Goal: Task Accomplishment & Management: Manage account settings

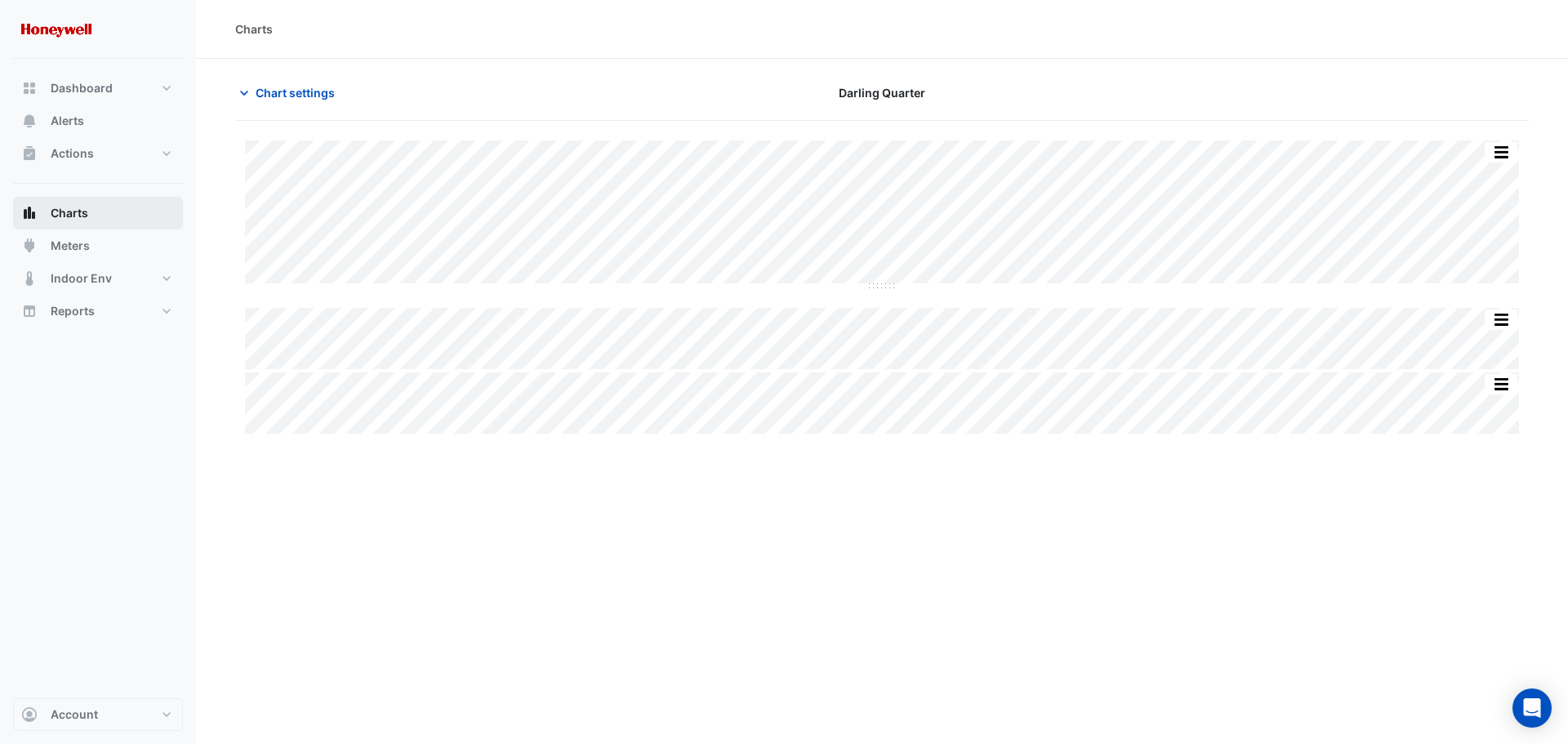
click at [77, 217] on span "Charts" at bounding box center [70, 212] width 38 height 16
click at [61, 215] on span "Charts" at bounding box center [70, 212] width 38 height 16
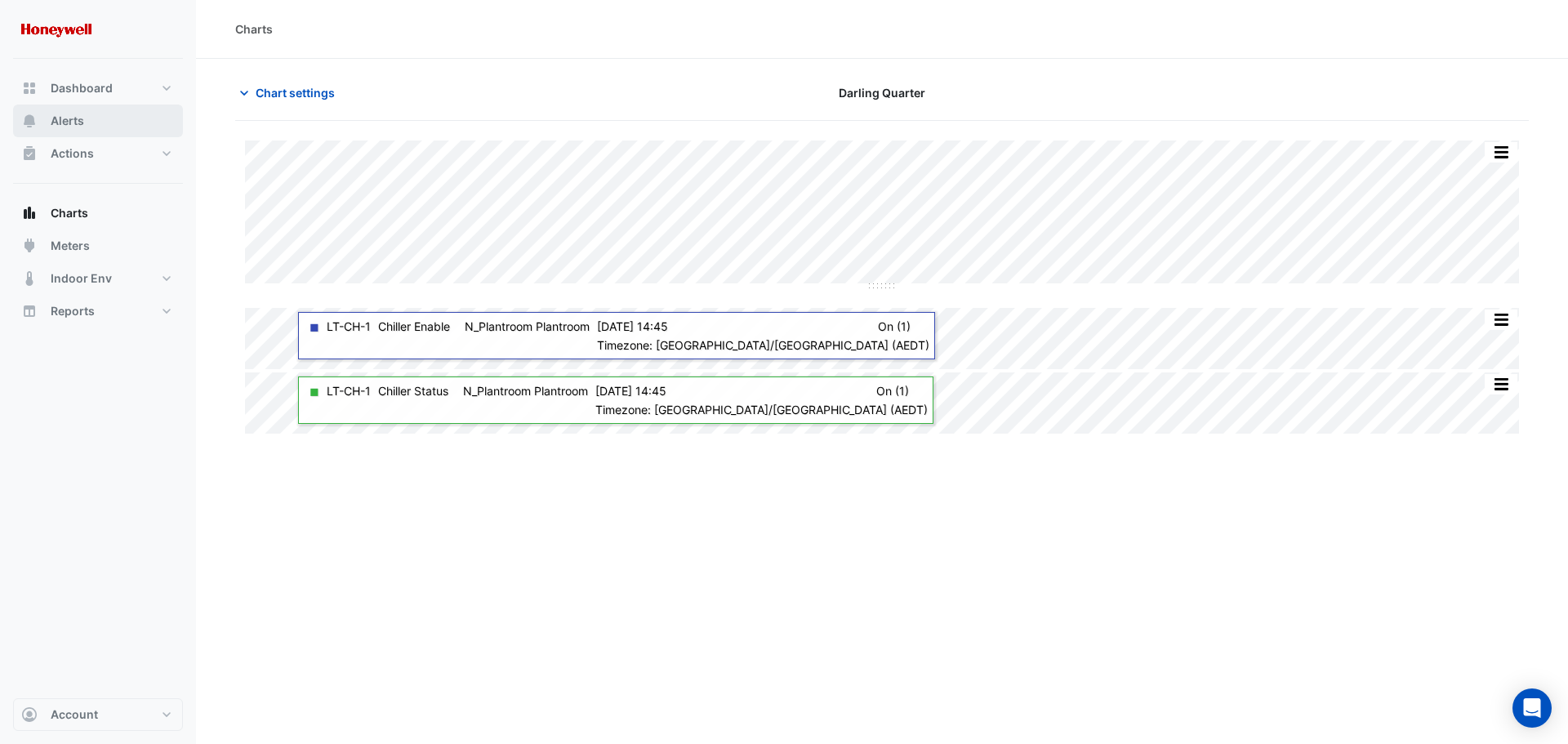
click at [75, 110] on button "Alerts" at bounding box center [97, 120] width 170 height 33
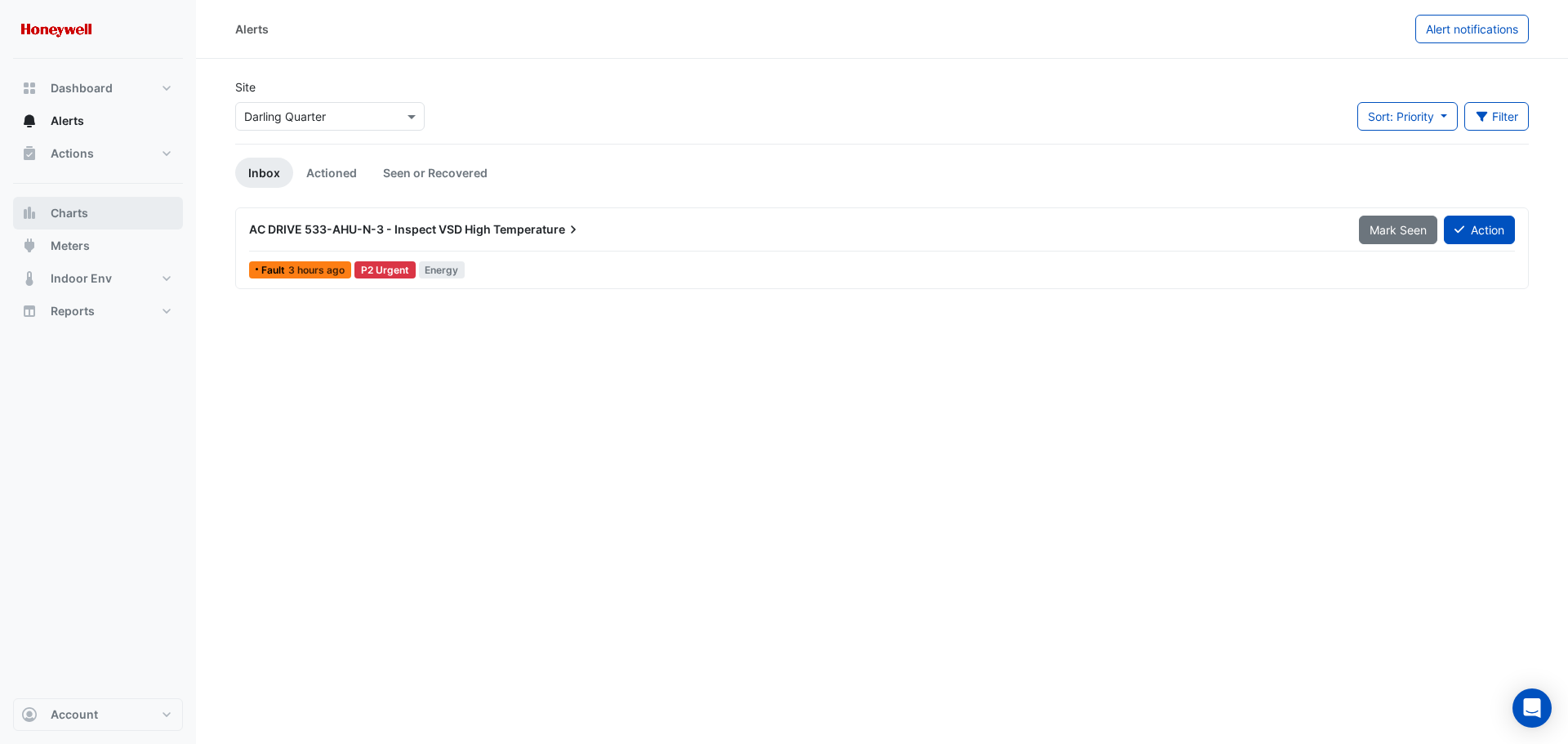
click at [67, 221] on button "Charts" at bounding box center [97, 213] width 170 height 33
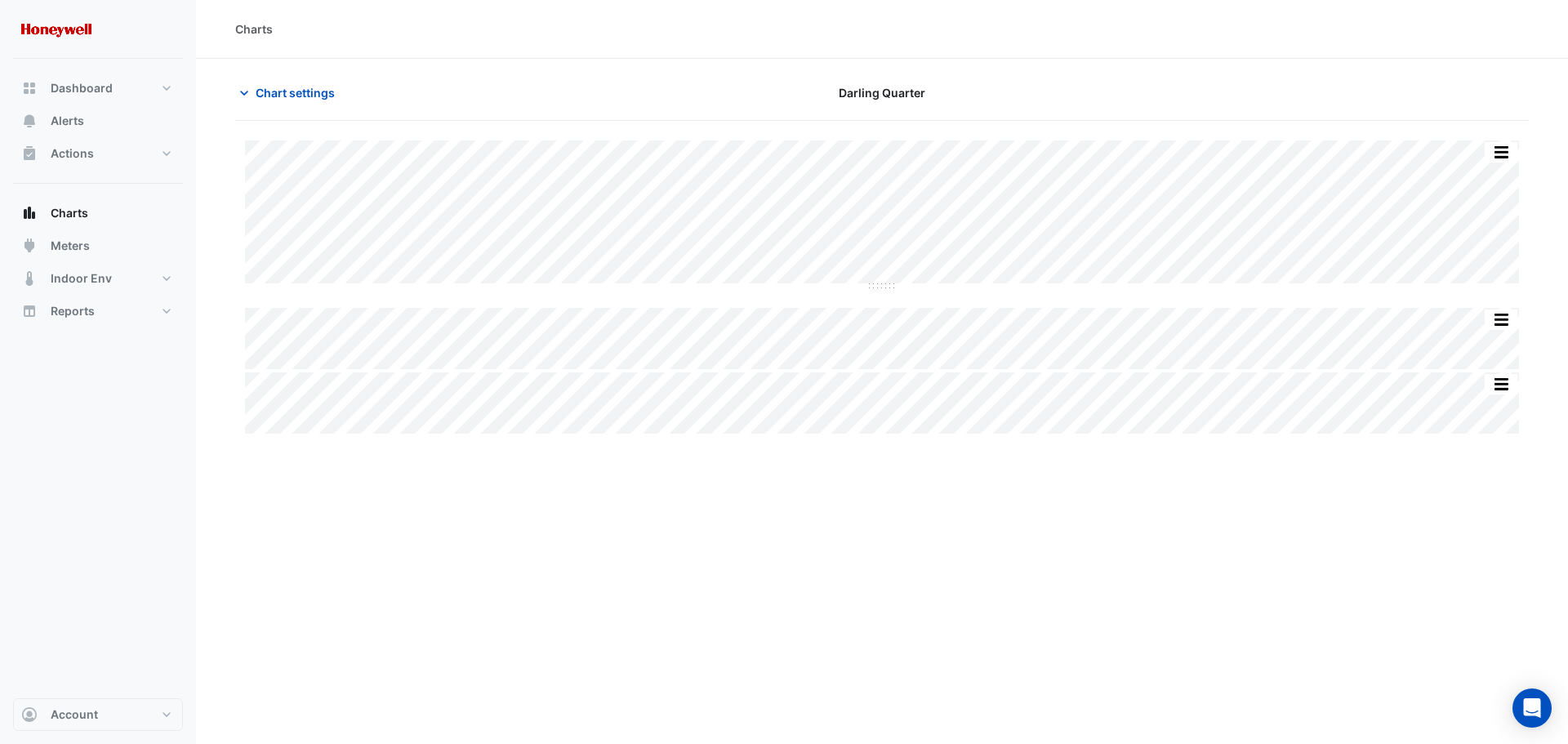
type input "**********"
click at [247, 87] on icon "button" at bounding box center [244, 93] width 16 height 16
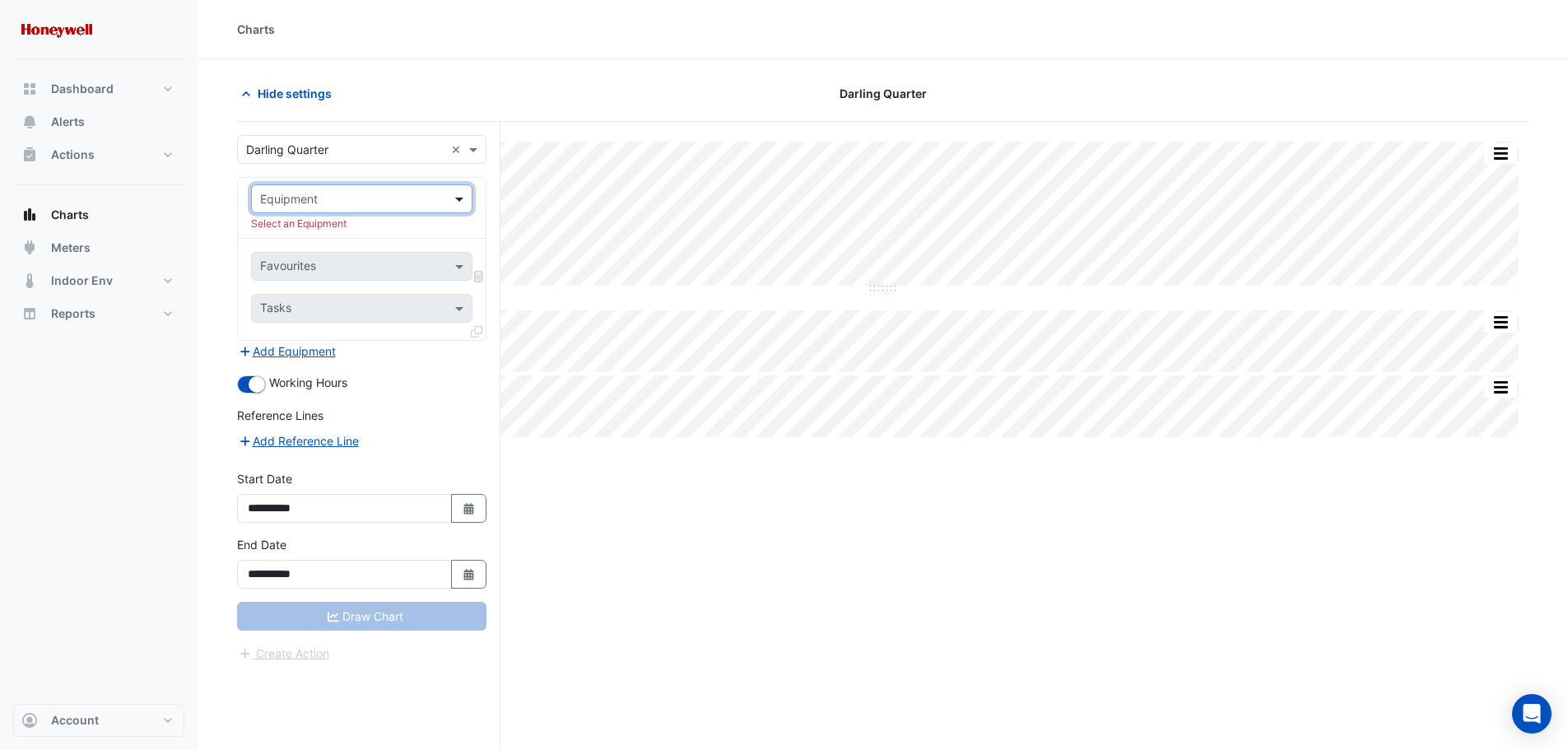
click at [459, 199] on span at bounding box center [461, 199] width 21 height 17
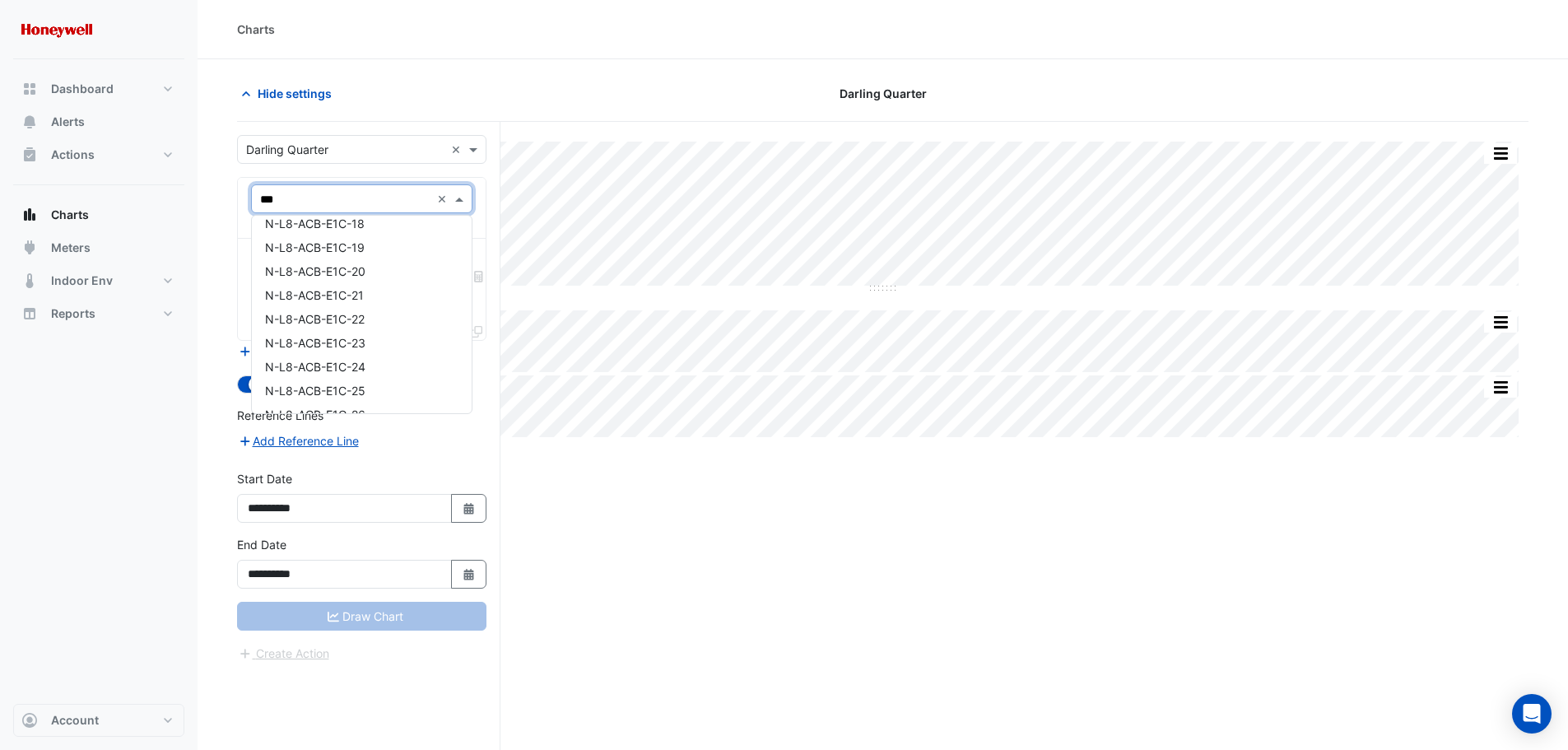
scroll to position [1853, 0]
type input "***"
click at [351, 357] on span "N-L8-ACB-E1C-56" at bounding box center [316, 361] width 101 height 14
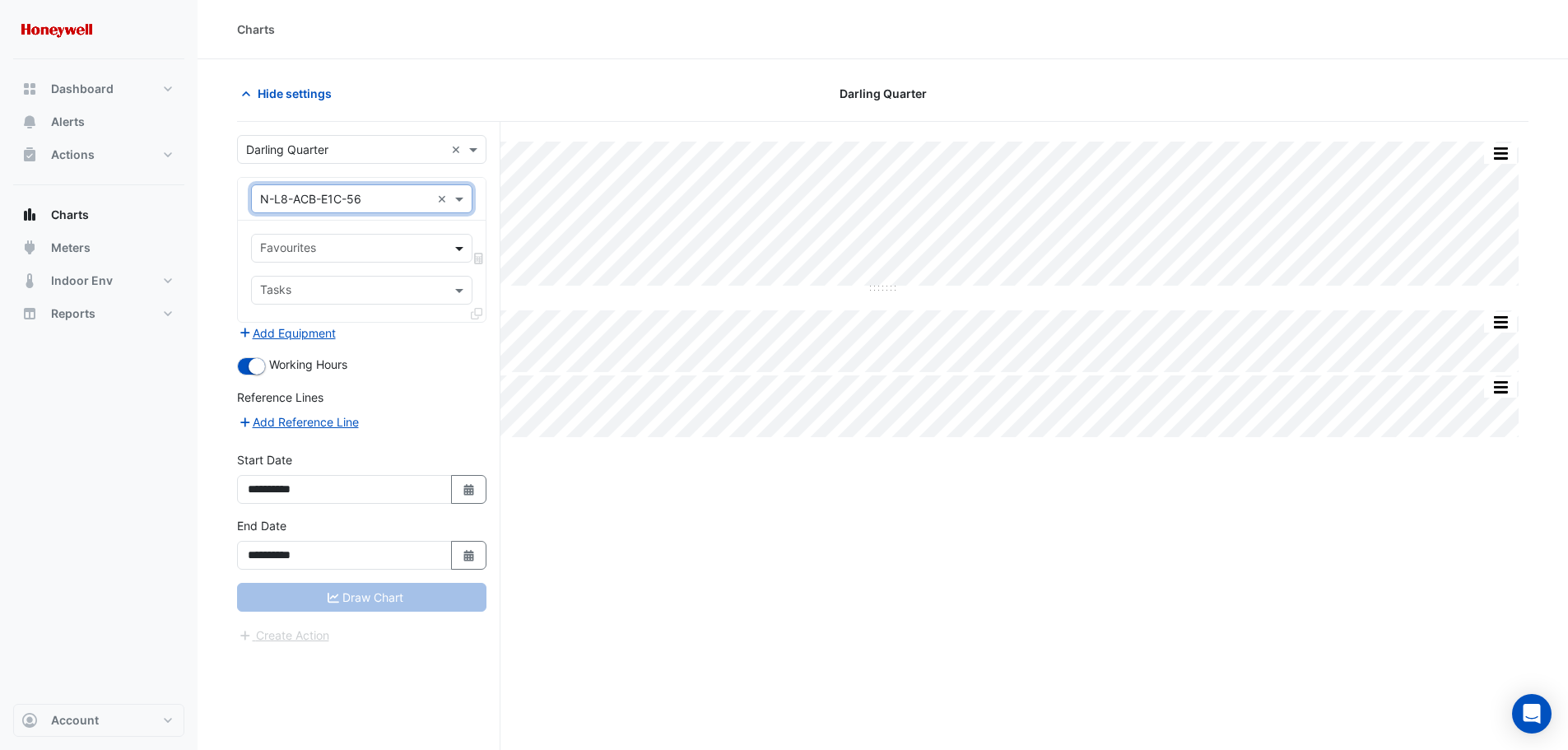
click at [451, 251] on span at bounding box center [461, 248] width 21 height 17
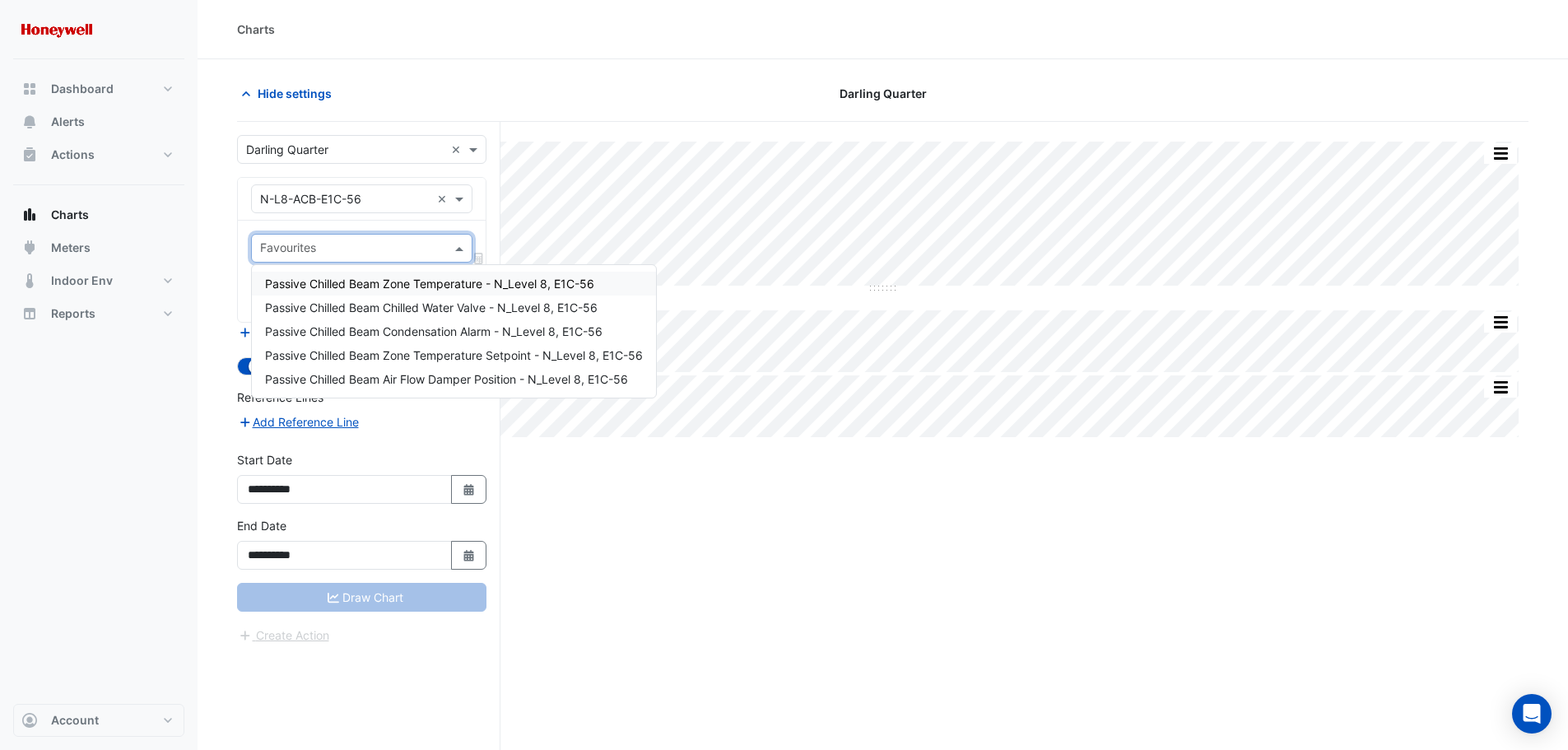
click at [449, 284] on span "Passive Chilled Beam Zone Temperature - N_Level 8, E1C-56" at bounding box center [430, 284] width 330 height 14
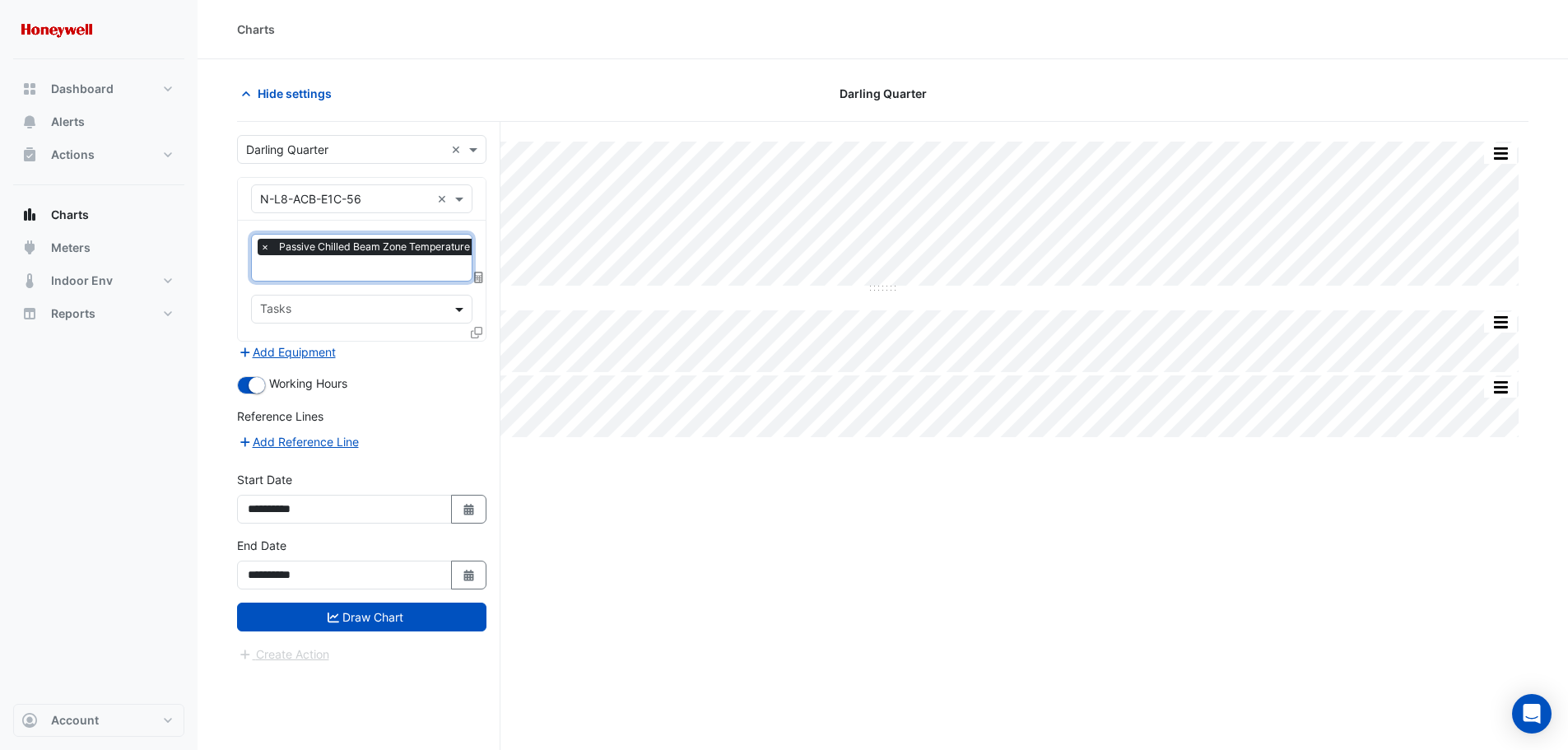
click at [457, 310] on span at bounding box center [461, 309] width 21 height 17
click at [458, 310] on span at bounding box center [461, 309] width 21 height 17
click at [477, 332] on icon at bounding box center [476, 332] width 11 height 11
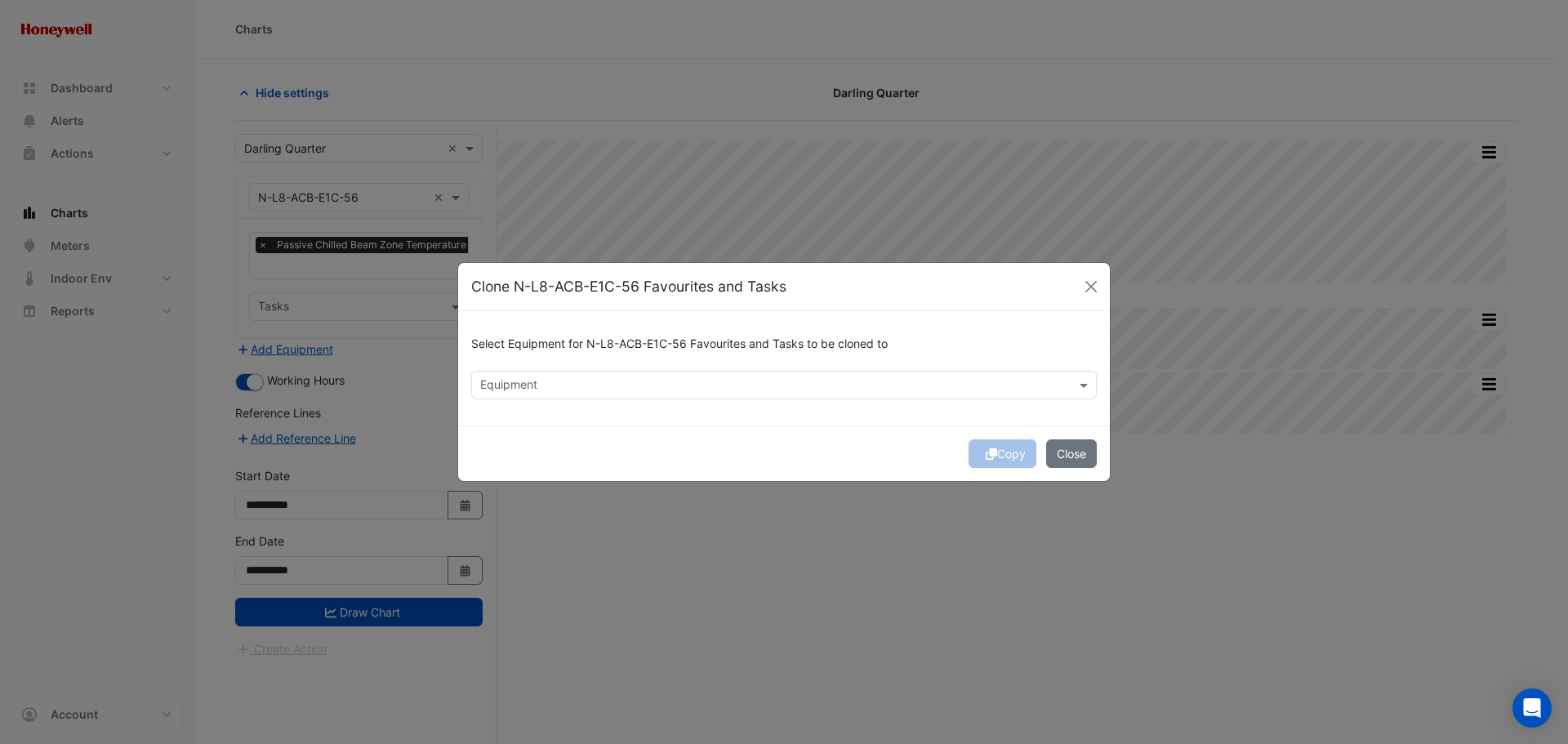
click at [677, 389] on input "text" at bounding box center [775, 386] width 589 height 17
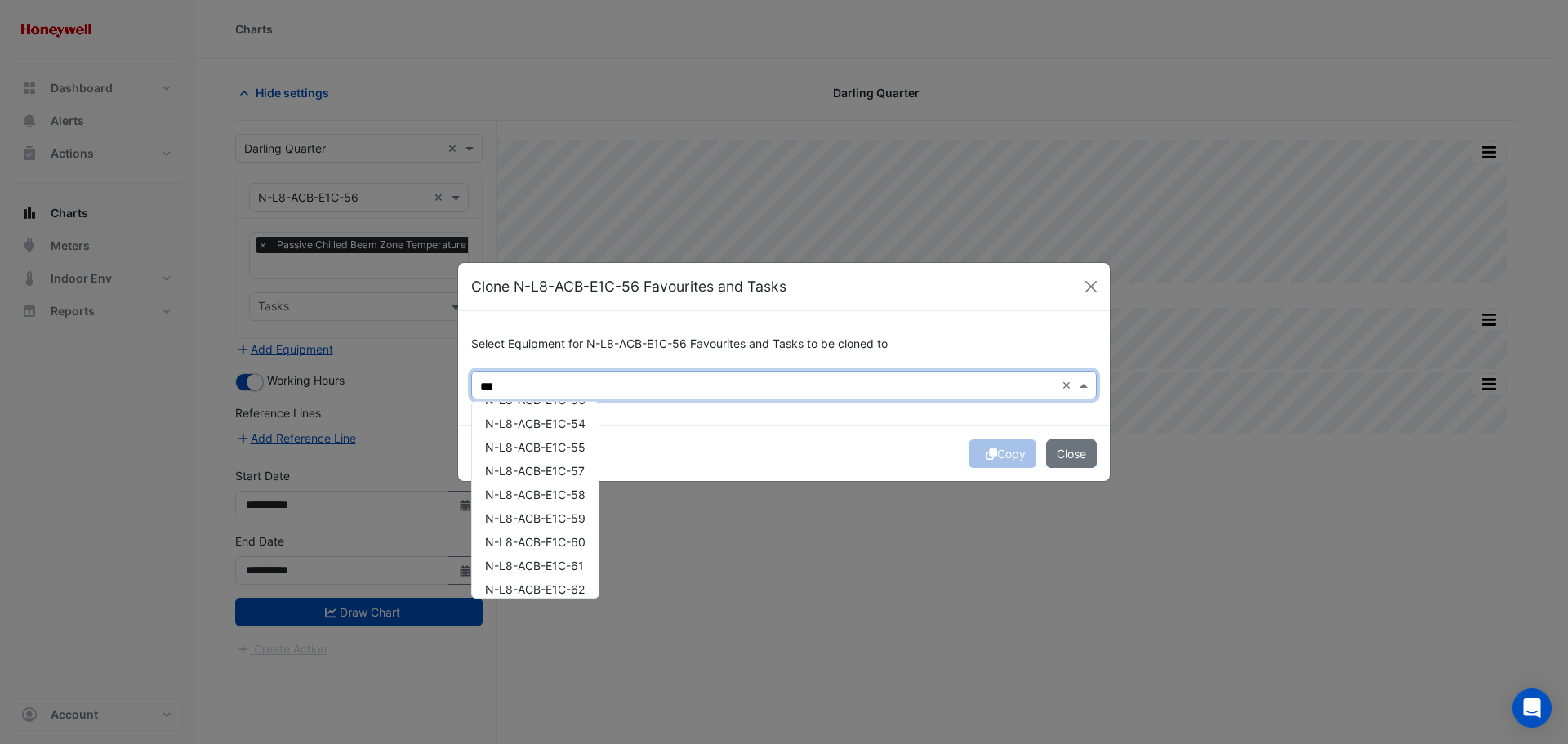
scroll to position [2682, 0]
click at [554, 581] on span "N-L8-ACB-E1C-64" at bounding box center [535, 579] width 101 height 14
click at [557, 559] on span "N-L8-ACB-E1C-63" at bounding box center [535, 556] width 101 height 14
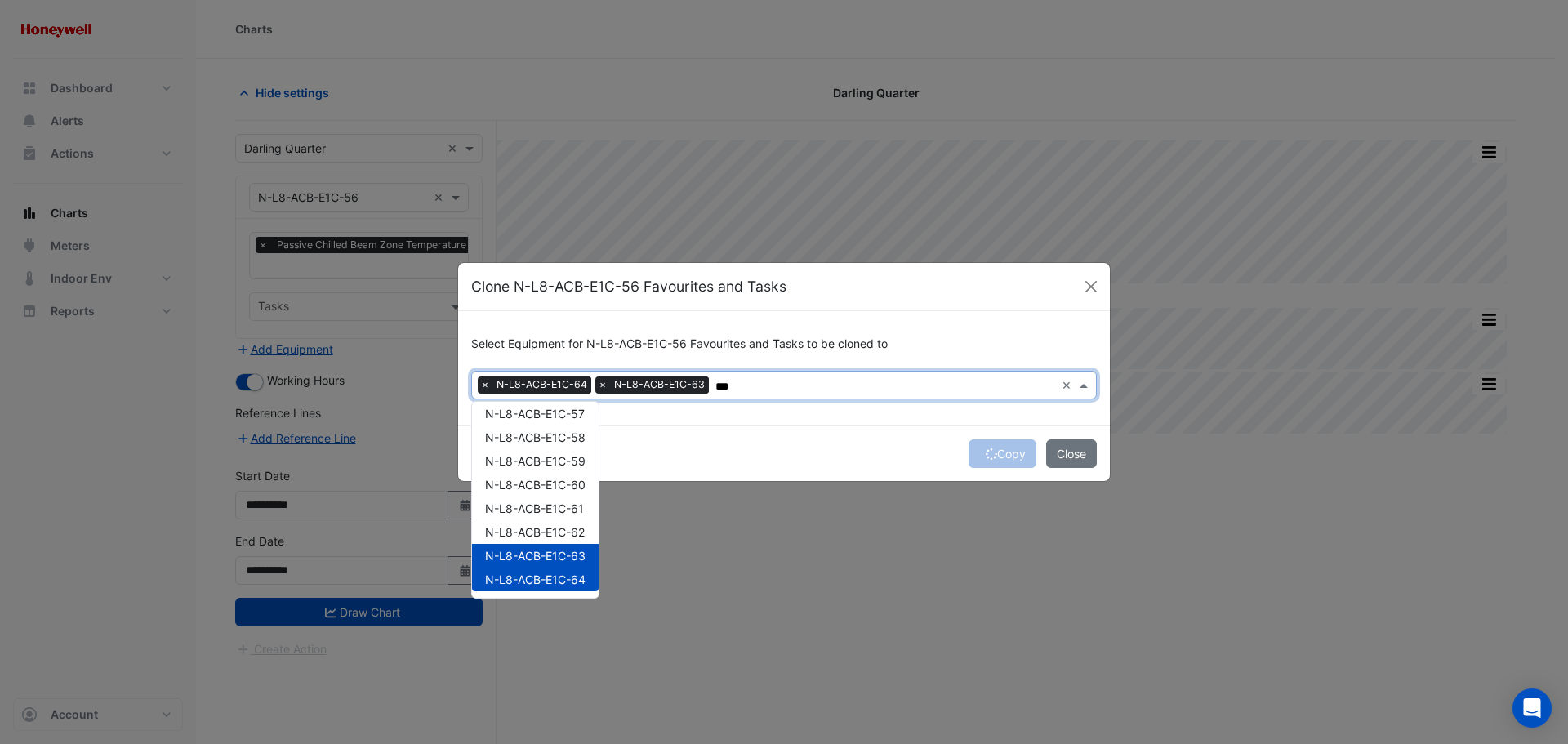
click at [551, 556] on span "N-L8-ACB-E1C-63" at bounding box center [535, 556] width 101 height 14
click at [548, 575] on span "N-L8-ACB-E1C-64" at bounding box center [535, 579] width 101 height 14
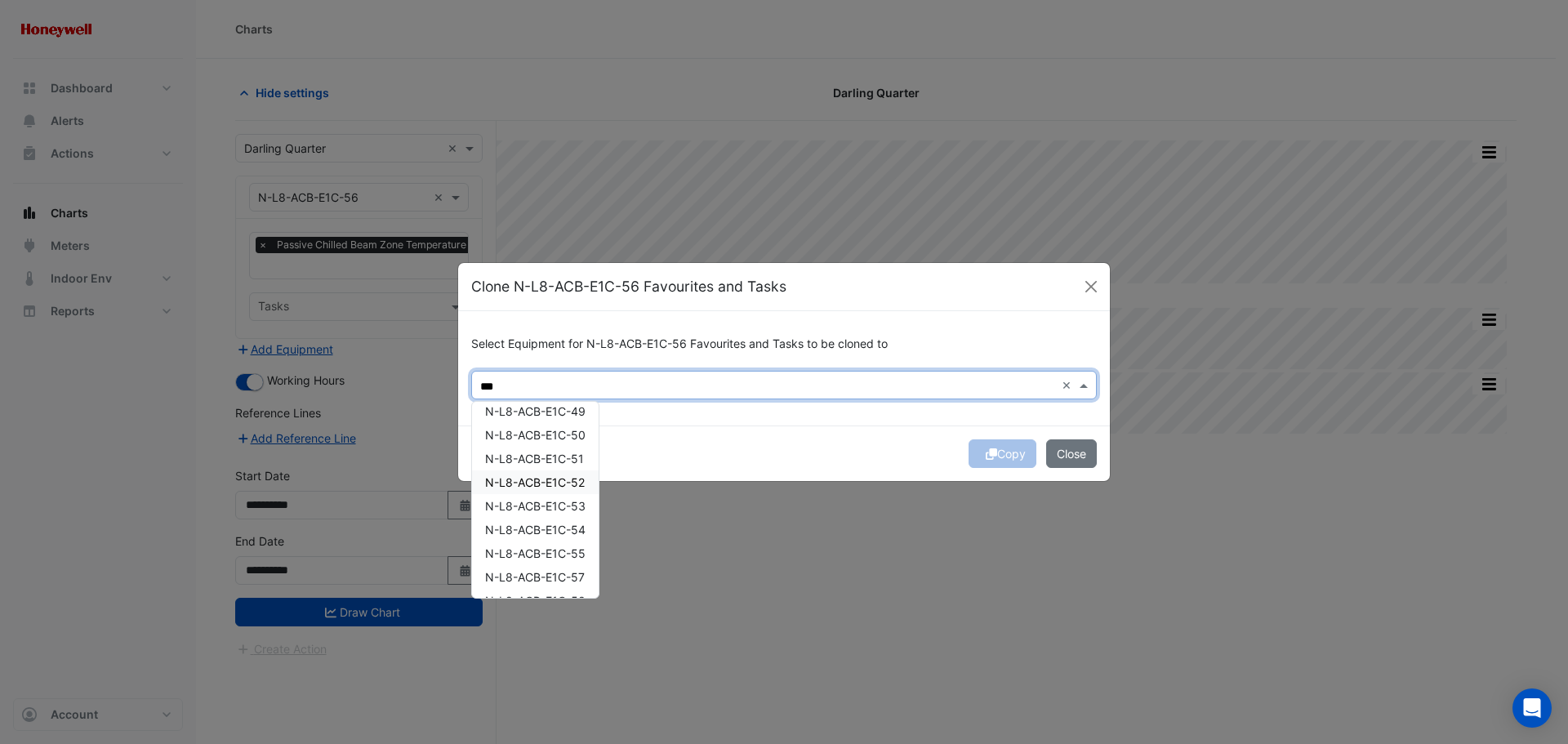
scroll to position [2600, 0]
click at [546, 494] on span "N-L8-ACB-E1C-57" at bounding box center [535, 495] width 100 height 14
click at [550, 519] on span "N-L8-ACB-E1C-58" at bounding box center [535, 519] width 101 height 14
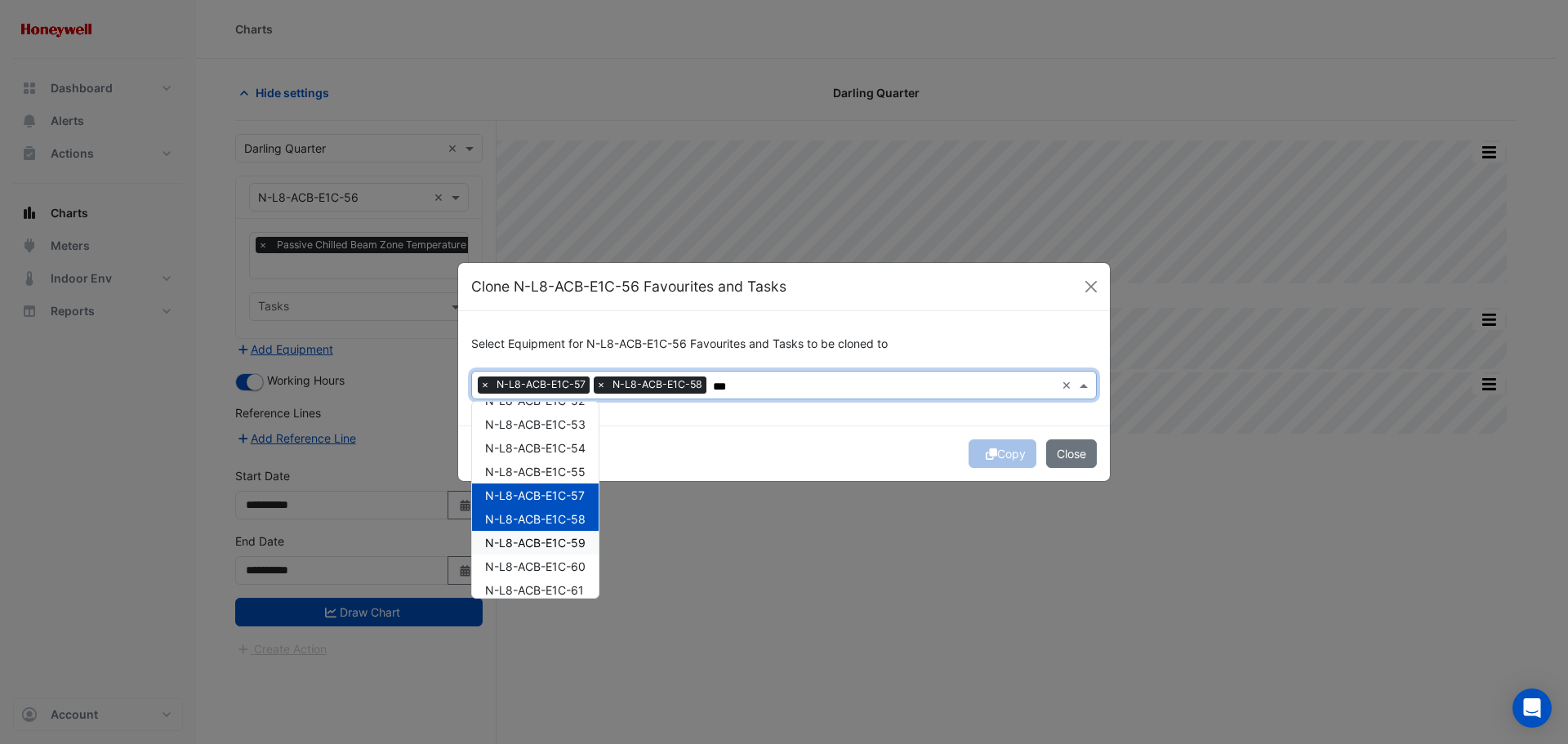
click at [551, 544] on span "N-L8-ACB-E1C-59" at bounding box center [535, 543] width 101 height 14
click at [554, 569] on span "N-L8-ACB-E1C-60" at bounding box center [535, 566] width 101 height 14
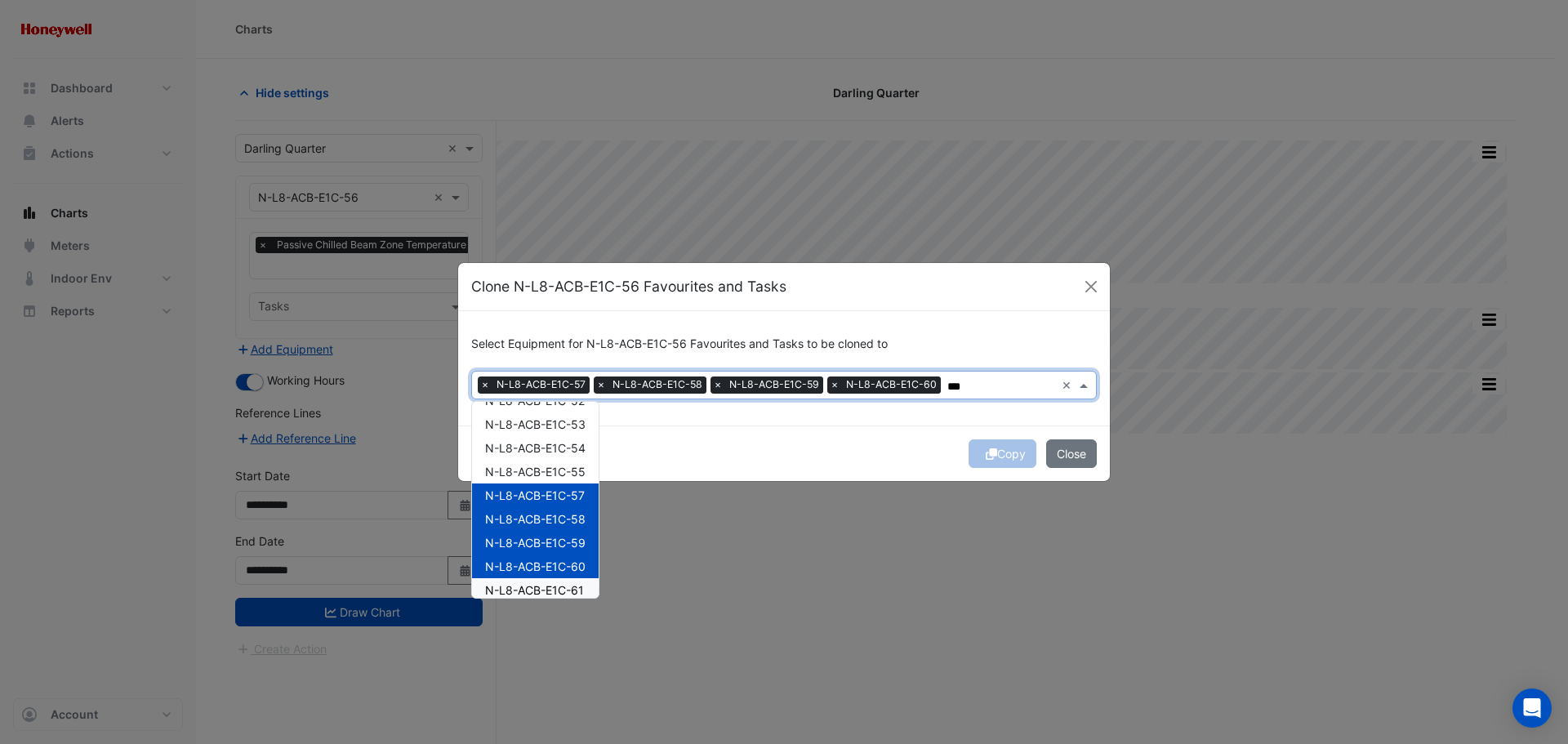
click at [553, 584] on span "N-L8-ACB-E1C-61" at bounding box center [534, 590] width 99 height 14
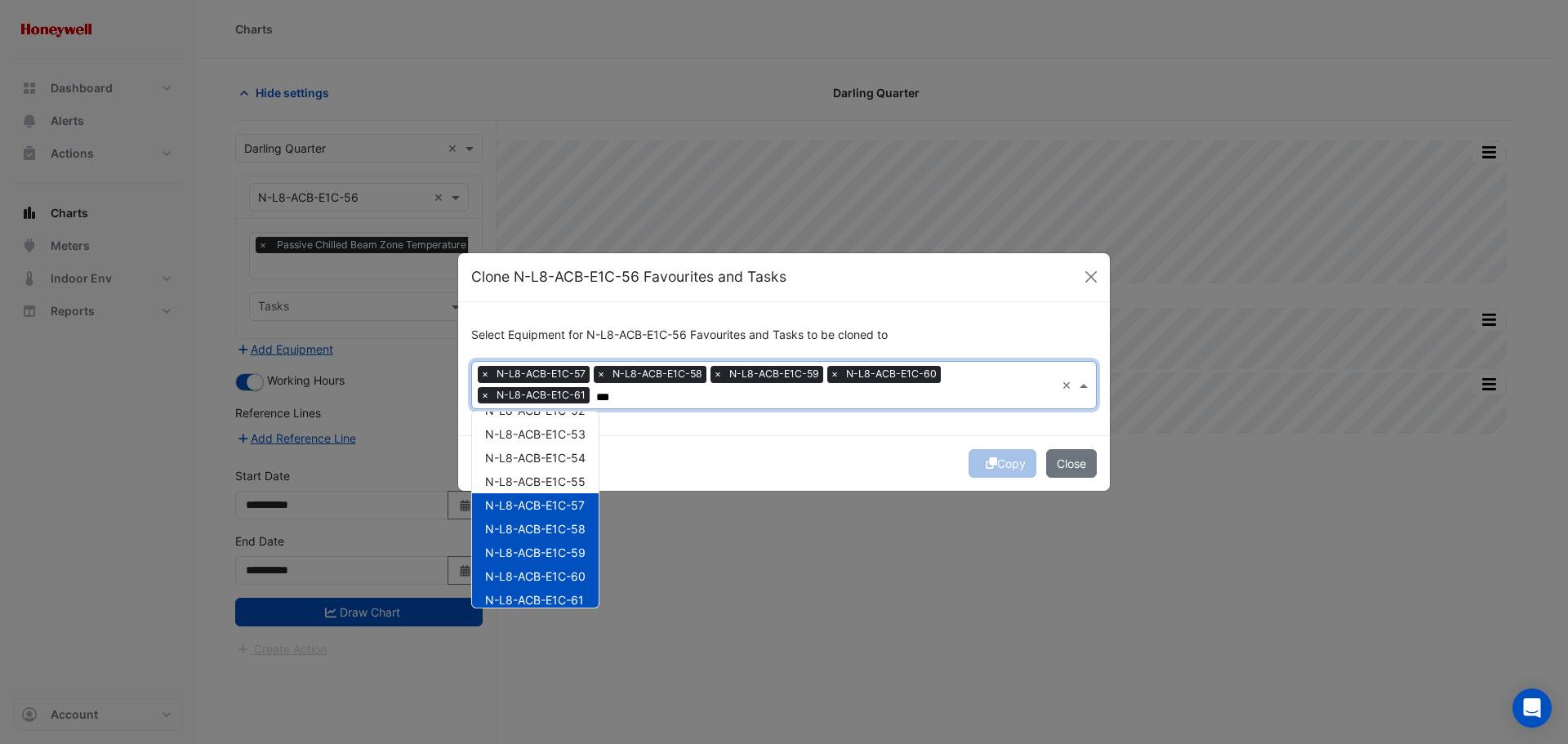
scroll to position [2682, 0]
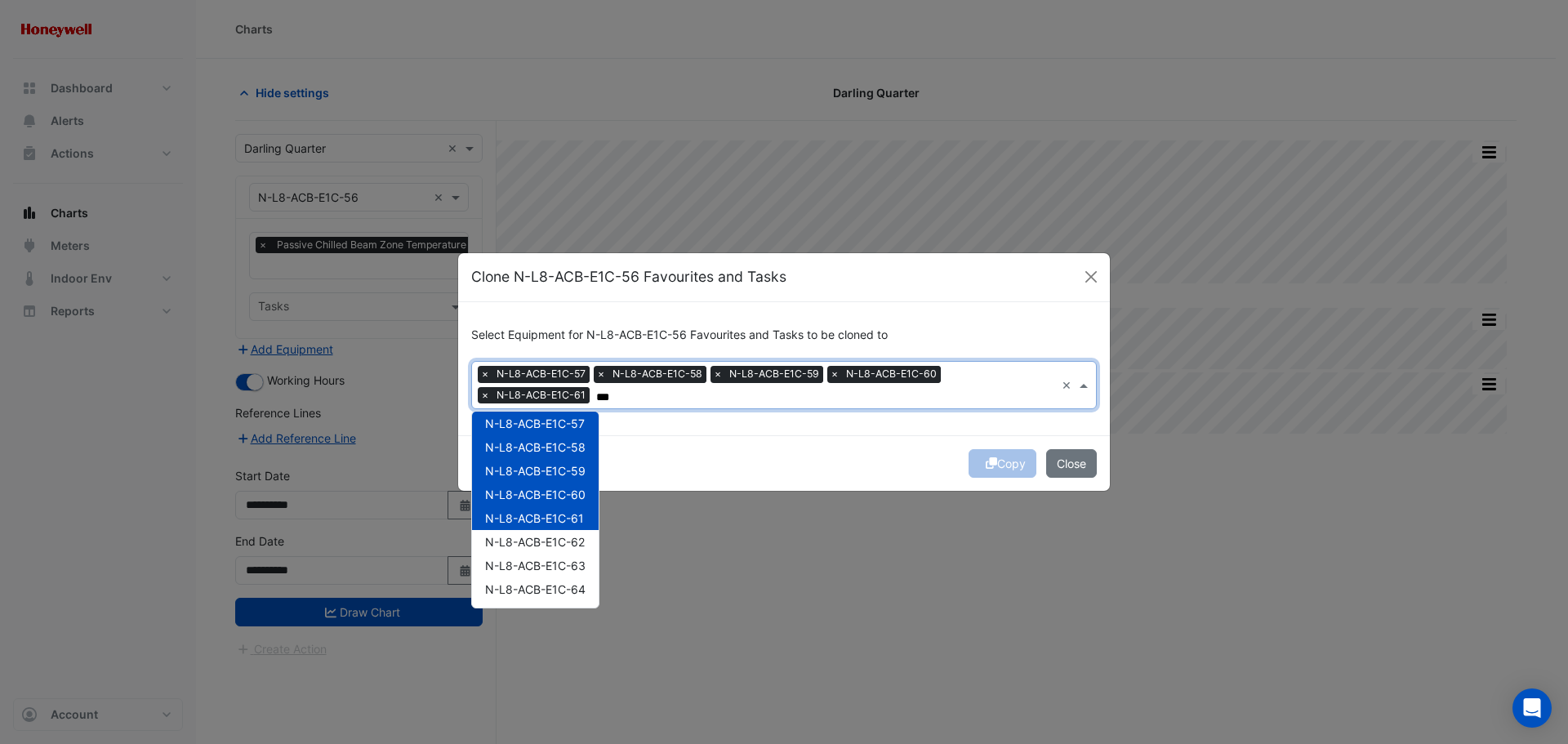
drag, startPoint x: 554, startPoint y: 532, endPoint x: 553, endPoint y: 542, distance: 10.0
click at [553, 535] on span "N-L8-ACB-E1C-62" at bounding box center [535, 542] width 100 height 14
click at [552, 566] on span "N-L8-ACB-E1C-63" at bounding box center [535, 565] width 101 height 14
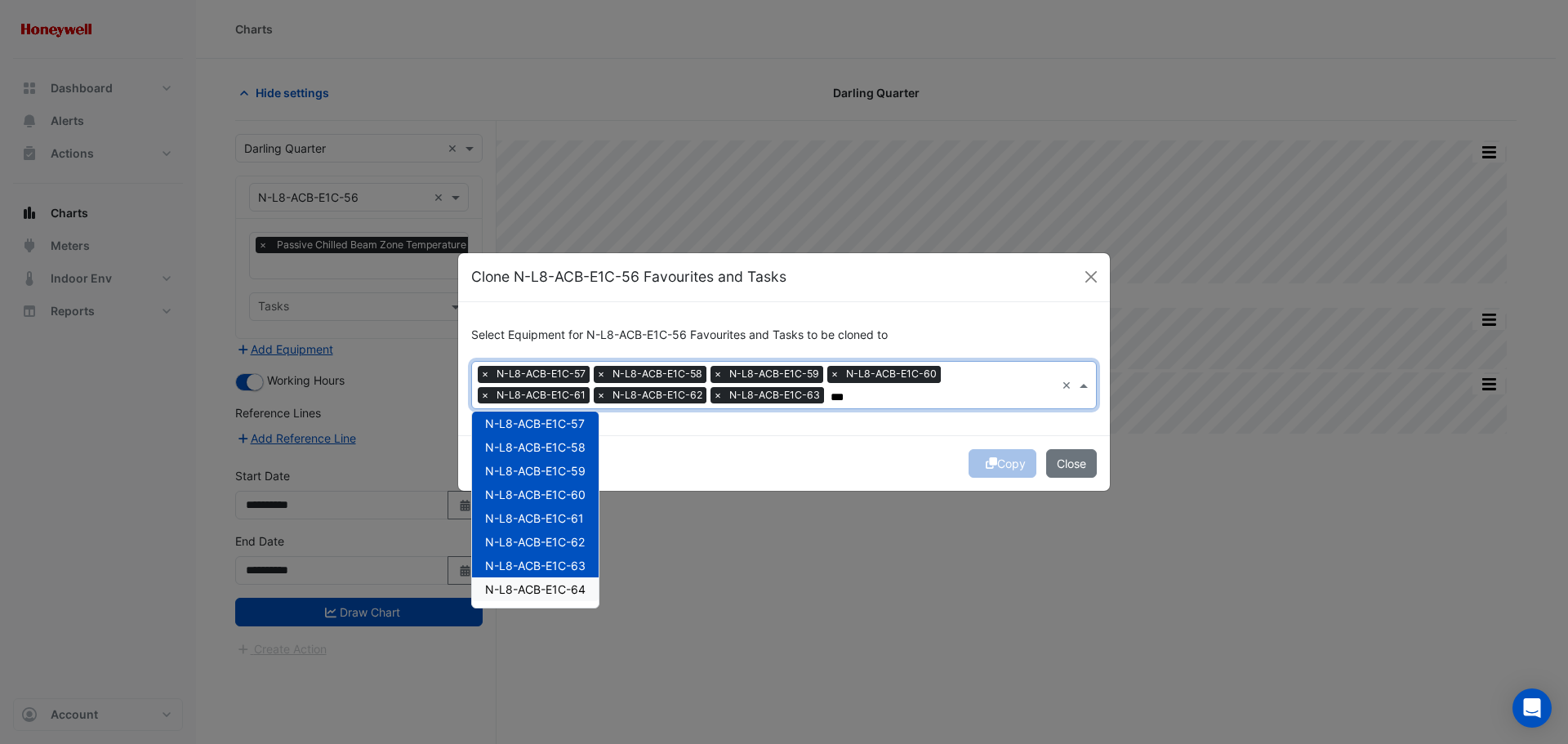
click at [553, 587] on span "N-L8-ACB-E1C-64" at bounding box center [535, 589] width 101 height 14
click at [948, 398] on input "***" at bounding box center [1002, 397] width 107 height 17
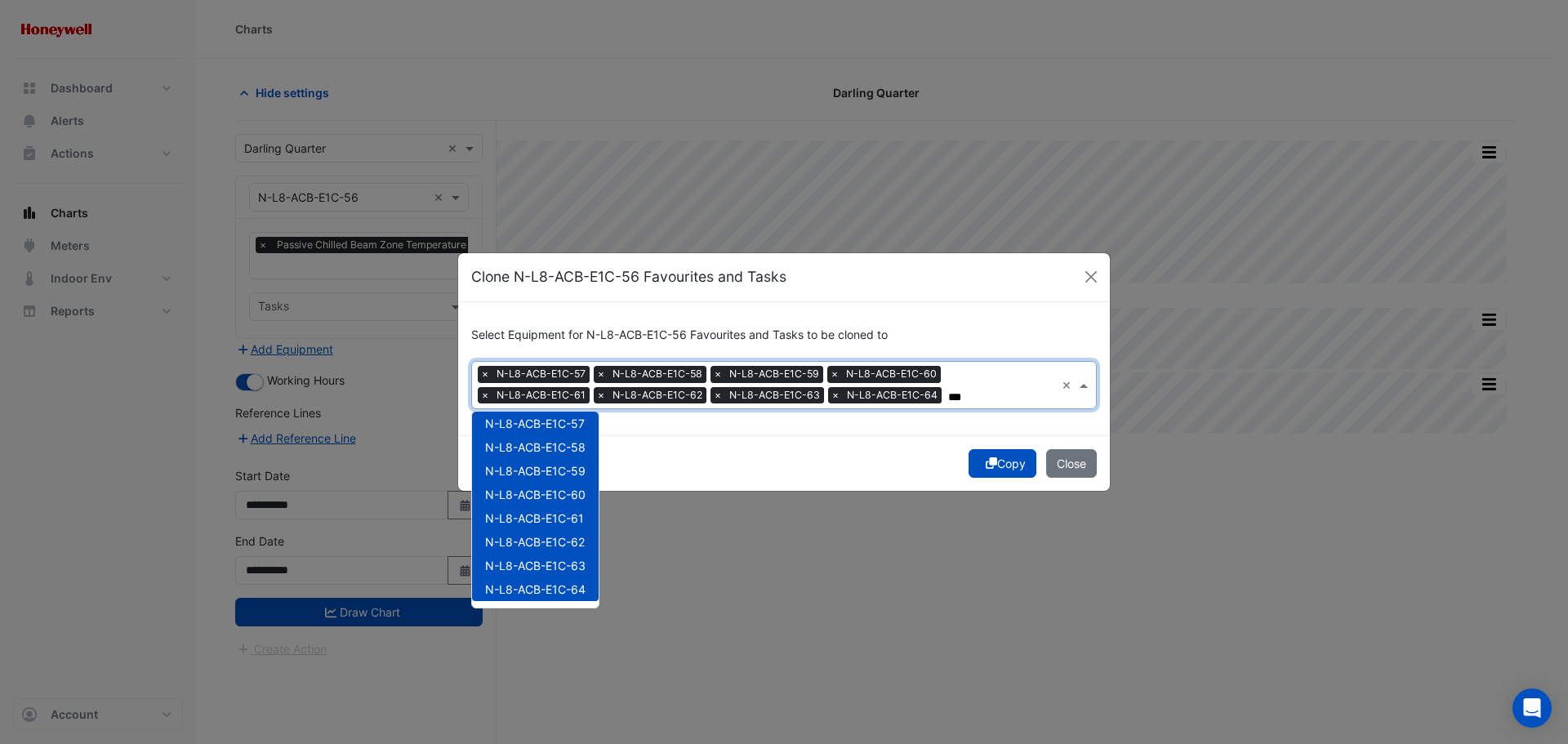
click at [948, 398] on input "***" at bounding box center [1002, 397] width 107 height 17
type input "*"
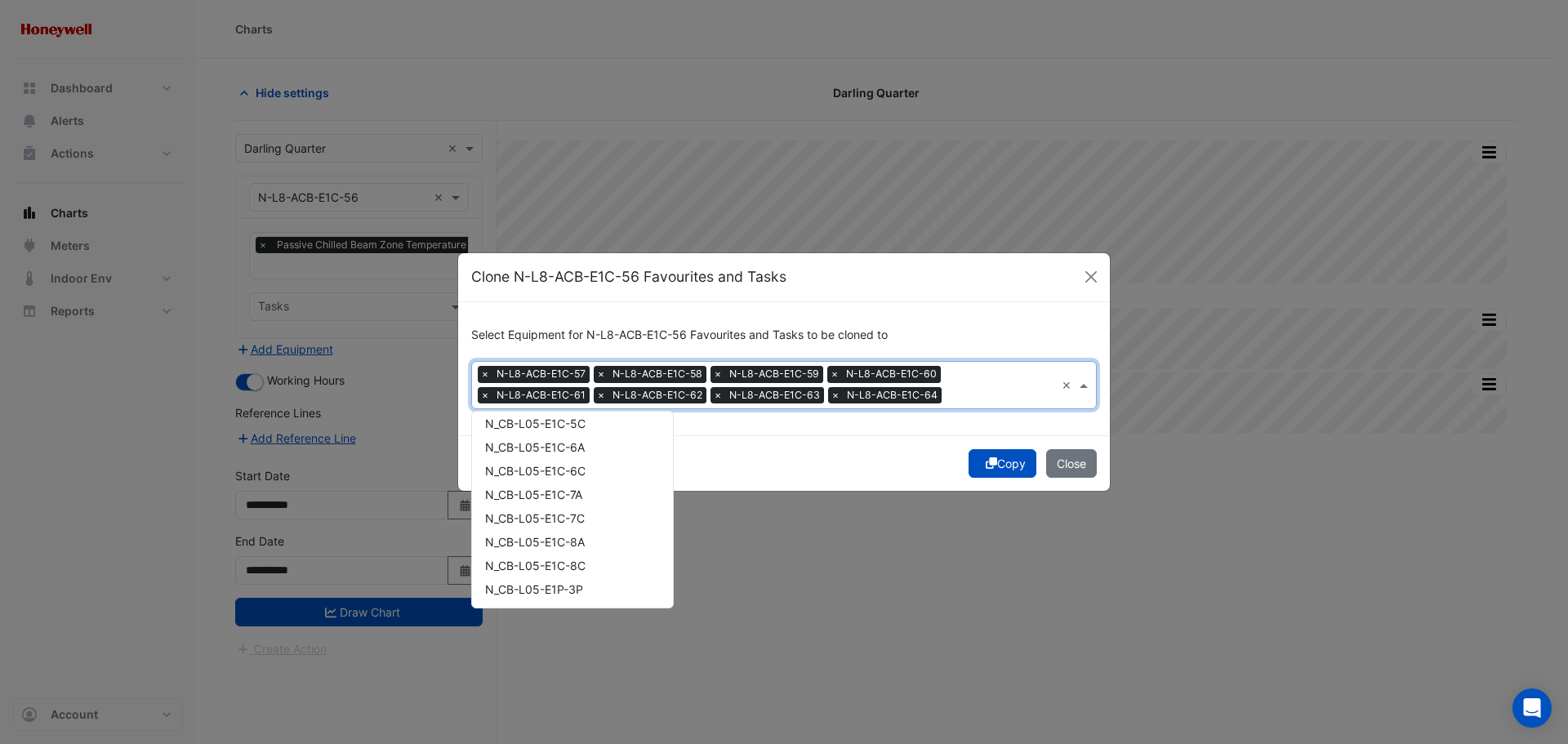
scroll to position [10920, 0]
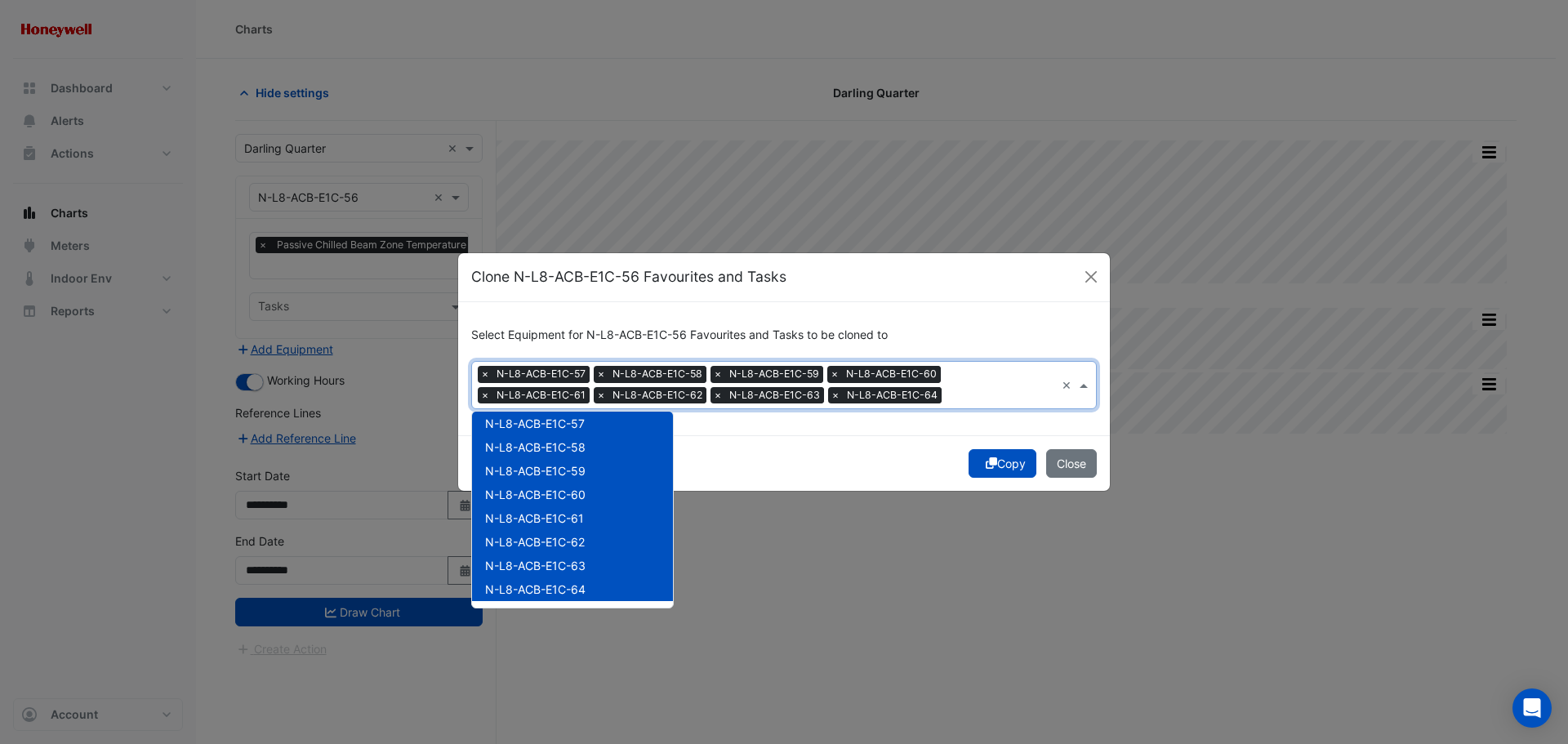
click at [948, 399] on input "text" at bounding box center [1002, 397] width 107 height 17
click at [816, 437] on div "Copy Close" at bounding box center [783, 463] width 651 height 56
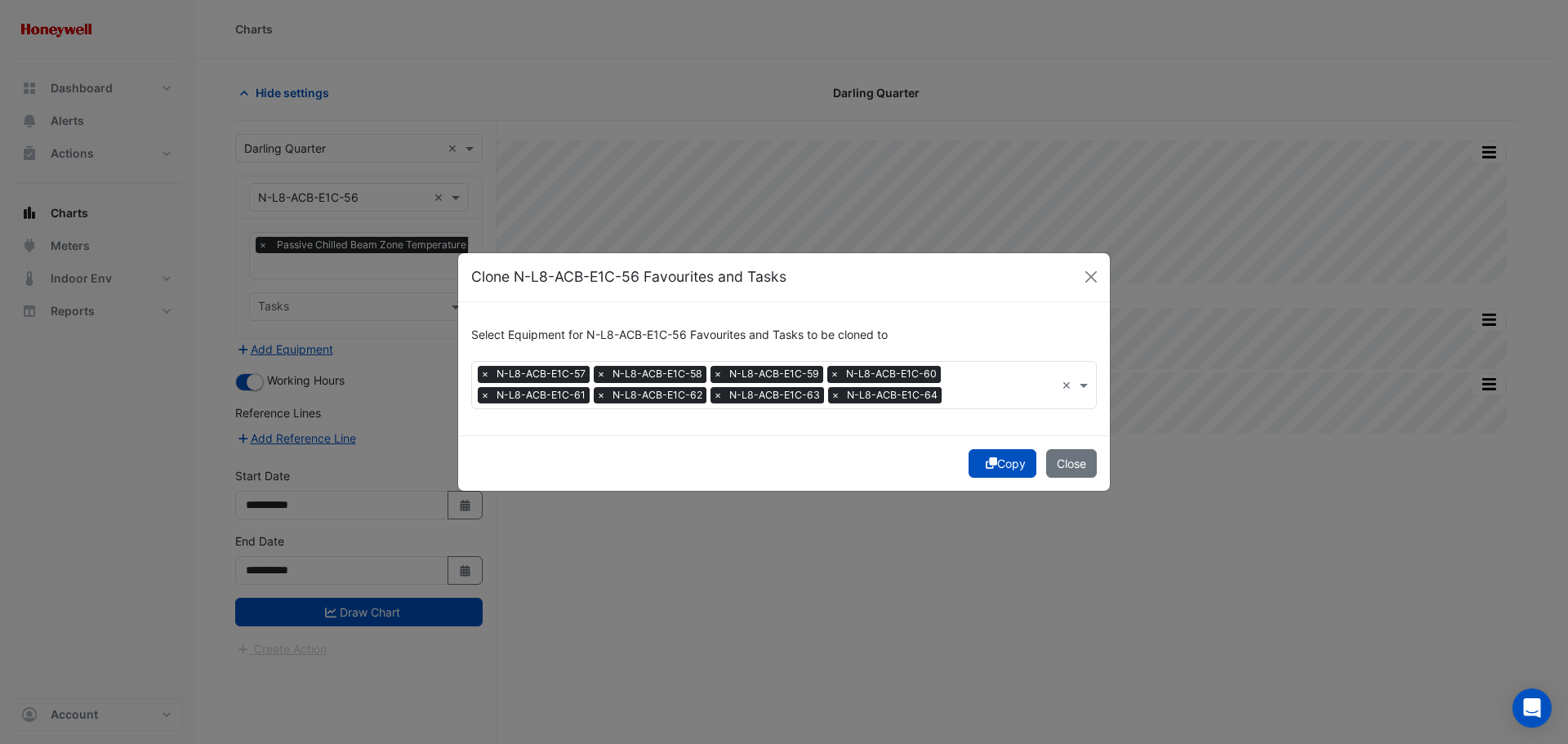
click at [948, 398] on input "text" at bounding box center [1002, 397] width 107 height 17
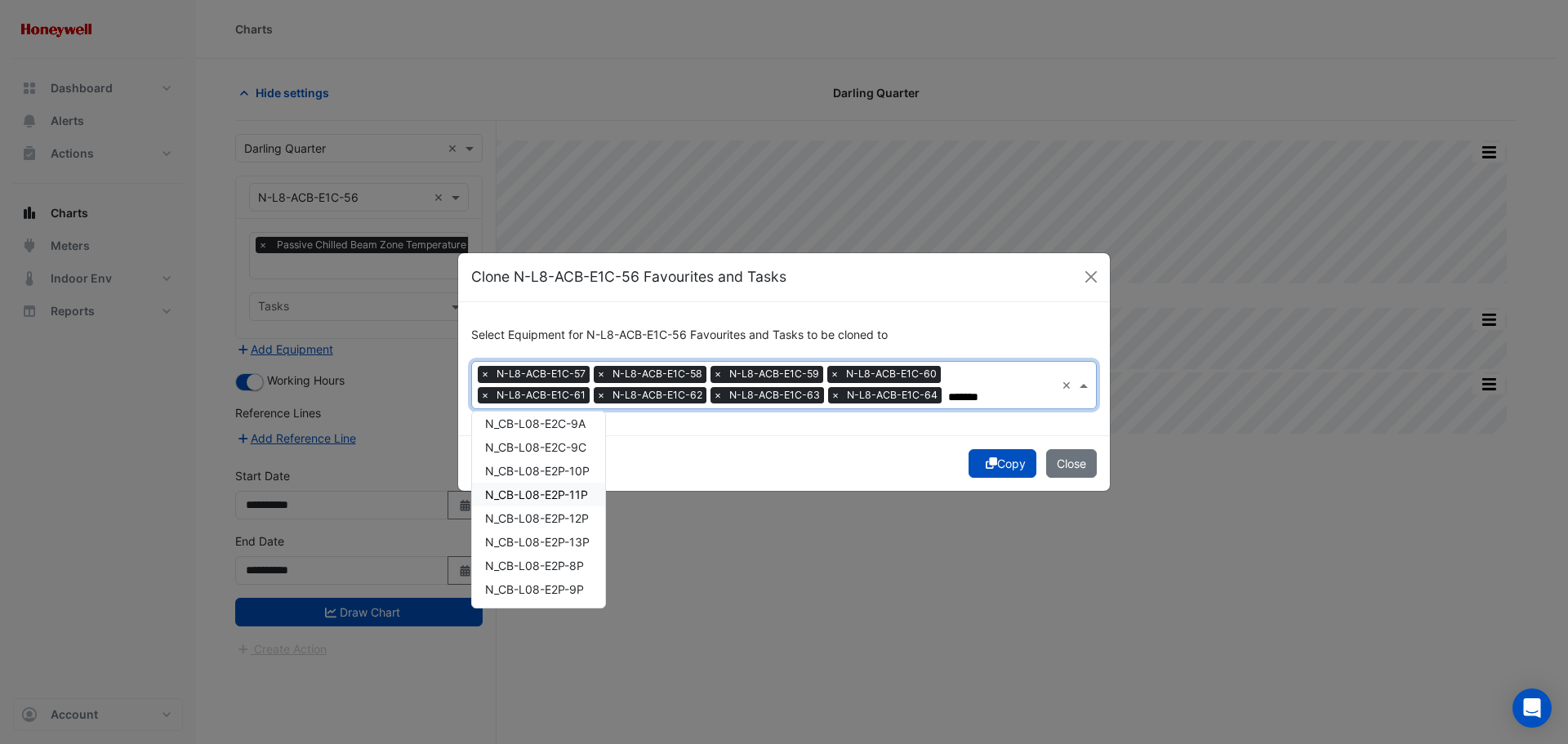
scroll to position [8056, 0]
type input "*"
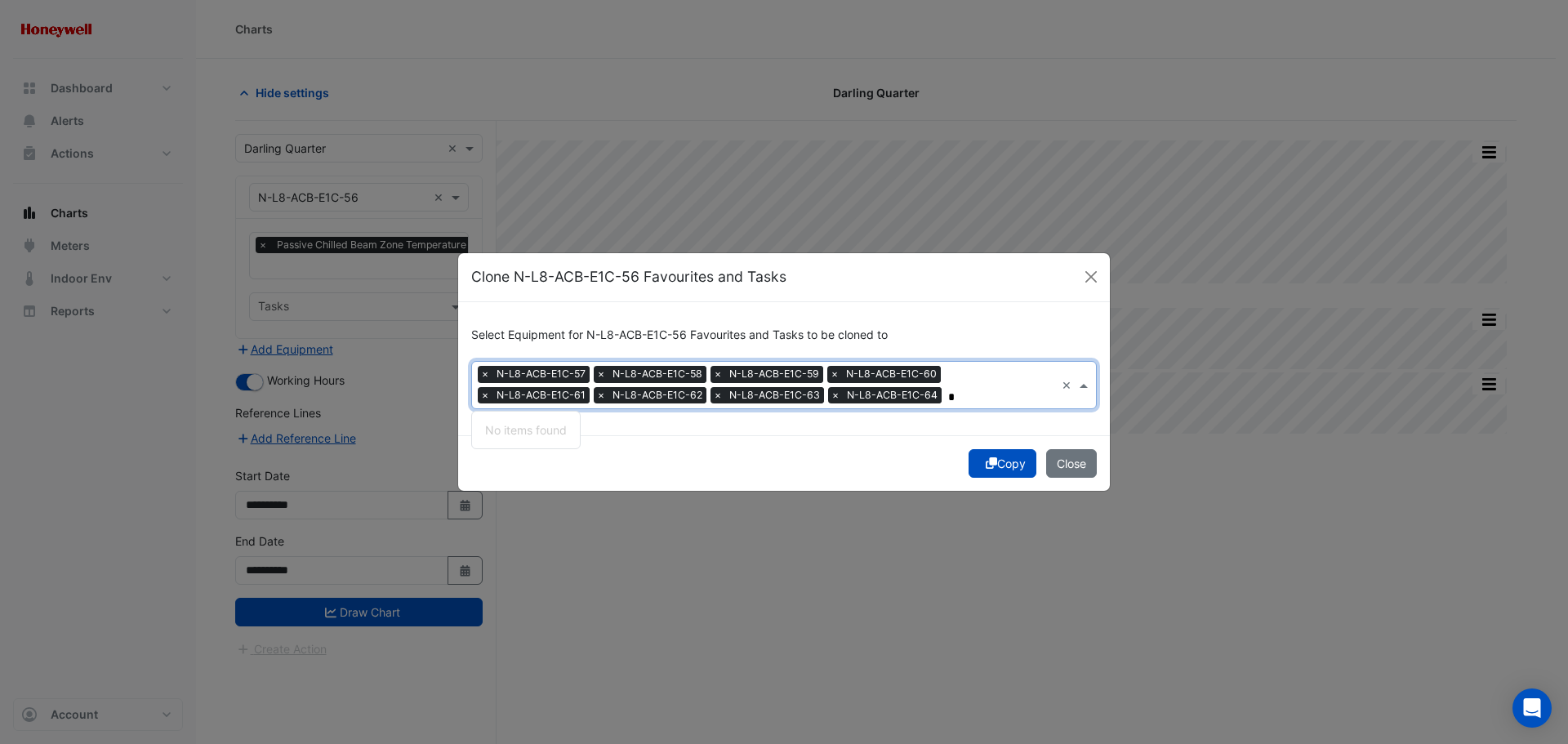
scroll to position [0, 0]
type input "*"
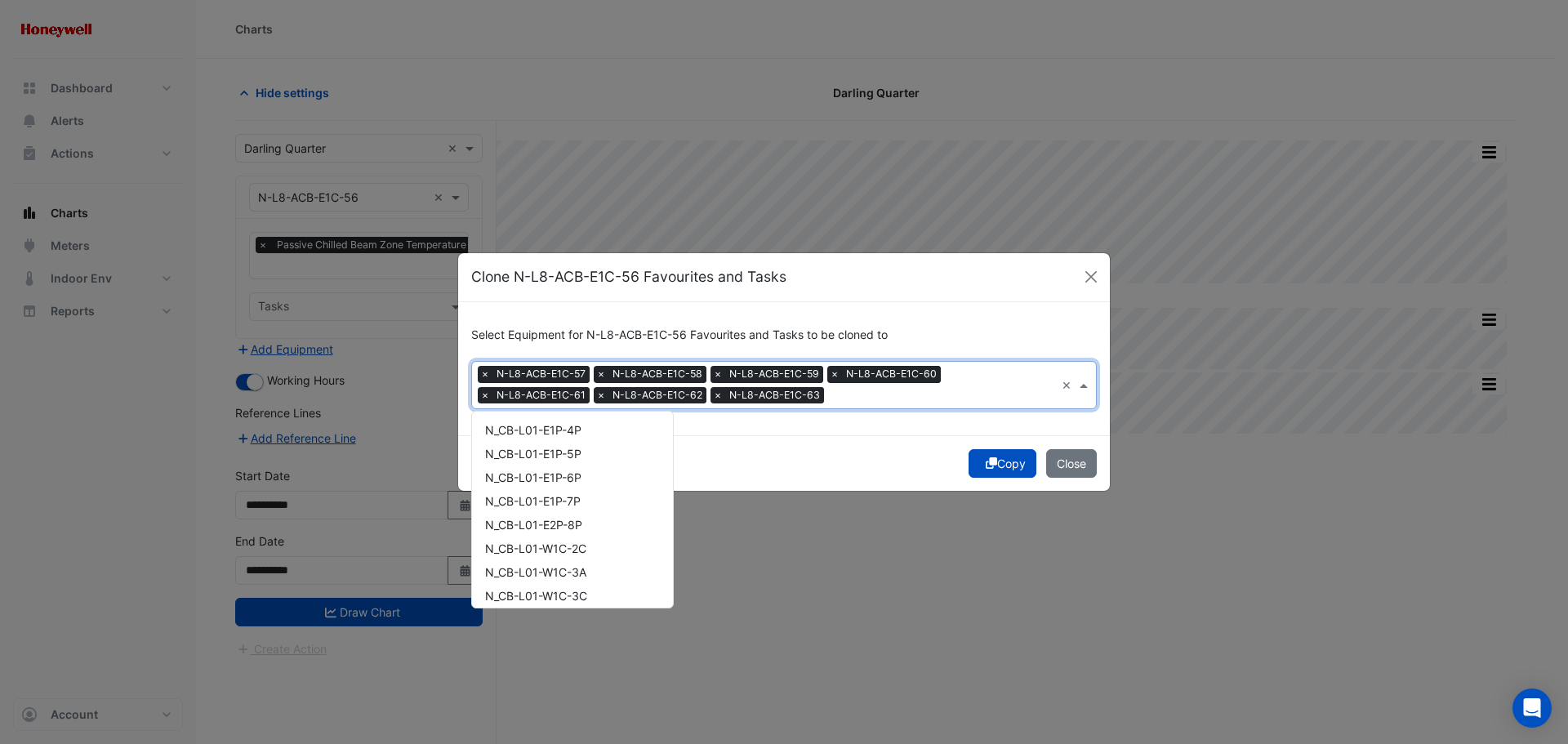
click at [725, 394] on span "N-L8-ACB-E1C-63" at bounding box center [775, 395] width 99 height 16
click at [830, 398] on input "***" at bounding box center [942, 397] width 225 height 17
type input "***"
click at [731, 425] on div "Select Equipment for N-L8-ACB-E1C-56 Favourites and Tasks to be cloned to Equip…" at bounding box center [783, 368] width 651 height 133
click at [830, 402] on input "text" at bounding box center [942, 397] width 225 height 17
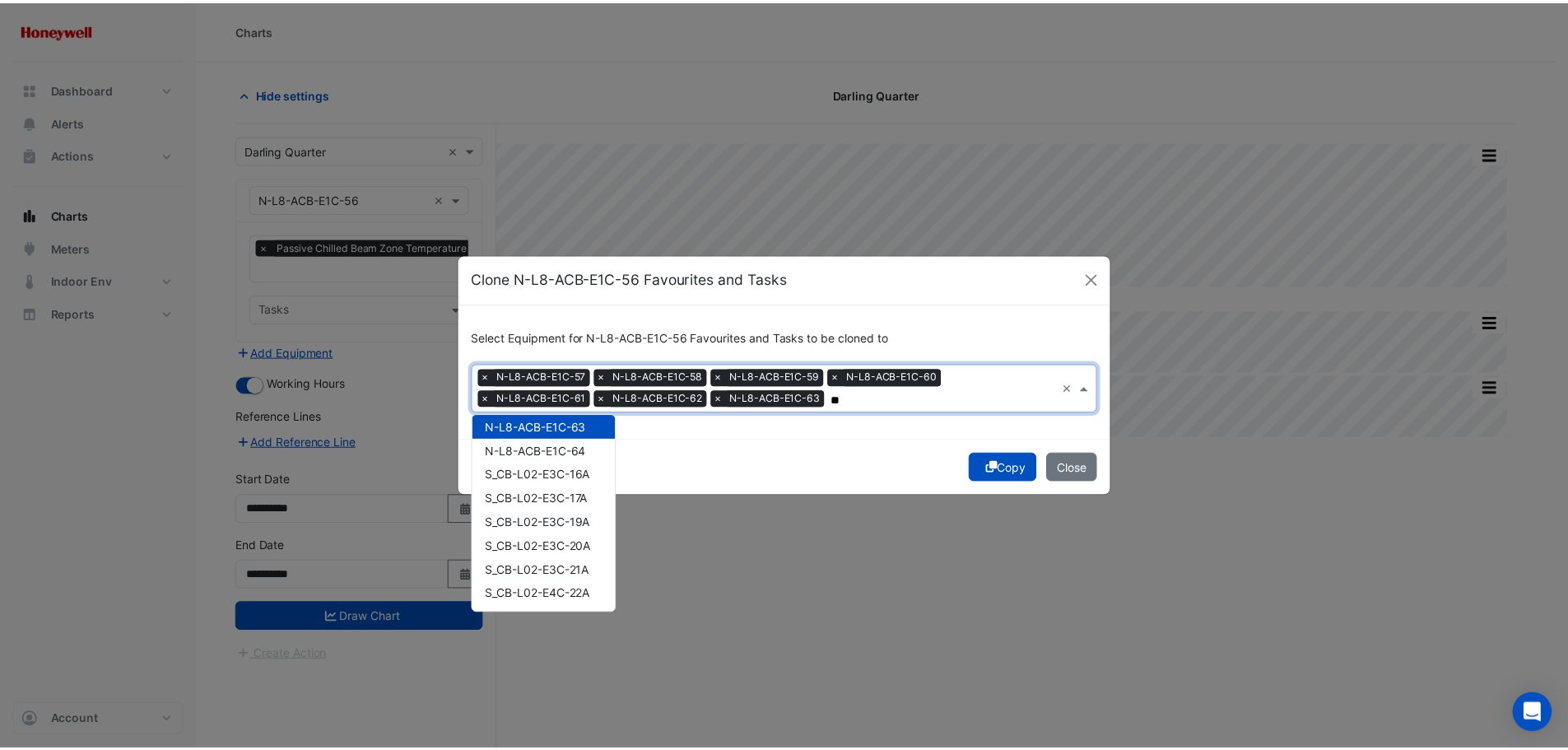
scroll to position [2703, 0]
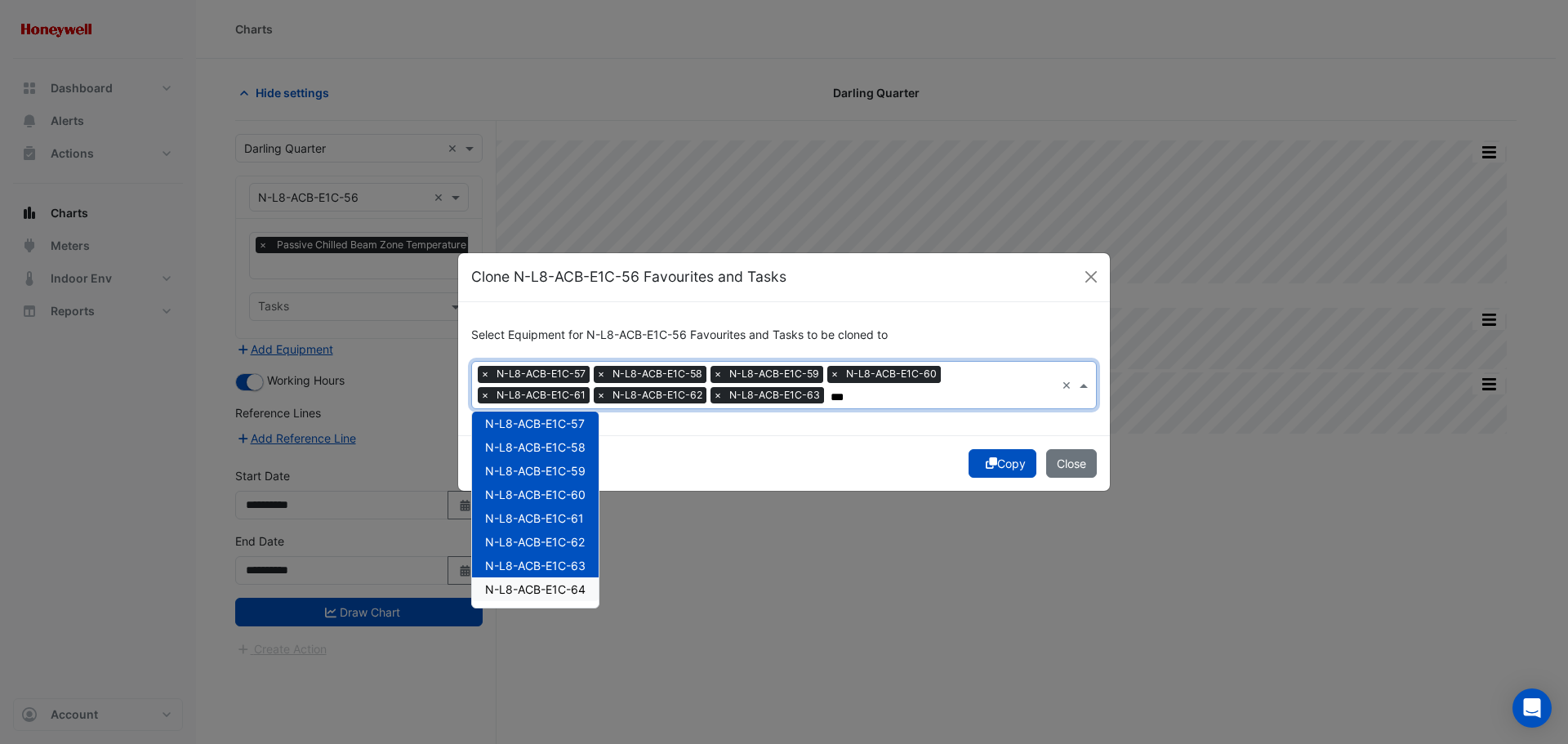
click at [545, 590] on span "N-L8-ACB-E1C-64" at bounding box center [535, 589] width 101 height 14
type input "***"
click at [994, 471] on button "Copy" at bounding box center [1003, 463] width 68 height 28
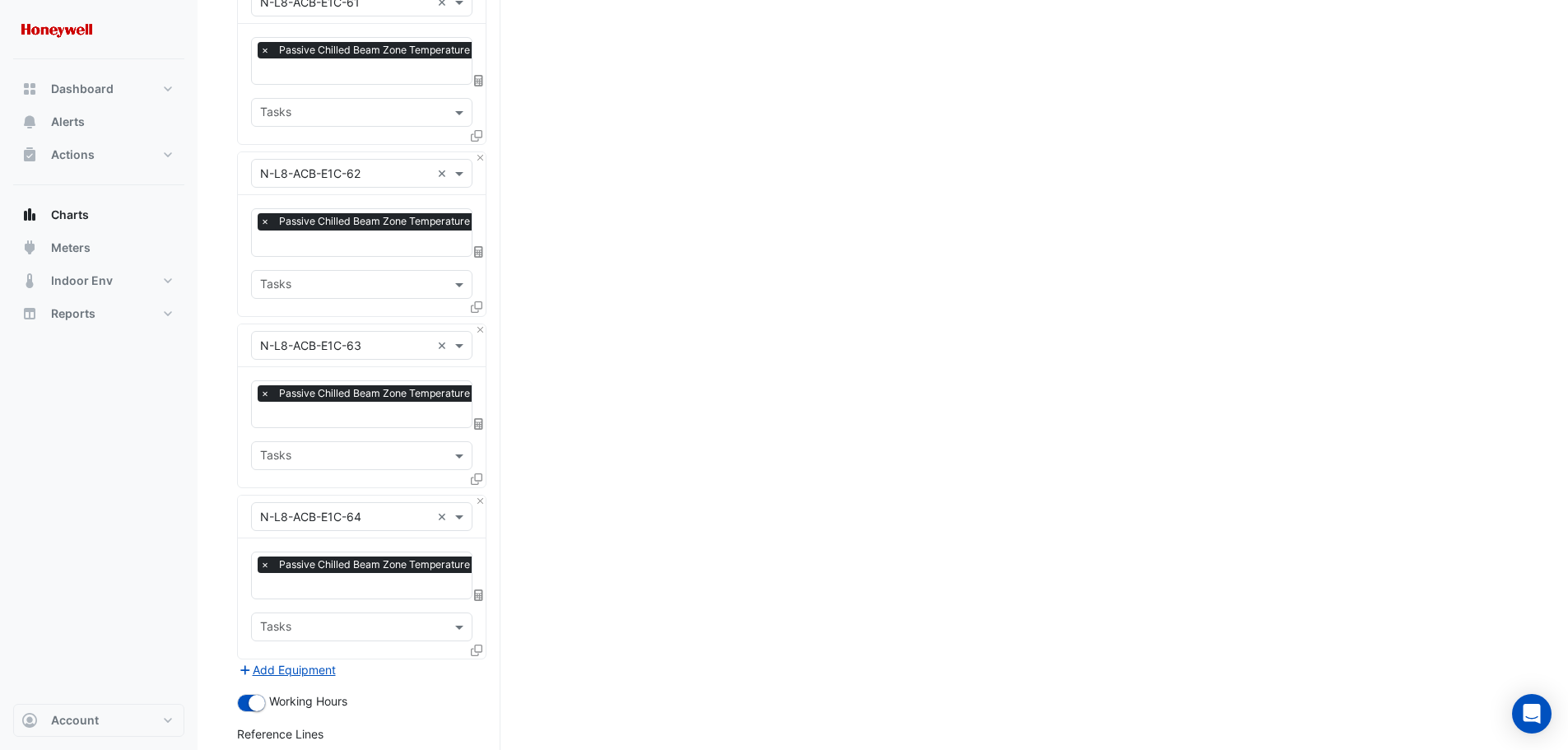
scroll to position [1284, 0]
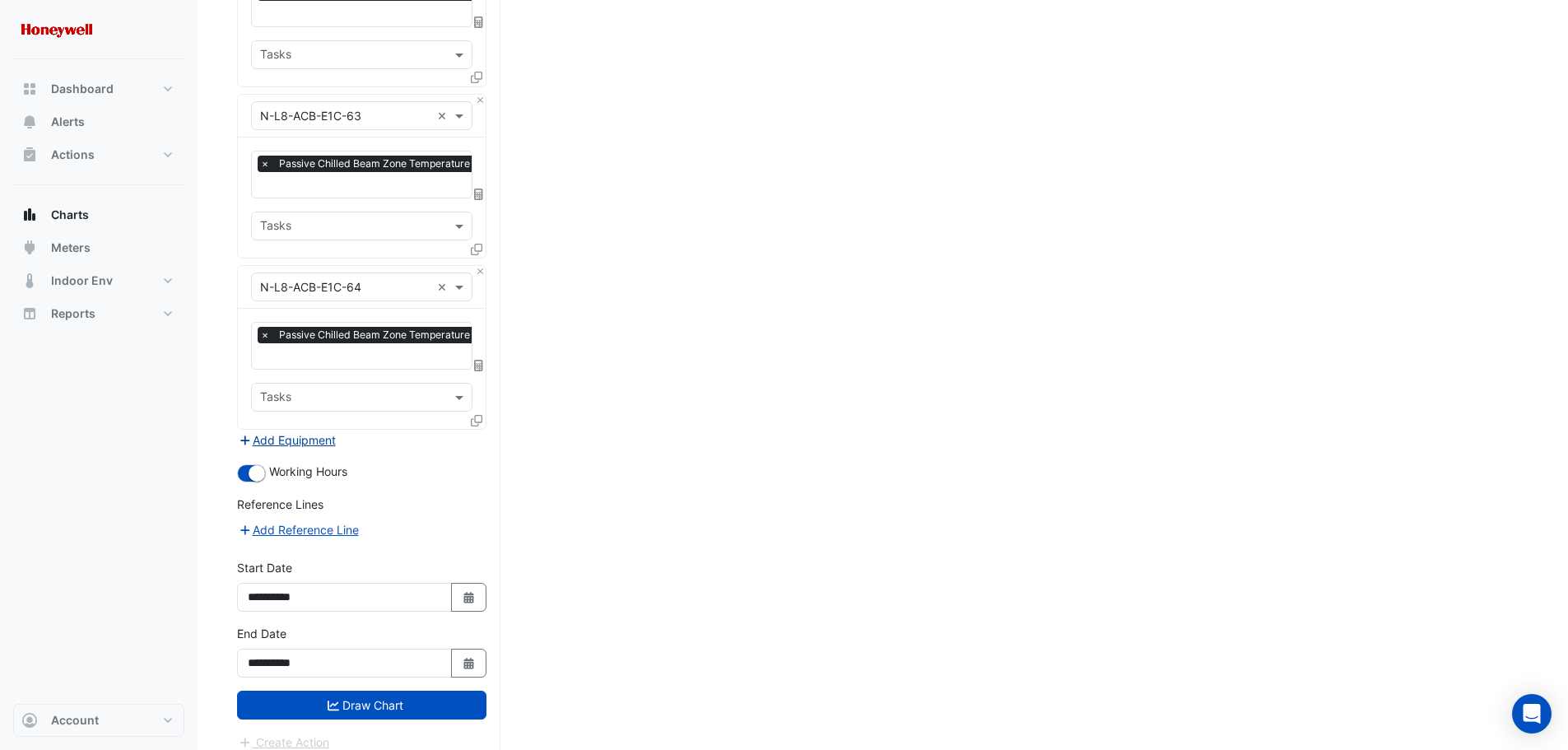
click at [275, 430] on button "Add Equipment" at bounding box center [286, 440] width 100 height 19
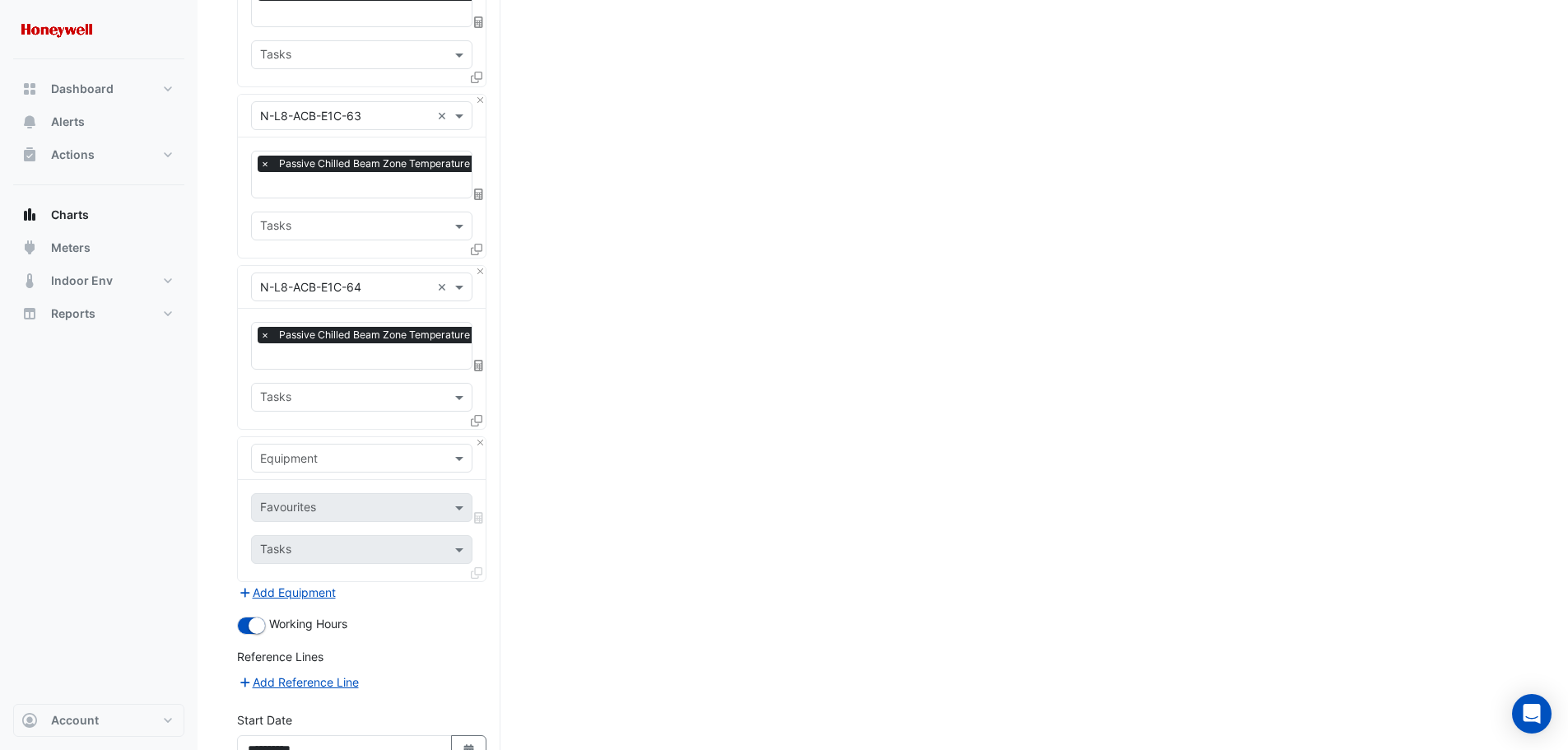
click at [413, 450] on input "text" at bounding box center [345, 459] width 170 height 17
type input "*"
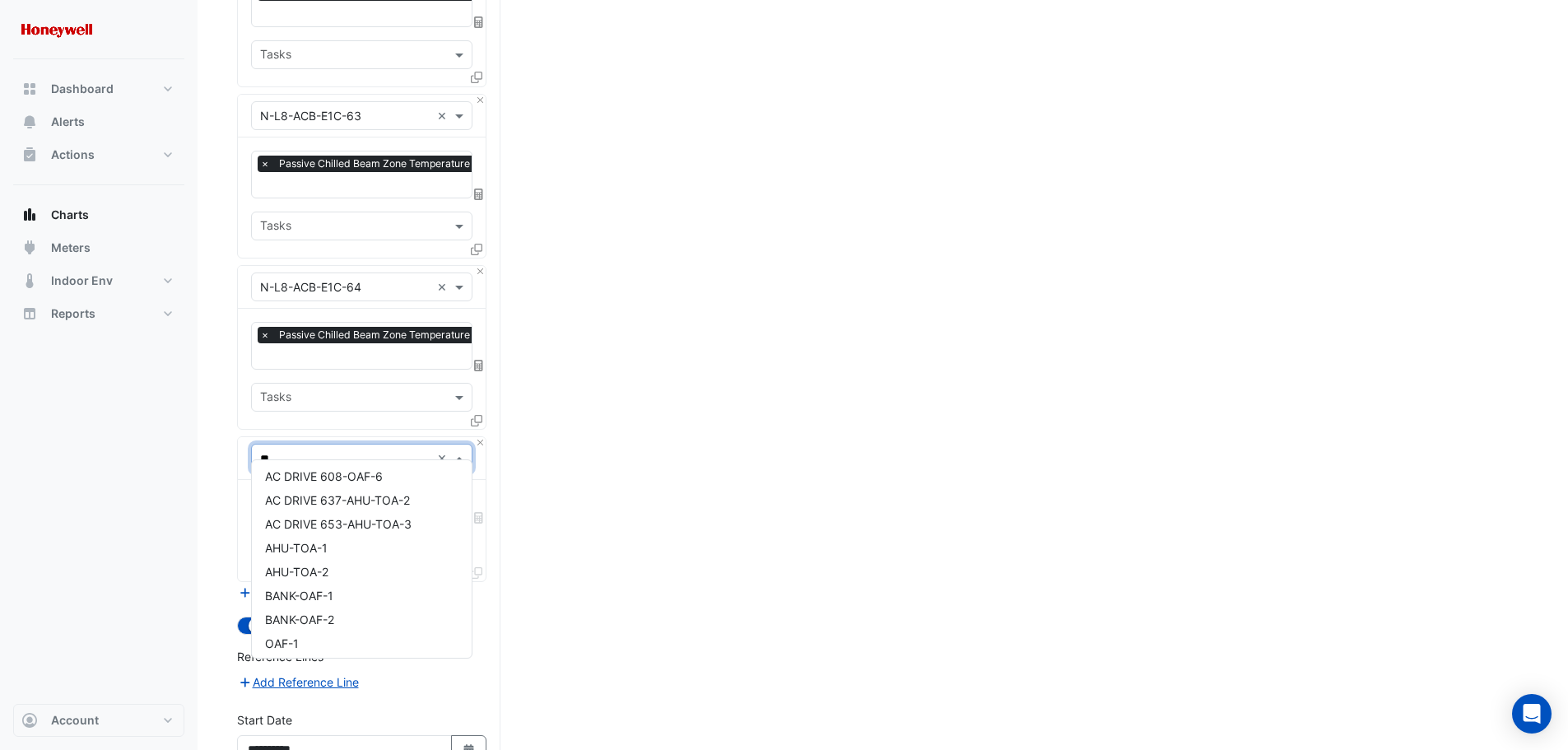
scroll to position [0, 0]
type input "*"
type input "***"
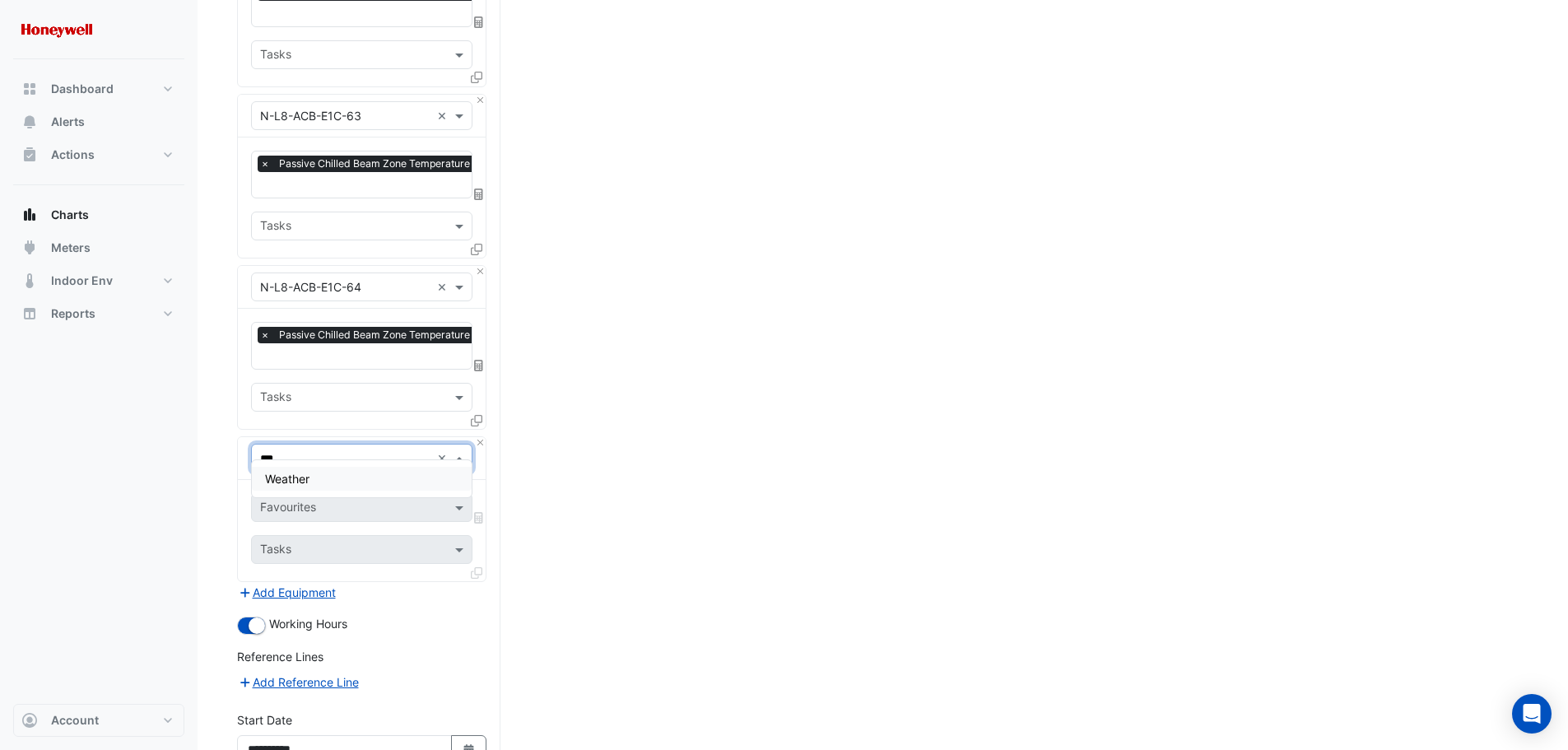
click at [308, 480] on span "Weather" at bounding box center [287, 479] width 44 height 14
click at [455, 499] on span at bounding box center [461, 507] width 21 height 17
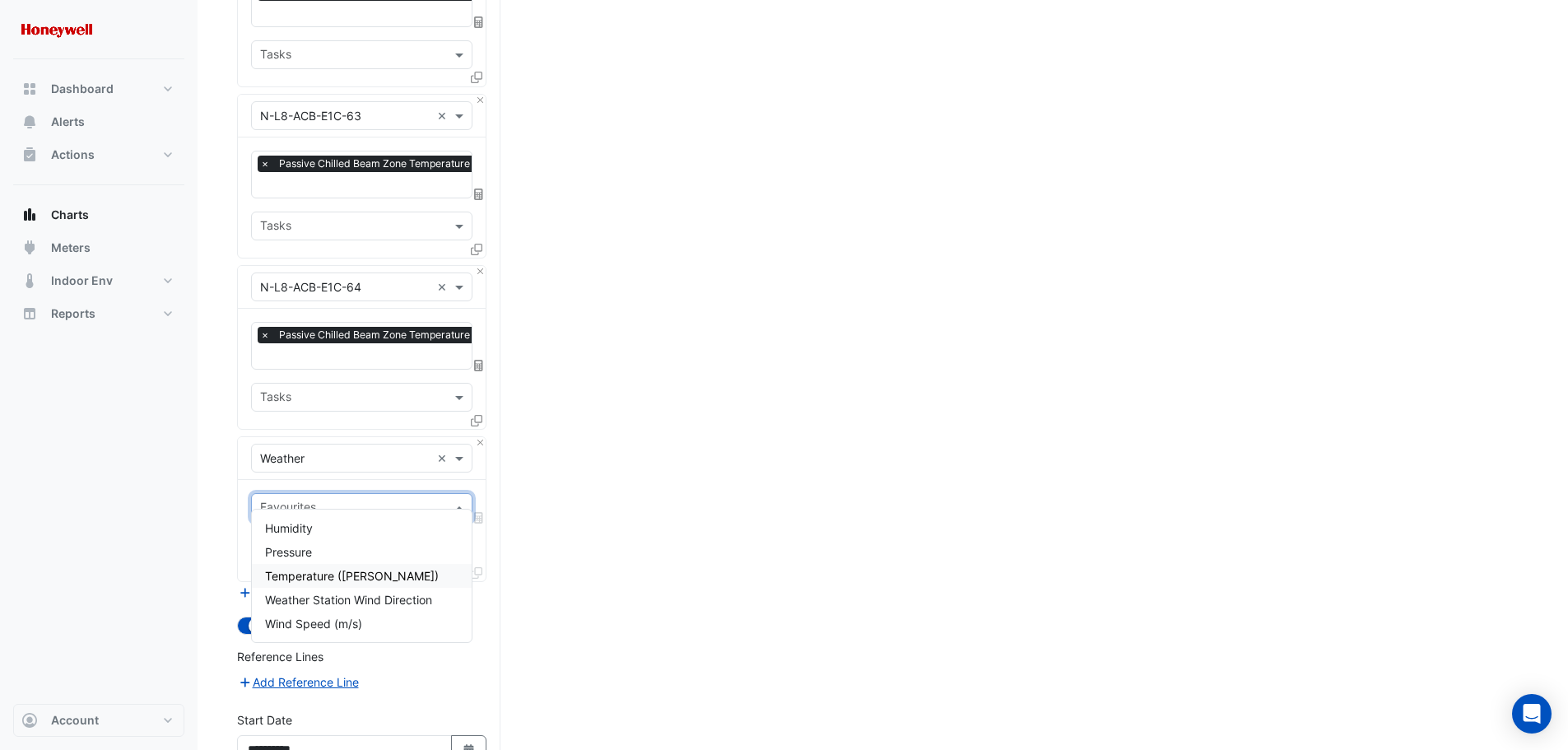
click at [314, 574] on span "Temperature (Celcius)" at bounding box center [352, 576] width 173 height 14
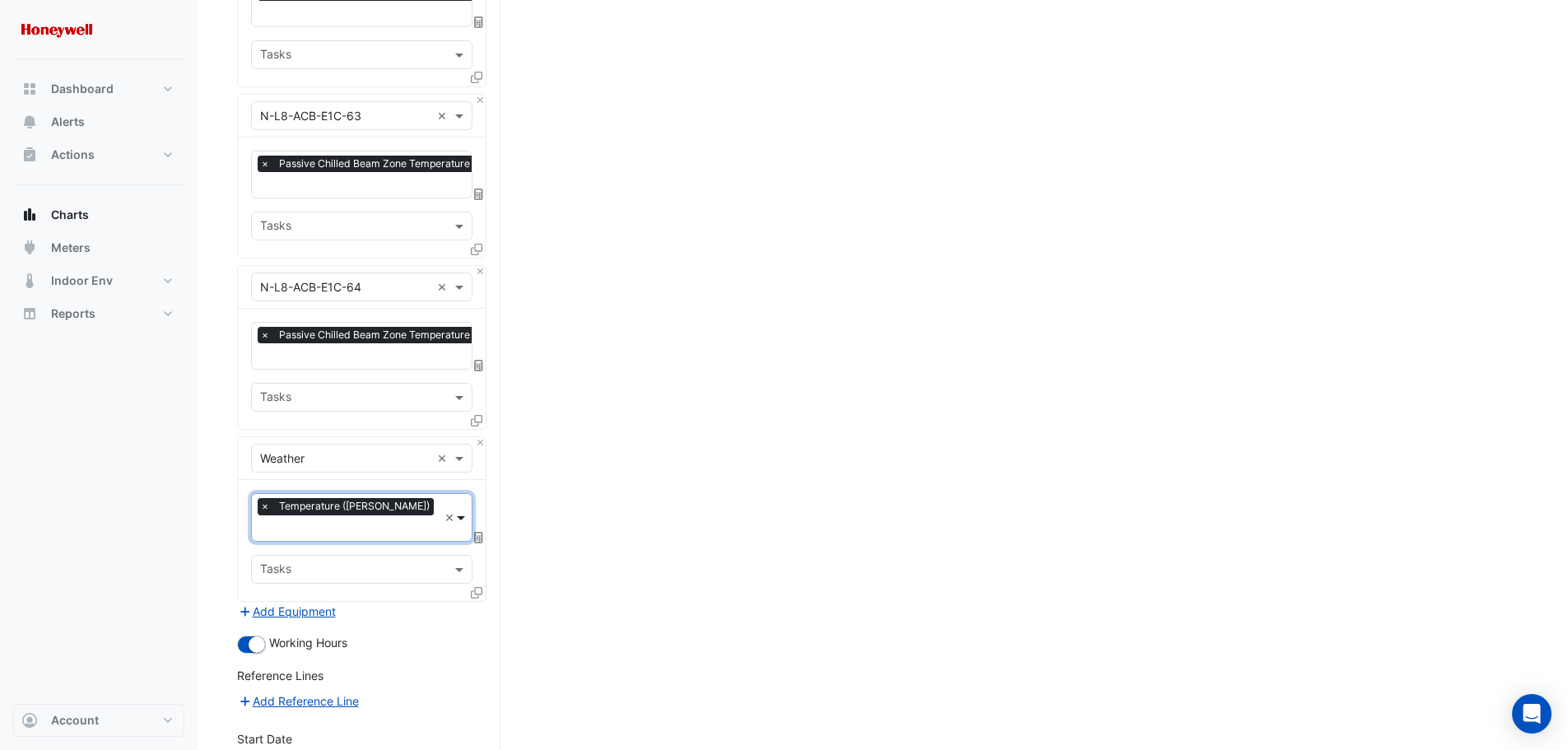
click at [463, 509] on span at bounding box center [463, 518] width 16 height 17
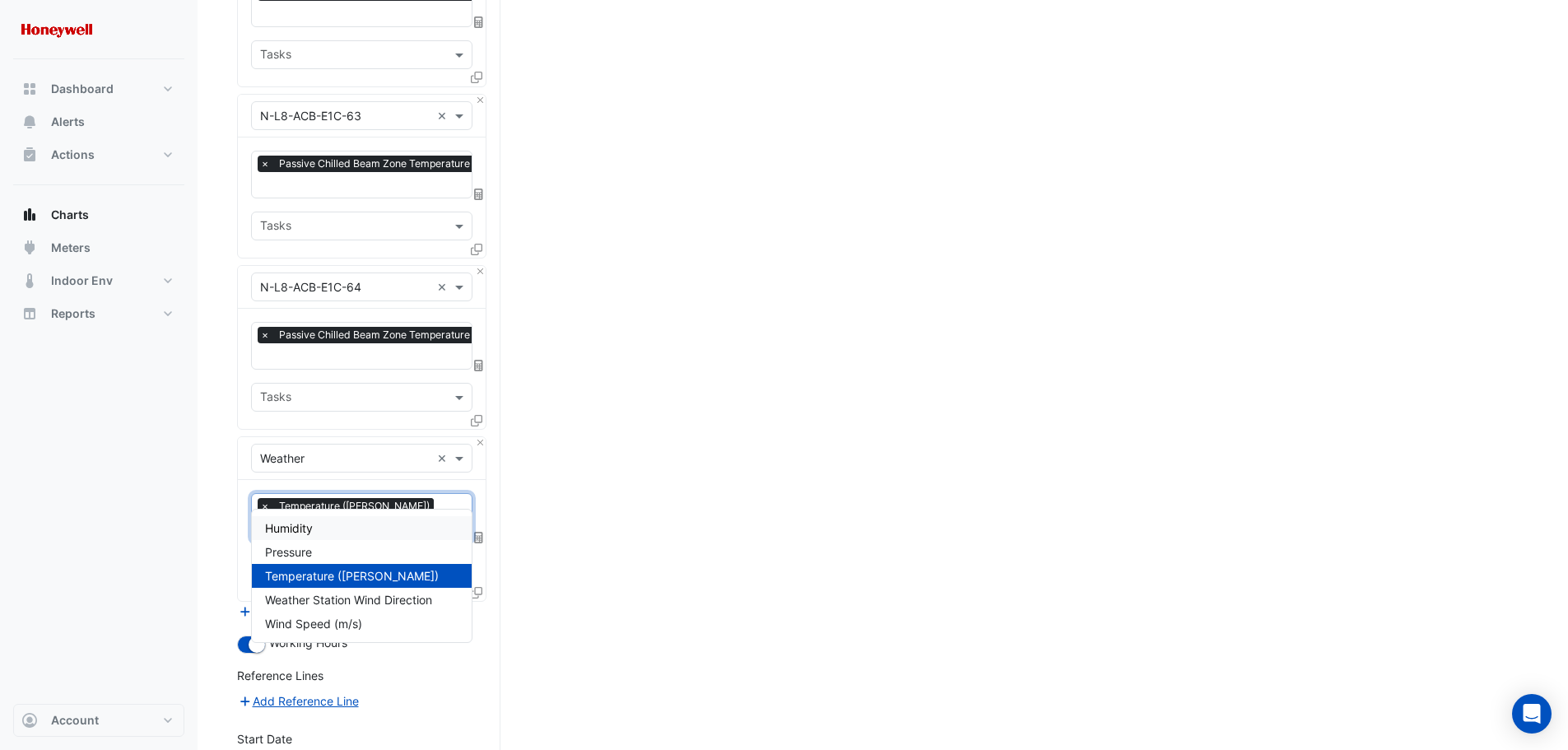
click at [341, 525] on div "Humidity" at bounding box center [361, 528] width 219 height 24
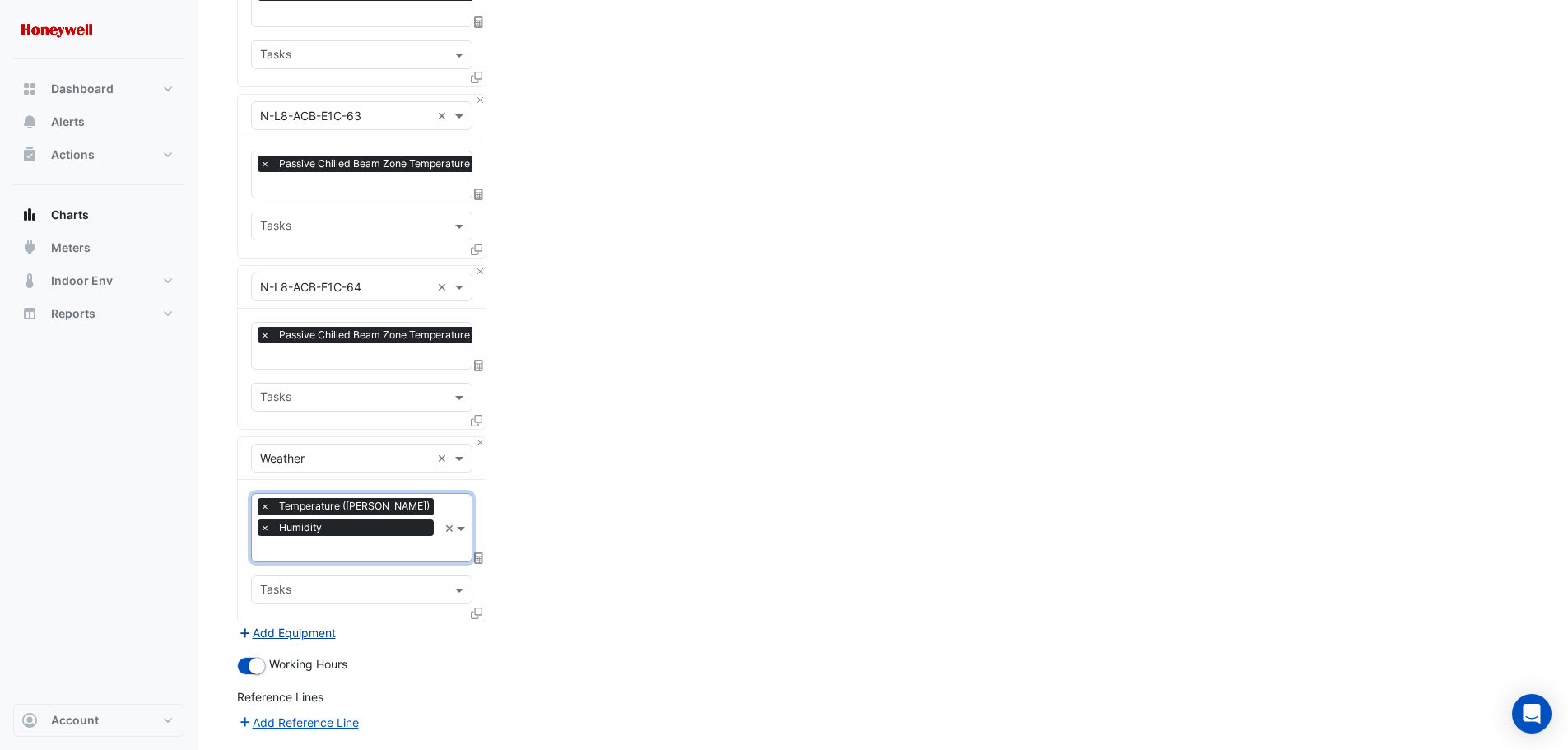
click at [306, 623] on button "Add Equipment" at bounding box center [286, 632] width 100 height 19
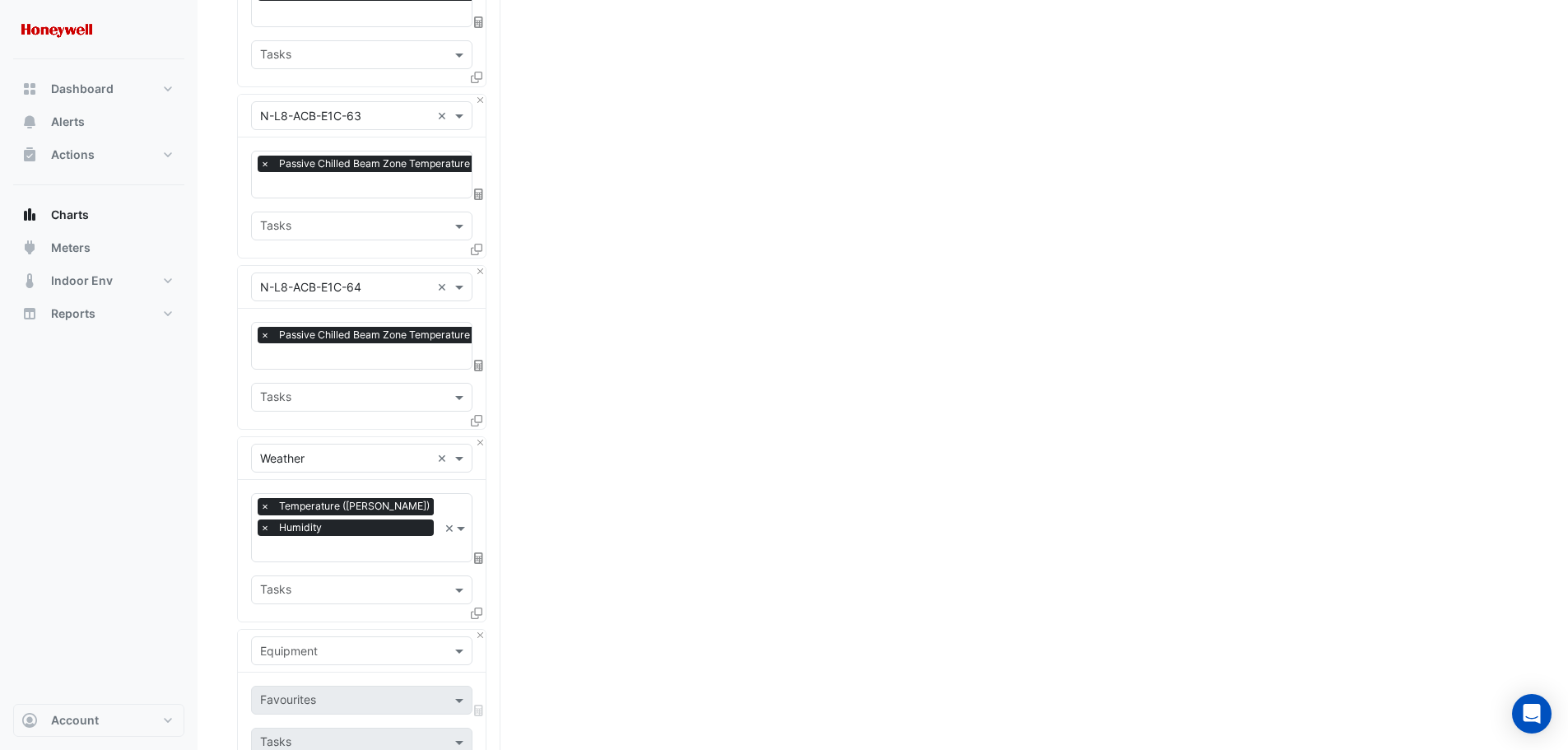
click at [356, 642] on input "text" at bounding box center [345, 651] width 170 height 17
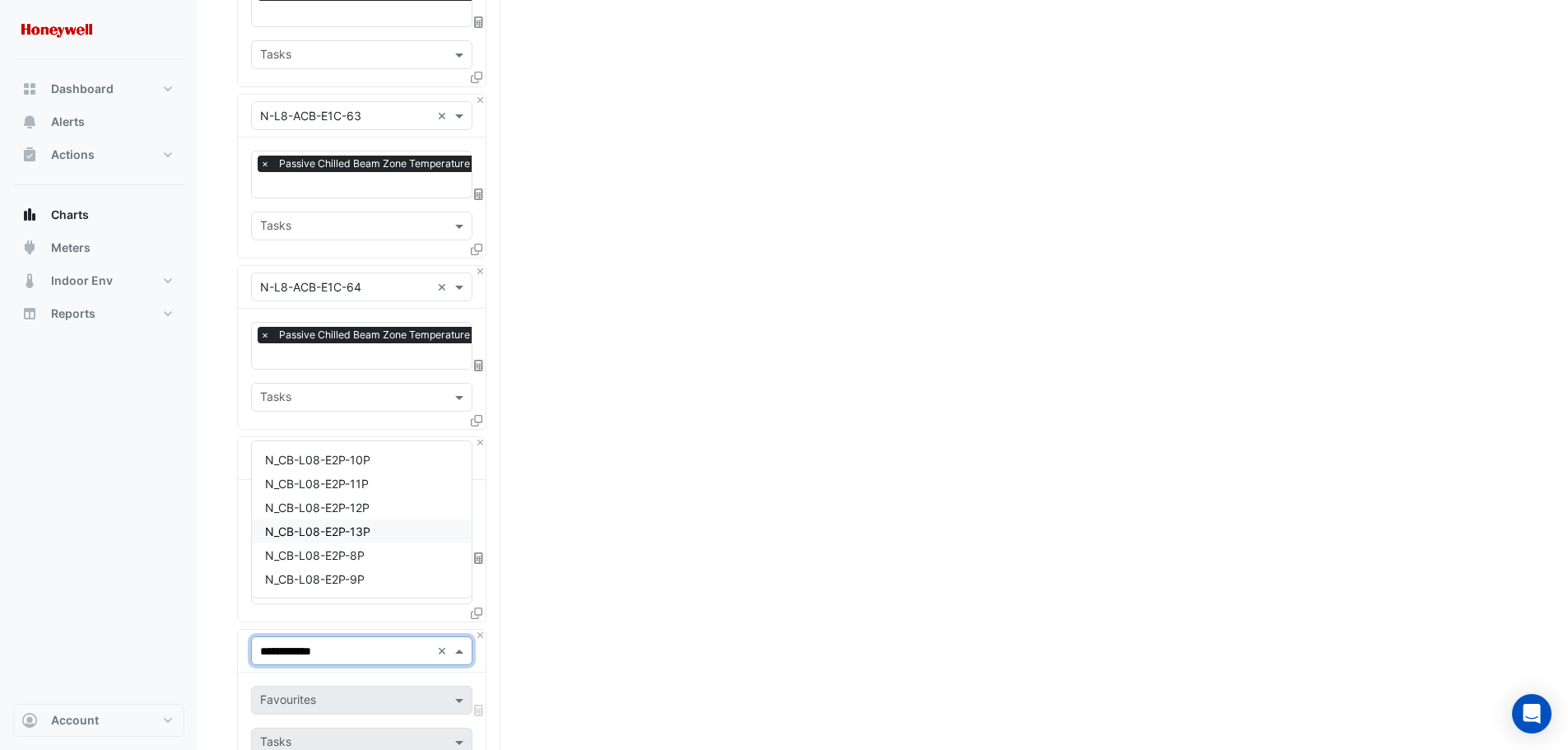
type input "**********"
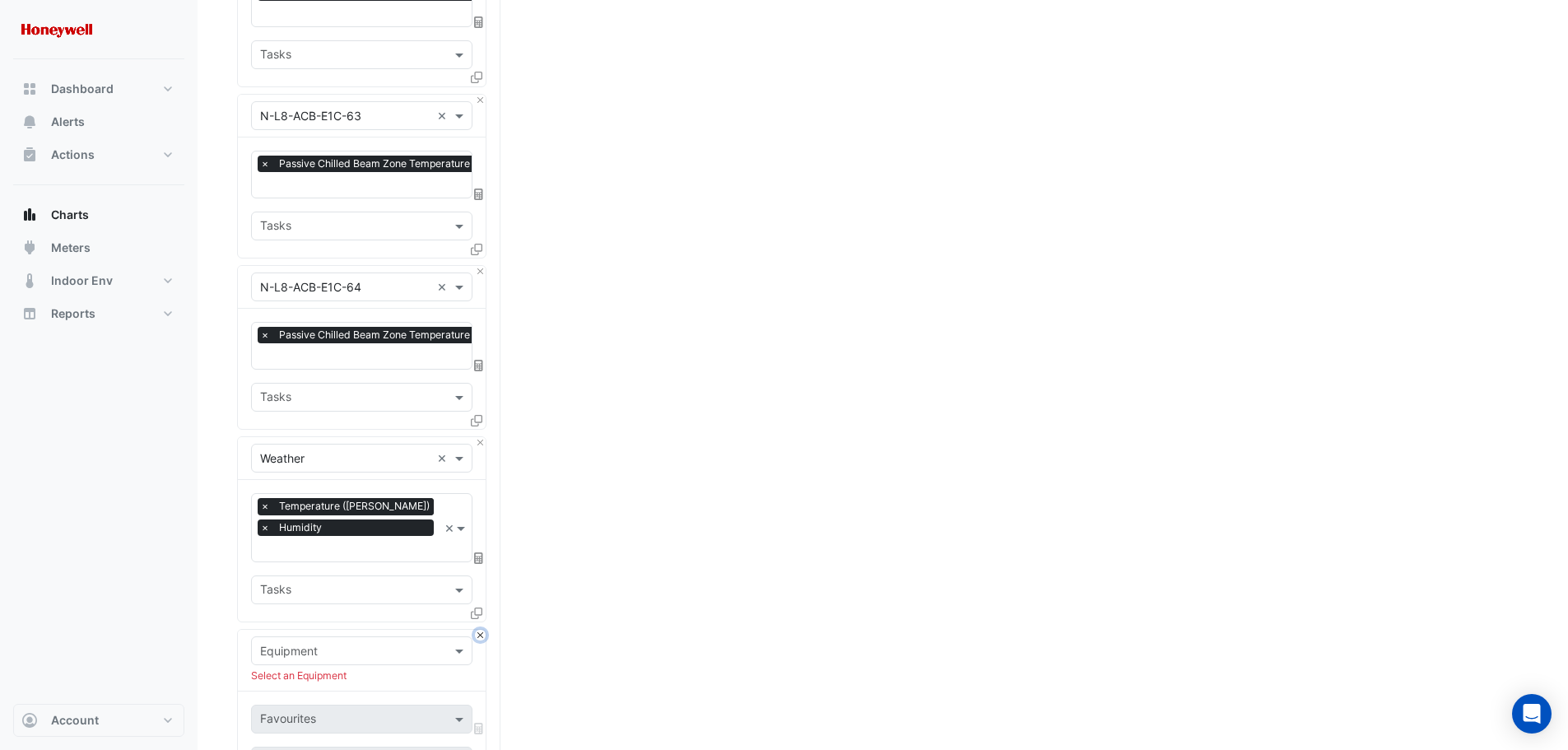
click at [478, 629] on button "Close" at bounding box center [480, 635] width 10 height 10
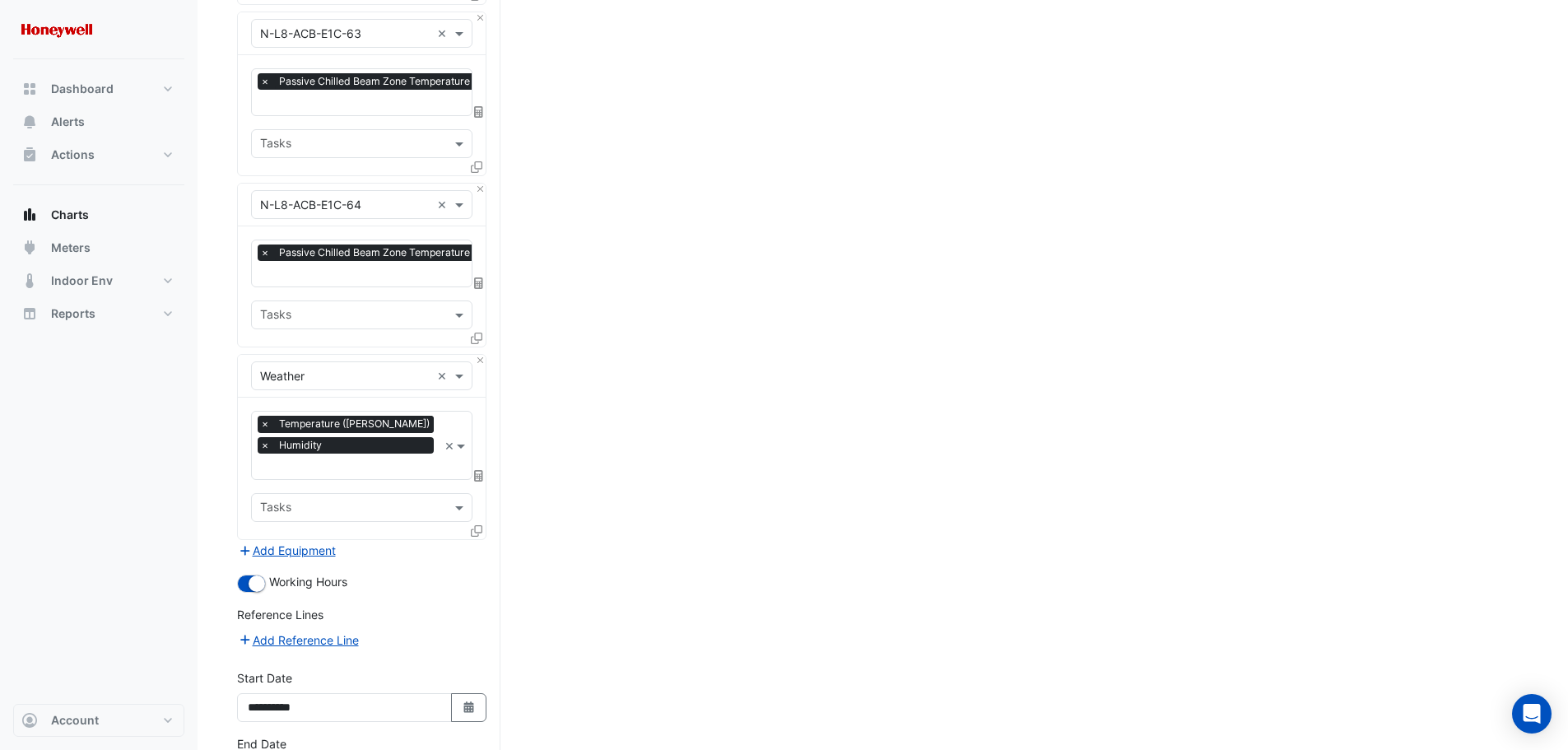
scroll to position [1448, 0]
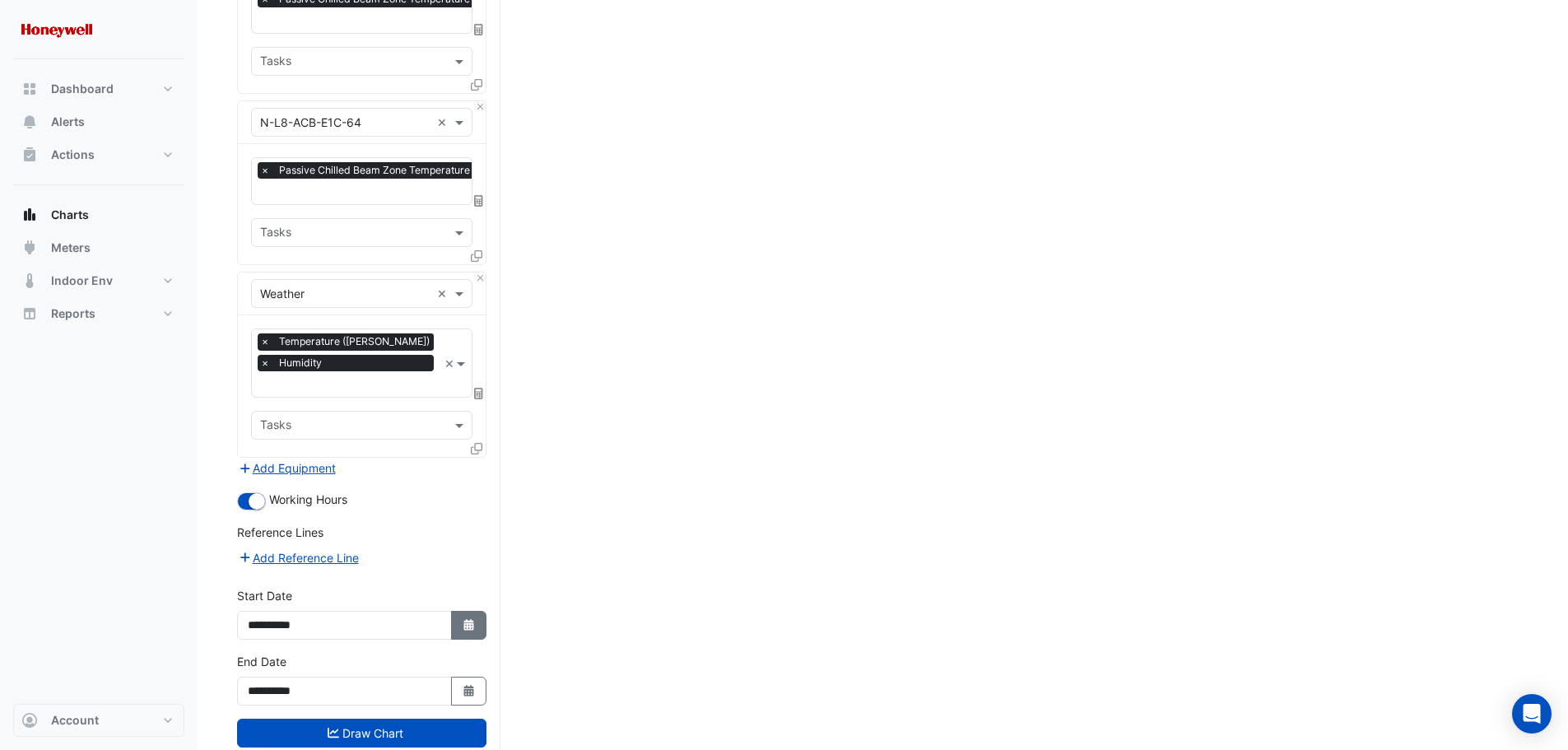
click at [472, 619] on icon "Select Date" at bounding box center [468, 624] width 15 height 11
select select "**"
select select "****"
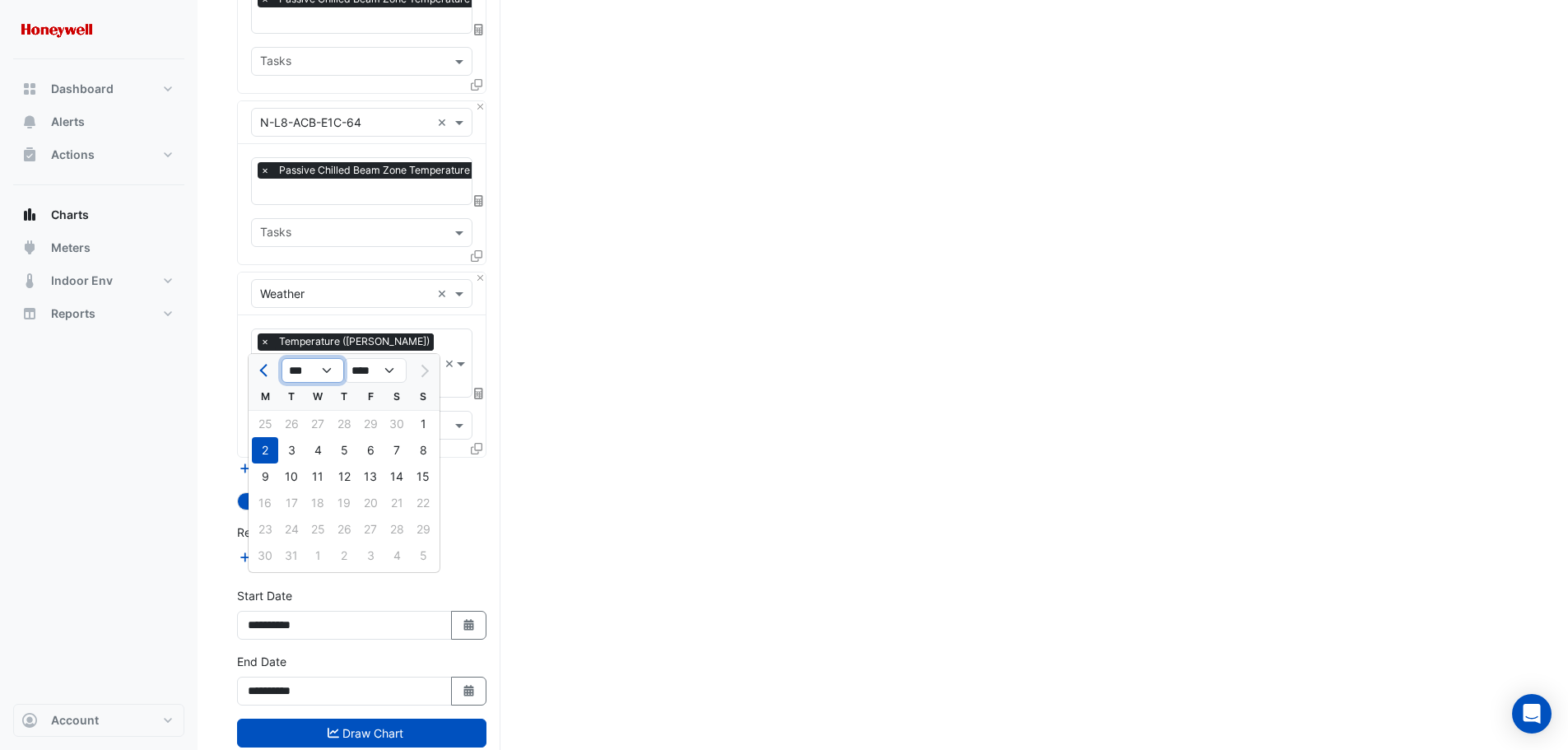
click at [328, 370] on select "*** *** *** *** *** *** *** *** *** *** *** ***" at bounding box center [313, 370] width 62 height 24
select select "*"
click at [282, 358] on select "*** *** *** *** *** *** *** *** *** *** *** ***" at bounding box center [313, 370] width 62 height 24
click at [268, 479] on div "12" at bounding box center [265, 476] width 26 height 26
type input "**********"
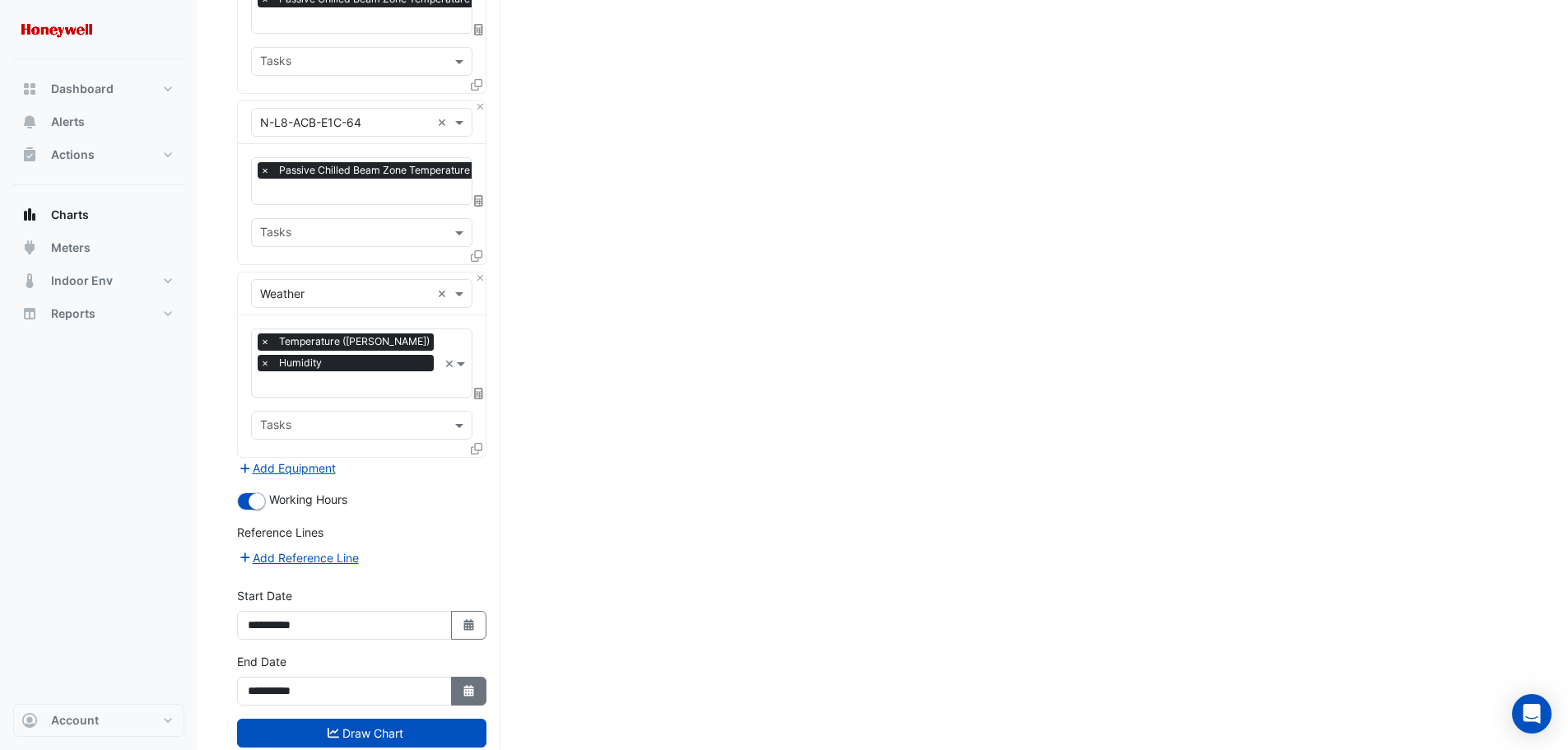
click at [463, 685] on icon "Select Date" at bounding box center [468, 690] width 15 height 11
select select "**"
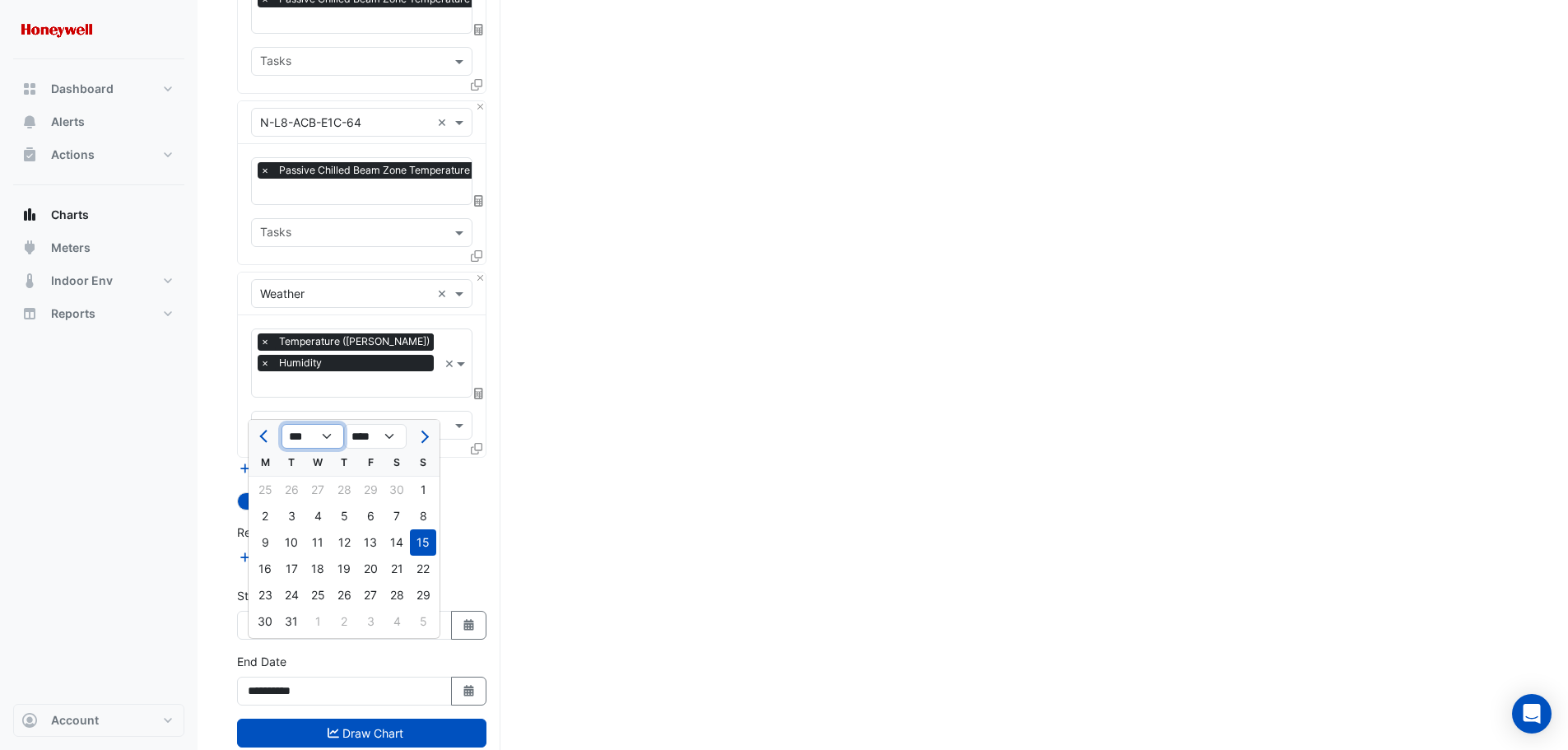
click at [331, 438] on select "*** *** *** *** ***" at bounding box center [313, 436] width 62 height 24
click at [363, 439] on select "**** **** **** **** **** **** **** **** **** **** ****" at bounding box center [376, 436] width 62 height 24
select select "****"
click at [344, 424] on select "**** **** **** **** **** **** **** **** **** **** ****" at bounding box center [376, 436] width 62 height 24
click at [330, 440] on select "*** *** *** *** *** *** *** *** *** *** *** ***" at bounding box center [313, 436] width 62 height 24
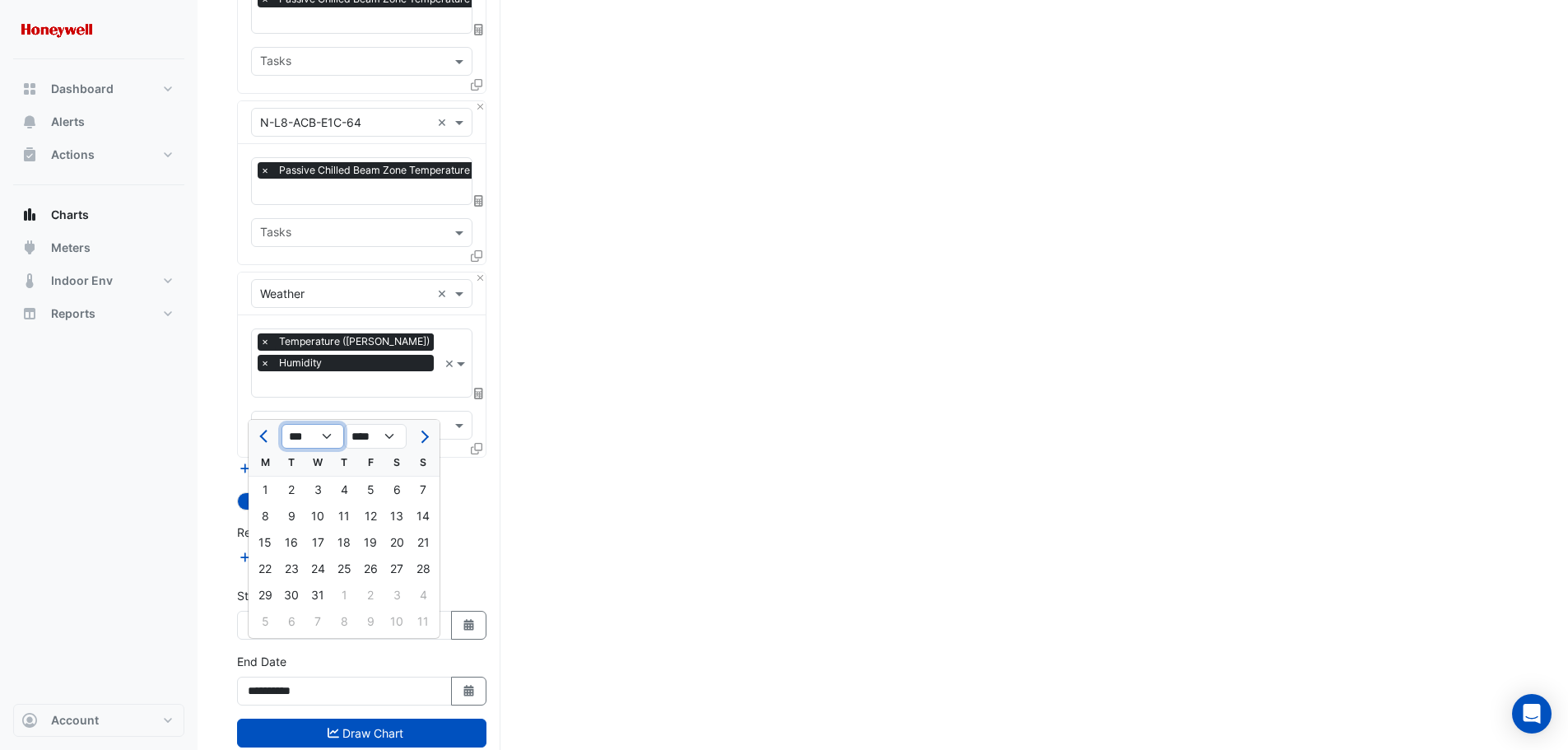
select select "*"
click at [282, 424] on select "*** *** *** *** *** *** *** *** *** *** *** ***" at bounding box center [313, 436] width 62 height 24
click at [288, 597] on div "26" at bounding box center [291, 595] width 26 height 26
type input "**********"
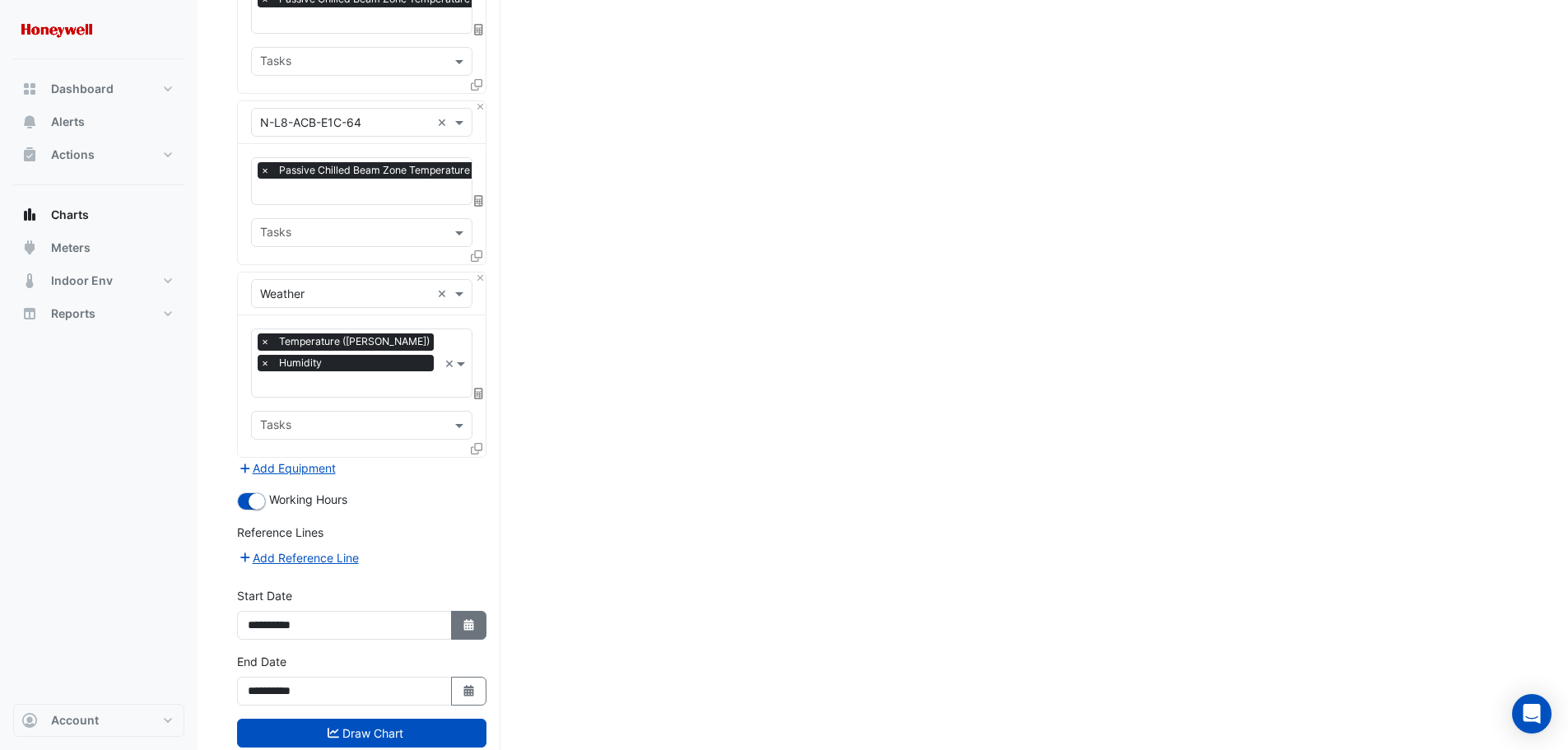
click at [474, 619] on icon "Select Date" at bounding box center [468, 624] width 15 height 11
select select "*"
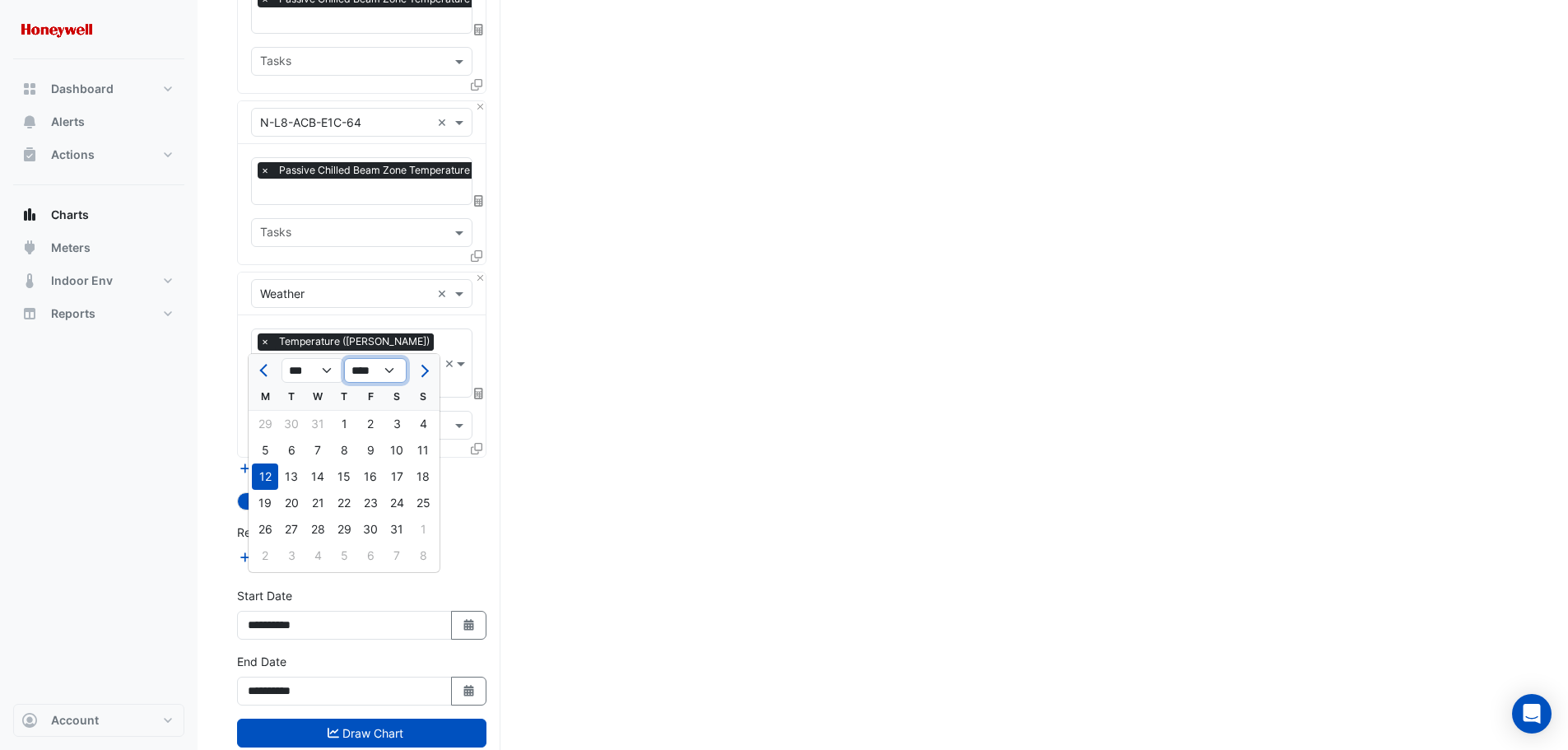
click at [381, 364] on select "**** **** **** **** **** **** **** **** **** **** **** ****" at bounding box center [376, 370] width 62 height 24
select select "****"
click at [344, 358] on select "**** **** **** **** **** **** **** **** **** **** **** ****" at bounding box center [376, 370] width 62 height 24
click at [269, 473] on div "11" at bounding box center [265, 476] width 26 height 26
type input "**********"
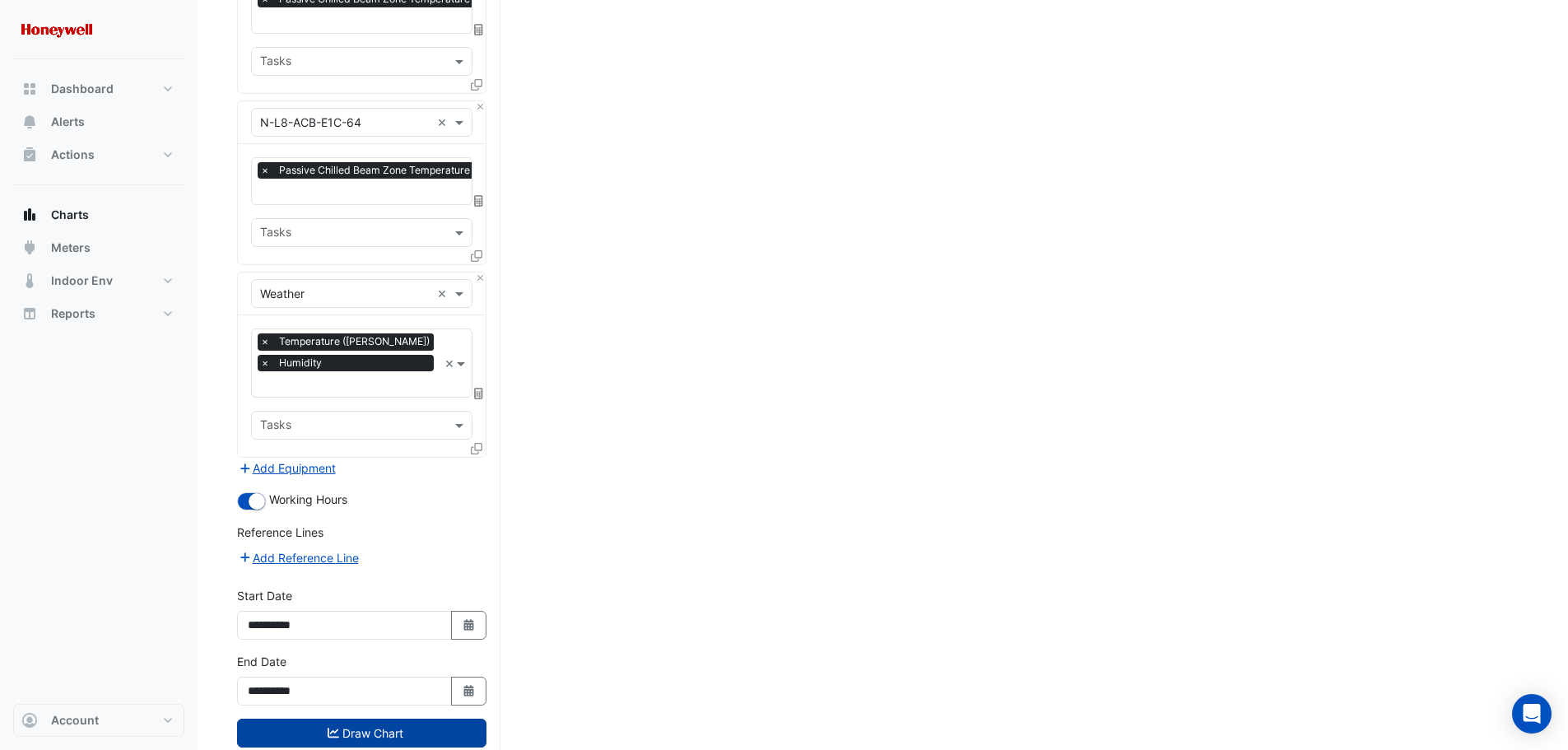
click at [380, 719] on button "Draw Chart" at bounding box center [362, 733] width 250 height 29
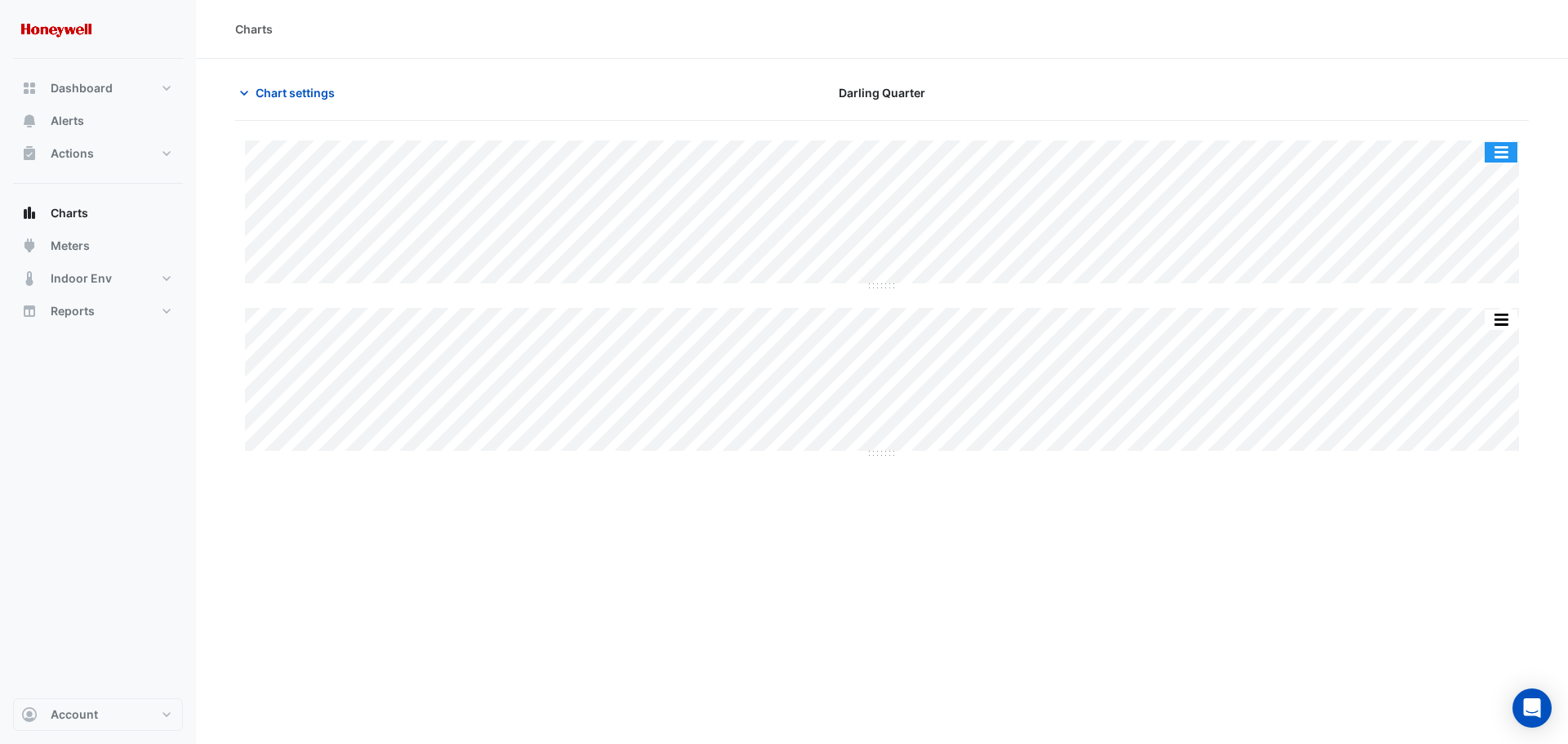
click at [1506, 150] on button "button" at bounding box center [1501, 152] width 33 height 21
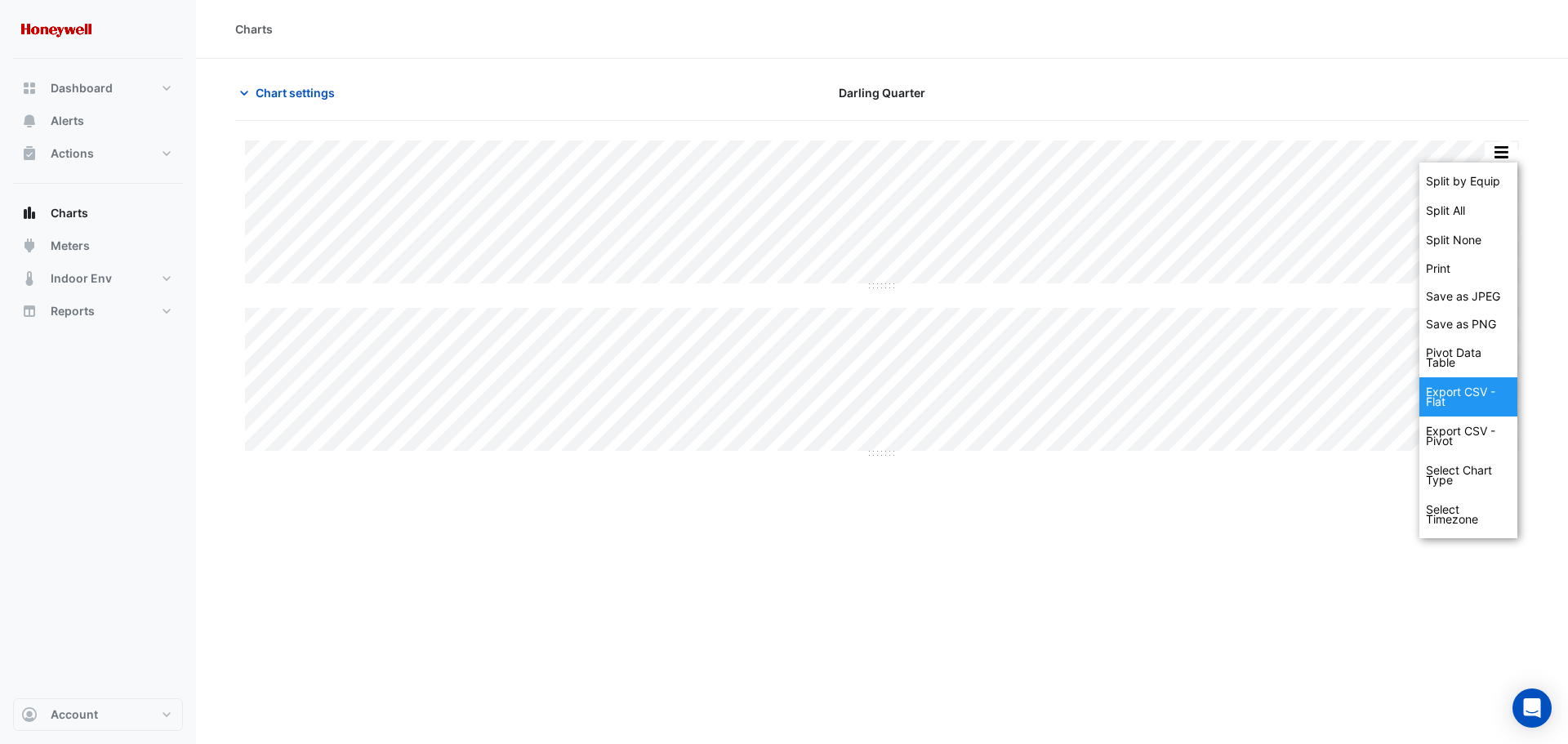
click at [1472, 397] on div "Export CSV - Flat" at bounding box center [1469, 397] width 98 height 40
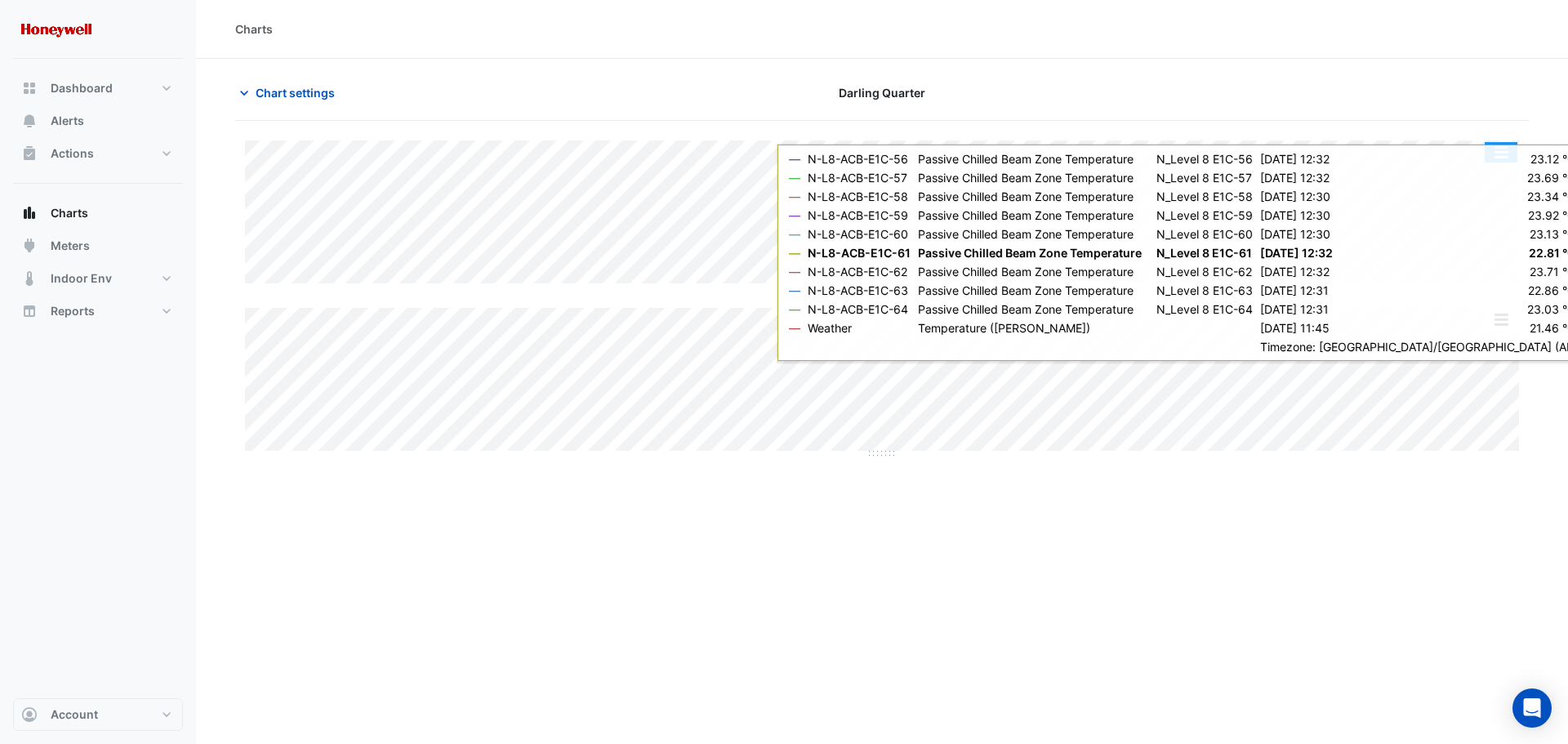
click at [1500, 154] on button "button" at bounding box center [1501, 152] width 33 height 21
click at [1471, 477] on div "Select Chart Type" at bounding box center [1469, 476] width 98 height 40
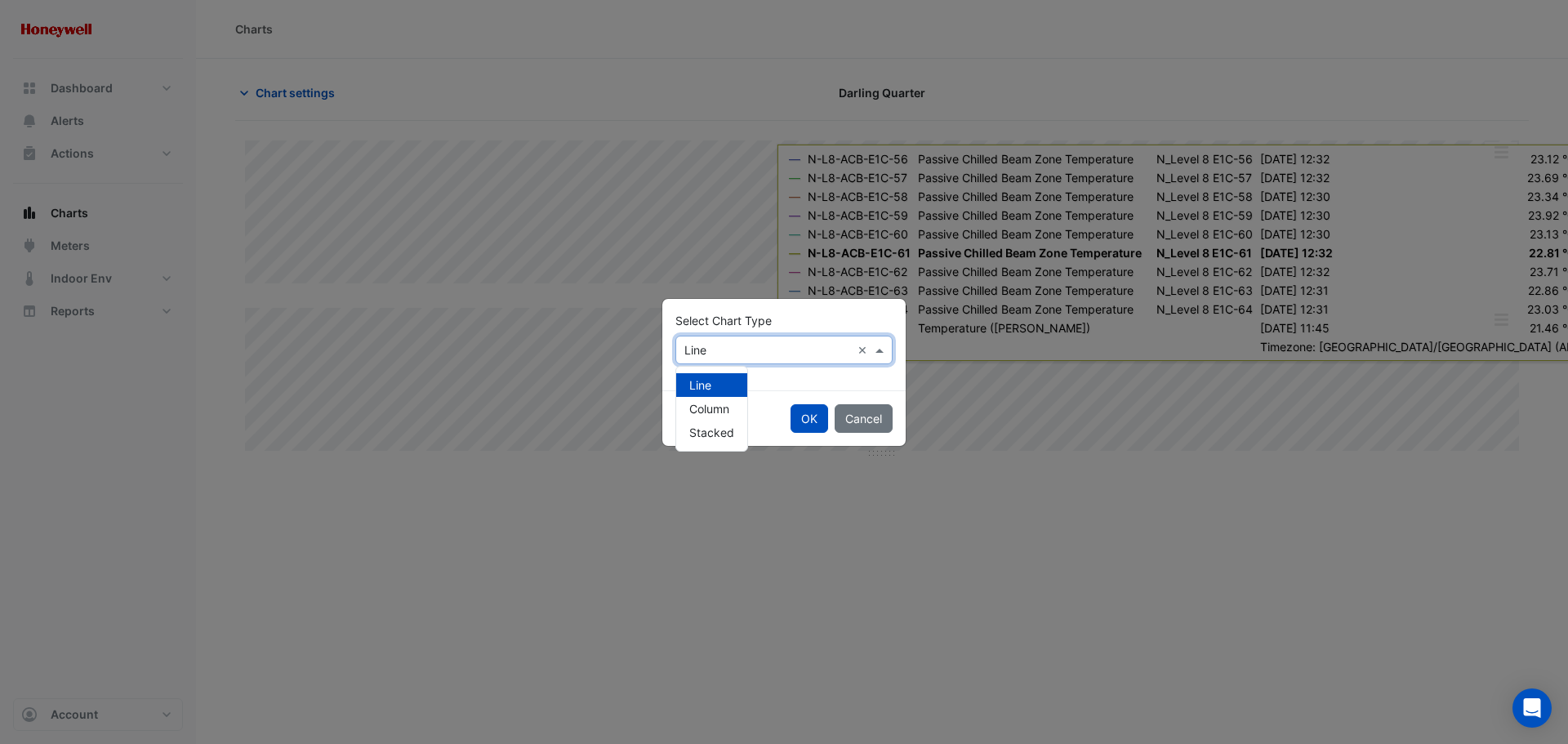
click at [883, 348] on span at bounding box center [882, 350] width 21 height 17
click at [705, 410] on span "Column" at bounding box center [709, 409] width 40 height 14
click at [800, 420] on button "OK" at bounding box center [810, 418] width 38 height 28
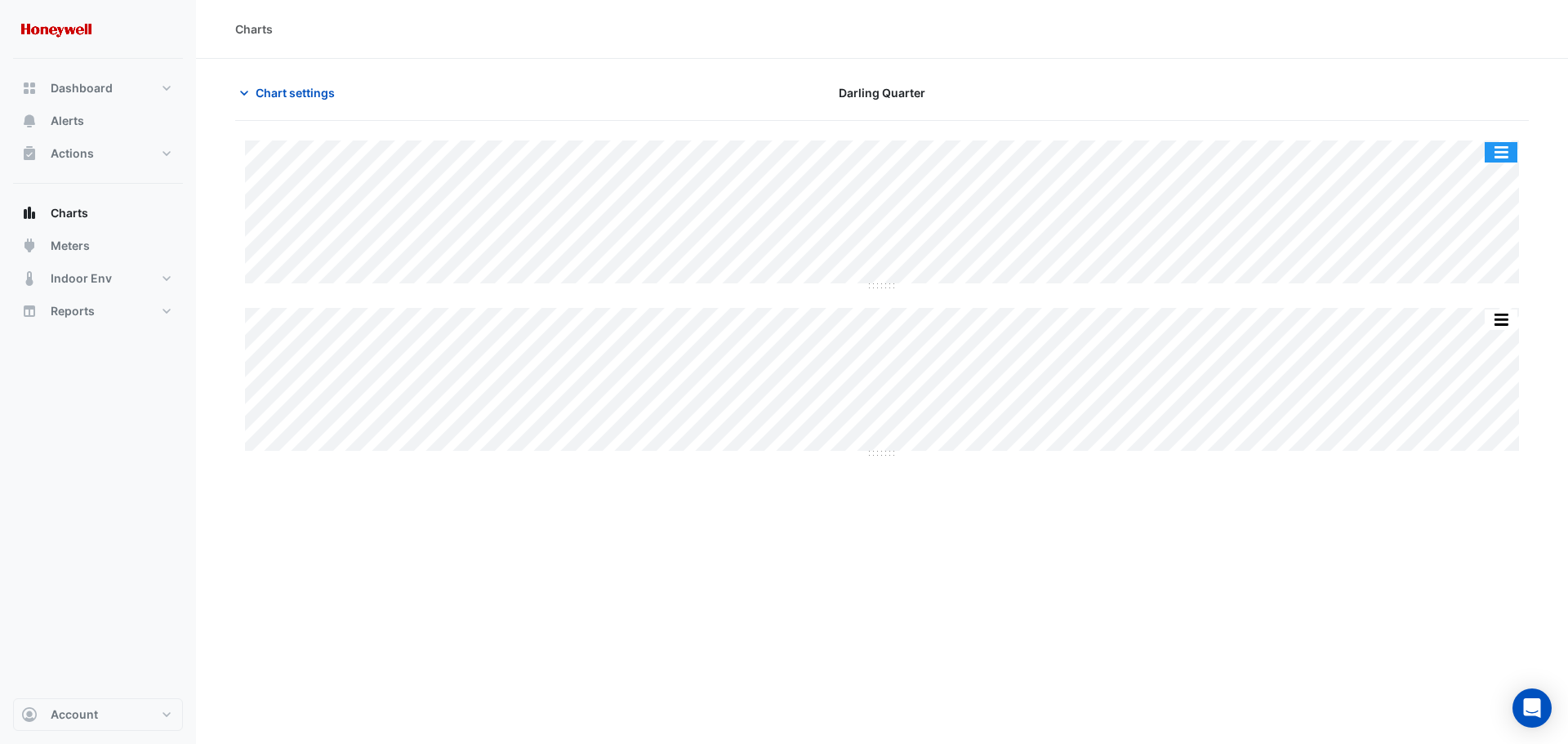
click at [1512, 149] on button "button" at bounding box center [1501, 152] width 33 height 21
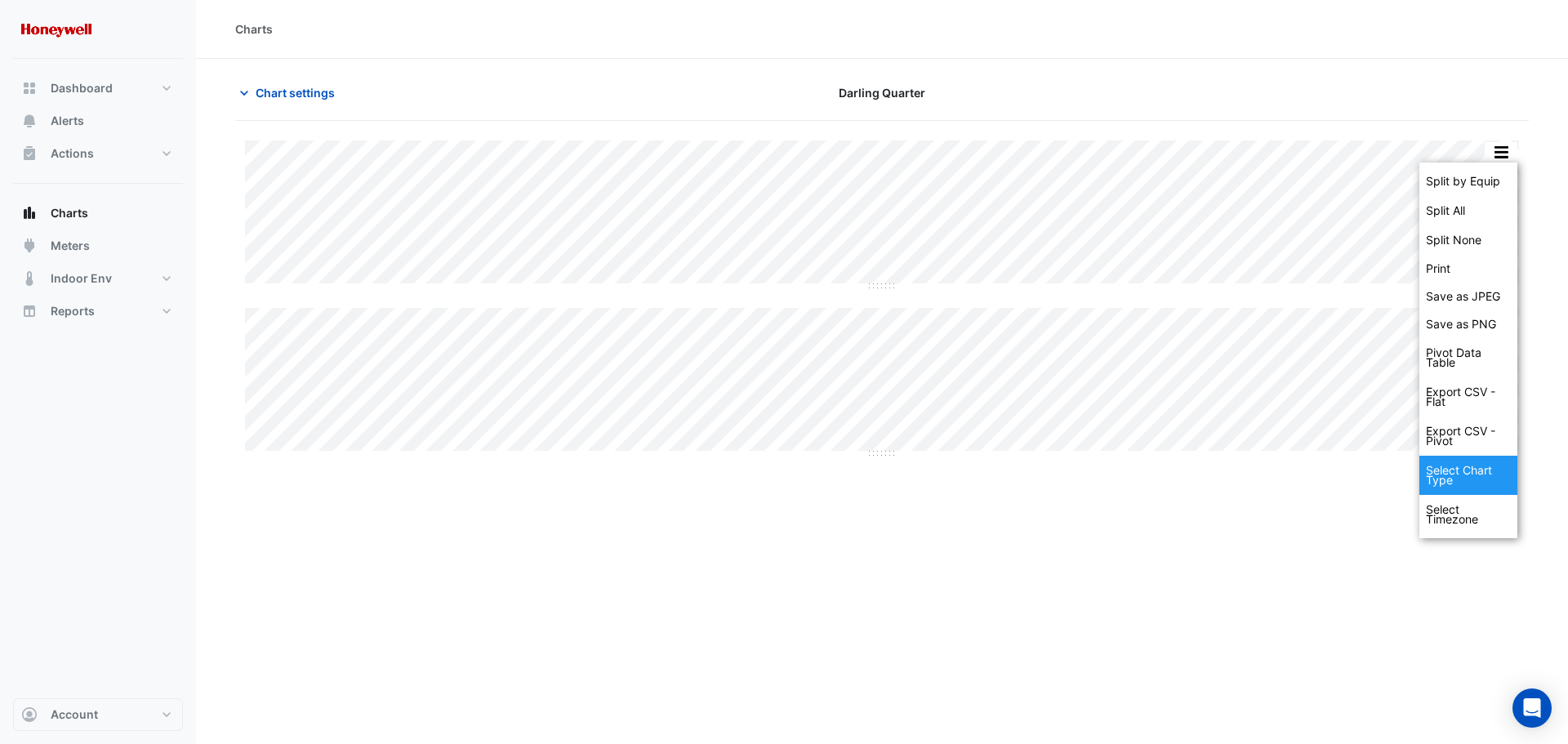
click at [1458, 479] on div "Select Chart Type" at bounding box center [1469, 476] width 98 height 40
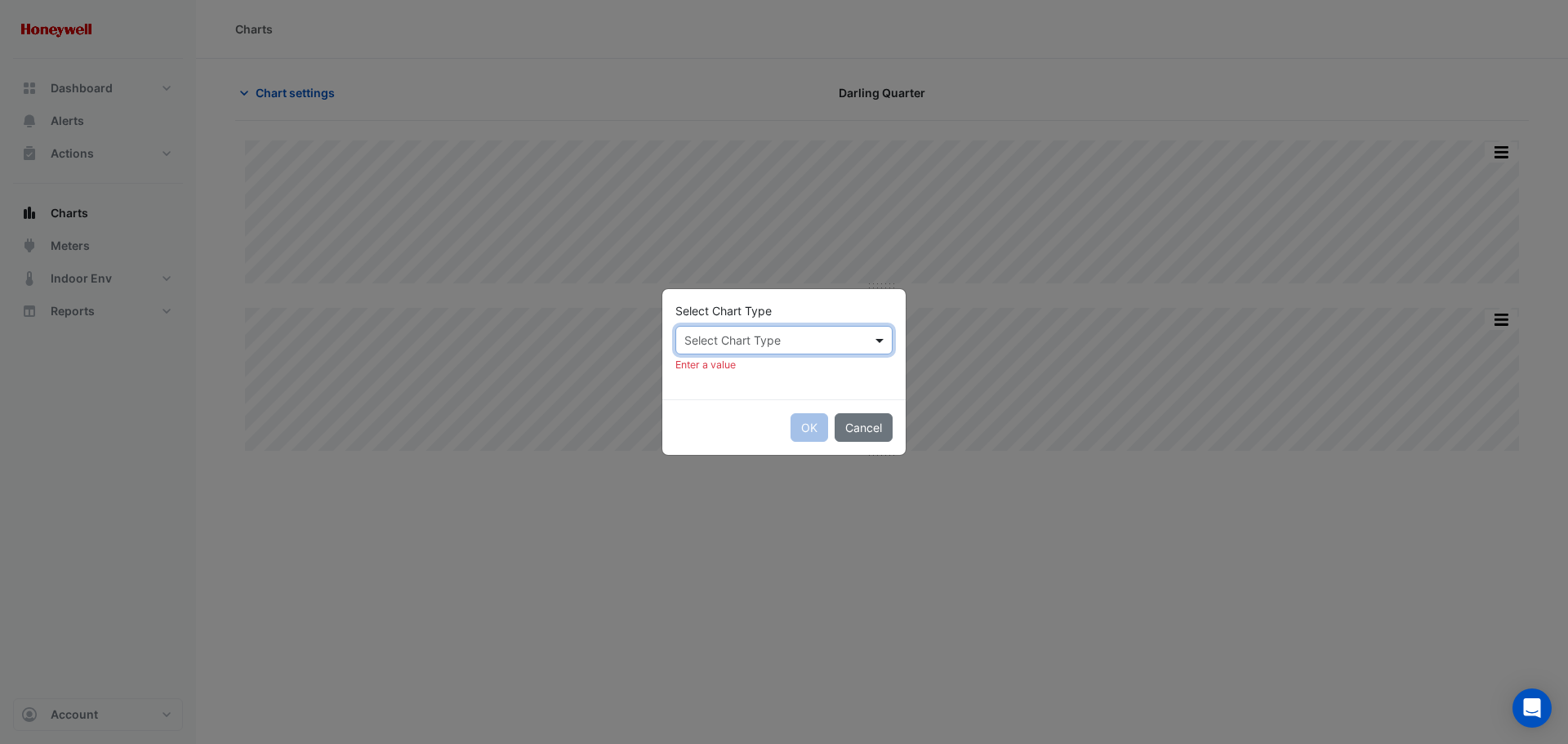
click at [881, 343] on span at bounding box center [882, 340] width 21 height 17
click at [713, 420] on span "Stacked" at bounding box center [712, 422] width 45 height 14
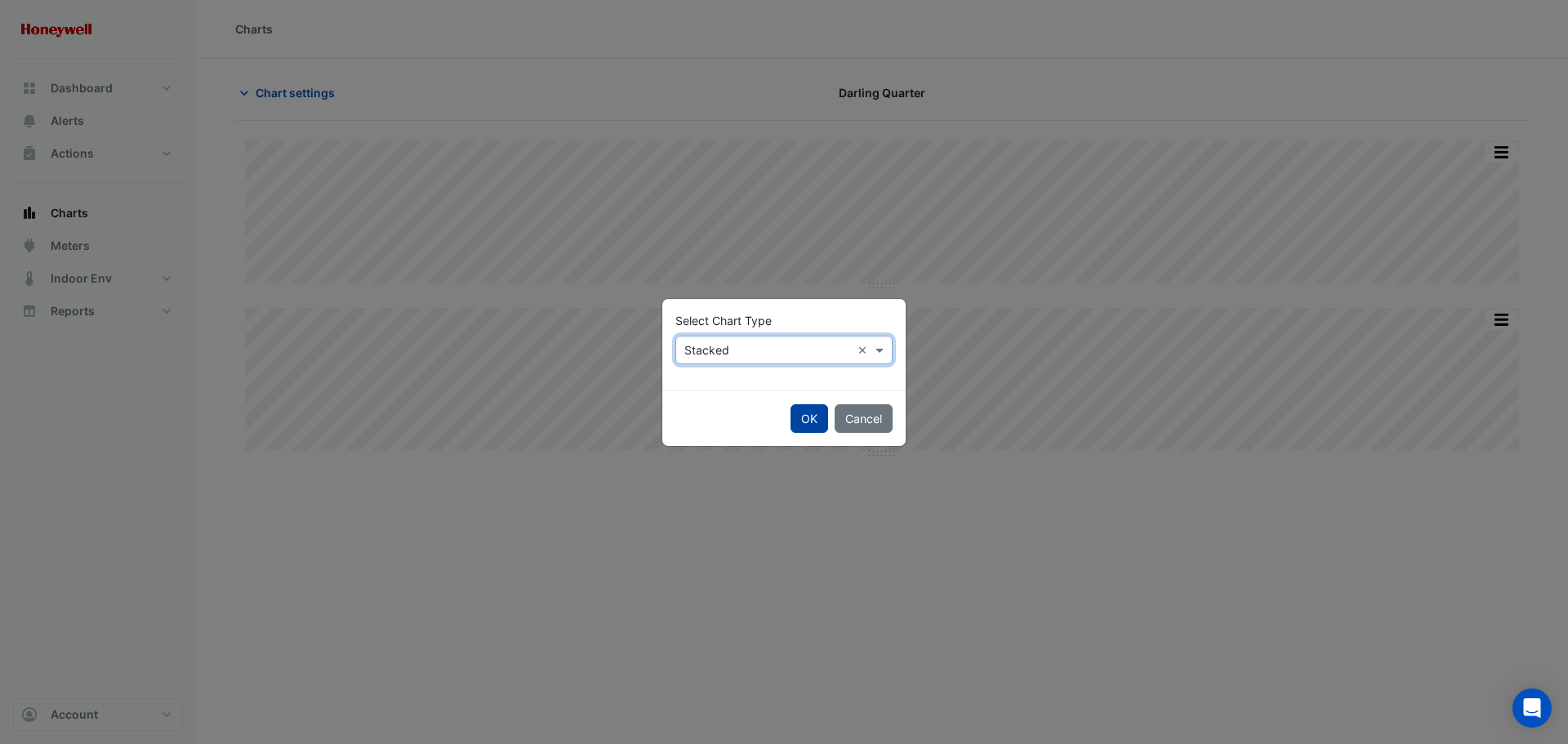
click at [819, 421] on button "OK" at bounding box center [810, 418] width 38 height 28
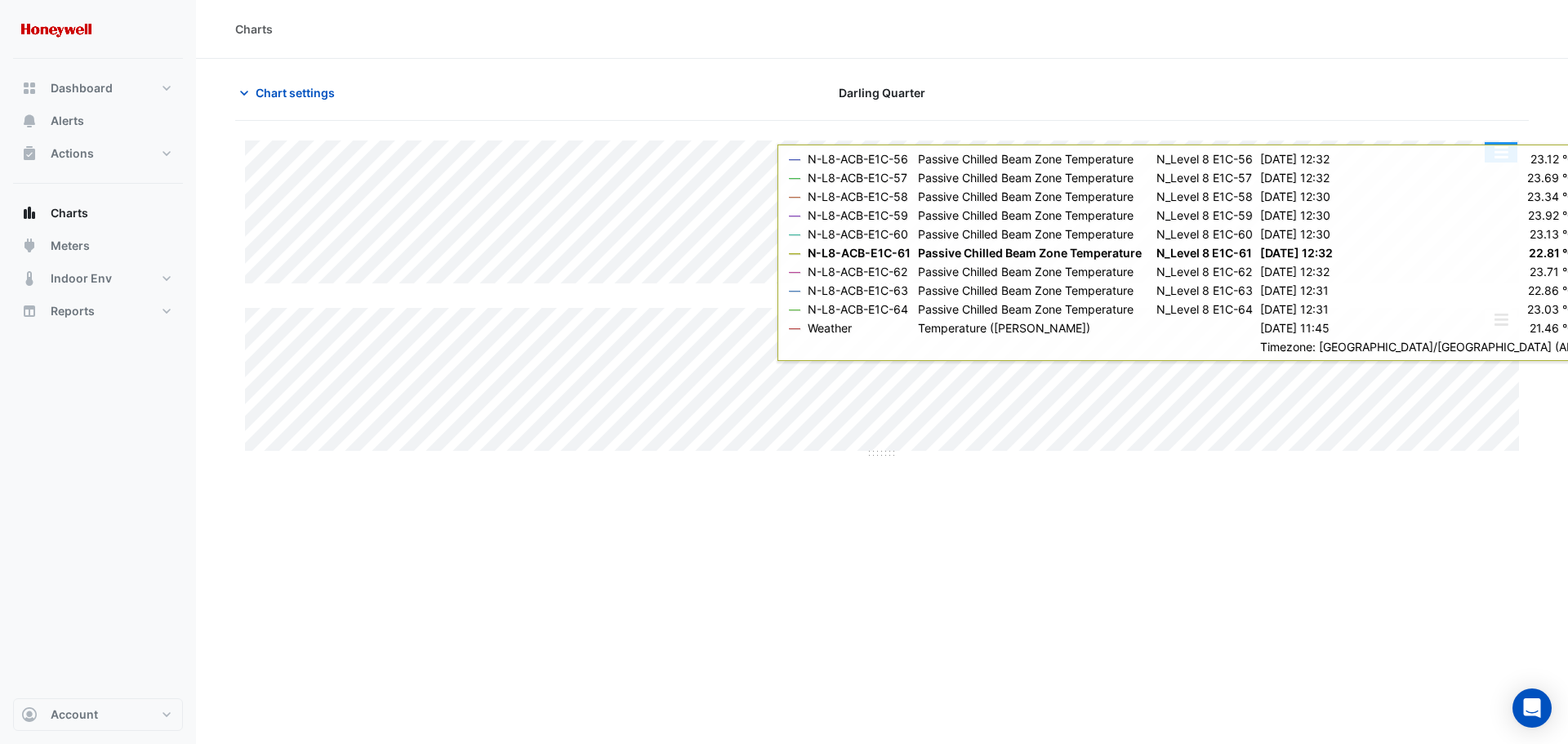
click at [1503, 152] on button "button" at bounding box center [1501, 152] width 33 height 21
click at [1505, 151] on button "button" at bounding box center [1501, 152] width 33 height 21
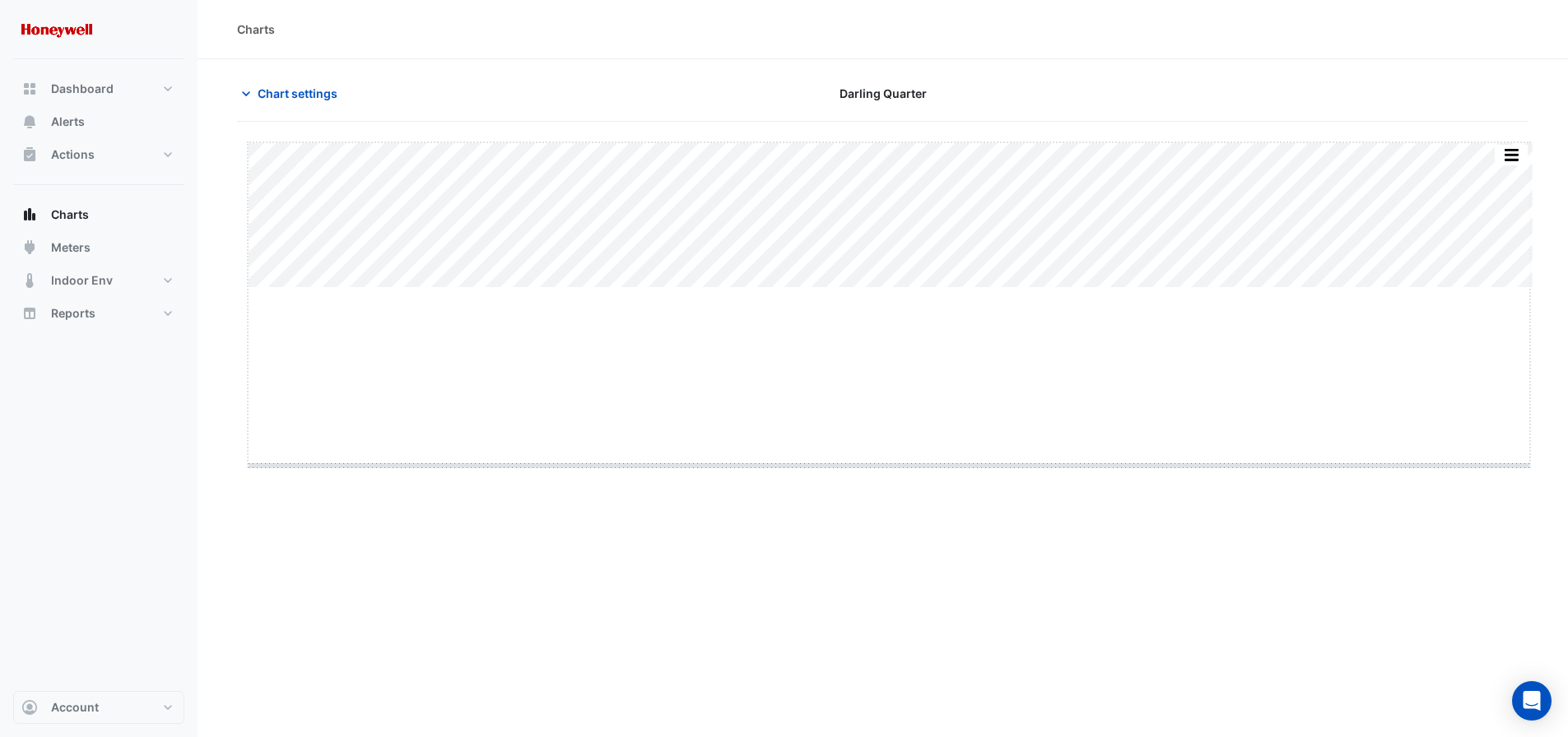
drag, startPoint x: 892, startPoint y: 288, endPoint x: 897, endPoint y: 466, distance: 178.1
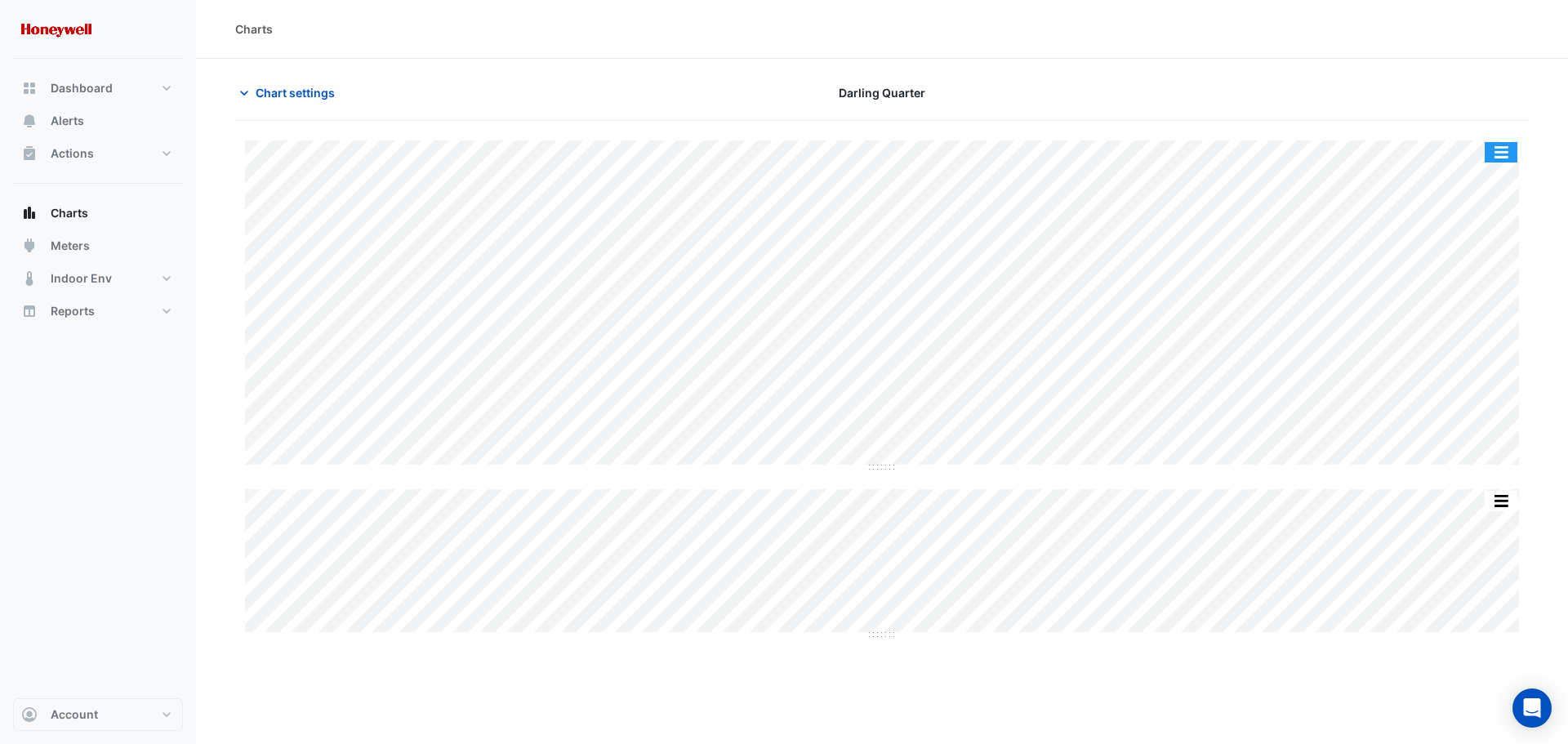
click at [1503, 151] on button "button" at bounding box center [1501, 152] width 33 height 21
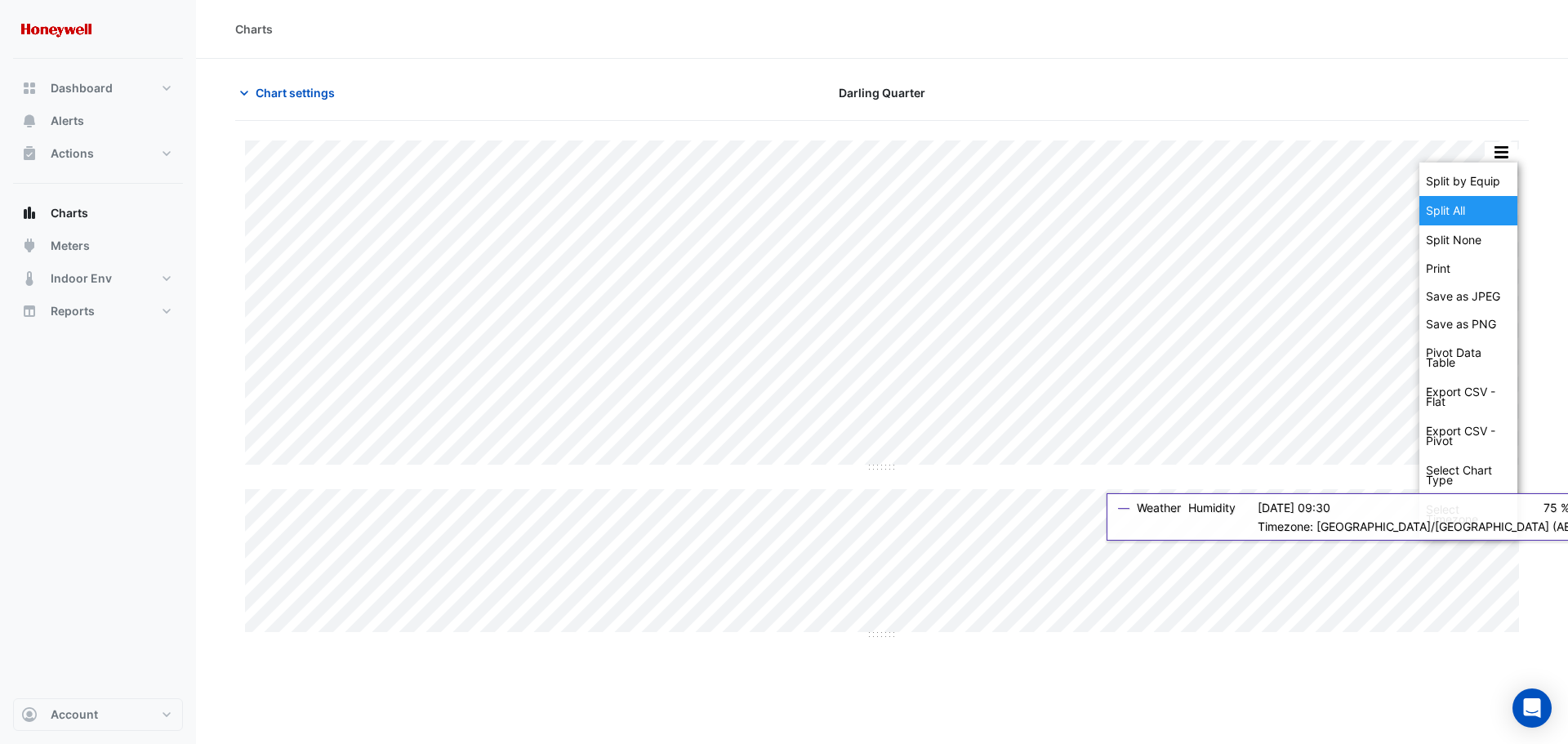
click at [1466, 221] on div "Split All" at bounding box center [1469, 211] width 98 height 29
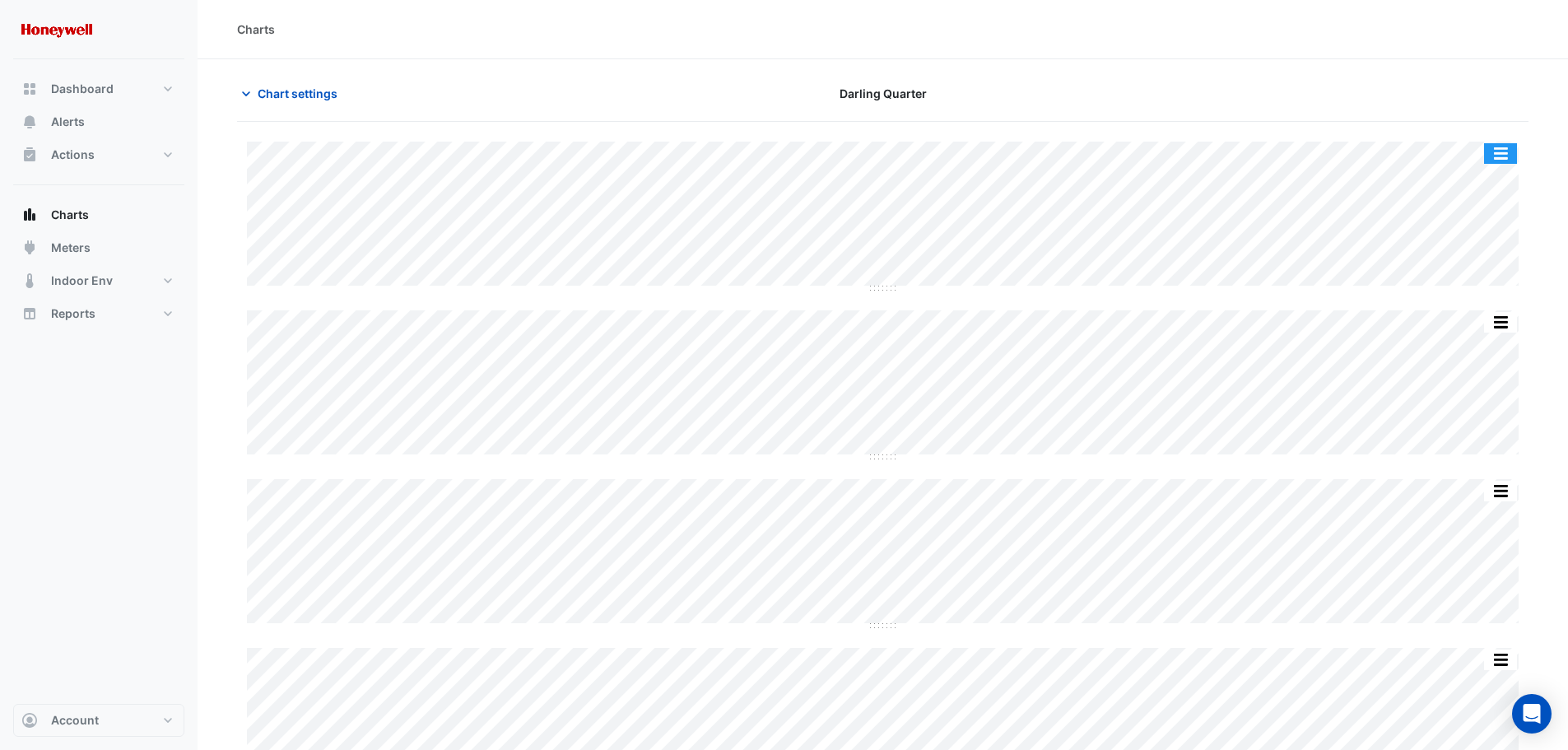
click at [1499, 150] on button "button" at bounding box center [1500, 153] width 33 height 21
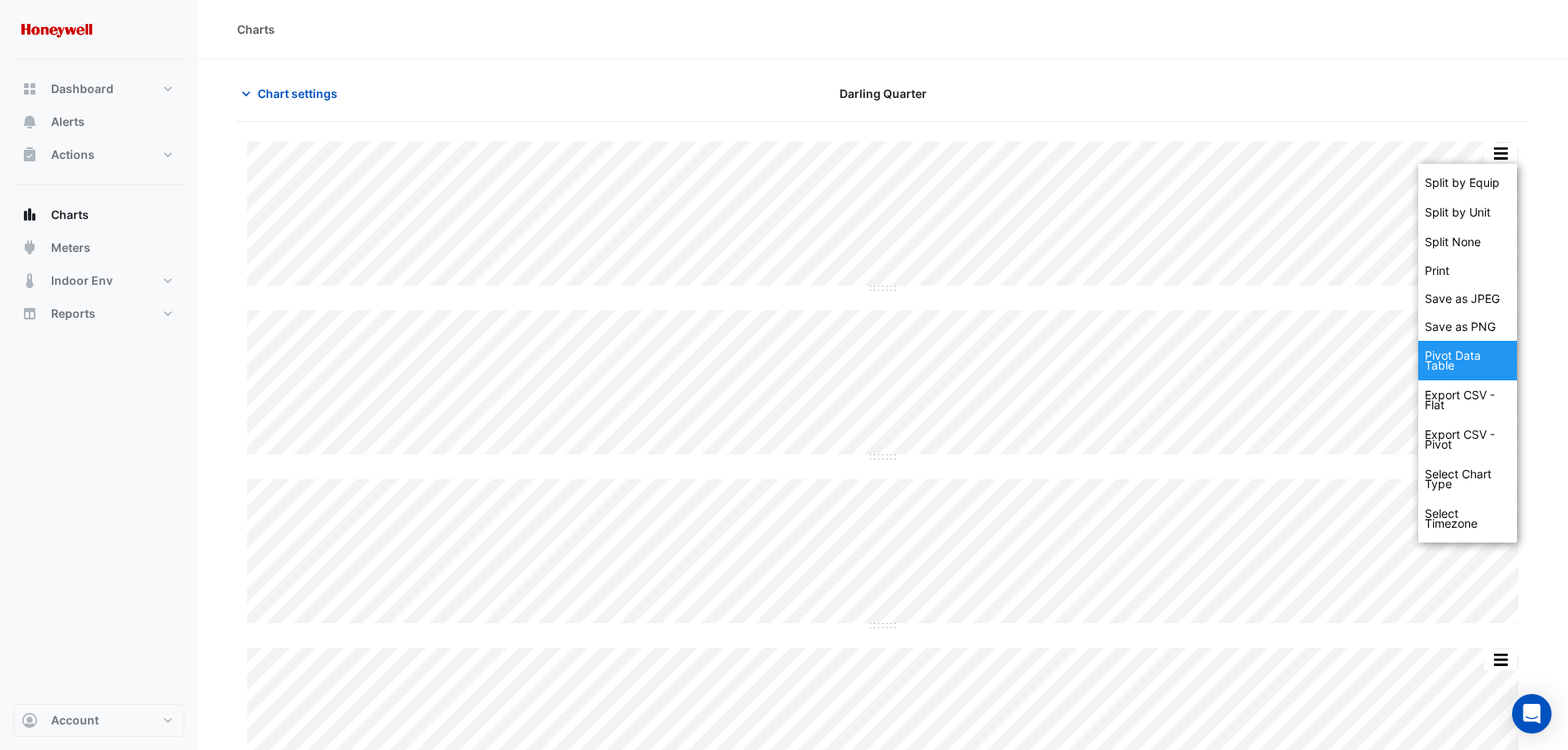
click at [1467, 363] on div "Pivot Data Table" at bounding box center [1467, 361] width 99 height 40
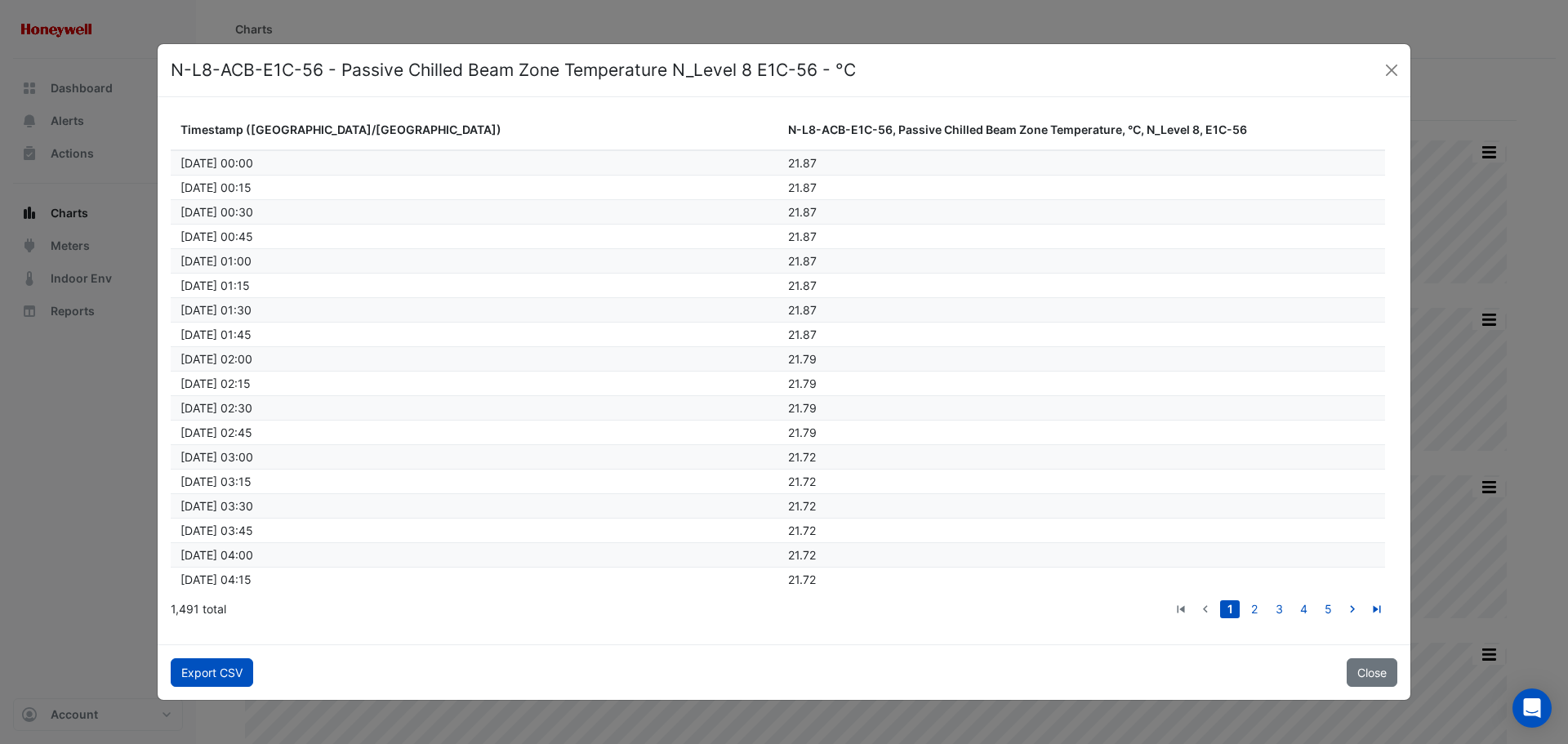
click at [232, 667] on button "Export CSV" at bounding box center [212, 672] width 83 height 28
click at [1364, 666] on button "Close" at bounding box center [1372, 672] width 51 height 28
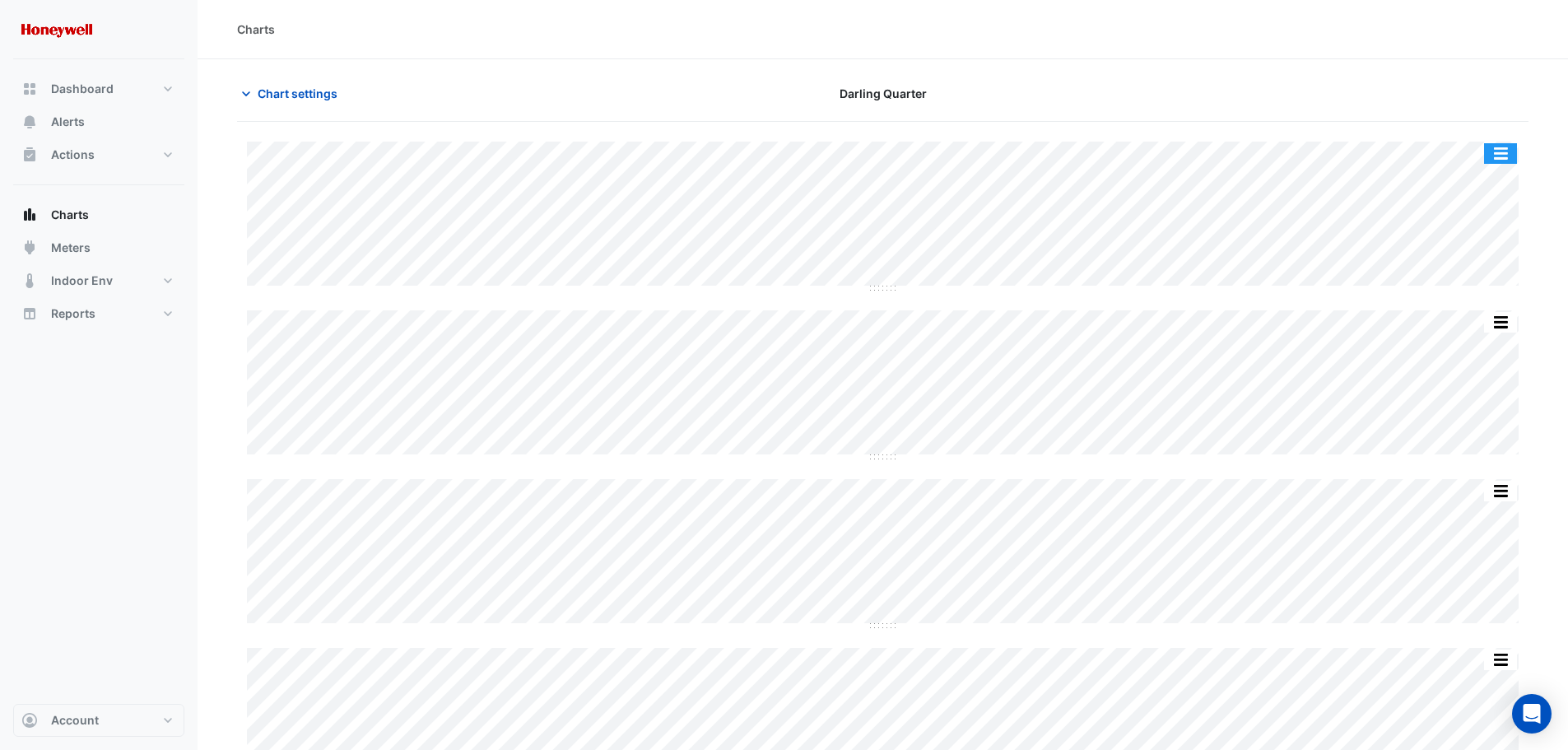
click at [1498, 147] on button "button" at bounding box center [1500, 153] width 33 height 21
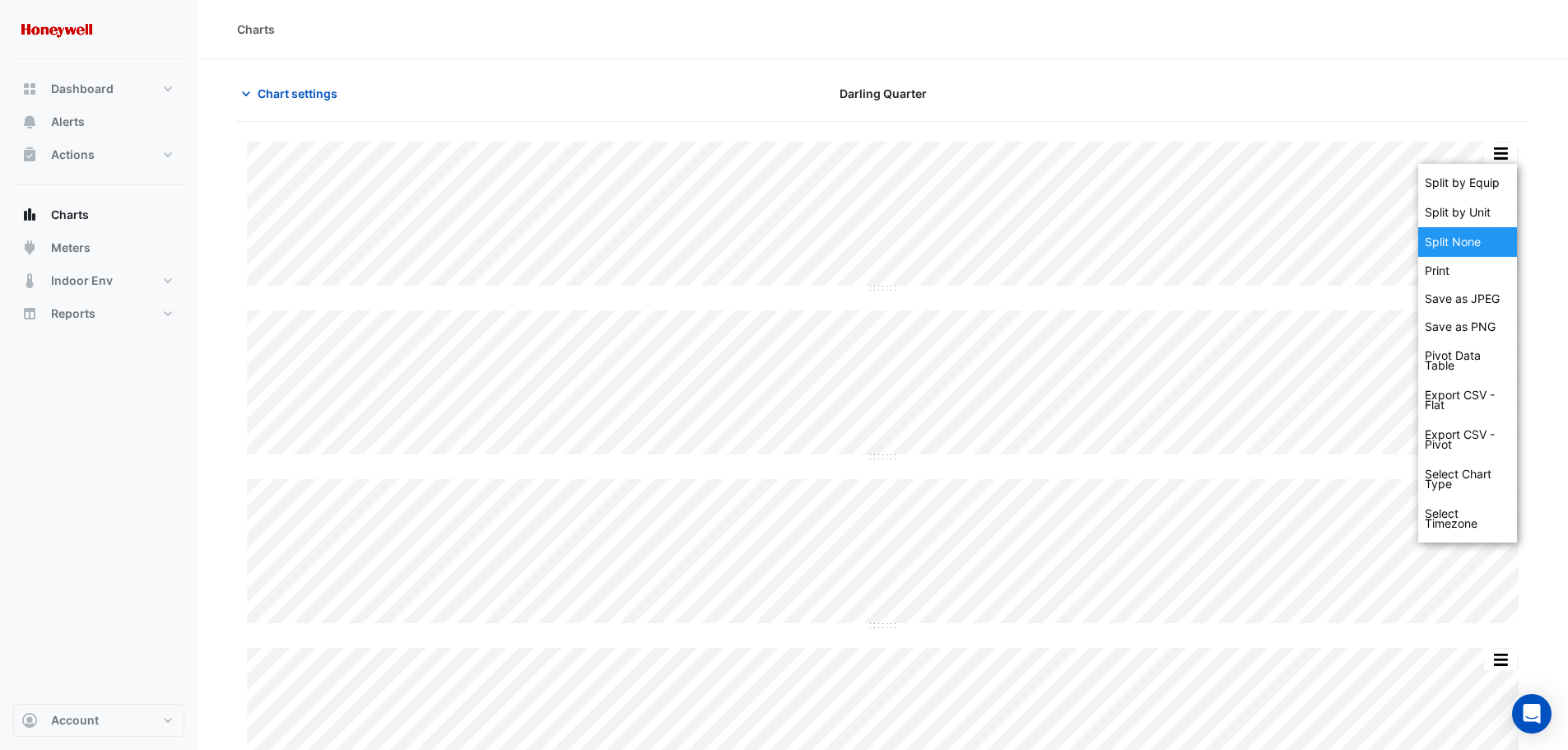
click at [1469, 232] on div "Split None" at bounding box center [1467, 242] width 99 height 29
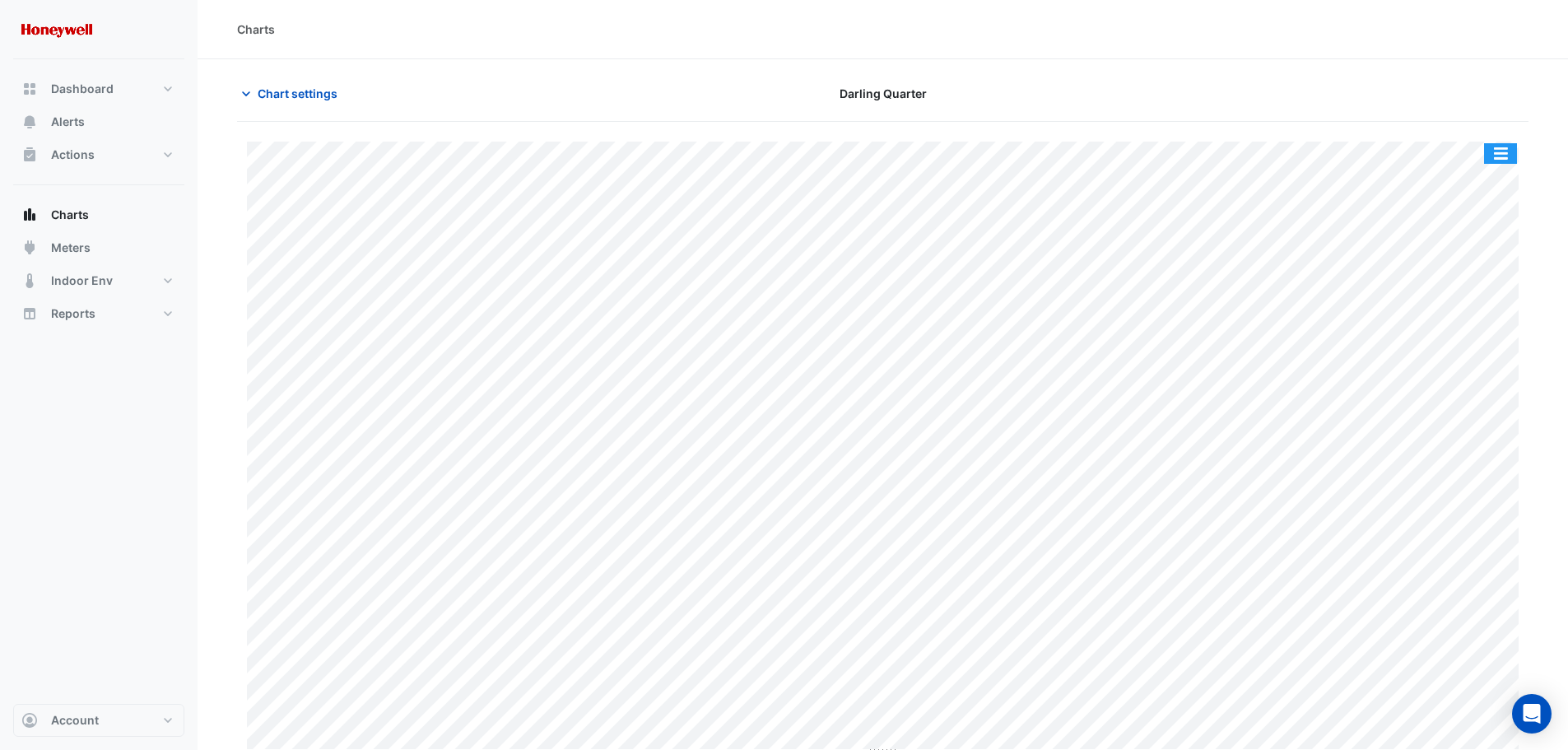
click at [1494, 153] on button "button" at bounding box center [1500, 153] width 33 height 21
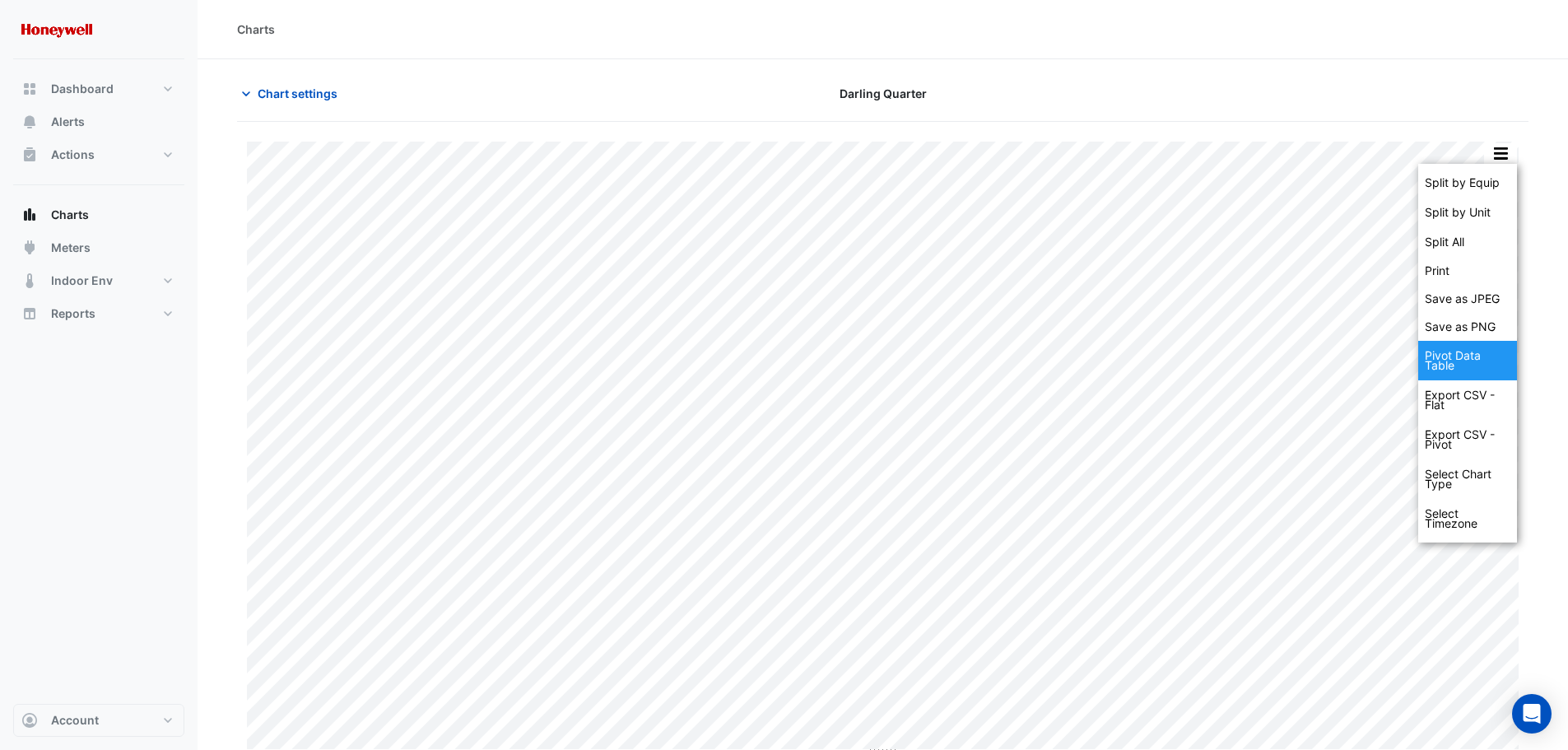
click at [1454, 358] on div "Pivot Data Table" at bounding box center [1467, 361] width 99 height 40
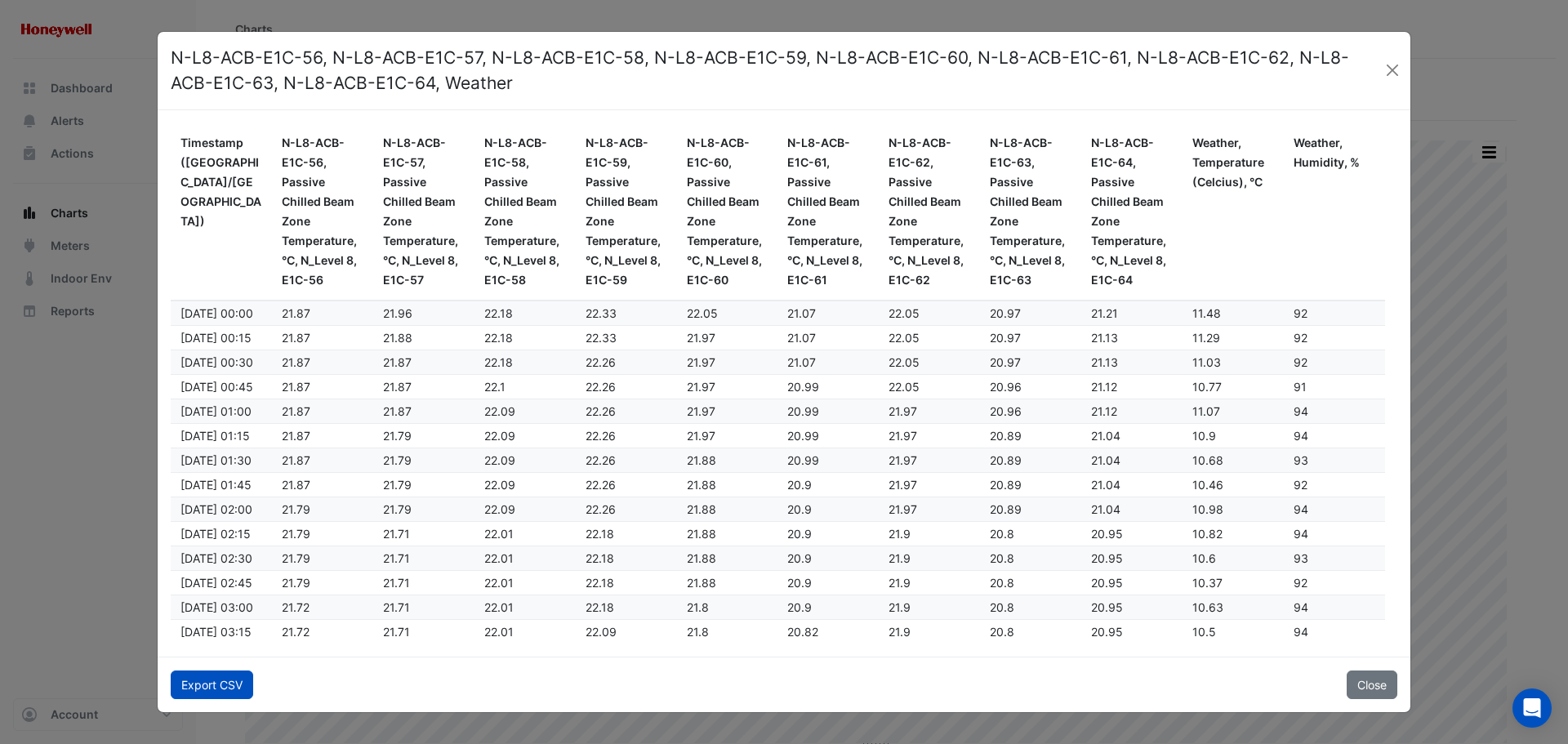
click at [201, 683] on button "Export CSV" at bounding box center [212, 684] width 83 height 28
click at [448, 170] on div "N-L8-ACB-E1C-57, Passive Chilled Beam Zone Temperature, °C, N_Level 8, E1C-57" at bounding box center [423, 212] width 82 height 157
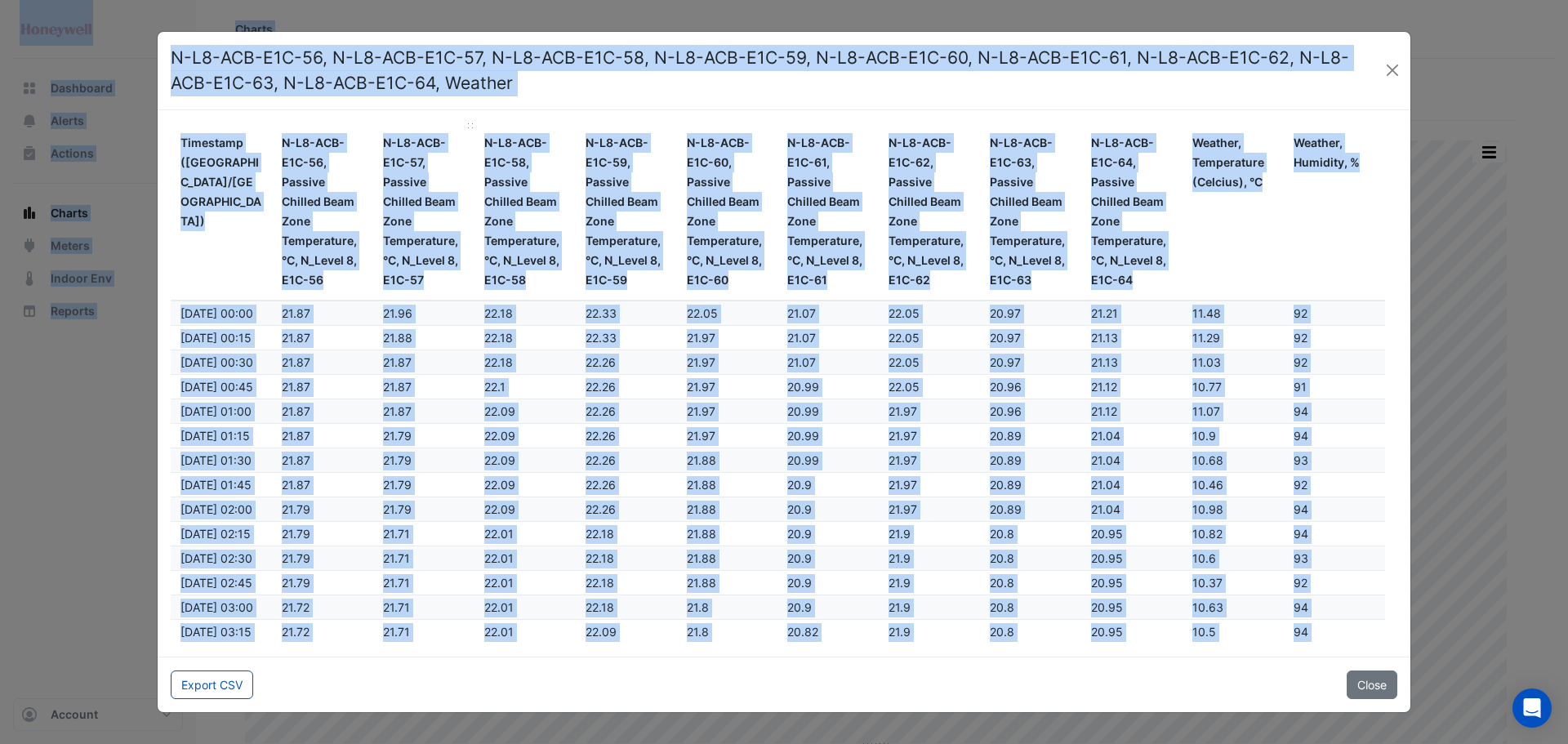
click at [444, 181] on div "N-L8-ACB-E1C-57, Passive Chilled Beam Zone Temperature, °C, N_Level 8, E1C-57" at bounding box center [423, 212] width 82 height 157
drag, startPoint x: 171, startPoint y: 57, endPoint x: 1333, endPoint y: 633, distance: 1296.9
click at [1333, 633] on app-data-table "N-L8-ACB-E1C-56, N-L8-ACB-E1C-57, N-L8-ACB-E1C-58, N-L8-ACB-E1C-59, N-L8-ACB-E1…" at bounding box center [784, 372] width 1253 height 681
click at [1003, 437] on span "20.89" at bounding box center [1005, 435] width 32 height 14
click at [1227, 423] on datatable-body-row "11/08/2025 01:15 21.87 21.79 22.09 22.26 21.97 20.99 21.97 20.89 21.04 10.9 94" at bounding box center [777, 435] width 1214 height 24
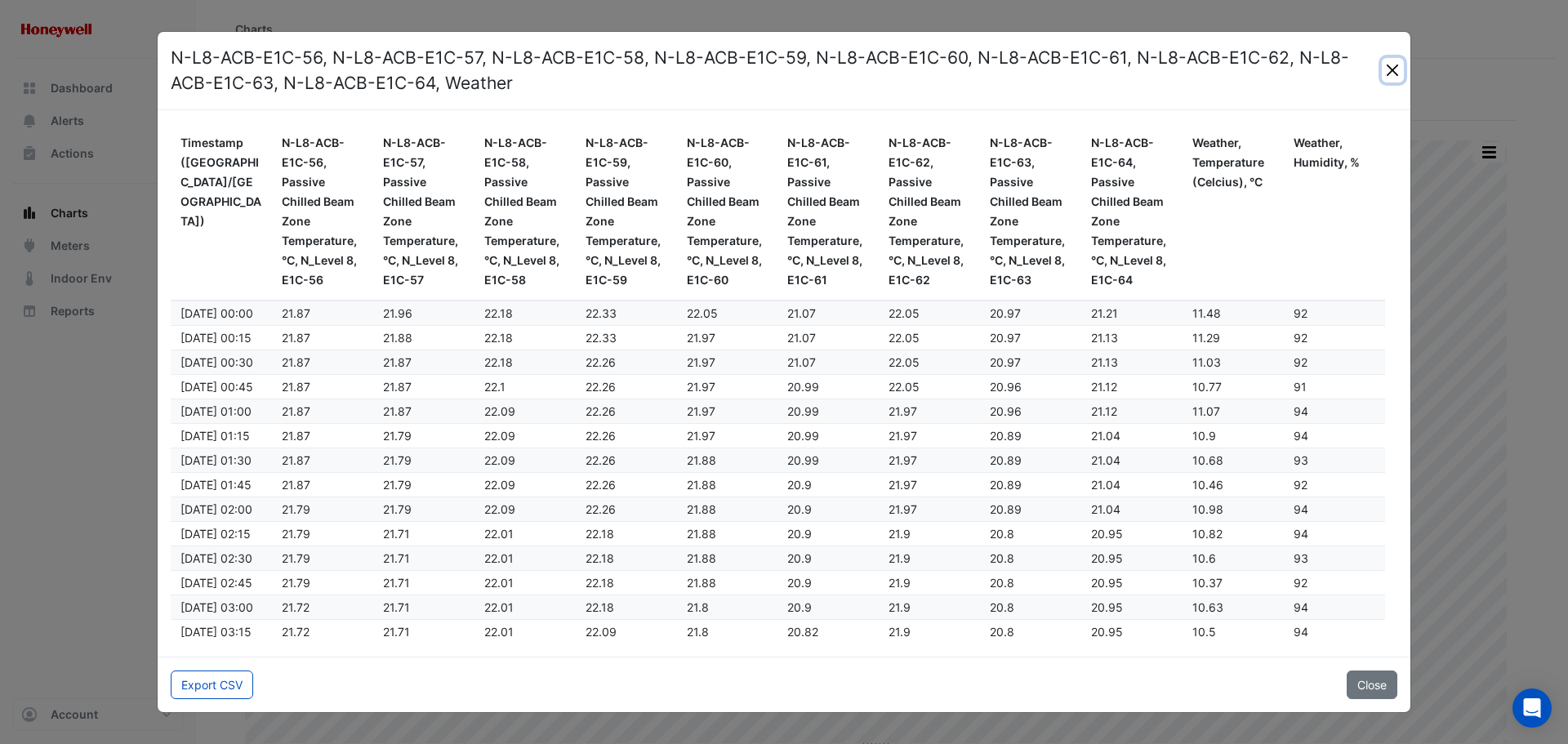
click at [1395, 70] on button "Close" at bounding box center [1393, 70] width 22 height 24
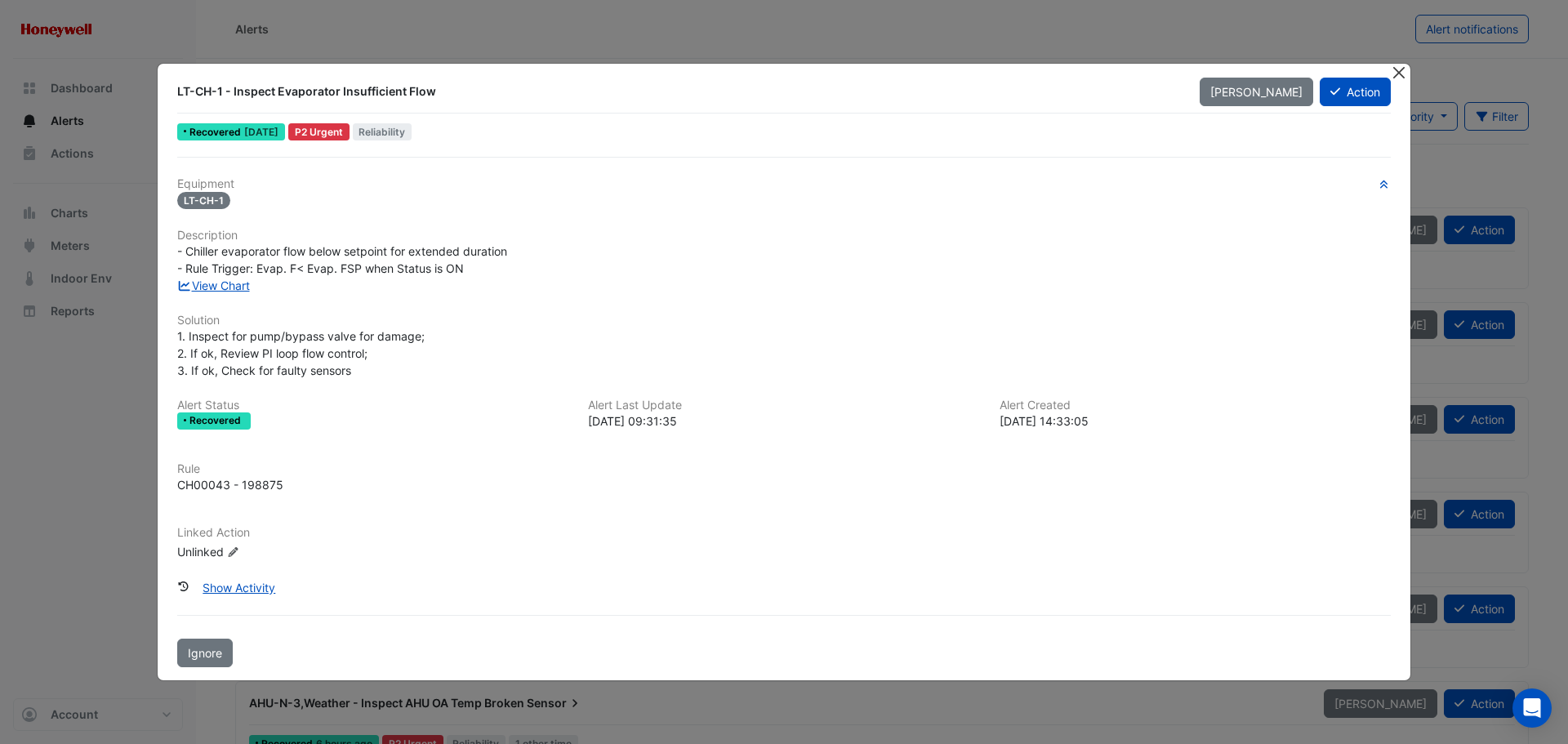
click at [1398, 77] on button "Close" at bounding box center [1398, 72] width 17 height 17
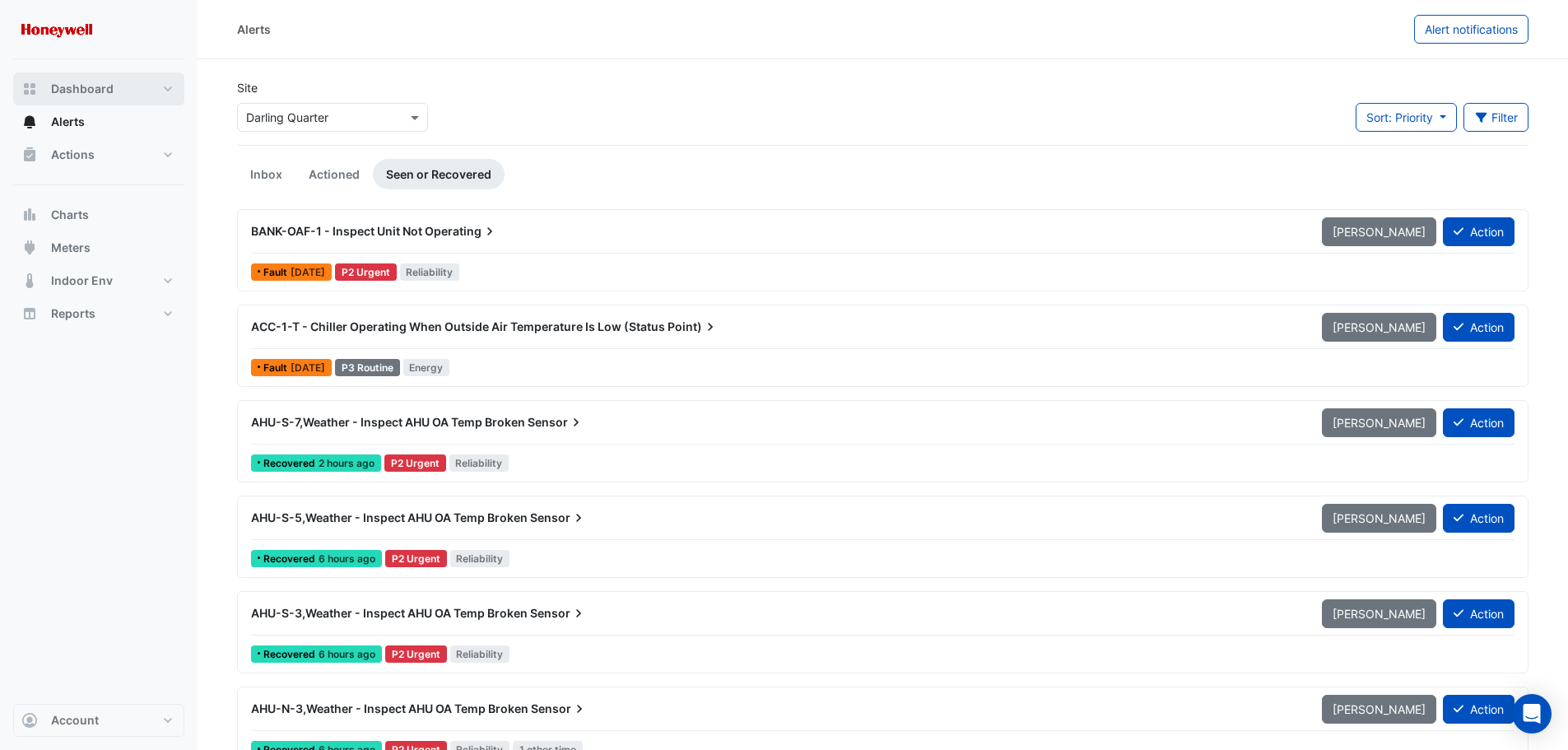
click at [88, 95] on span "Dashboard" at bounding box center [82, 88] width 62 height 16
select select "***"
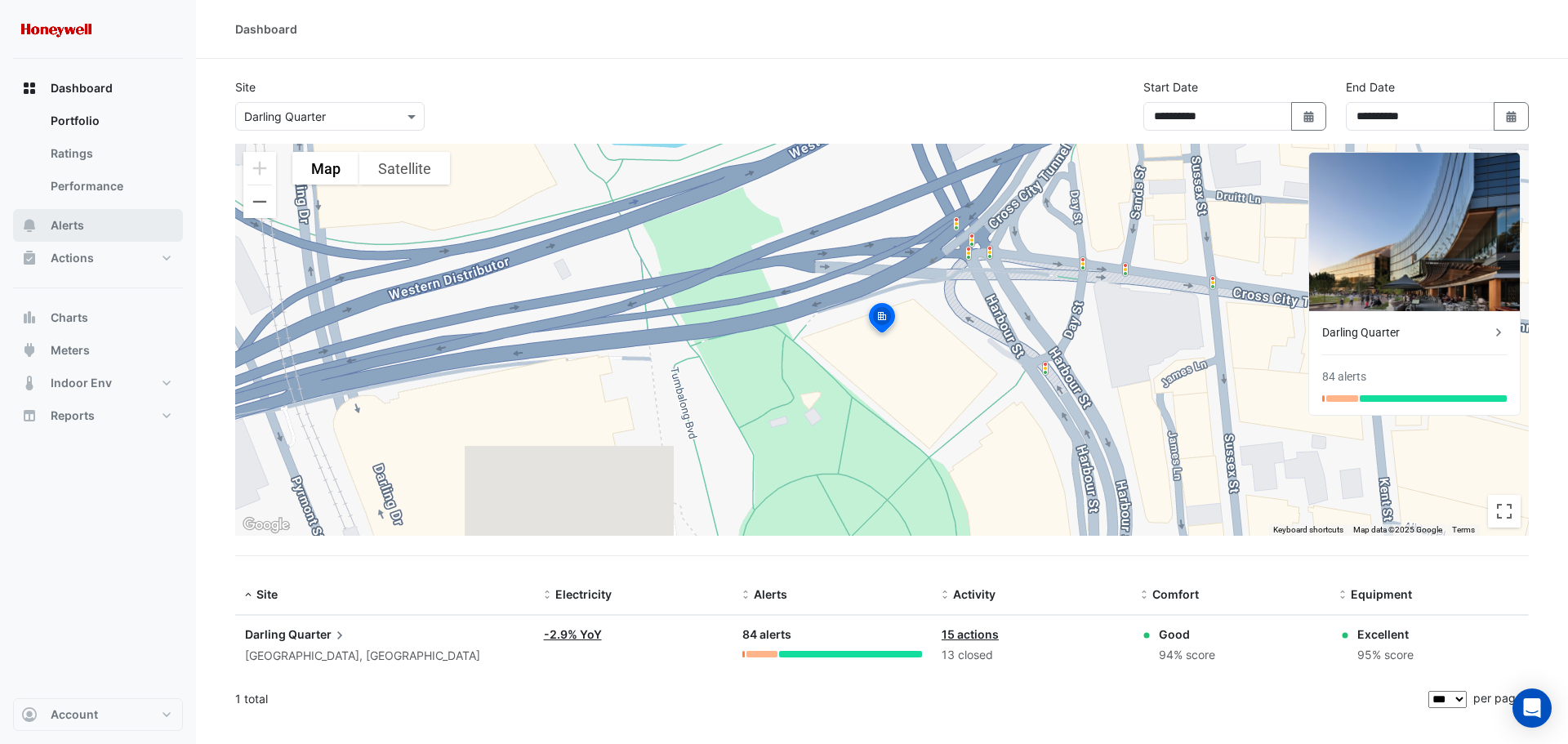
click at [78, 231] on span "Alerts" at bounding box center [67, 224] width 34 height 16
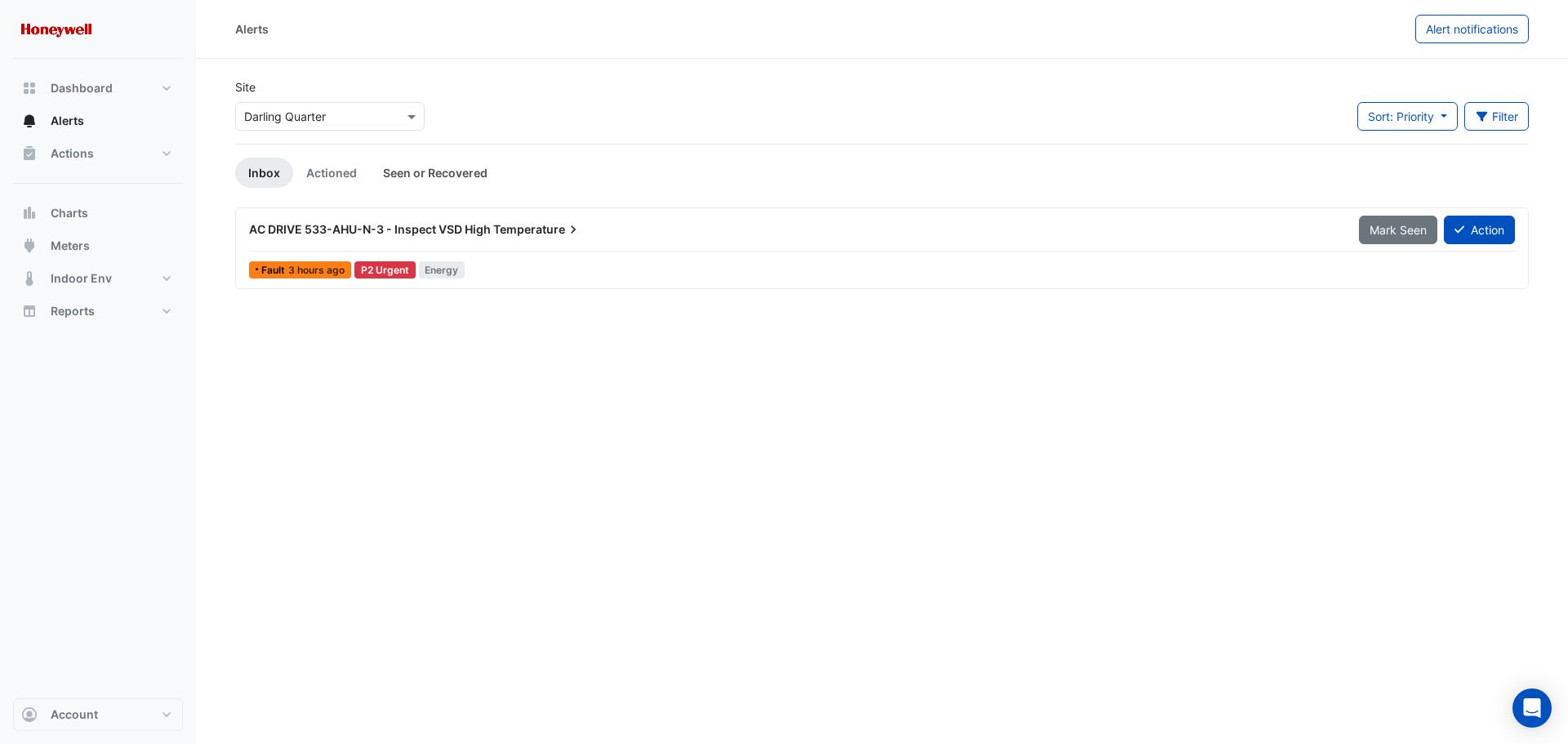
click at [448, 172] on link "Seen or Recovered" at bounding box center [435, 172] width 131 height 30
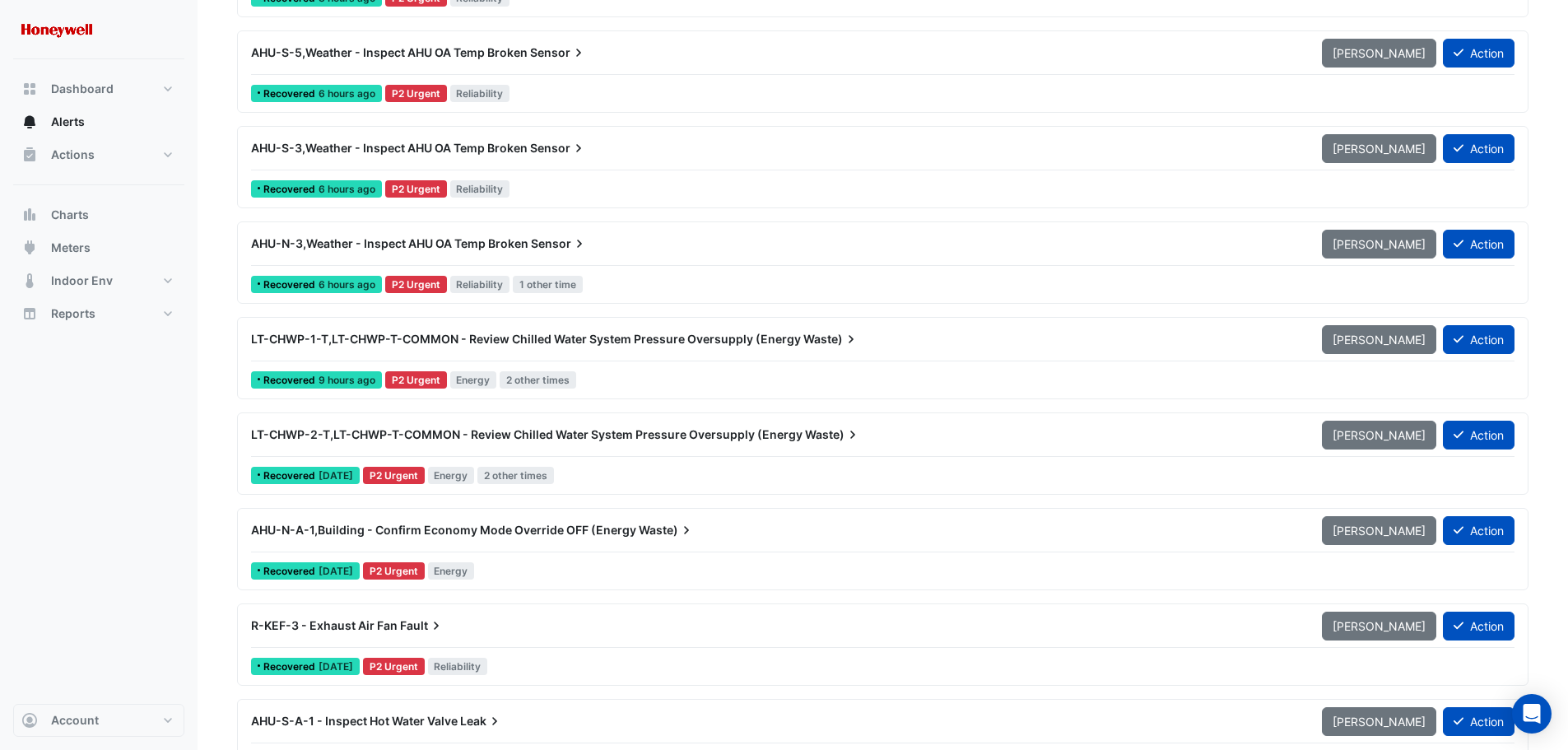
scroll to position [493, 0]
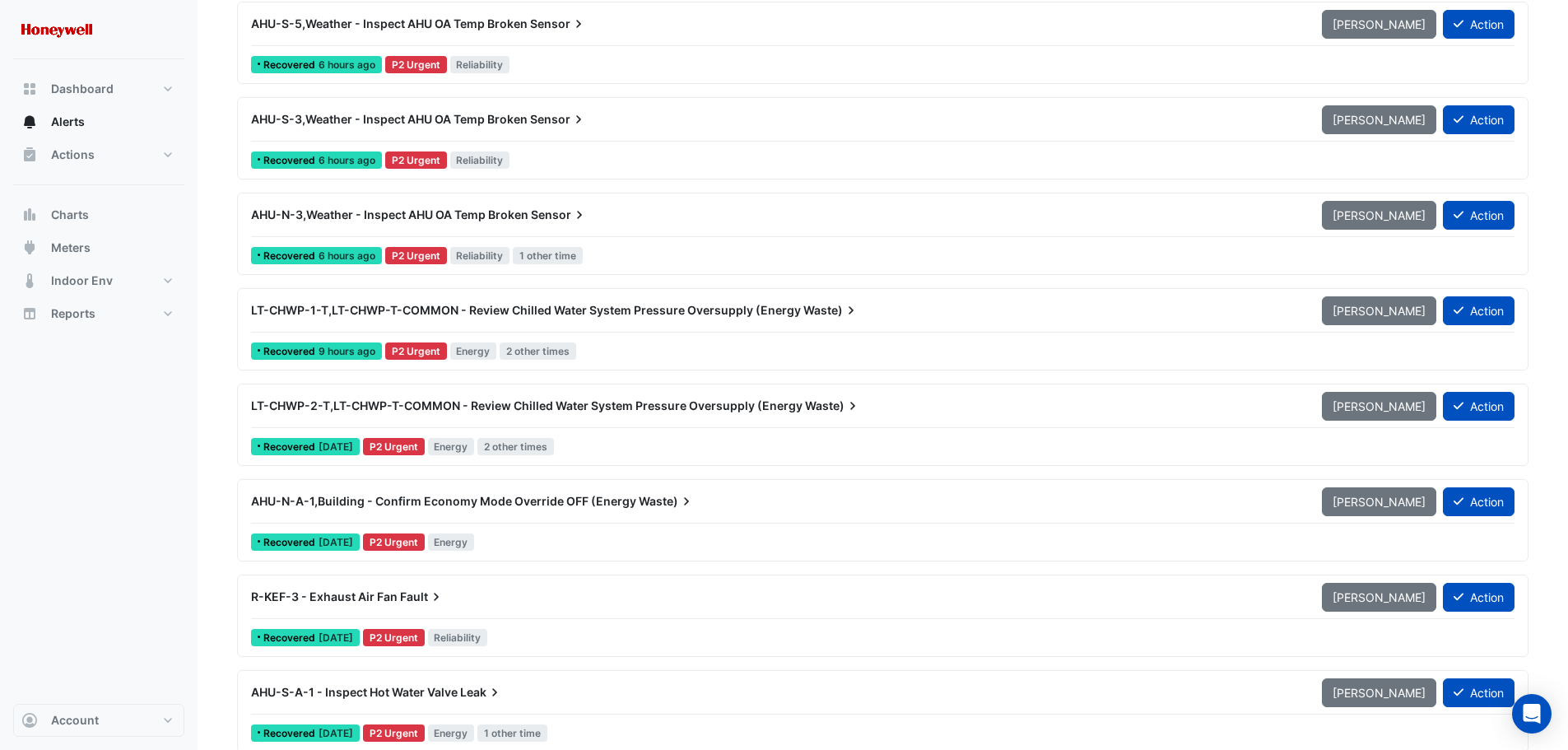
click at [752, 309] on span "LT-CHWP-1-T,LT-CHWP-T-COMMON - Review Chilled Water System Pressure Oversupply …" at bounding box center [526, 310] width 550 height 14
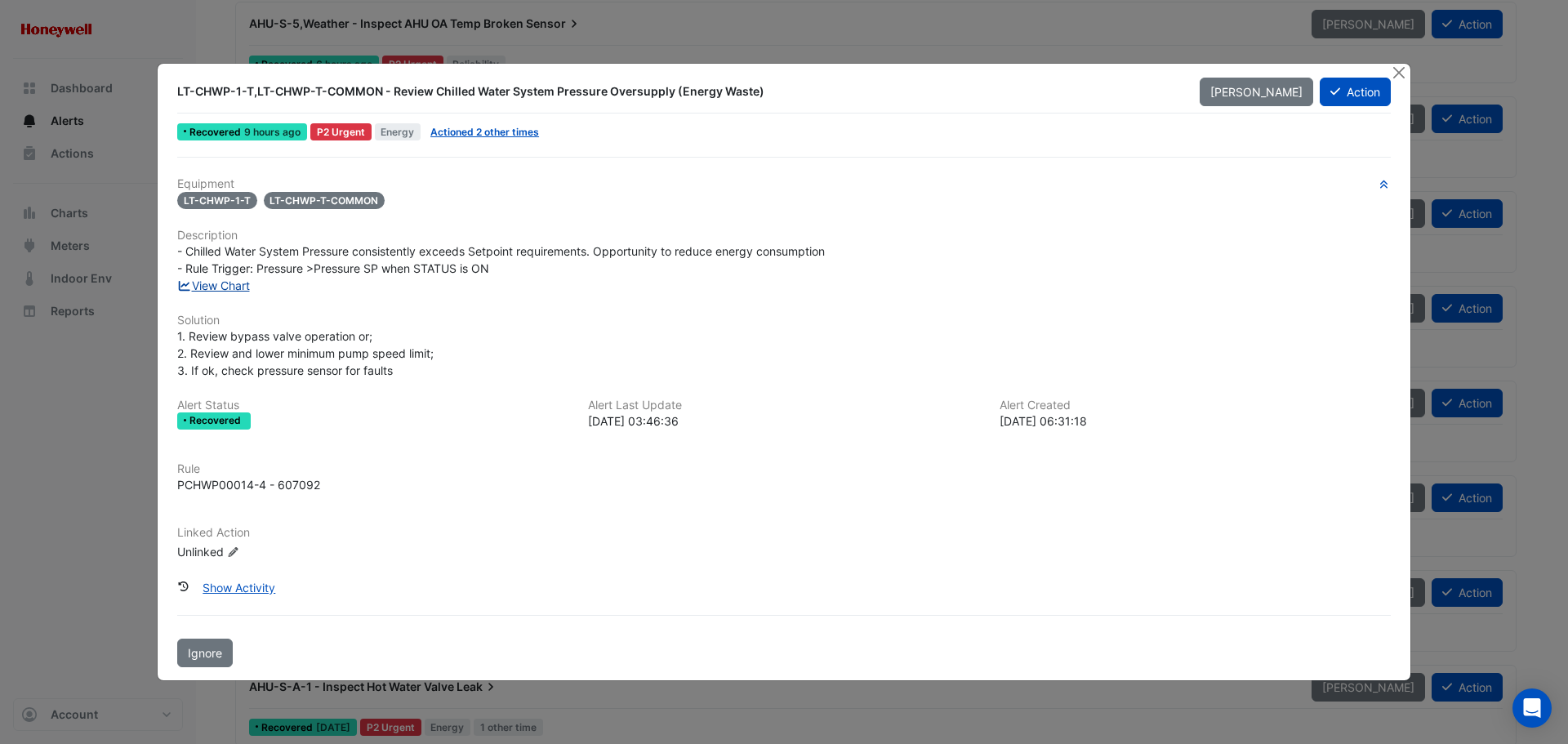
click at [234, 287] on link "View Chart" at bounding box center [213, 286] width 72 height 14
click at [1348, 89] on button "Action" at bounding box center [1355, 91] width 71 height 28
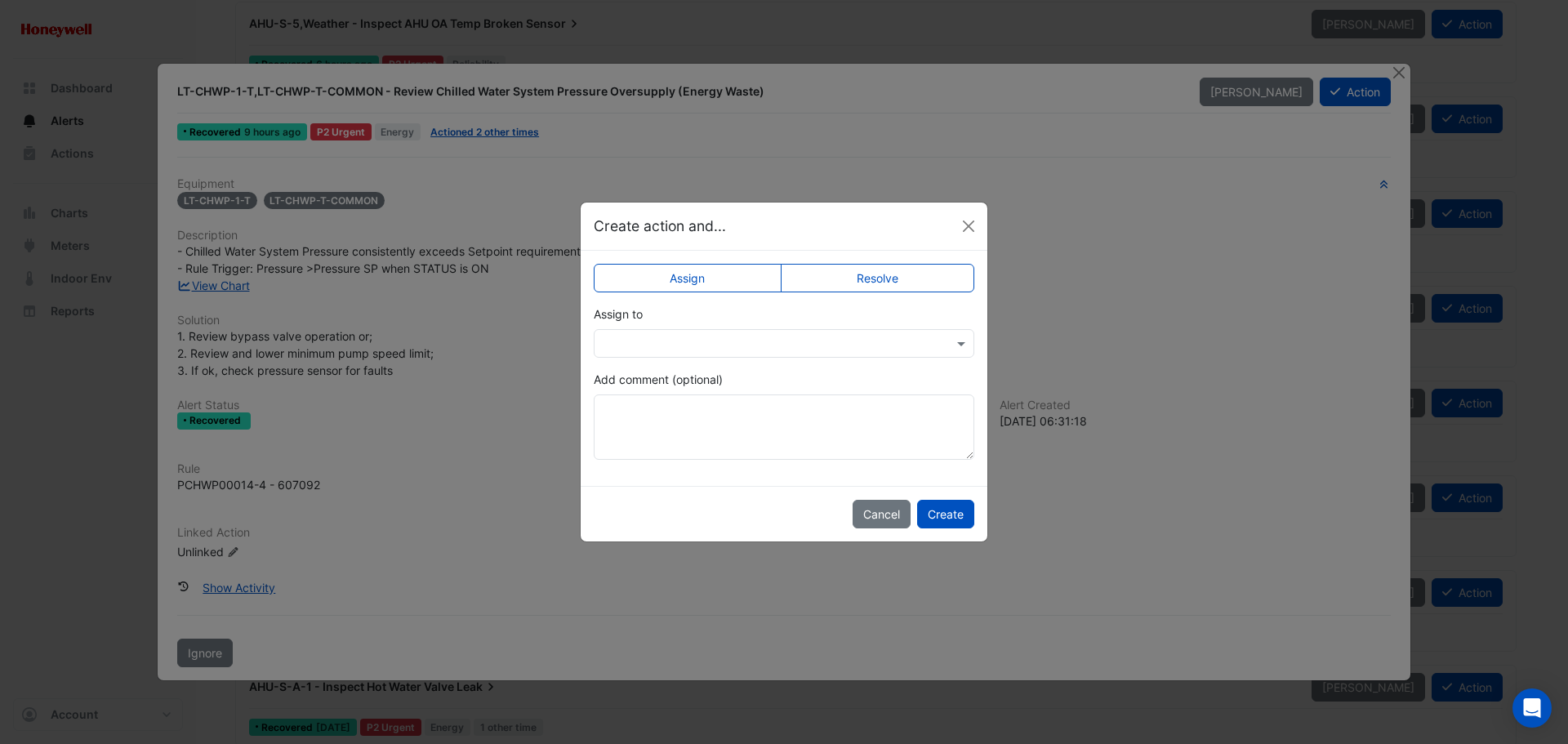
click at [879, 270] on label "Resolve" at bounding box center [878, 278] width 194 height 28
click at [731, 415] on textarea "Add comment (optional)" at bounding box center [784, 427] width 380 height 65
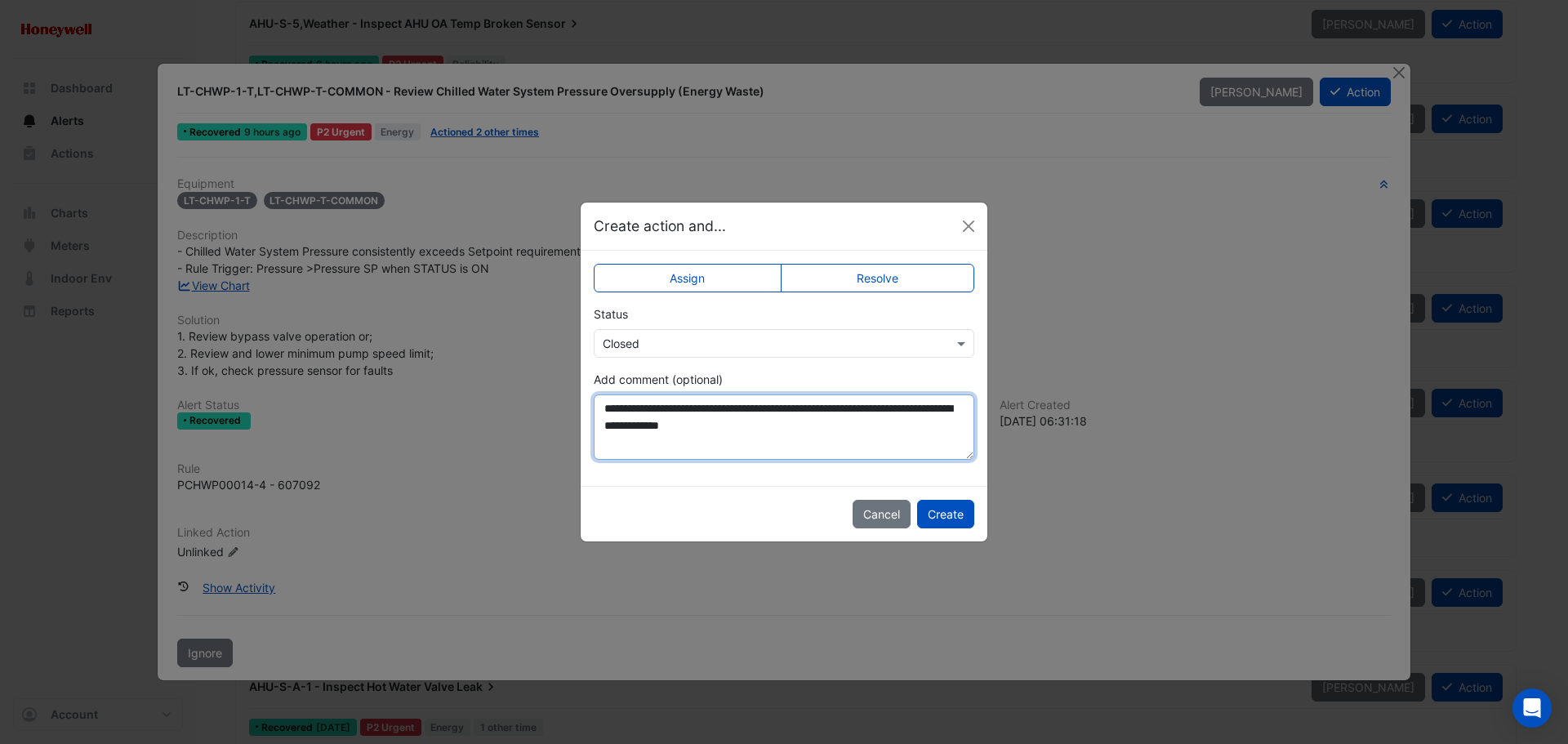
drag, startPoint x: 824, startPoint y: 427, endPoint x: 597, endPoint y: 415, distance: 227.3
click at [597, 415] on textarea "**********" at bounding box center [784, 427] width 380 height 65
type textarea "**********"
click at [951, 515] on button "Create" at bounding box center [946, 513] width 57 height 28
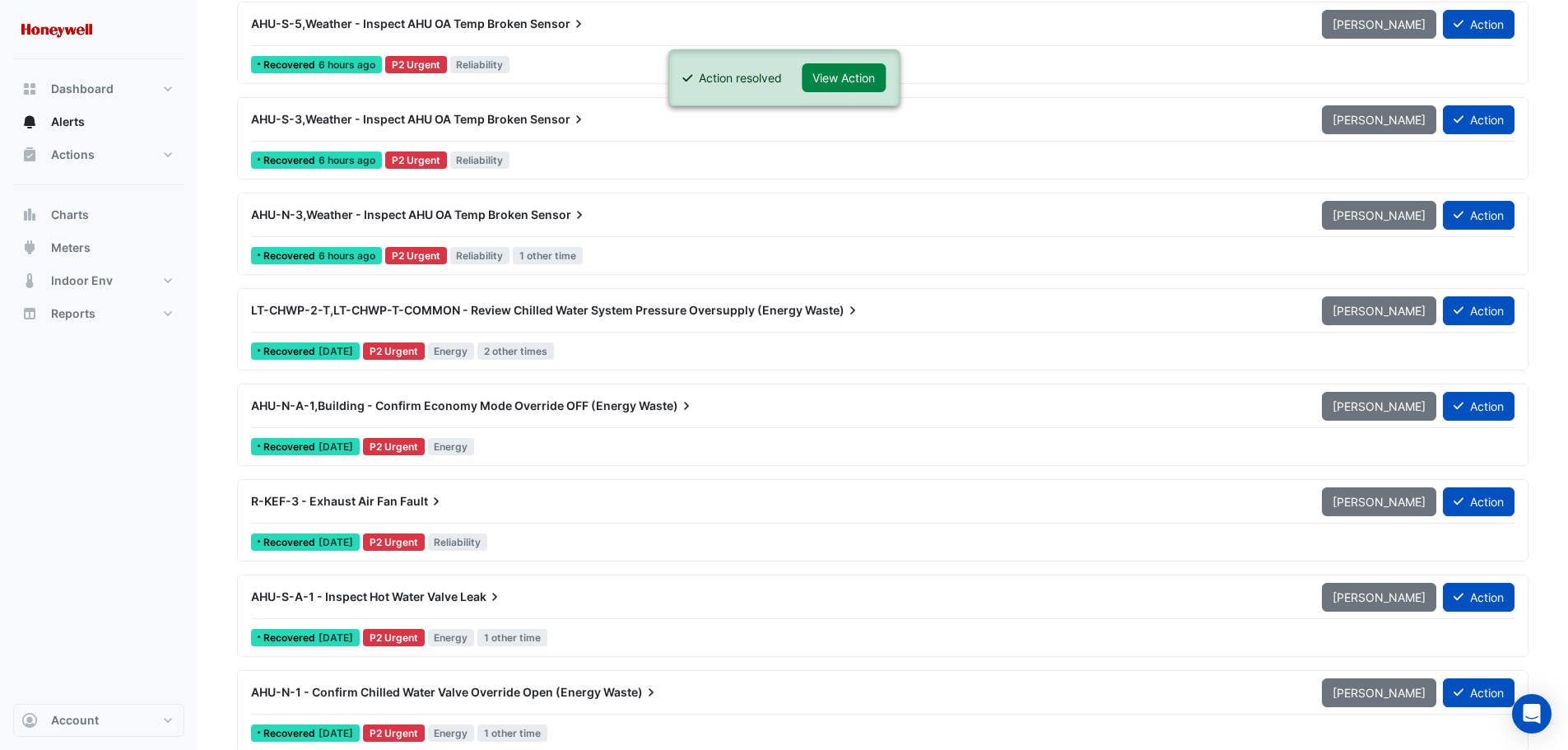
click at [894, 305] on div "LT-CHWP-2-T,LT-CHWP-T-COMMON - Review Chilled Water System Pressure Oversupply …" at bounding box center [776, 310] width 1051 height 16
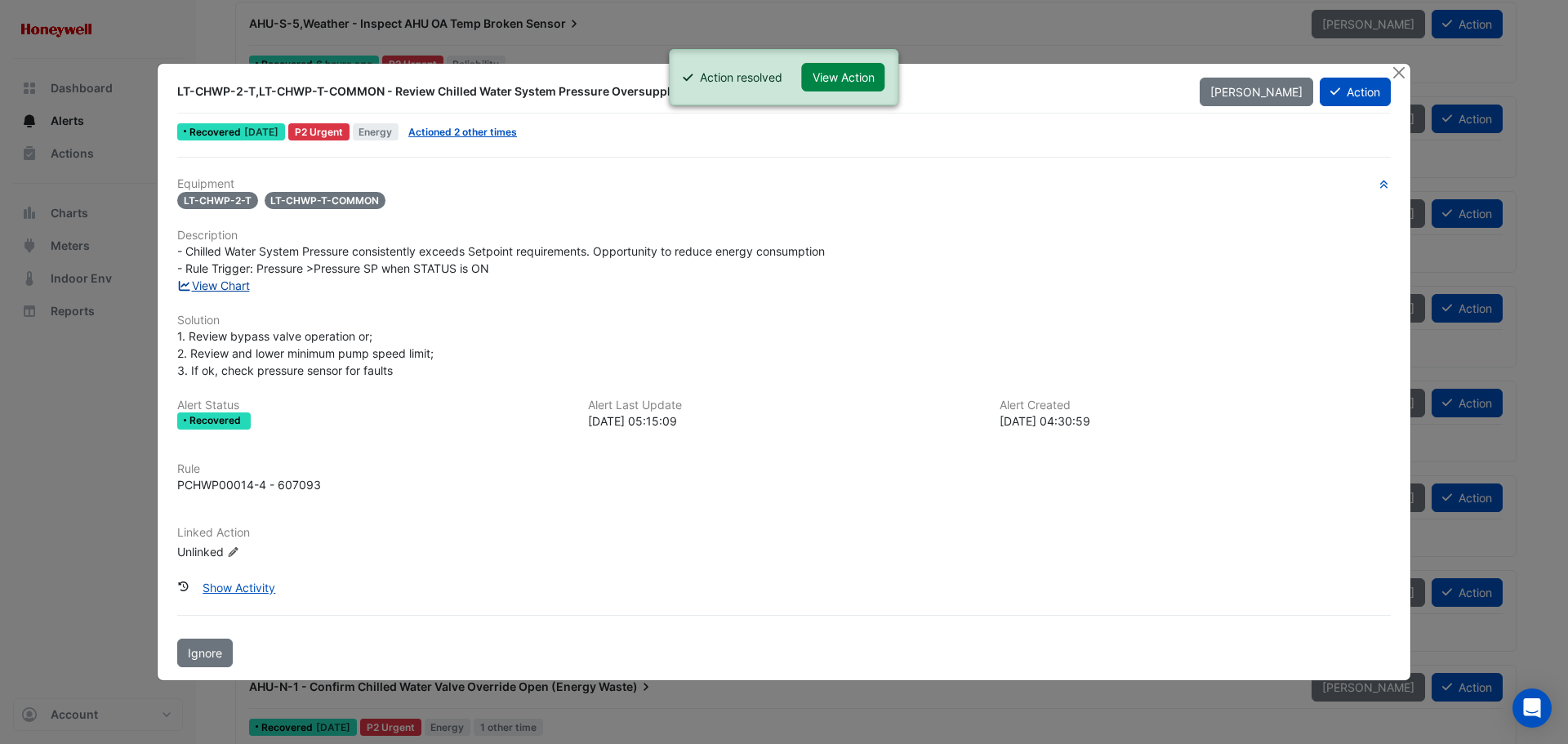
click at [230, 286] on link "View Chart" at bounding box center [213, 286] width 72 height 14
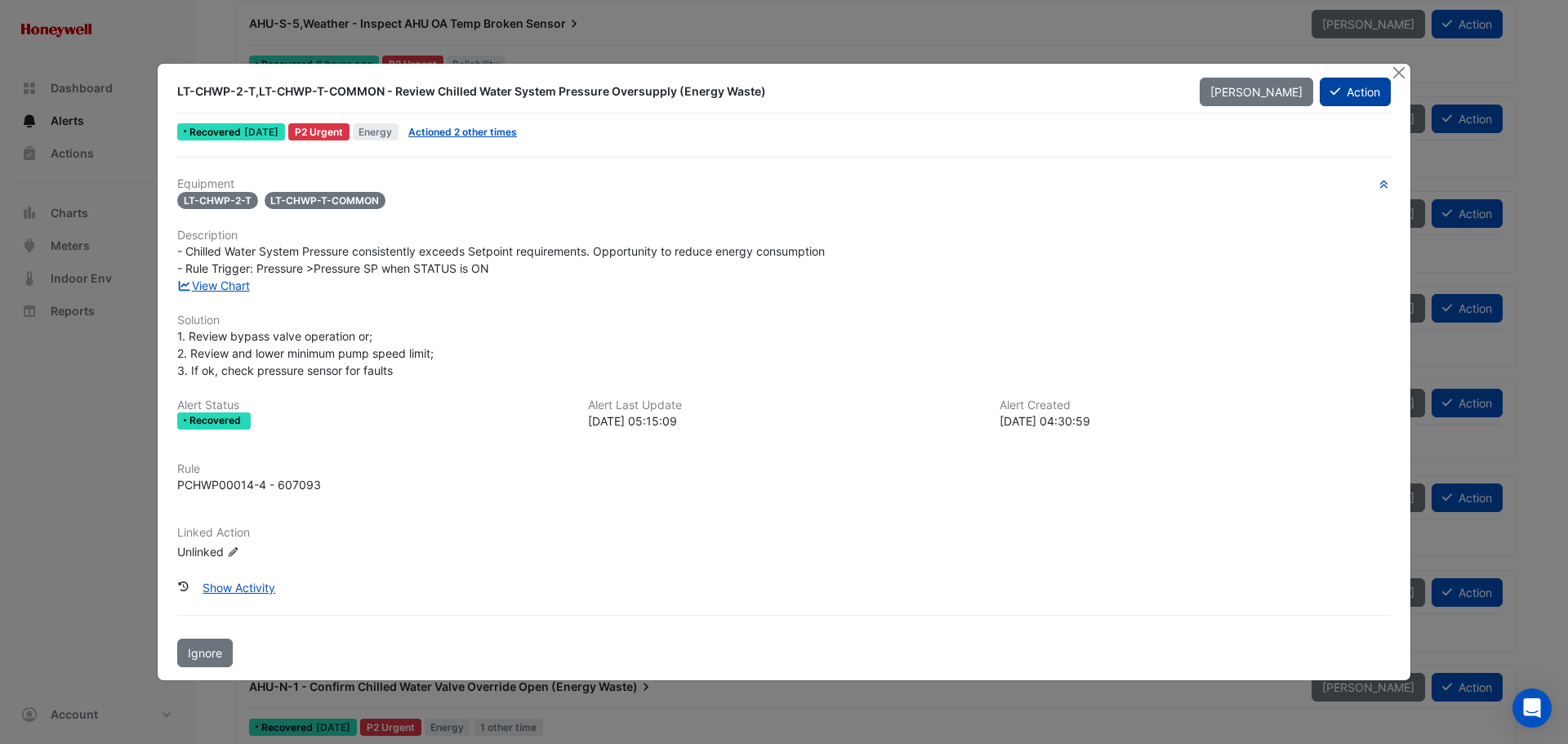
click at [1356, 97] on button "Action" at bounding box center [1355, 91] width 71 height 28
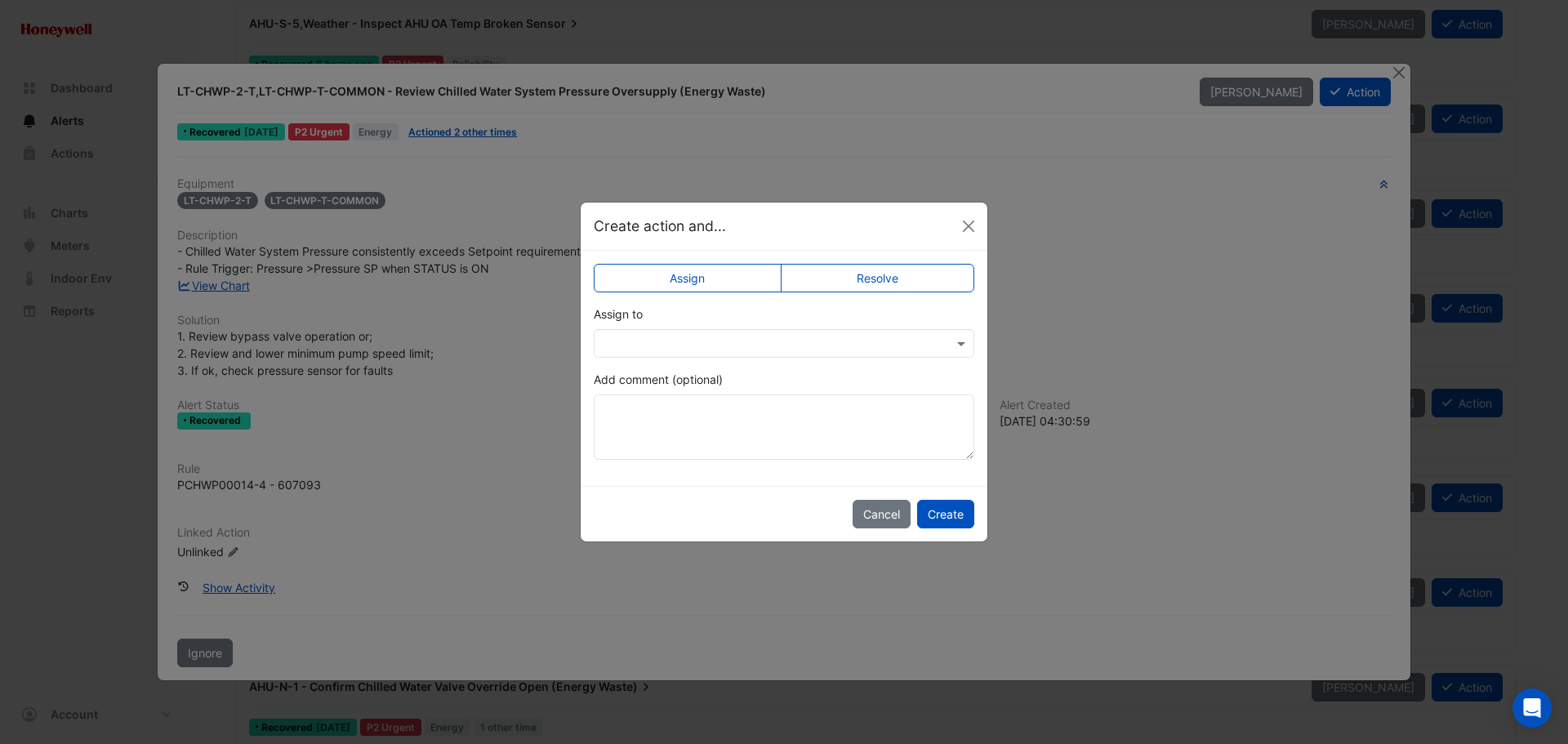
click at [851, 284] on label "Resolve" at bounding box center [878, 278] width 194 height 28
click at [753, 409] on textarea "Add comment (optional)" at bounding box center [784, 427] width 380 height 65
paste textarea "**********"
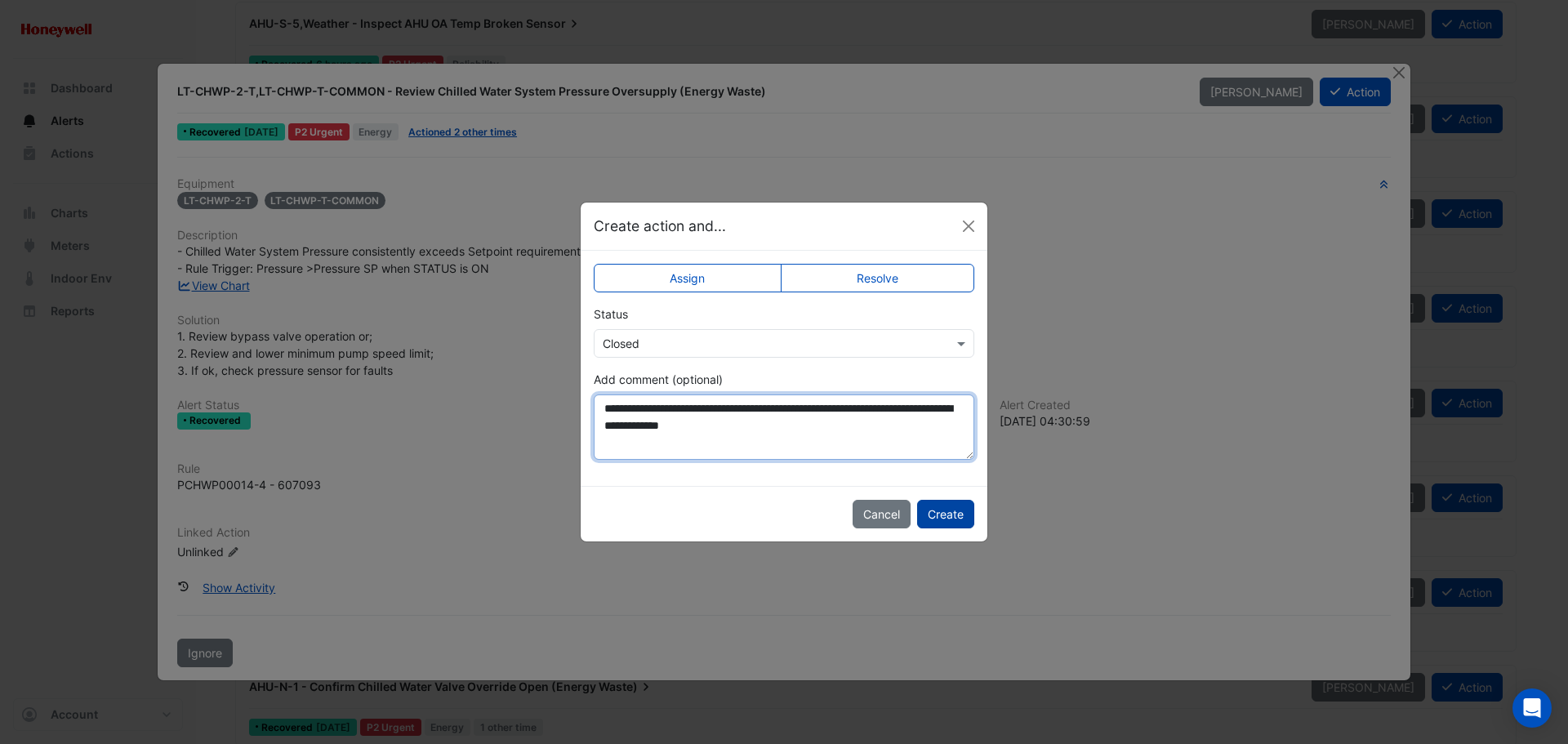
type textarea "**********"
click at [939, 504] on button "Create" at bounding box center [946, 513] width 57 height 28
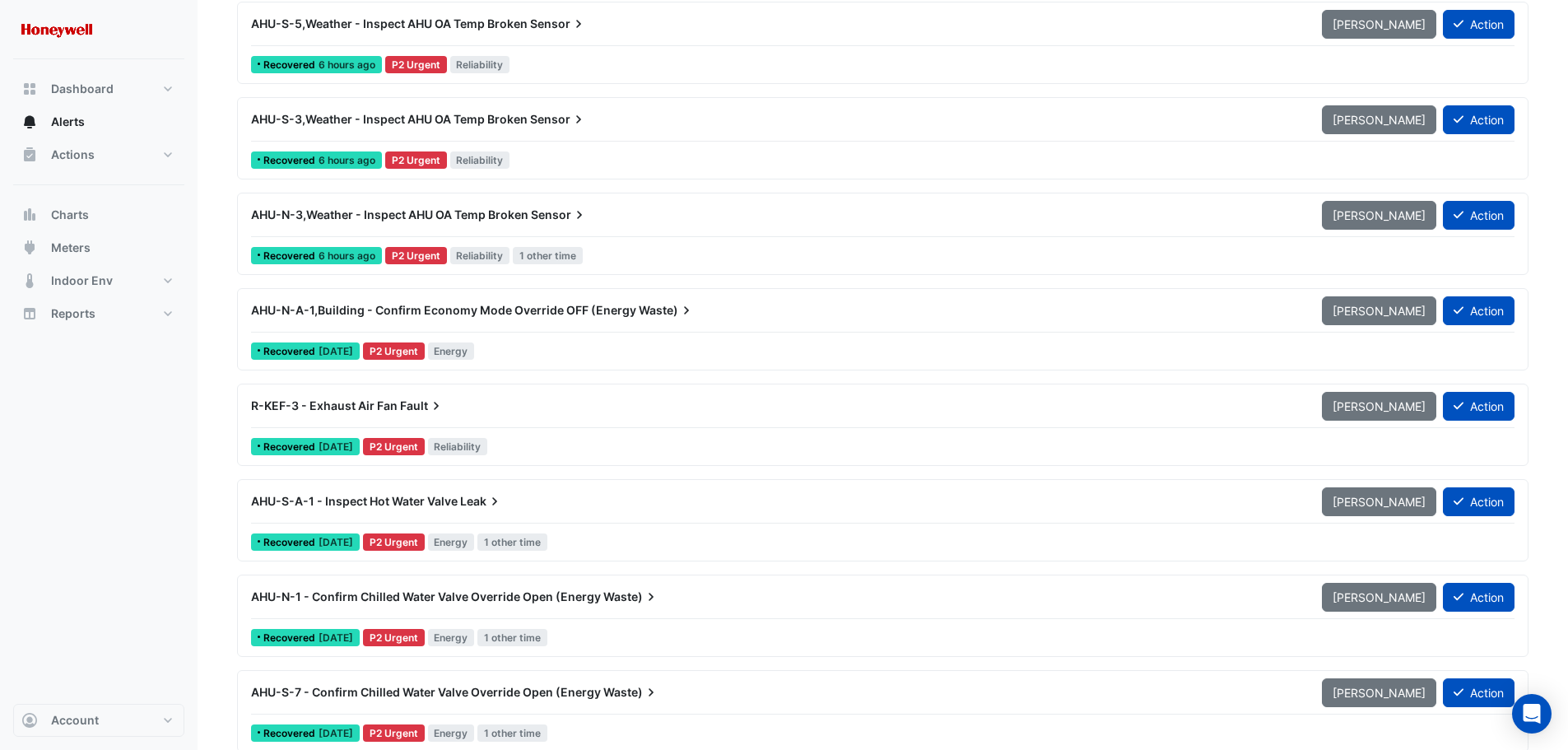
click at [716, 307] on div "AHU-N-A-1,Building - Confirm Economy Mode Override OFF (Energy Waste)" at bounding box center [776, 310] width 1051 height 16
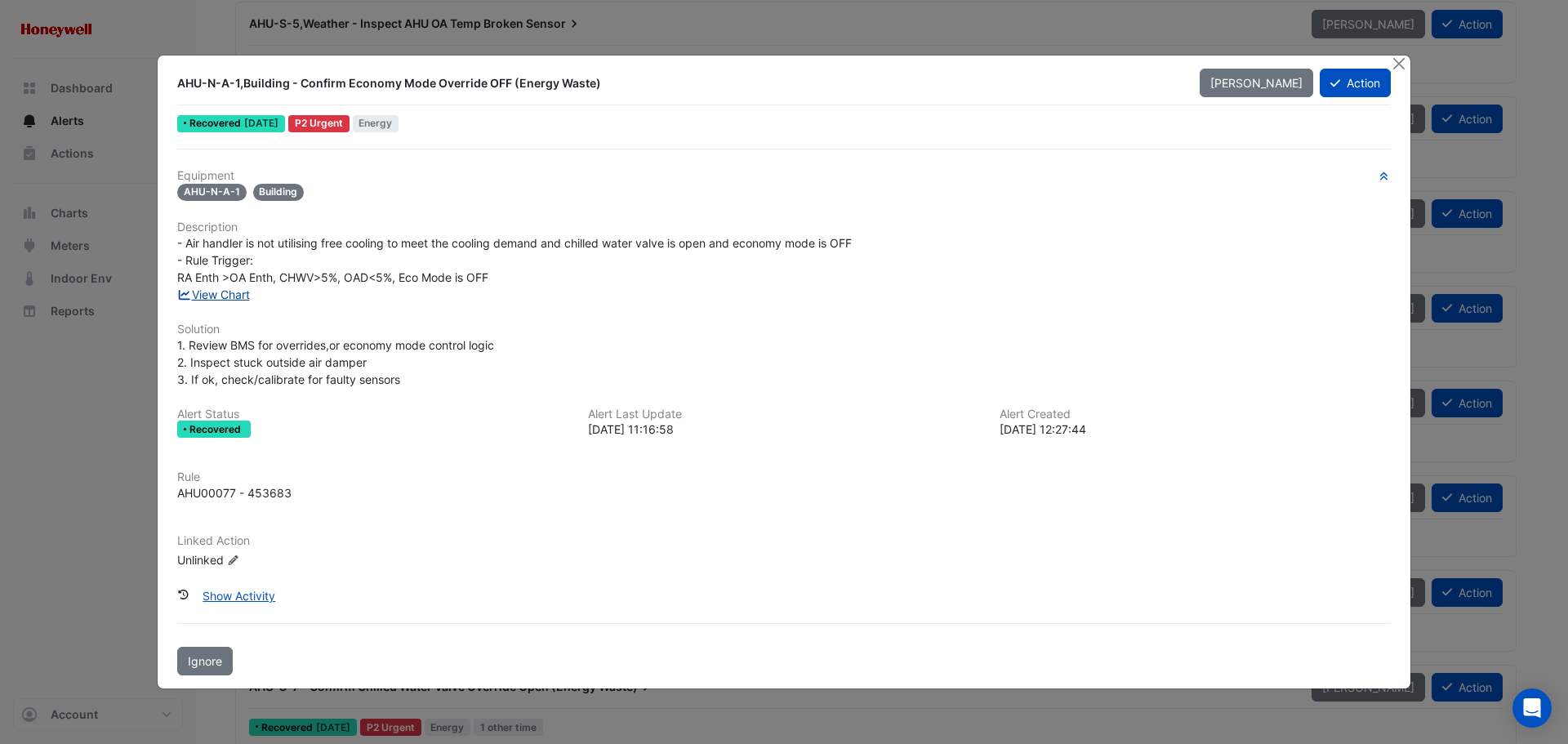
click at [232, 298] on link "View Chart" at bounding box center [213, 294] width 72 height 14
click at [1402, 62] on button "Close" at bounding box center [1398, 65] width 17 height 17
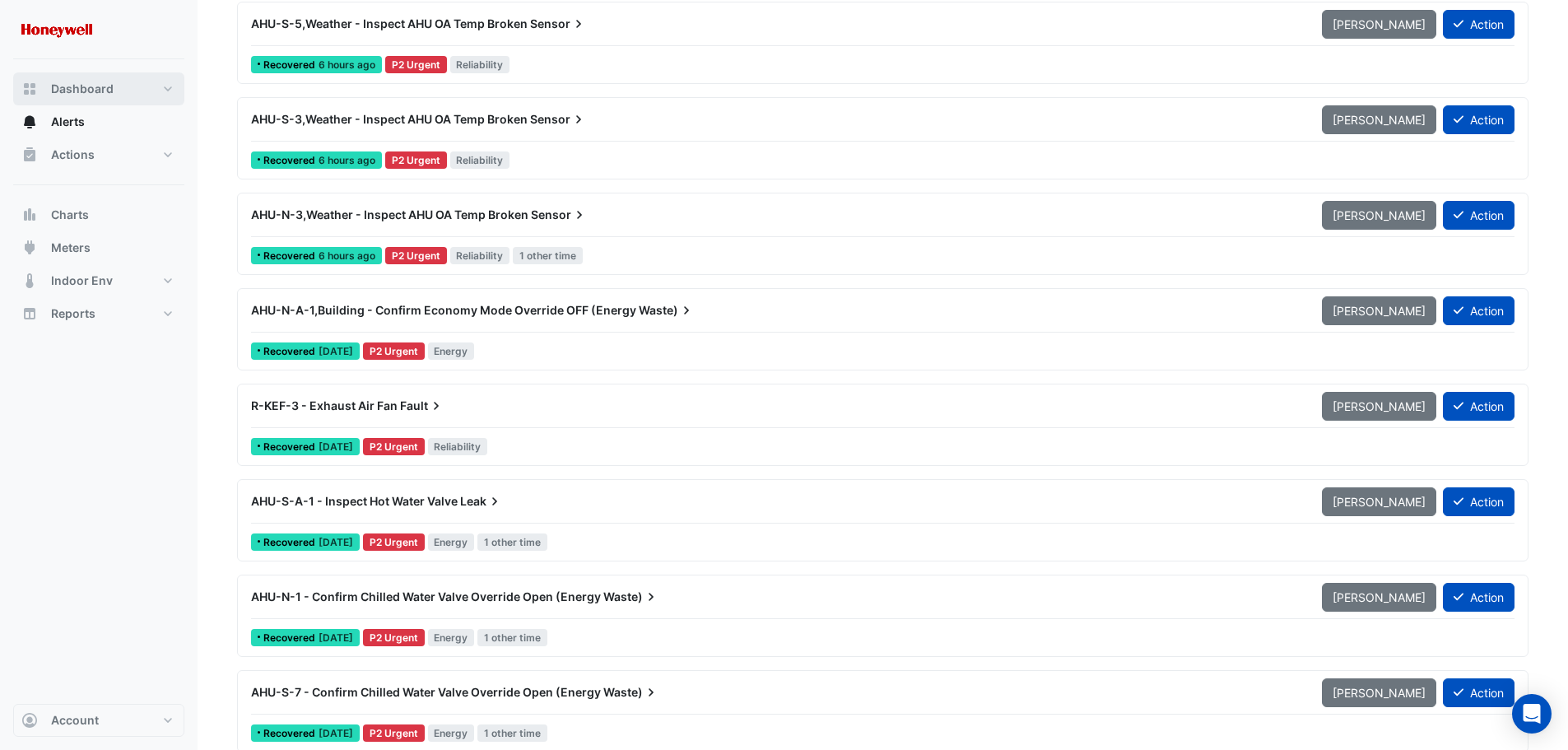
click at [67, 90] on span "Dashboard" at bounding box center [82, 88] width 62 height 16
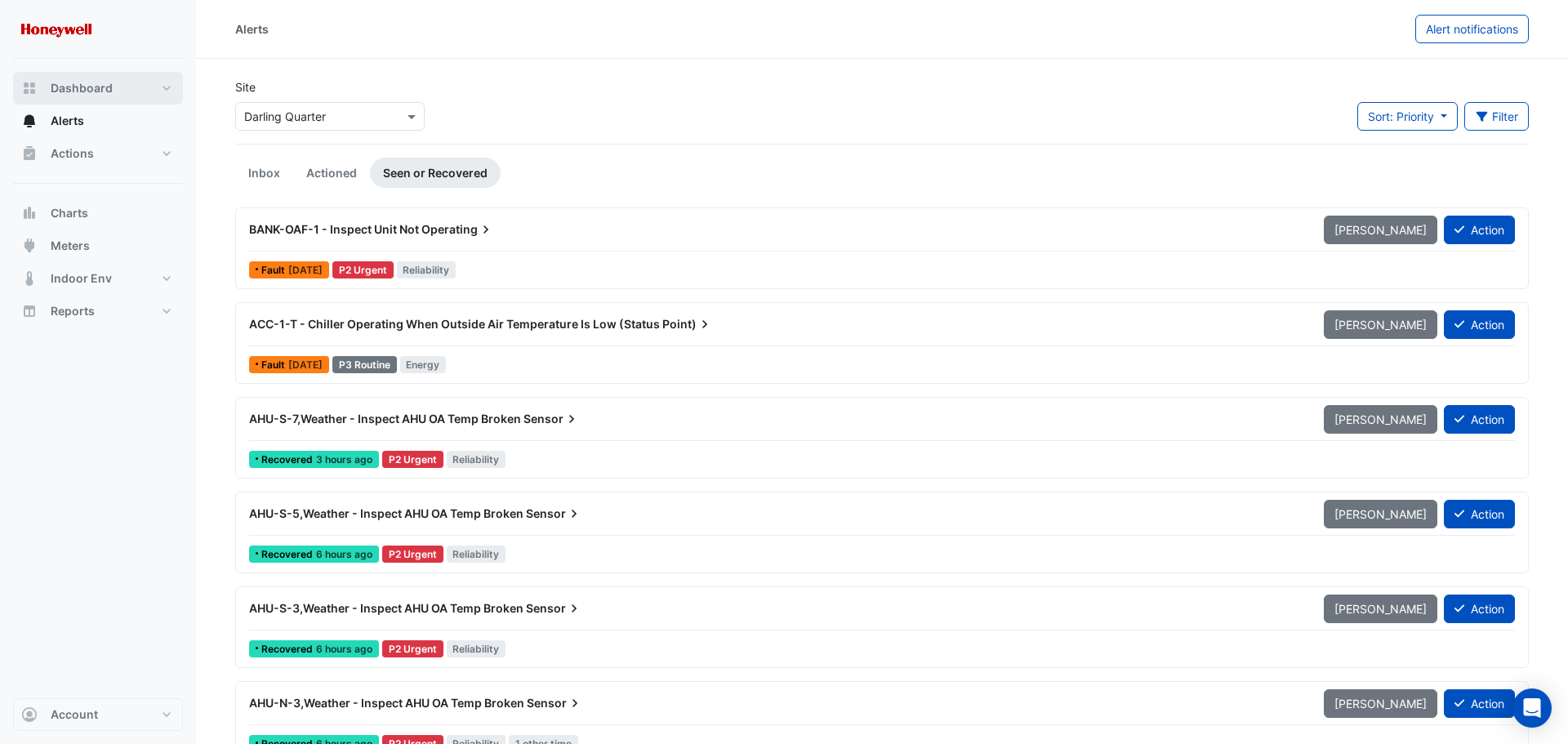
select select "***"
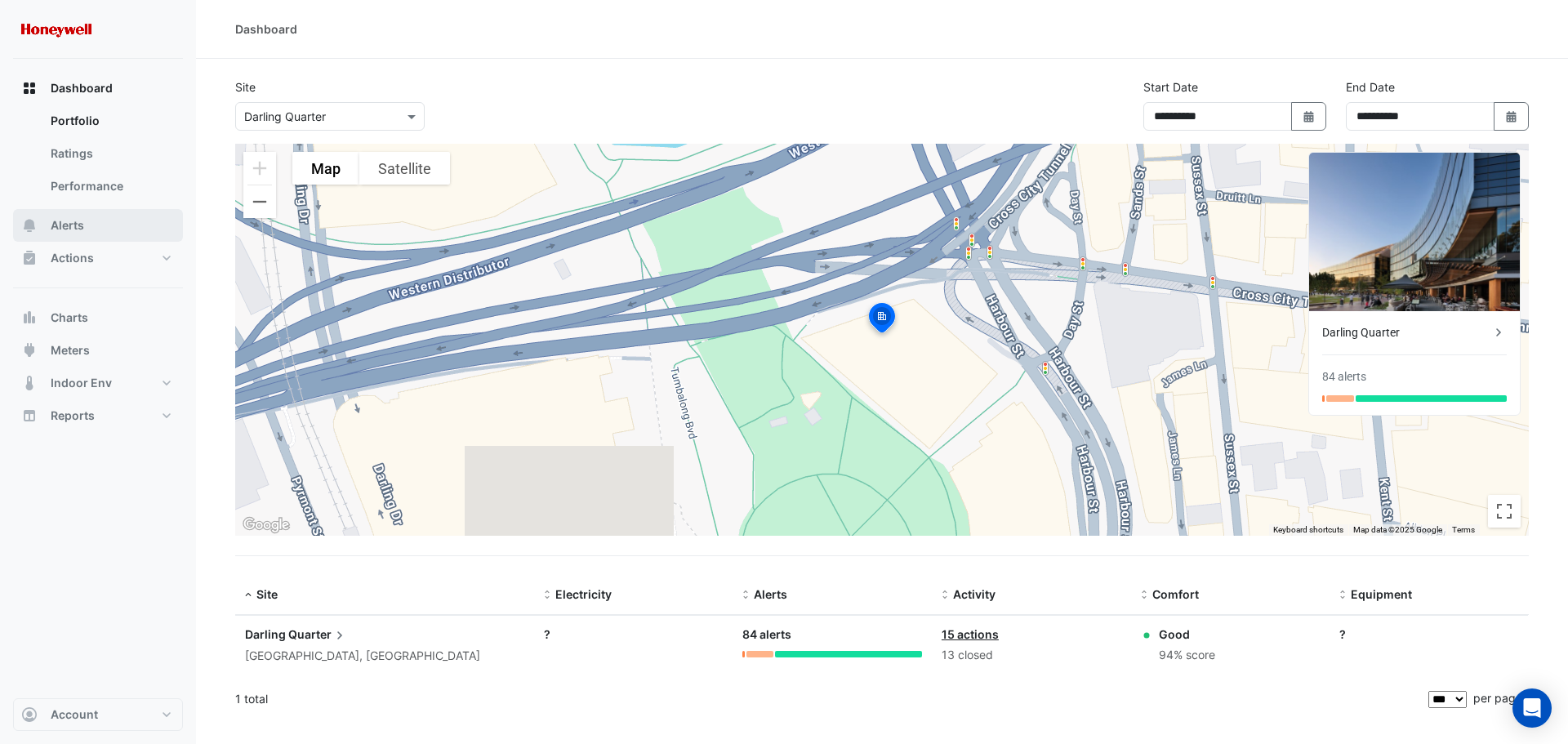
click at [65, 221] on span "Alerts" at bounding box center [67, 224] width 34 height 16
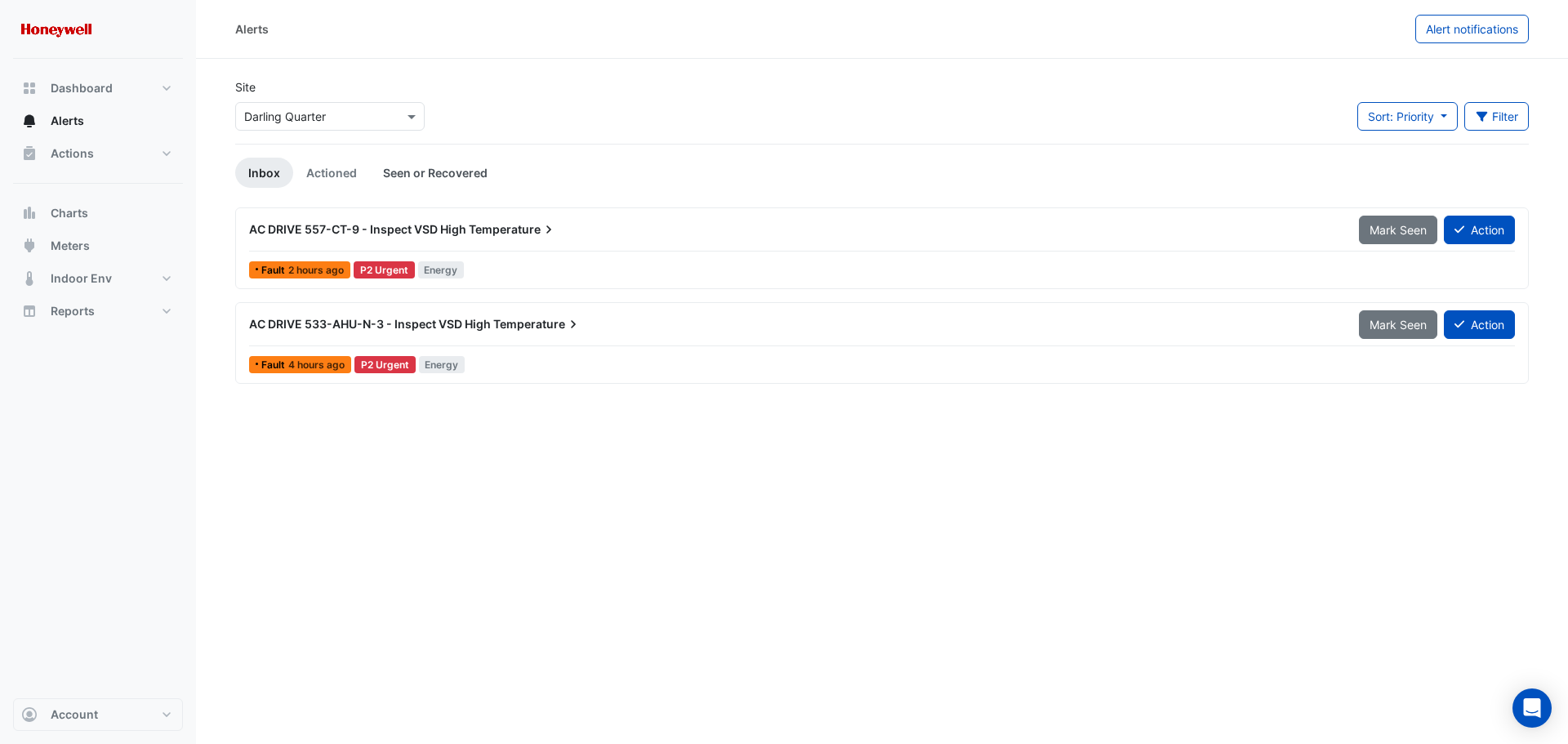
click at [423, 175] on link "Seen or Recovered" at bounding box center [435, 172] width 131 height 30
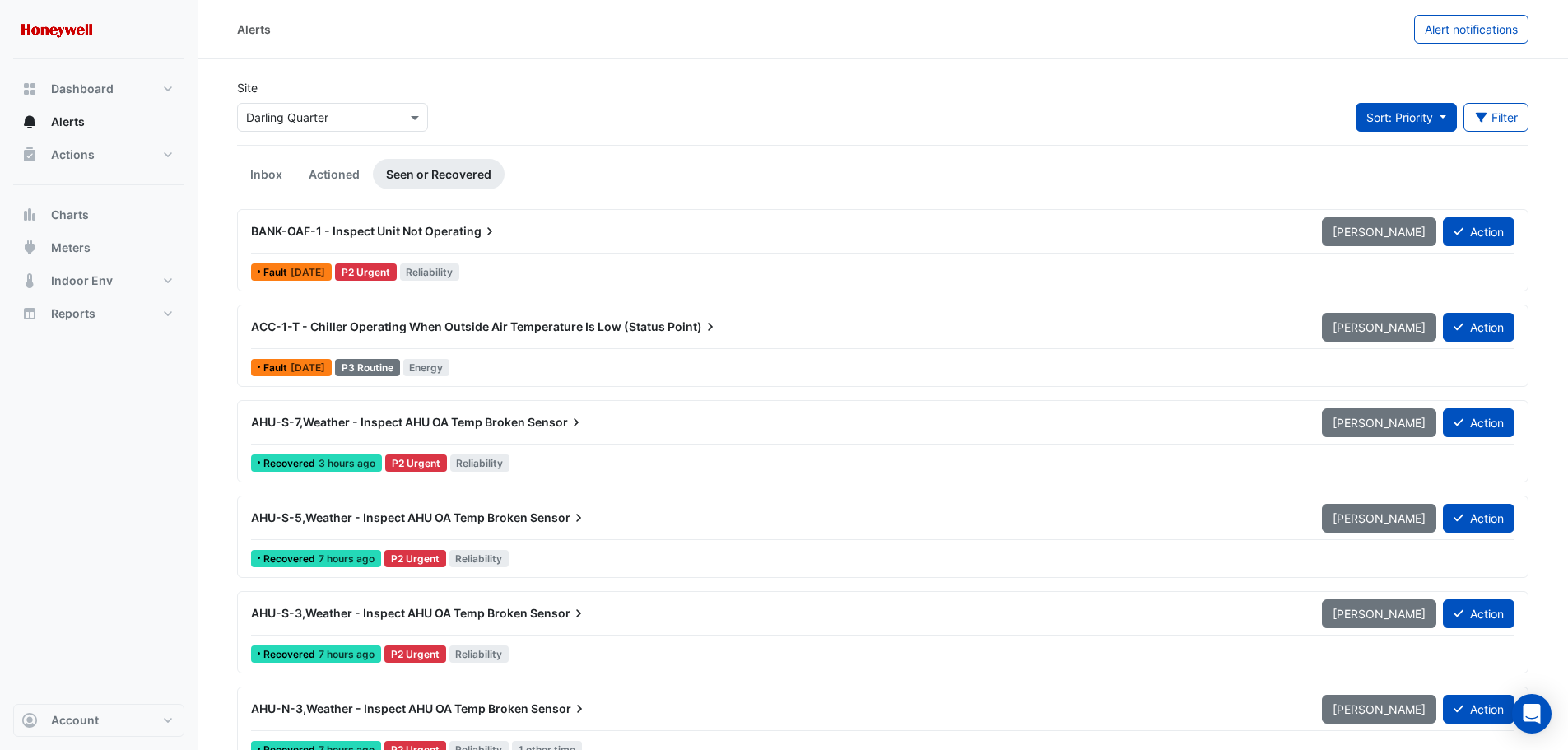
click at [1427, 114] on span "Sort: Priority" at bounding box center [1400, 117] width 67 height 14
click at [1398, 173] on li "Updated" at bounding box center [1419, 177] width 130 height 24
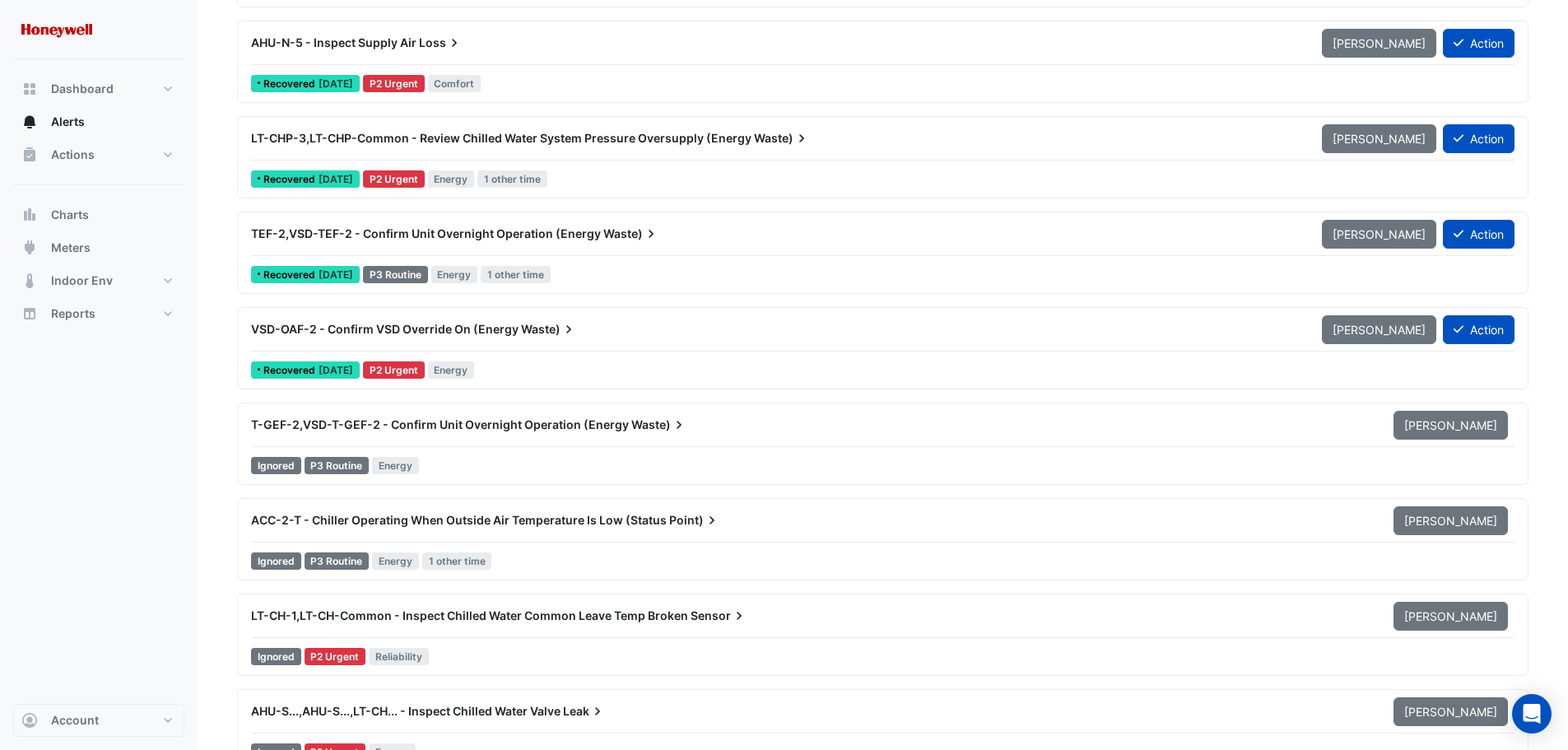
scroll to position [15306, 0]
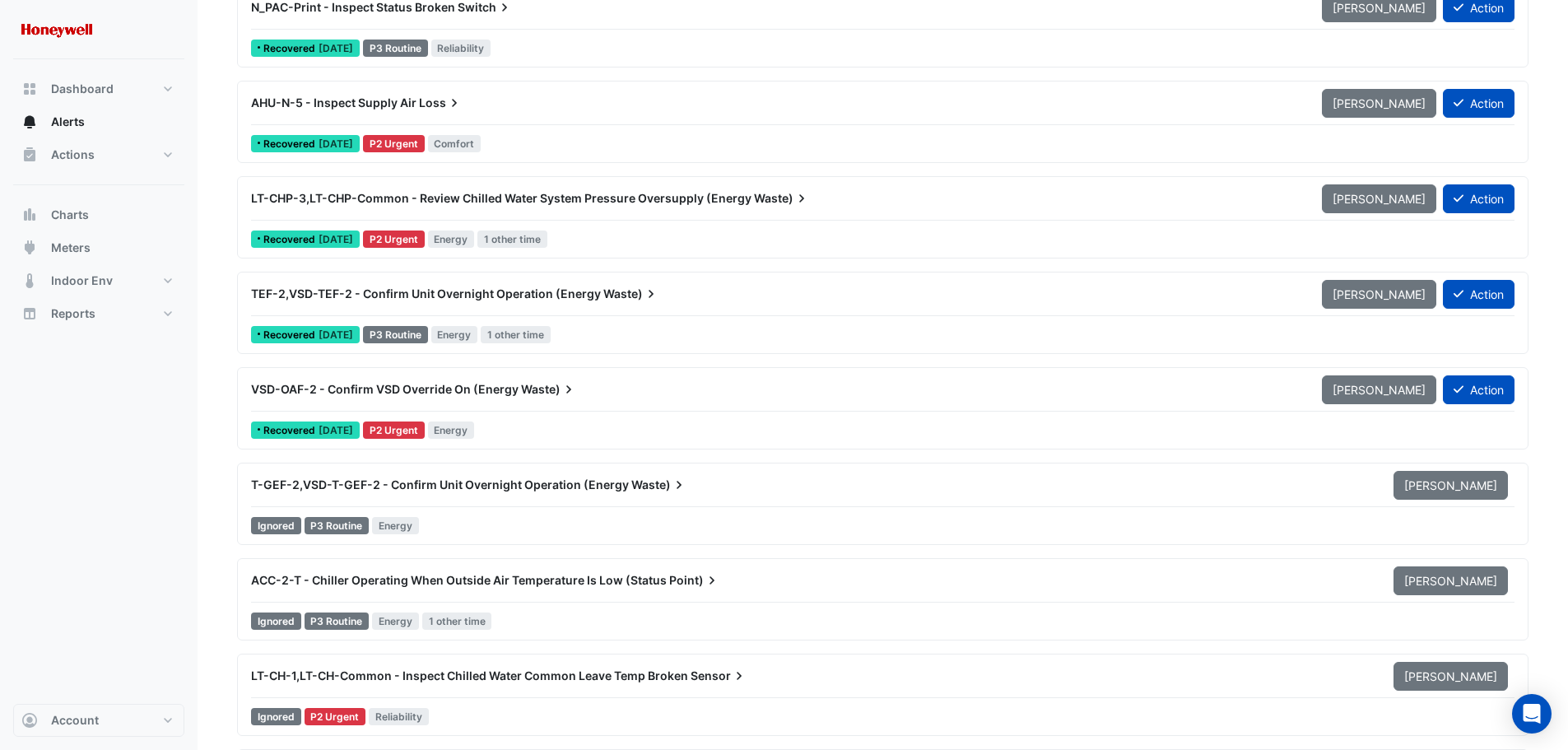
click at [602, 384] on div "VSD-OAF-2 - Confirm VSD Override On (Energy Waste)" at bounding box center [776, 388] width 1051 height 16
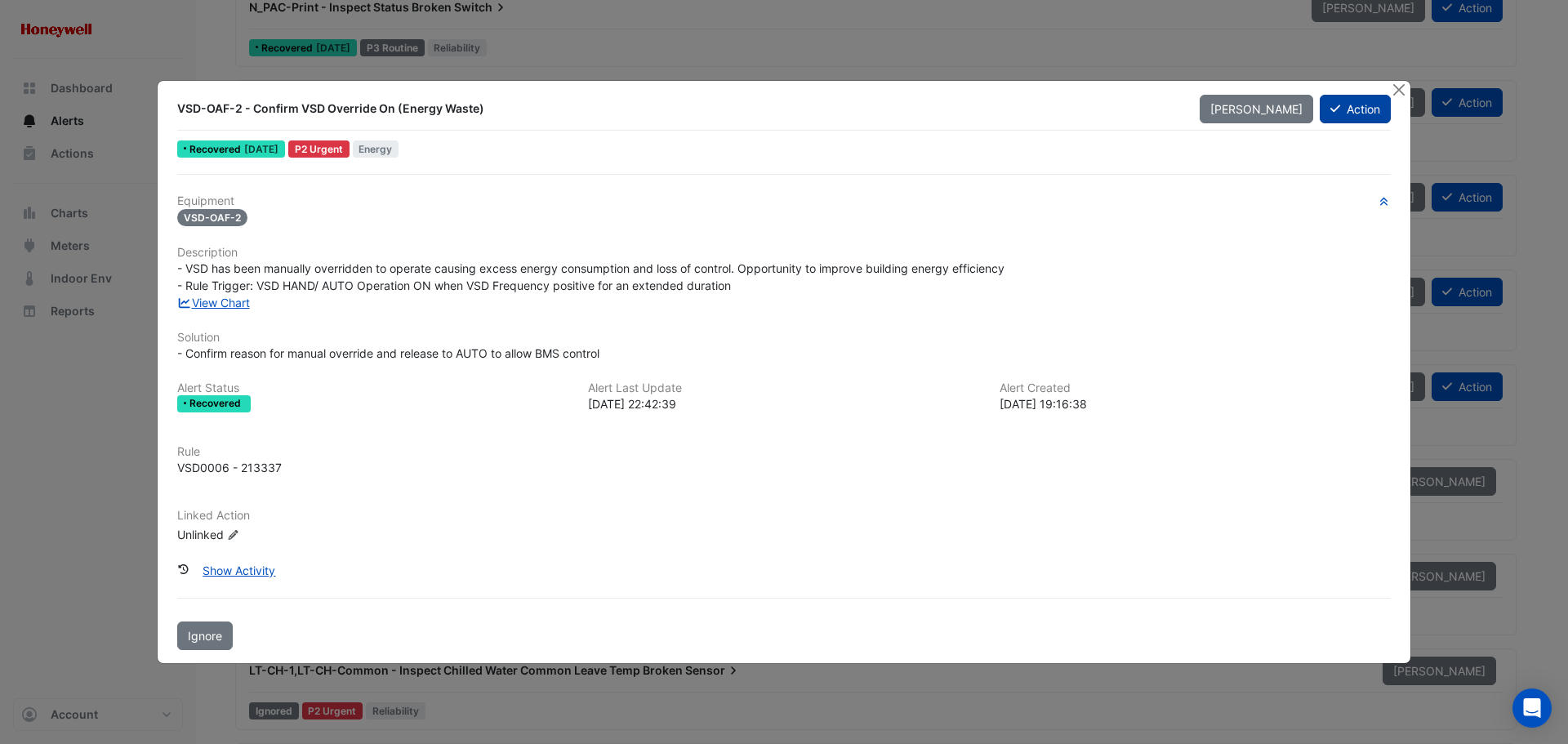
click at [1351, 104] on button "Action" at bounding box center [1355, 108] width 71 height 28
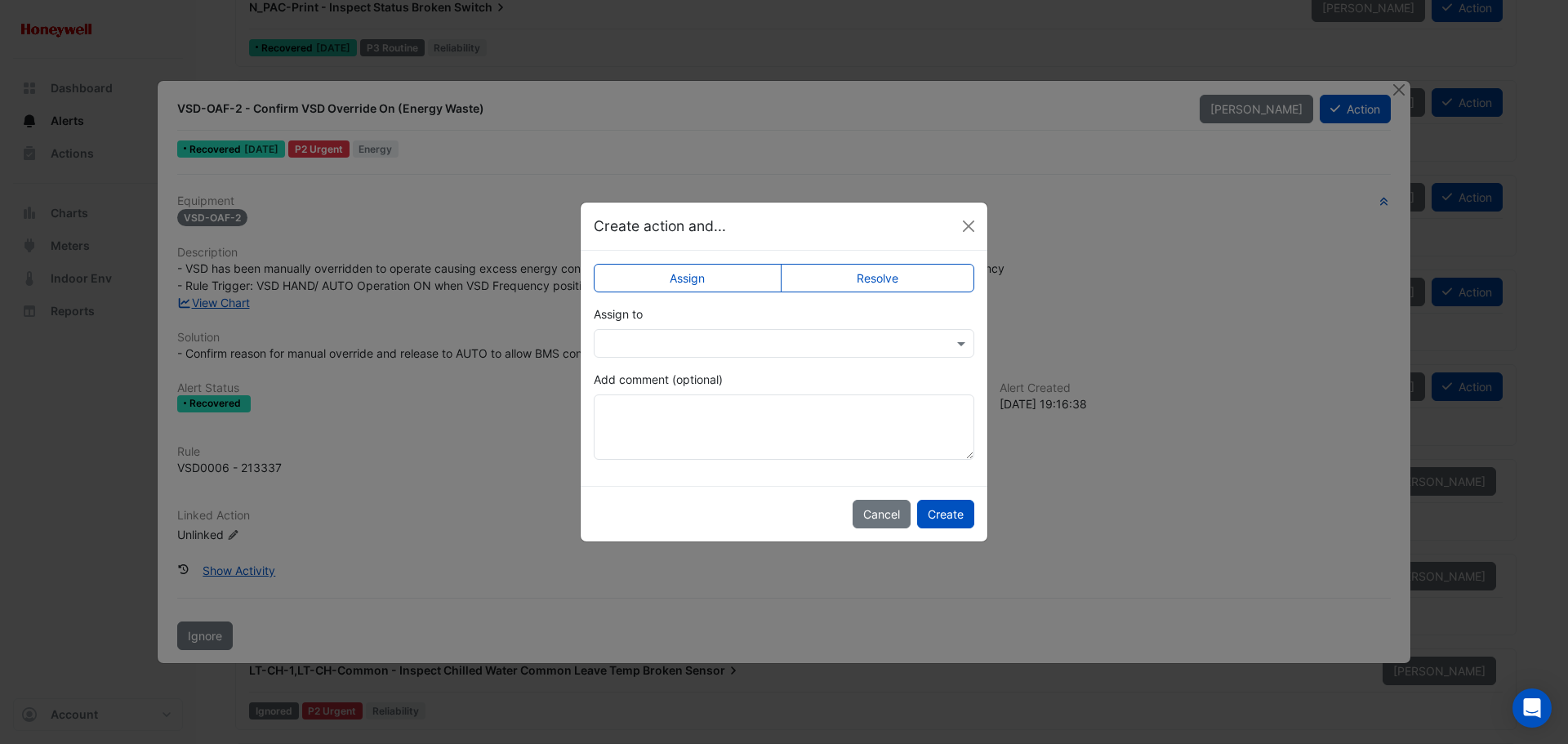
click at [870, 273] on label "Resolve" at bounding box center [878, 278] width 194 height 28
click at [950, 512] on button "Create" at bounding box center [946, 513] width 57 height 28
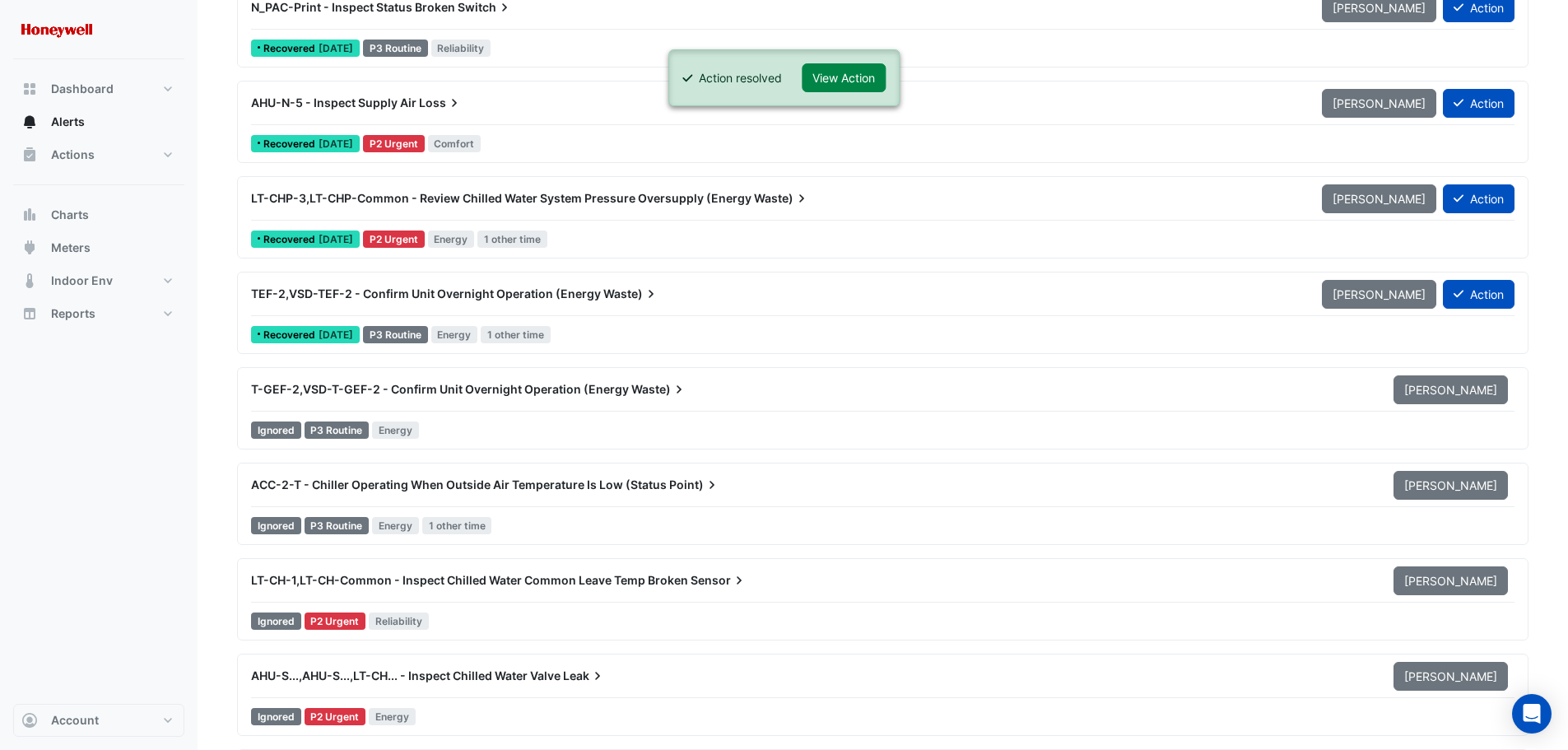
click at [670, 294] on div "TEF-2,VSD-TEF-2 - Confirm Unit Overnight Operation (Energy Waste)" at bounding box center [776, 293] width 1051 height 16
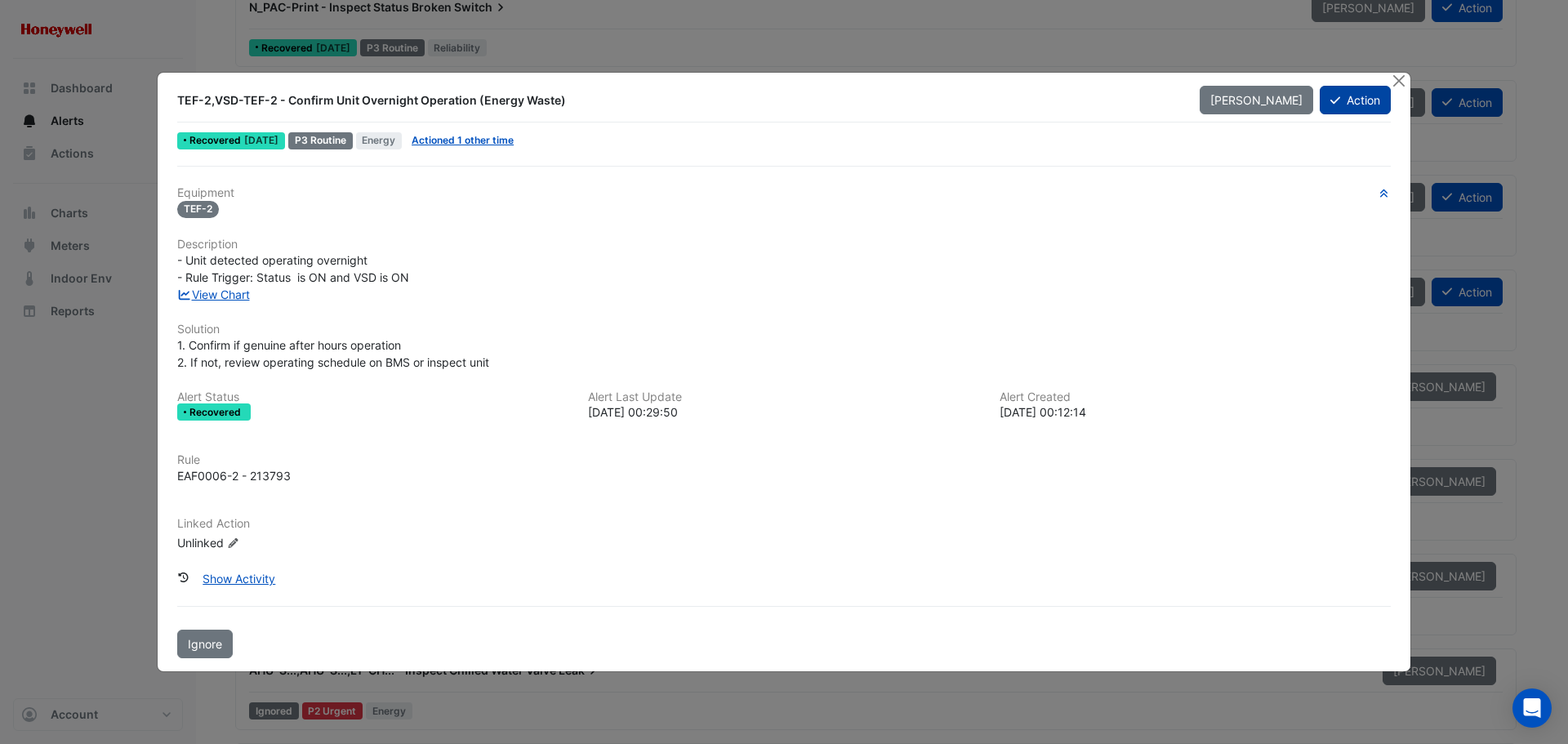
click at [1349, 97] on button "Action" at bounding box center [1355, 100] width 71 height 28
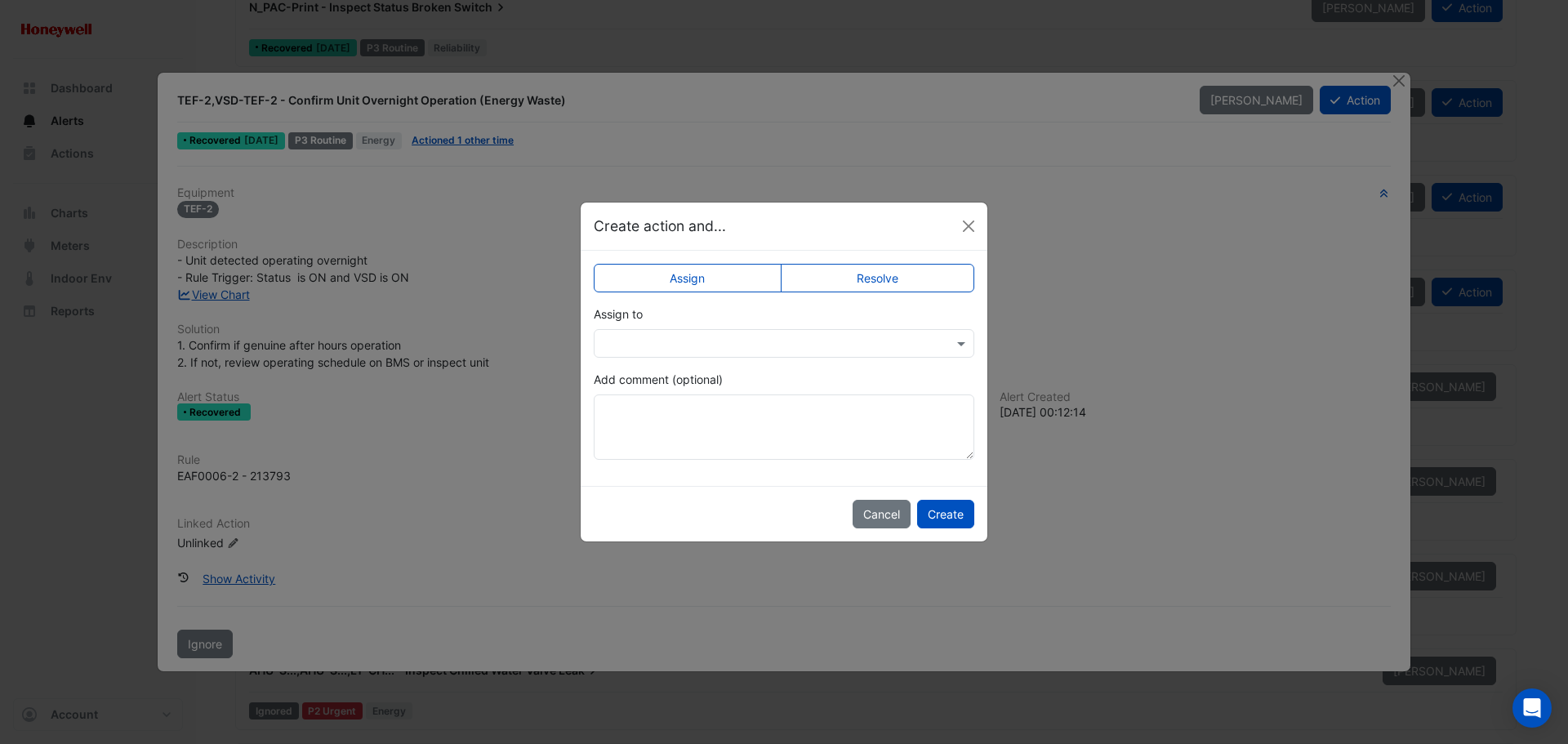
click at [817, 283] on label "Resolve" at bounding box center [878, 278] width 194 height 28
click at [934, 512] on button "Create" at bounding box center [946, 513] width 57 height 28
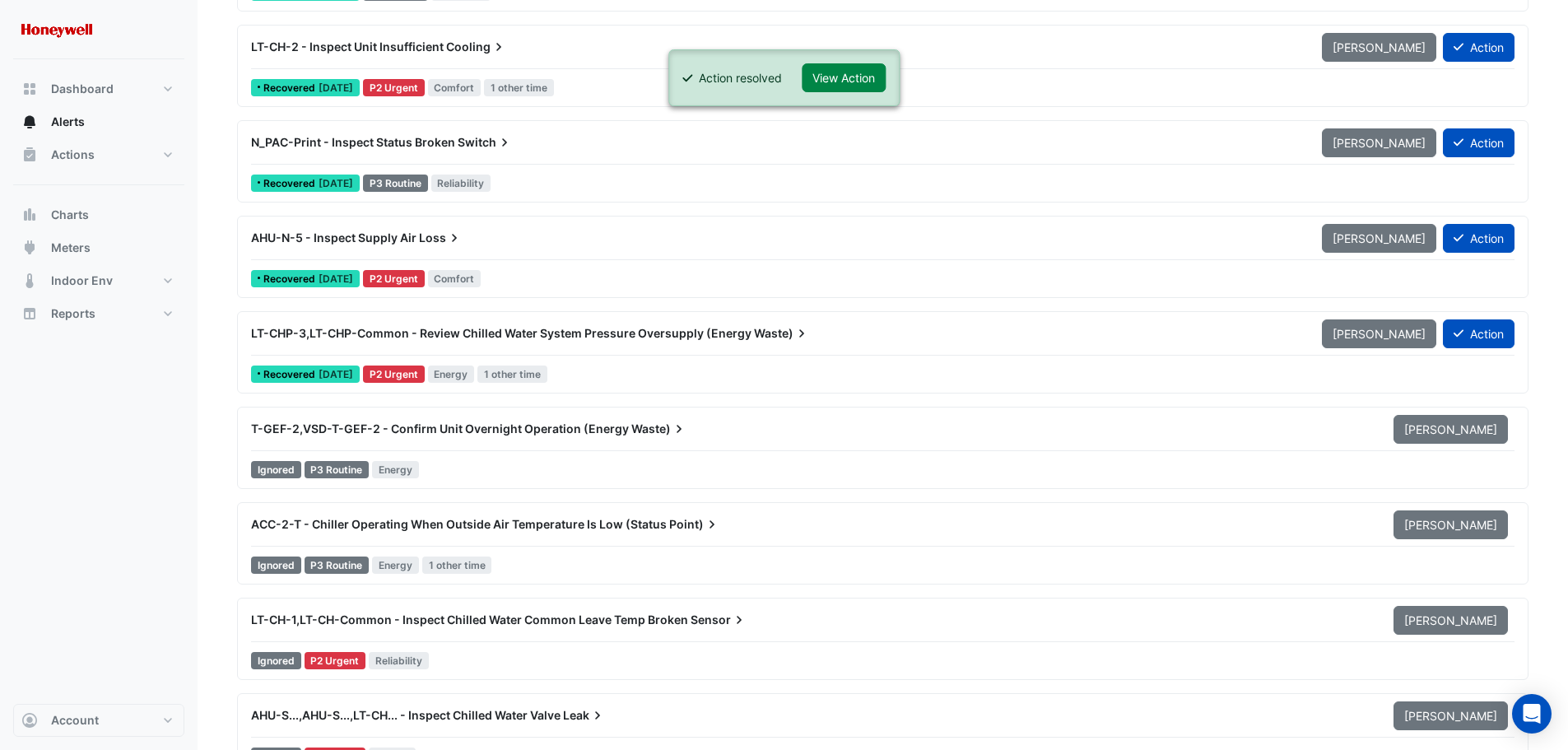
scroll to position [15141, 0]
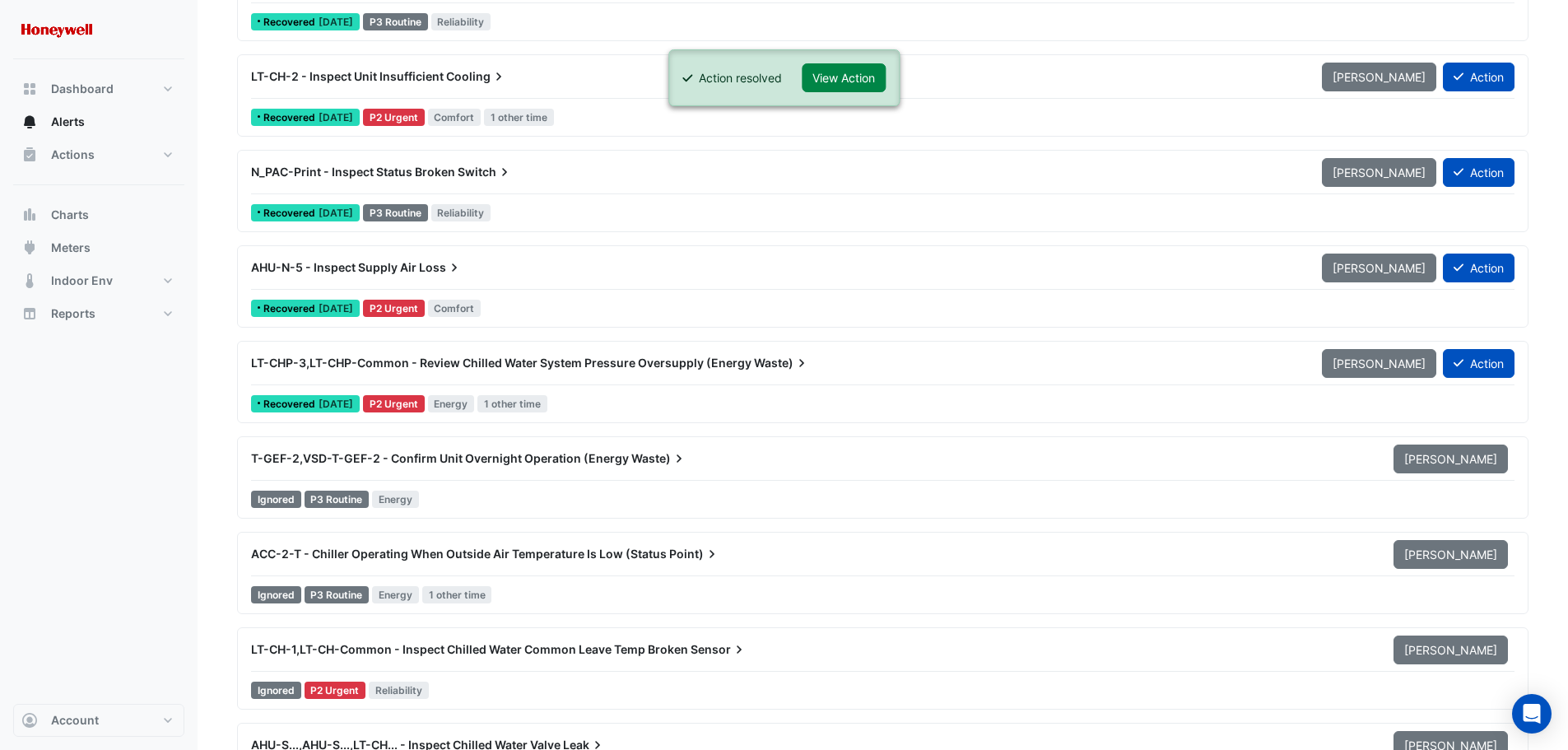
click at [714, 361] on span "LT-CHP-3,LT-CHP-Common - Review Chilled Water System Pressure Oversupply (Energy" at bounding box center [500, 362] width 500 height 14
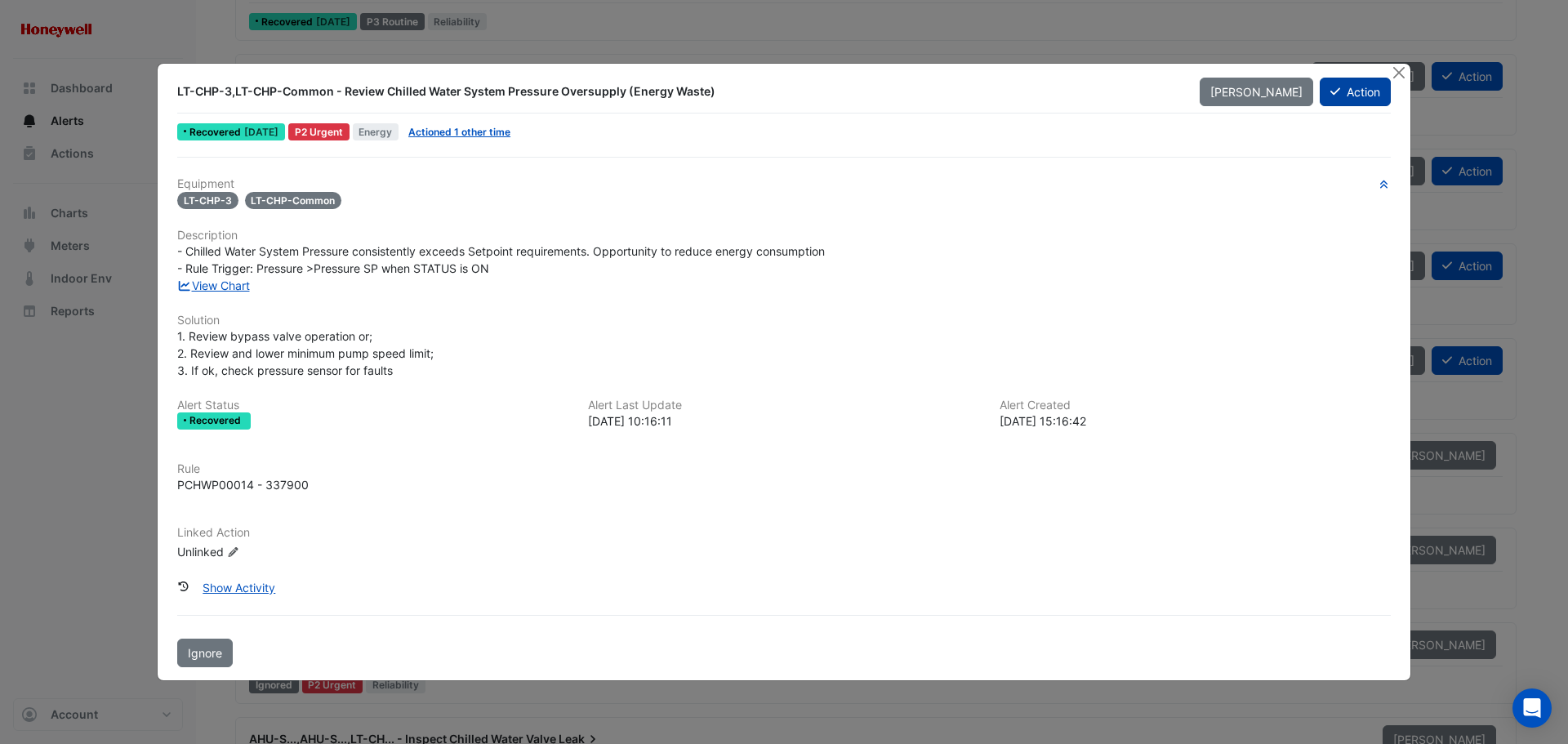
click at [1356, 95] on button "Action" at bounding box center [1355, 91] width 71 height 28
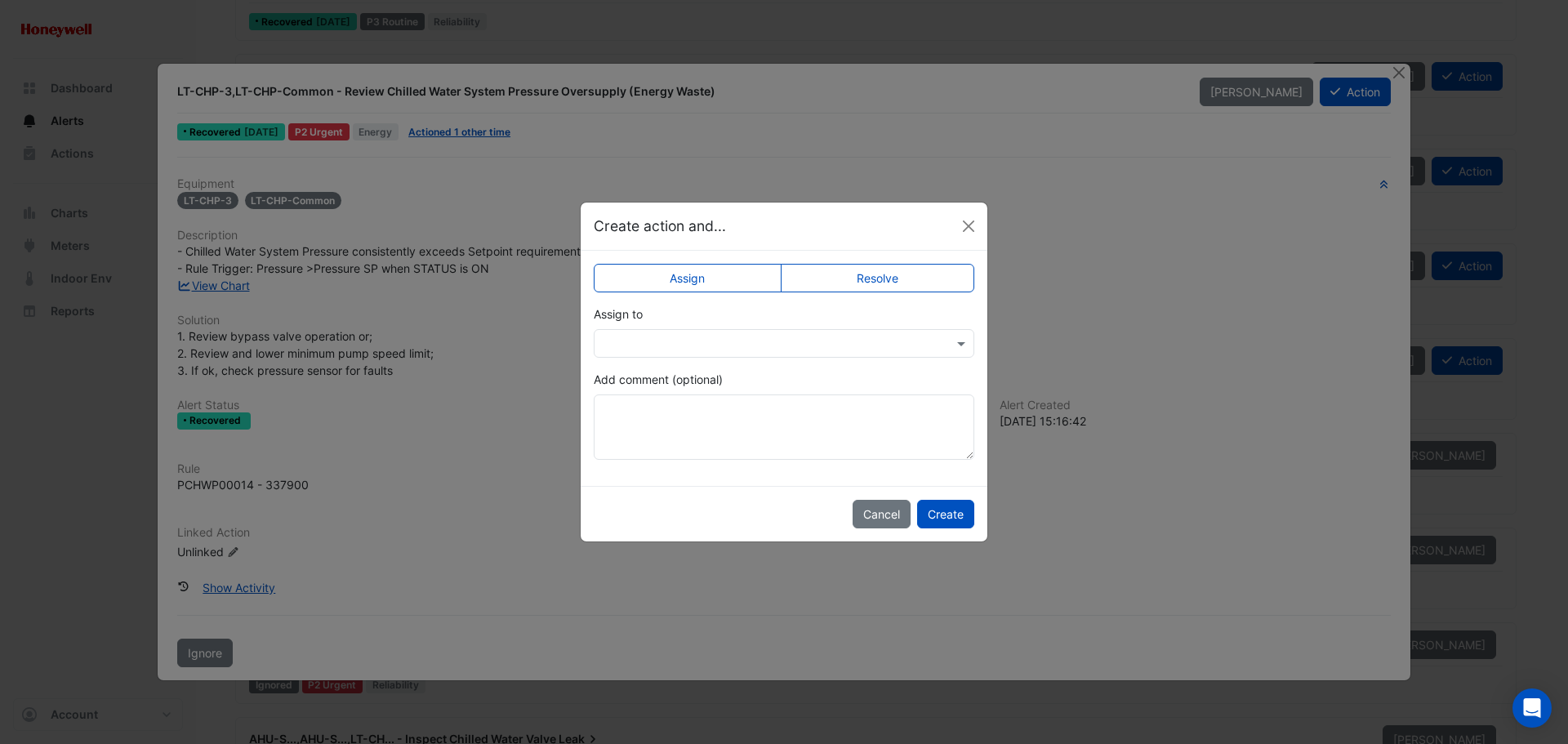
click at [874, 273] on label "Resolve" at bounding box center [878, 278] width 194 height 28
click at [938, 514] on button "Create" at bounding box center [946, 513] width 57 height 28
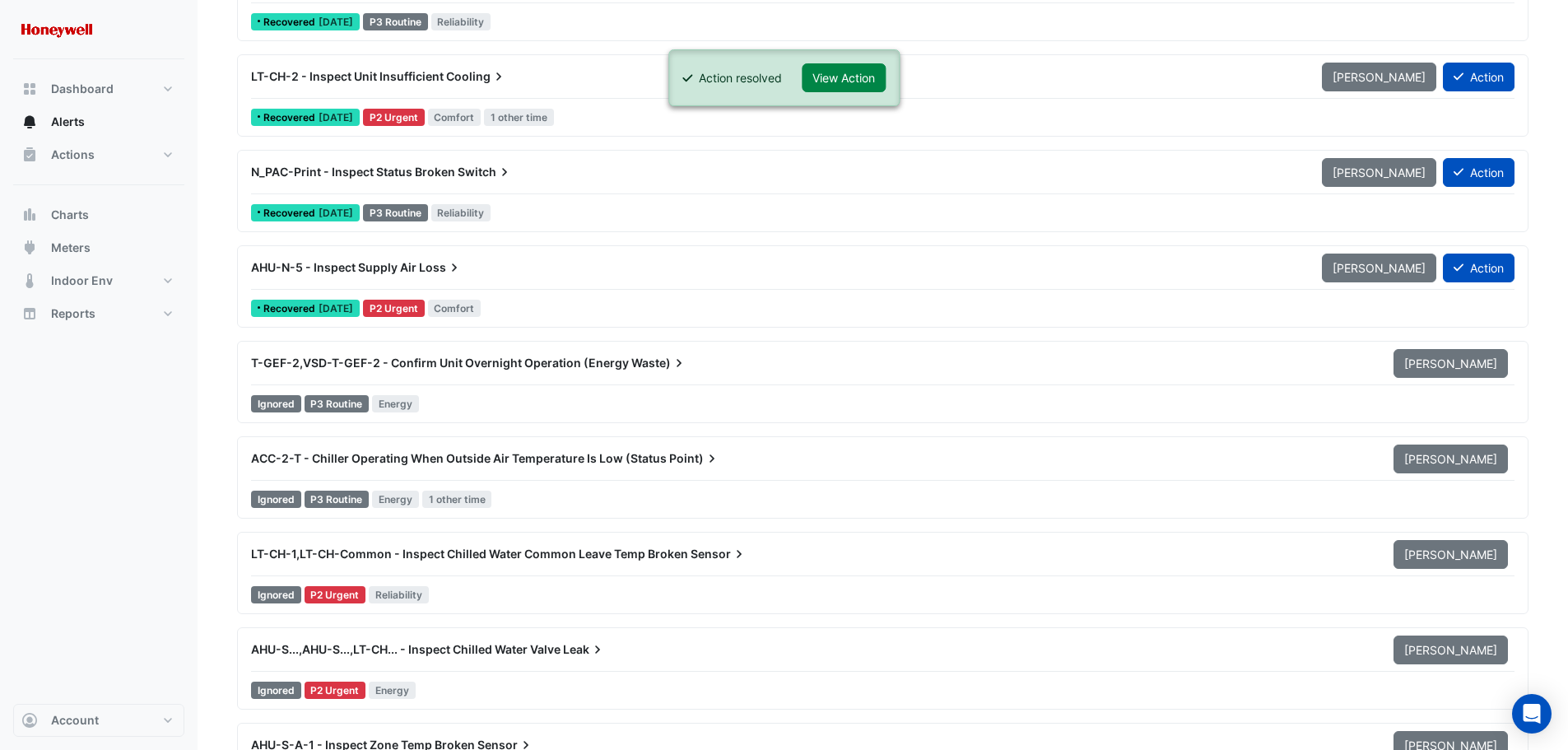
scroll to position [15059, 0]
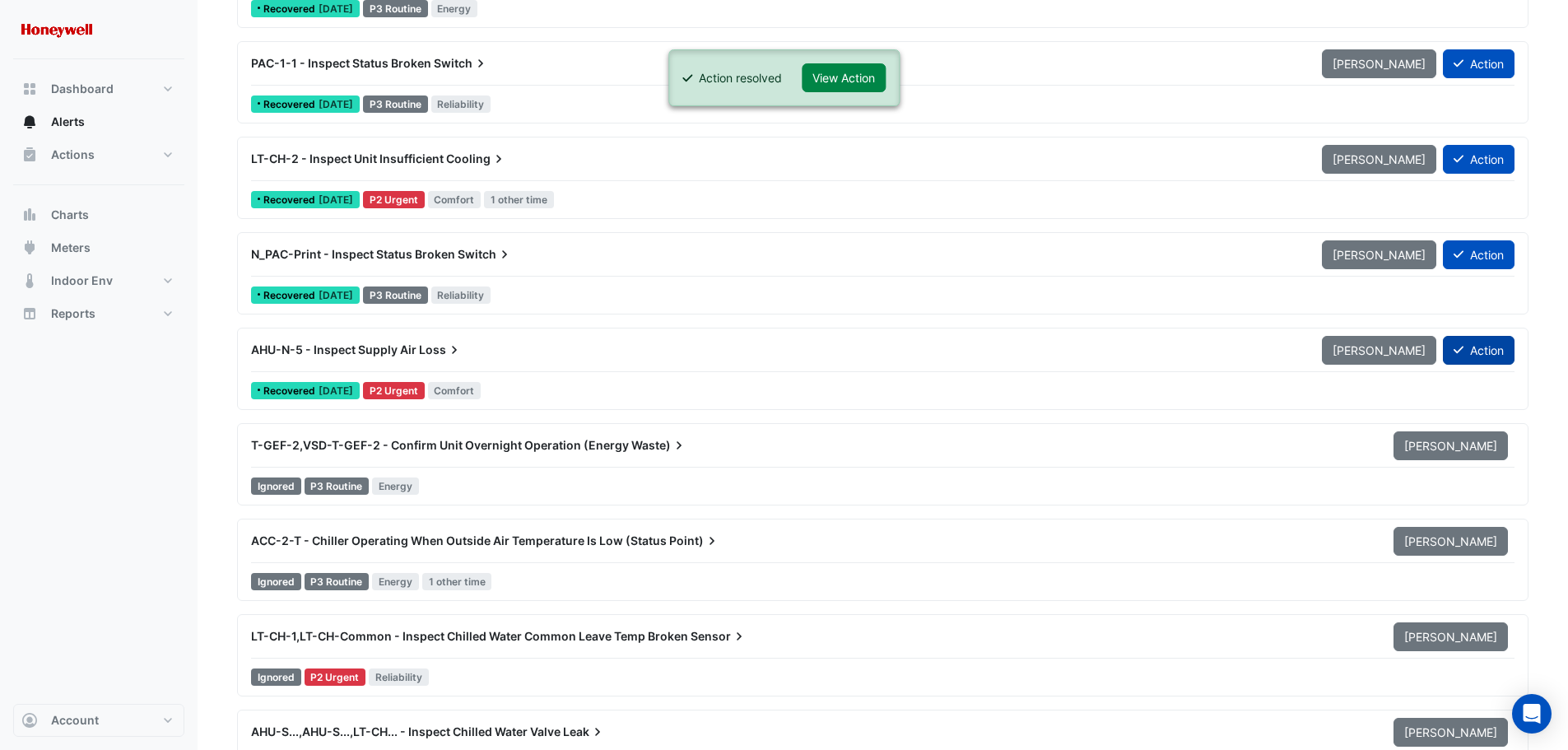
click at [1496, 354] on button "Action" at bounding box center [1479, 349] width 72 height 29
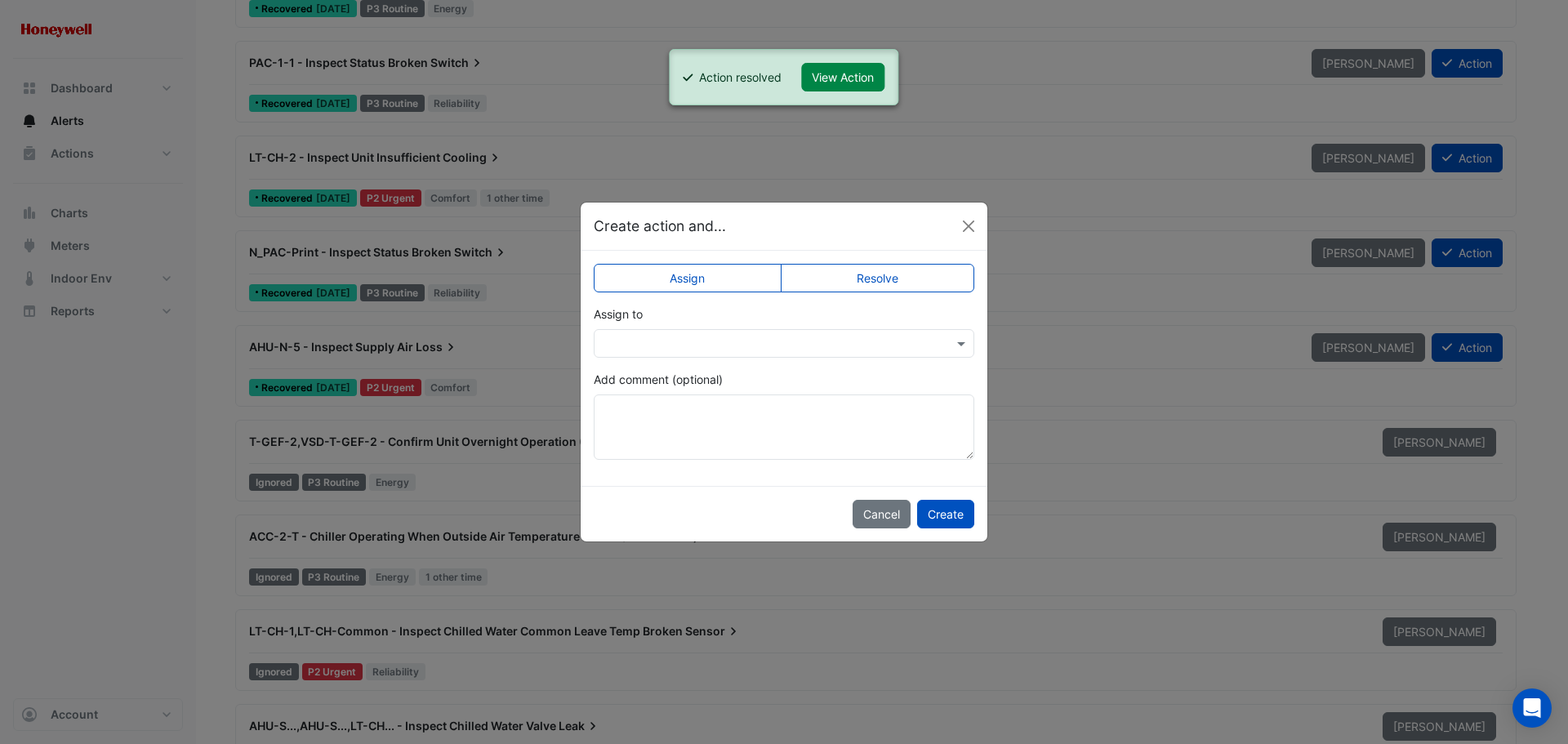
click at [906, 279] on label "Resolve" at bounding box center [878, 278] width 194 height 28
click at [948, 513] on button "Create" at bounding box center [946, 513] width 57 height 28
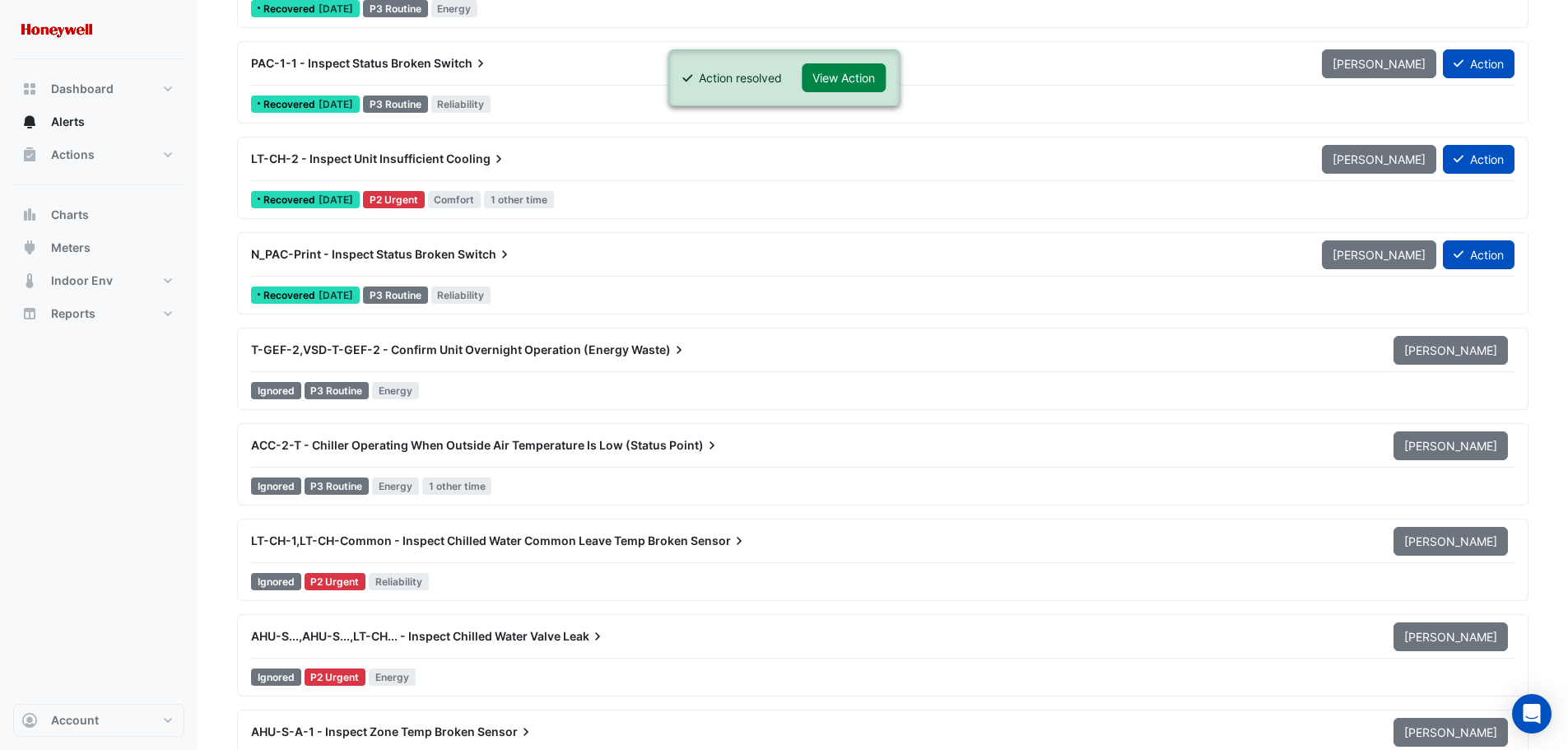
scroll to position [14977, 0]
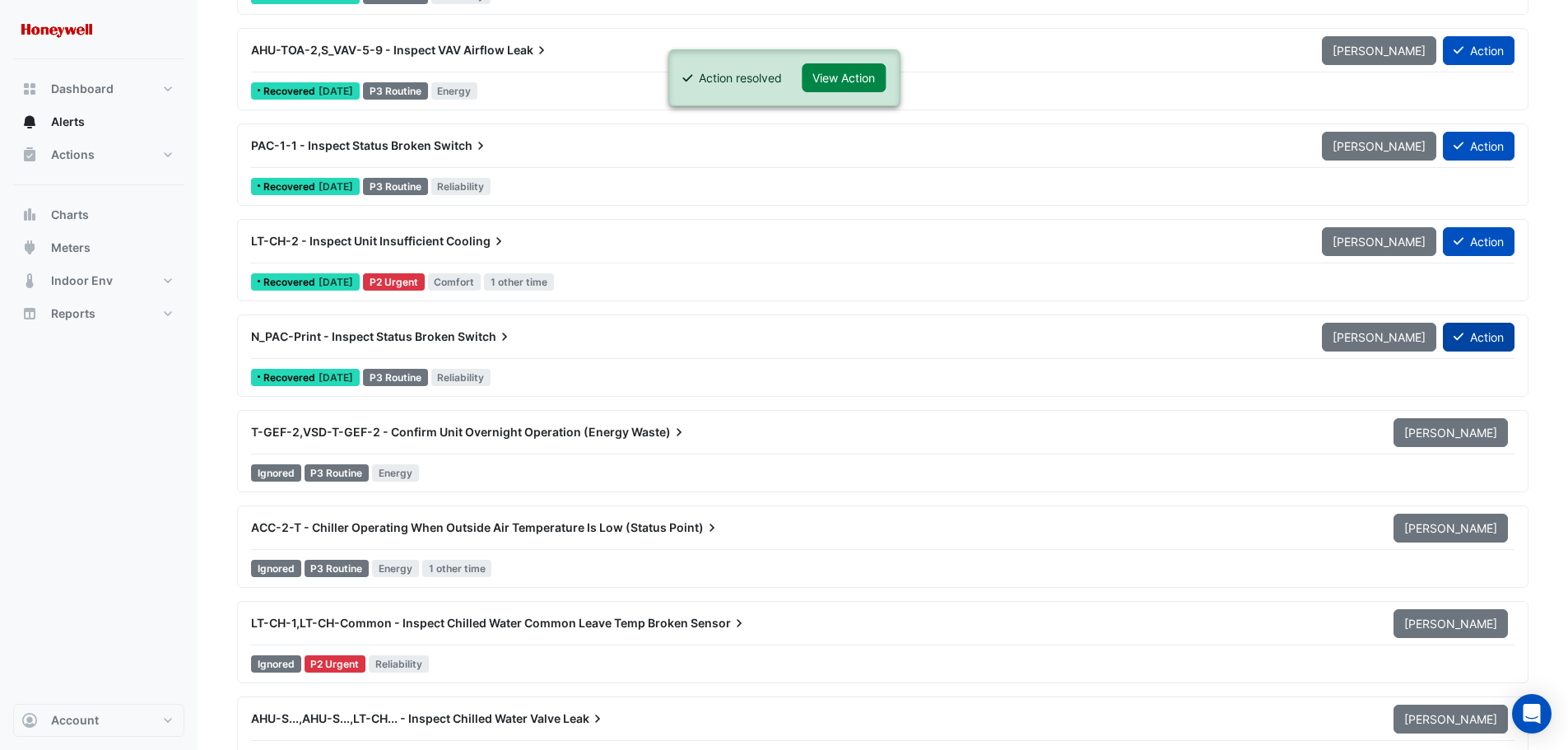
click at [1481, 330] on button "Action" at bounding box center [1479, 336] width 72 height 29
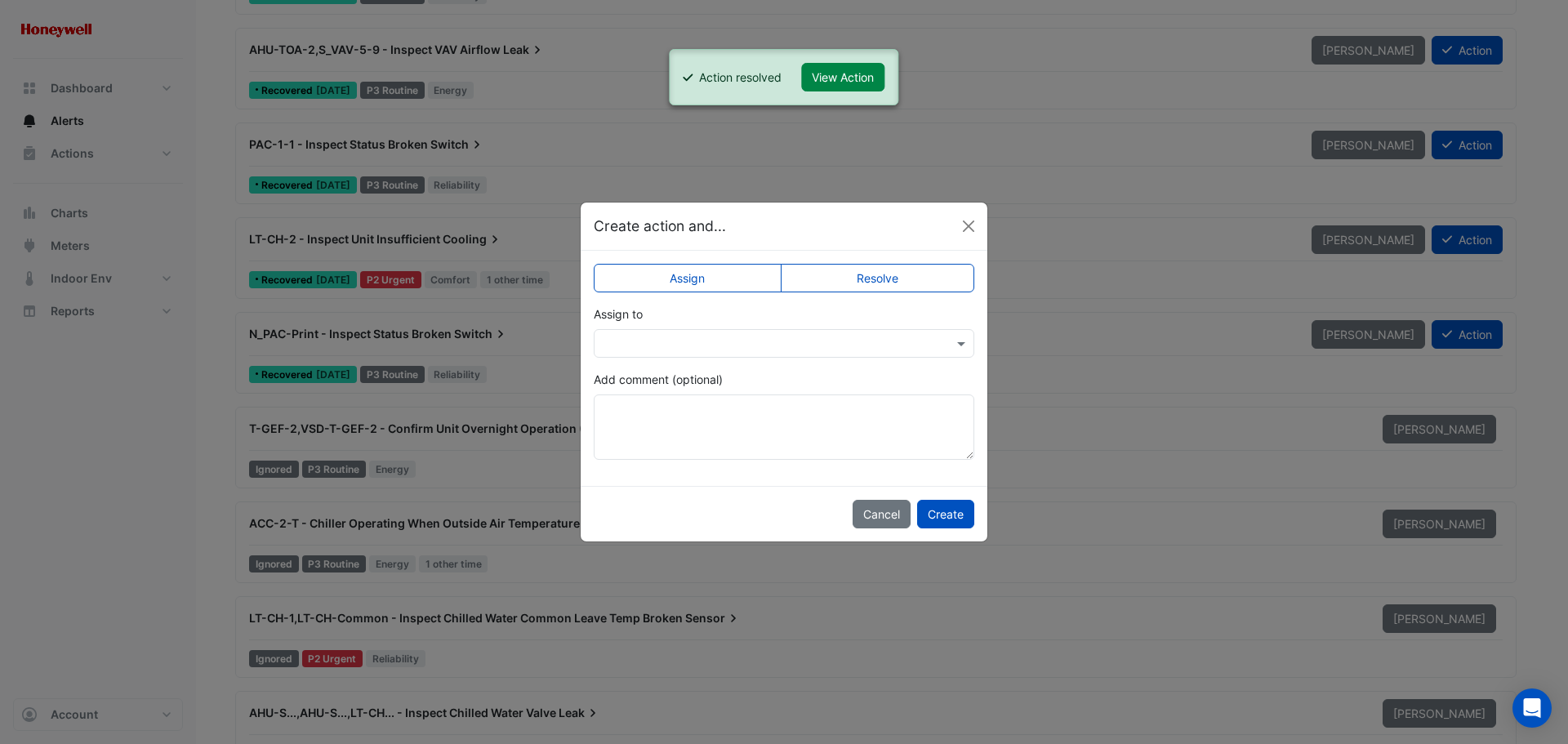
click at [870, 271] on label "Resolve" at bounding box center [878, 278] width 194 height 28
click at [953, 506] on button "Create" at bounding box center [946, 513] width 57 height 28
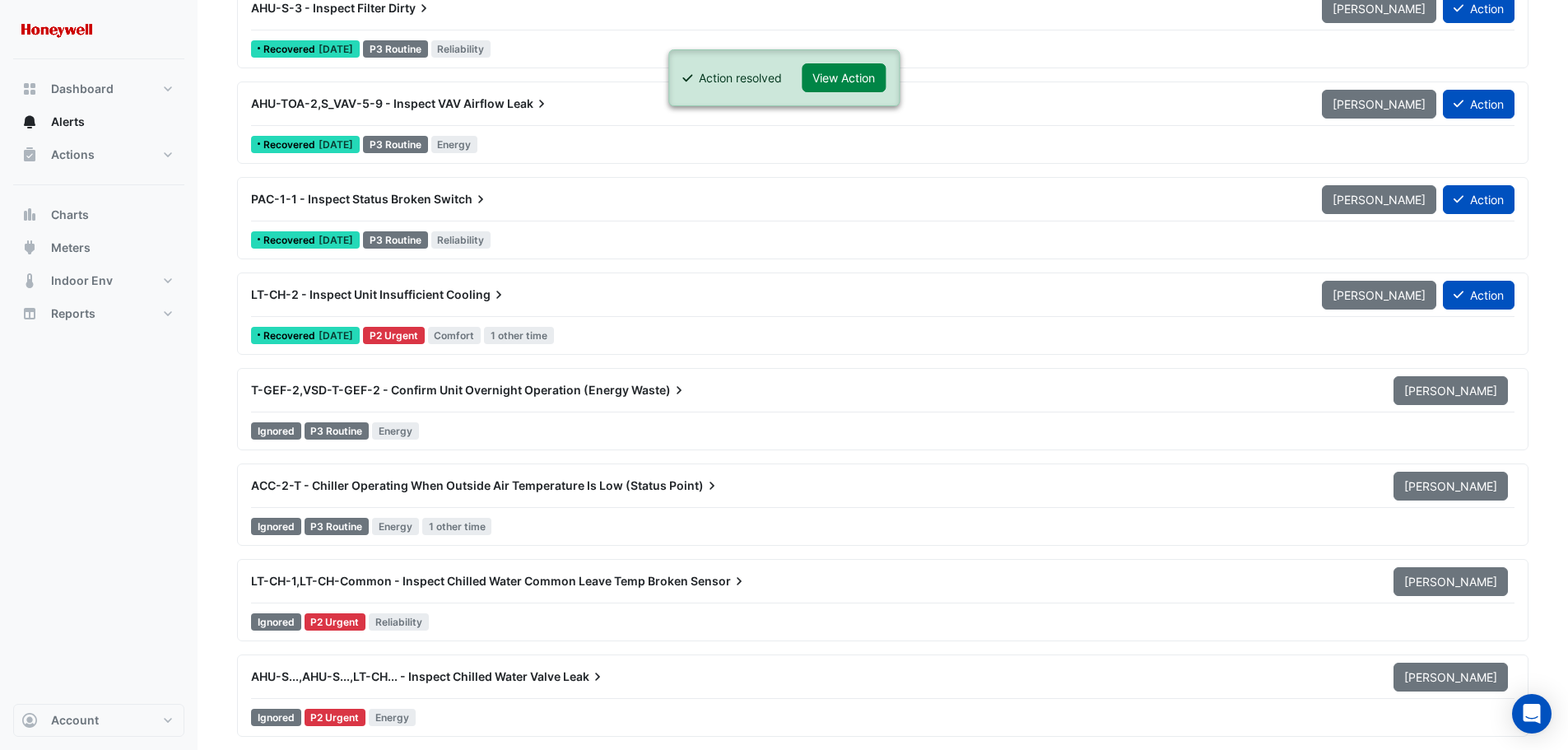
scroll to position [14895, 0]
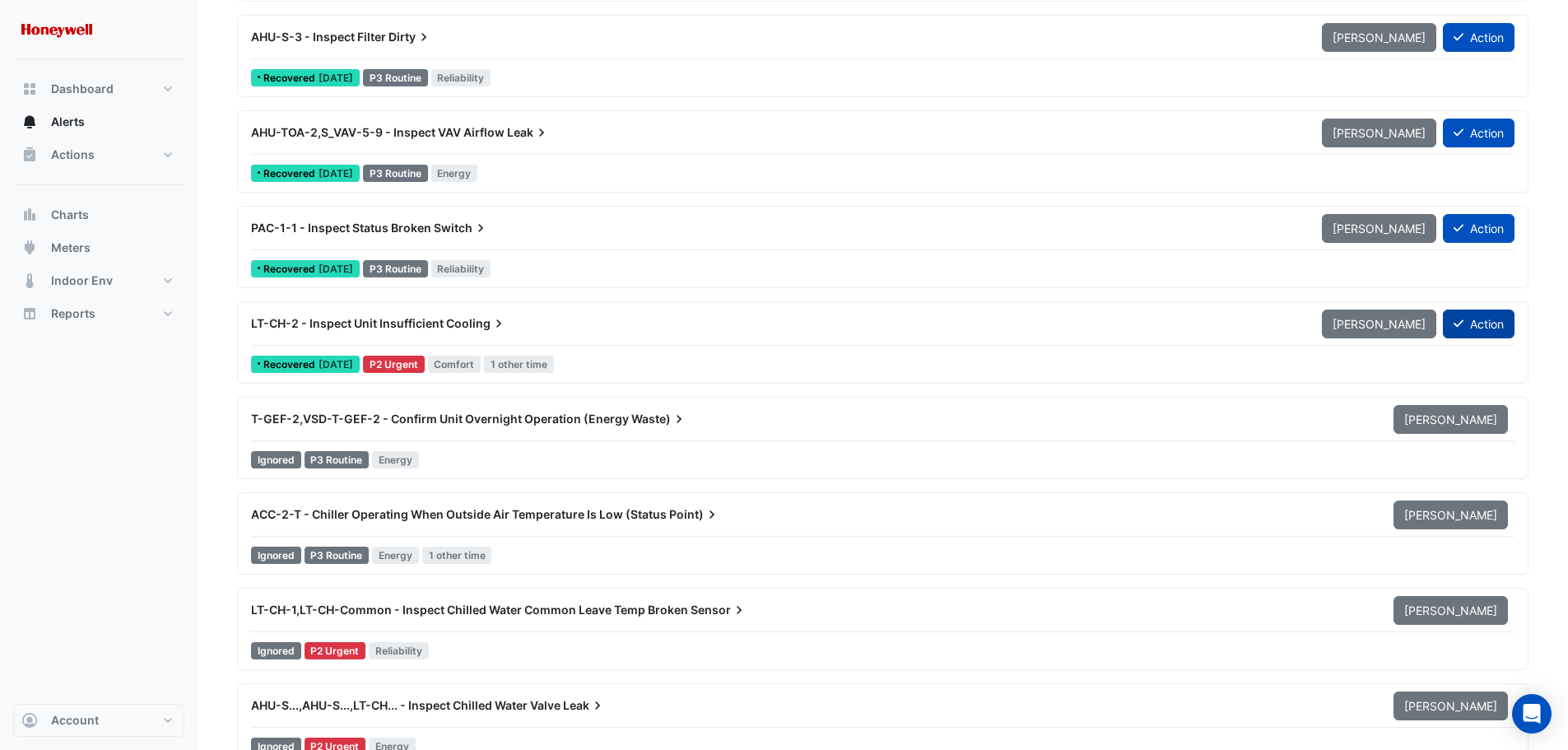
click at [1483, 325] on button "Action" at bounding box center [1479, 323] width 72 height 29
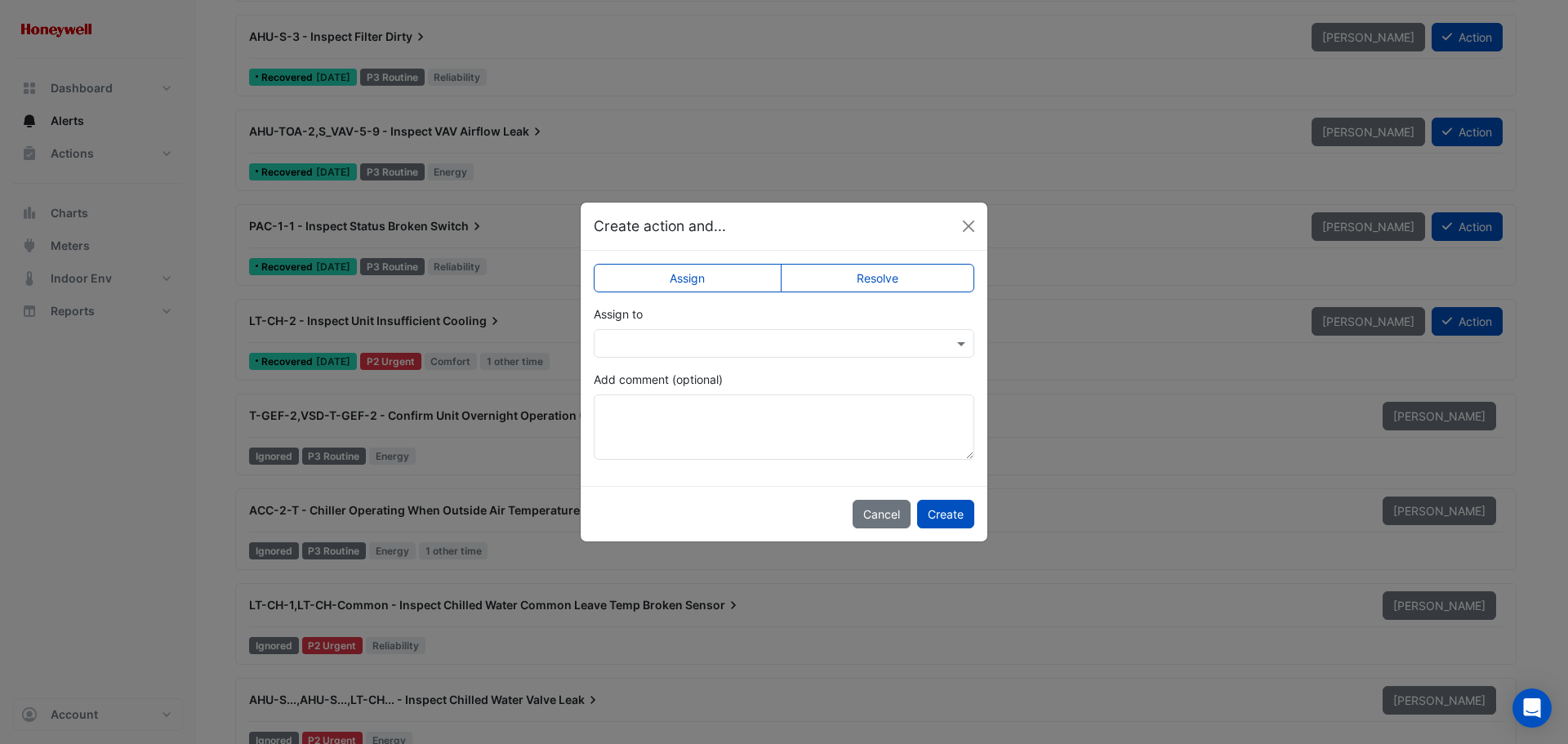
click at [878, 280] on label "Resolve" at bounding box center [878, 278] width 194 height 28
click at [940, 513] on button "Create" at bounding box center [946, 513] width 57 height 28
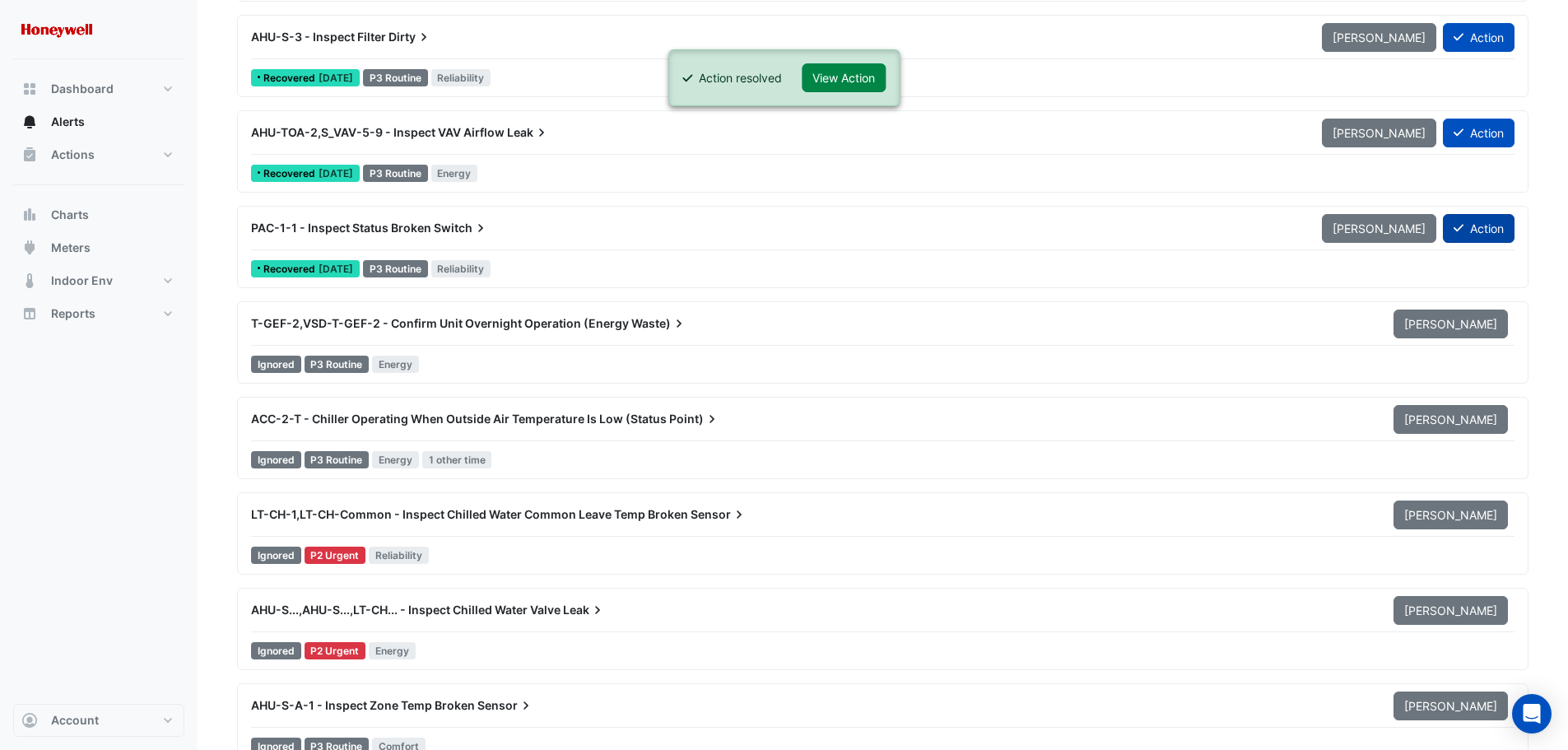
click at [1473, 222] on button "Action" at bounding box center [1479, 228] width 72 height 29
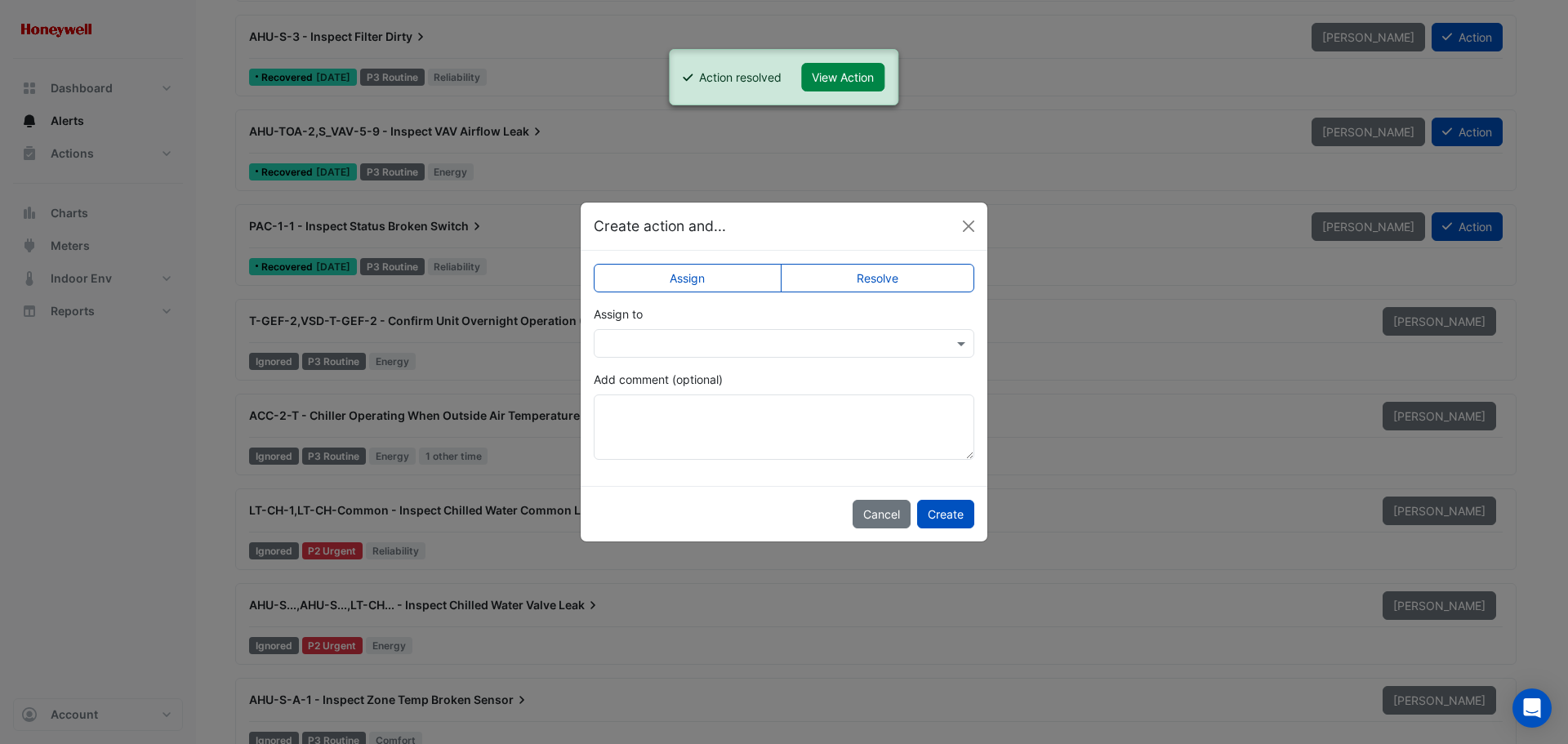
click at [878, 280] on label "Resolve" at bounding box center [878, 278] width 194 height 28
click at [941, 514] on button "Create" at bounding box center [946, 513] width 57 height 28
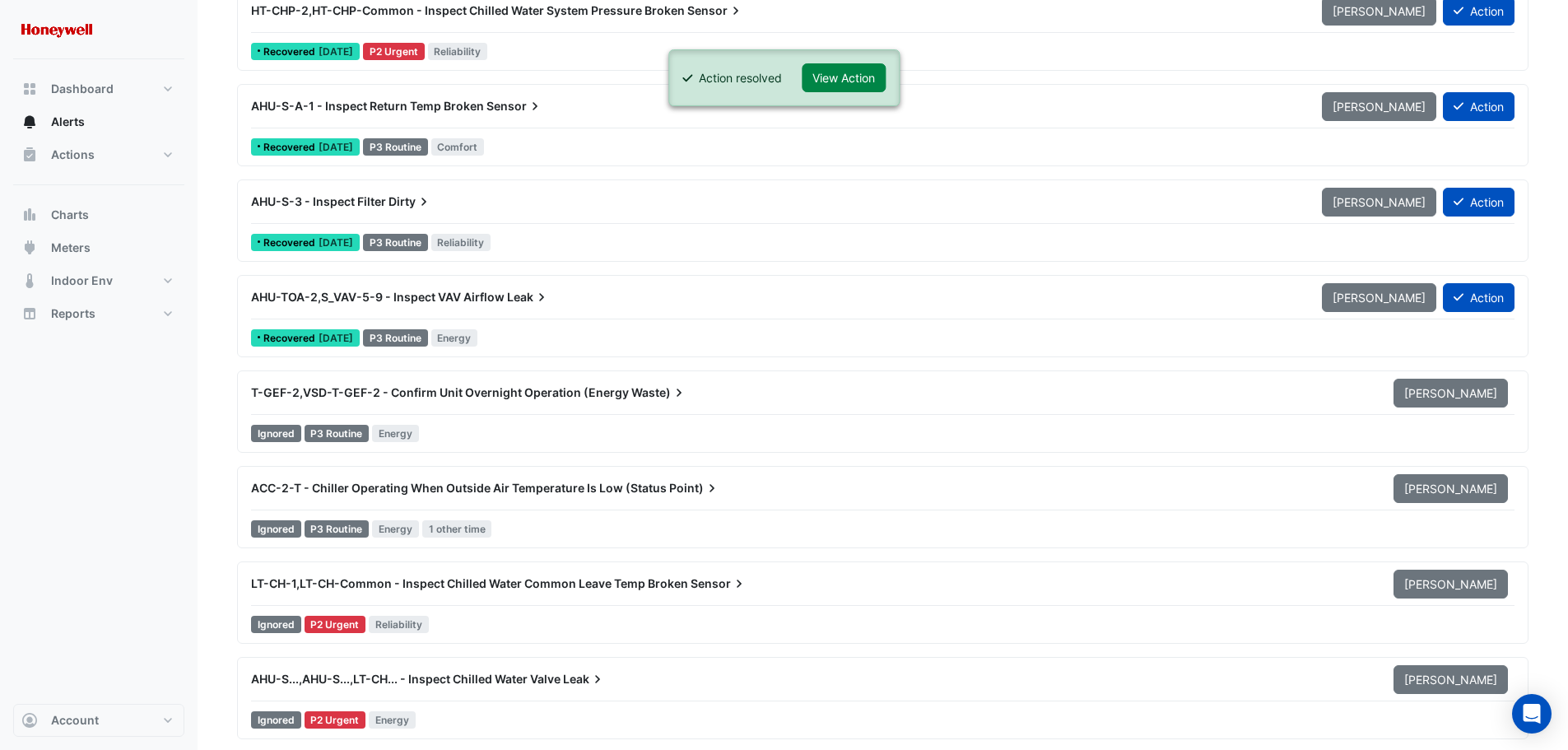
scroll to position [14648, 0]
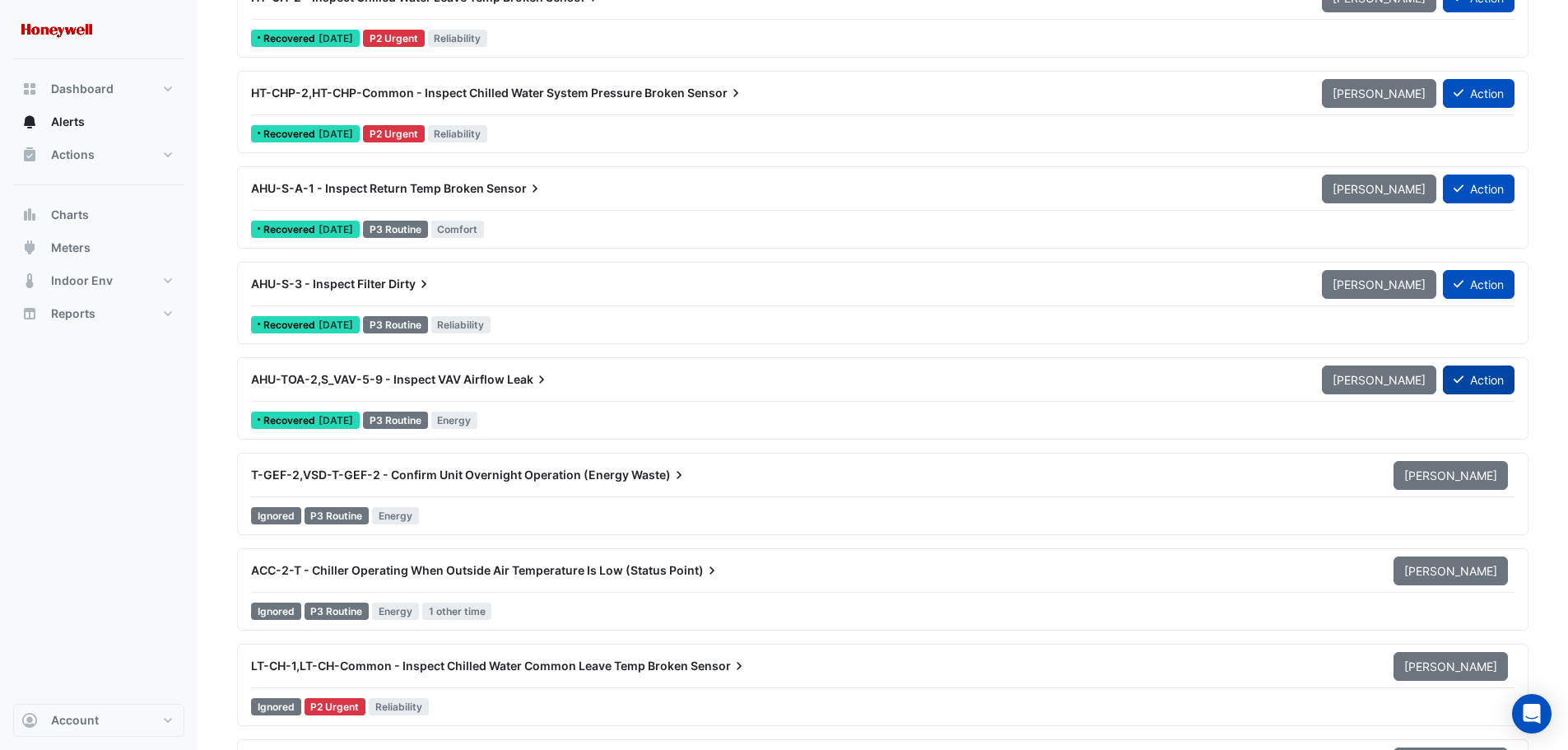
click at [1489, 380] on button "Action" at bounding box center [1479, 379] width 72 height 29
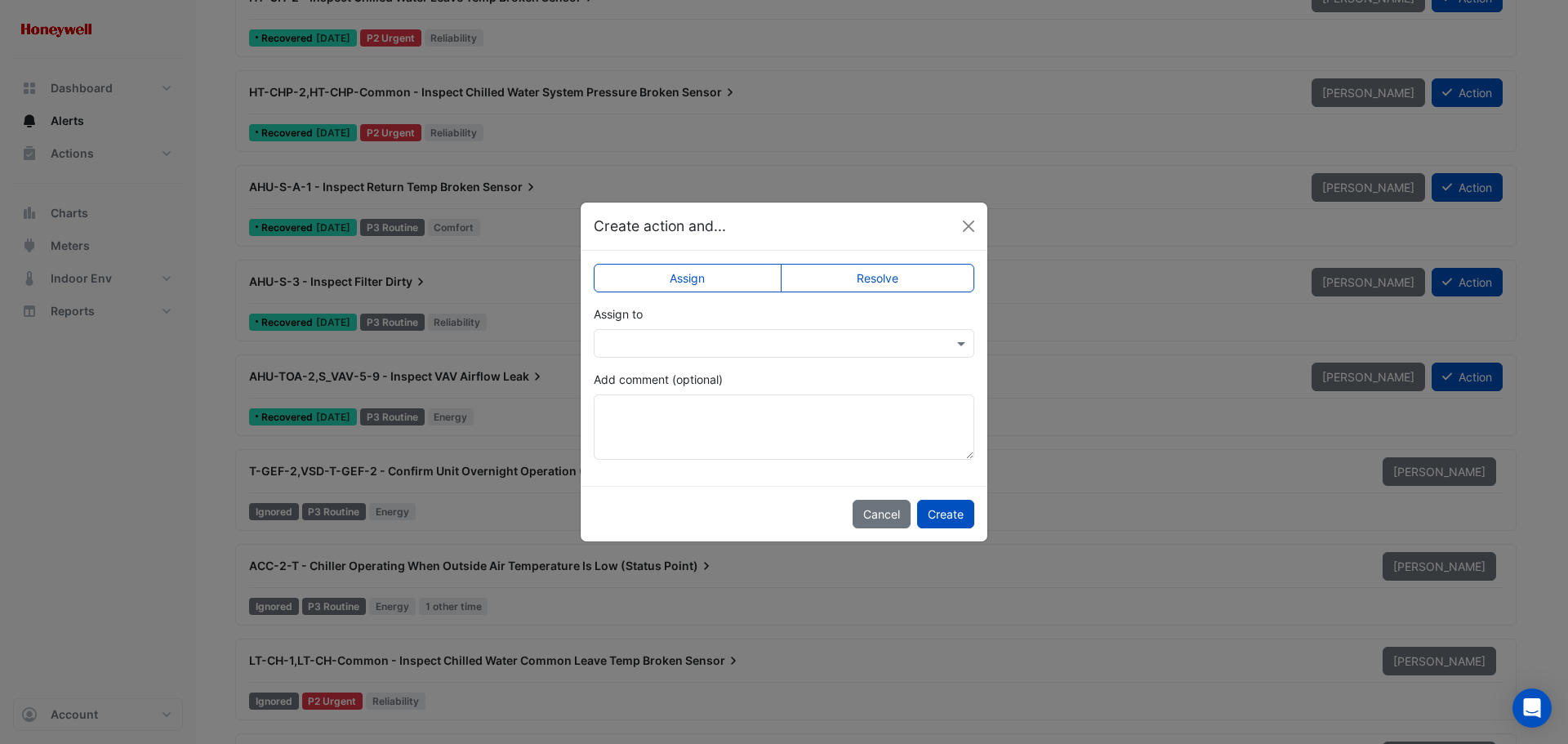
click at [917, 280] on label "Resolve" at bounding box center [878, 278] width 194 height 28
click at [946, 519] on button "Create" at bounding box center [946, 513] width 57 height 28
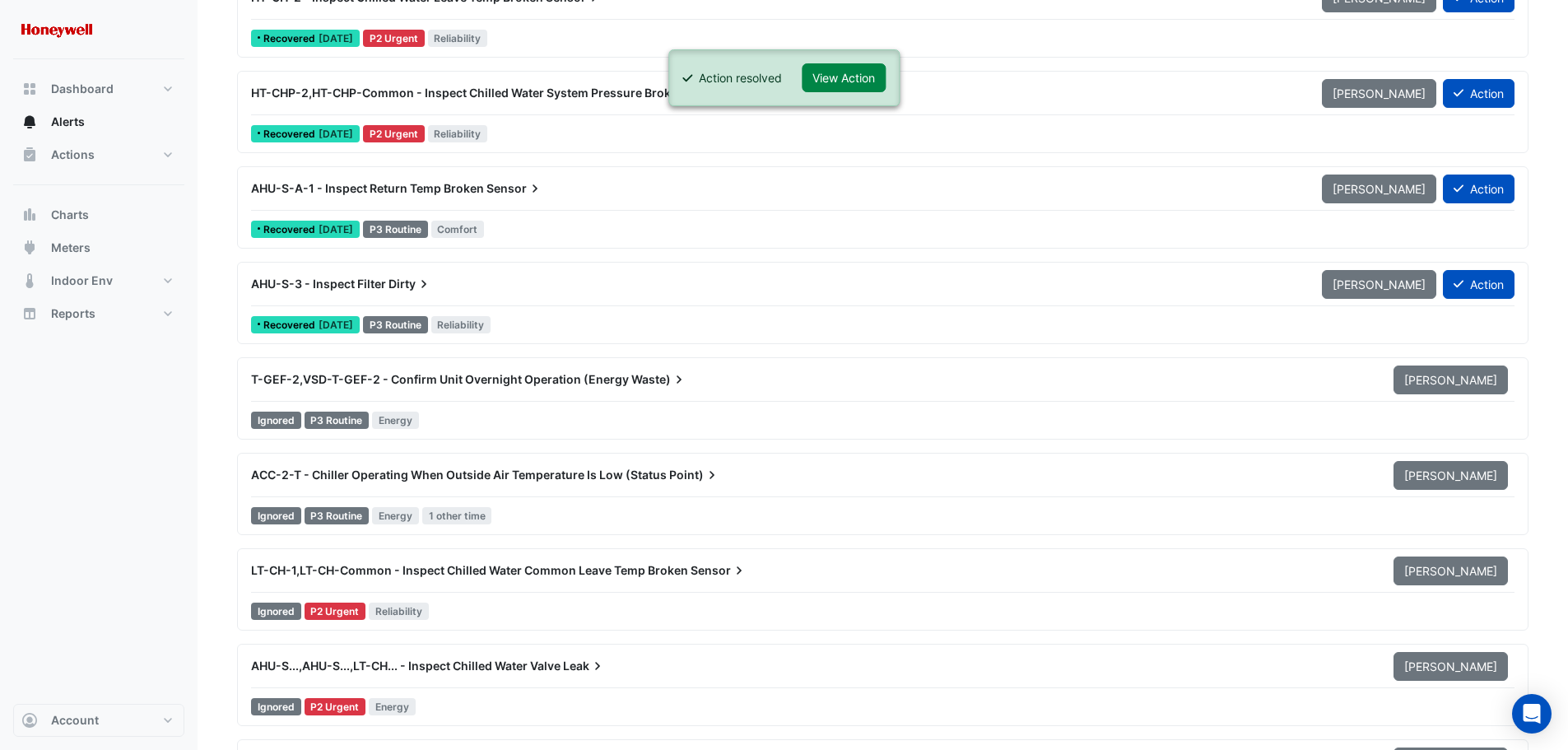
scroll to position [14566, 0]
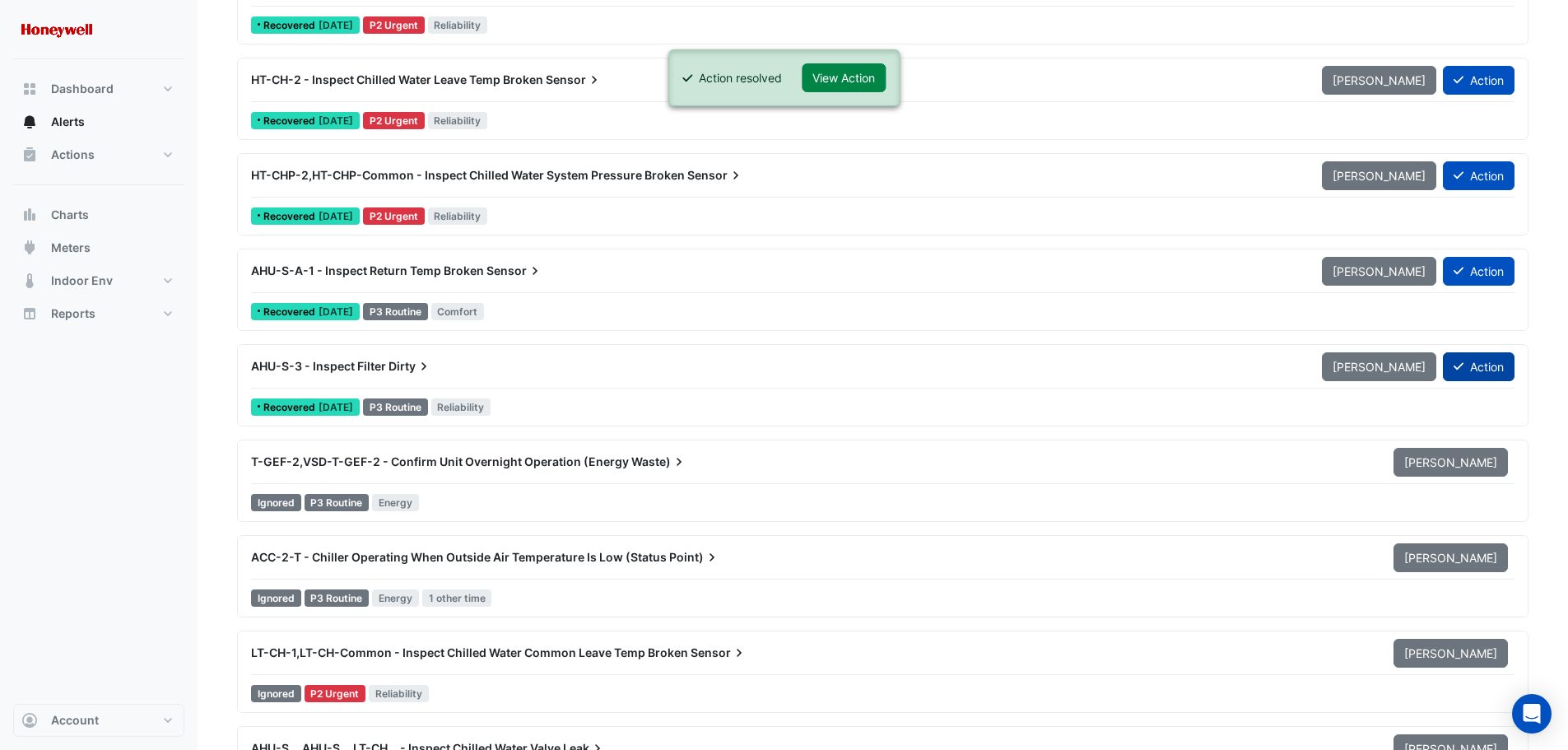
click at [1493, 362] on button "Action" at bounding box center [1479, 366] width 72 height 29
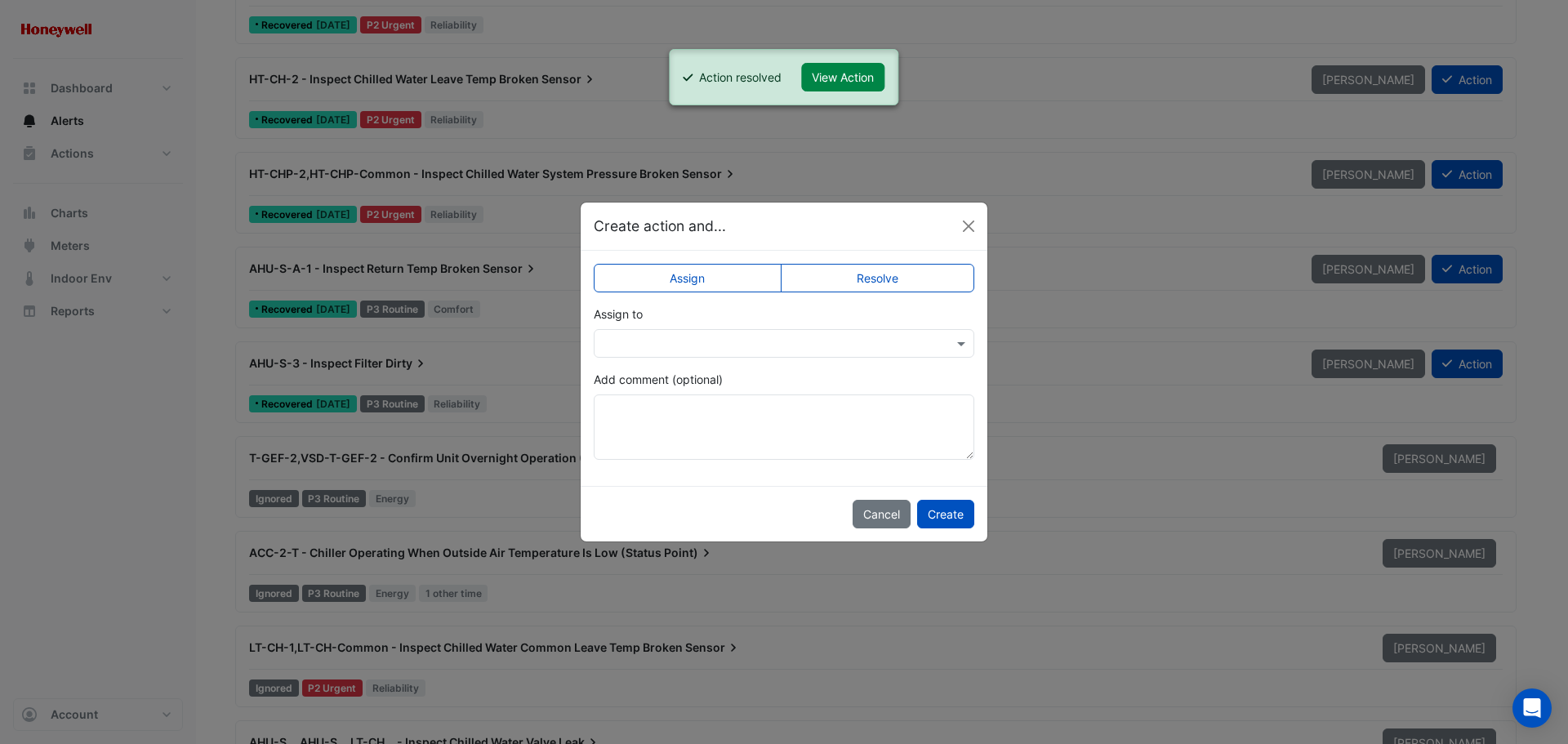
click at [842, 285] on label "Resolve" at bounding box center [878, 278] width 194 height 28
click at [962, 514] on button "Create" at bounding box center [946, 513] width 57 height 28
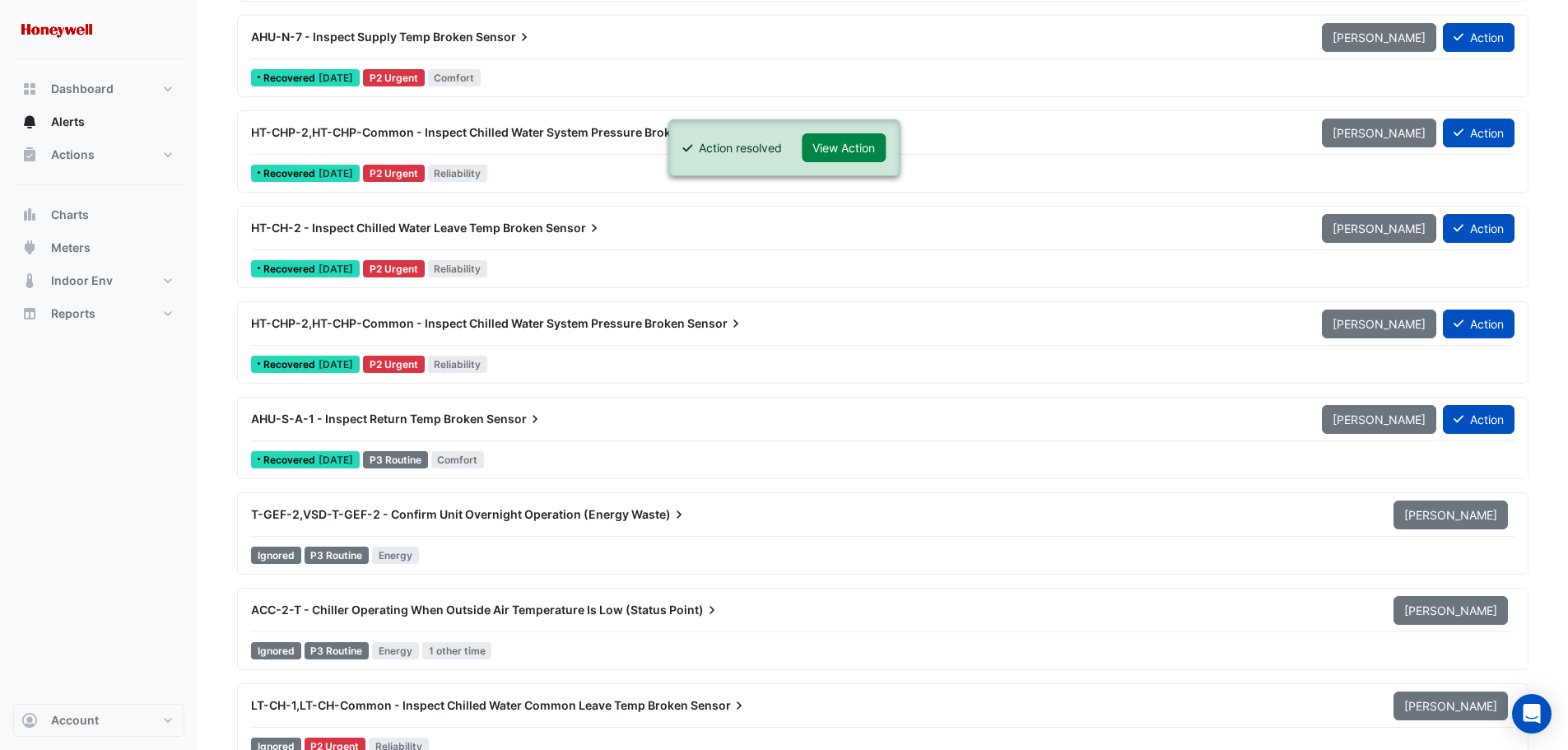
scroll to position [14401, 0]
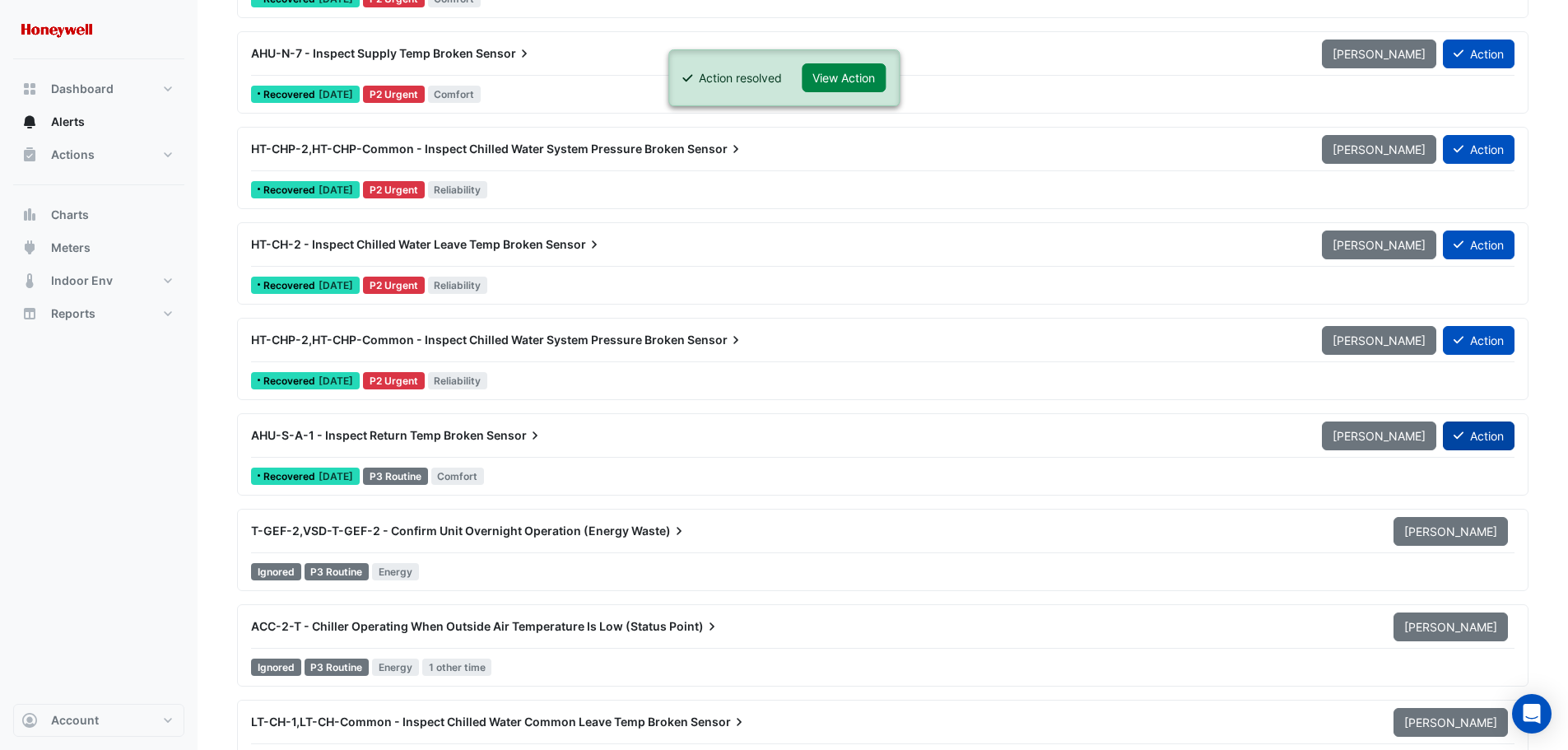
click at [1476, 435] on button "Action" at bounding box center [1479, 435] width 72 height 29
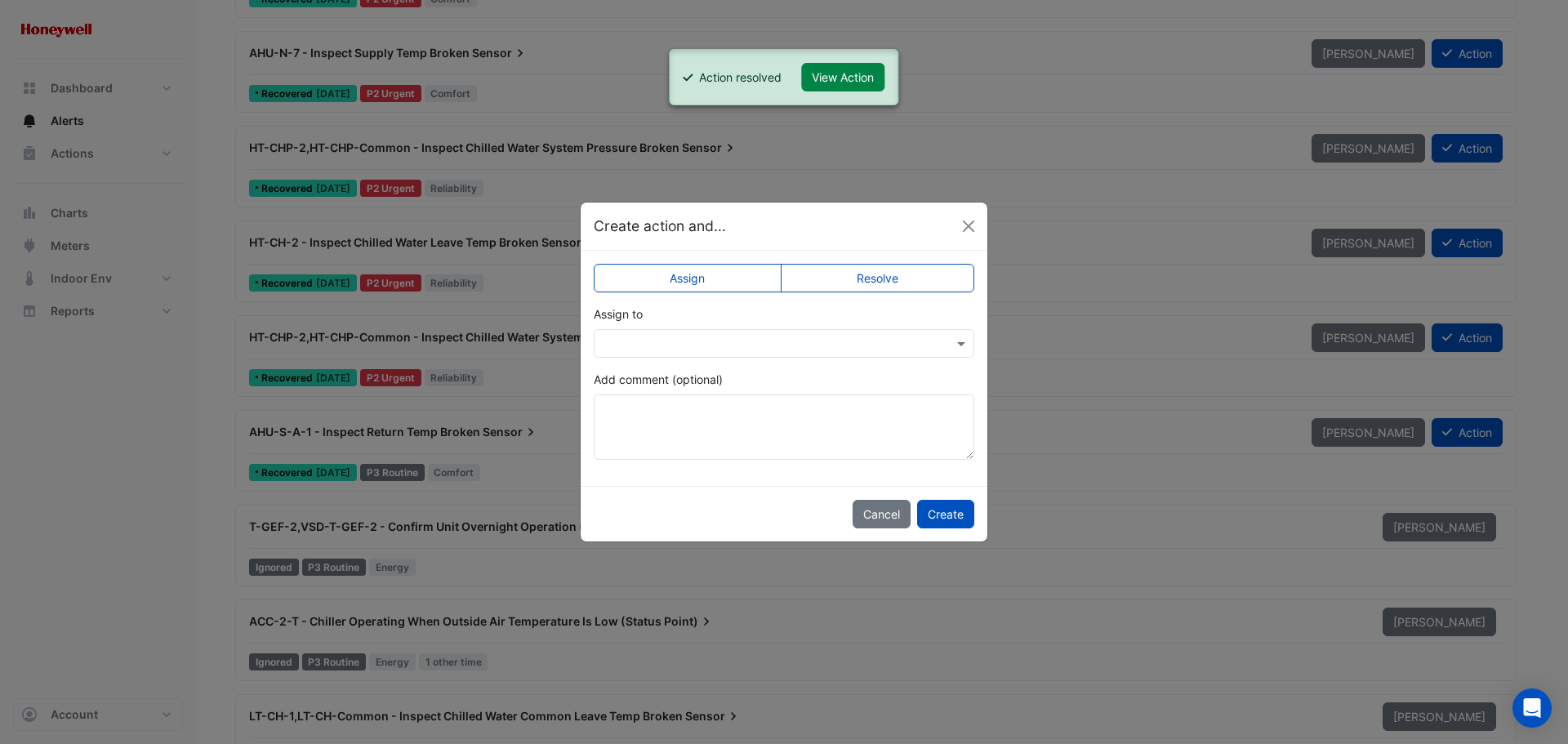
click at [859, 282] on label "Resolve" at bounding box center [878, 278] width 194 height 28
click at [937, 513] on button "Create" at bounding box center [946, 513] width 57 height 28
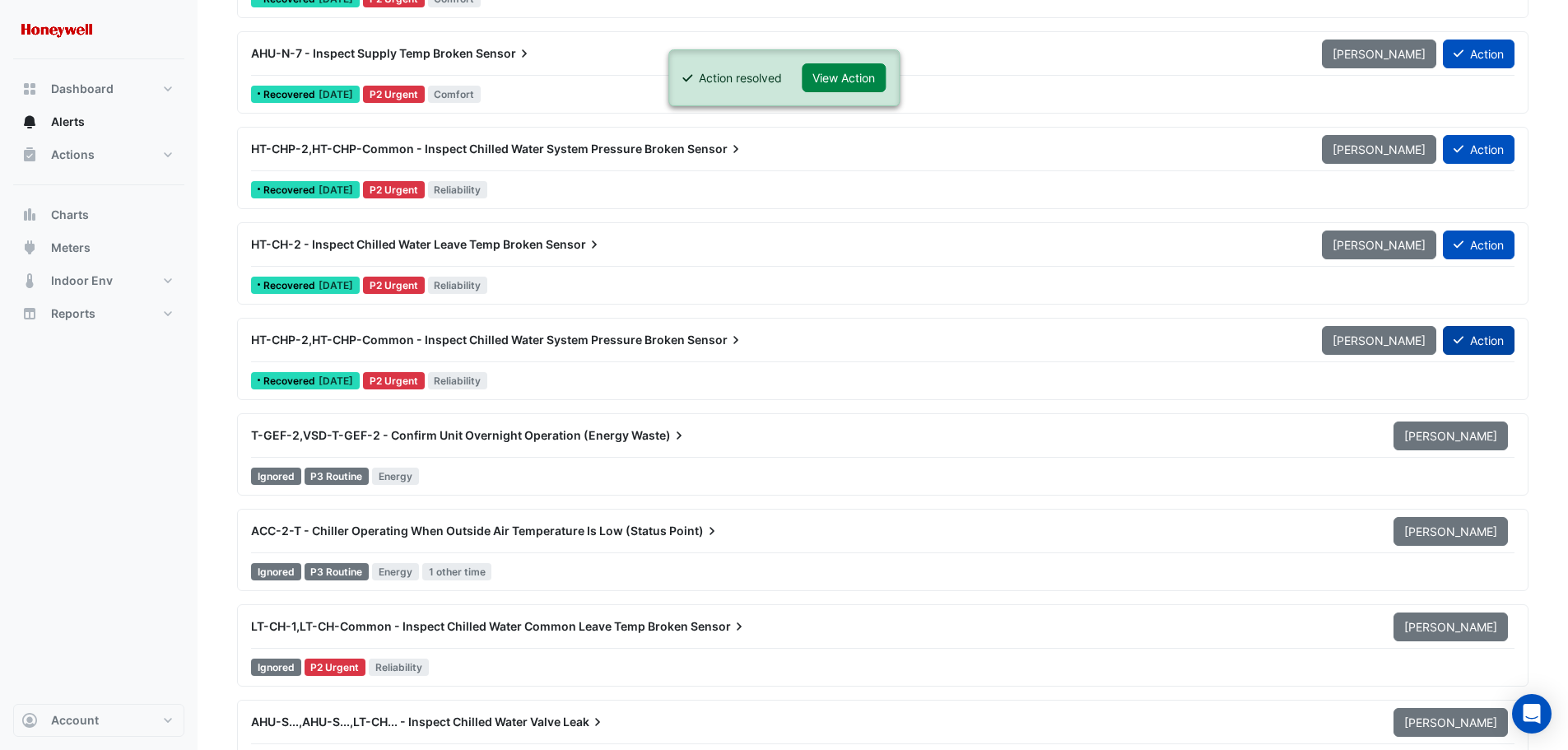
click at [1482, 343] on button "Action" at bounding box center [1479, 340] width 72 height 29
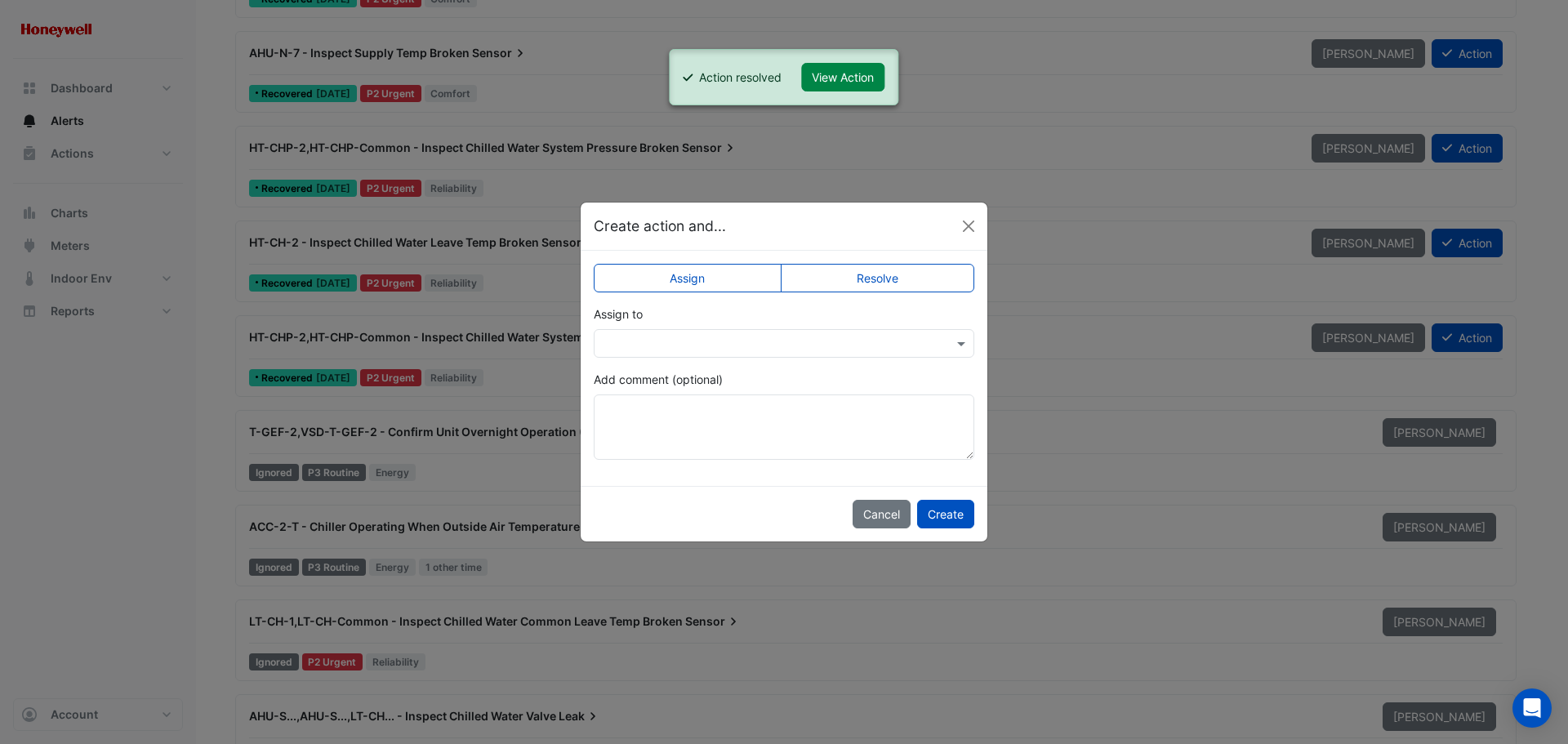
click at [929, 279] on label "Resolve" at bounding box center [878, 278] width 194 height 28
click at [961, 509] on button "Create" at bounding box center [946, 513] width 57 height 28
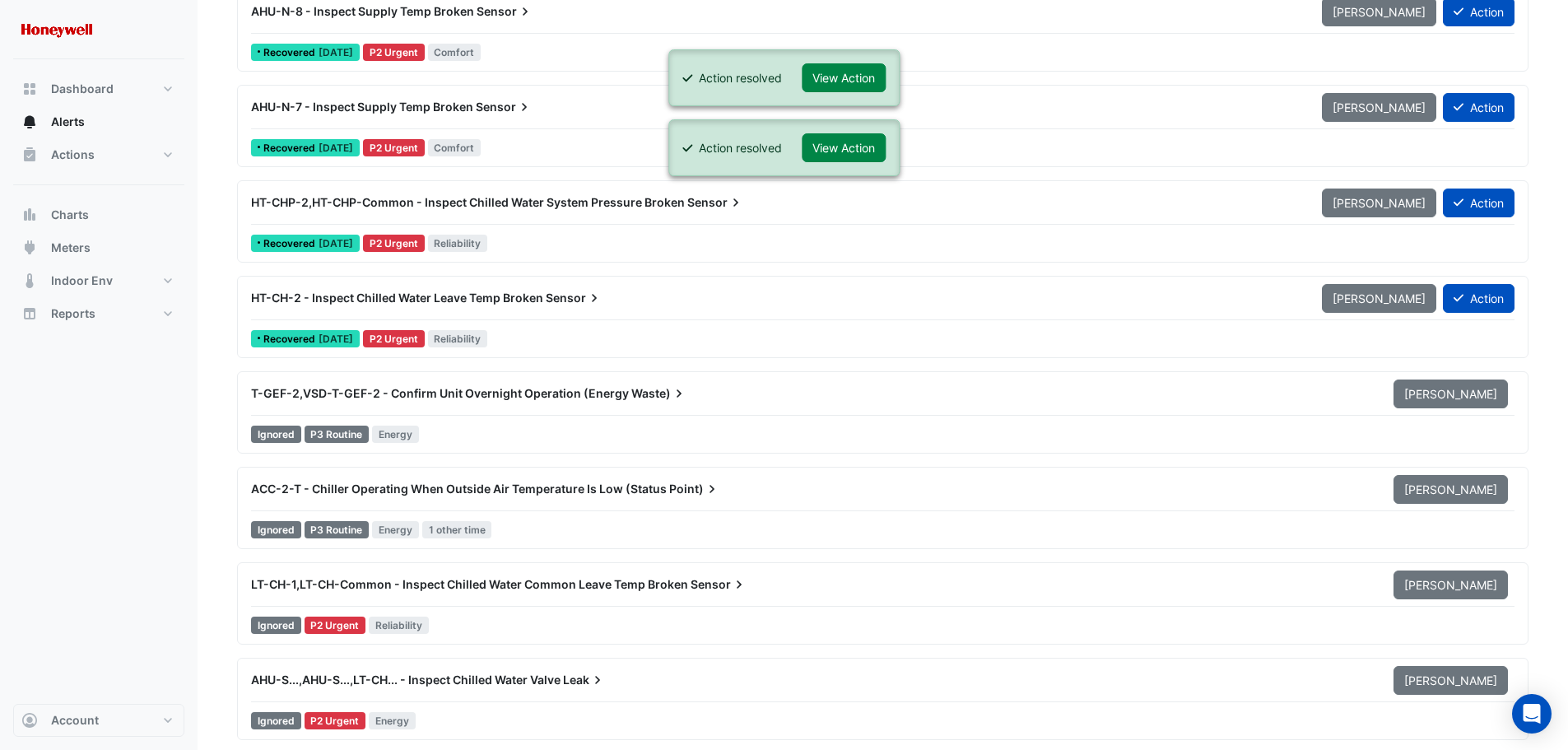
scroll to position [14318, 0]
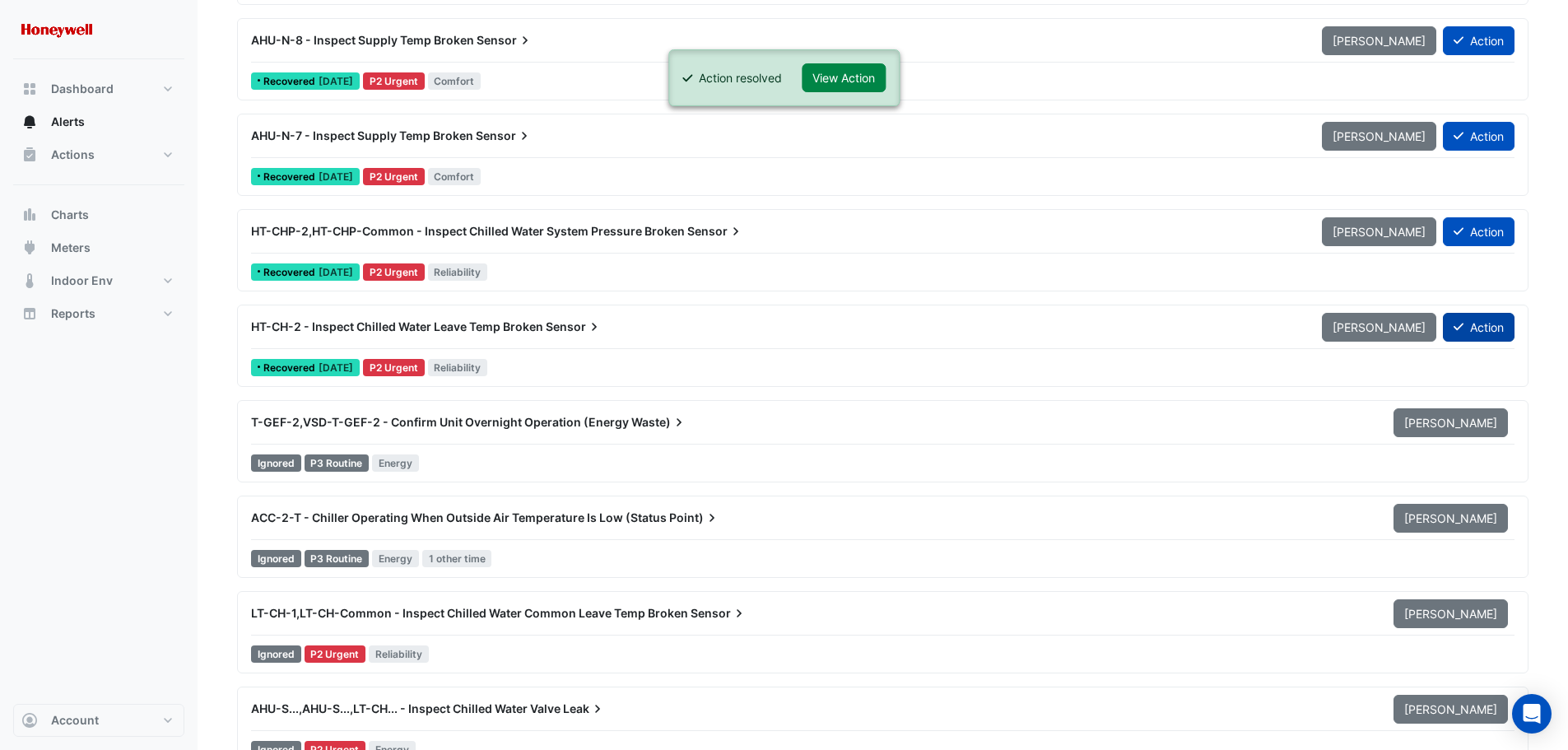
click at [1471, 328] on button "Action" at bounding box center [1479, 327] width 72 height 29
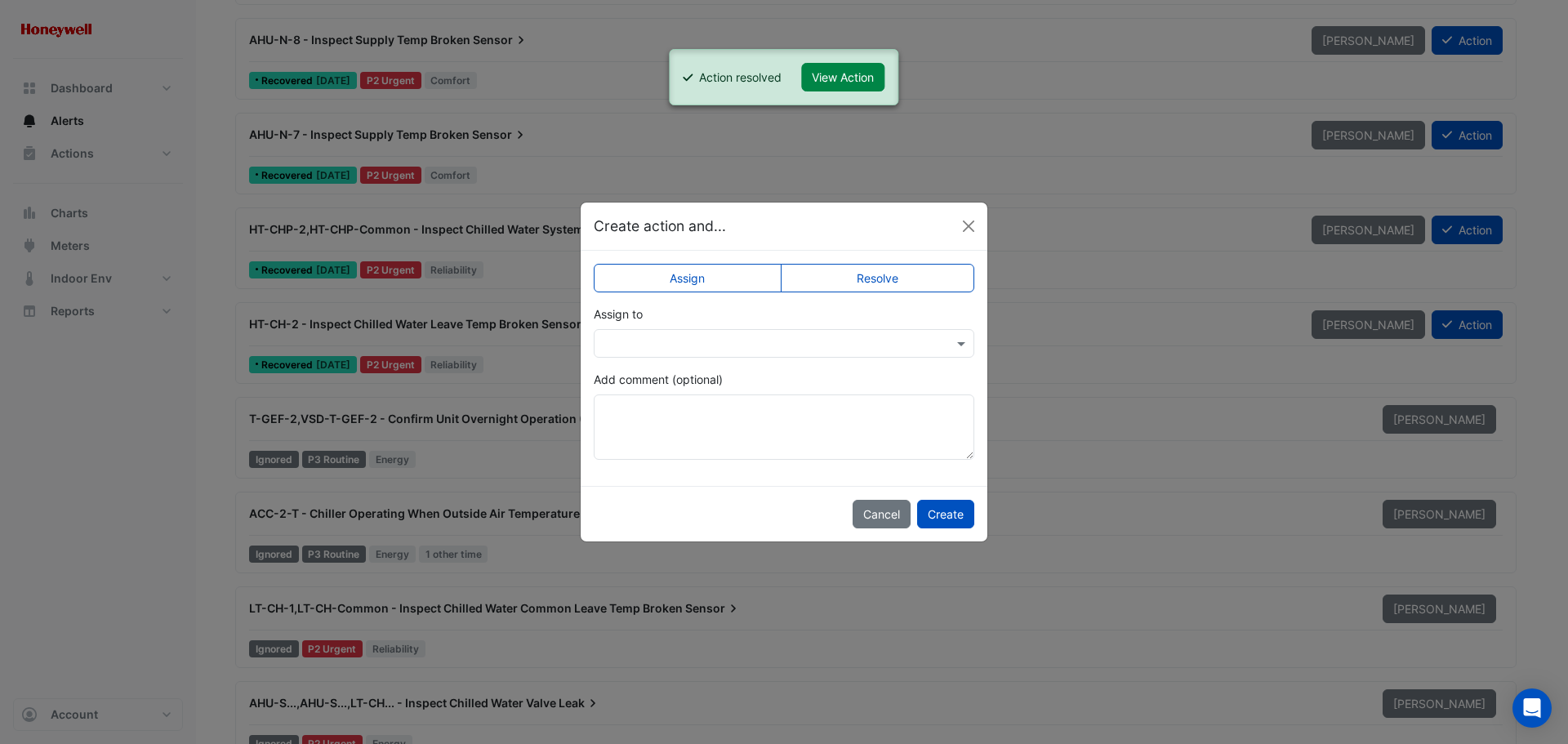
click at [915, 277] on label "Resolve" at bounding box center [878, 278] width 194 height 28
click at [950, 509] on button "Create" at bounding box center [946, 513] width 57 height 28
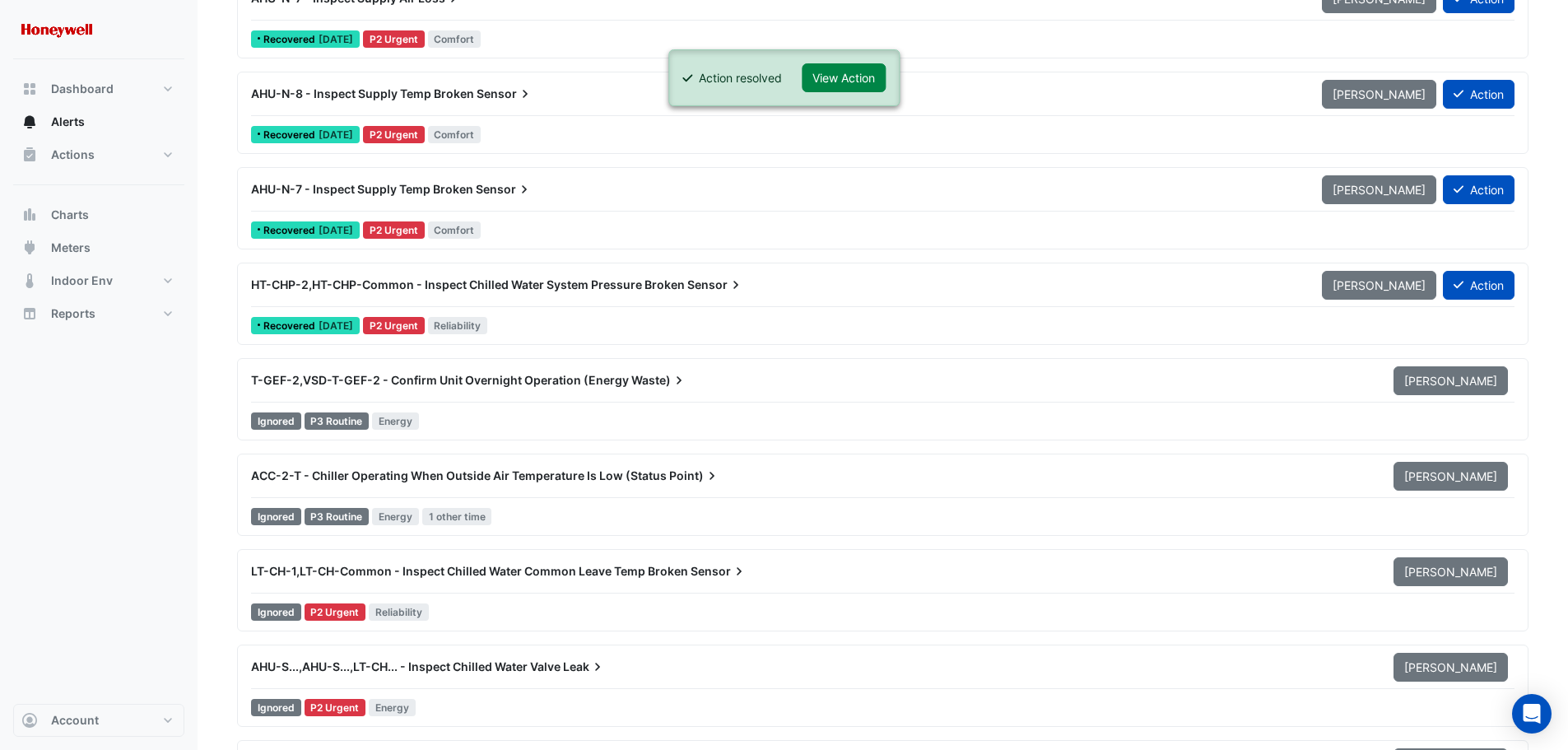
scroll to position [14236, 0]
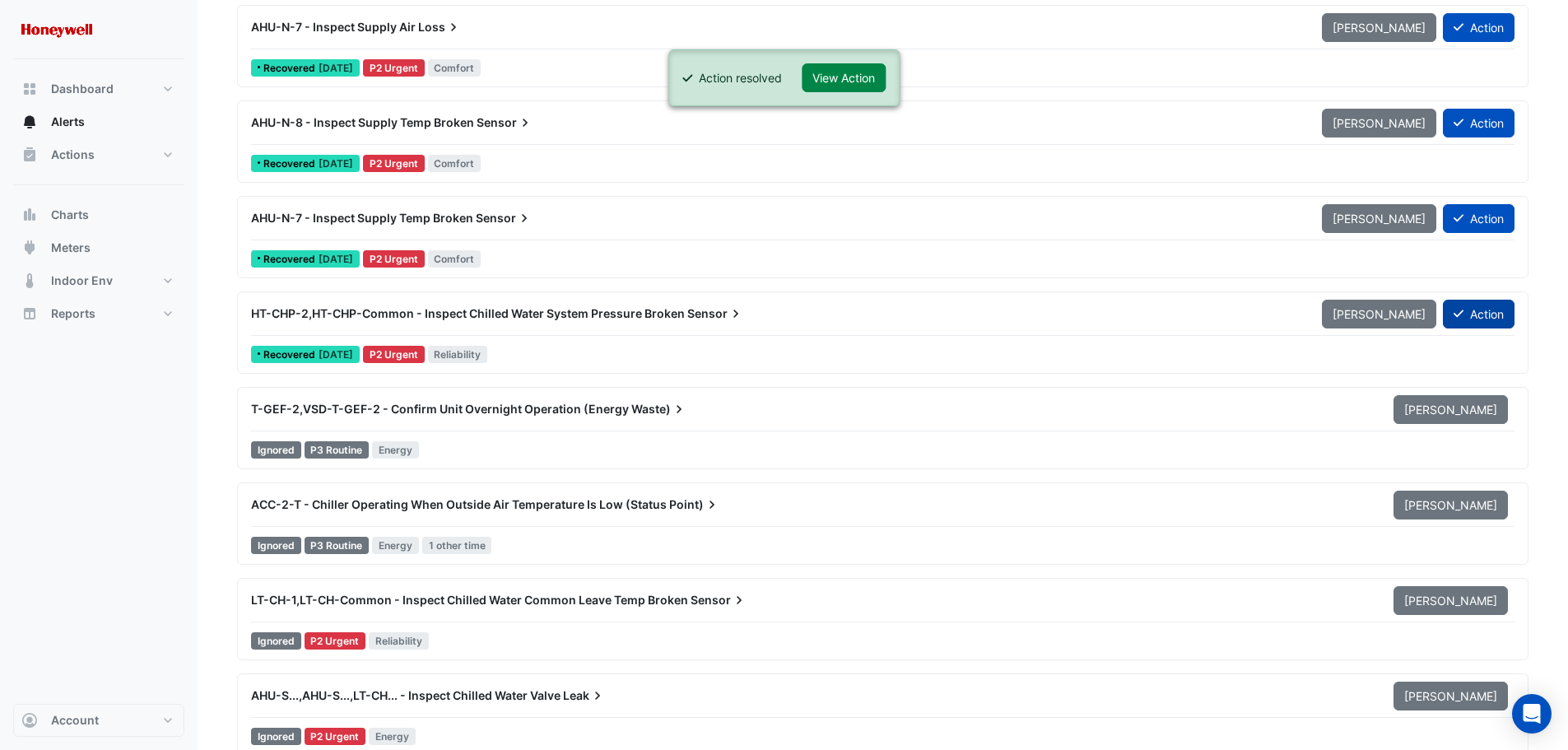
click at [1496, 312] on button "Action" at bounding box center [1479, 313] width 72 height 29
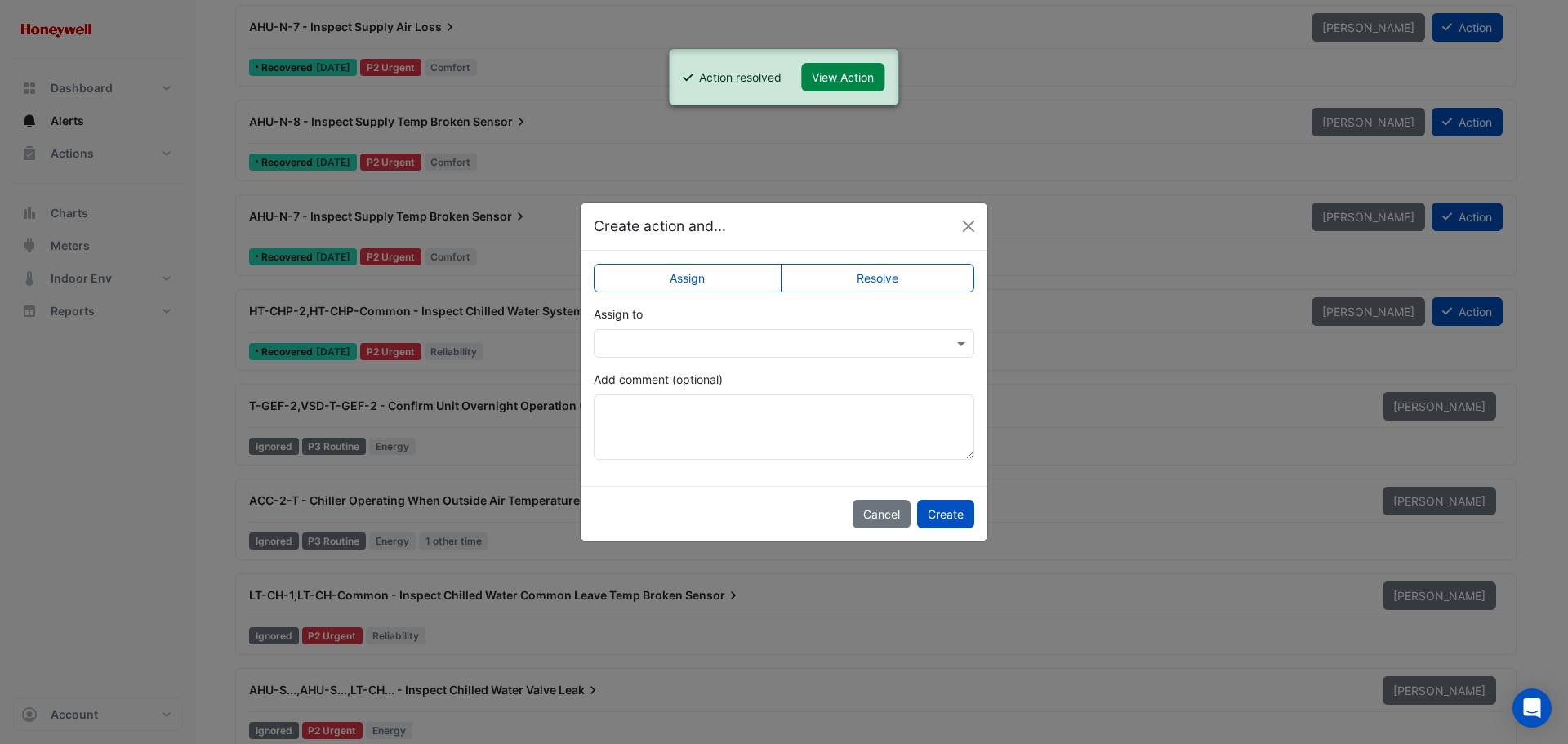
click at [896, 280] on label "Resolve" at bounding box center [878, 278] width 194 height 28
click at [947, 507] on button "Create" at bounding box center [946, 513] width 57 height 28
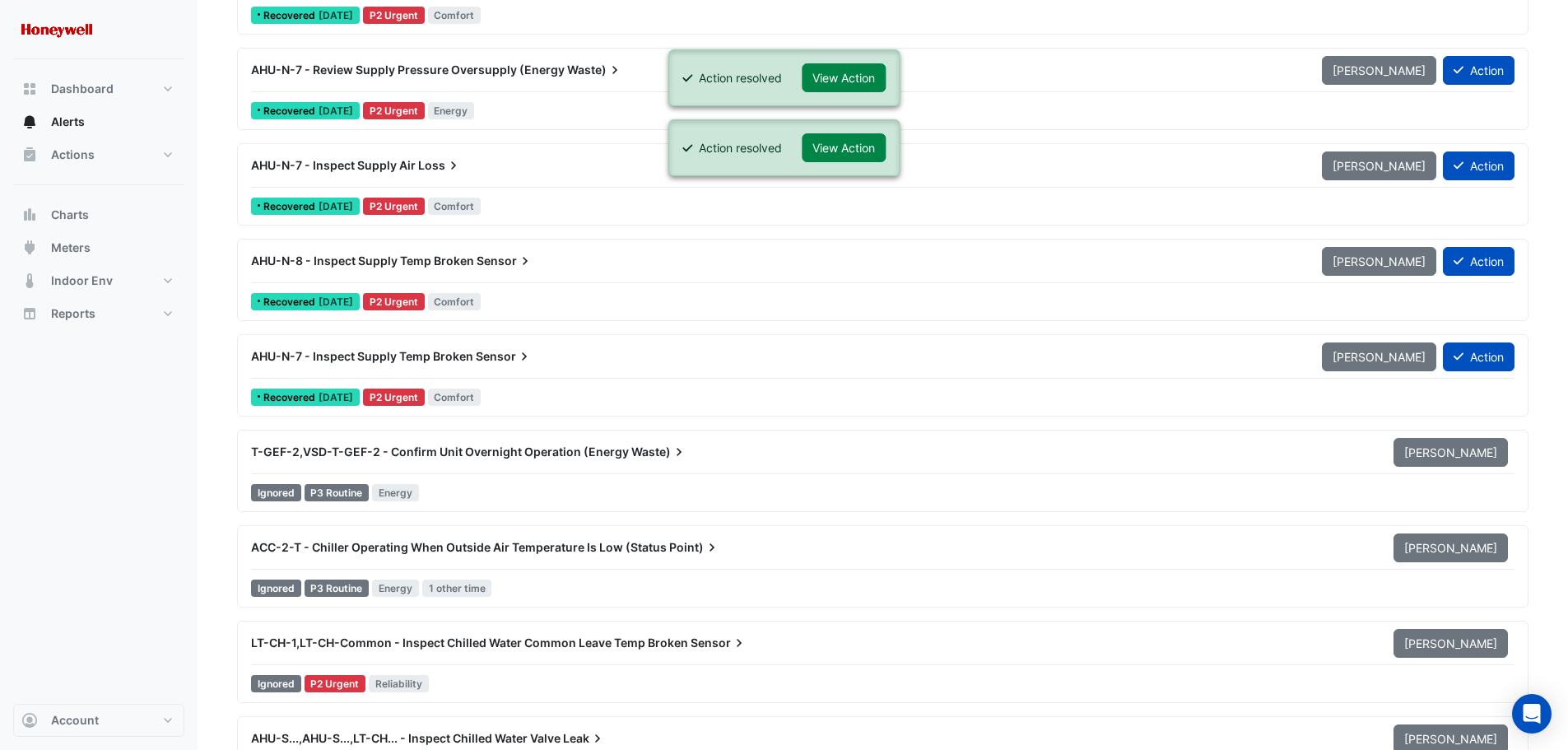
scroll to position [14072, 0]
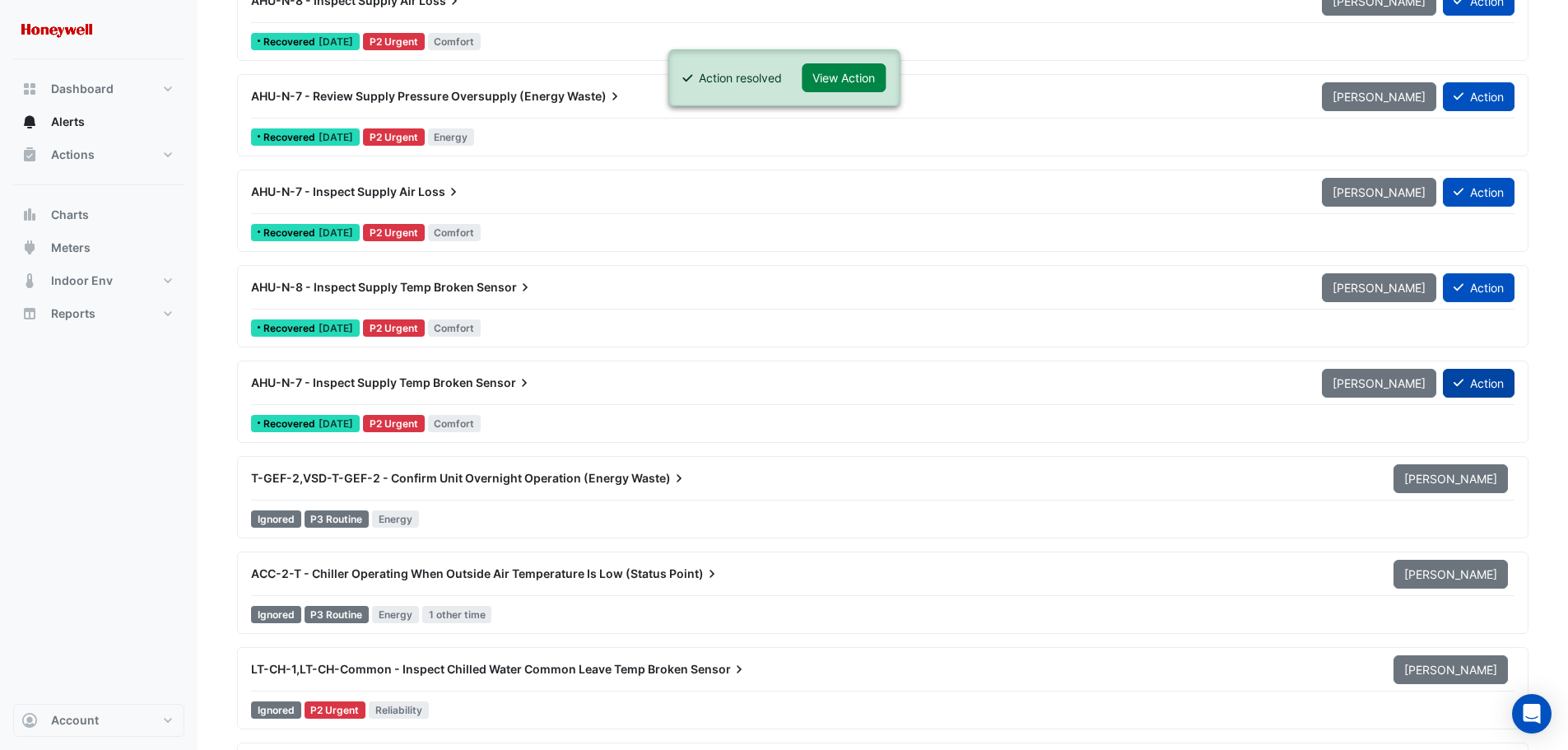
click at [1480, 379] on button "Action" at bounding box center [1479, 382] width 72 height 29
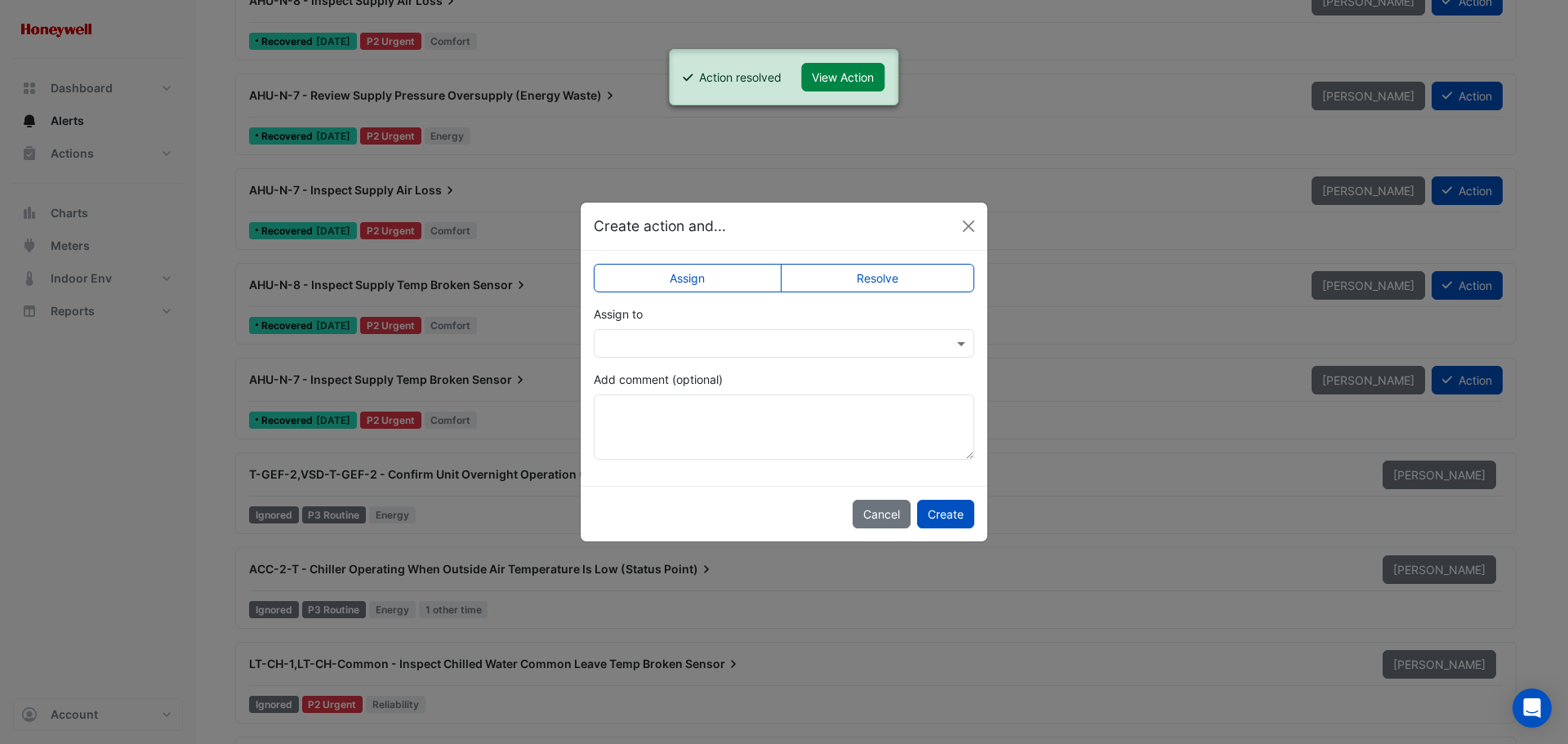
drag, startPoint x: 929, startPoint y: 280, endPoint x: 927, endPoint y: 292, distance: 12.2
click at [929, 280] on label "Resolve" at bounding box center [878, 278] width 194 height 28
click at [945, 509] on button "Create" at bounding box center [946, 513] width 57 height 28
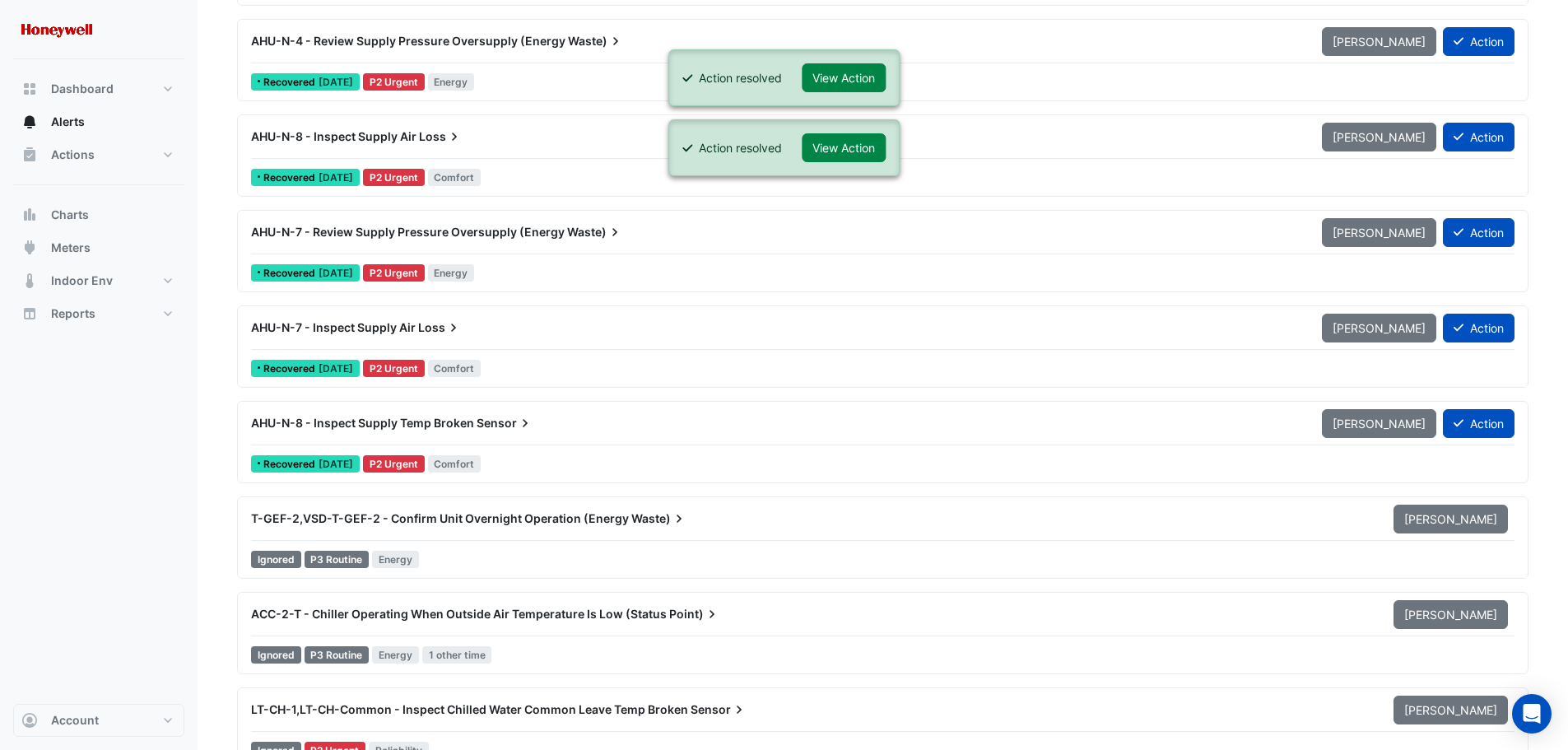
scroll to position [13908, 0]
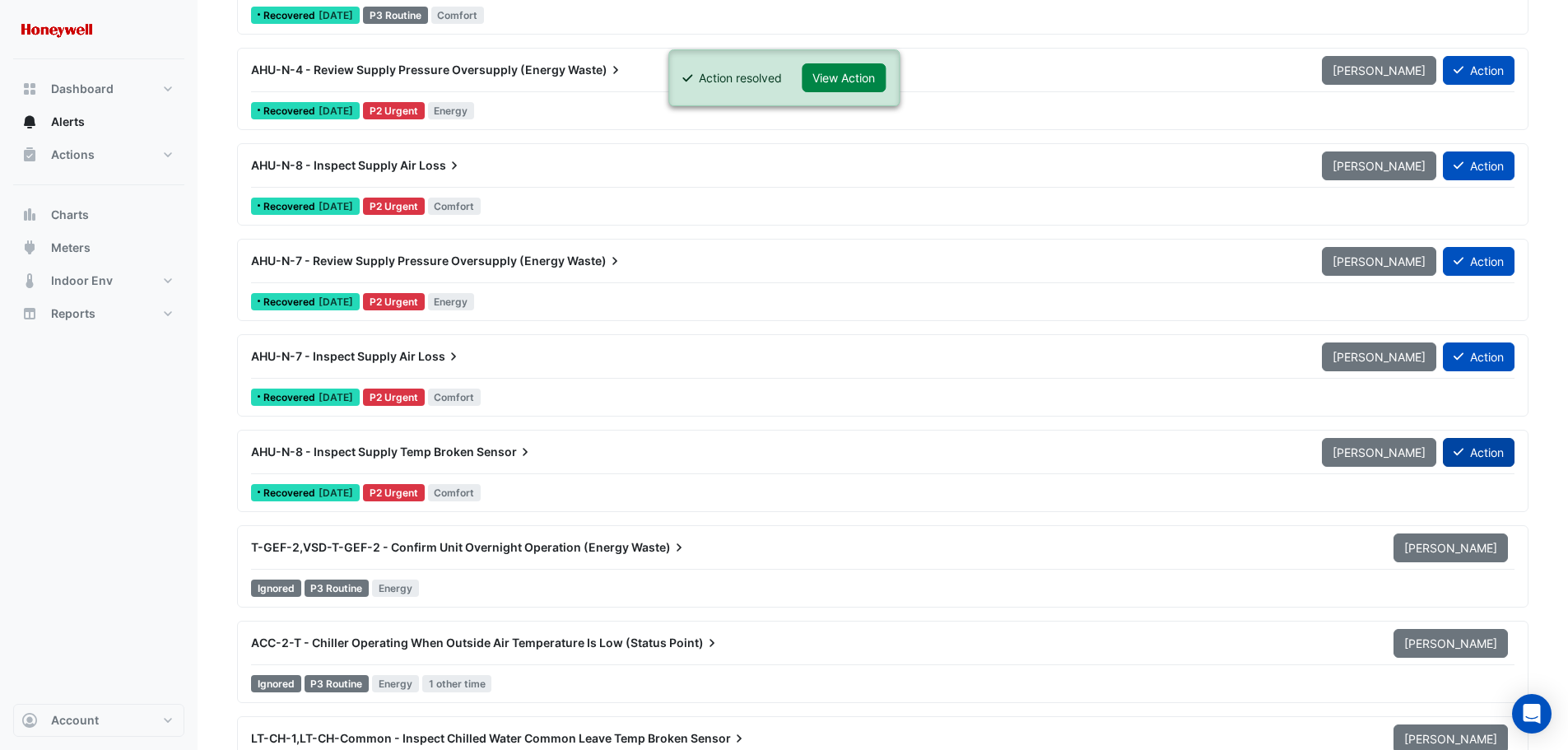
click at [1471, 449] on button "Action" at bounding box center [1479, 452] width 72 height 29
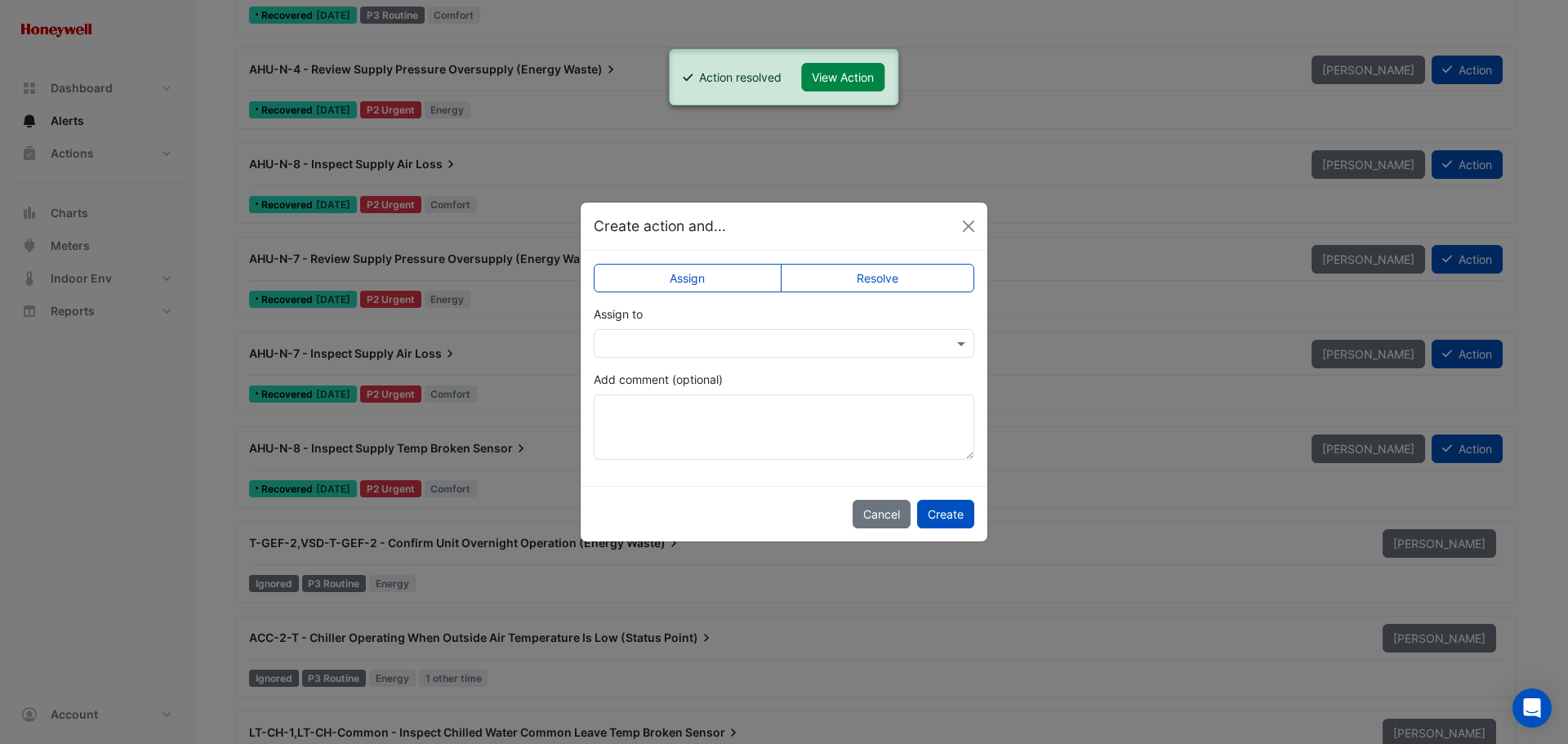
click at [909, 281] on label "Resolve" at bounding box center [878, 278] width 194 height 28
click at [950, 515] on button "Create" at bounding box center [946, 513] width 57 height 28
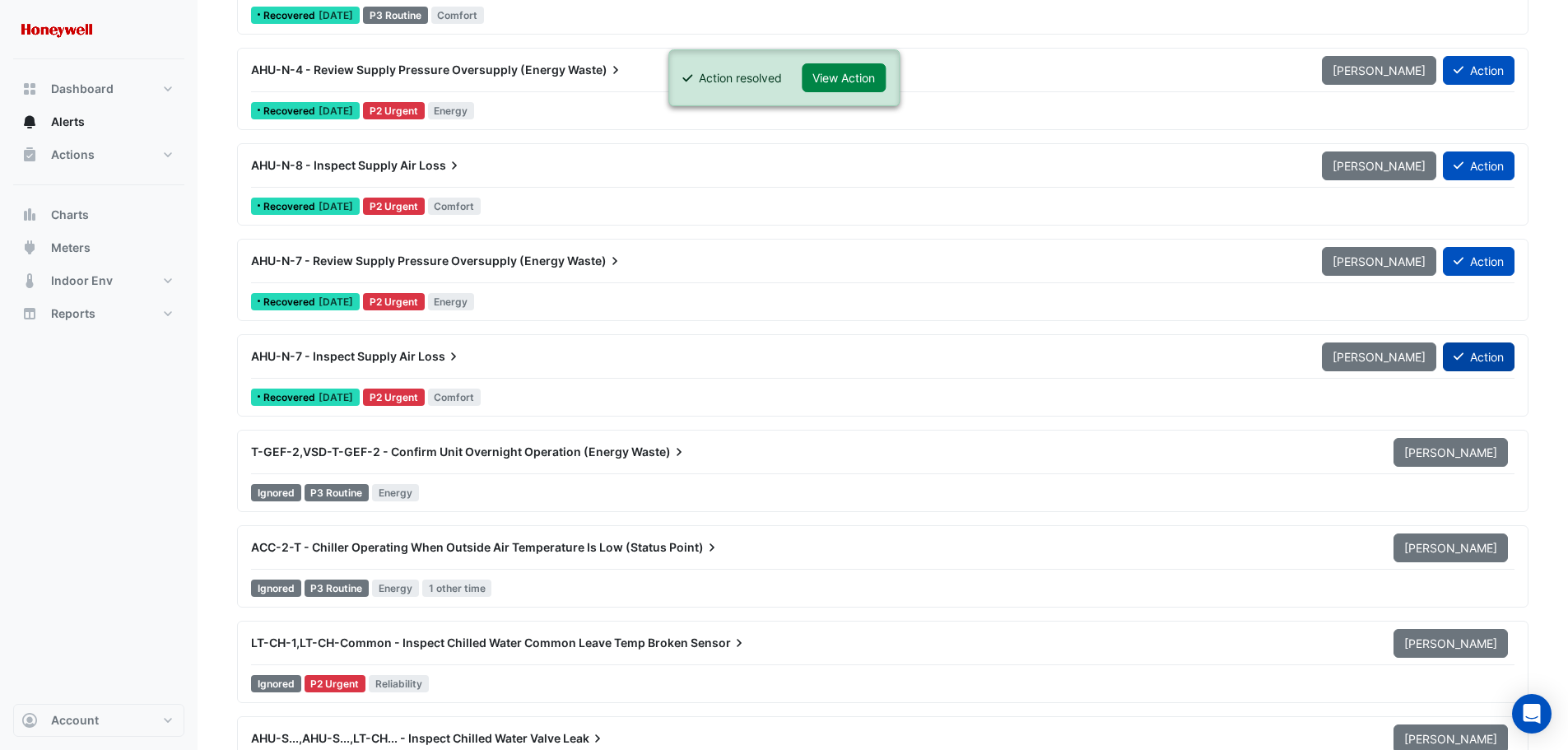
click at [1469, 355] on button "Action" at bounding box center [1479, 356] width 72 height 29
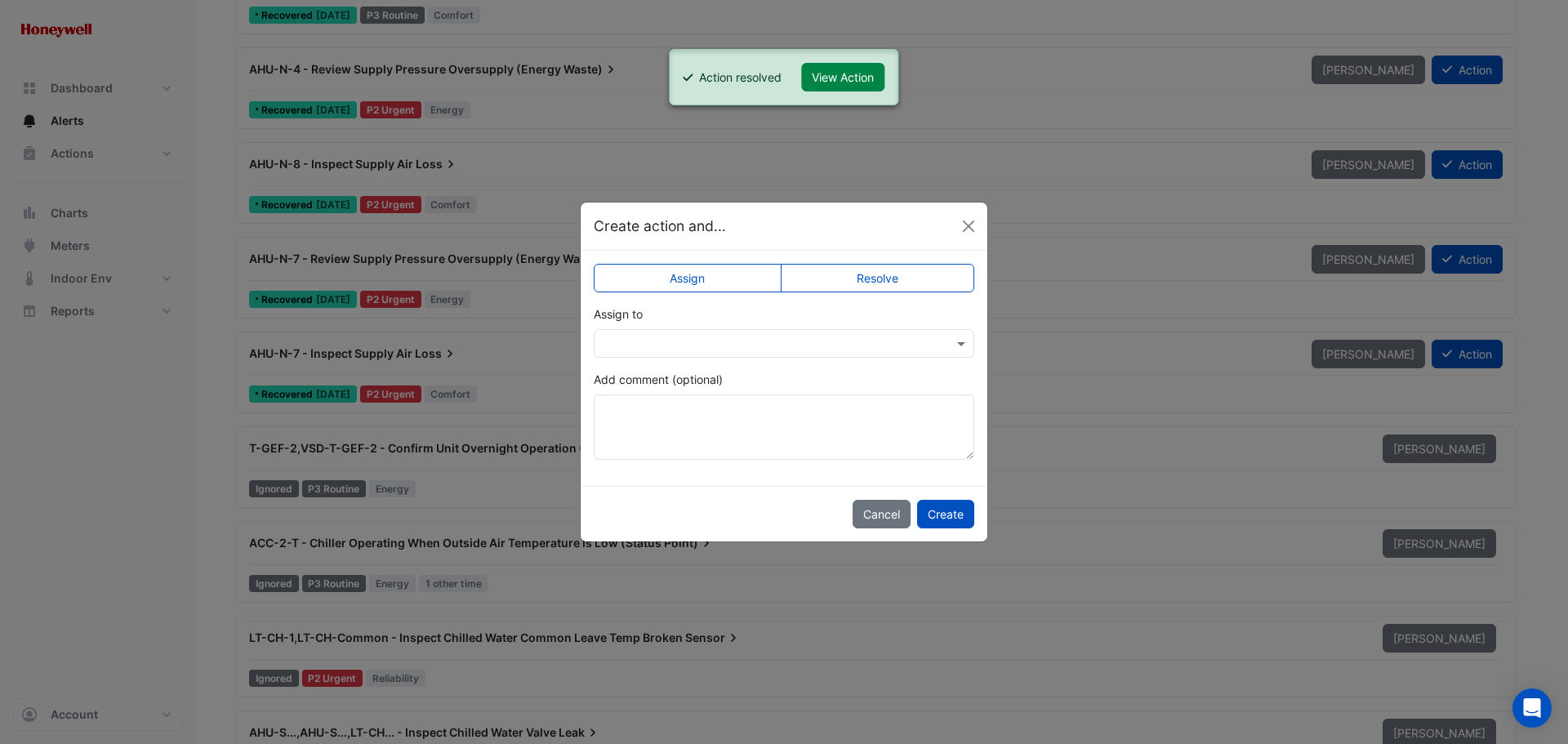
drag, startPoint x: 855, startPoint y: 272, endPoint x: 867, endPoint y: 295, distance: 25.9
click at [855, 273] on label "Resolve" at bounding box center [878, 278] width 194 height 28
click at [961, 509] on button "Create" at bounding box center [946, 513] width 57 height 28
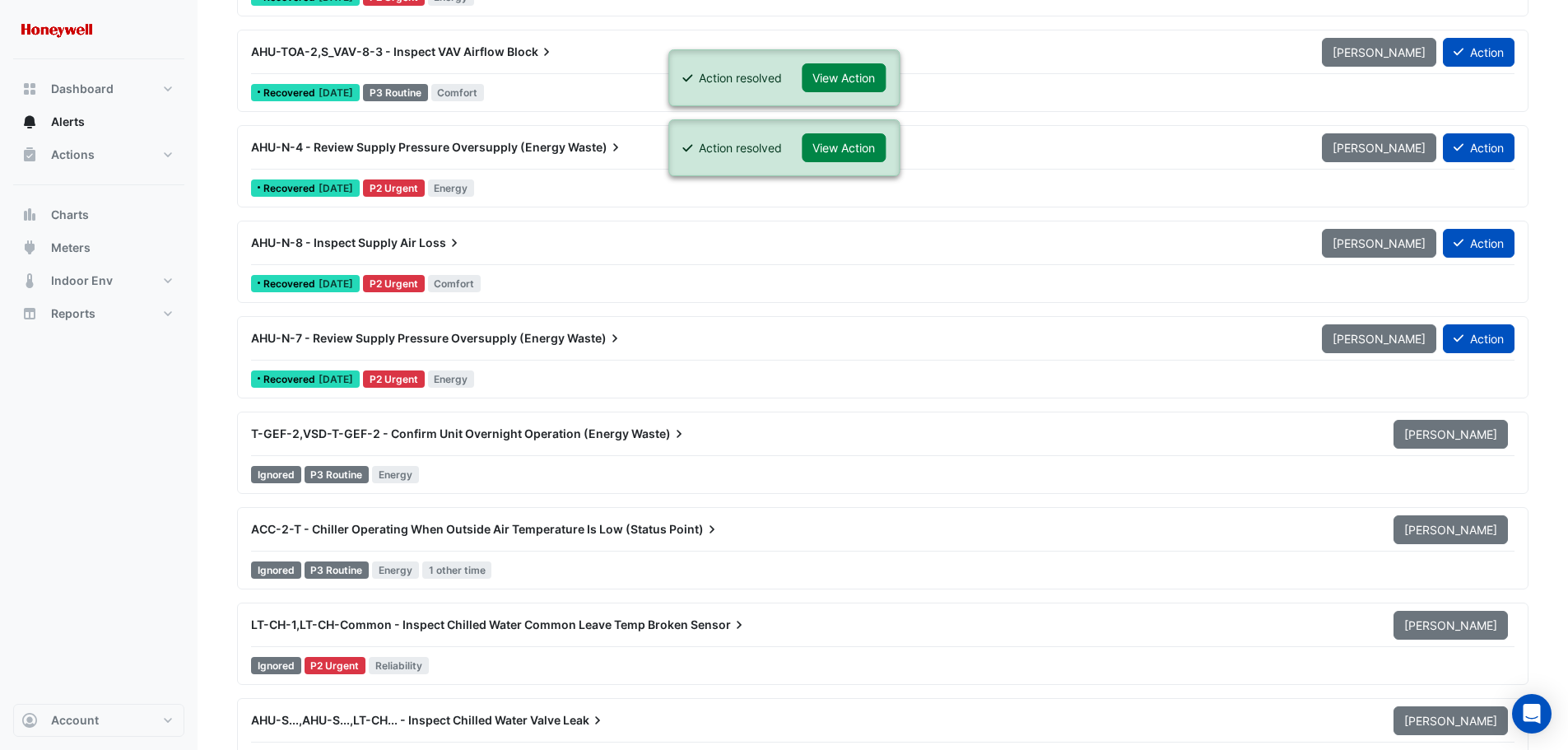
scroll to position [13743, 0]
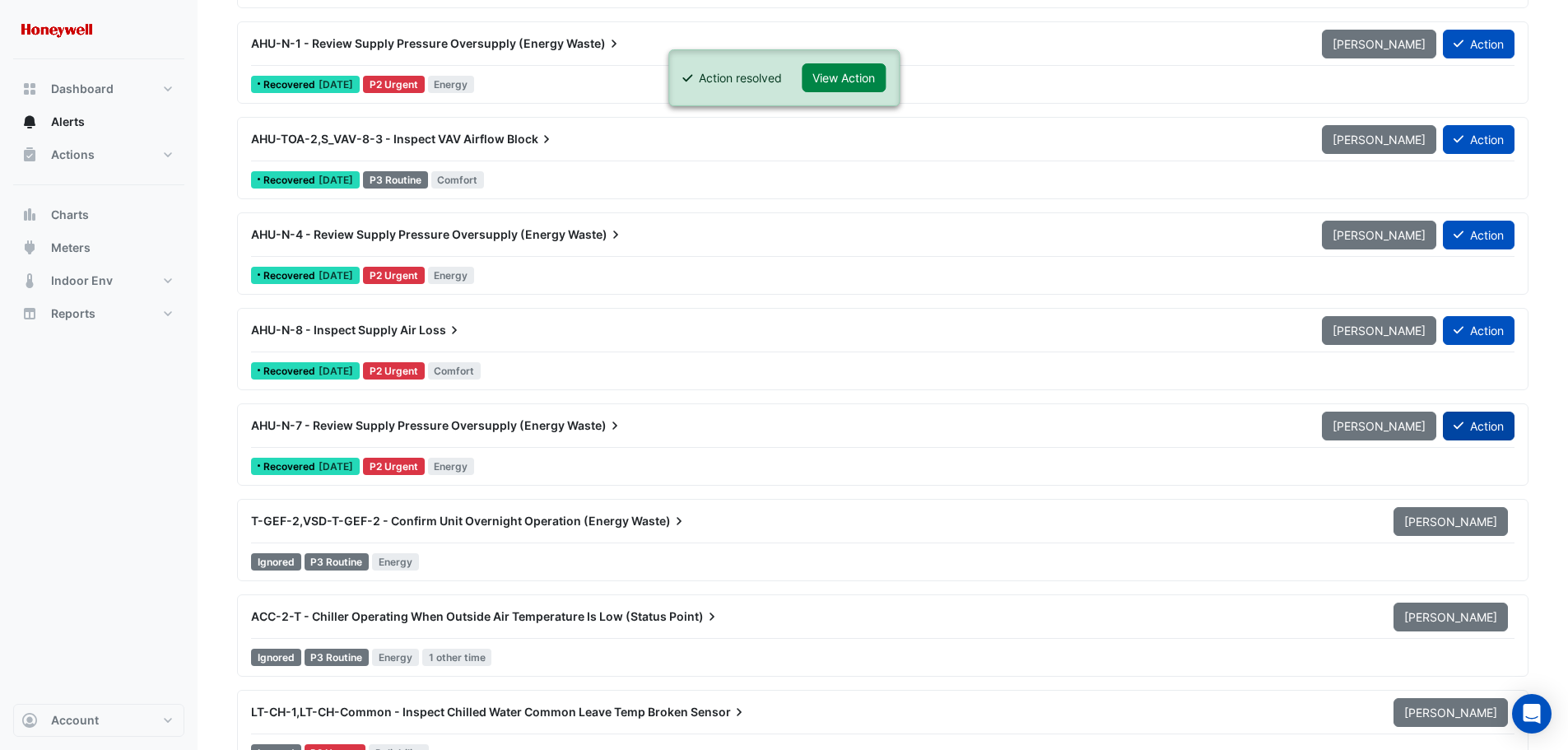
click at [1474, 426] on button "Action" at bounding box center [1479, 426] width 72 height 29
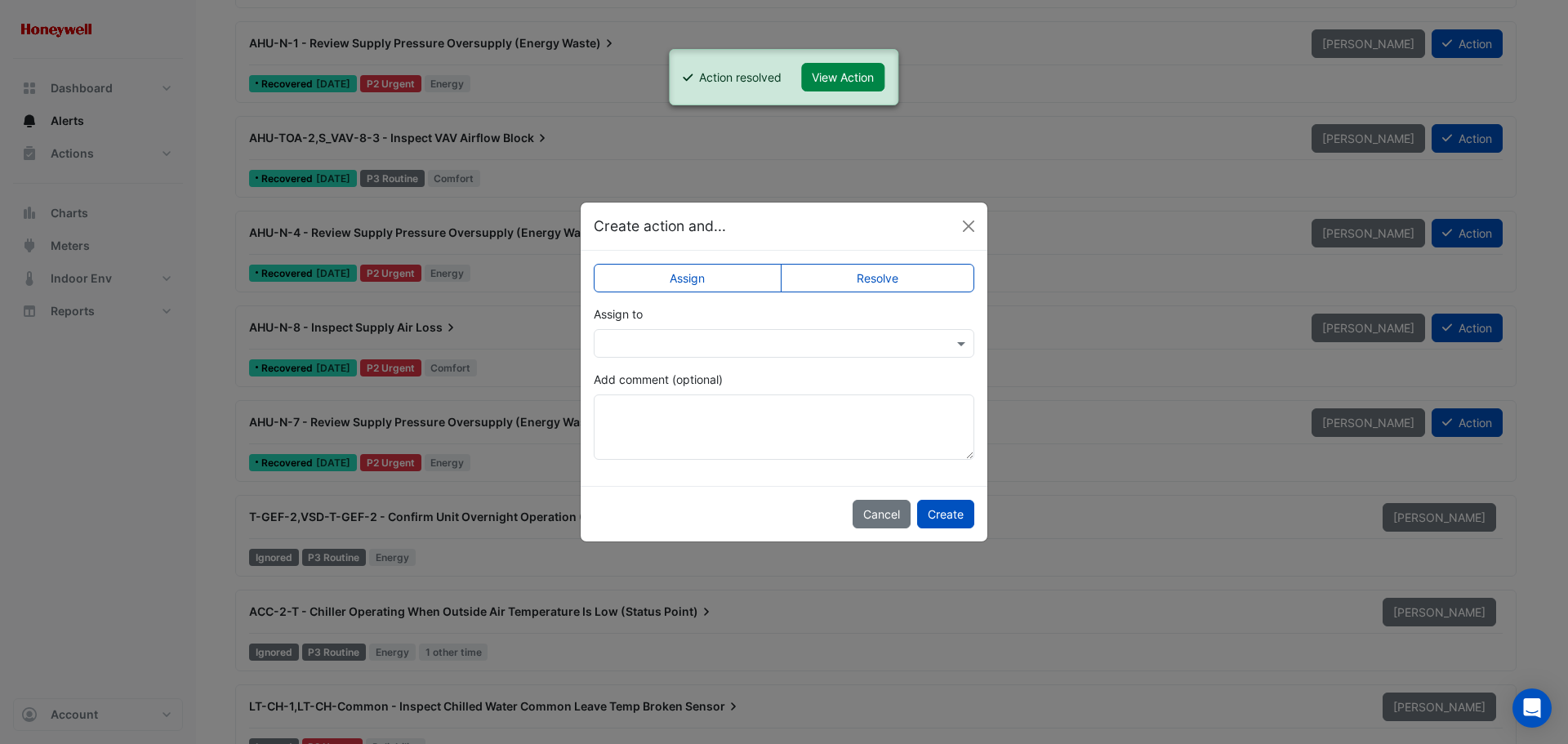
click at [884, 278] on label "Resolve" at bounding box center [878, 278] width 194 height 28
click at [952, 511] on button "Create" at bounding box center [946, 513] width 57 height 28
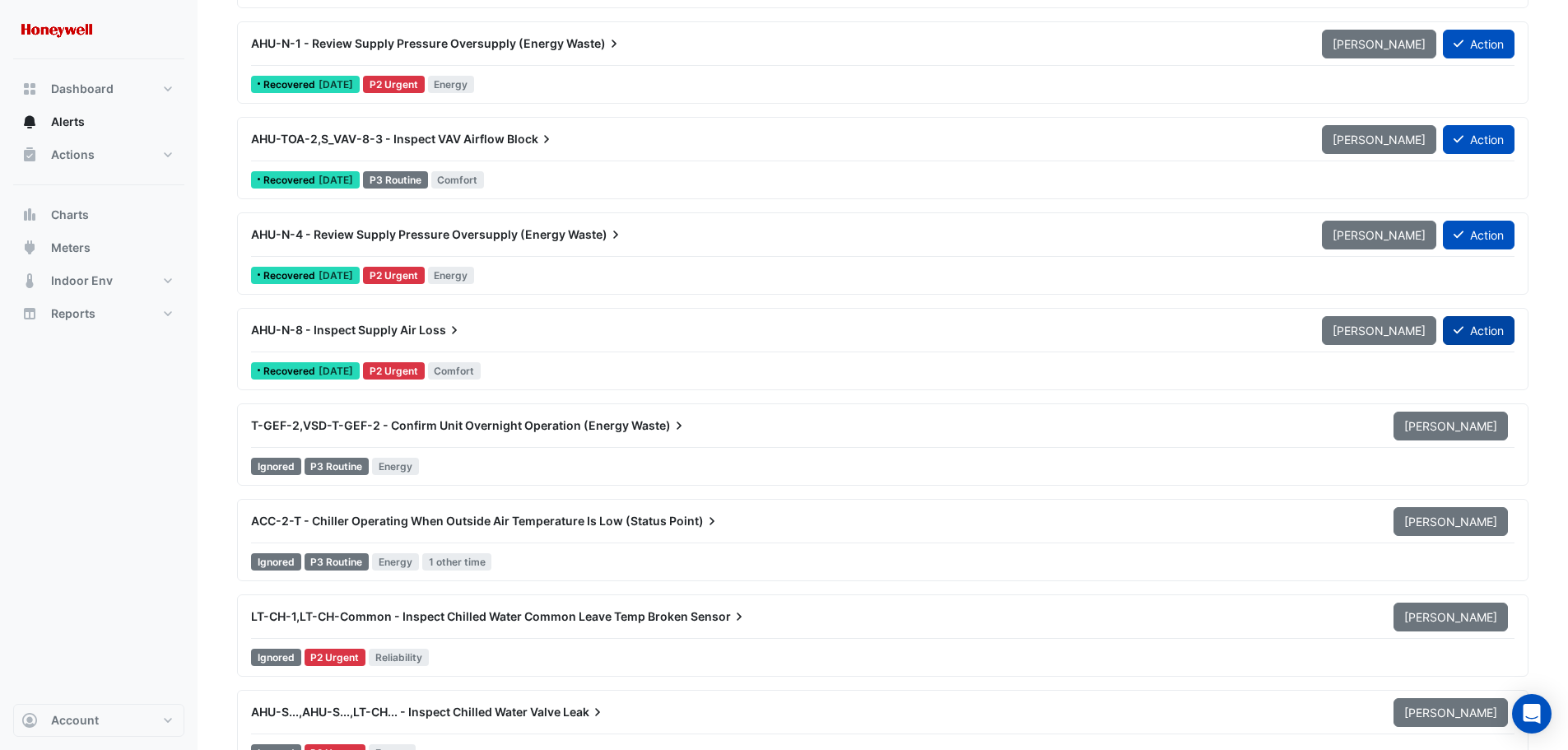
click at [1482, 328] on button "Action" at bounding box center [1479, 329] width 72 height 29
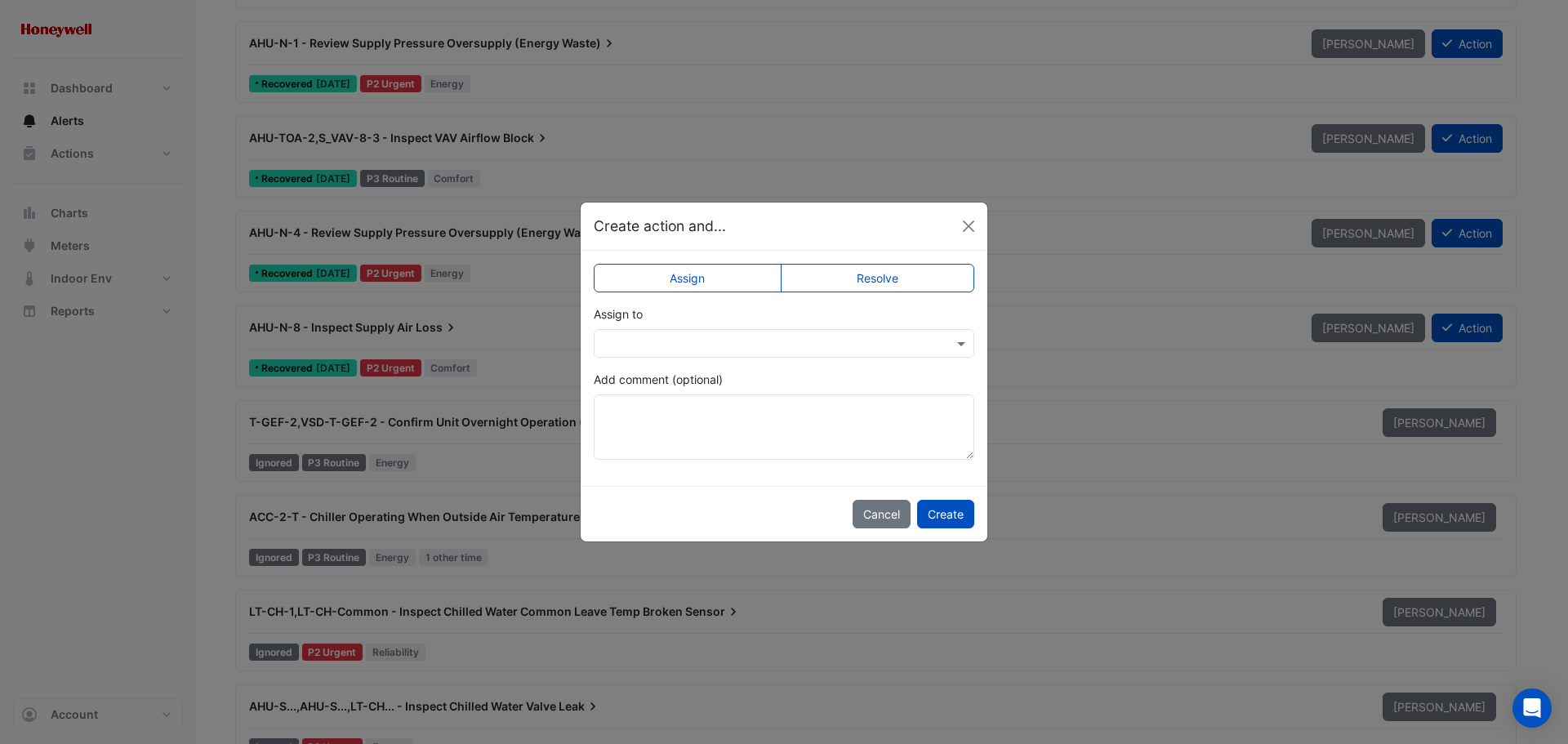
click at [904, 280] on label "Resolve" at bounding box center [878, 278] width 194 height 28
click at [941, 508] on button "Create" at bounding box center [946, 513] width 57 height 28
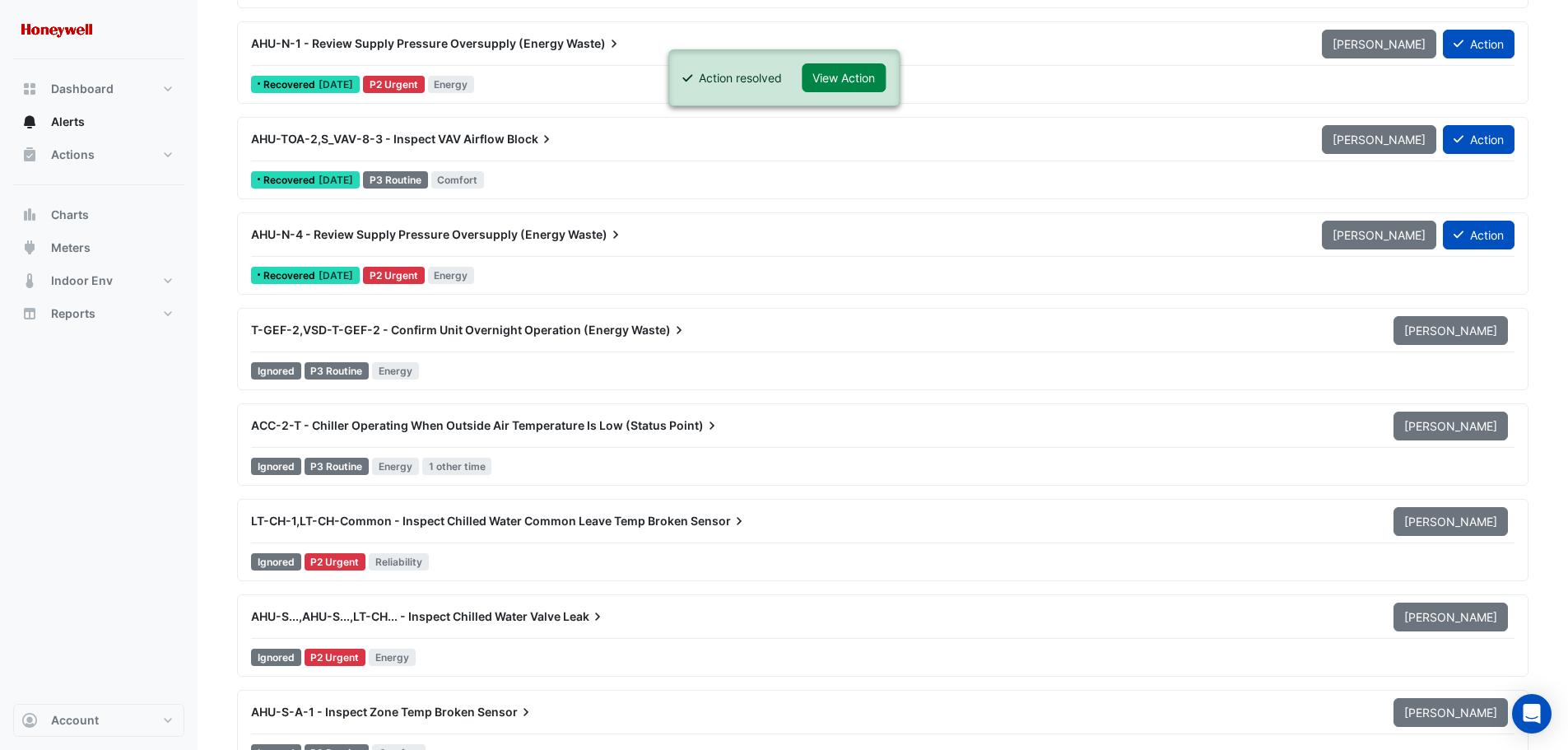
scroll to position [13660, 0]
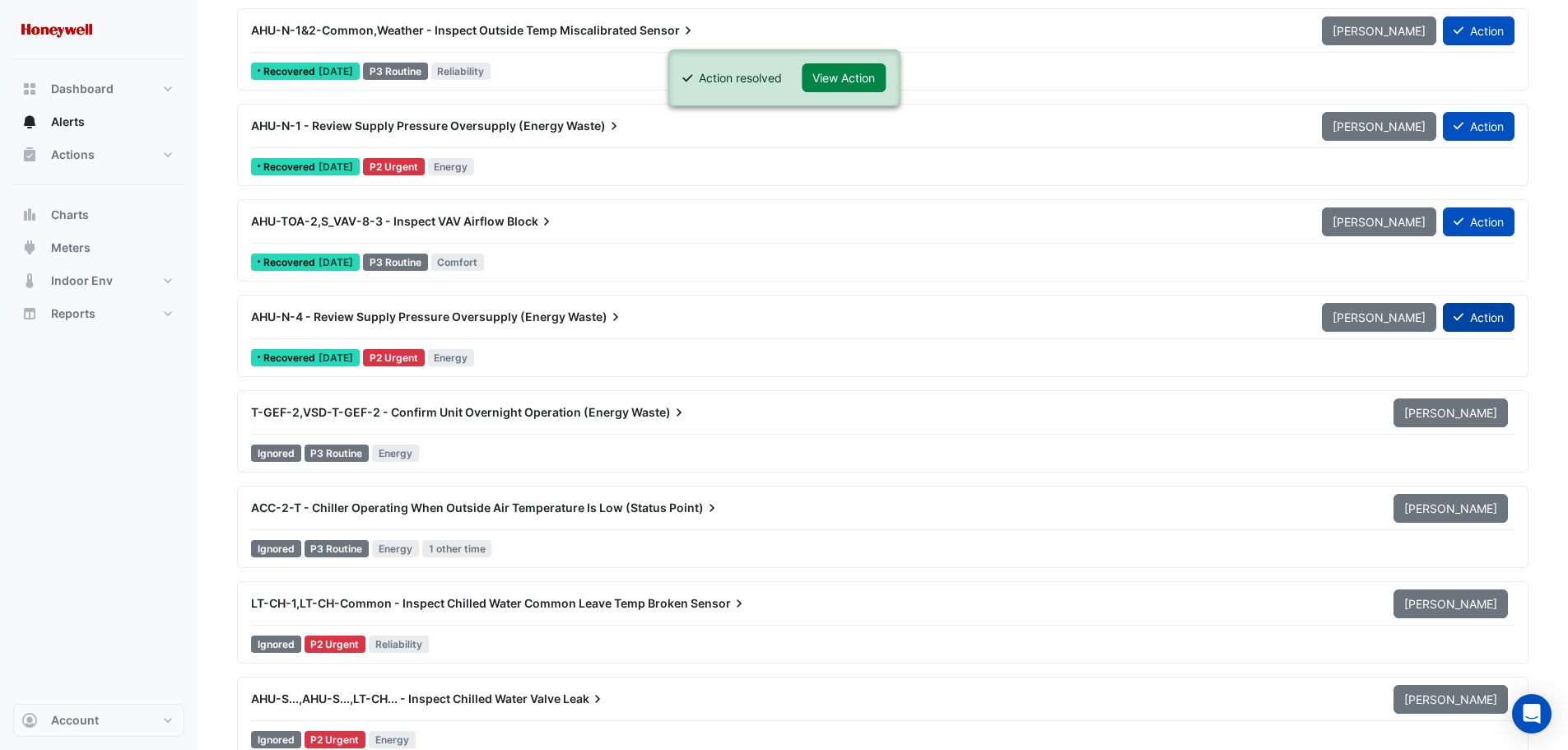
click at [1468, 316] on button "Action" at bounding box center [1479, 316] width 72 height 29
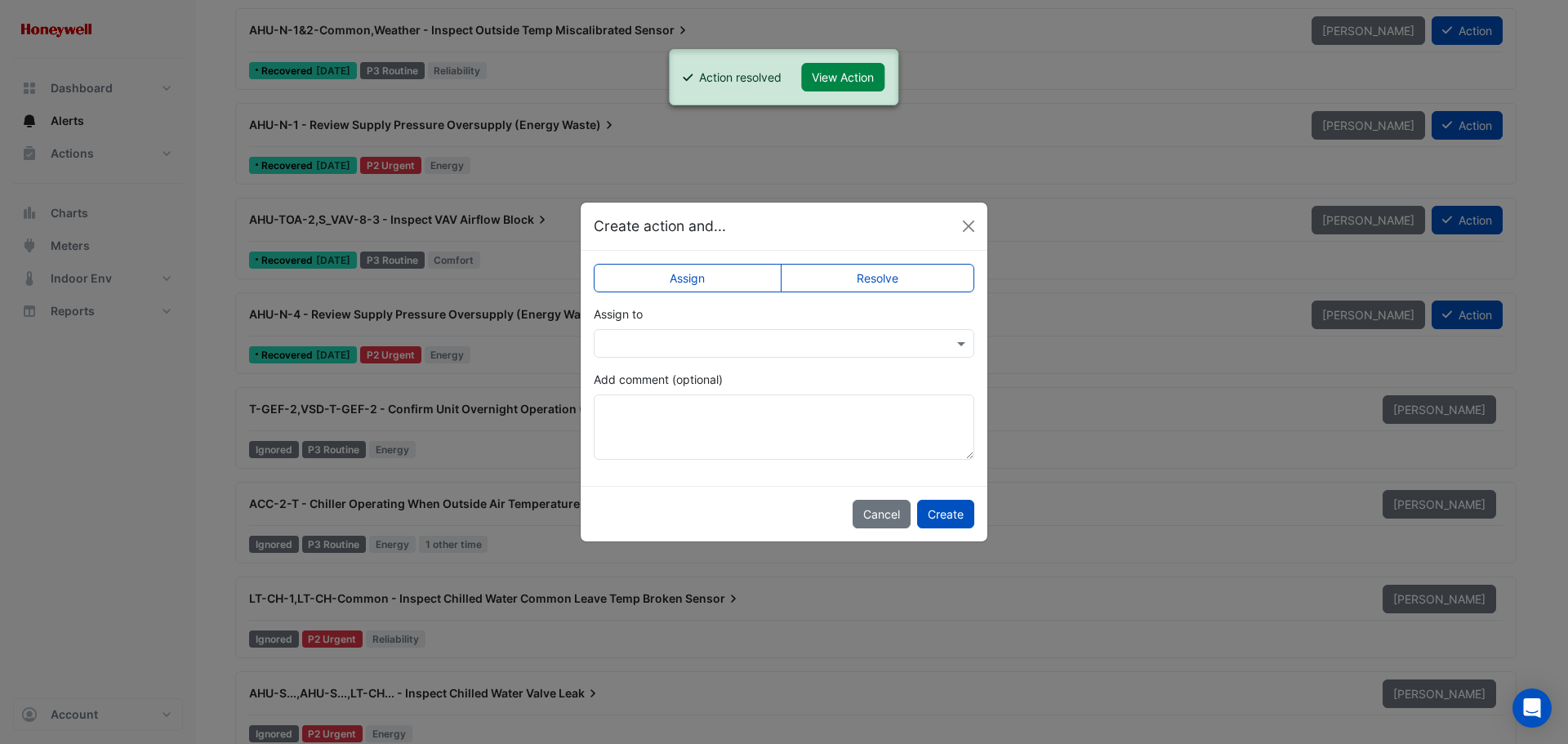
click at [909, 277] on label "Resolve" at bounding box center [878, 278] width 194 height 28
click at [950, 507] on button "Create" at bounding box center [946, 513] width 57 height 28
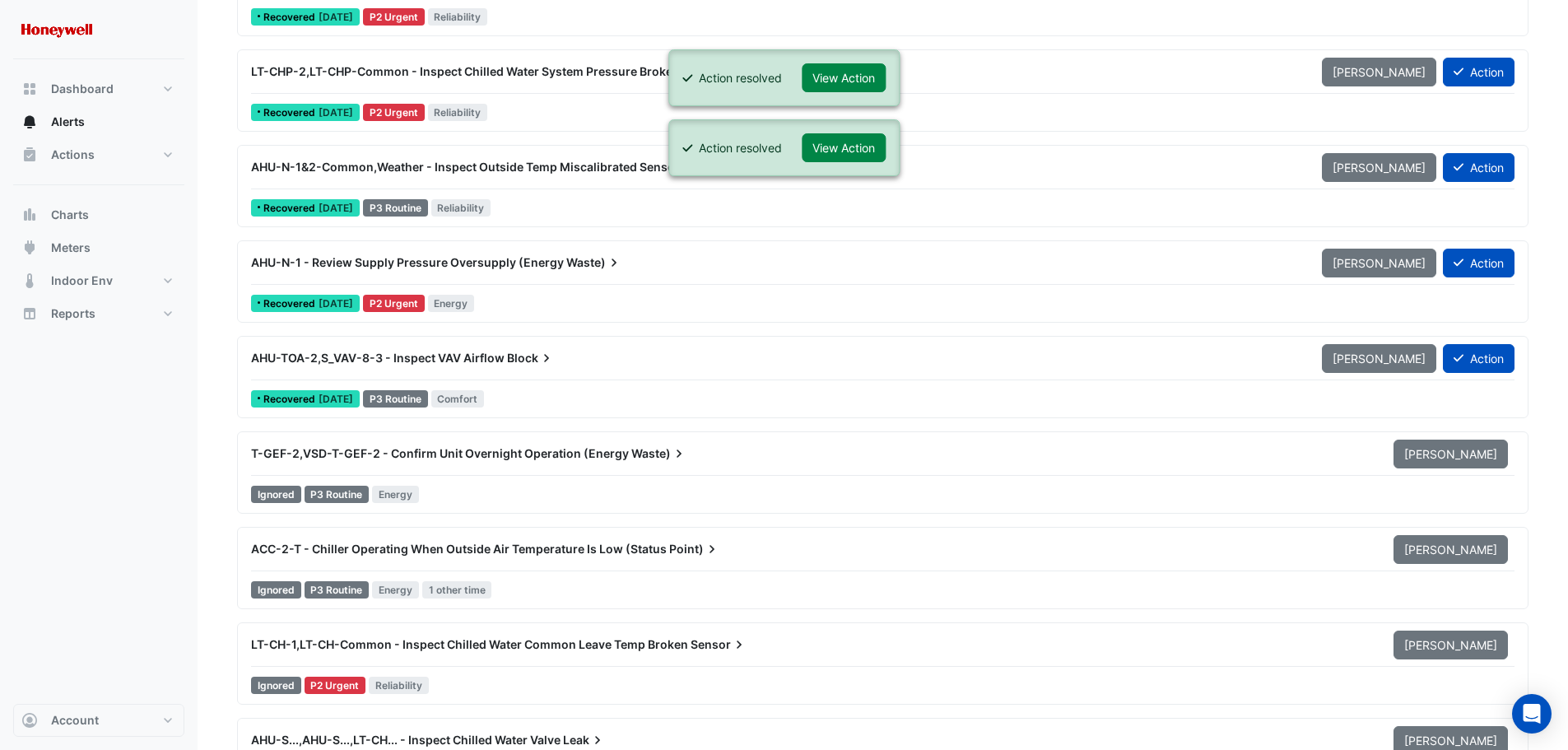
scroll to position [13496, 0]
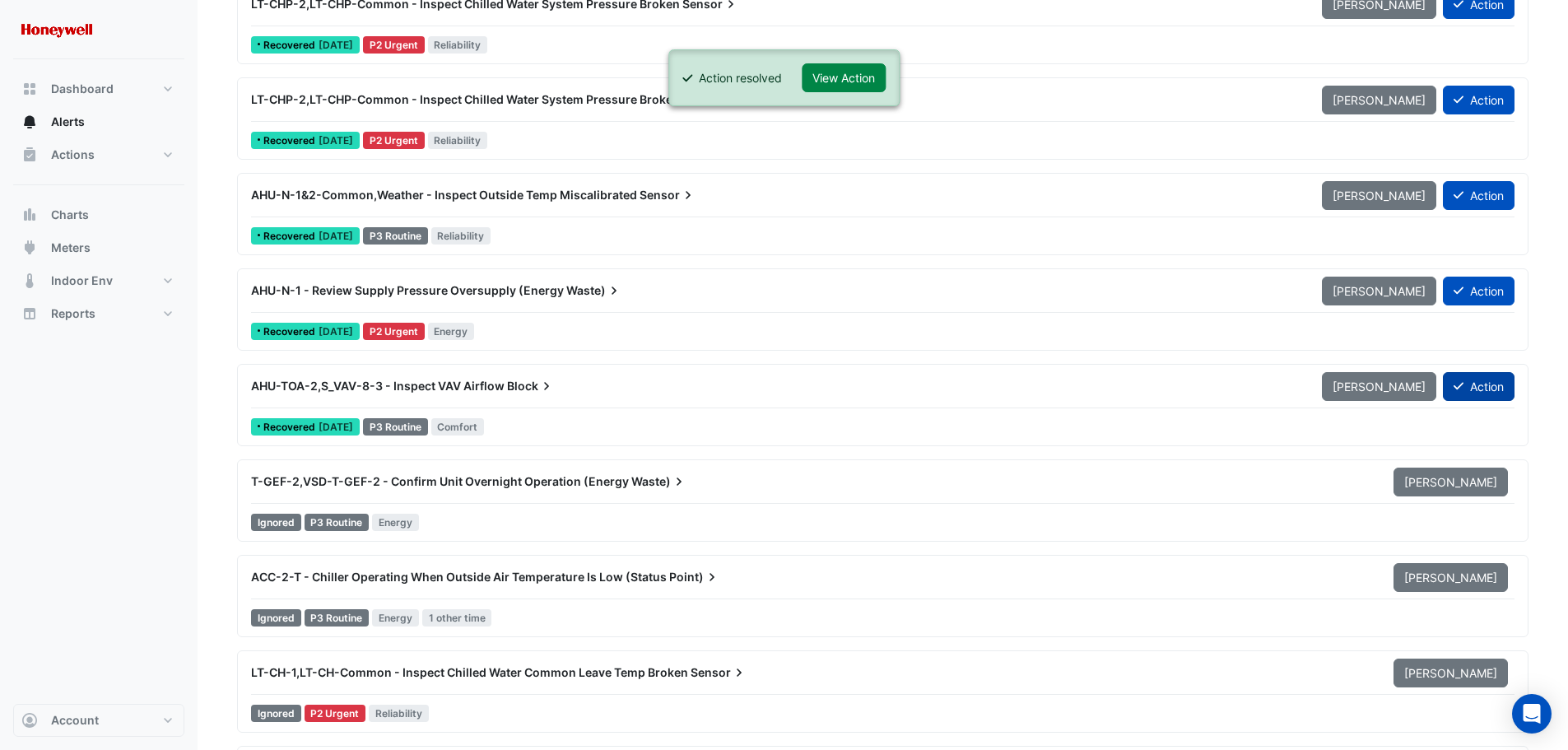
click at [1473, 388] on button "Action" at bounding box center [1479, 386] width 72 height 29
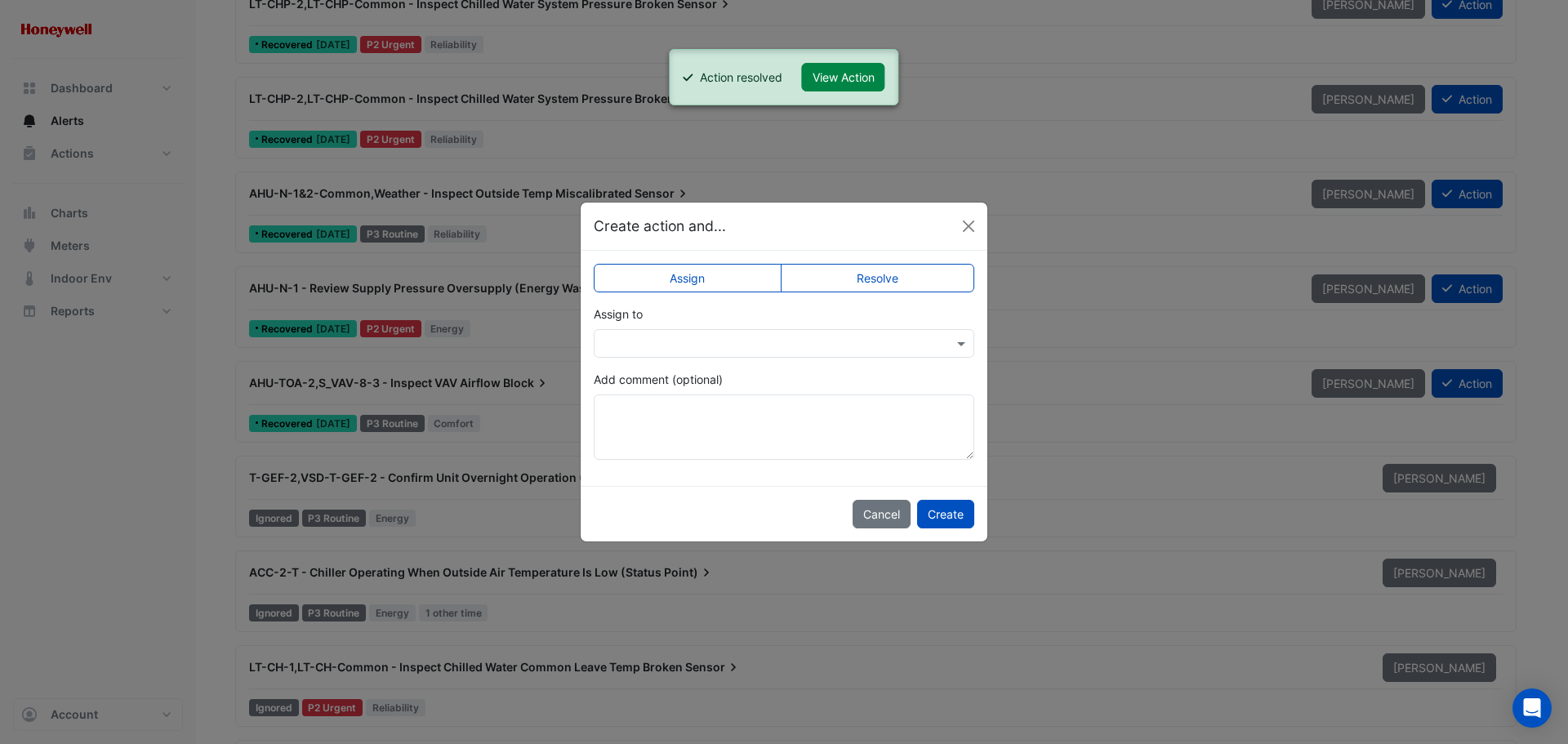
click at [831, 278] on label "Resolve" at bounding box center [878, 278] width 194 height 28
click at [676, 414] on textarea "Add comment (optional)" at bounding box center [784, 427] width 380 height 65
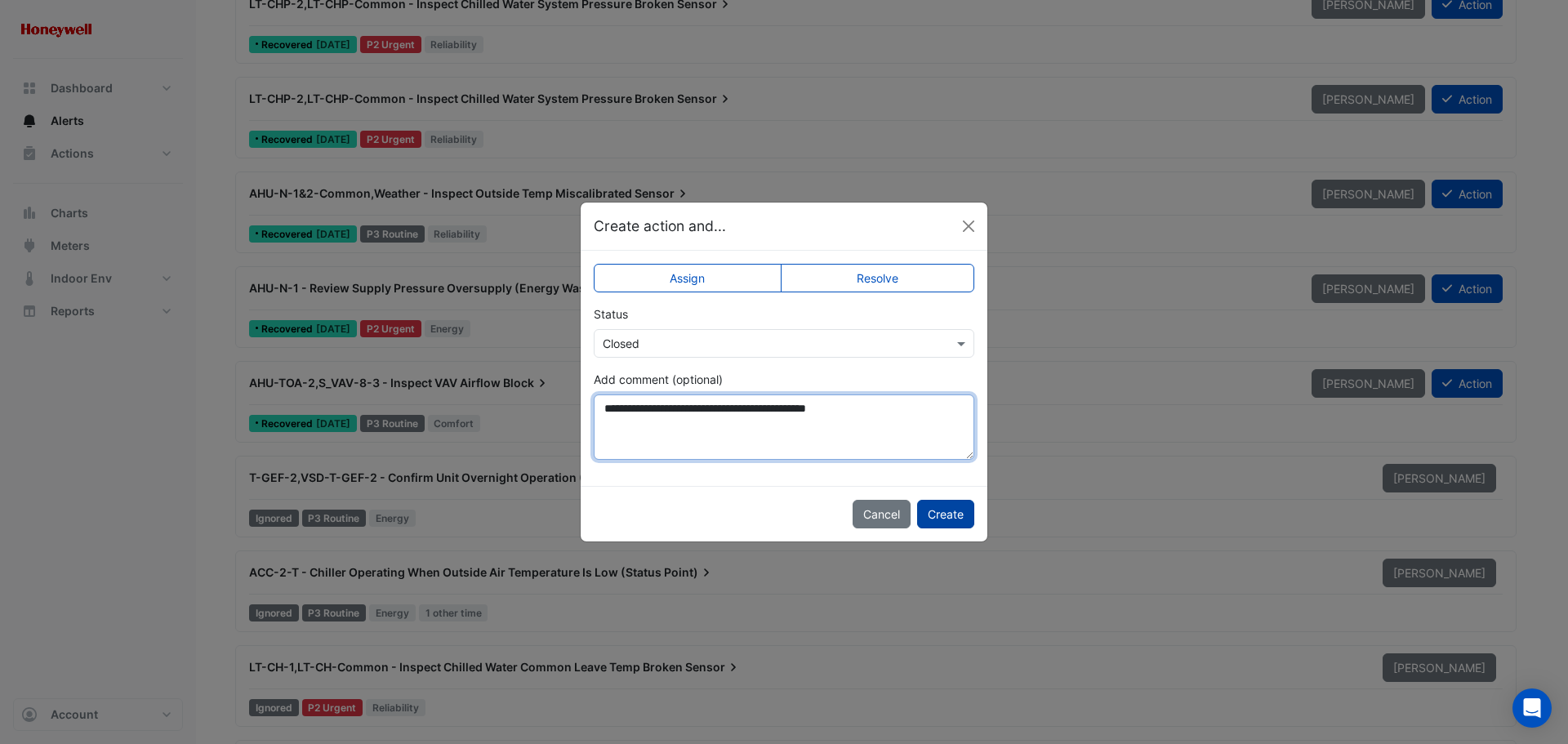
type textarea "**********"
click at [941, 510] on button "Create" at bounding box center [946, 513] width 57 height 28
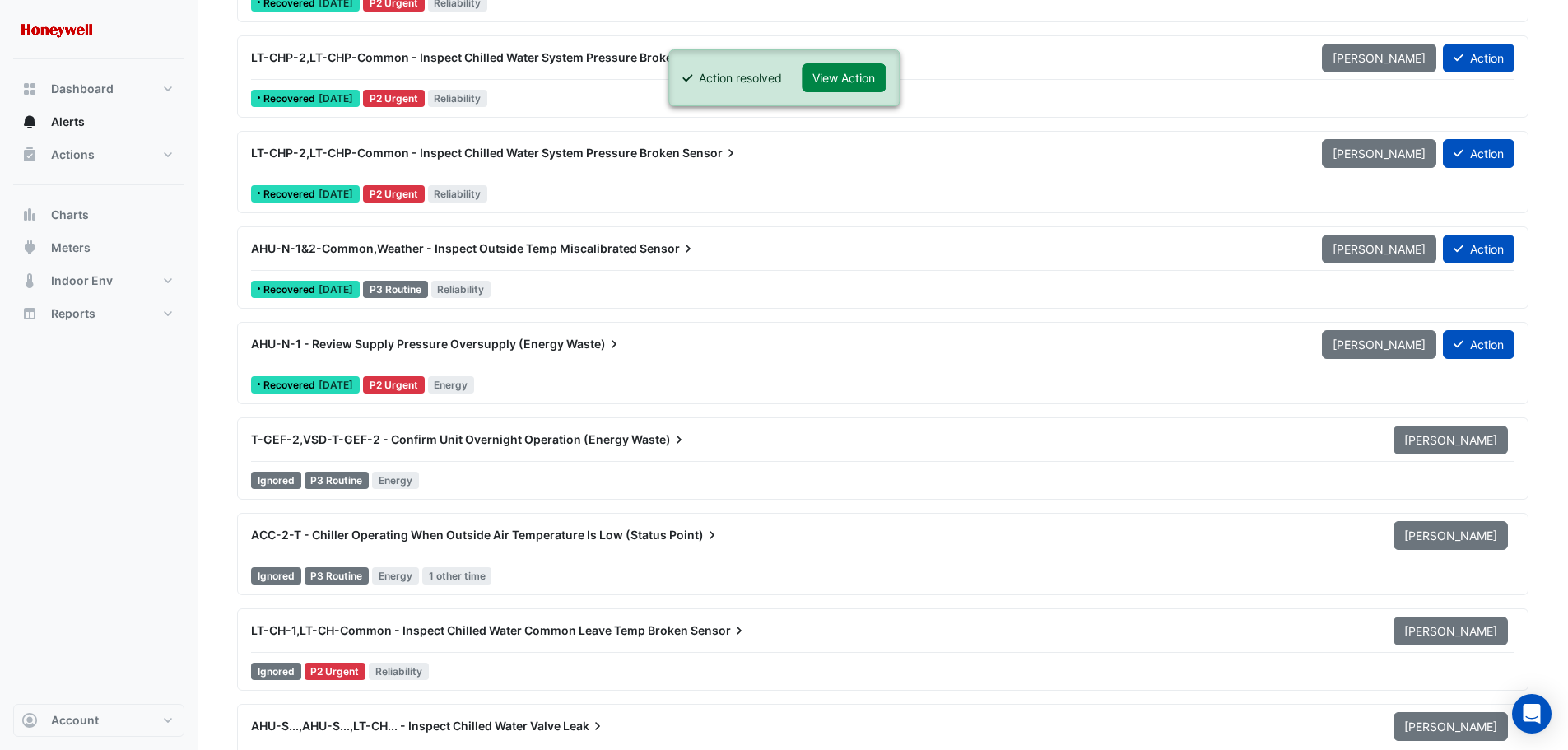
scroll to position [13413, 0]
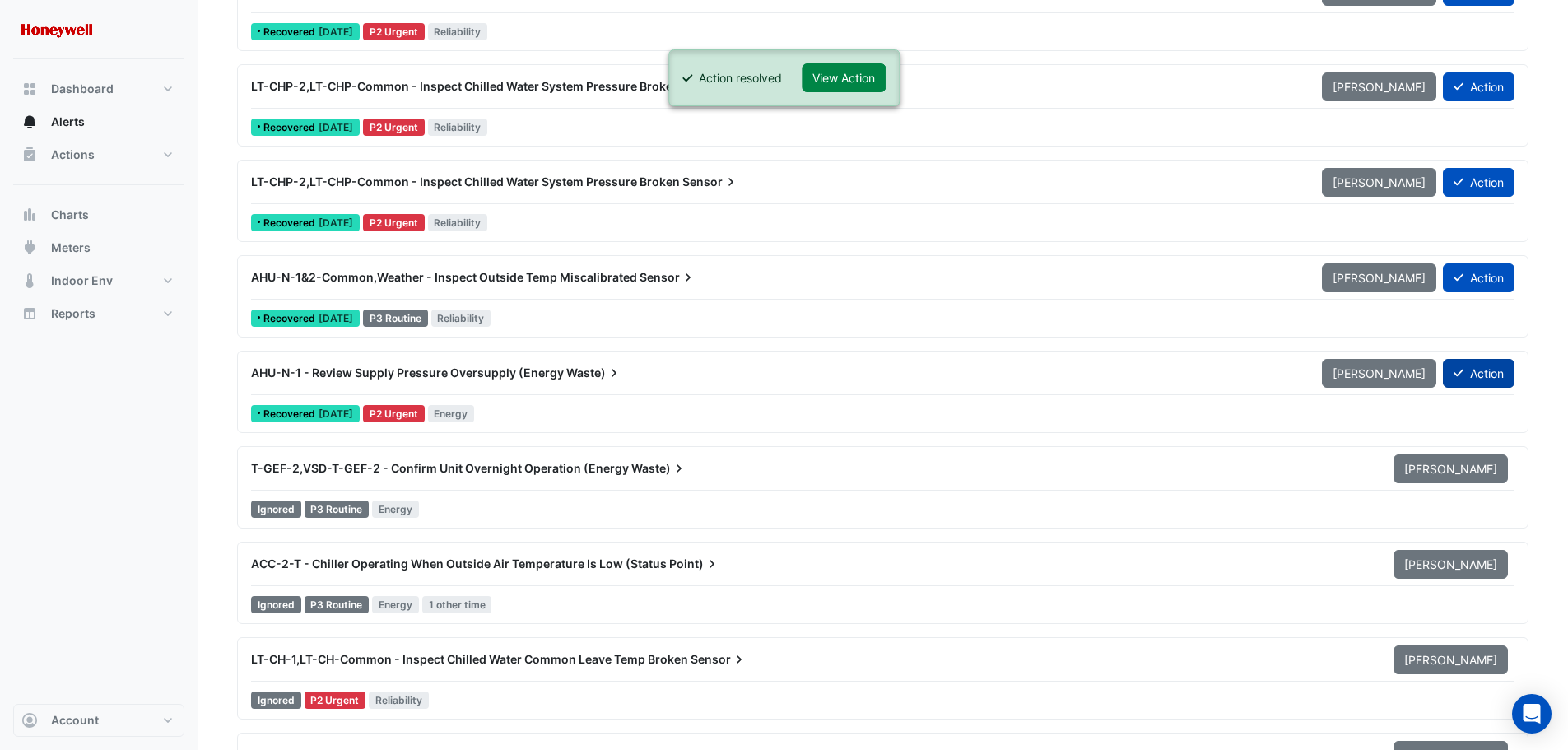
click at [1473, 369] on button "Action" at bounding box center [1479, 373] width 72 height 29
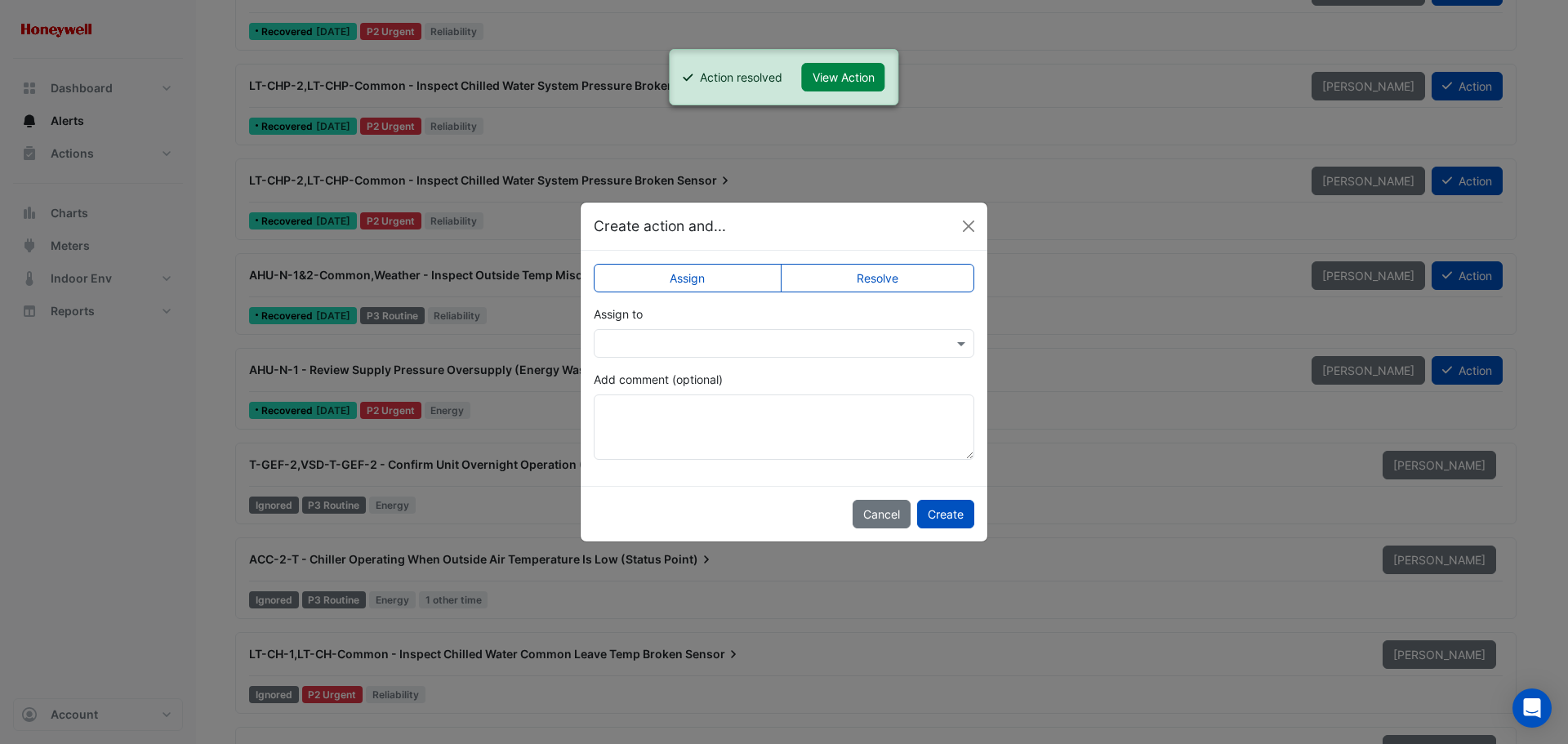
click at [877, 279] on label "Resolve" at bounding box center [878, 278] width 194 height 28
click at [941, 513] on button "Create" at bounding box center [946, 513] width 57 height 28
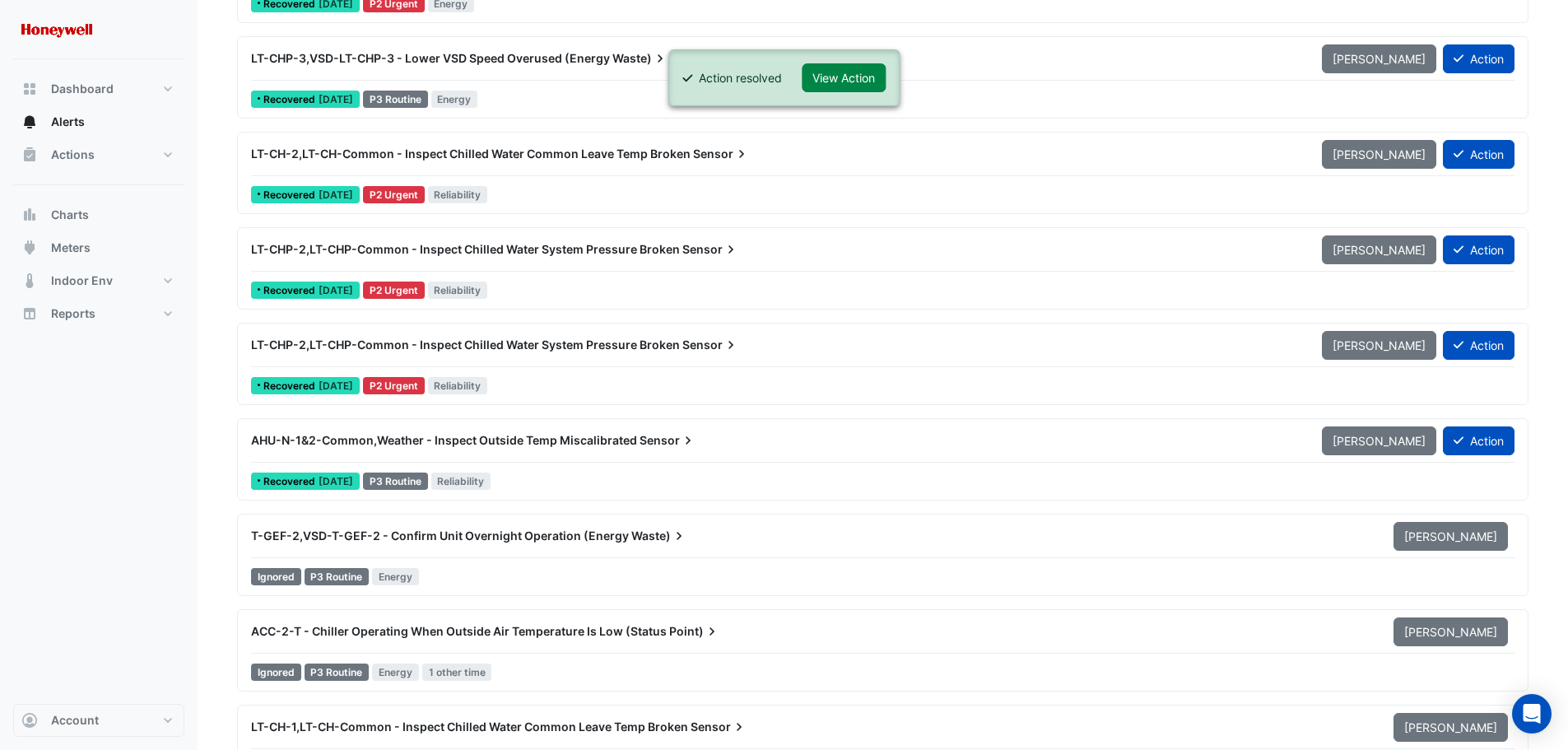
scroll to position [13249, 0]
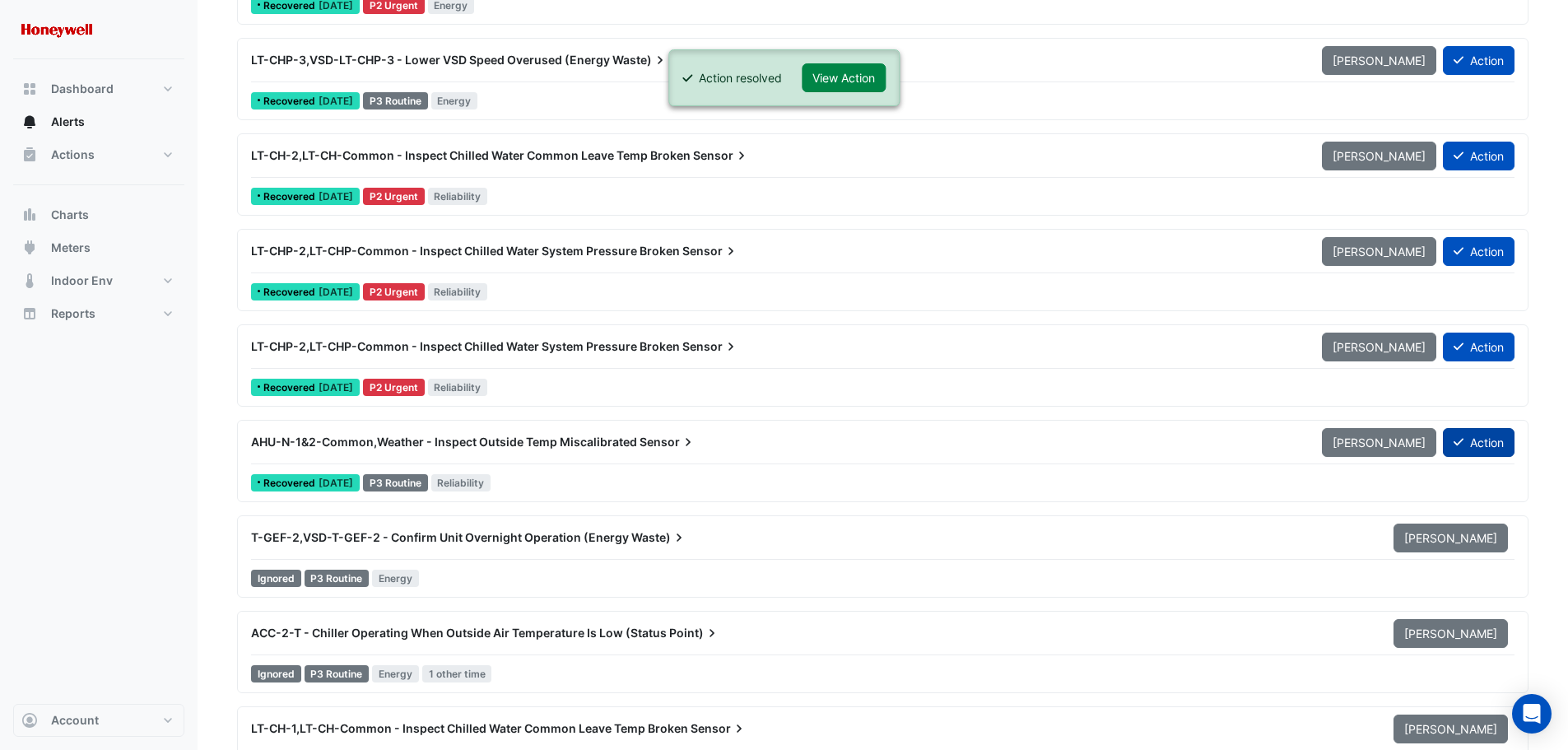
click at [1479, 439] on button "Action" at bounding box center [1479, 442] width 72 height 29
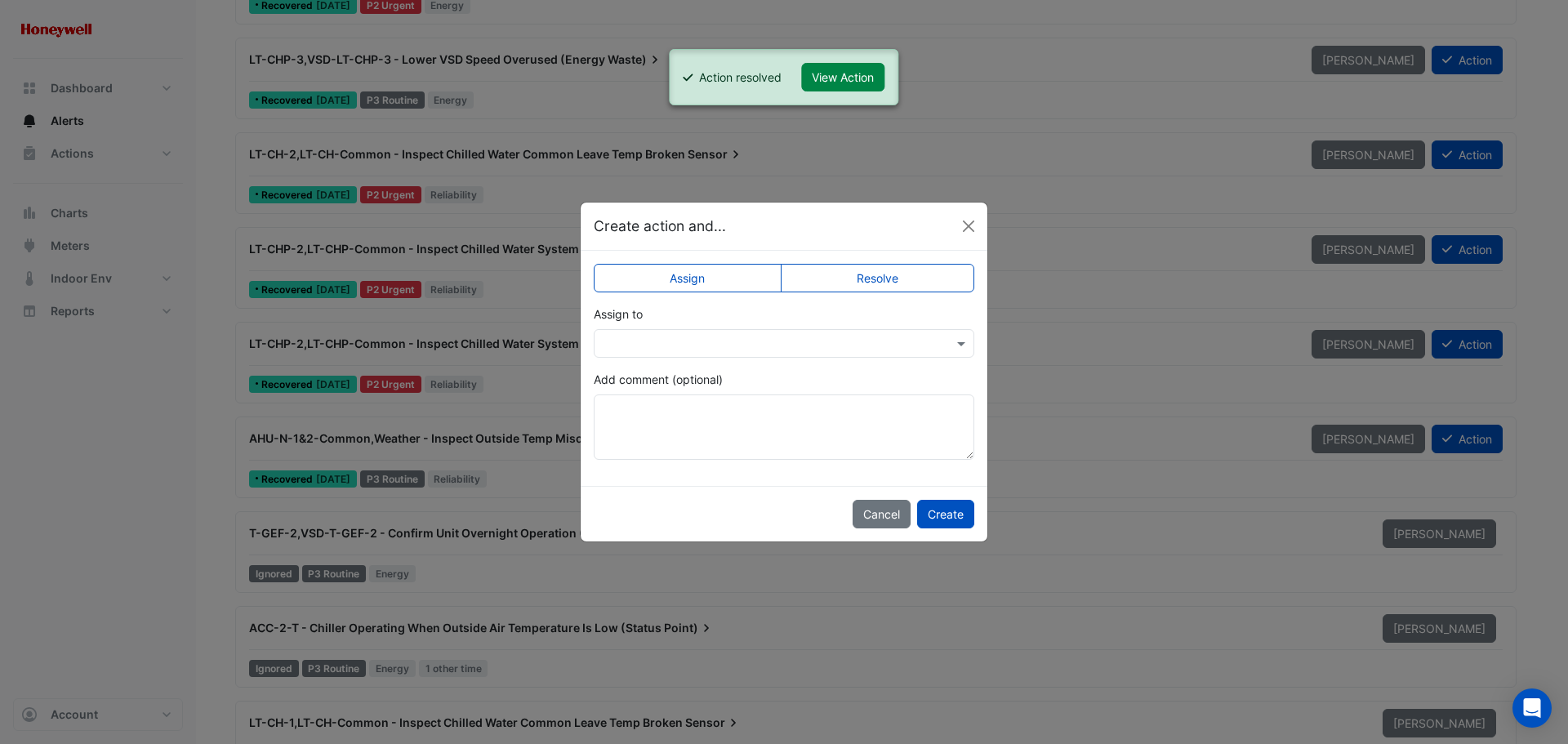
click at [913, 283] on label "Resolve" at bounding box center [878, 278] width 194 height 28
click at [955, 509] on button "Create" at bounding box center [946, 513] width 57 height 28
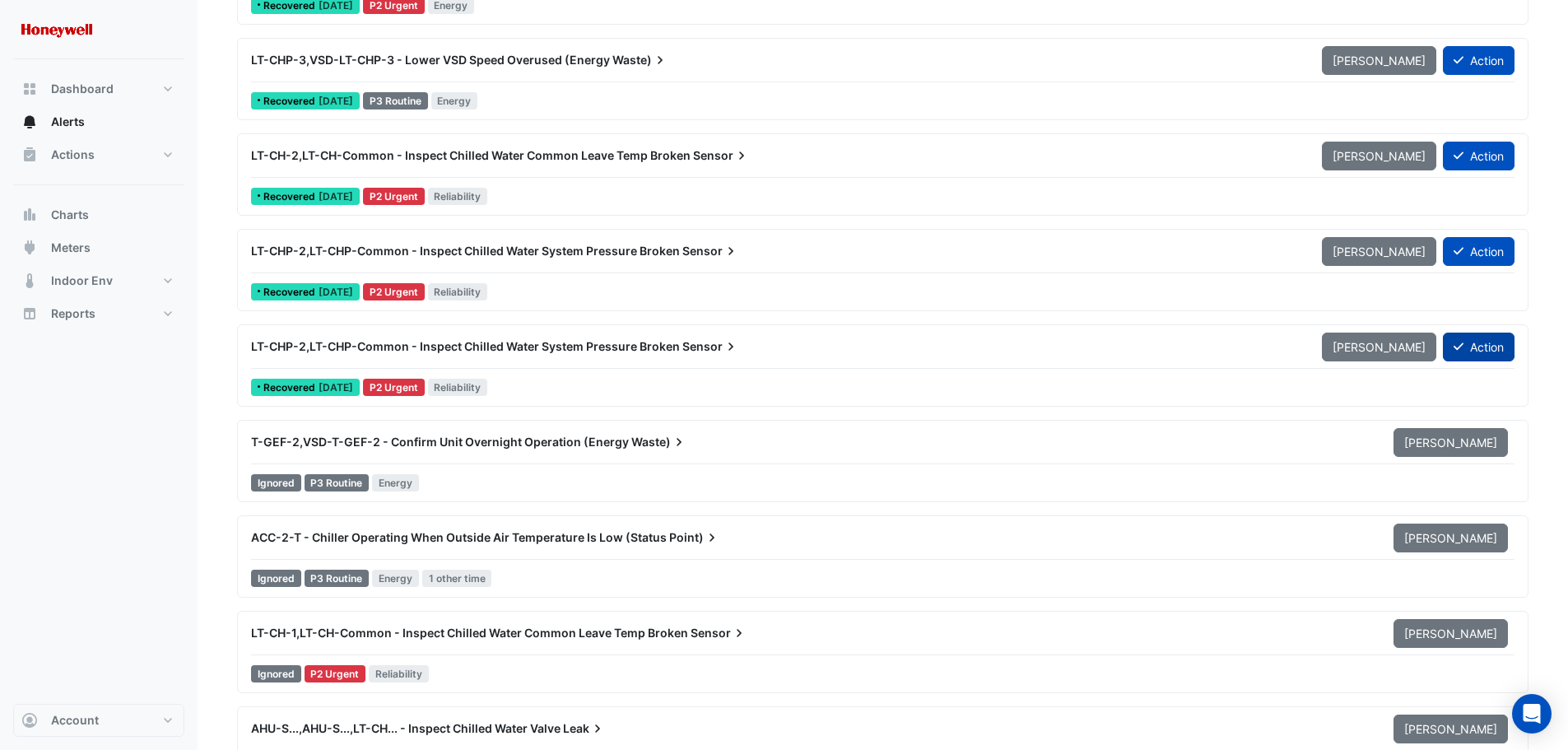
click at [1465, 344] on button "Action" at bounding box center [1479, 346] width 72 height 29
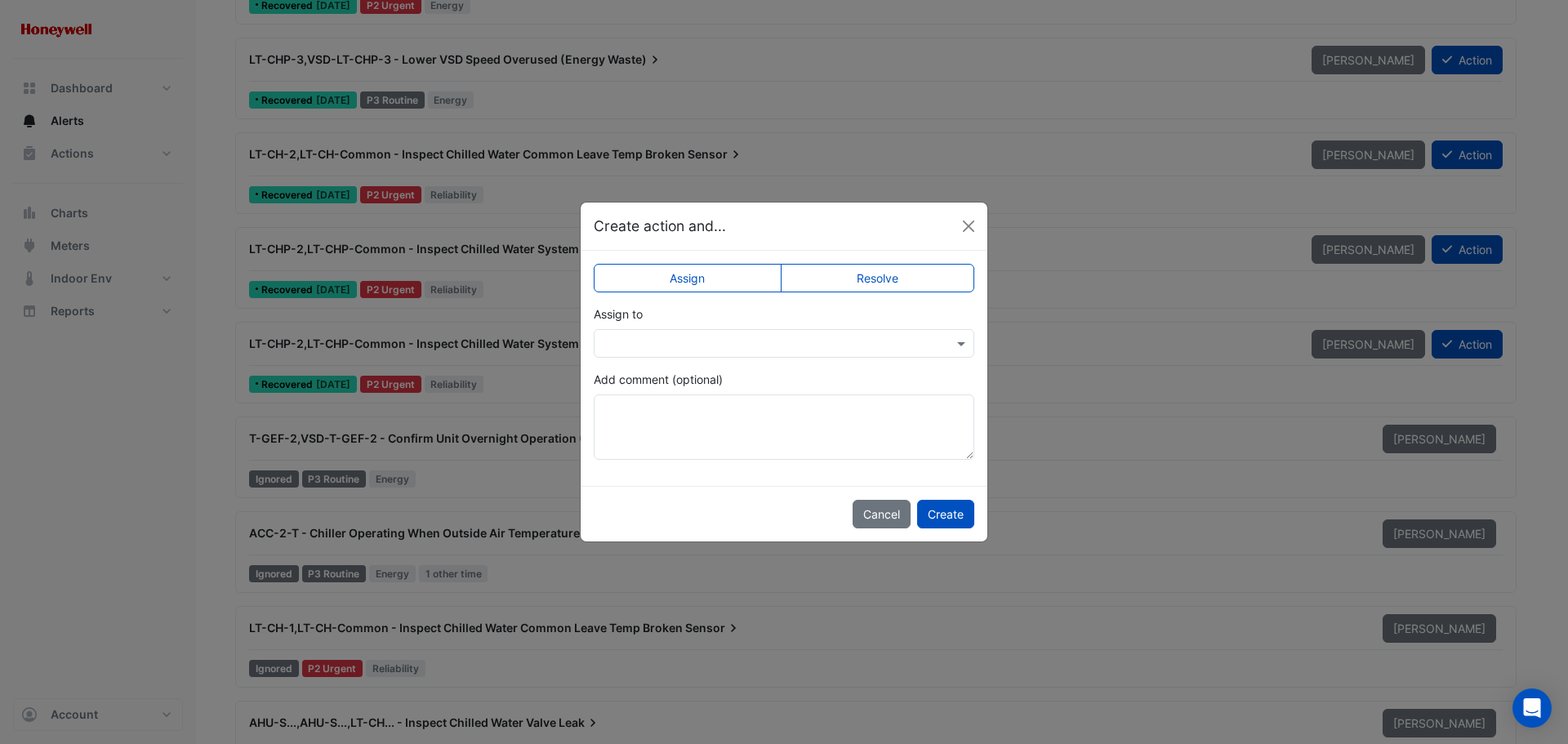
click at [882, 286] on label "Resolve" at bounding box center [878, 278] width 194 height 28
click at [934, 504] on button "Create" at bounding box center [946, 513] width 57 height 28
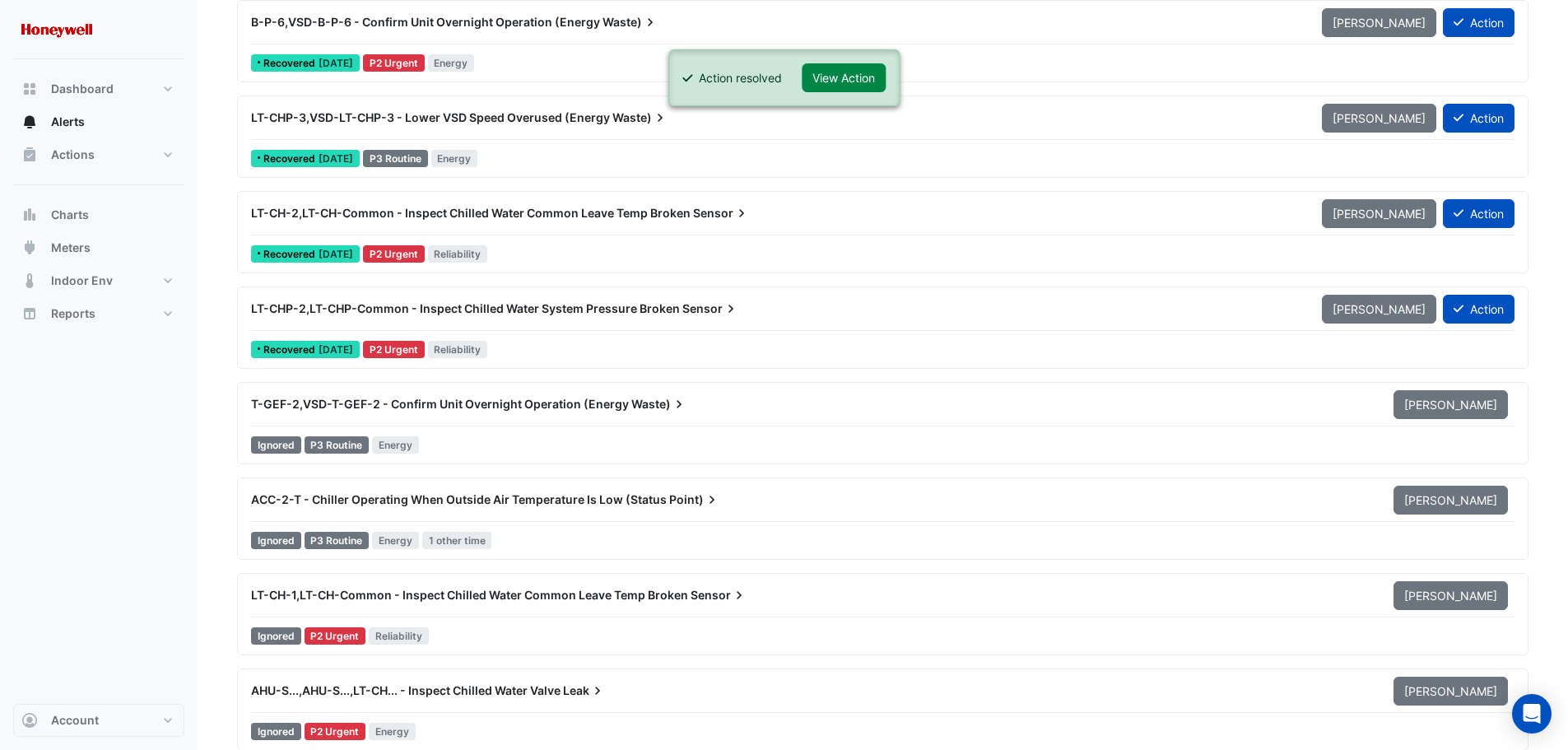
scroll to position [13167, 0]
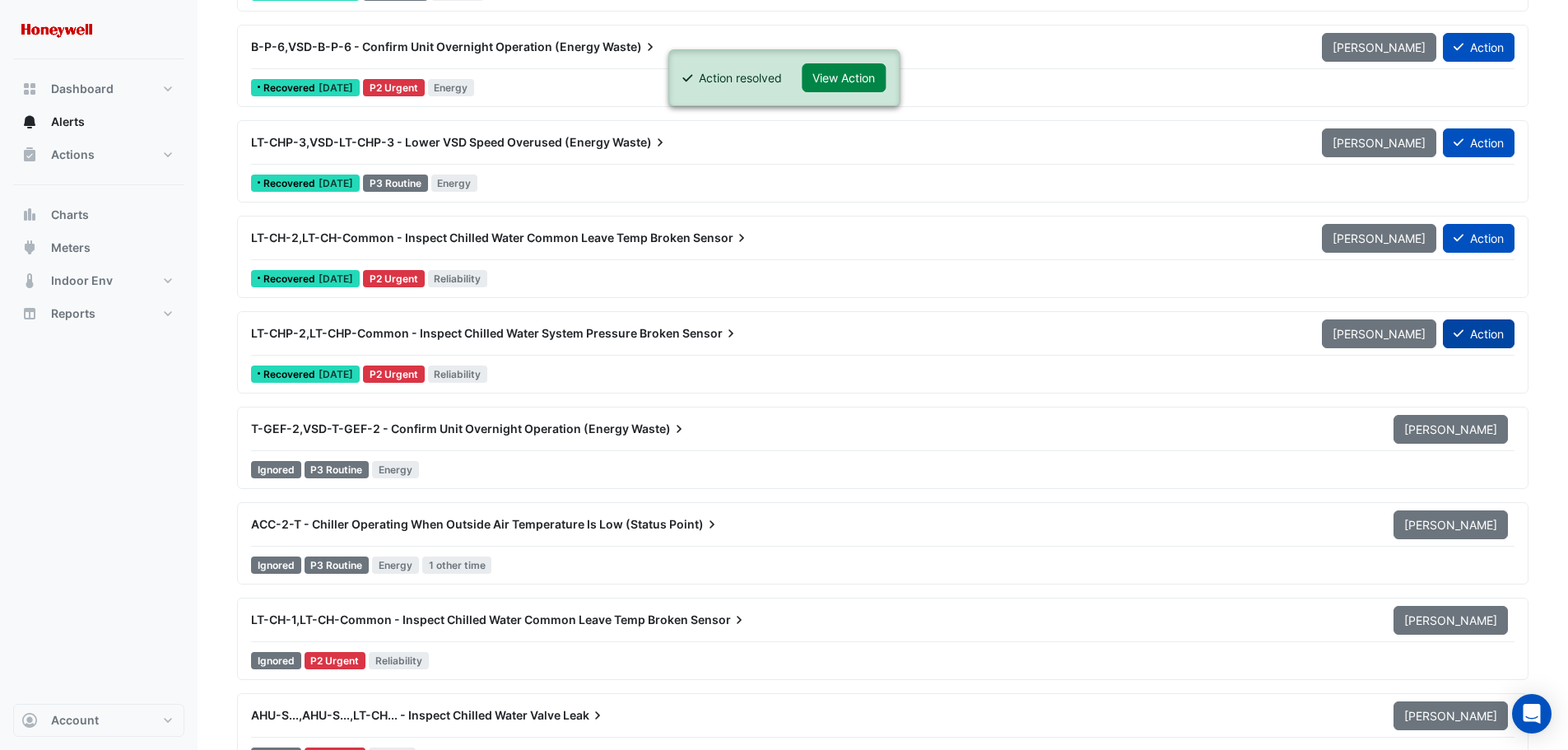
click at [1478, 331] on button "Action" at bounding box center [1479, 333] width 72 height 29
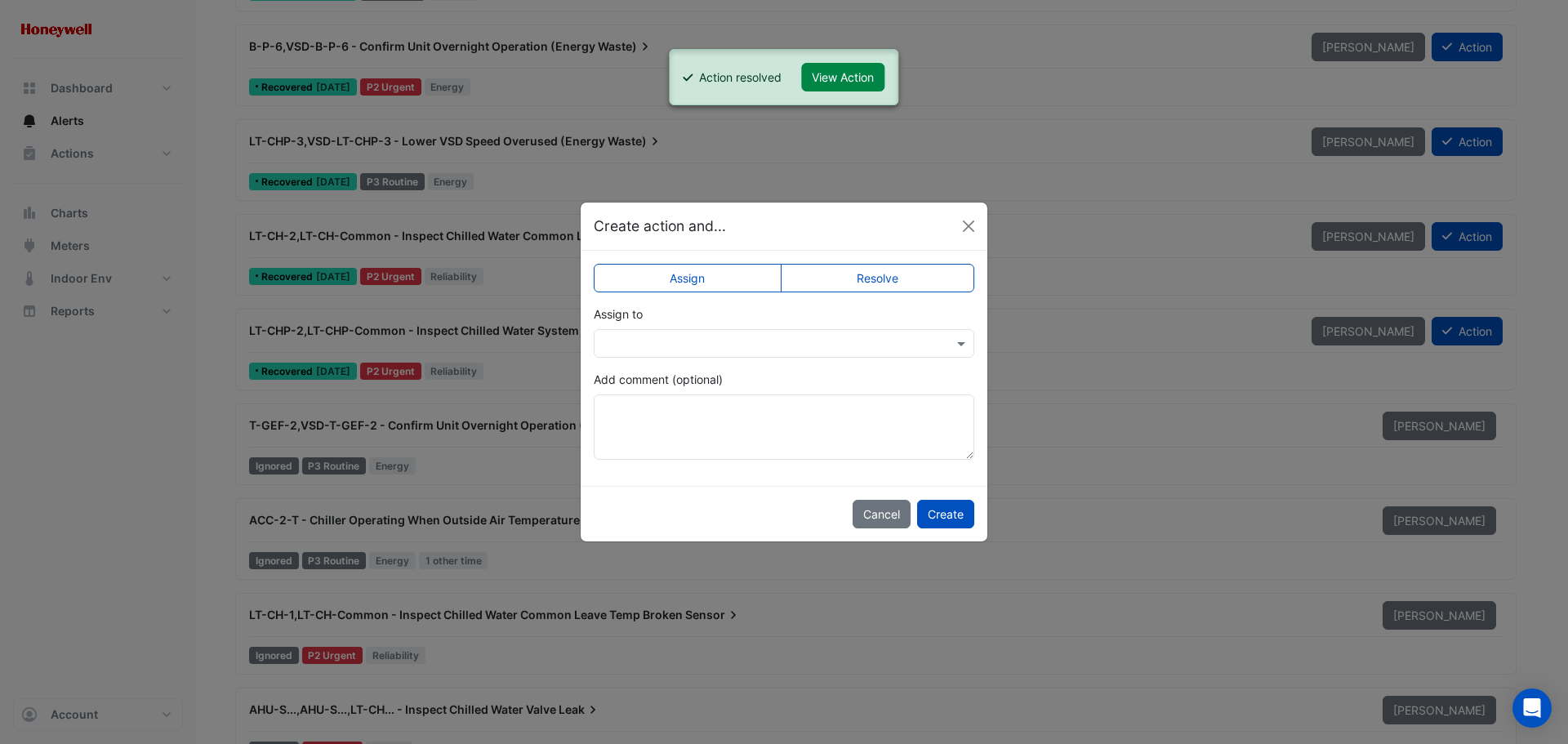
click at [892, 272] on label "Resolve" at bounding box center [878, 278] width 194 height 28
click at [954, 514] on button "Create" at bounding box center [946, 513] width 57 height 28
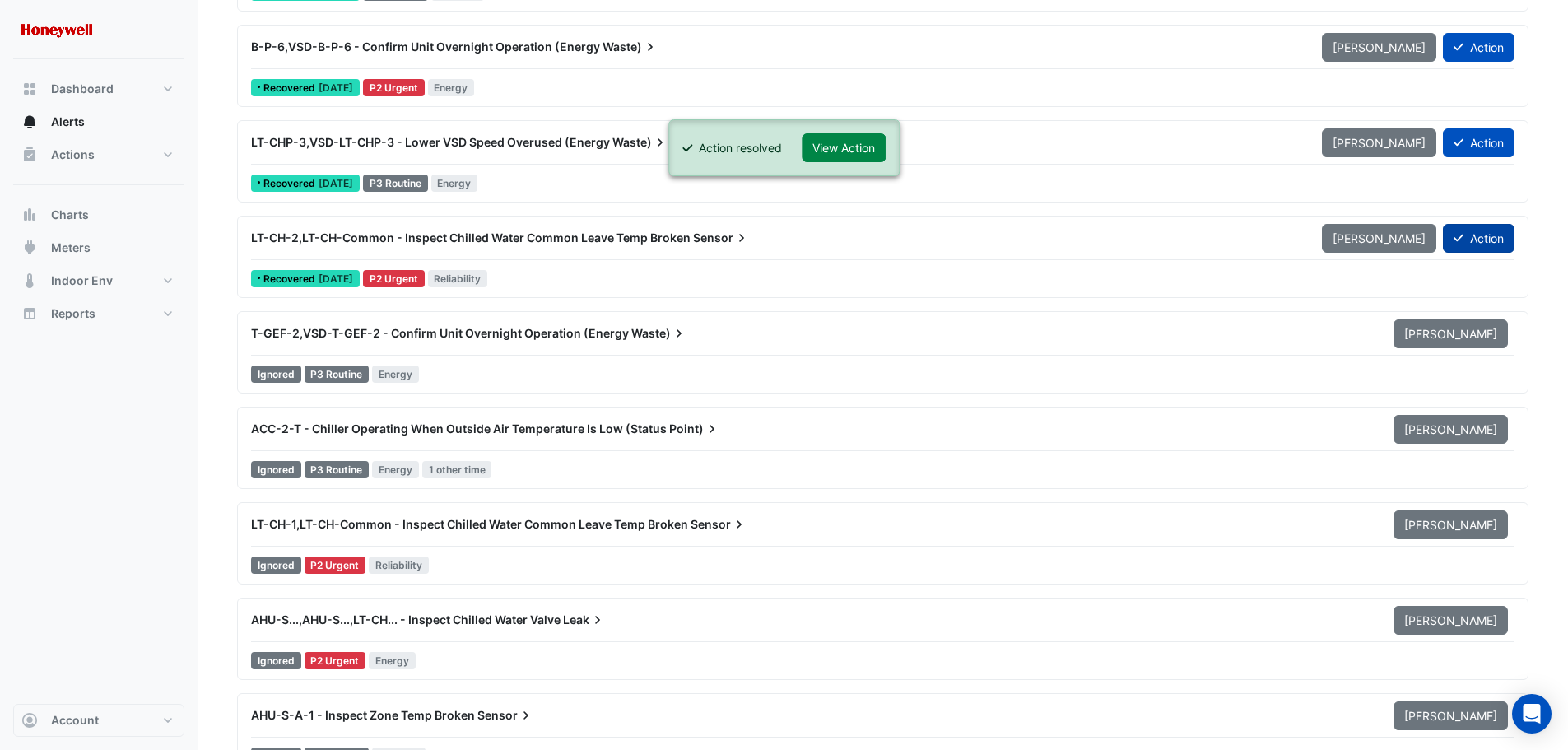
click at [1466, 241] on button "Action" at bounding box center [1479, 238] width 72 height 29
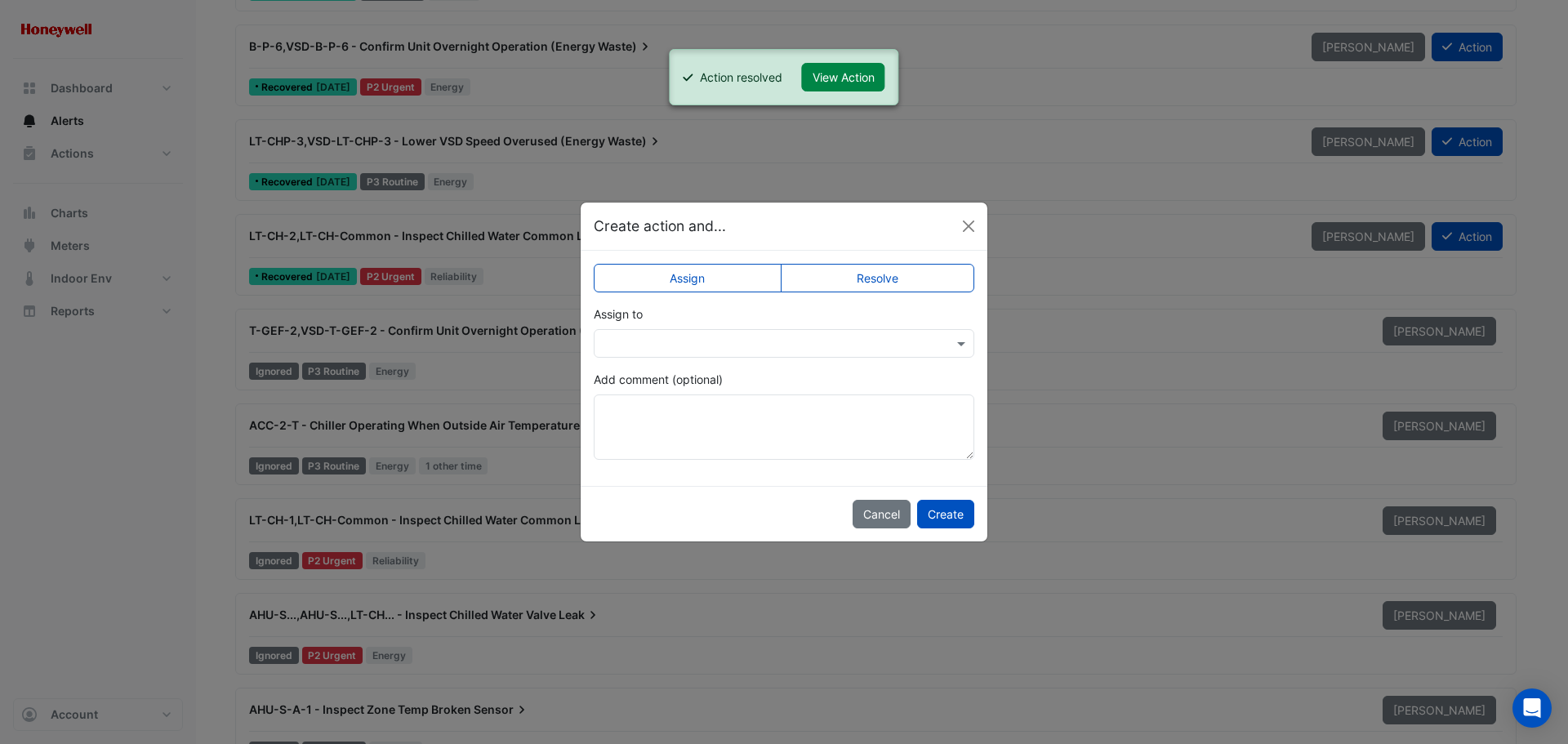
click at [858, 272] on label "Resolve" at bounding box center [878, 278] width 194 height 28
click at [951, 515] on button "Create" at bounding box center [946, 513] width 57 height 28
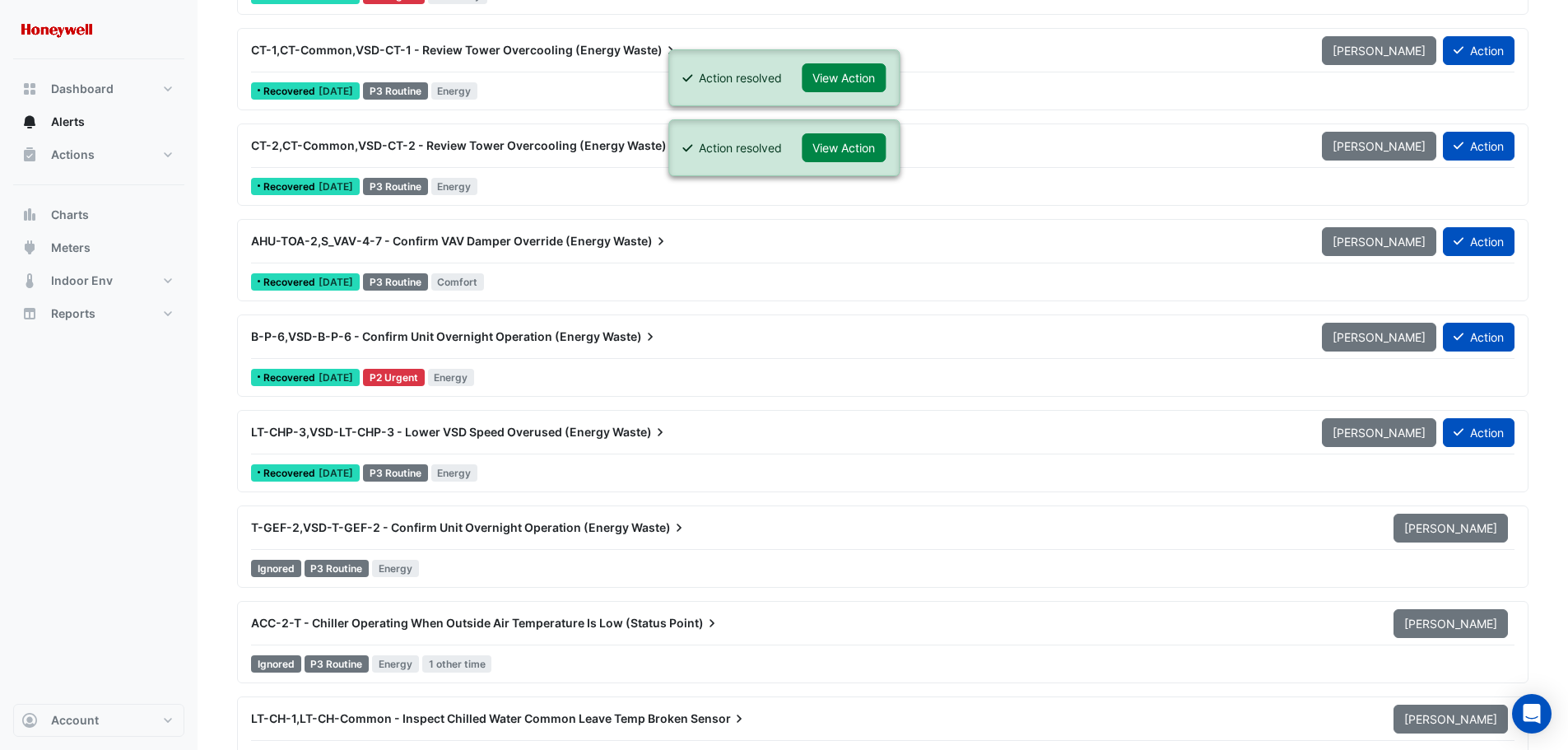
scroll to position [12838, 0]
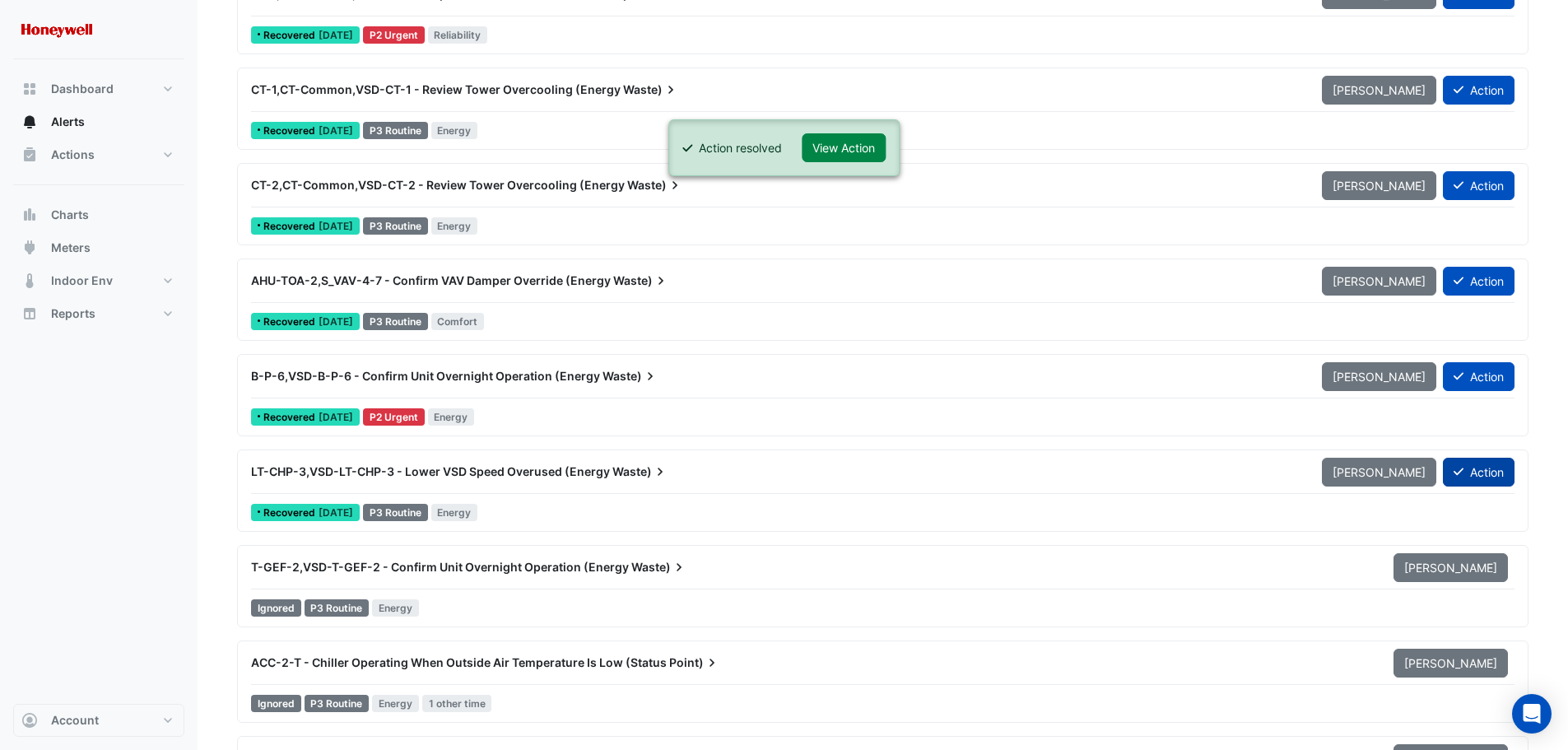
click at [1480, 467] on button "Action" at bounding box center [1479, 472] width 72 height 29
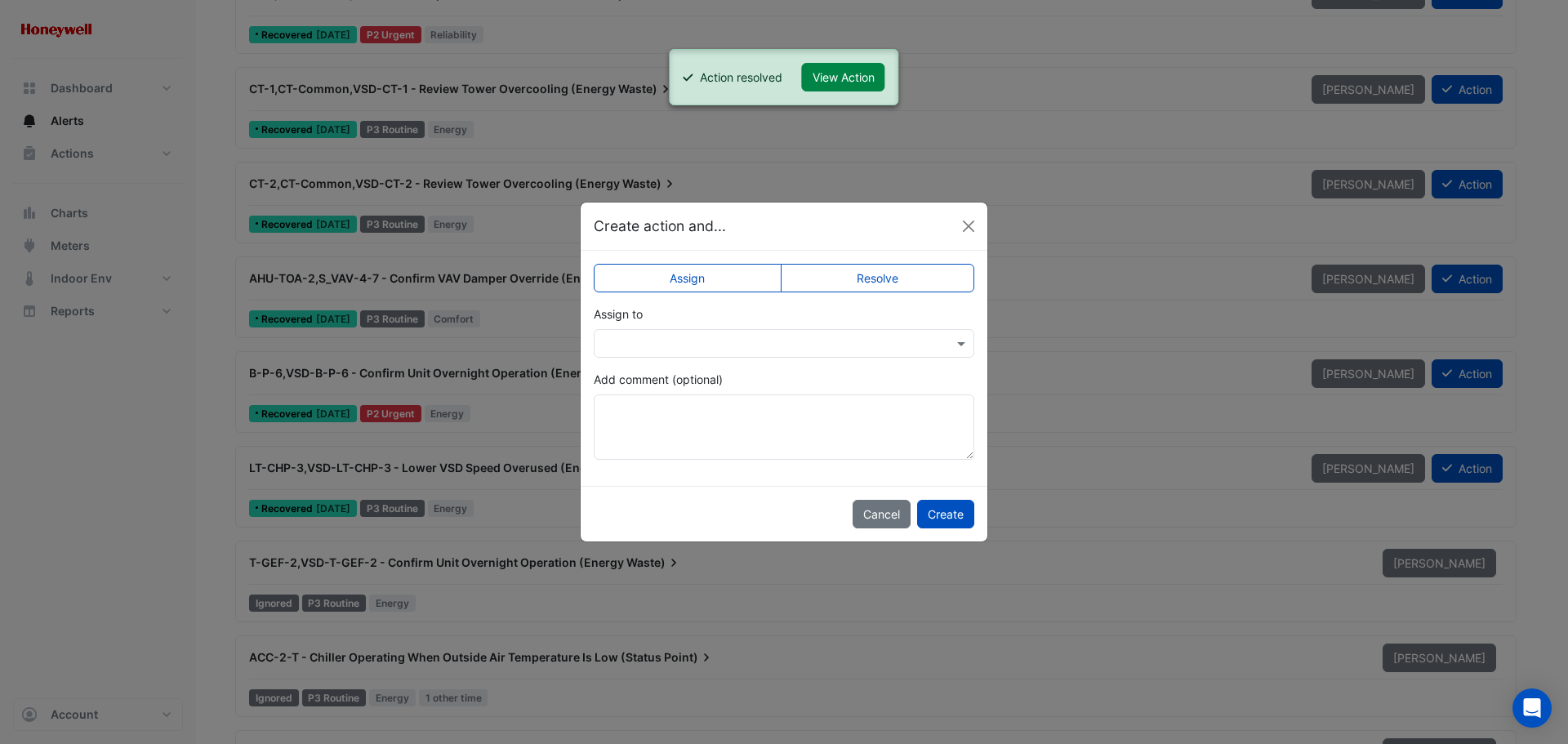
click at [915, 279] on label "Resolve" at bounding box center [878, 278] width 194 height 28
click at [945, 516] on button "Create" at bounding box center [946, 513] width 57 height 28
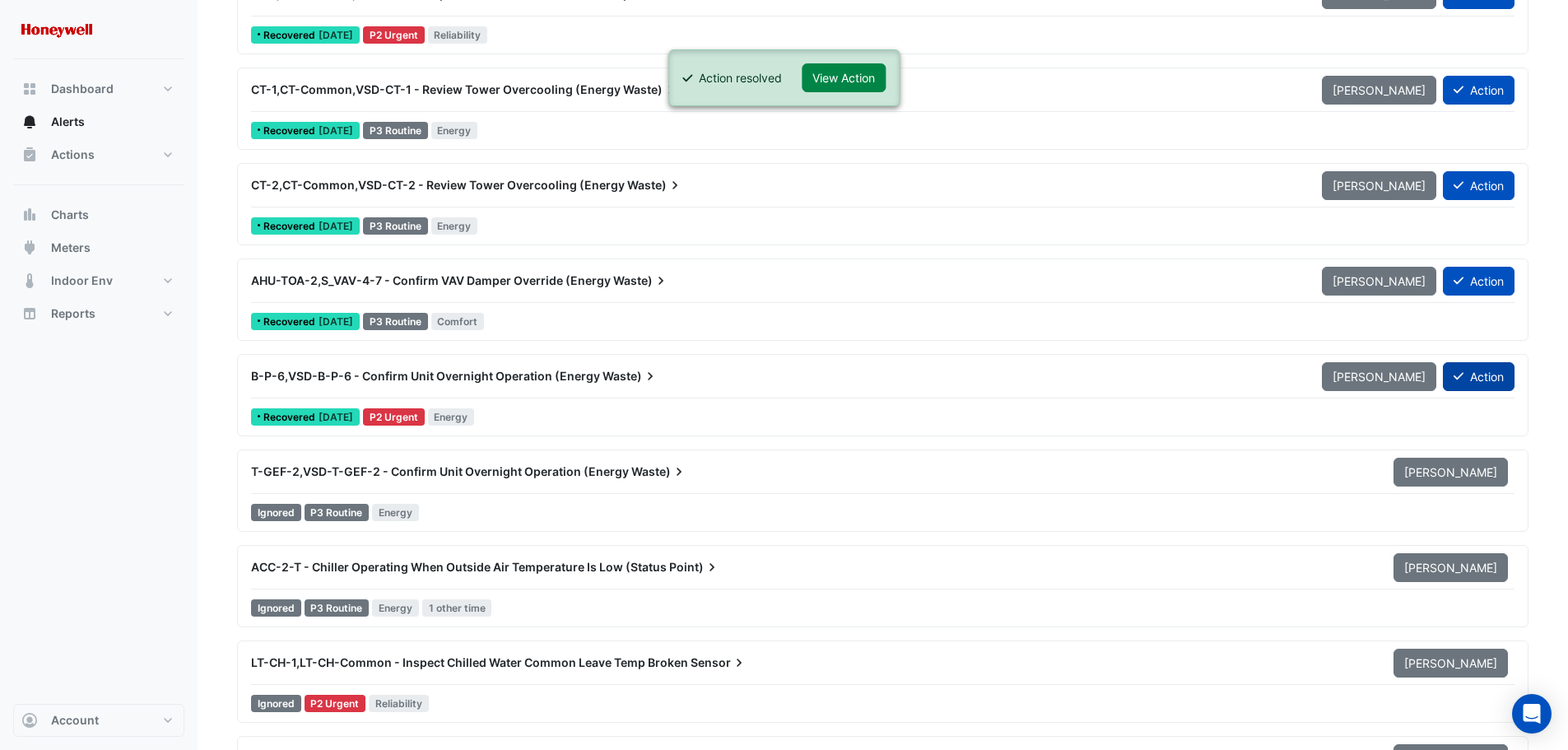
click at [1508, 368] on button "Action" at bounding box center [1479, 376] width 72 height 29
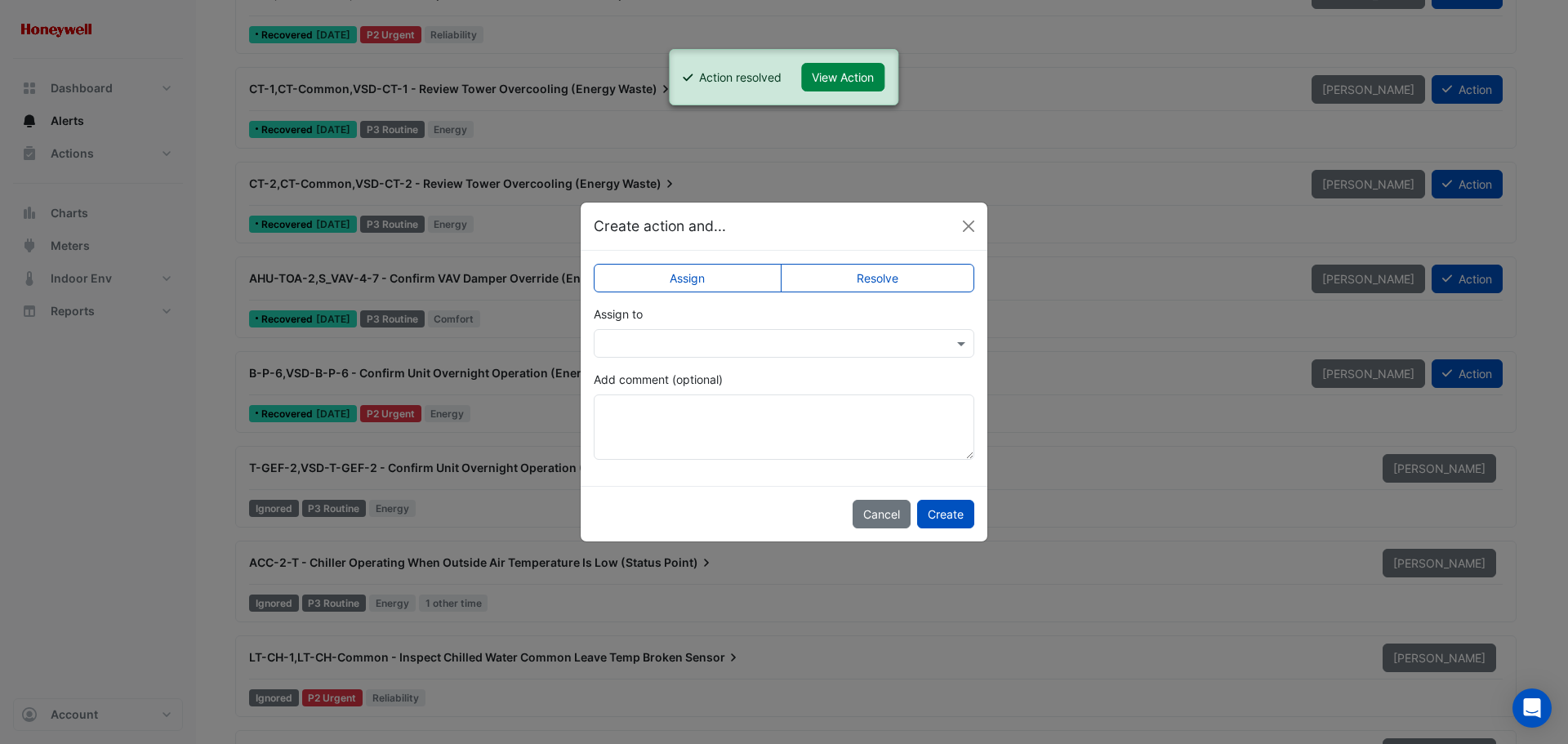
click at [885, 274] on label "Resolve" at bounding box center [878, 278] width 194 height 28
click at [942, 507] on button "Create" at bounding box center [946, 513] width 57 height 28
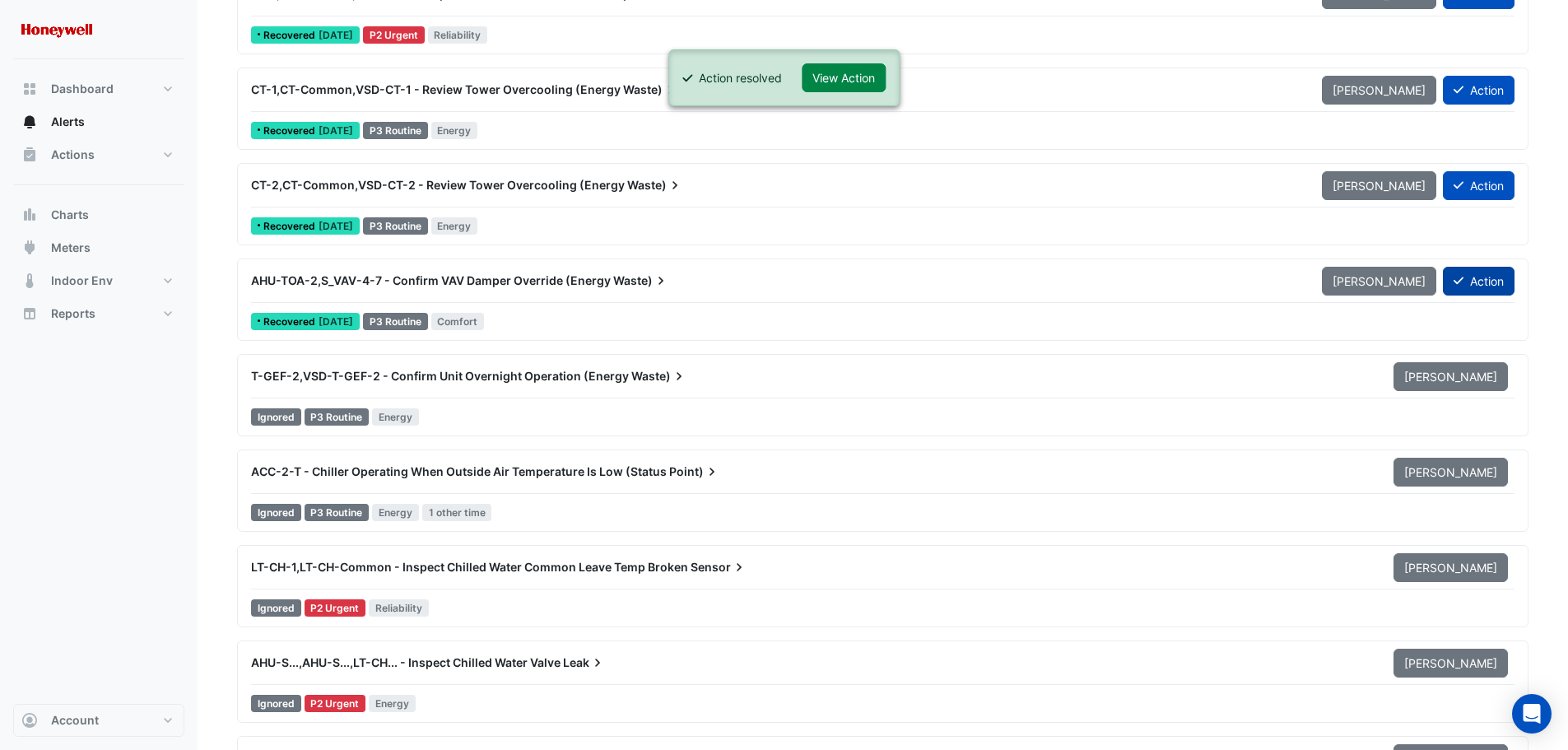
click at [1473, 281] on button "Action" at bounding box center [1479, 281] width 72 height 29
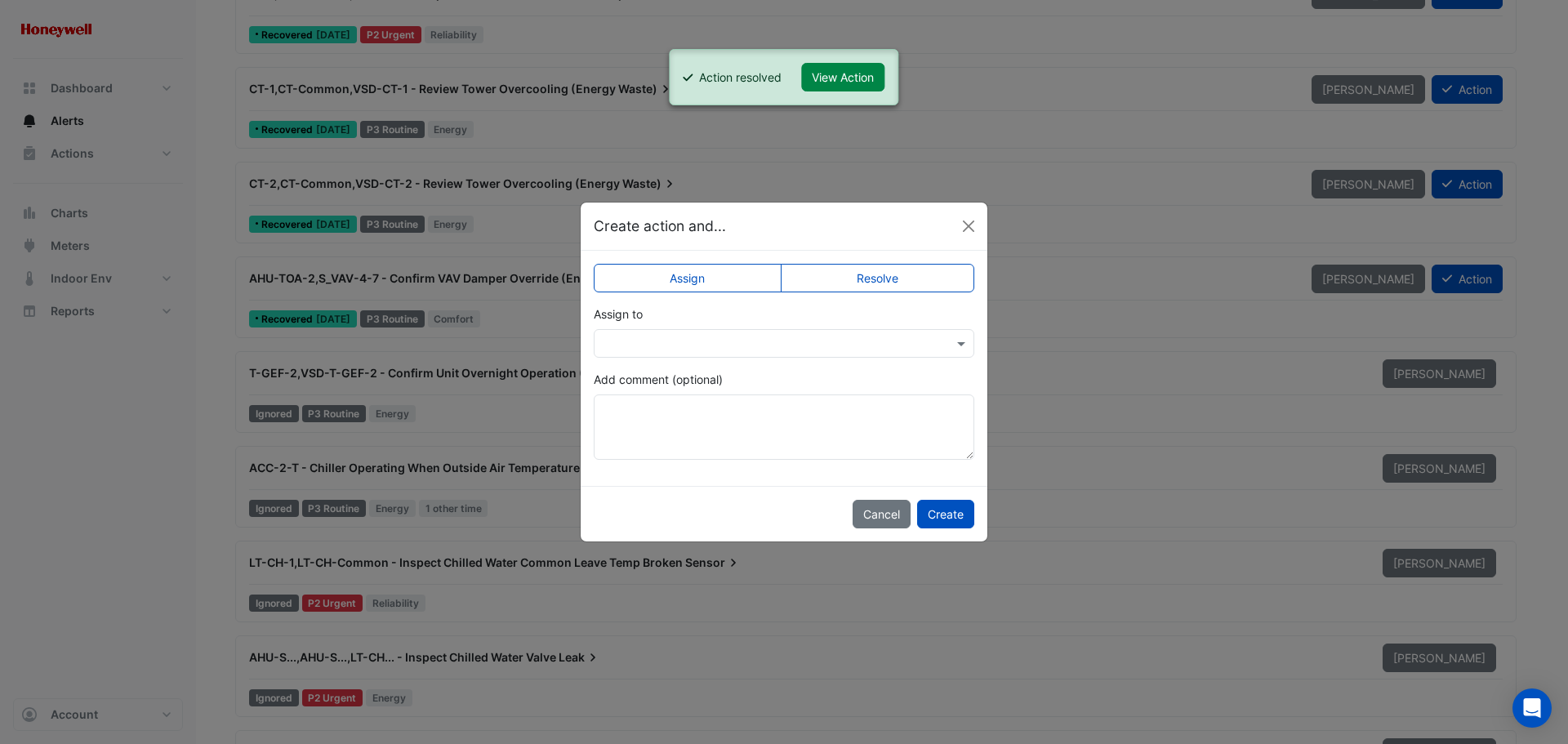
click at [866, 274] on label "Resolve" at bounding box center [878, 278] width 194 height 28
click at [952, 510] on button "Create" at bounding box center [946, 513] width 57 height 28
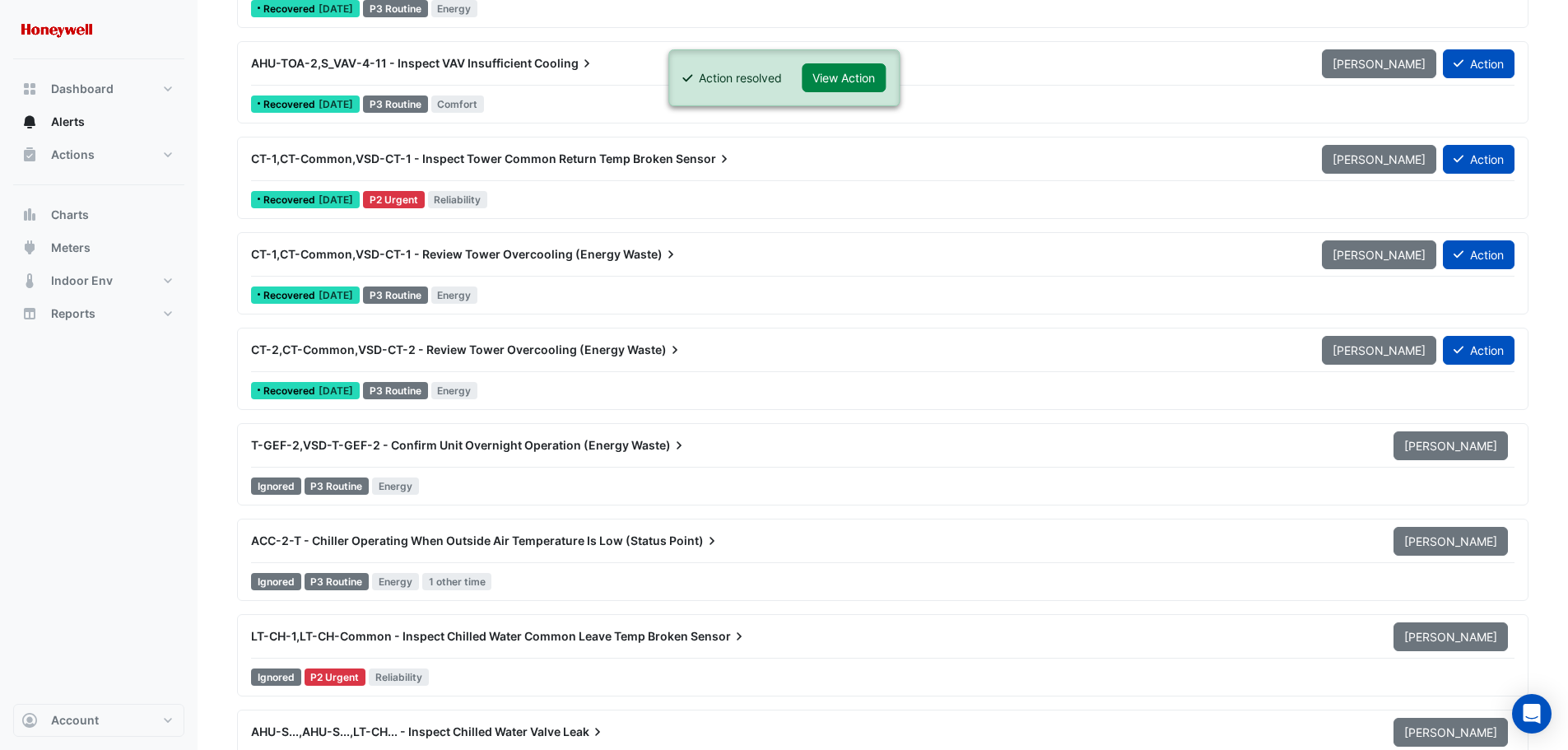
scroll to position [12590, 0]
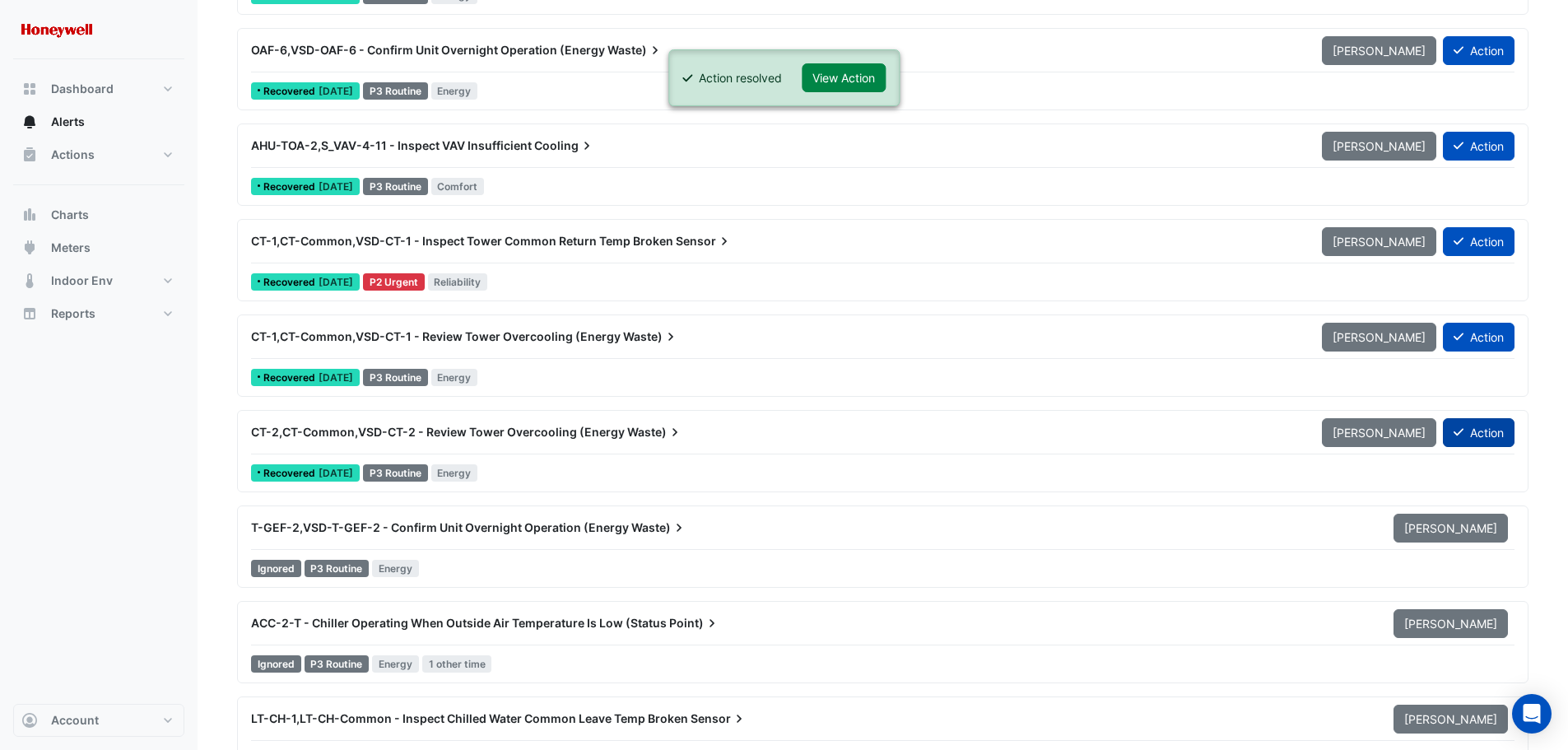
click at [1484, 428] on button "Action" at bounding box center [1479, 432] width 72 height 29
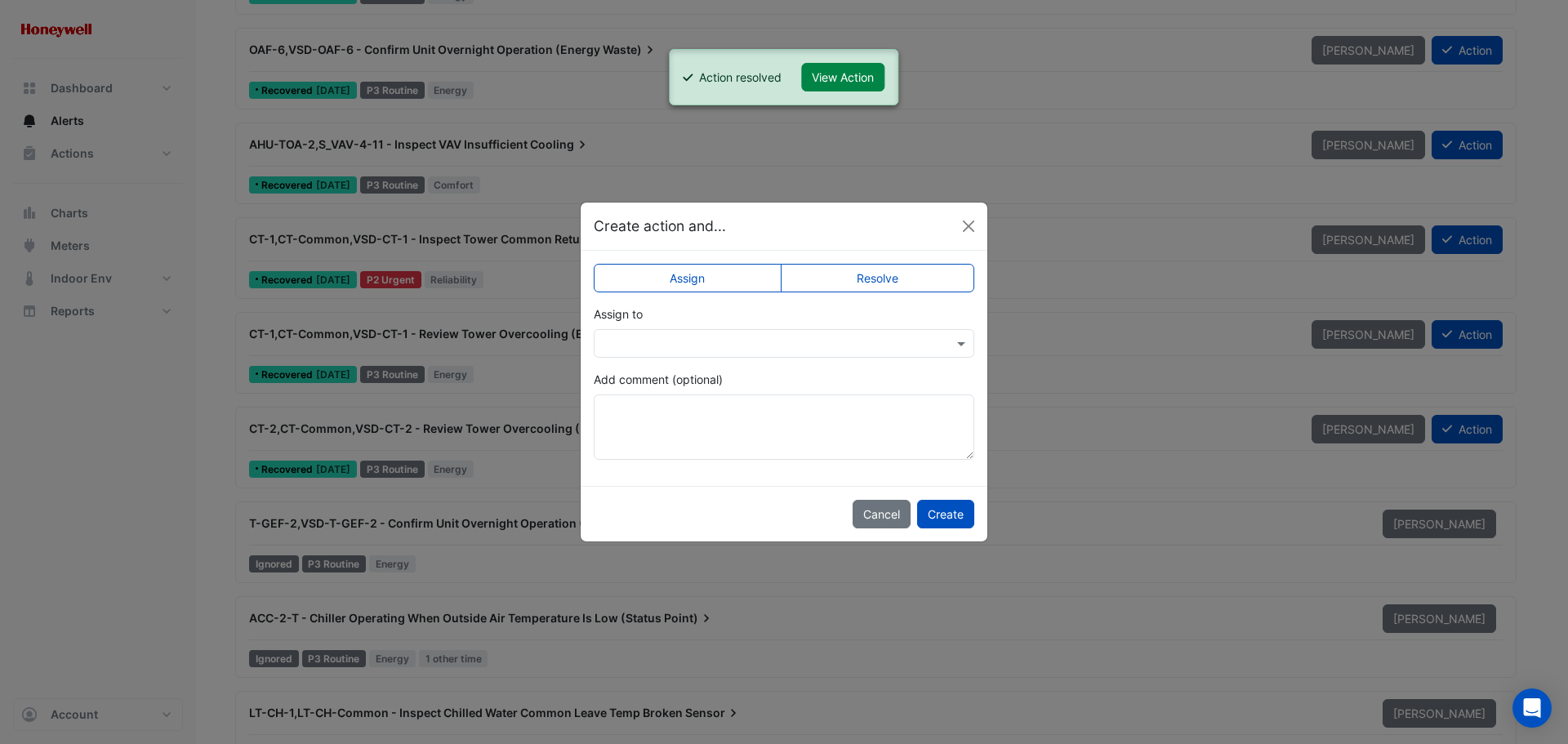
click at [884, 280] on label "Resolve" at bounding box center [878, 278] width 194 height 28
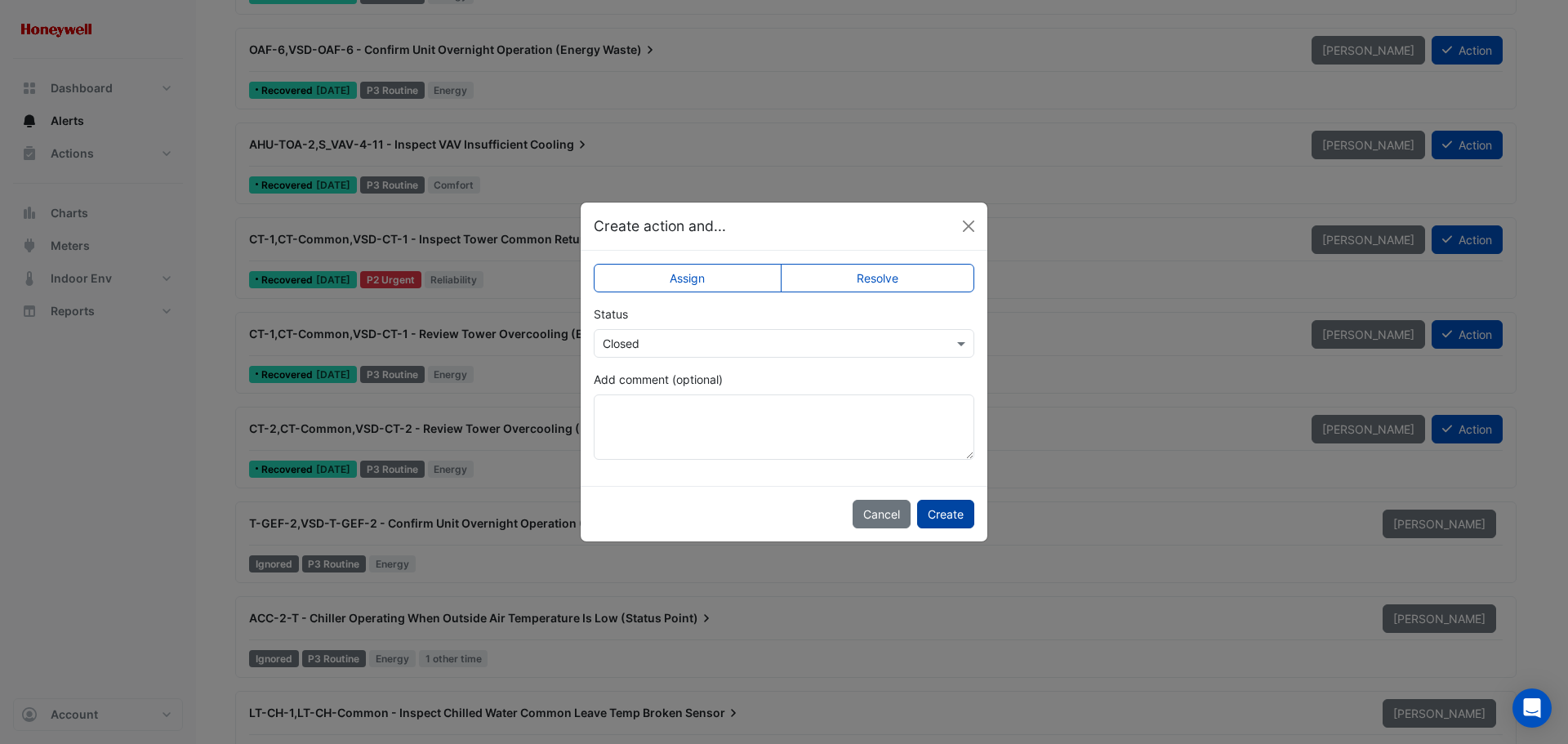
click at [954, 508] on button "Create" at bounding box center [946, 513] width 57 height 28
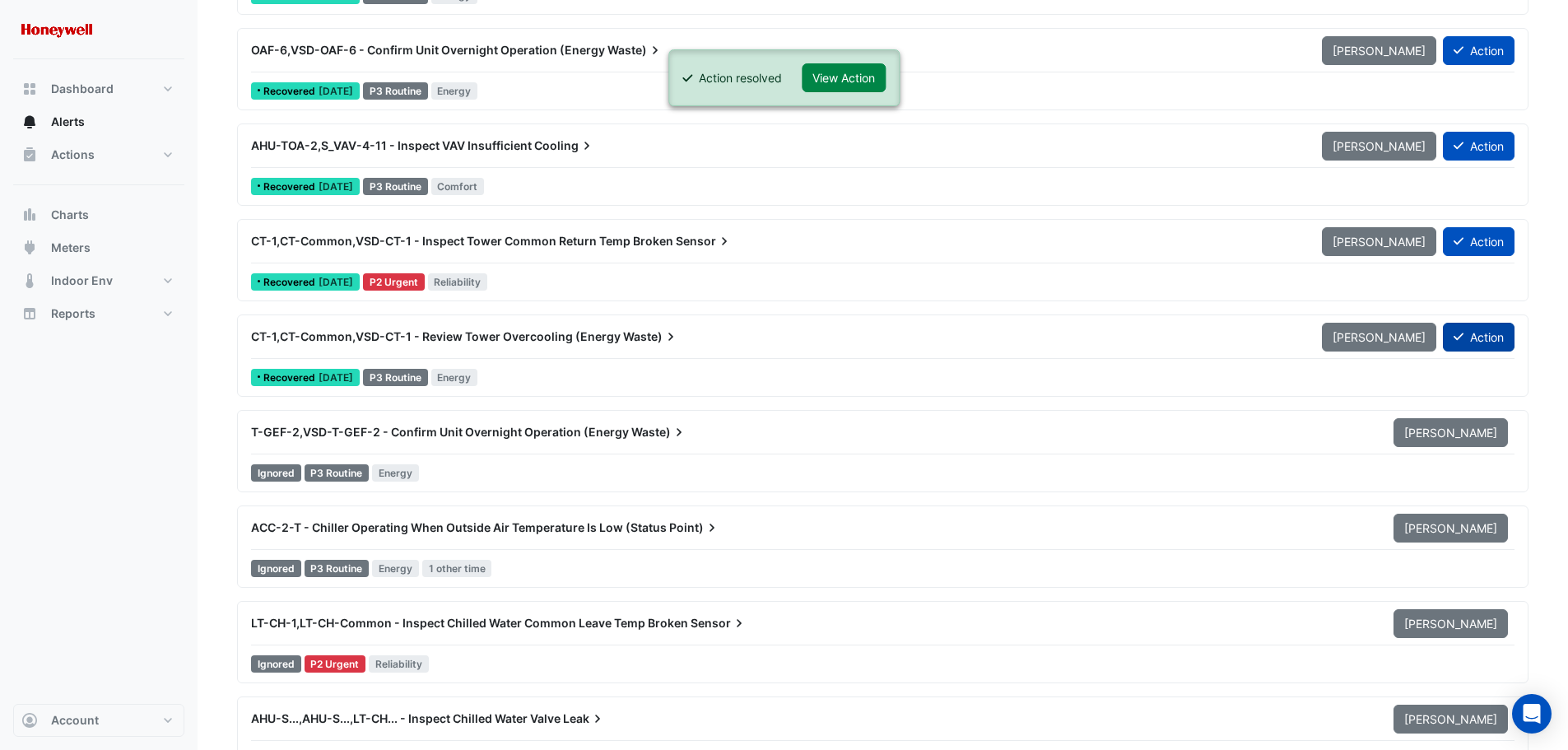
click at [1466, 339] on button "Action" at bounding box center [1479, 336] width 72 height 29
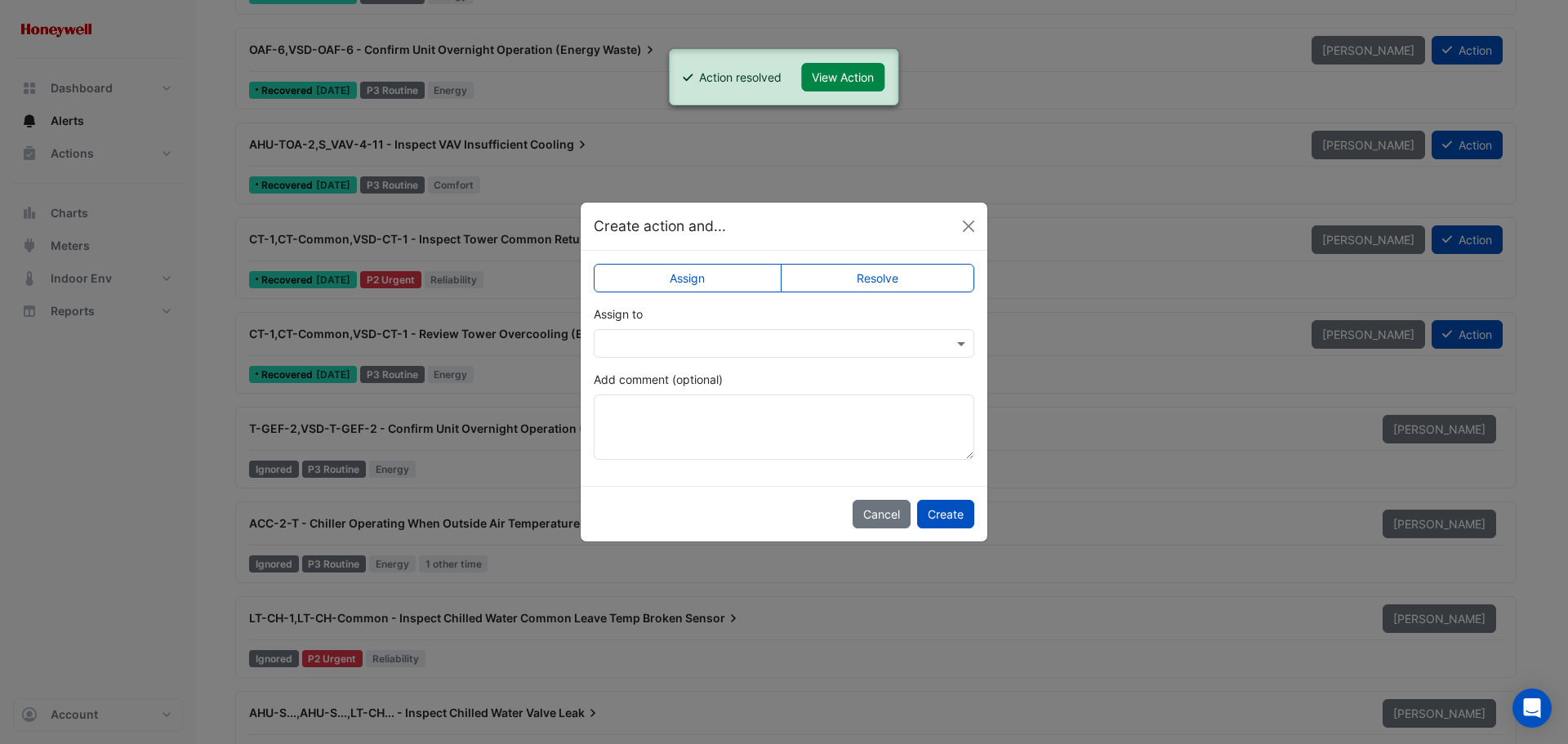
click at [864, 277] on label "Resolve" at bounding box center [878, 278] width 194 height 28
click at [941, 507] on button "Create" at bounding box center [946, 513] width 57 height 28
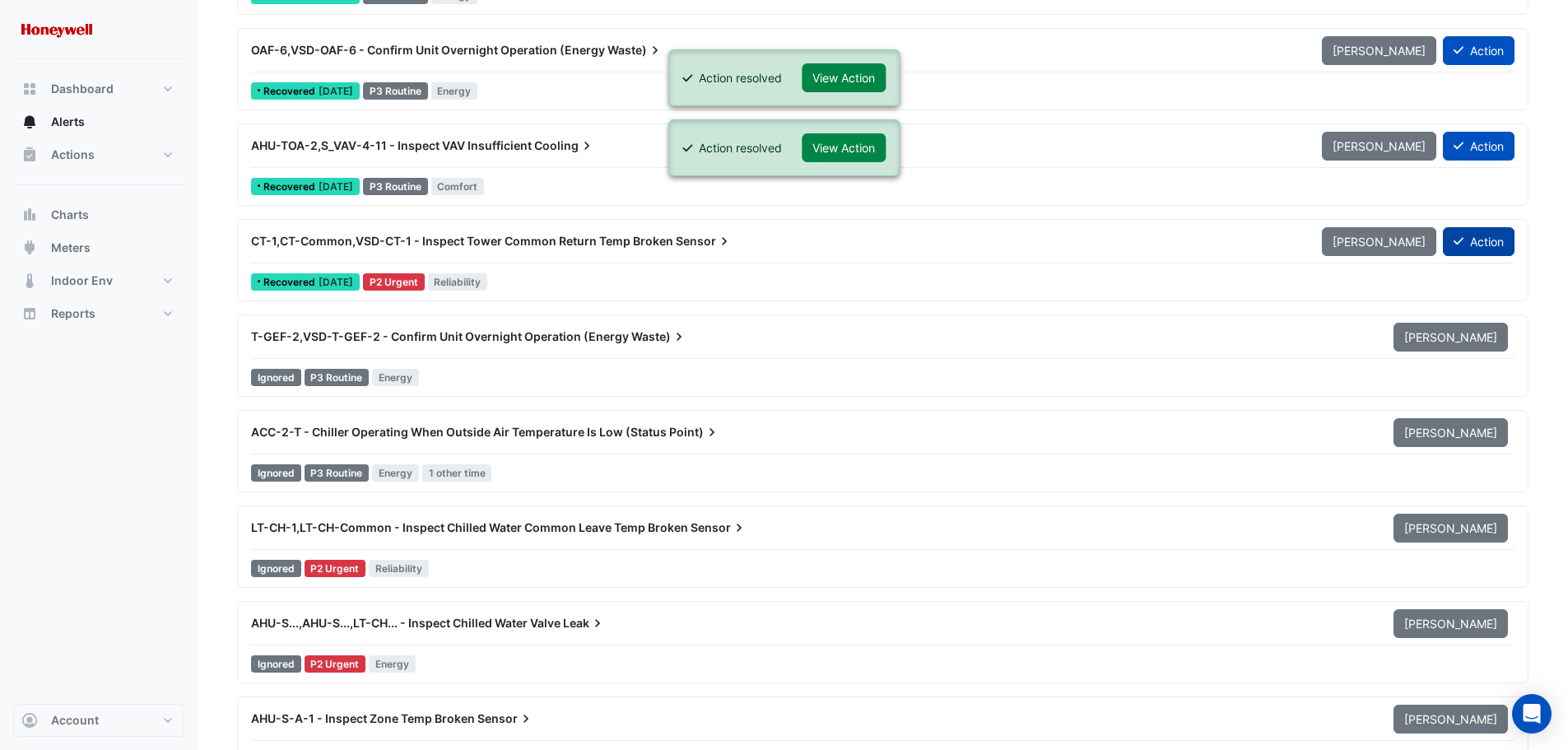
click at [1508, 234] on button "Action" at bounding box center [1479, 241] width 72 height 29
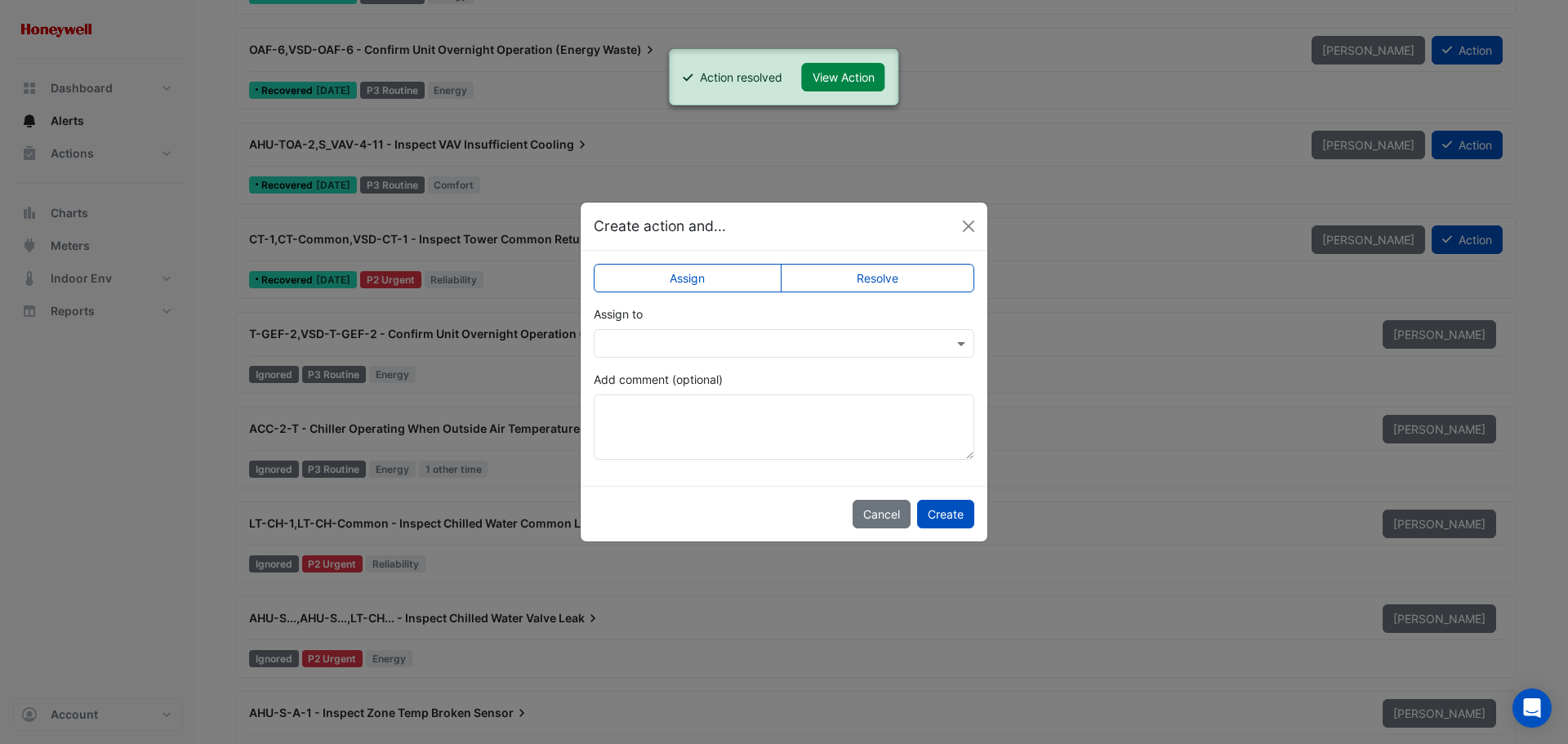
click at [951, 273] on label "Resolve" at bounding box center [878, 278] width 194 height 28
click at [925, 513] on button "Create" at bounding box center [946, 513] width 57 height 28
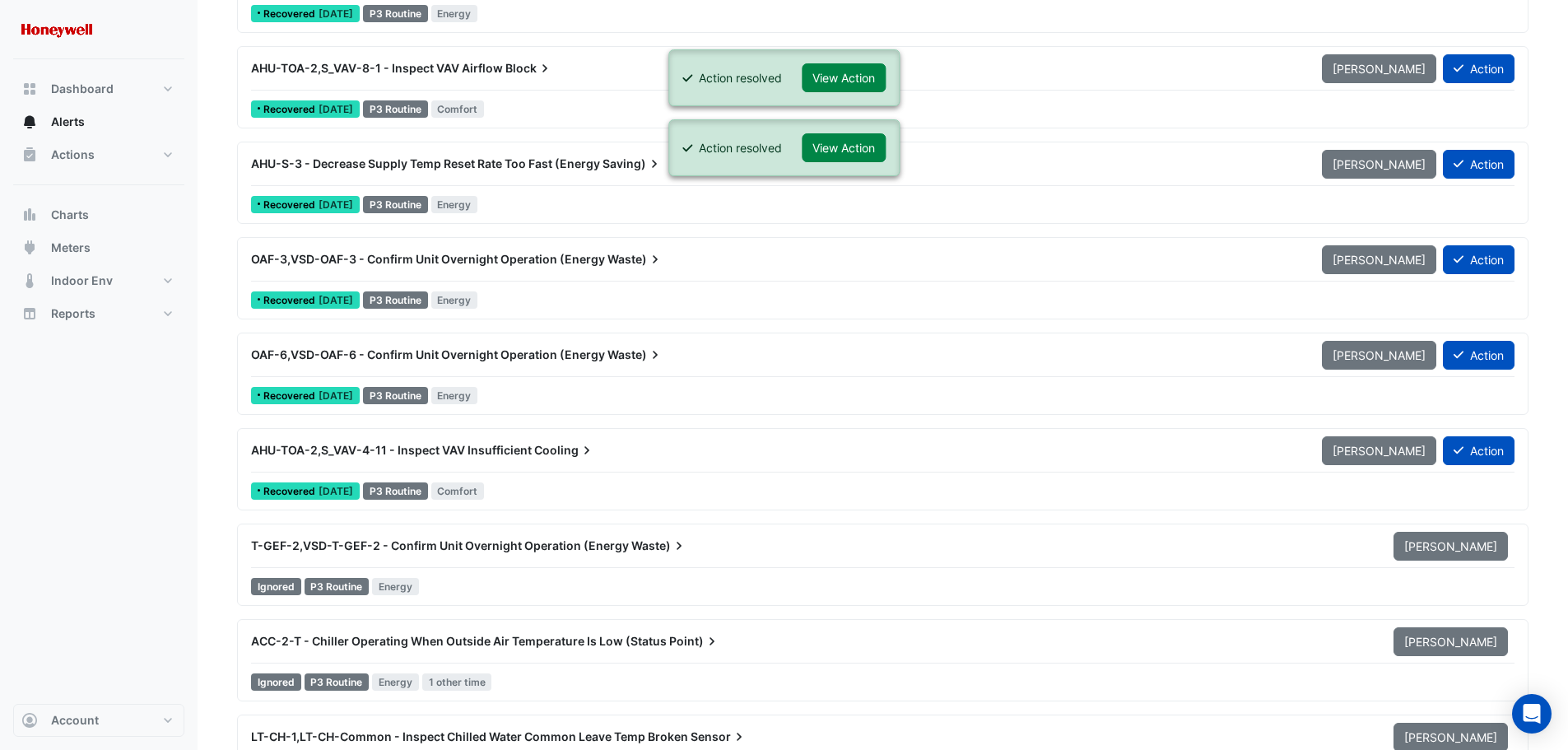
scroll to position [12262, 0]
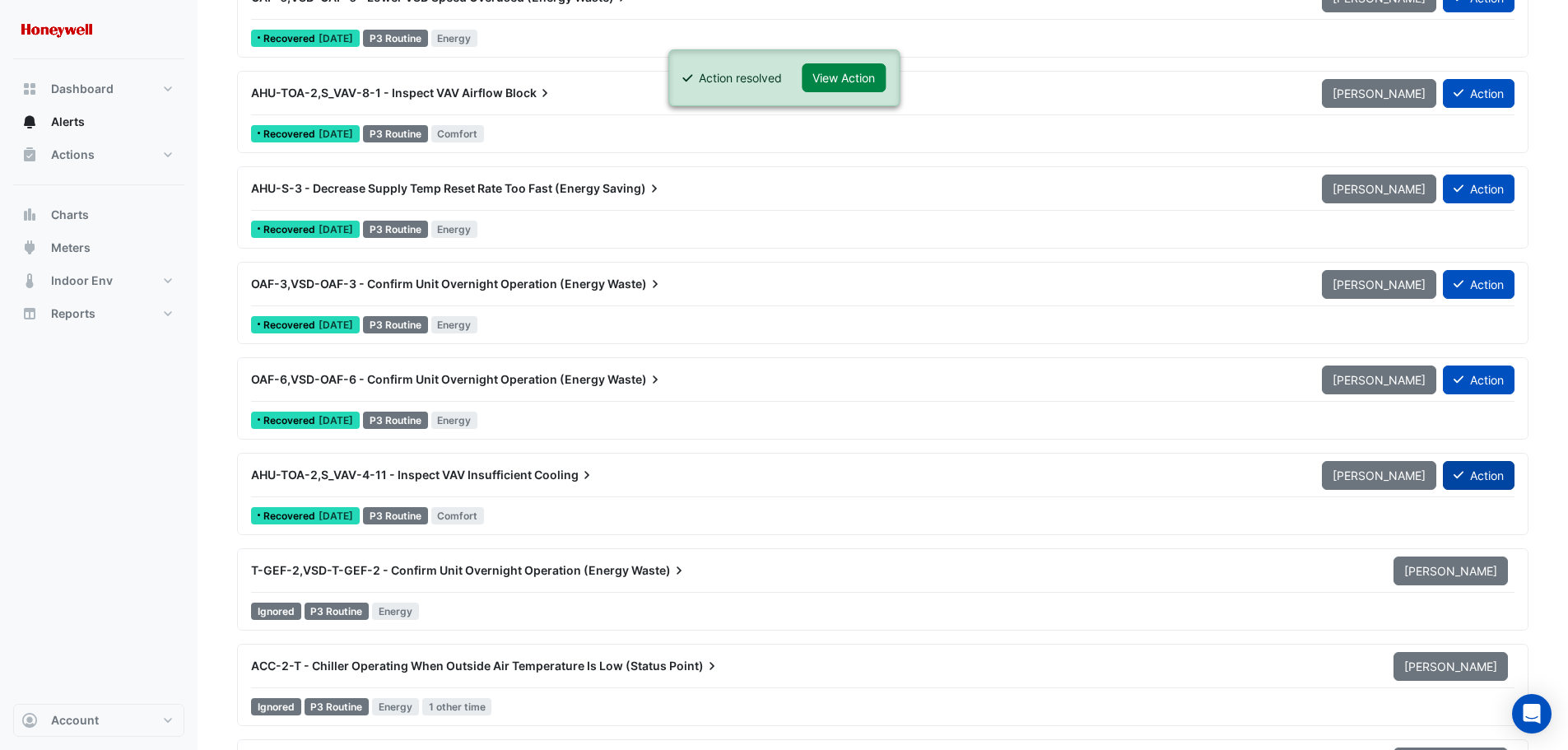
click at [1501, 472] on button "Action" at bounding box center [1479, 474] width 72 height 29
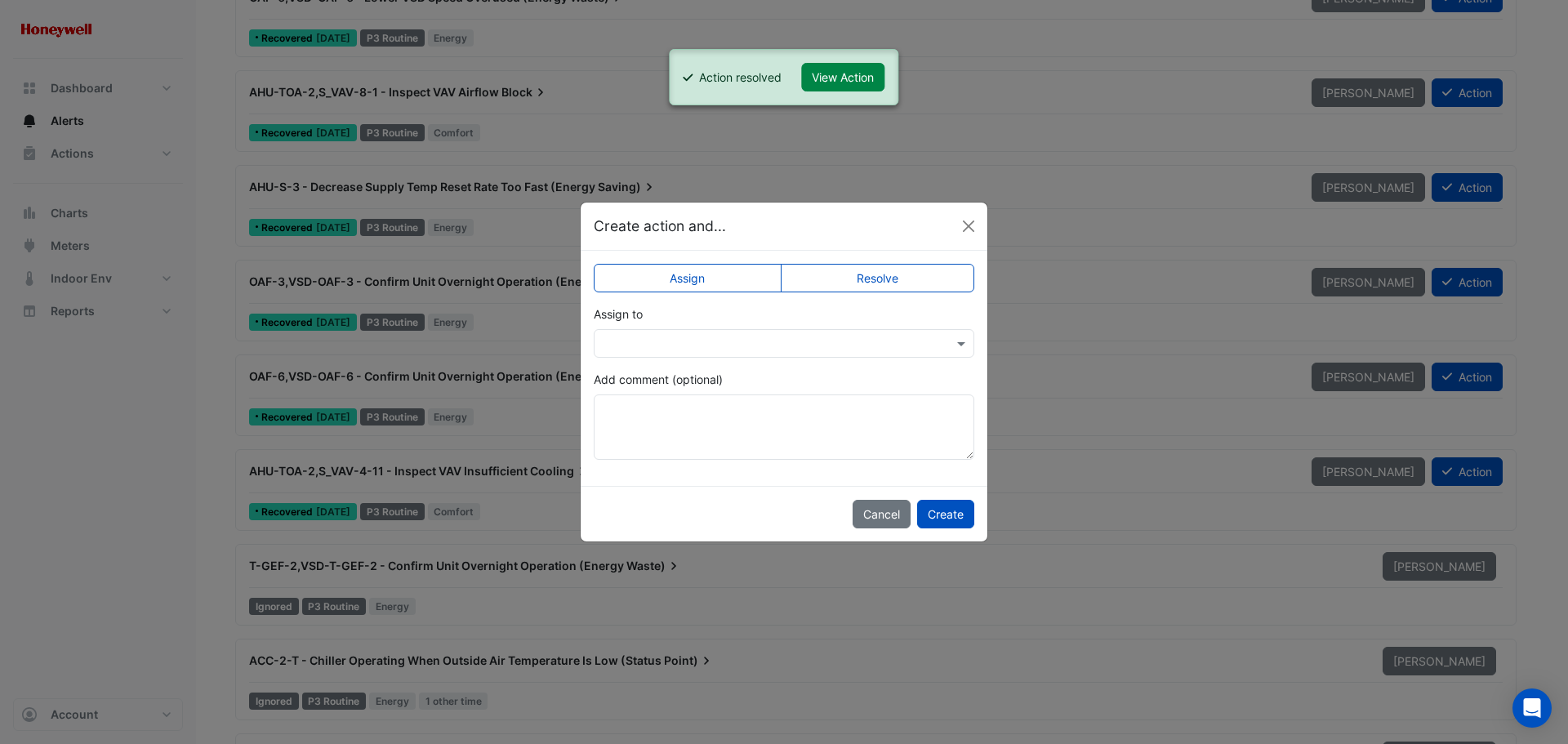
drag, startPoint x: 906, startPoint y: 285, endPoint x: 940, endPoint y: 385, distance: 105.6
click at [906, 285] on label "Resolve" at bounding box center [878, 278] width 194 height 28
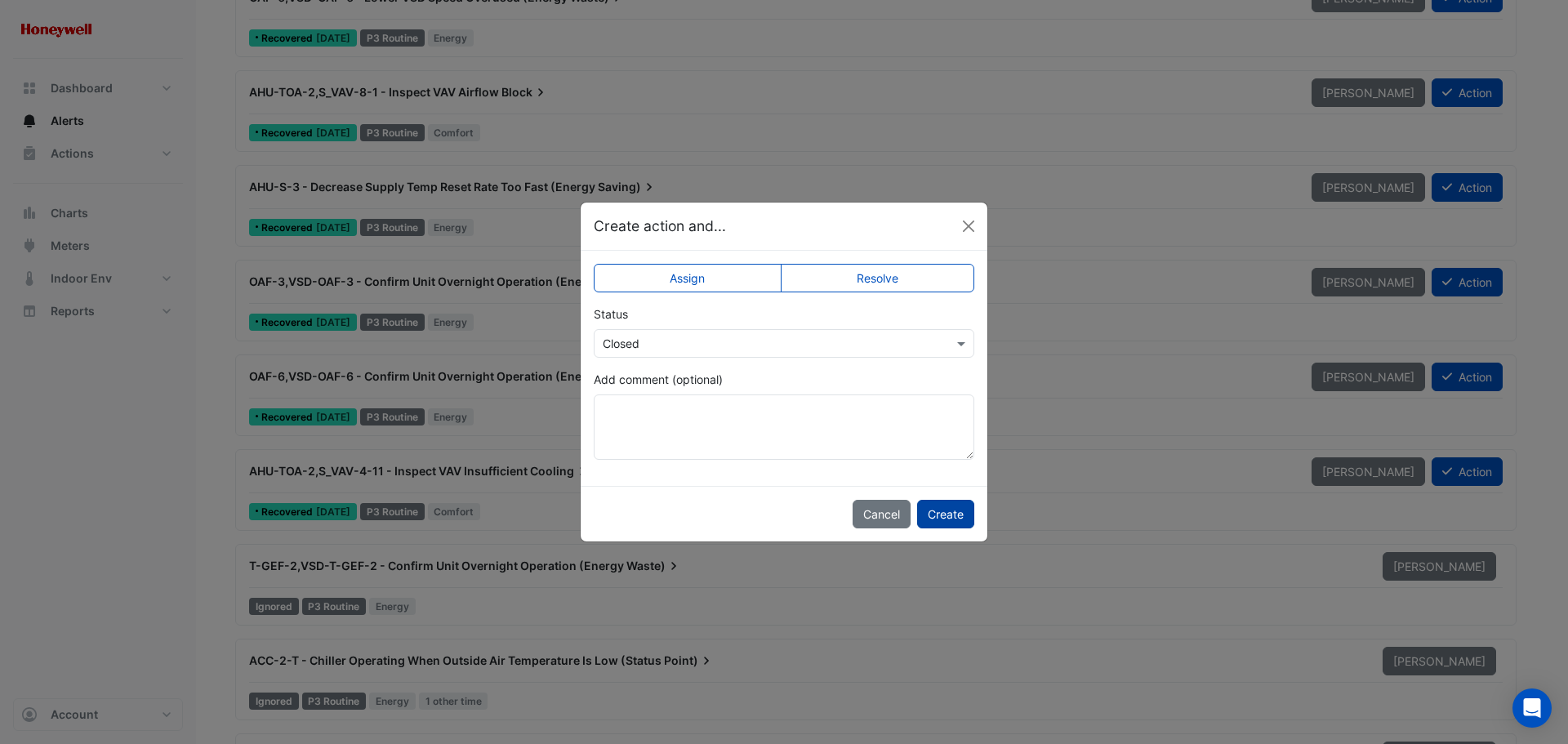
click at [954, 507] on button "Create" at bounding box center [946, 513] width 57 height 28
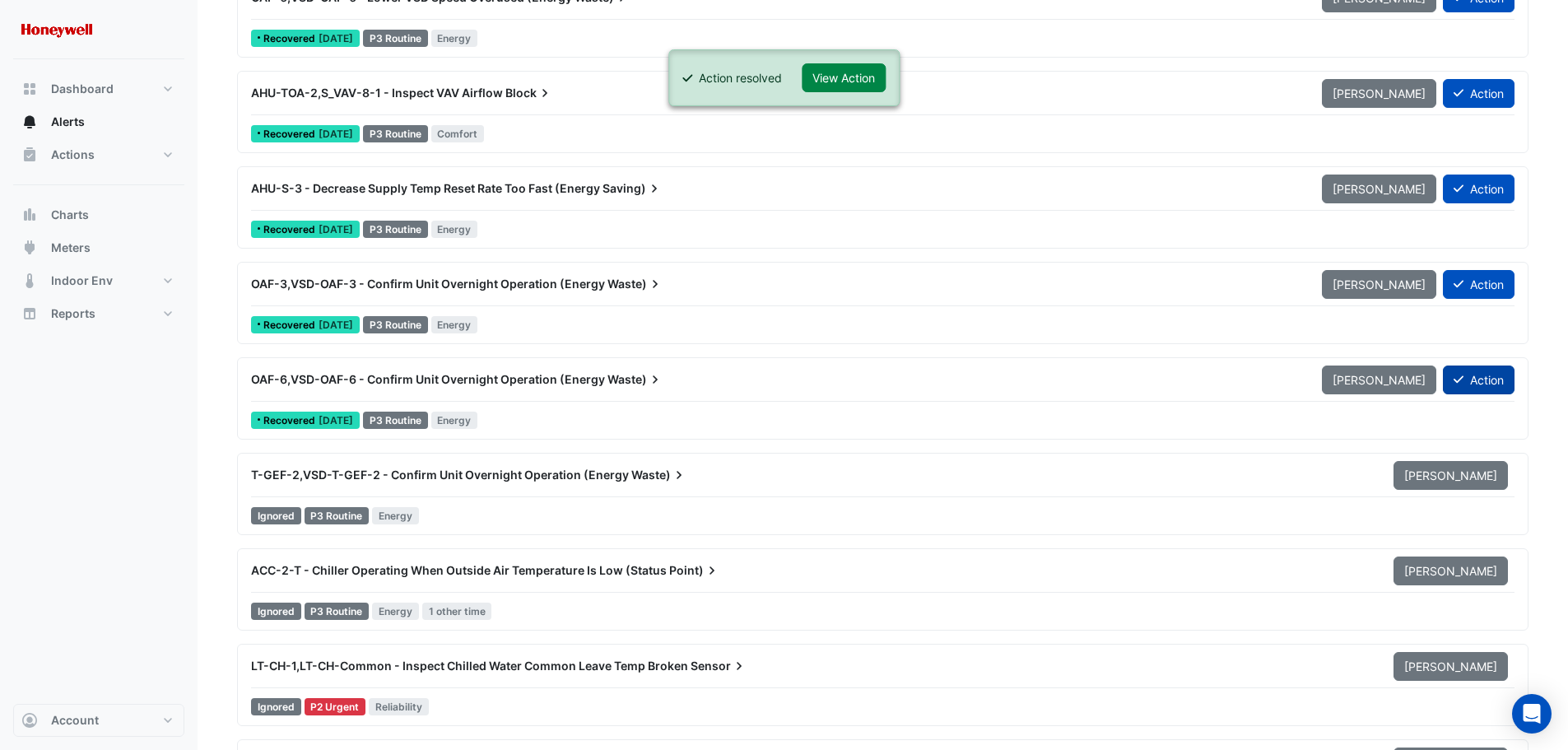
click at [1482, 386] on button "Action" at bounding box center [1479, 379] width 72 height 29
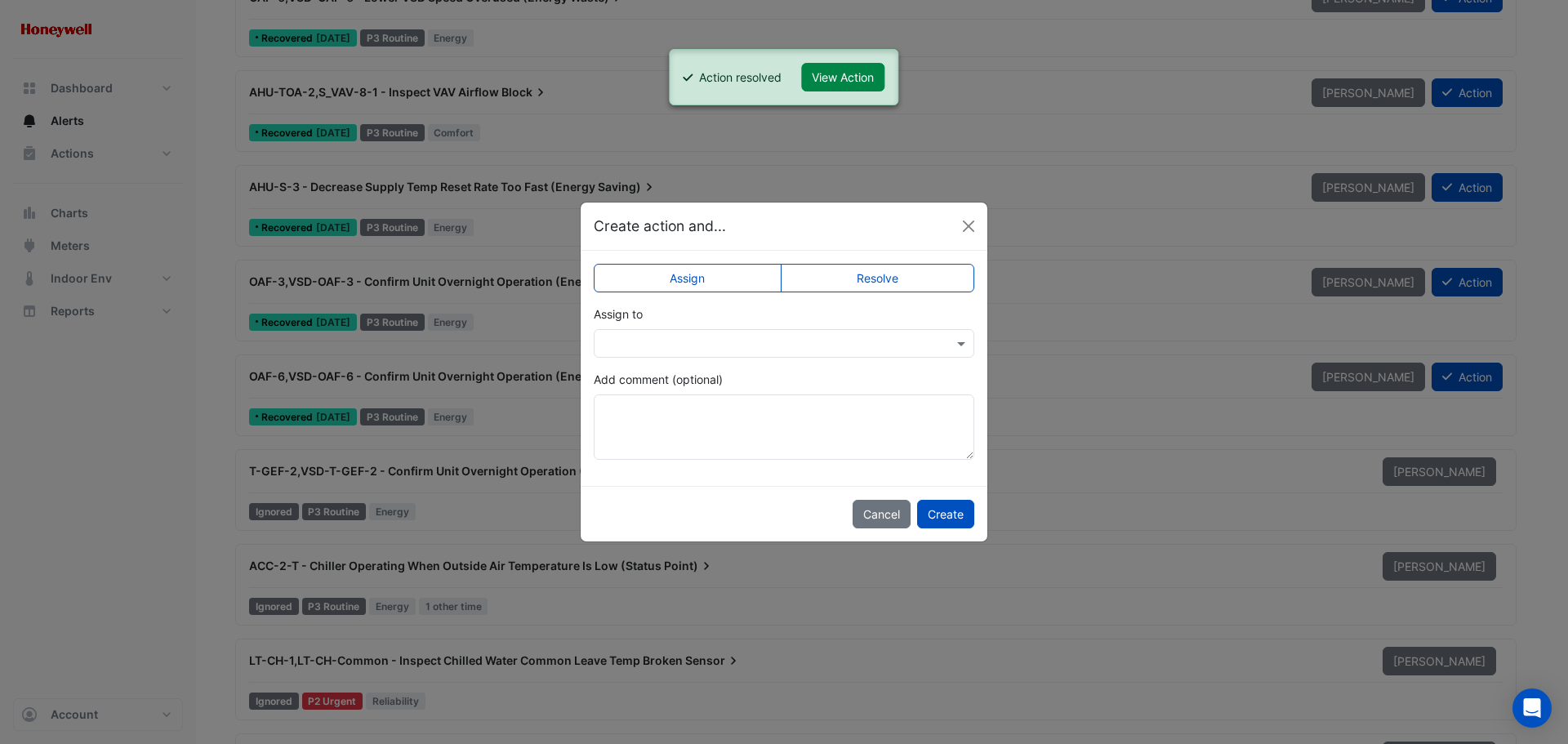
click at [892, 281] on label "Resolve" at bounding box center [878, 278] width 194 height 28
click at [964, 514] on button "Create" at bounding box center [946, 513] width 57 height 28
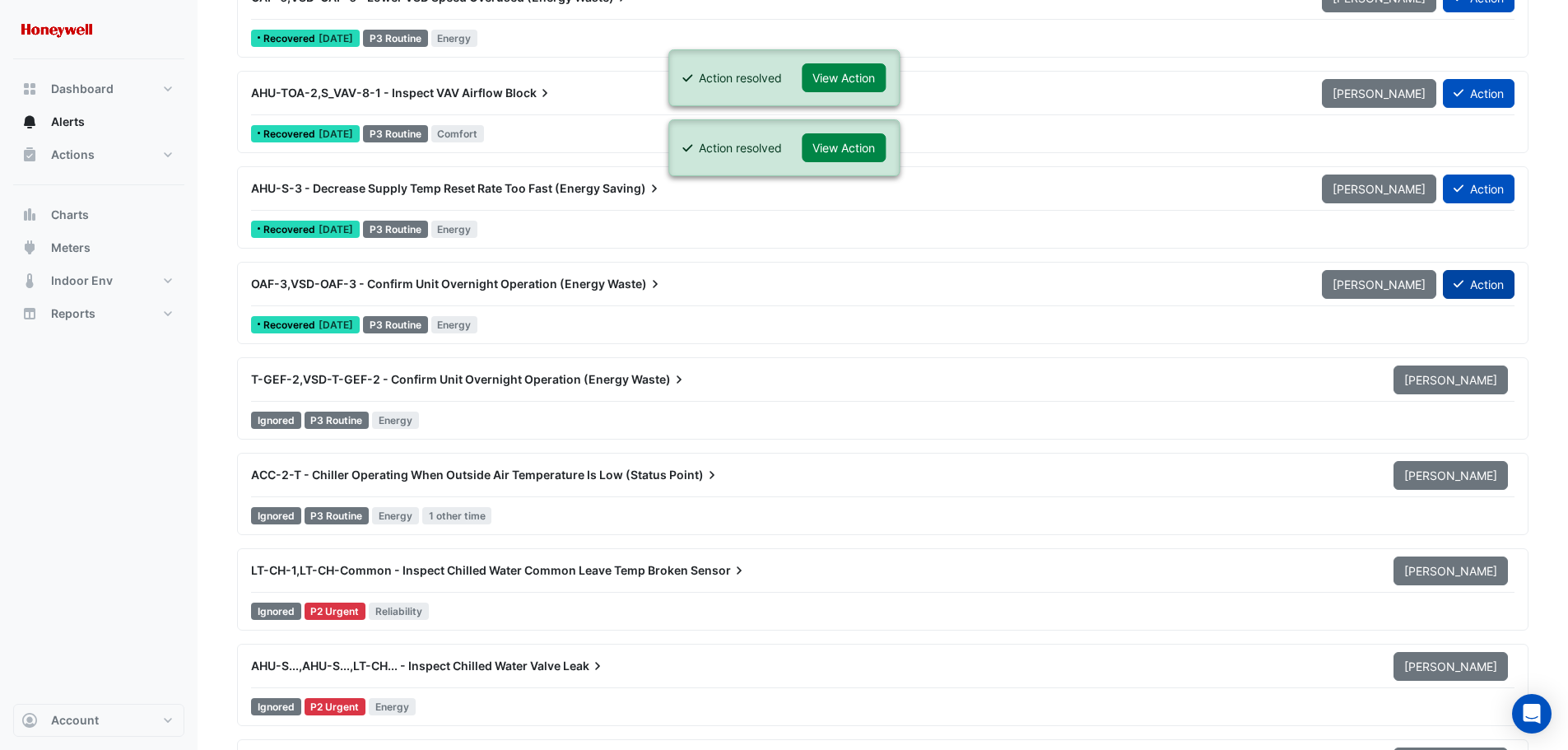
click at [1484, 279] on button "Action" at bounding box center [1479, 284] width 72 height 29
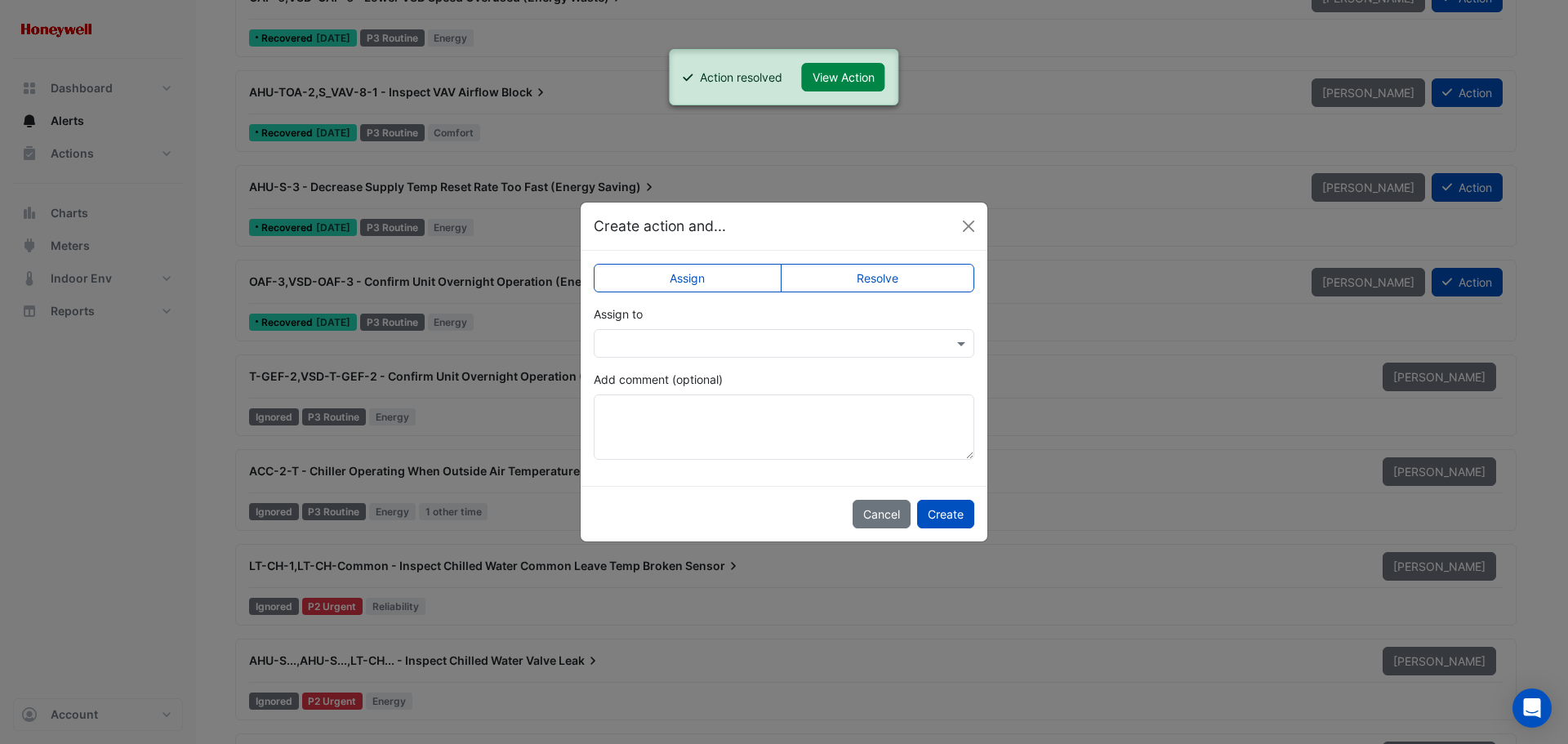
click at [898, 279] on label "Resolve" at bounding box center [878, 278] width 194 height 28
click at [966, 508] on button "Create" at bounding box center [946, 513] width 57 height 28
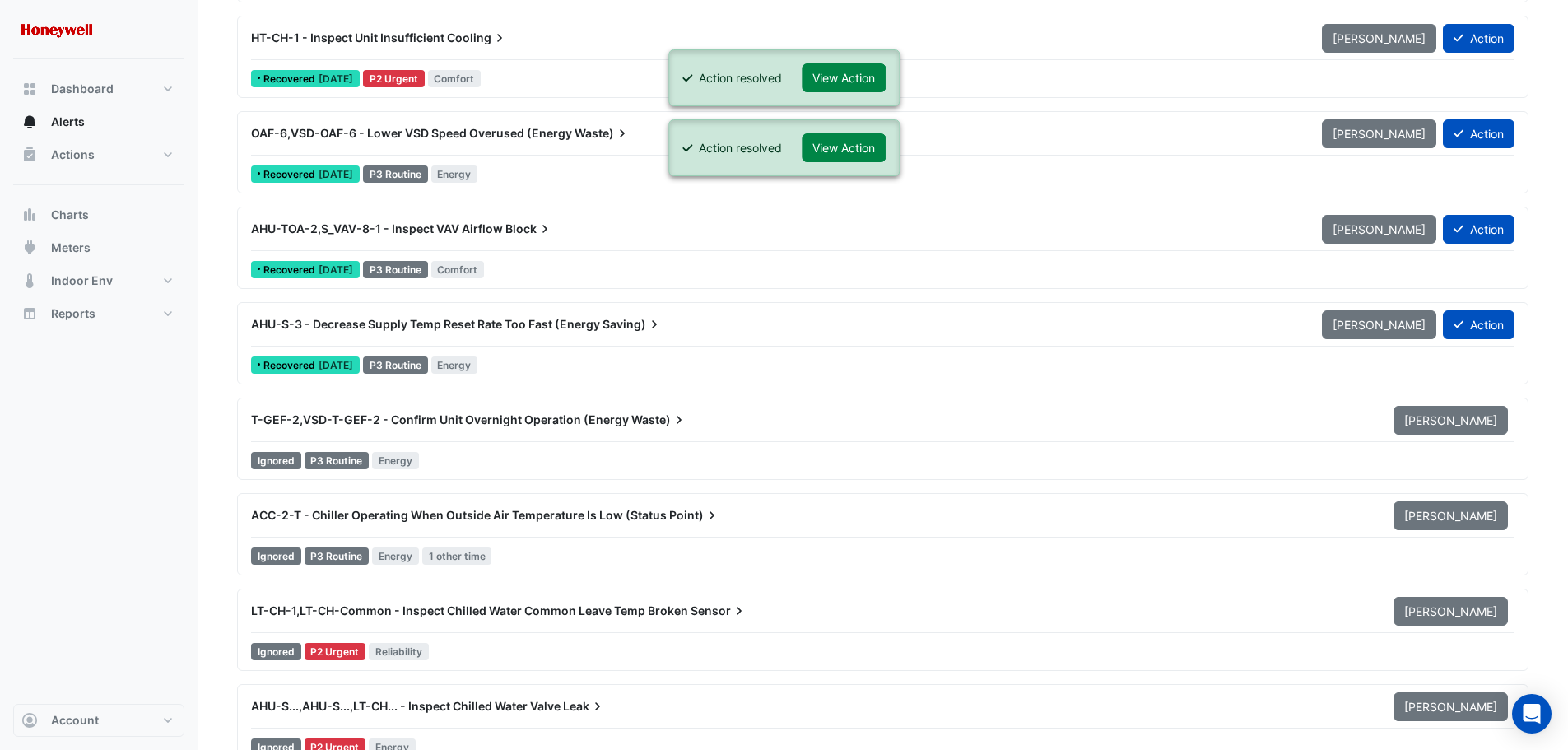
scroll to position [12097, 0]
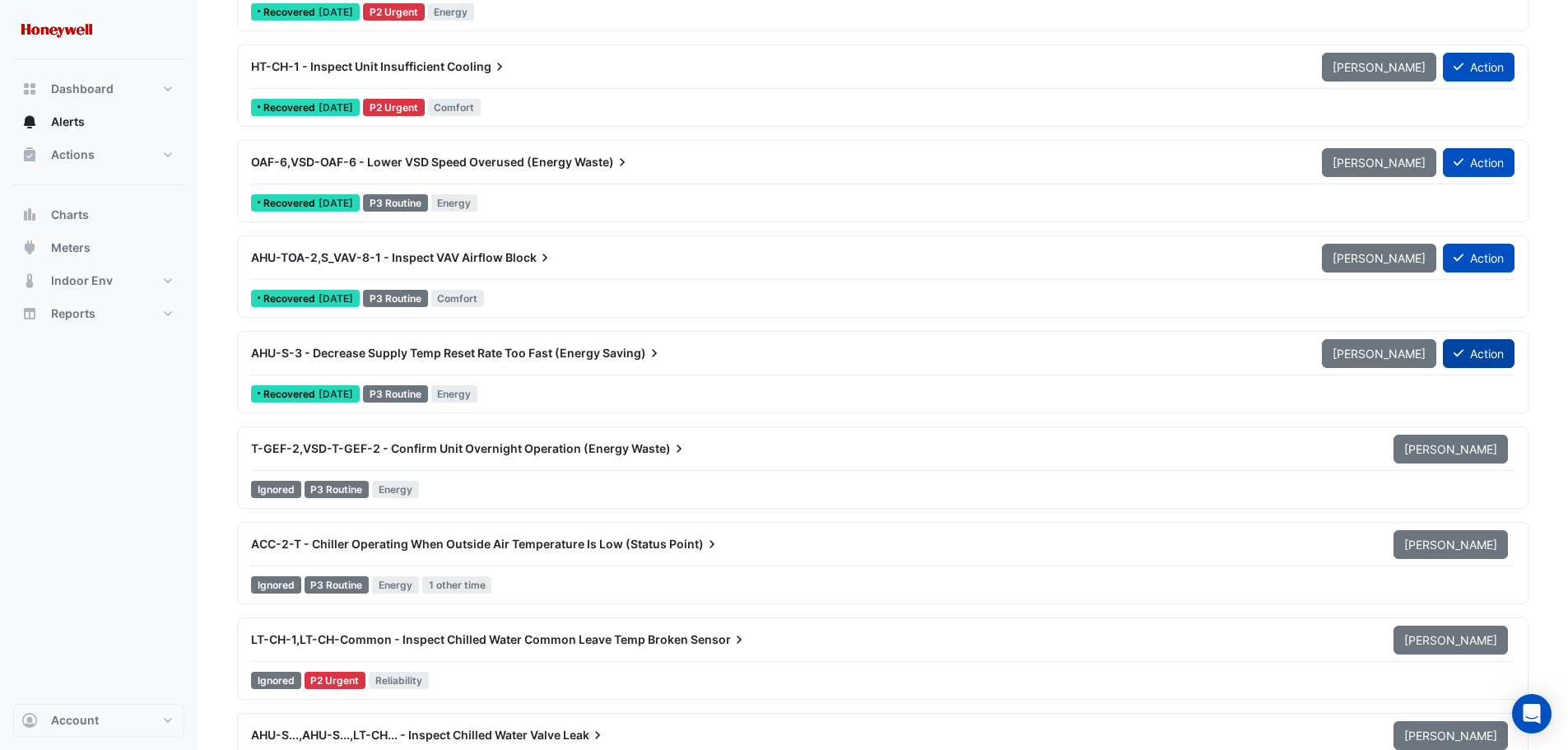
click at [1478, 352] on button "Action" at bounding box center [1479, 353] width 72 height 29
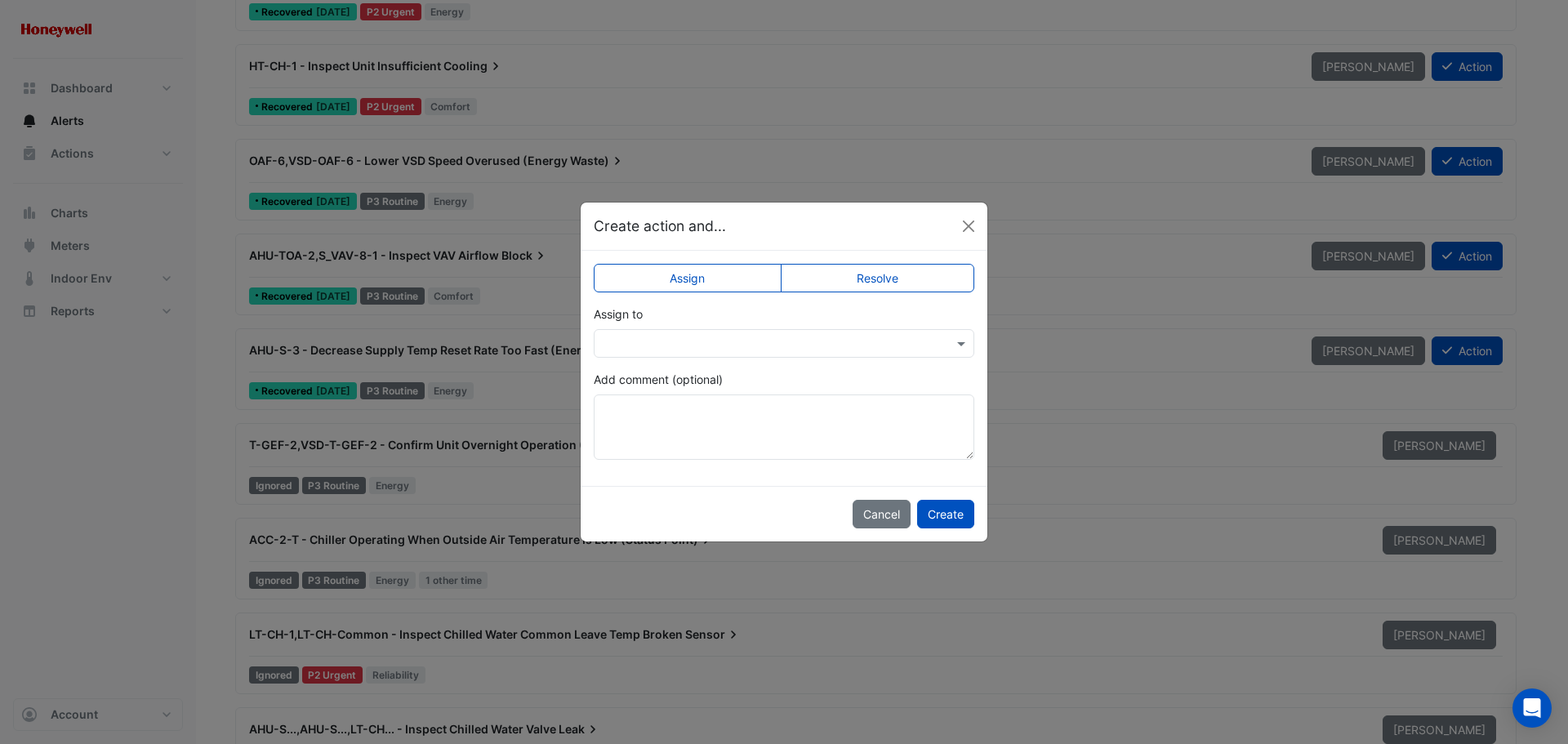
click at [861, 286] on label "Resolve" at bounding box center [878, 278] width 194 height 28
click at [945, 511] on button "Create" at bounding box center [946, 513] width 57 height 28
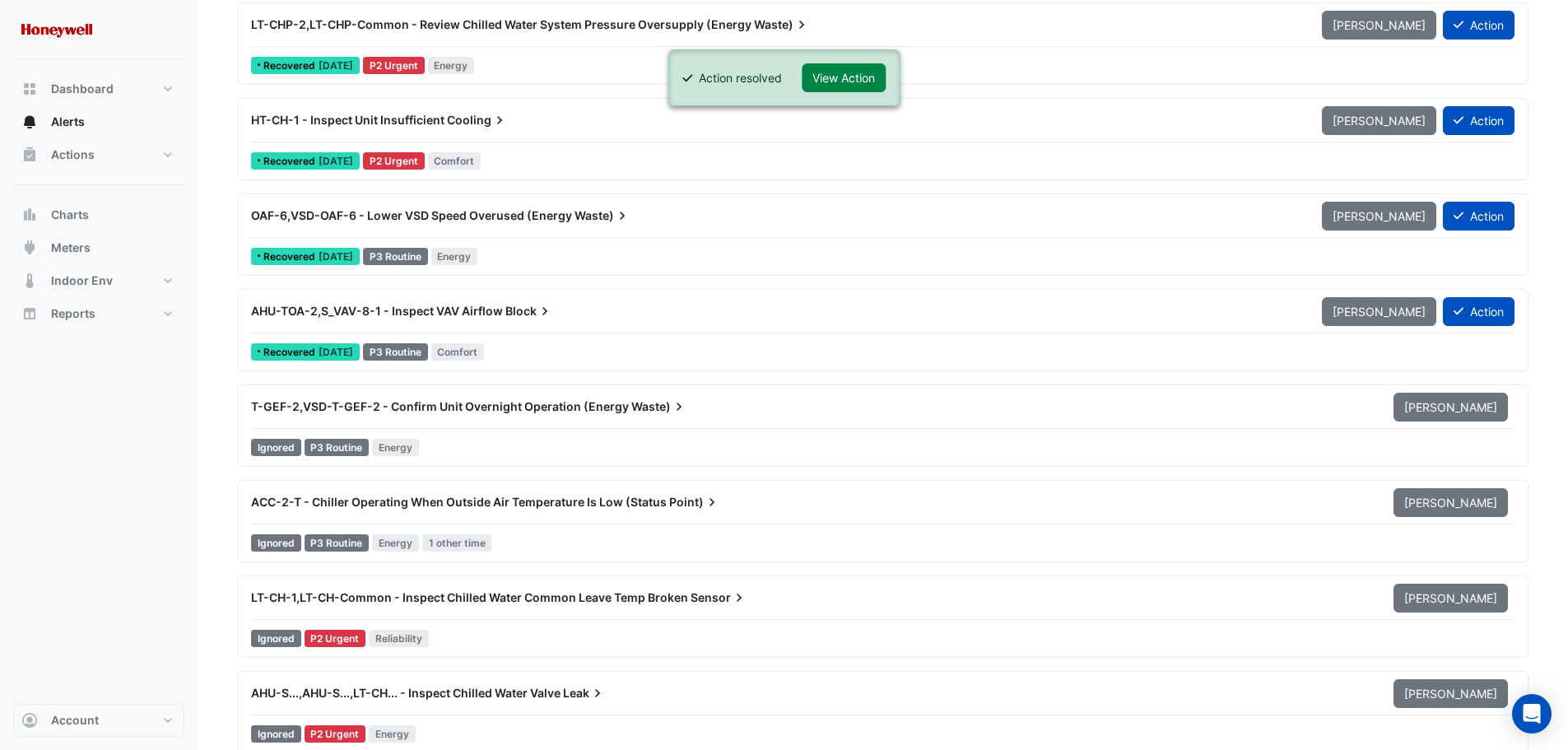
scroll to position [12015, 0]
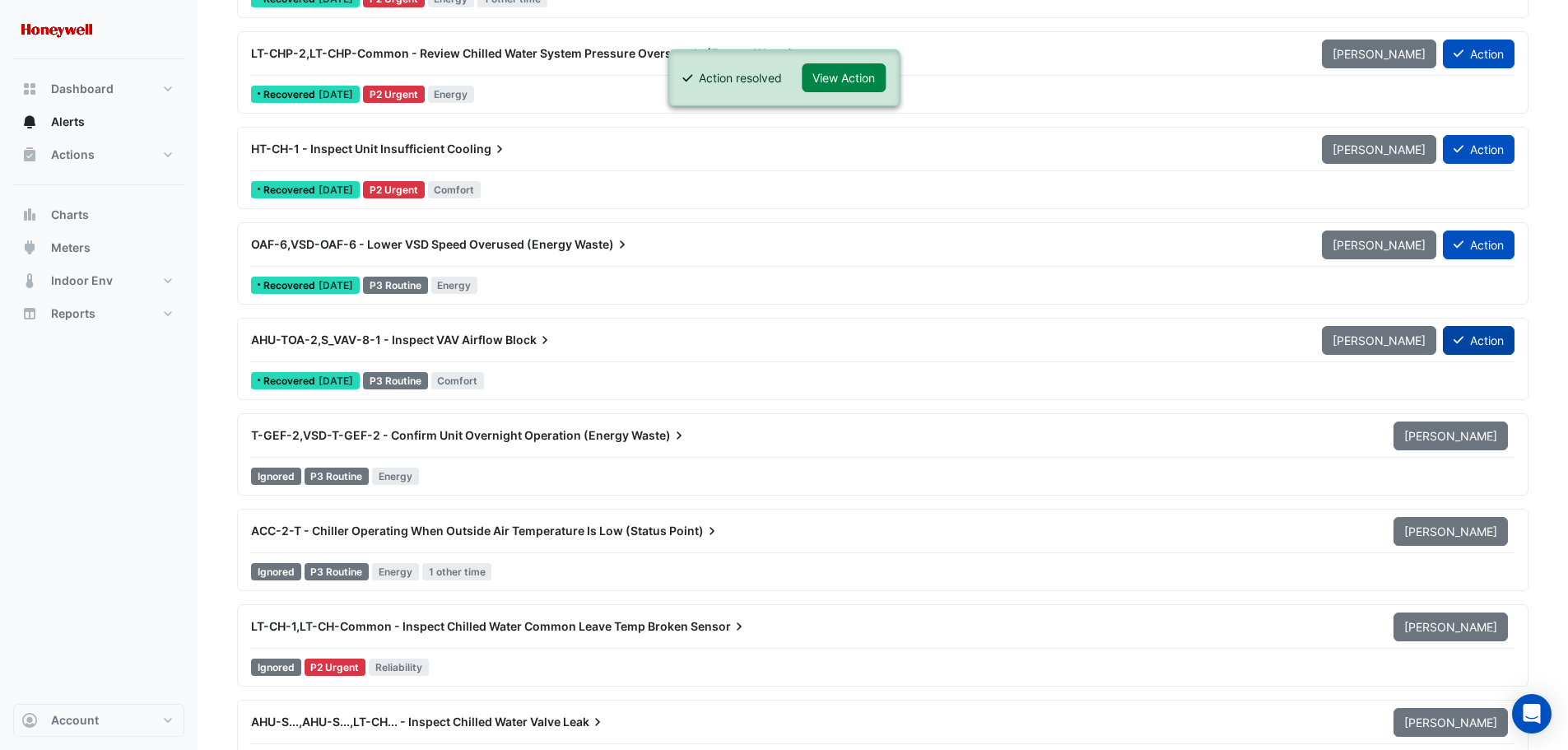
click at [1467, 340] on button "Action" at bounding box center [1479, 340] width 72 height 29
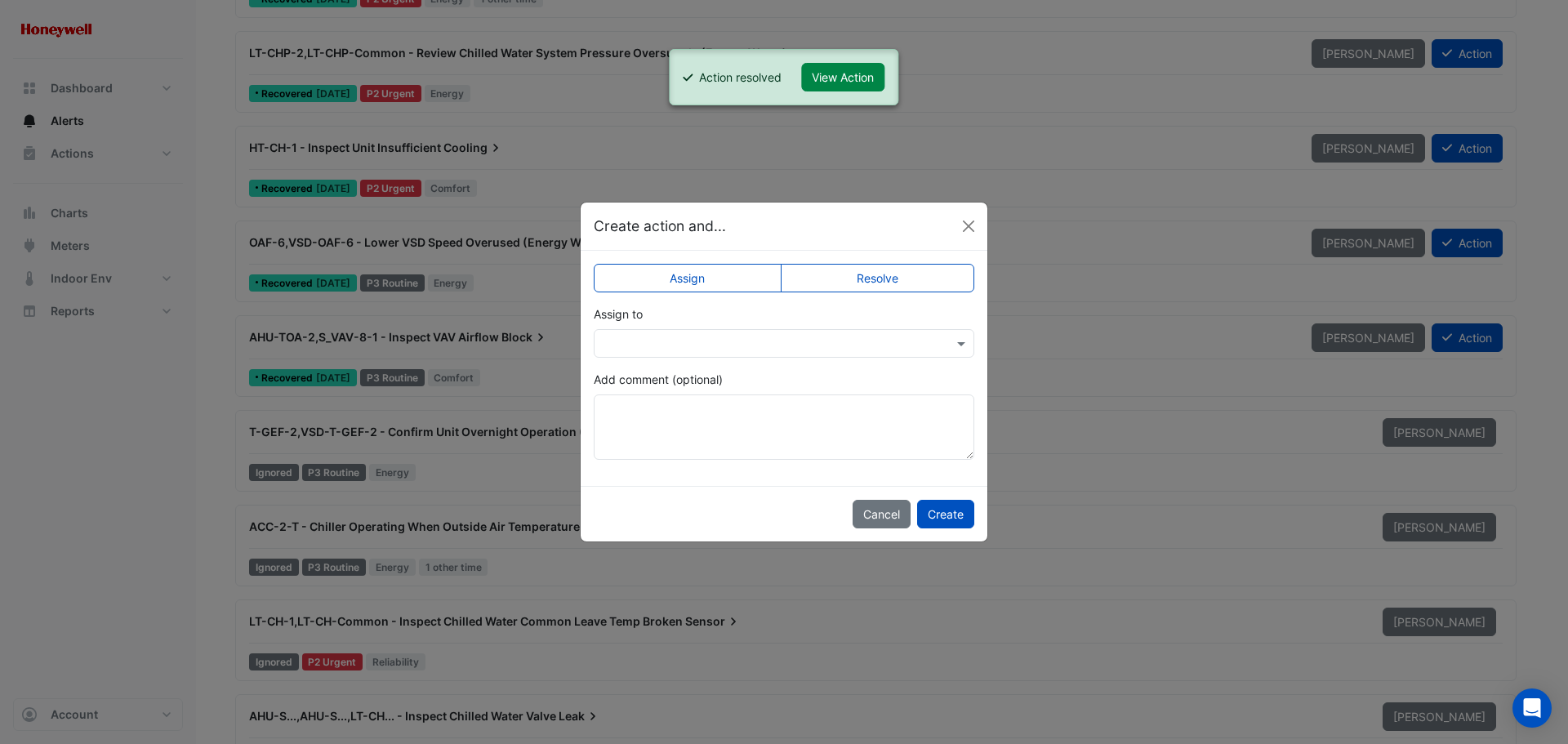
click at [876, 274] on label "Resolve" at bounding box center [878, 278] width 194 height 28
click at [949, 511] on button "Create" at bounding box center [946, 513] width 57 height 28
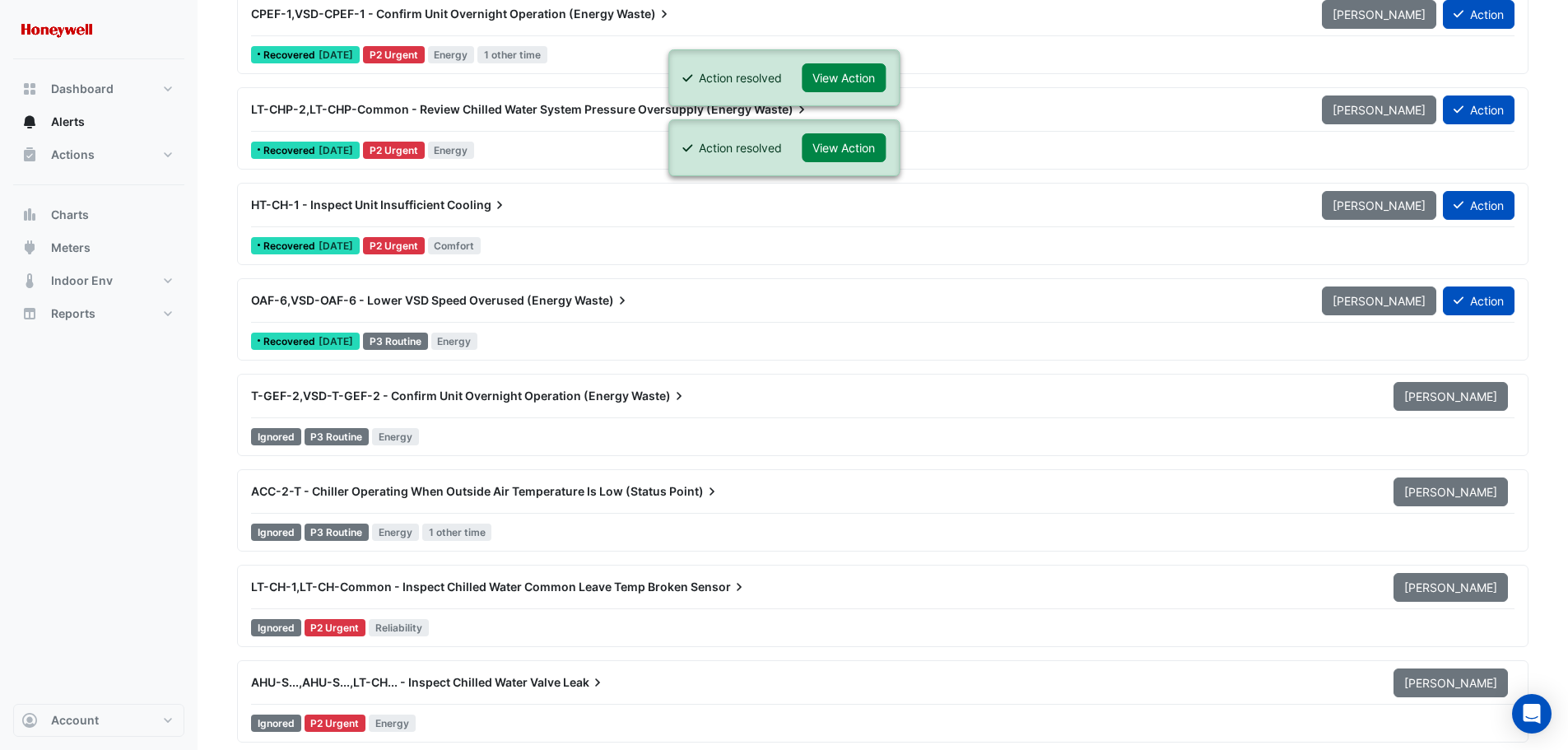
scroll to position [11932, 0]
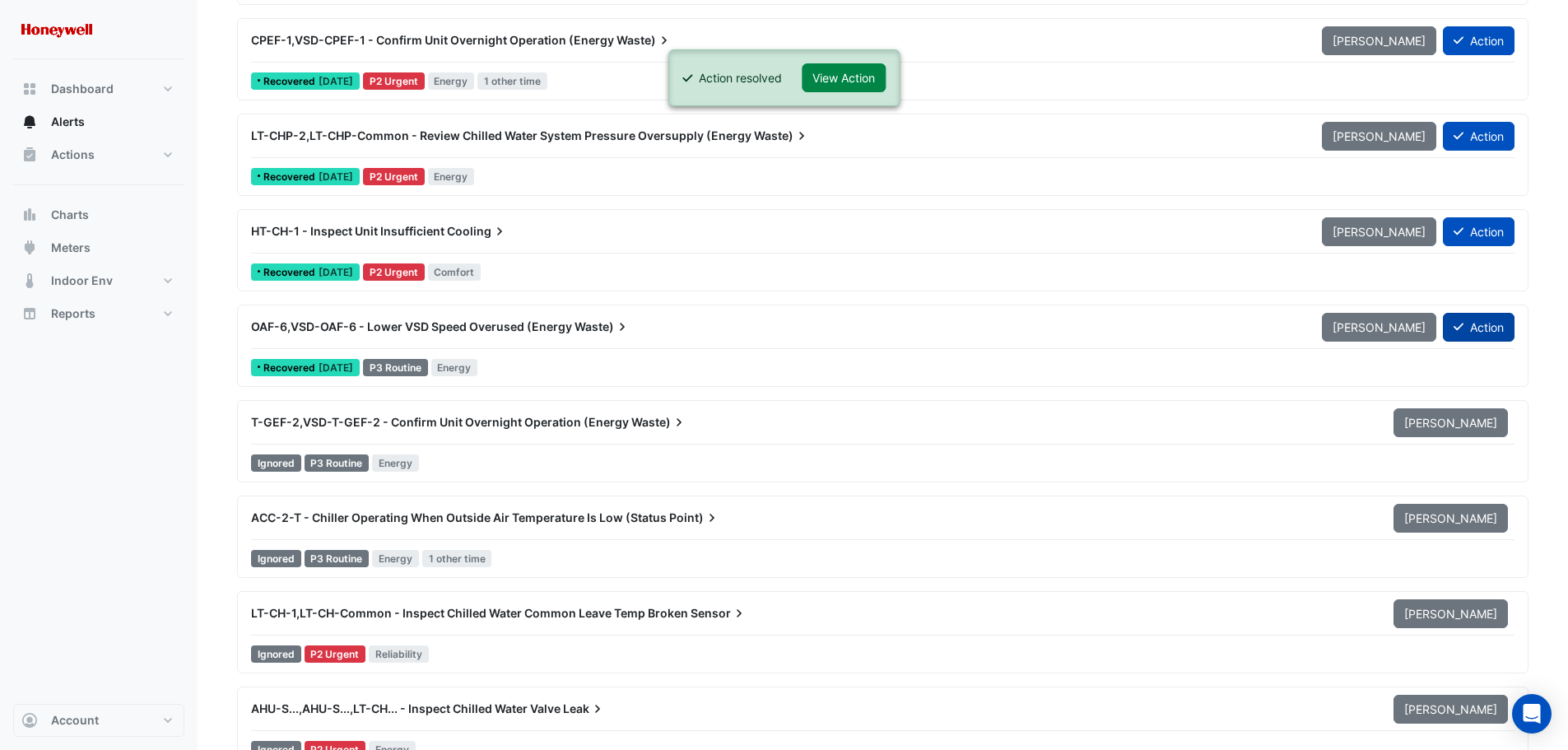
click at [1482, 326] on button "Action" at bounding box center [1479, 327] width 72 height 29
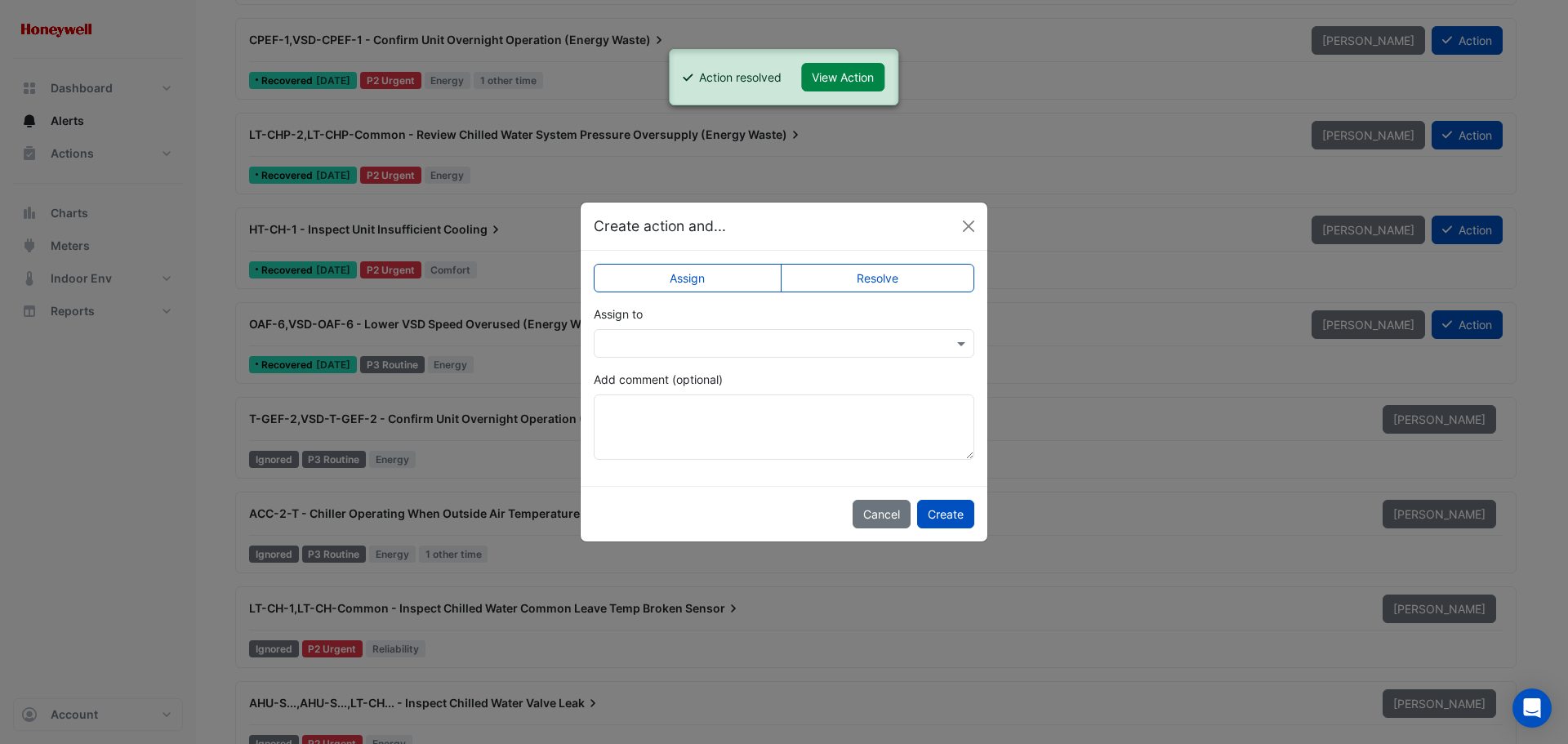
click at [880, 283] on label "Resolve" at bounding box center [878, 278] width 194 height 28
click at [960, 516] on button "Create" at bounding box center [946, 513] width 57 height 28
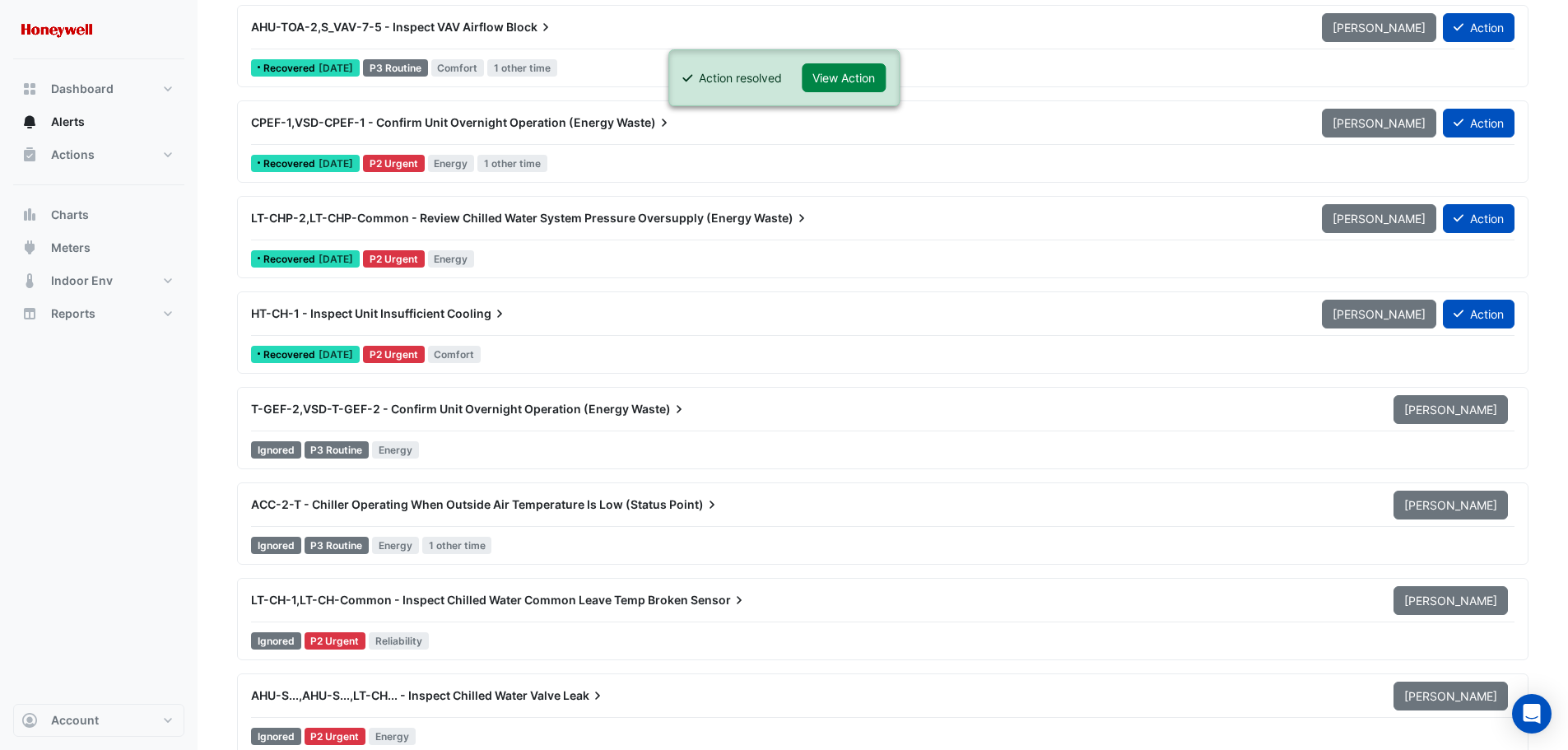
scroll to position [11768, 0]
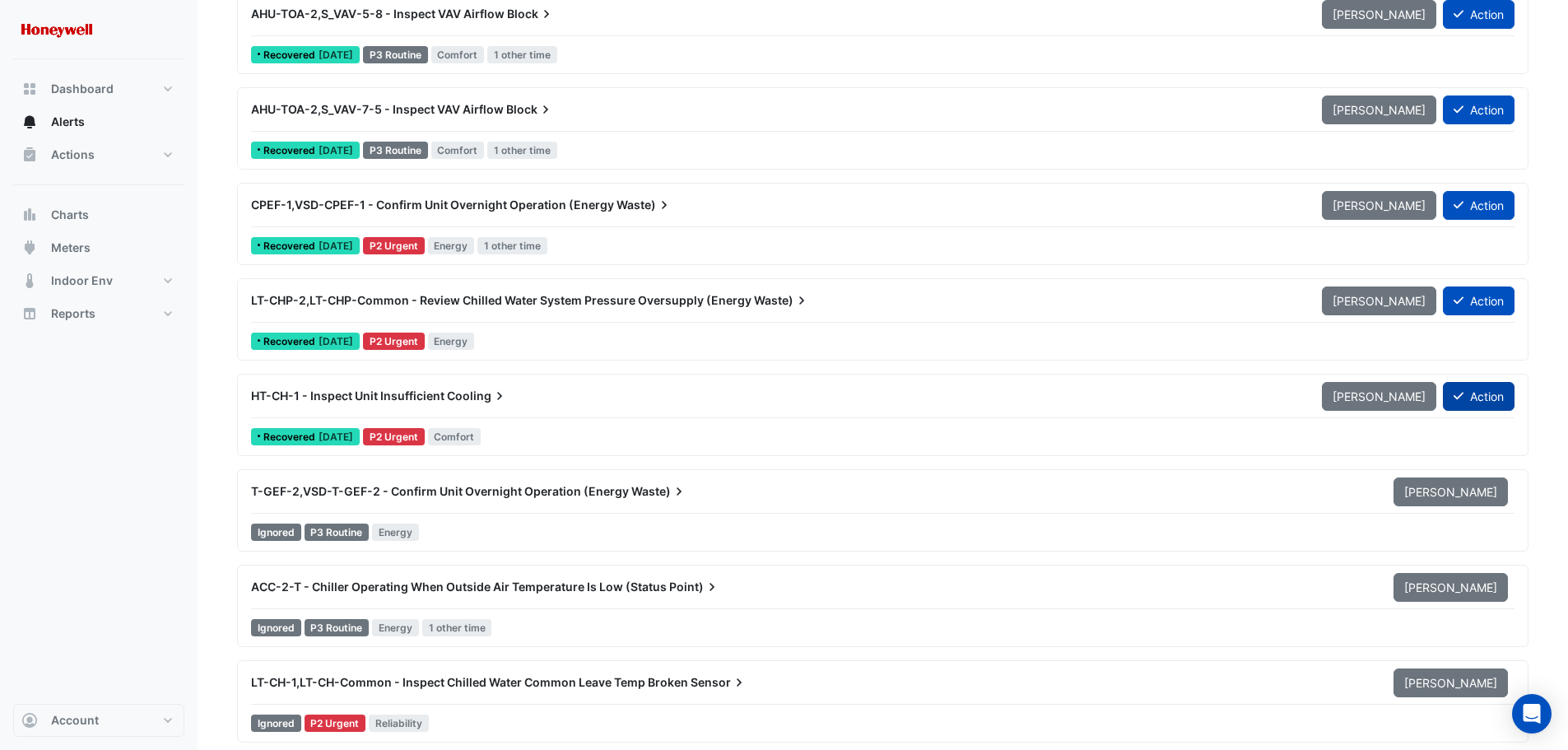
click at [1493, 401] on button "Action" at bounding box center [1479, 395] width 72 height 29
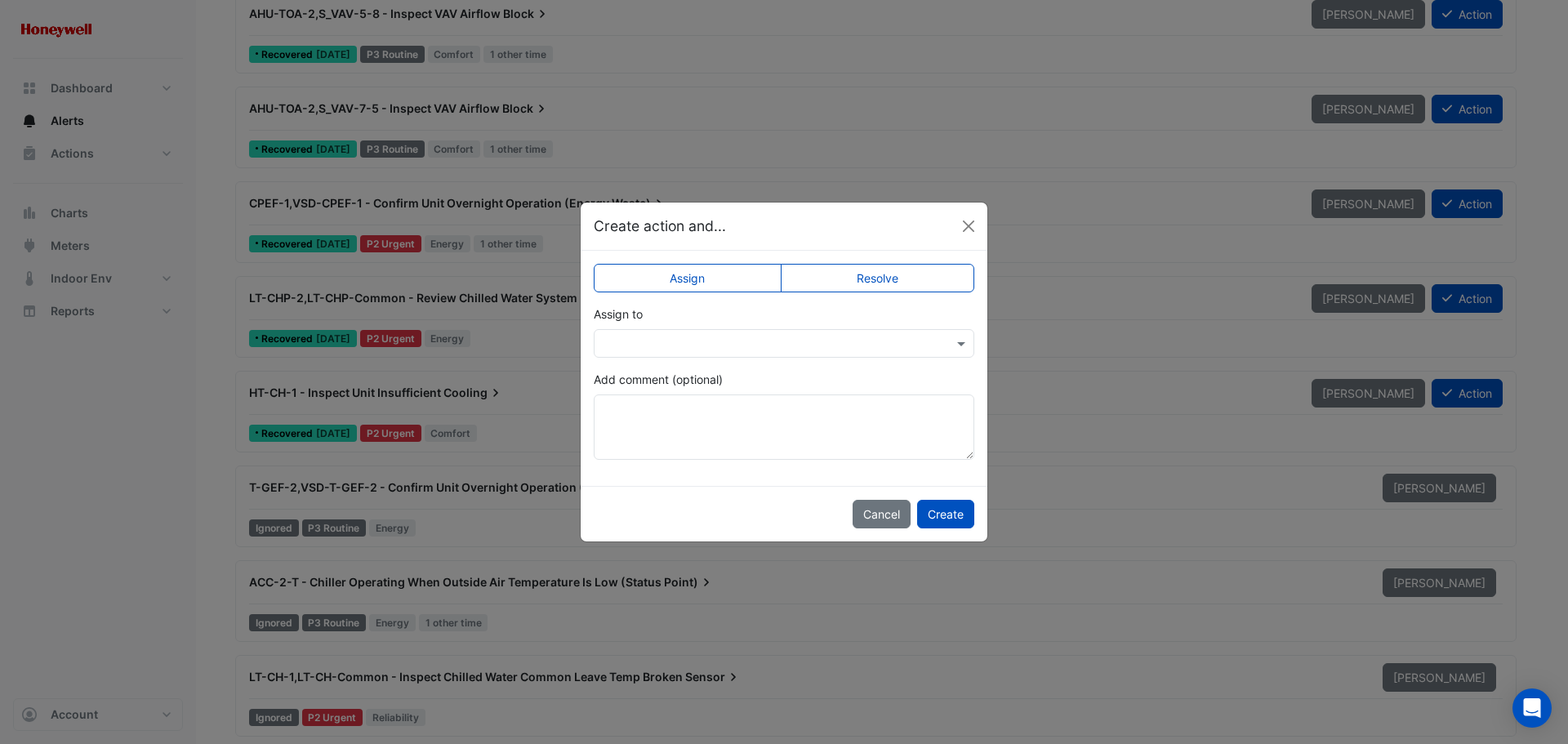
click at [847, 284] on label "Resolve" at bounding box center [878, 278] width 194 height 28
click at [941, 507] on button "Create" at bounding box center [946, 513] width 57 height 28
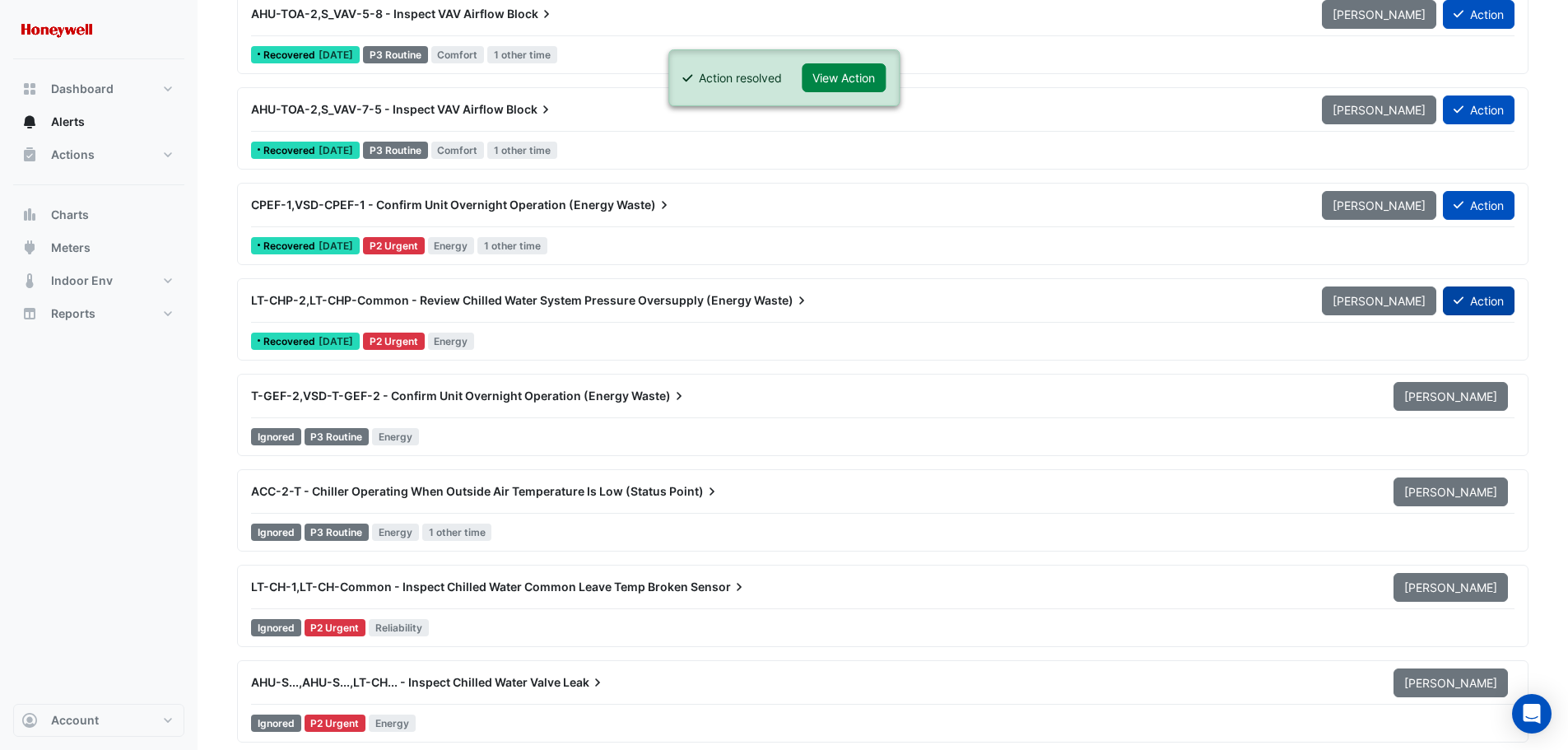
click at [1486, 300] on button "Action" at bounding box center [1479, 300] width 72 height 29
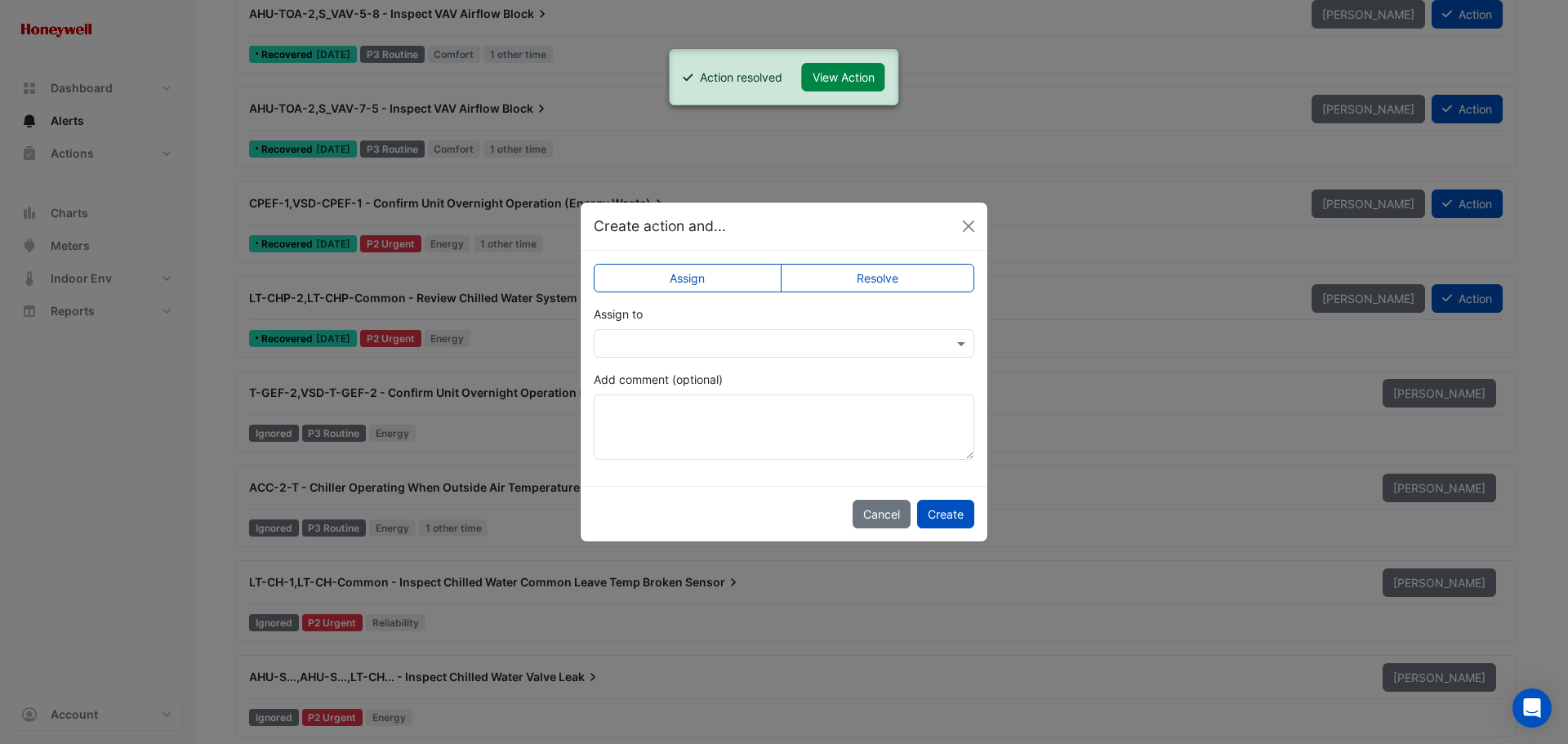
click at [863, 278] on label "Resolve" at bounding box center [878, 278] width 194 height 28
click at [960, 508] on button "Create" at bounding box center [946, 513] width 57 height 28
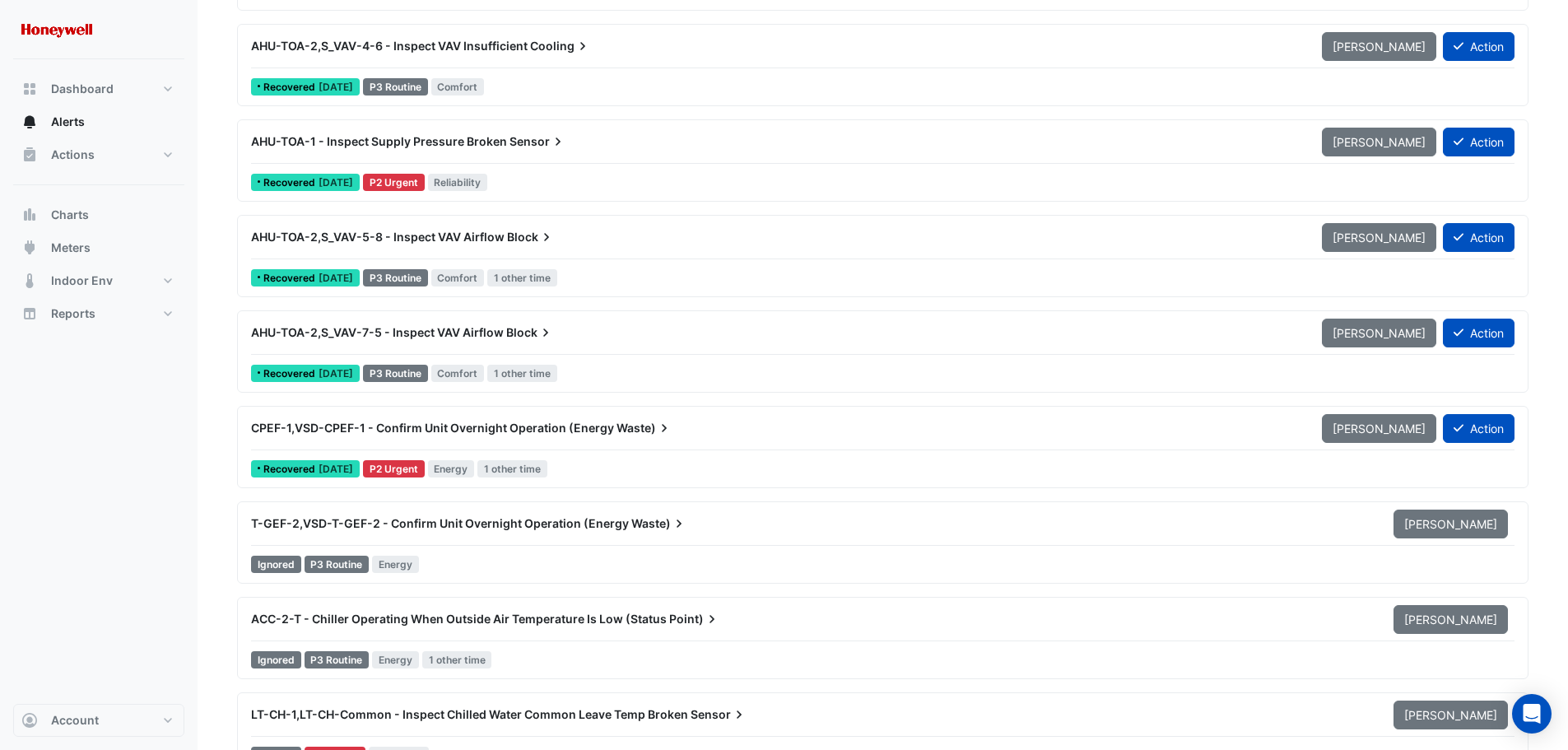
scroll to position [11521, 0]
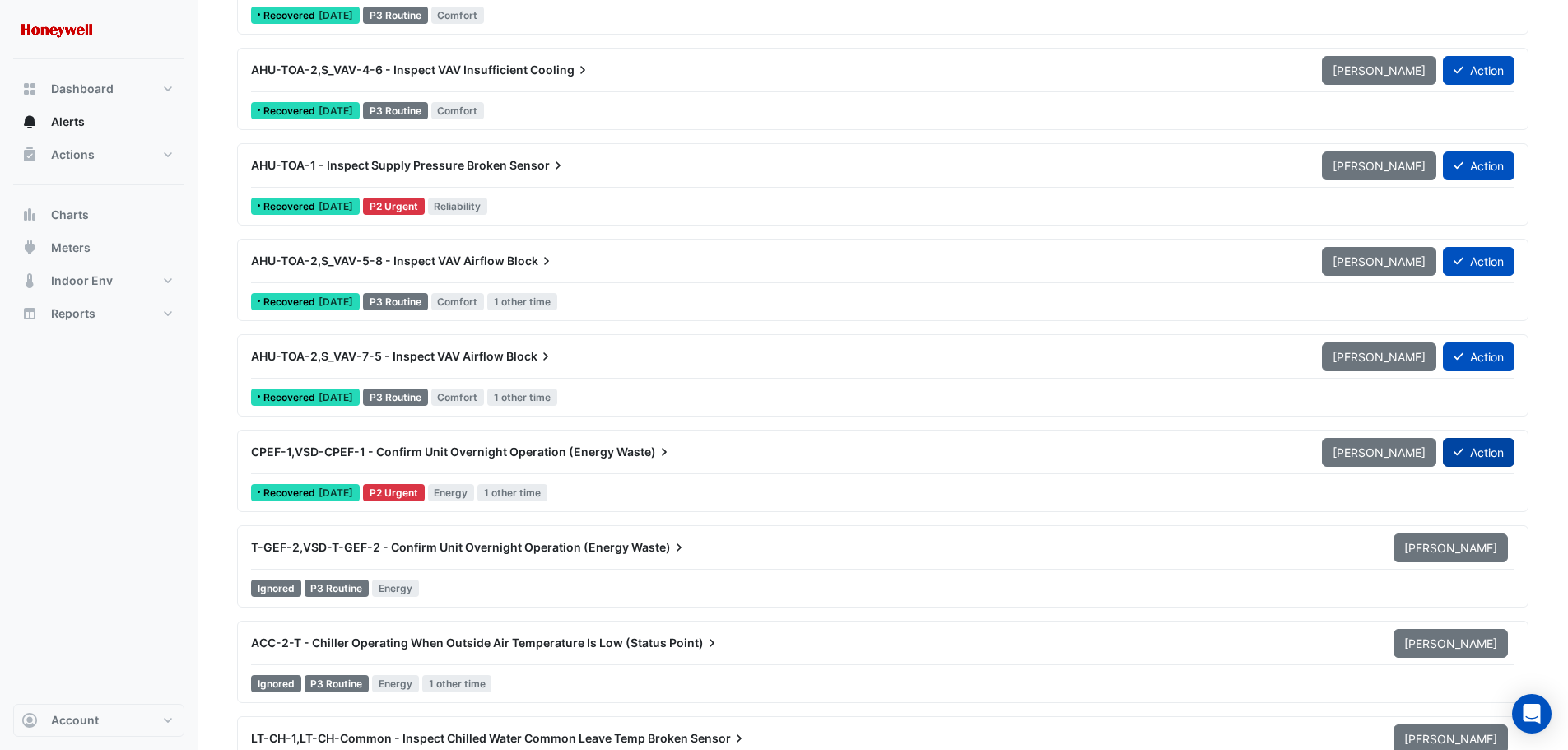
click at [1481, 447] on button "Action" at bounding box center [1479, 452] width 72 height 29
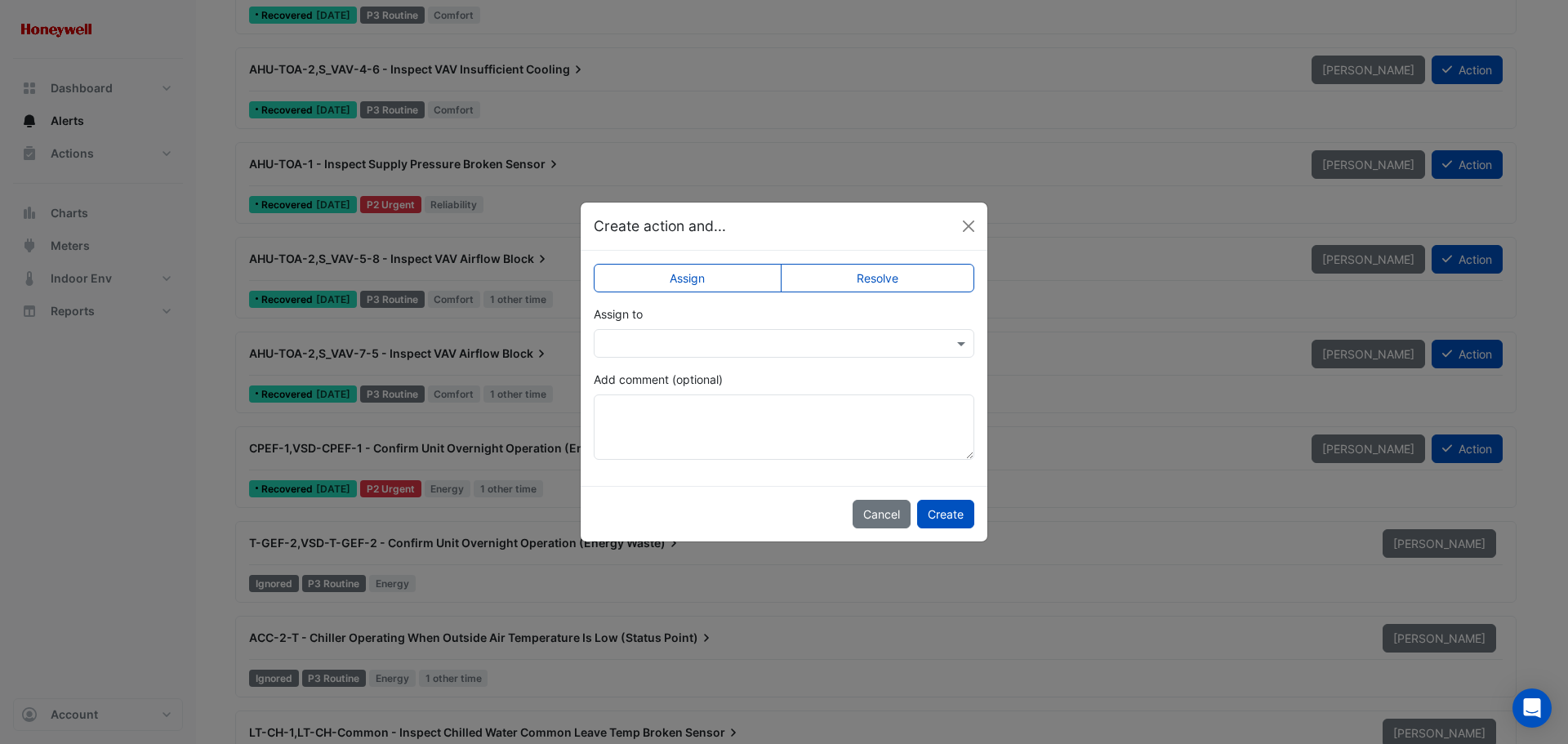
click at [886, 280] on label "Resolve" at bounding box center [878, 278] width 194 height 28
click at [954, 513] on button "Create" at bounding box center [946, 513] width 57 height 28
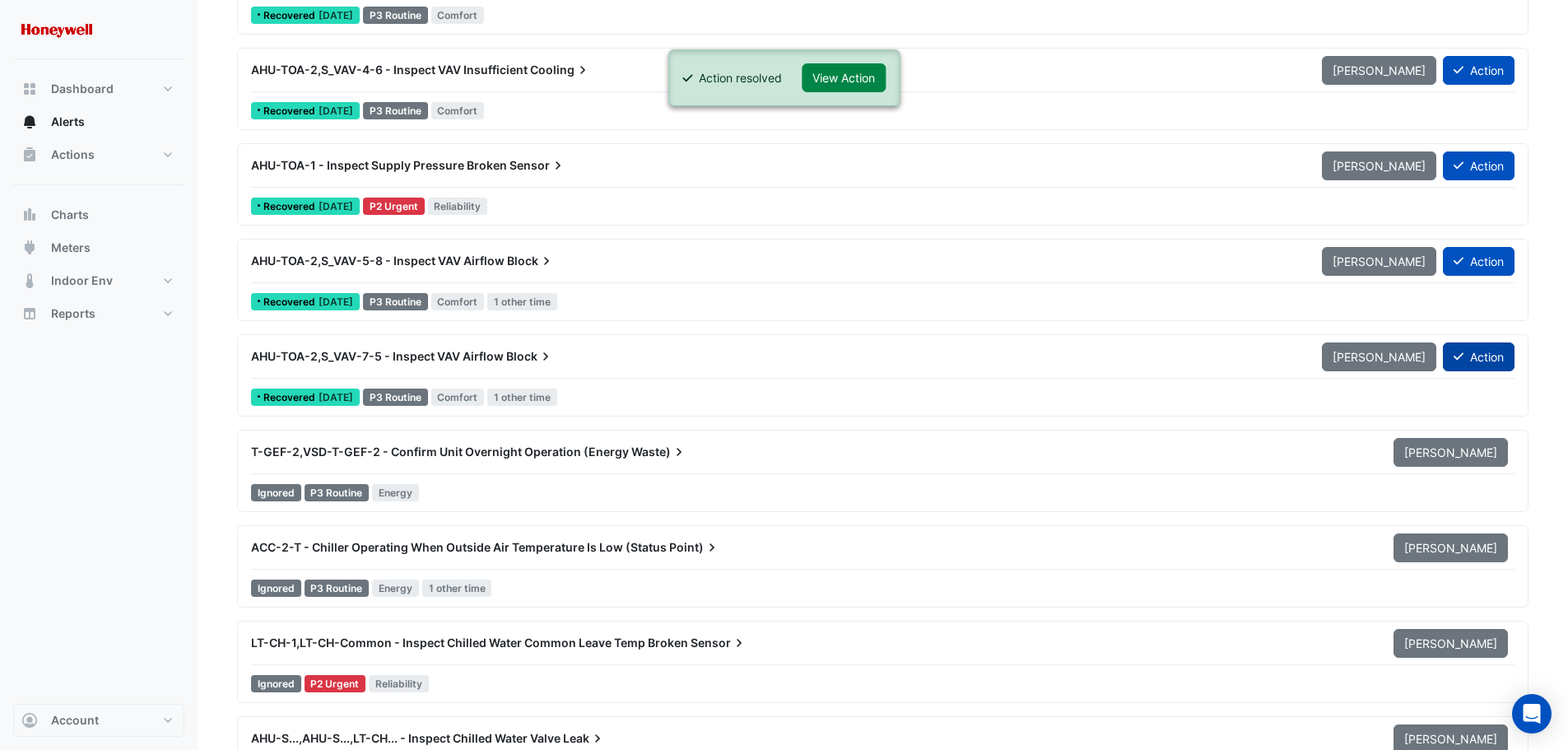
click at [1483, 350] on button "Action" at bounding box center [1479, 356] width 72 height 29
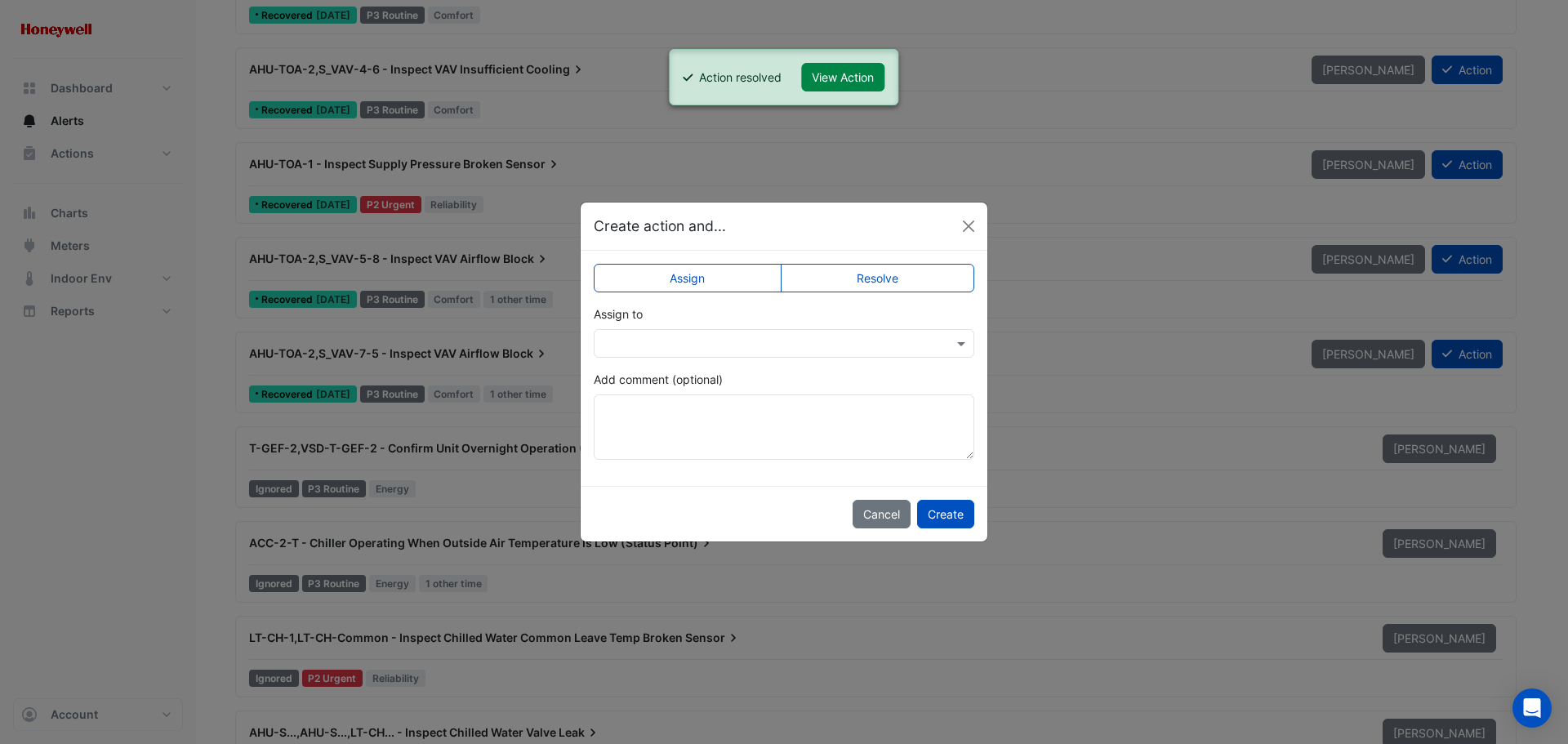
drag, startPoint x: 886, startPoint y: 268, endPoint x: 896, endPoint y: 297, distance: 30.7
click at [885, 269] on label "Resolve" at bounding box center [878, 278] width 194 height 28
click at [944, 513] on button "Create" at bounding box center [946, 513] width 57 height 28
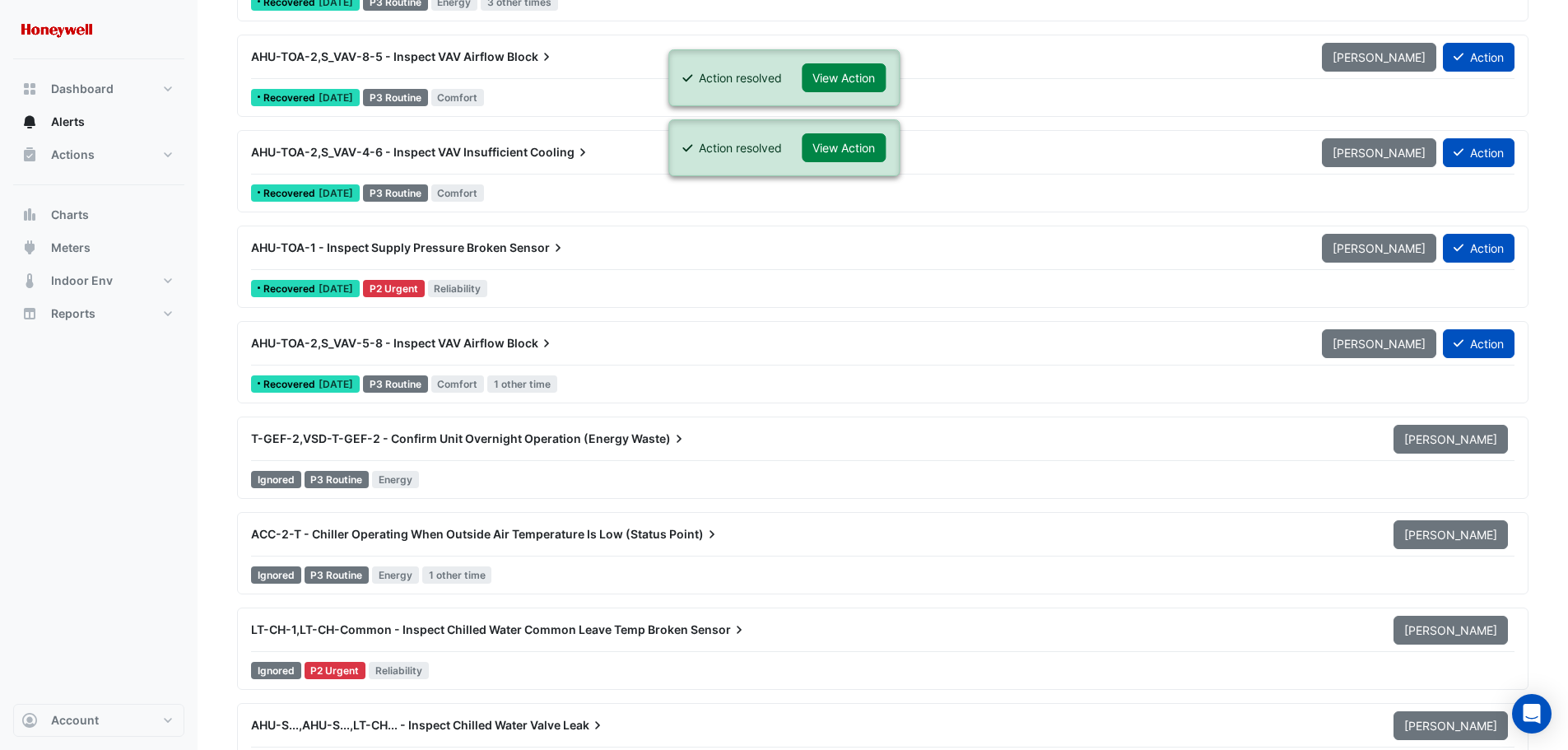
scroll to position [11357, 0]
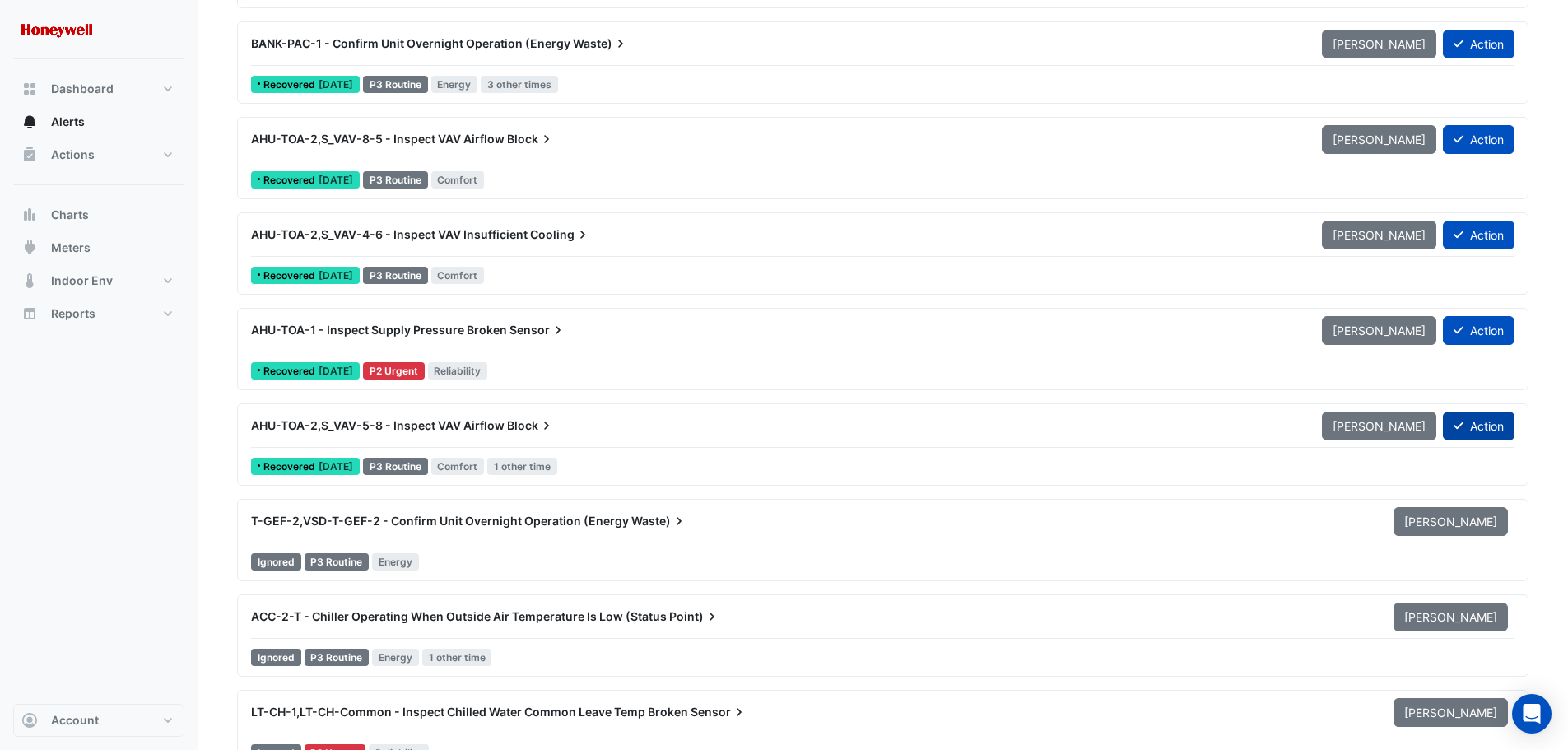
click at [1485, 423] on button "Action" at bounding box center [1479, 426] width 72 height 29
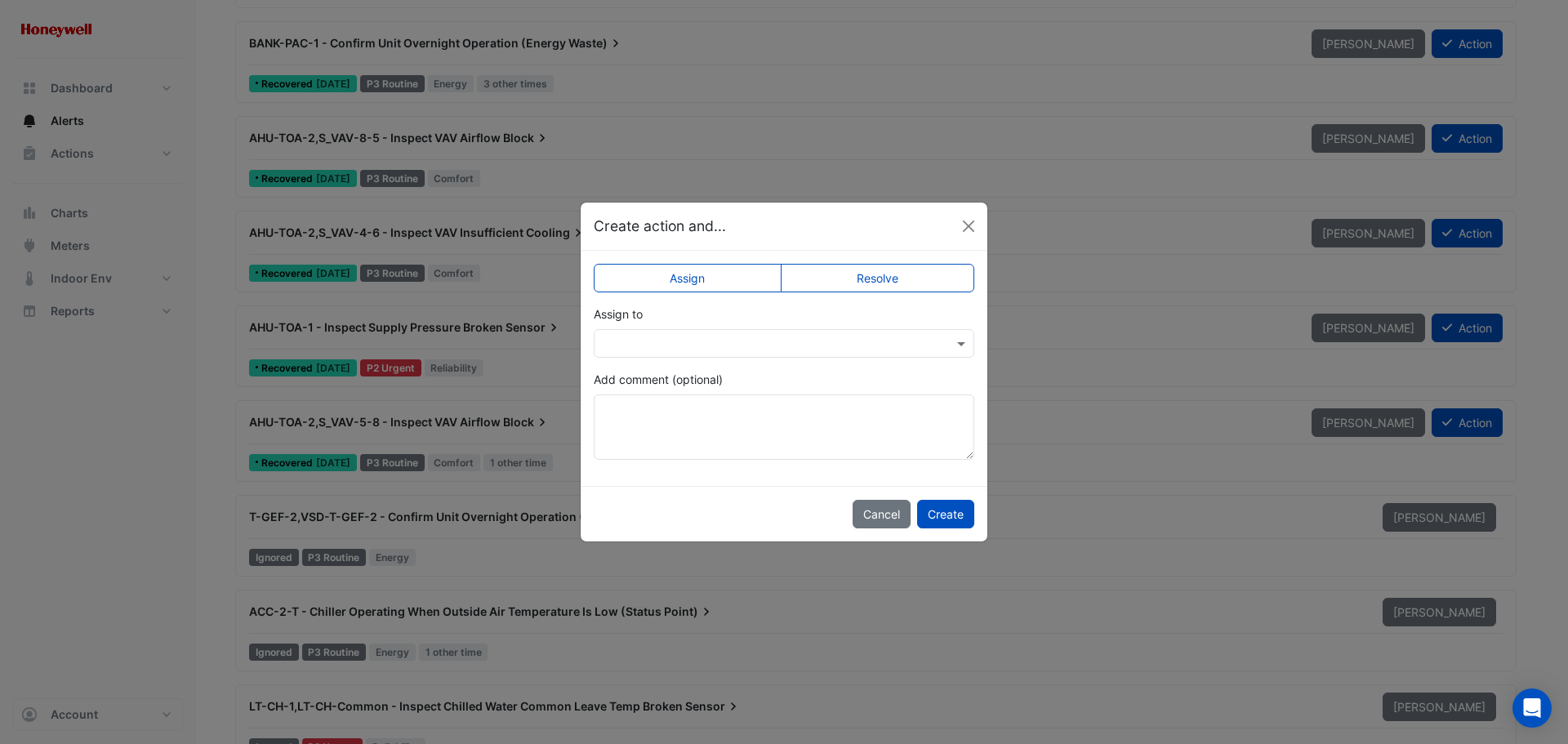
click at [876, 274] on label "Resolve" at bounding box center [878, 278] width 194 height 28
click at [944, 513] on button "Create" at bounding box center [946, 513] width 57 height 28
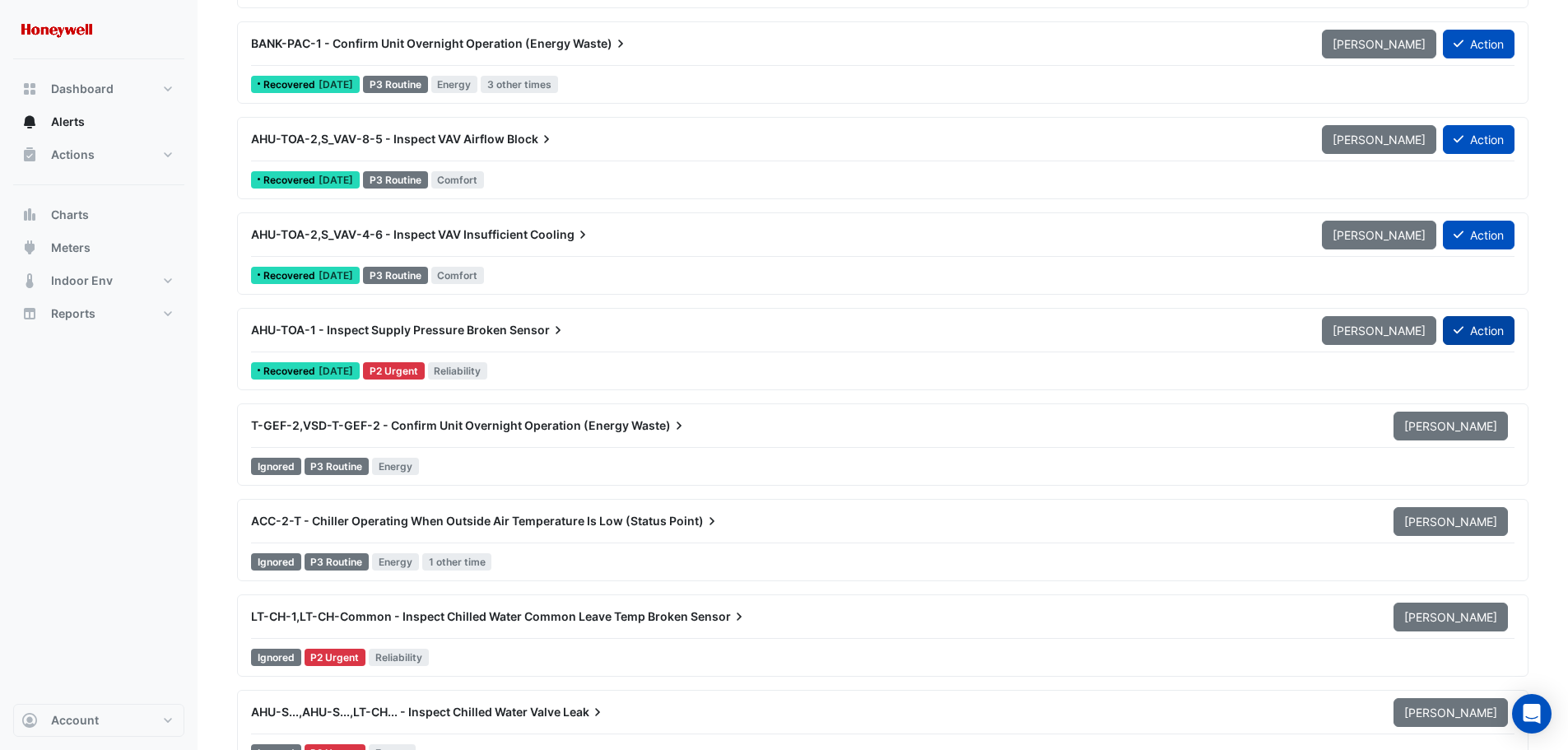
click at [1491, 330] on button "Action" at bounding box center [1479, 329] width 72 height 29
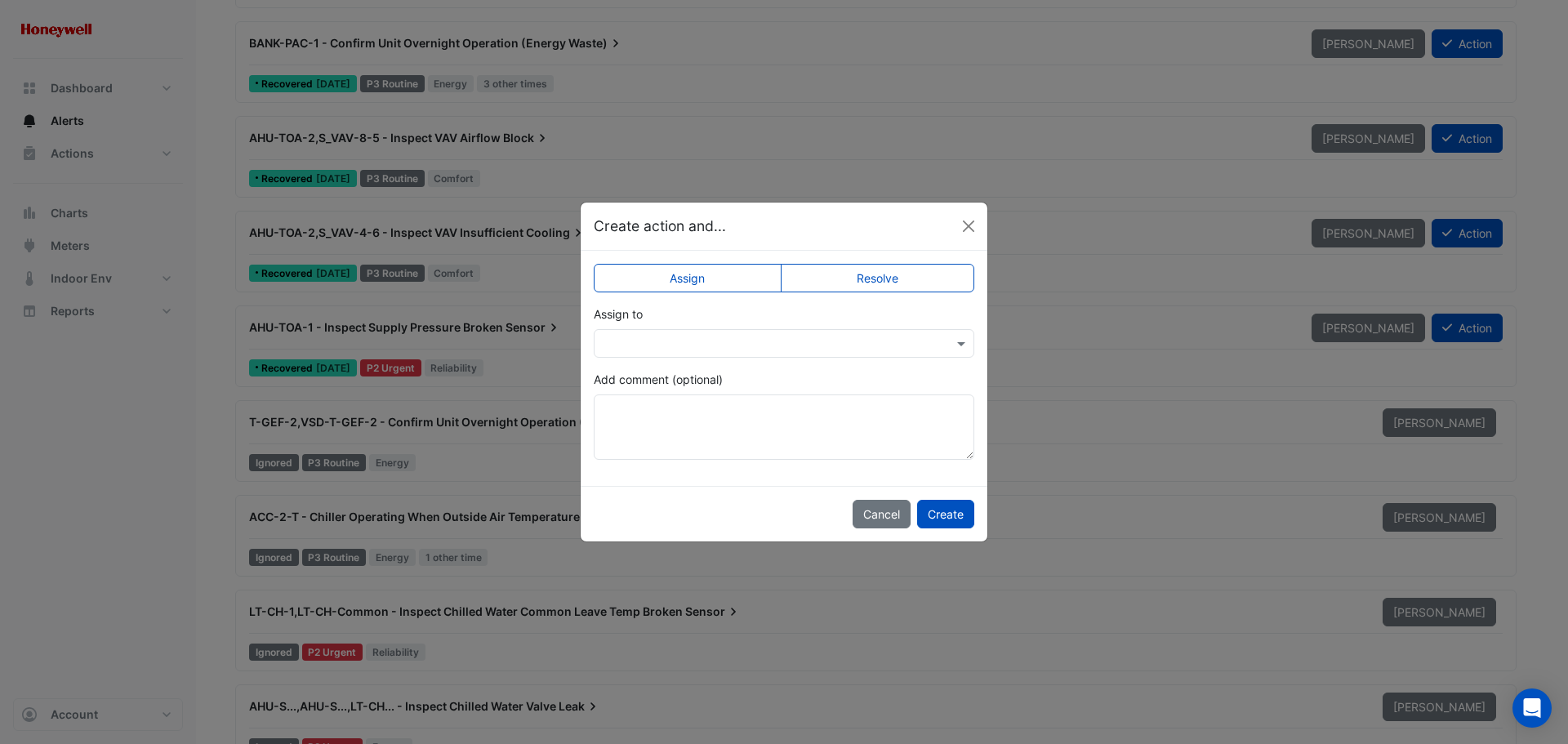
click at [895, 277] on label "Resolve" at bounding box center [878, 278] width 194 height 28
click at [952, 513] on button "Create" at bounding box center [946, 513] width 57 height 28
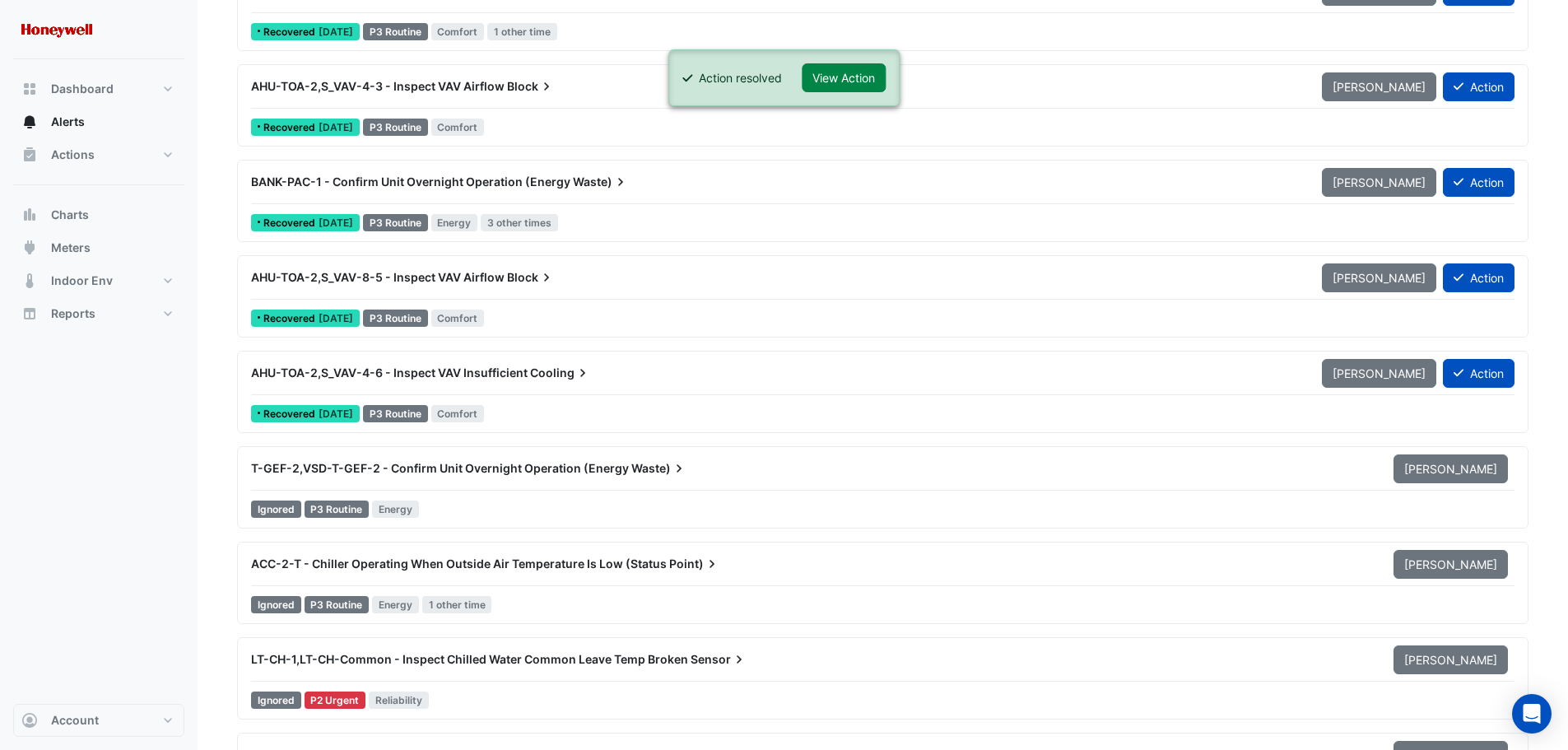
scroll to position [11192, 0]
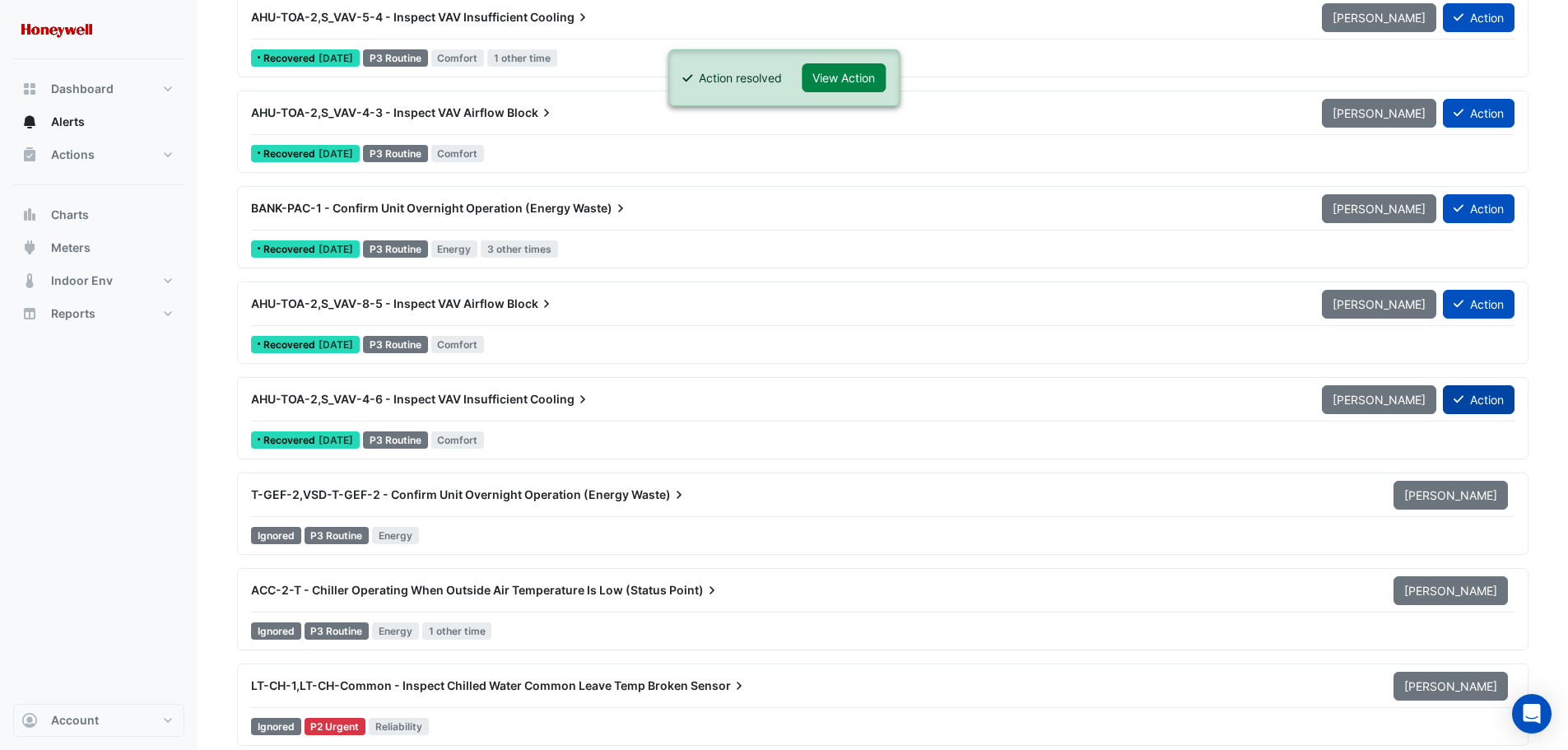
click at [1490, 391] on button "Action" at bounding box center [1479, 399] width 72 height 29
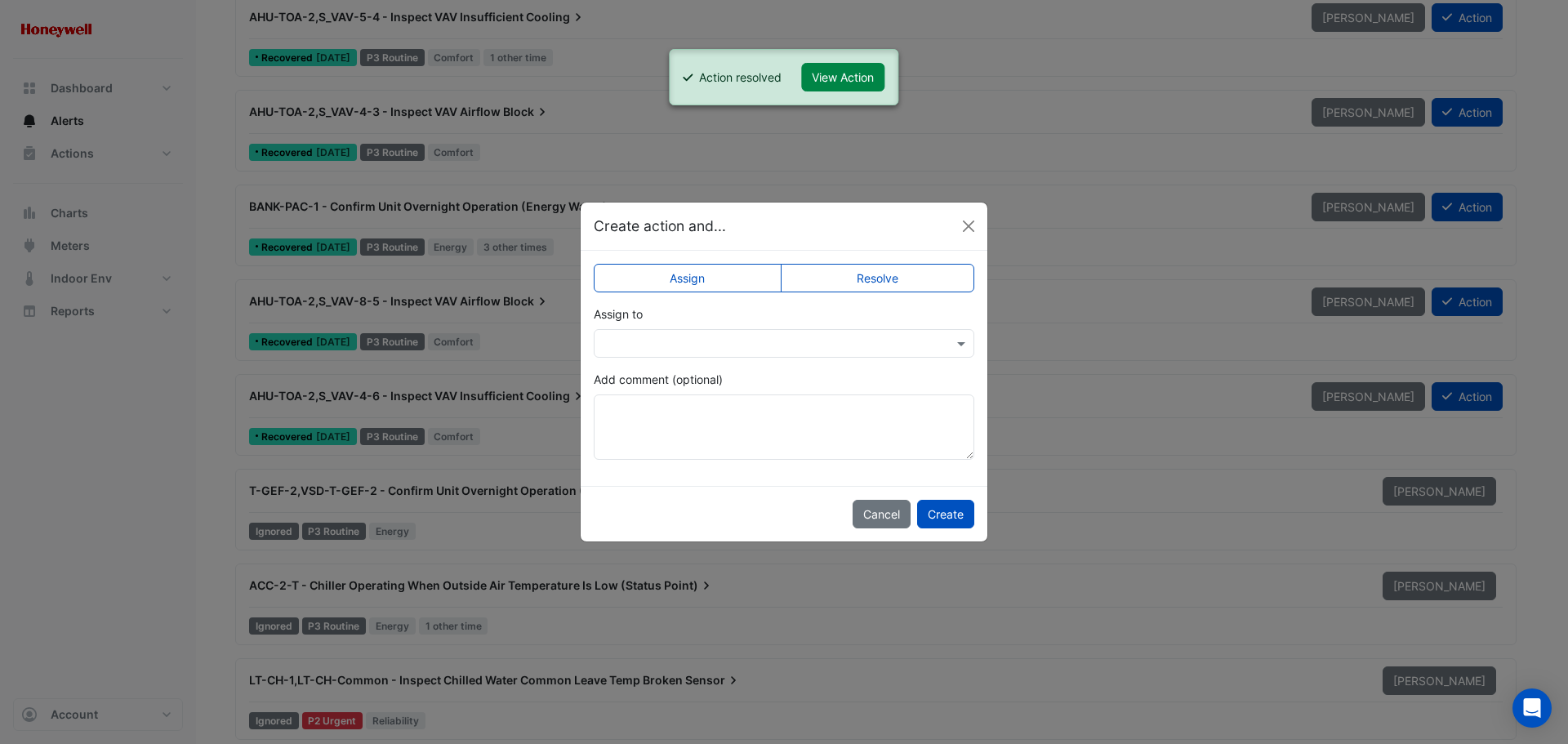
click at [911, 283] on label "Resolve" at bounding box center [878, 278] width 194 height 28
click at [957, 516] on button "Create" at bounding box center [946, 513] width 57 height 28
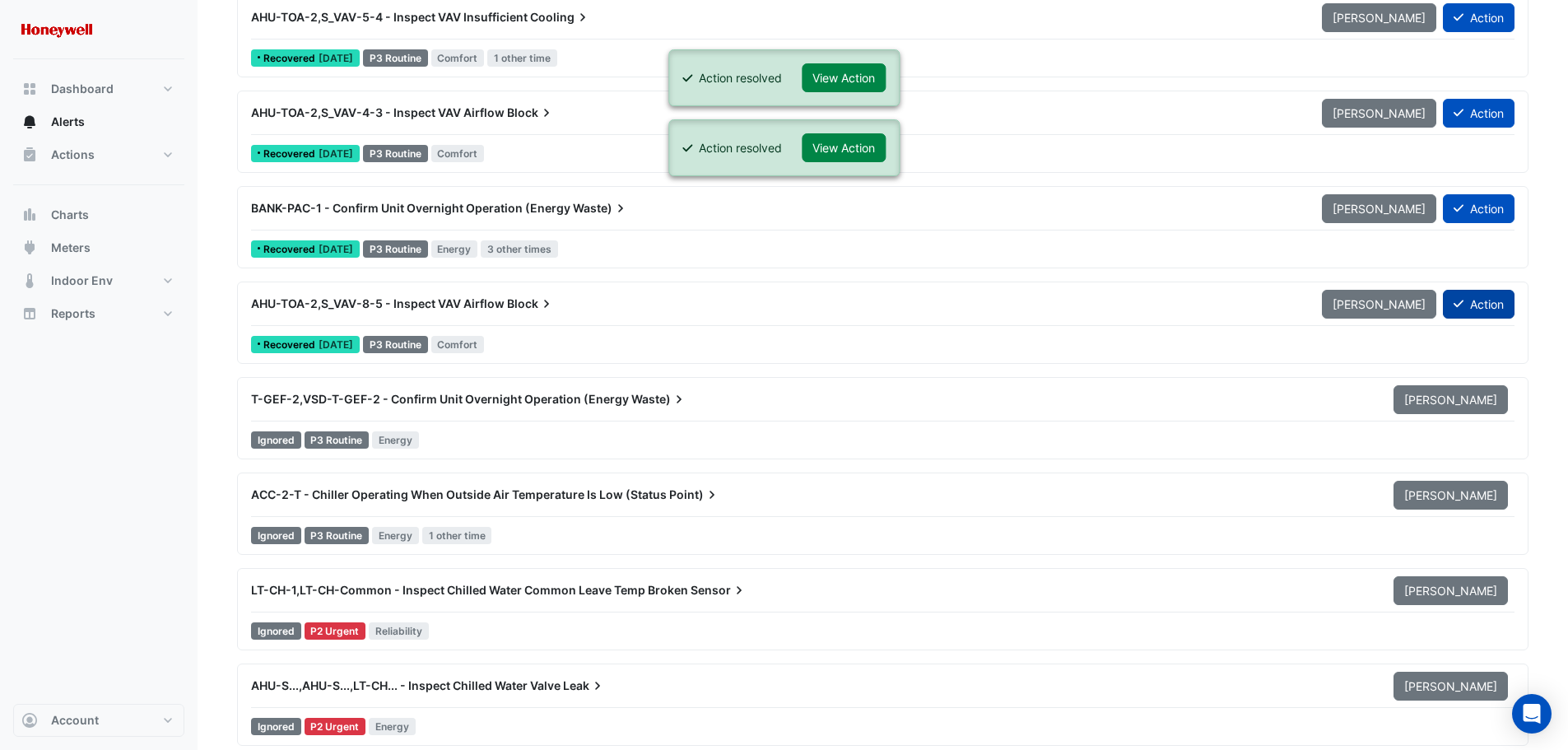
click at [1484, 302] on button "Action" at bounding box center [1479, 303] width 72 height 29
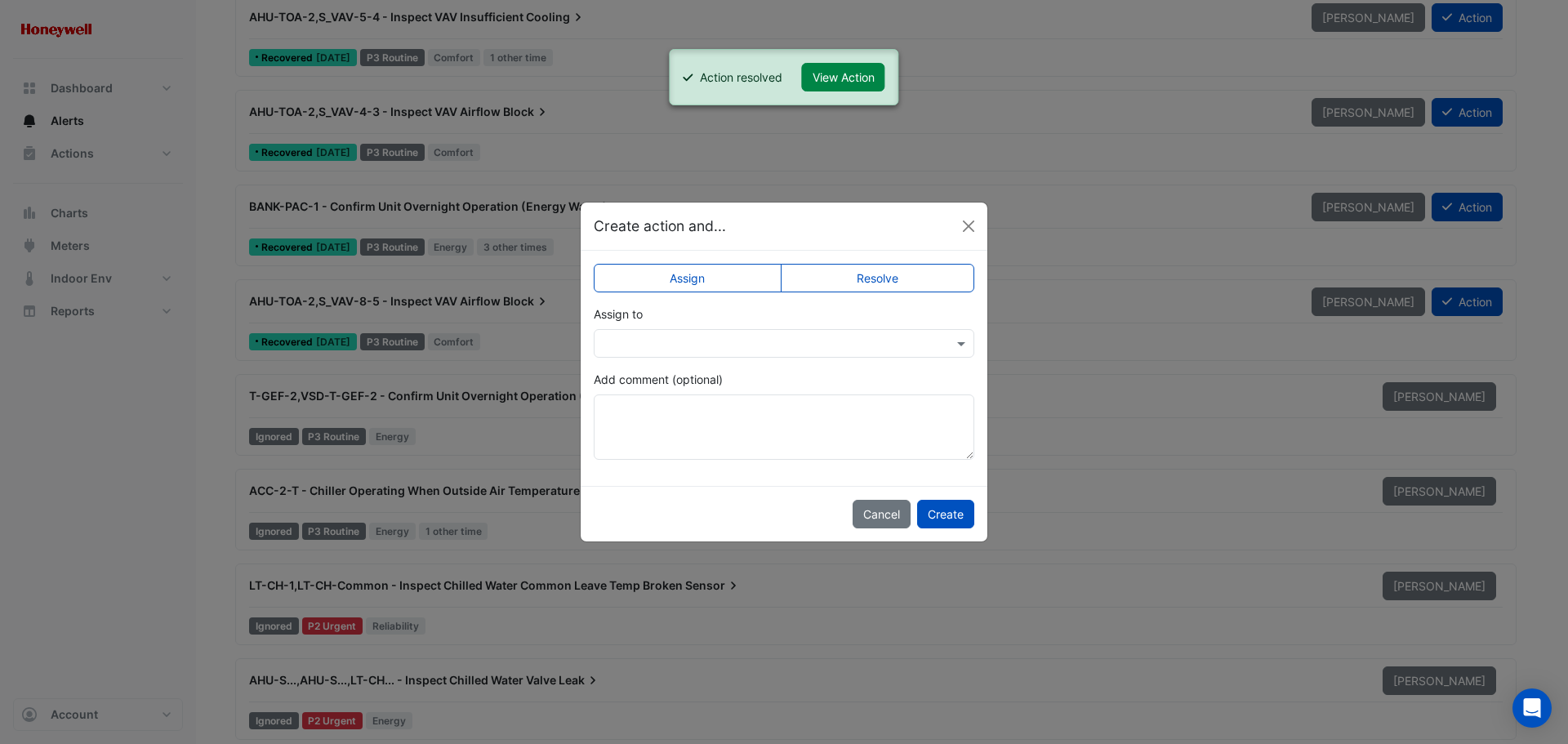
click at [929, 276] on label "Resolve" at bounding box center [878, 278] width 194 height 28
click at [949, 507] on button "Create" at bounding box center [946, 513] width 57 height 28
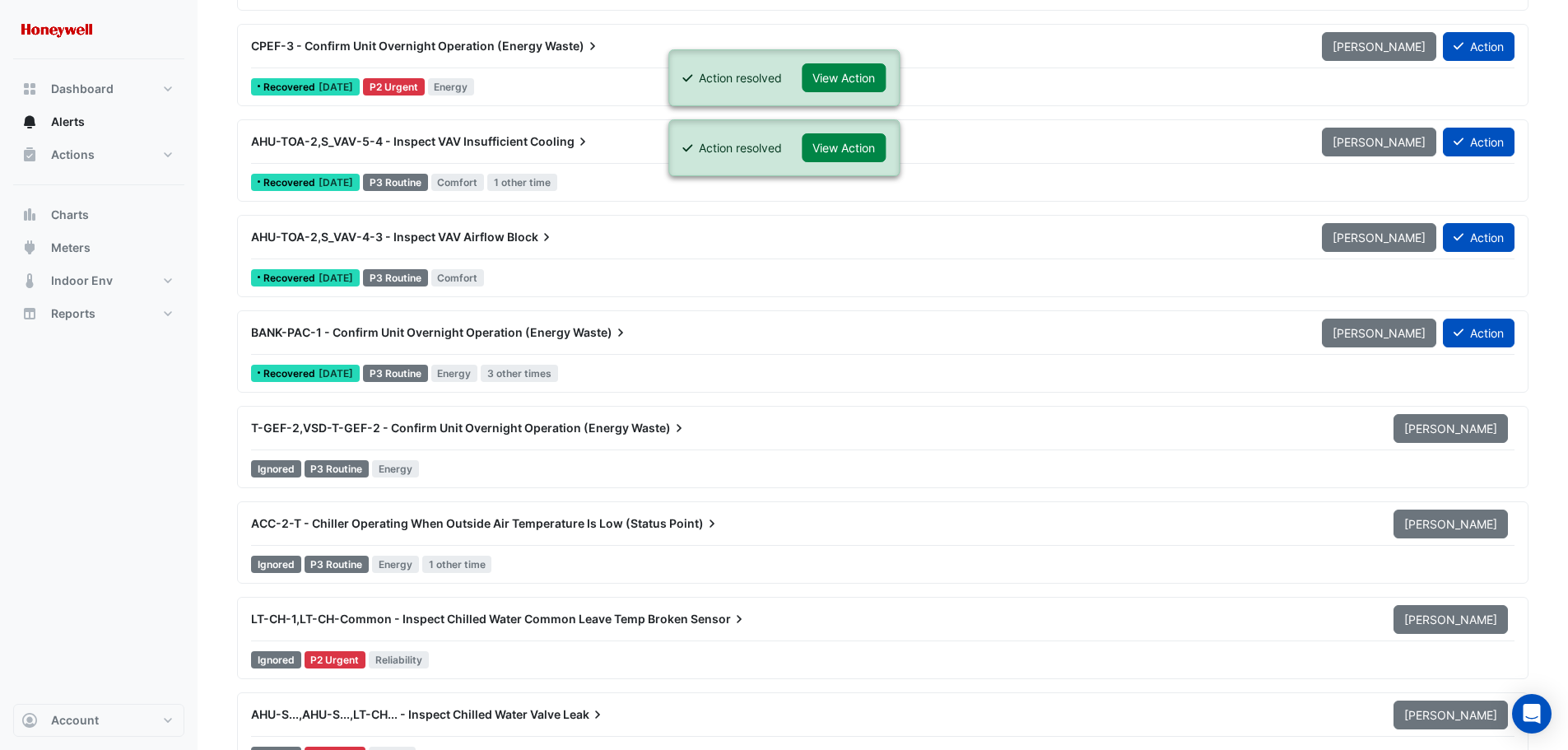
scroll to position [11027, 0]
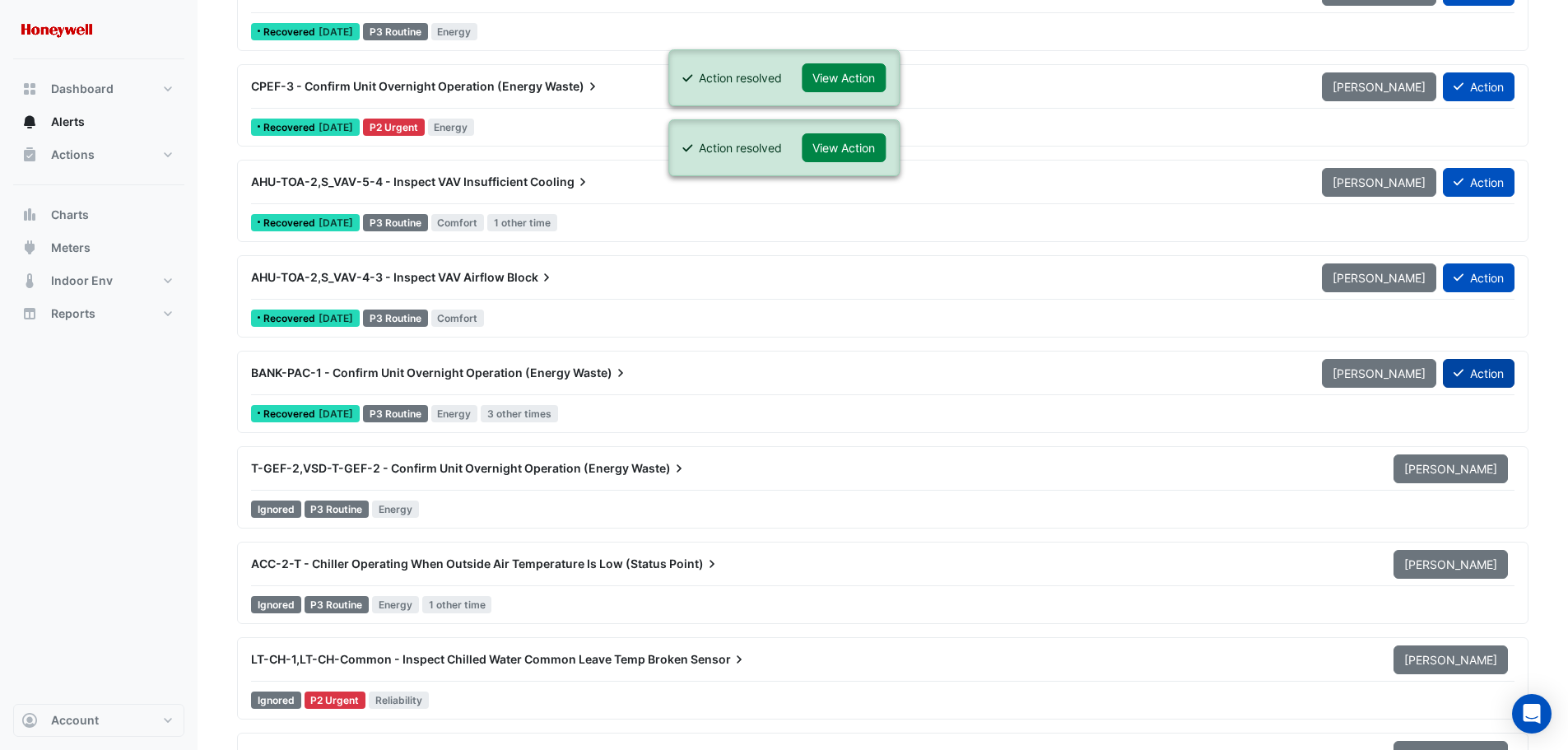
click at [1485, 371] on button "Action" at bounding box center [1479, 373] width 72 height 29
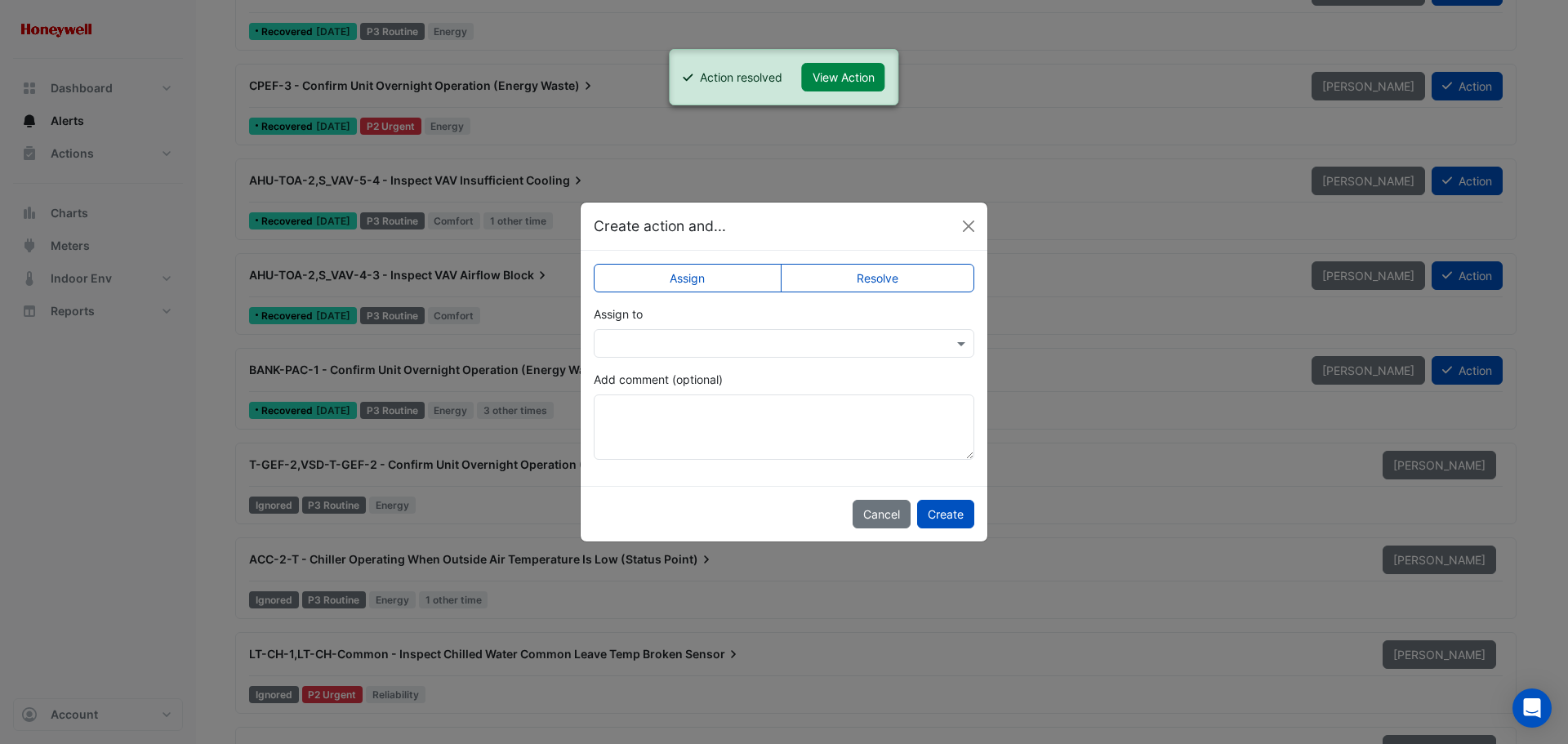
click at [898, 280] on label "Resolve" at bounding box center [878, 278] width 194 height 28
click at [941, 509] on button "Create" at bounding box center [946, 513] width 57 height 28
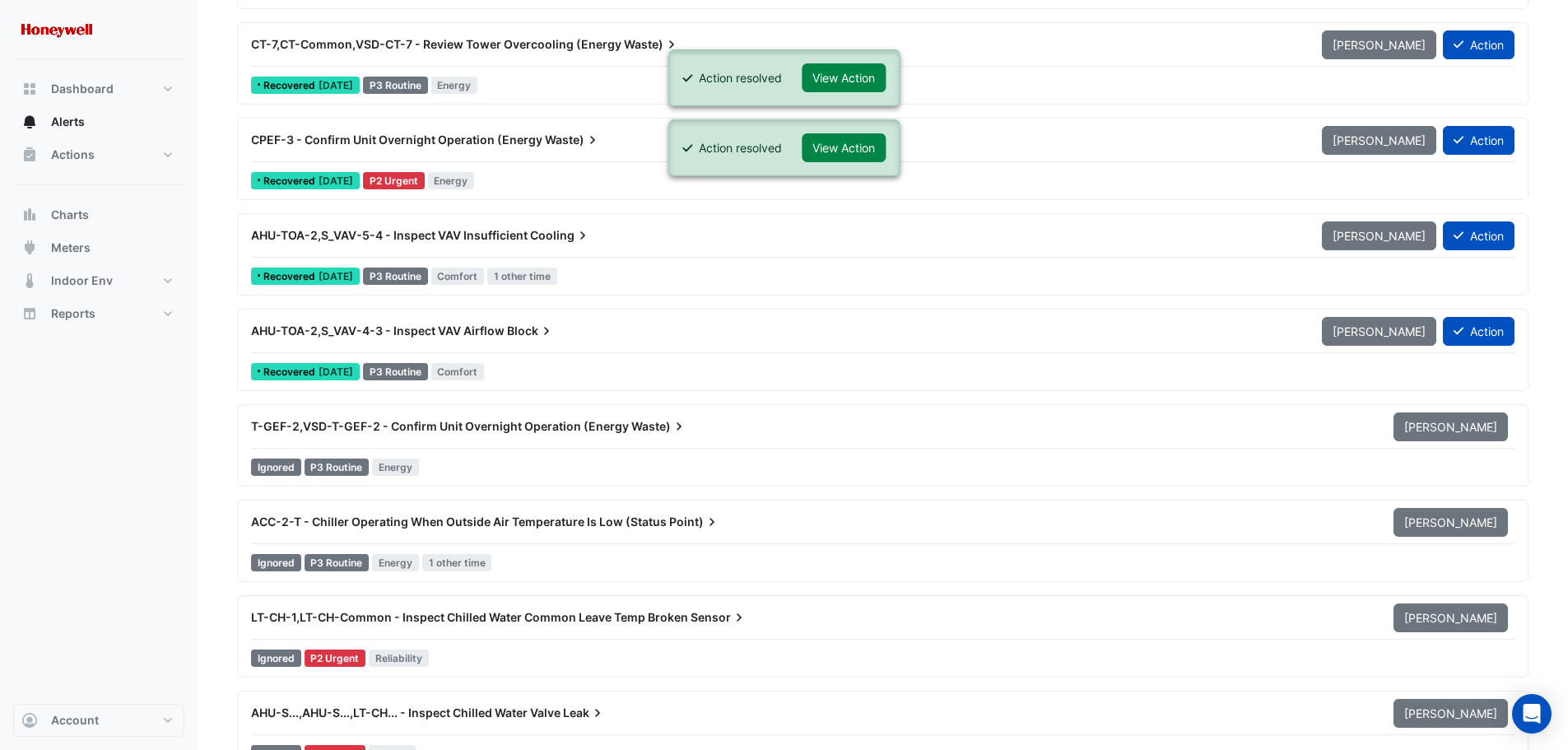
scroll to position [10945, 0]
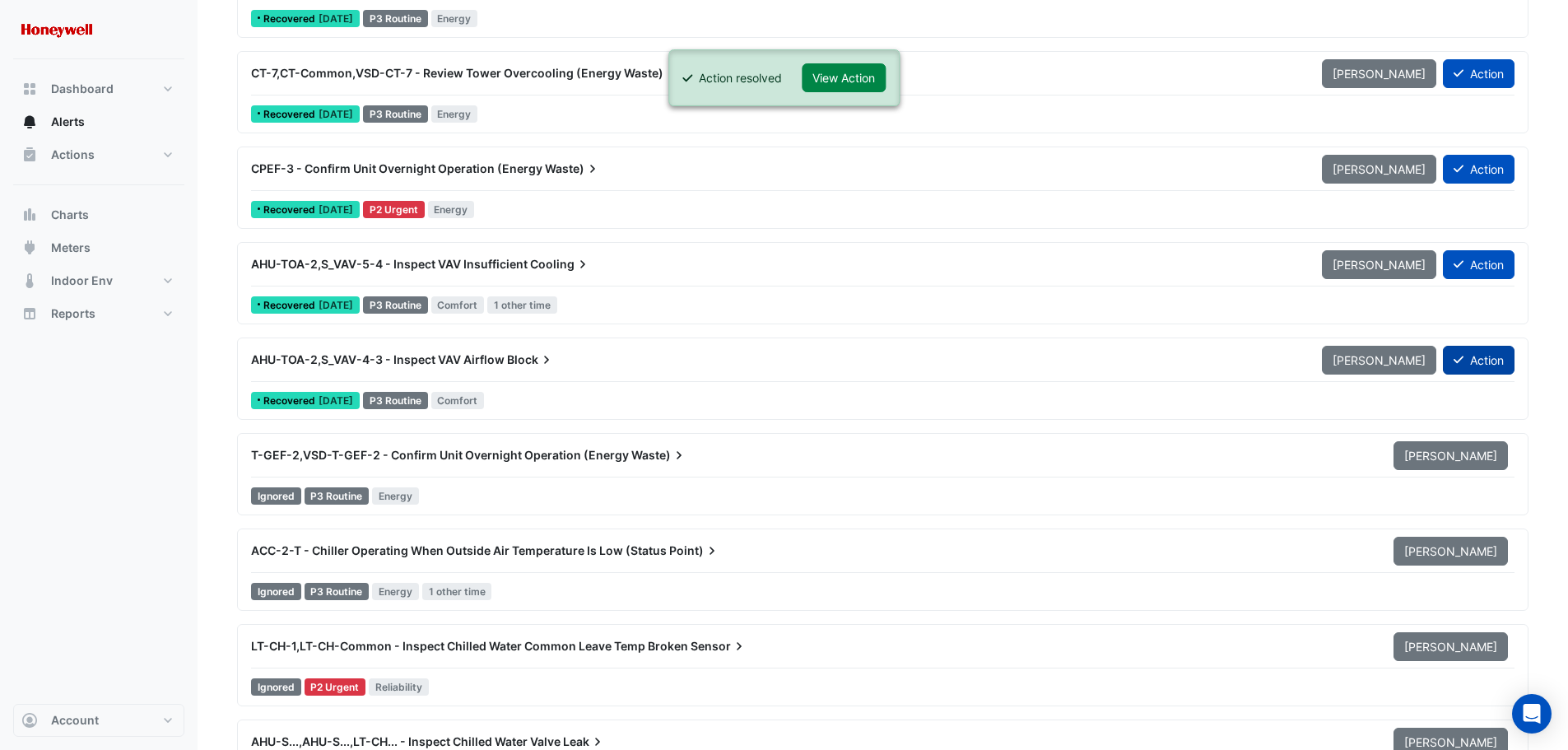
click at [1472, 356] on button "Action" at bounding box center [1479, 360] width 72 height 29
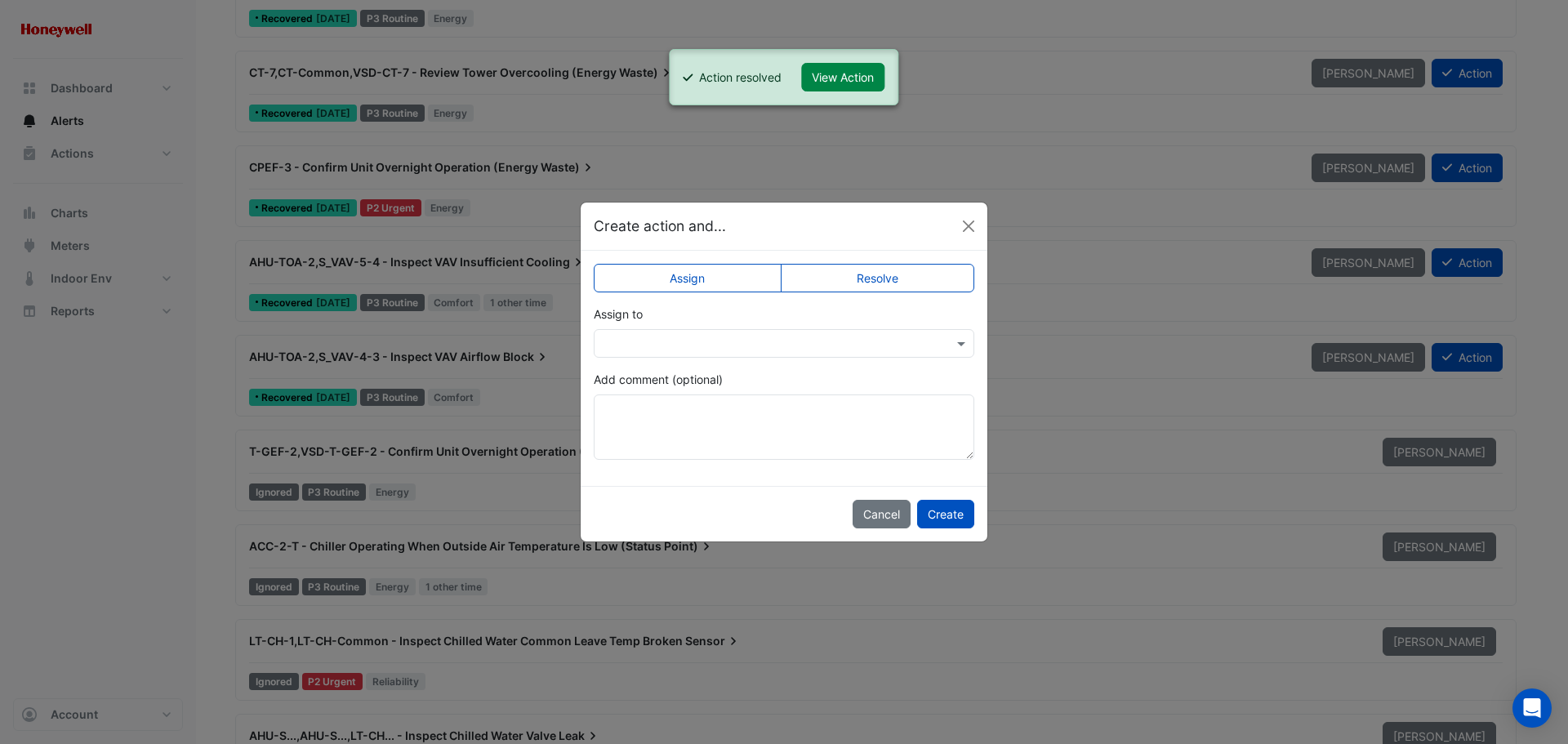
click at [893, 275] on label "Resolve" at bounding box center [878, 278] width 194 height 28
click at [941, 517] on button "Create" at bounding box center [946, 513] width 57 height 28
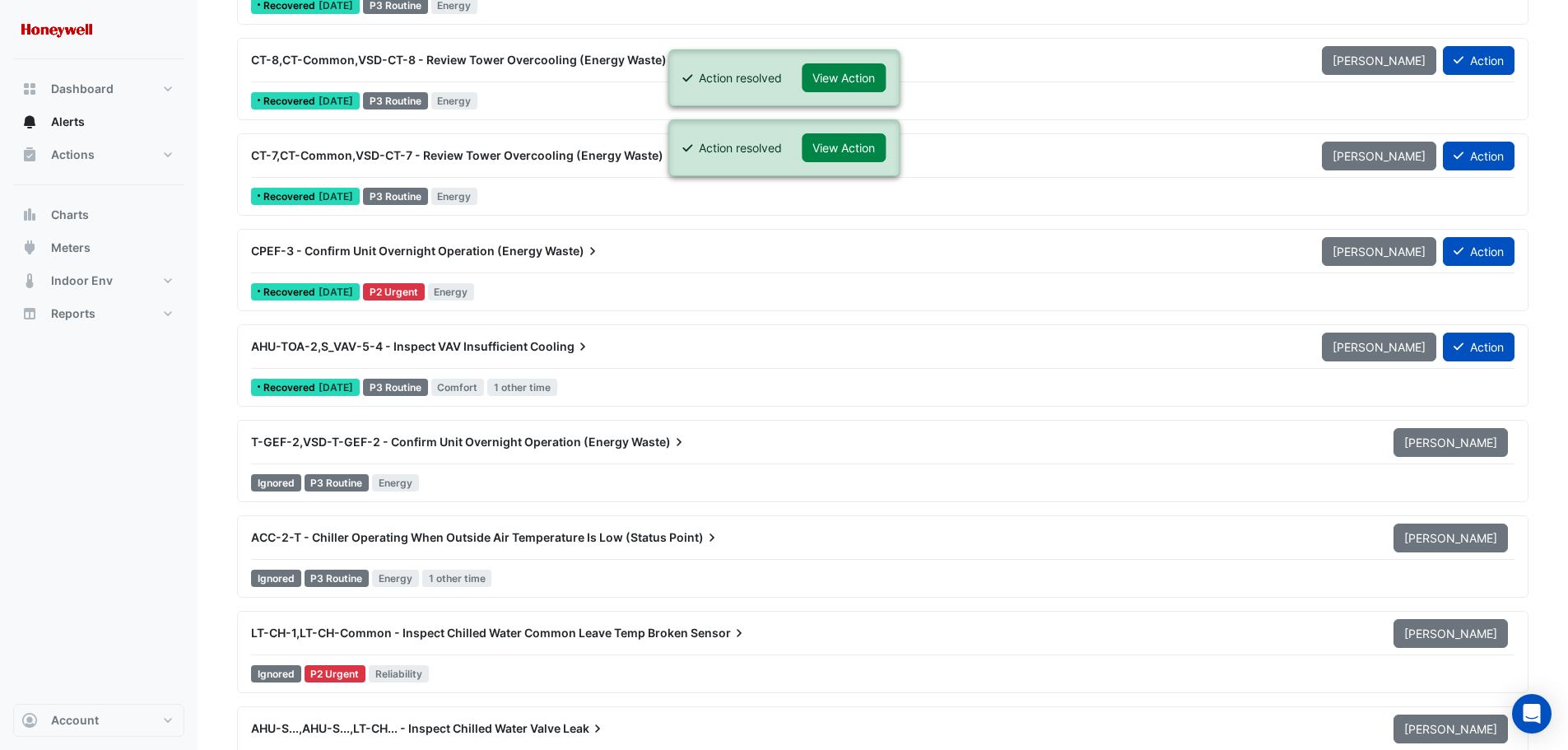
scroll to position [10780, 0]
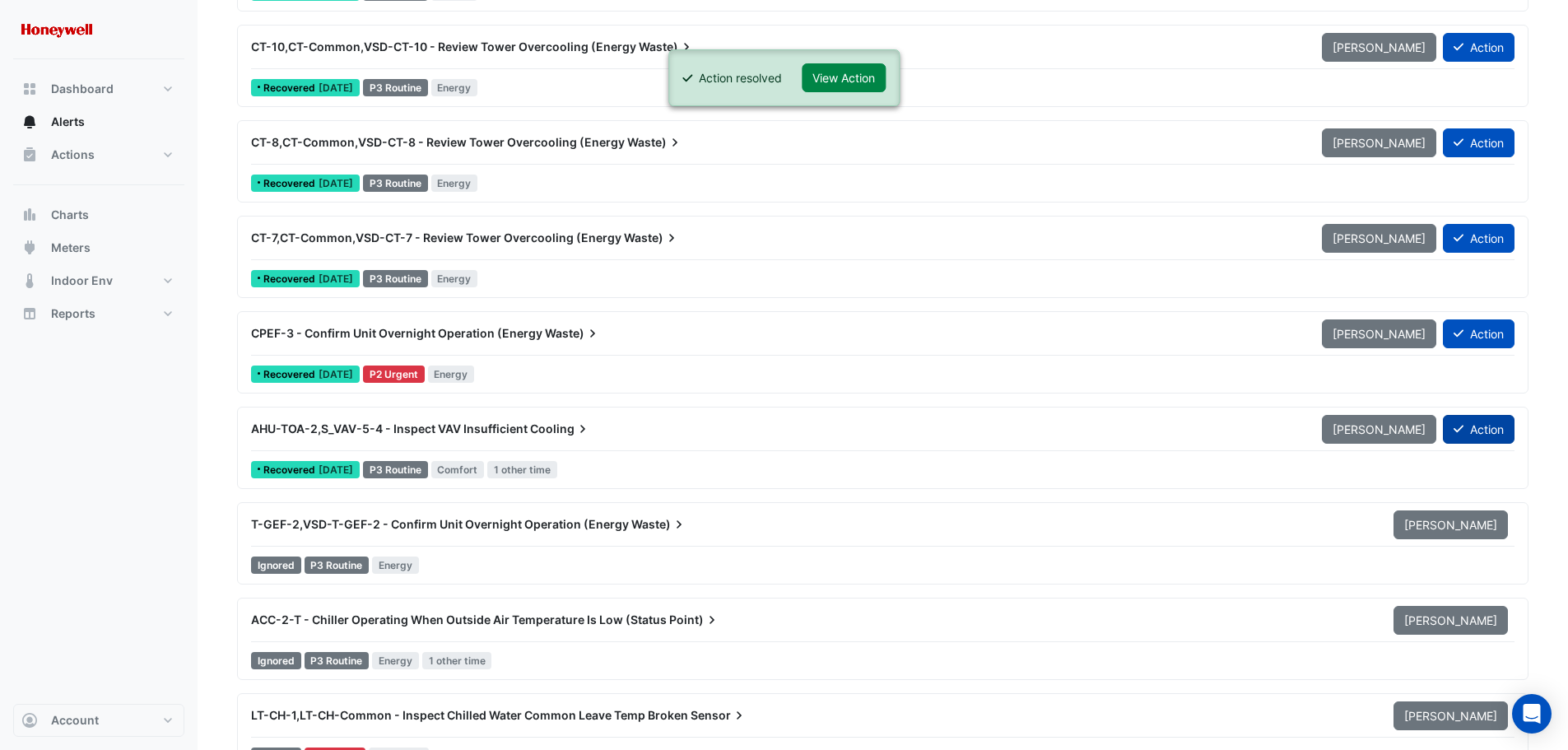
click at [1494, 428] on button "Action" at bounding box center [1479, 428] width 72 height 29
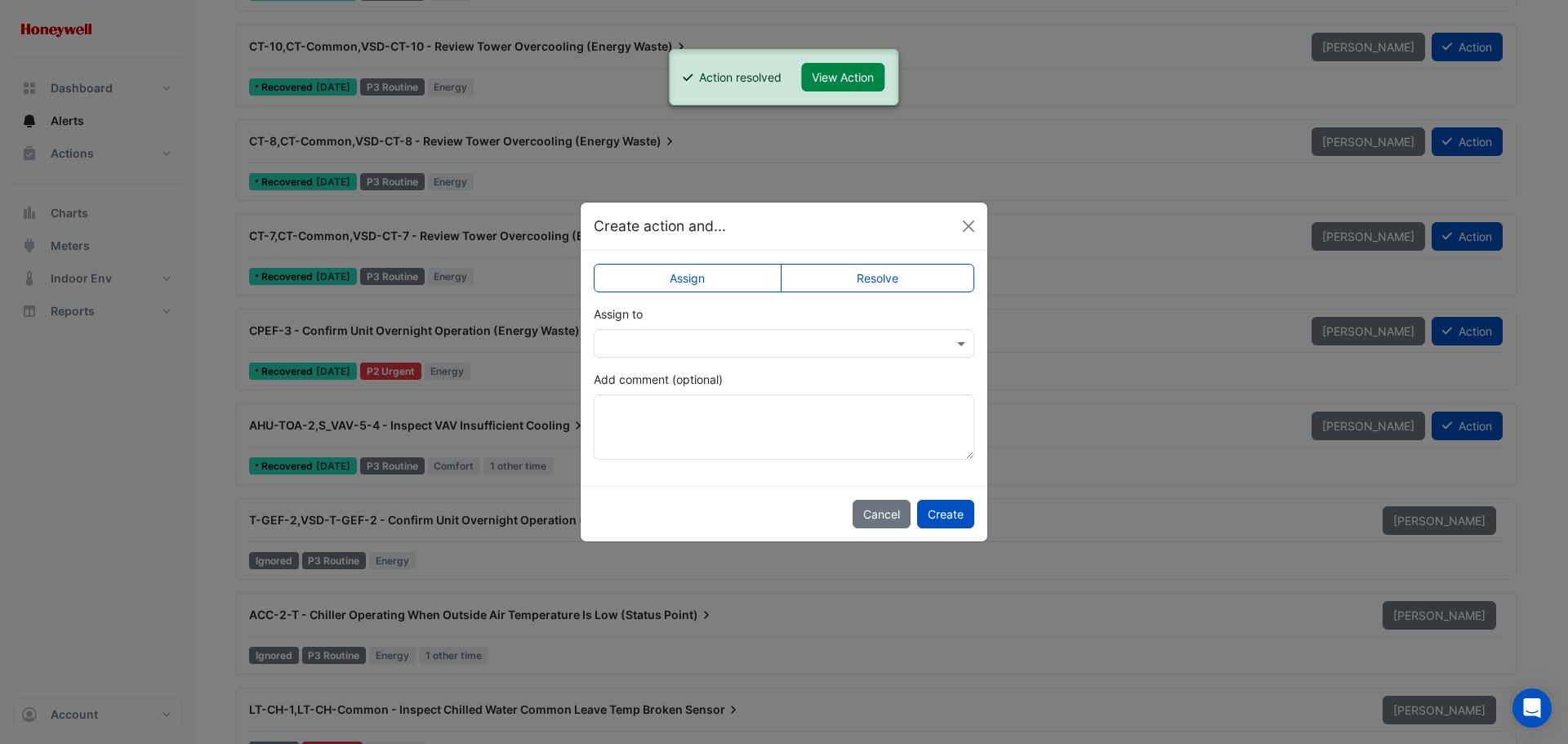
click at [850, 281] on label "Resolve" at bounding box center [878, 278] width 194 height 28
click at [935, 510] on button "Create" at bounding box center [946, 513] width 57 height 28
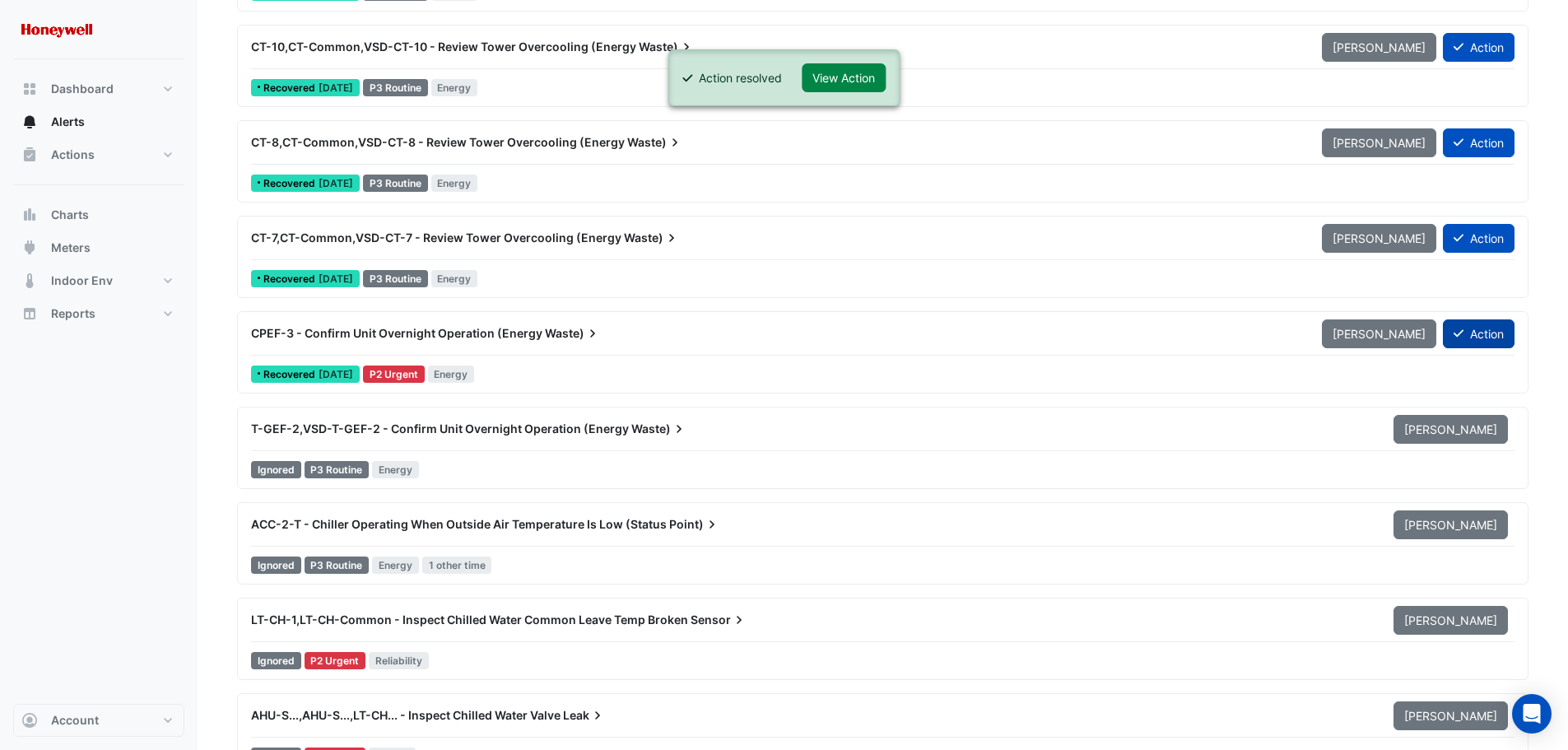
click at [1471, 333] on button "Action" at bounding box center [1479, 333] width 72 height 29
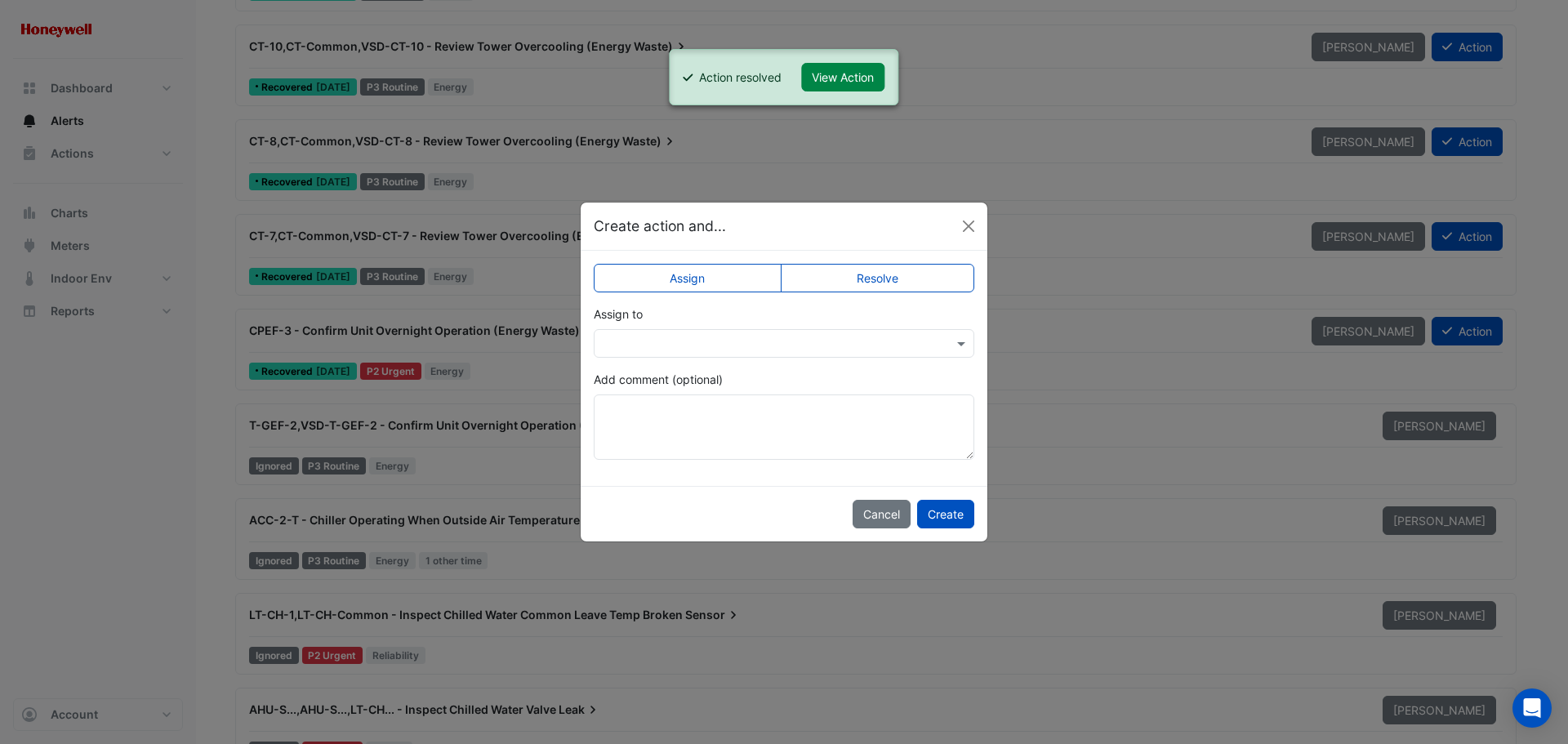
click at [870, 276] on label "Resolve" at bounding box center [878, 278] width 194 height 28
click at [947, 508] on button "Create" at bounding box center [946, 513] width 57 height 28
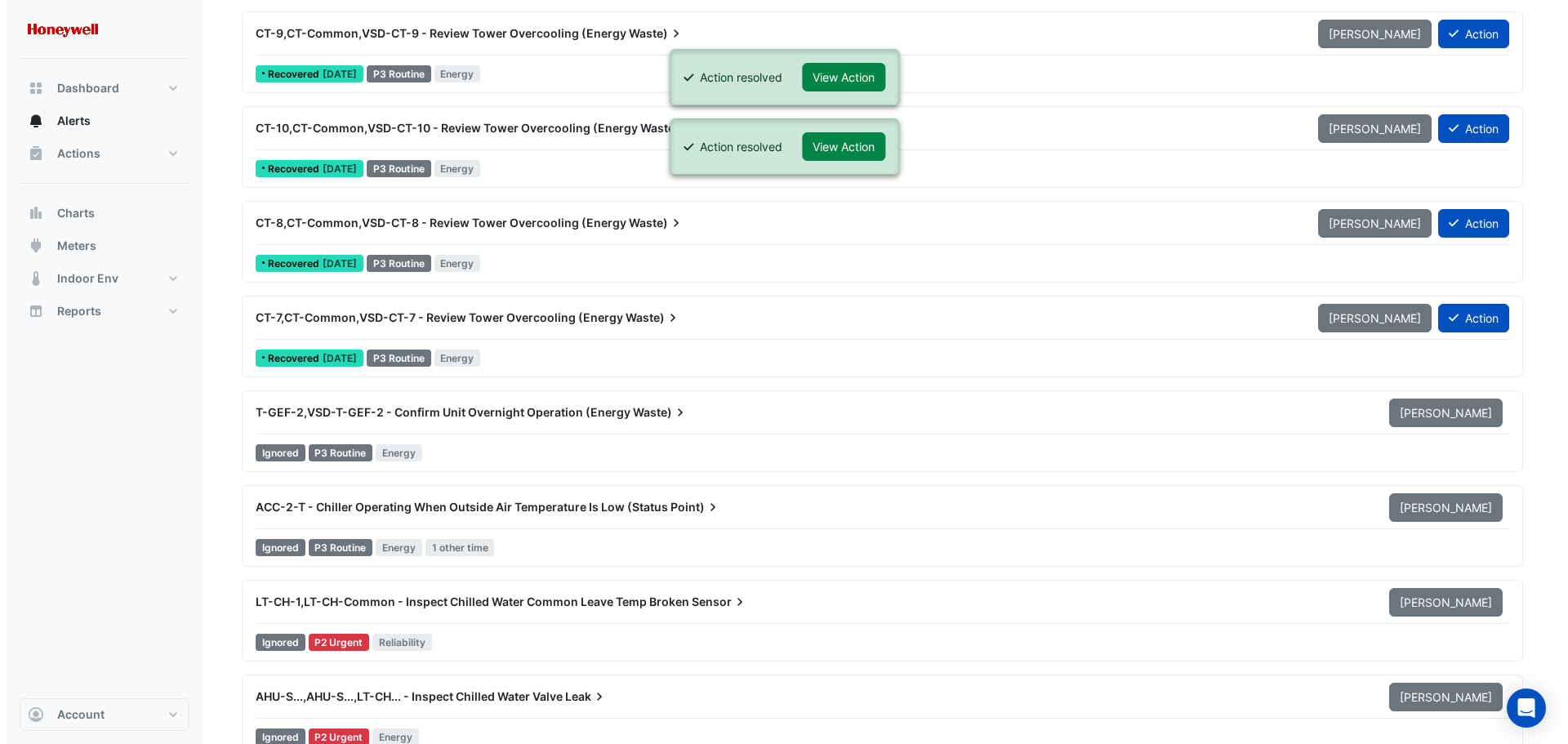
scroll to position [10530, 0]
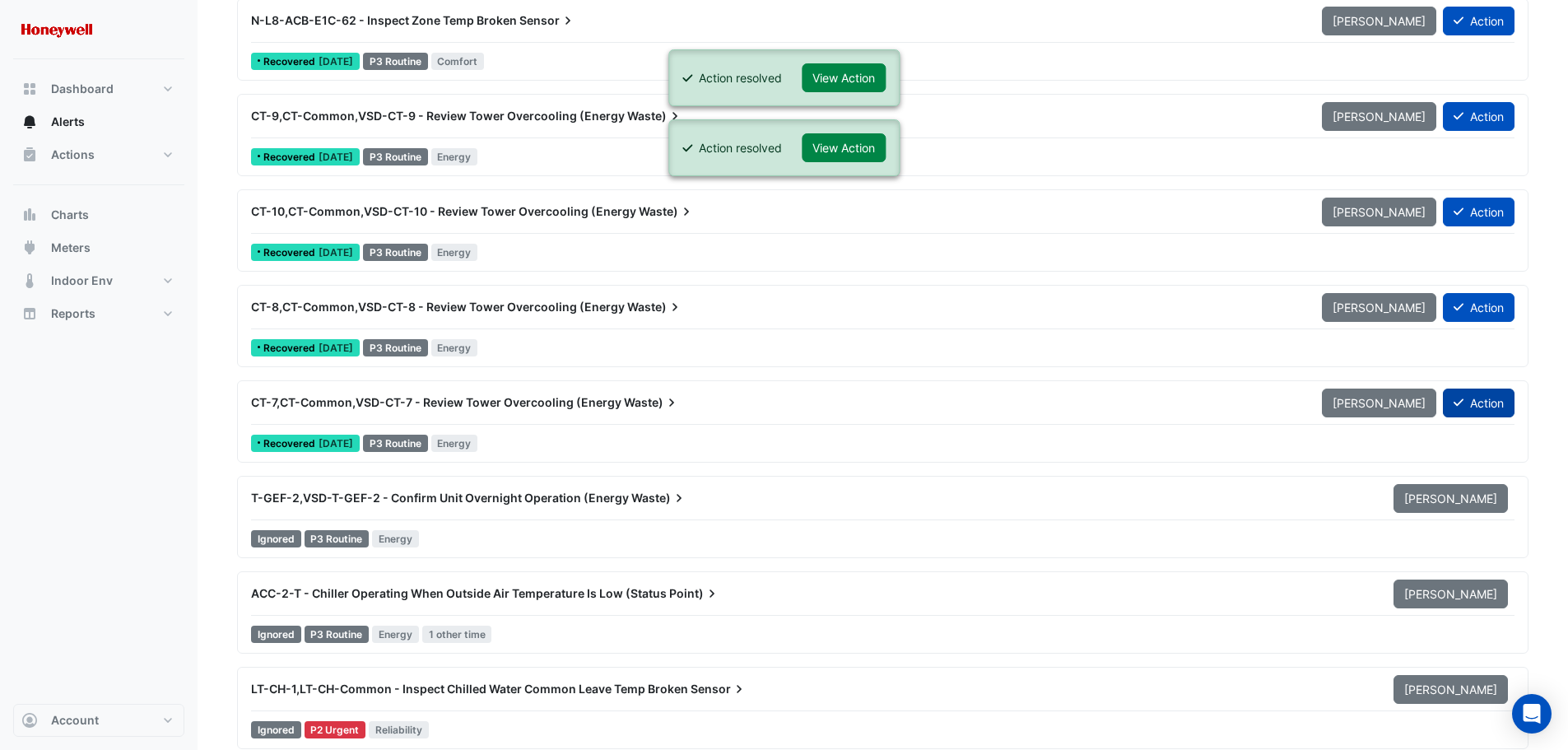
click at [1460, 398] on icon at bounding box center [1458, 401] width 10 height 11
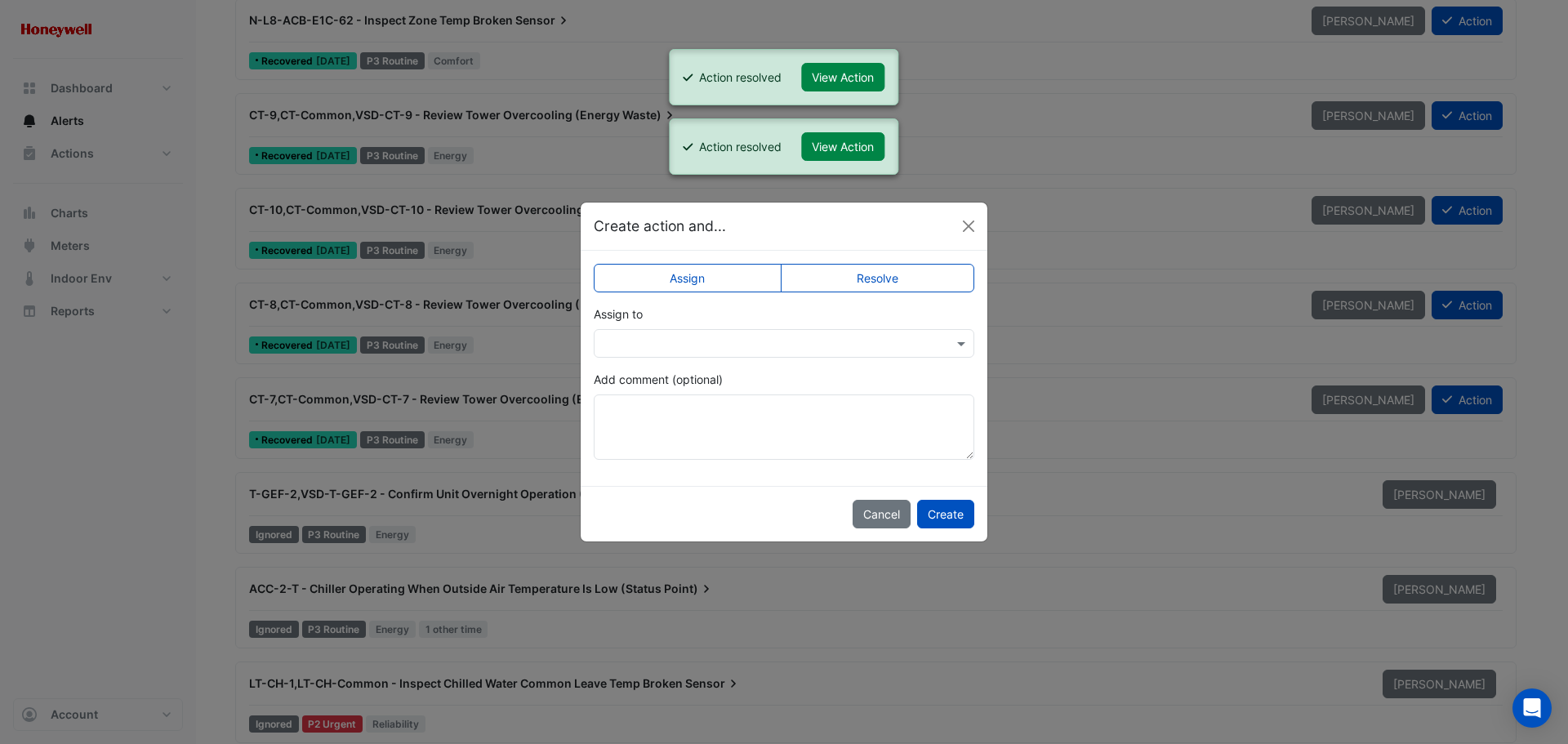
click at [932, 280] on label "Resolve" at bounding box center [878, 278] width 194 height 28
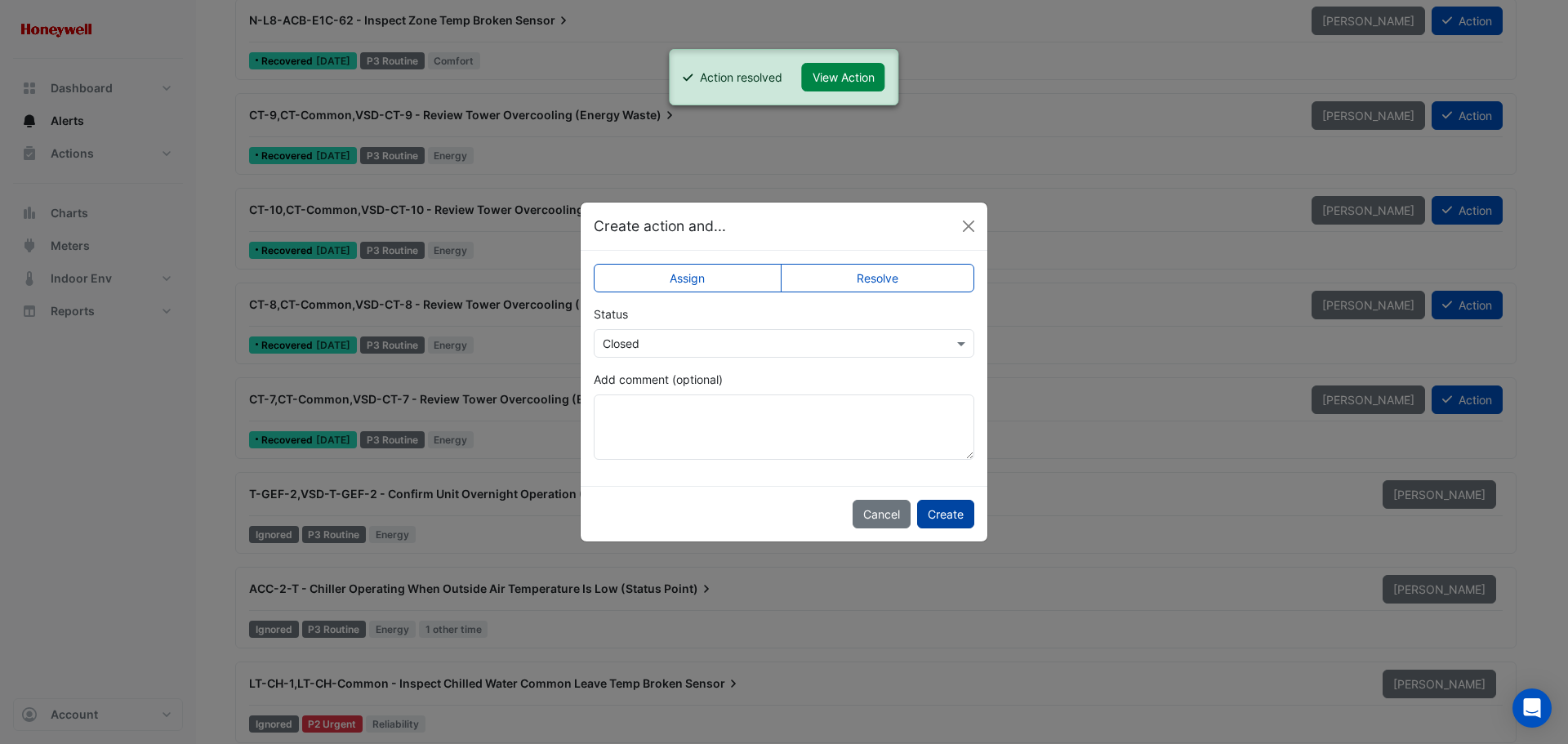
click at [946, 518] on button "Create" at bounding box center [946, 513] width 57 height 28
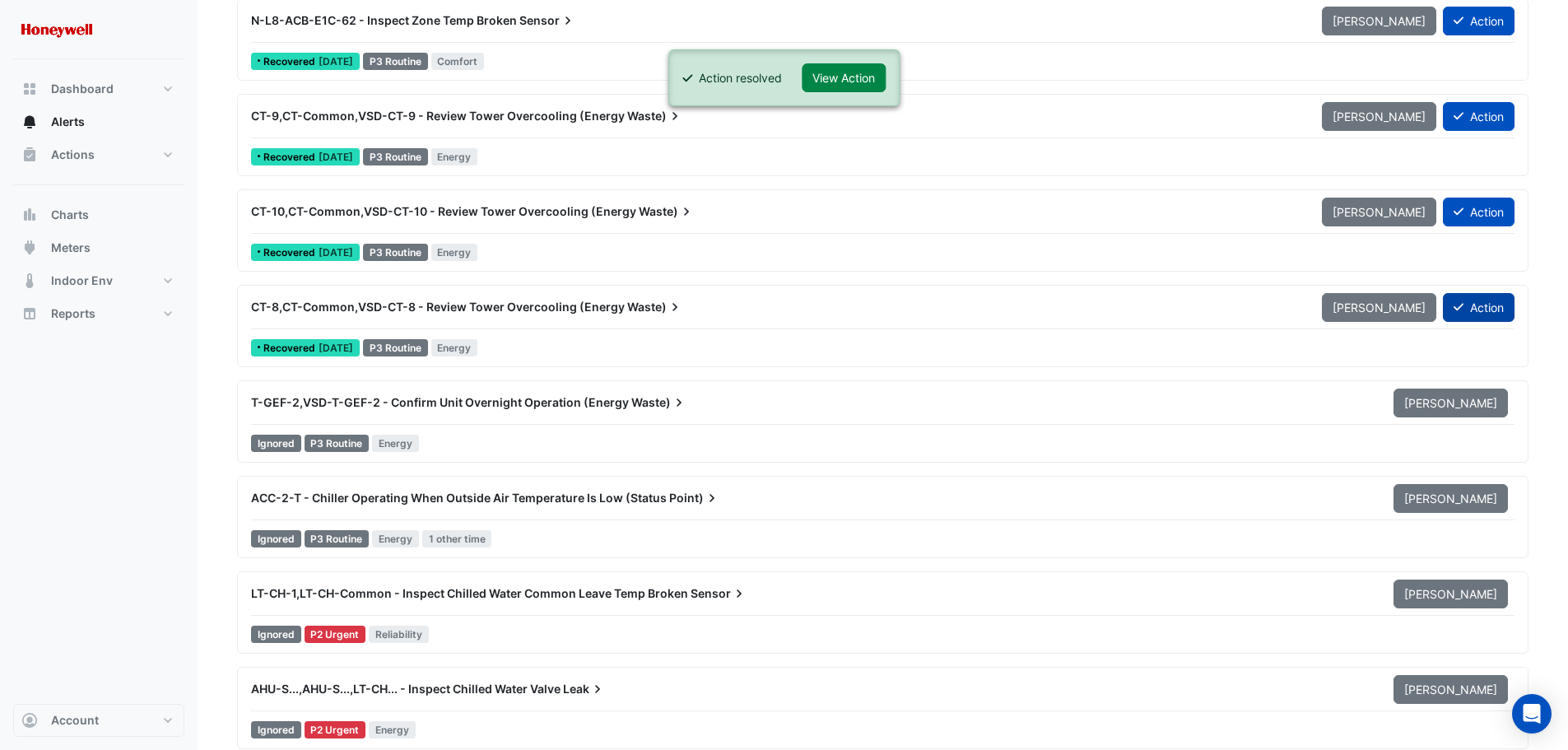
click at [1486, 304] on button "Action" at bounding box center [1479, 307] width 72 height 29
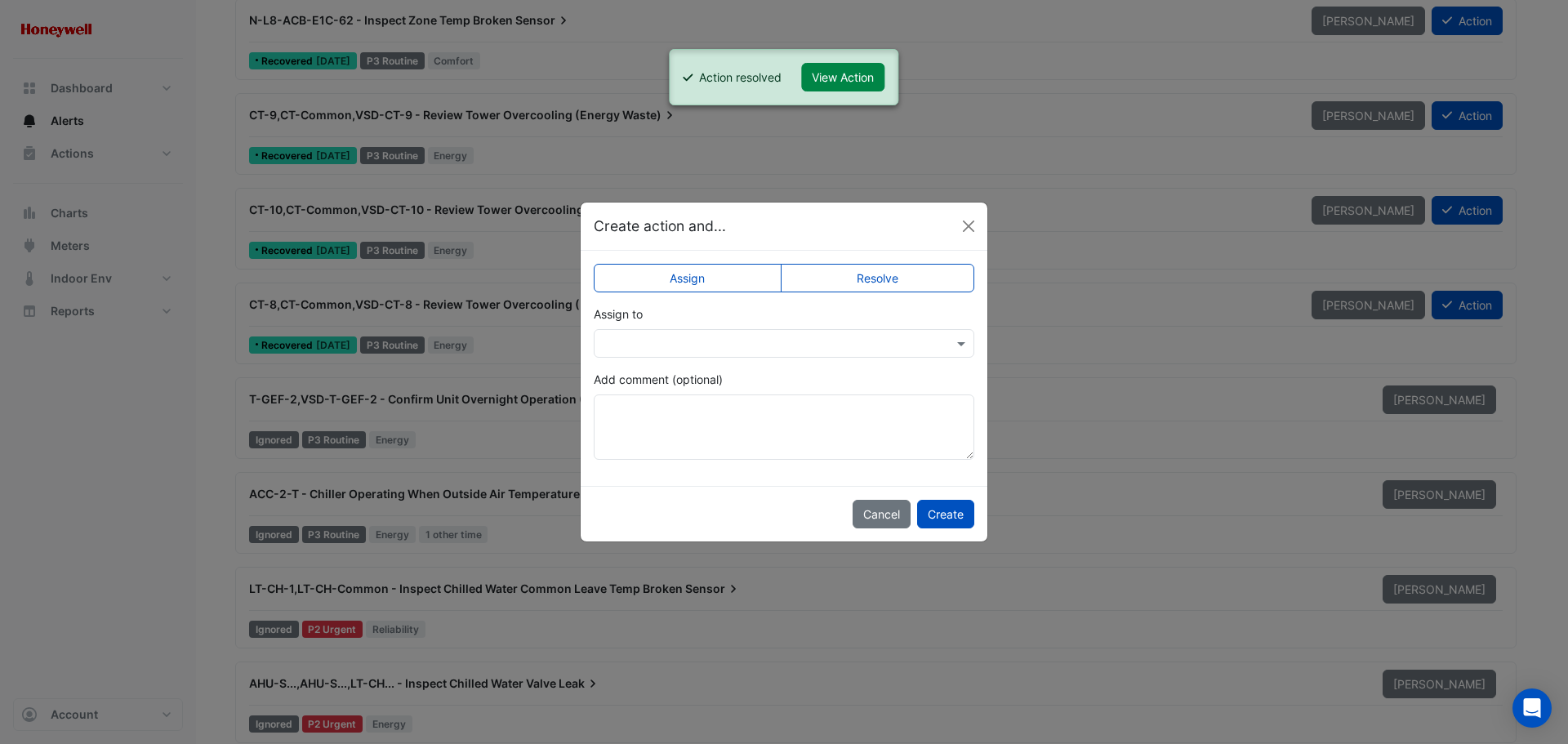
drag, startPoint x: 937, startPoint y: 271, endPoint x: 937, endPoint y: 289, distance: 18.0
click at [936, 271] on label "Resolve" at bounding box center [878, 278] width 194 height 28
click at [945, 511] on button "Create" at bounding box center [946, 513] width 57 height 28
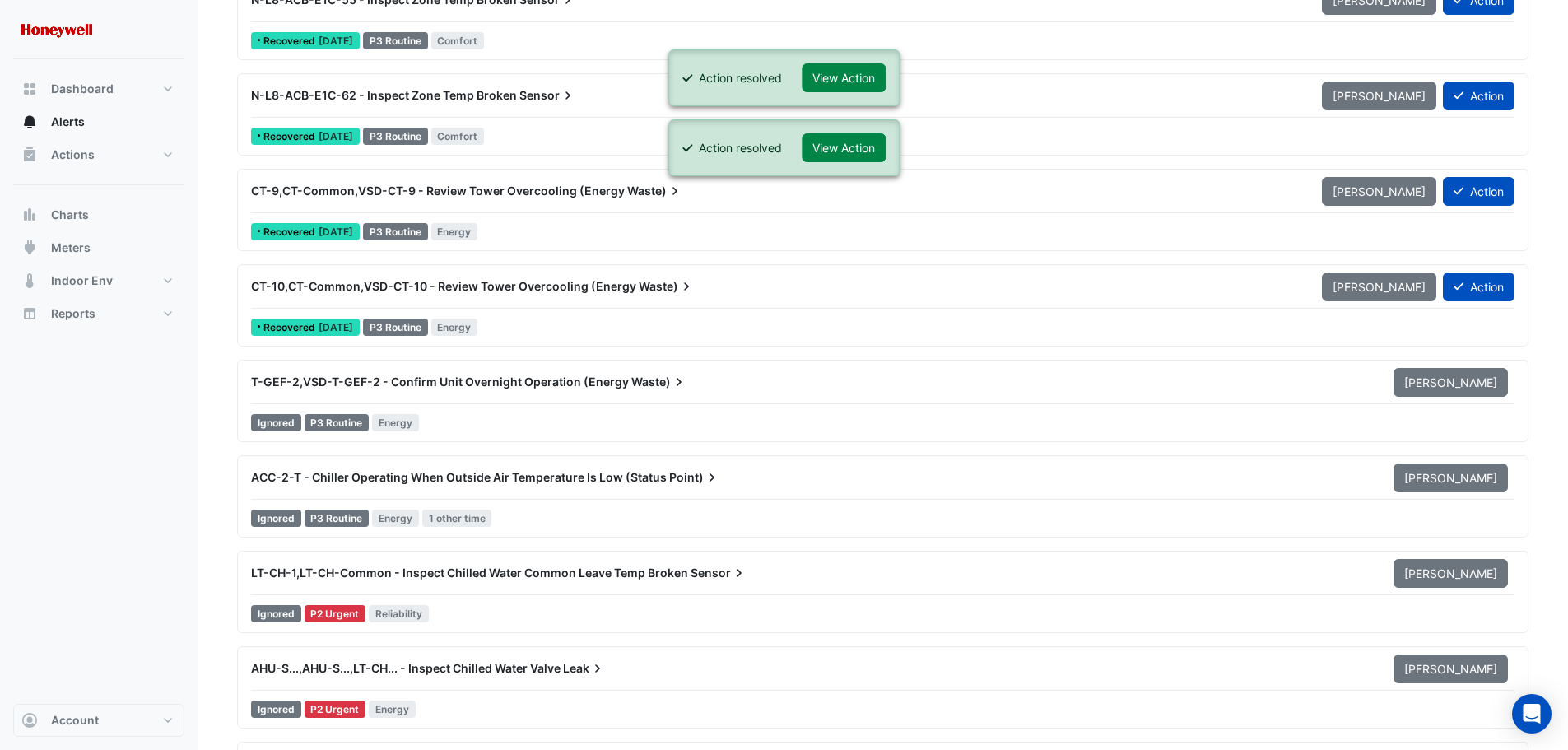
scroll to position [10451, 0]
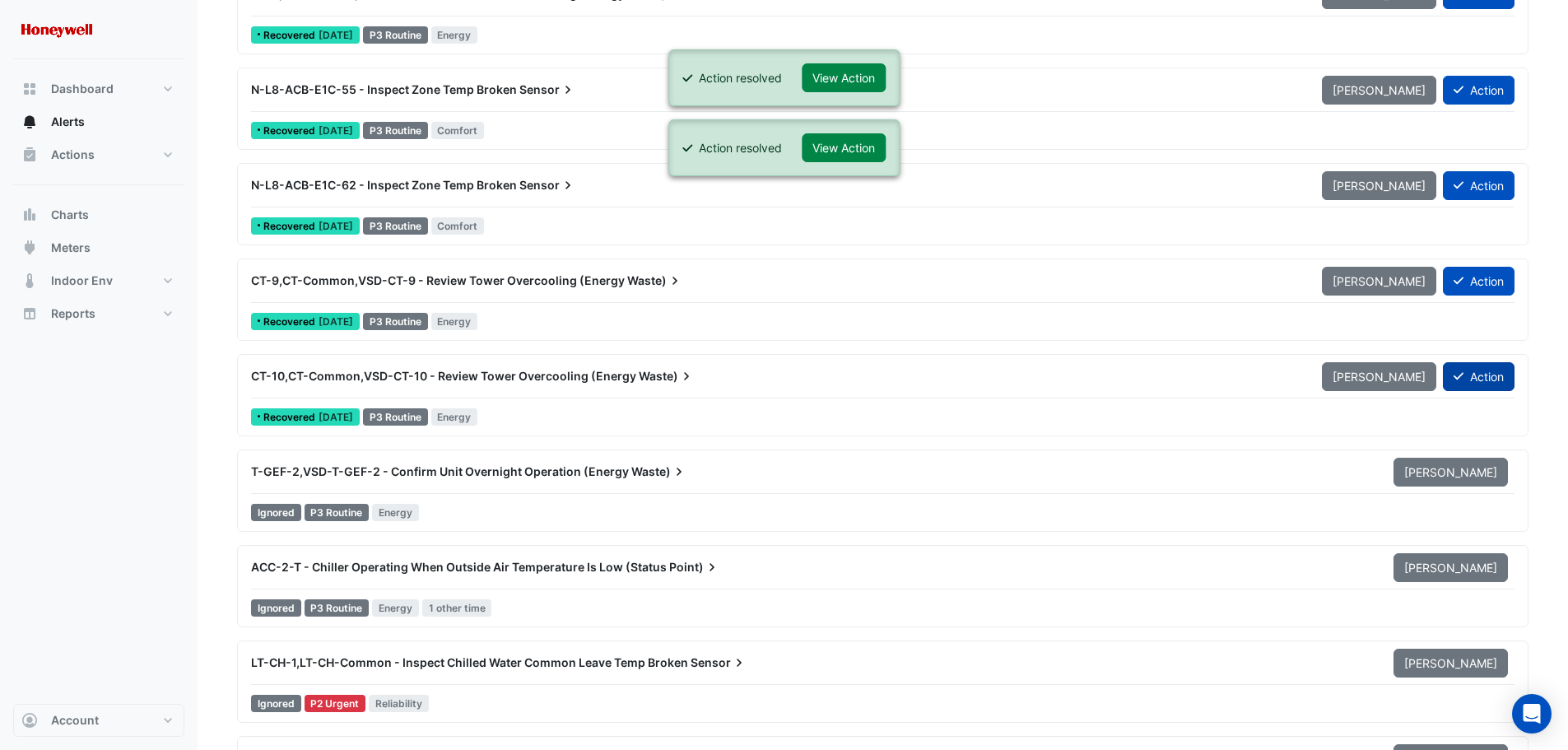
click at [1500, 380] on button "Action" at bounding box center [1479, 376] width 72 height 29
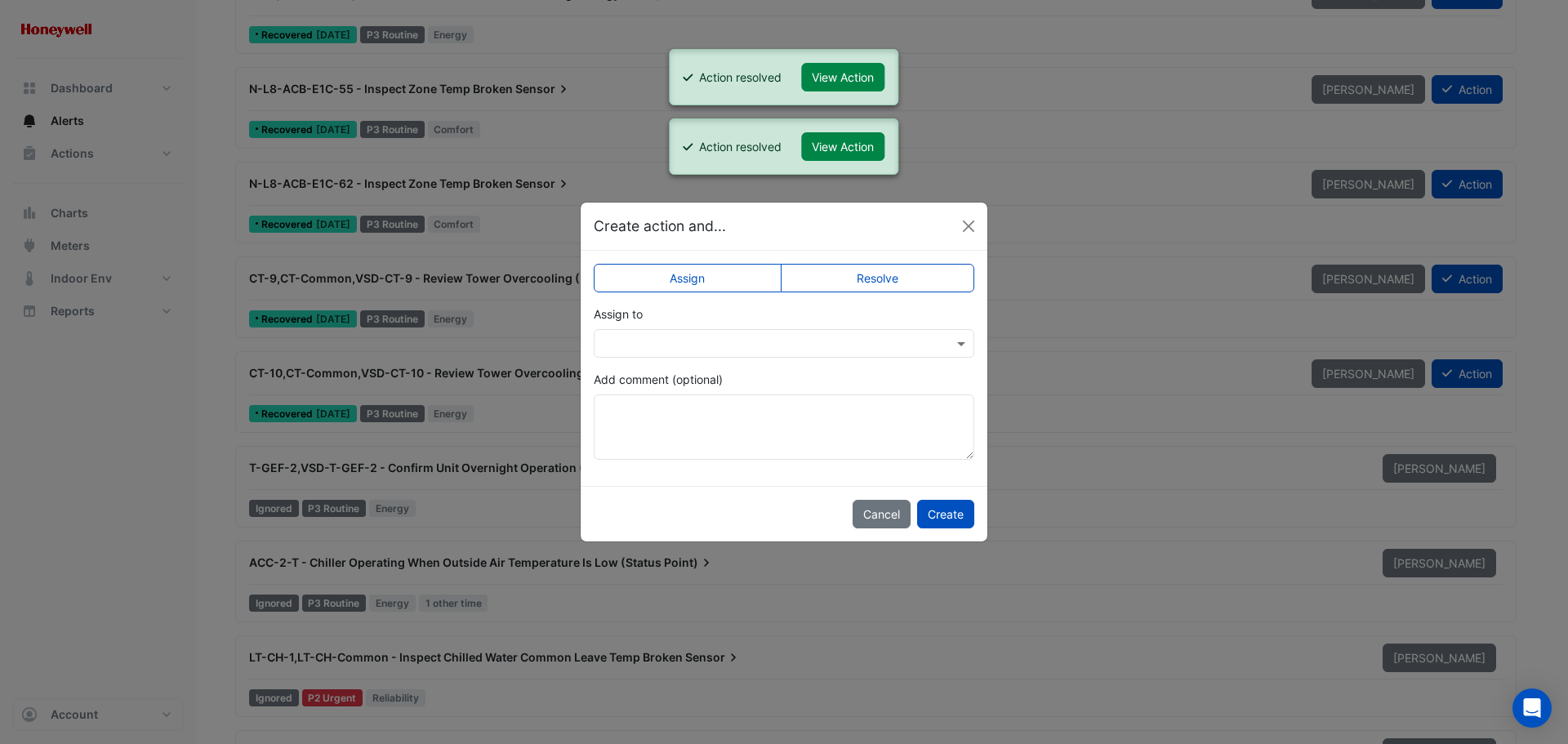
click at [873, 275] on label "Resolve" at bounding box center [878, 278] width 194 height 28
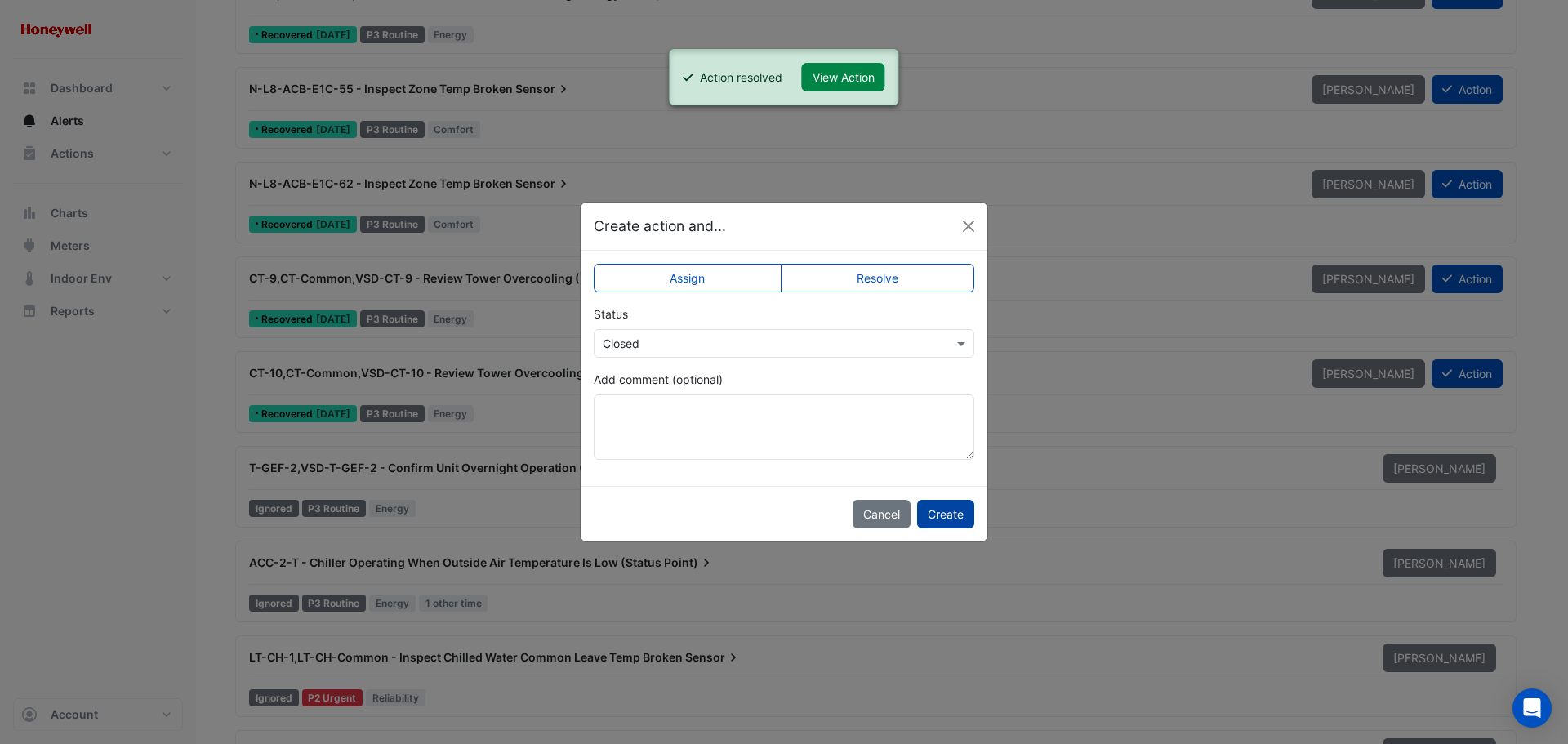
click at [956, 514] on button "Create" at bounding box center [946, 513] width 57 height 28
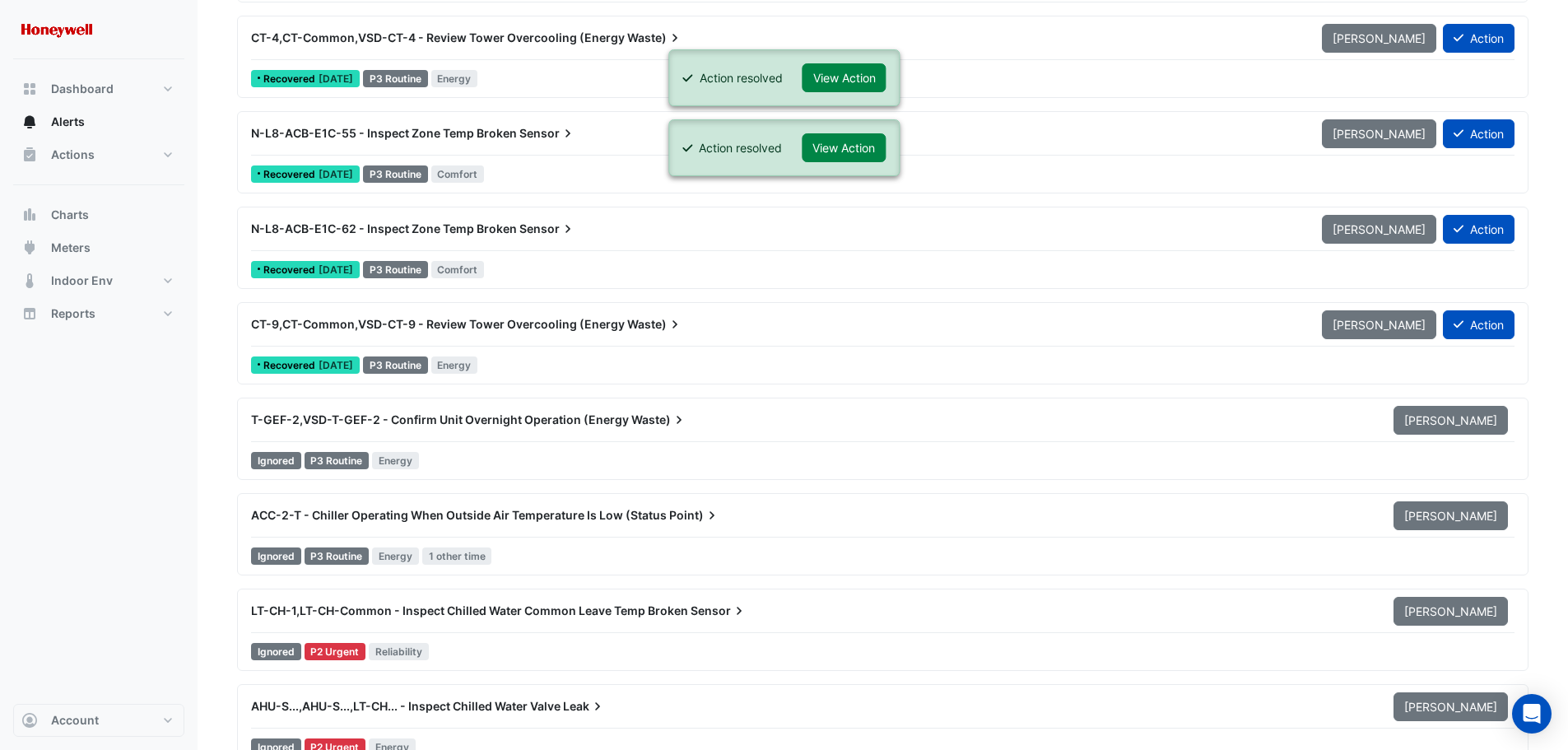
scroll to position [10369, 0]
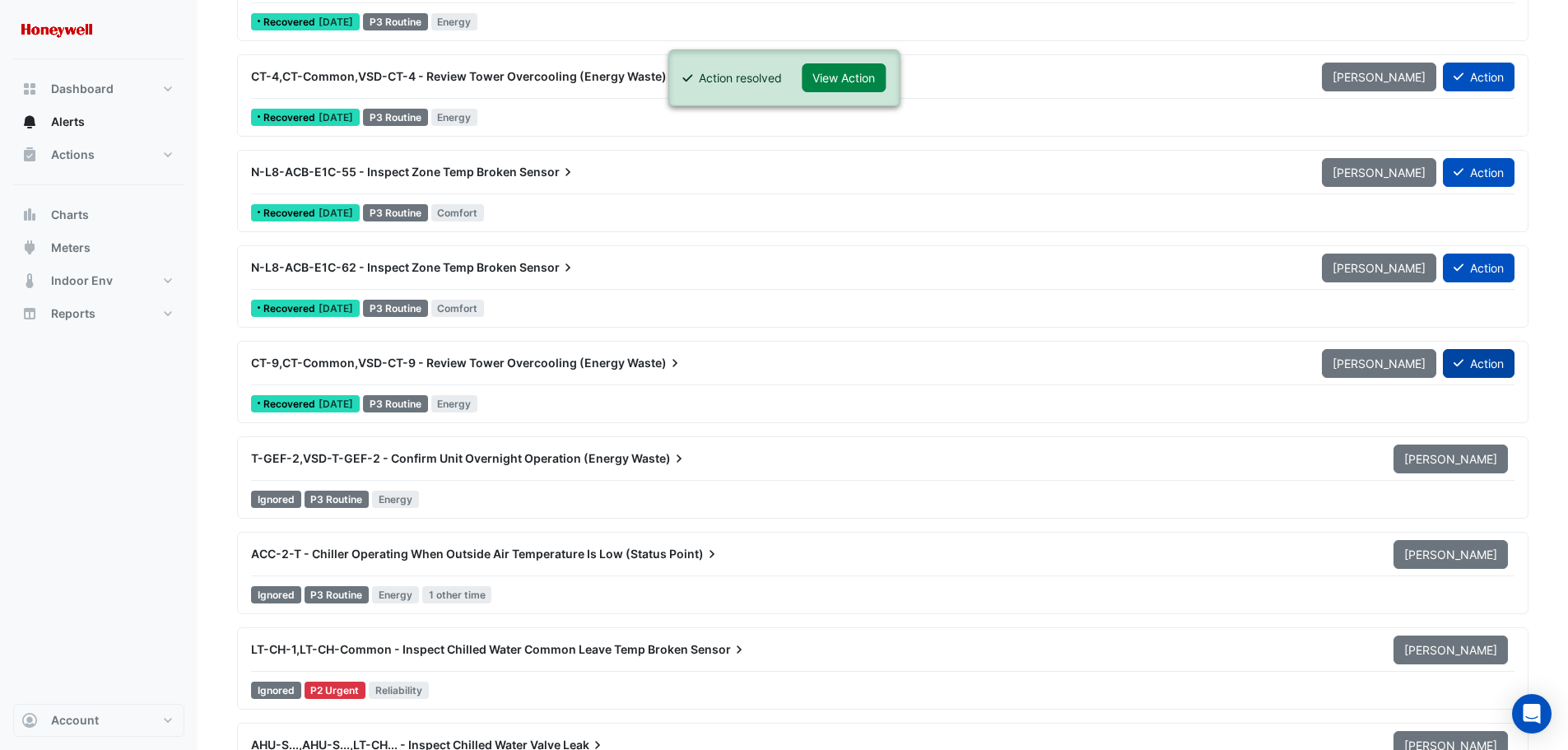
click at [1463, 366] on button "Action" at bounding box center [1479, 362] width 72 height 29
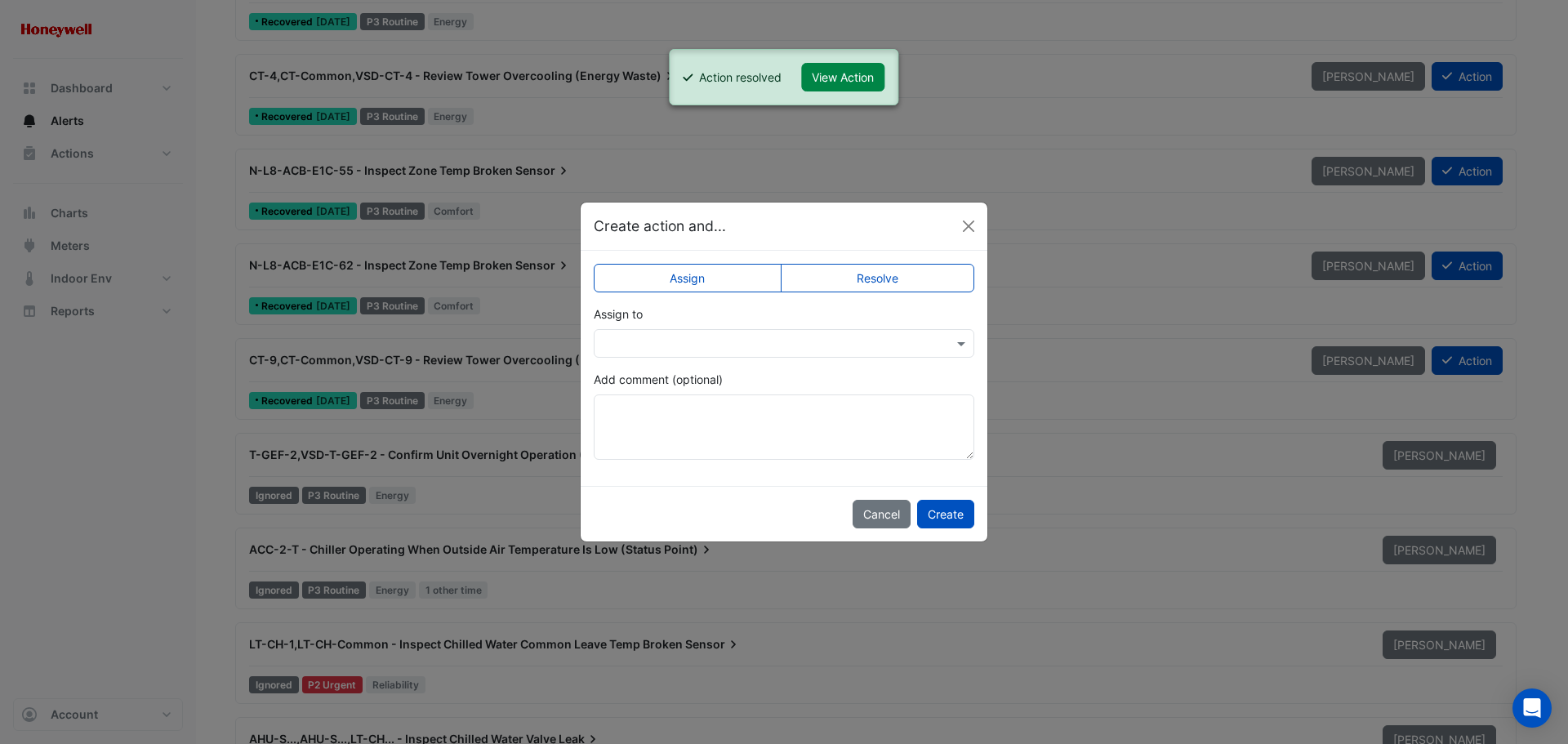
click at [866, 265] on label "Resolve" at bounding box center [878, 278] width 194 height 28
click at [951, 513] on button "Create" at bounding box center [946, 513] width 57 height 28
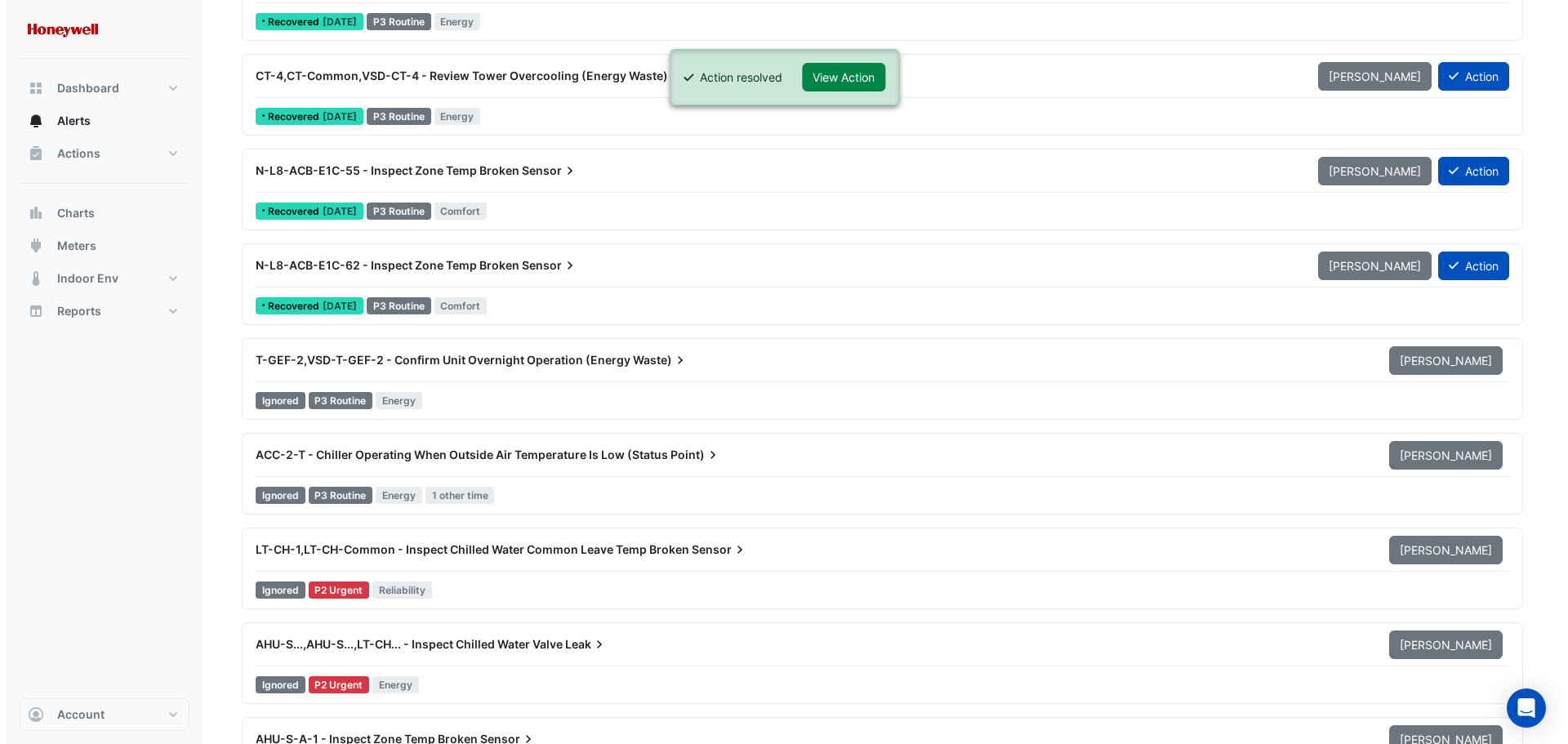
scroll to position [10204, 0]
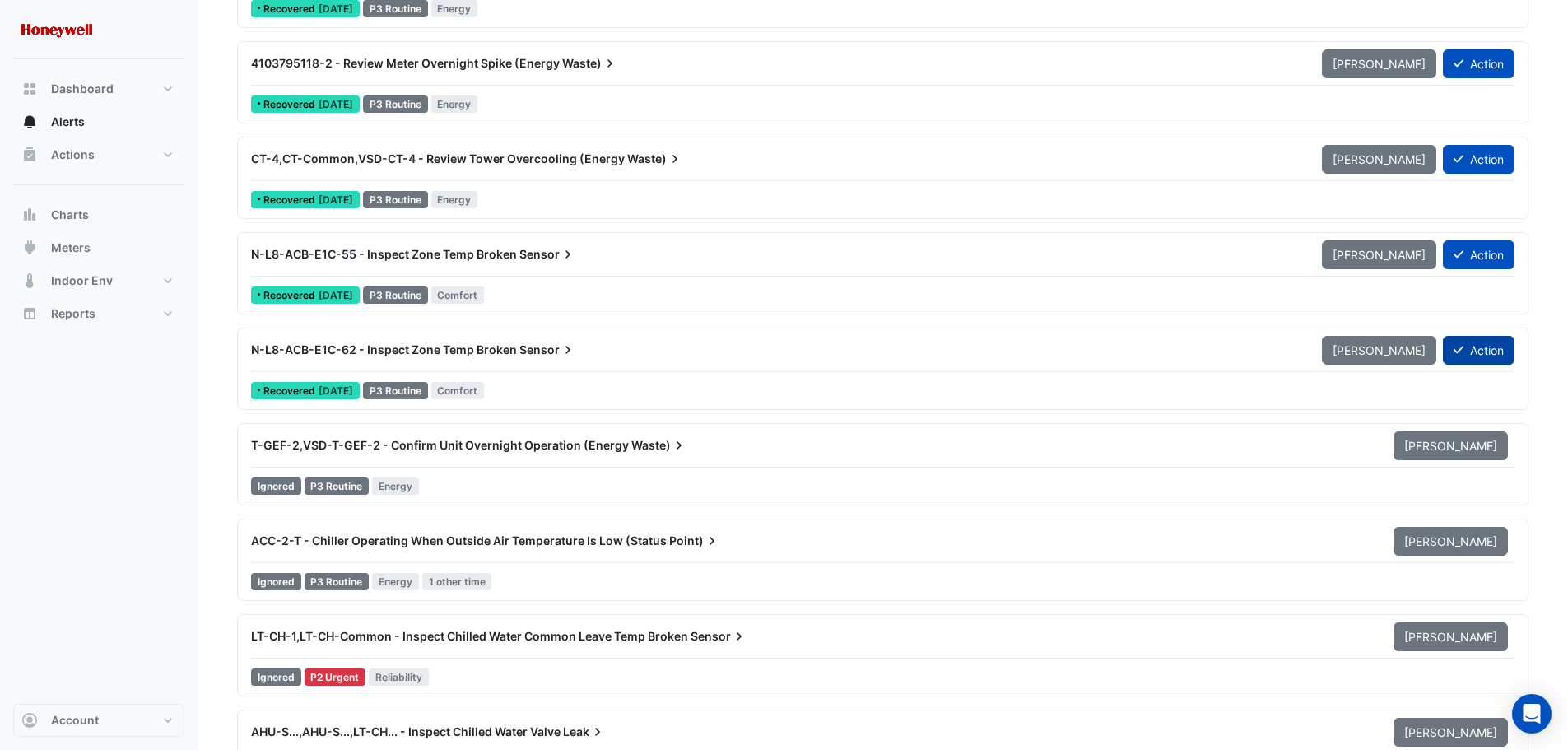
click at [1483, 346] on button "Action" at bounding box center [1479, 349] width 72 height 29
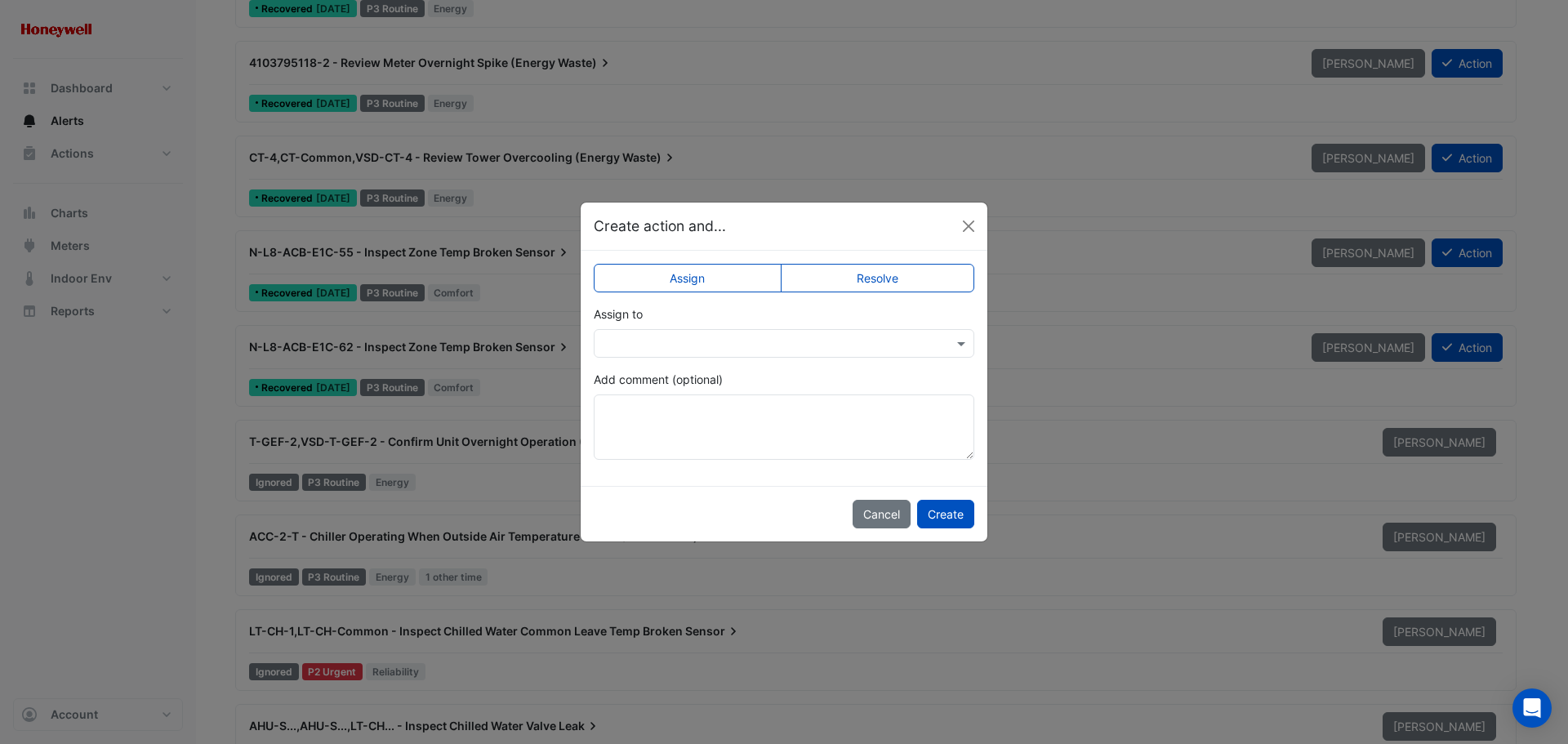
click at [941, 277] on label "Resolve" at bounding box center [878, 278] width 194 height 28
click at [949, 509] on button "Create" at bounding box center [946, 513] width 57 height 28
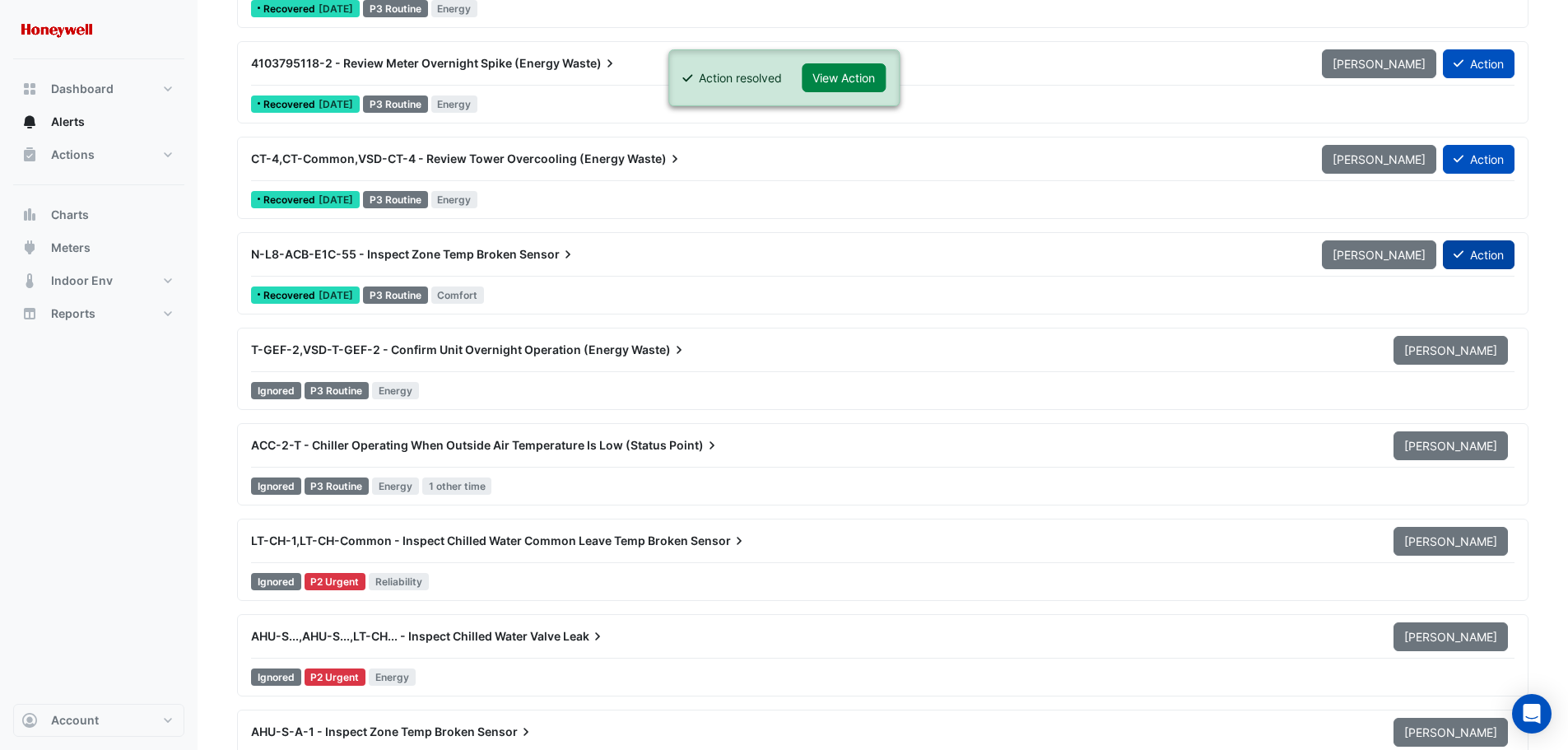
click at [1486, 250] on button "Action" at bounding box center [1479, 254] width 72 height 29
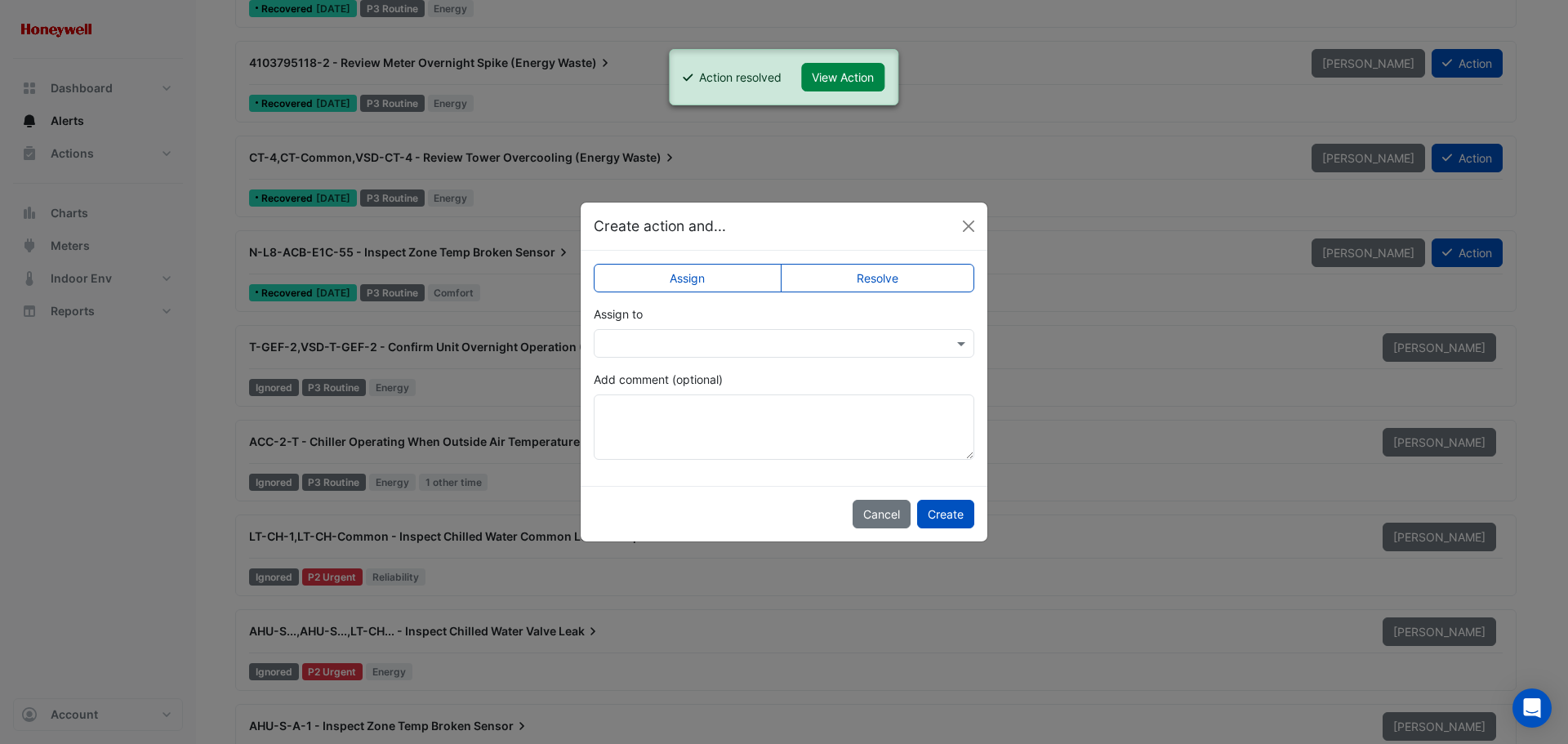
click at [916, 274] on label "Resolve" at bounding box center [878, 278] width 194 height 28
click at [957, 512] on button "Create" at bounding box center [946, 513] width 57 height 28
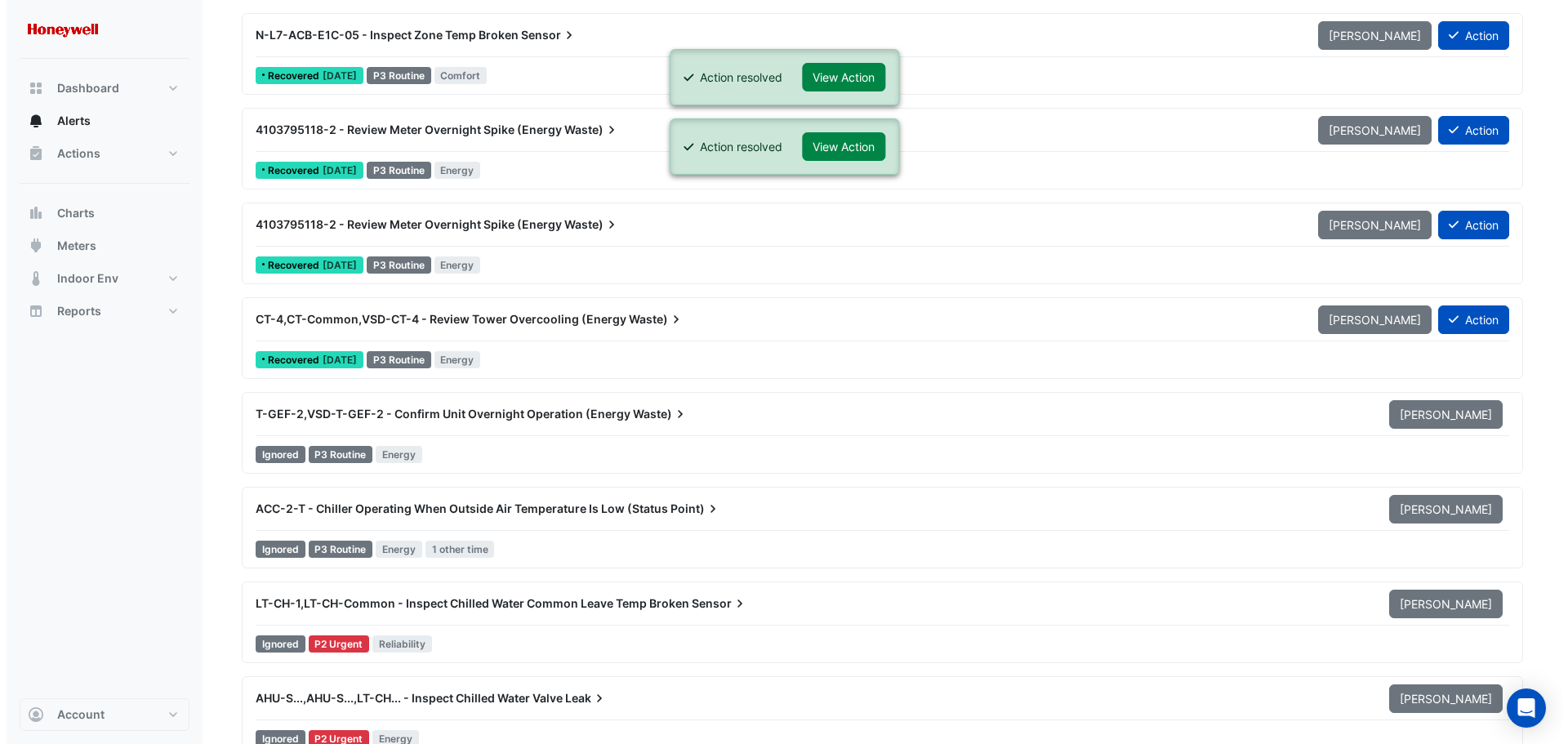
scroll to position [10041, 0]
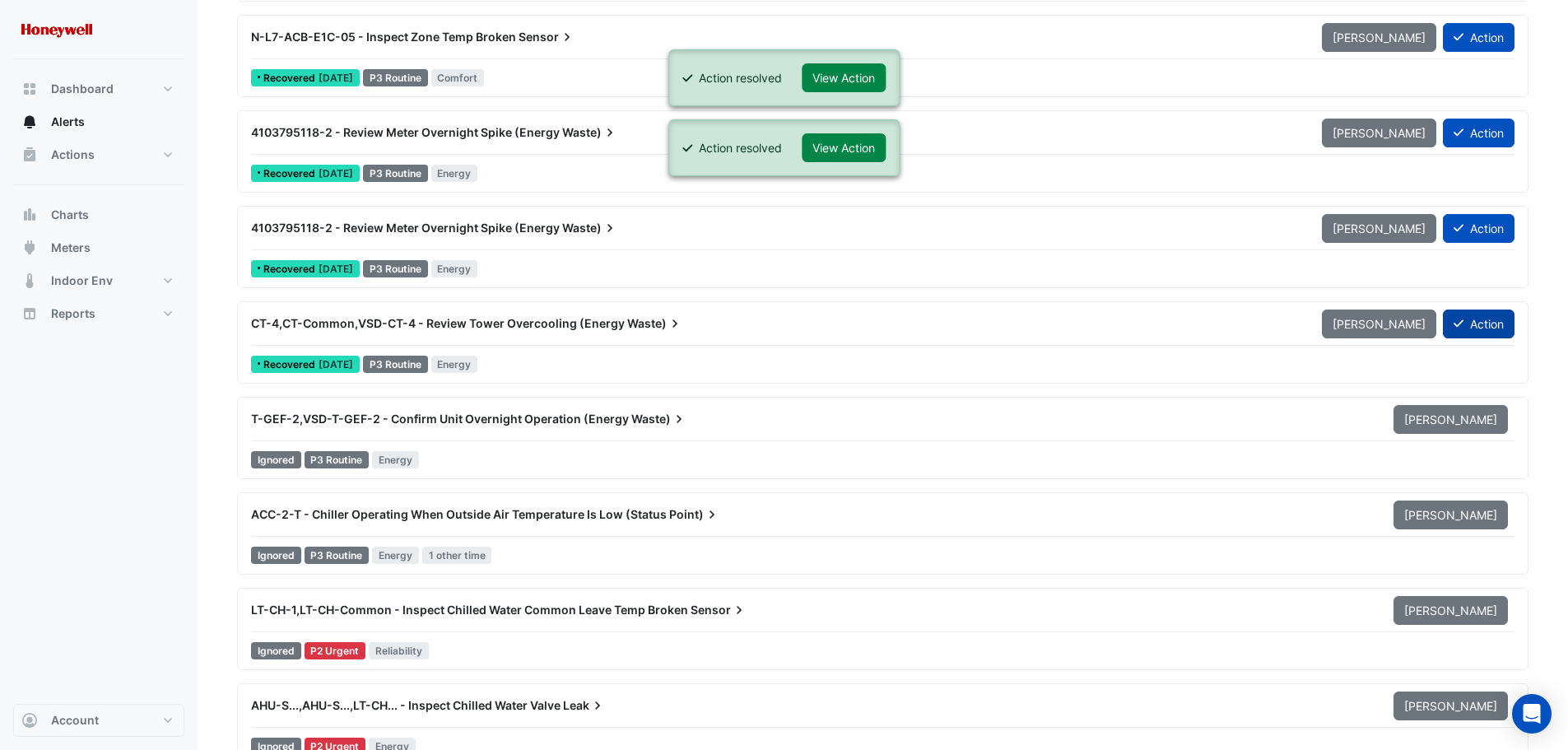
click at [1474, 324] on button "Action" at bounding box center [1479, 323] width 72 height 29
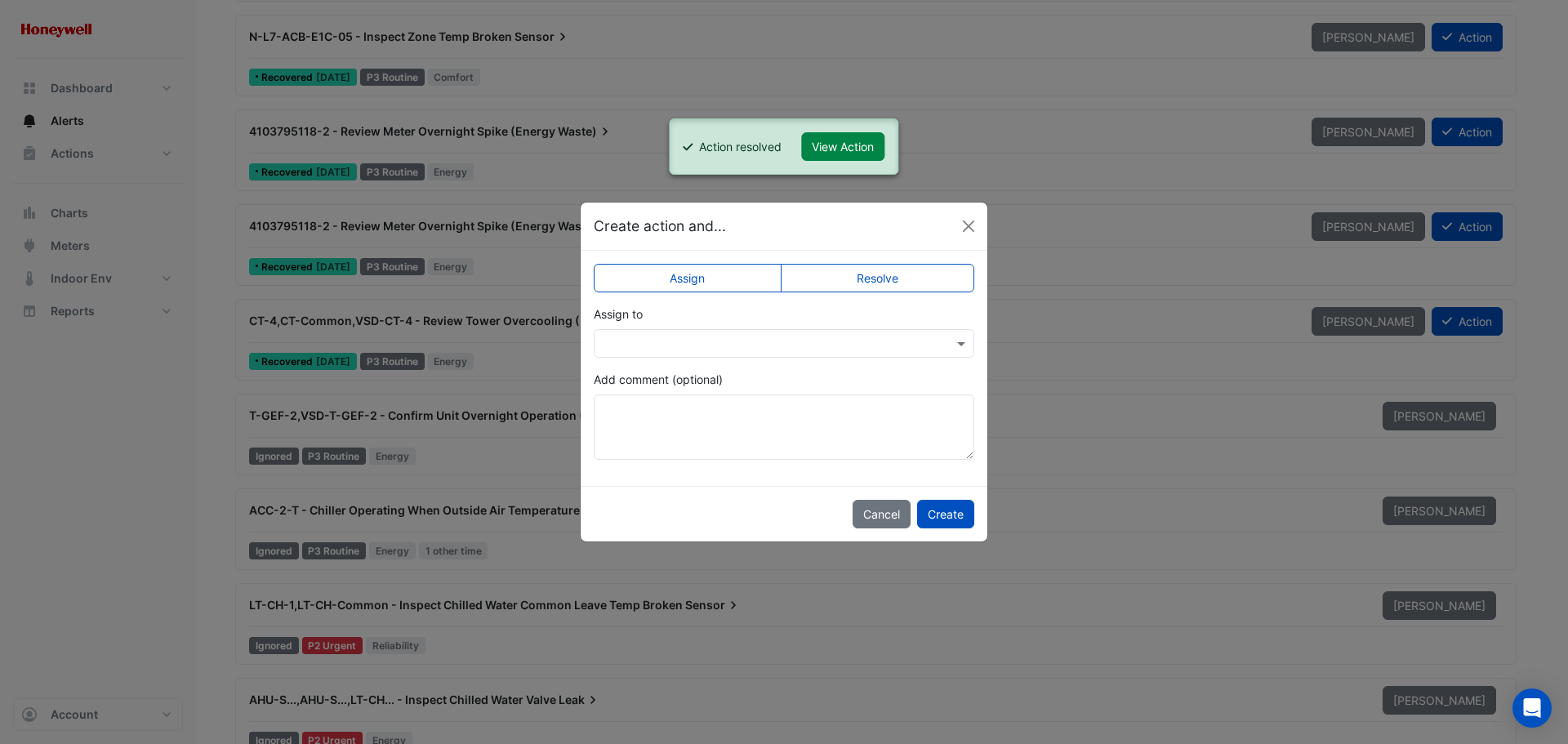
drag, startPoint x: 906, startPoint y: 267, endPoint x: 925, endPoint y: 359, distance: 93.9
click at [905, 268] on label "Resolve" at bounding box center [878, 278] width 194 height 28
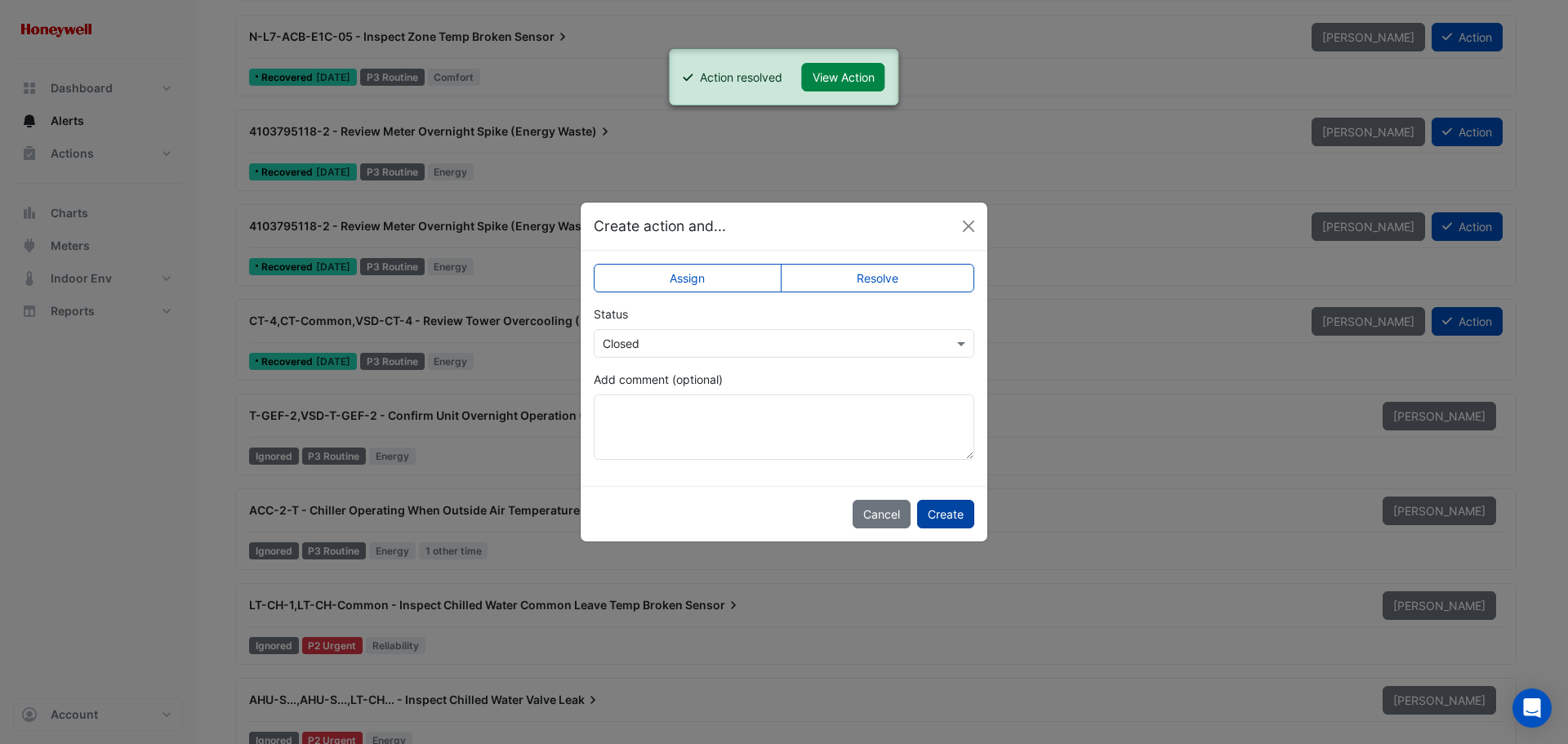
click at [941, 513] on button "Create" at bounding box center [946, 513] width 57 height 28
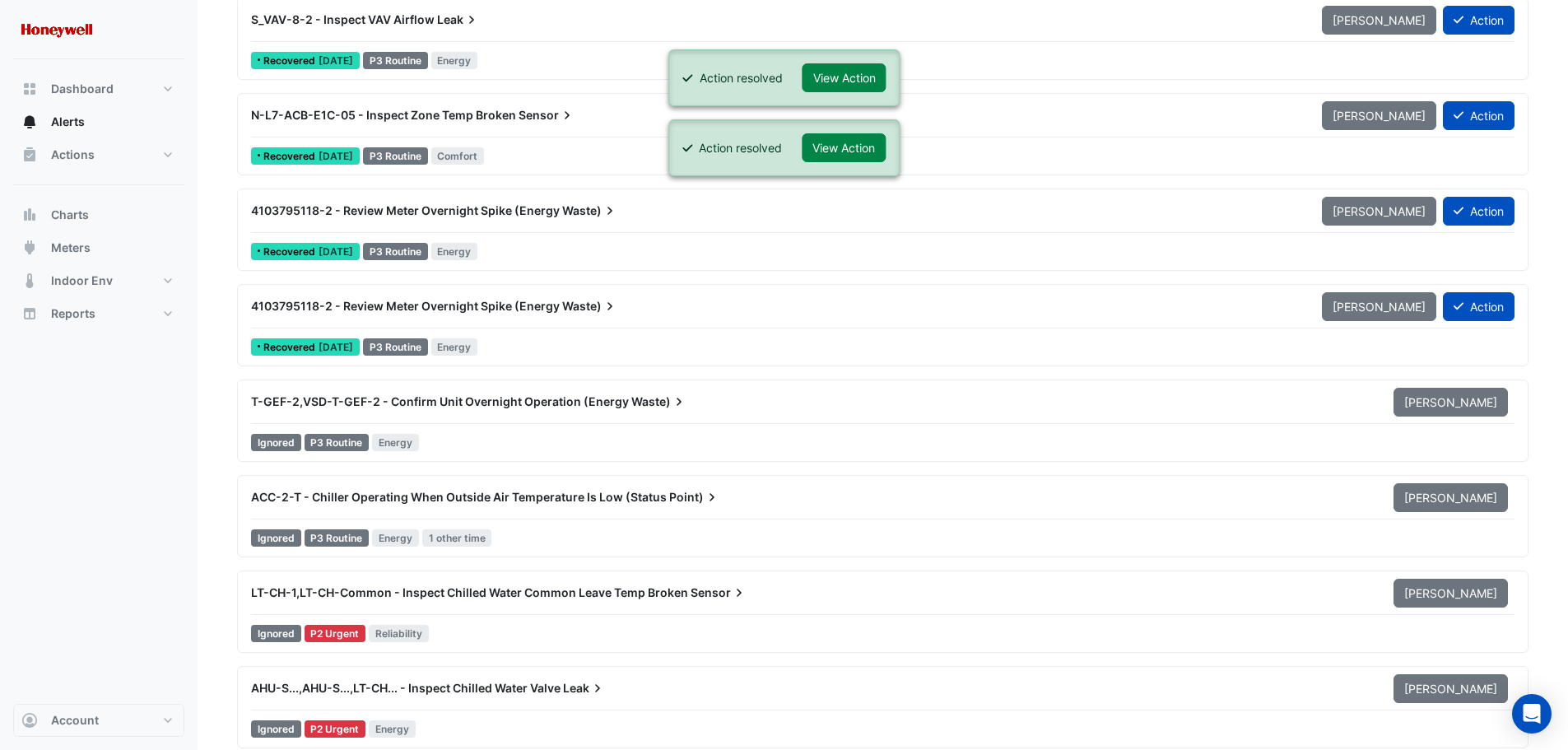
scroll to position [10040, 0]
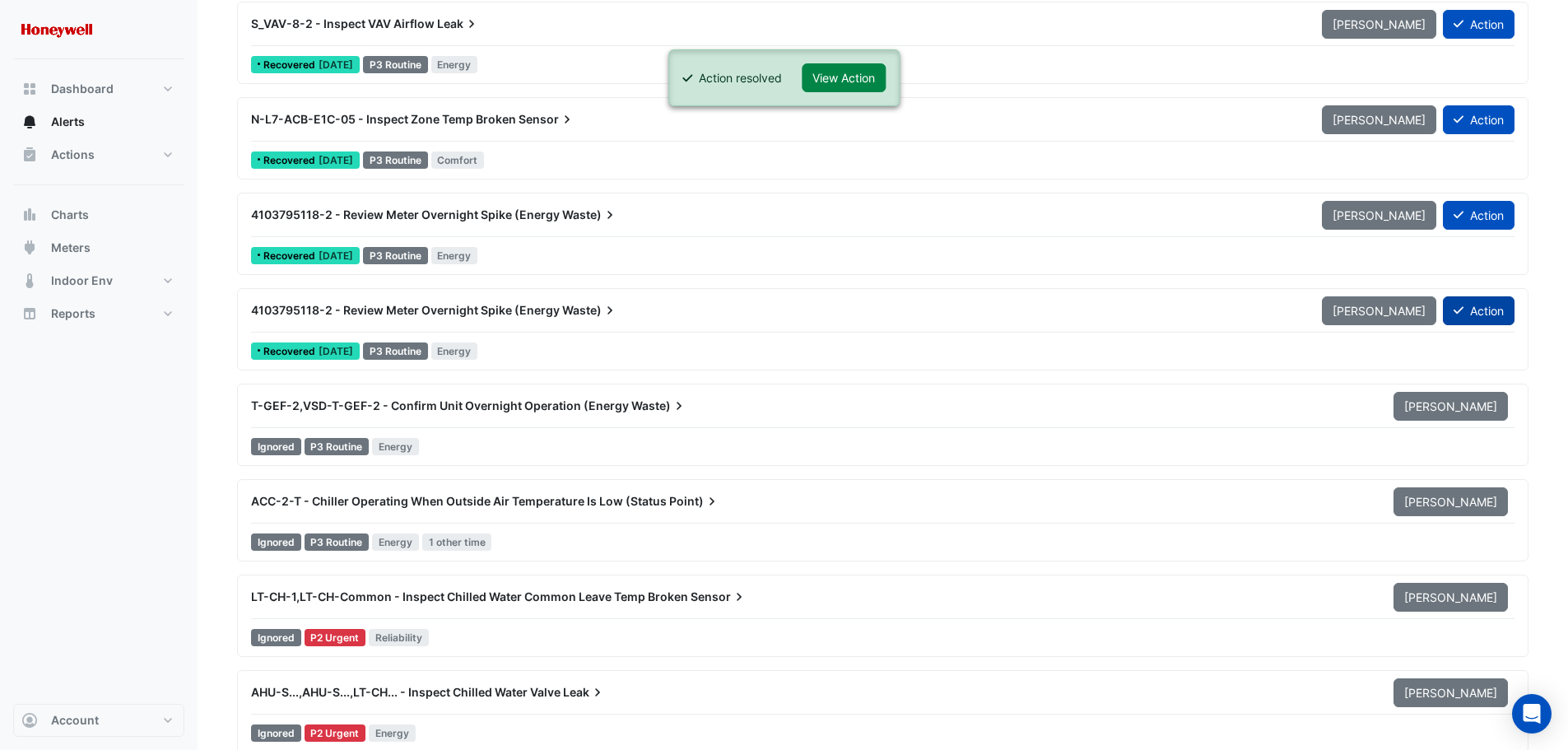
click at [1478, 311] on button "Action" at bounding box center [1479, 310] width 72 height 29
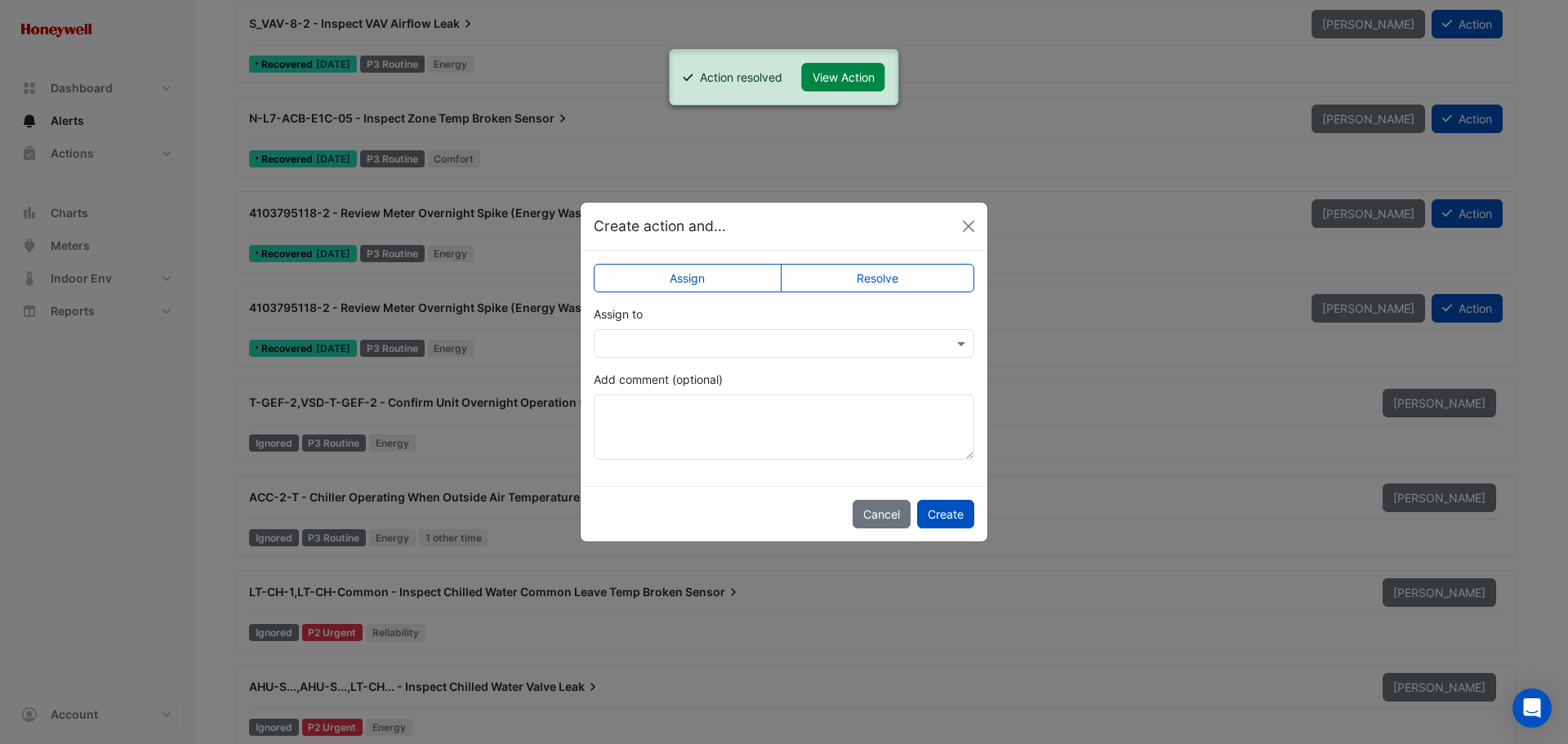
click at [883, 280] on label "Resolve" at bounding box center [878, 278] width 194 height 28
click at [957, 513] on button "Create" at bounding box center [946, 513] width 57 height 28
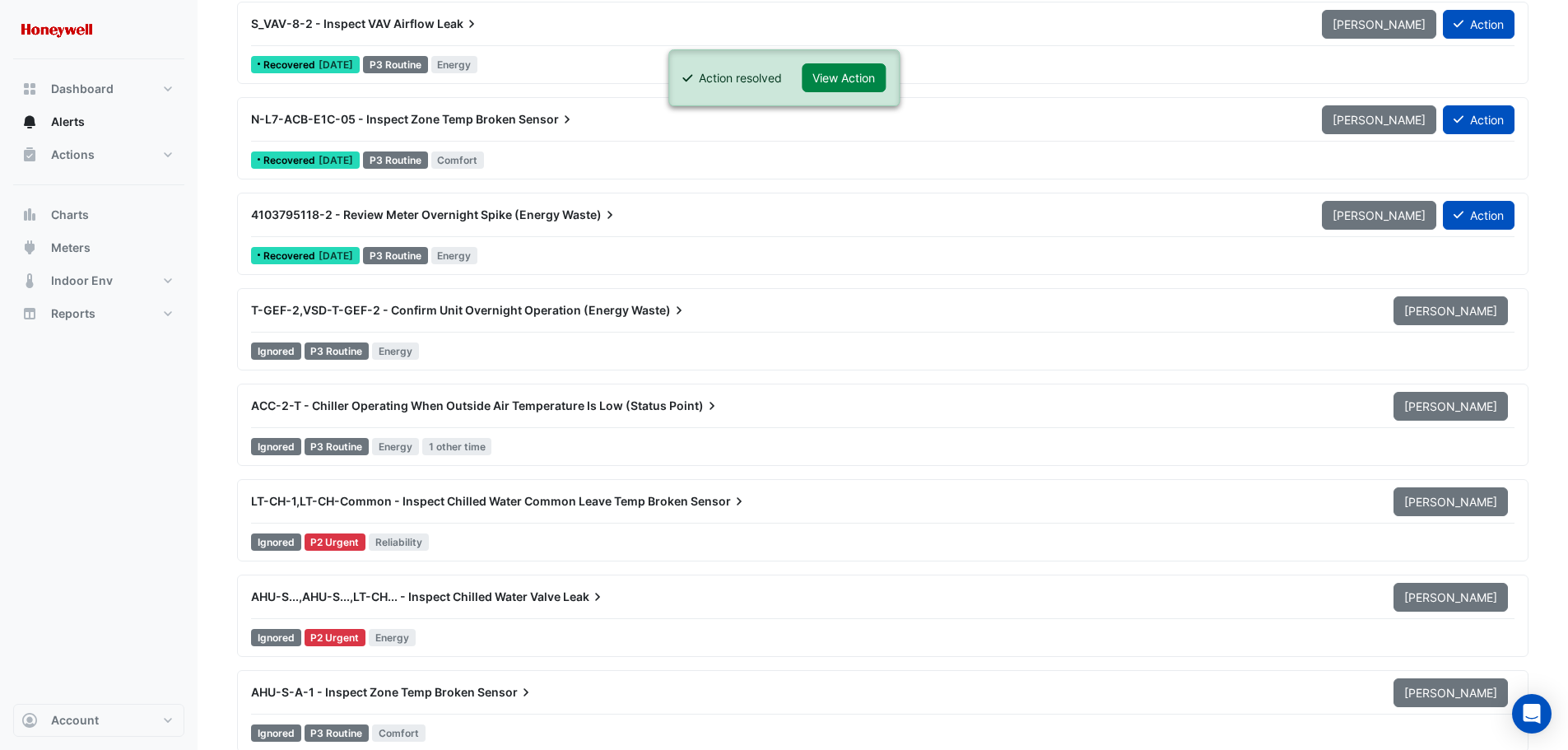
scroll to position [9875, 0]
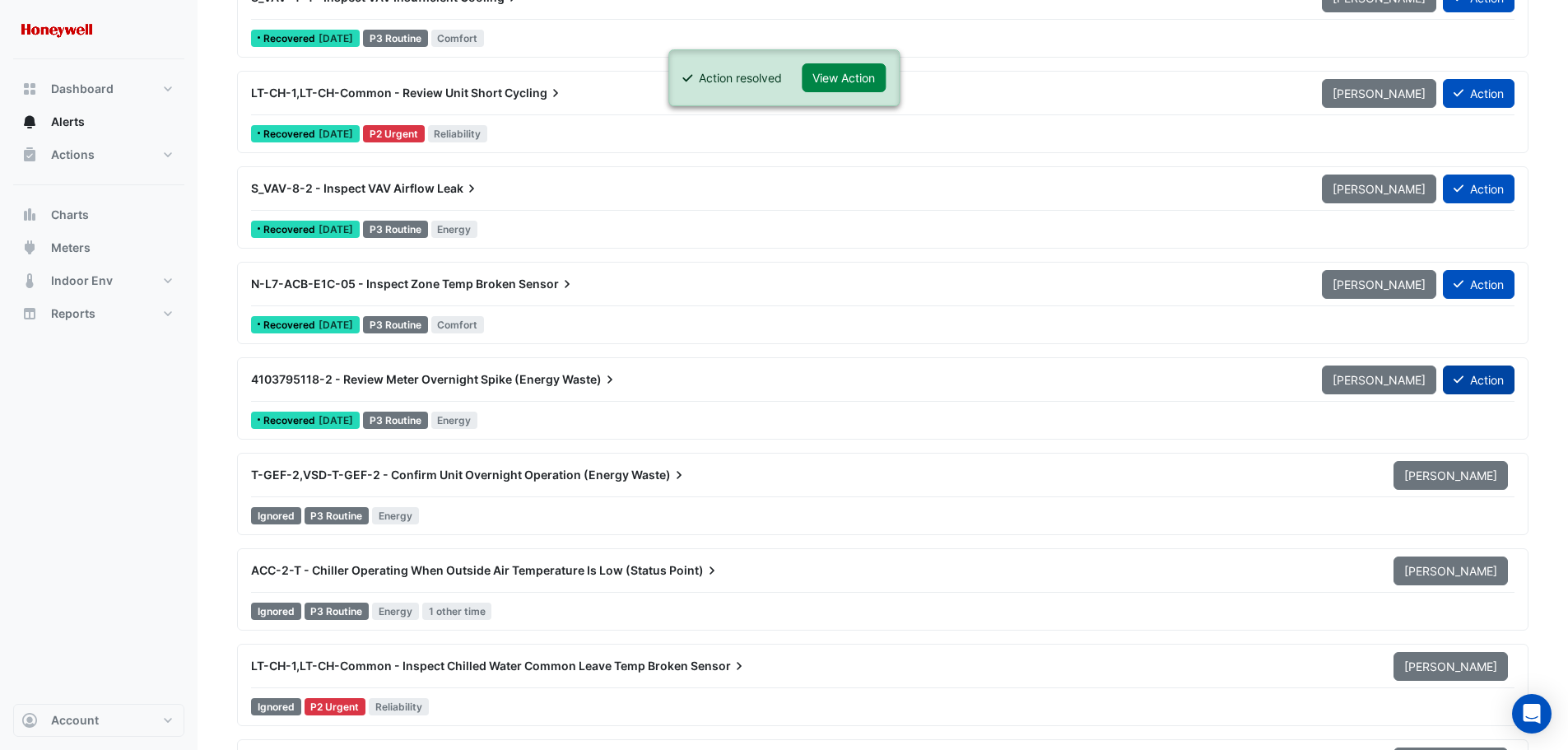
click at [1466, 378] on button "Action" at bounding box center [1479, 379] width 72 height 29
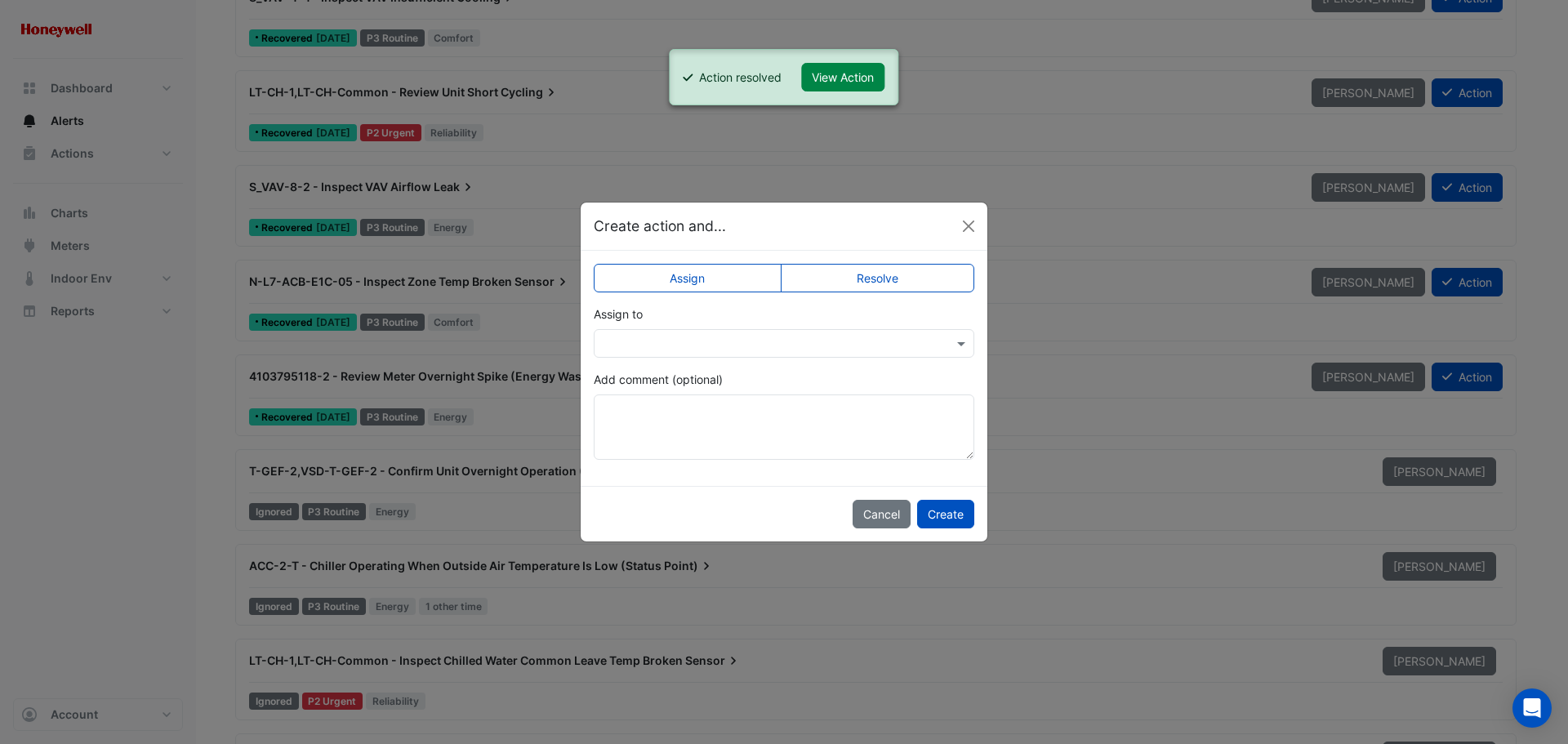
click at [858, 280] on label "Resolve" at bounding box center [878, 278] width 194 height 28
click at [949, 508] on button "Create" at bounding box center [946, 513] width 57 height 28
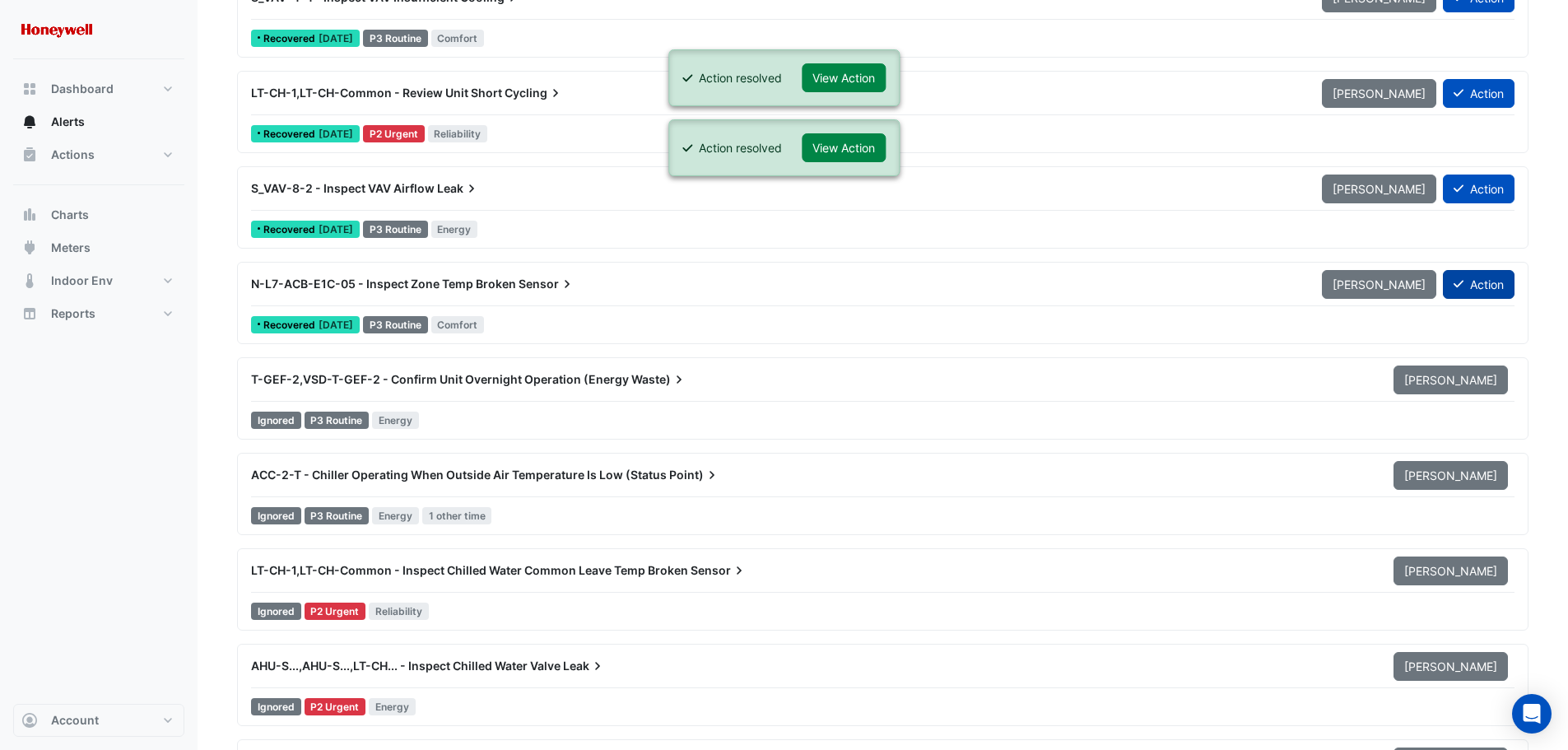
click at [1480, 284] on button "Action" at bounding box center [1479, 284] width 72 height 29
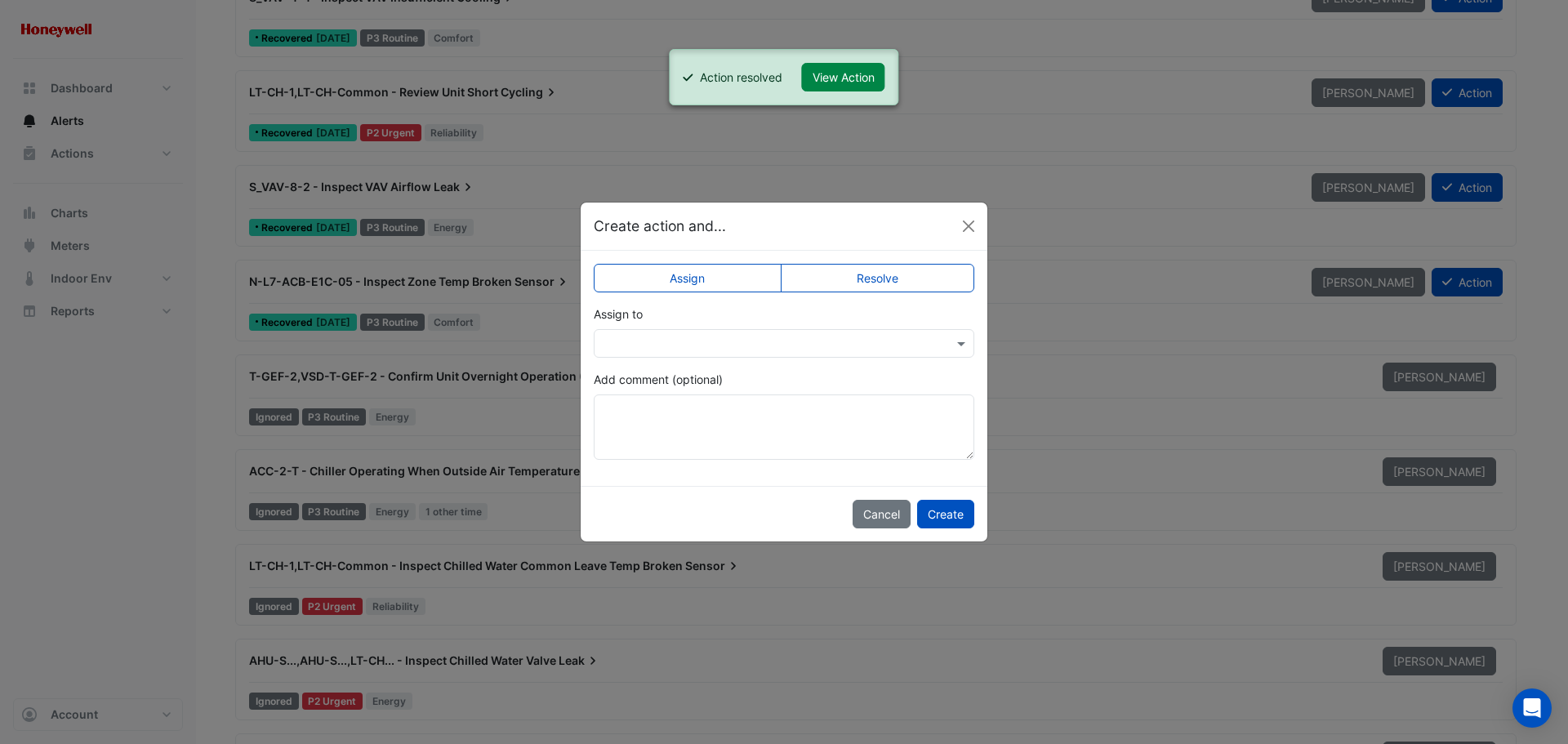
click at [862, 275] on label "Resolve" at bounding box center [878, 278] width 194 height 28
click at [940, 510] on button "Create" at bounding box center [946, 513] width 57 height 28
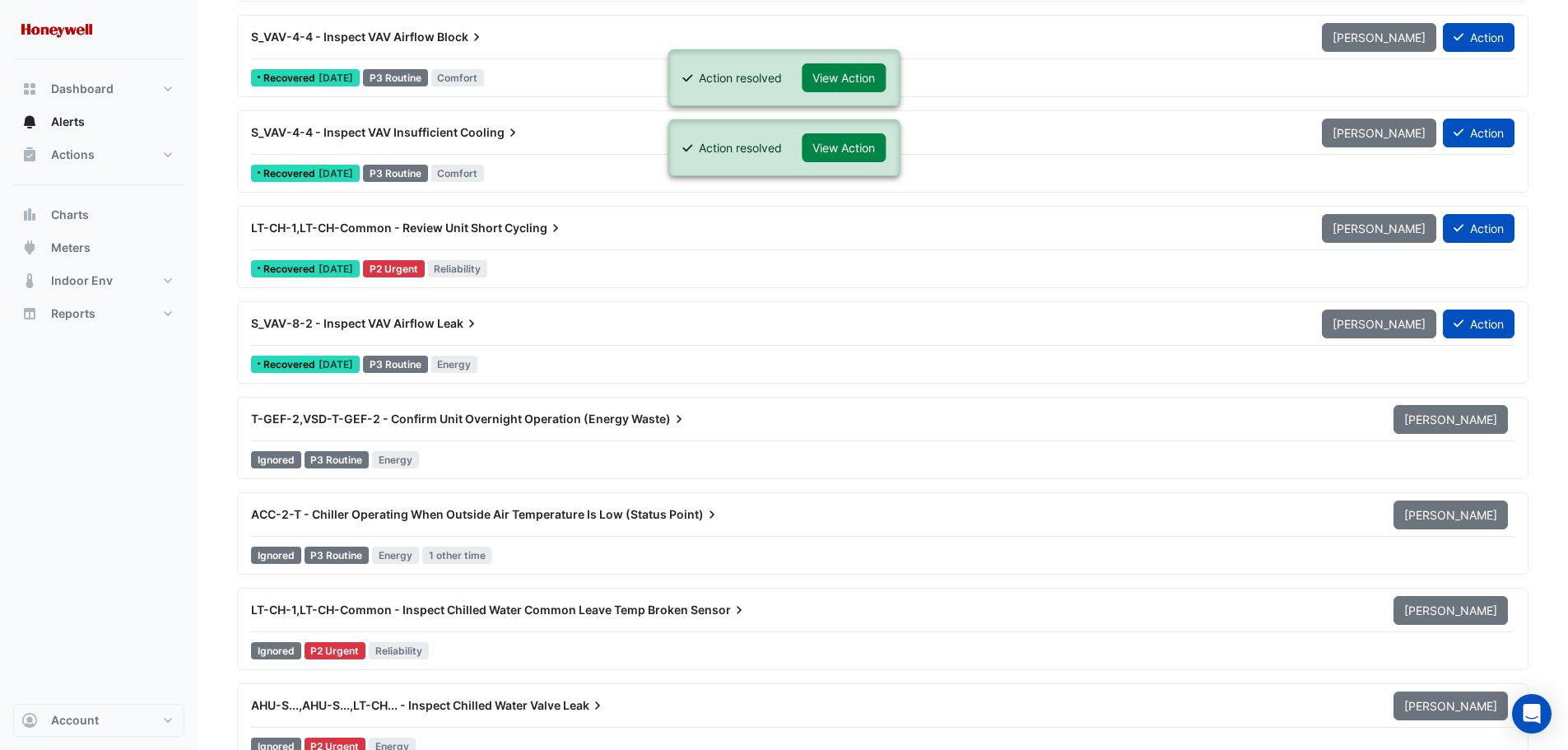
scroll to position [9710, 0]
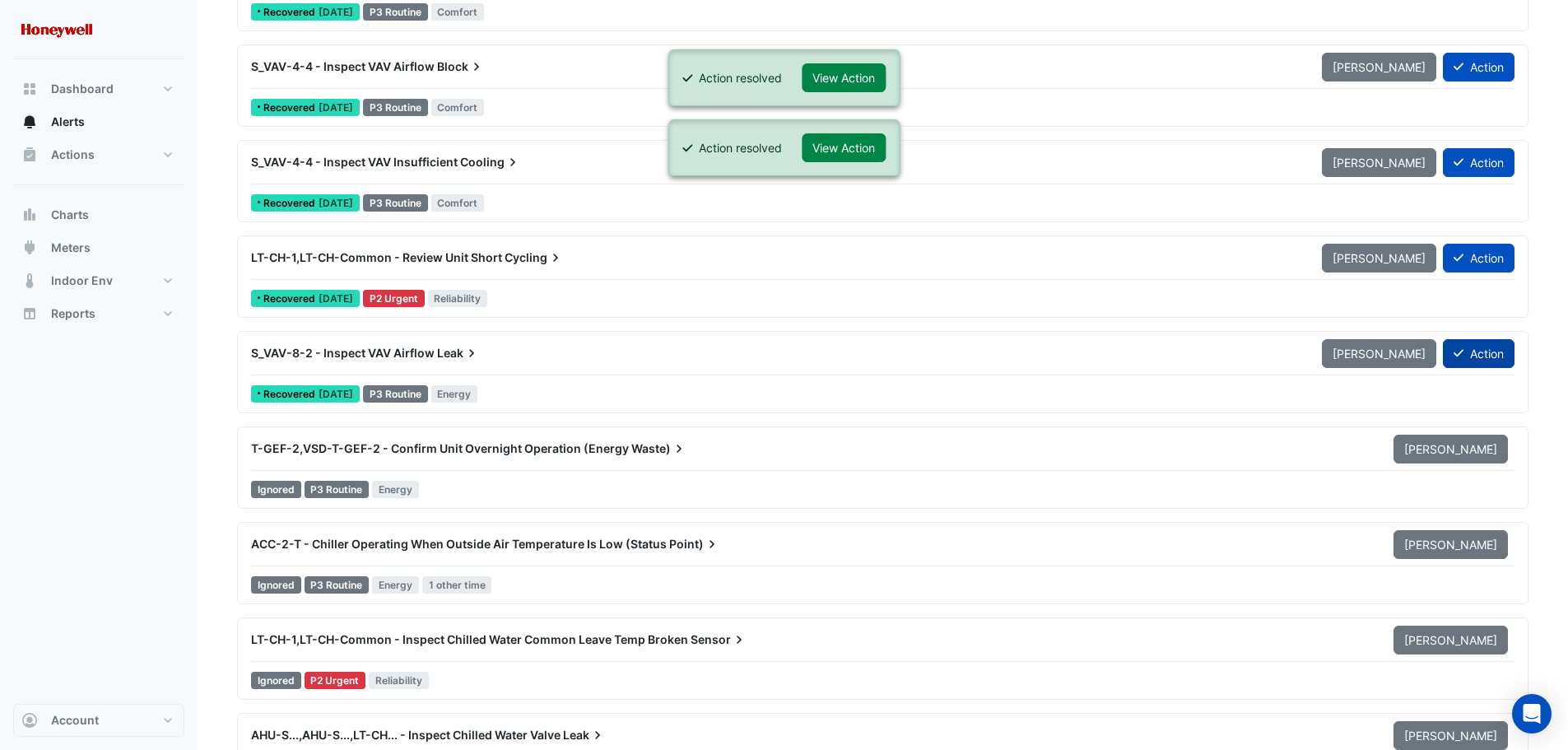
click at [1472, 355] on button "Action" at bounding box center [1479, 353] width 72 height 29
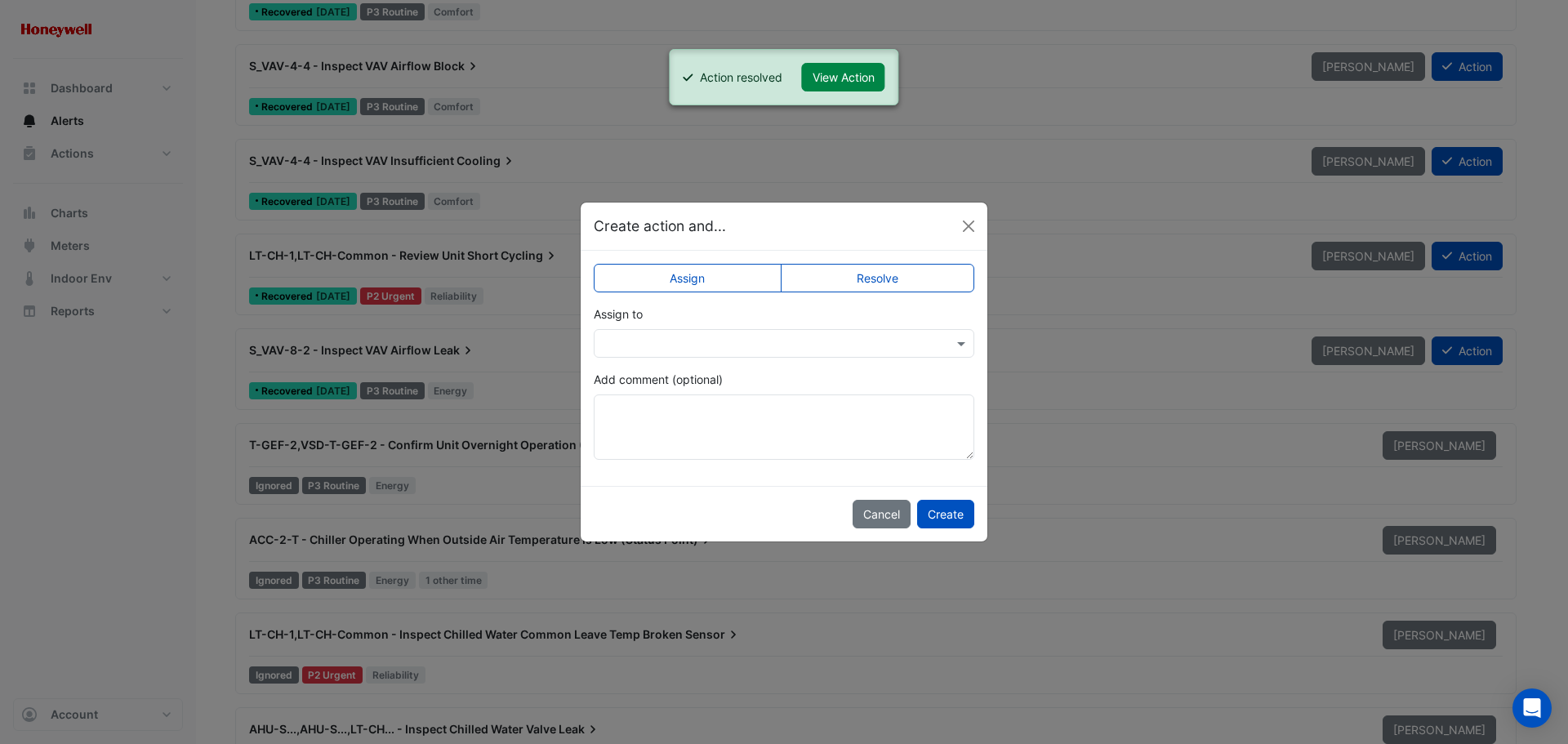
click at [847, 270] on label "Resolve" at bounding box center [878, 278] width 194 height 28
click at [963, 504] on button "Create" at bounding box center [946, 513] width 57 height 28
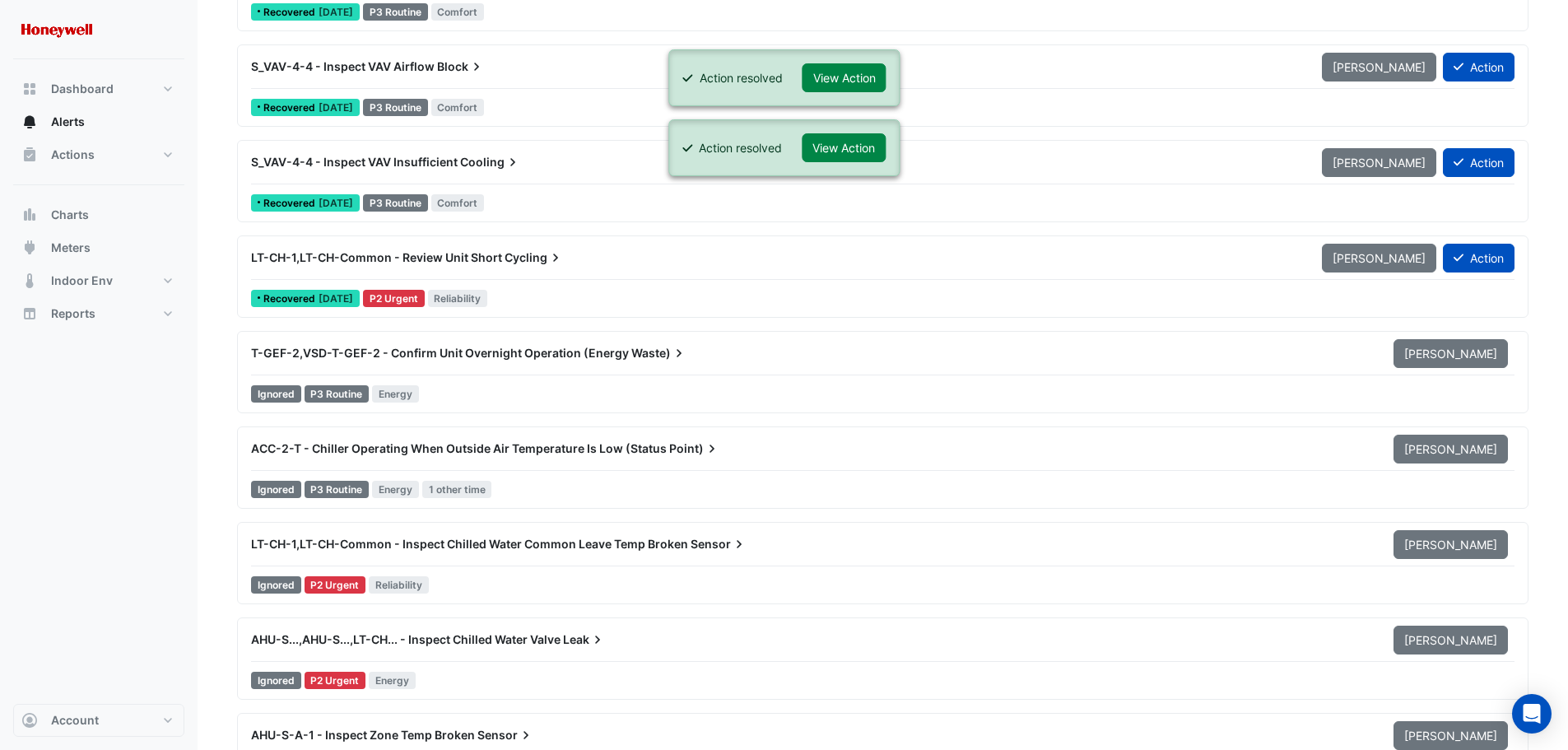
scroll to position [9628, 0]
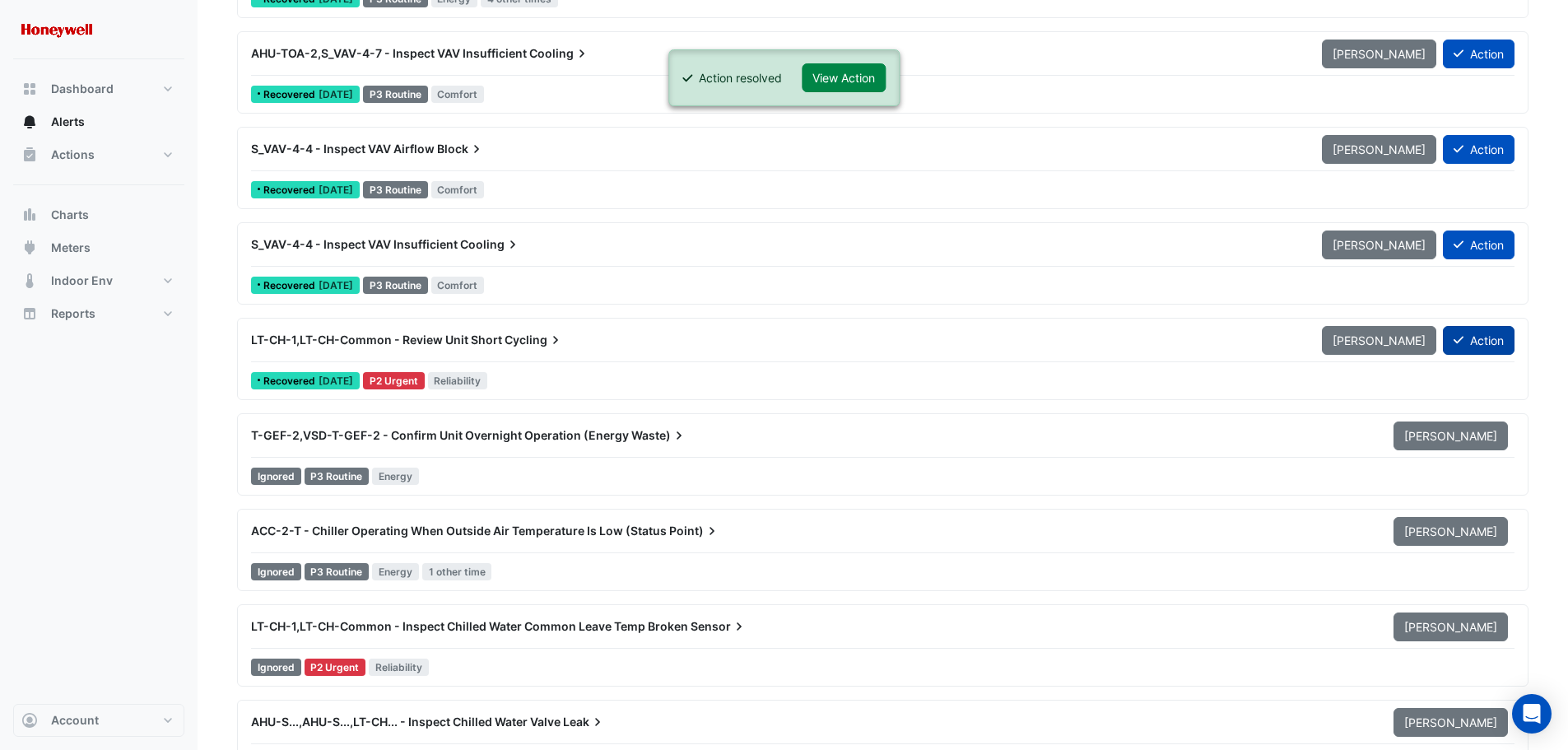
click at [1490, 343] on button "Action" at bounding box center [1479, 340] width 72 height 29
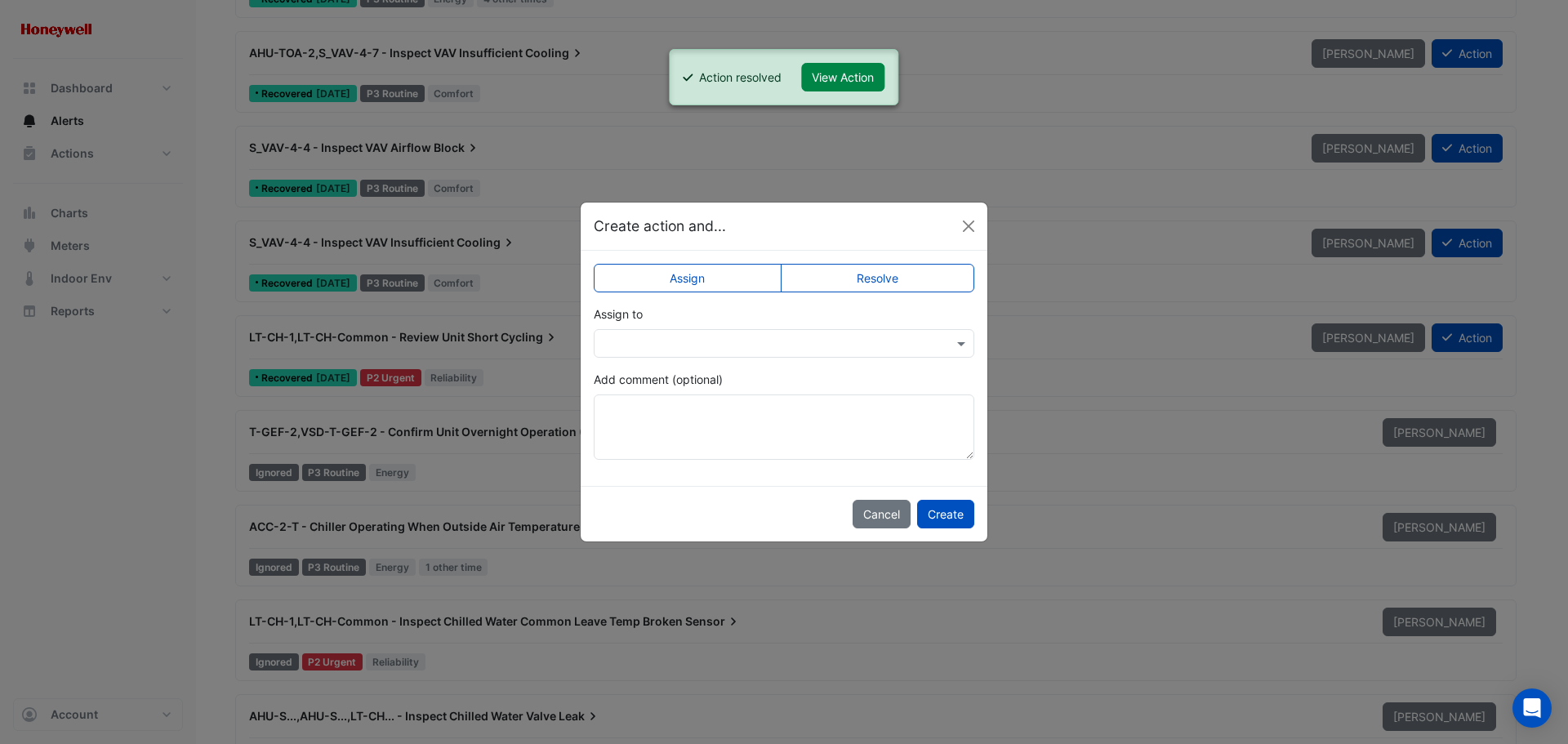
click at [883, 287] on label "Resolve" at bounding box center [878, 278] width 194 height 28
click at [952, 516] on button "Create" at bounding box center [946, 513] width 57 height 28
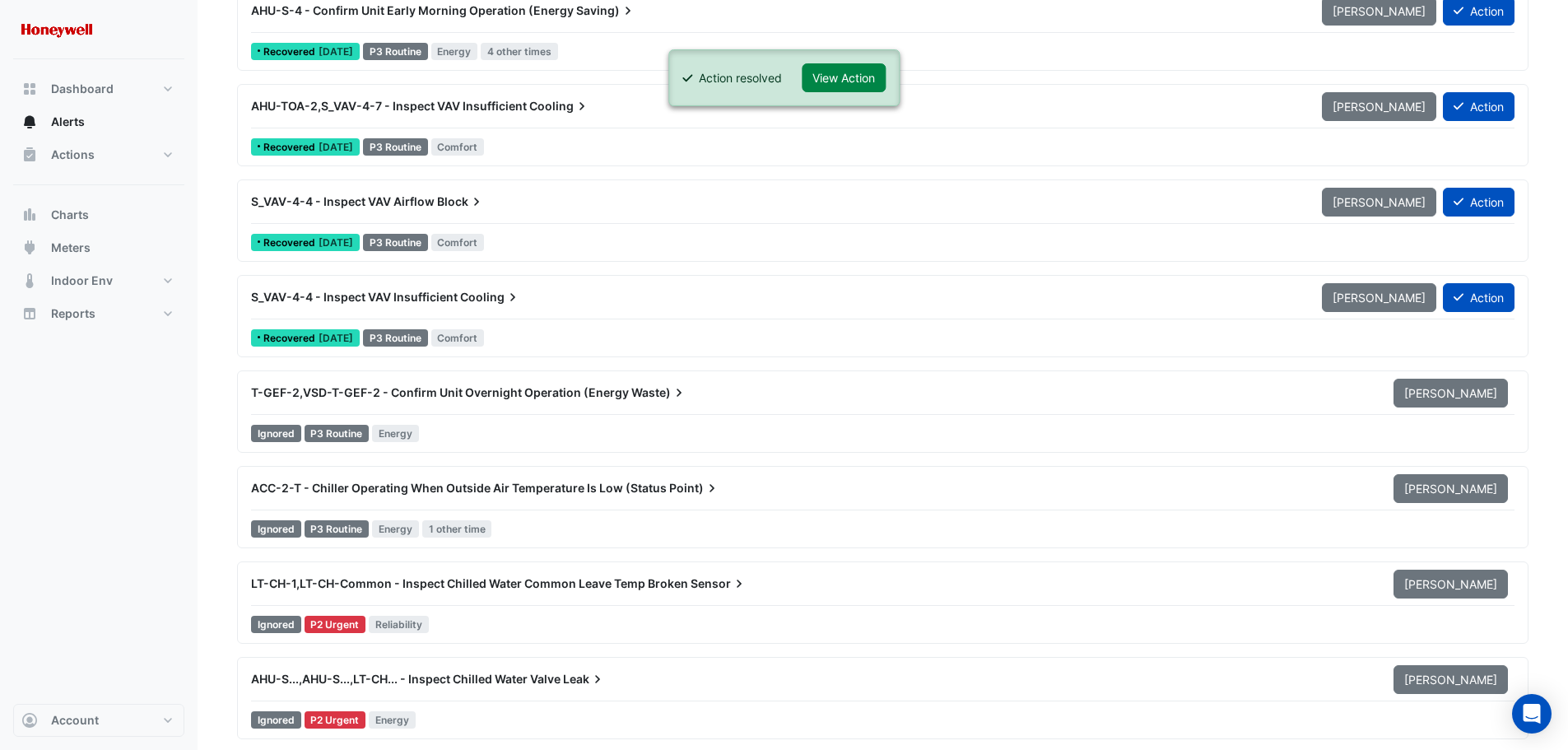
scroll to position [9546, 0]
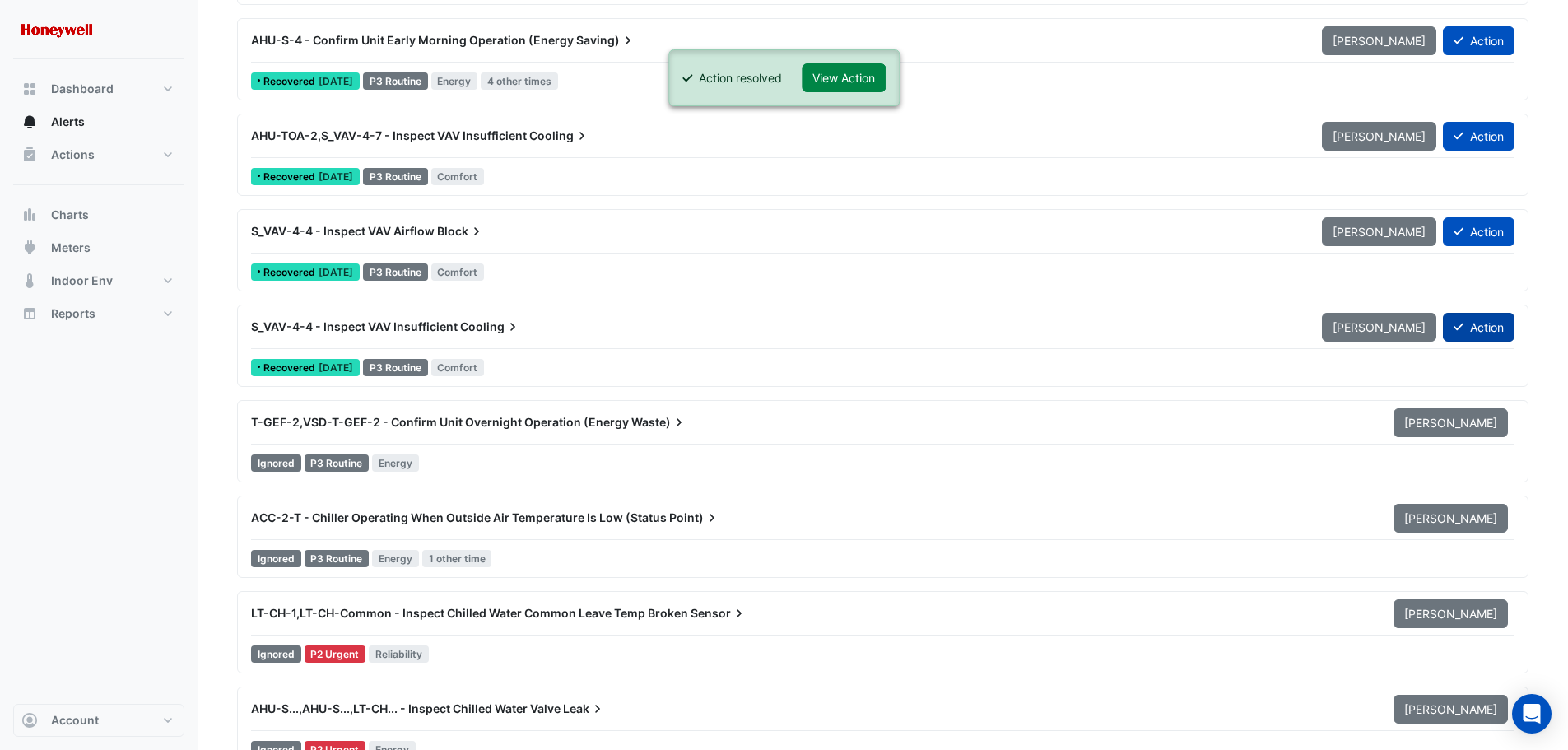
click at [1470, 316] on button "Action" at bounding box center [1479, 327] width 72 height 29
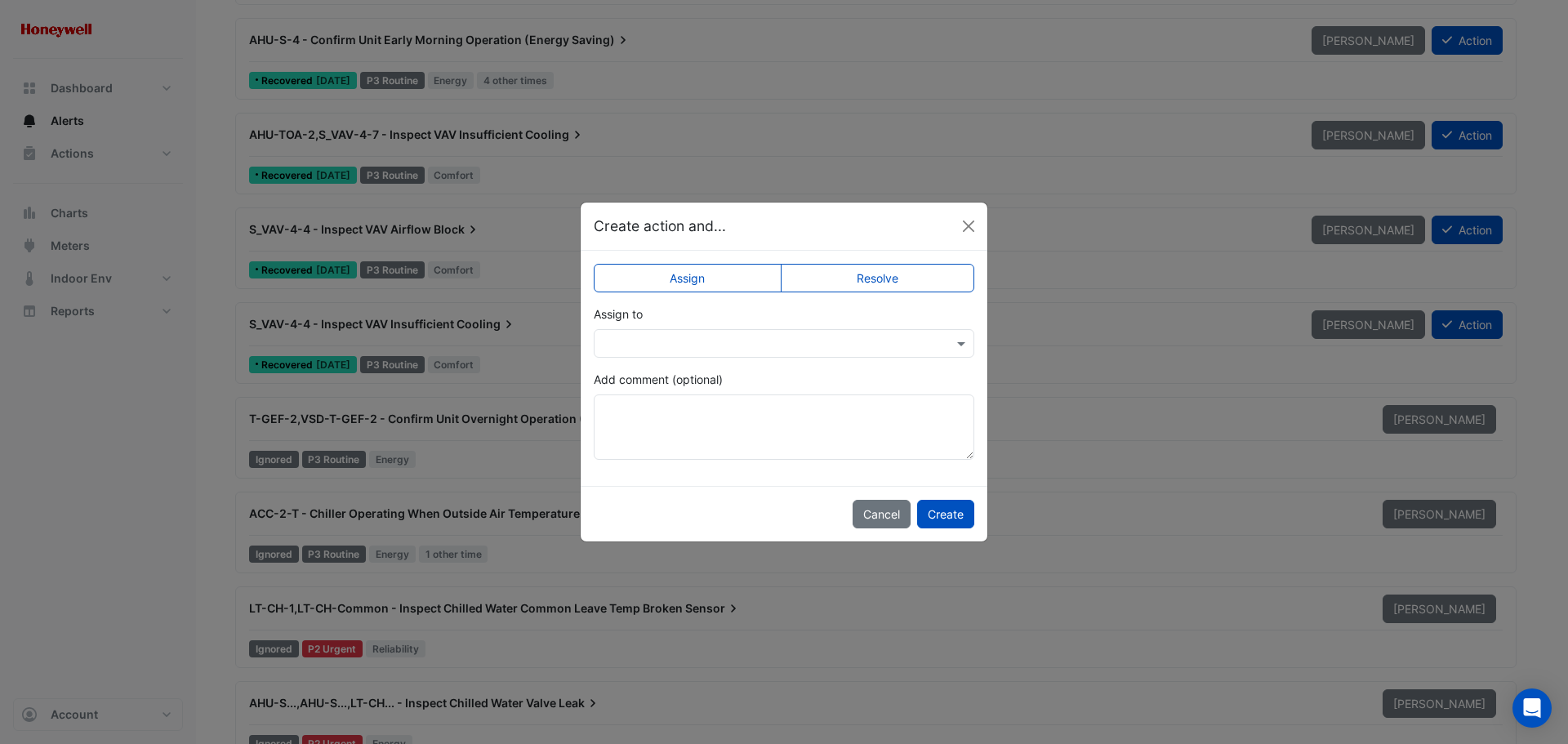
click at [936, 275] on label "Resolve" at bounding box center [878, 278] width 194 height 28
click at [962, 520] on button "Create" at bounding box center [946, 513] width 57 height 28
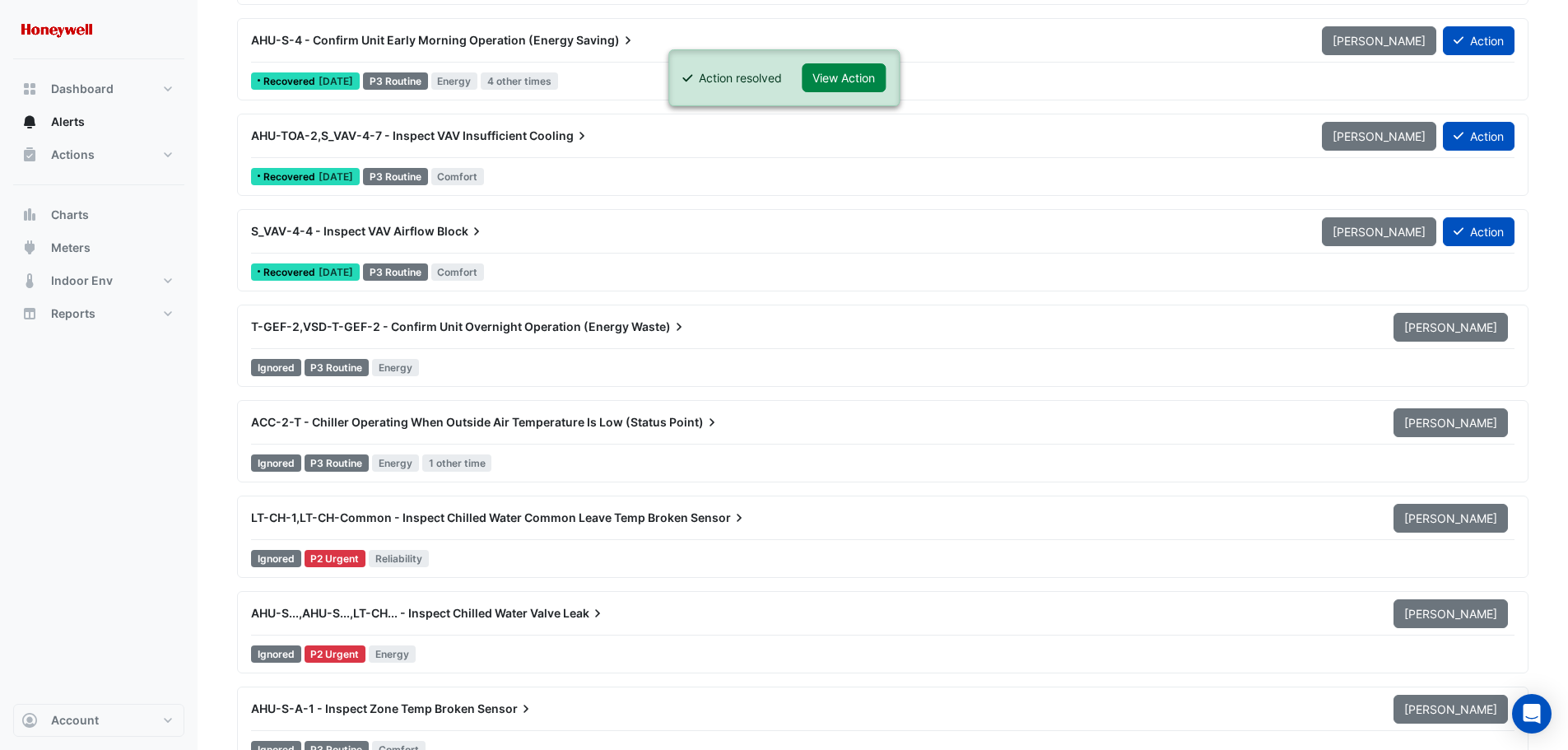
scroll to position [9464, 0]
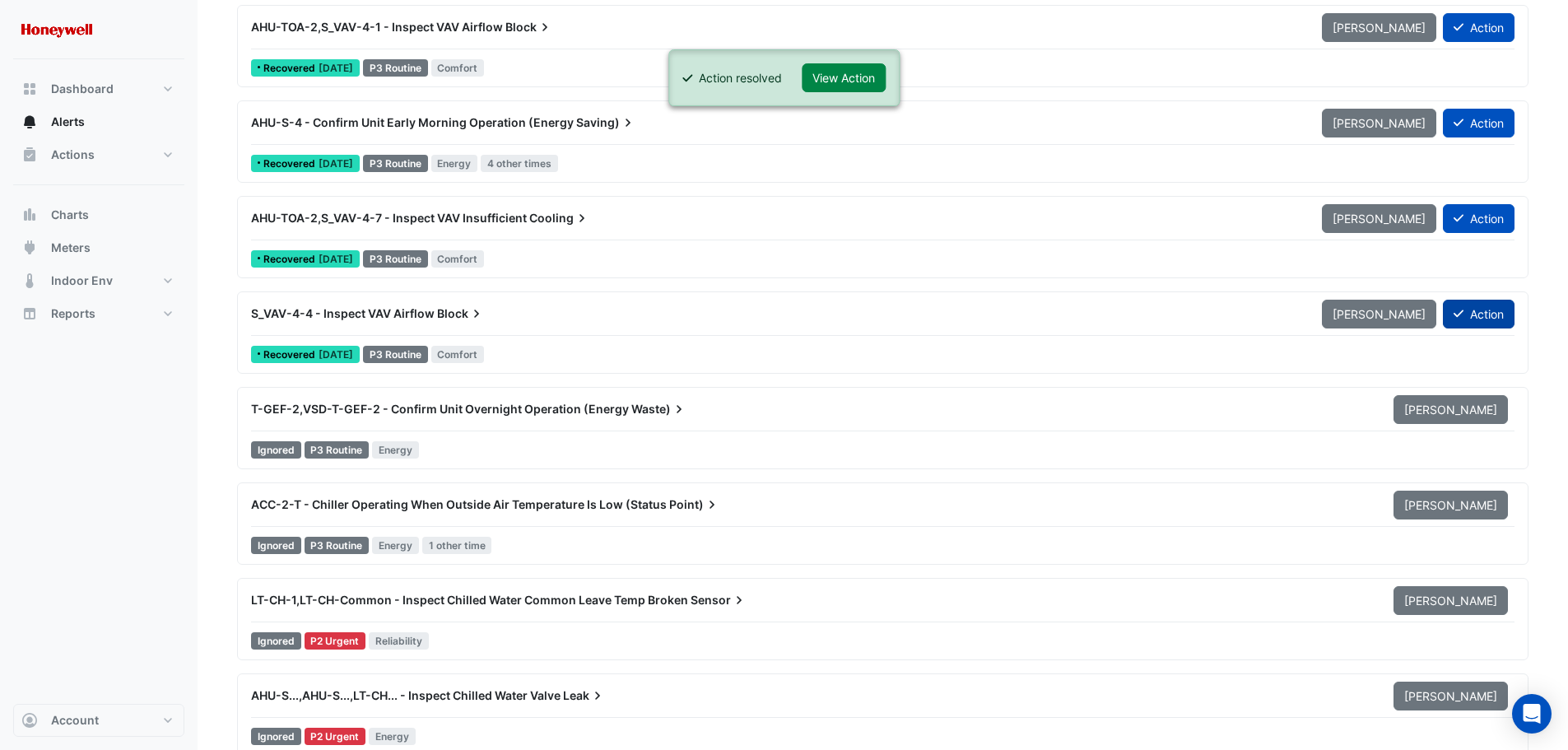
click at [1495, 315] on button "Action" at bounding box center [1479, 313] width 72 height 29
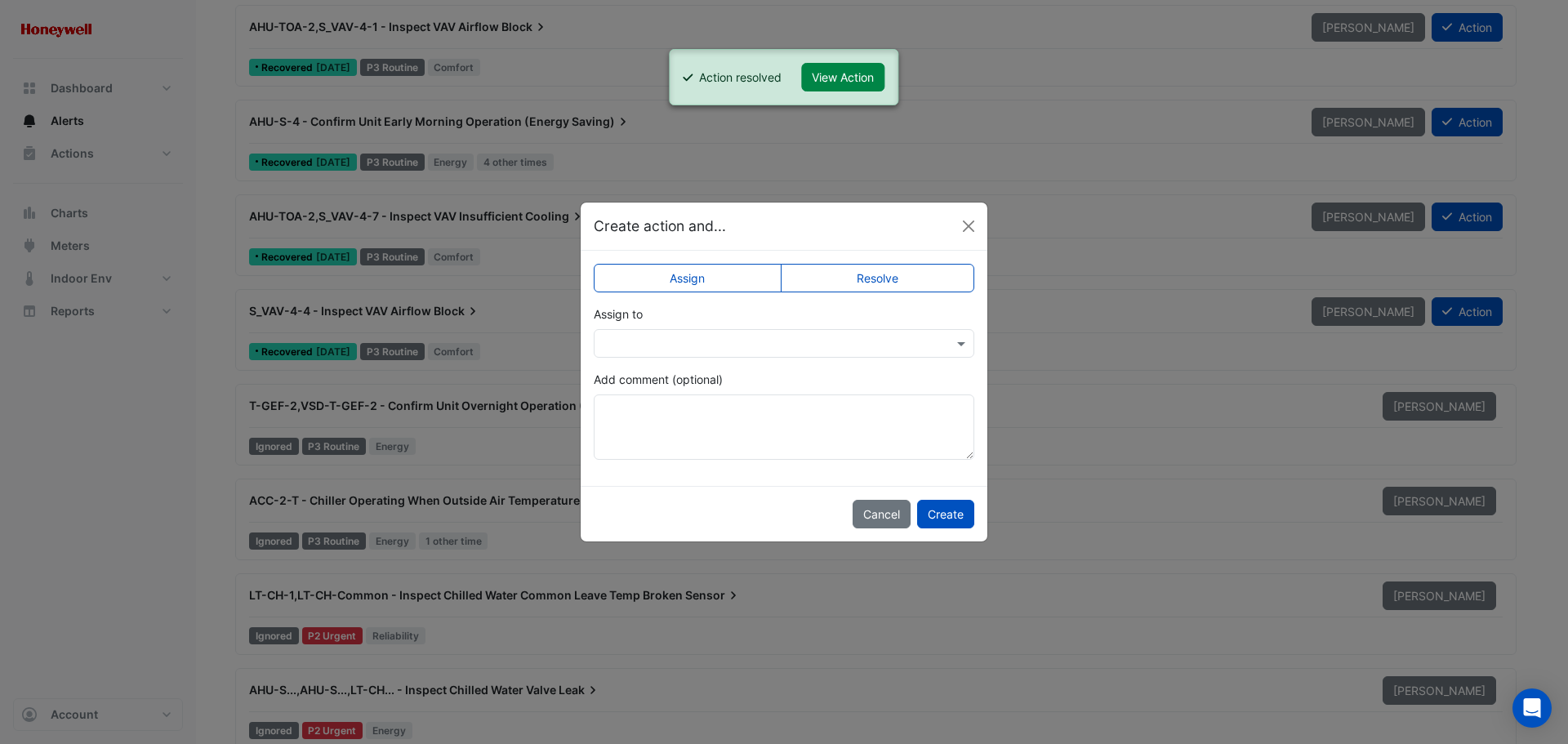
click at [895, 276] on label "Resolve" at bounding box center [878, 278] width 194 height 28
click at [952, 511] on button "Create" at bounding box center [946, 513] width 57 height 28
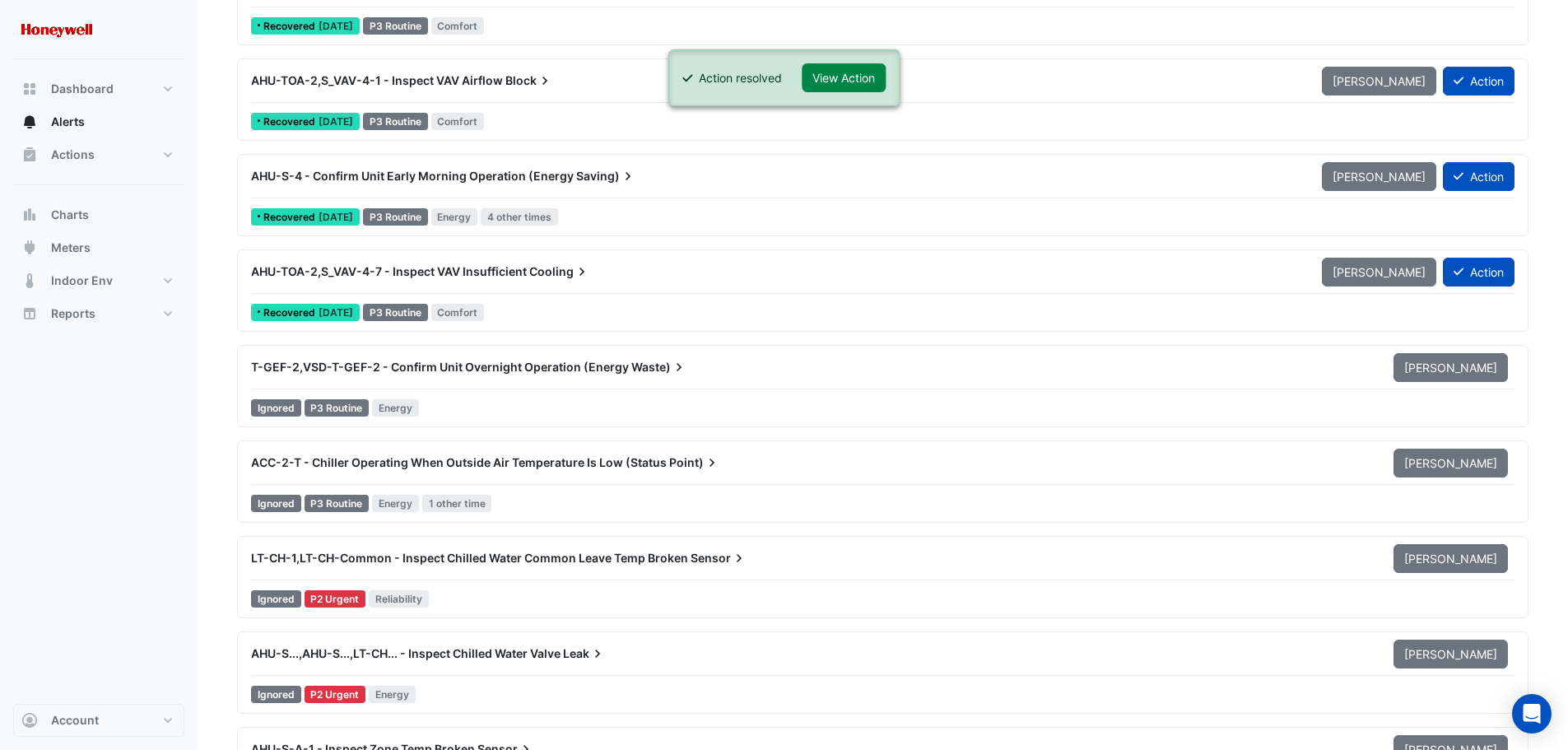
scroll to position [9382, 0]
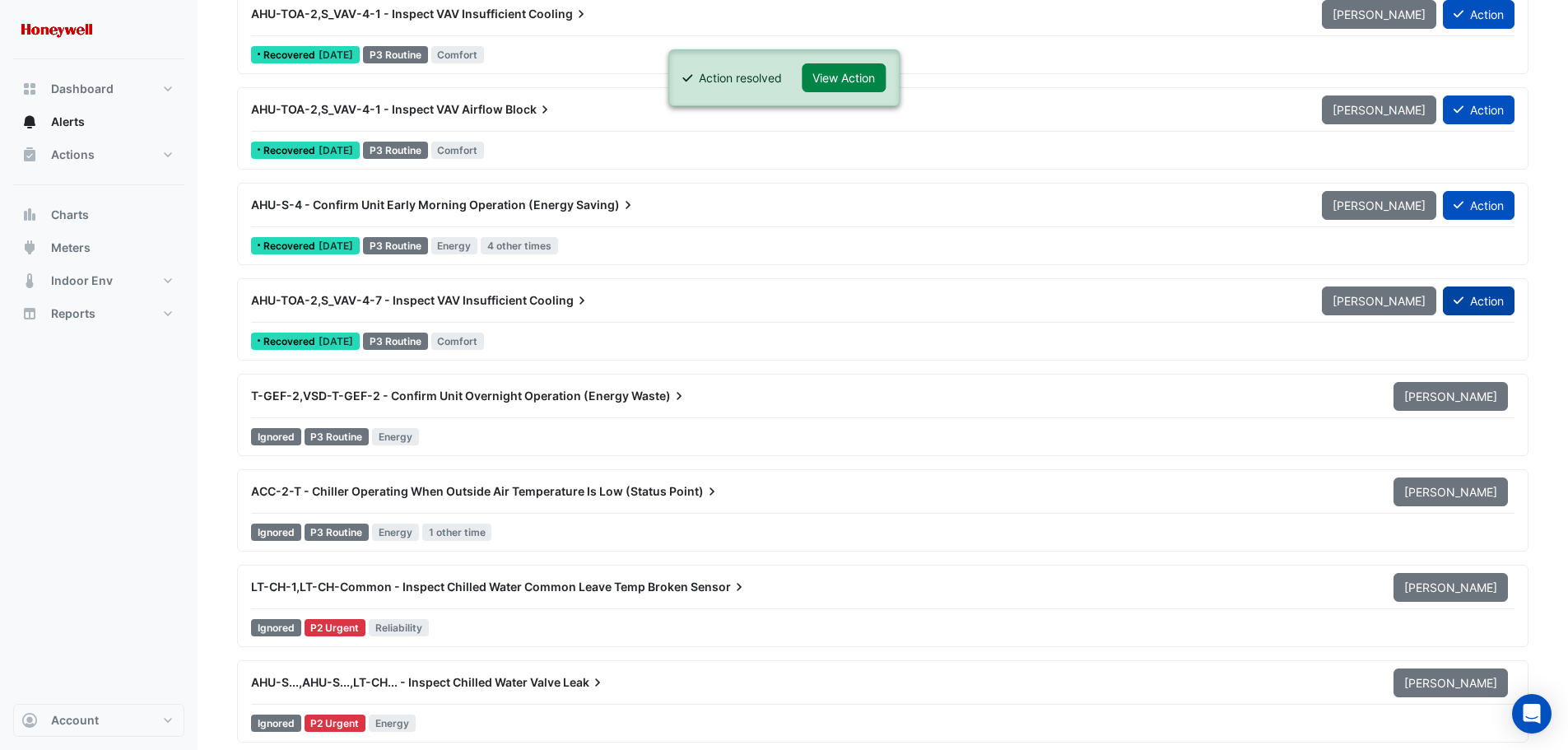
click at [1483, 296] on button "Action" at bounding box center [1479, 300] width 72 height 29
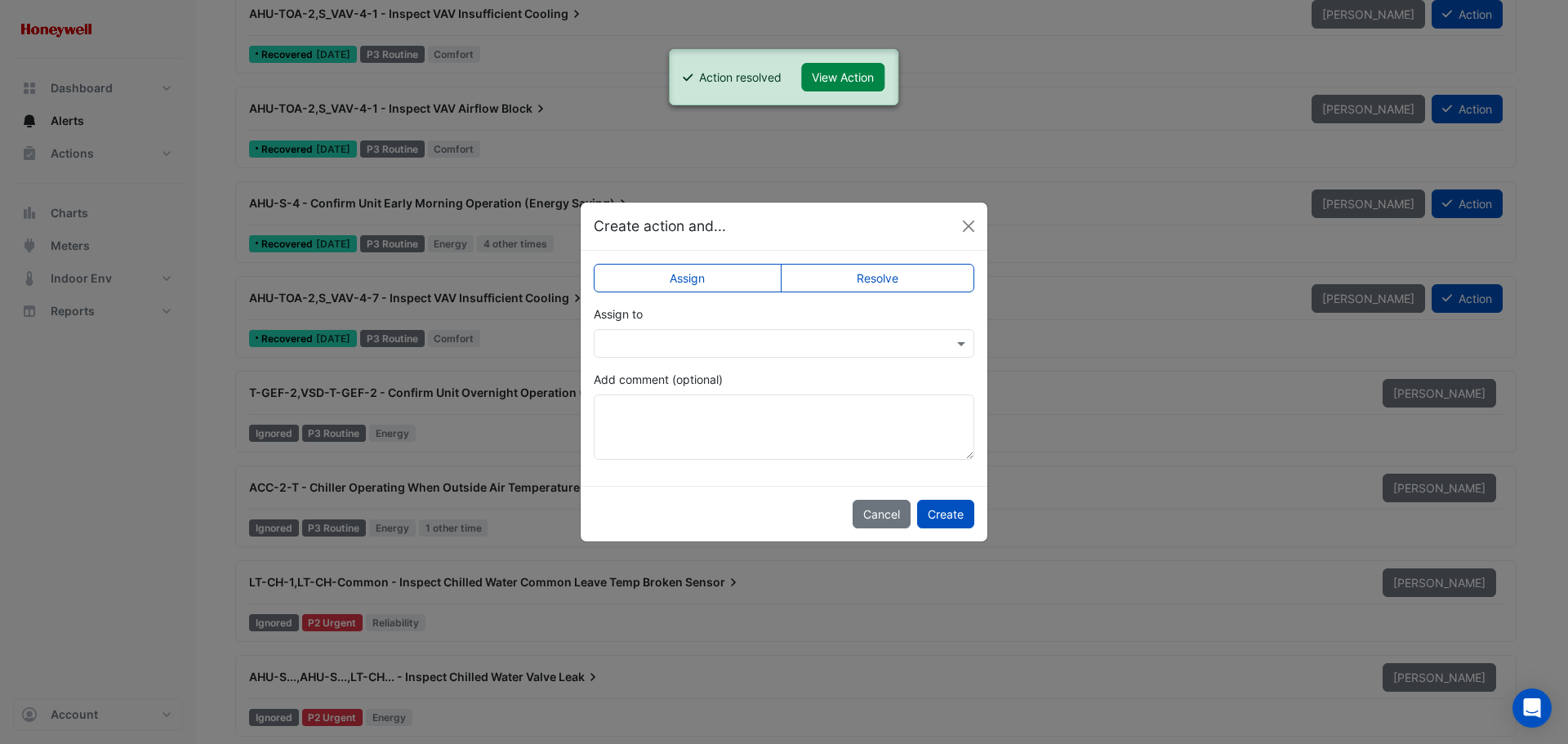
drag, startPoint x: 934, startPoint y: 271, endPoint x: 941, endPoint y: 297, distance: 26.9
click at [933, 271] on label "Resolve" at bounding box center [878, 278] width 194 height 28
click at [945, 517] on button "Create" at bounding box center [946, 513] width 57 height 28
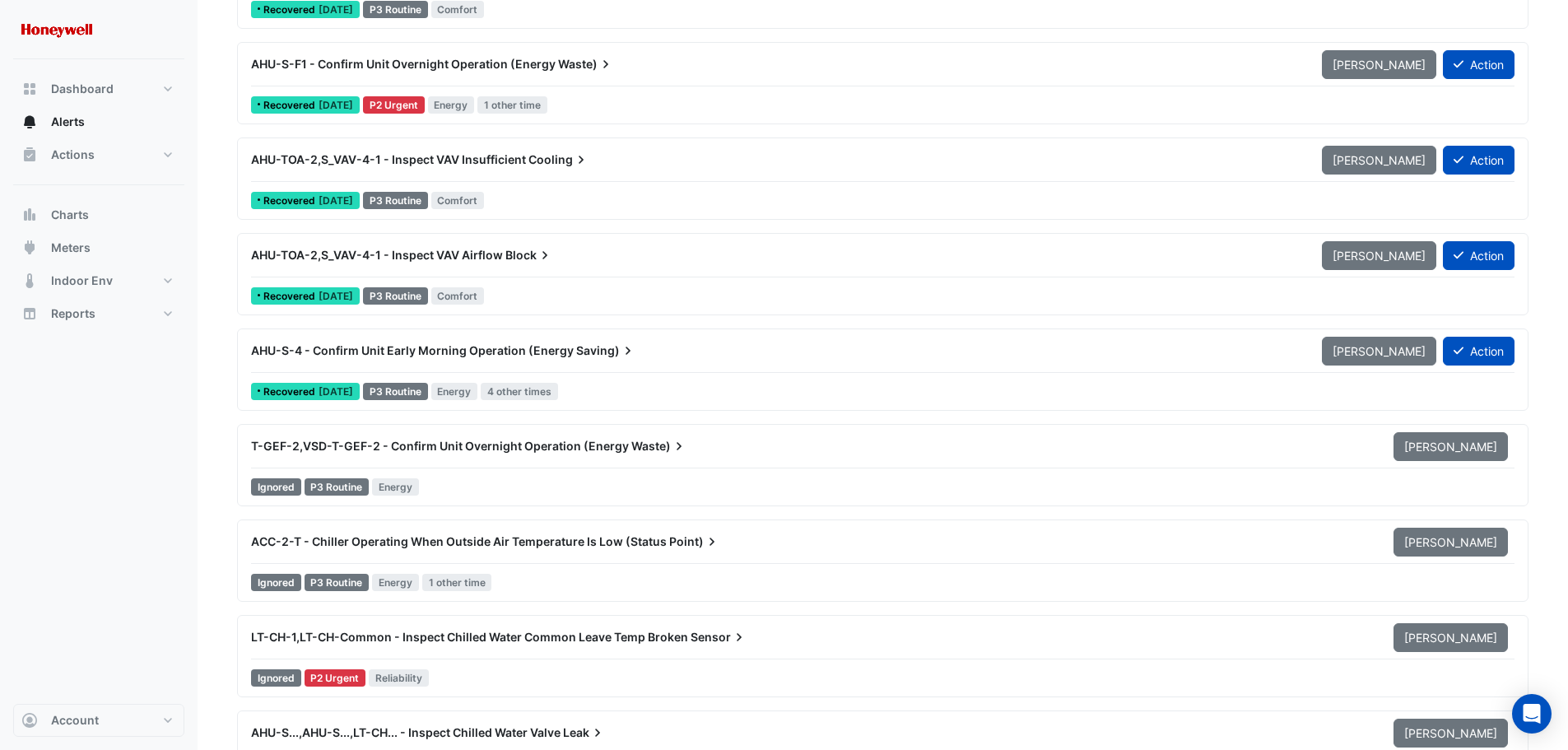
scroll to position [9217, 0]
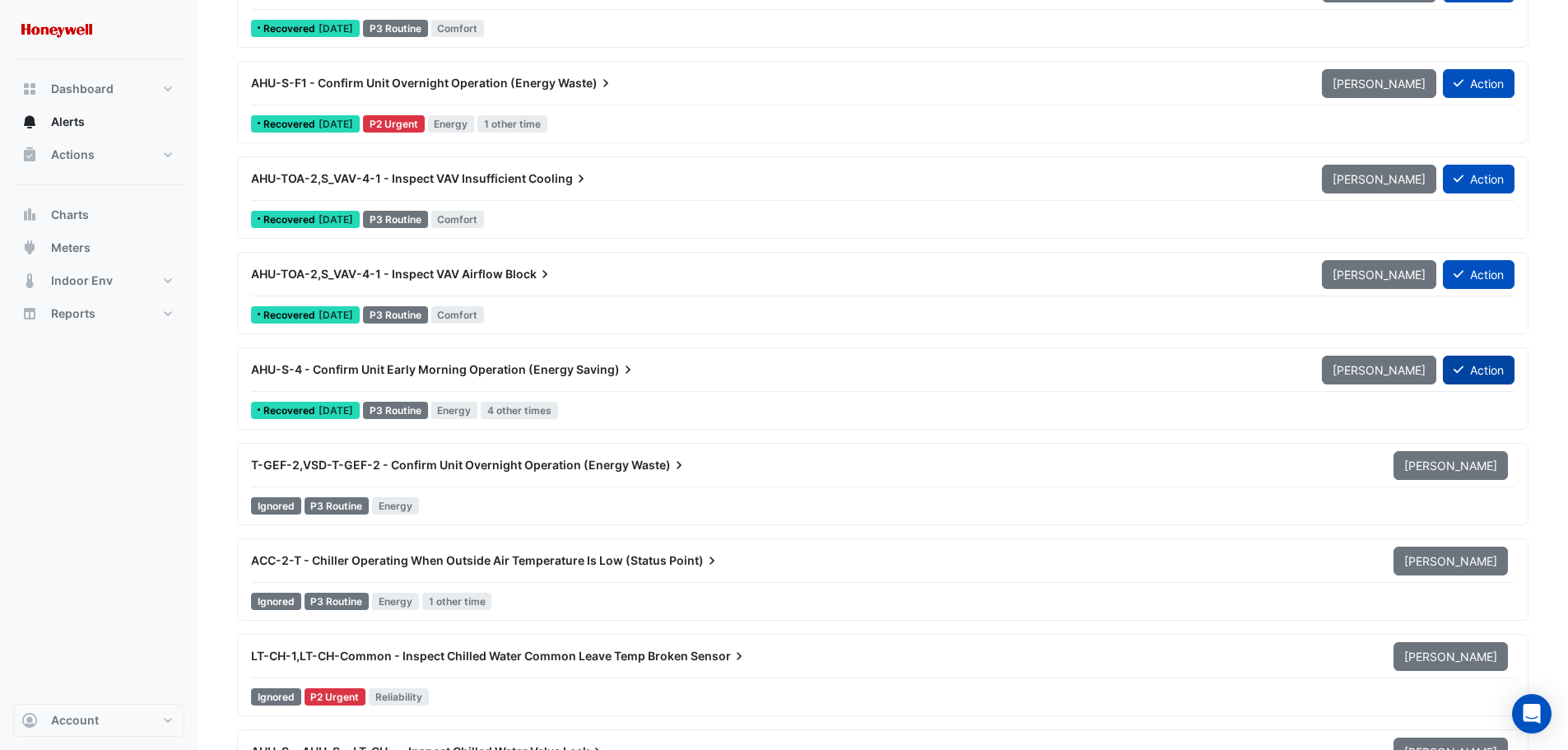
click at [1487, 373] on button "Action" at bounding box center [1479, 369] width 72 height 29
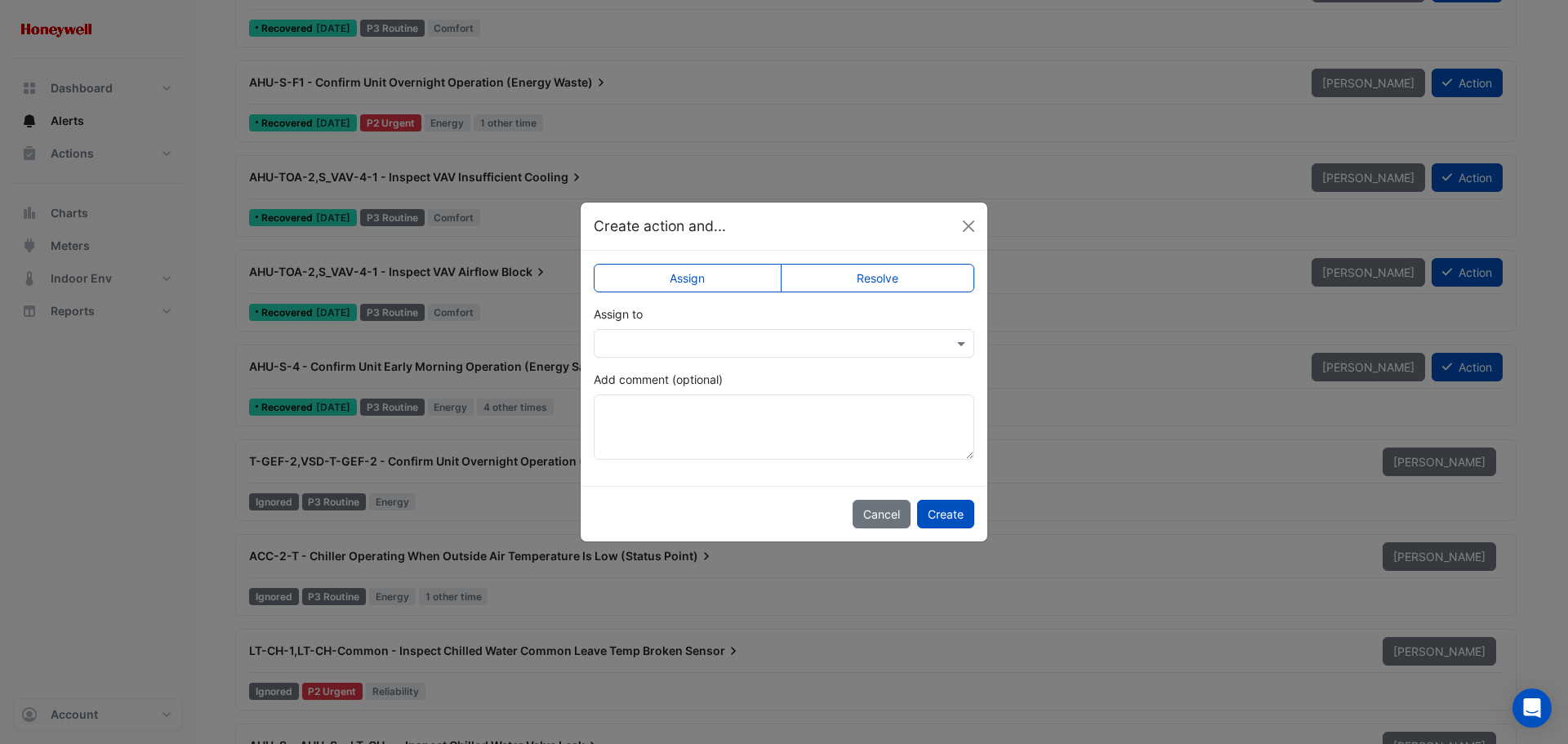
click at [932, 276] on label "Resolve" at bounding box center [878, 278] width 194 height 28
click at [951, 512] on button "Create" at bounding box center [946, 513] width 57 height 28
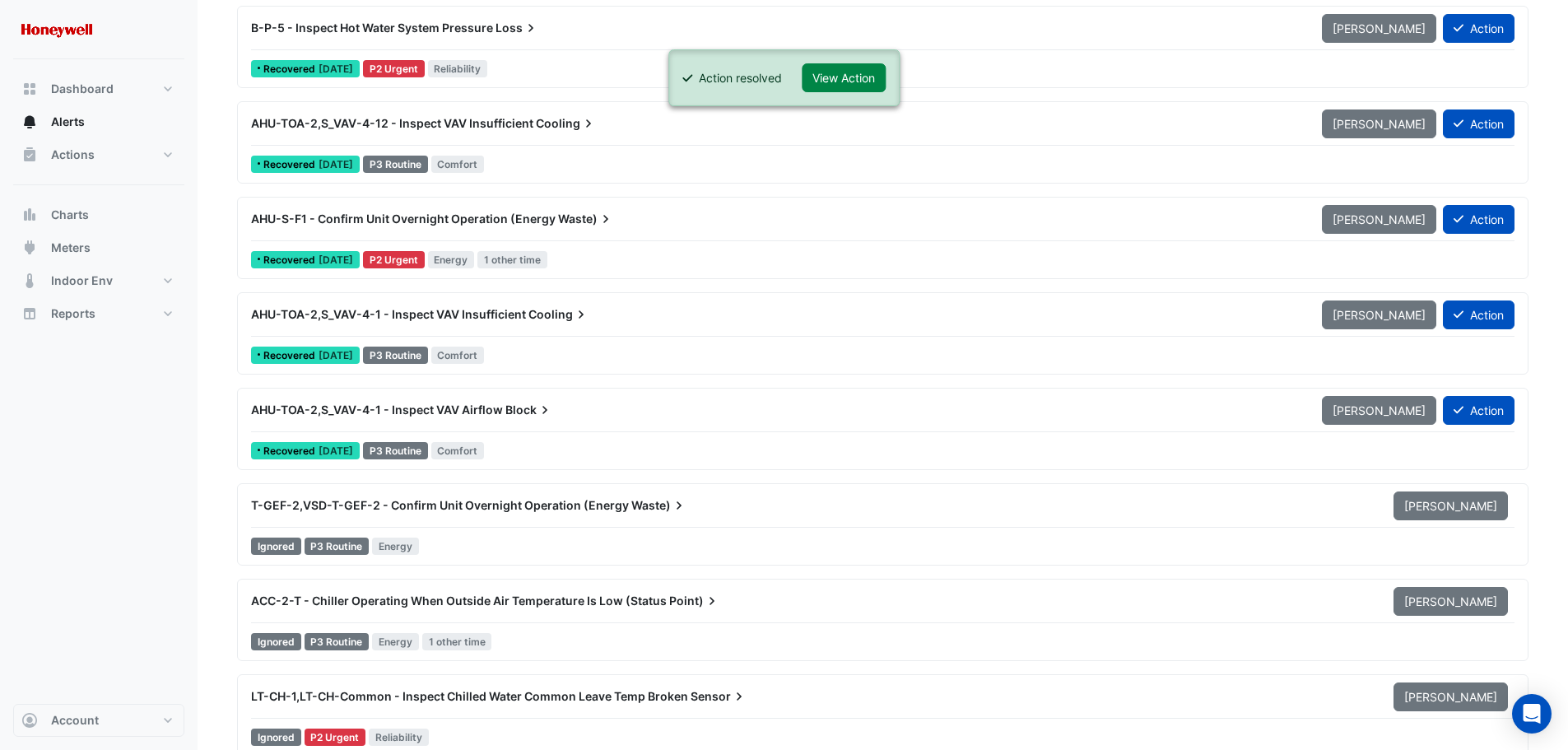
scroll to position [9052, 0]
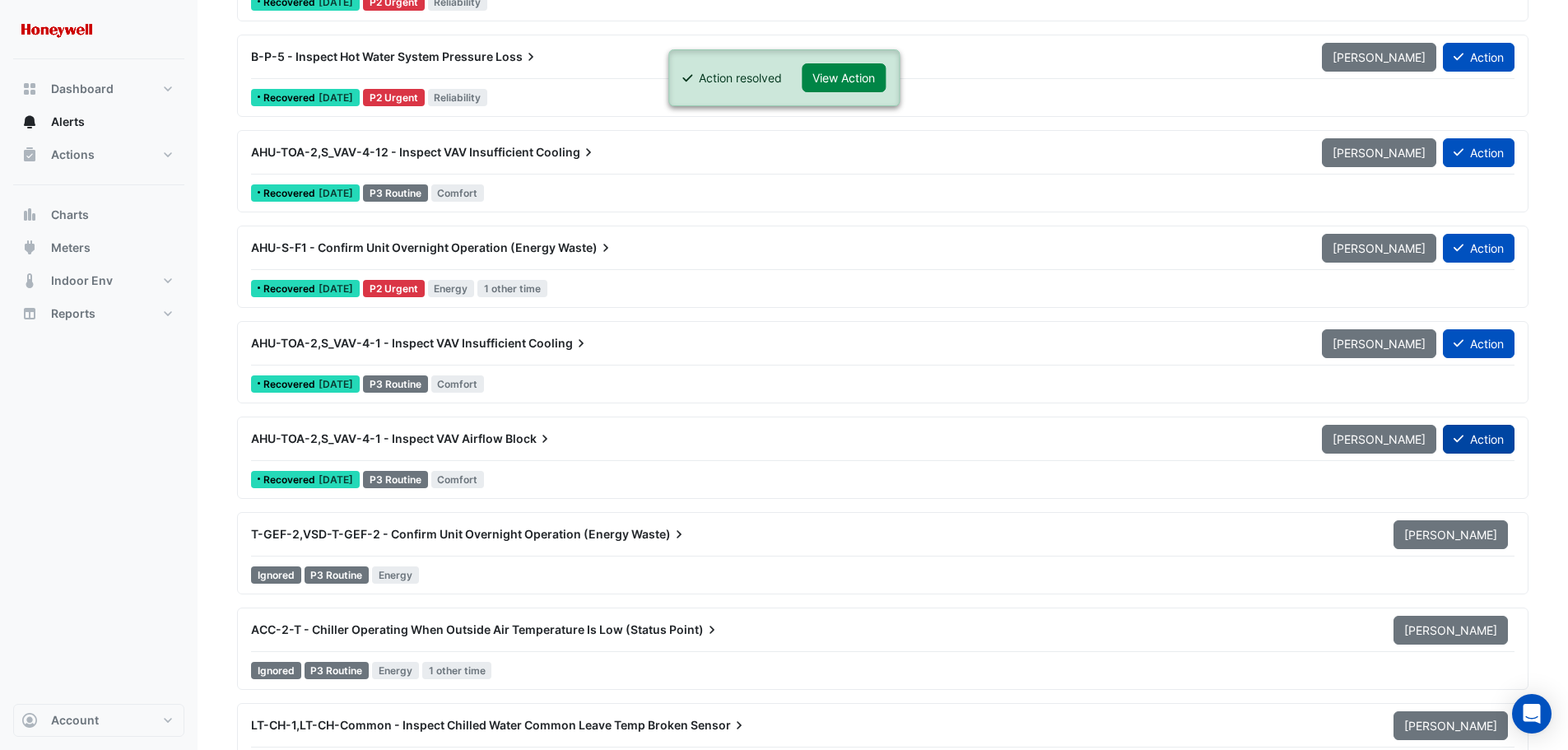
click at [1489, 436] on button "Action" at bounding box center [1479, 439] width 72 height 29
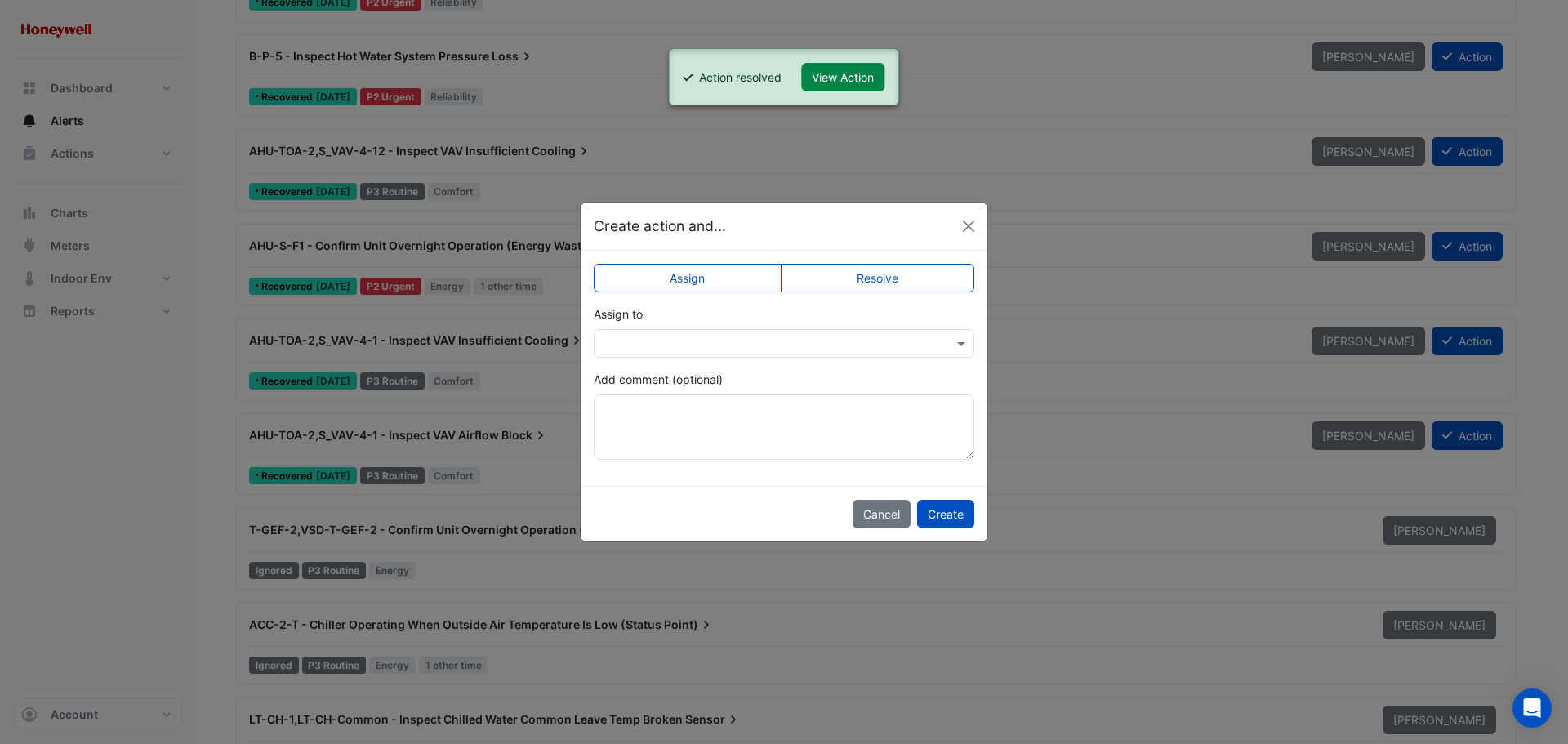
click at [859, 286] on label "Resolve" at bounding box center [878, 278] width 194 height 28
click at [957, 514] on button "Create" at bounding box center [946, 513] width 57 height 28
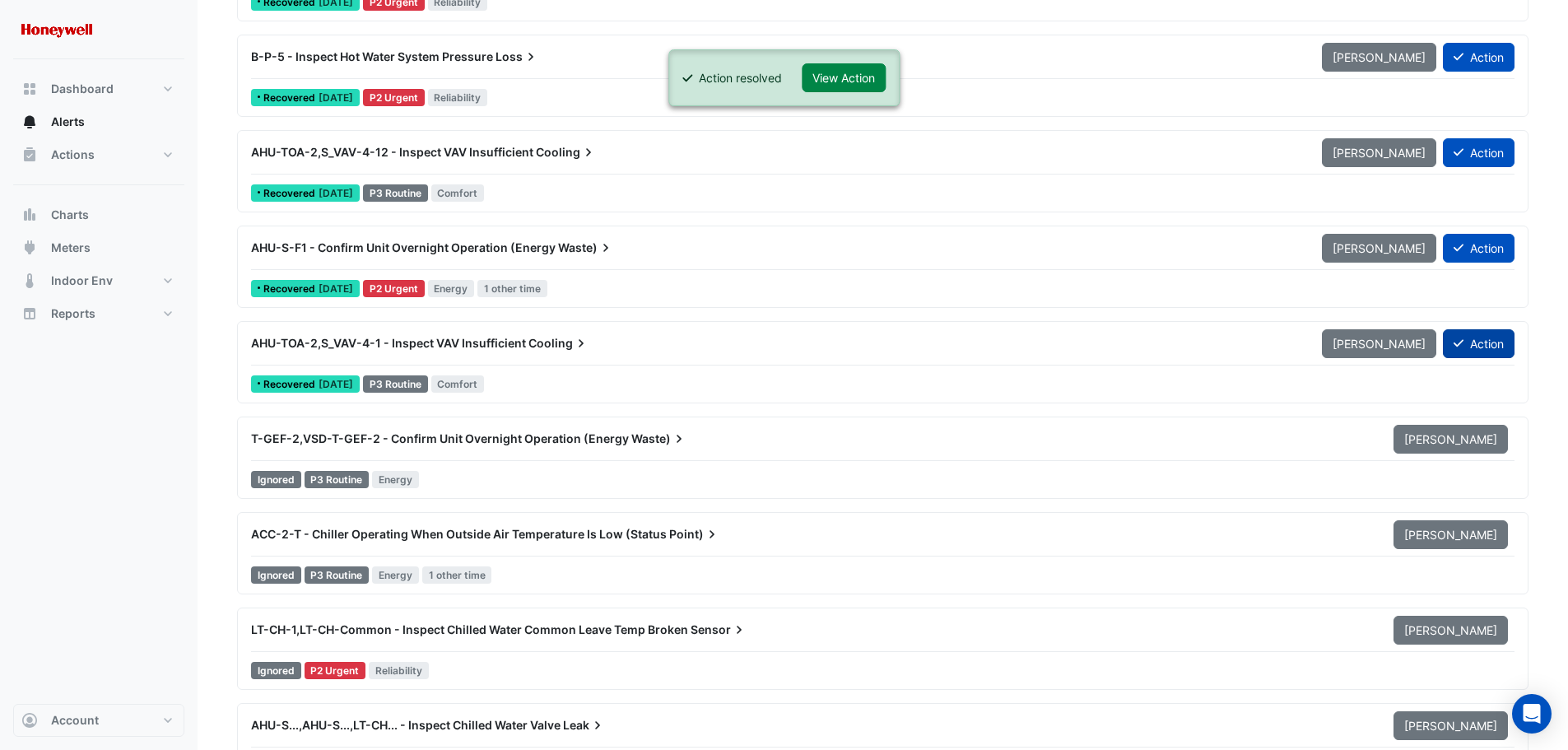
click at [1484, 342] on button "Action" at bounding box center [1479, 343] width 72 height 29
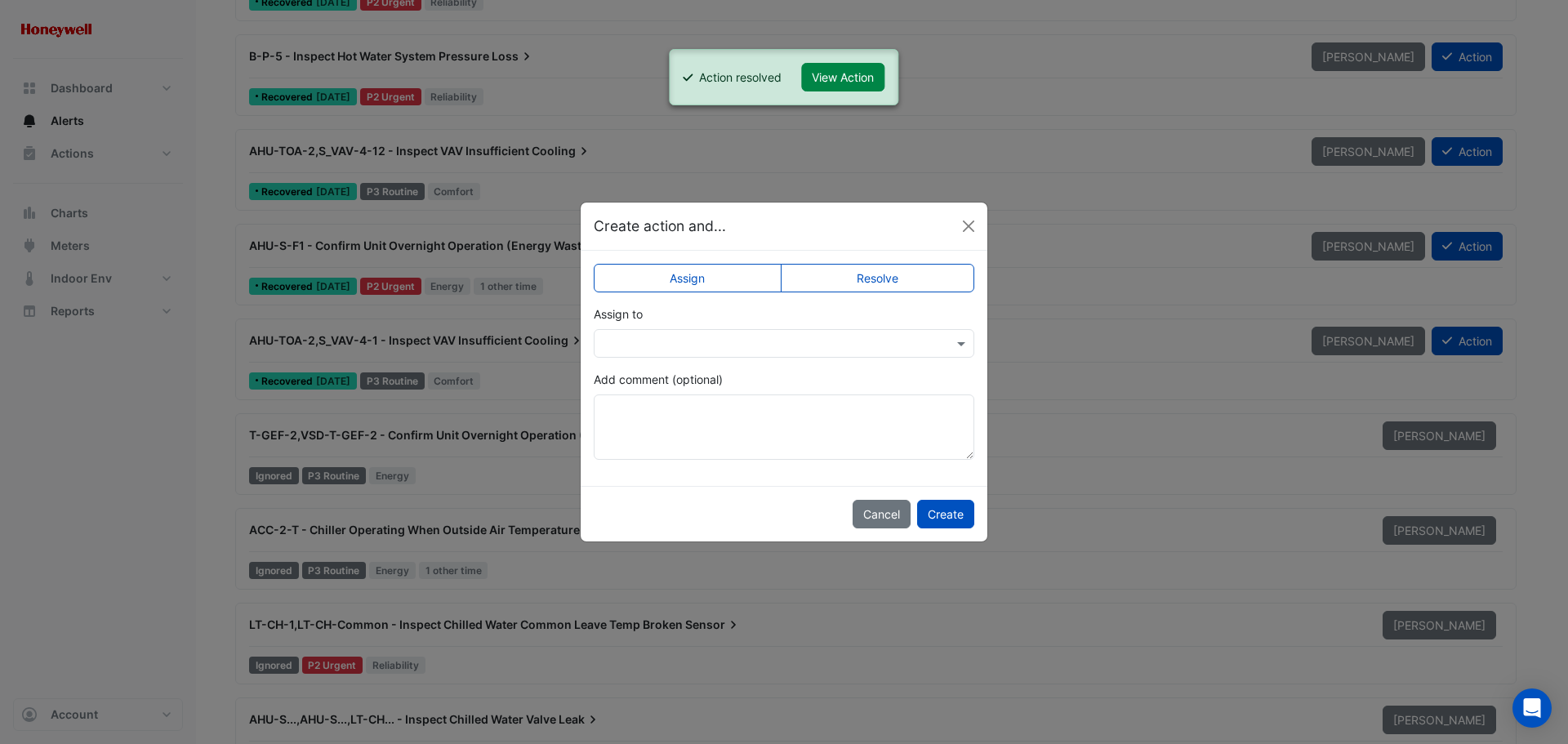
click at [917, 280] on label "Resolve" at bounding box center [878, 278] width 194 height 28
click at [958, 517] on button "Create" at bounding box center [946, 513] width 57 height 28
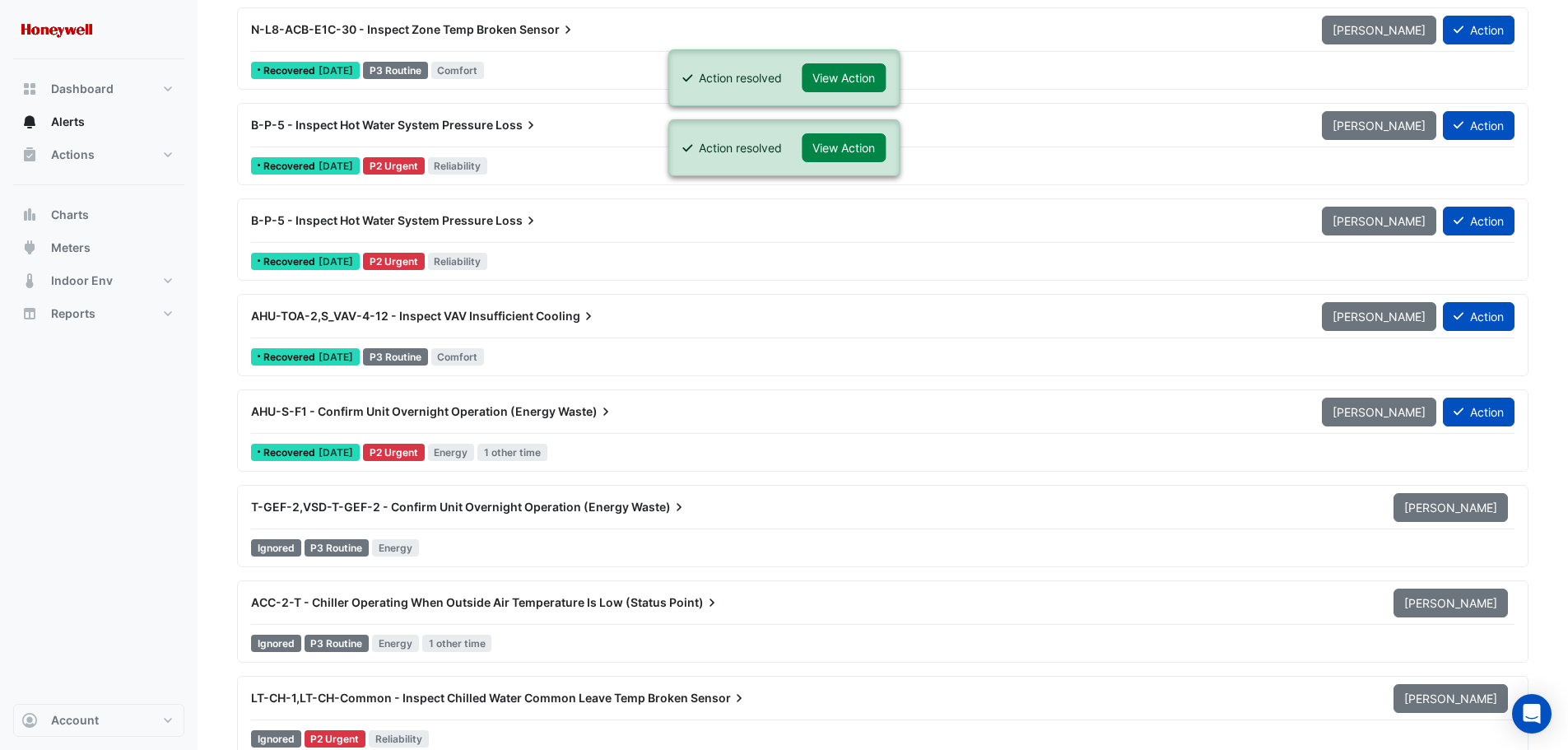
scroll to position [8887, 0]
click at [1498, 415] on button "Action" at bounding box center [1479, 412] width 72 height 29
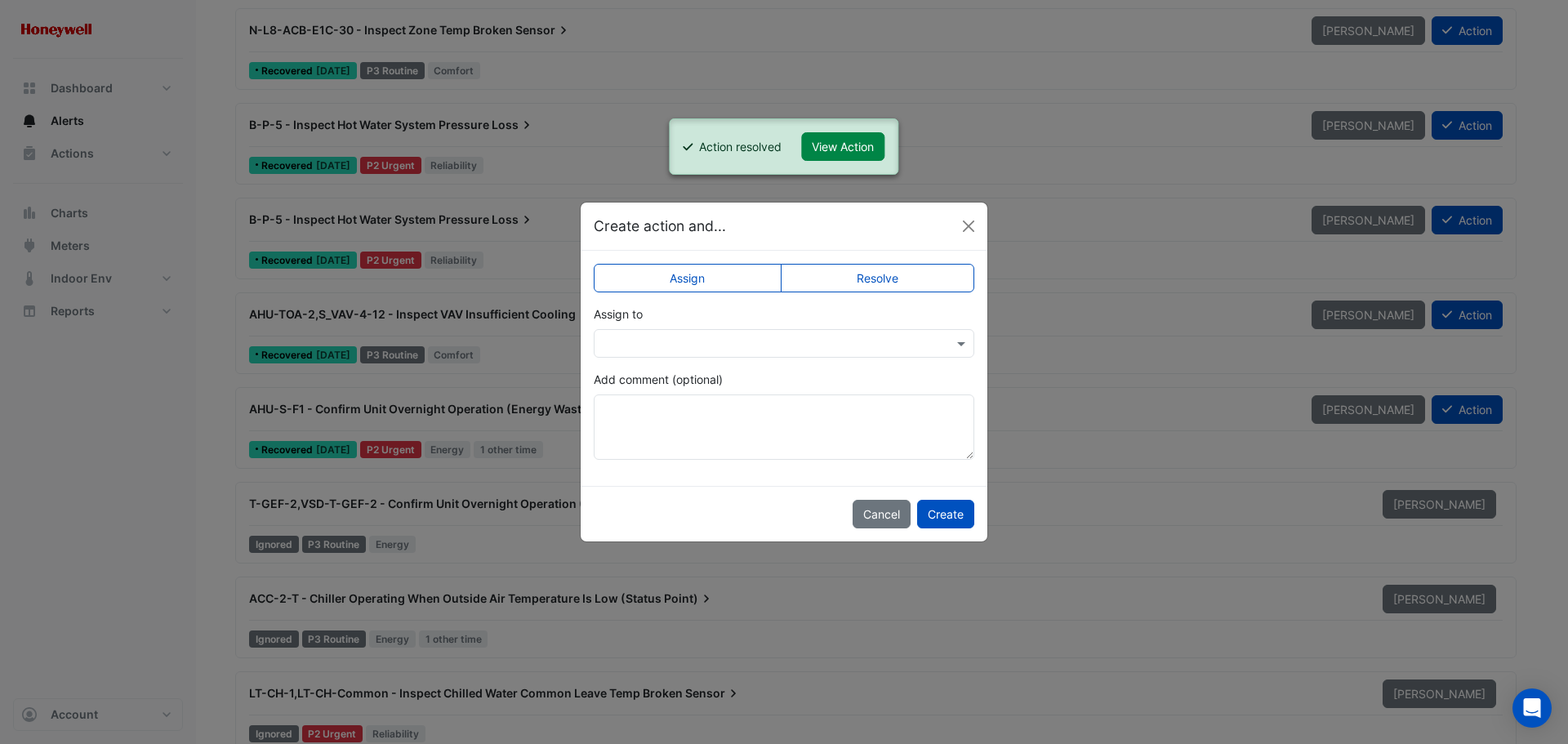
drag, startPoint x: 910, startPoint y: 280, endPoint x: 936, endPoint y: 385, distance: 108.2
click at [909, 280] on label "Resolve" at bounding box center [878, 278] width 194 height 28
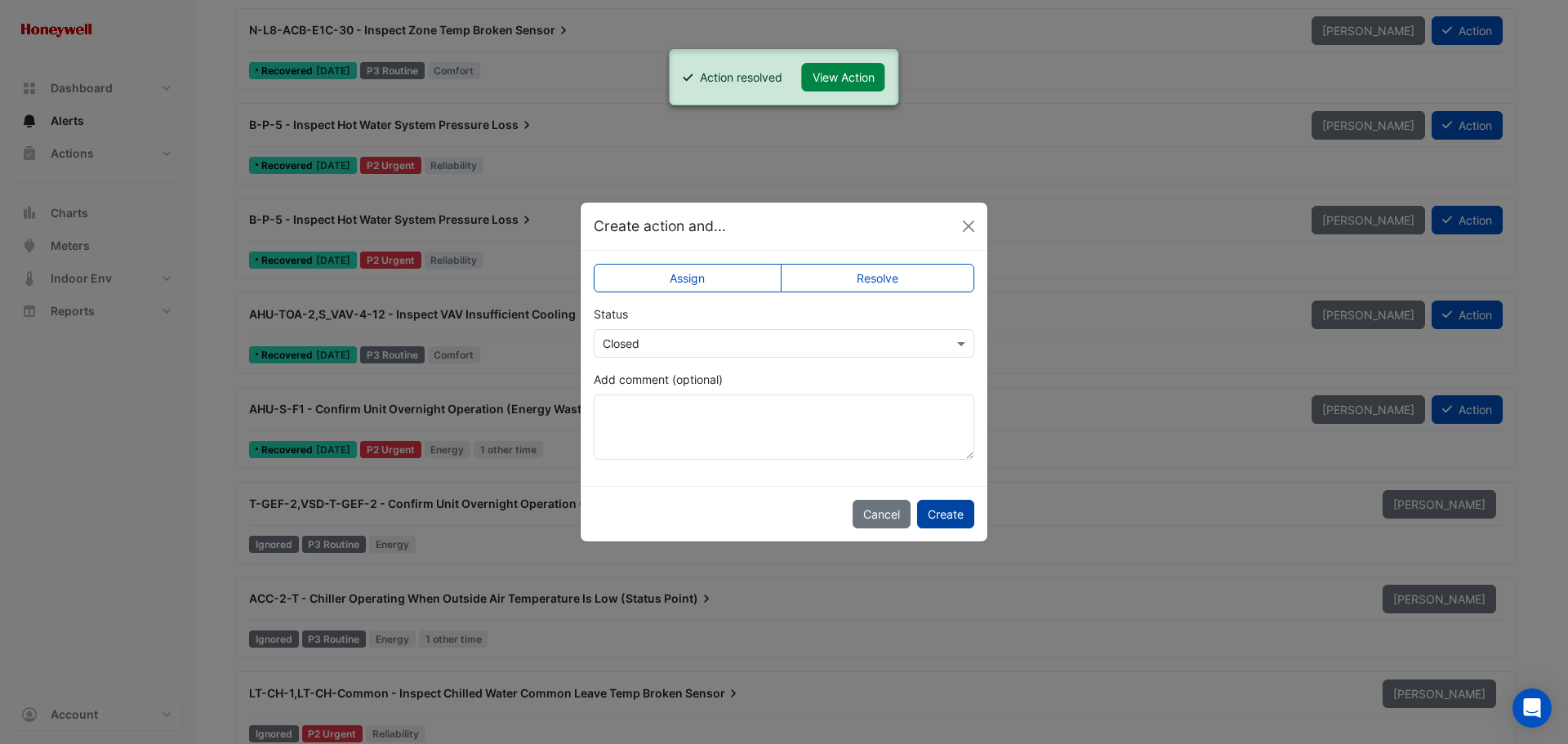
click at [958, 523] on button "Create" at bounding box center [946, 513] width 57 height 28
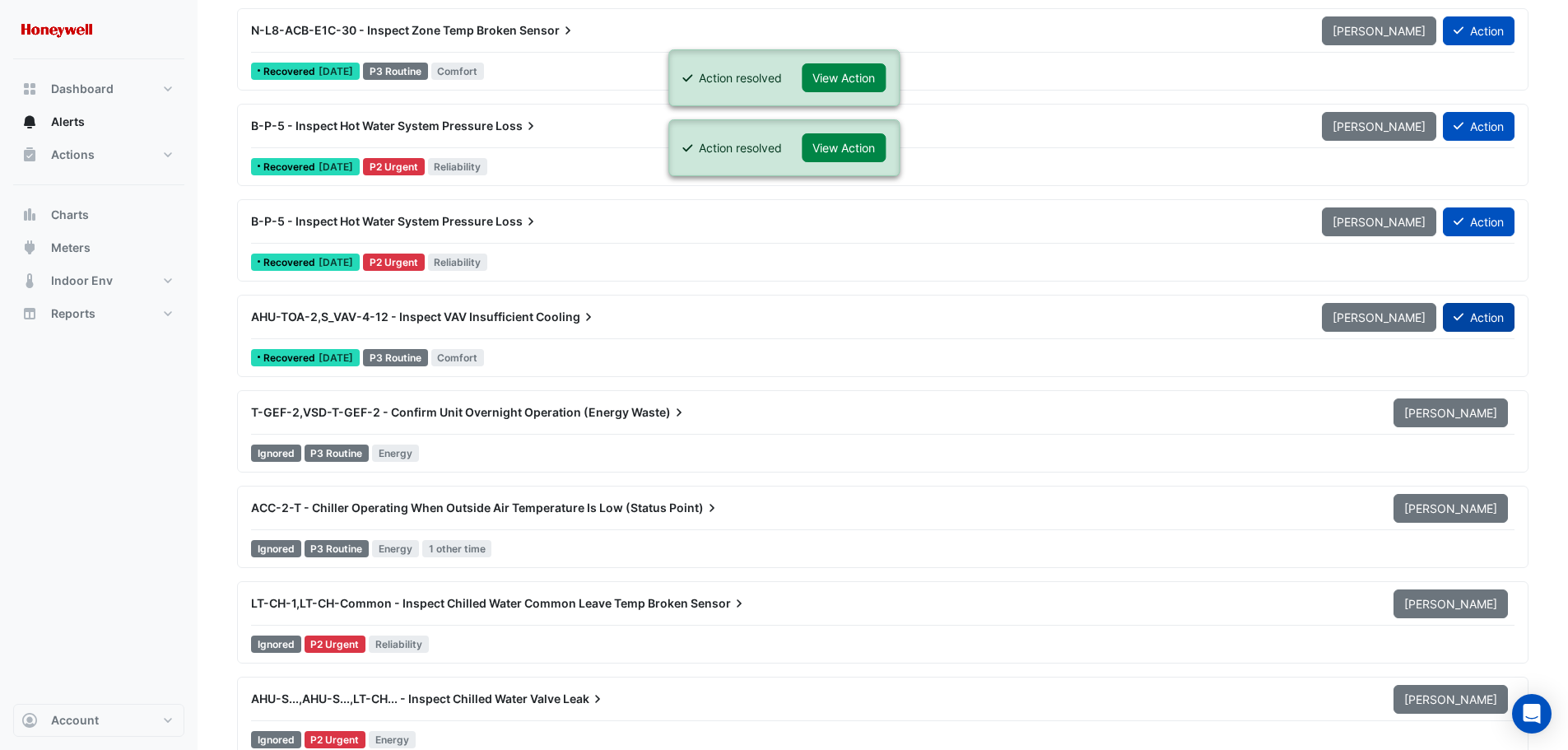
click at [1507, 322] on button "Action" at bounding box center [1479, 316] width 72 height 29
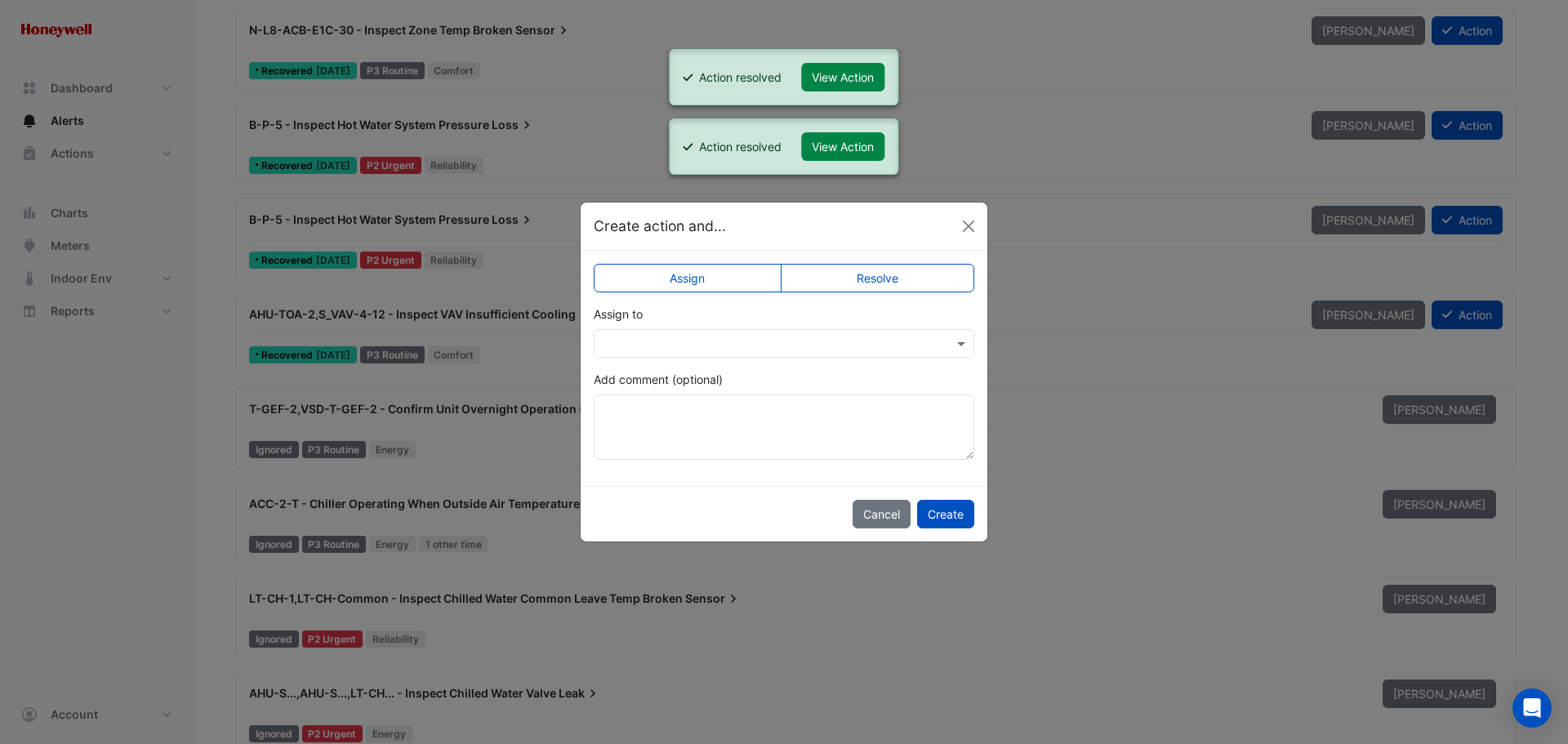
drag, startPoint x: 908, startPoint y: 275, endPoint x: 907, endPoint y: 289, distance: 14.0
click at [906, 275] on label "Resolve" at bounding box center [878, 278] width 194 height 28
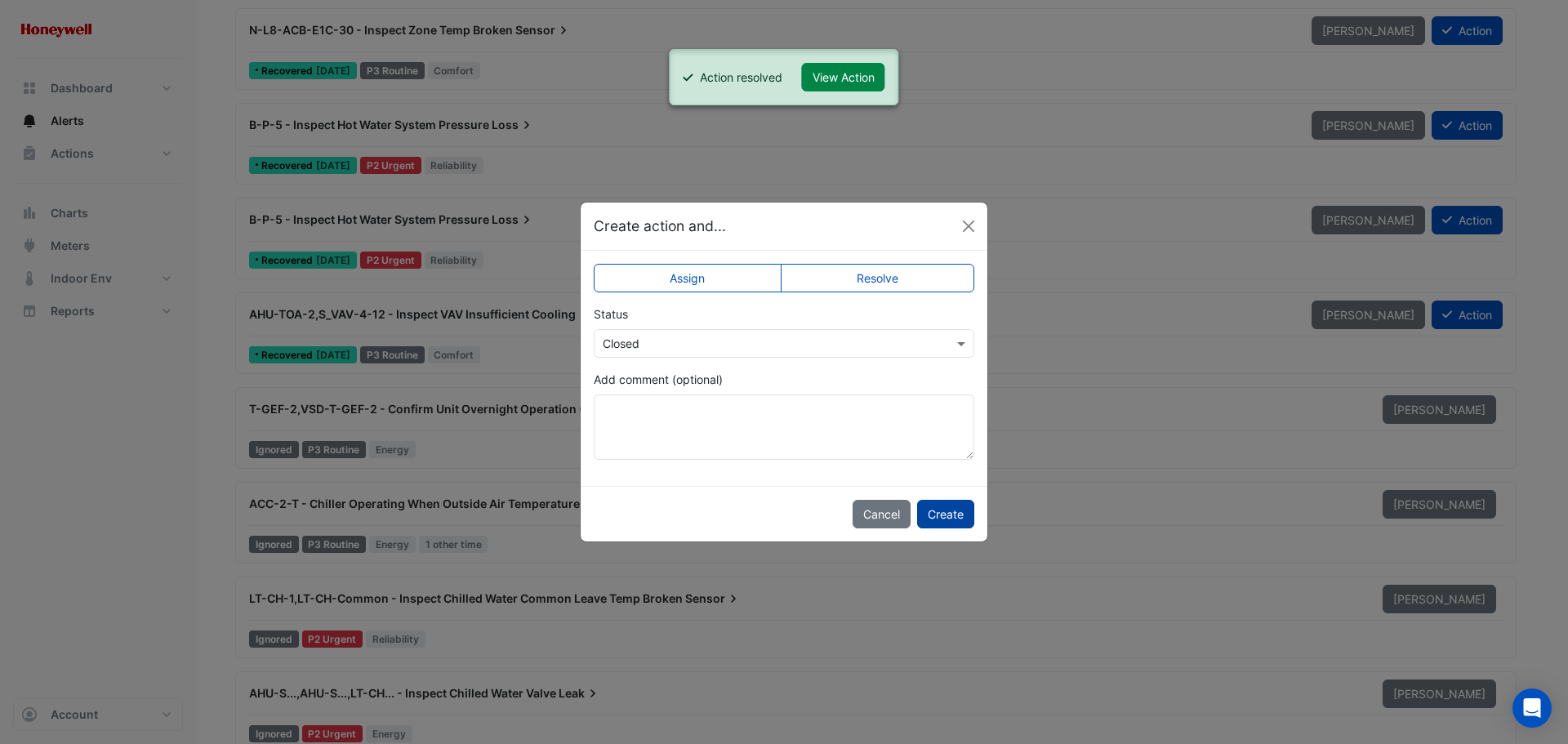
click at [948, 515] on button "Create" at bounding box center [946, 513] width 57 height 28
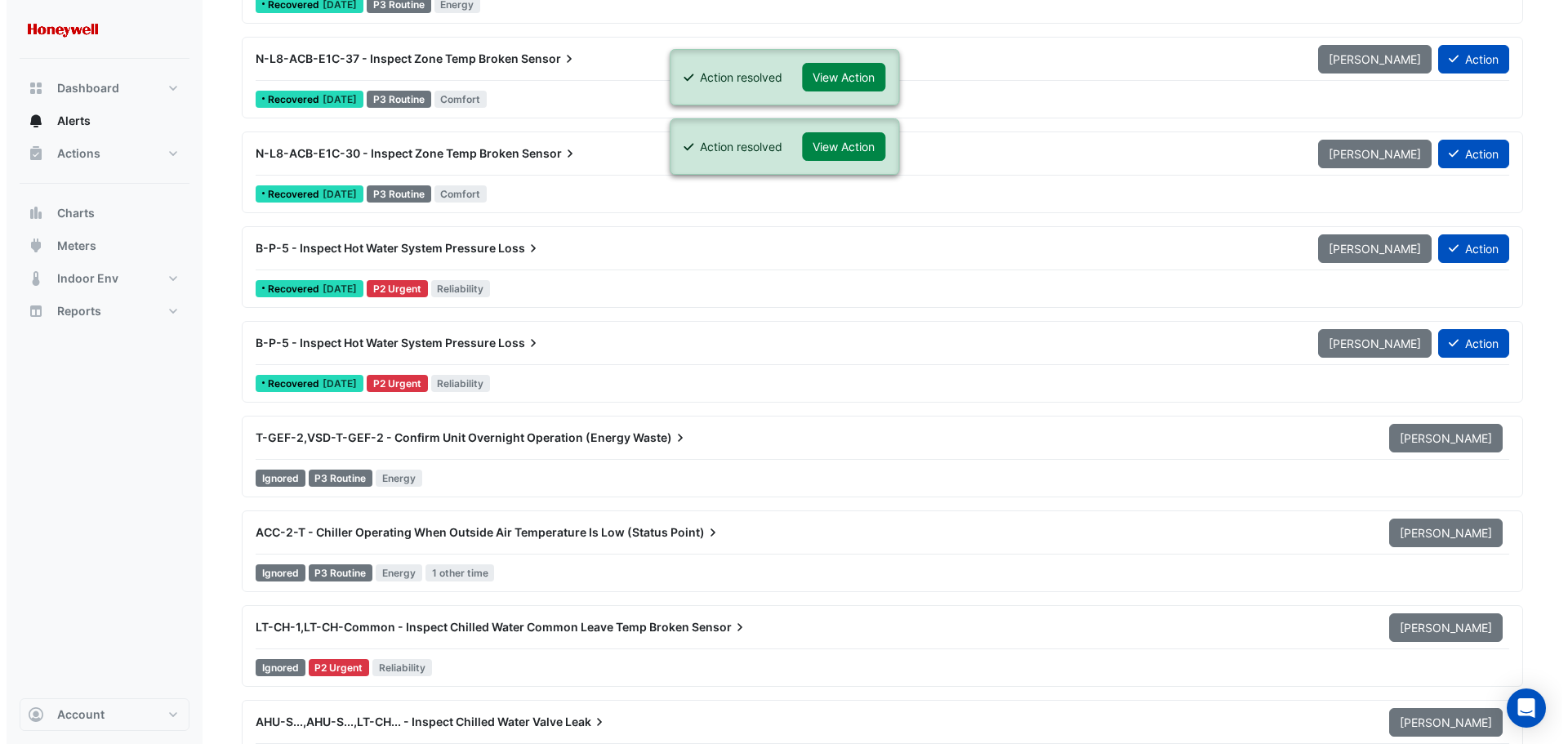
scroll to position [8653, 0]
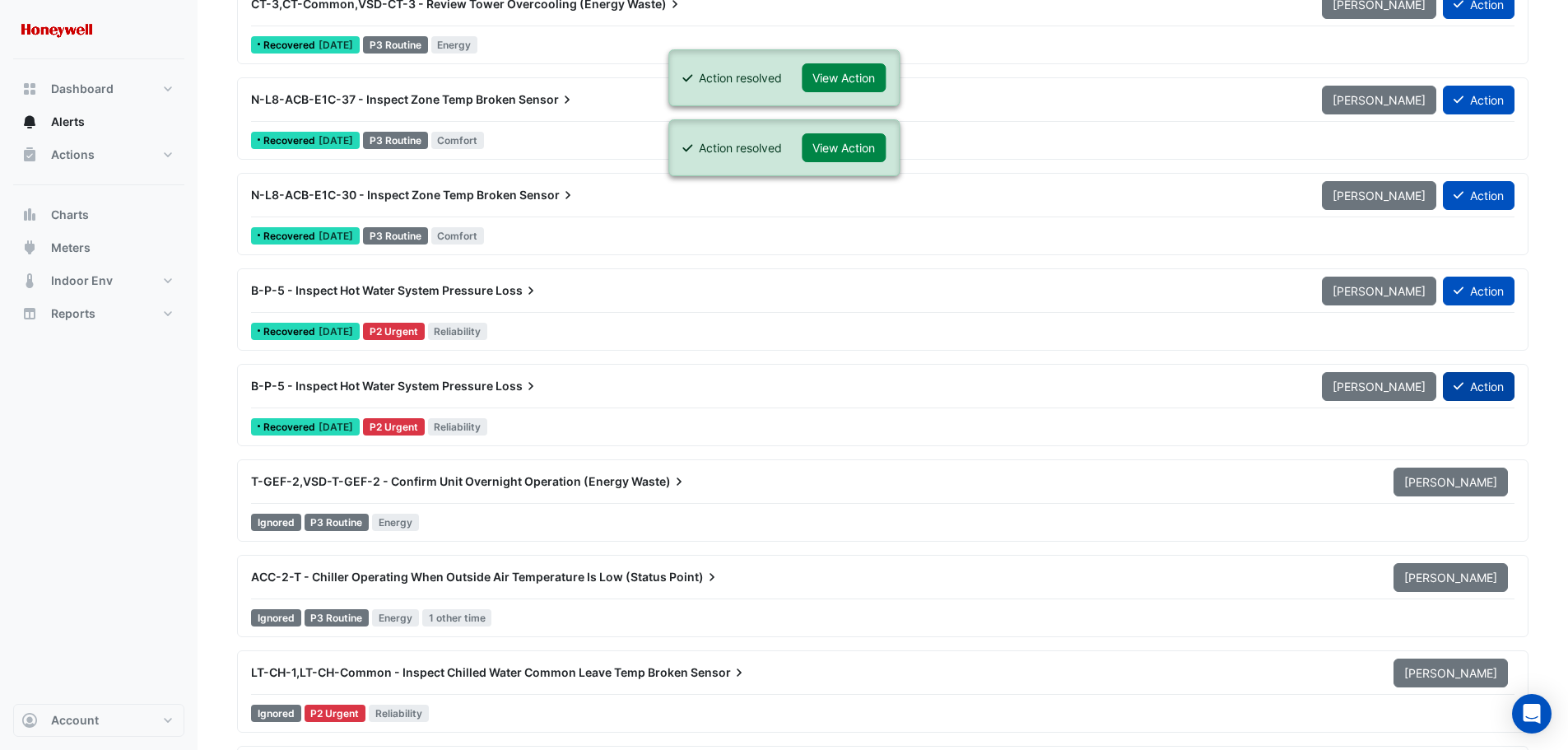
click at [1489, 383] on button "Action" at bounding box center [1479, 386] width 72 height 29
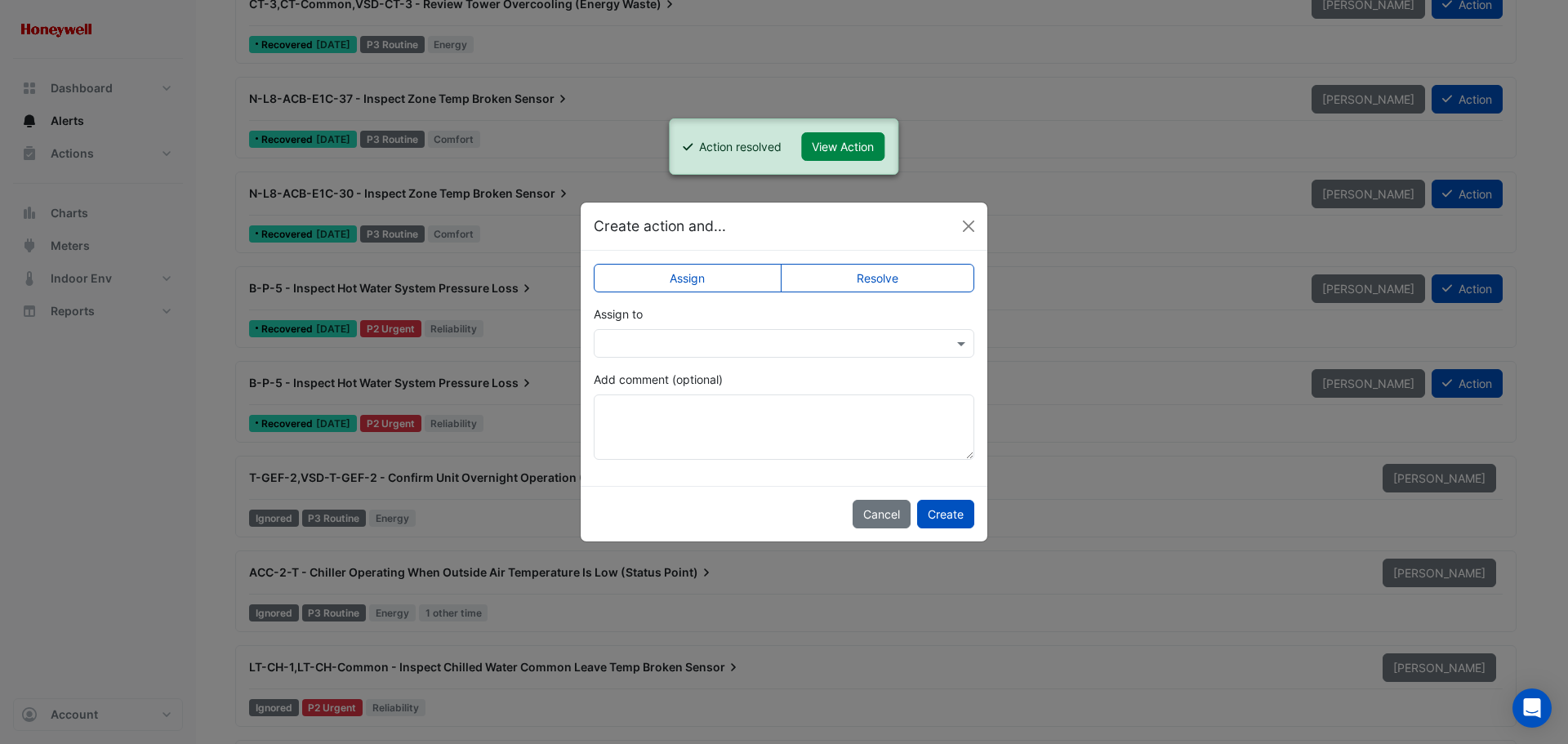
drag, startPoint x: 942, startPoint y: 265, endPoint x: 945, endPoint y: 368, distance: 103.0
click at [941, 267] on label "Resolve" at bounding box center [878, 278] width 194 height 28
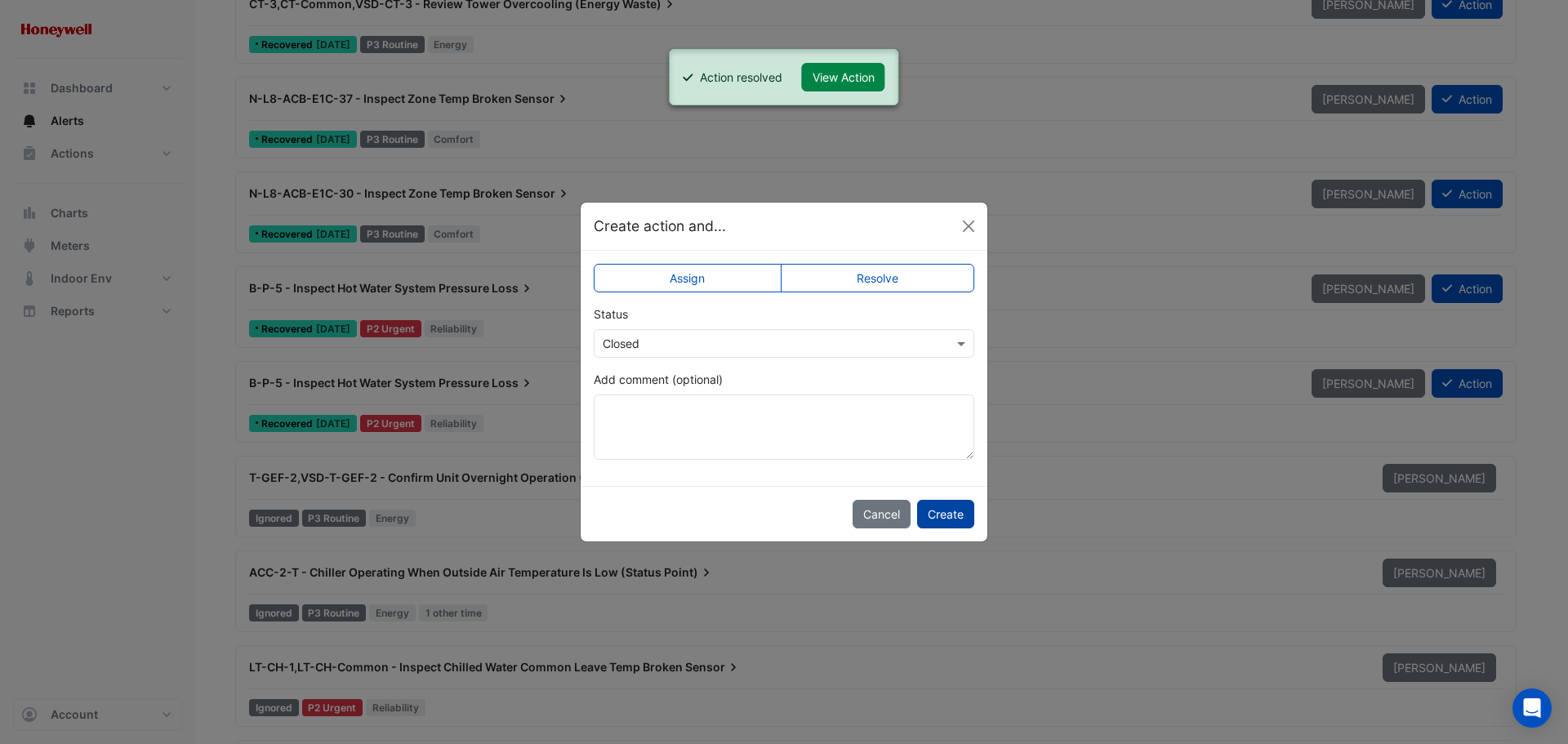
click at [938, 512] on button "Create" at bounding box center [946, 513] width 57 height 28
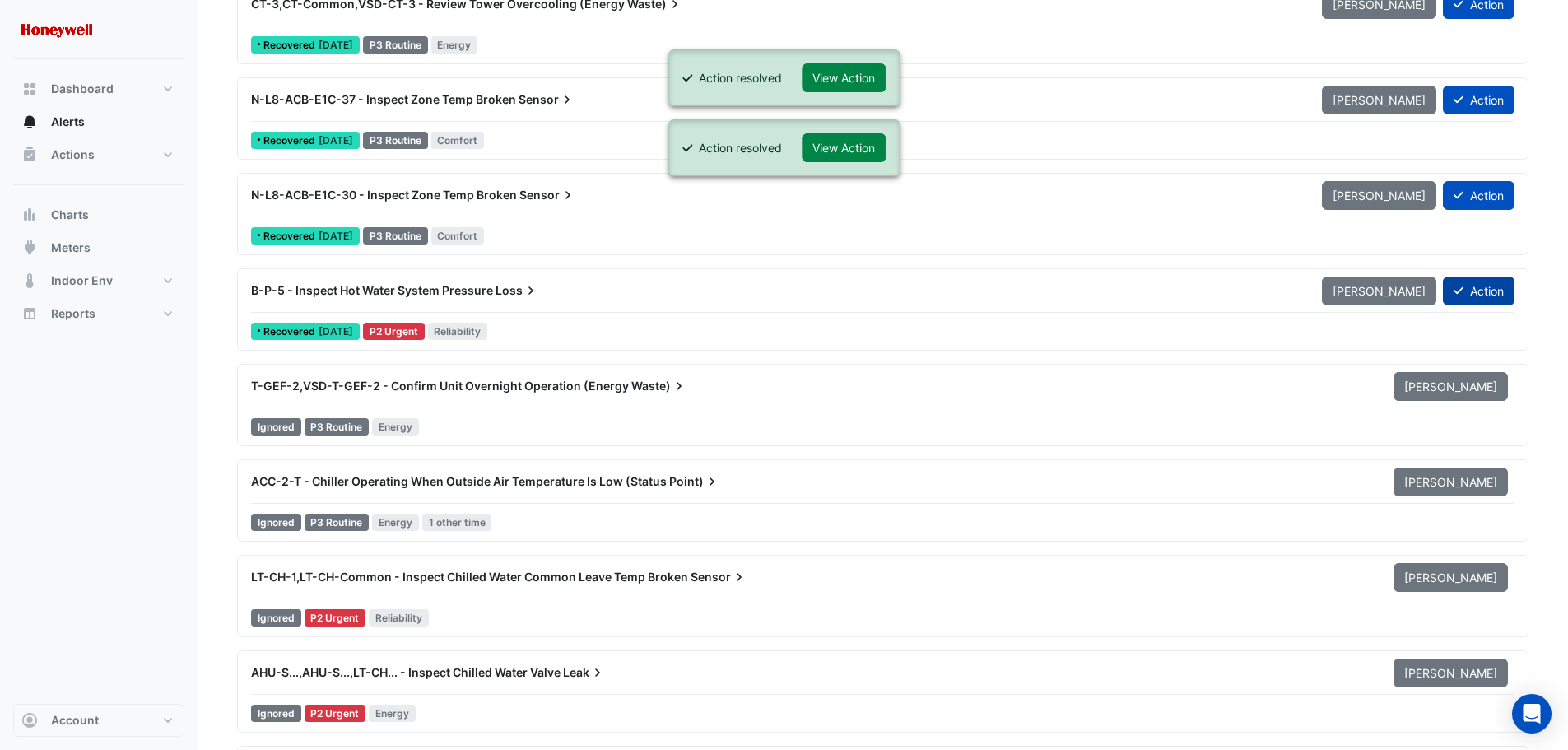
click at [1480, 290] on button "Action" at bounding box center [1479, 290] width 72 height 29
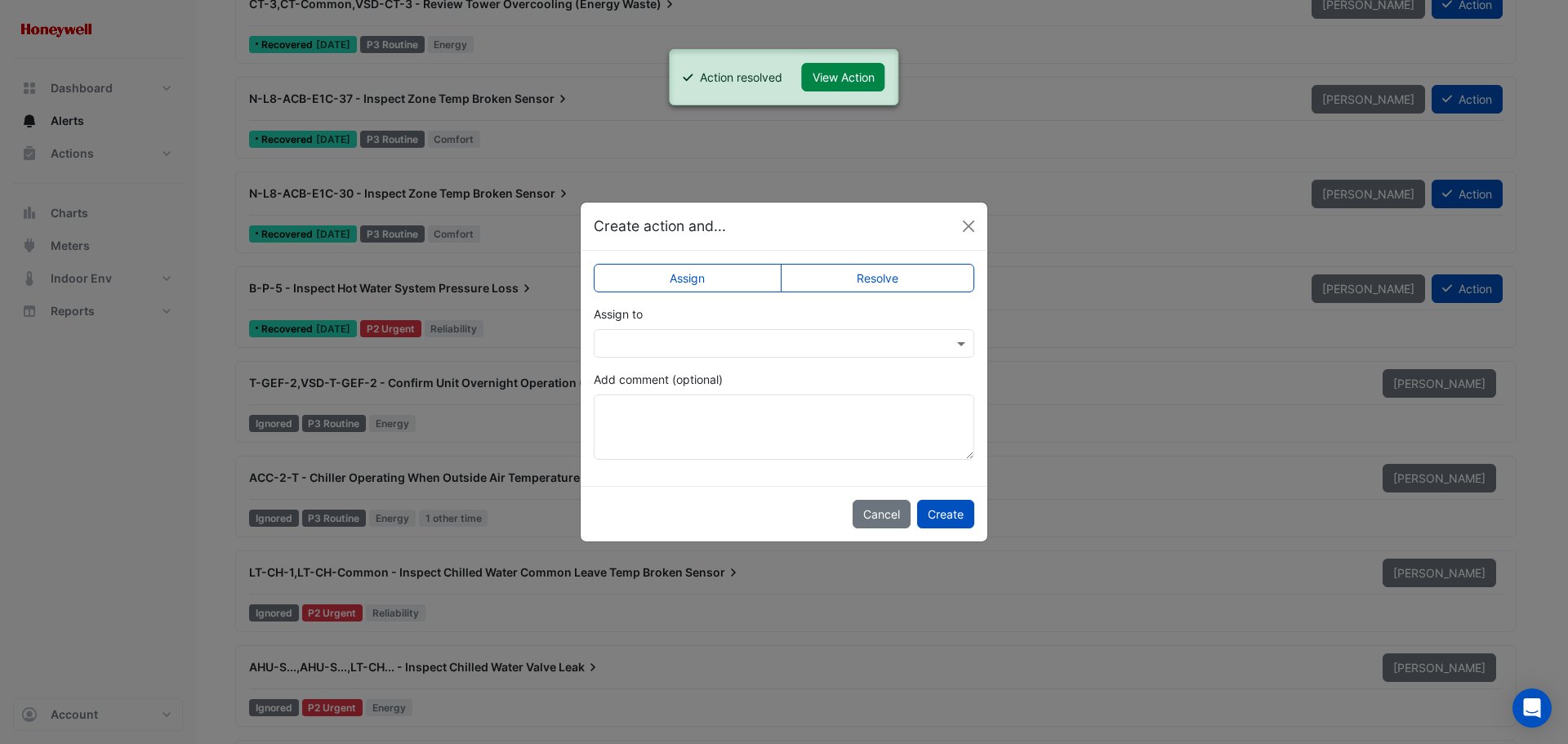
click at [893, 276] on label "Resolve" at bounding box center [878, 278] width 194 height 28
click at [944, 513] on button "Create" at bounding box center [946, 513] width 57 height 28
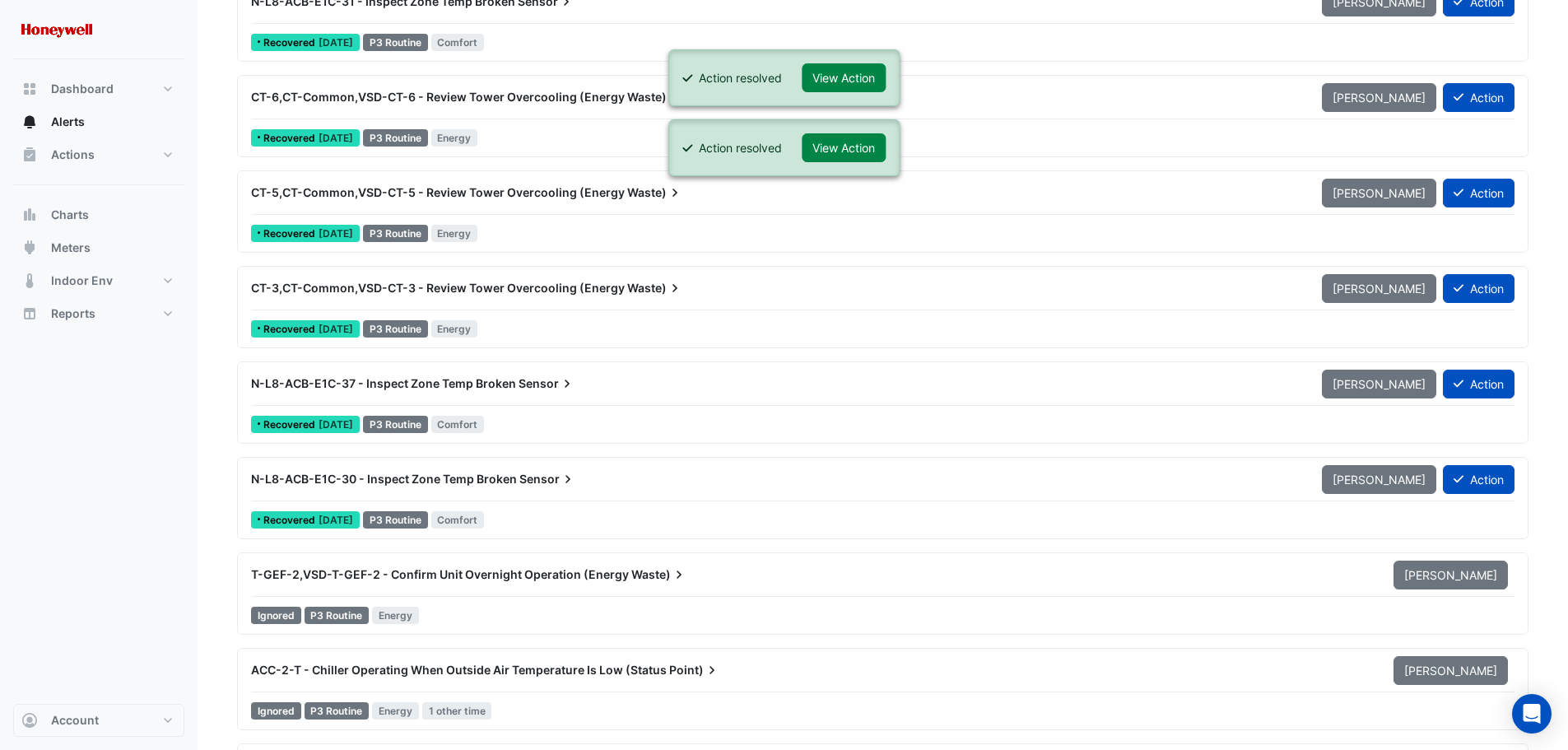
scroll to position [8394, 0]
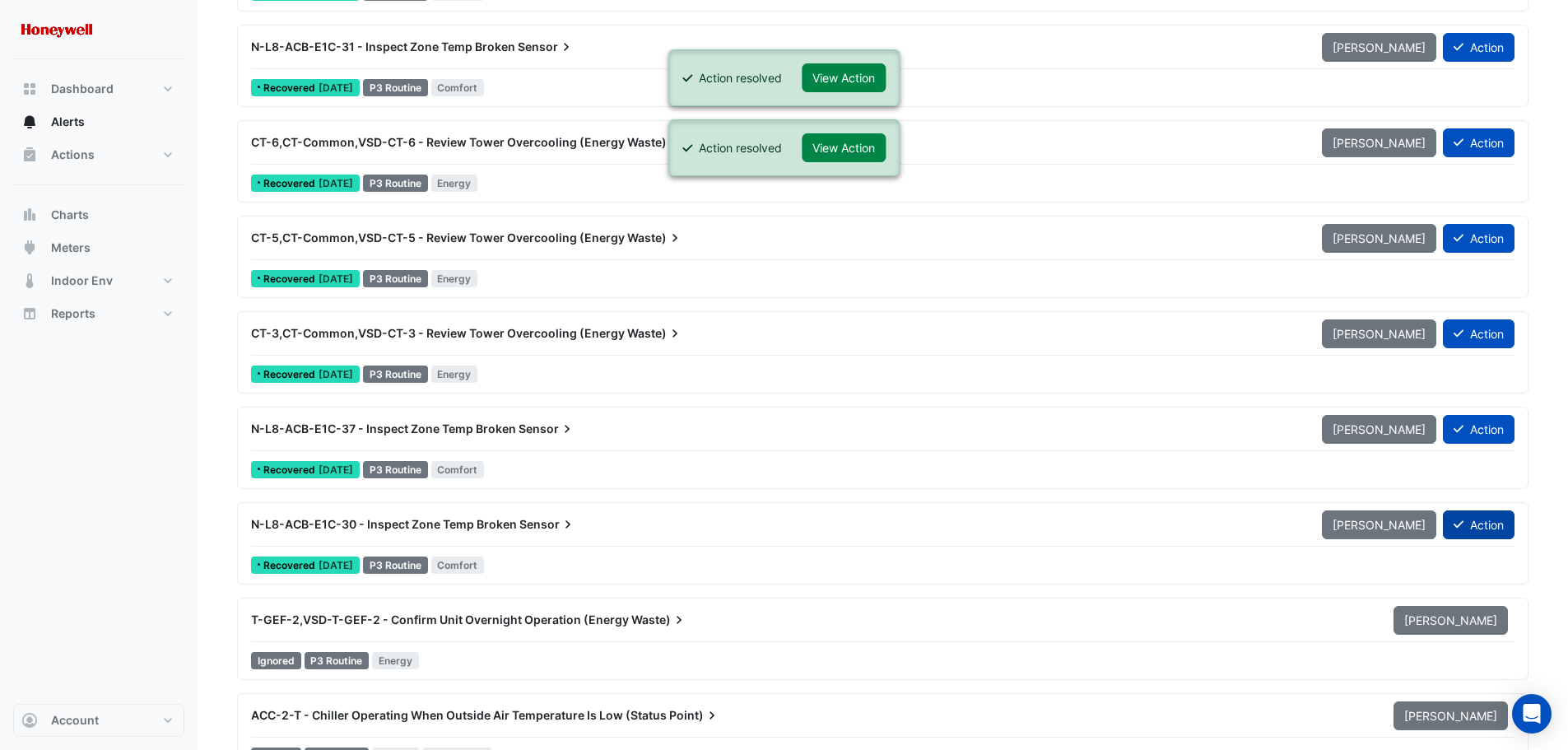
click at [1470, 523] on button "Action" at bounding box center [1479, 524] width 72 height 29
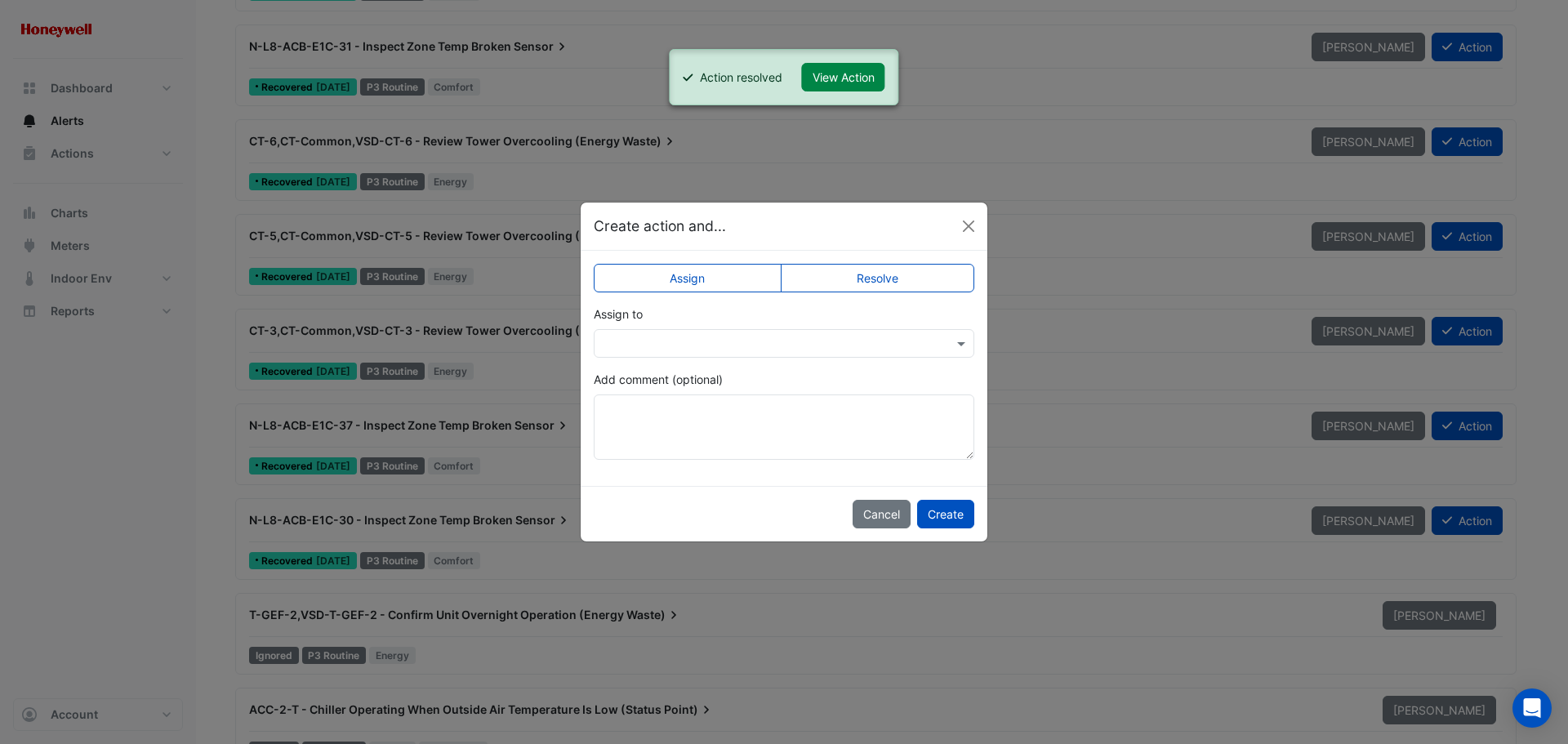
click at [923, 285] on label "Resolve" at bounding box center [878, 278] width 194 height 28
click at [938, 517] on button "Create" at bounding box center [946, 513] width 57 height 28
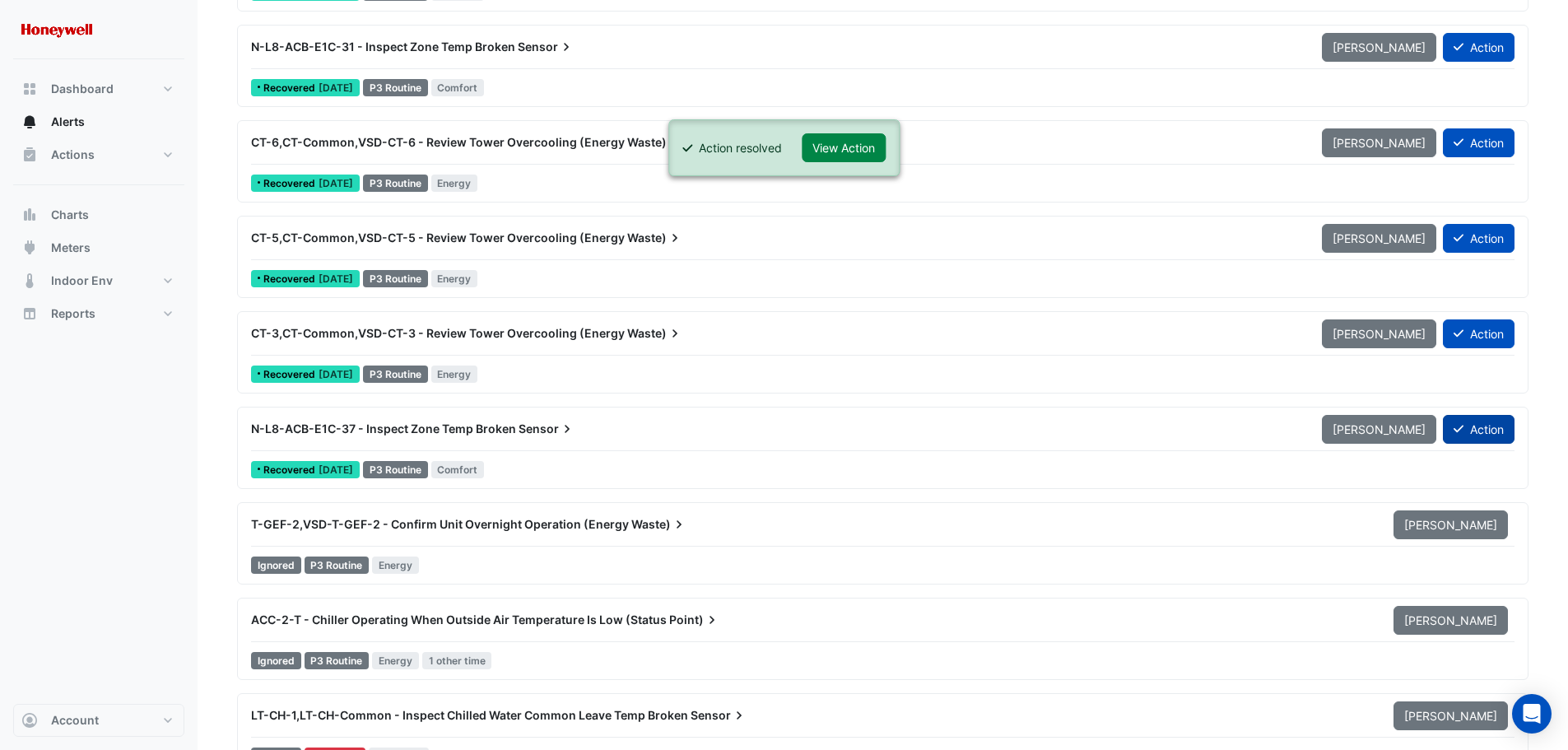
click at [1470, 431] on button "Action" at bounding box center [1479, 428] width 72 height 29
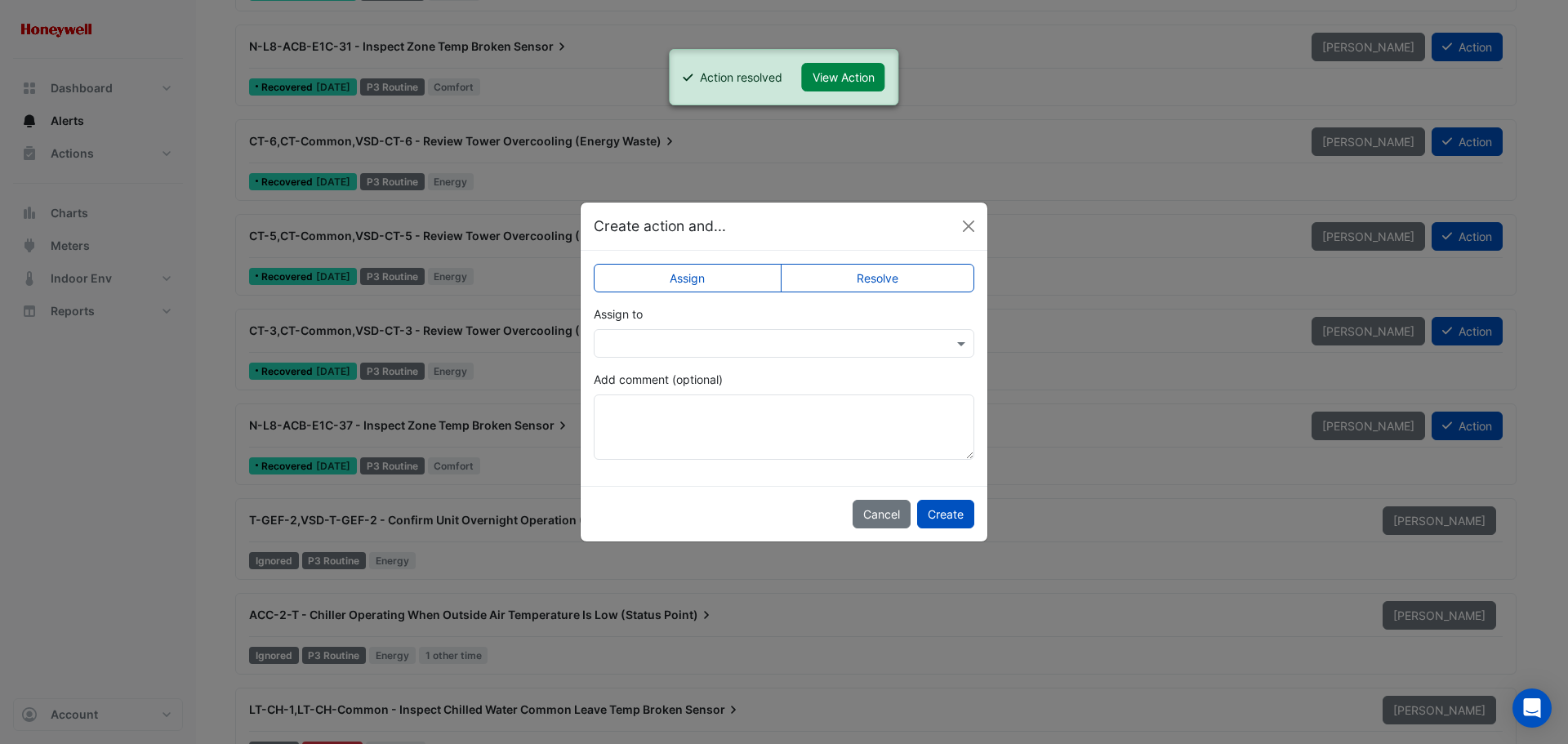
click at [886, 270] on label "Resolve" at bounding box center [878, 278] width 194 height 28
click at [931, 517] on button "Create" at bounding box center [946, 513] width 57 height 28
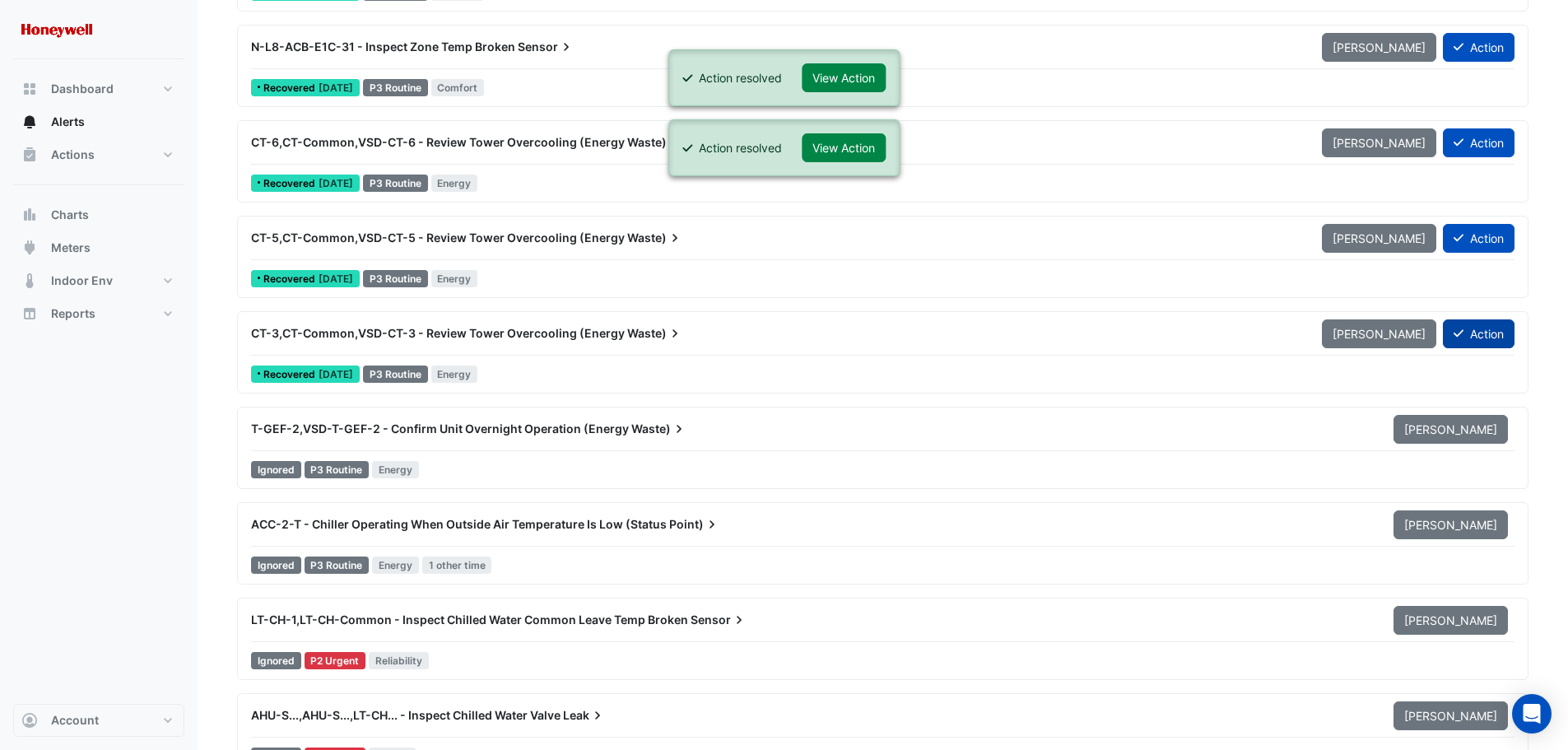
click at [1481, 337] on button "Action" at bounding box center [1479, 333] width 72 height 29
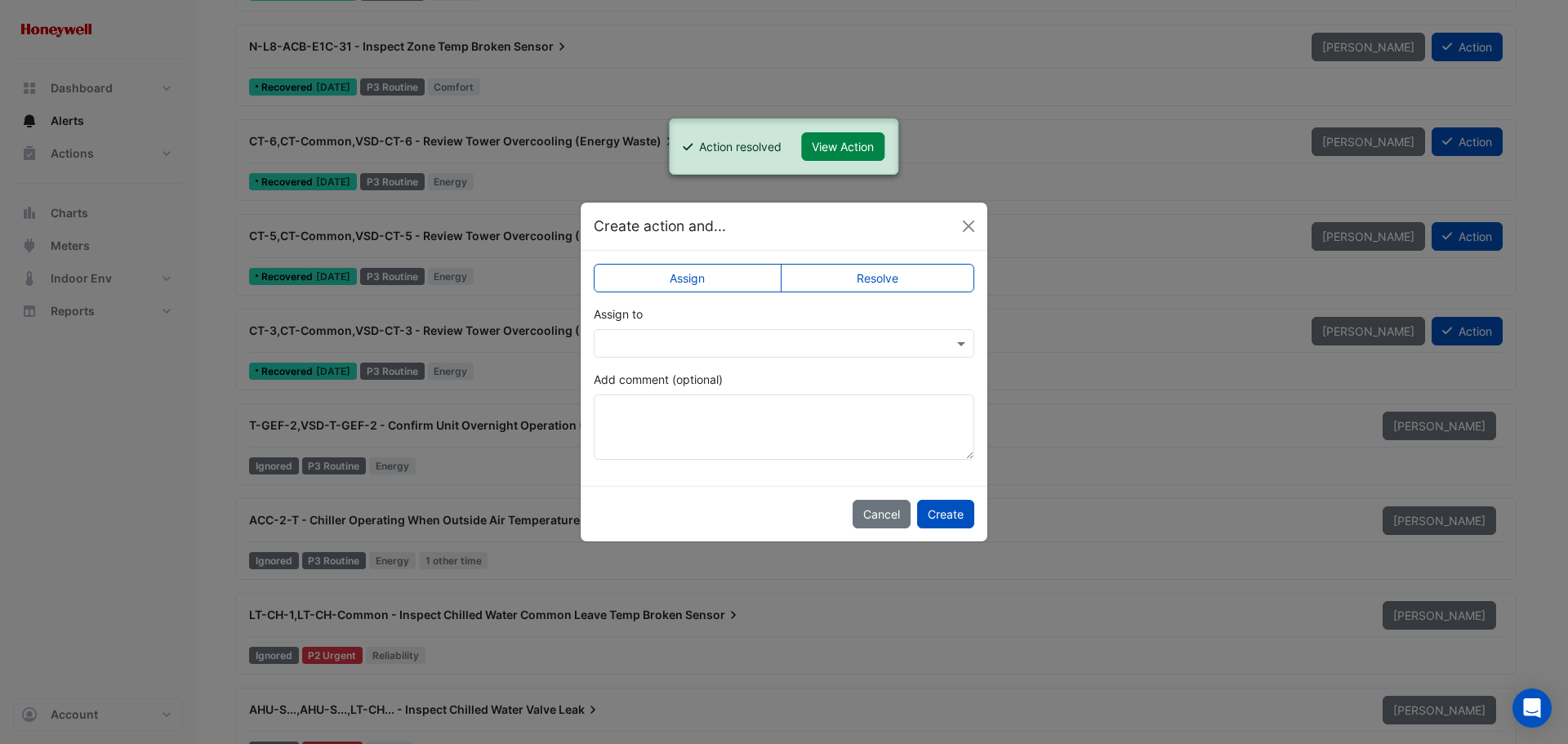
click at [861, 274] on label "Resolve" at bounding box center [878, 278] width 194 height 28
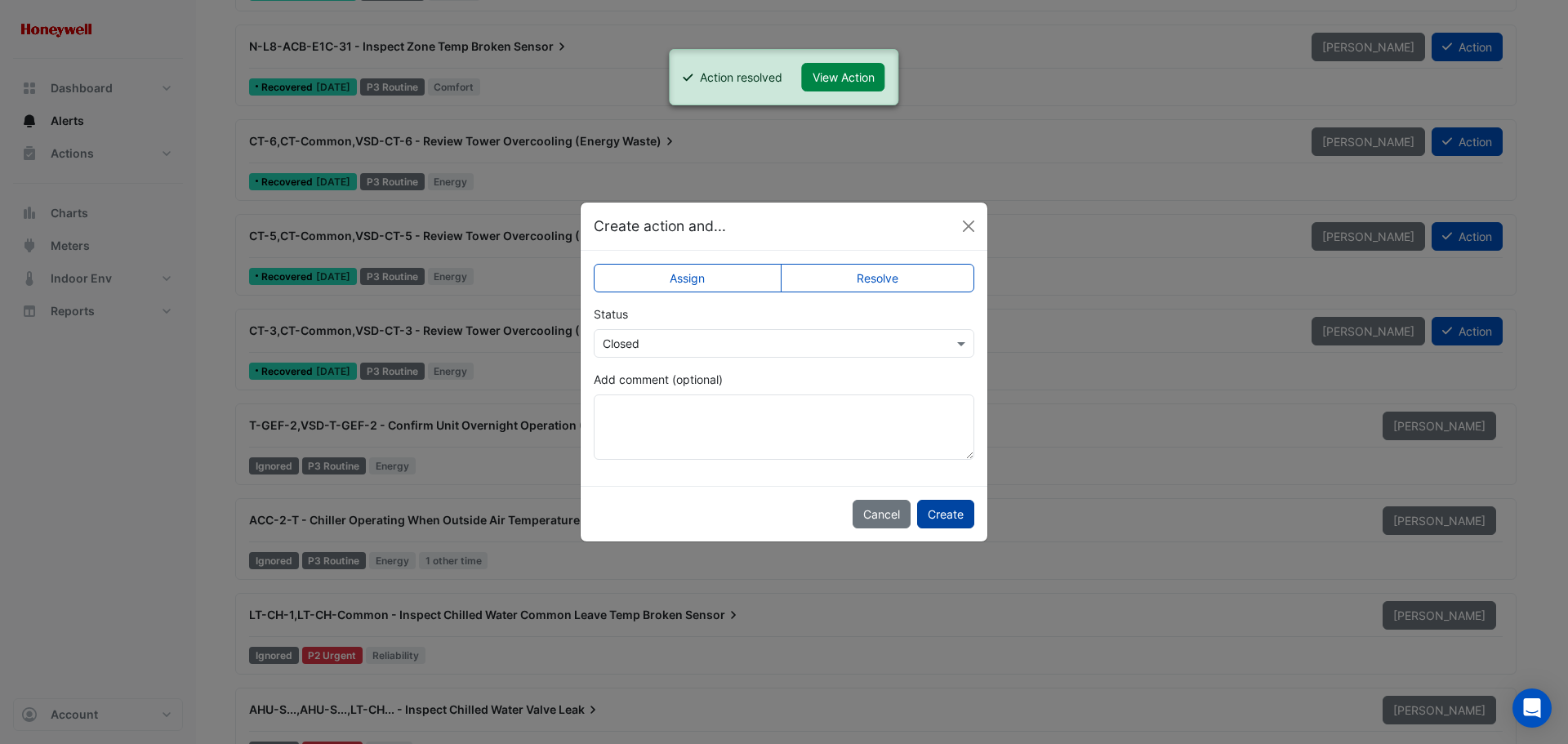
click at [949, 522] on button "Create" at bounding box center [946, 513] width 57 height 28
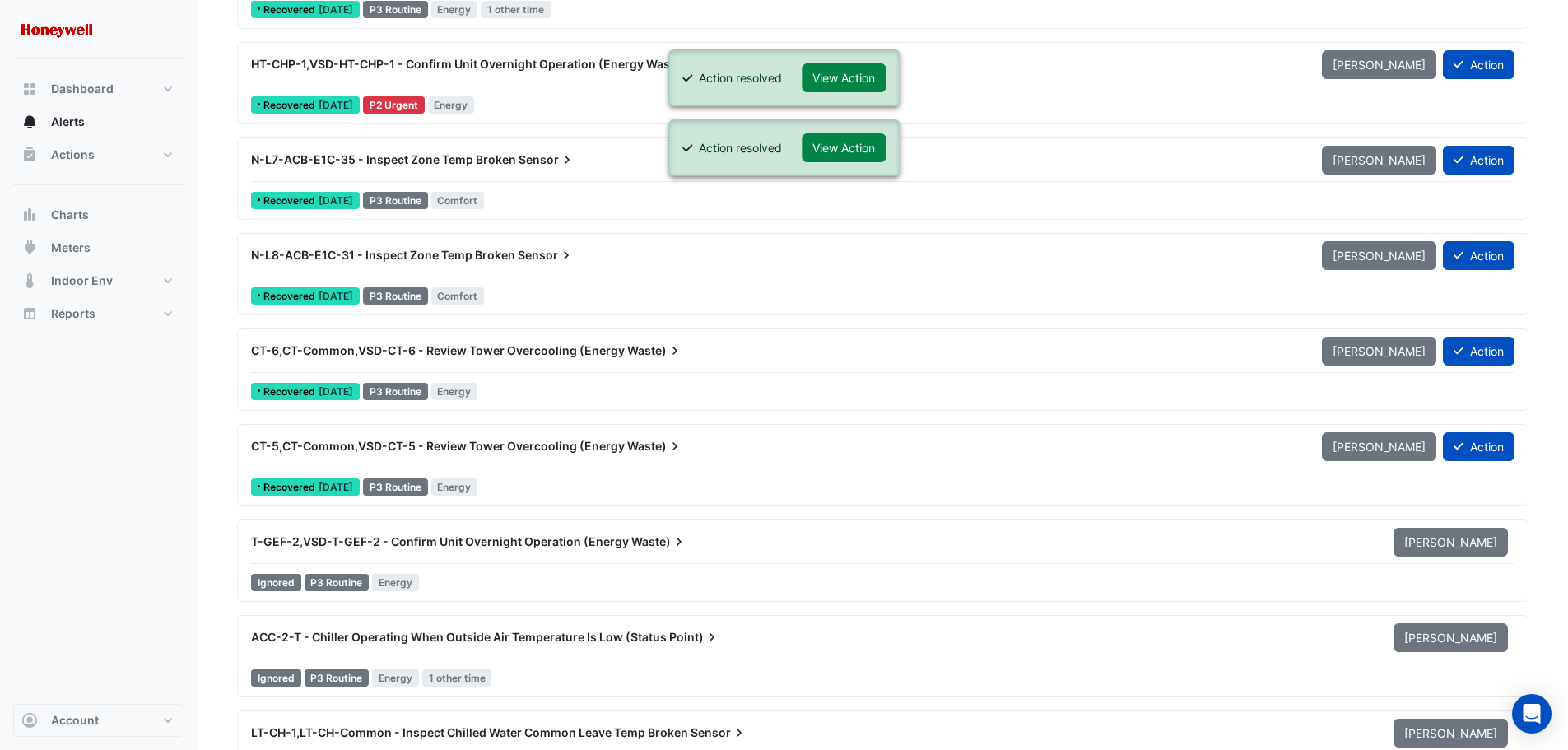
scroll to position [8147, 0]
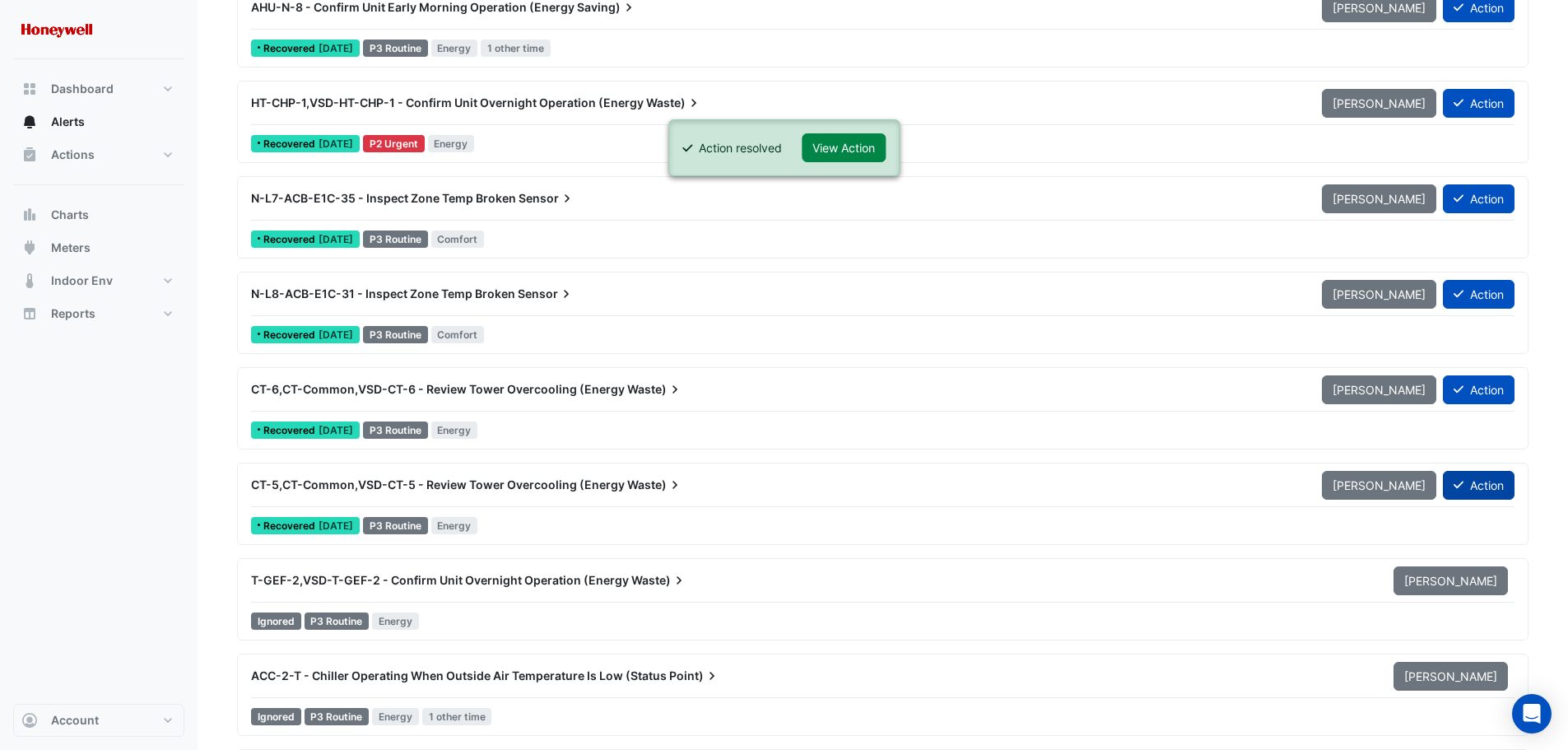
click at [1484, 484] on button "Action" at bounding box center [1479, 485] width 72 height 29
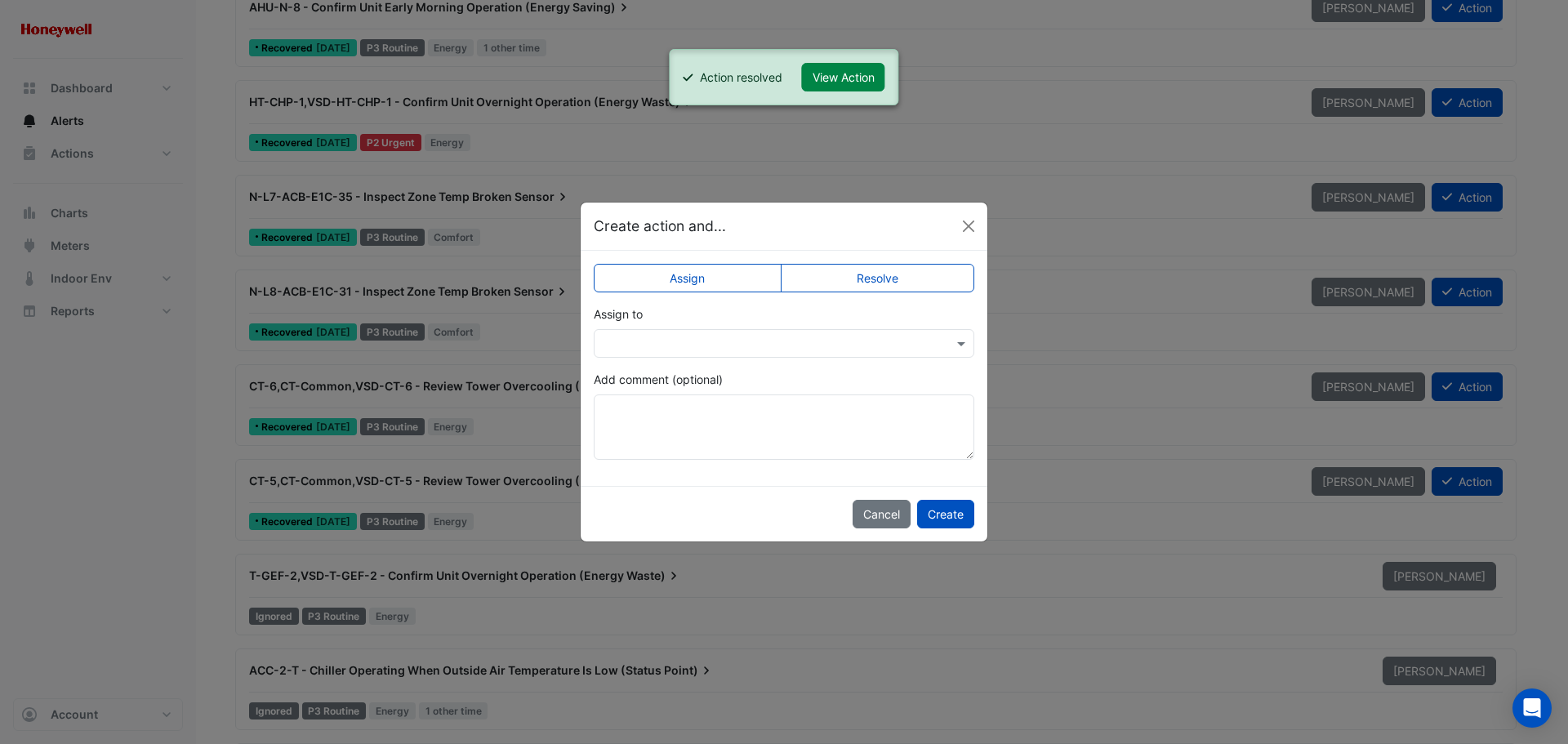
click at [853, 271] on label "Resolve" at bounding box center [878, 278] width 194 height 28
click at [955, 510] on button "Create" at bounding box center [946, 513] width 57 height 28
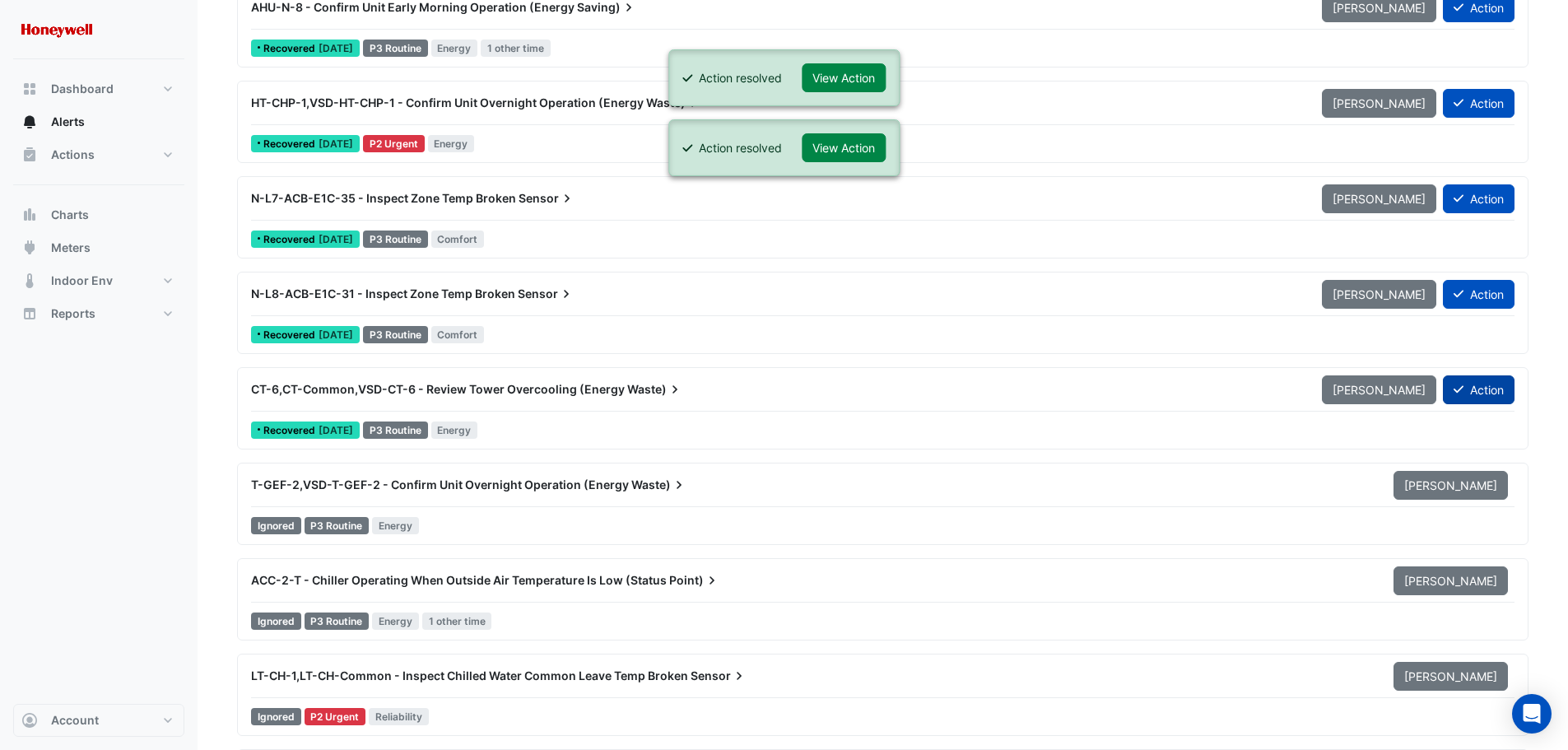
click at [1472, 388] on button "Action" at bounding box center [1479, 389] width 72 height 29
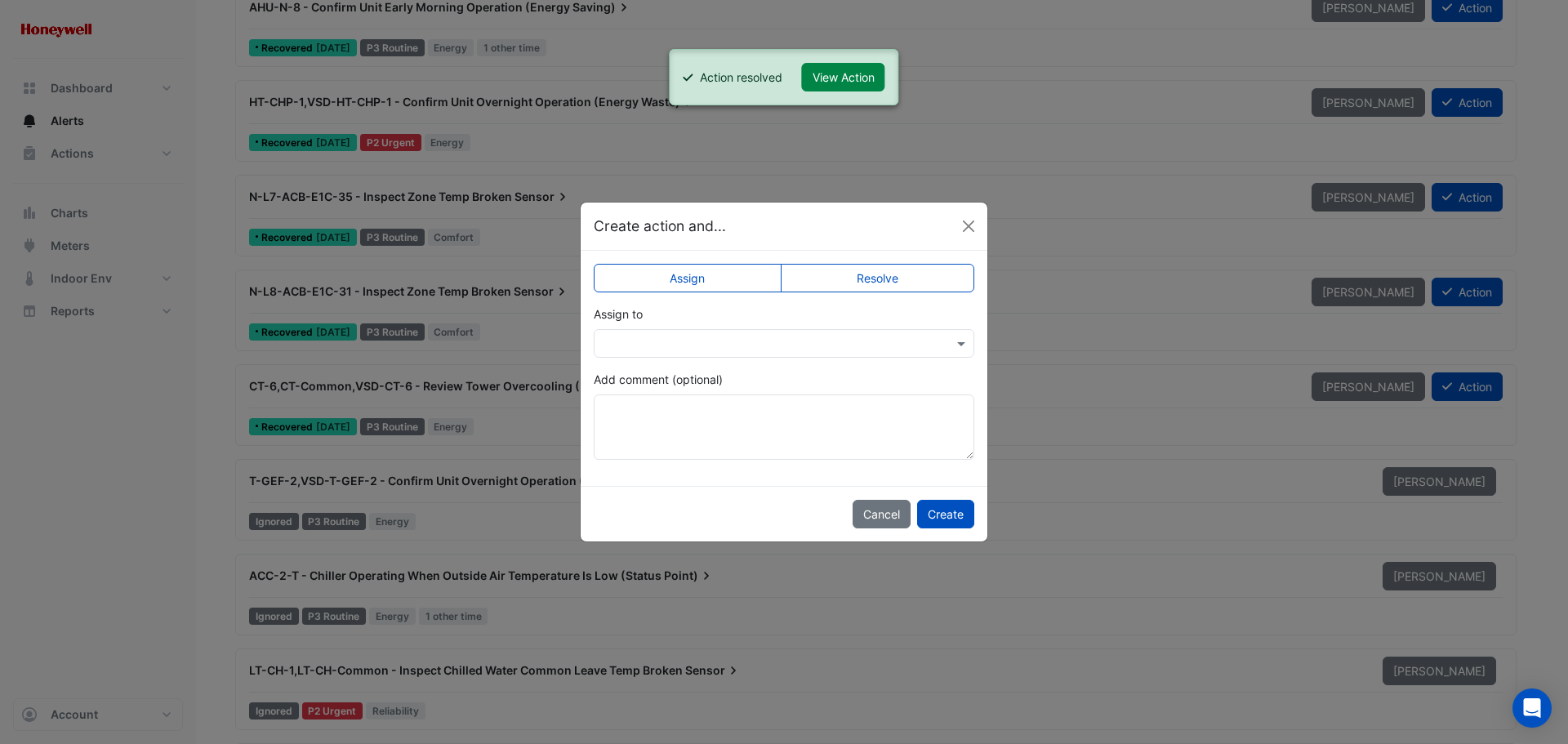
click at [886, 270] on label "Resolve" at bounding box center [878, 278] width 194 height 28
click at [951, 519] on button "Create" at bounding box center [946, 513] width 57 height 28
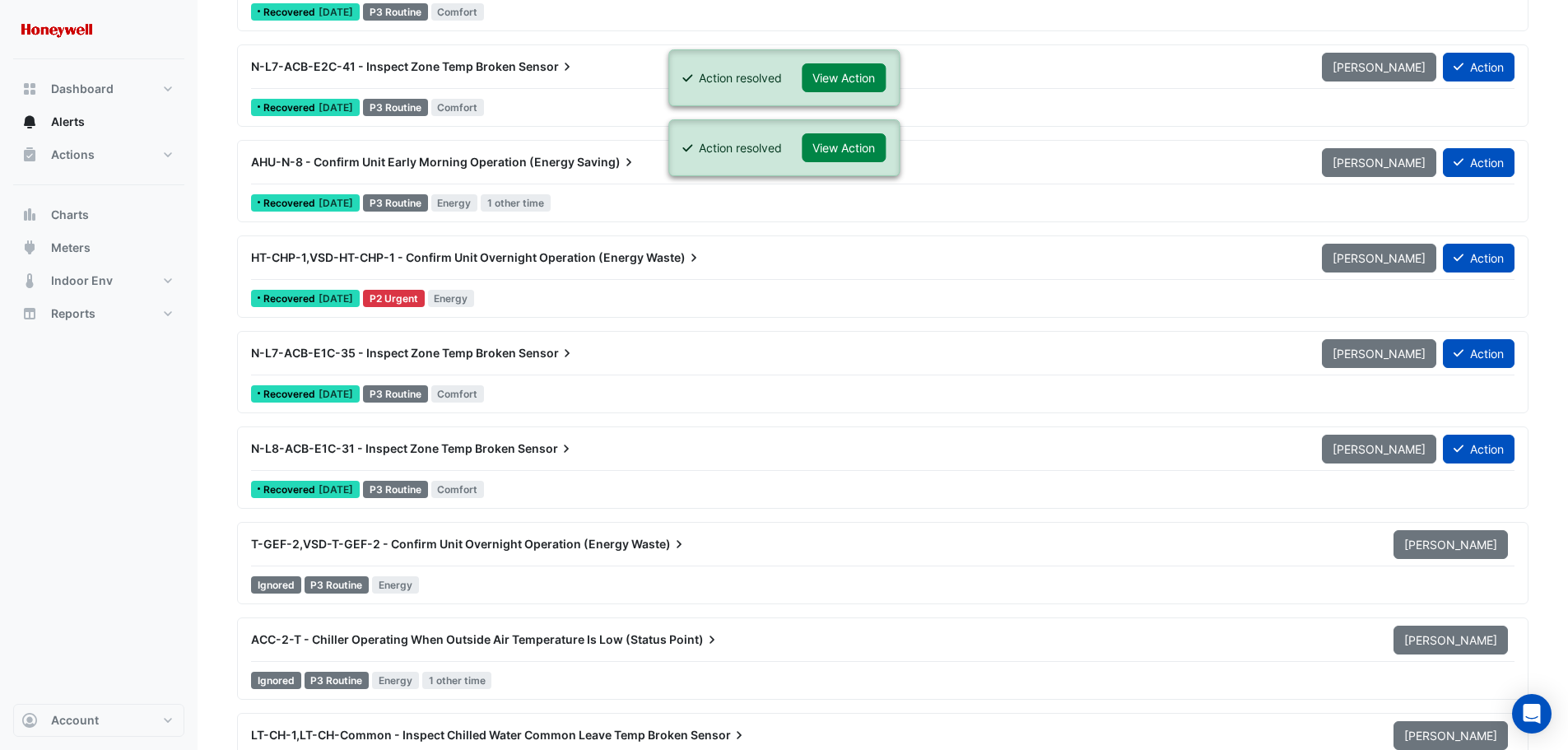
scroll to position [7982, 0]
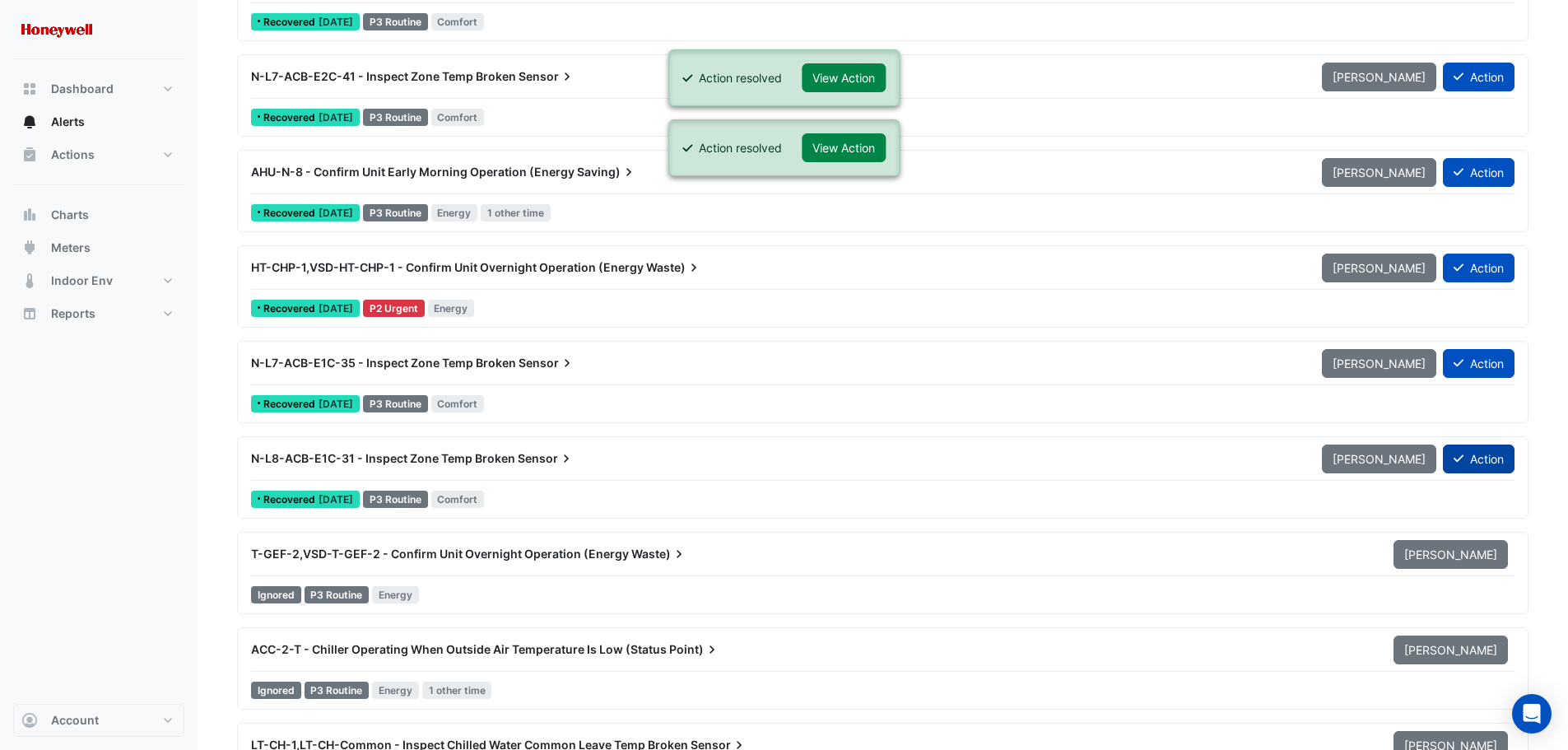
click at [1460, 460] on icon at bounding box center [1458, 458] width 10 height 11
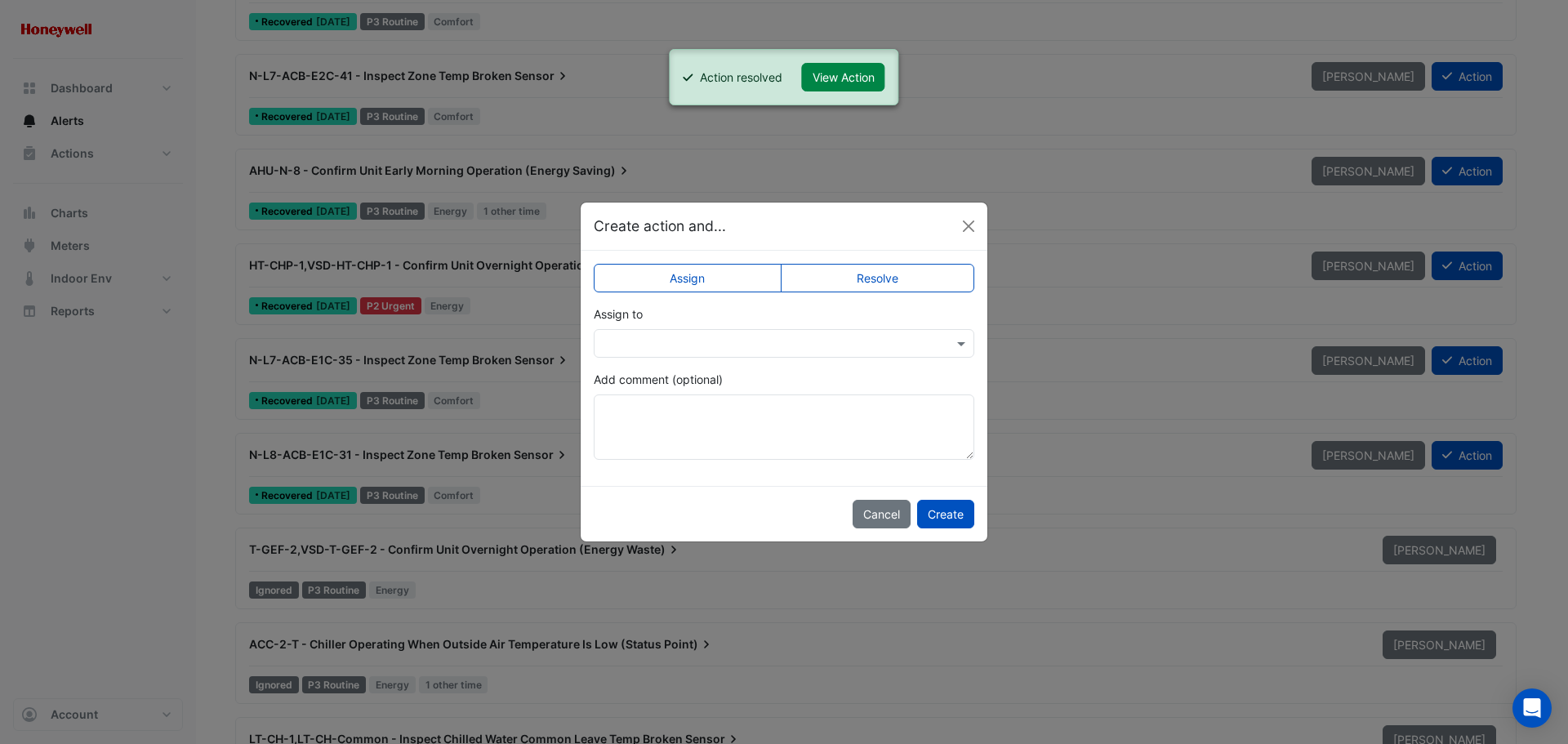
drag, startPoint x: 910, startPoint y: 276, endPoint x: 906, endPoint y: 297, distance: 21.4
click at [909, 276] on label "Resolve" at bounding box center [878, 278] width 194 height 28
click at [952, 512] on button "Create" at bounding box center [946, 513] width 57 height 28
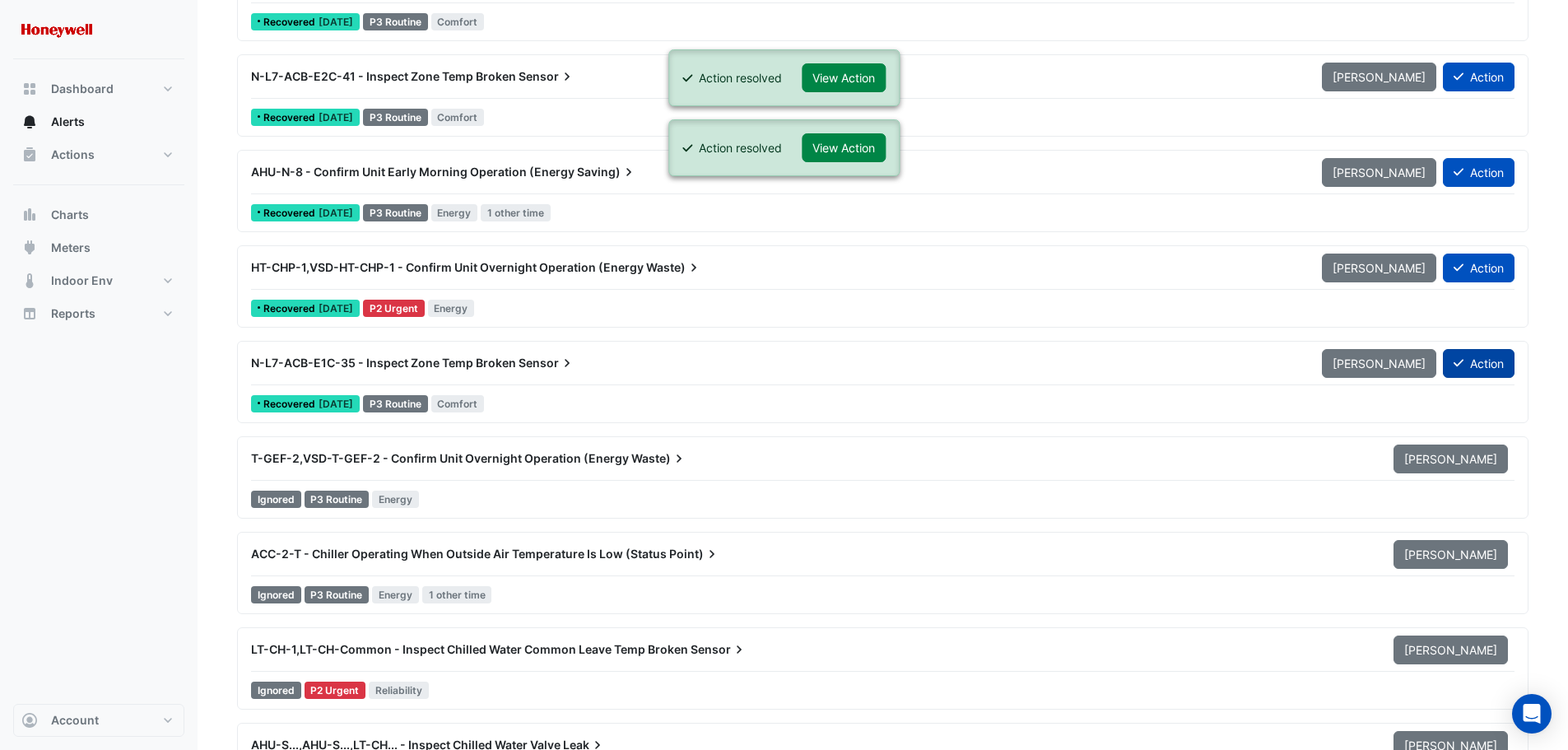
click at [1465, 366] on button "Action" at bounding box center [1479, 362] width 72 height 29
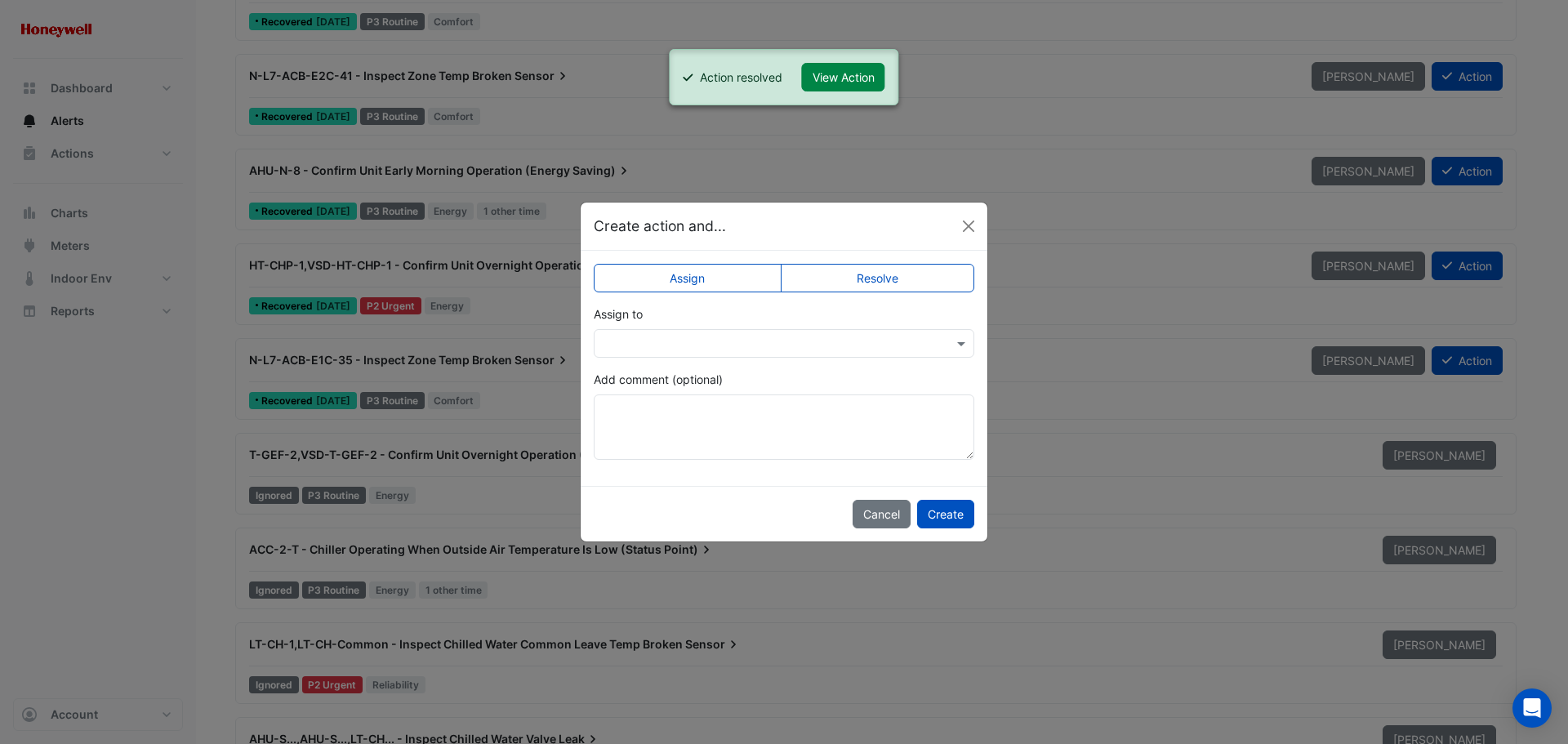
drag, startPoint x: 932, startPoint y: 278, endPoint x: 935, endPoint y: 299, distance: 21.2
click at [931, 278] on label "Resolve" at bounding box center [878, 278] width 194 height 28
click at [947, 513] on button "Create" at bounding box center [946, 513] width 57 height 28
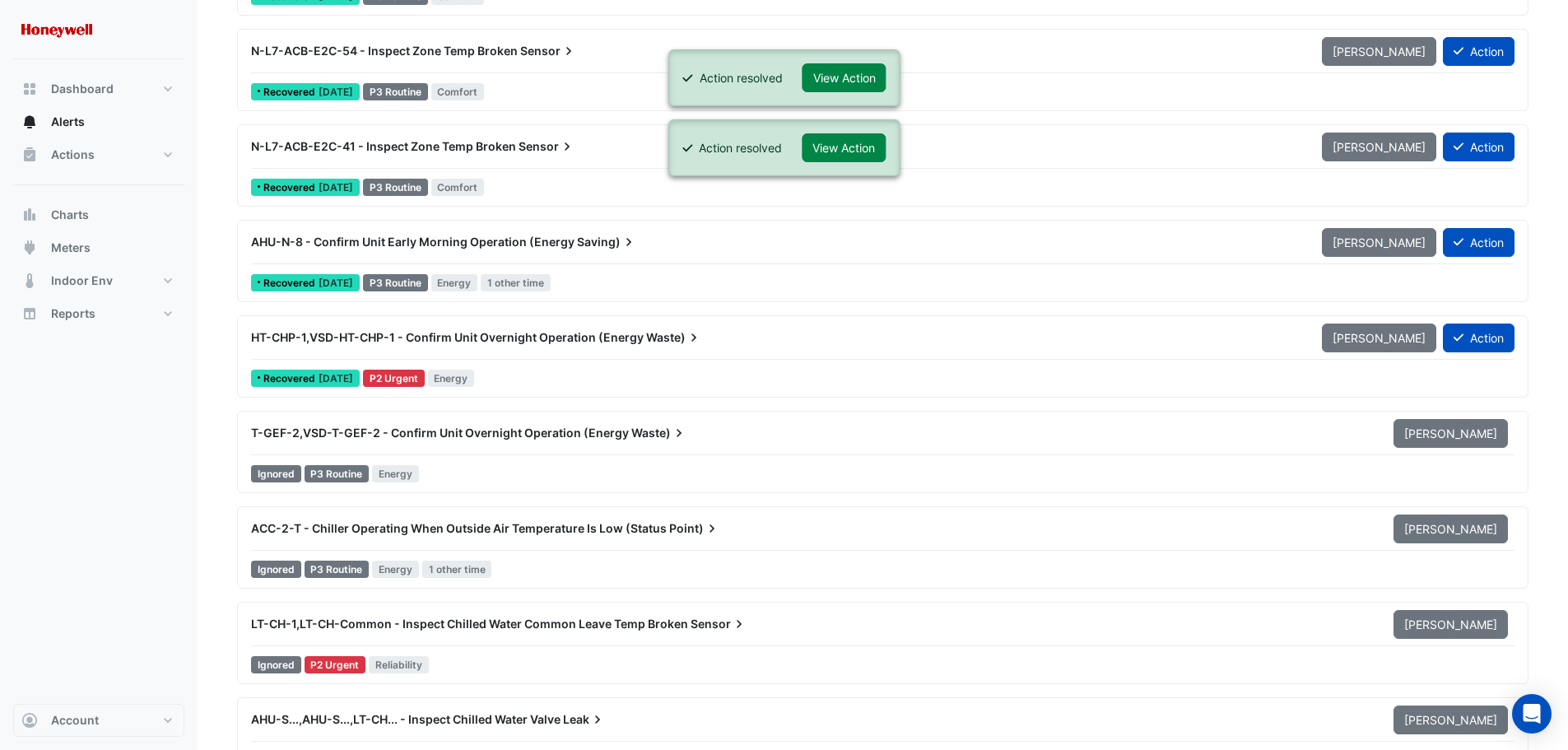
scroll to position [7817, 0]
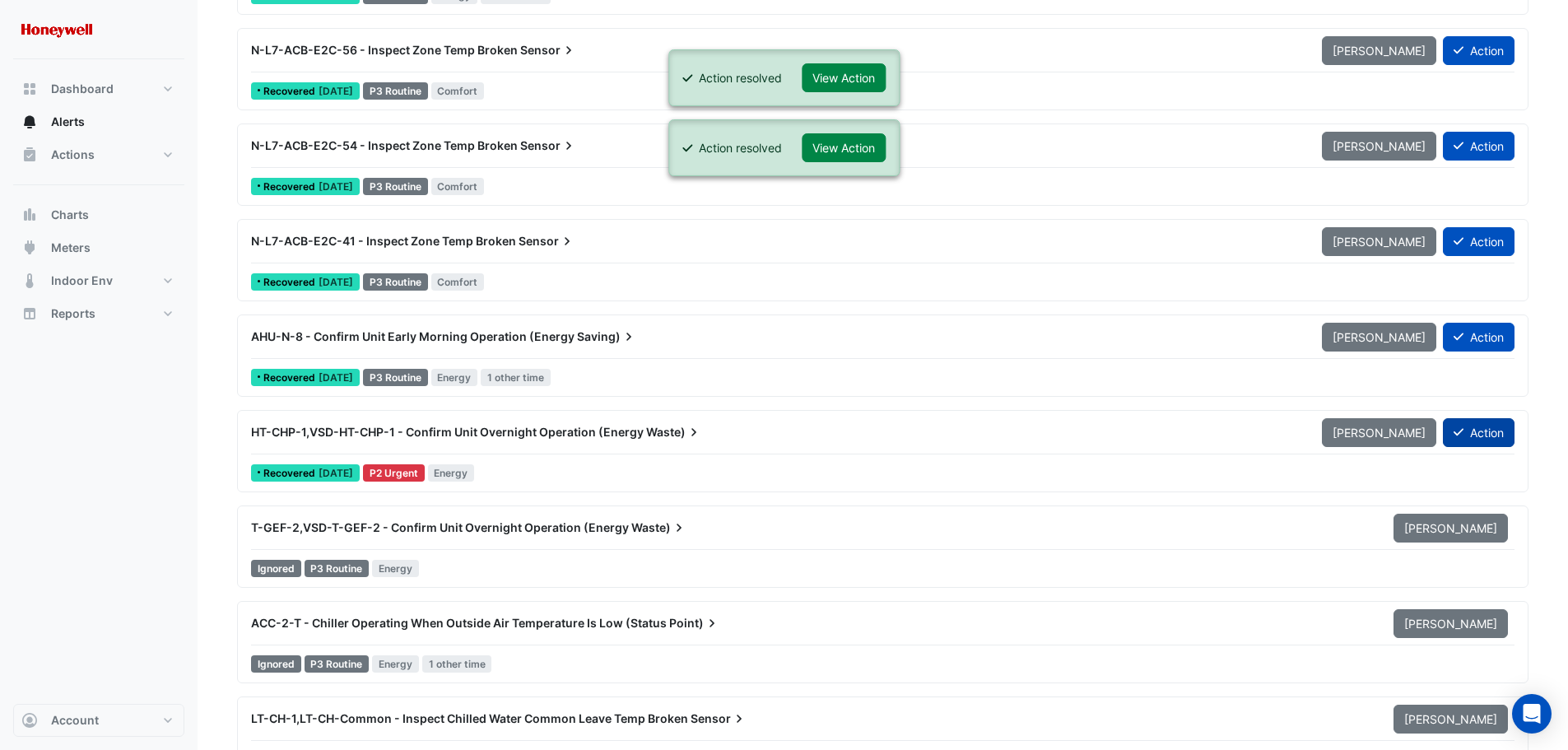
click at [1496, 428] on button "Action" at bounding box center [1479, 432] width 72 height 29
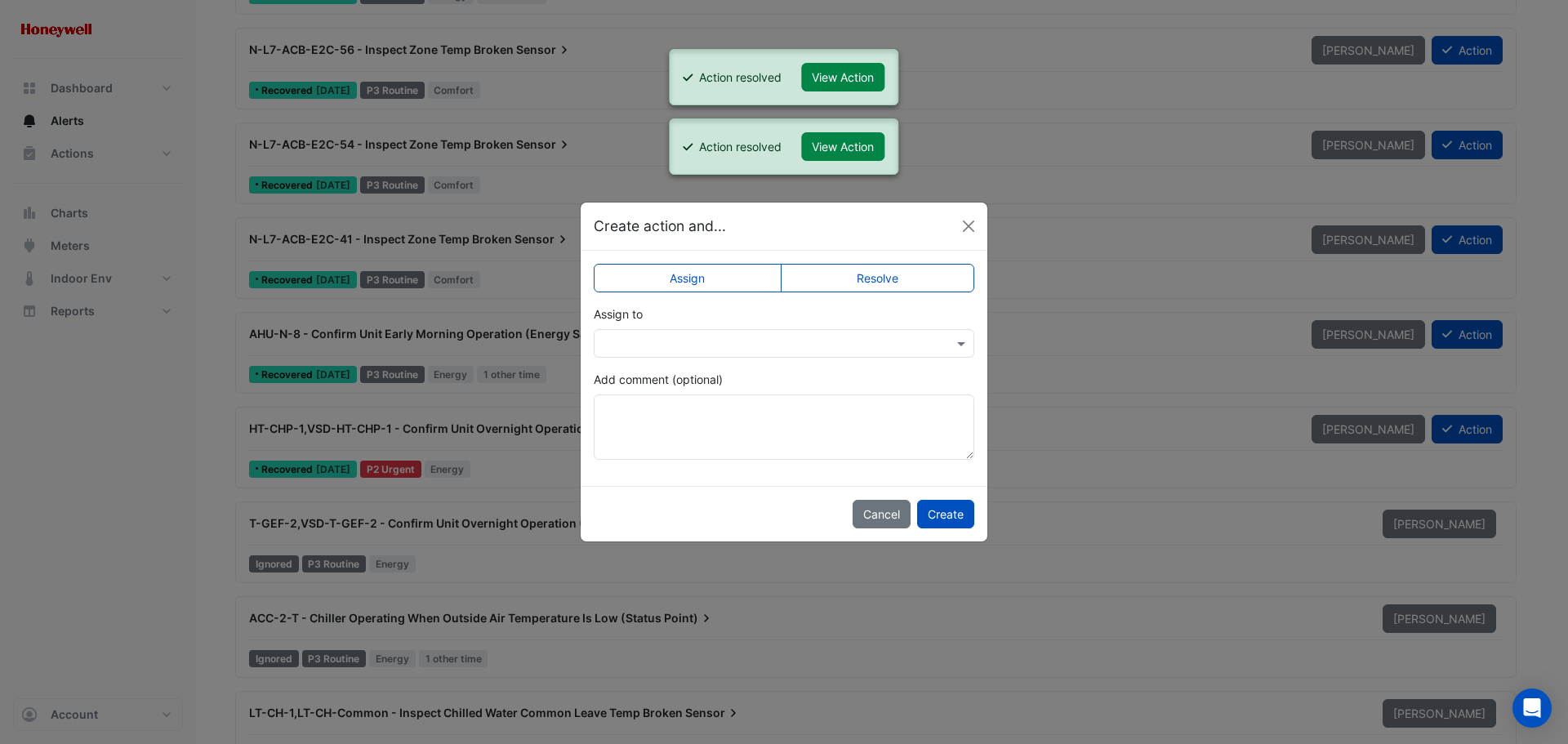
click at [922, 280] on label "Resolve" at bounding box center [878, 278] width 194 height 28
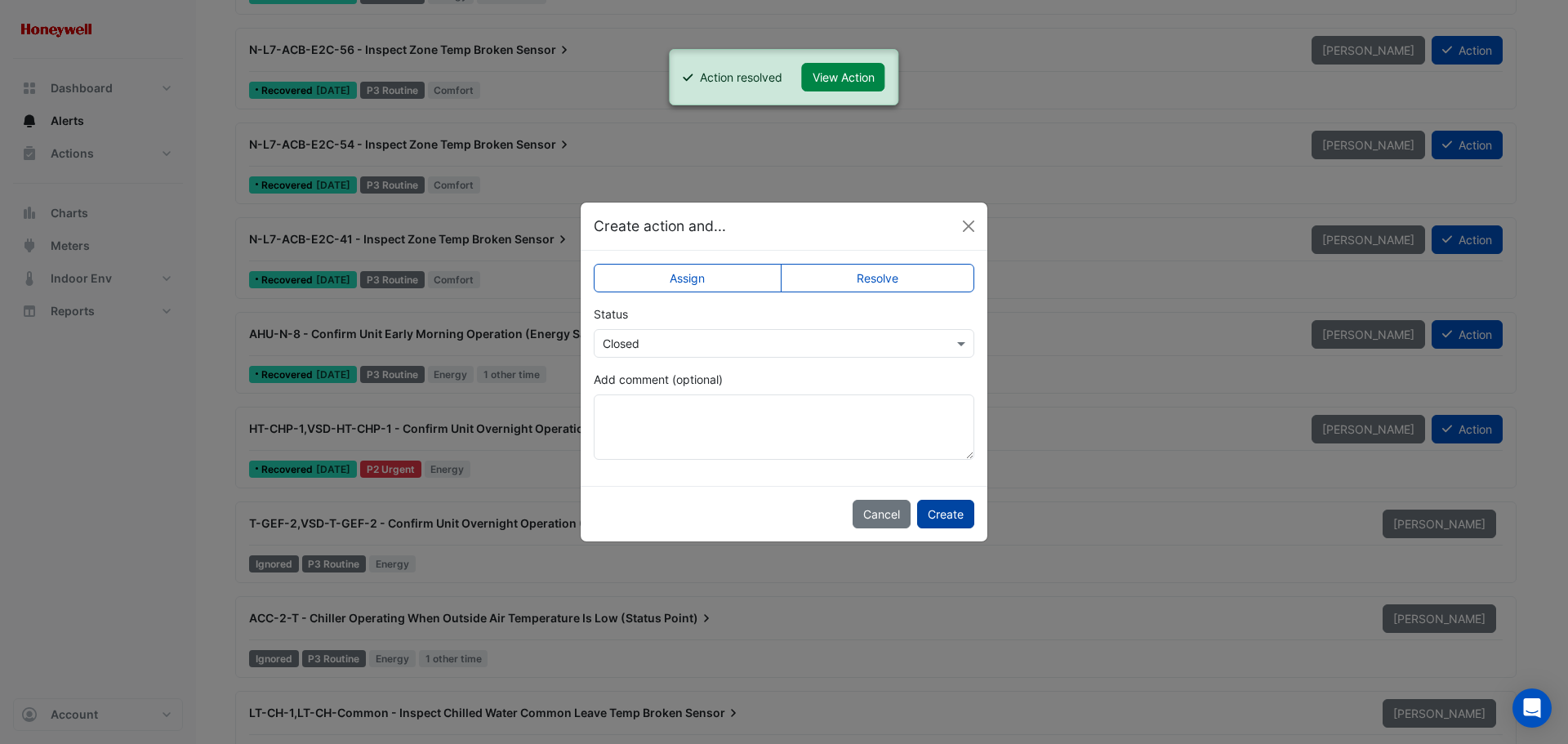
click at [947, 514] on button "Create" at bounding box center [946, 513] width 57 height 28
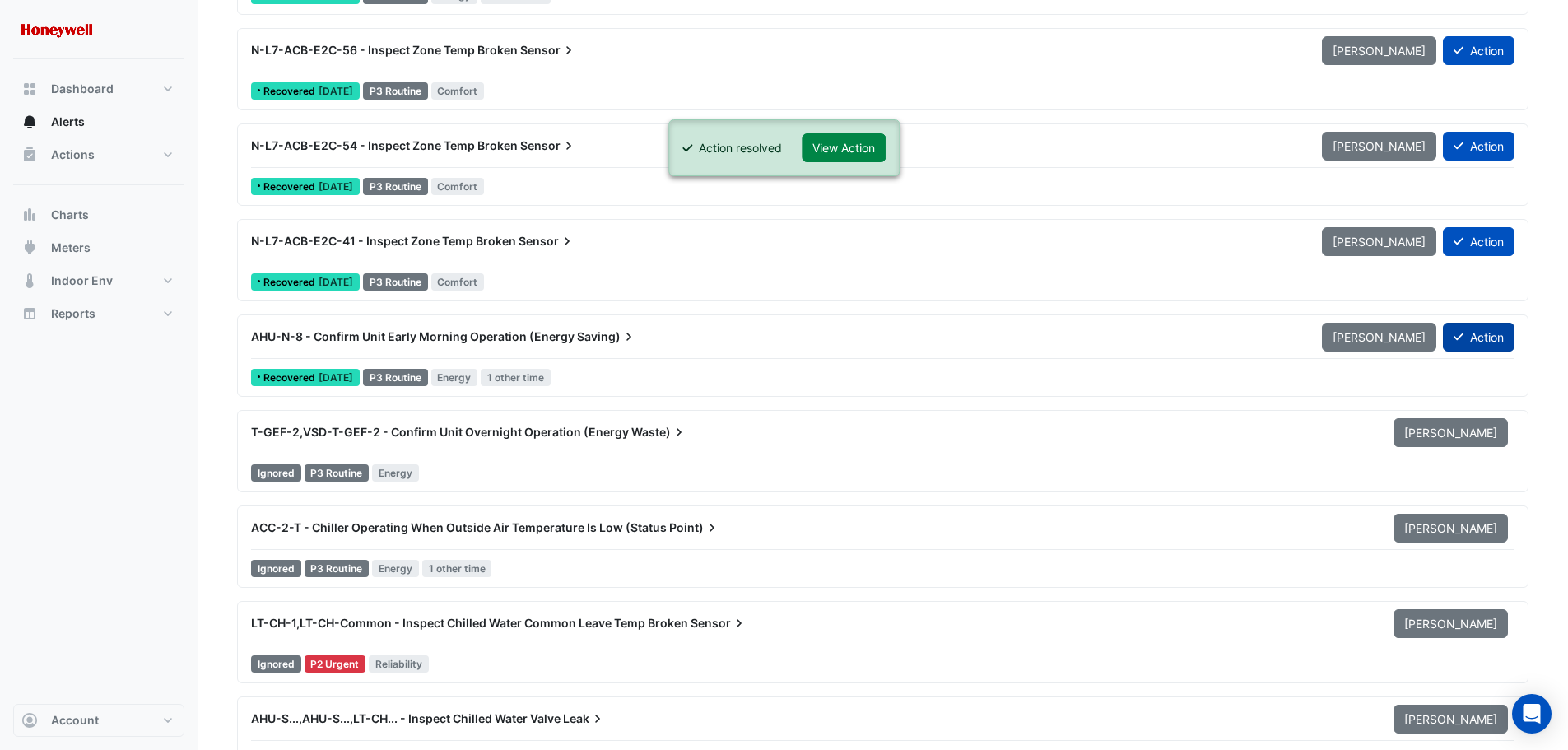
click at [1480, 333] on button "Action" at bounding box center [1479, 336] width 72 height 29
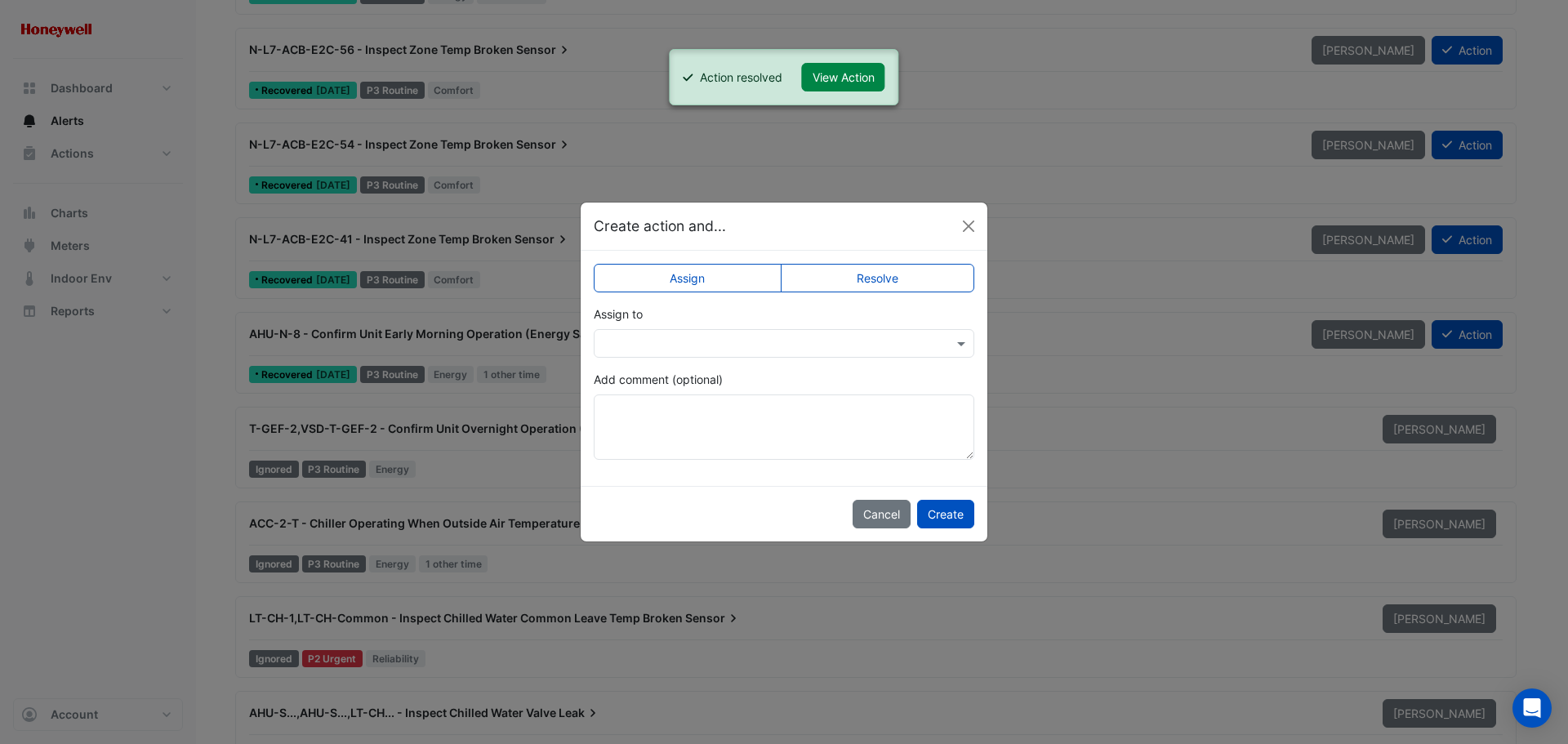
click at [847, 280] on label "Resolve" at bounding box center [878, 278] width 194 height 28
click at [948, 513] on button "Create" at bounding box center [946, 513] width 57 height 28
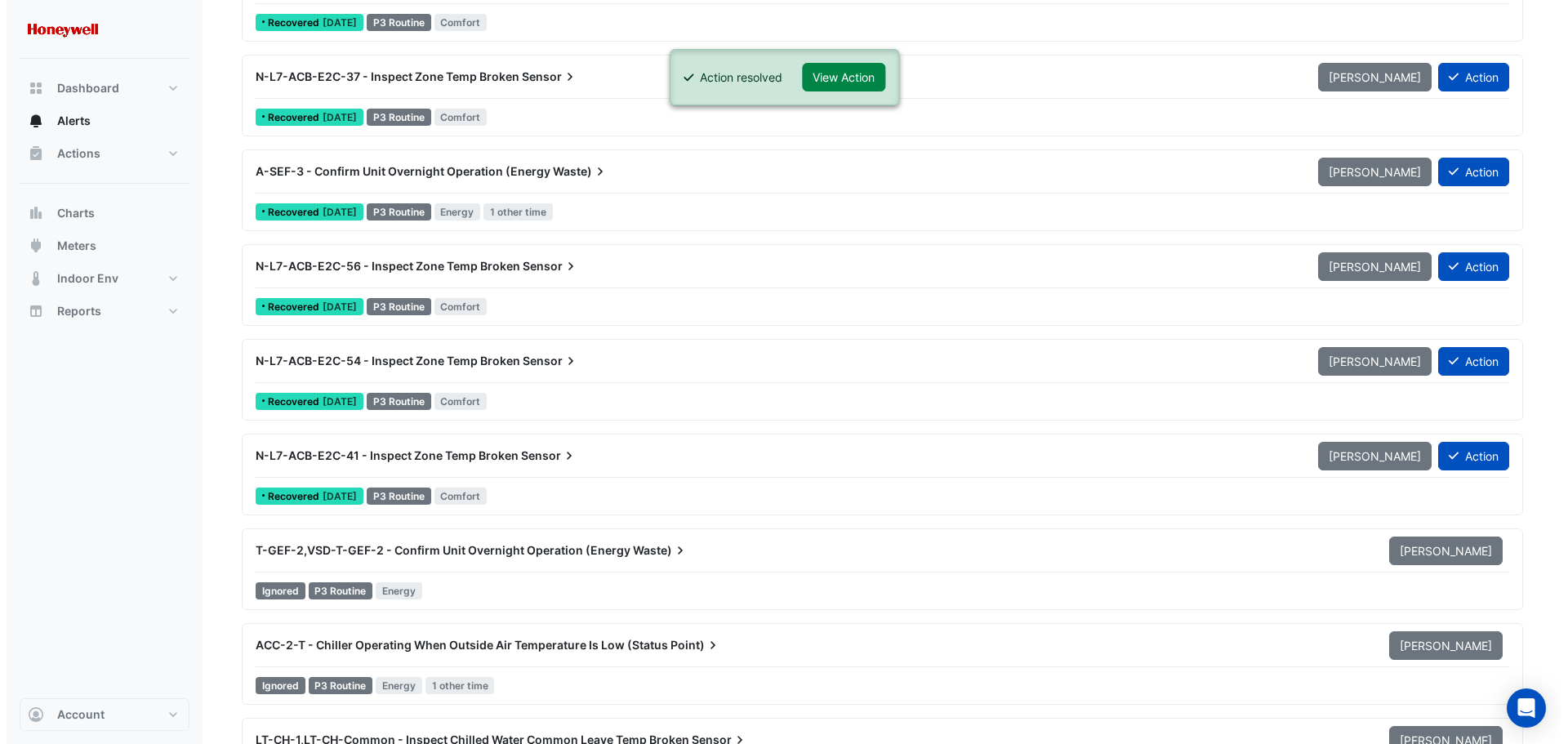
scroll to position [7511, 0]
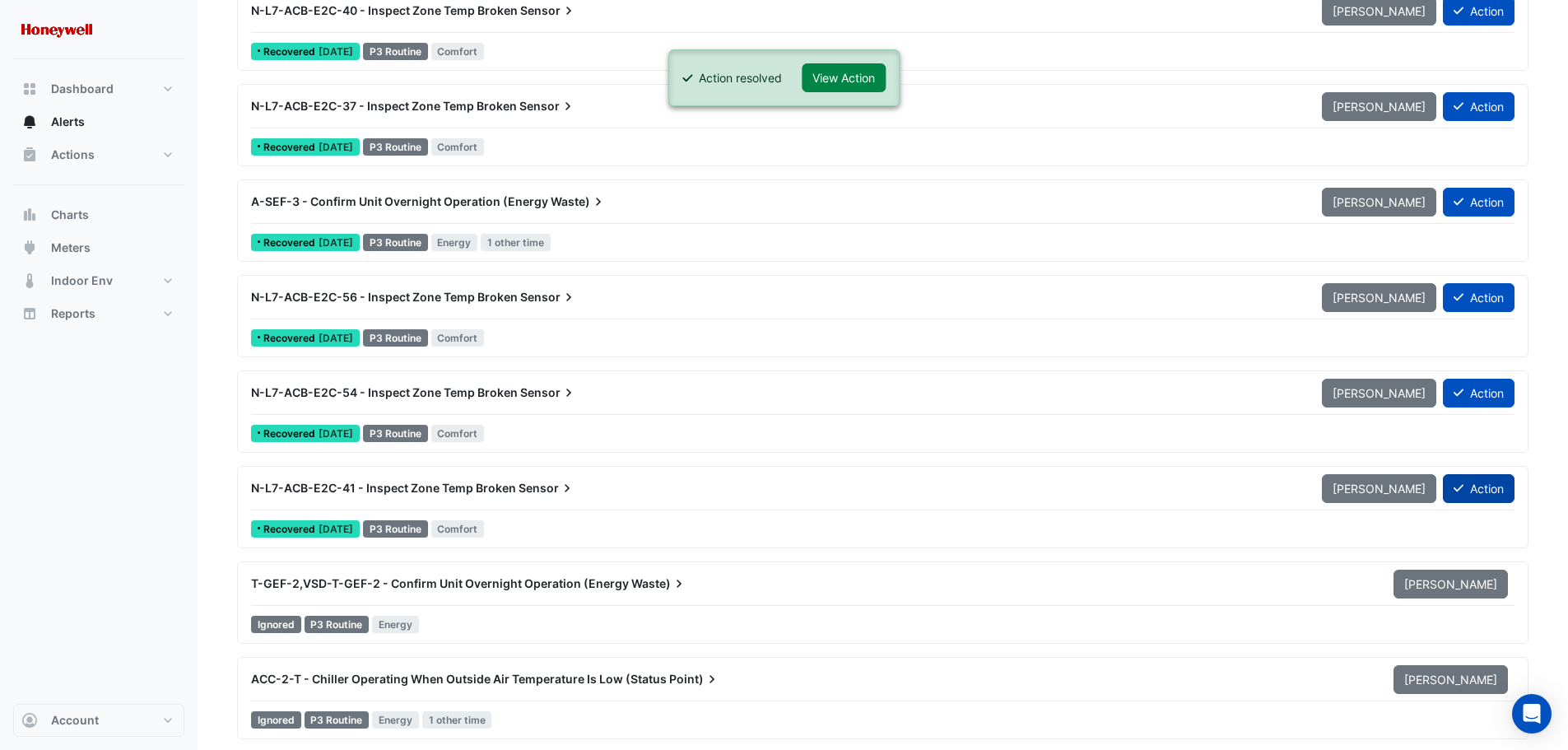
click at [1477, 493] on button "Action" at bounding box center [1479, 488] width 72 height 29
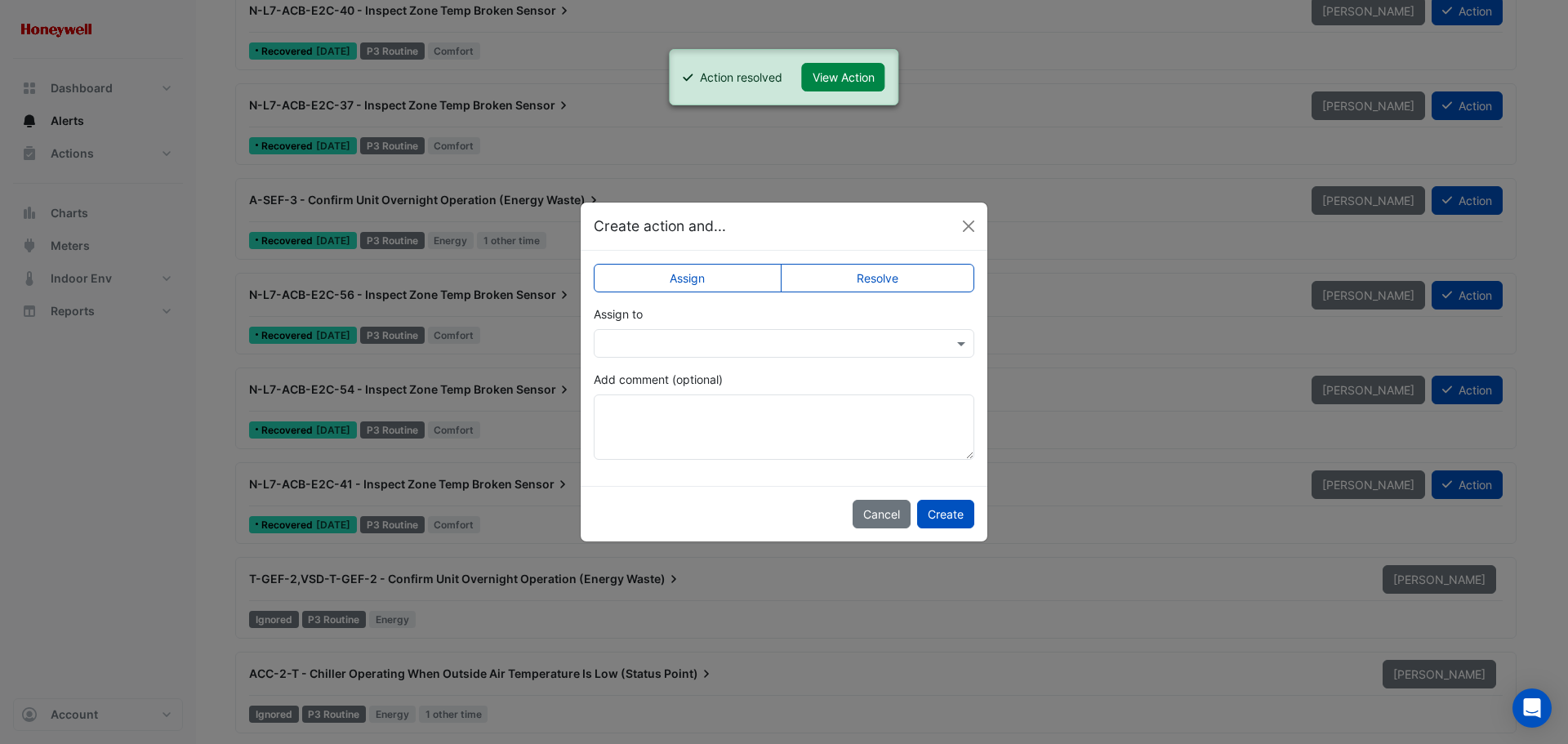
click at [901, 282] on label "Resolve" at bounding box center [878, 278] width 194 height 28
click at [960, 517] on button "Create" at bounding box center [946, 513] width 57 height 28
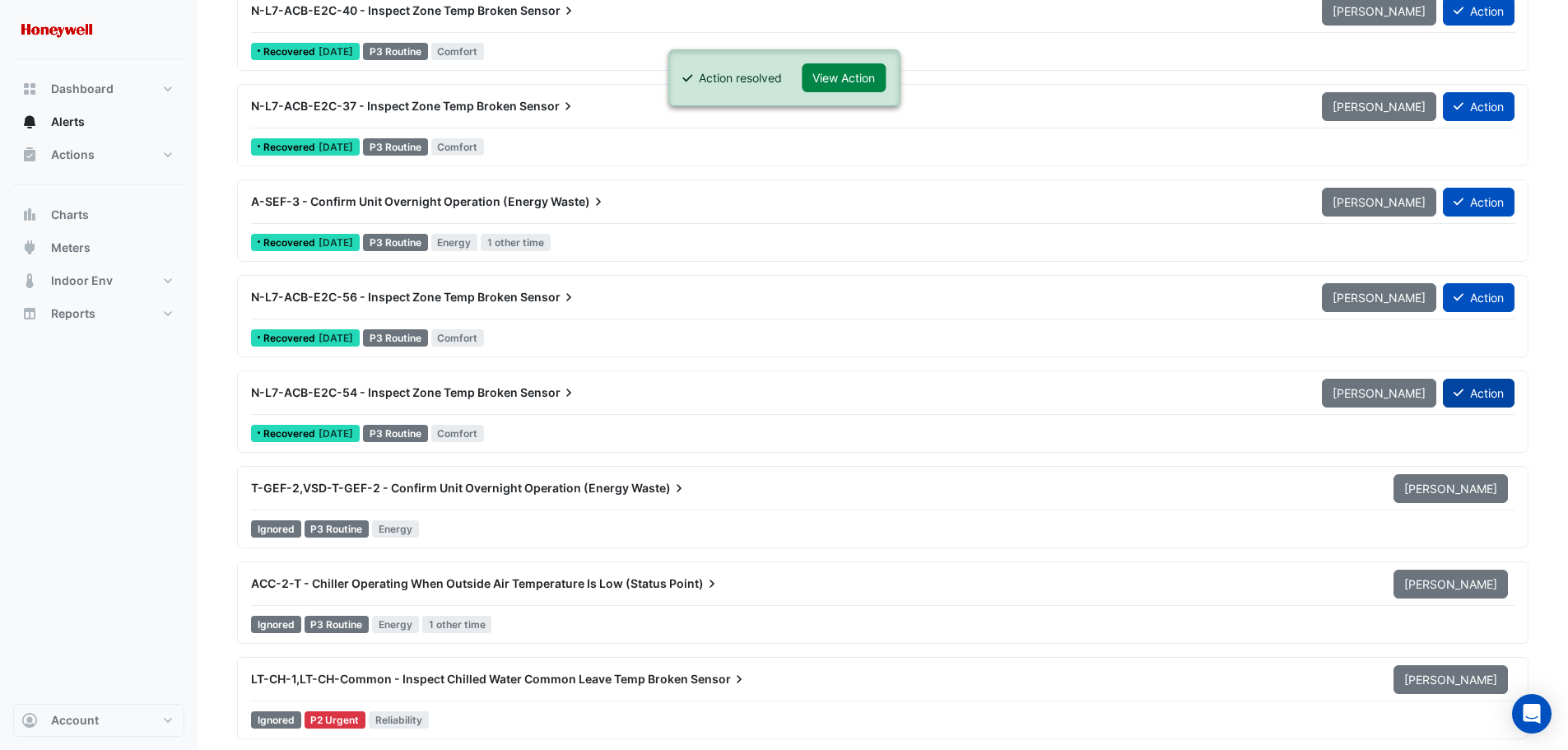
click at [1473, 391] on button "Action" at bounding box center [1479, 393] width 72 height 29
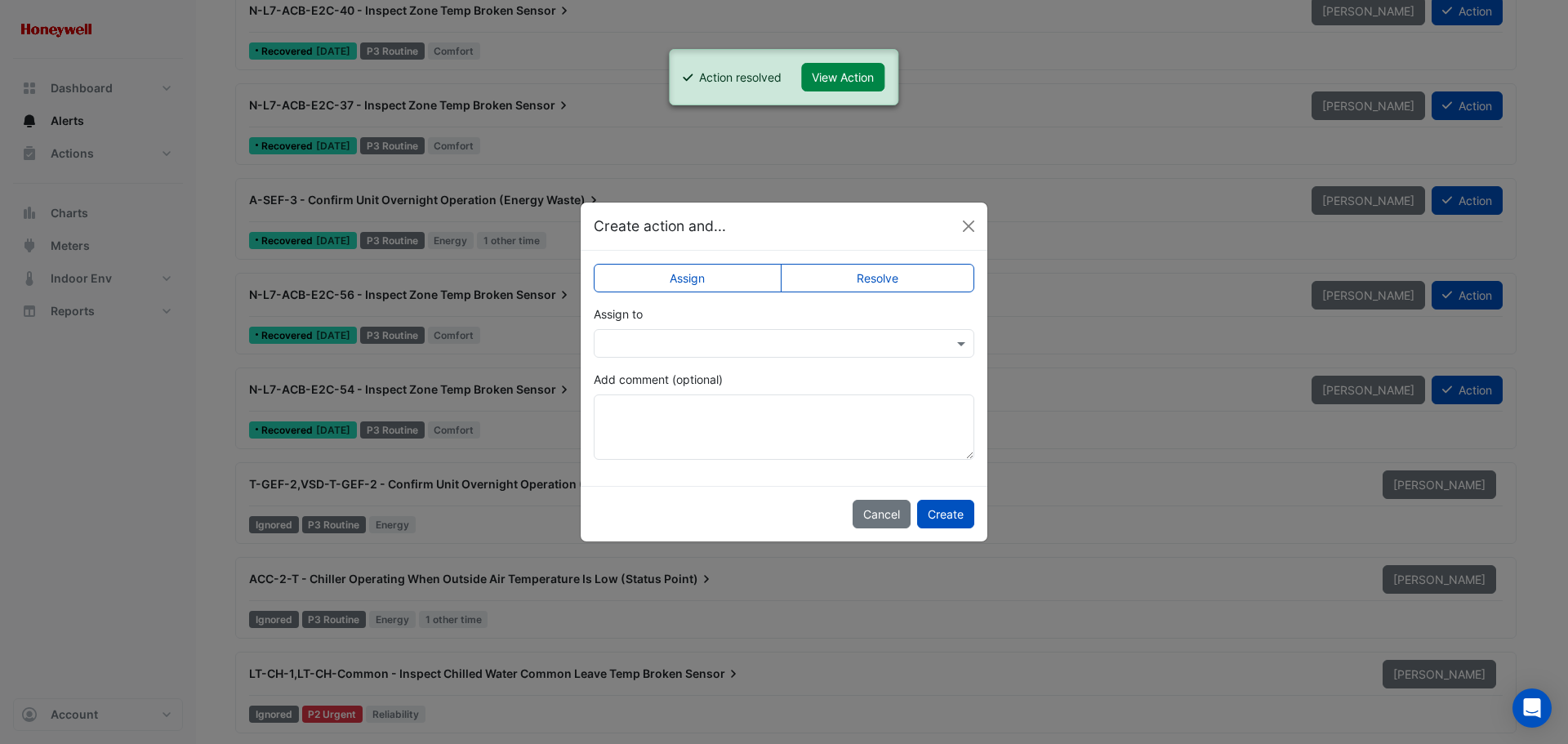
click at [917, 285] on label "Resolve" at bounding box center [878, 278] width 194 height 28
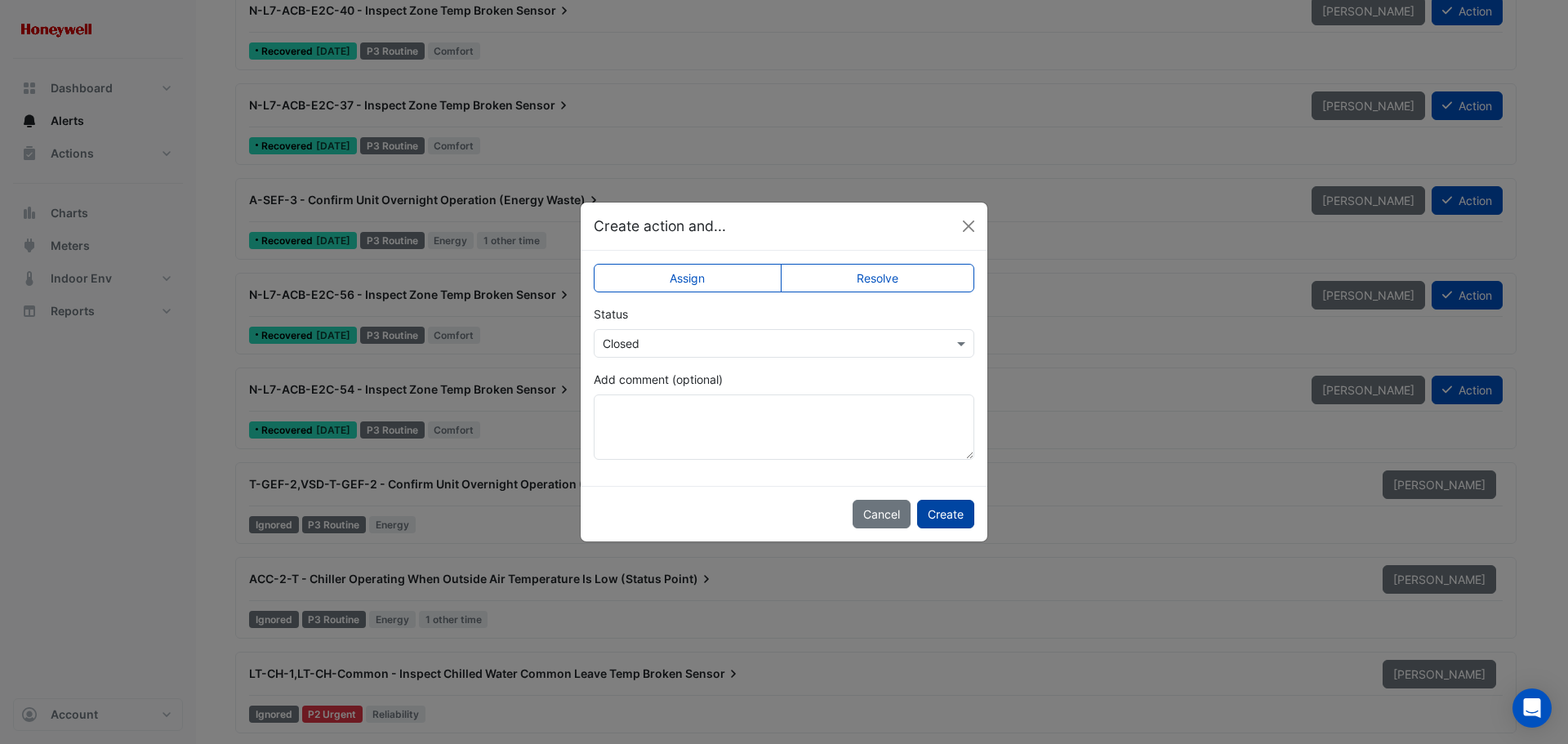
click at [946, 522] on button "Create" at bounding box center [946, 513] width 57 height 28
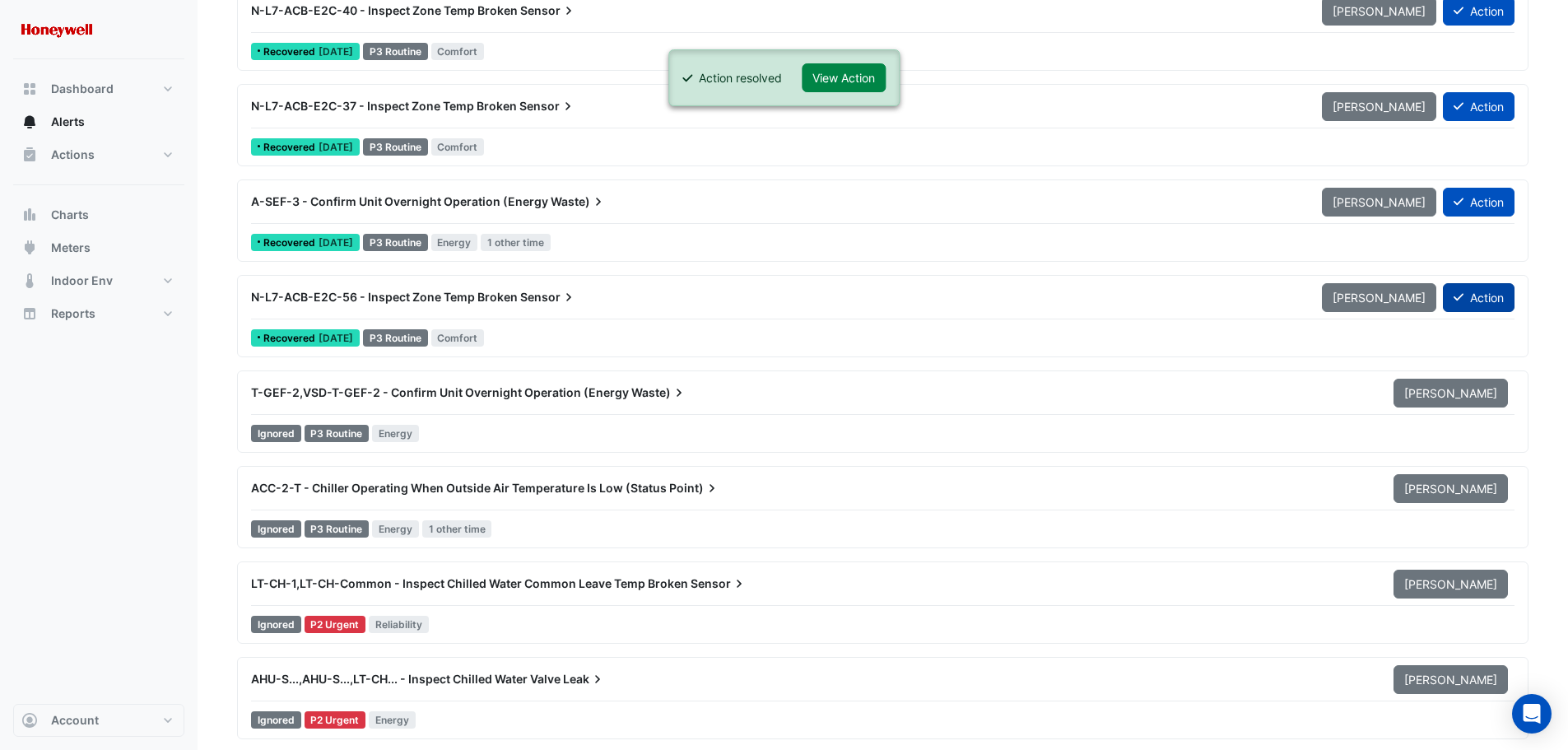
click at [1478, 297] on button "Action" at bounding box center [1479, 297] width 72 height 29
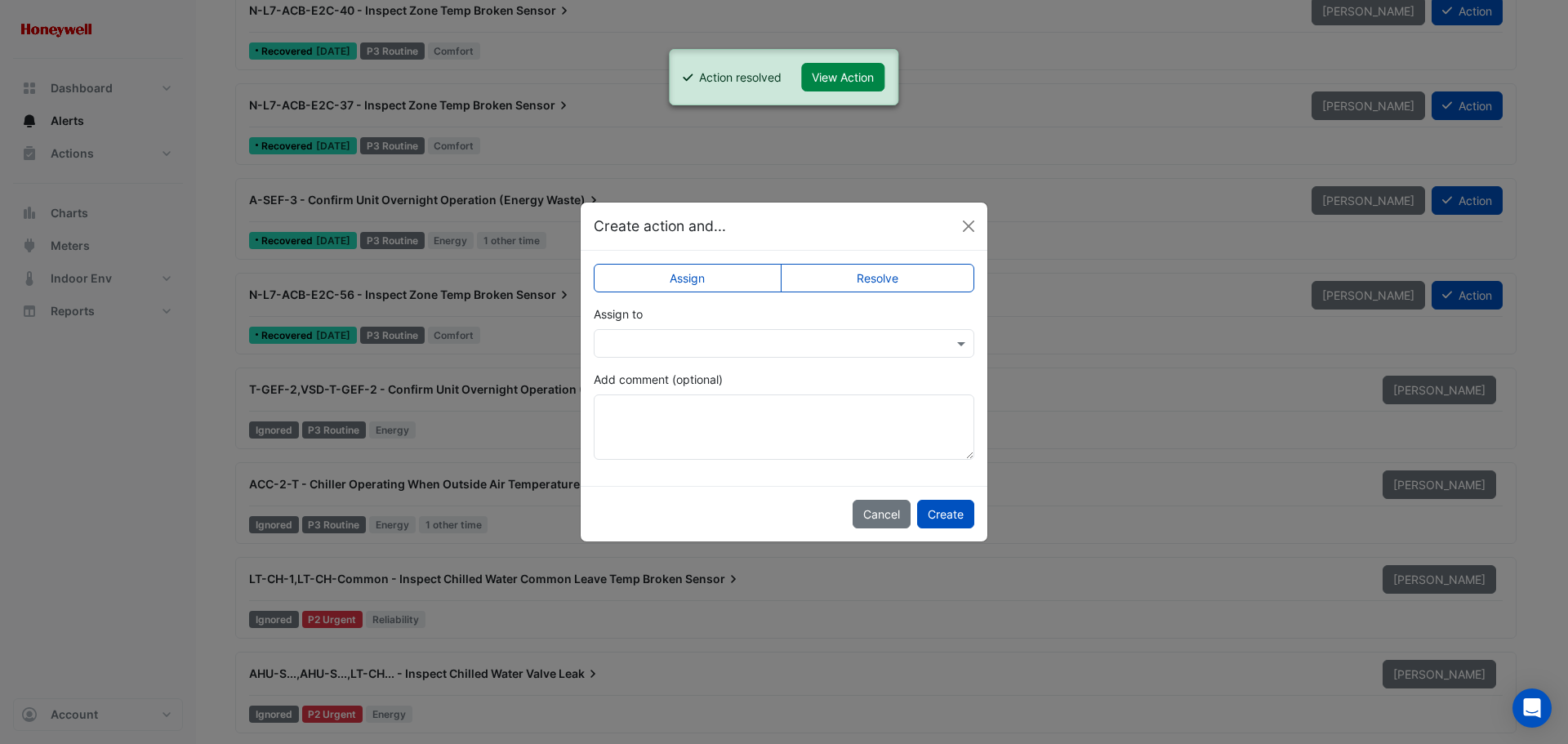
click at [879, 277] on label "Resolve" at bounding box center [878, 278] width 194 height 28
click at [956, 510] on button "Create" at bounding box center [946, 513] width 57 height 28
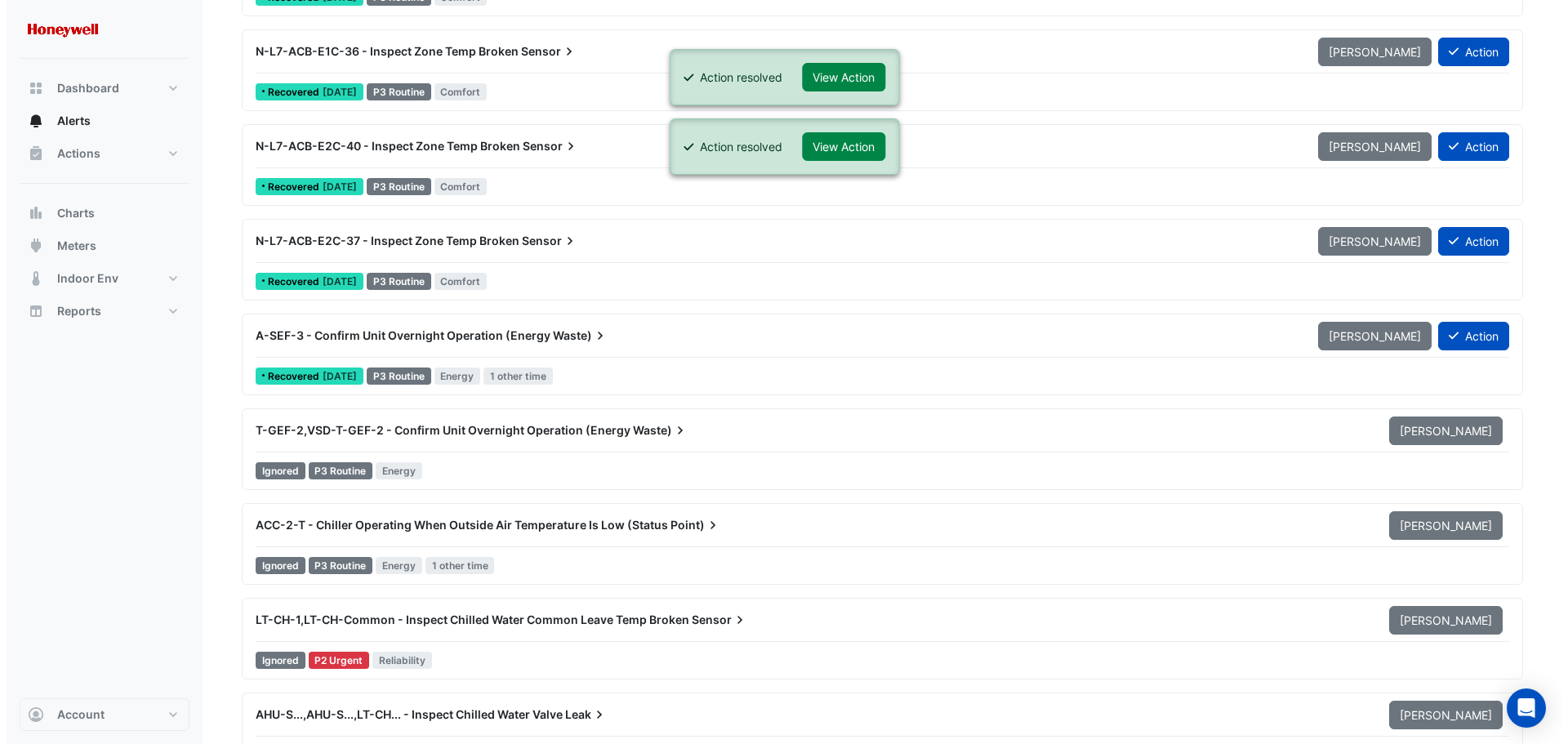
scroll to position [7347, 0]
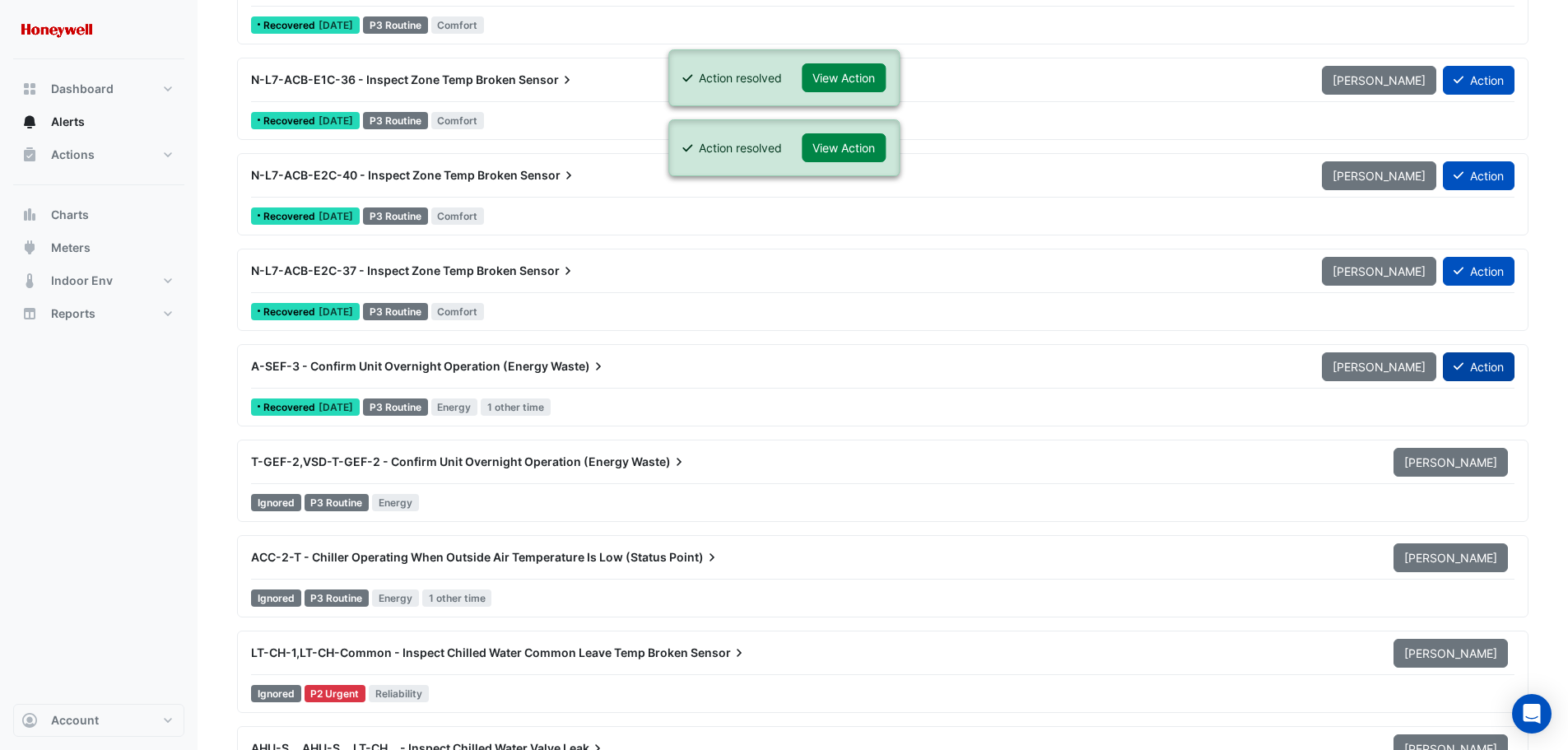
click at [1484, 362] on button "Action" at bounding box center [1479, 366] width 72 height 29
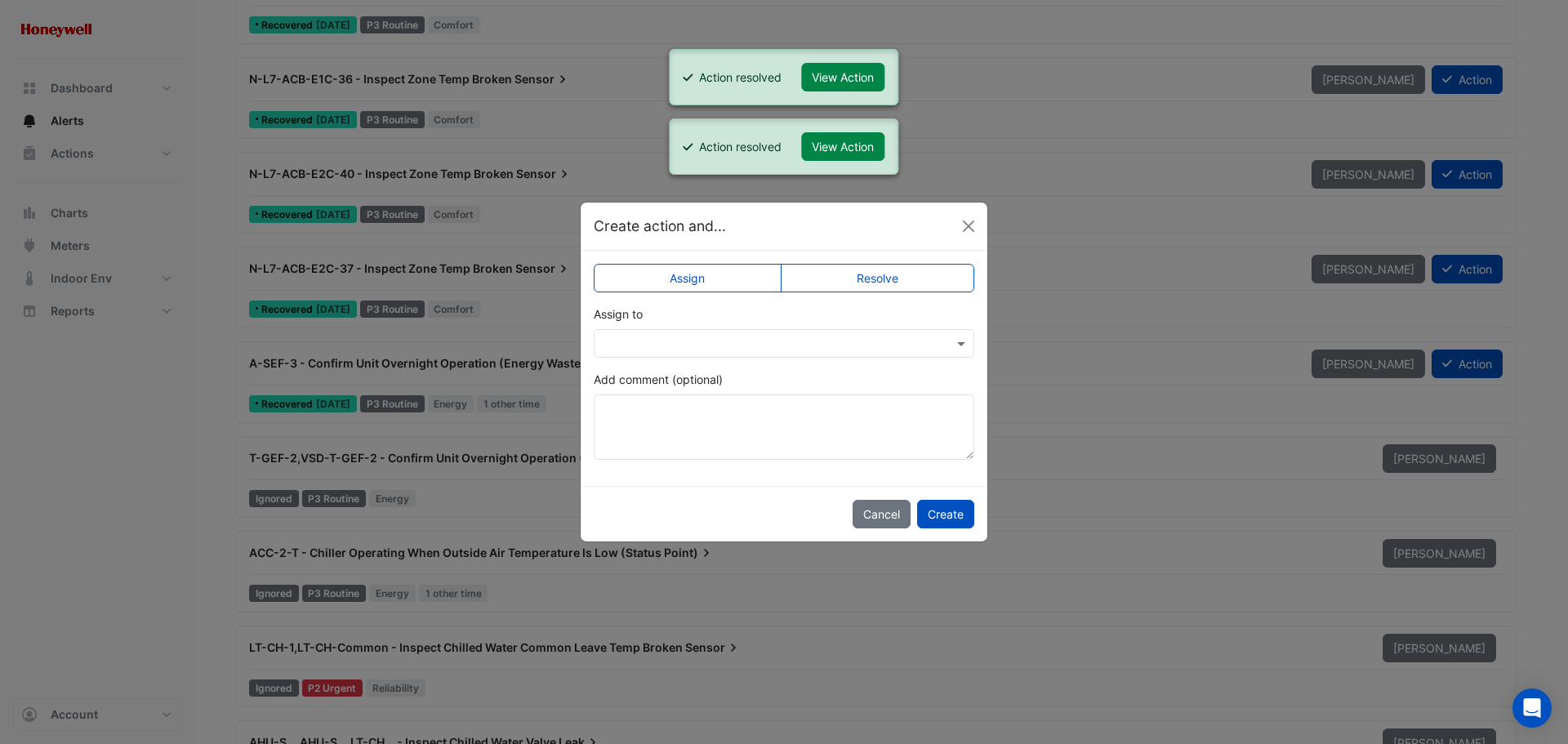
click at [917, 280] on label "Resolve" at bounding box center [878, 278] width 194 height 28
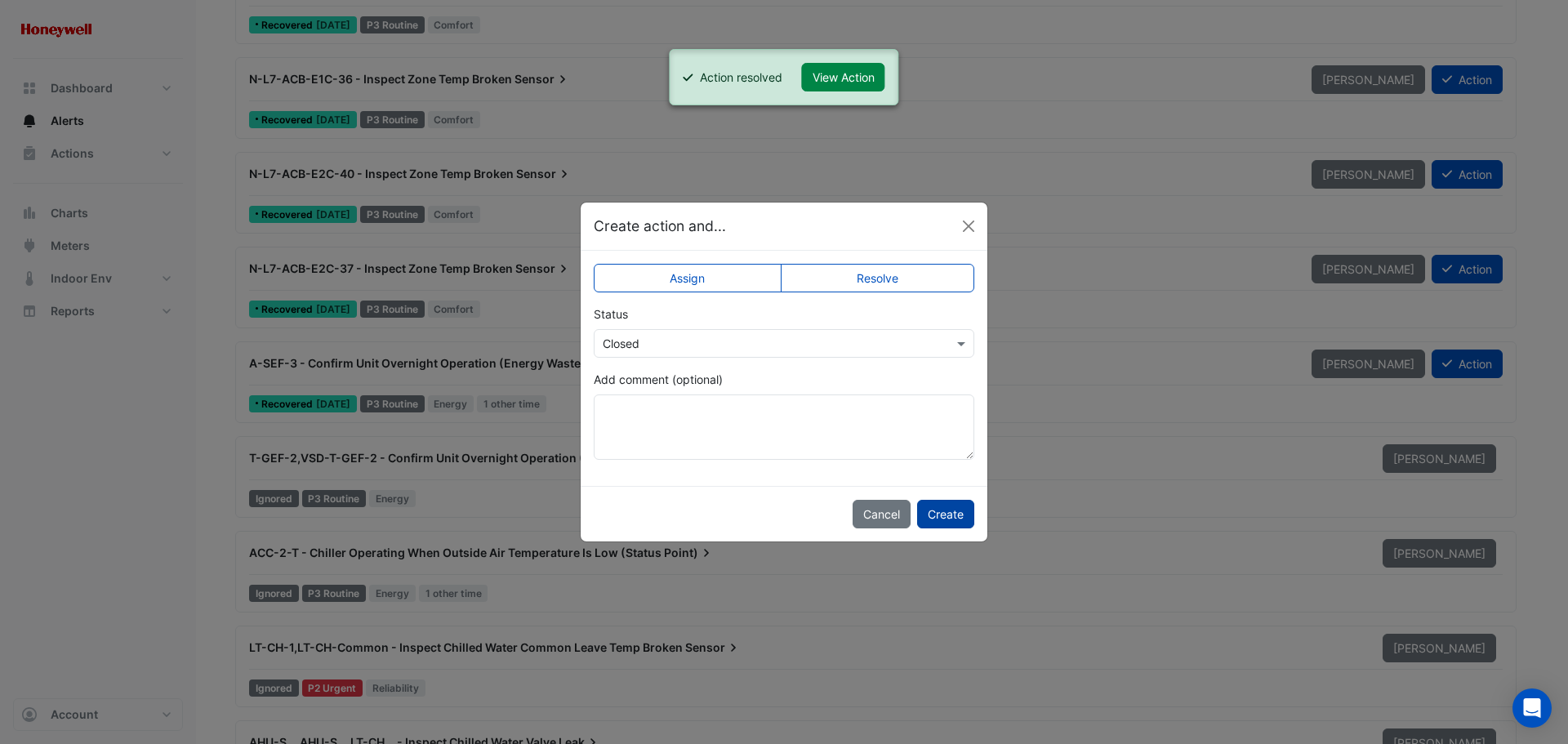
click at [957, 514] on button "Create" at bounding box center [946, 513] width 57 height 28
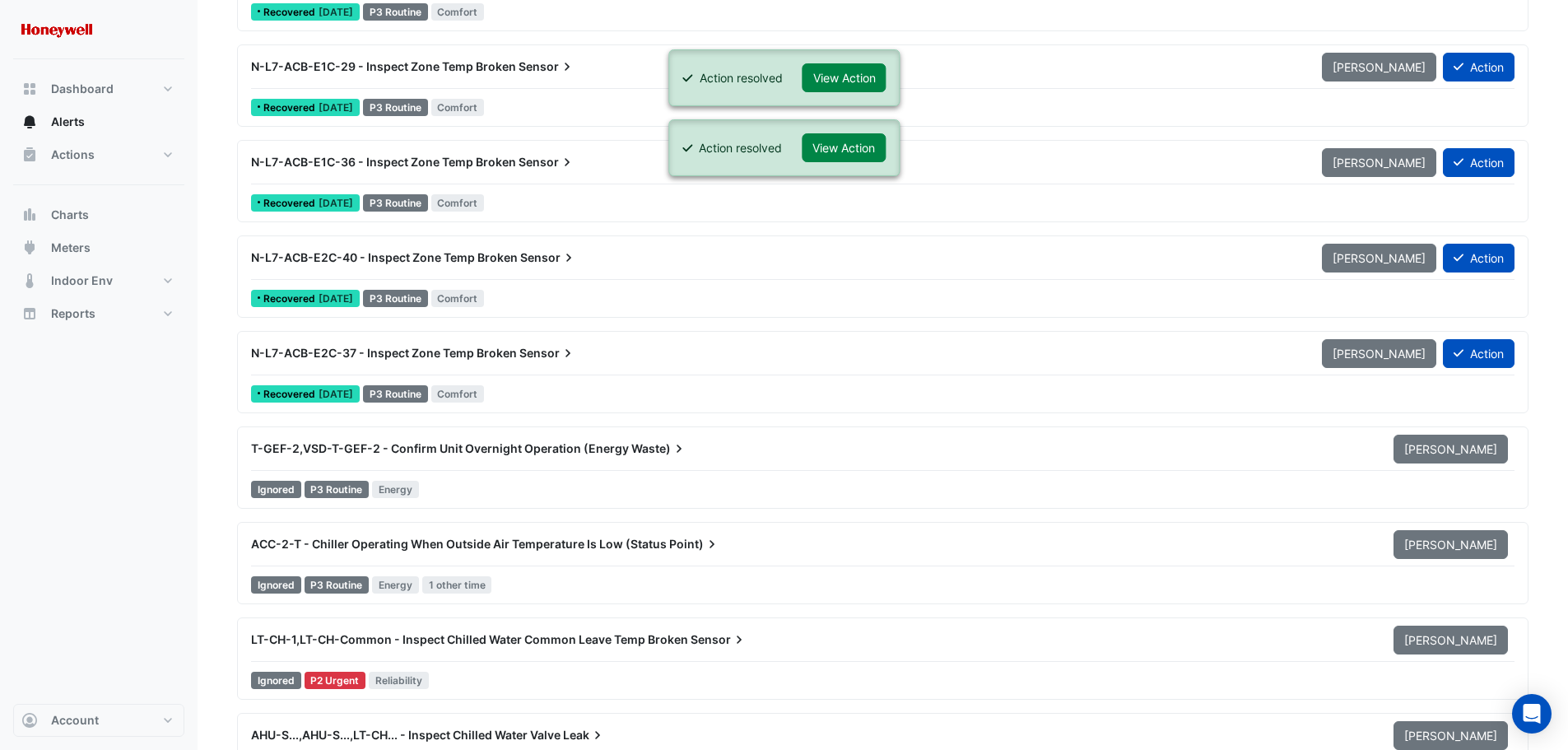
scroll to position [7242, 0]
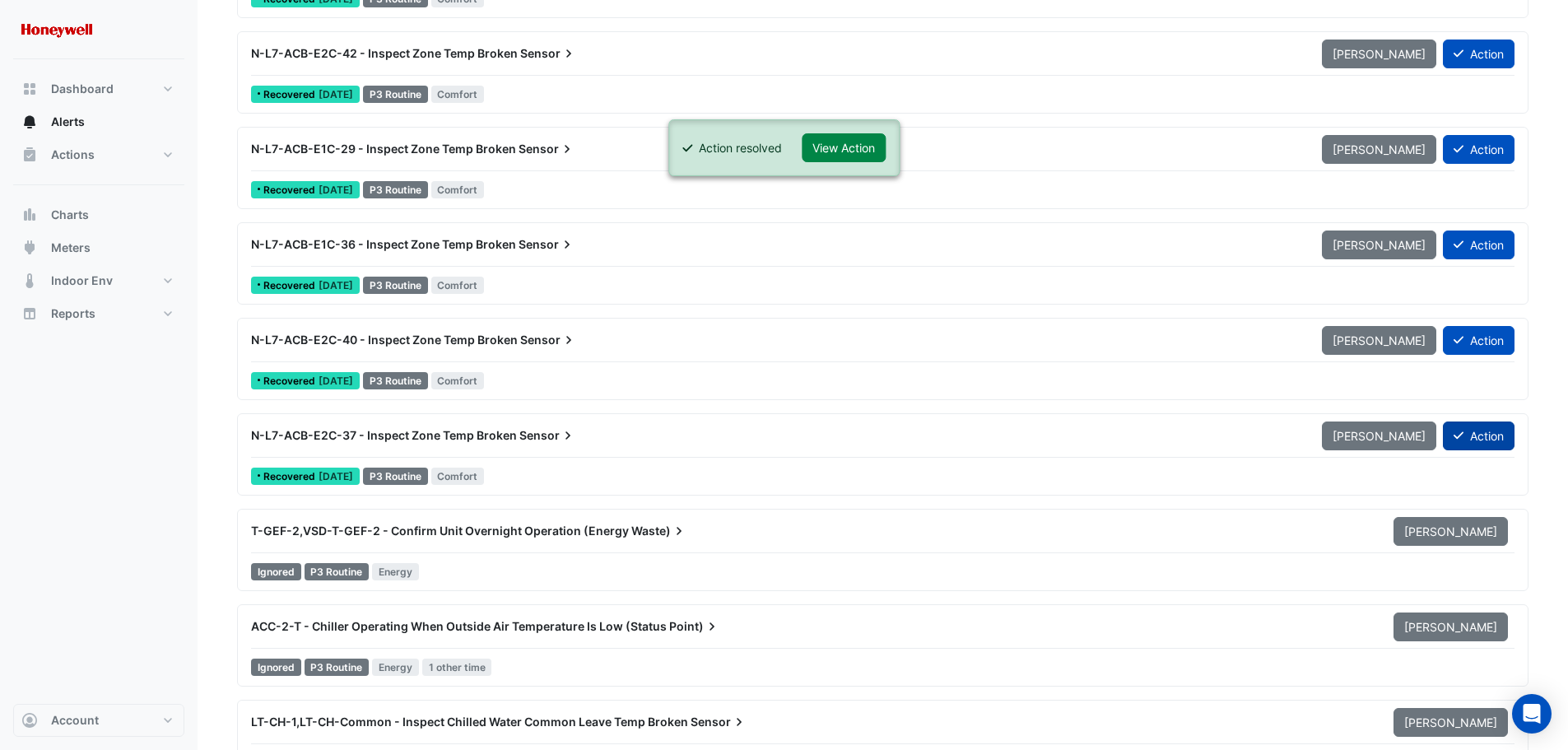
click at [1464, 433] on button "Action" at bounding box center [1479, 435] width 72 height 29
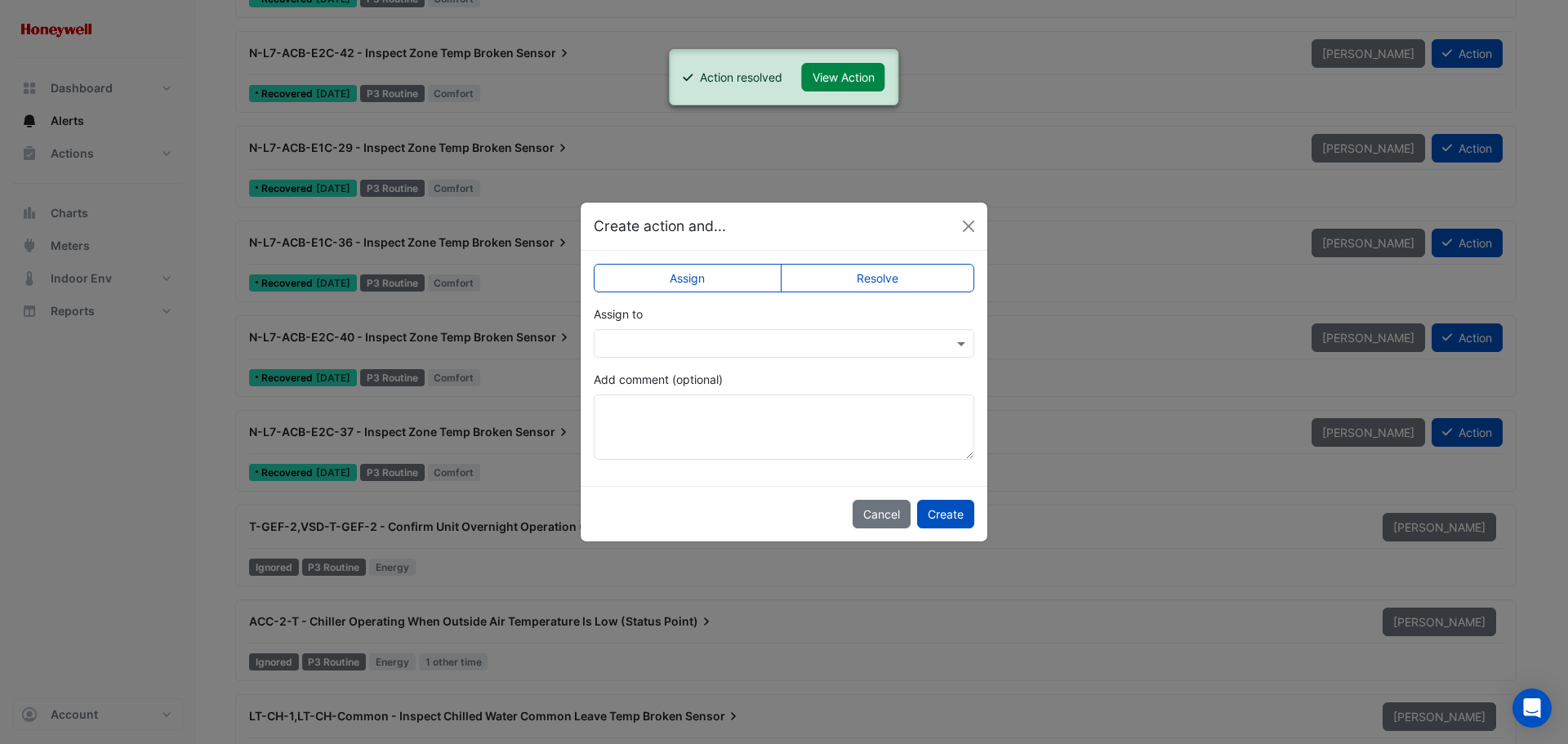
click at [856, 280] on label "Resolve" at bounding box center [878, 278] width 194 height 28
click at [941, 512] on button "Create" at bounding box center [946, 513] width 57 height 28
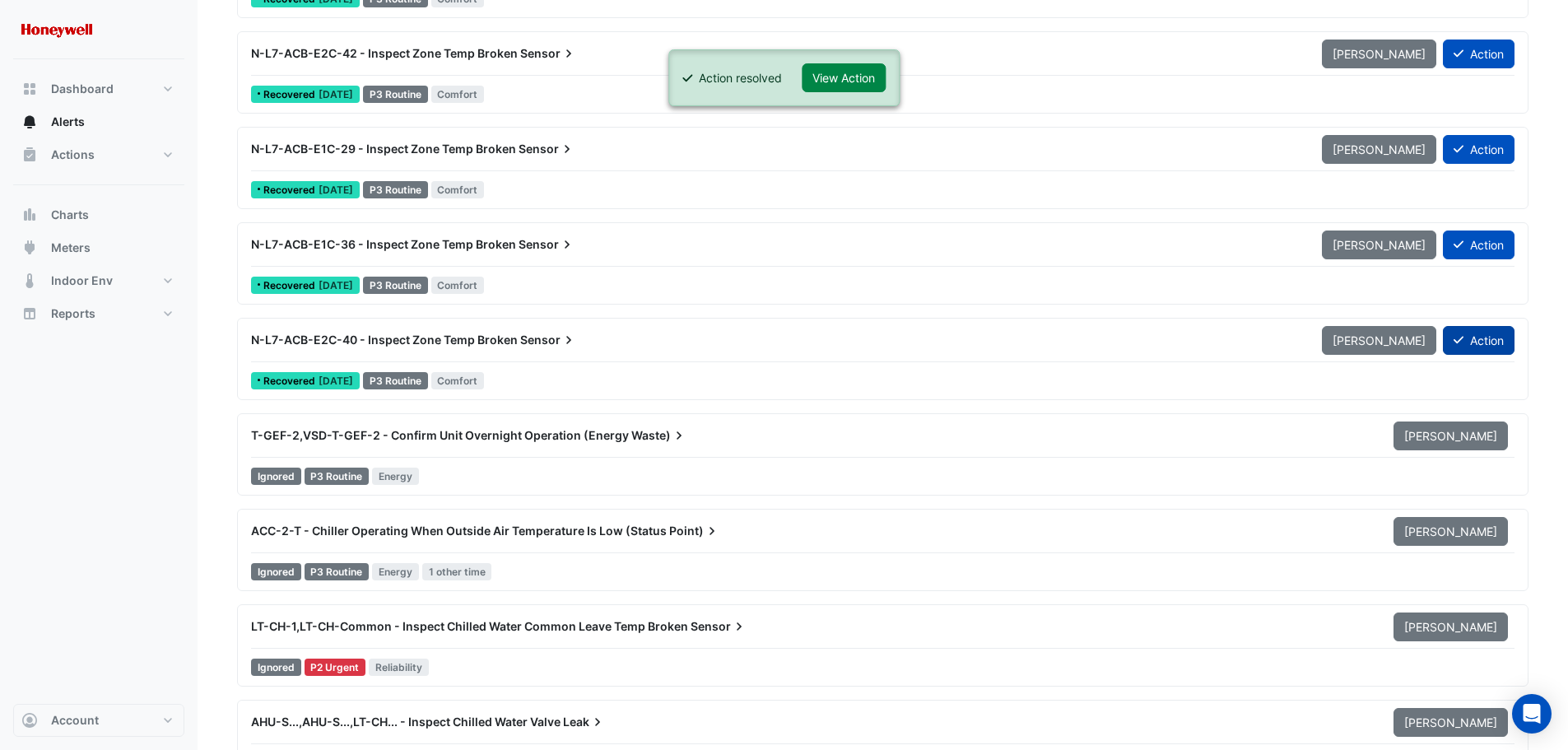
click at [1489, 338] on button "Action" at bounding box center [1479, 340] width 72 height 29
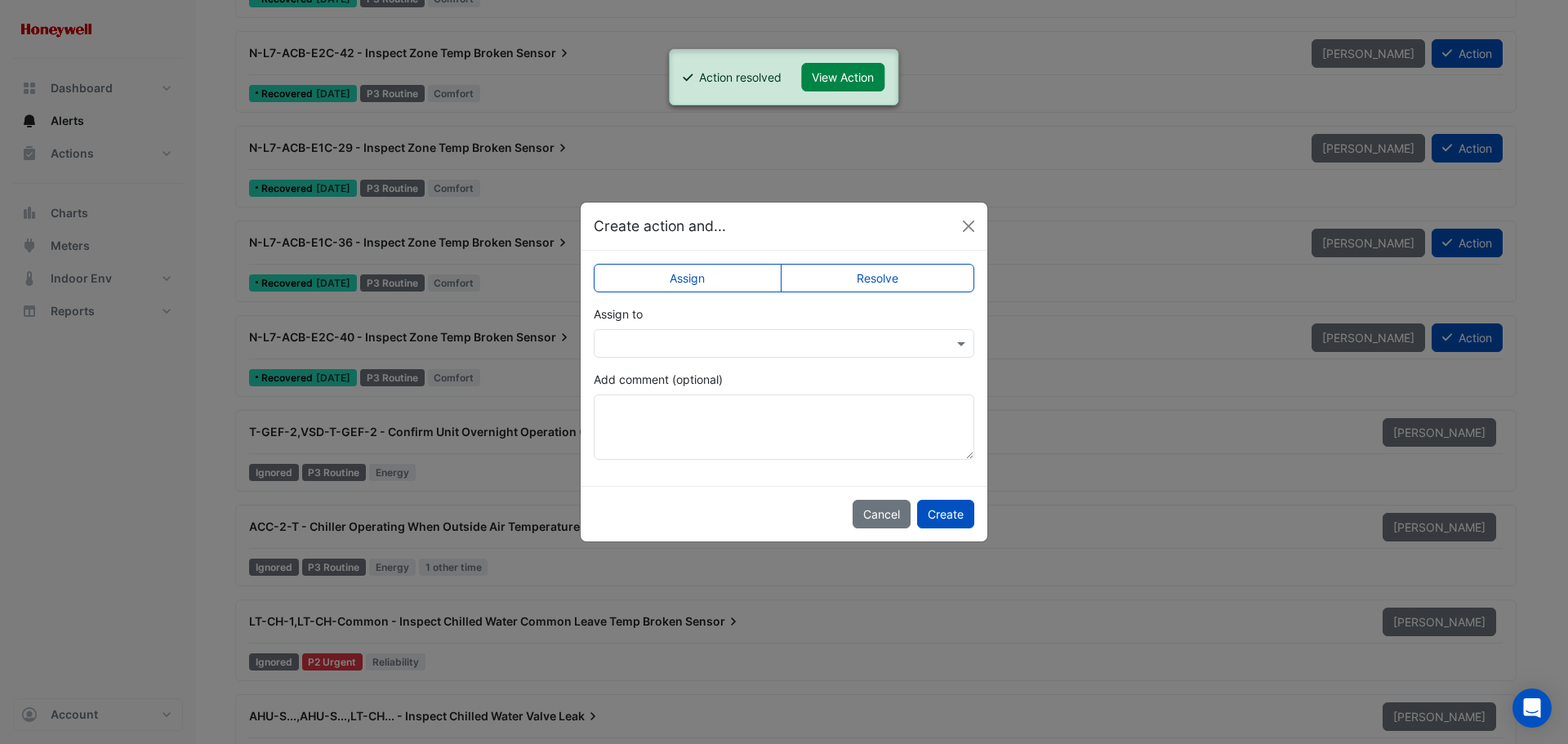
click at [848, 280] on label "Resolve" at bounding box center [878, 278] width 194 height 28
click at [937, 507] on button "Create" at bounding box center [946, 513] width 57 height 28
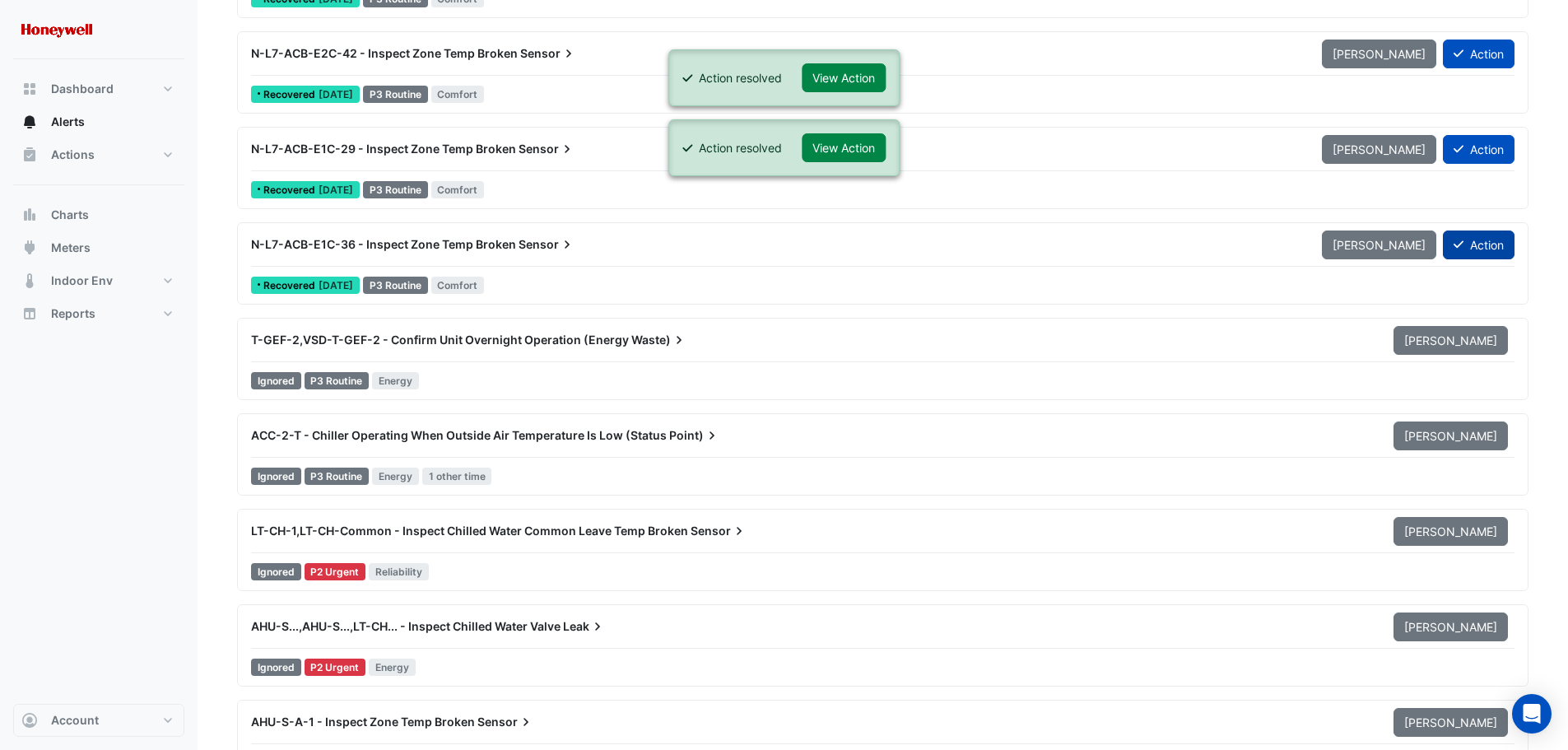
click at [1492, 249] on button "Action" at bounding box center [1479, 245] width 72 height 29
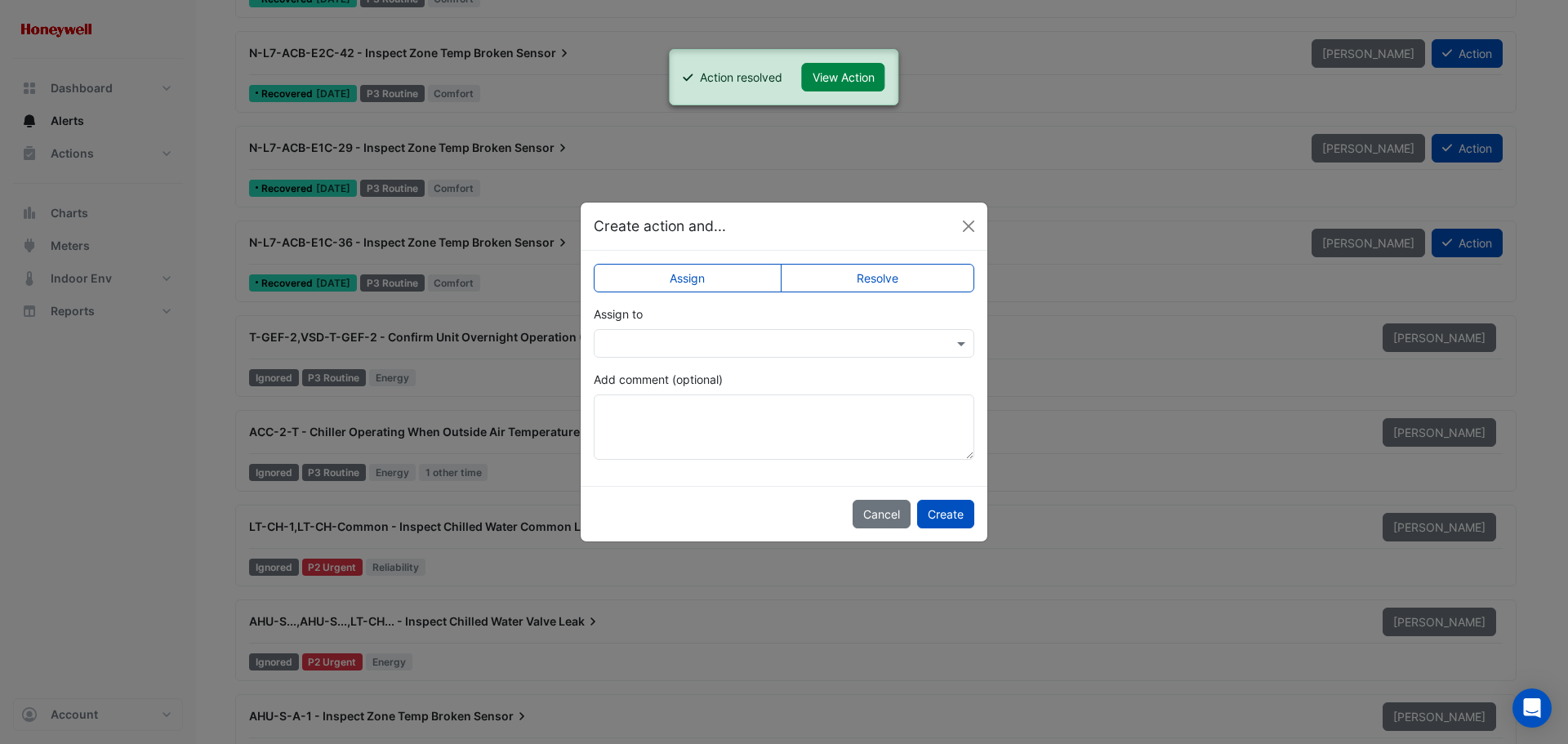
click at [912, 282] on label "Resolve" at bounding box center [878, 278] width 194 height 28
click at [943, 510] on button "Create" at bounding box center [946, 513] width 57 height 28
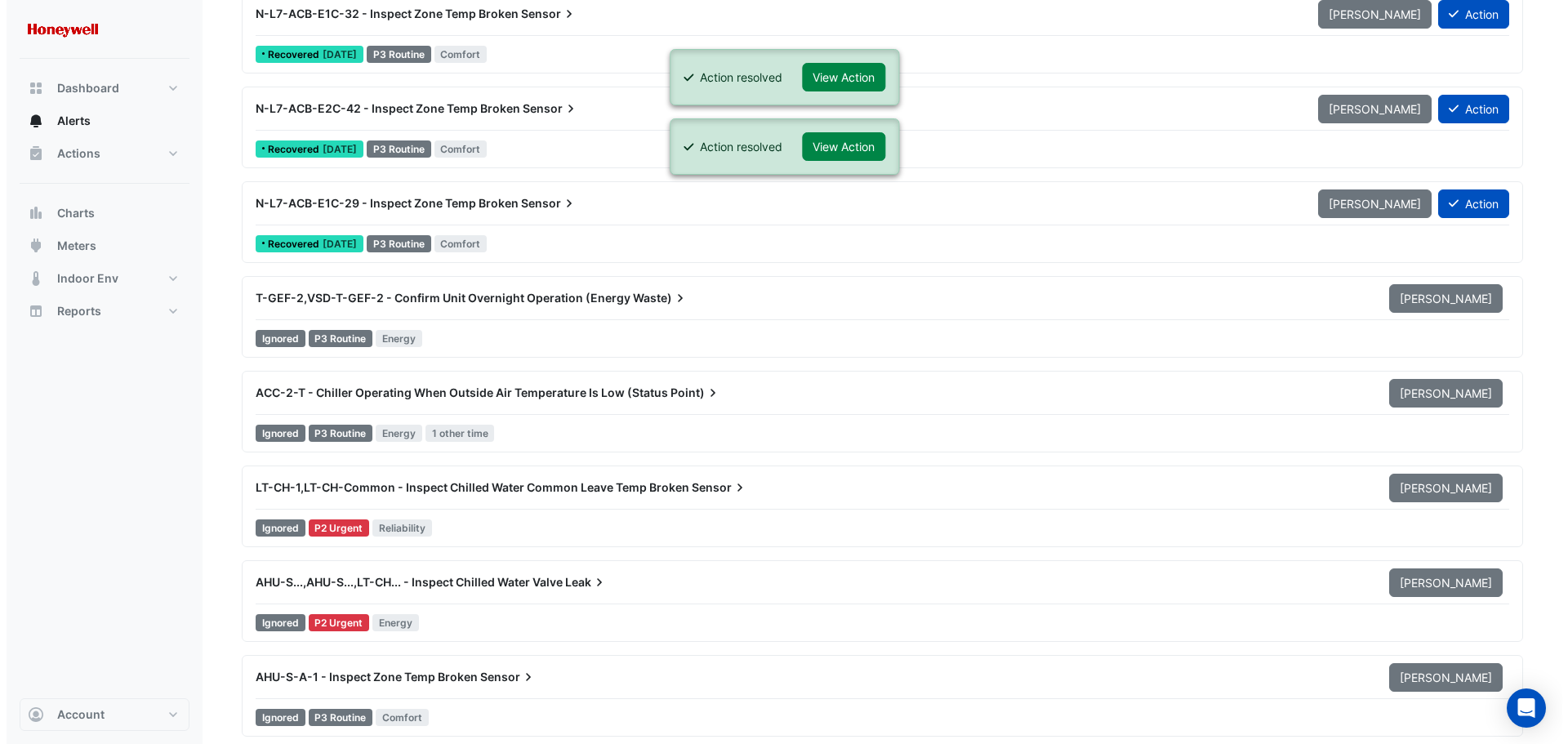
scroll to position [7102, 0]
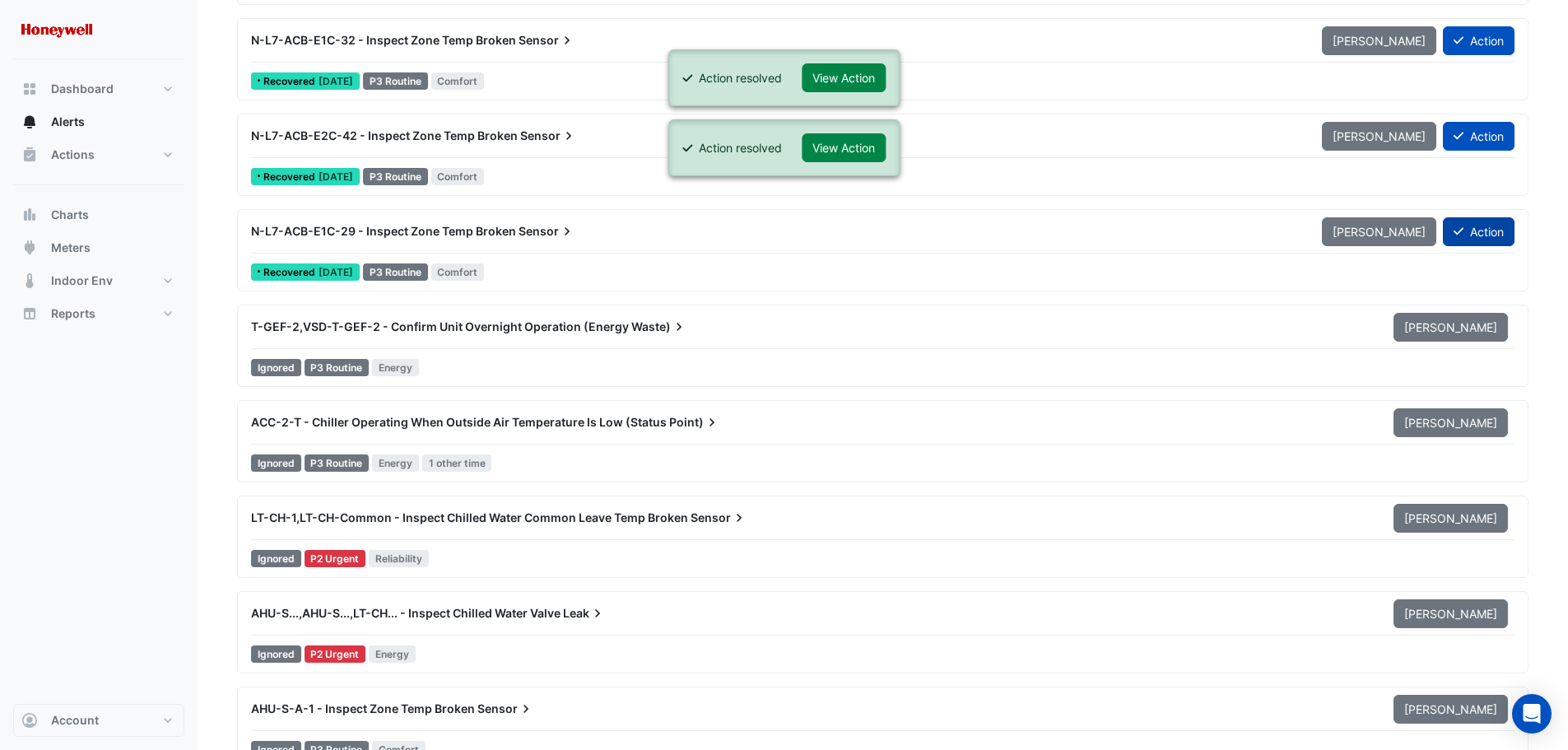
click at [1486, 237] on button "Action" at bounding box center [1479, 232] width 72 height 29
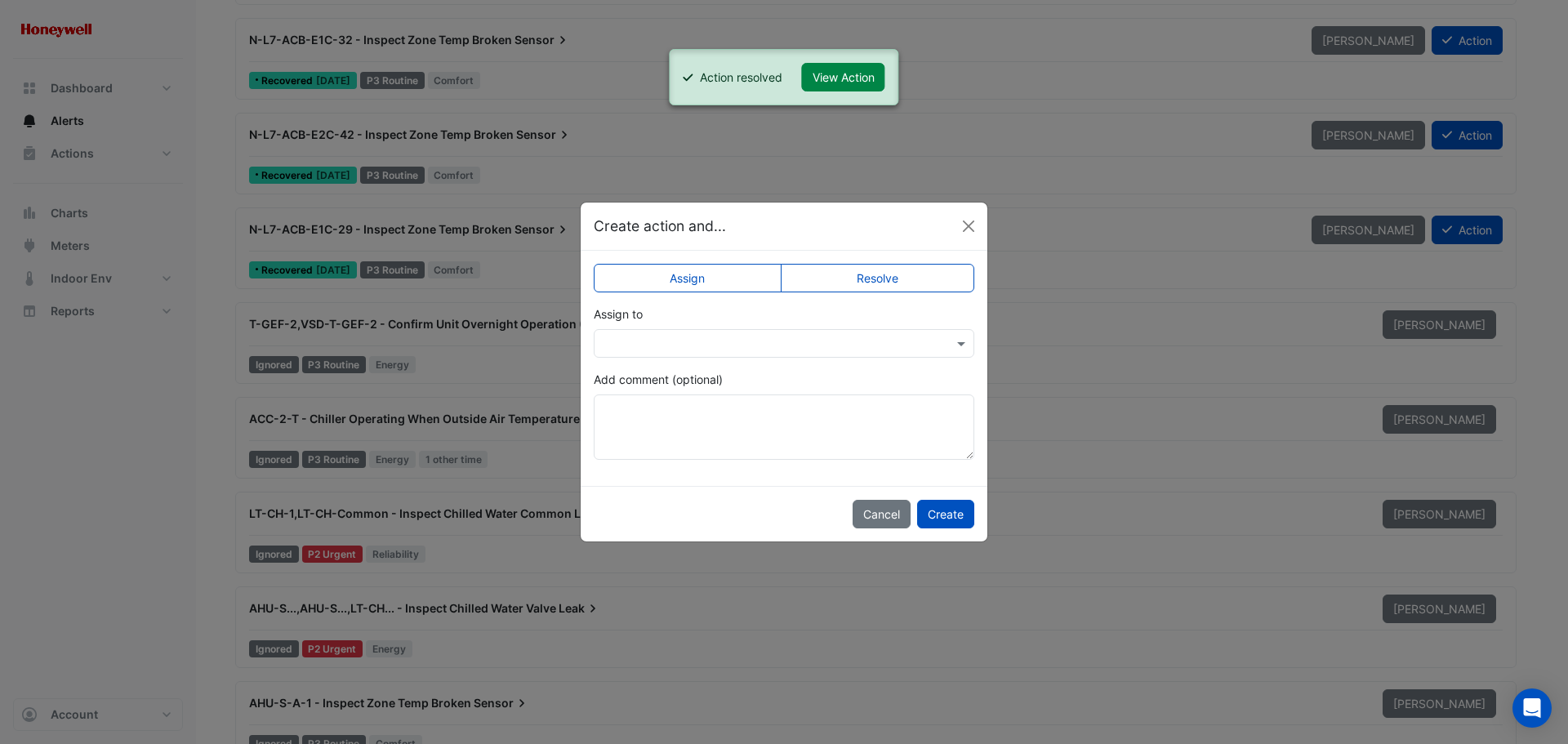
click at [930, 286] on label "Resolve" at bounding box center [878, 278] width 194 height 28
click at [951, 520] on button "Create" at bounding box center [946, 513] width 57 height 28
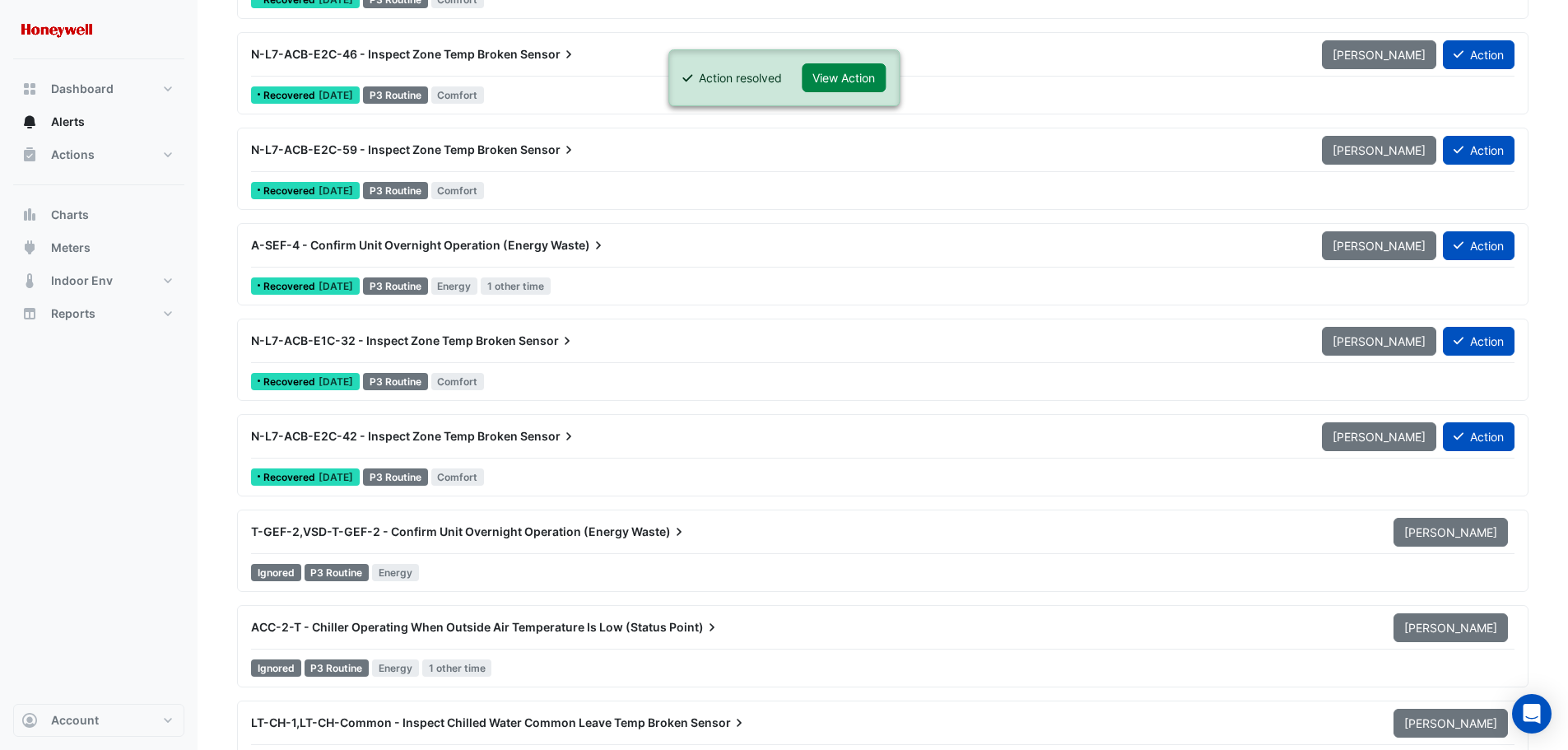
scroll to position [6831, 0]
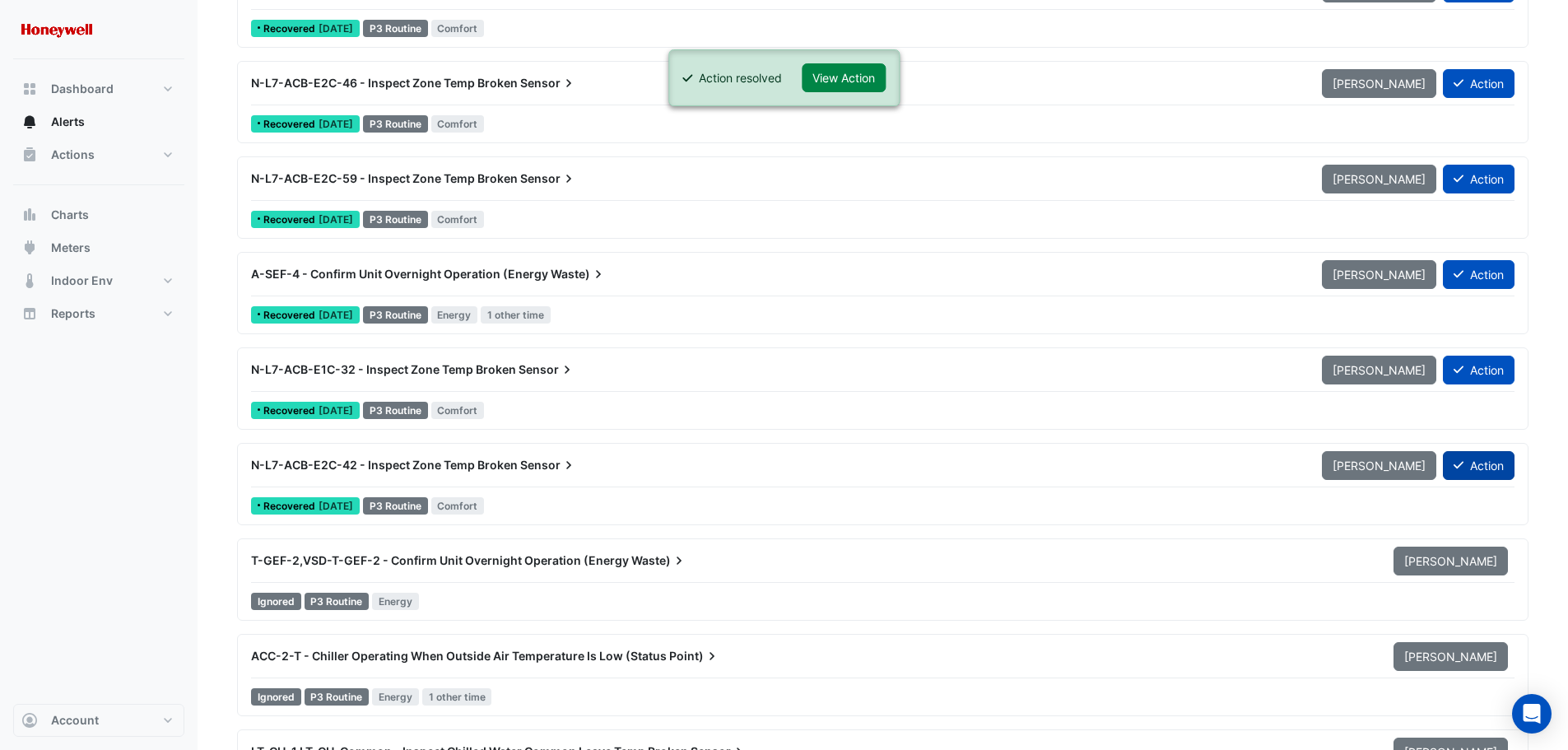
click at [1484, 466] on button "Action" at bounding box center [1479, 465] width 72 height 29
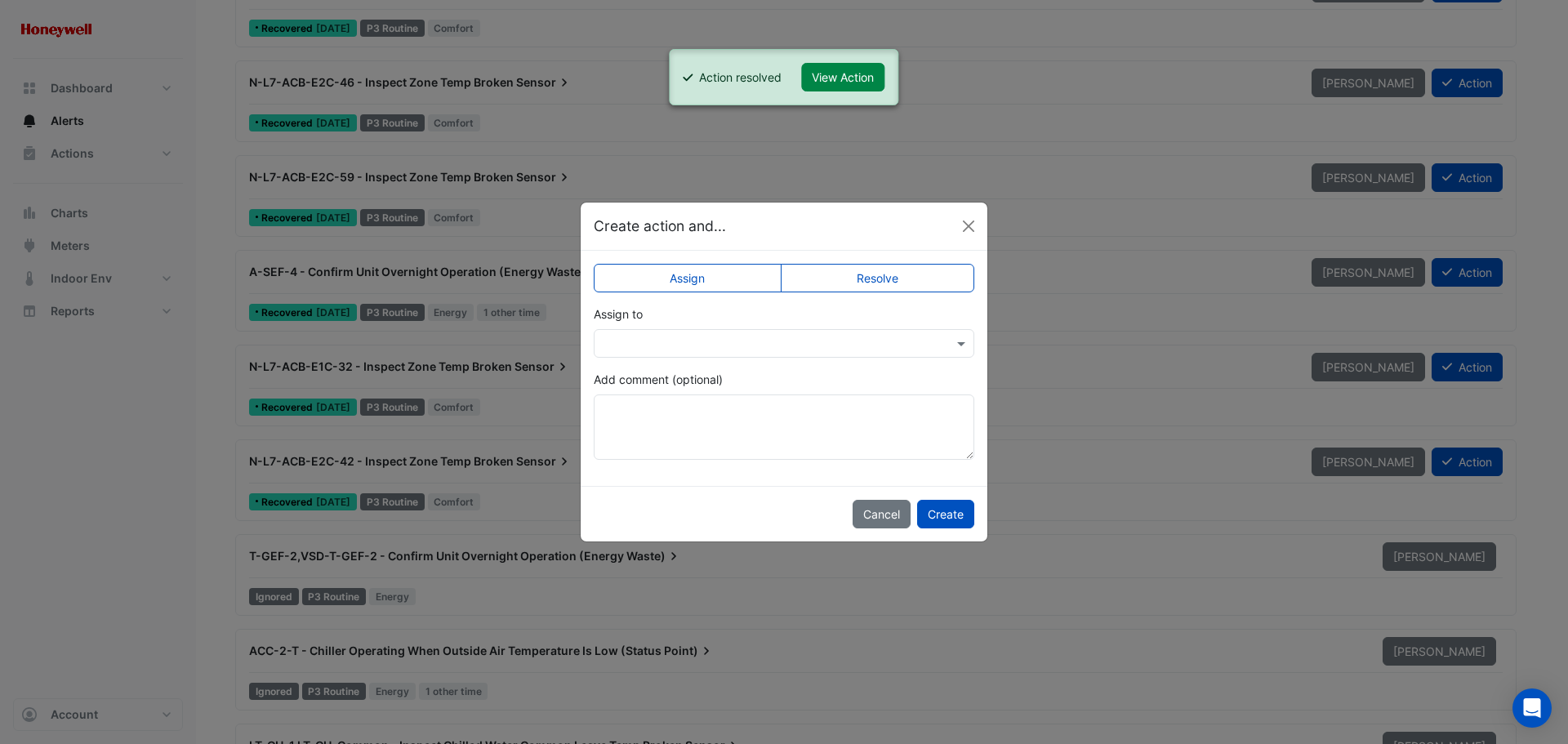
drag, startPoint x: 888, startPoint y: 280, endPoint x: 908, endPoint y: 387, distance: 108.9
click at [887, 280] on label "Resolve" at bounding box center [878, 278] width 194 height 28
click at [954, 513] on button "Create" at bounding box center [946, 513] width 57 height 28
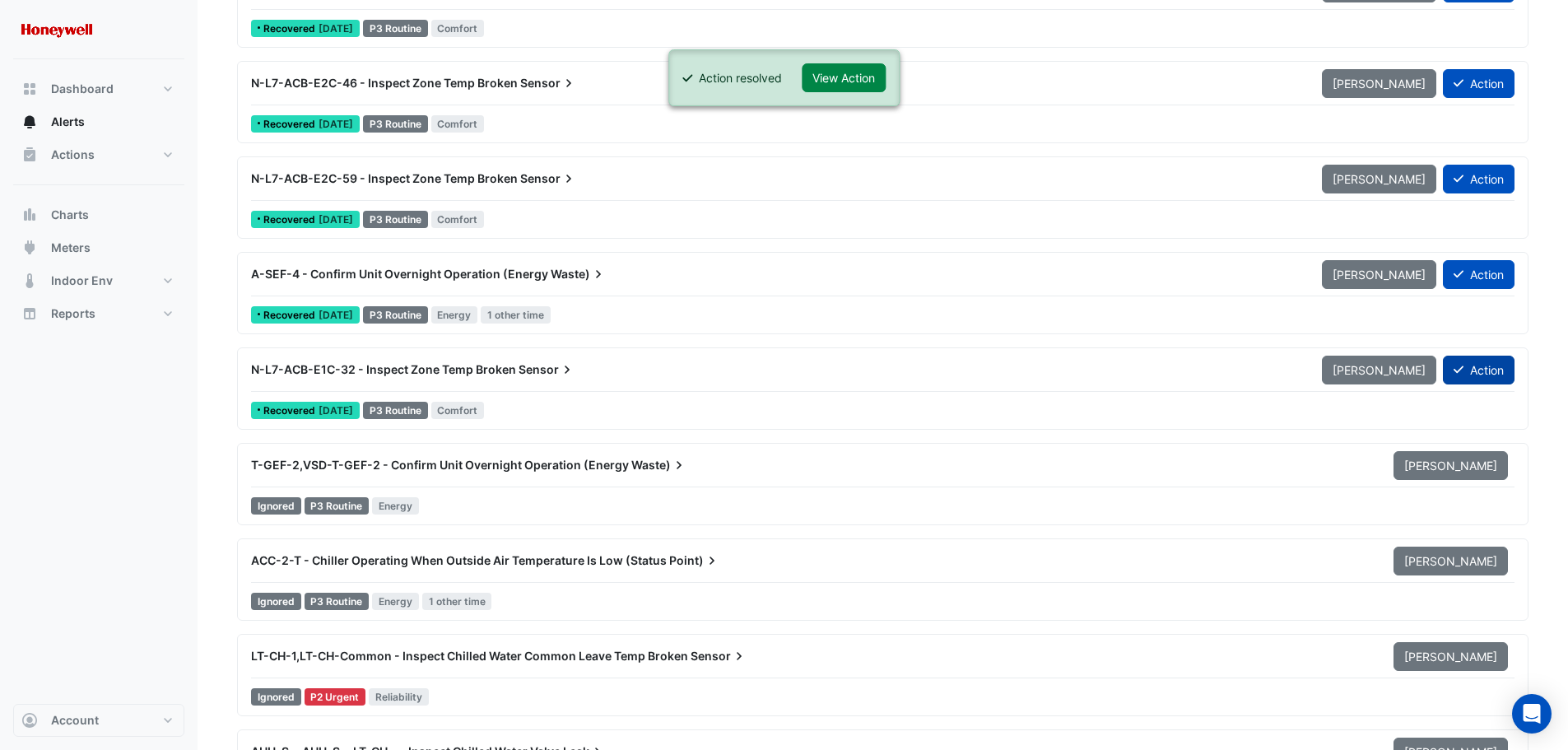
click at [1479, 369] on button "Action" at bounding box center [1479, 369] width 72 height 29
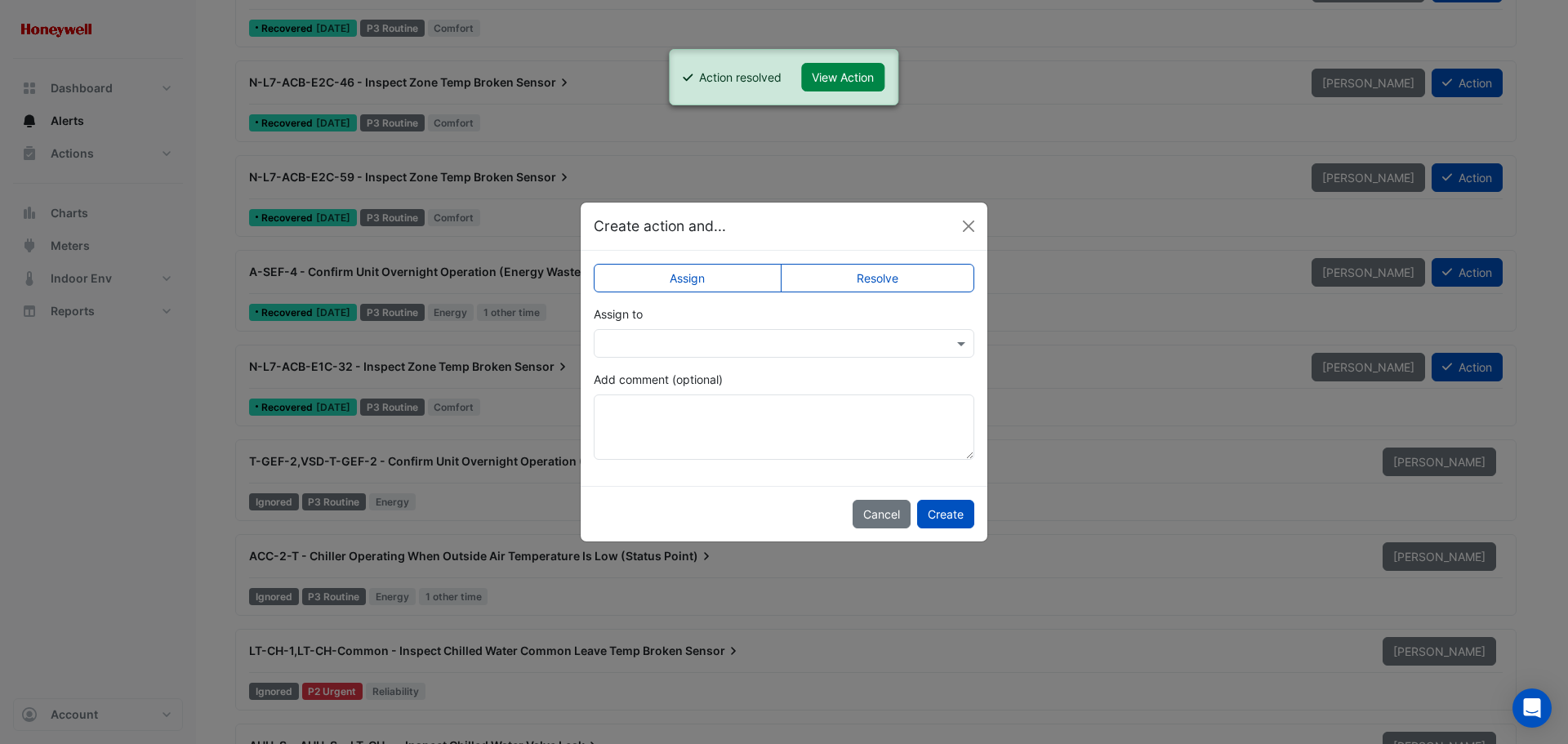
click at [901, 279] on label "Resolve" at bounding box center [878, 278] width 194 height 28
click at [951, 507] on button "Create" at bounding box center [946, 513] width 57 height 28
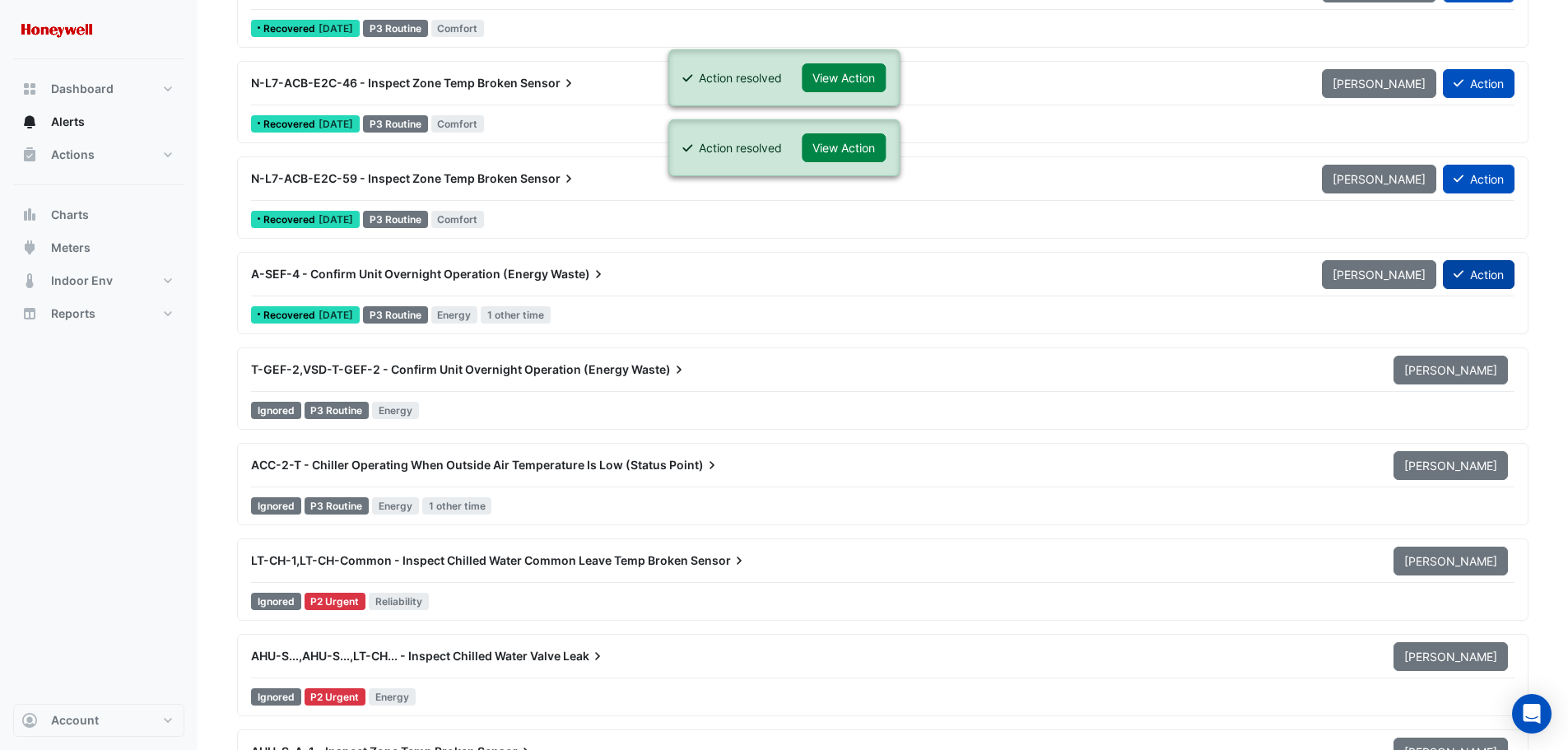
click at [1487, 274] on button "Action" at bounding box center [1479, 274] width 72 height 29
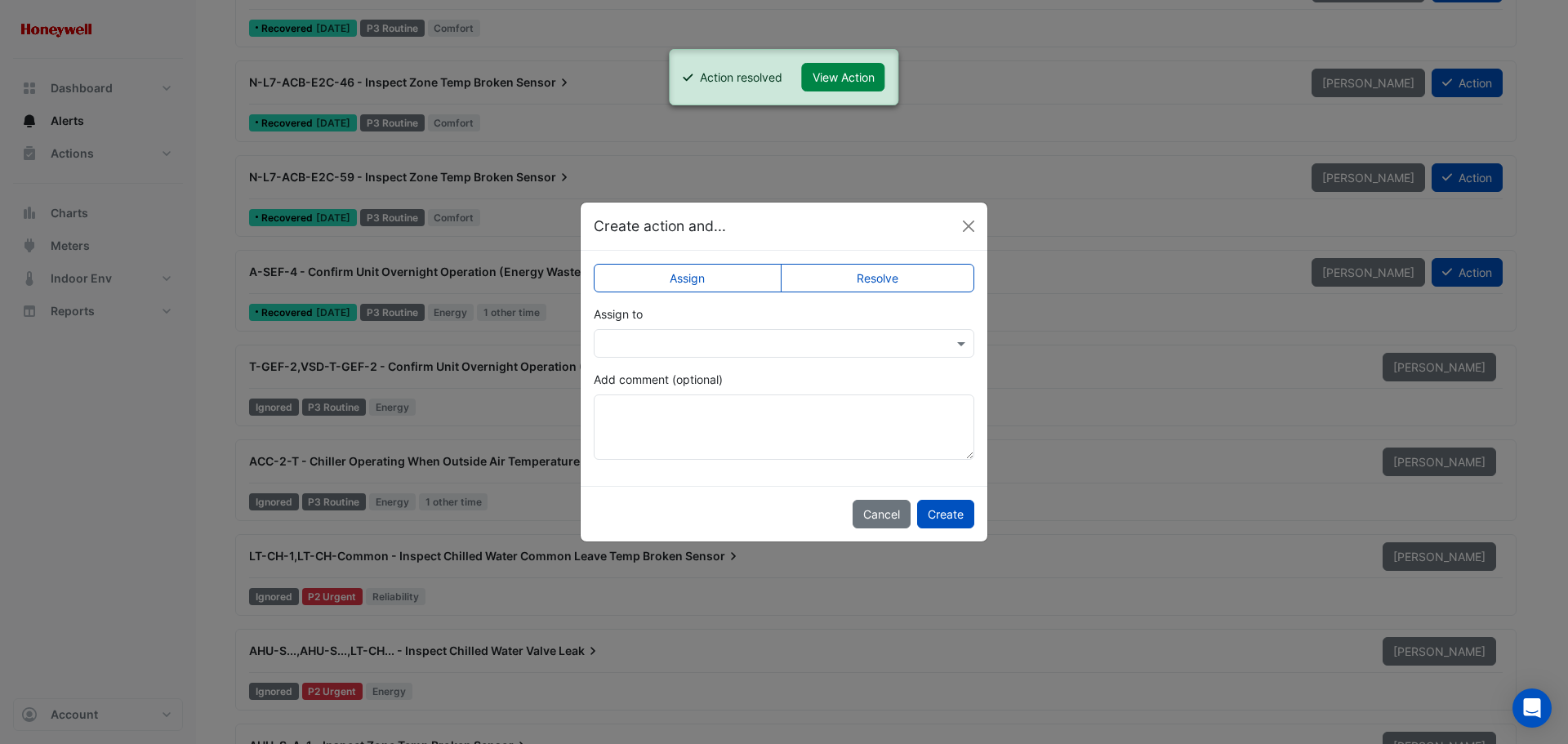
click at [882, 274] on label "Resolve" at bounding box center [878, 278] width 194 height 28
click at [936, 514] on button "Create" at bounding box center [946, 513] width 57 height 28
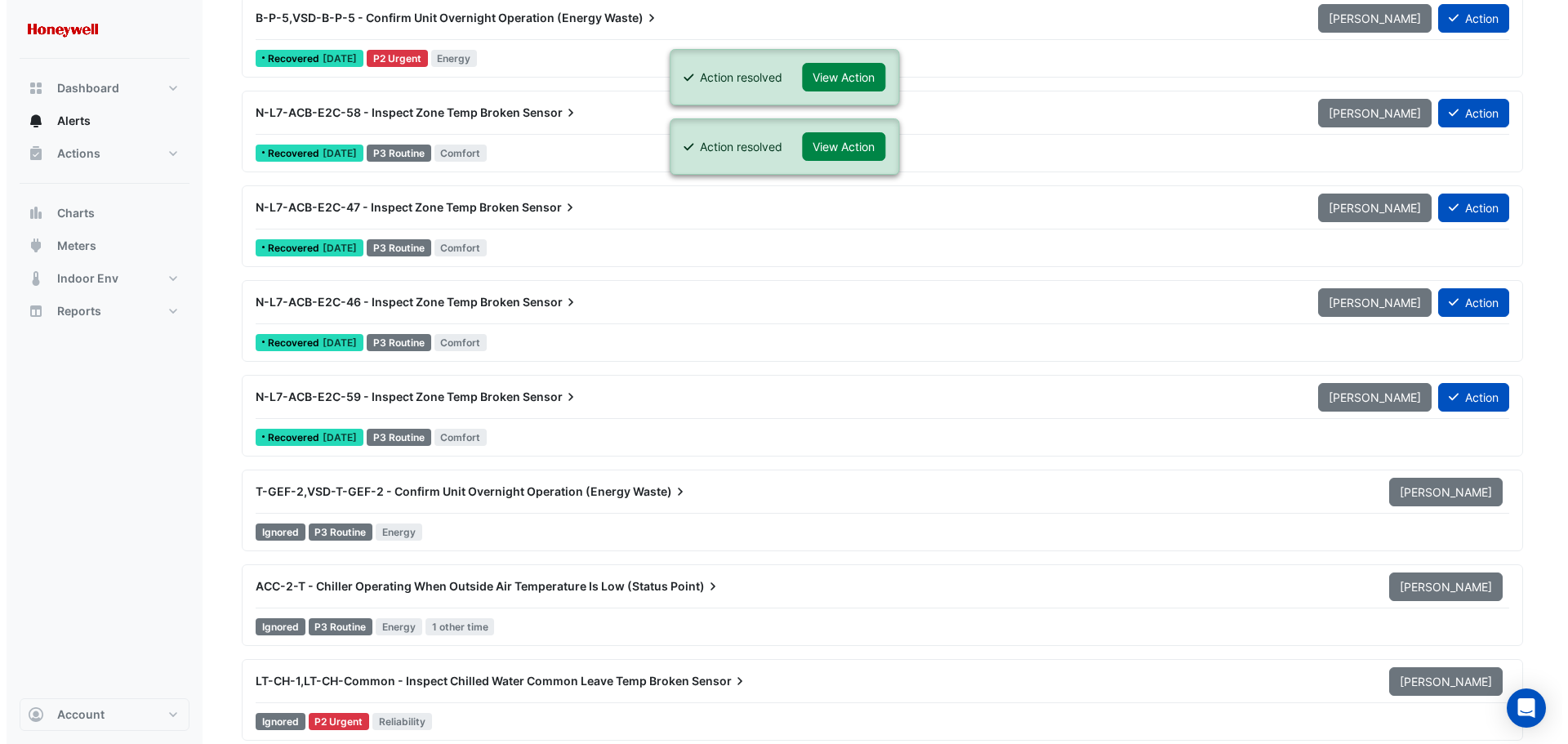
scroll to position [6531, 0]
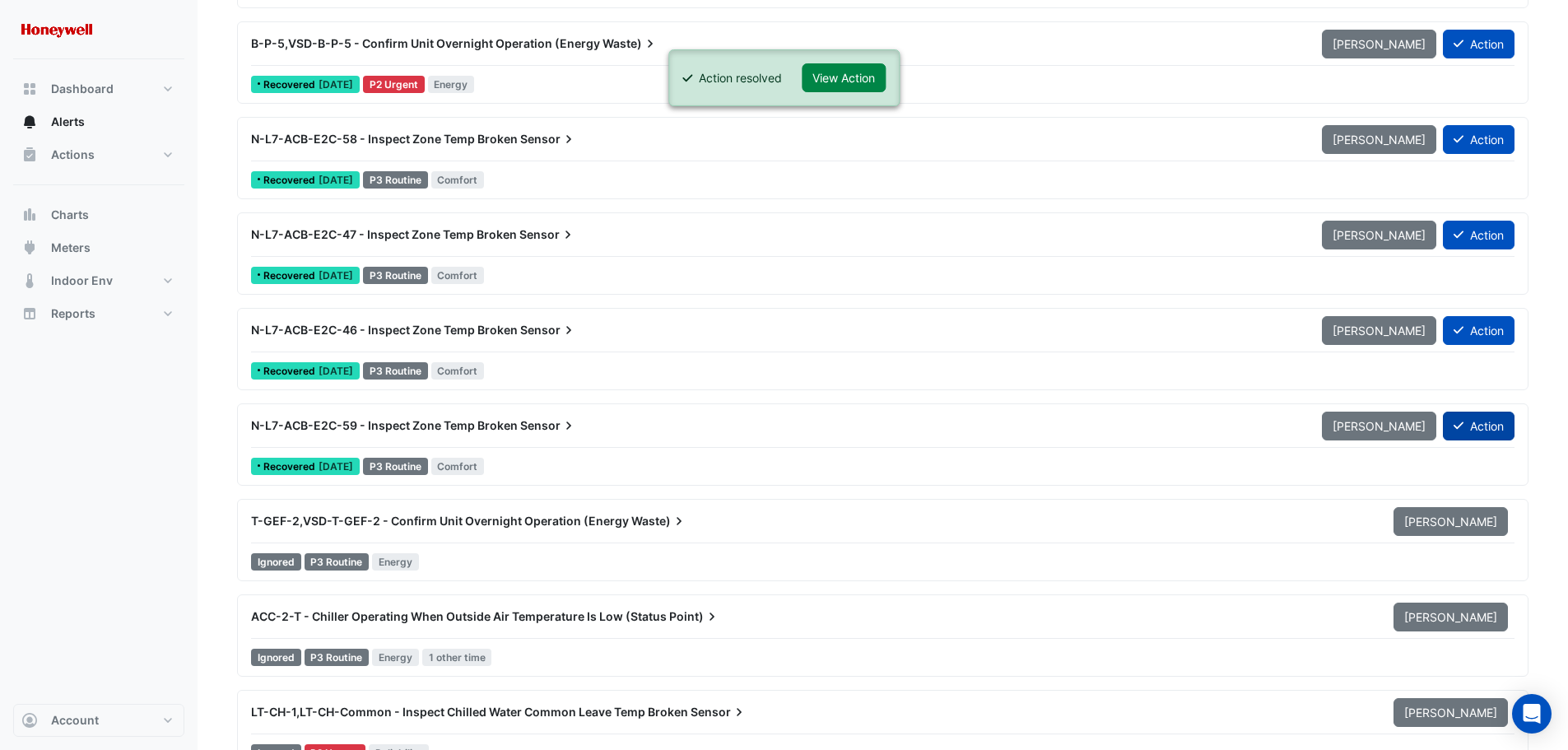
click at [1474, 428] on button "Action" at bounding box center [1479, 426] width 72 height 29
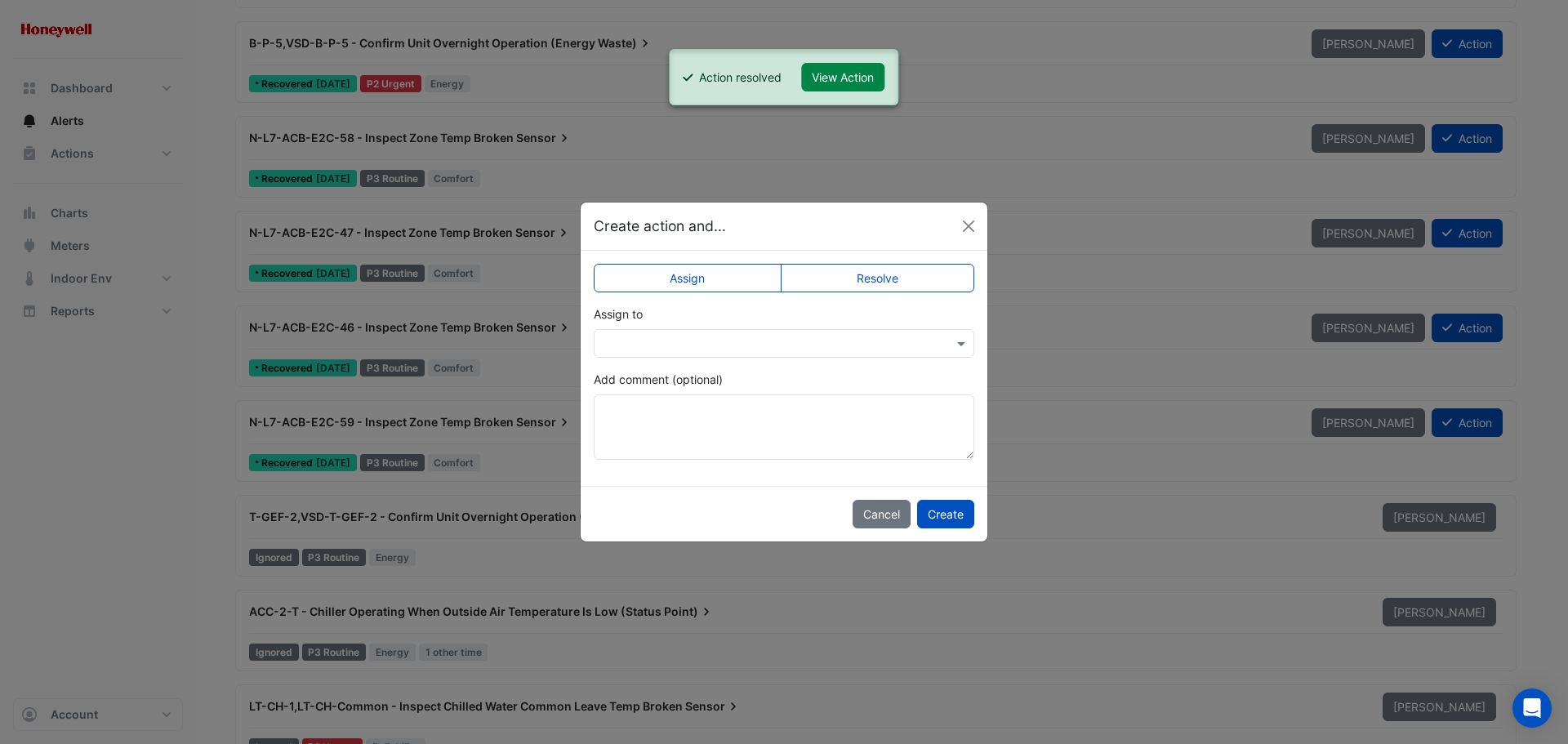
click at [927, 276] on label "Resolve" at bounding box center [878, 278] width 194 height 28
click at [948, 514] on button "Create" at bounding box center [946, 513] width 57 height 28
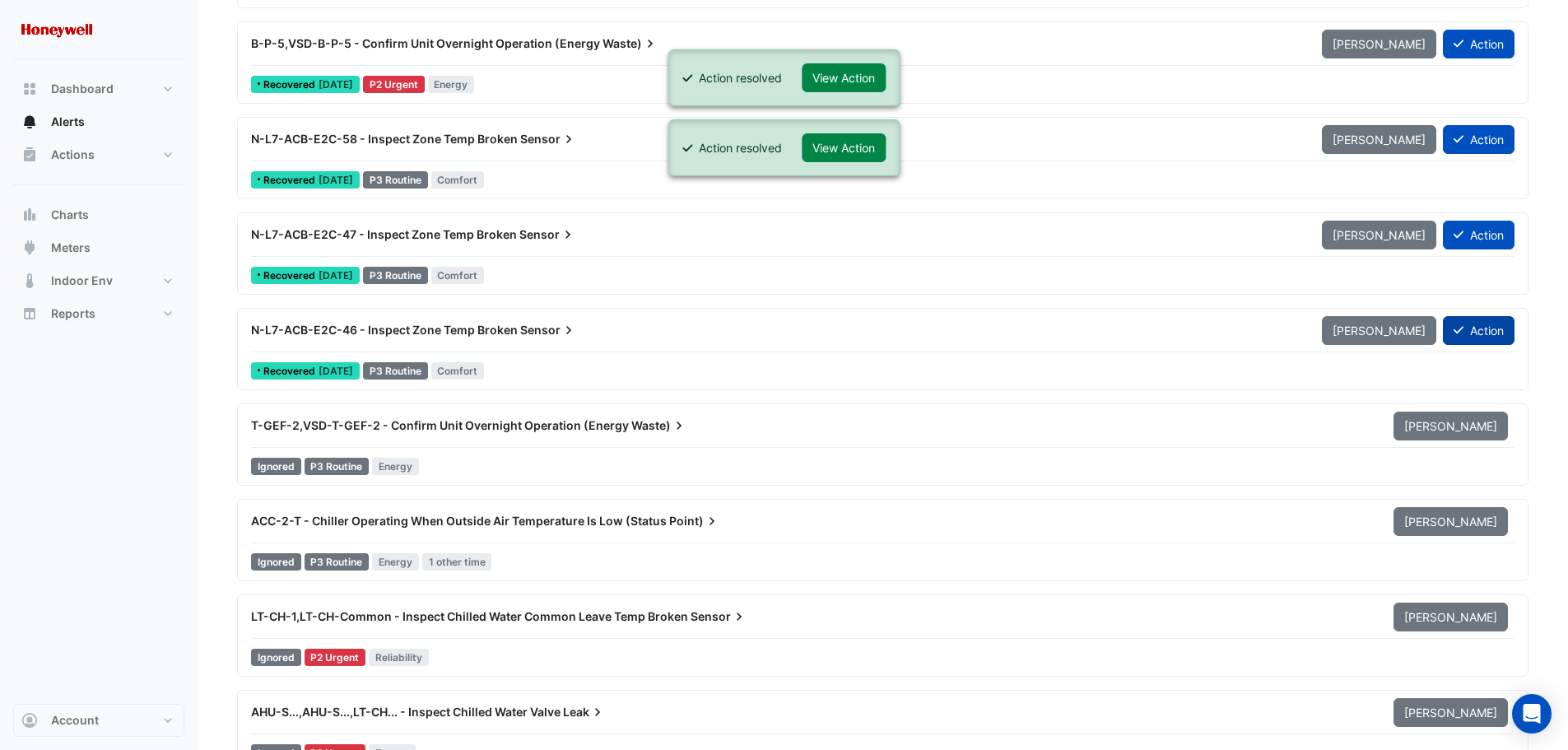
click at [1477, 326] on button "Action" at bounding box center [1479, 329] width 72 height 29
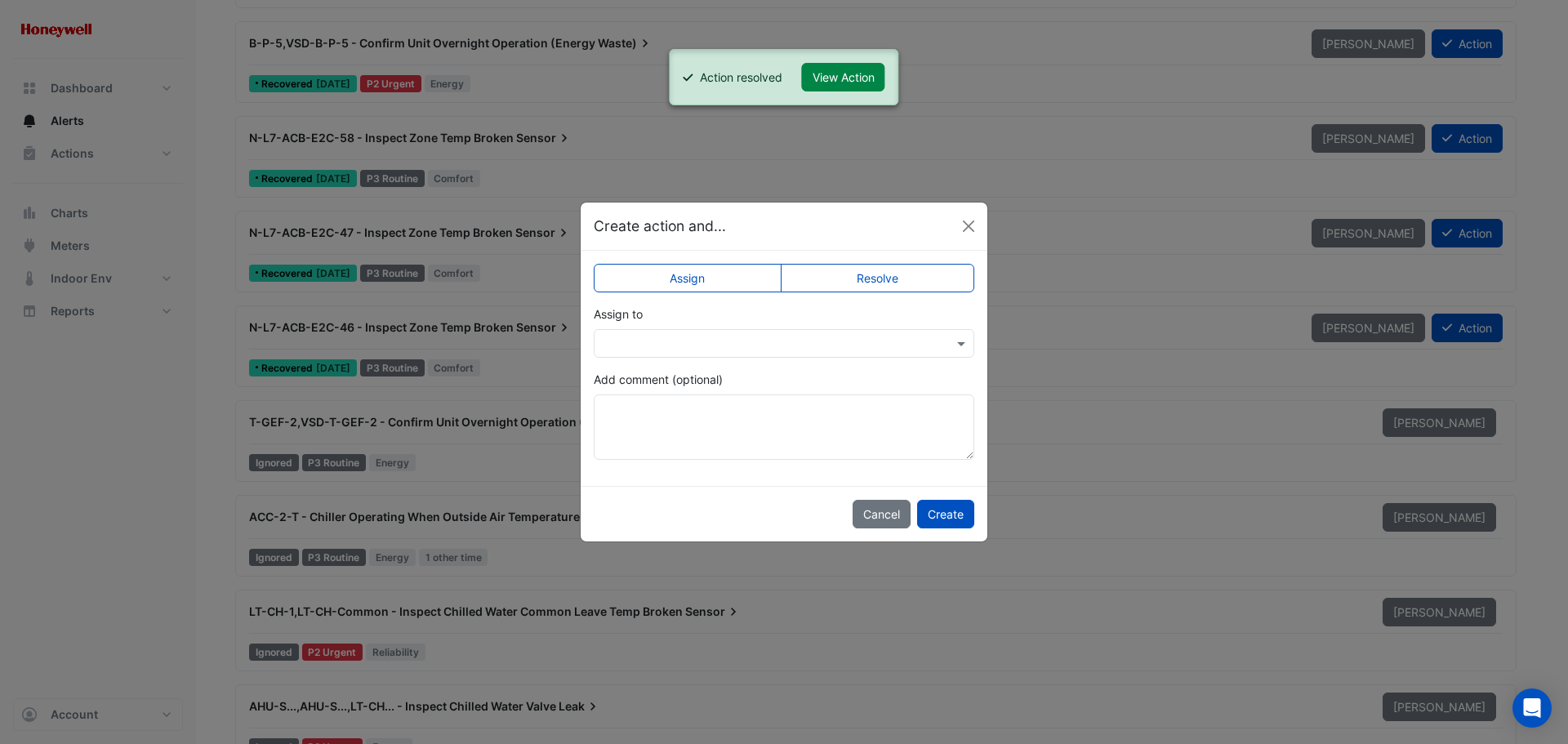
click at [886, 280] on label "Resolve" at bounding box center [878, 278] width 194 height 28
click at [942, 510] on button "Create" at bounding box center [946, 513] width 57 height 28
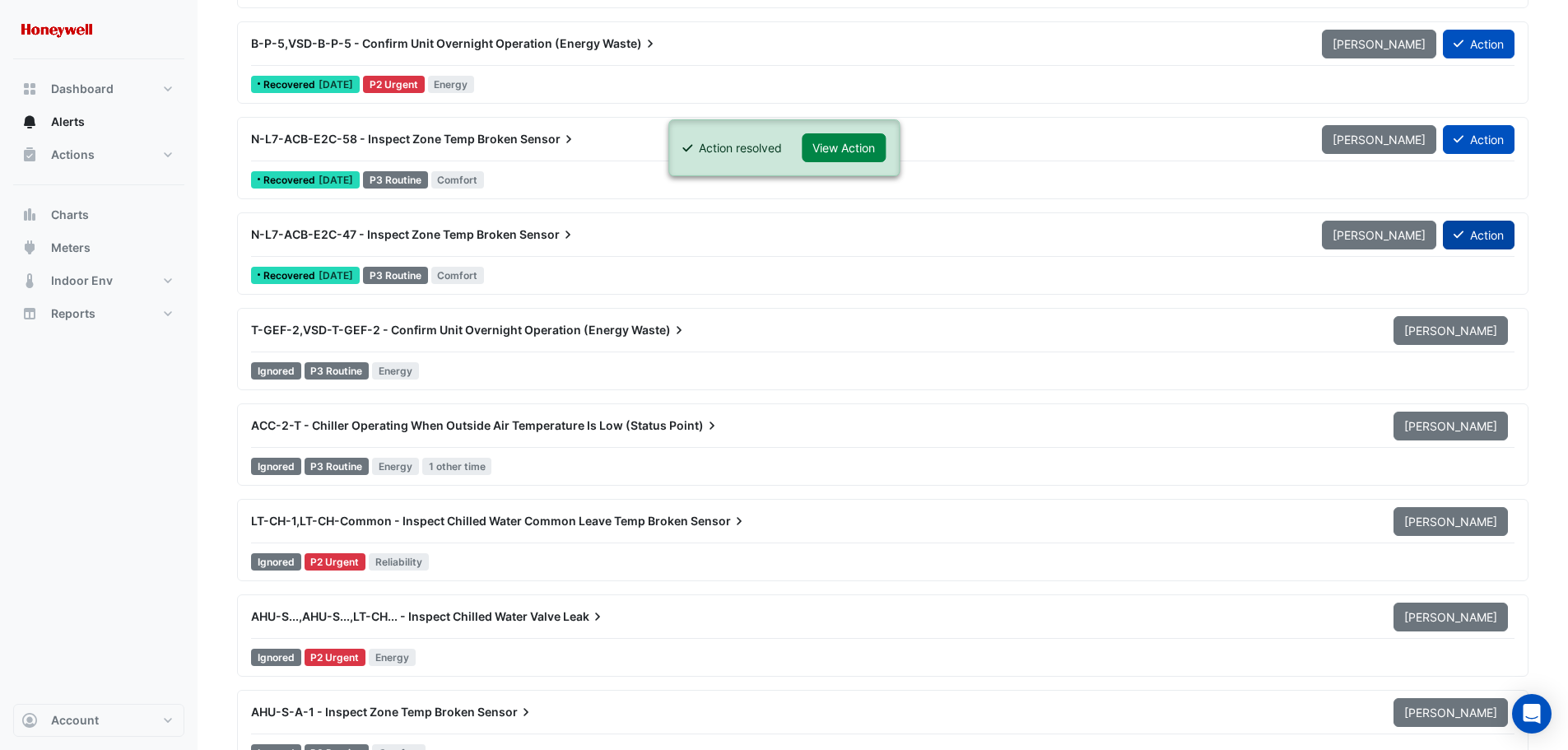
click at [1470, 236] on button "Action" at bounding box center [1479, 234] width 72 height 29
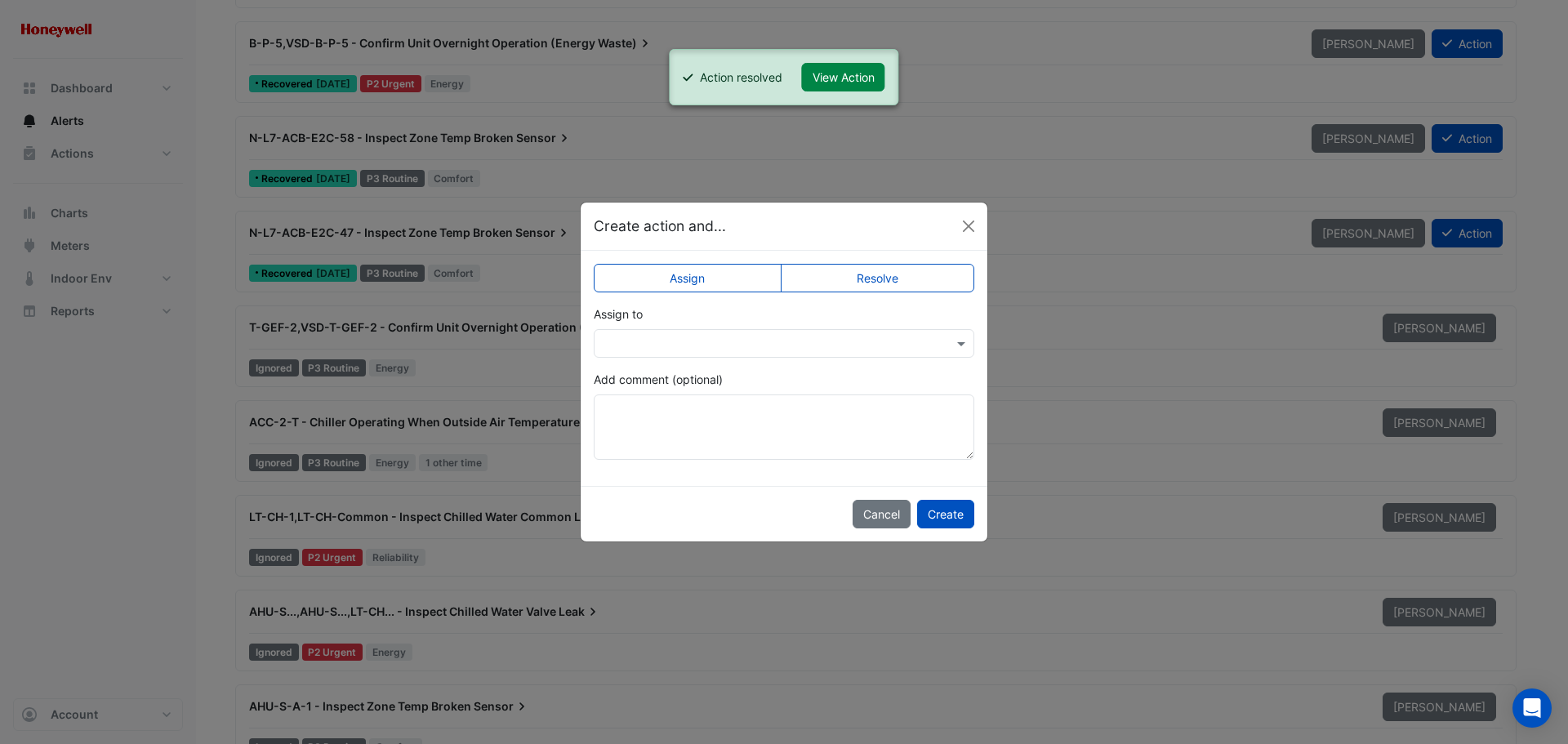
click at [874, 283] on label "Resolve" at bounding box center [878, 278] width 194 height 28
click at [941, 509] on button "Create" at bounding box center [946, 513] width 57 height 28
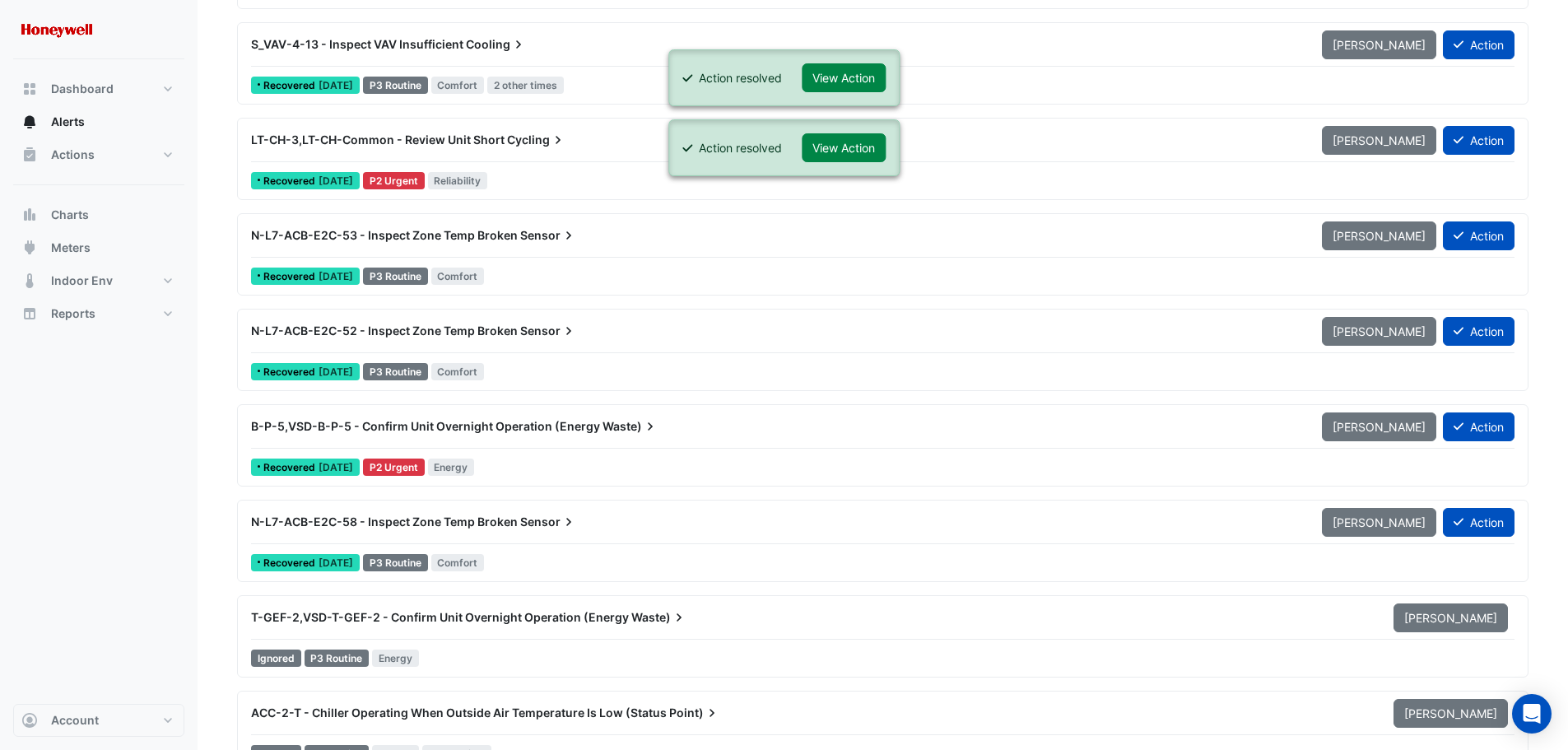
scroll to position [6172, 0]
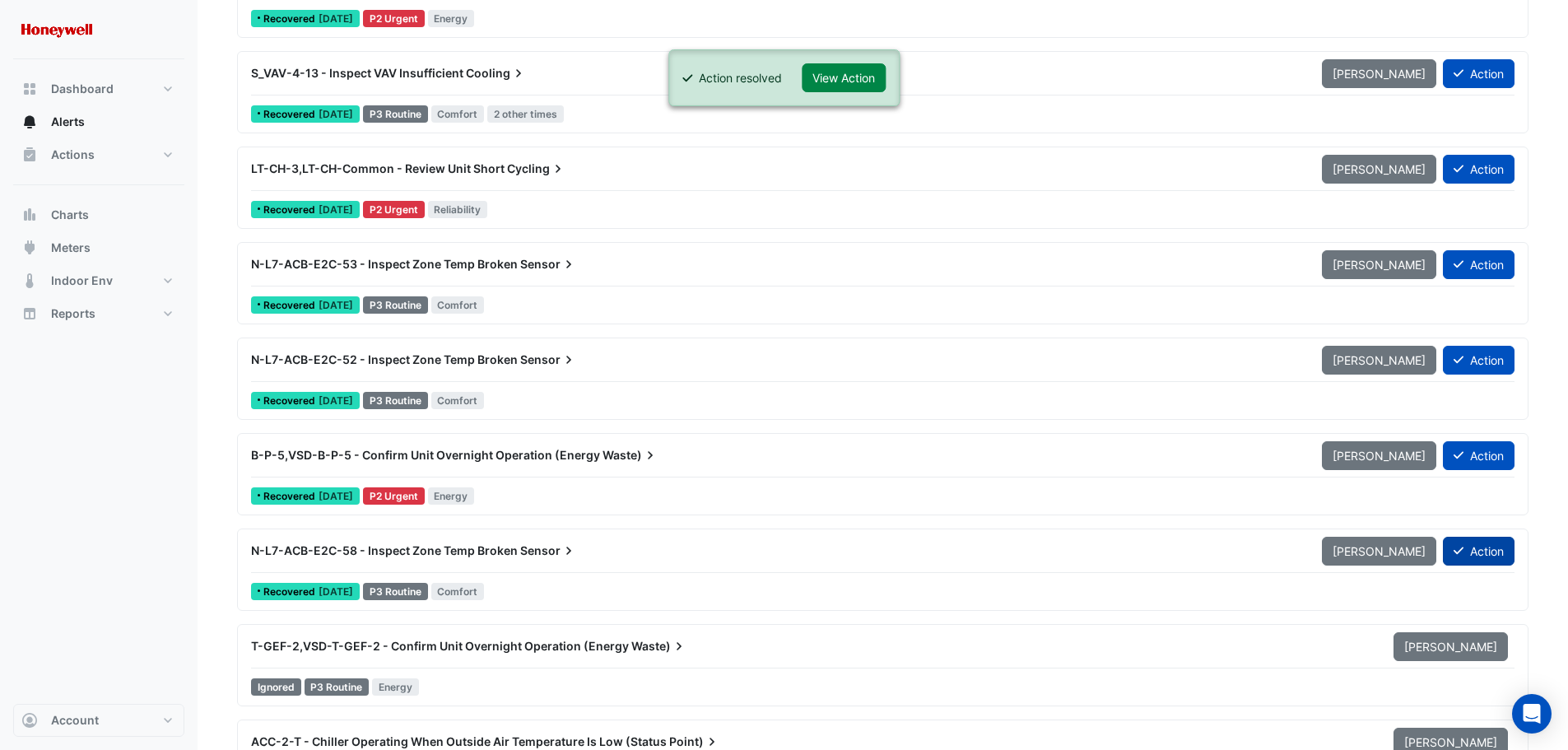
click at [1479, 549] on button "Action" at bounding box center [1479, 551] width 72 height 29
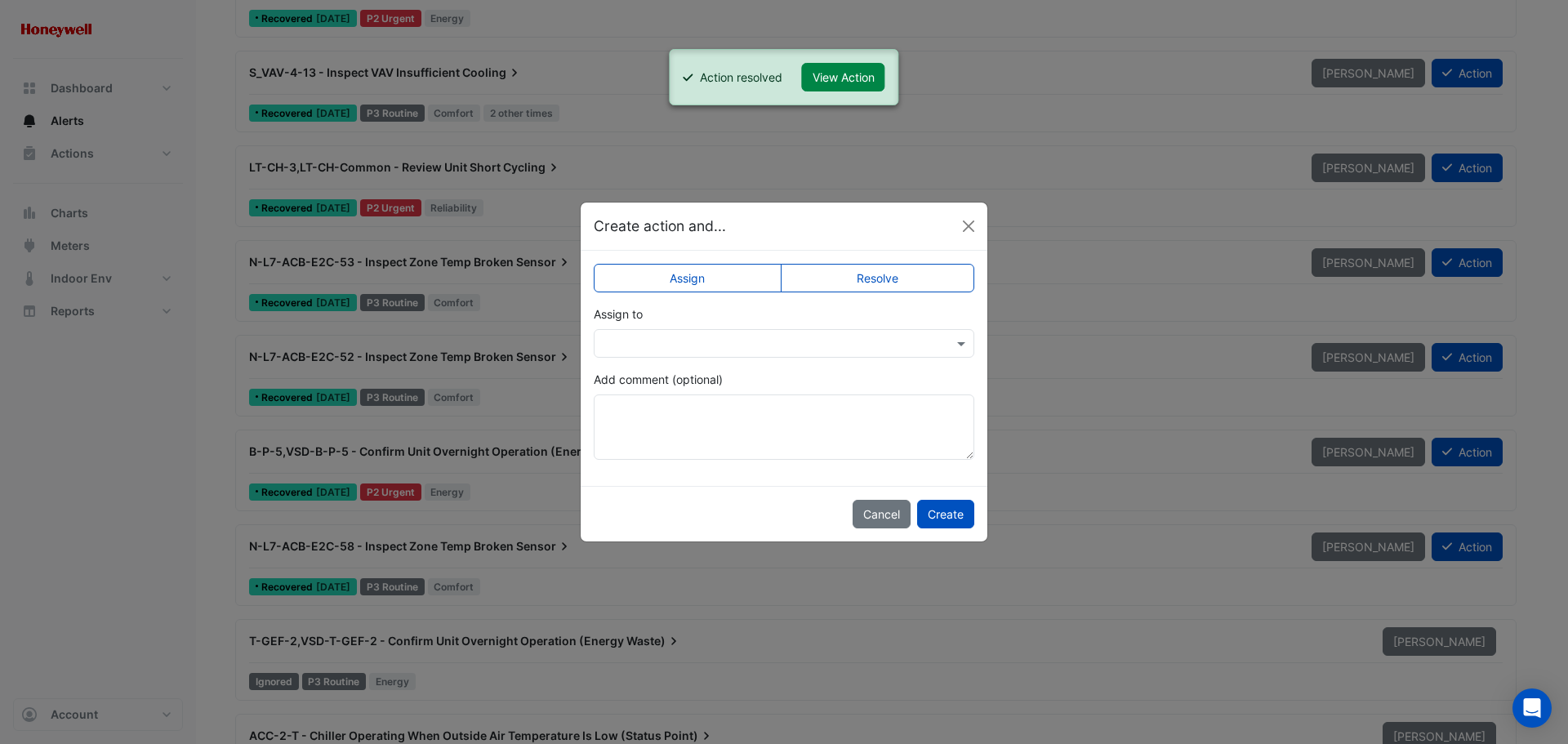
click at [874, 275] on label "Resolve" at bounding box center [878, 278] width 194 height 28
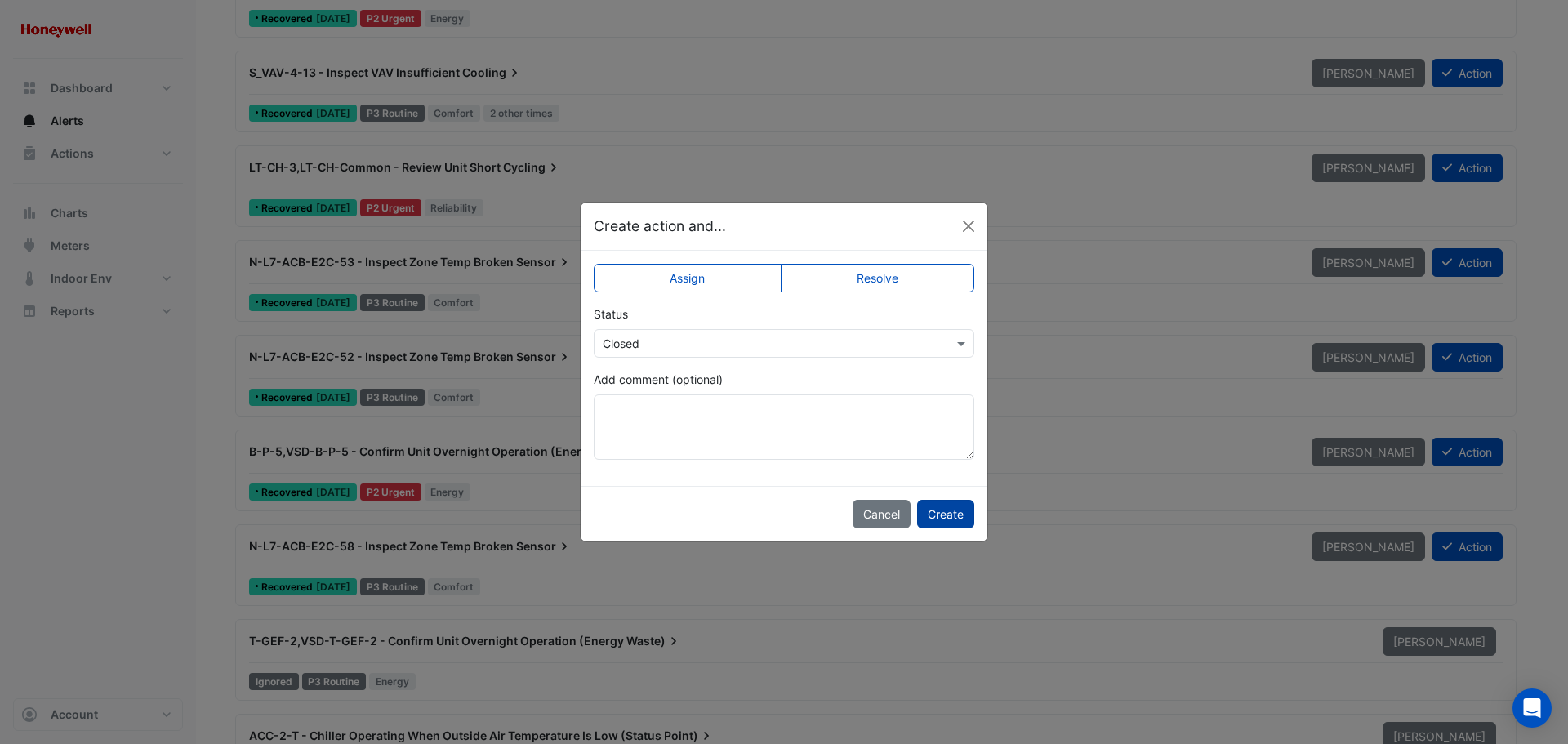
click at [948, 520] on button "Create" at bounding box center [946, 513] width 57 height 28
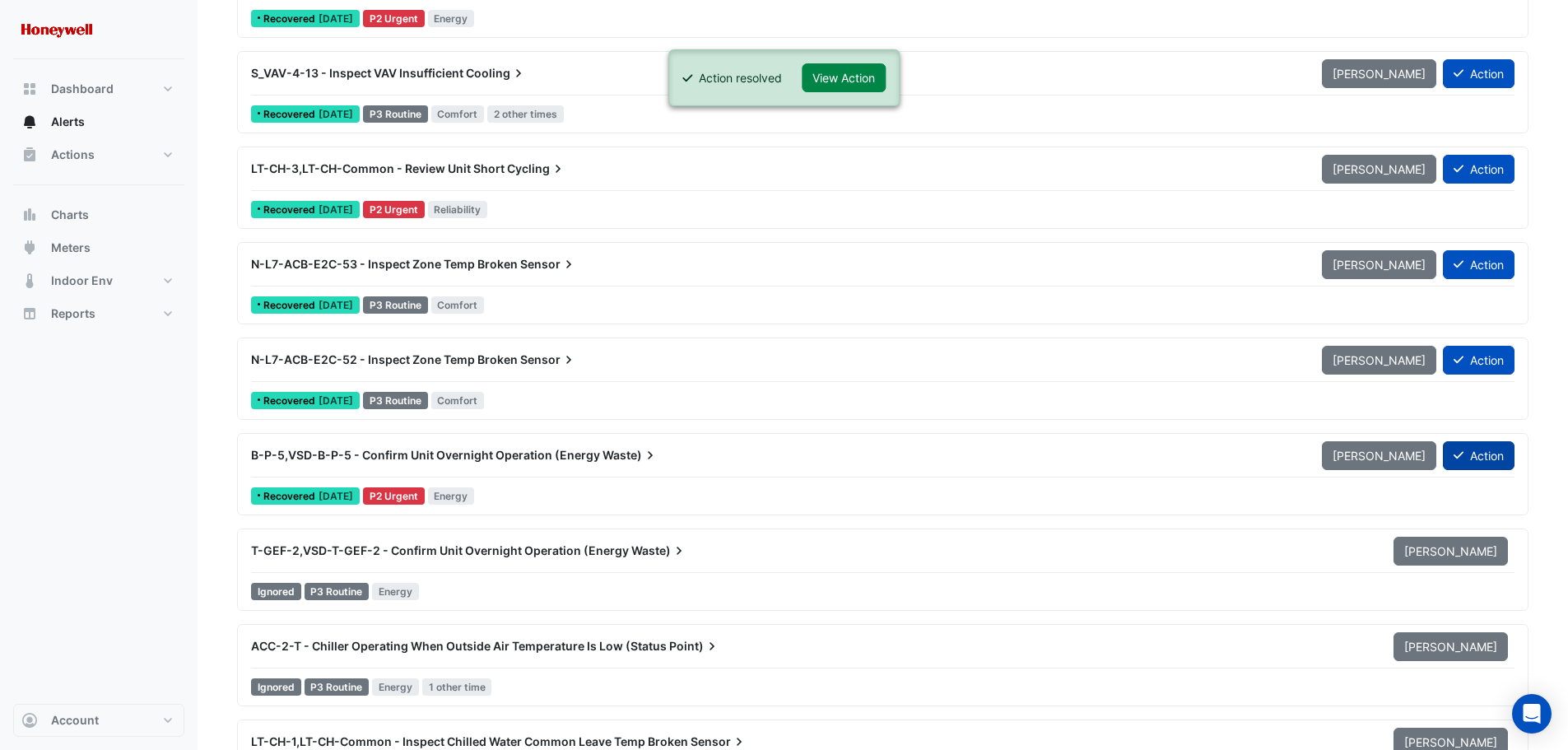
click at [1490, 457] on button "Action" at bounding box center [1479, 455] width 72 height 29
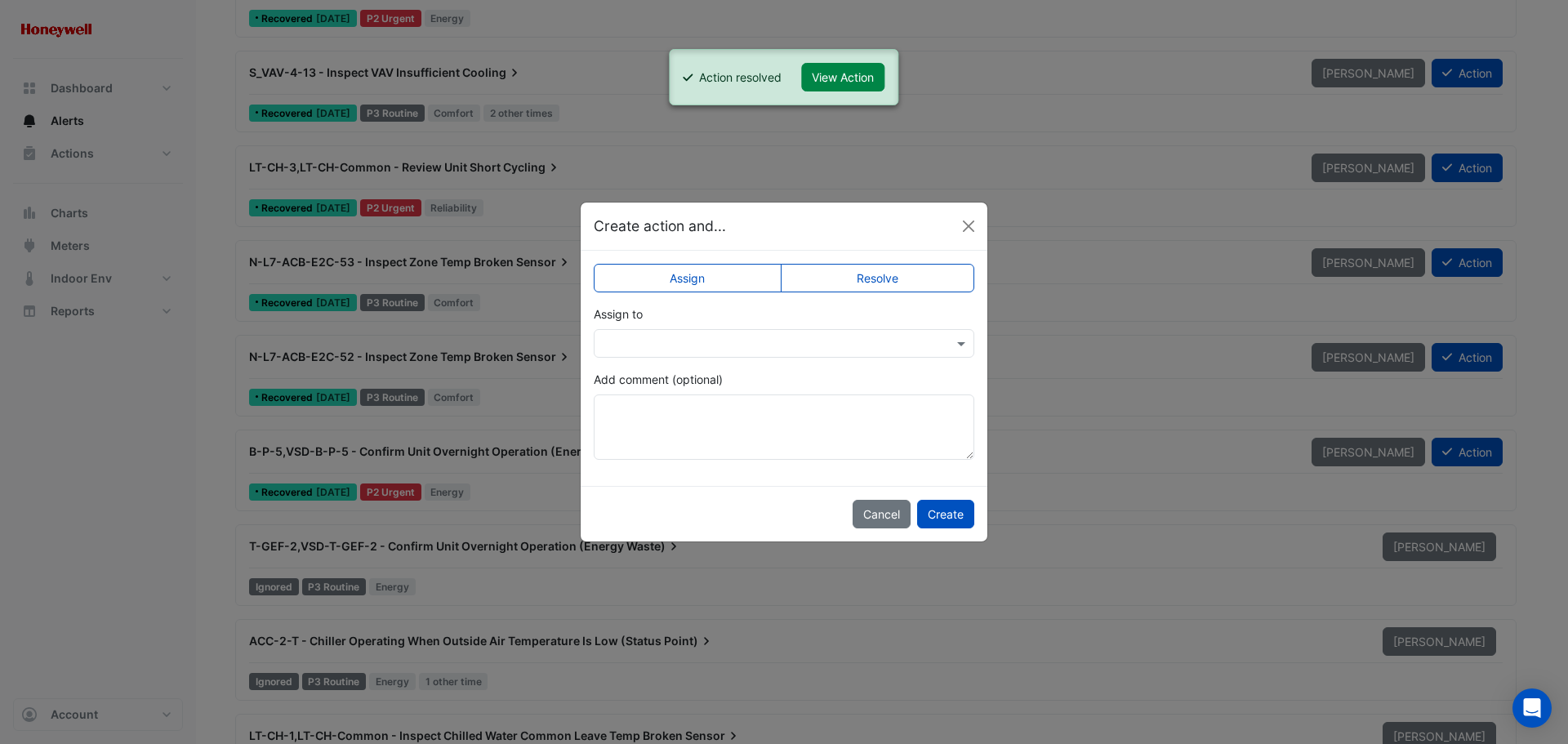
click at [859, 282] on label "Resolve" at bounding box center [878, 278] width 194 height 28
click at [942, 509] on button "Create" at bounding box center [946, 513] width 57 height 28
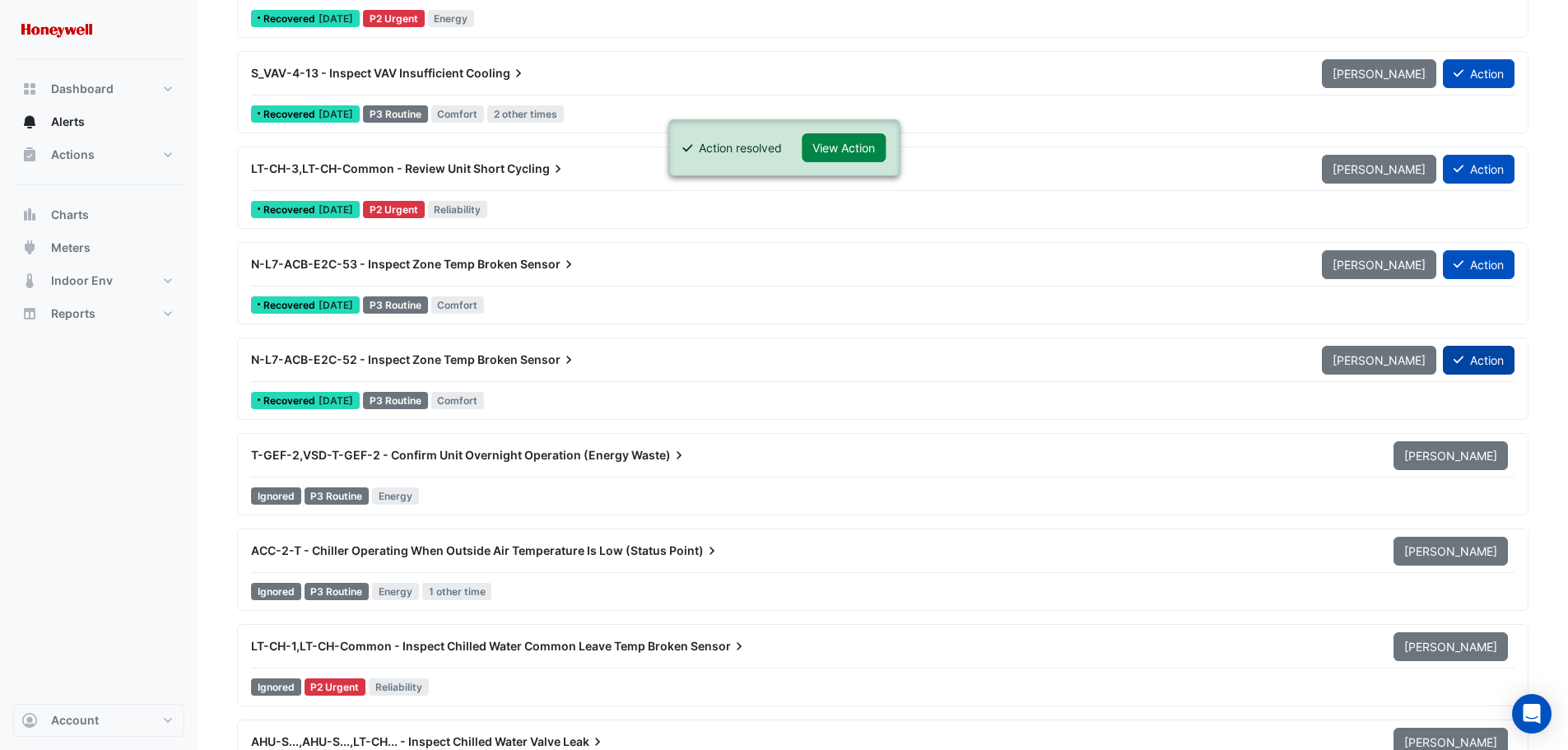
click at [1474, 355] on button "Action" at bounding box center [1479, 360] width 72 height 29
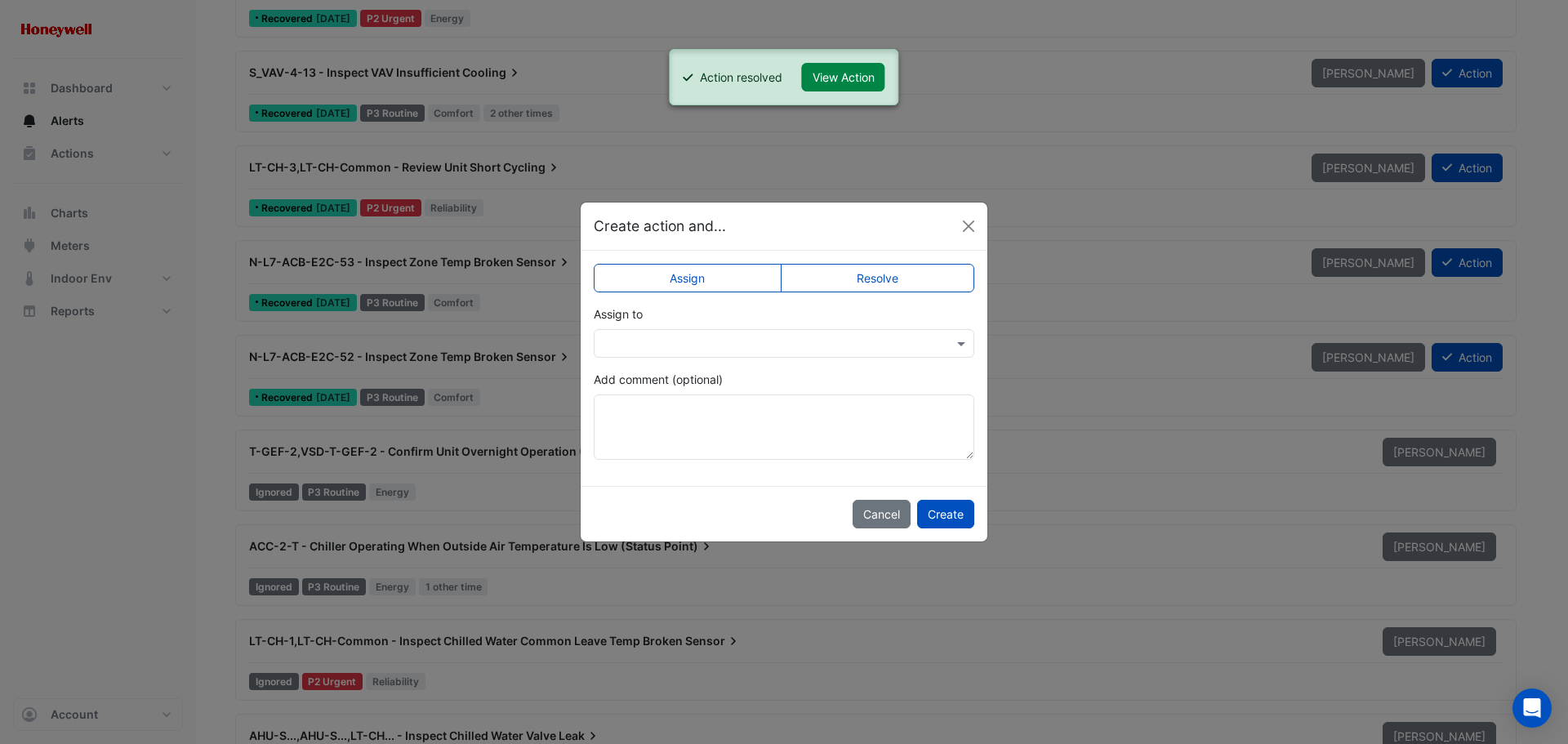
click at [894, 292] on label "Resolve" at bounding box center [878, 278] width 194 height 28
click at [951, 502] on button "Create" at bounding box center [946, 513] width 57 height 28
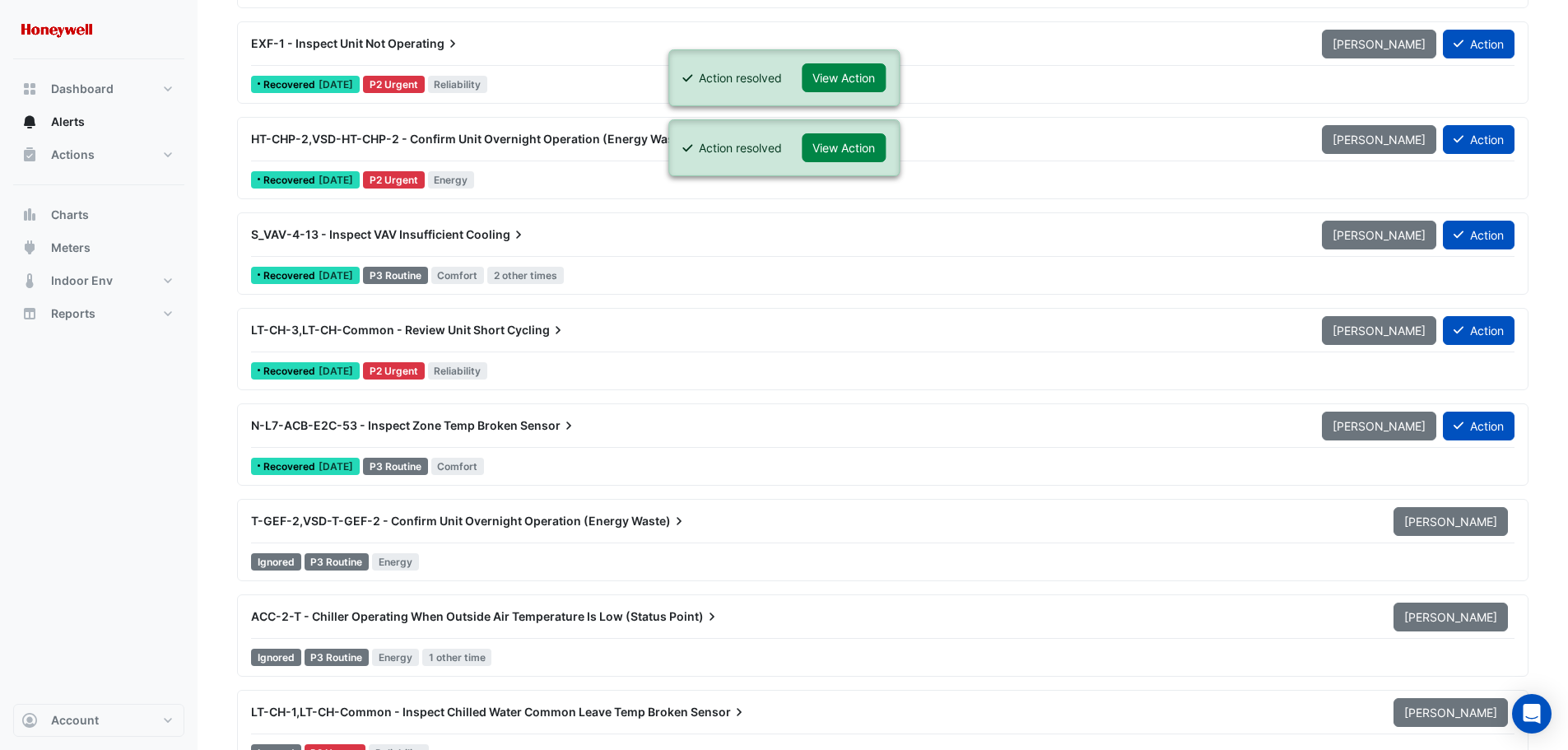
scroll to position [6007, 0]
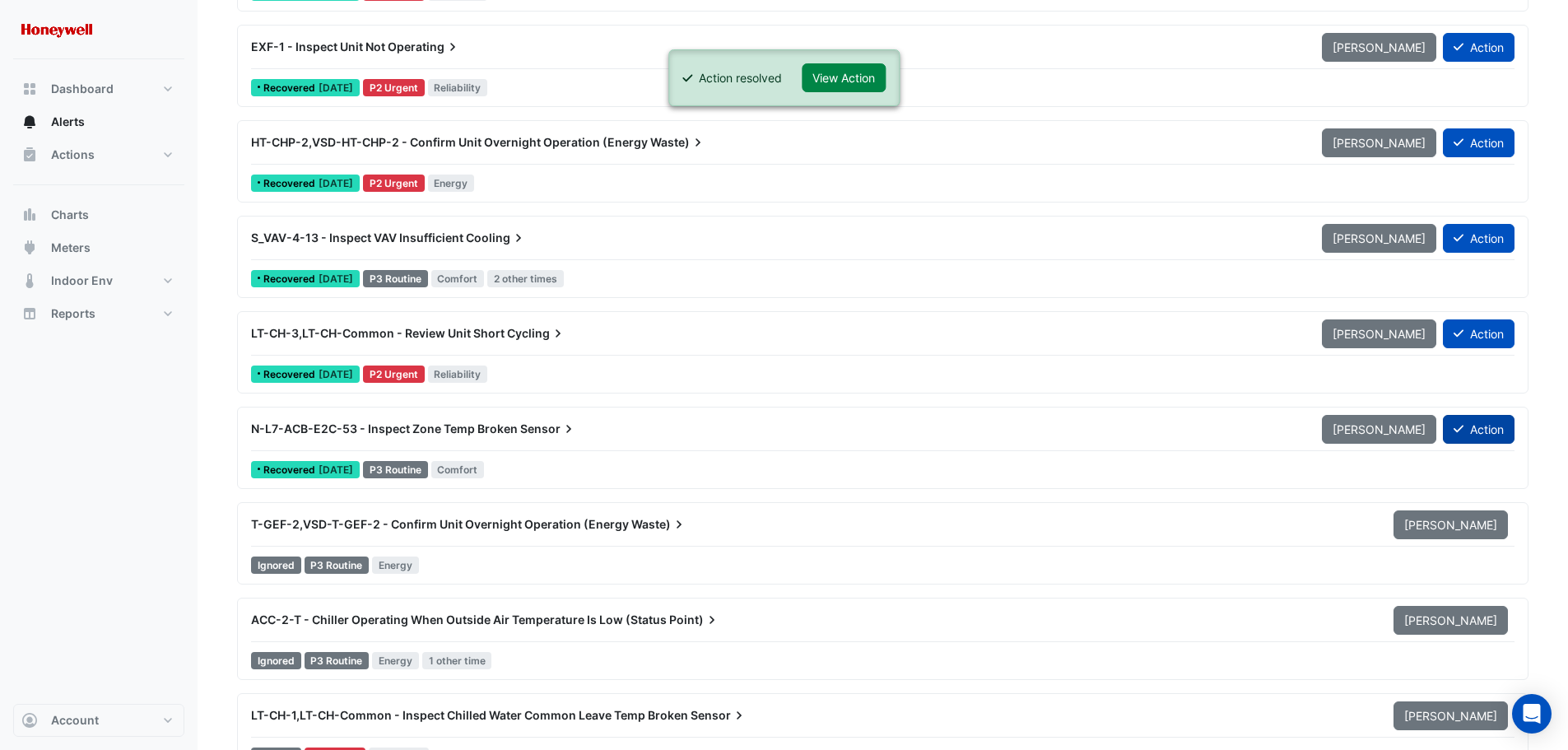
click at [1495, 428] on button "Action" at bounding box center [1479, 428] width 72 height 29
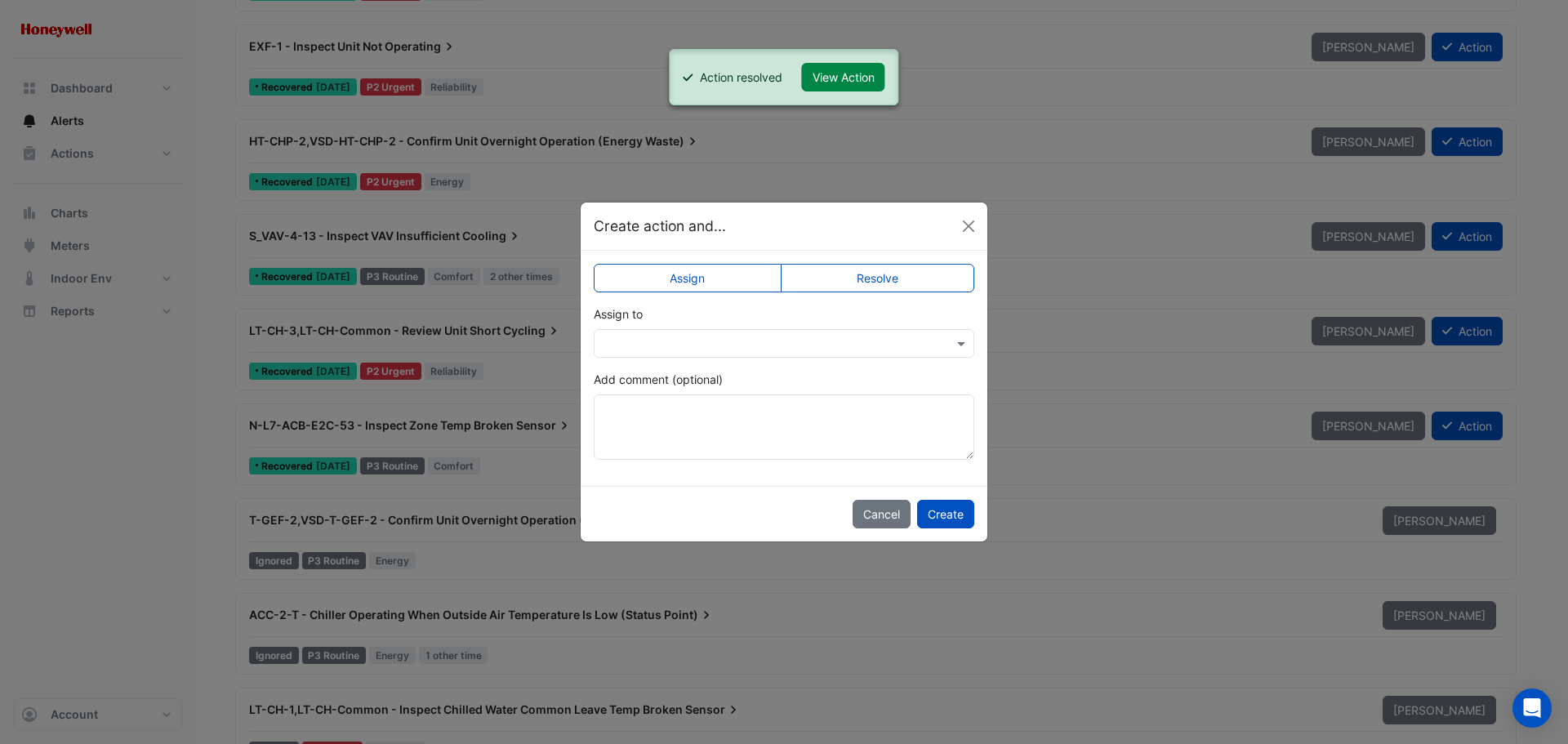
click at [895, 280] on label "Resolve" at bounding box center [878, 278] width 194 height 28
click at [943, 509] on button "Create" at bounding box center [946, 513] width 57 height 28
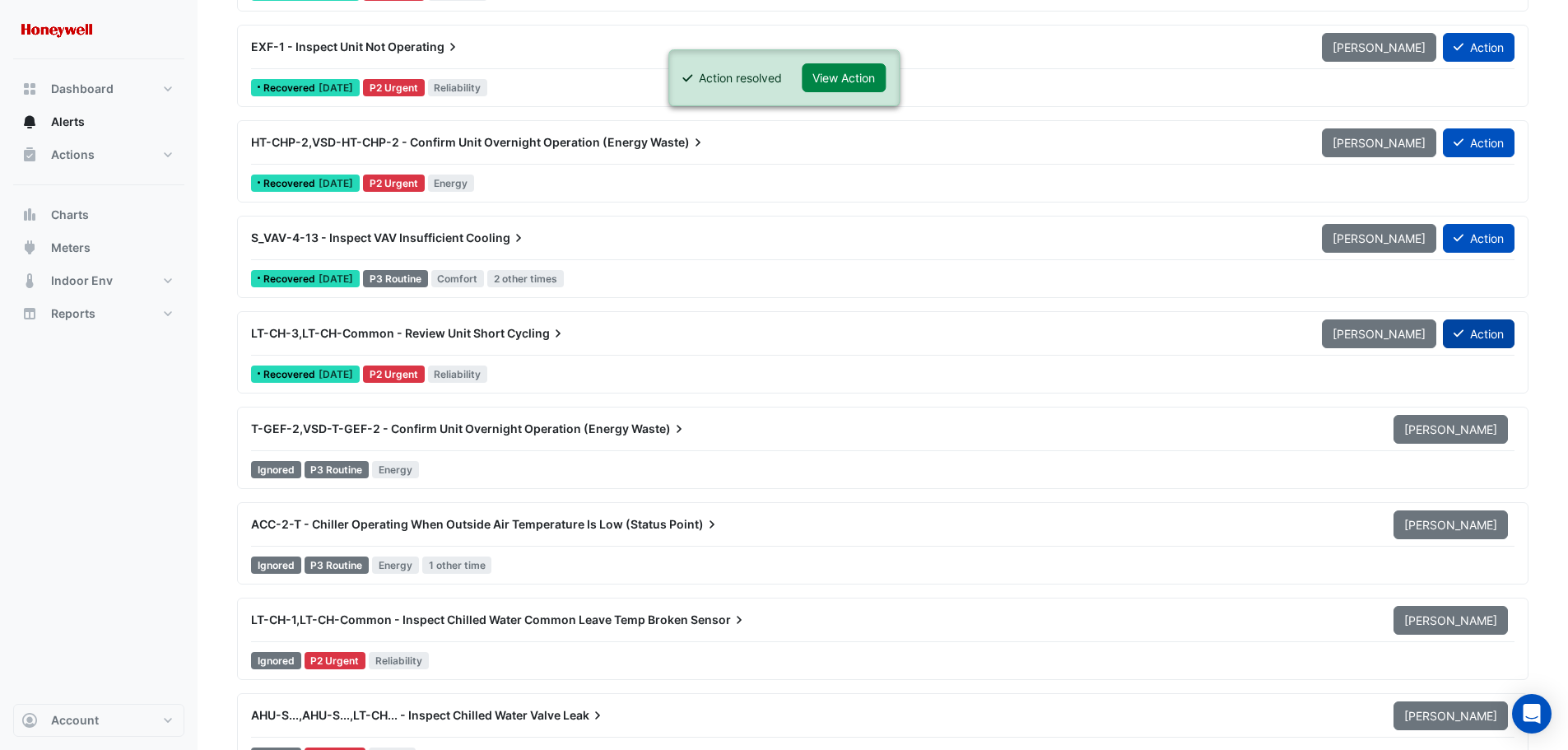
click at [1458, 332] on icon at bounding box center [1458, 333] width 10 height 11
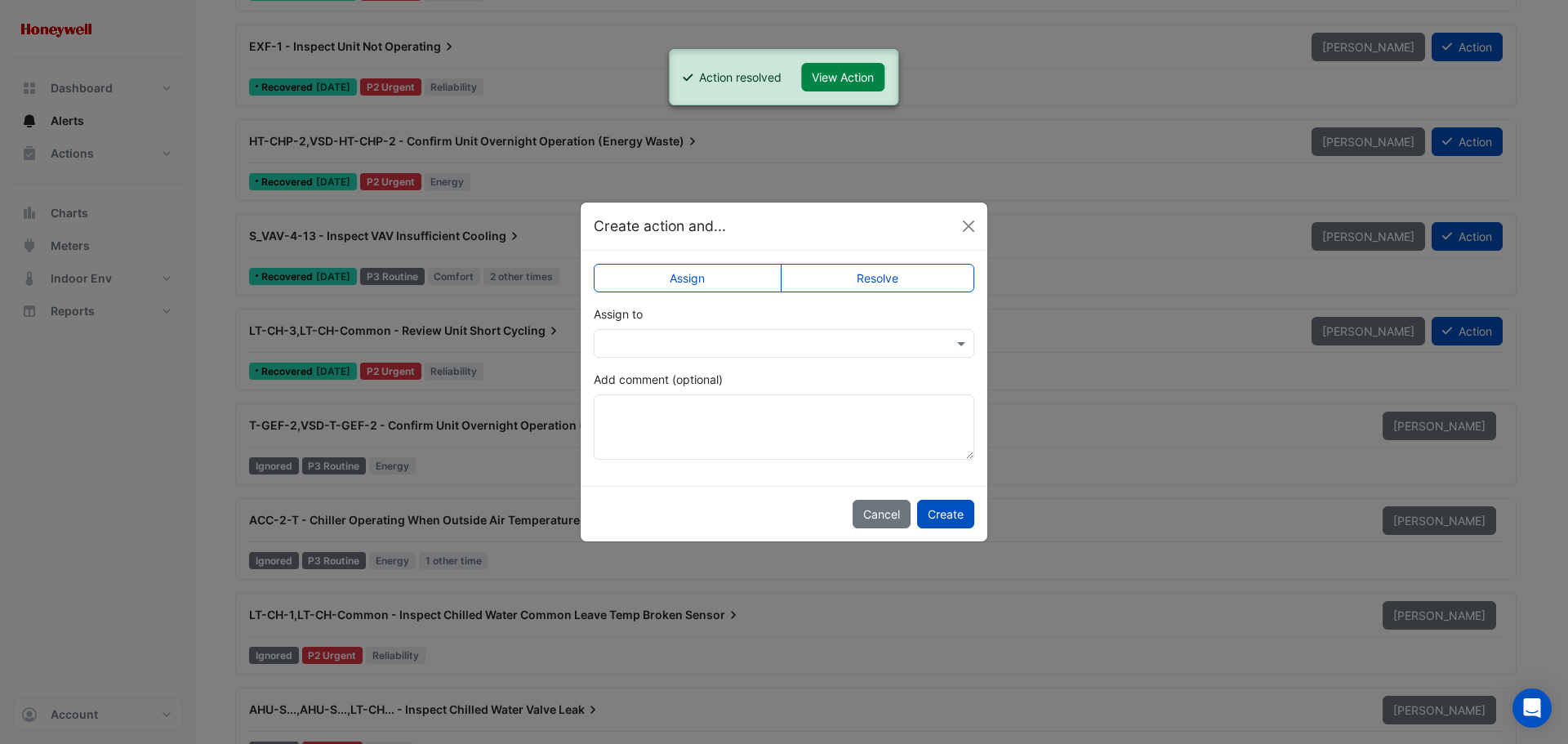
drag, startPoint x: 897, startPoint y: 266, endPoint x: 892, endPoint y: 298, distance: 32.4
click at [896, 267] on label "Resolve" at bounding box center [878, 278] width 194 height 28
click at [941, 510] on button "Create" at bounding box center [946, 513] width 57 height 28
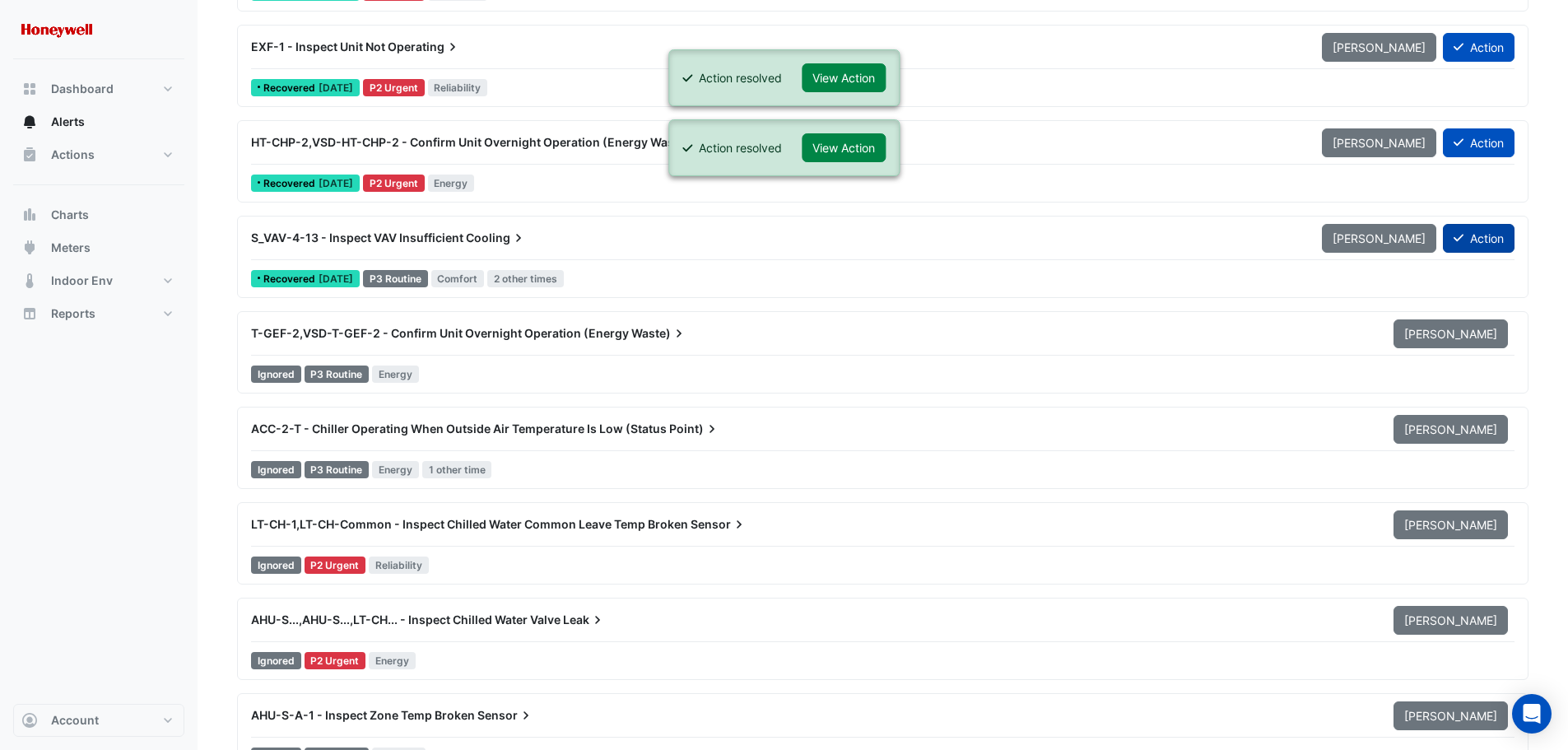
click at [1486, 245] on button "Action" at bounding box center [1479, 238] width 72 height 29
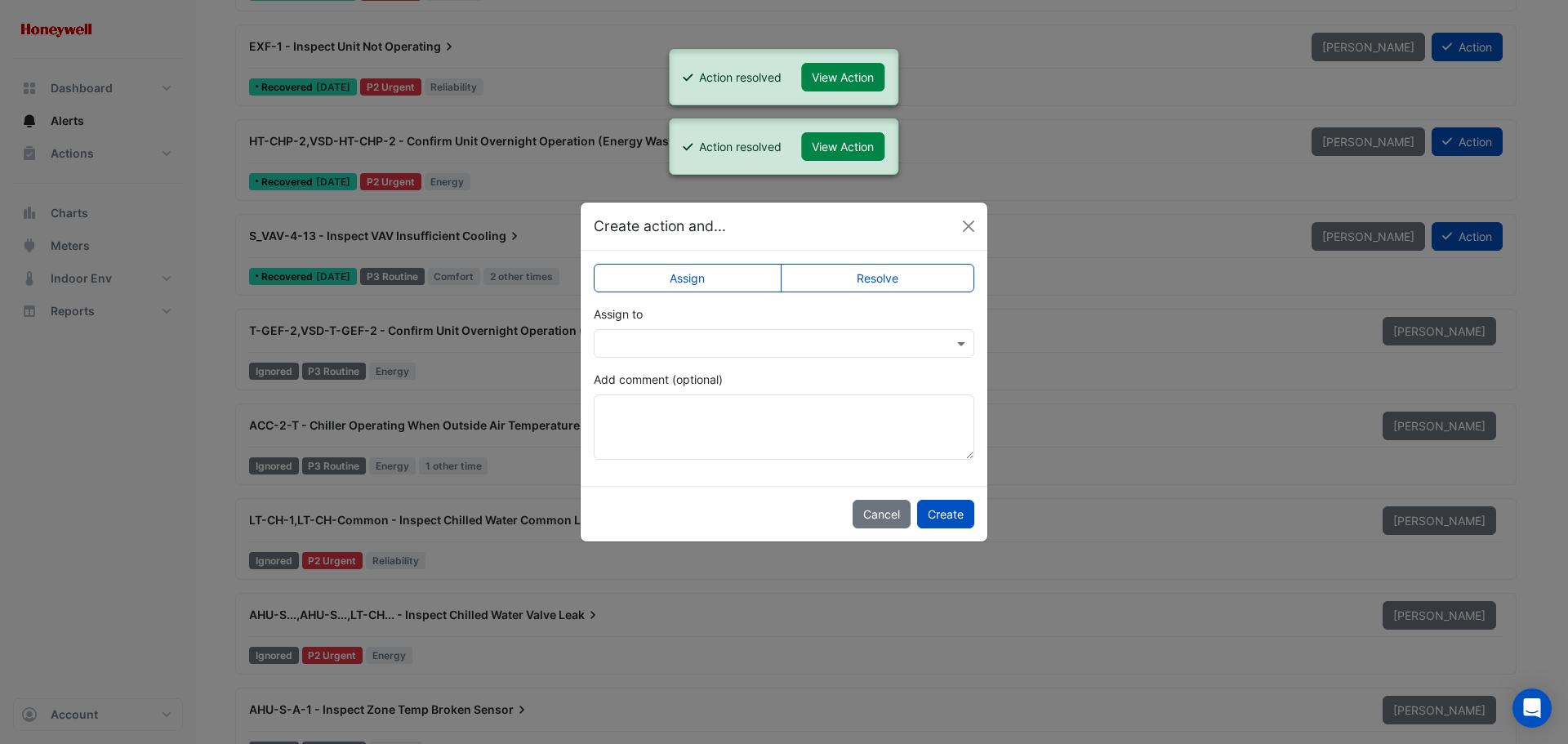
drag, startPoint x: 934, startPoint y: 275, endPoint x: 929, endPoint y: 282, distance: 8.6
click at [933, 276] on label "Resolve" at bounding box center [878, 278] width 194 height 28
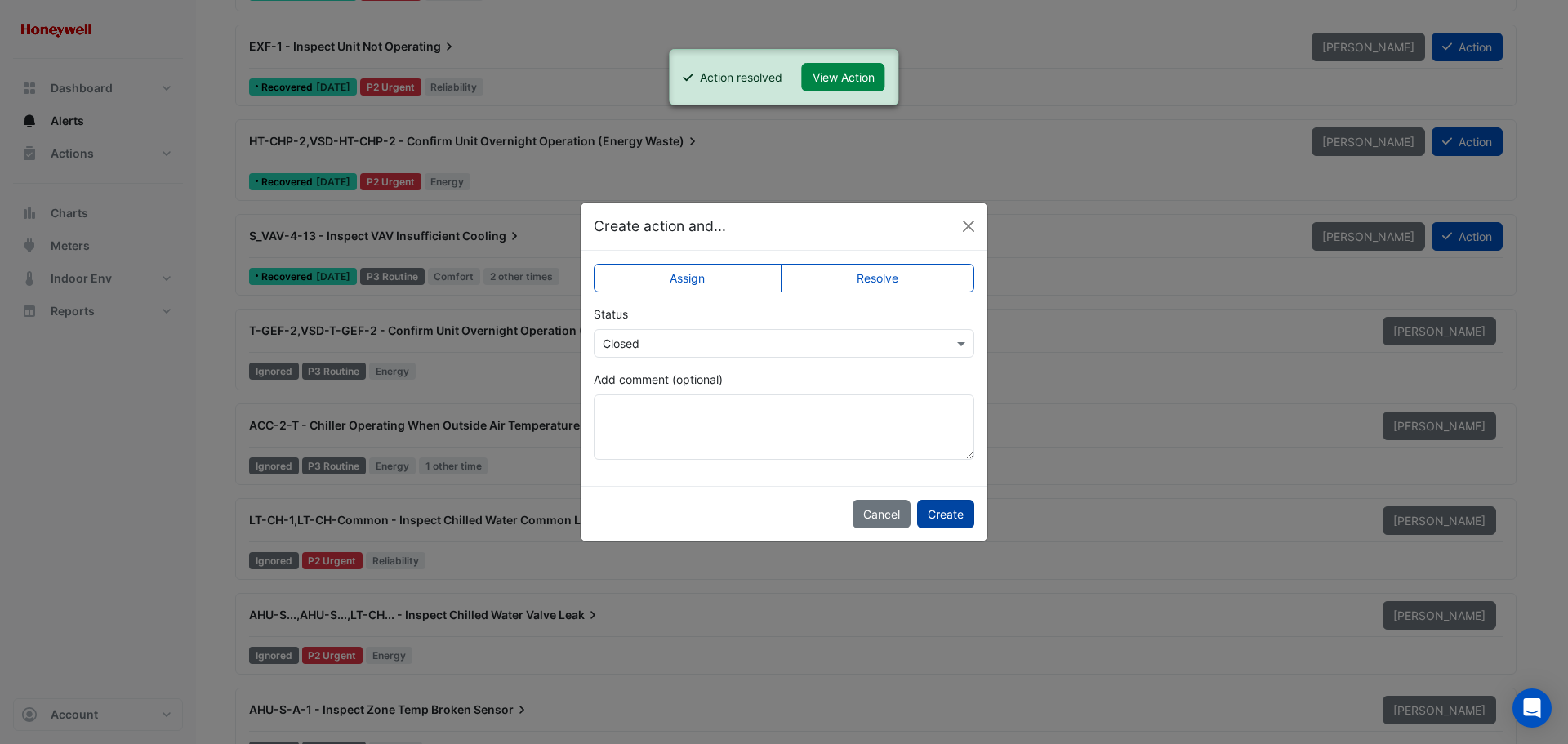
click at [941, 515] on button "Create" at bounding box center [946, 513] width 57 height 28
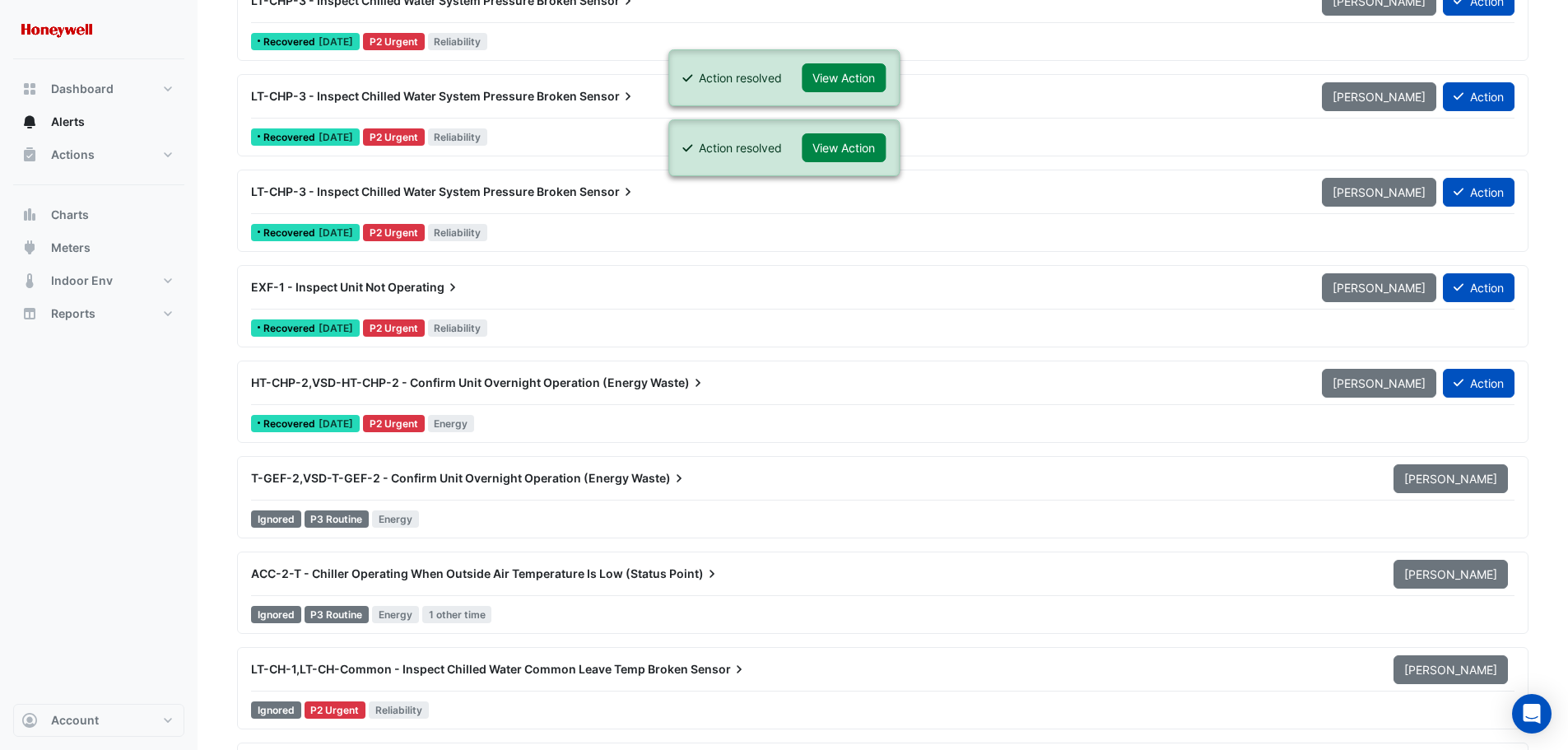
scroll to position [5761, 0]
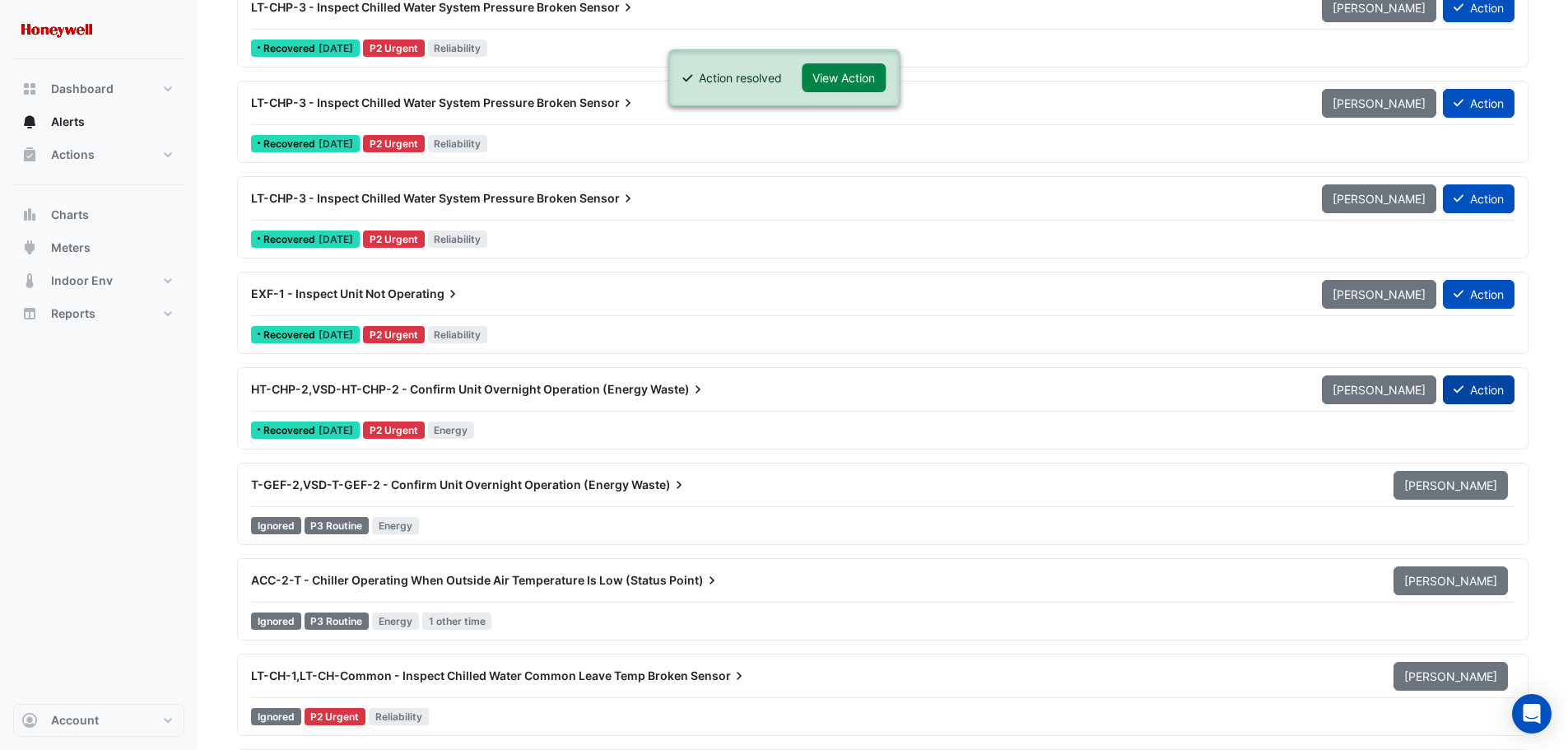
click at [1497, 390] on button "Action" at bounding box center [1479, 389] width 72 height 29
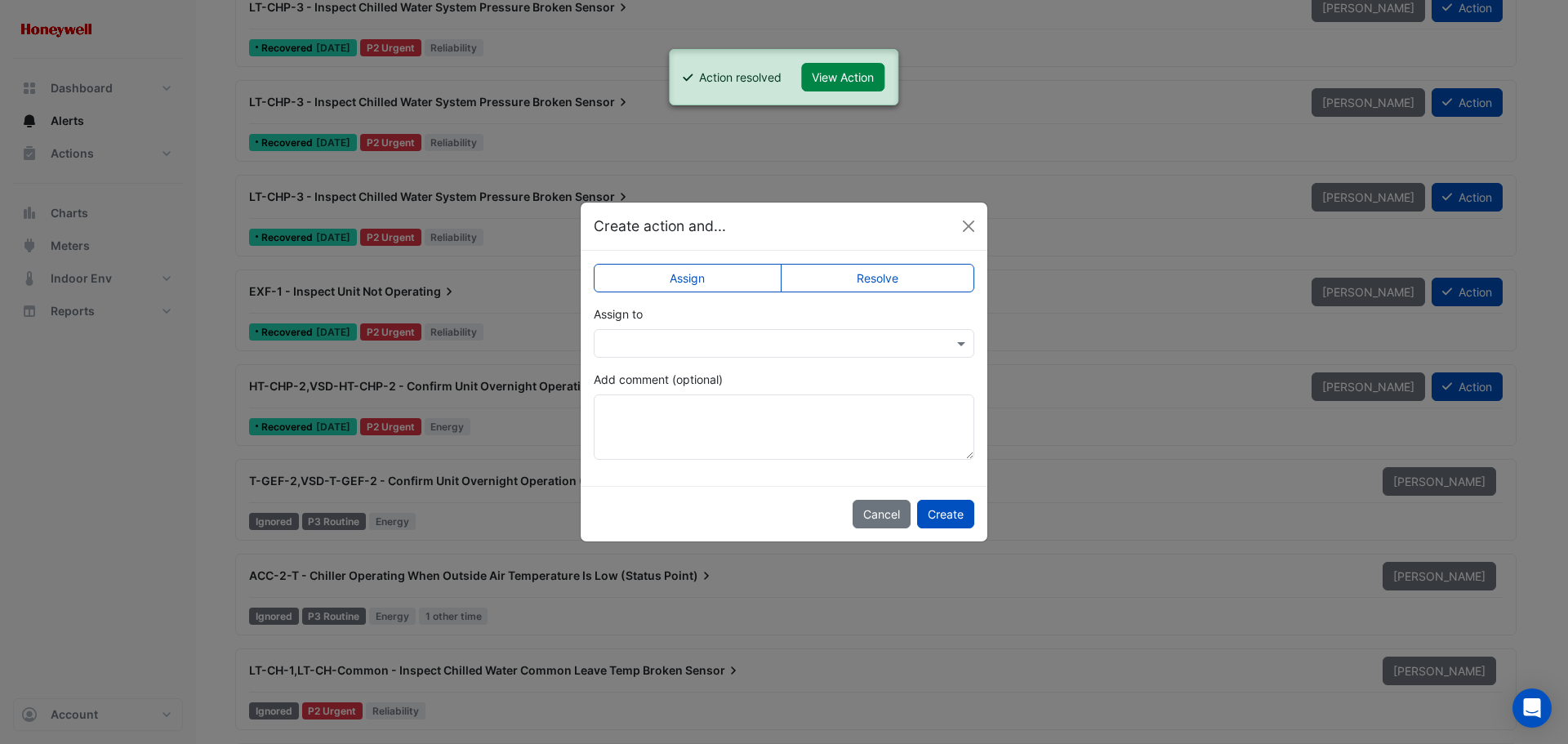
click at [904, 280] on label "Resolve" at bounding box center [878, 278] width 194 height 28
click at [954, 508] on button "Create" at bounding box center [946, 513] width 57 height 28
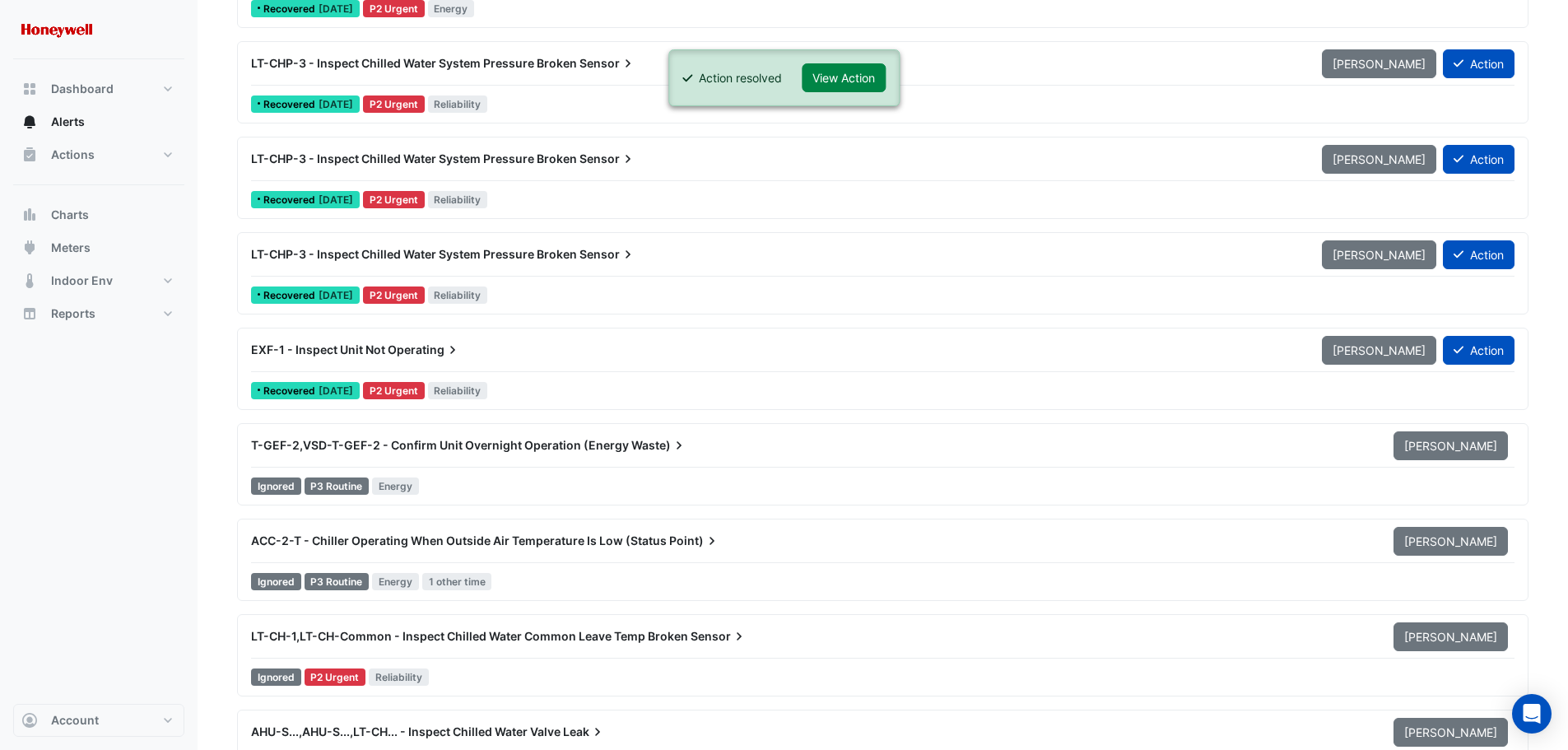
scroll to position [5678, 0]
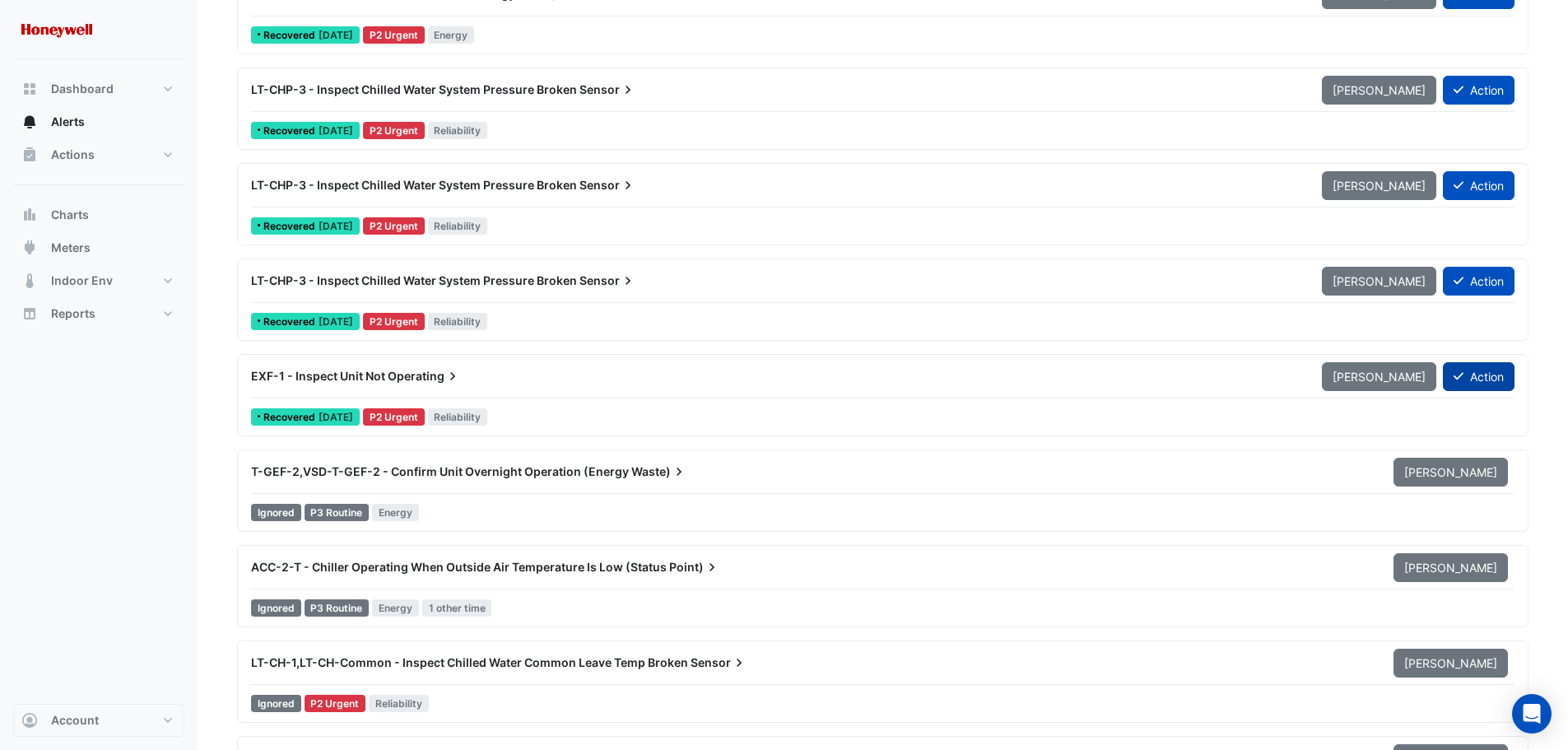
click at [1467, 375] on button "Action" at bounding box center [1479, 376] width 72 height 29
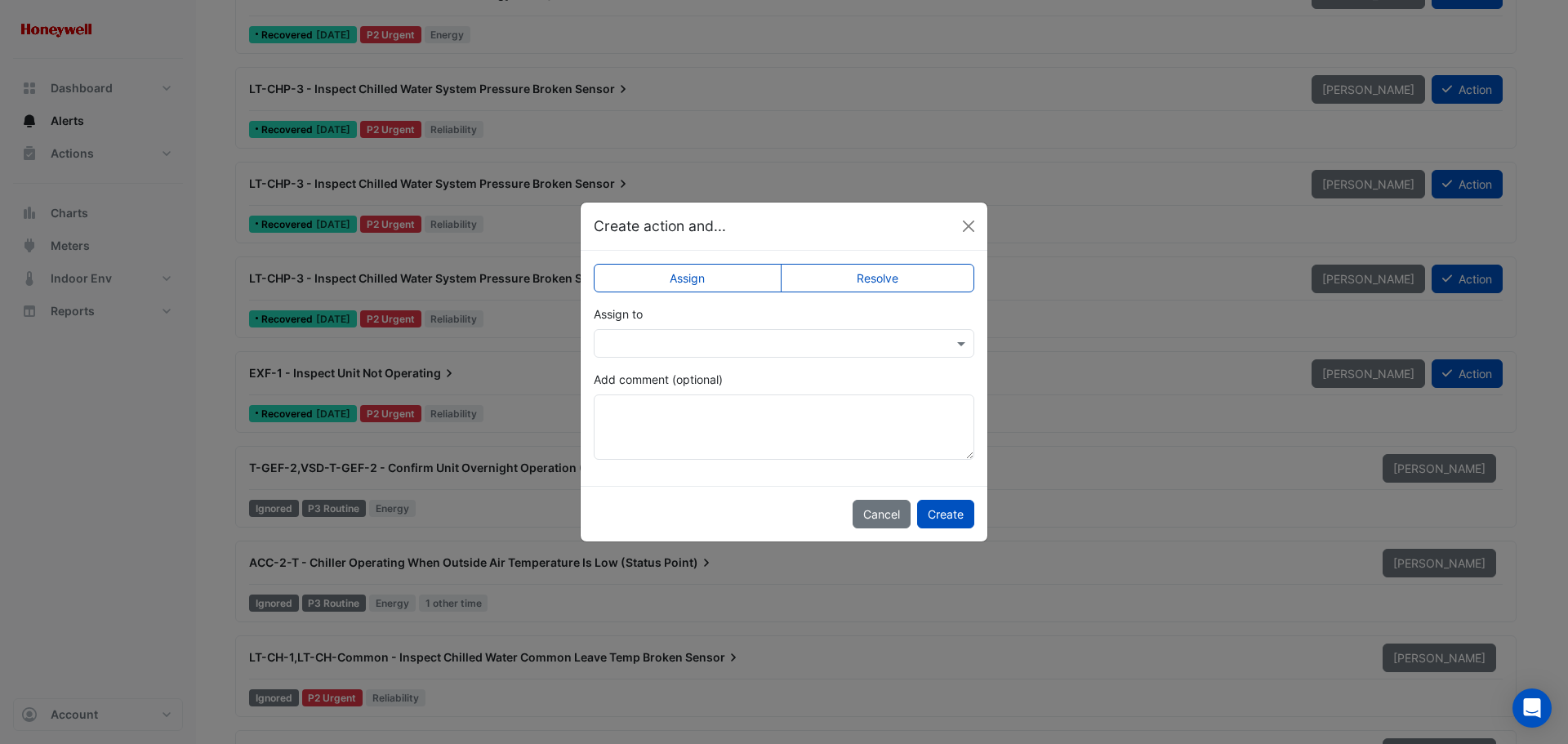
click at [877, 280] on label "Resolve" at bounding box center [878, 278] width 194 height 28
click at [952, 506] on button "Create" at bounding box center [946, 513] width 57 height 28
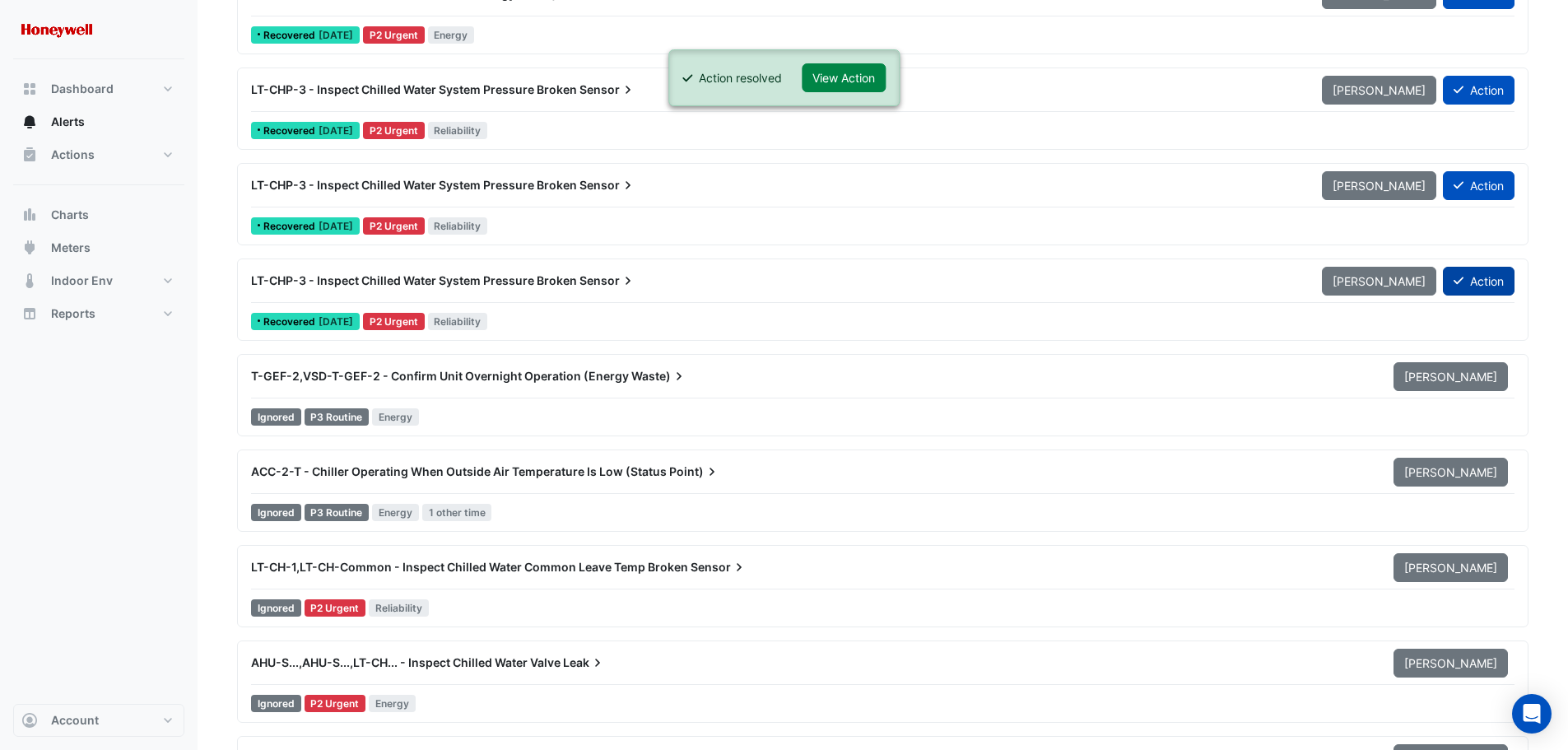
click at [1485, 282] on button "Action" at bounding box center [1479, 281] width 72 height 29
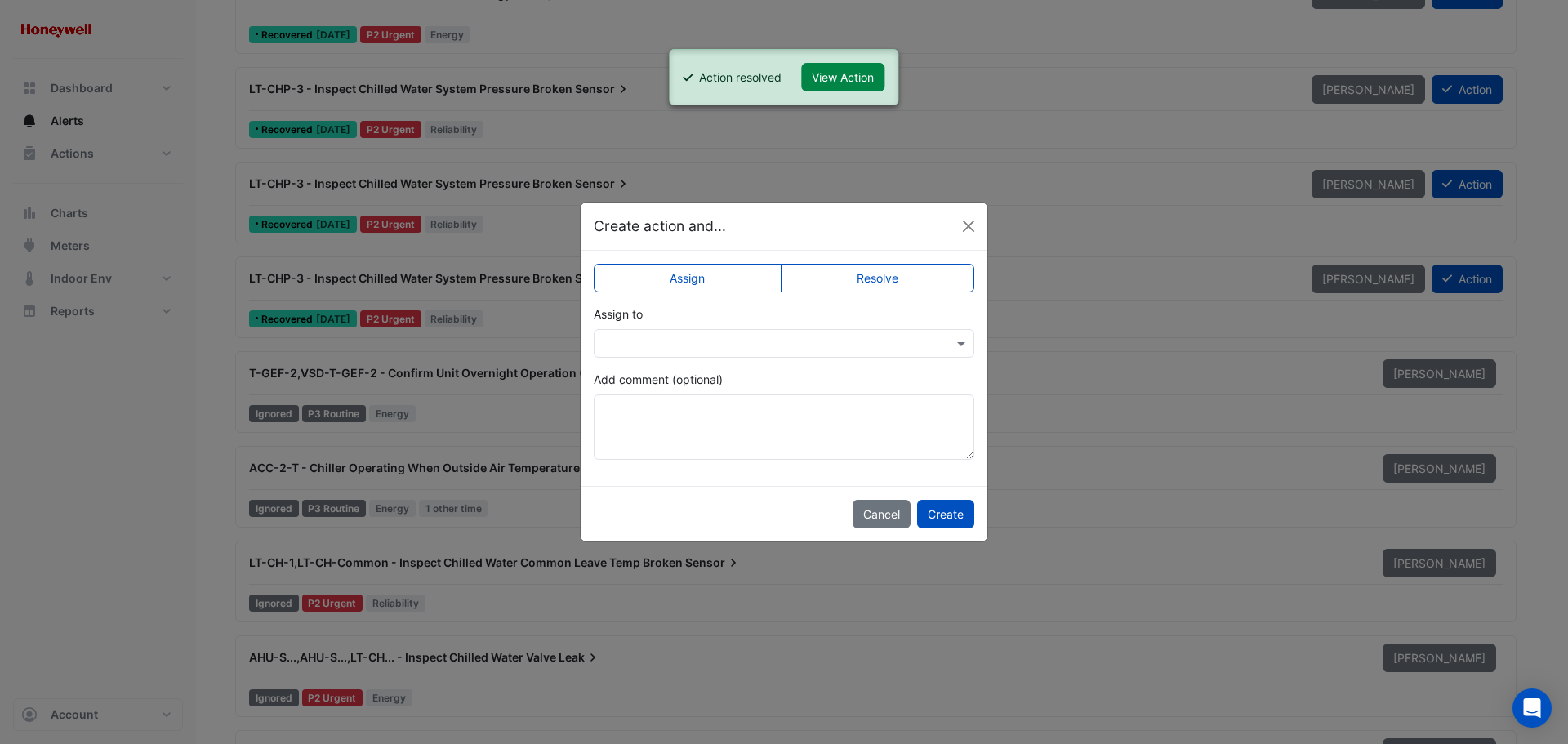
click at [921, 281] on label "Resolve" at bounding box center [878, 278] width 194 height 28
click at [943, 513] on button "Create" at bounding box center [946, 513] width 57 height 28
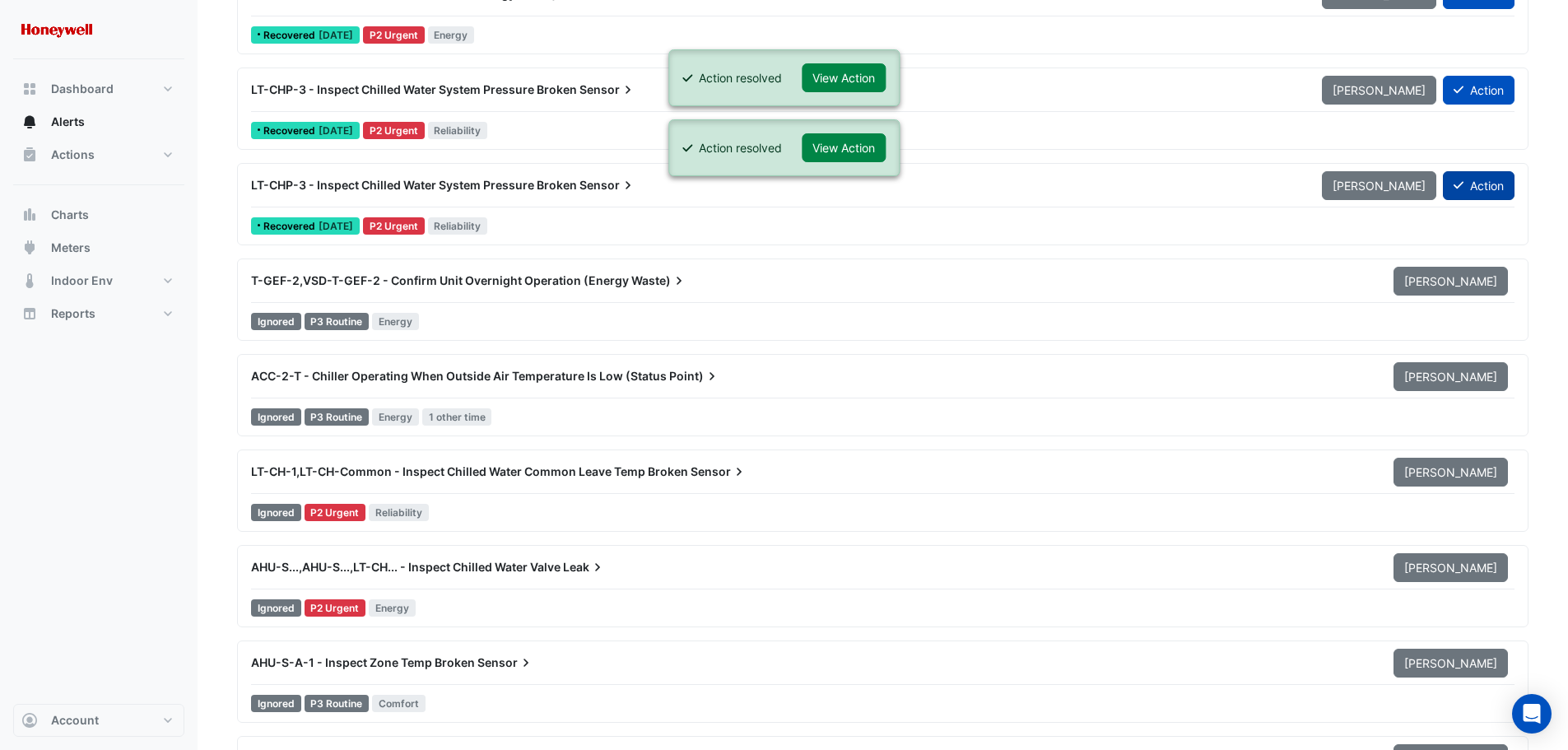
click at [1467, 189] on button "Action" at bounding box center [1479, 185] width 72 height 29
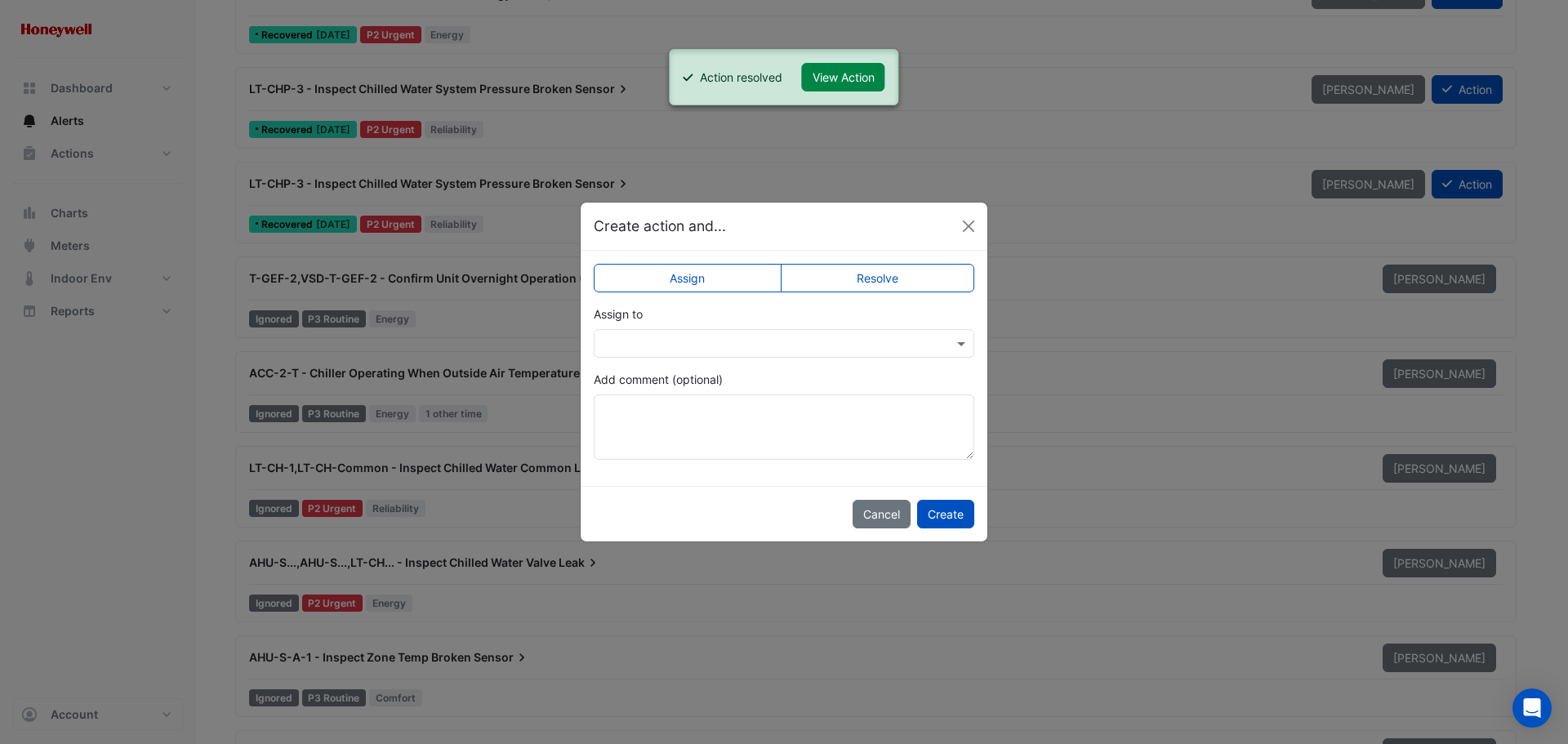
click at [880, 284] on label "Resolve" at bounding box center [878, 278] width 194 height 28
click at [936, 515] on button "Create" at bounding box center [946, 513] width 57 height 28
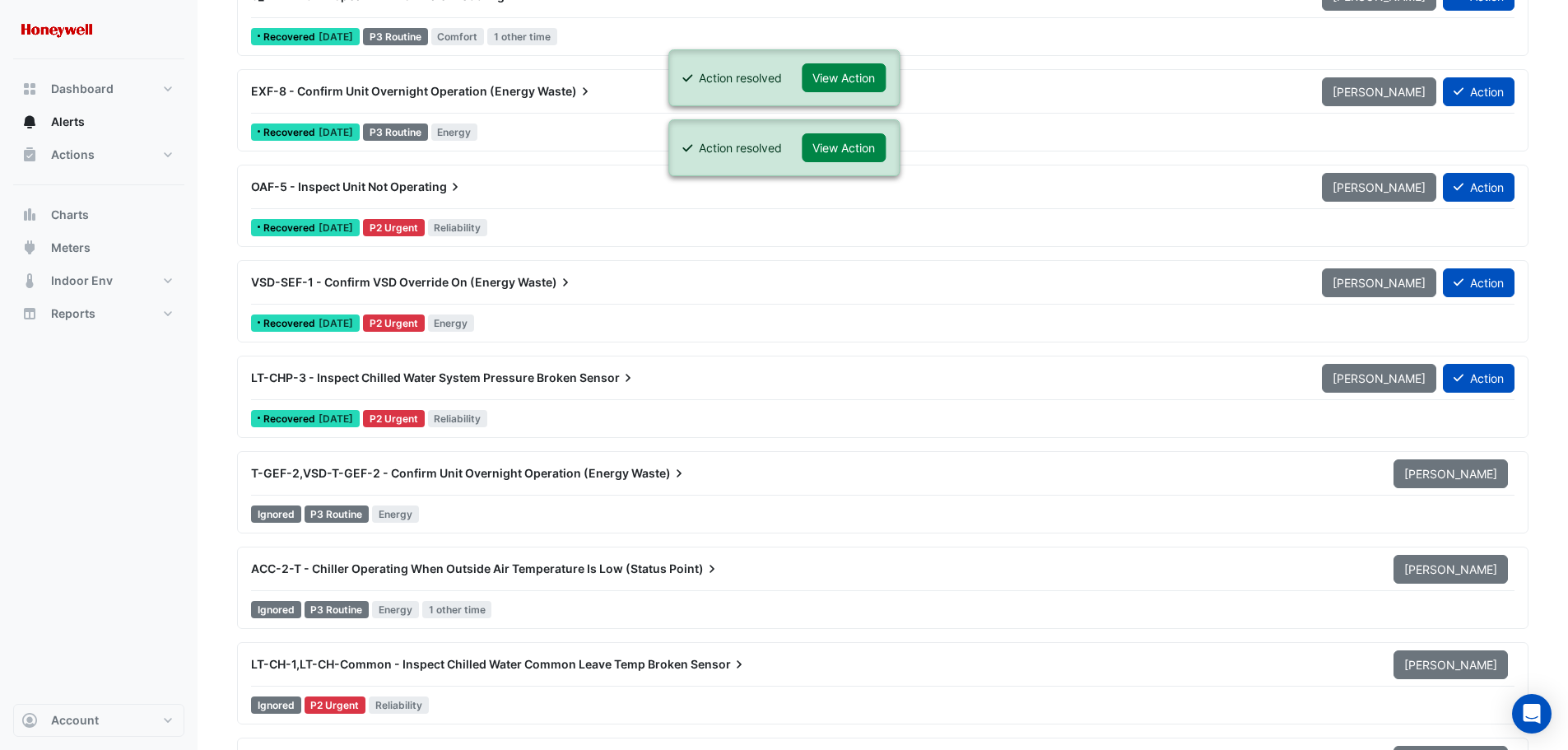
scroll to position [5349, 0]
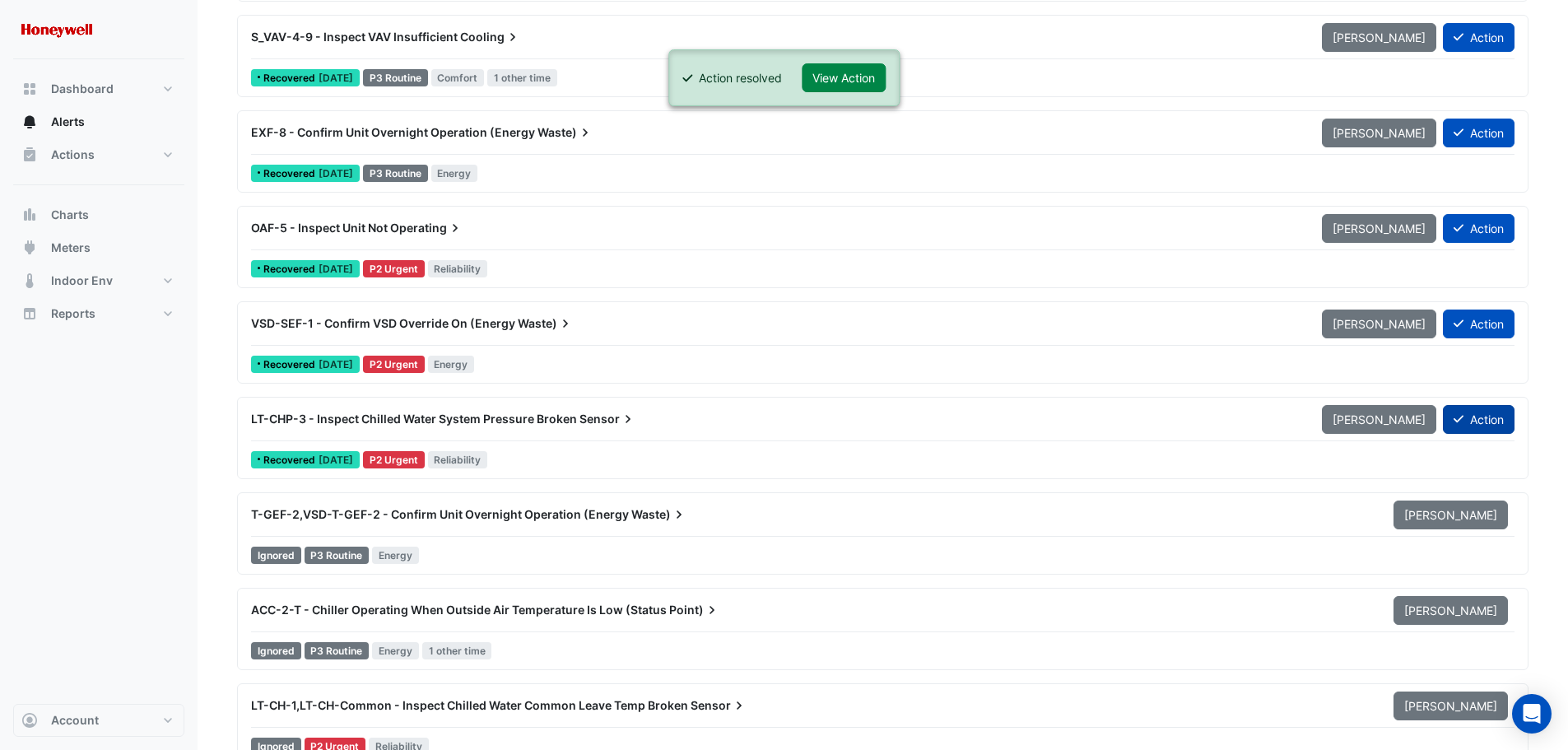
click at [1481, 422] on button "Action" at bounding box center [1479, 419] width 72 height 29
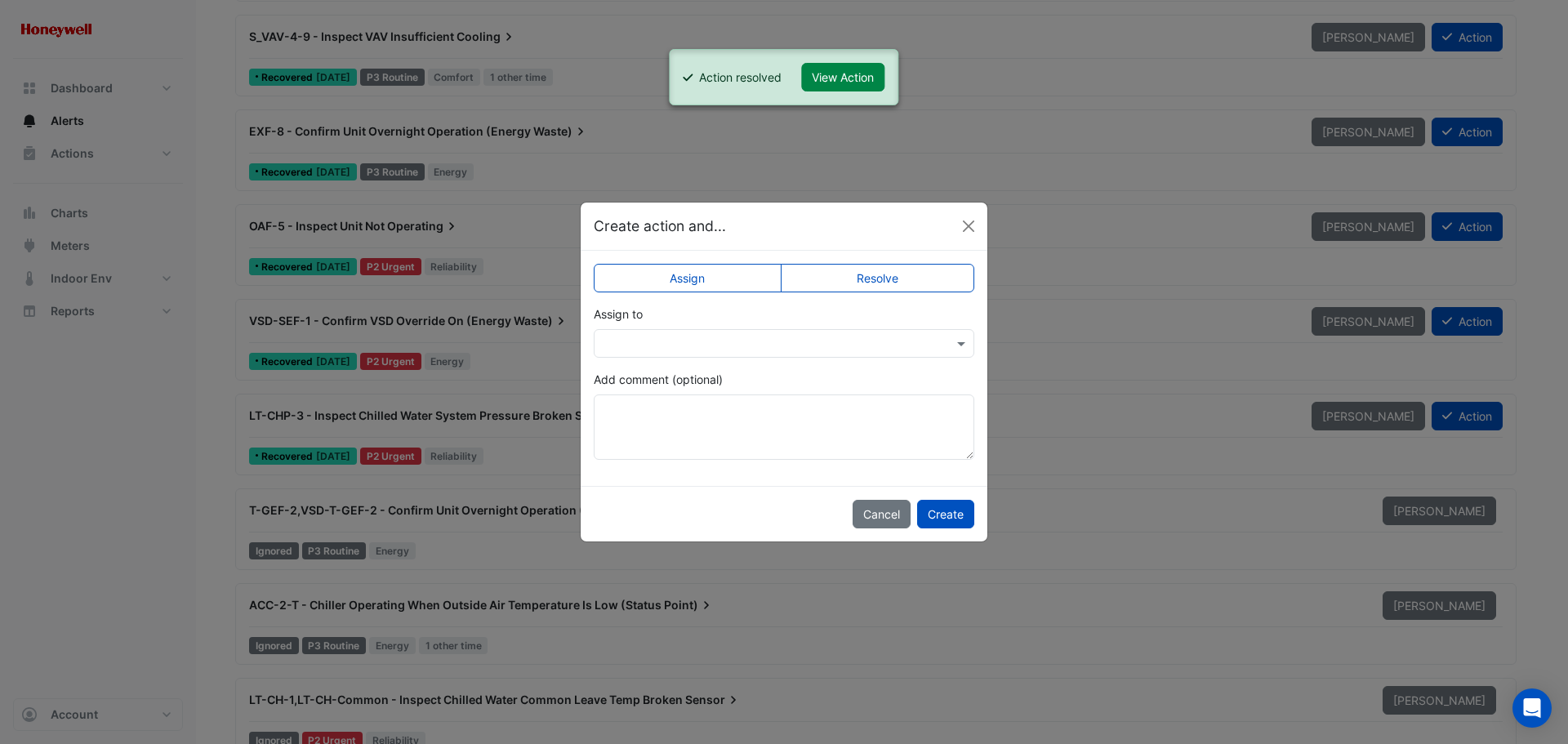
click at [866, 267] on label "Resolve" at bounding box center [878, 278] width 194 height 28
click at [937, 515] on button "Create" at bounding box center [946, 513] width 57 height 28
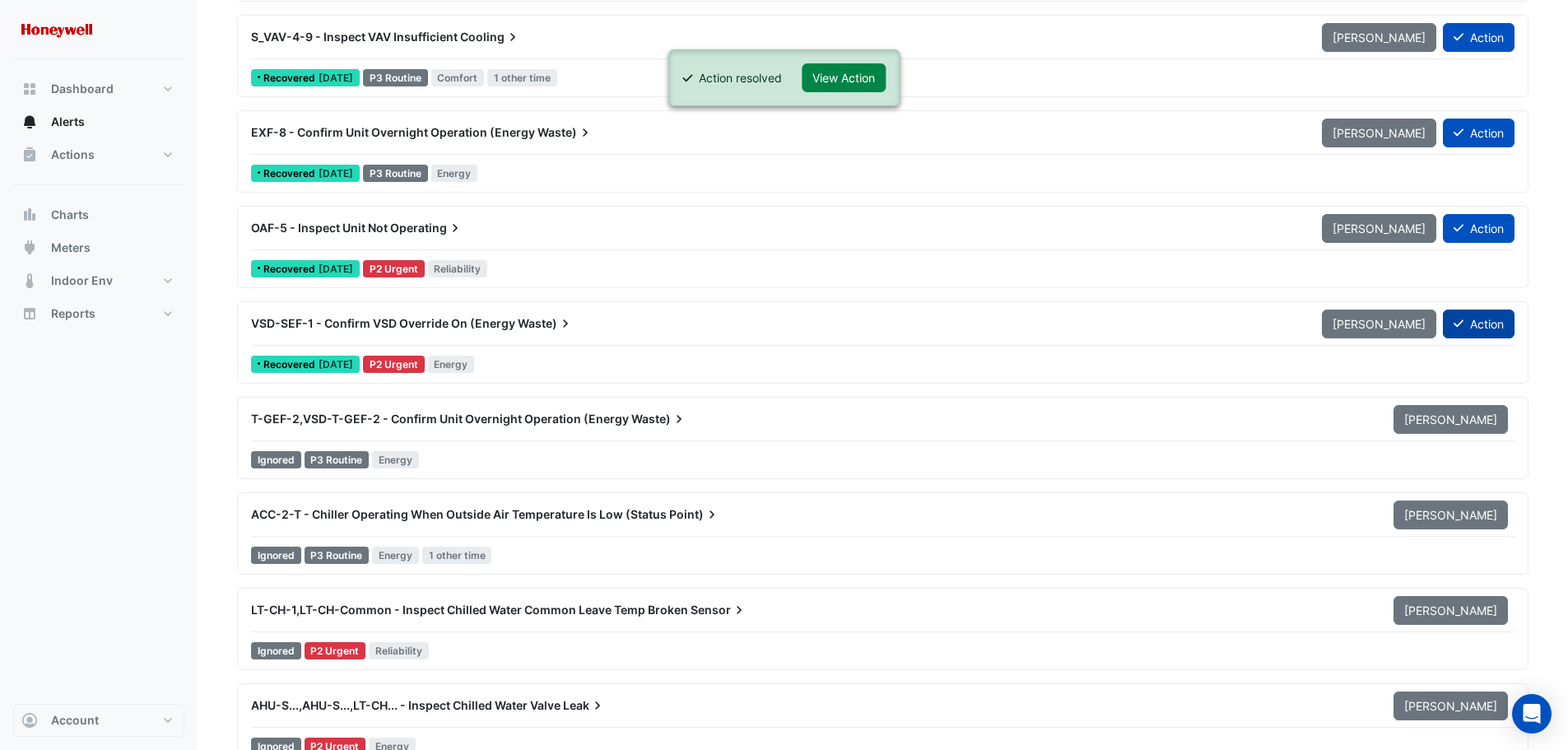
click at [1477, 326] on button "Action" at bounding box center [1479, 323] width 72 height 29
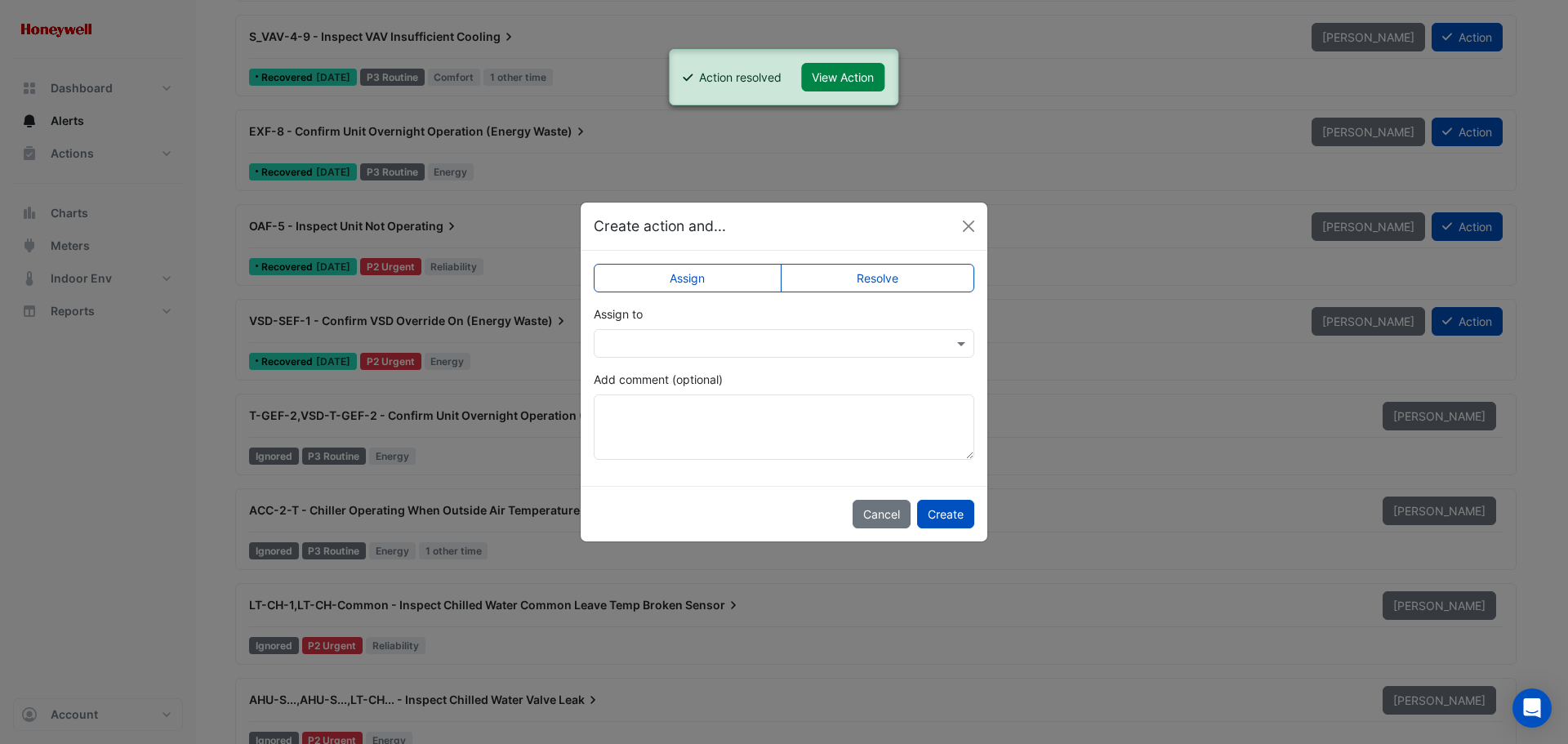
click at [857, 277] on label "Resolve" at bounding box center [878, 278] width 194 height 28
click at [938, 507] on button "Create" at bounding box center [946, 513] width 57 height 28
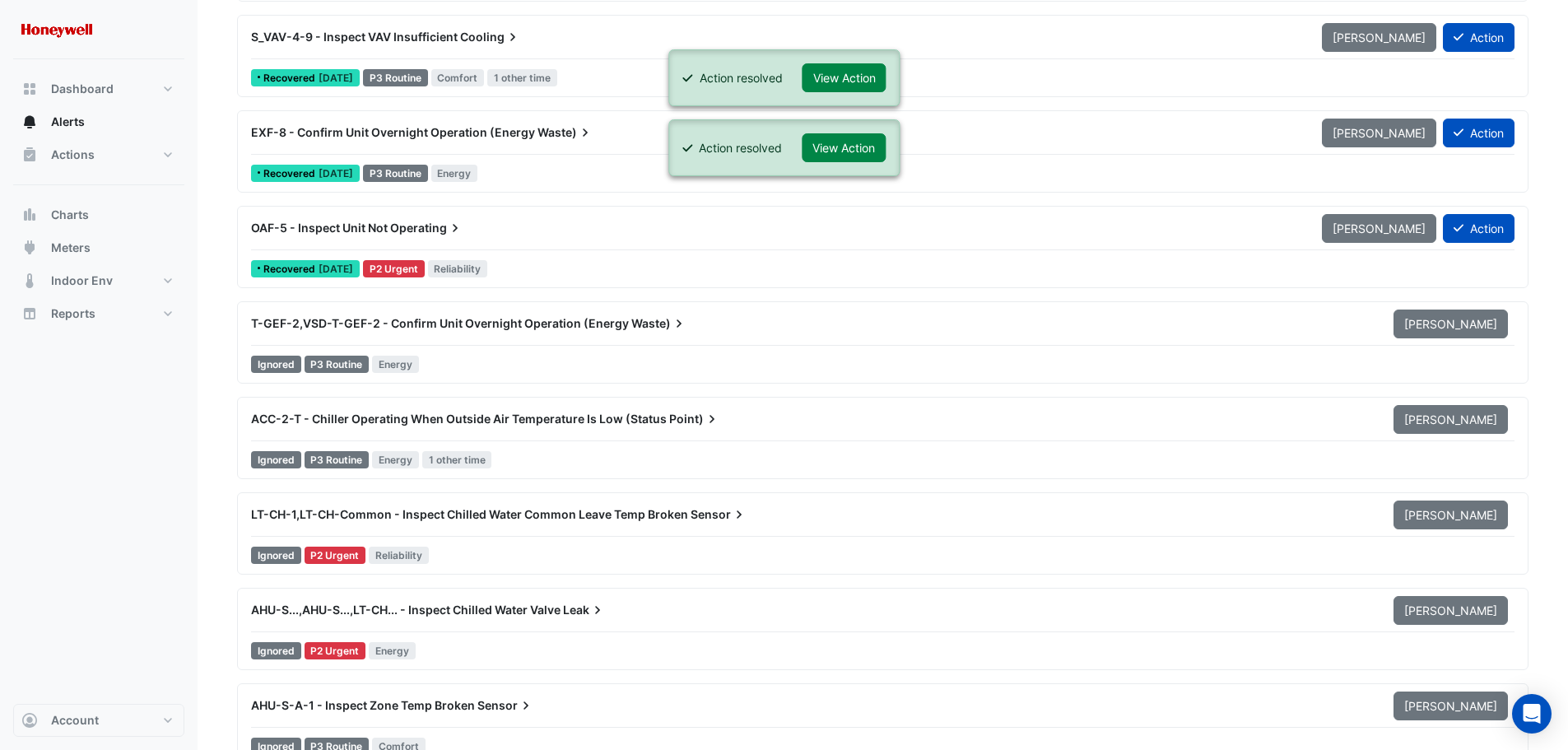
scroll to position [5266, 0]
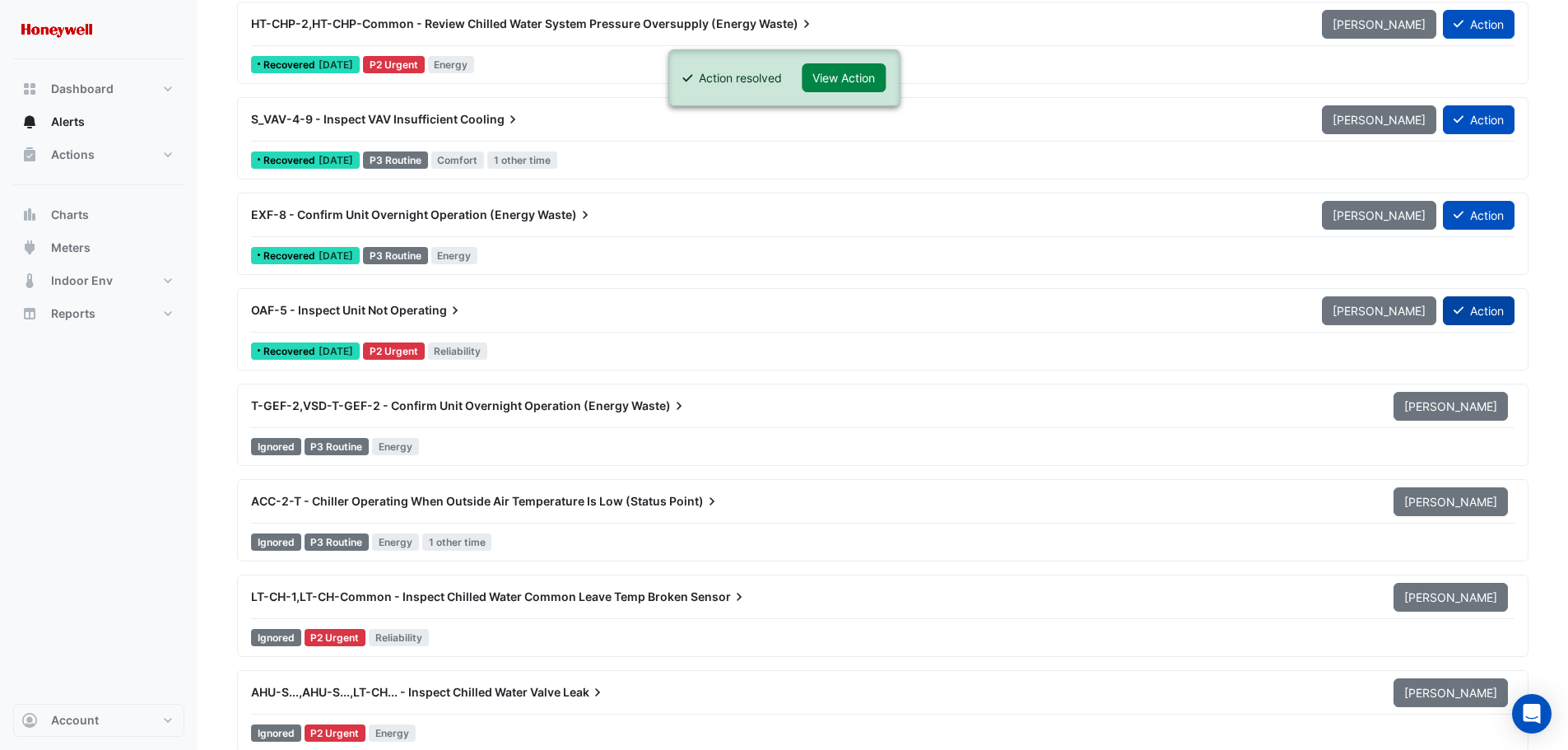
click at [1476, 315] on button "Action" at bounding box center [1479, 310] width 72 height 29
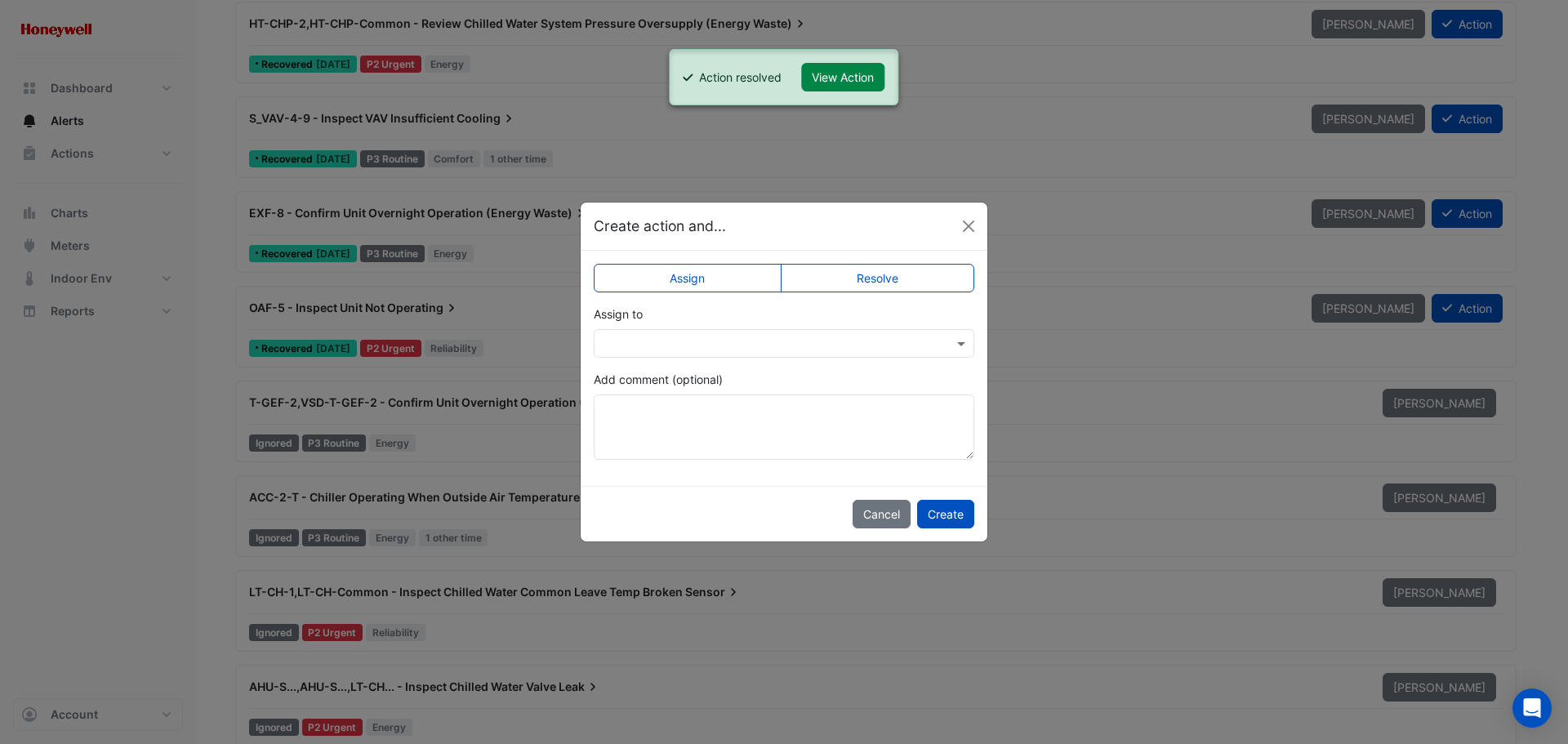
click at [898, 278] on label "Resolve" at bounding box center [878, 278] width 194 height 28
click at [942, 513] on button "Create" at bounding box center [946, 513] width 57 height 28
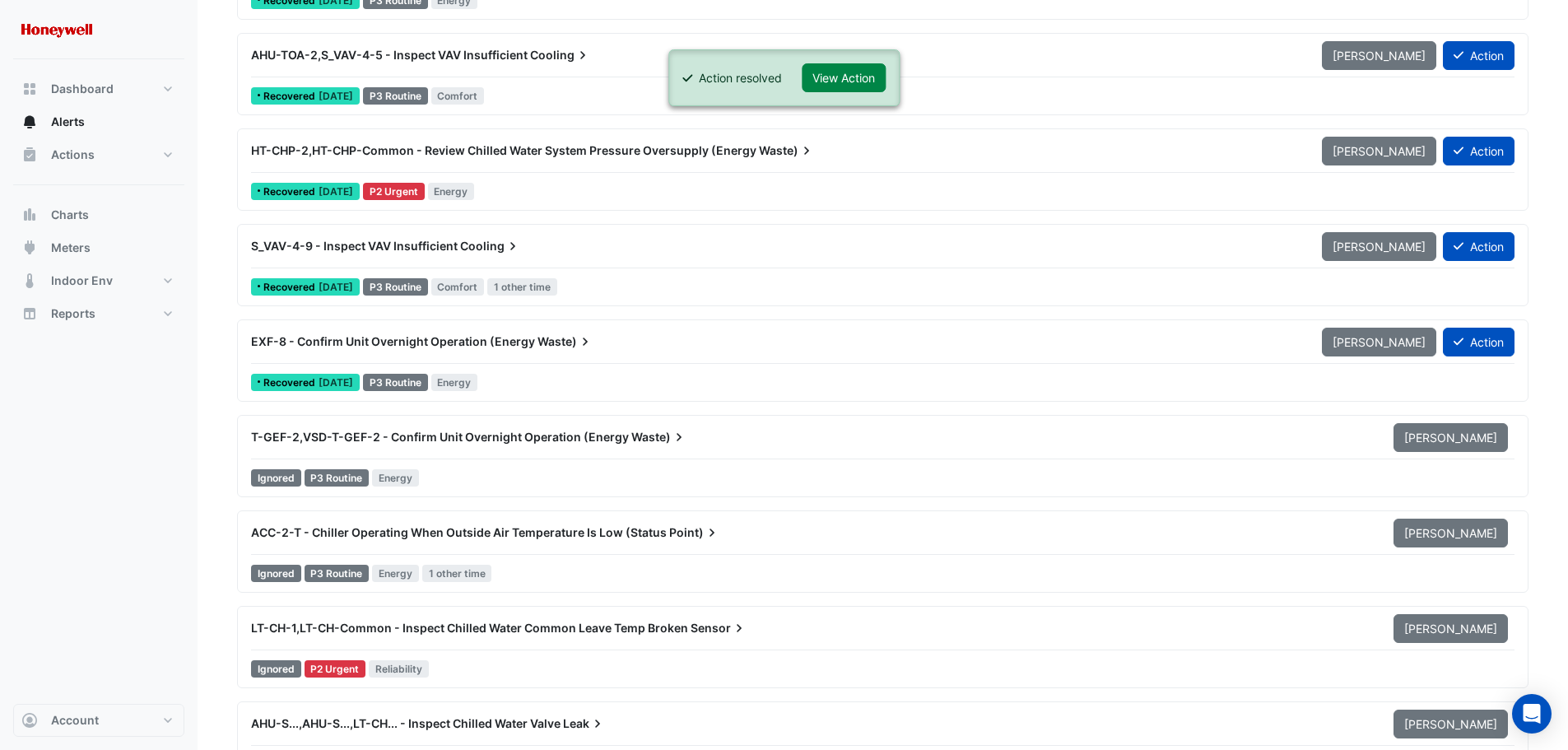
scroll to position [5102, 0]
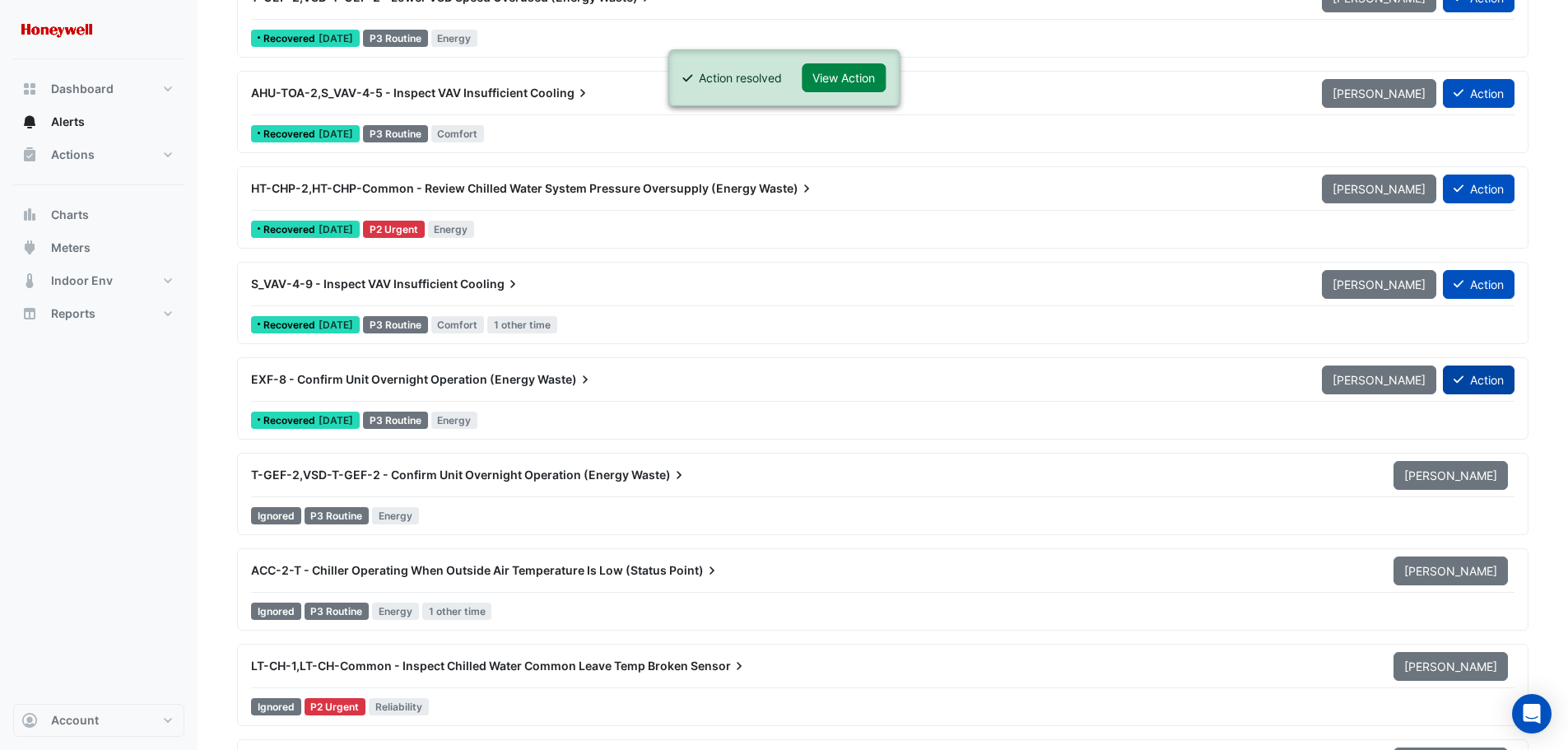
click at [1476, 380] on button "Action" at bounding box center [1479, 379] width 72 height 29
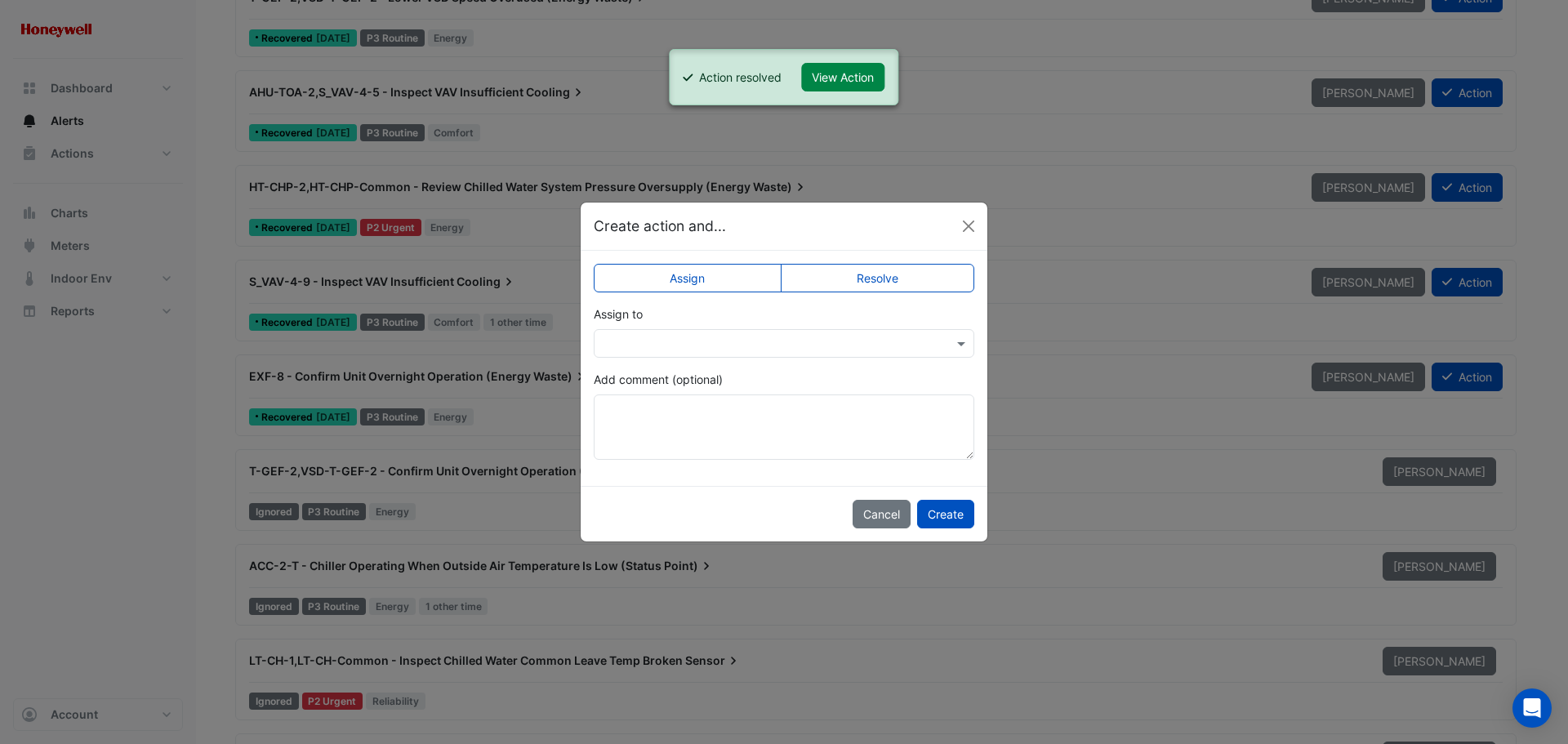
click at [892, 277] on label "Resolve" at bounding box center [878, 278] width 194 height 28
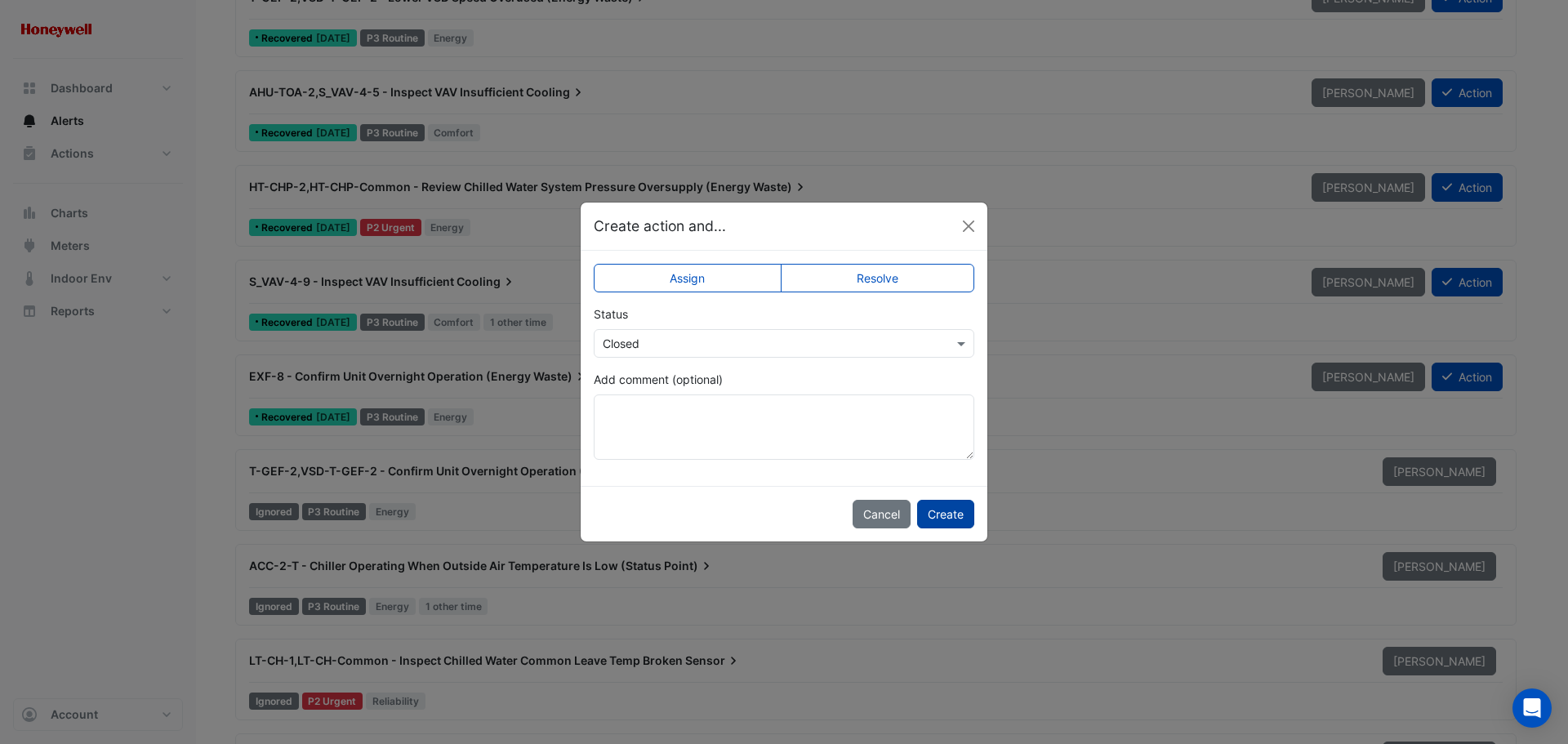
click at [948, 521] on button "Create" at bounding box center [946, 513] width 57 height 28
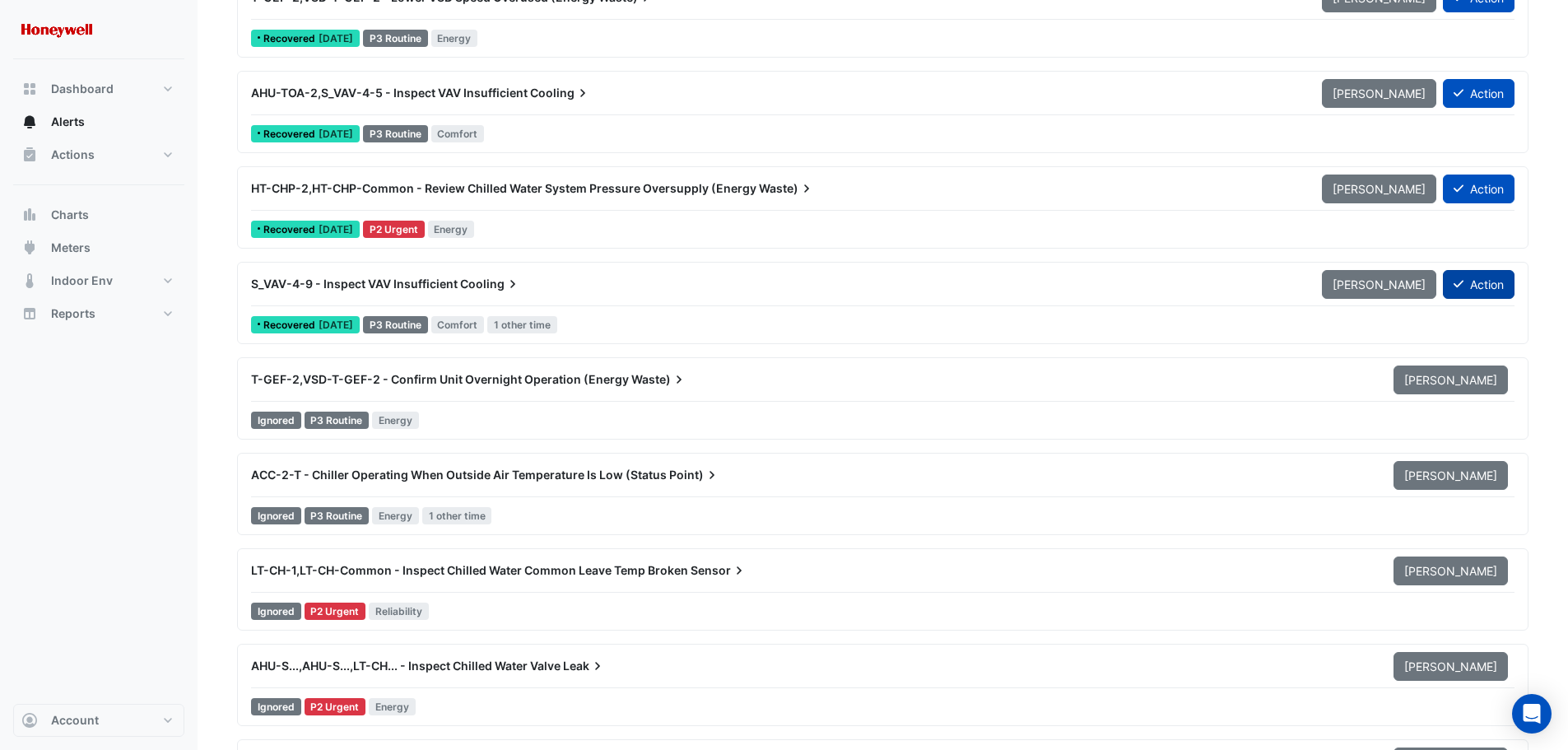
click at [1500, 280] on button "Action" at bounding box center [1479, 284] width 72 height 29
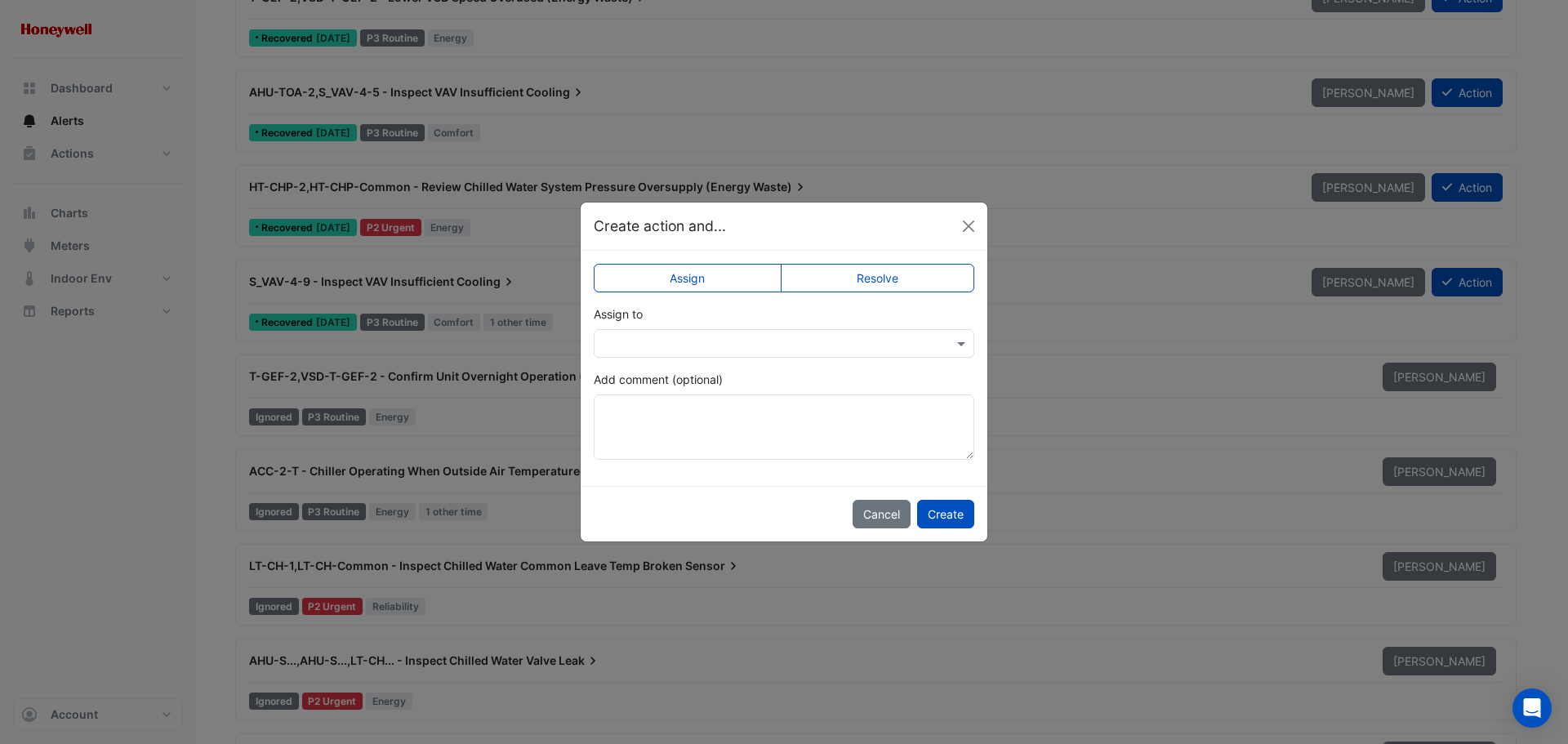
click at [917, 282] on label "Resolve" at bounding box center [878, 278] width 194 height 28
click at [944, 506] on button "Create" at bounding box center [946, 513] width 57 height 28
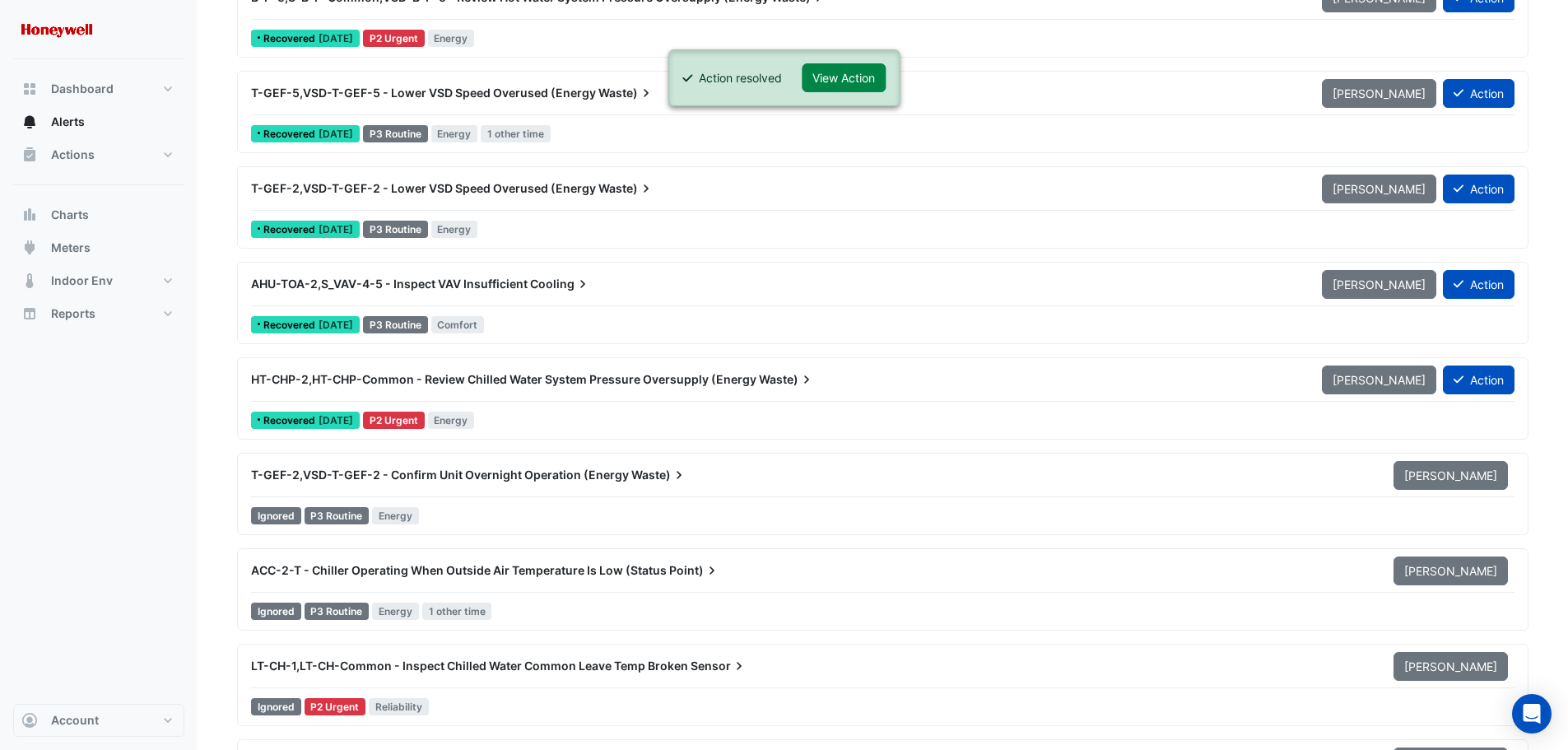
scroll to position [4855, 0]
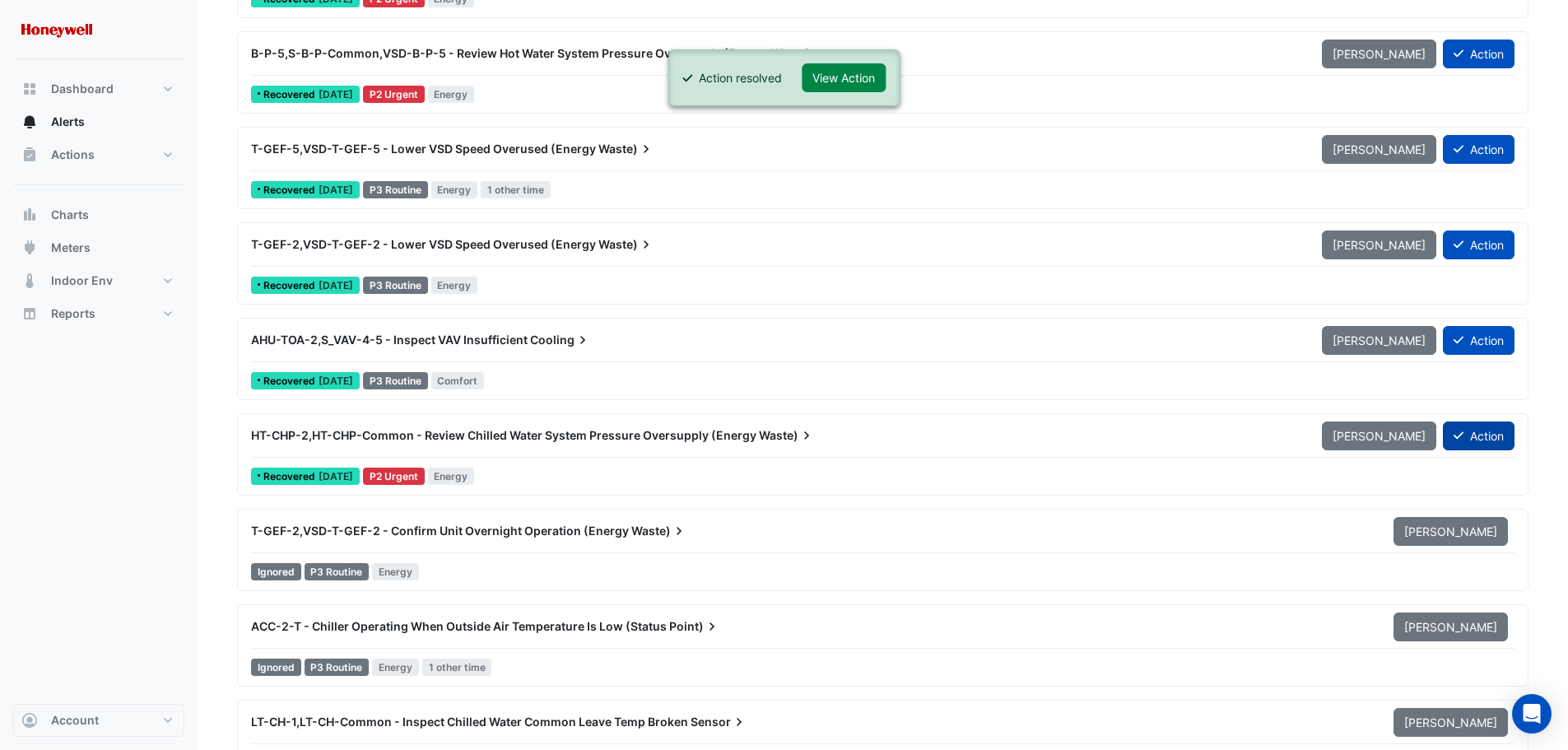
click at [1499, 434] on button "Action" at bounding box center [1479, 435] width 72 height 29
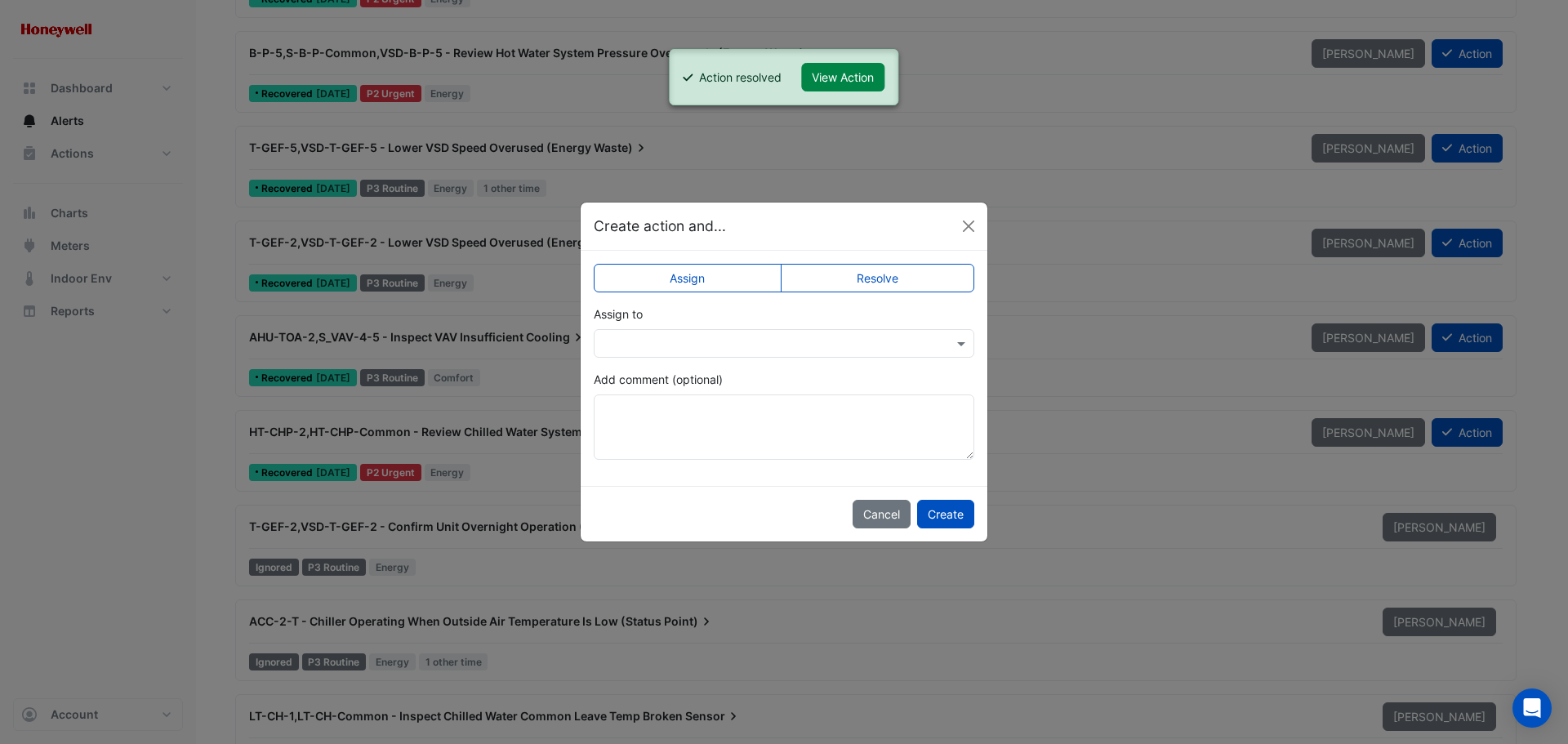
click at [895, 281] on label "Resolve" at bounding box center [878, 278] width 194 height 28
click at [941, 511] on button "Create" at bounding box center [946, 513] width 57 height 28
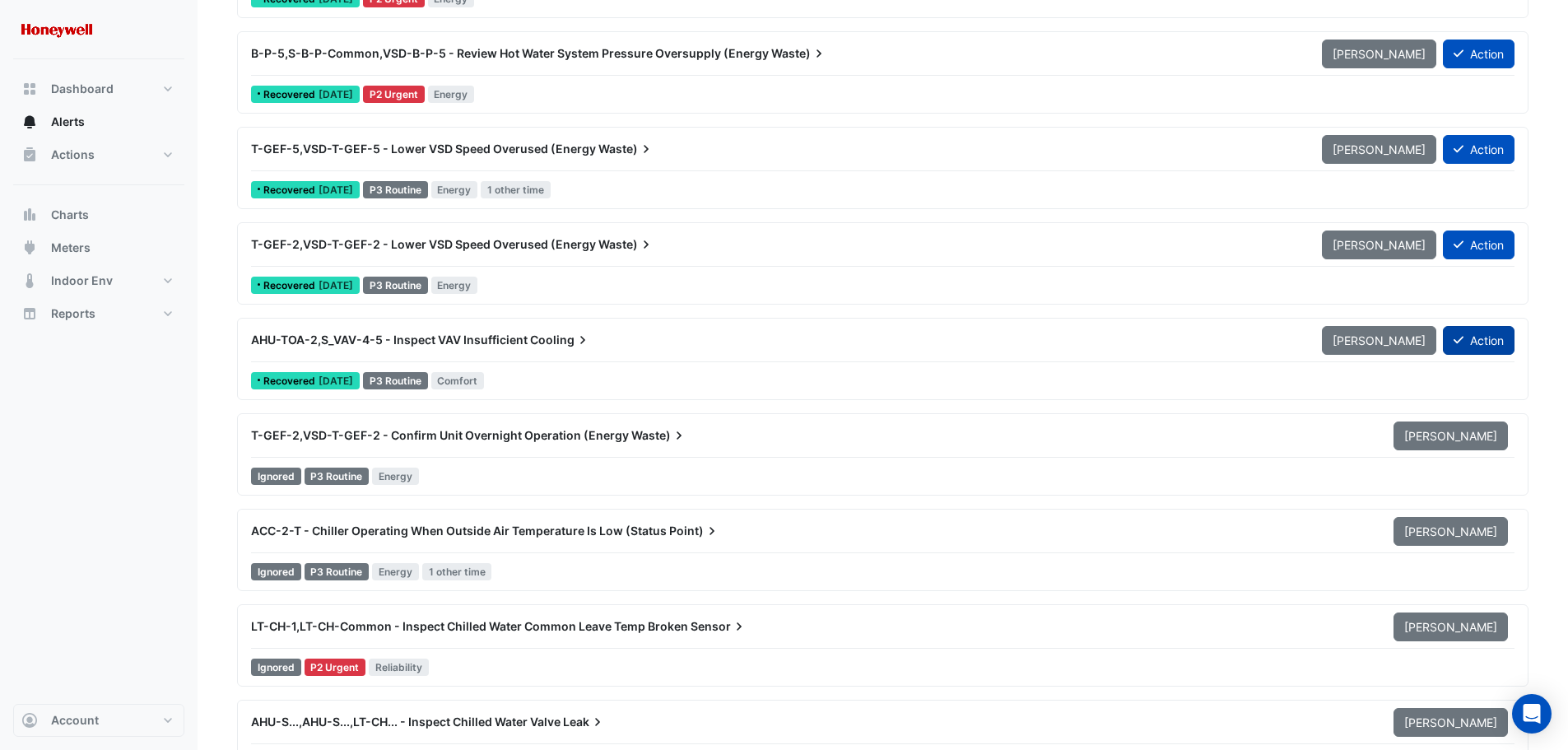
click at [1458, 342] on icon at bounding box center [1458, 339] width 10 height 11
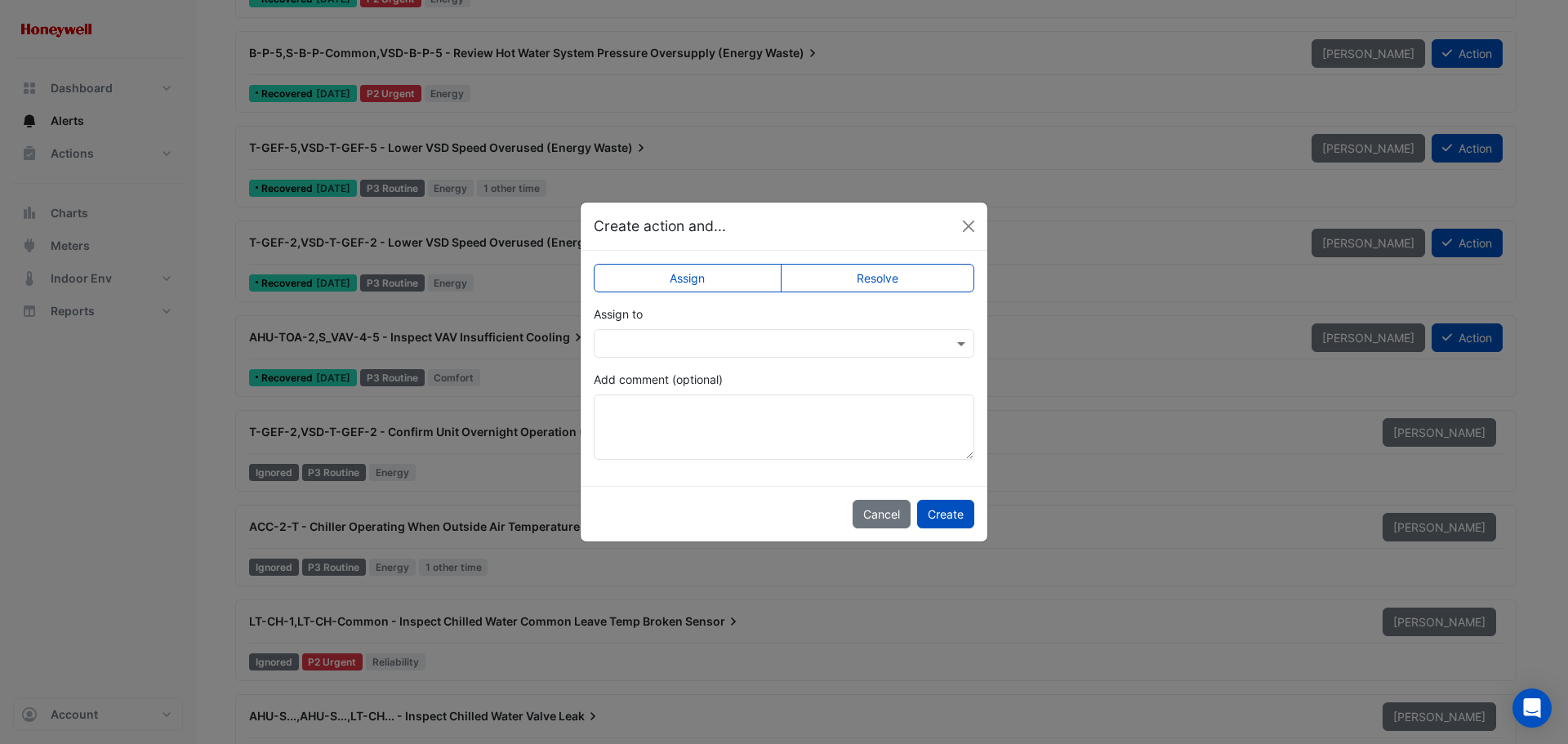
click at [878, 282] on label "Resolve" at bounding box center [878, 278] width 194 height 28
click at [931, 511] on button "Create" at bounding box center [946, 513] width 57 height 28
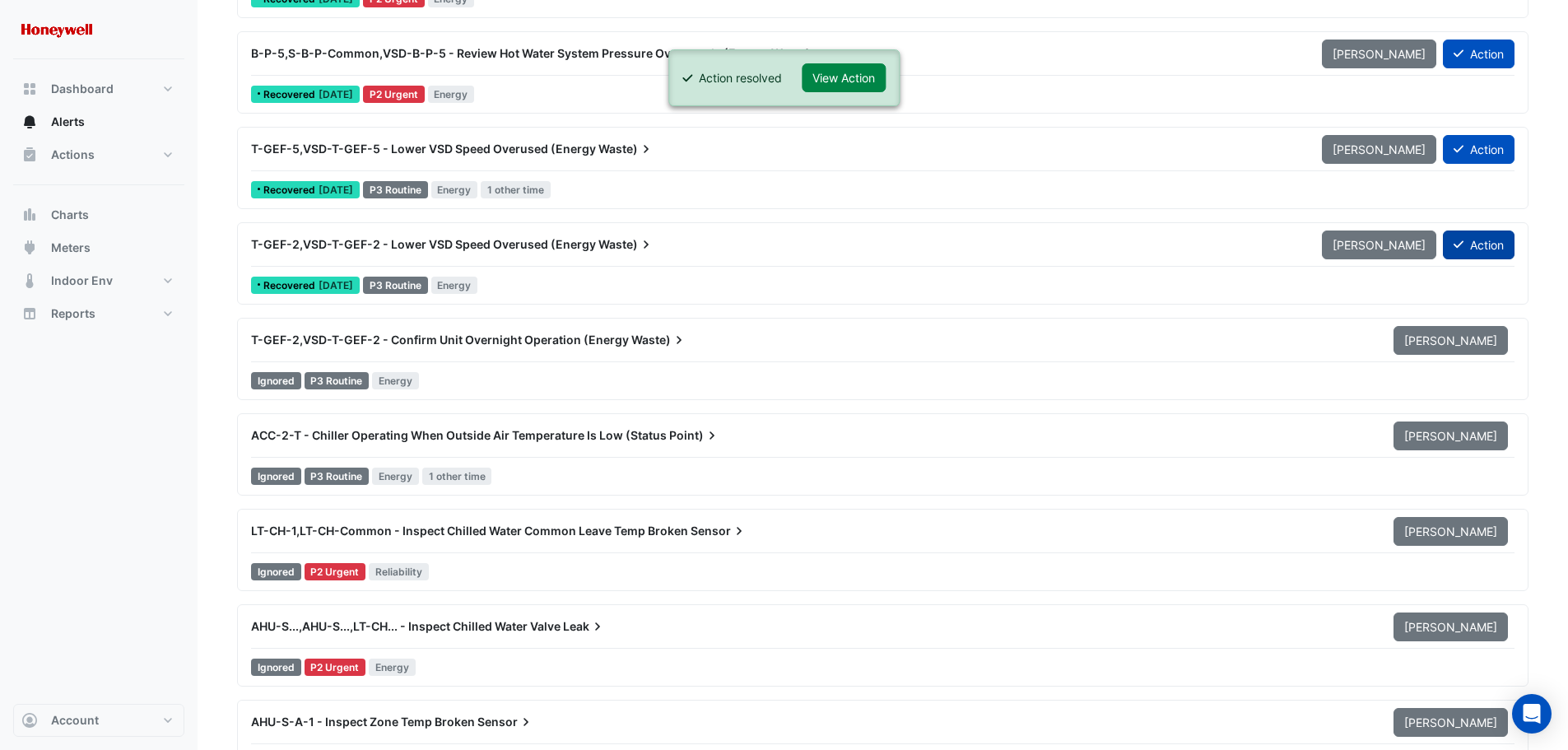
click at [1488, 246] on button "Action" at bounding box center [1479, 245] width 72 height 29
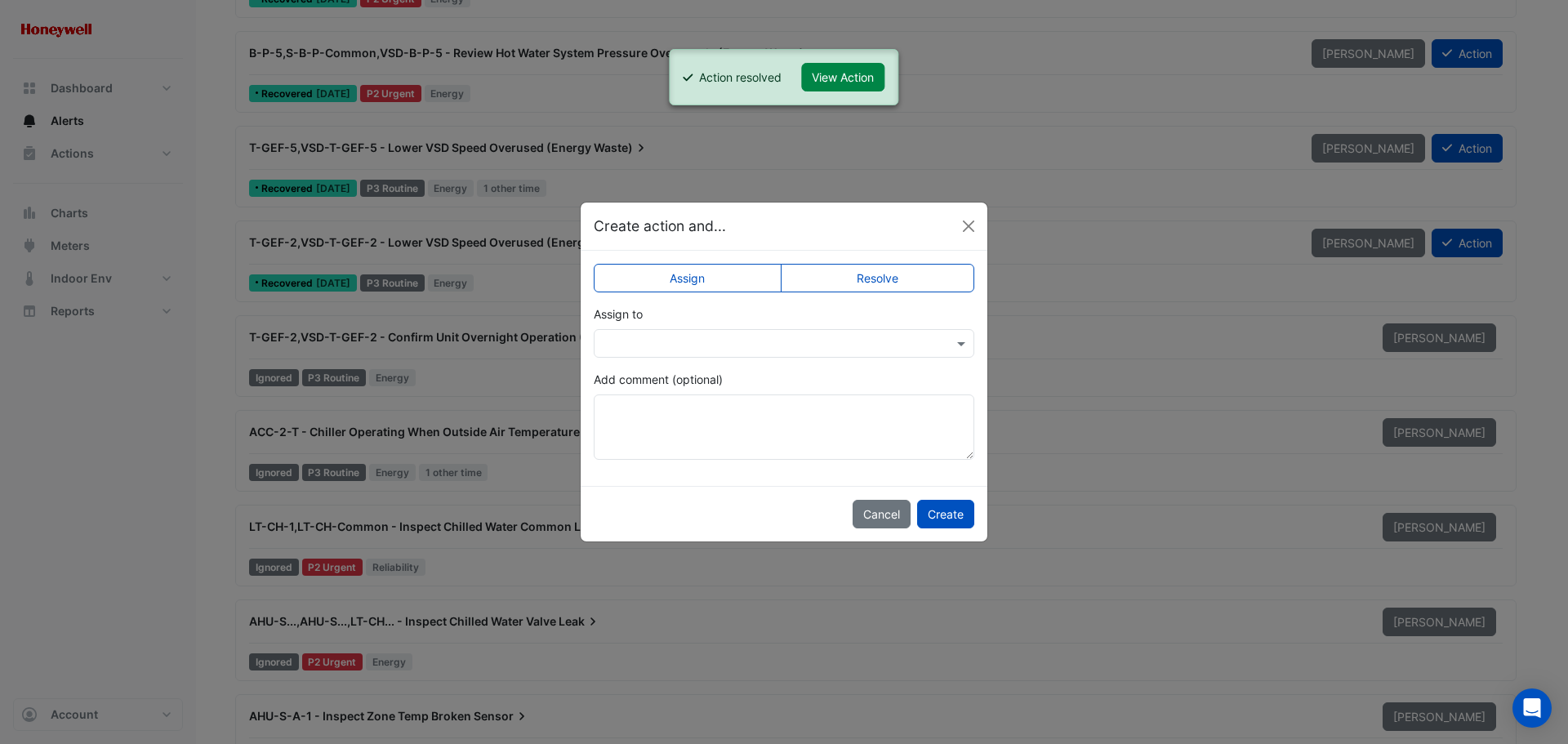
click at [890, 284] on label "Resolve" at bounding box center [878, 278] width 194 height 28
click at [943, 518] on button "Create" at bounding box center [946, 513] width 57 height 28
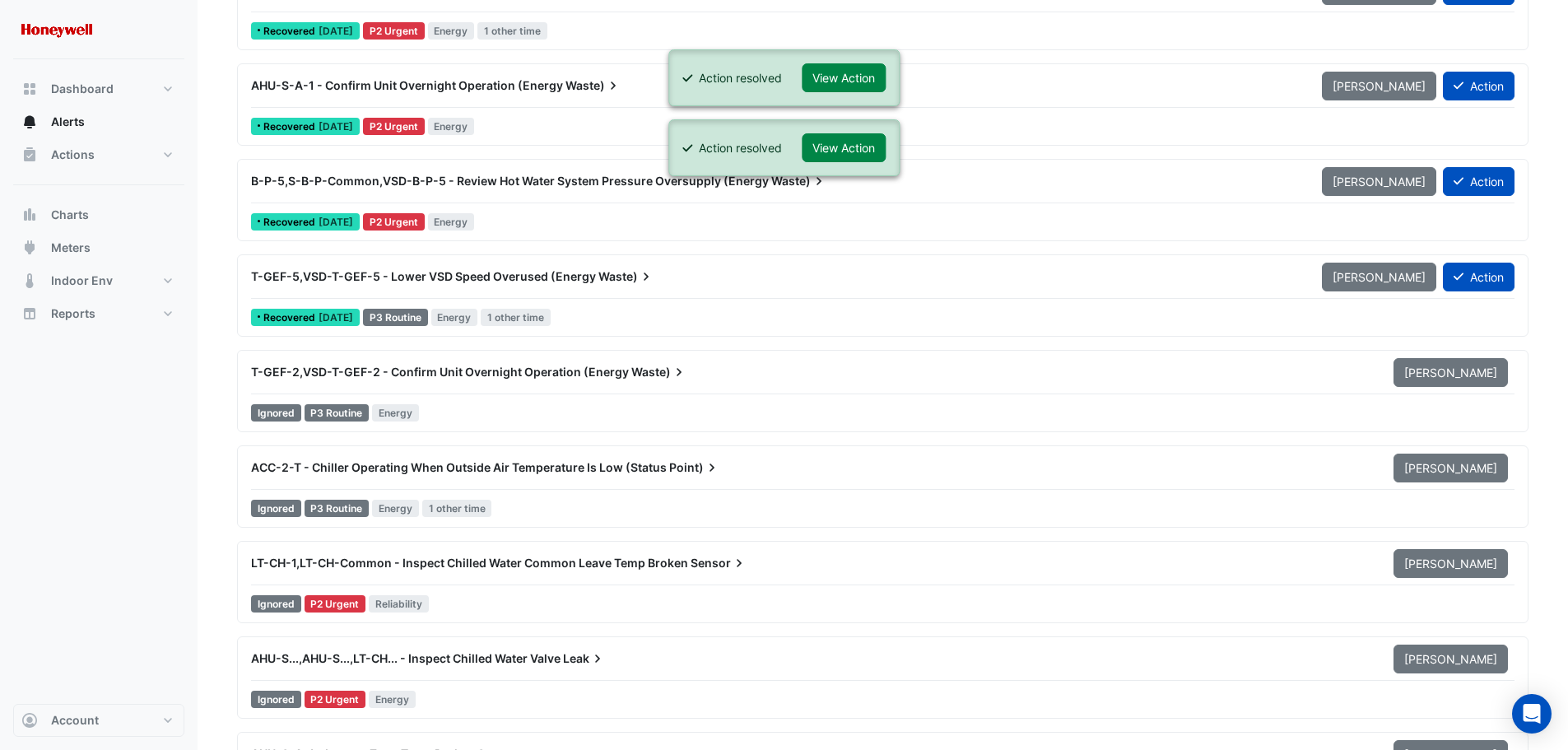
scroll to position [4608, 0]
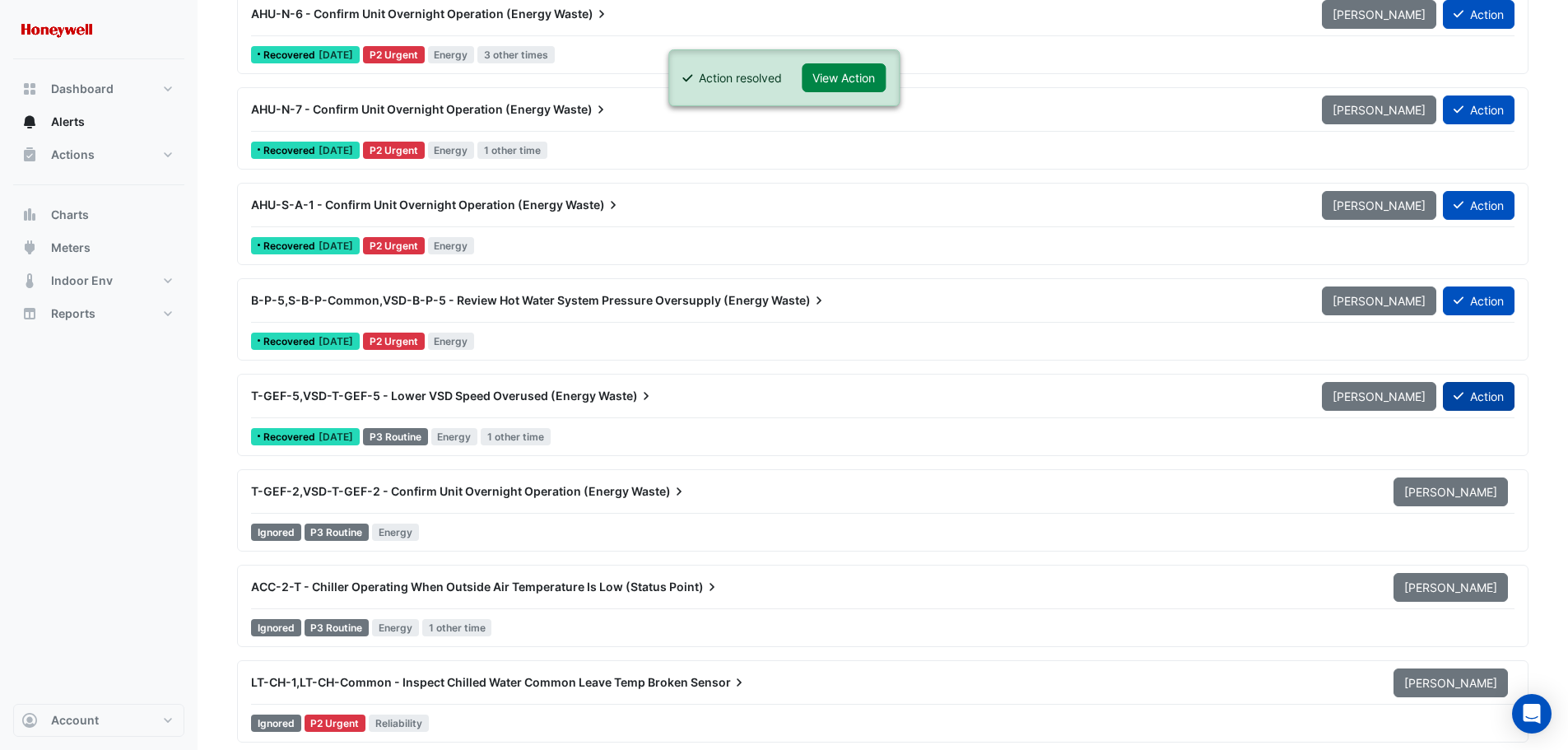
click at [1467, 393] on button "Action" at bounding box center [1479, 395] width 72 height 29
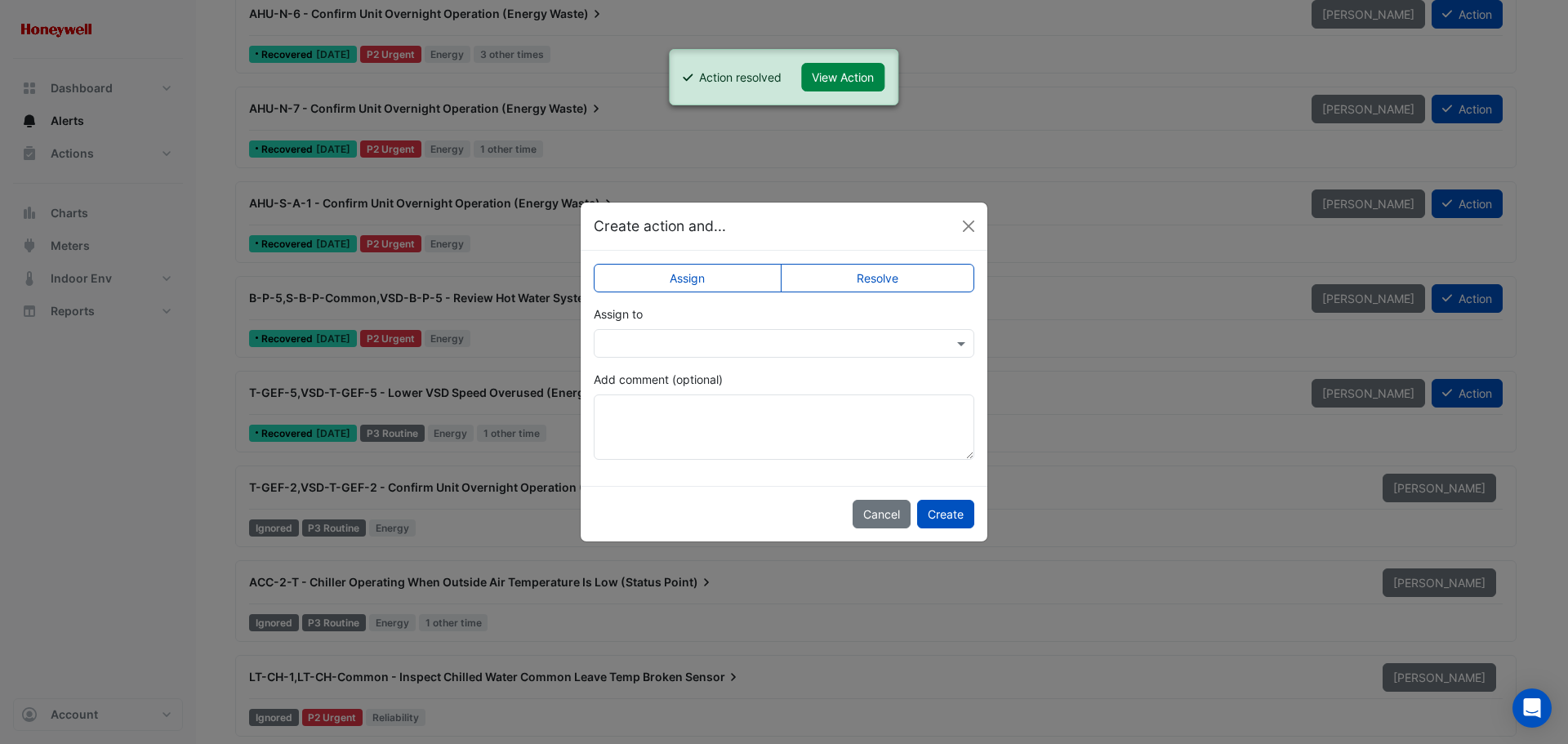
click at [858, 280] on label "Resolve" at bounding box center [878, 278] width 194 height 28
click at [948, 507] on button "Create" at bounding box center [946, 513] width 57 height 28
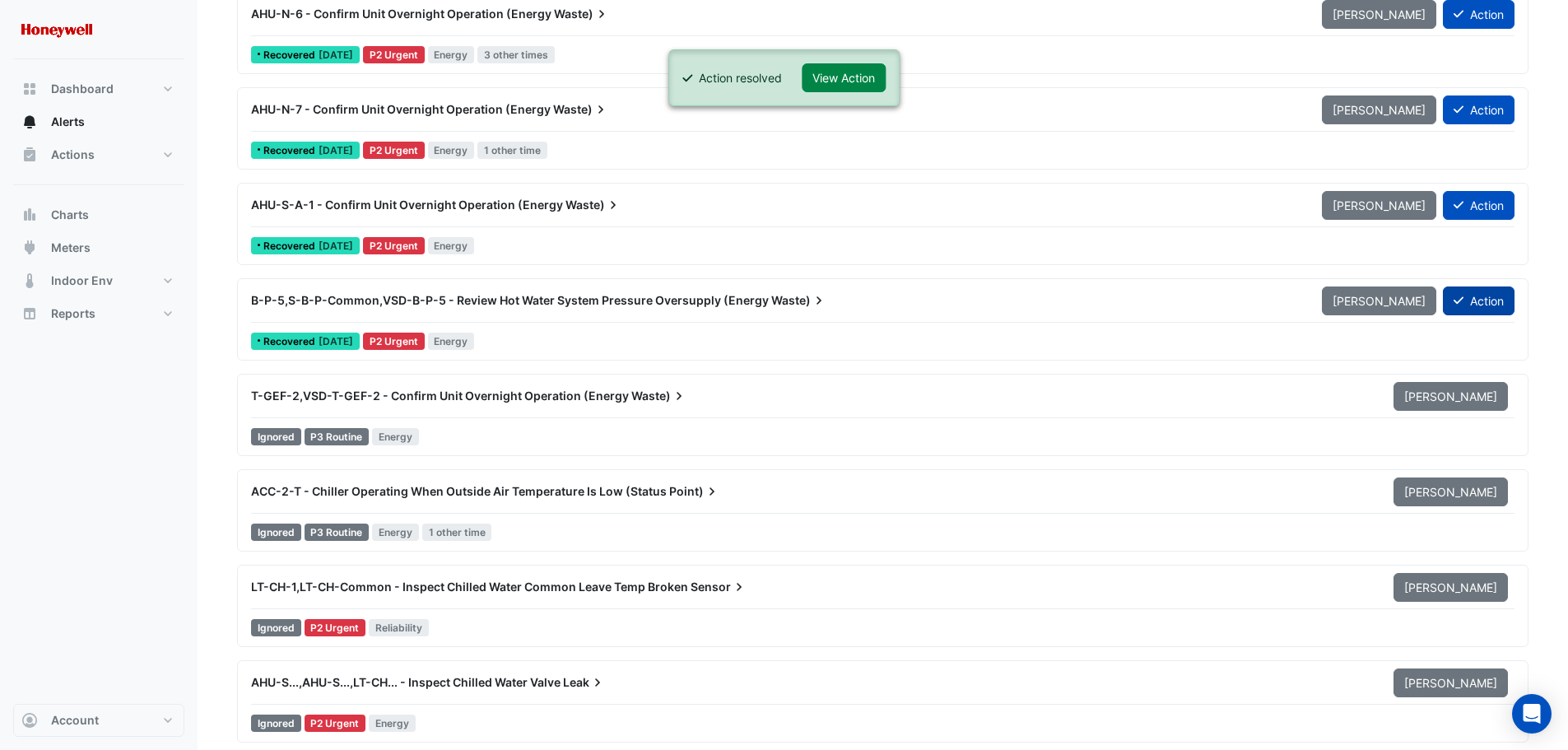
click at [1481, 293] on button "Action" at bounding box center [1479, 300] width 72 height 29
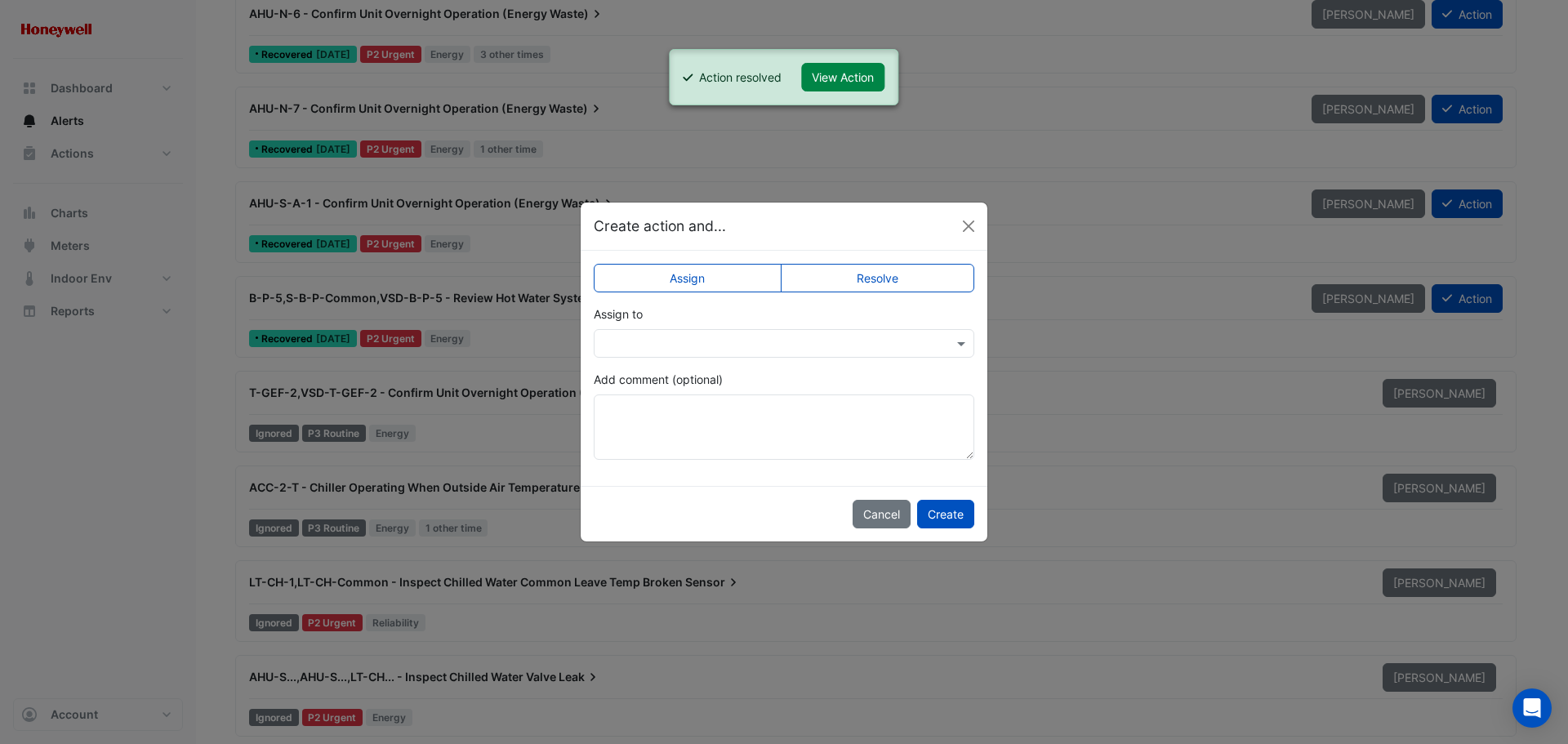
click at [883, 268] on label "Resolve" at bounding box center [878, 278] width 194 height 28
click at [950, 507] on button "Create" at bounding box center [946, 513] width 57 height 28
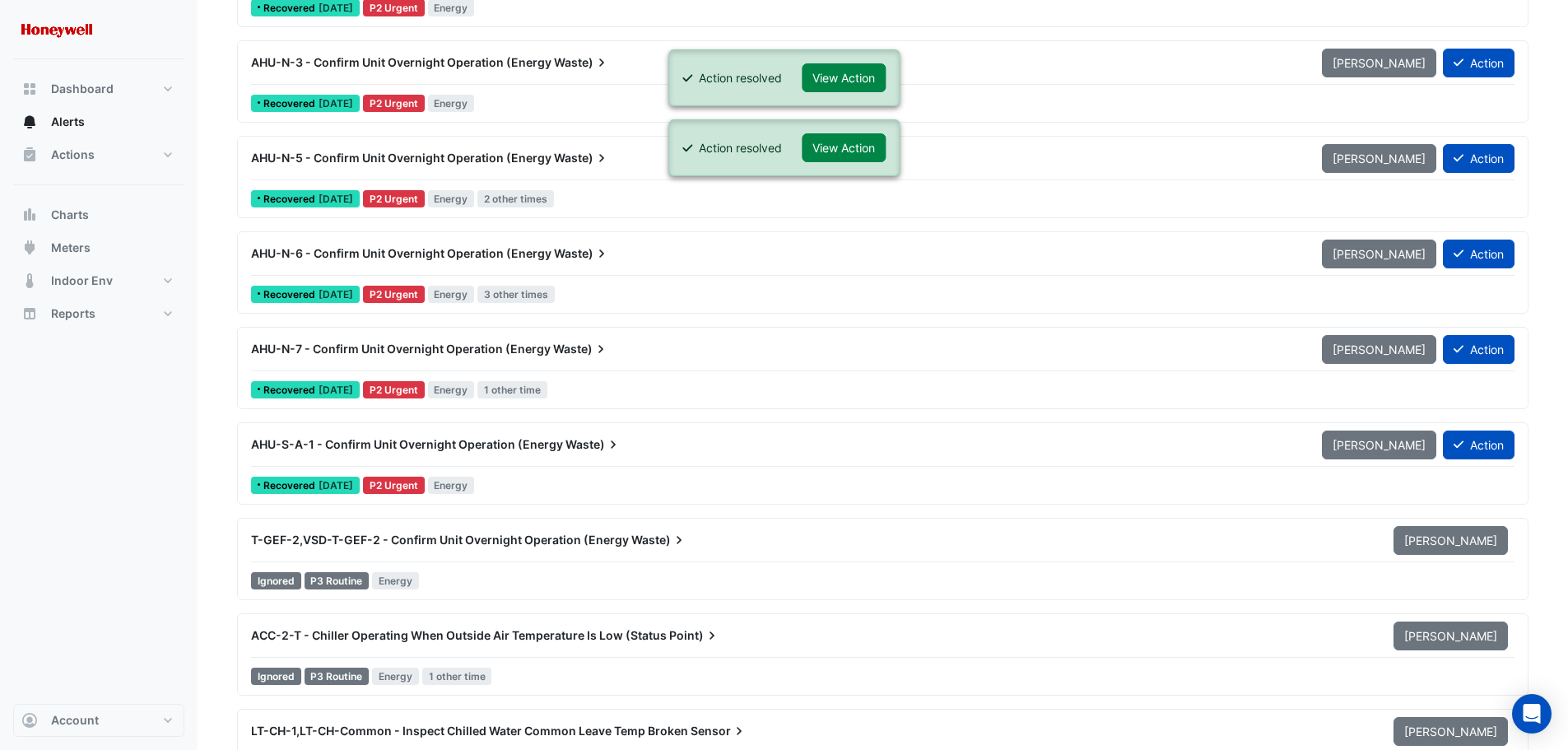
scroll to position [4361, 0]
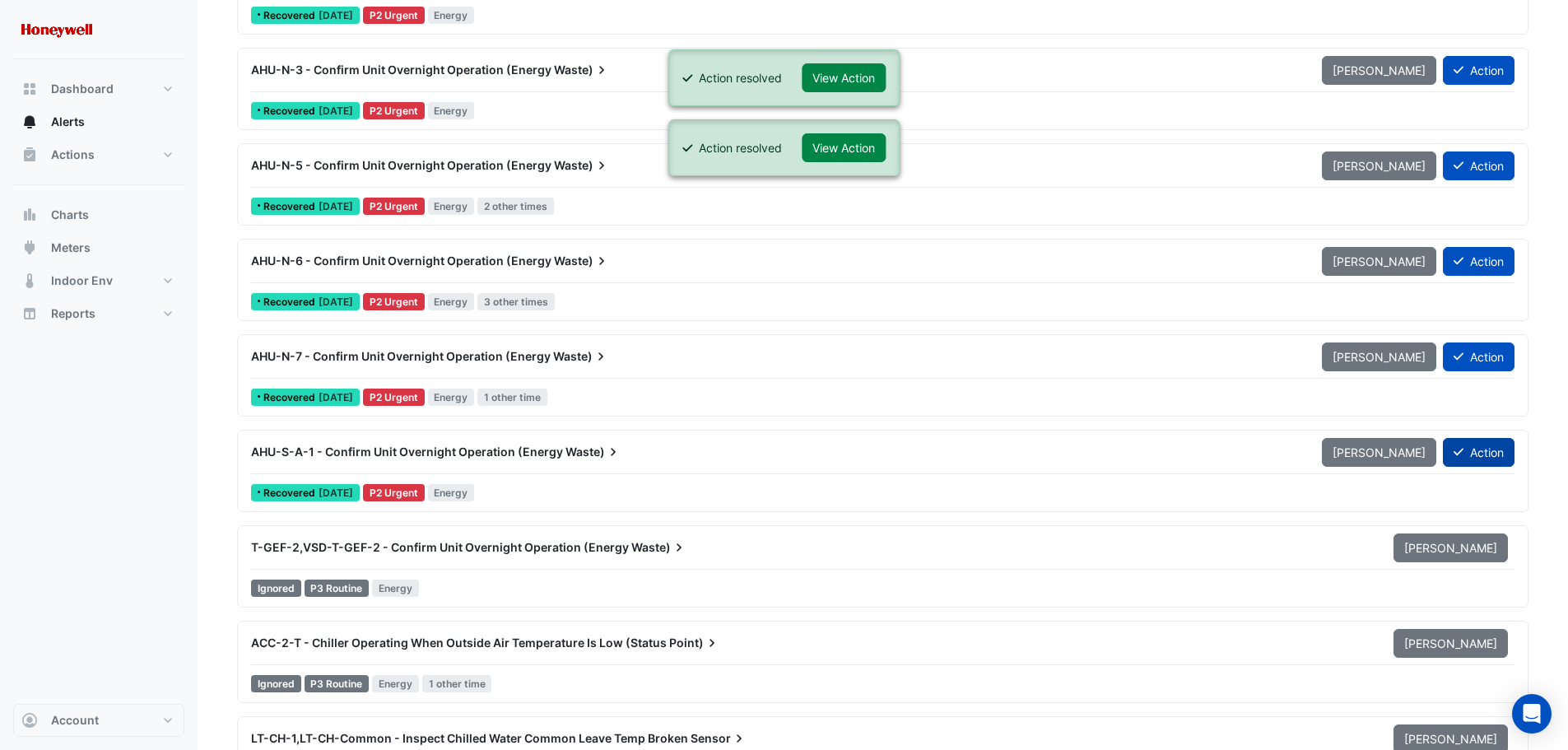
click at [1480, 450] on button "Action" at bounding box center [1479, 452] width 72 height 29
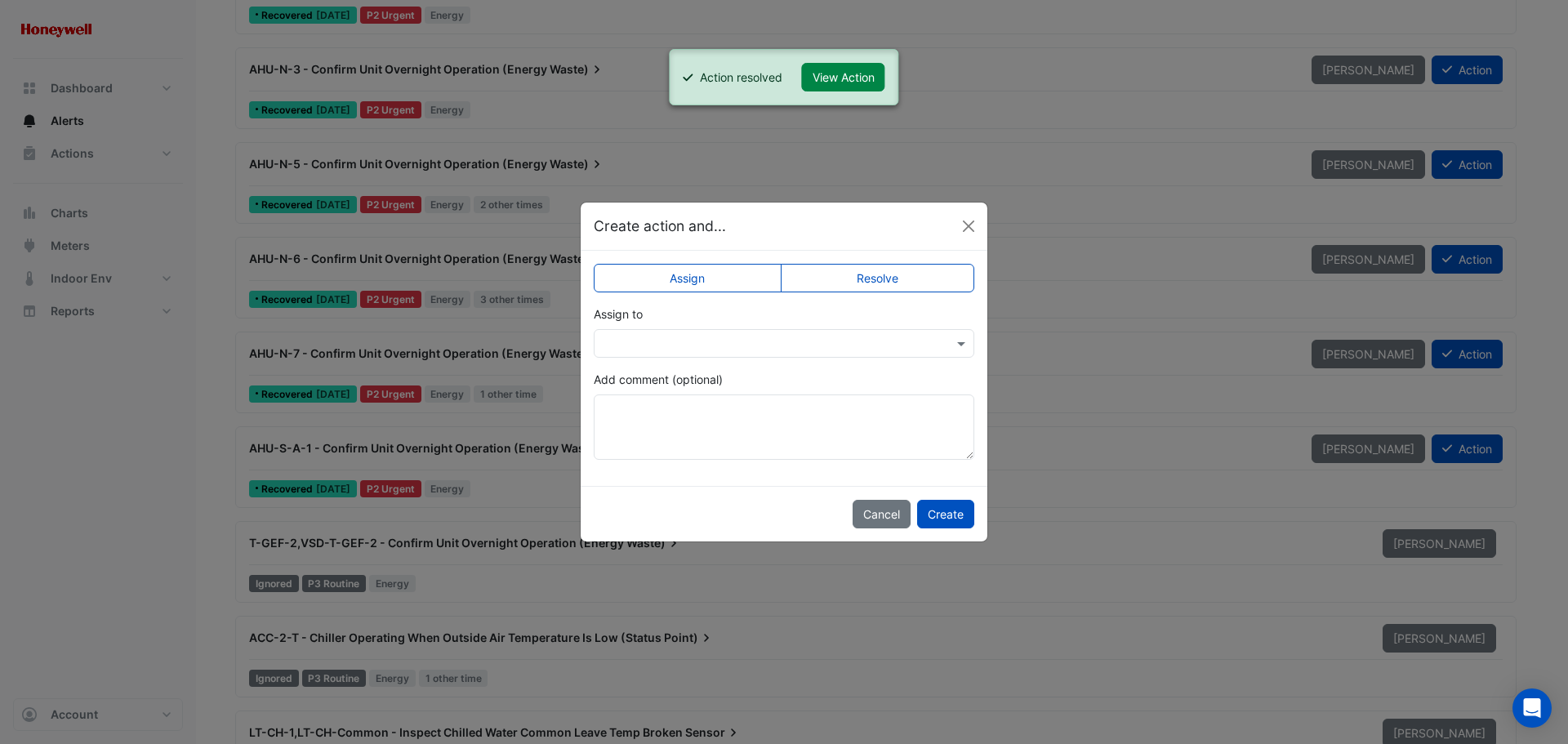
click at [865, 270] on label "Resolve" at bounding box center [878, 278] width 194 height 28
click at [946, 518] on button "Create" at bounding box center [946, 513] width 57 height 28
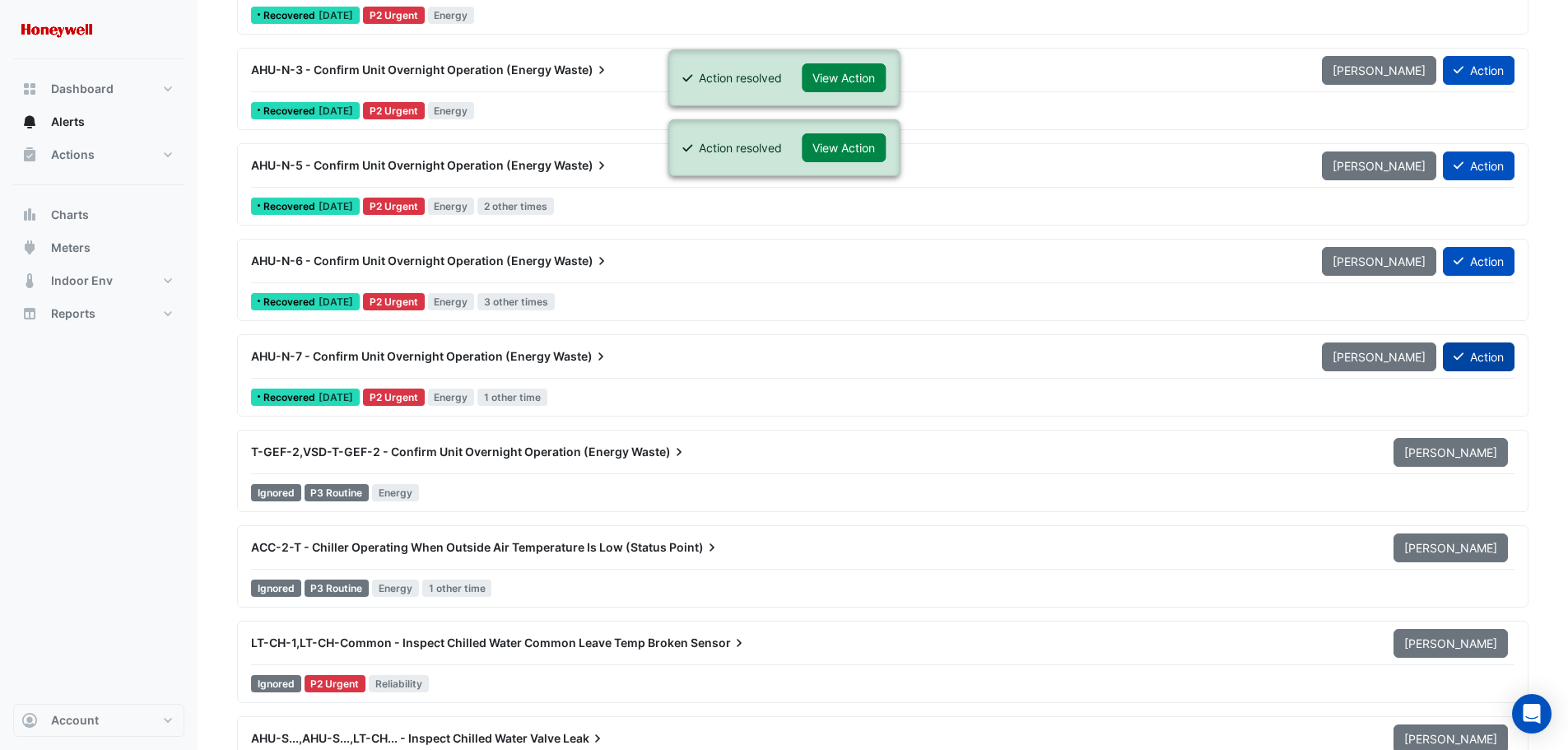
click at [1471, 359] on button "Action" at bounding box center [1479, 356] width 72 height 29
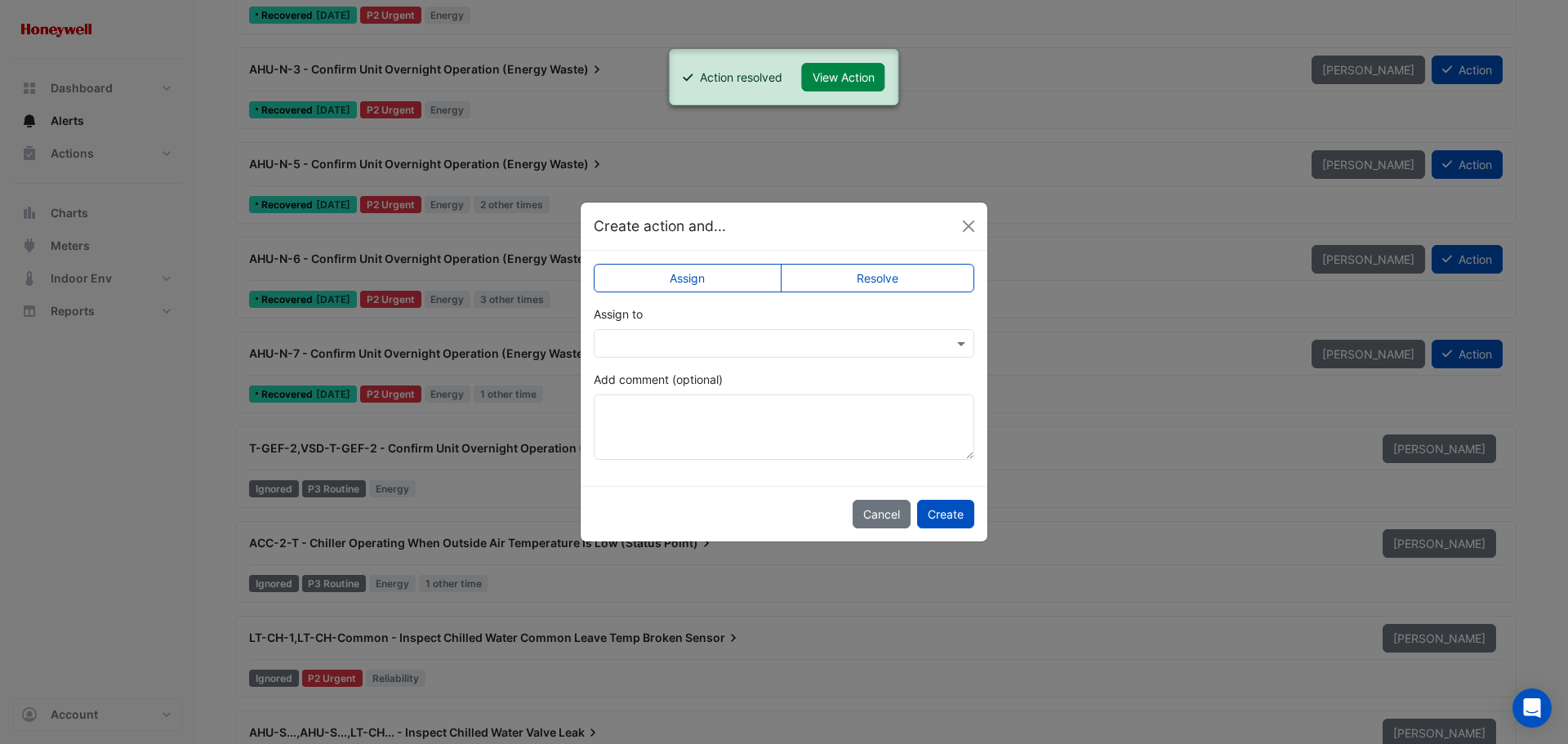
click at [883, 280] on label "Resolve" at bounding box center [878, 278] width 194 height 28
click at [938, 513] on button "Create" at bounding box center [946, 513] width 57 height 28
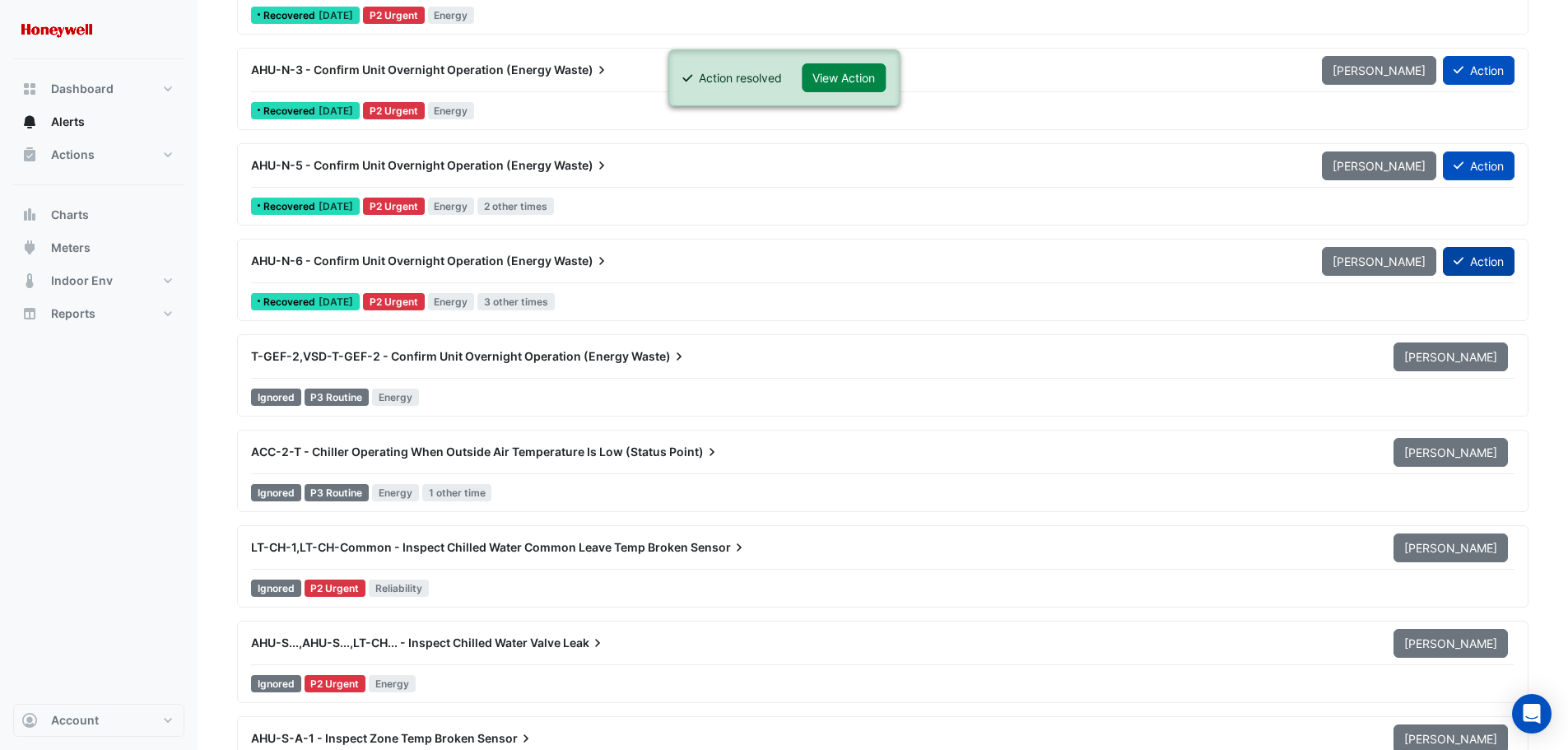
click at [1484, 258] on button "Action" at bounding box center [1479, 261] width 72 height 29
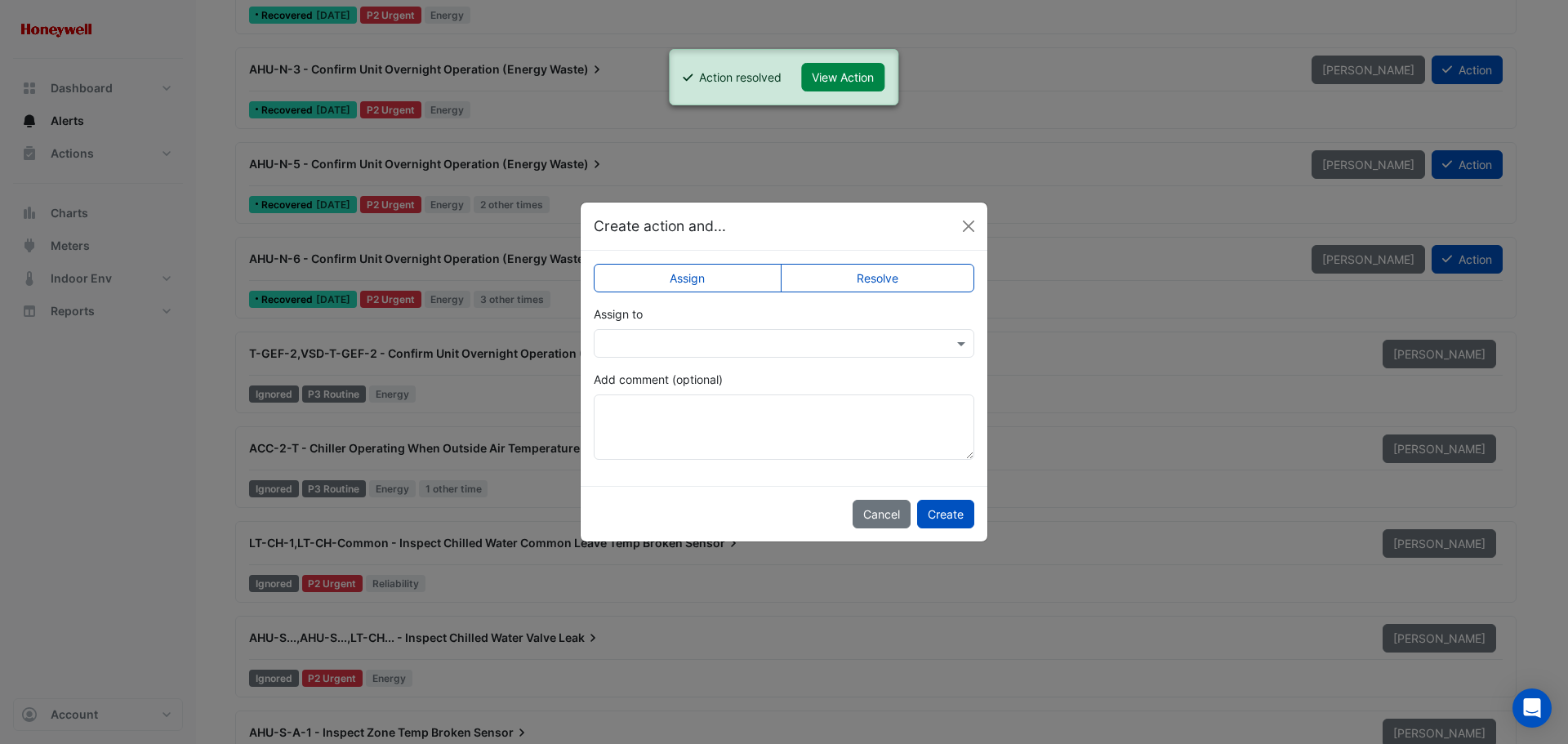
click at [886, 279] on label "Resolve" at bounding box center [878, 278] width 194 height 28
click at [948, 512] on button "Create" at bounding box center [946, 513] width 57 height 28
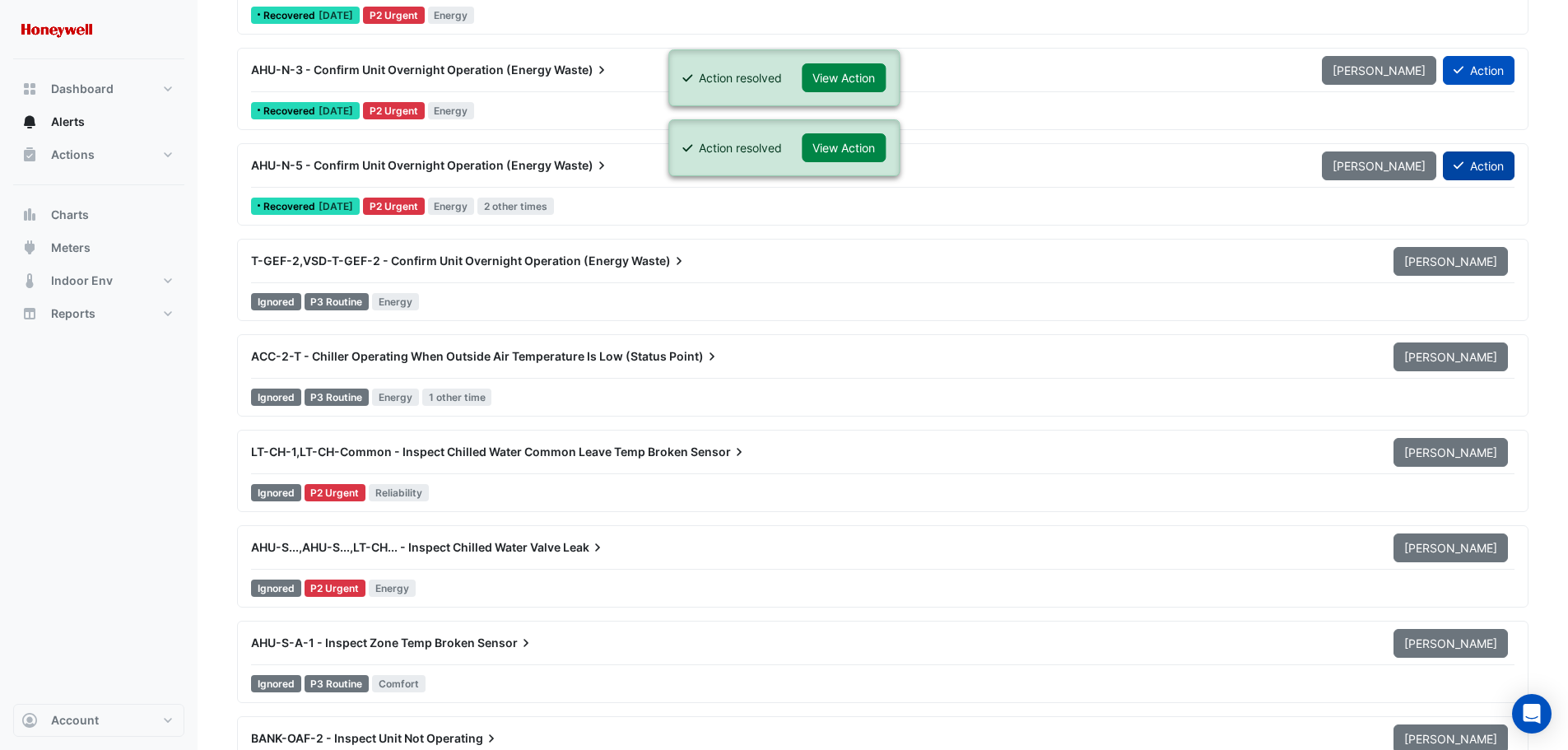
click at [1481, 168] on button "Action" at bounding box center [1479, 166] width 72 height 29
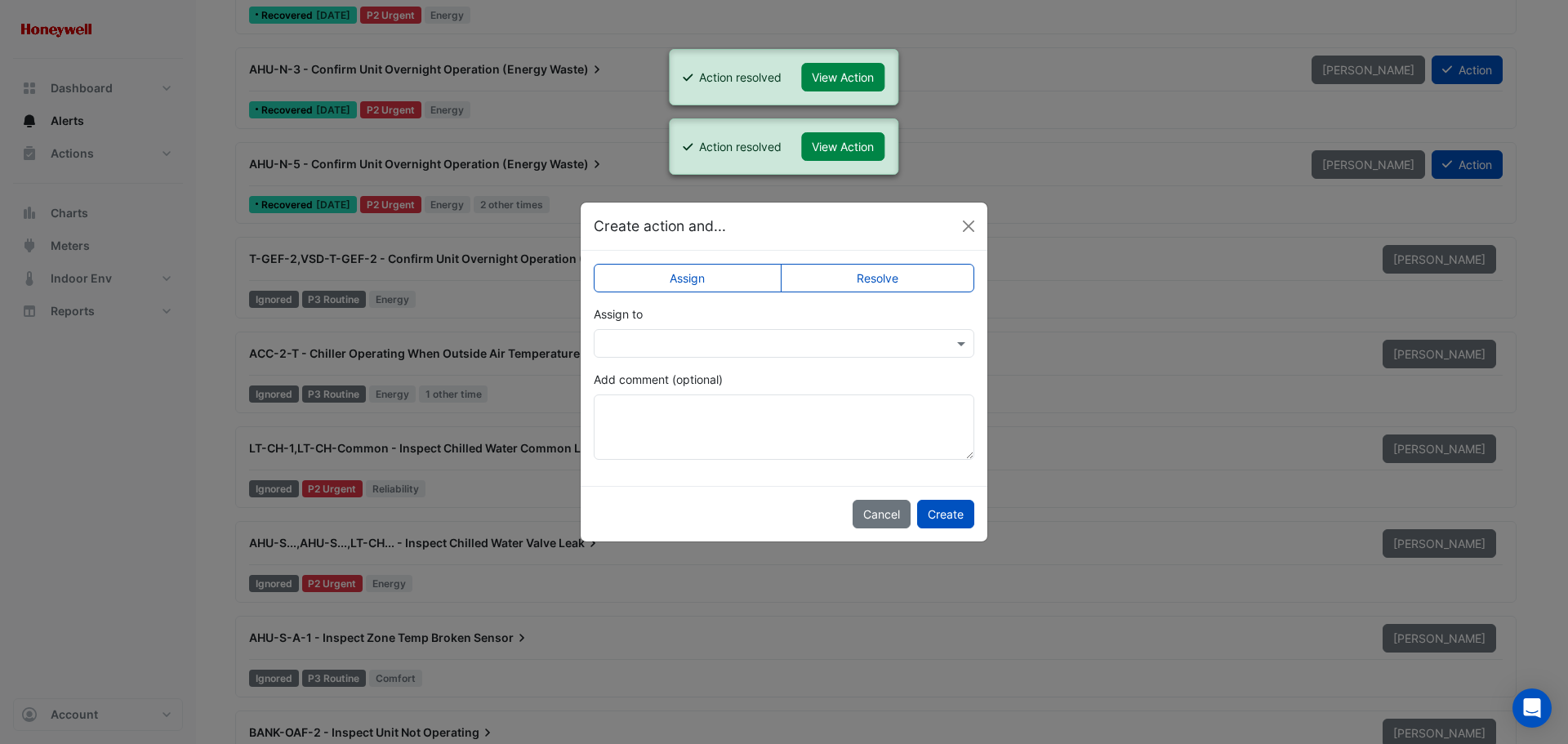
click at [895, 266] on label "Resolve" at bounding box center [878, 278] width 194 height 28
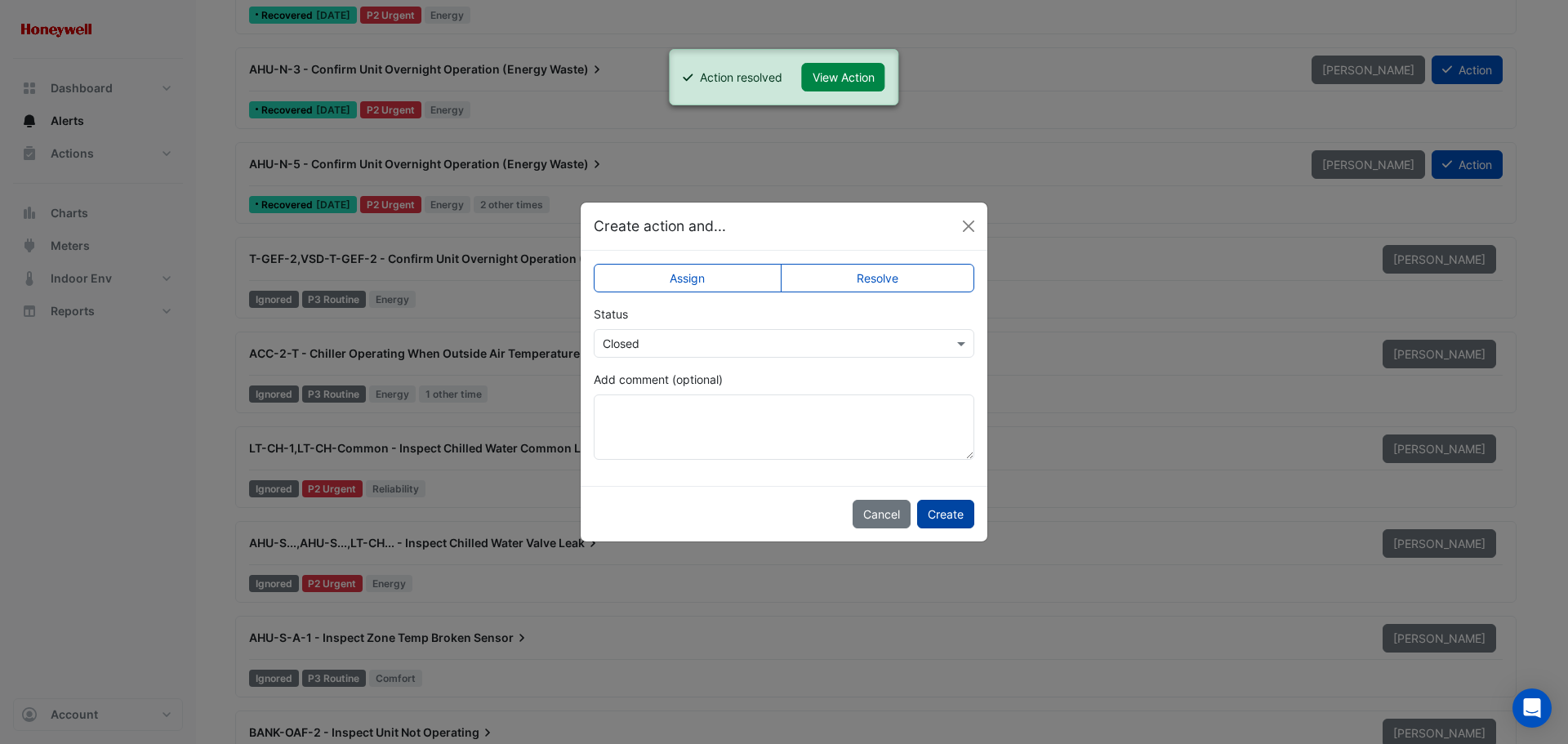
click at [952, 515] on button "Create" at bounding box center [946, 513] width 57 height 28
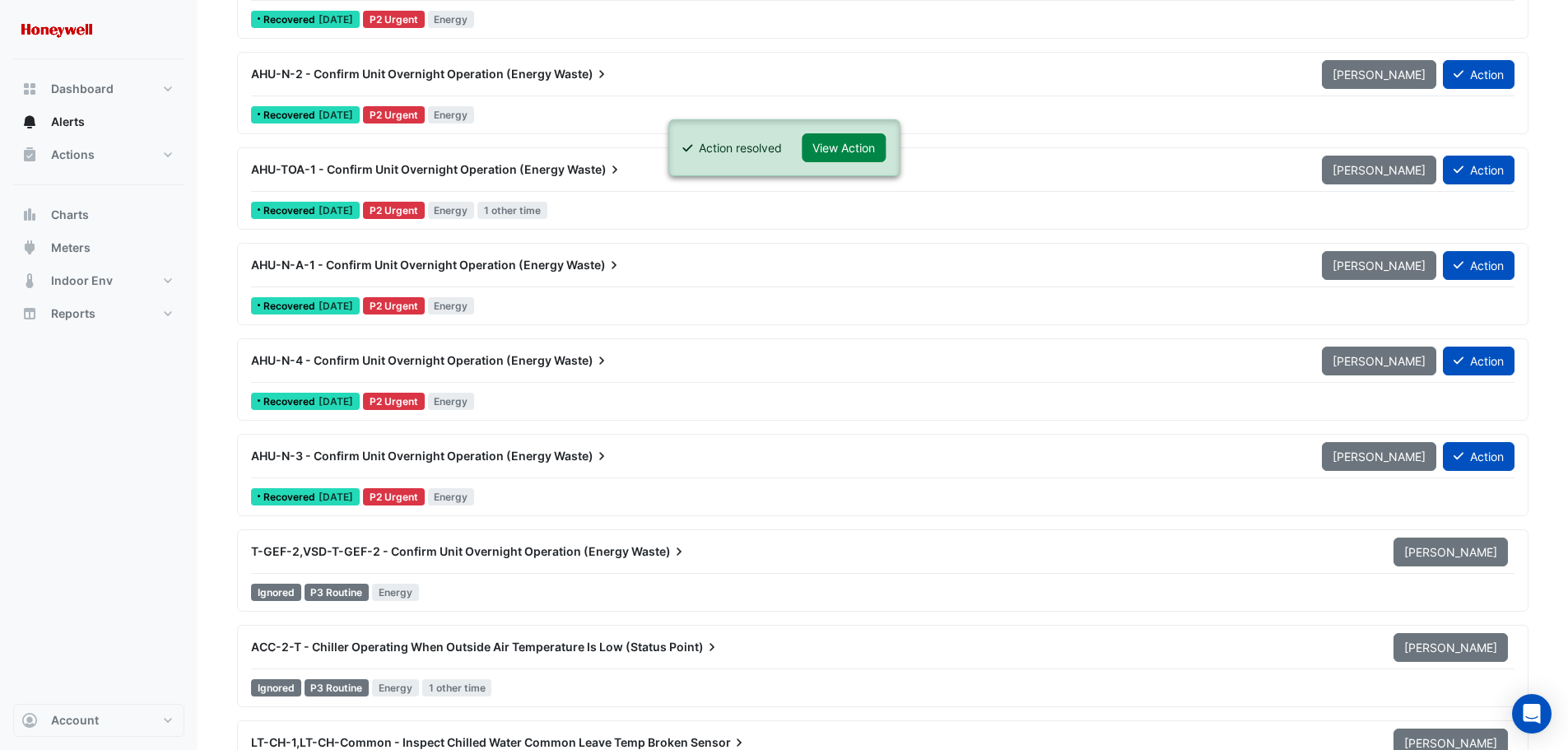
scroll to position [3950, 0]
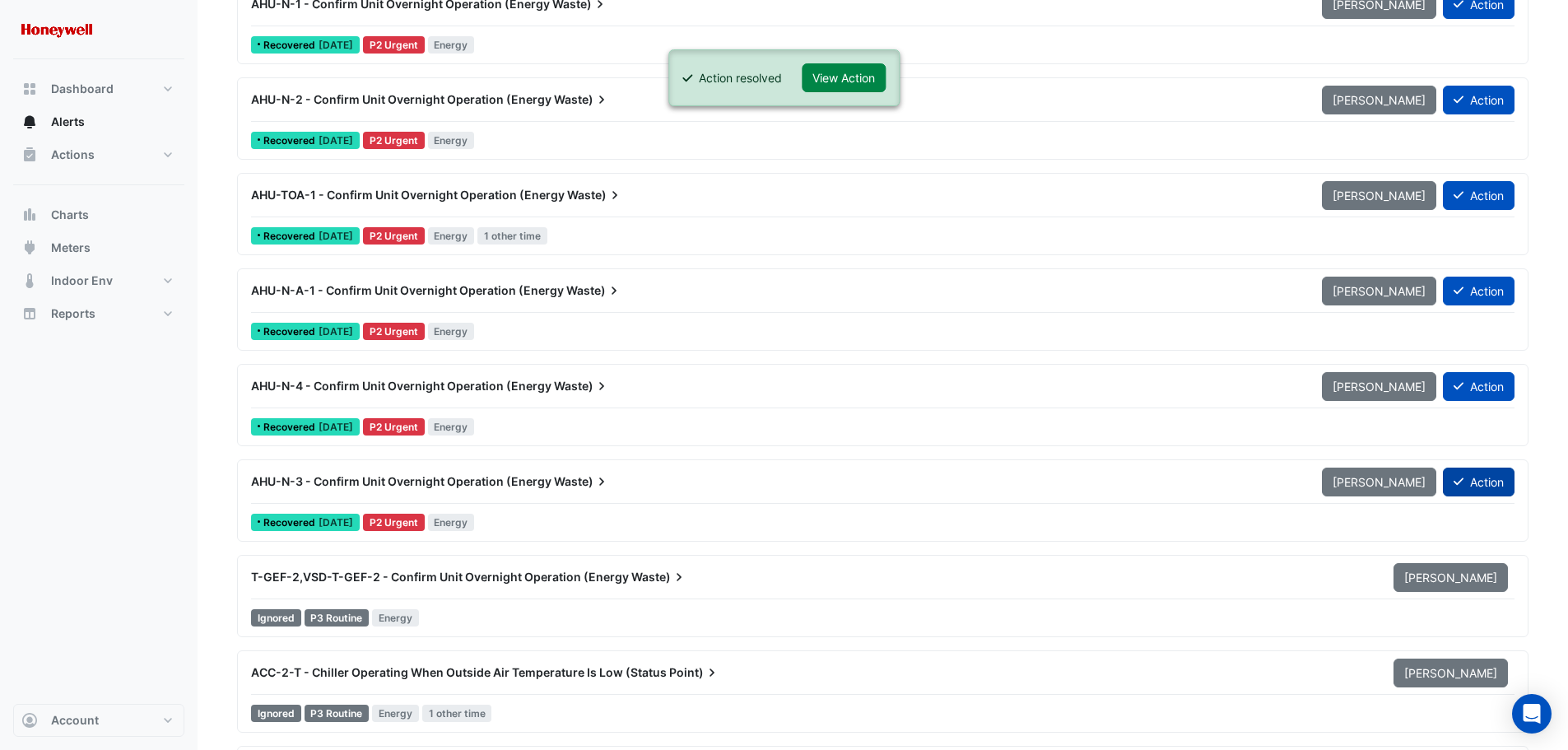
click at [1461, 481] on icon at bounding box center [1458, 481] width 10 height 11
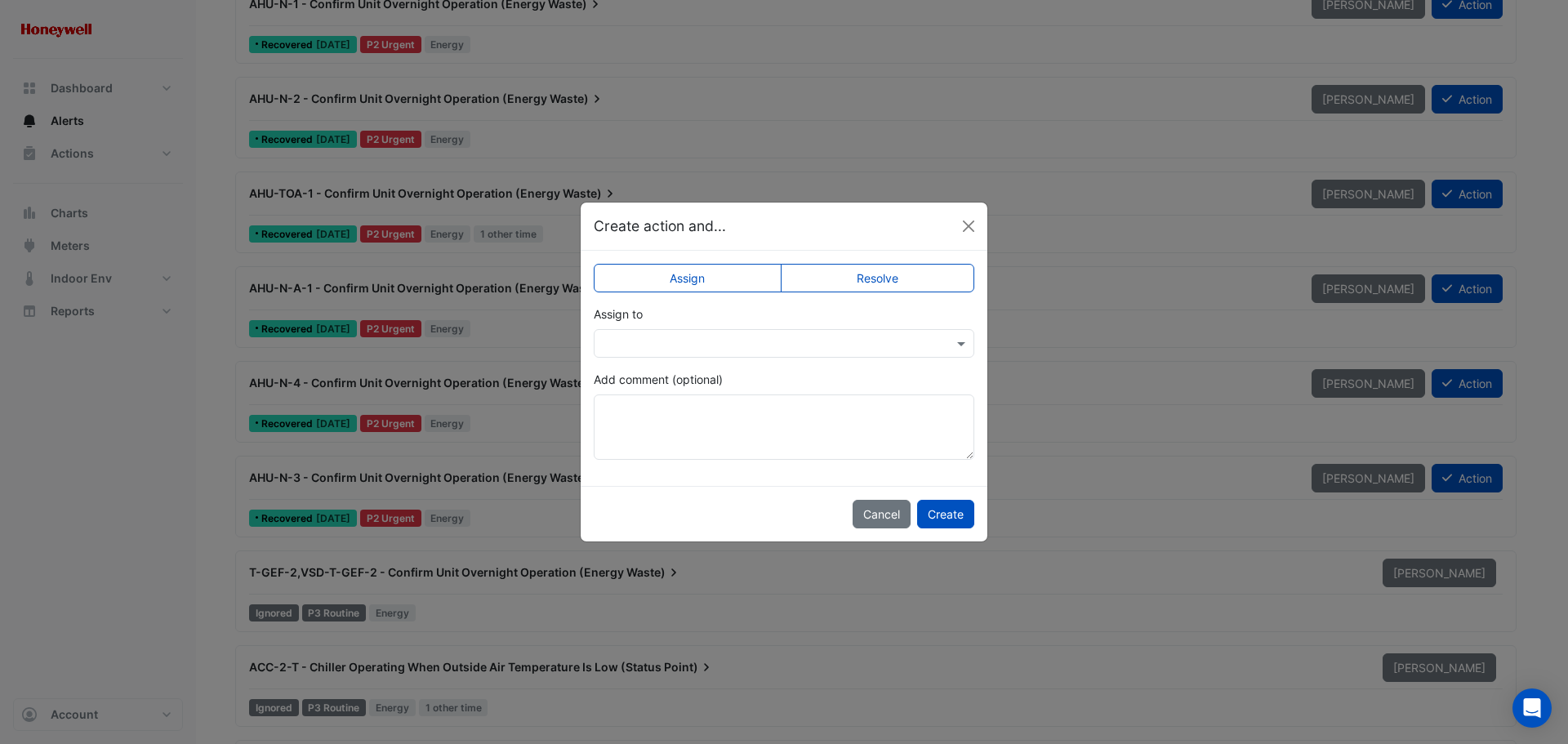
click at [911, 281] on label "Resolve" at bounding box center [878, 278] width 194 height 28
click at [958, 515] on button "Create" at bounding box center [946, 513] width 57 height 28
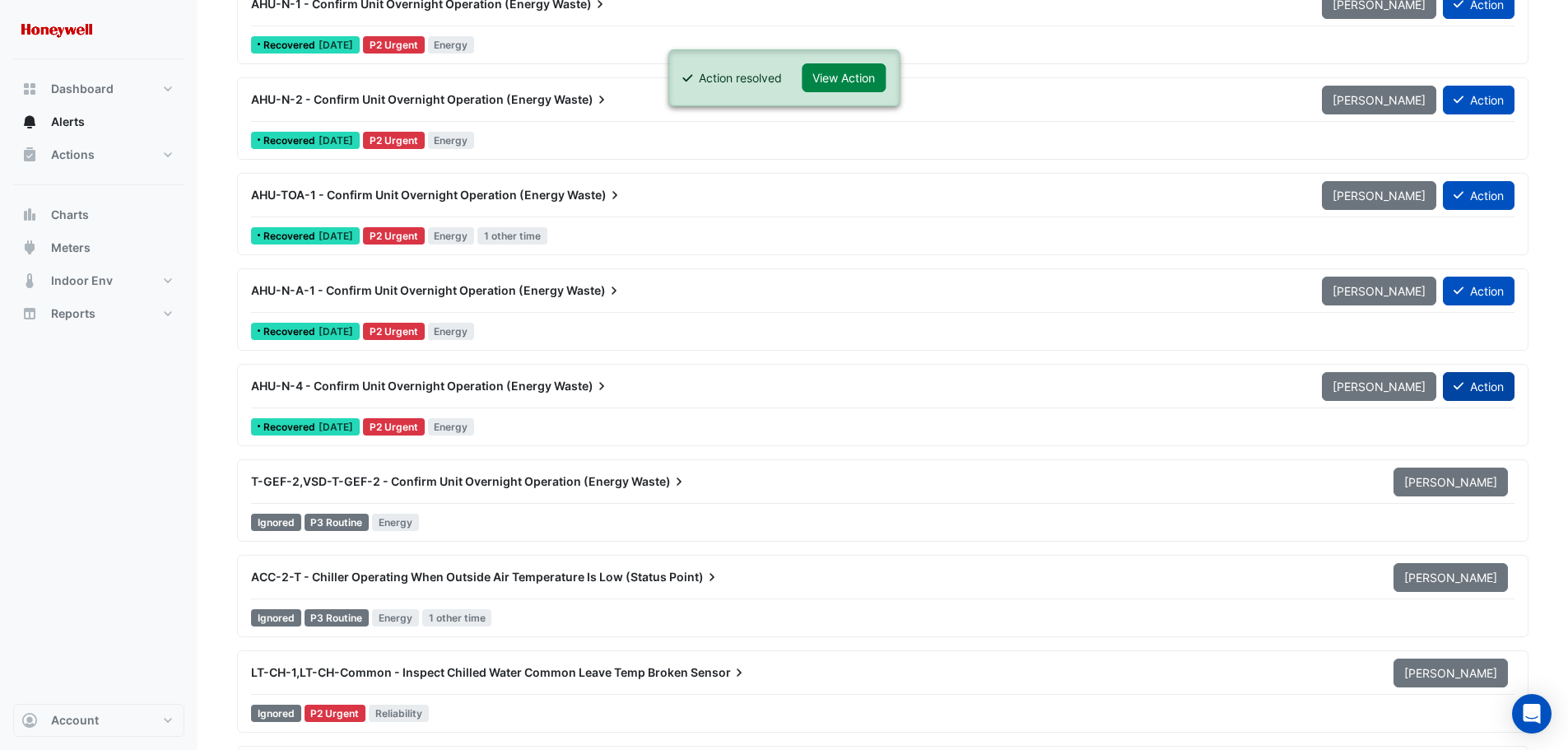
click at [1484, 387] on button "Action" at bounding box center [1479, 386] width 72 height 29
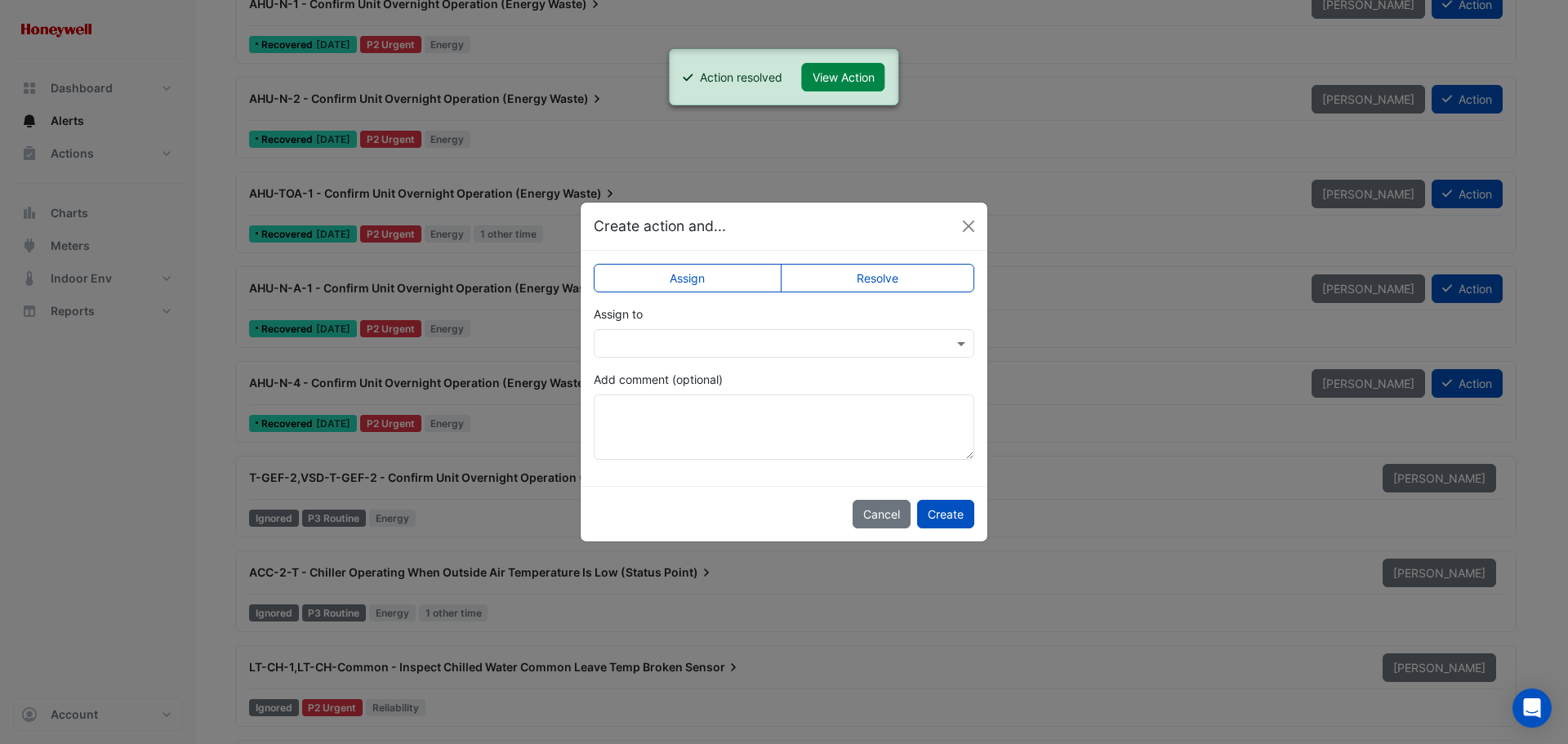
click at [885, 276] on label "Resolve" at bounding box center [878, 278] width 194 height 28
click at [950, 514] on button "Create" at bounding box center [946, 513] width 57 height 28
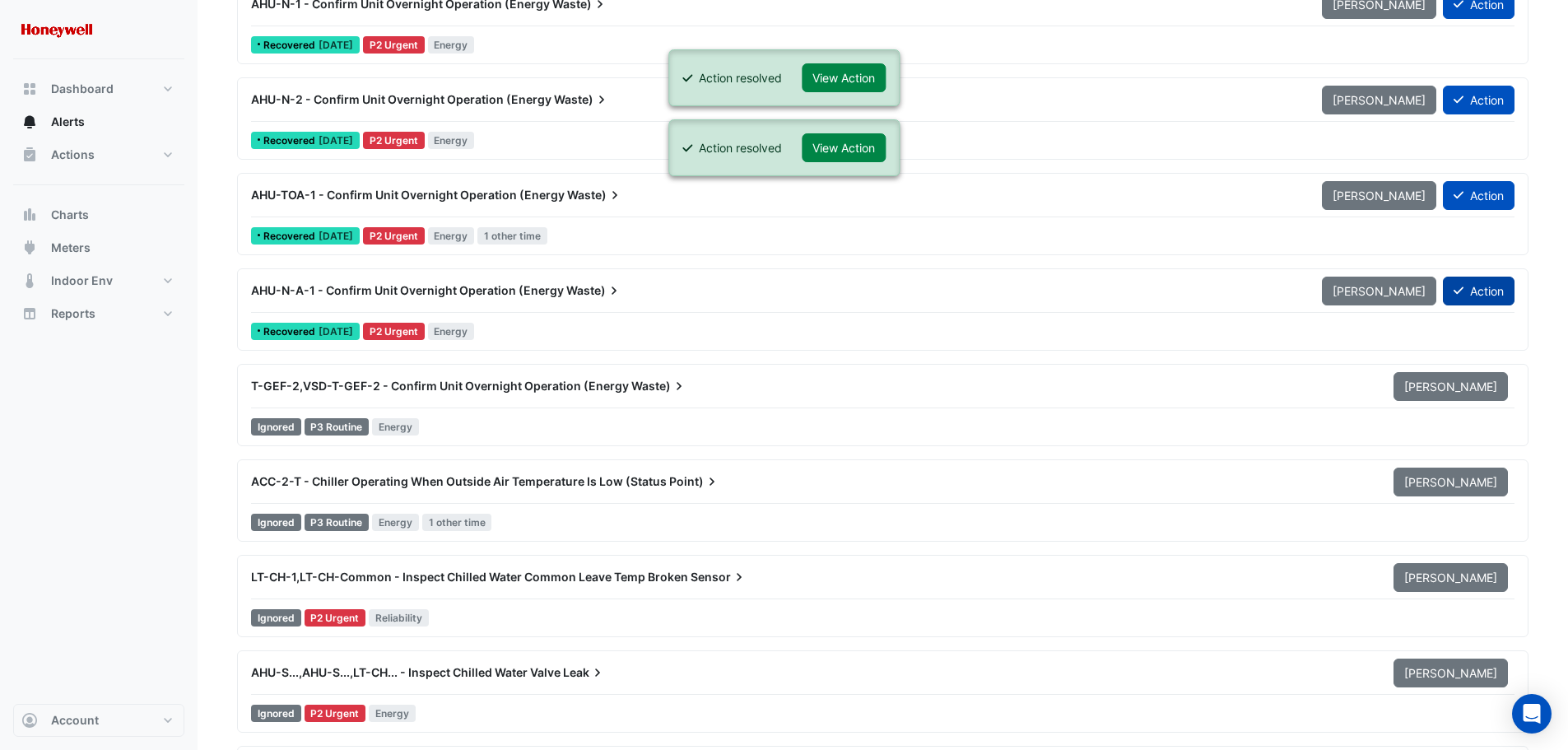
click at [1493, 290] on button "Action" at bounding box center [1479, 290] width 72 height 29
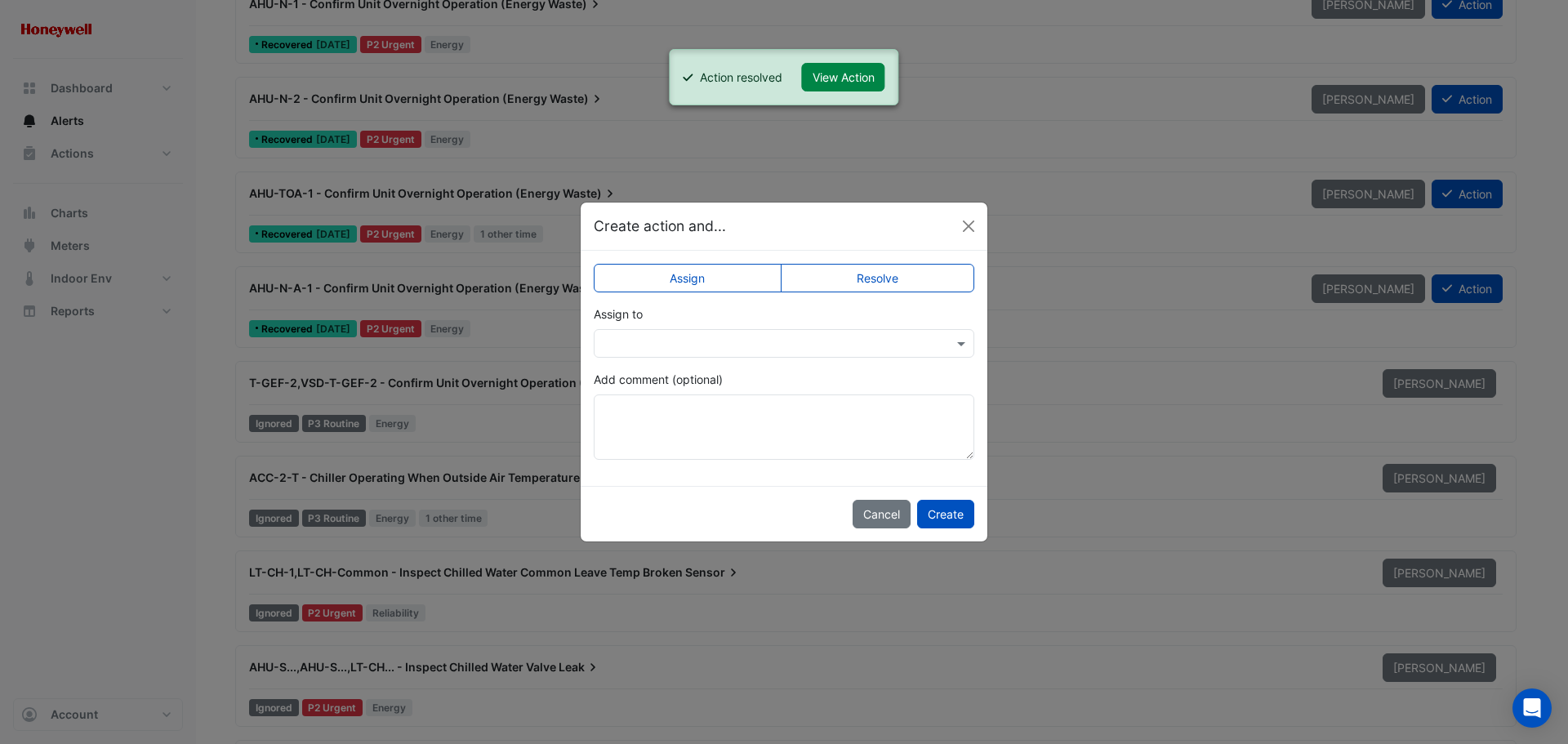
click at [911, 274] on label "Resolve" at bounding box center [878, 278] width 194 height 28
click at [946, 512] on button "Create" at bounding box center [946, 513] width 57 height 28
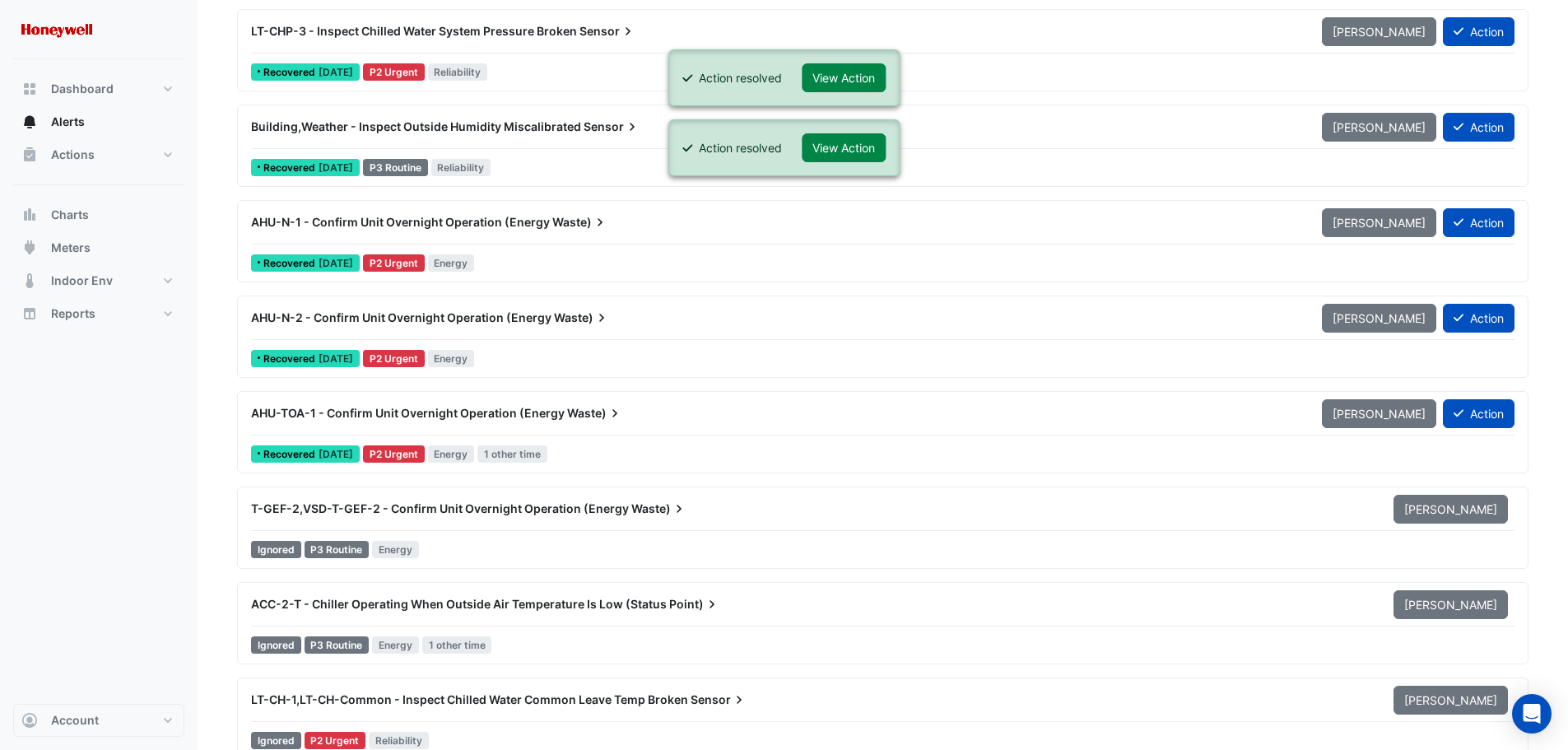
scroll to position [3703, 0]
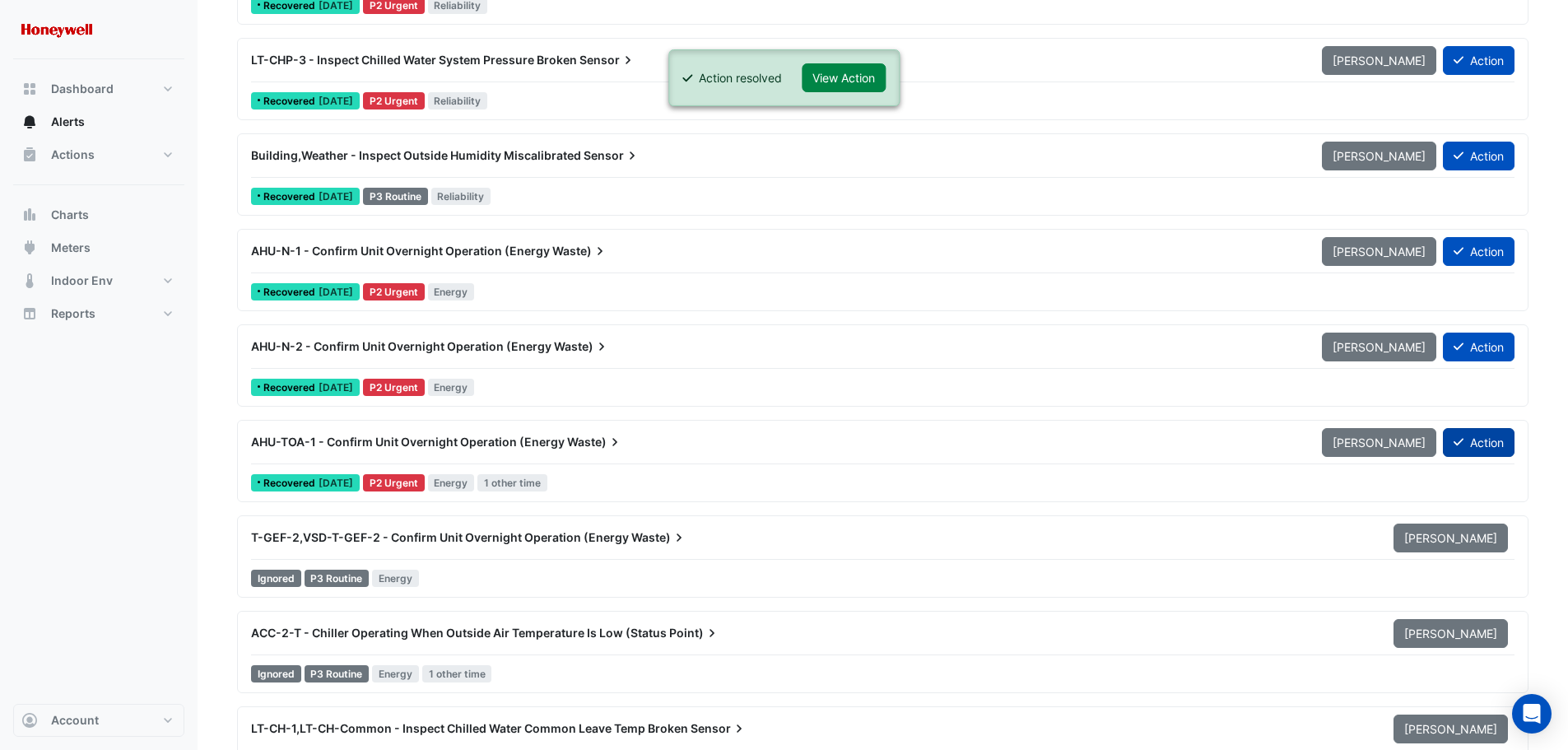
click at [1466, 440] on button "Action" at bounding box center [1479, 442] width 72 height 29
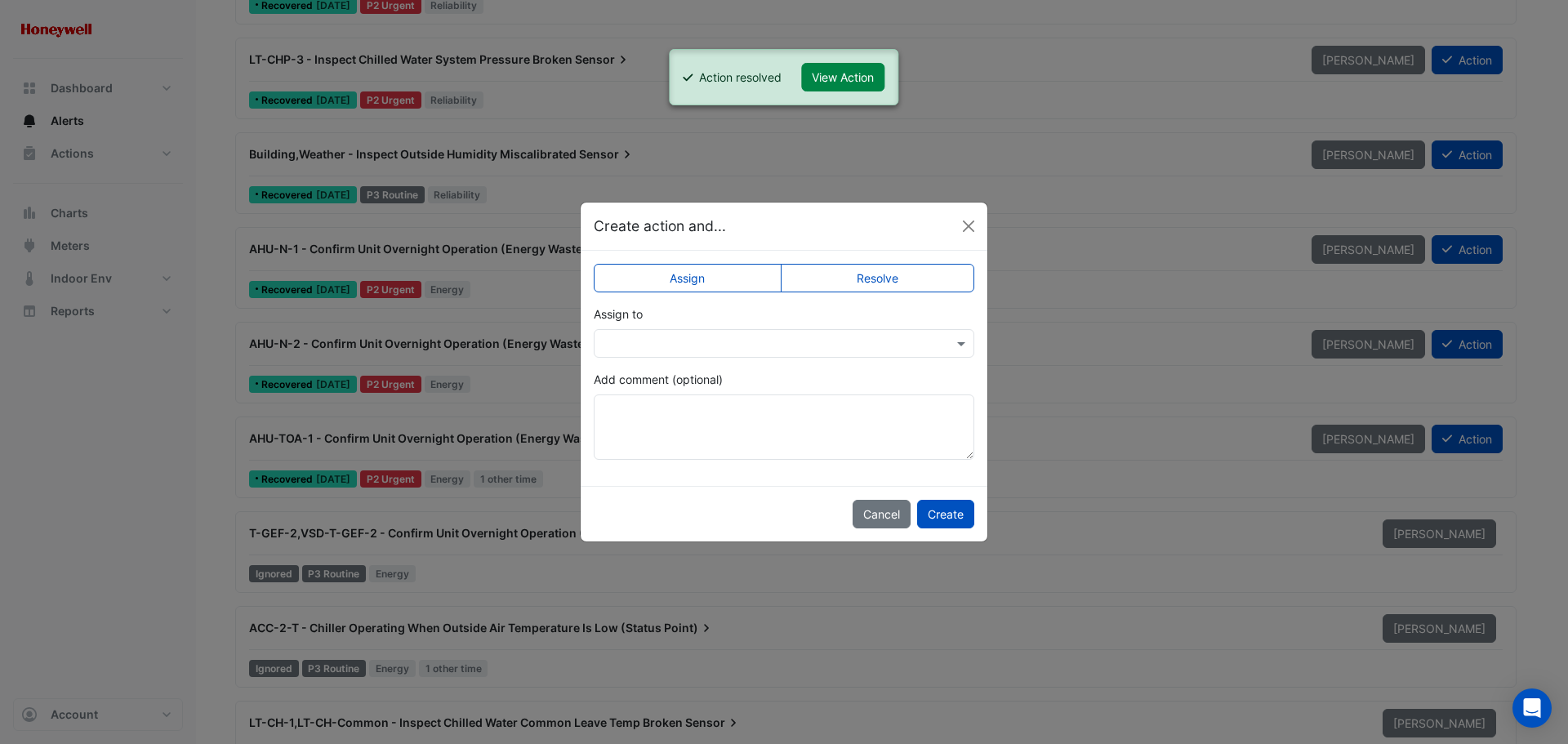
drag, startPoint x: 874, startPoint y: 280, endPoint x: 913, endPoint y: 420, distance: 145.3
click at [874, 280] on label "Resolve" at bounding box center [878, 278] width 194 height 28
click at [946, 513] on button "Create" at bounding box center [946, 513] width 57 height 28
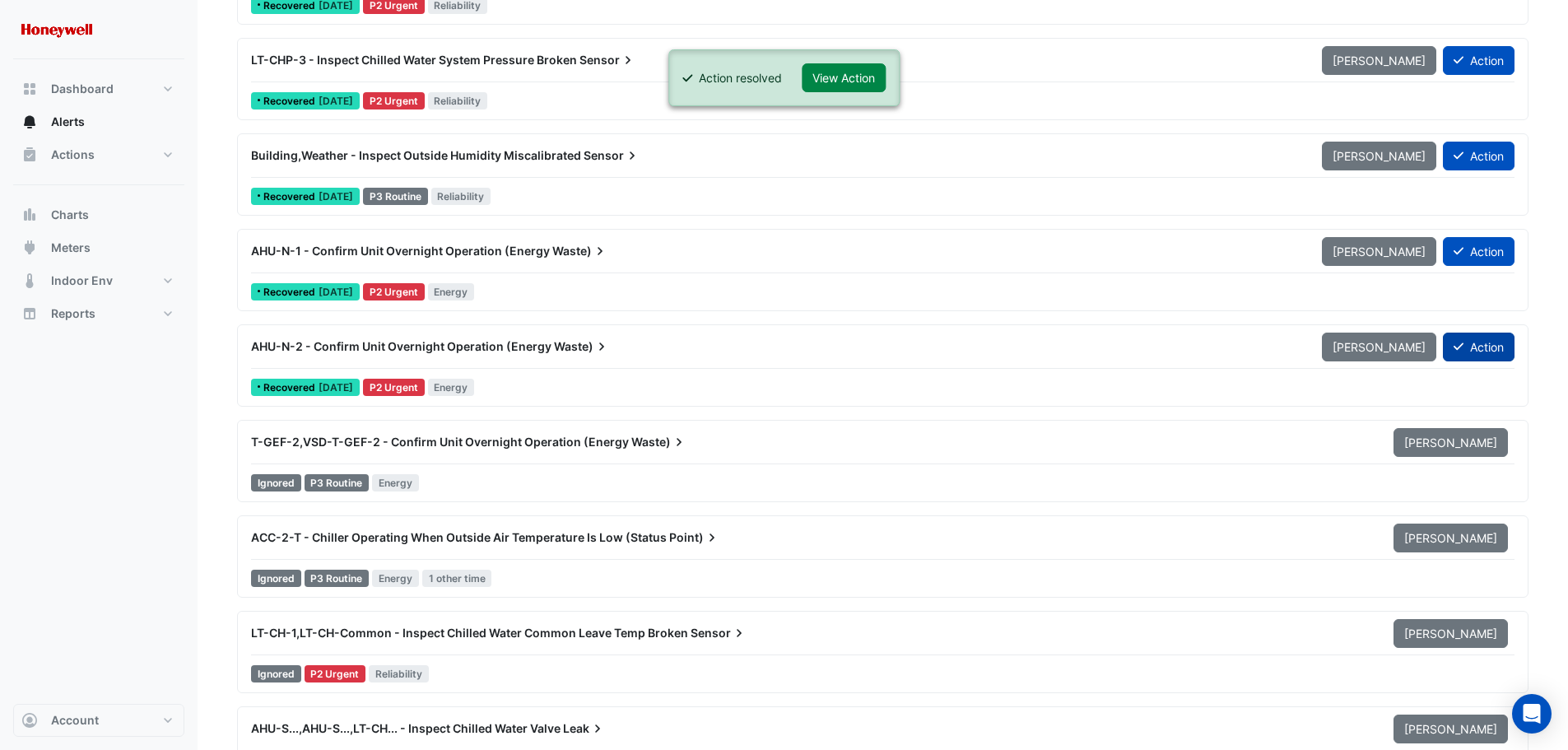
click at [1482, 344] on button "Action" at bounding box center [1479, 346] width 72 height 29
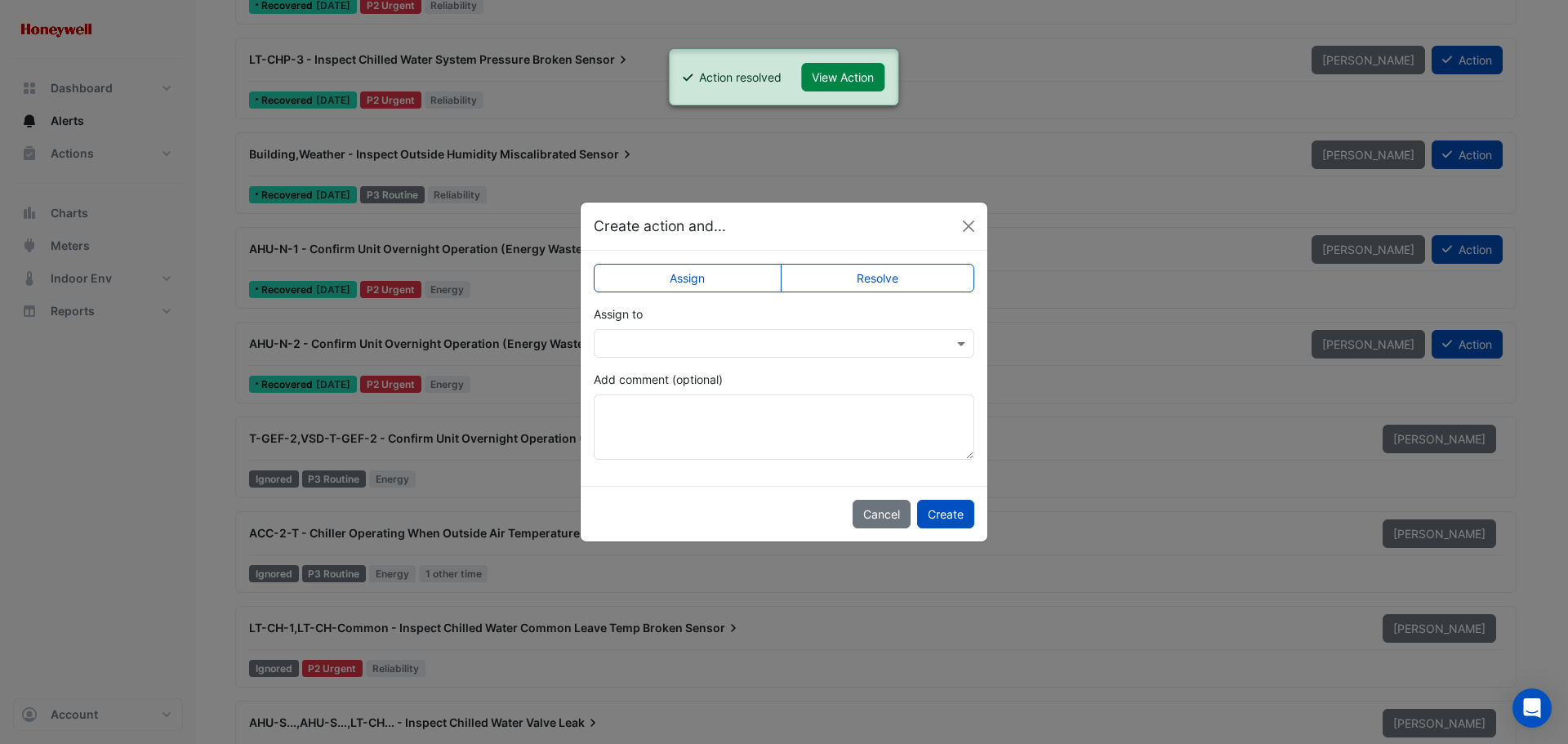
click at [924, 274] on label "Resolve" at bounding box center [878, 278] width 194 height 28
click at [954, 516] on button "Create" at bounding box center [946, 513] width 57 height 28
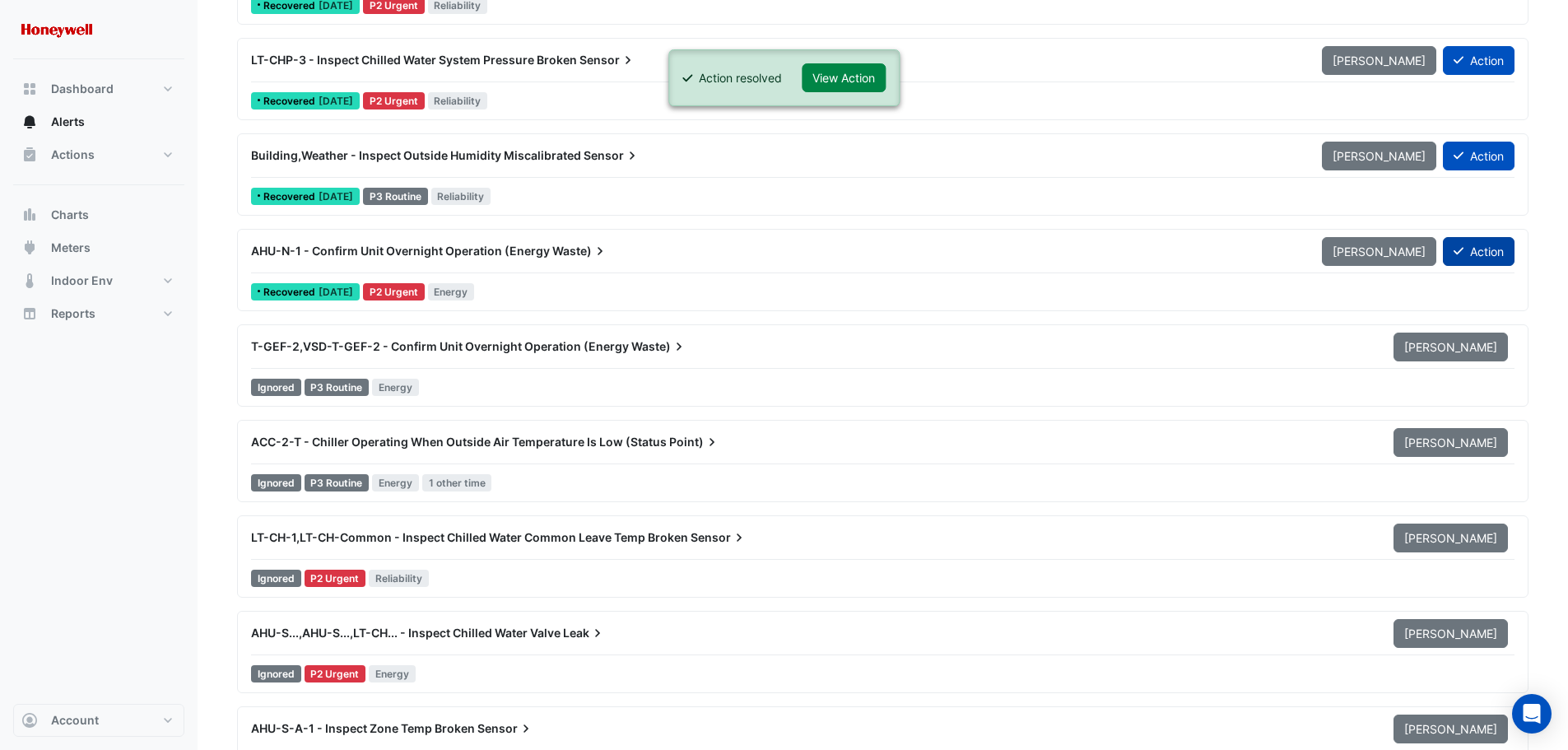
click at [1479, 251] on button "Action" at bounding box center [1479, 251] width 72 height 29
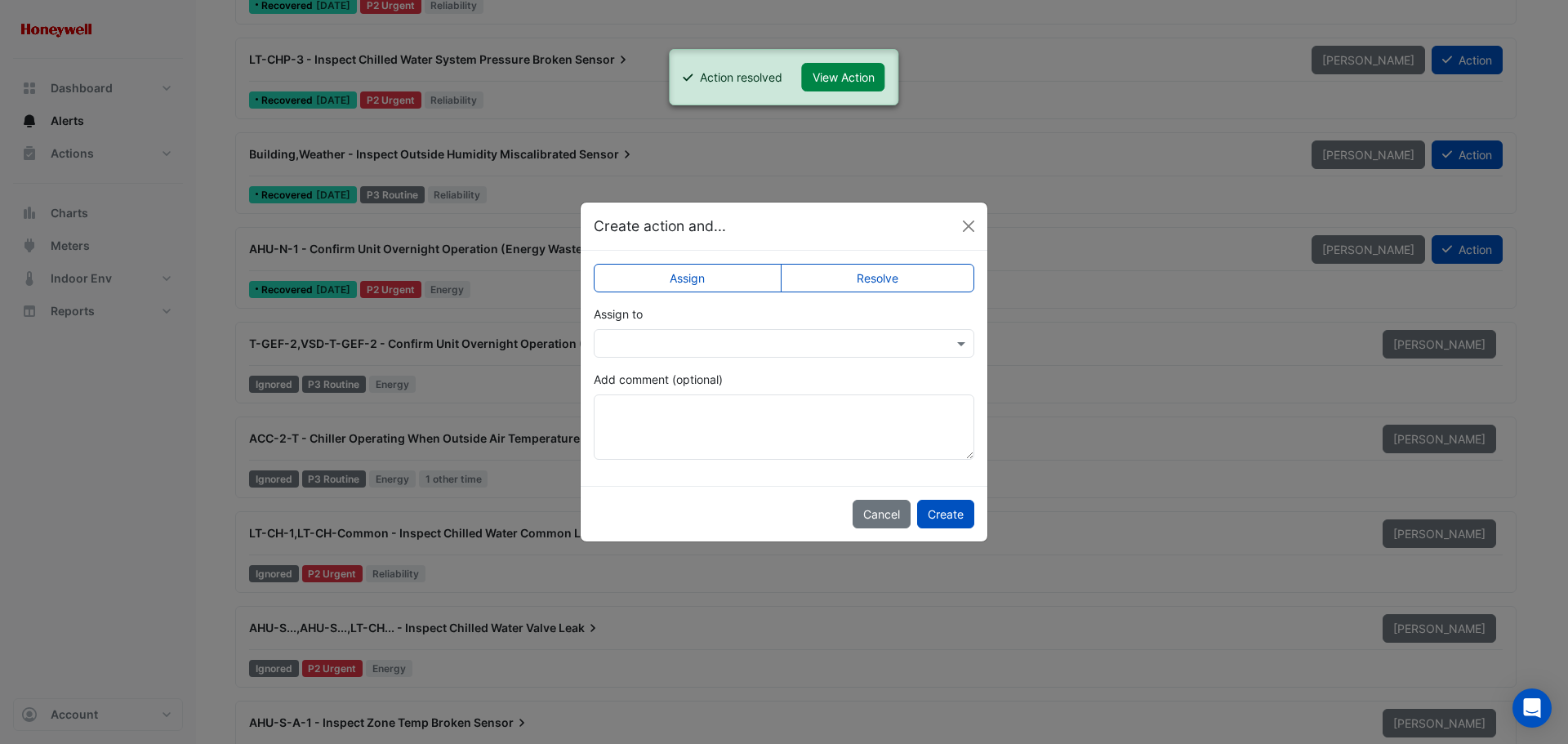
click at [858, 282] on label "Resolve" at bounding box center [878, 278] width 194 height 28
click at [927, 516] on button "Create" at bounding box center [946, 513] width 57 height 28
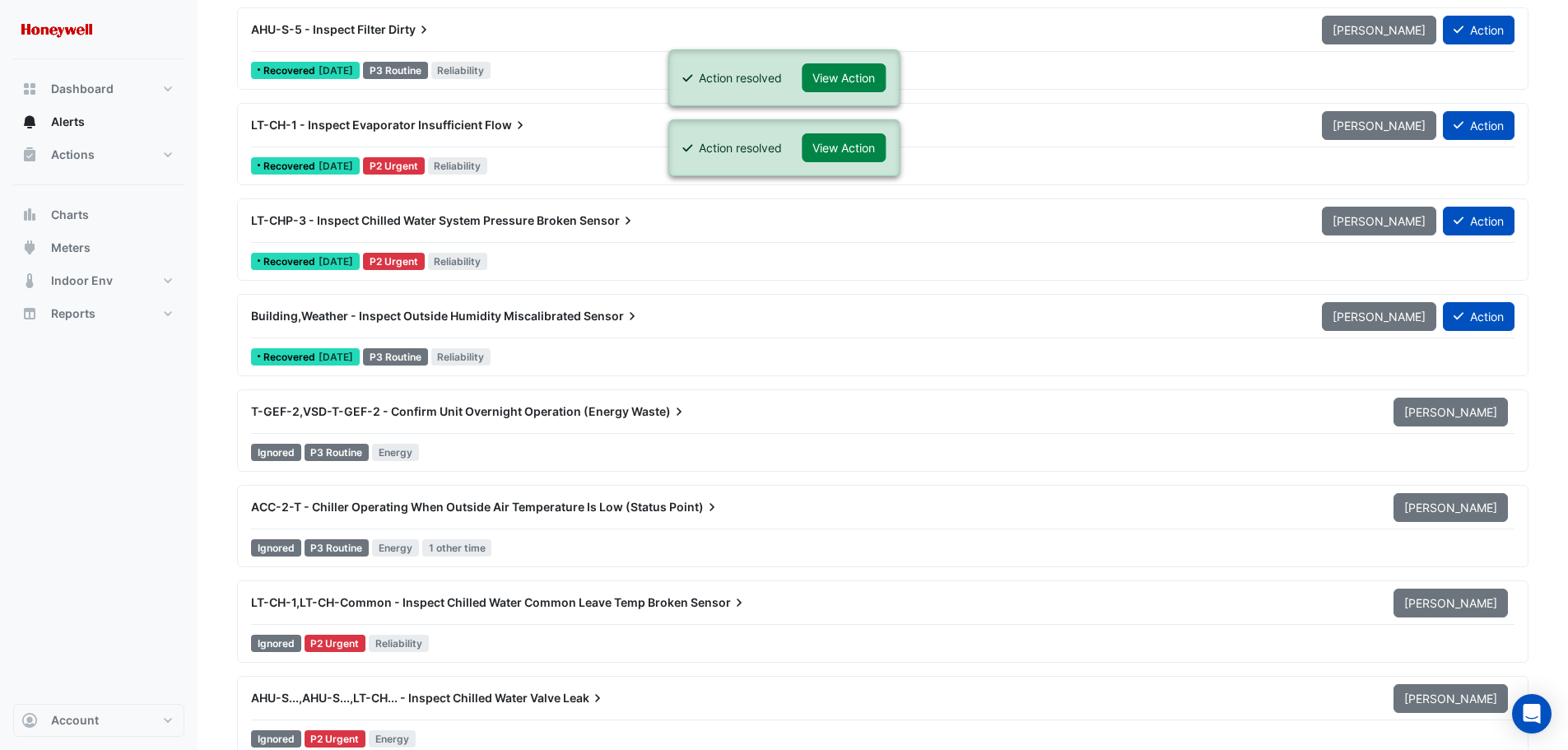
scroll to position [3538, 0]
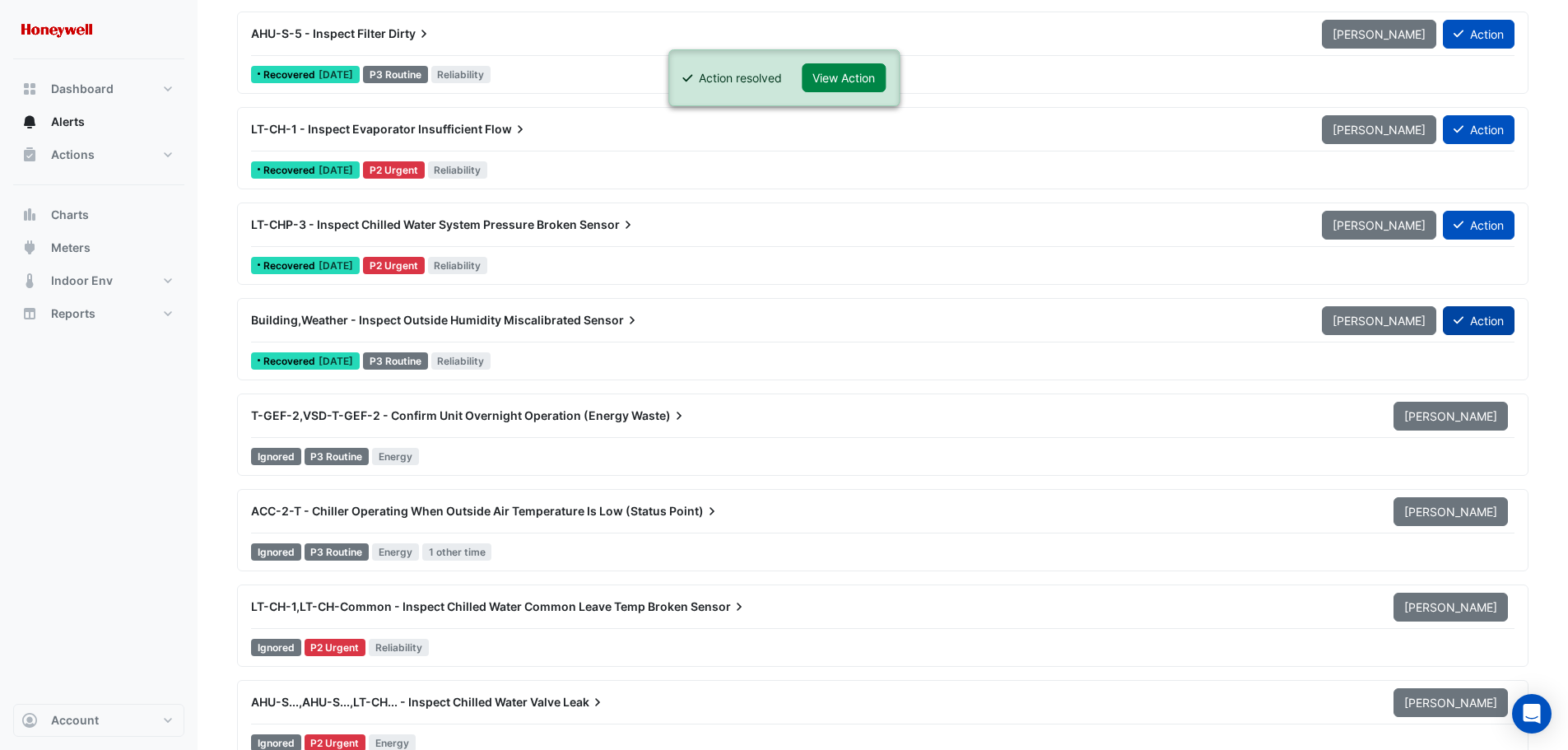
click at [1469, 319] on button "Action" at bounding box center [1479, 320] width 72 height 29
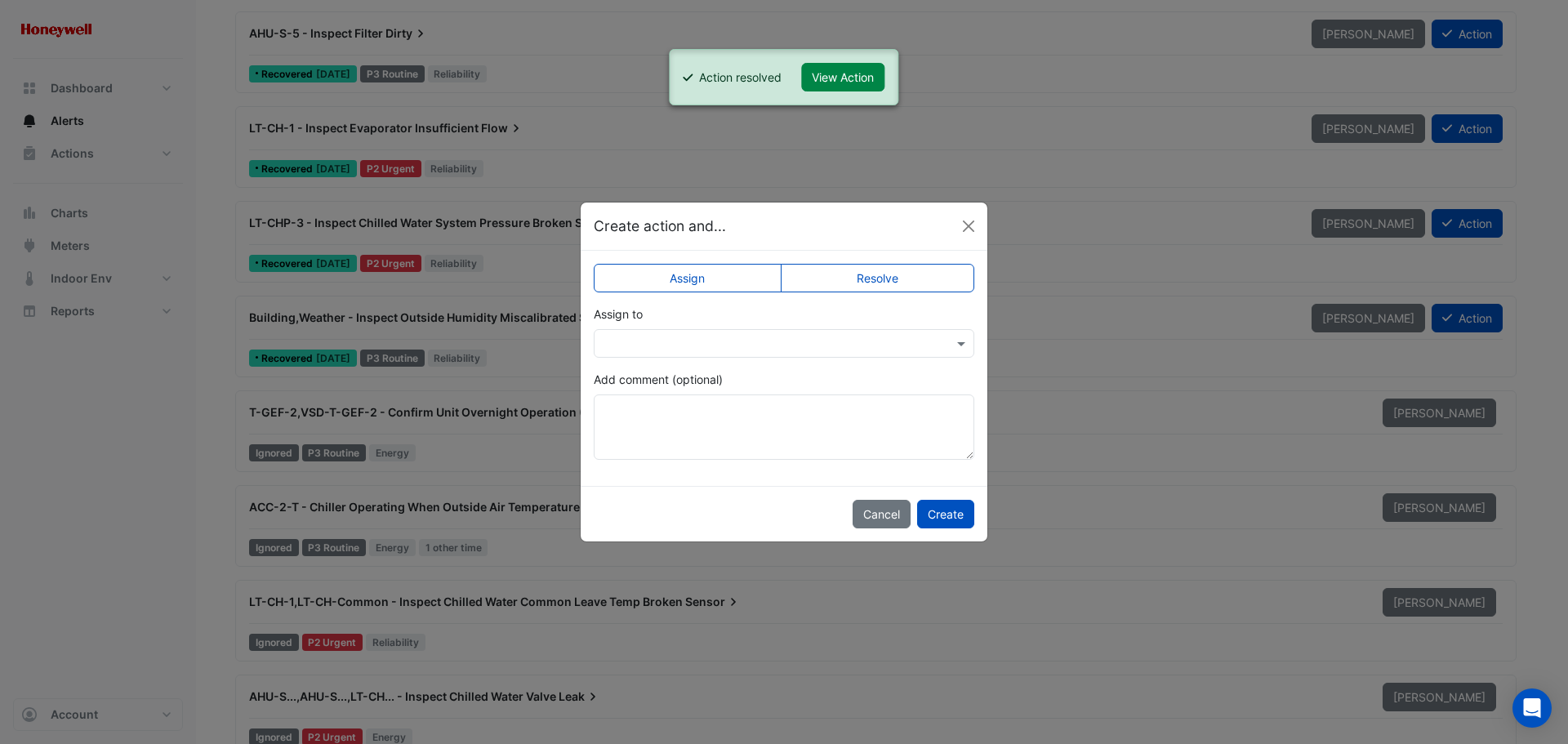
click at [865, 278] on label "Resolve" at bounding box center [878, 278] width 194 height 28
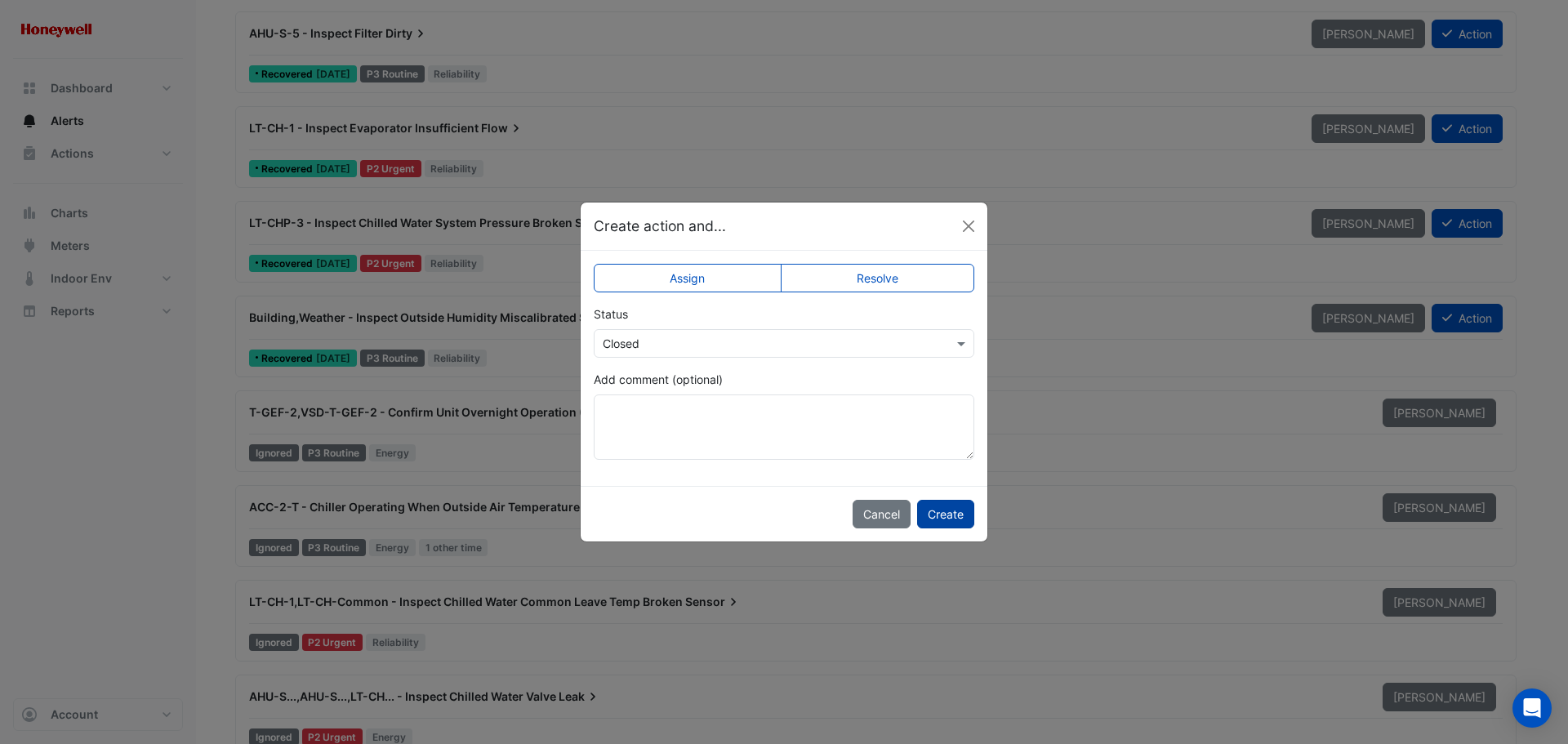
click at [941, 518] on button "Create" at bounding box center [946, 513] width 57 height 28
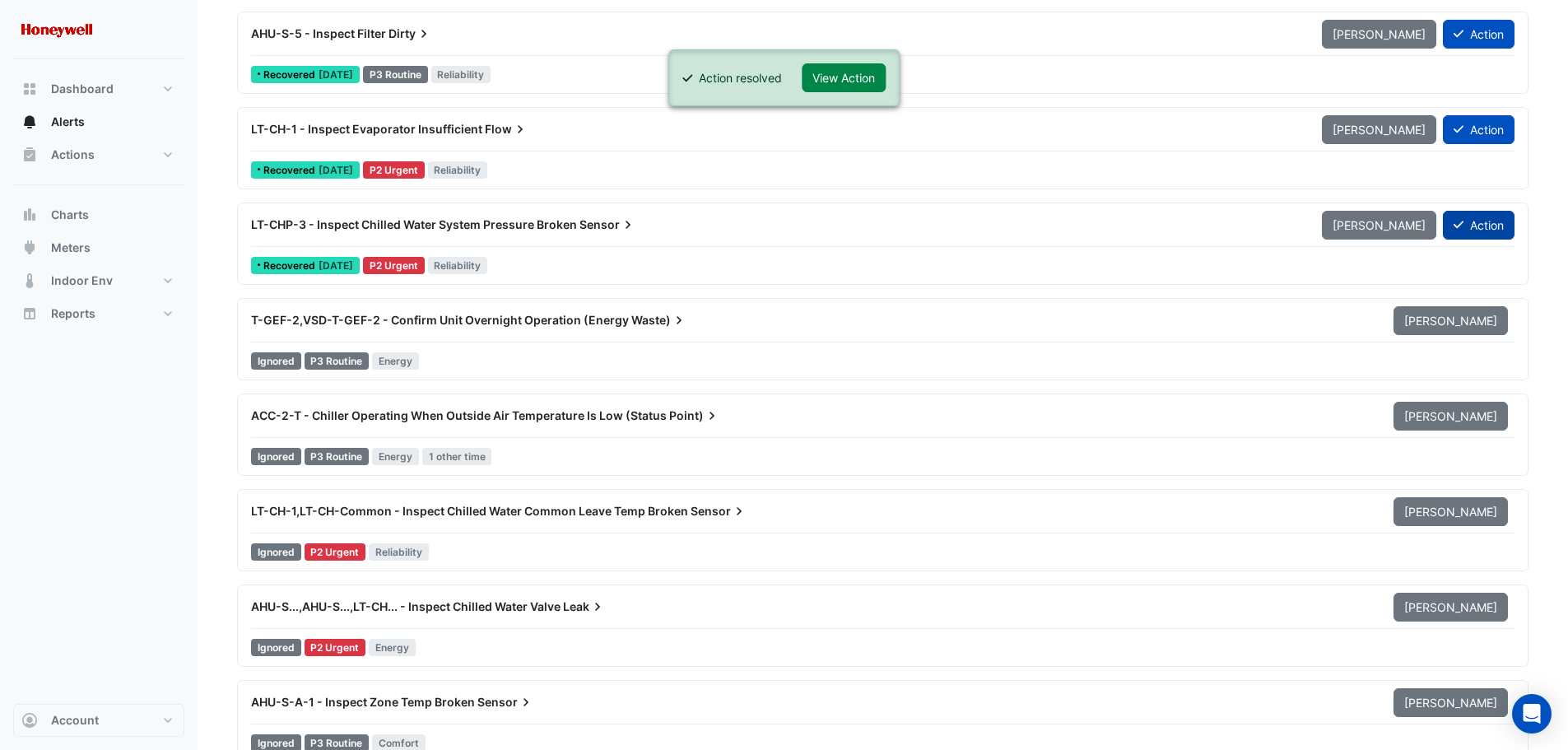
click at [1470, 222] on button "Action" at bounding box center [1479, 225] width 72 height 29
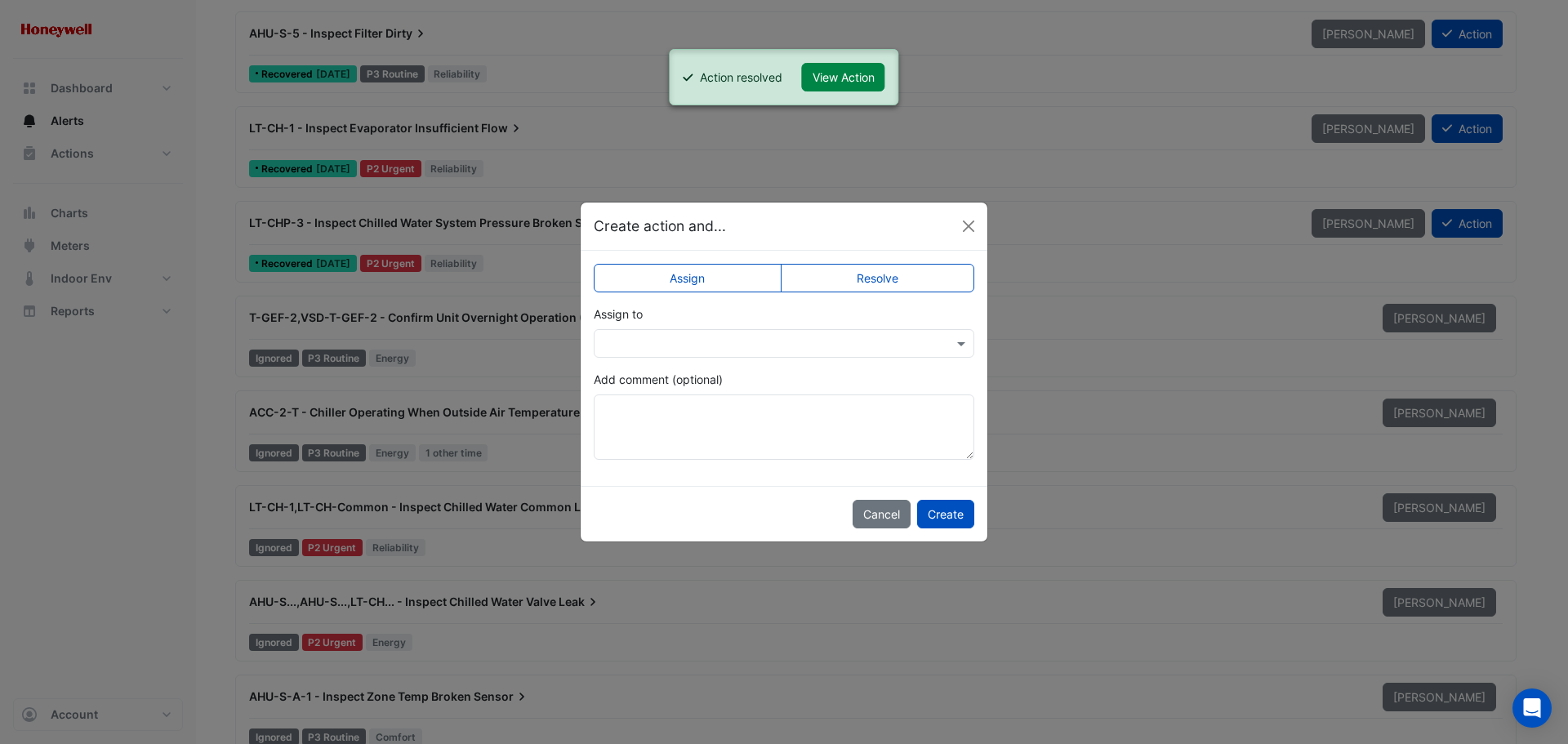
click at [855, 273] on label "Resolve" at bounding box center [878, 278] width 194 height 28
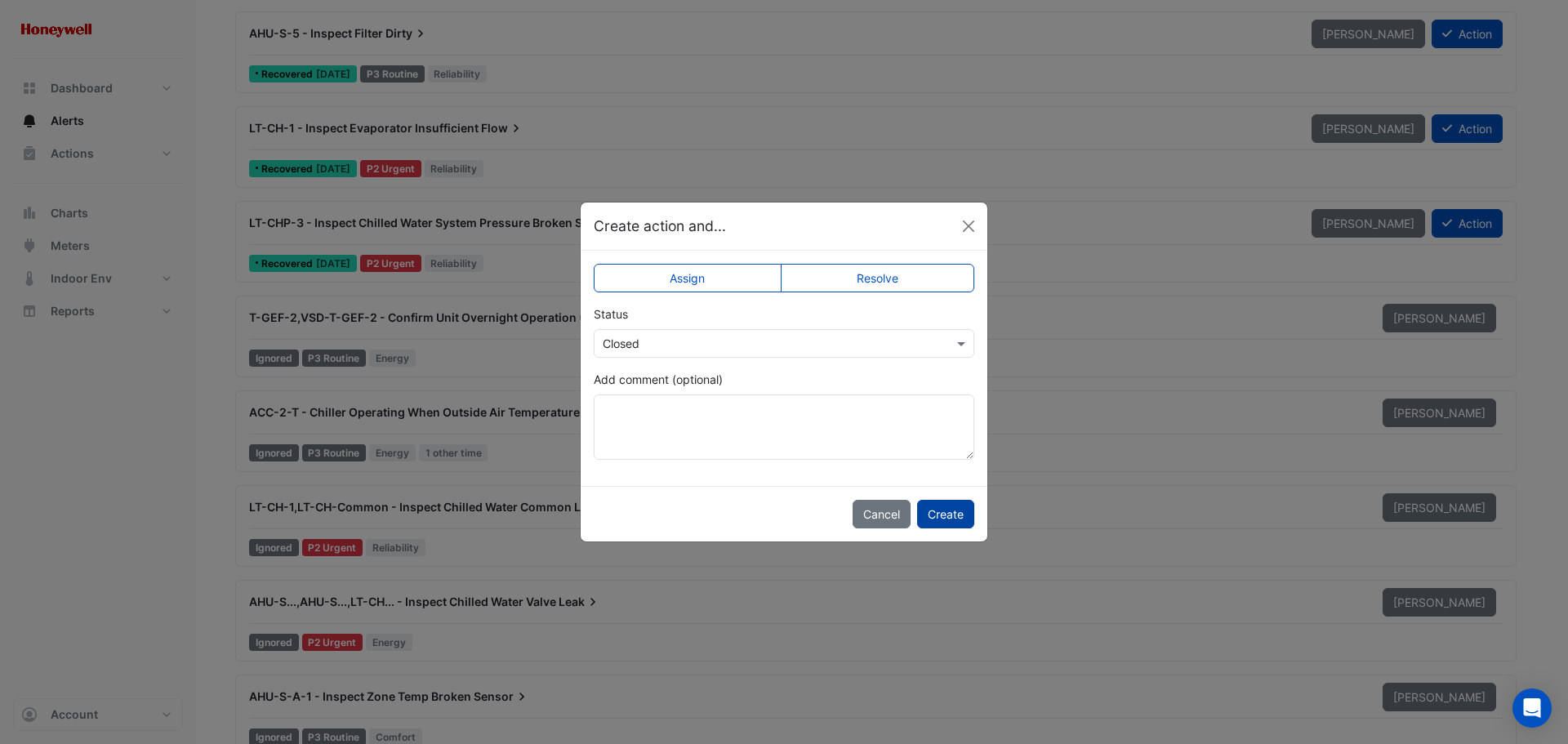
click at [935, 509] on button "Create" at bounding box center [946, 513] width 57 height 28
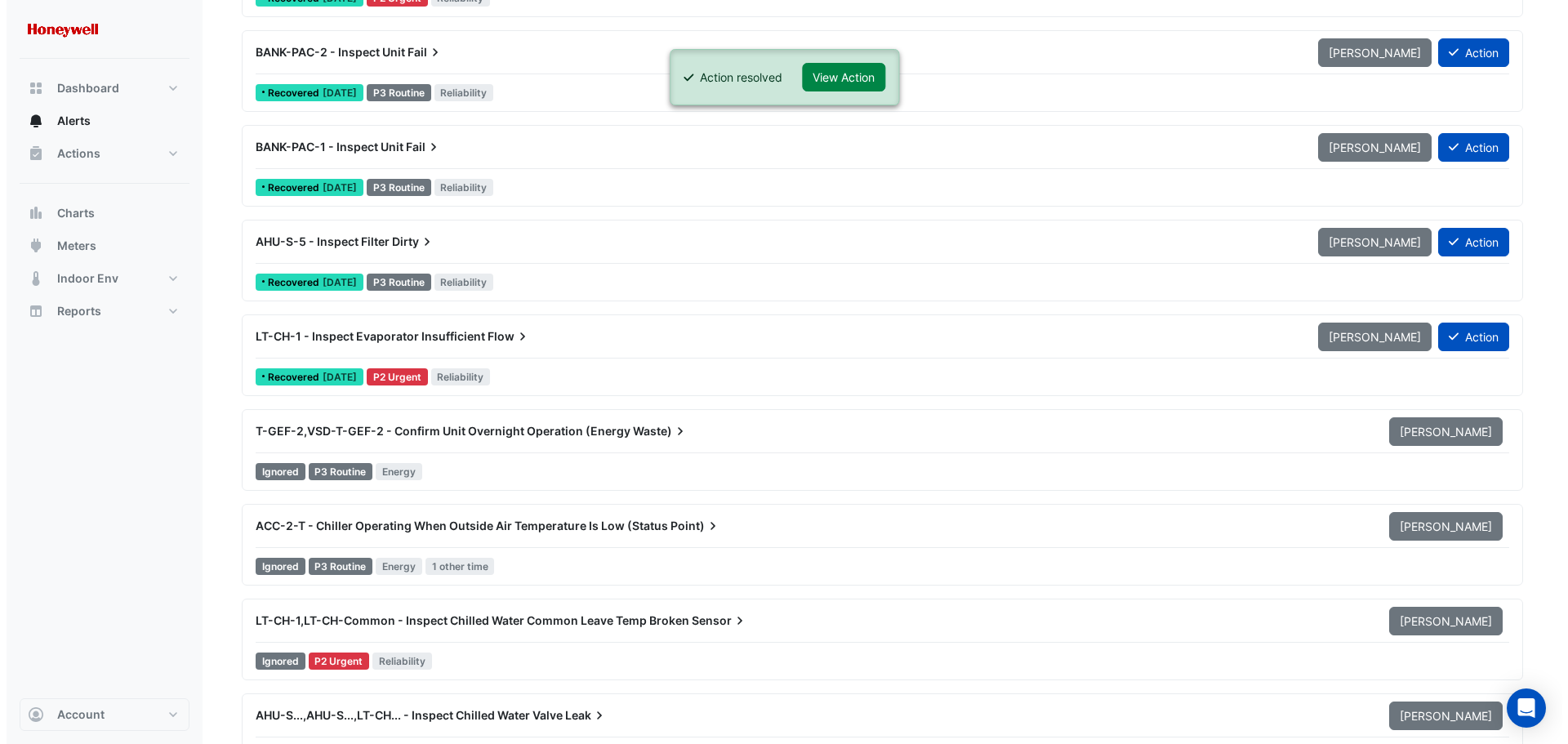
scroll to position [3265, 0]
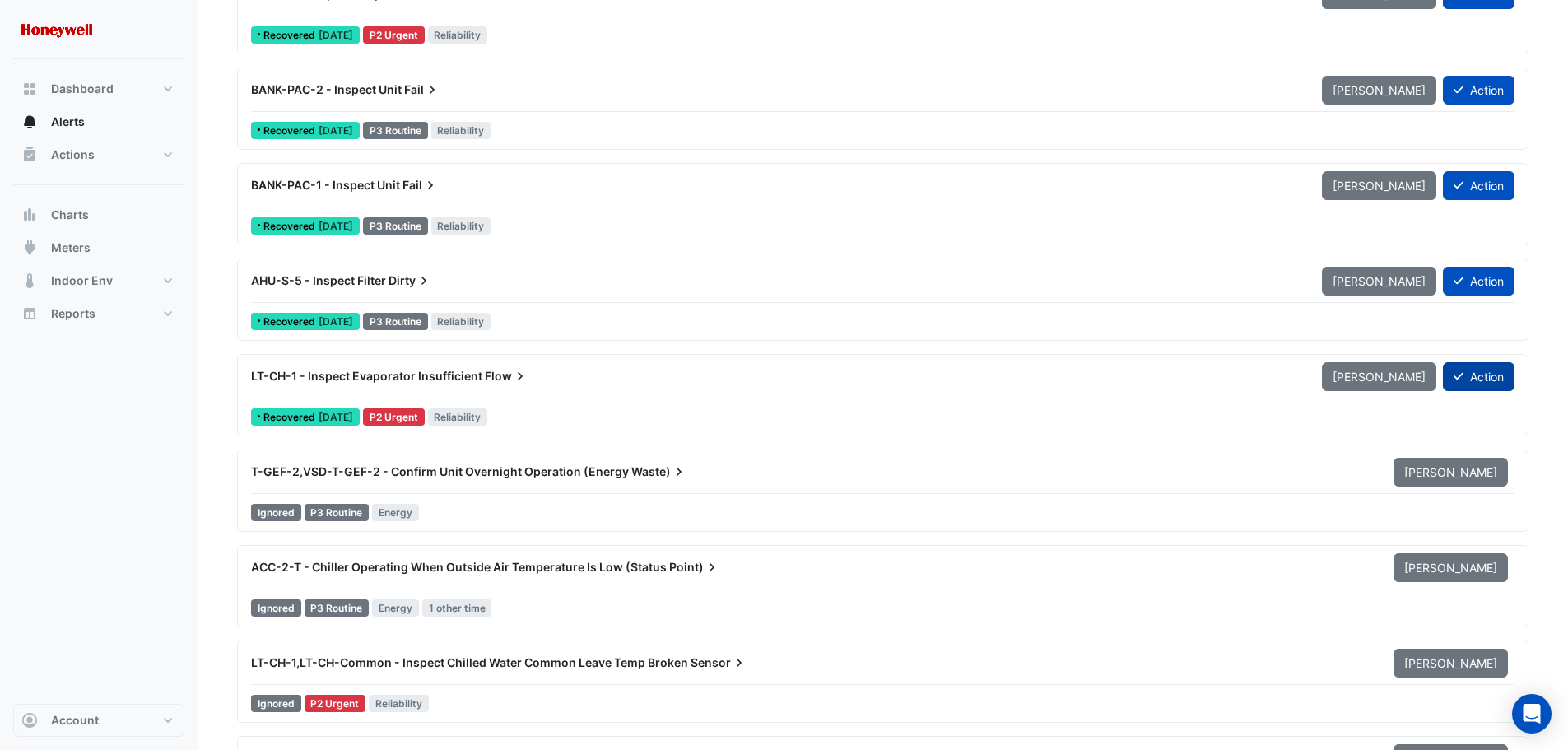
click at [1454, 380] on icon at bounding box center [1458, 375] width 10 height 11
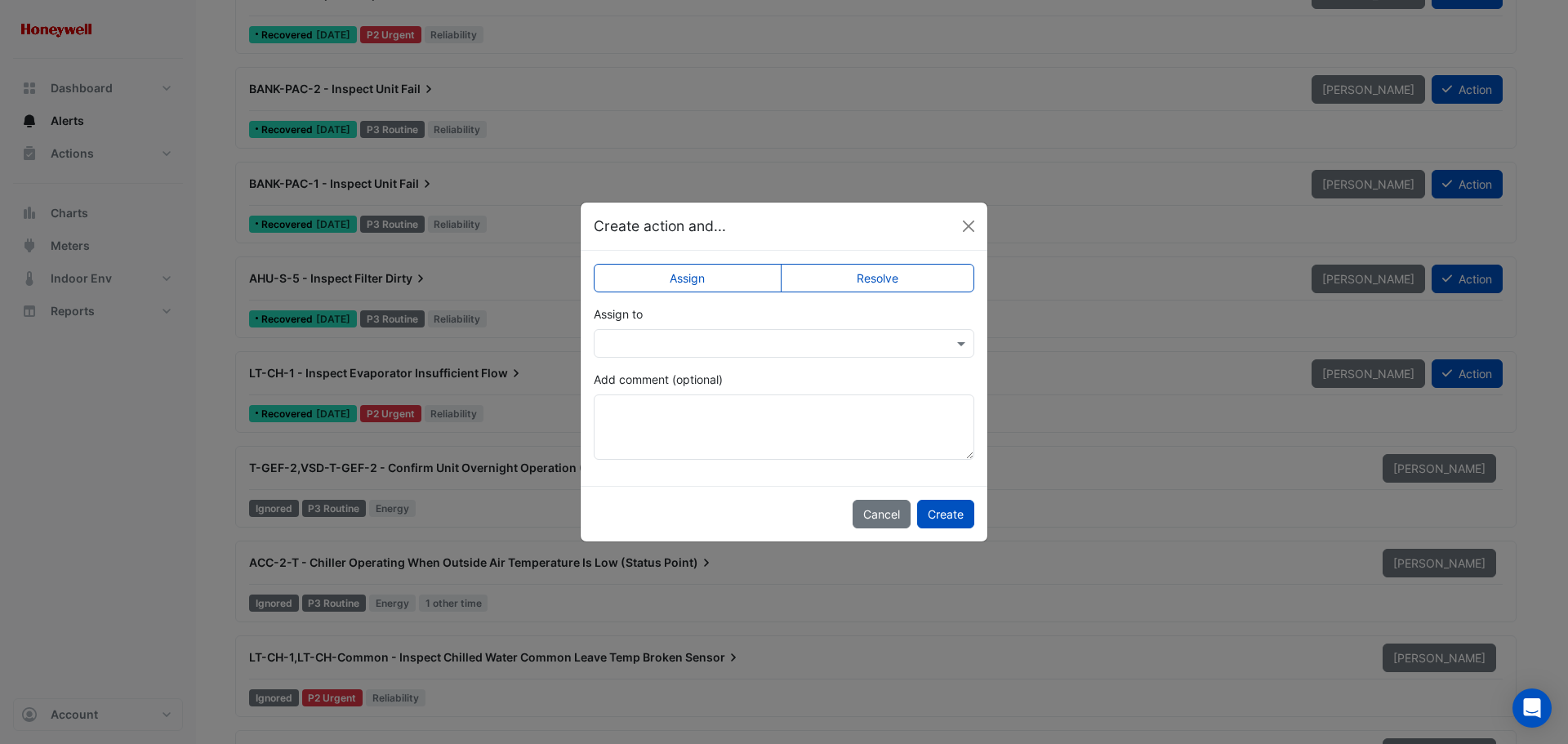
click at [861, 287] on label "Resolve" at bounding box center [878, 278] width 194 height 28
click at [931, 510] on button "Create" at bounding box center [946, 513] width 57 height 28
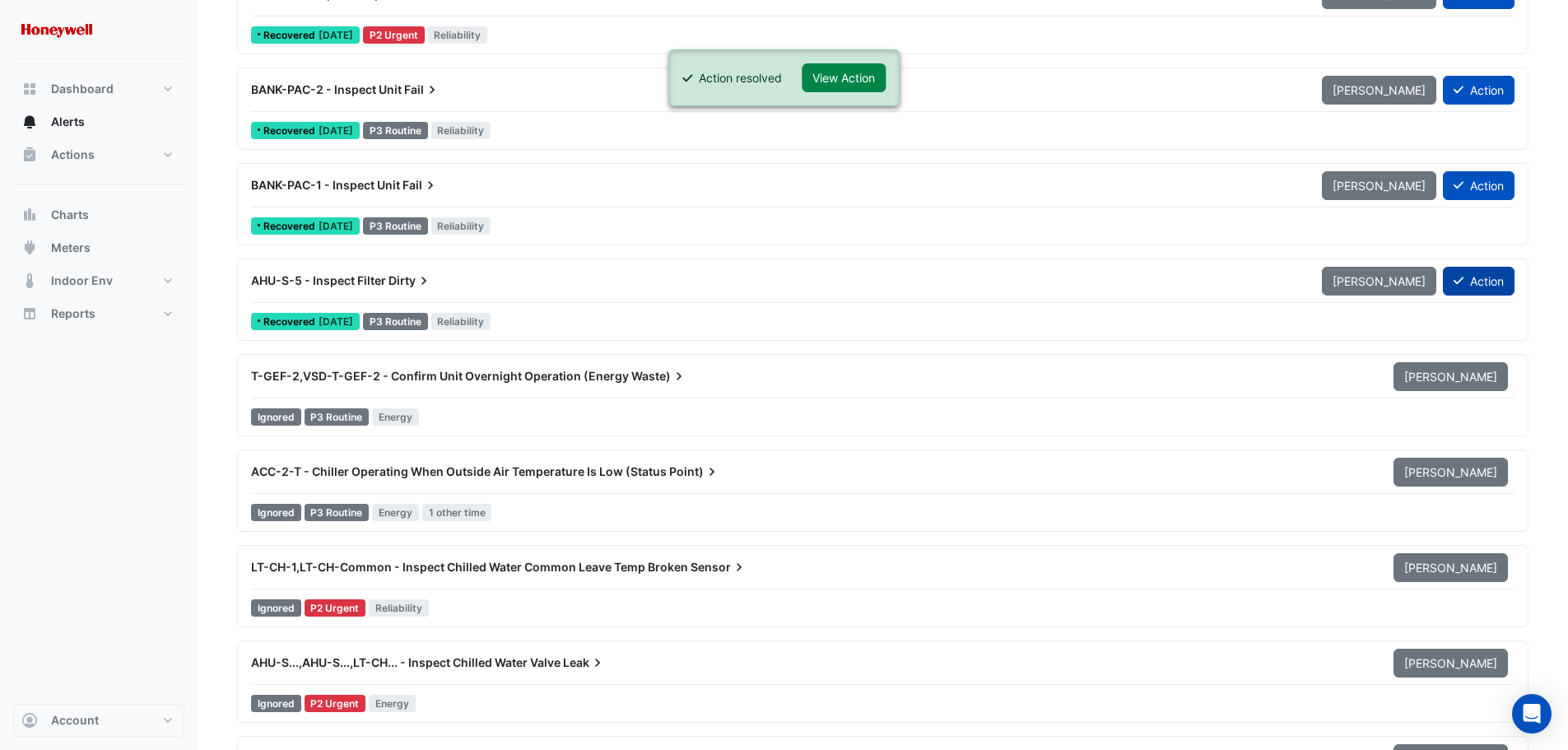
click at [1480, 284] on button "Action" at bounding box center [1479, 281] width 72 height 29
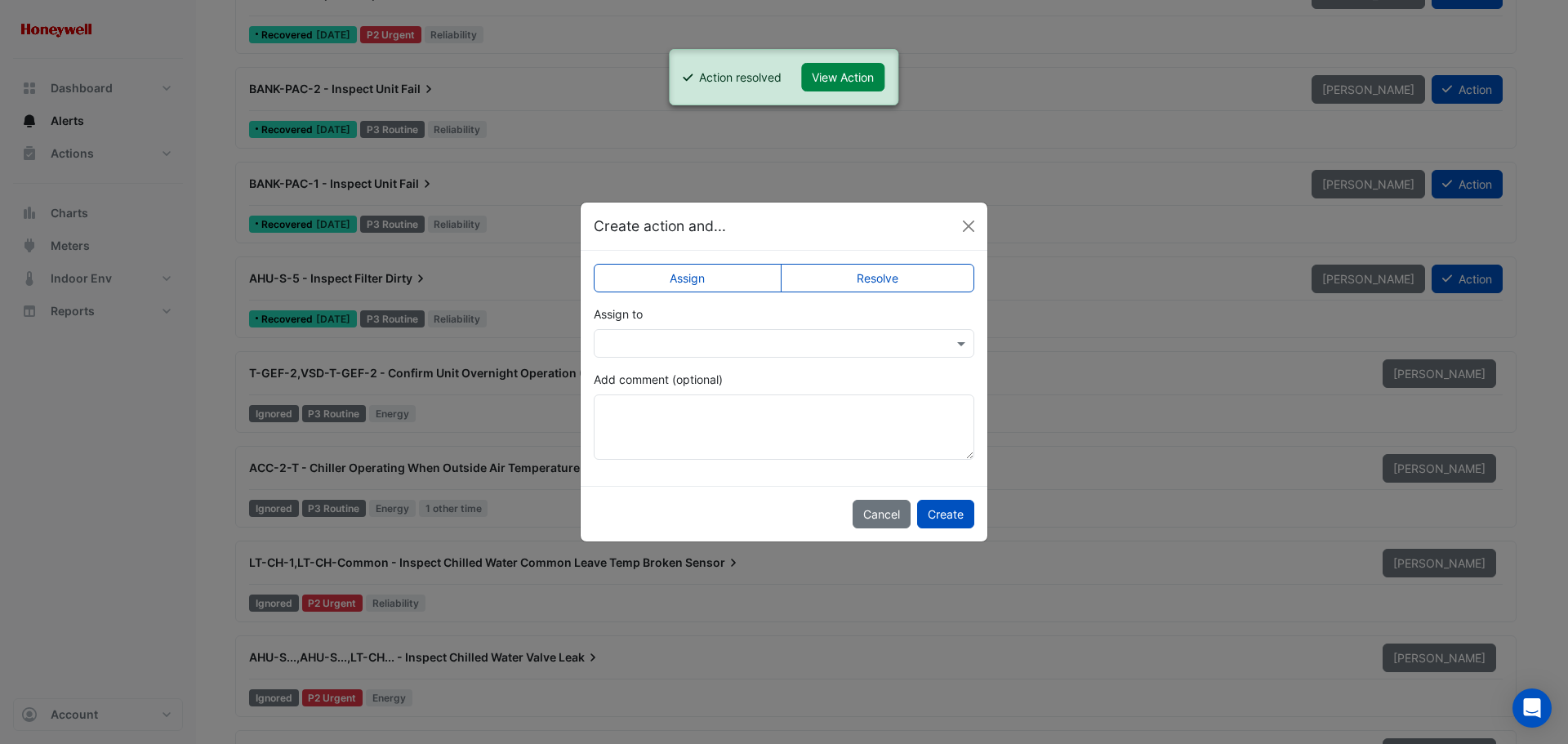
click at [857, 280] on label "Resolve" at bounding box center [878, 278] width 194 height 28
click at [938, 516] on button "Create" at bounding box center [946, 513] width 57 height 28
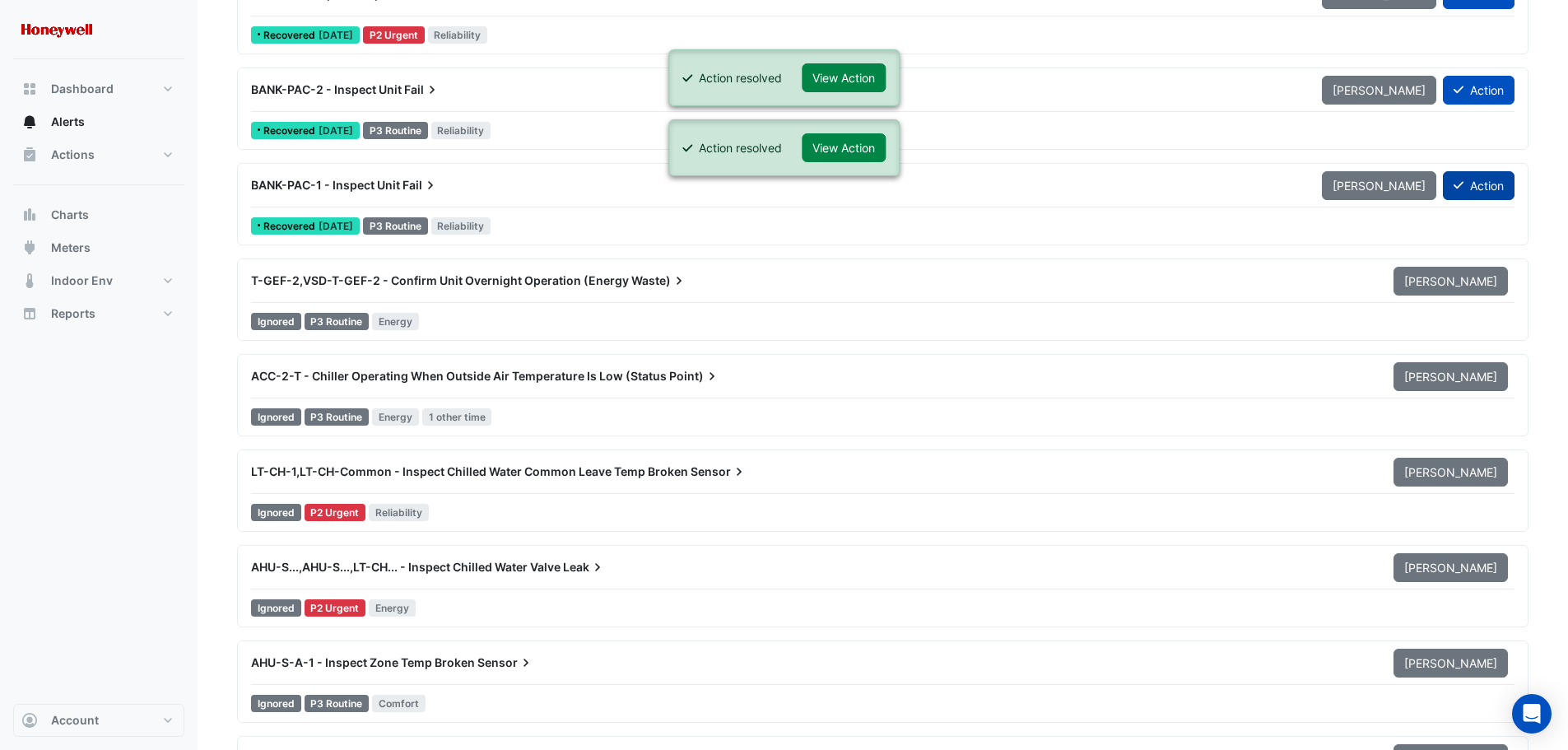
click at [1481, 190] on button "Action" at bounding box center [1479, 185] width 72 height 29
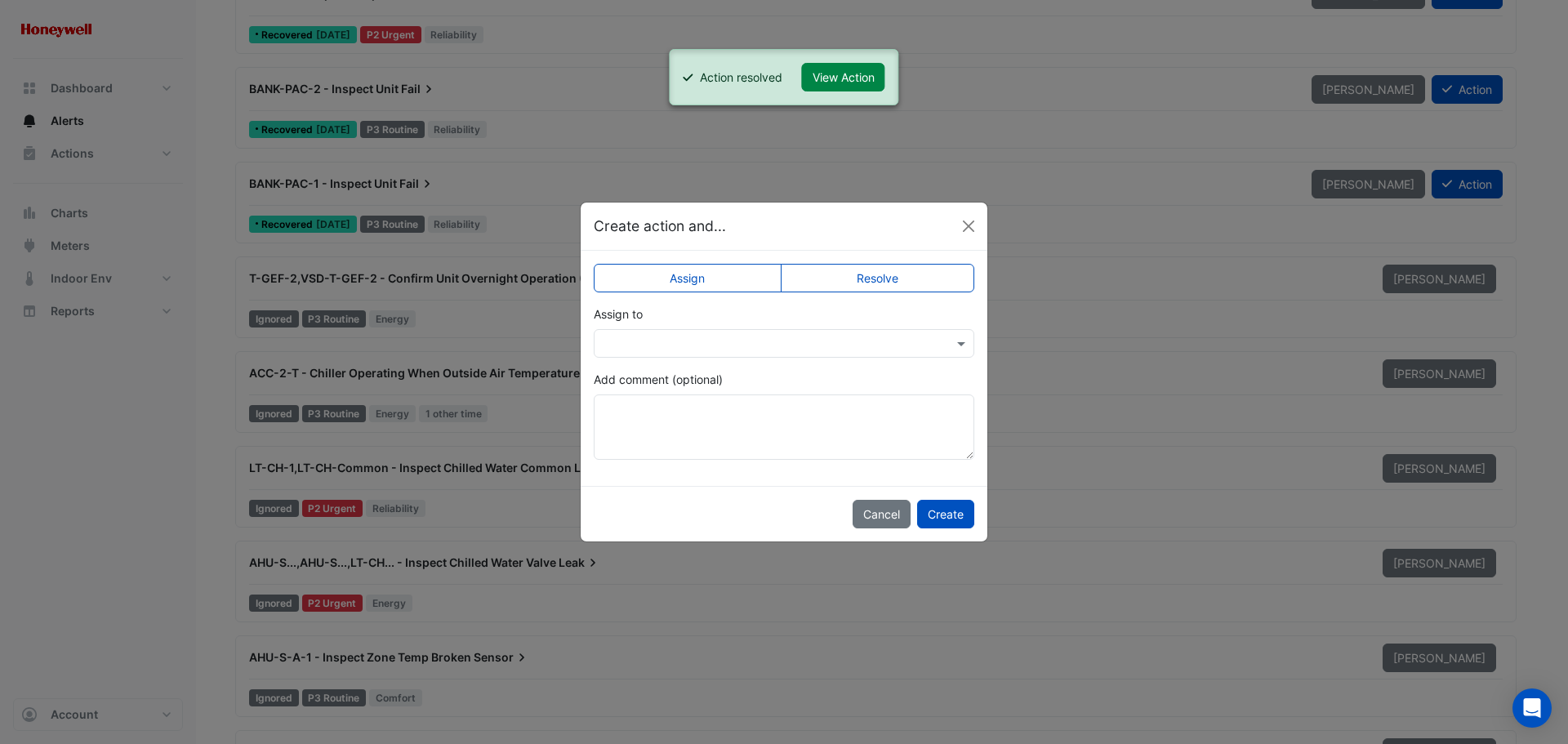
click at [838, 278] on label "Resolve" at bounding box center [878, 278] width 194 height 28
click at [949, 522] on button "Create" at bounding box center [946, 513] width 57 height 28
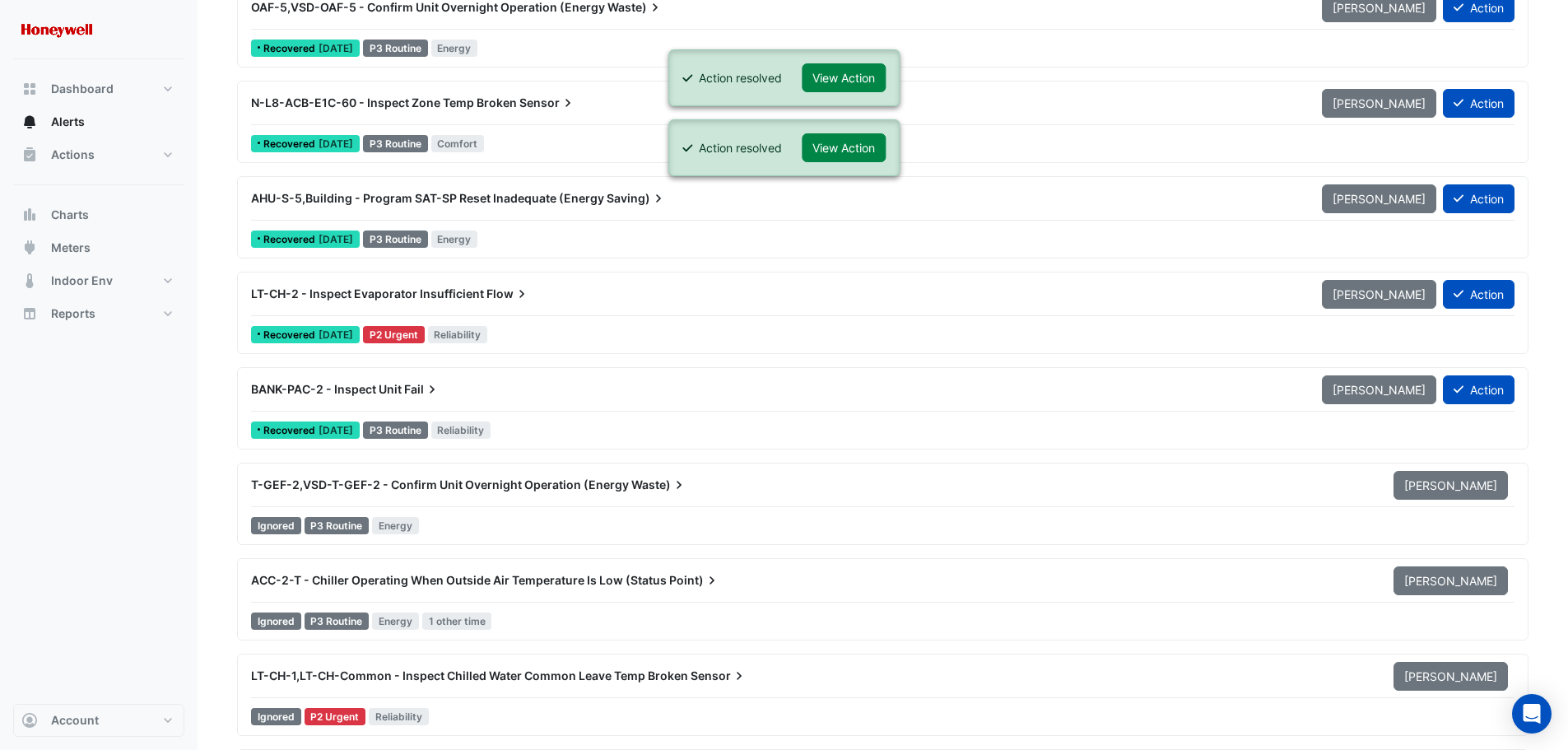
scroll to position [2963, 0]
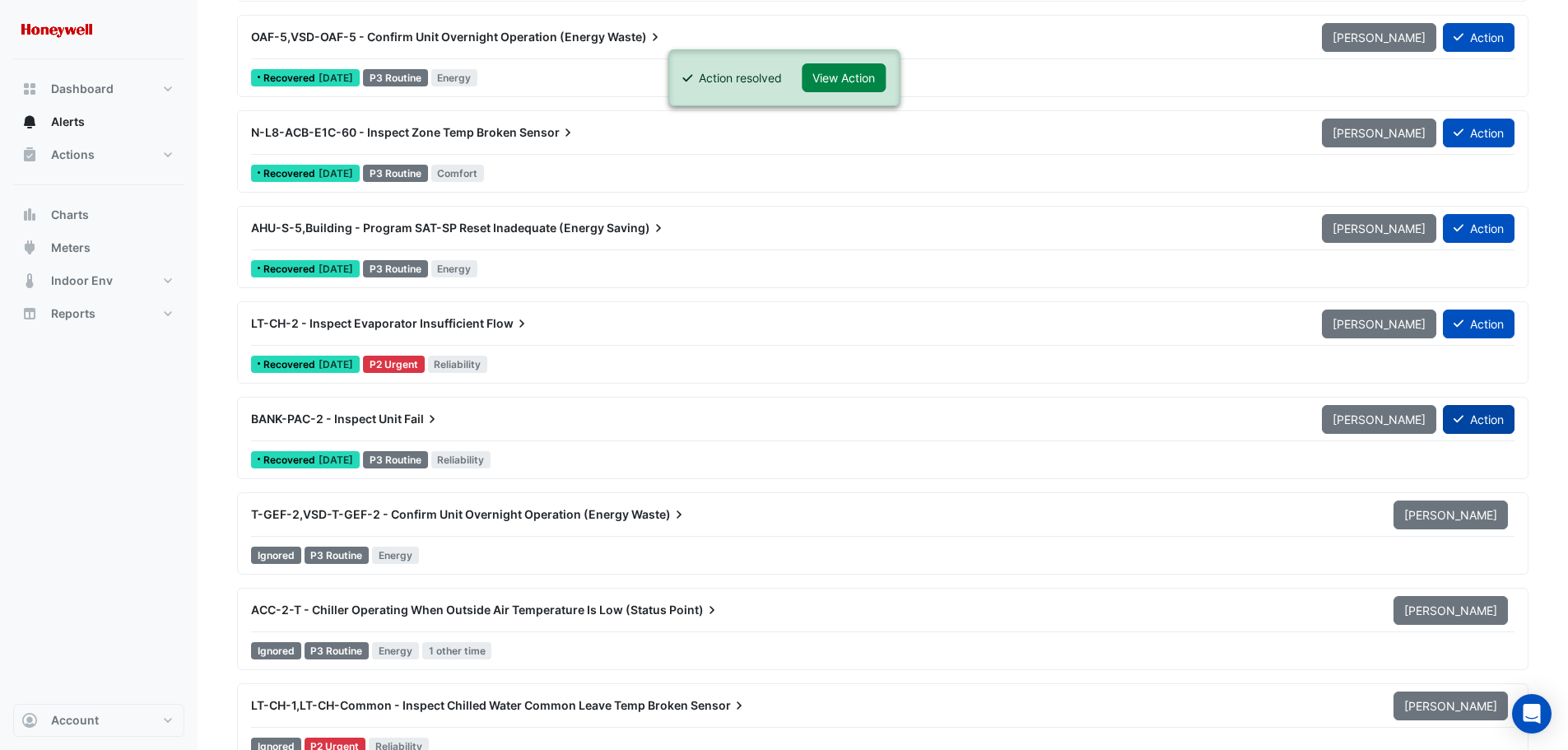
click at [1474, 414] on button "Action" at bounding box center [1479, 419] width 72 height 29
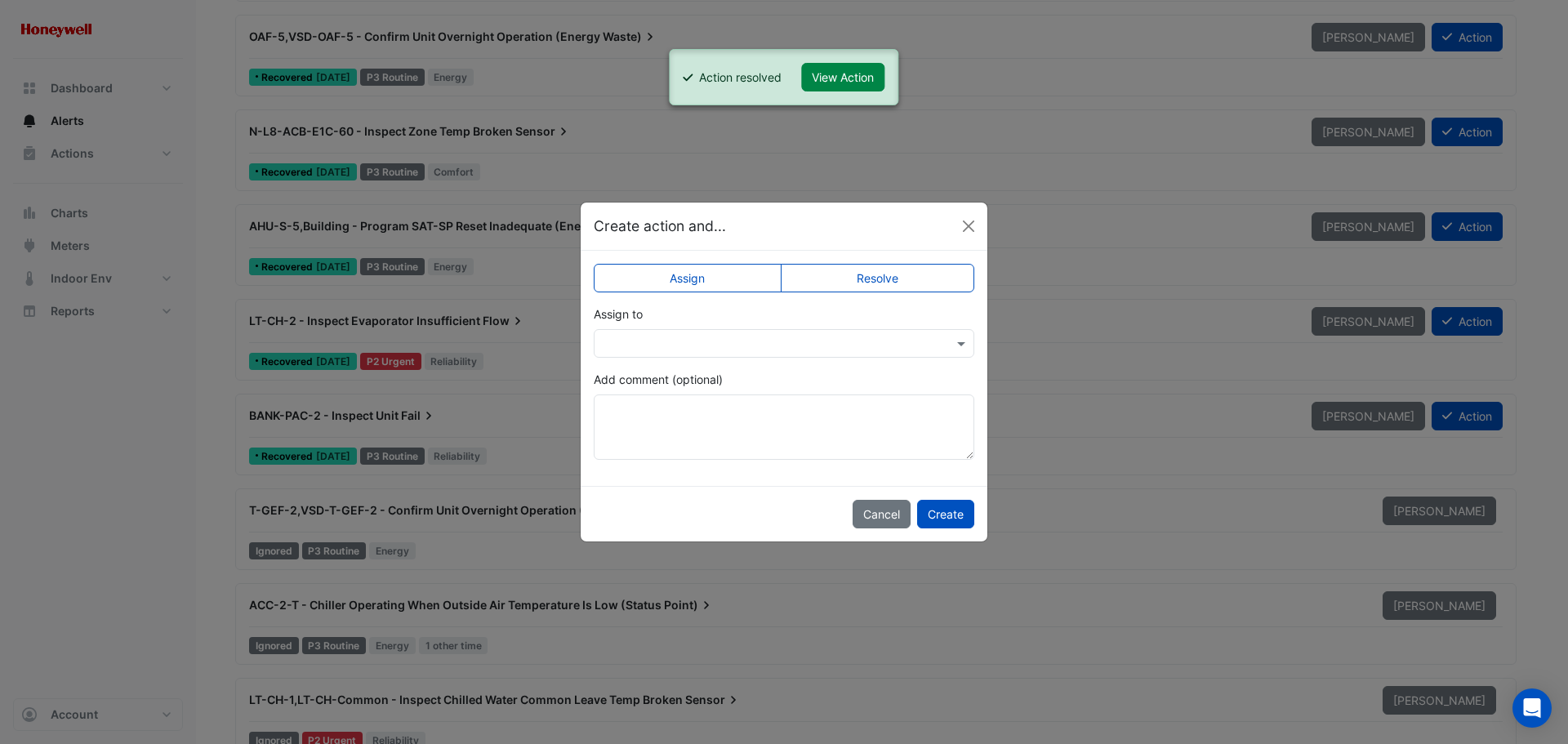
click at [927, 270] on label "Resolve" at bounding box center [878, 278] width 194 height 28
click at [949, 520] on button "Create" at bounding box center [946, 513] width 57 height 28
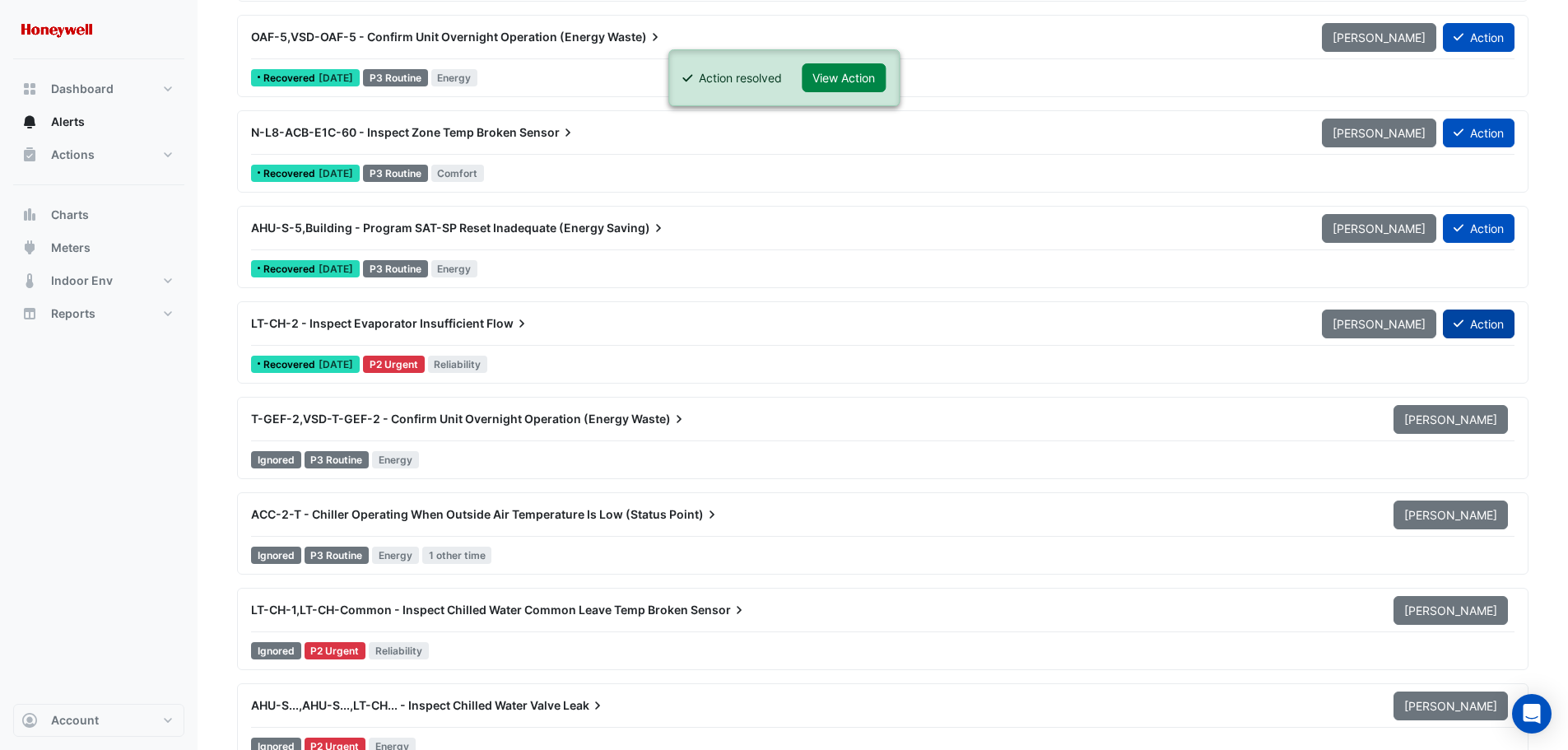
click at [1490, 321] on button "Action" at bounding box center [1479, 323] width 72 height 29
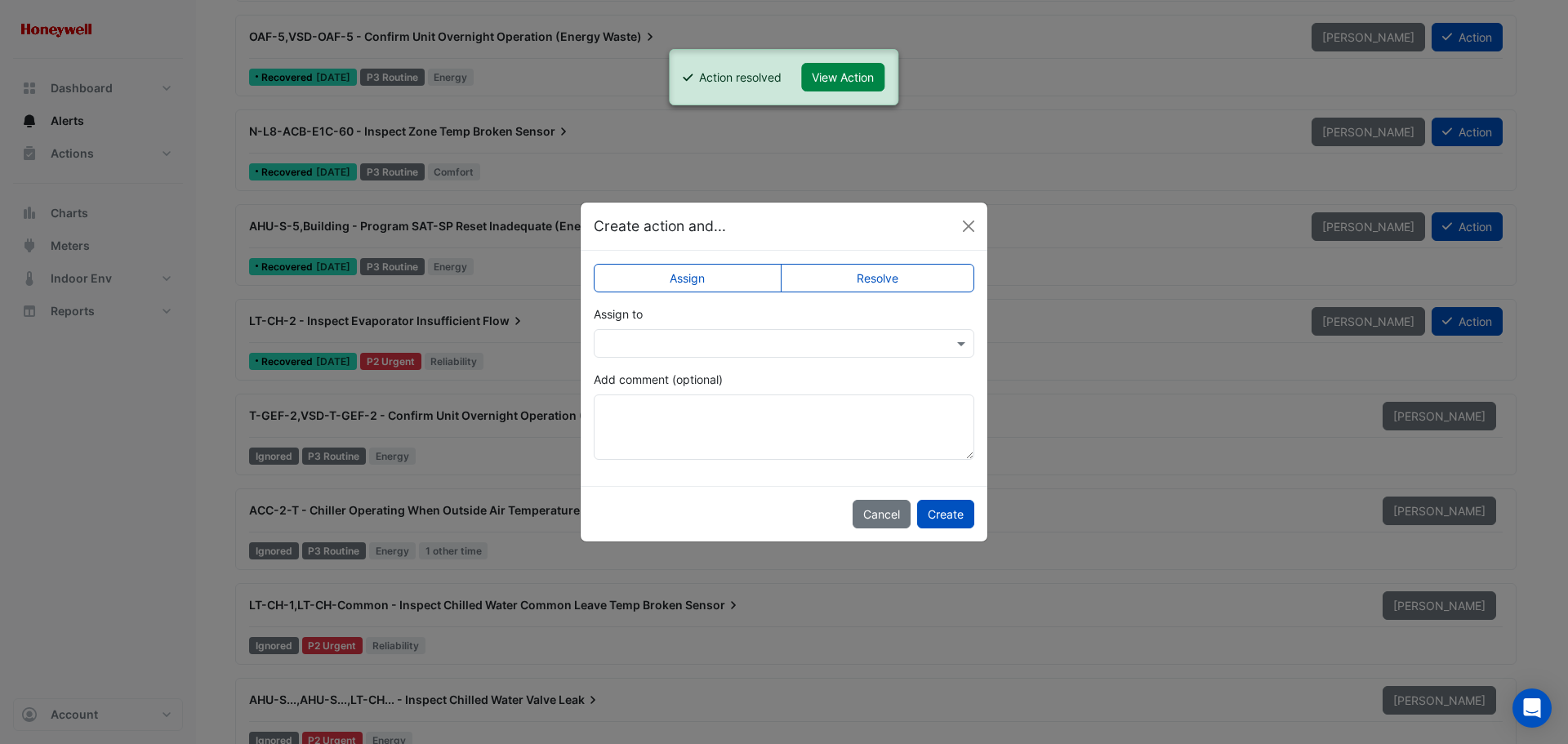
click at [898, 280] on label "Resolve" at bounding box center [878, 278] width 194 height 28
click at [953, 509] on button "Create" at bounding box center [946, 513] width 57 height 28
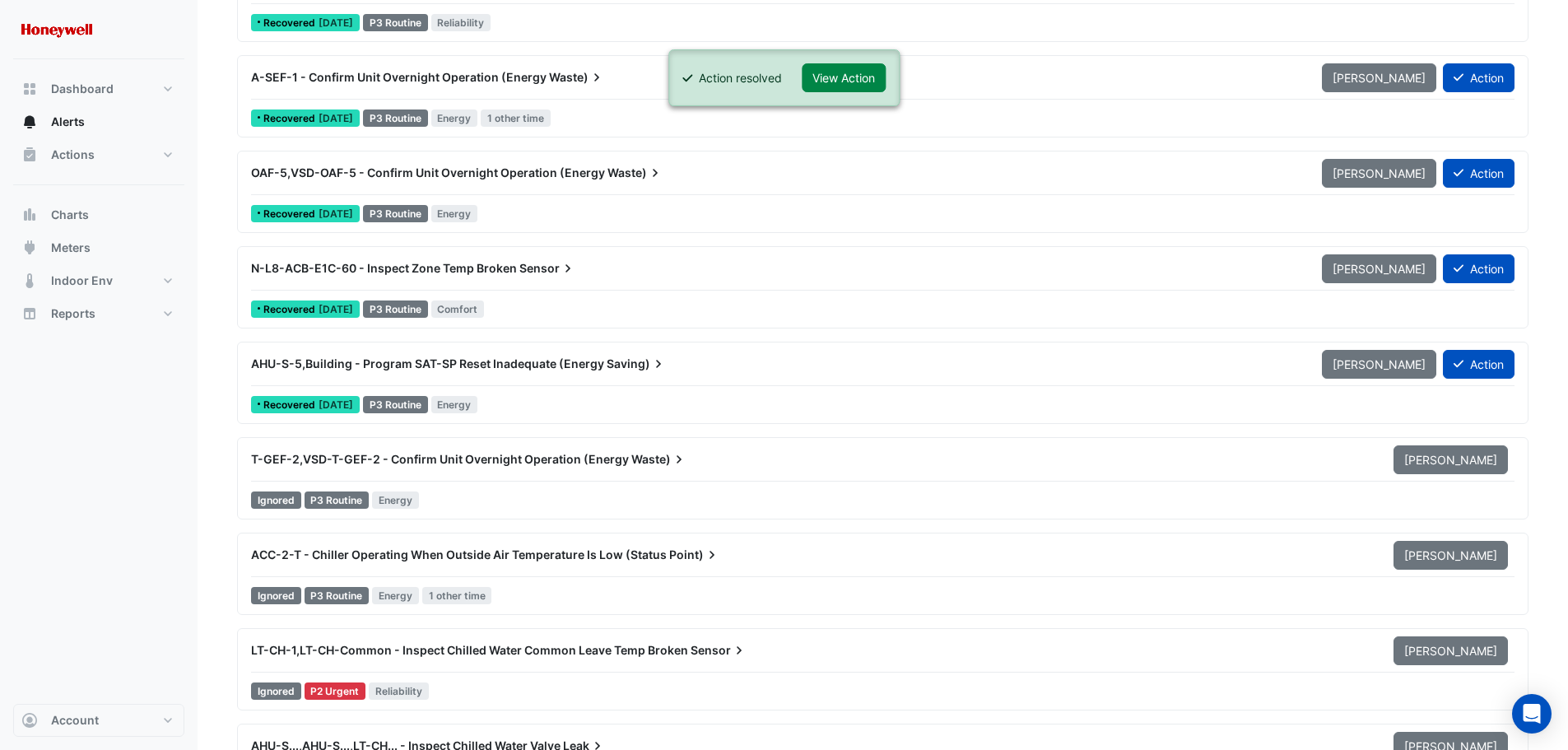
scroll to position [2798, 0]
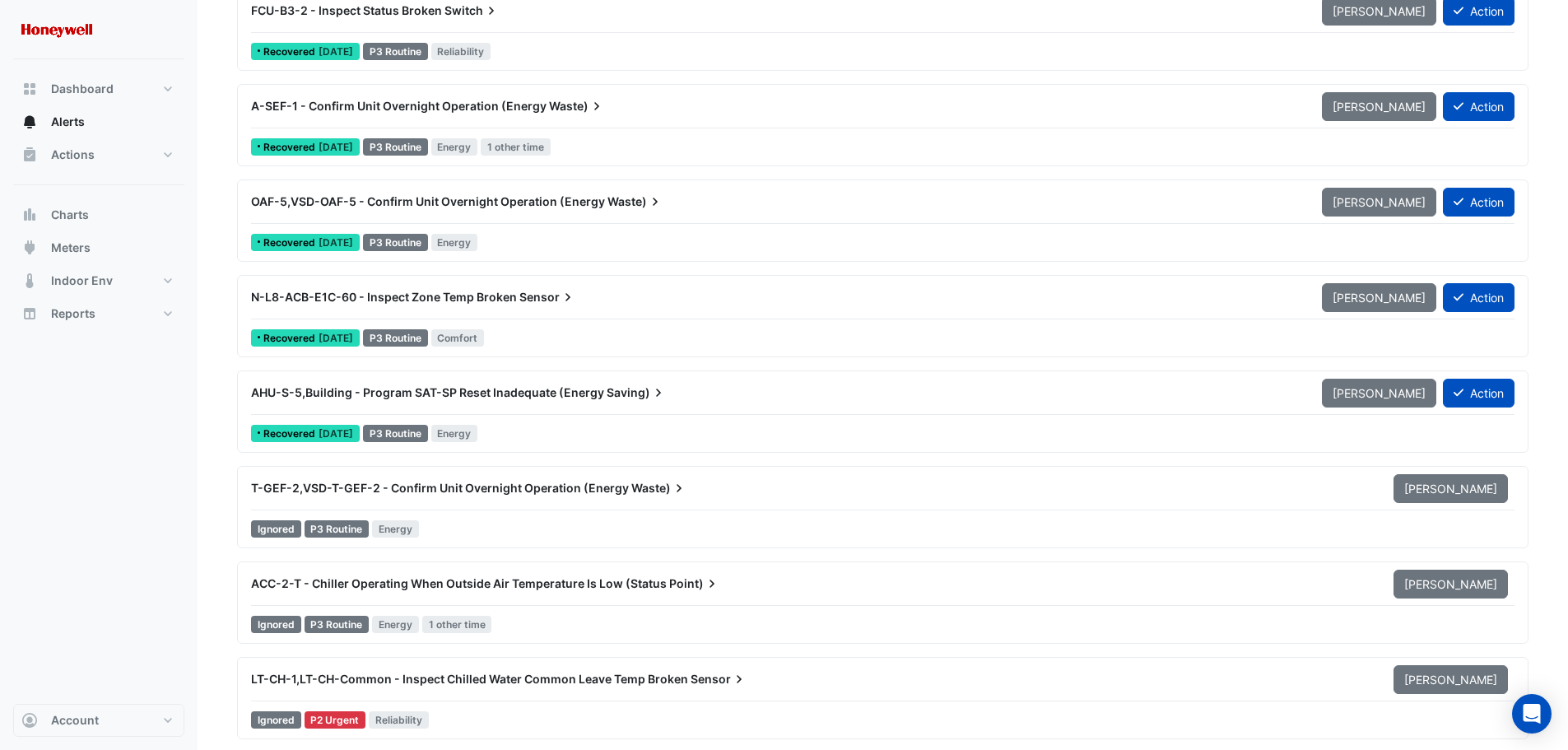
click at [522, 392] on span "AHU-S-5,Building - Program SAT-SP Reset Inadequate (Energy" at bounding box center [427, 392] width 353 height 14
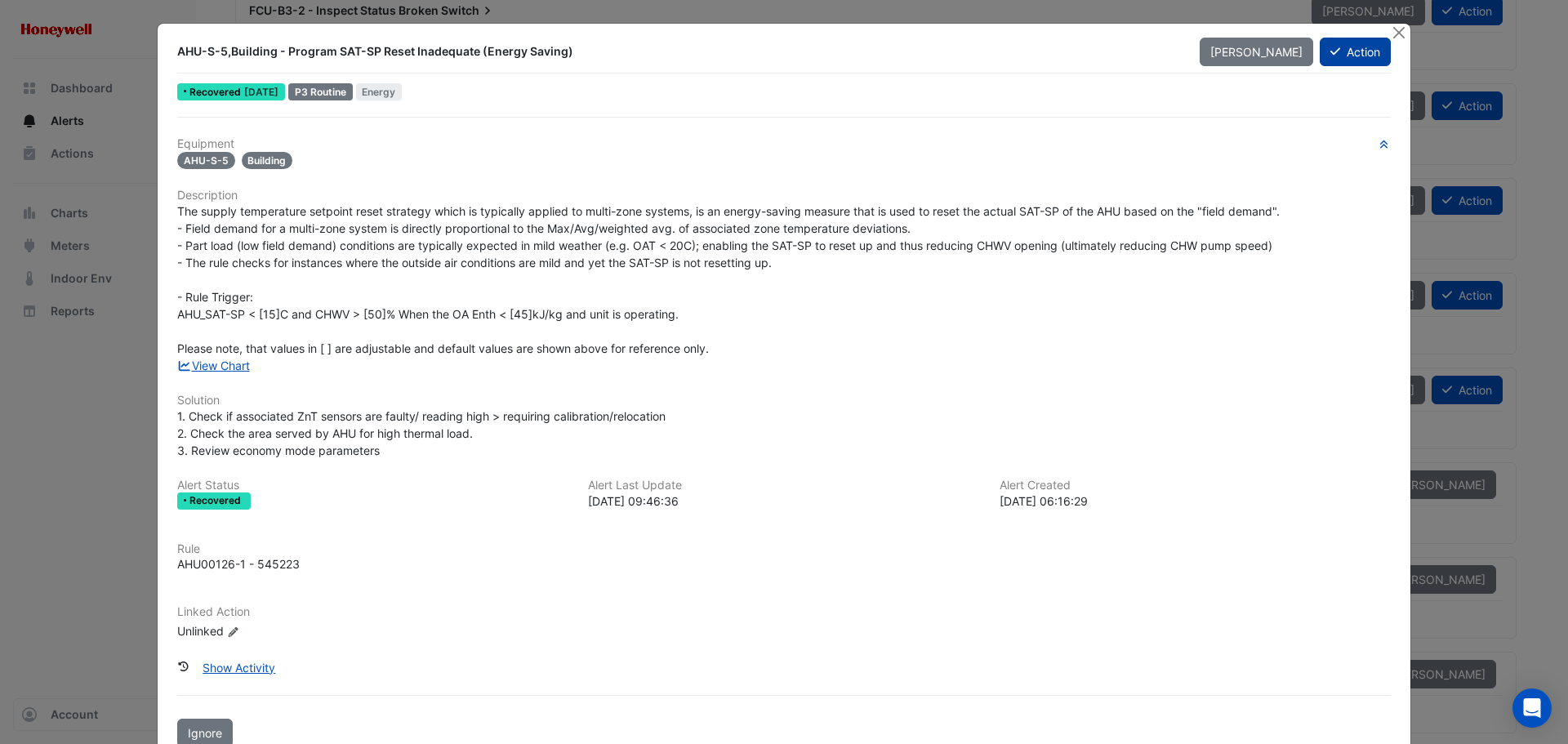
click at [1352, 51] on button "Action" at bounding box center [1355, 52] width 71 height 28
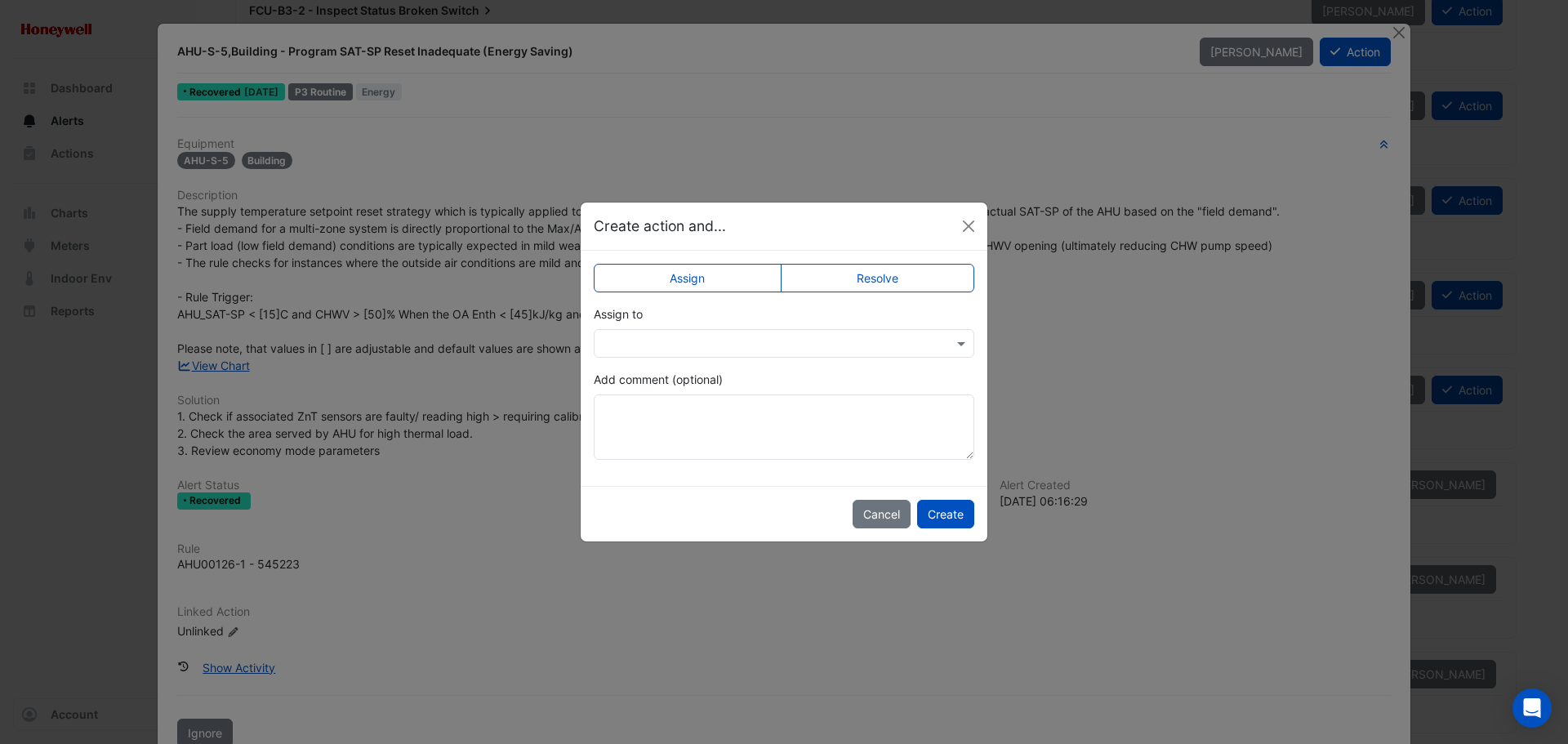
click at [892, 277] on label "Resolve" at bounding box center [878, 278] width 194 height 28
click at [939, 517] on button "Create" at bounding box center [946, 513] width 57 height 28
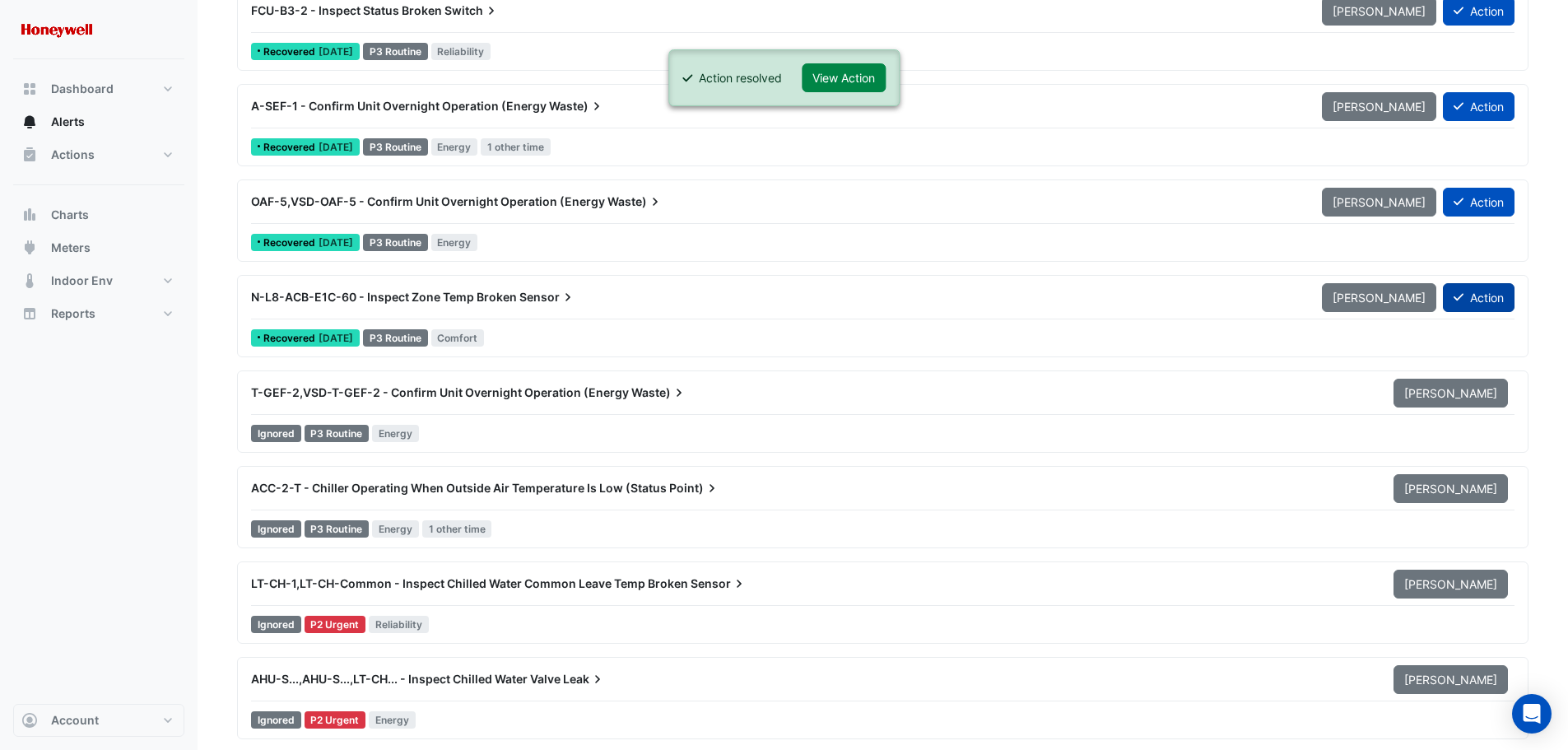
click at [1493, 299] on button "Action" at bounding box center [1479, 297] width 72 height 29
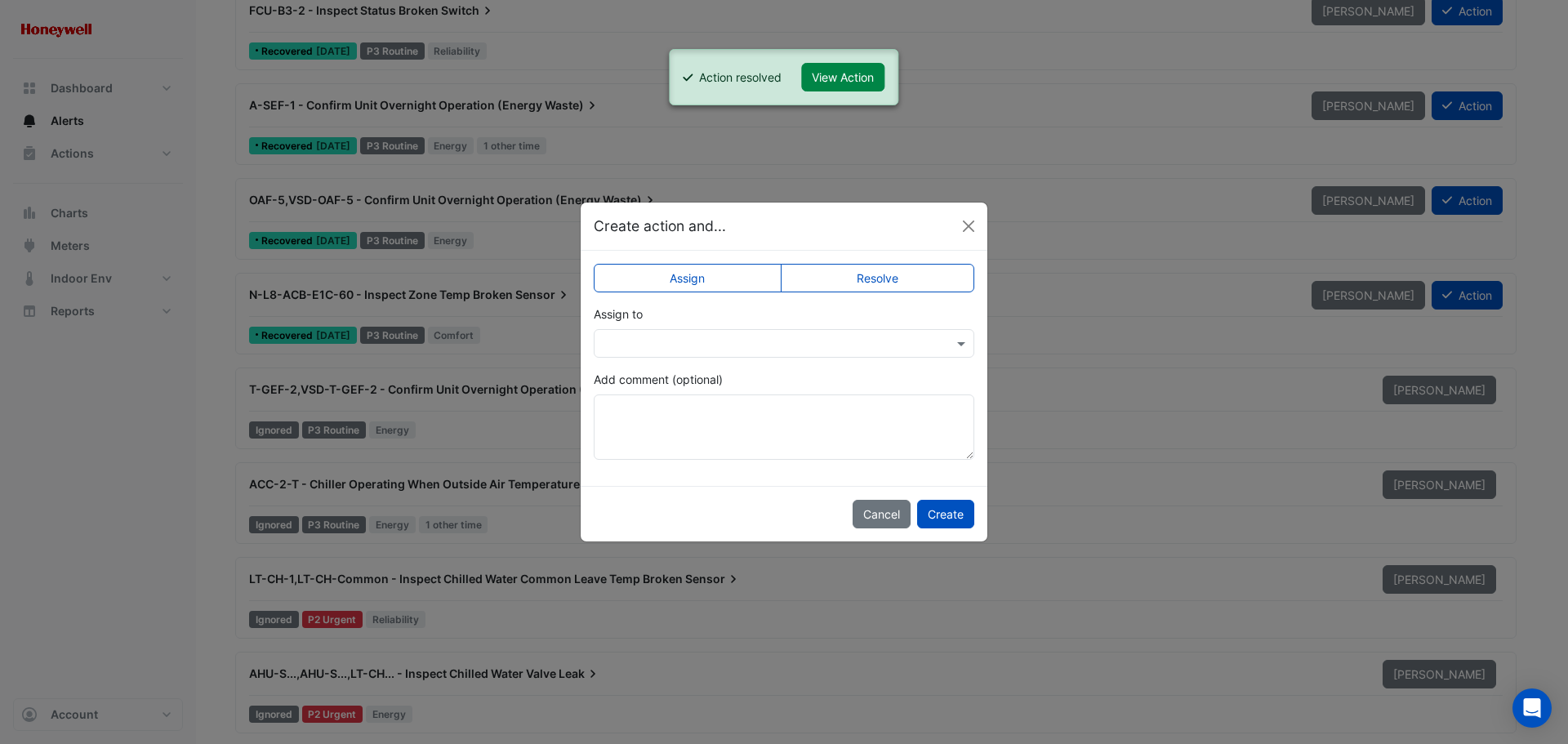
click at [848, 286] on label "Resolve" at bounding box center [878, 278] width 194 height 28
click at [946, 519] on button "Create" at bounding box center [946, 513] width 57 height 28
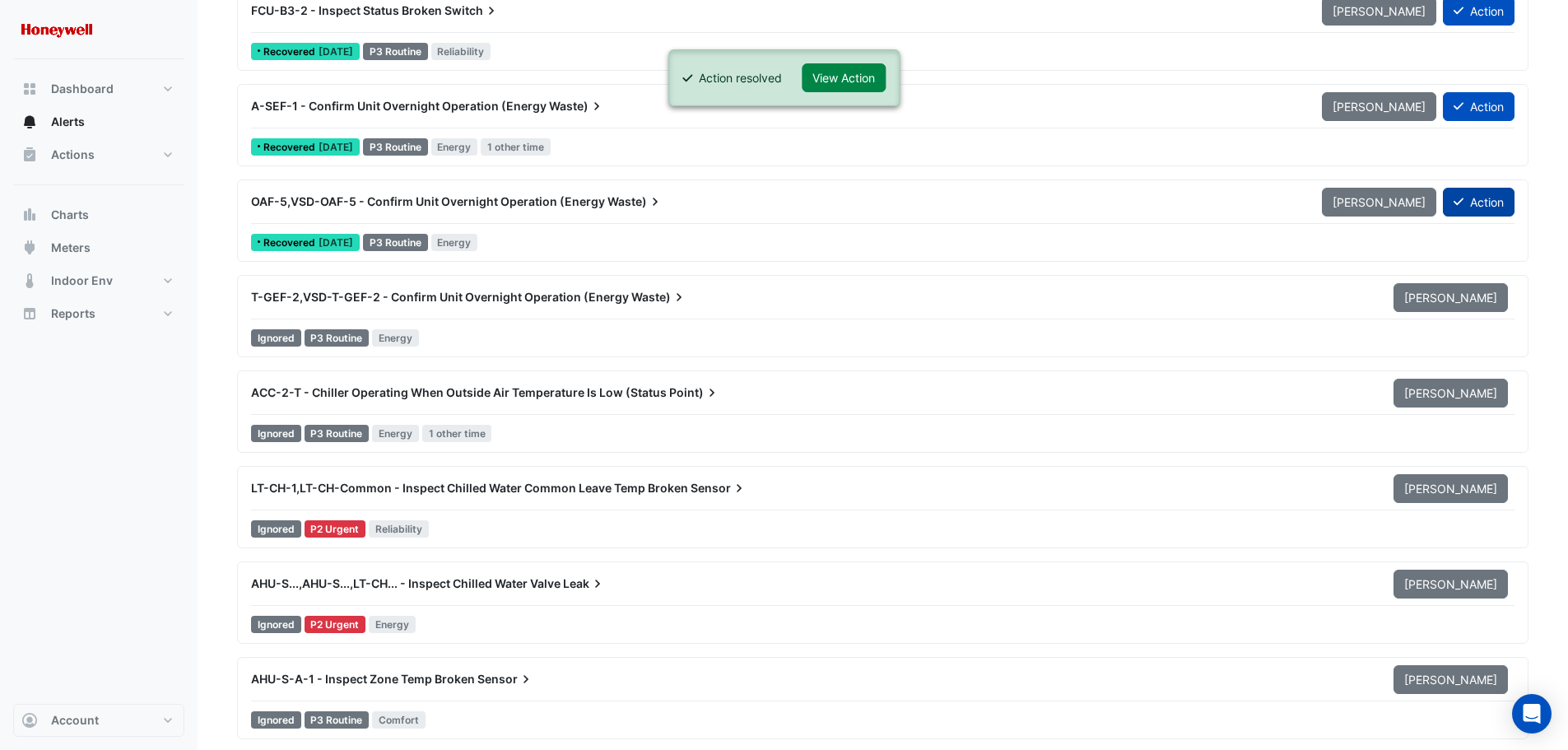
click at [1483, 200] on button "Action" at bounding box center [1479, 201] width 72 height 29
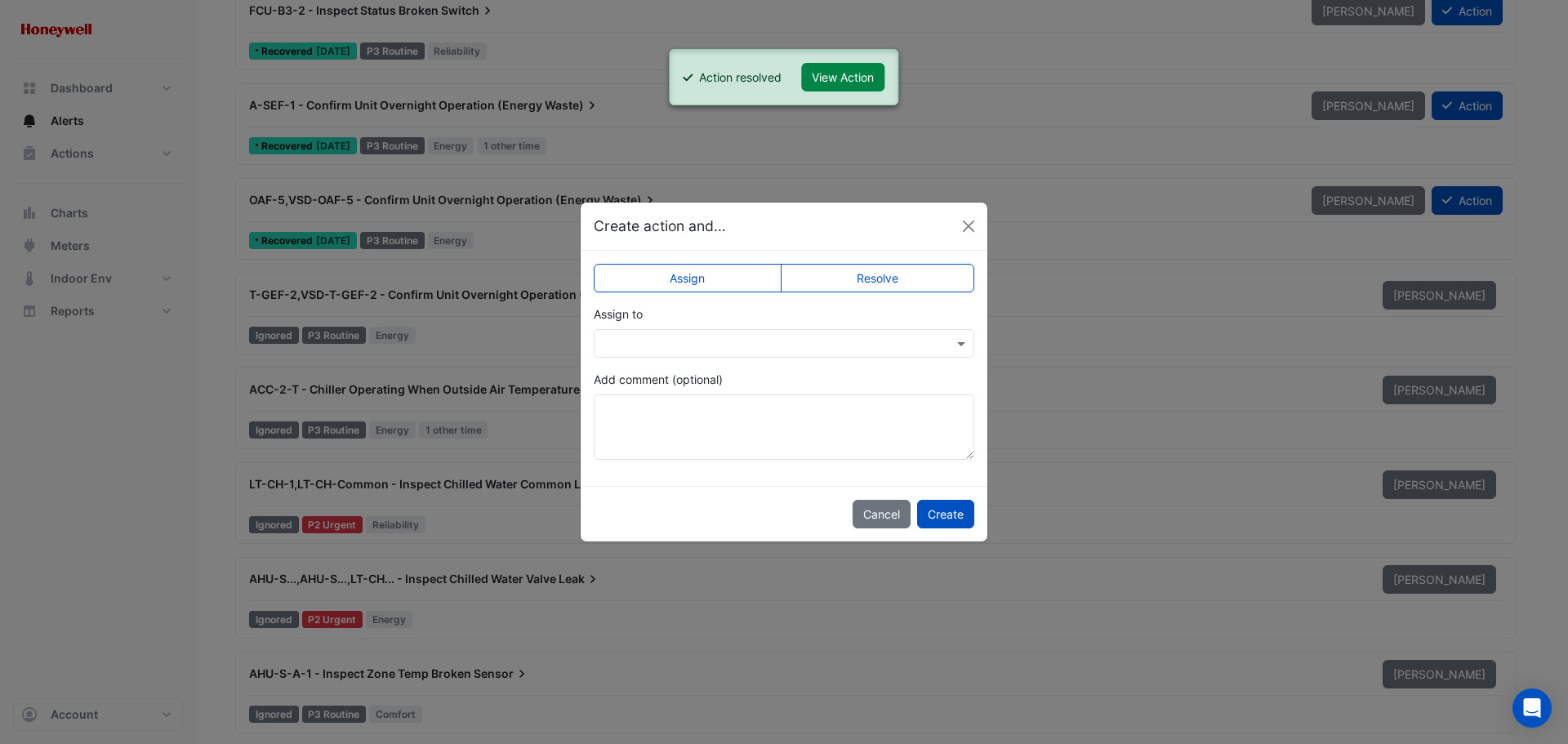
drag, startPoint x: 856, startPoint y: 274, endPoint x: 867, endPoint y: 293, distance: 22.0
click at [855, 275] on label "Resolve" at bounding box center [878, 278] width 194 height 28
click at [939, 511] on button "Create" at bounding box center [946, 513] width 57 height 28
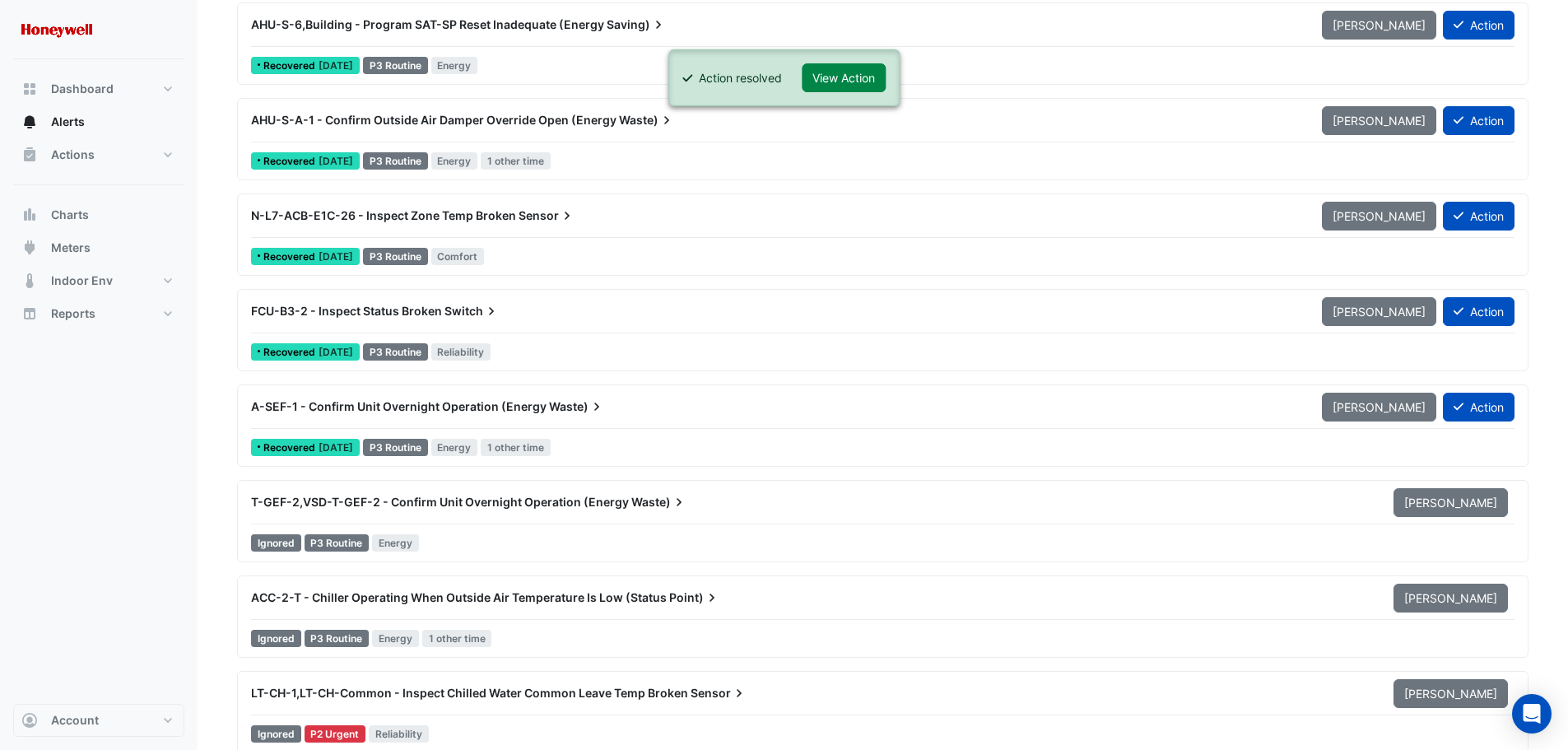
scroll to position [2468, 0]
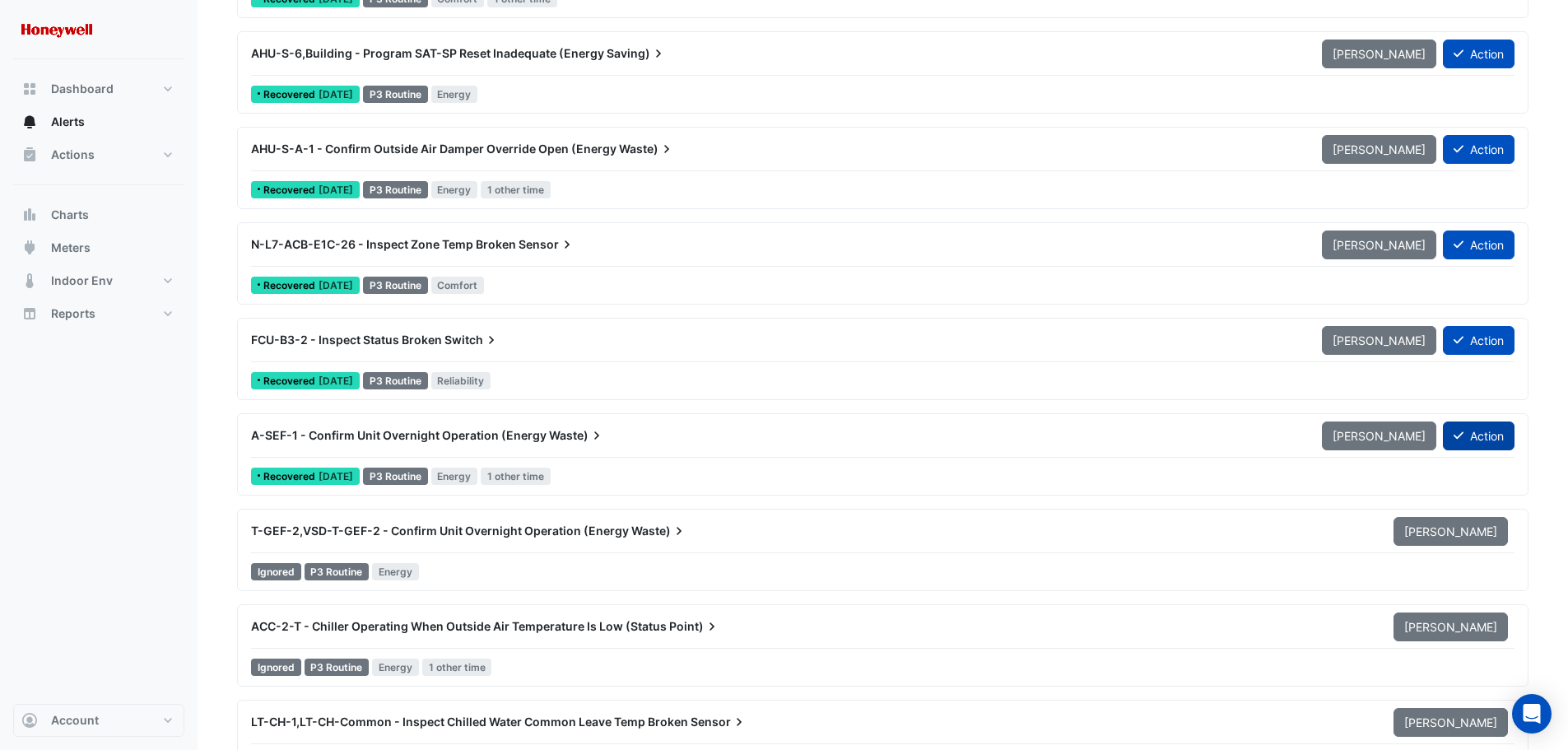
click at [1492, 436] on button "Action" at bounding box center [1479, 435] width 72 height 29
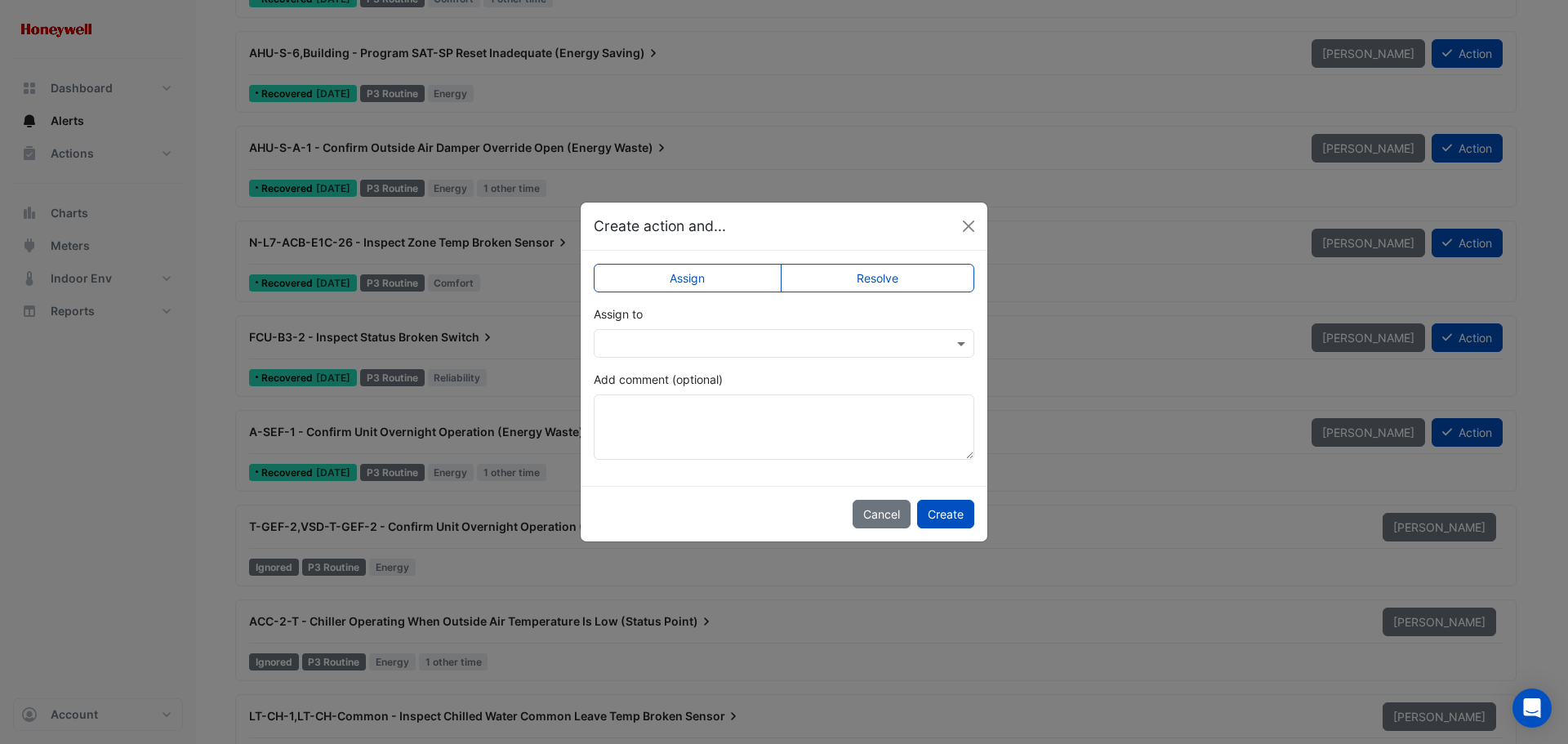
click at [861, 279] on label "Resolve" at bounding box center [878, 278] width 194 height 28
click at [948, 521] on button "Create" at bounding box center [946, 513] width 57 height 28
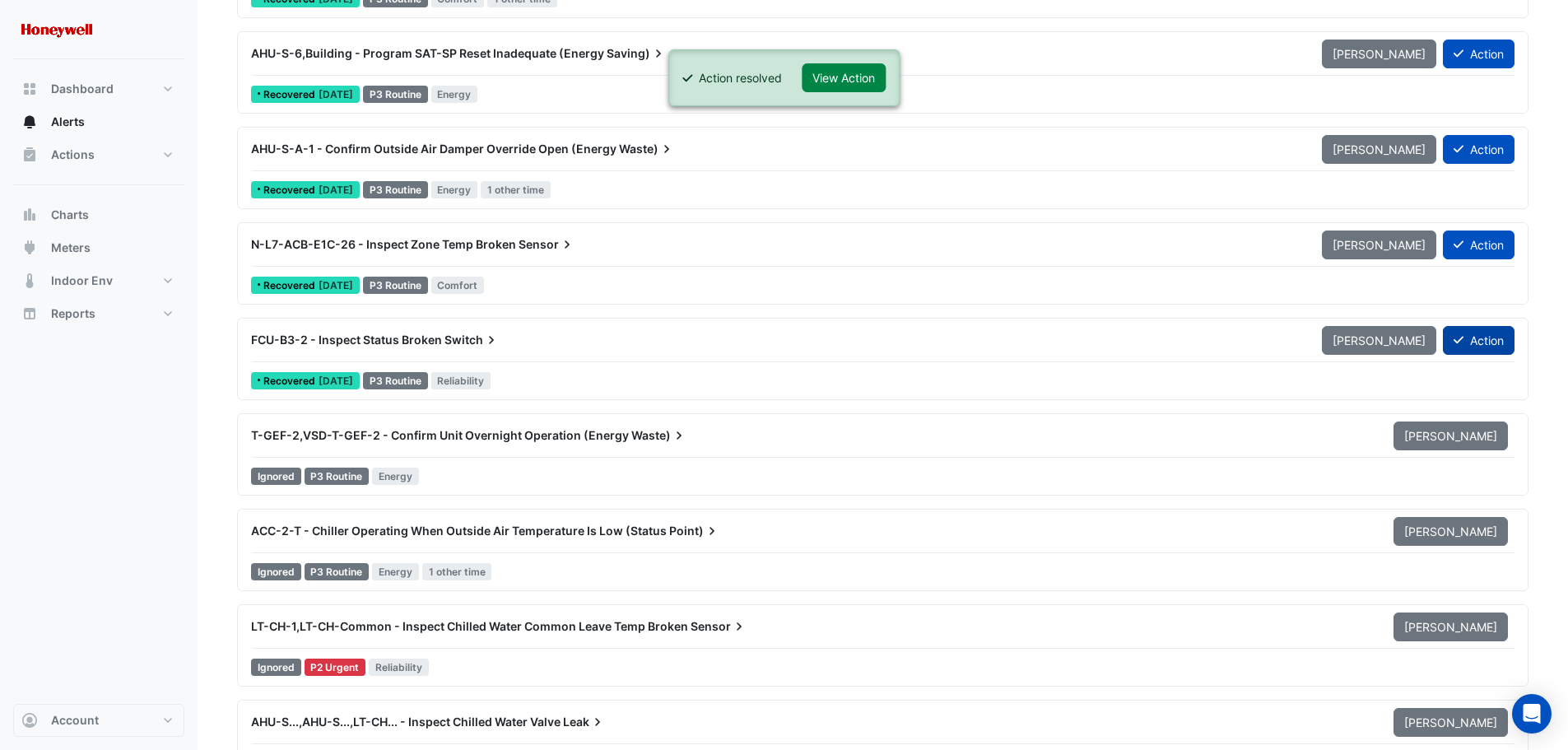
click at [1501, 339] on button "Action" at bounding box center [1479, 340] width 72 height 29
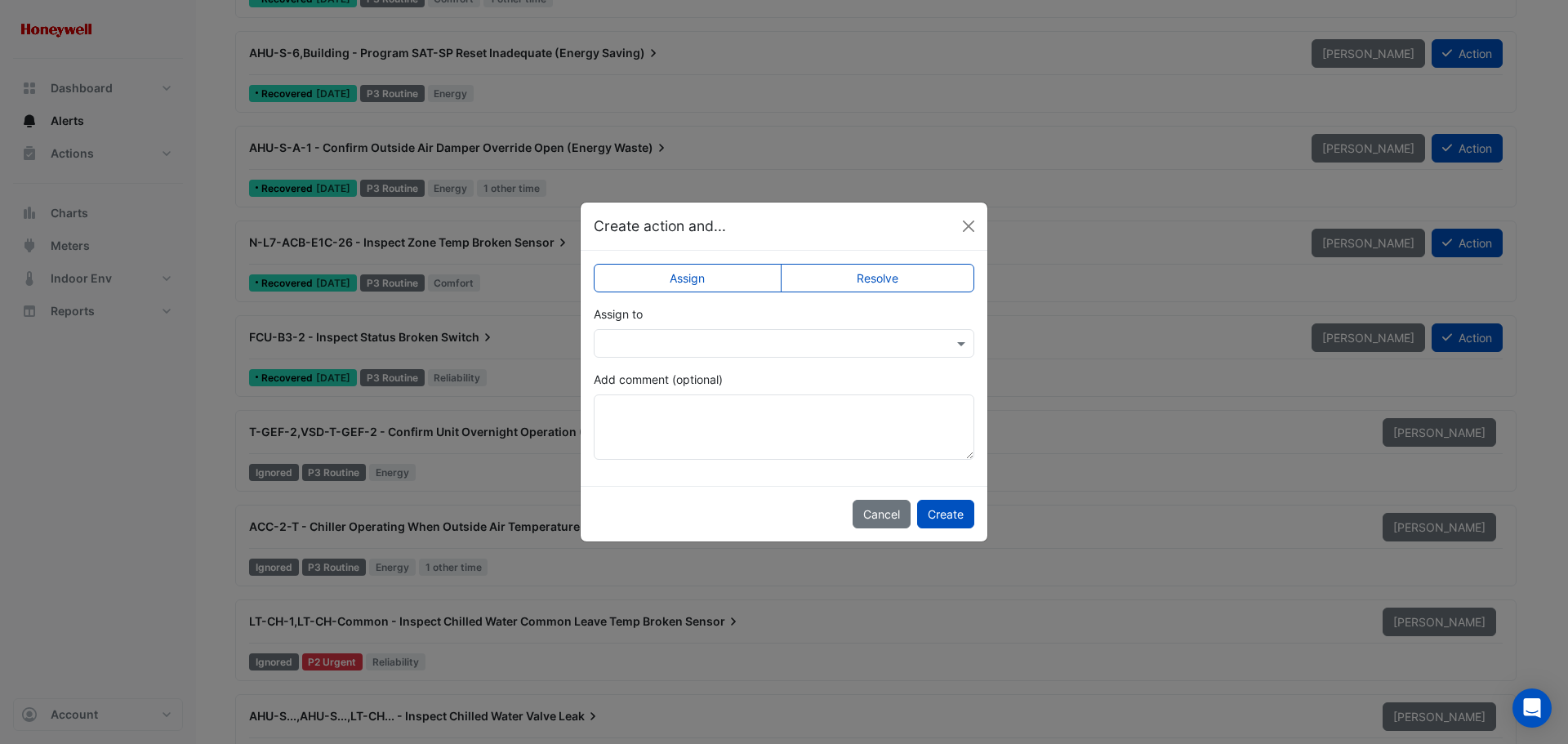
click at [830, 278] on label "Resolve" at bounding box center [878, 278] width 194 height 28
click at [954, 518] on button "Create" at bounding box center [946, 513] width 57 height 28
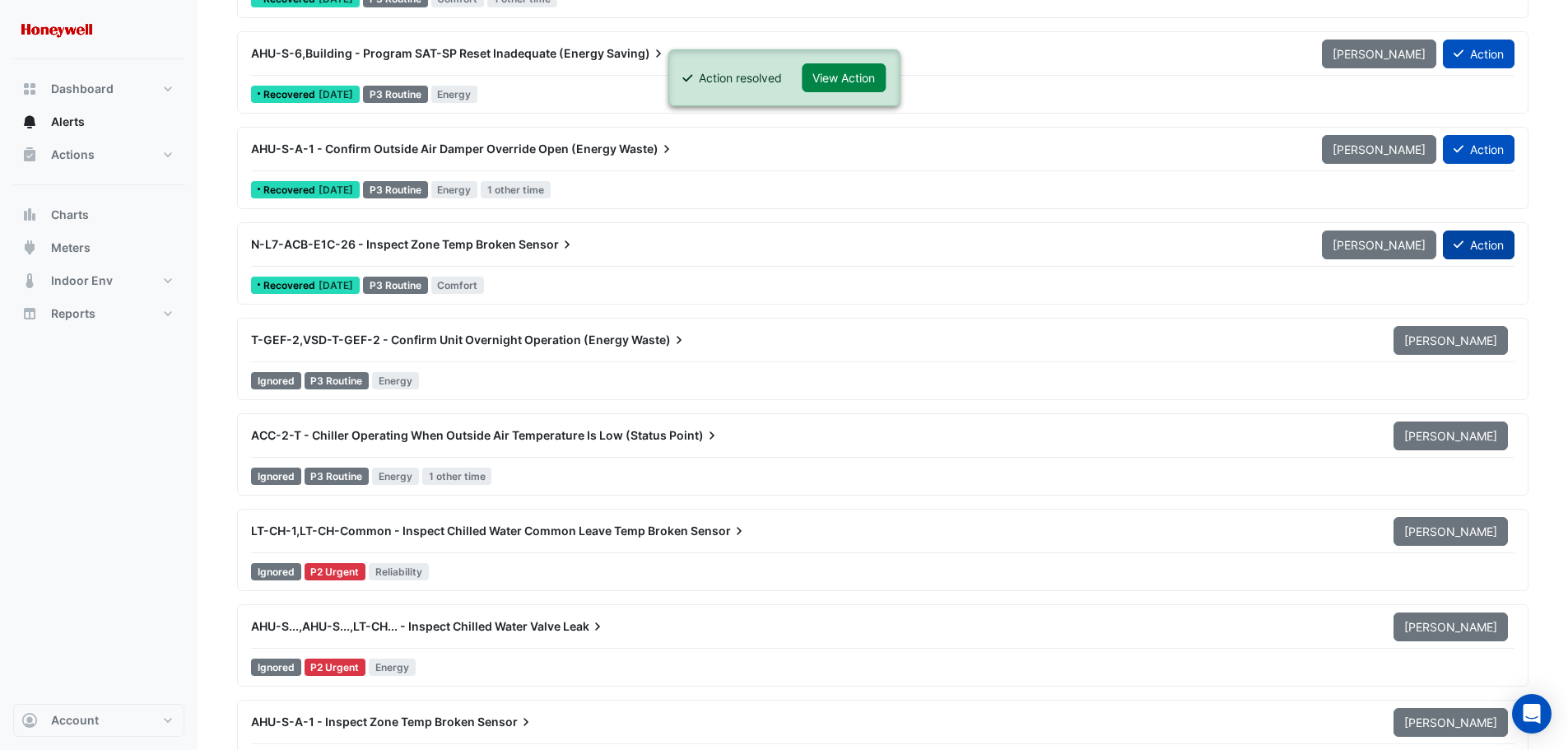
click at [1501, 242] on button "Action" at bounding box center [1479, 245] width 72 height 29
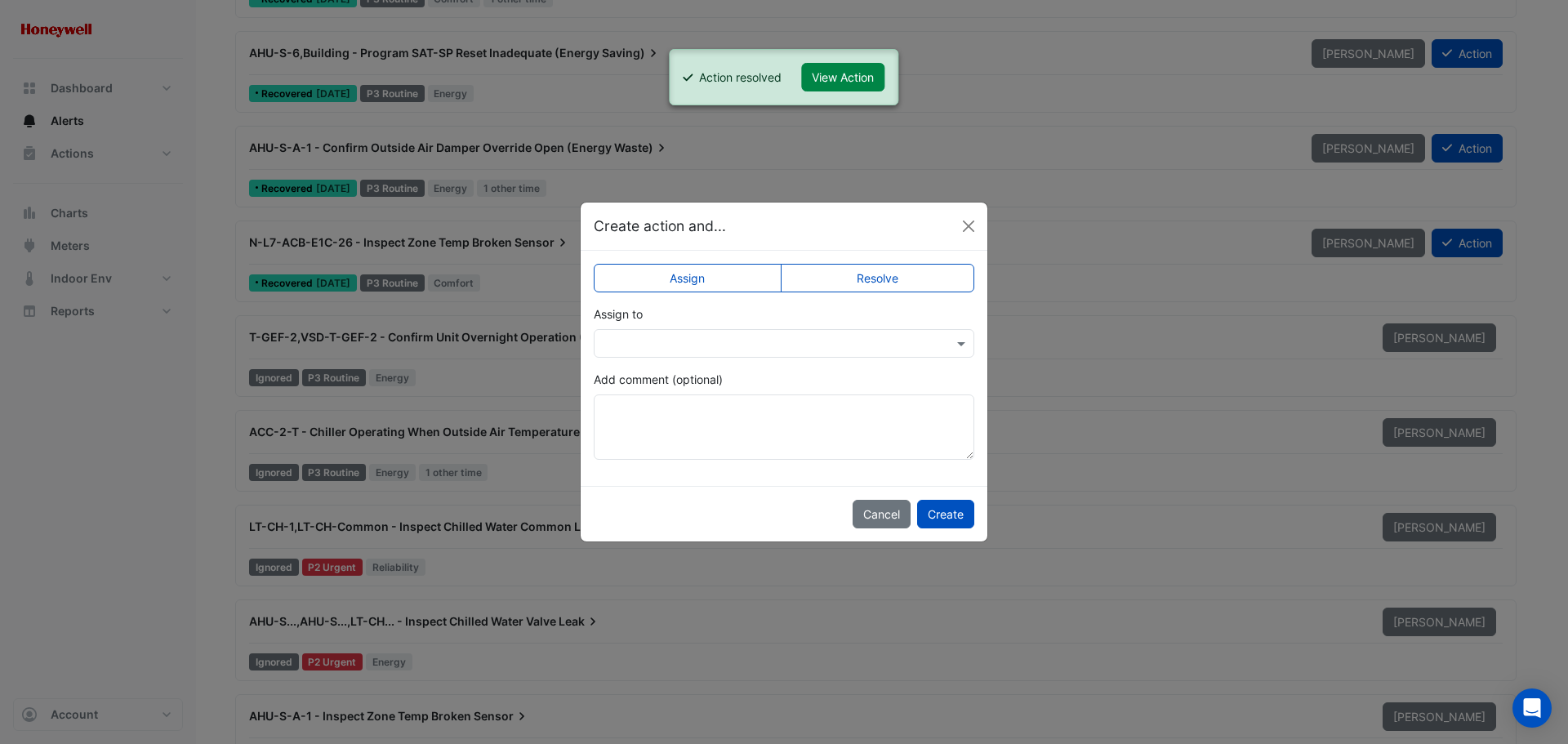
click at [925, 284] on label "Resolve" at bounding box center [878, 278] width 194 height 28
click at [945, 521] on button "Create" at bounding box center [946, 513] width 57 height 28
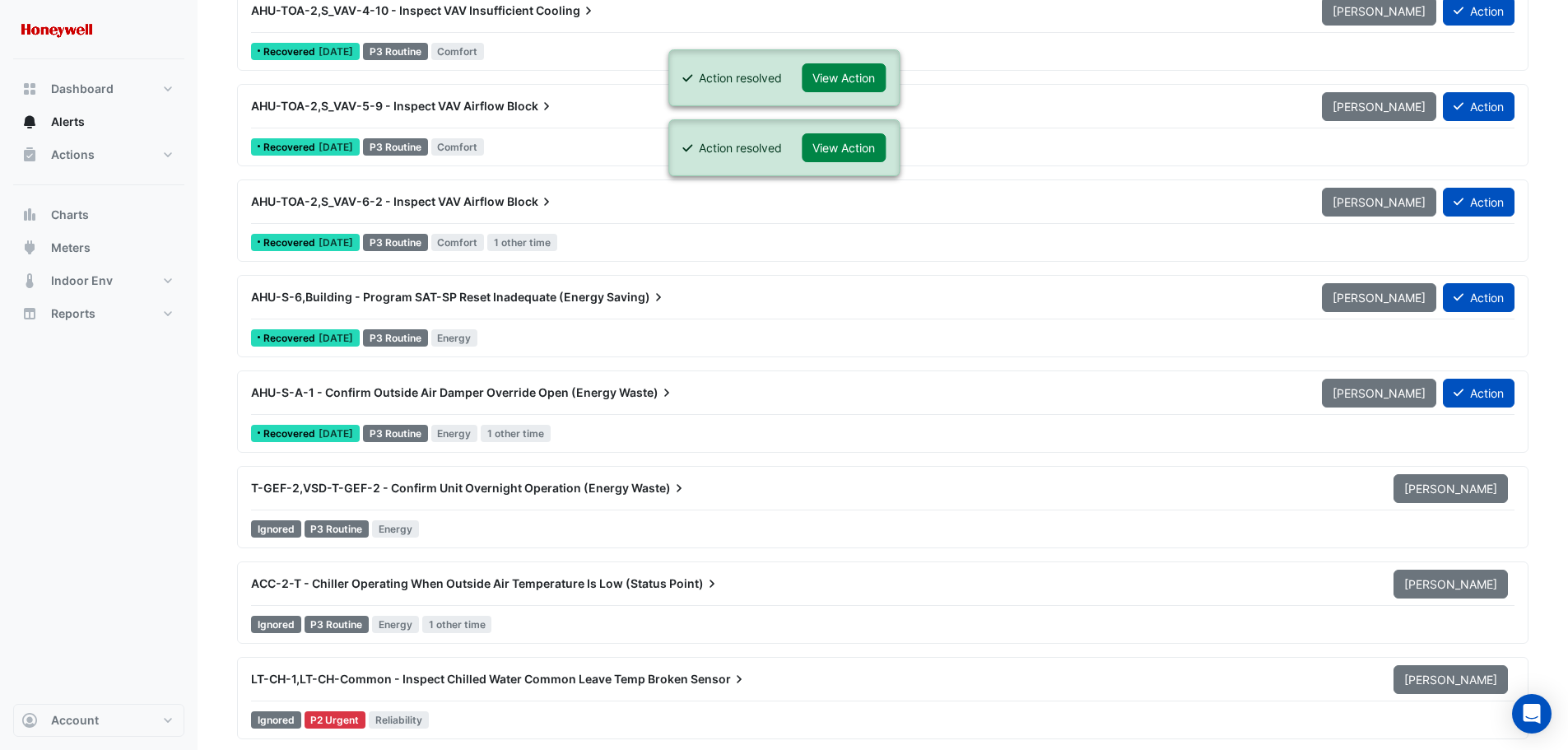
scroll to position [2222, 0]
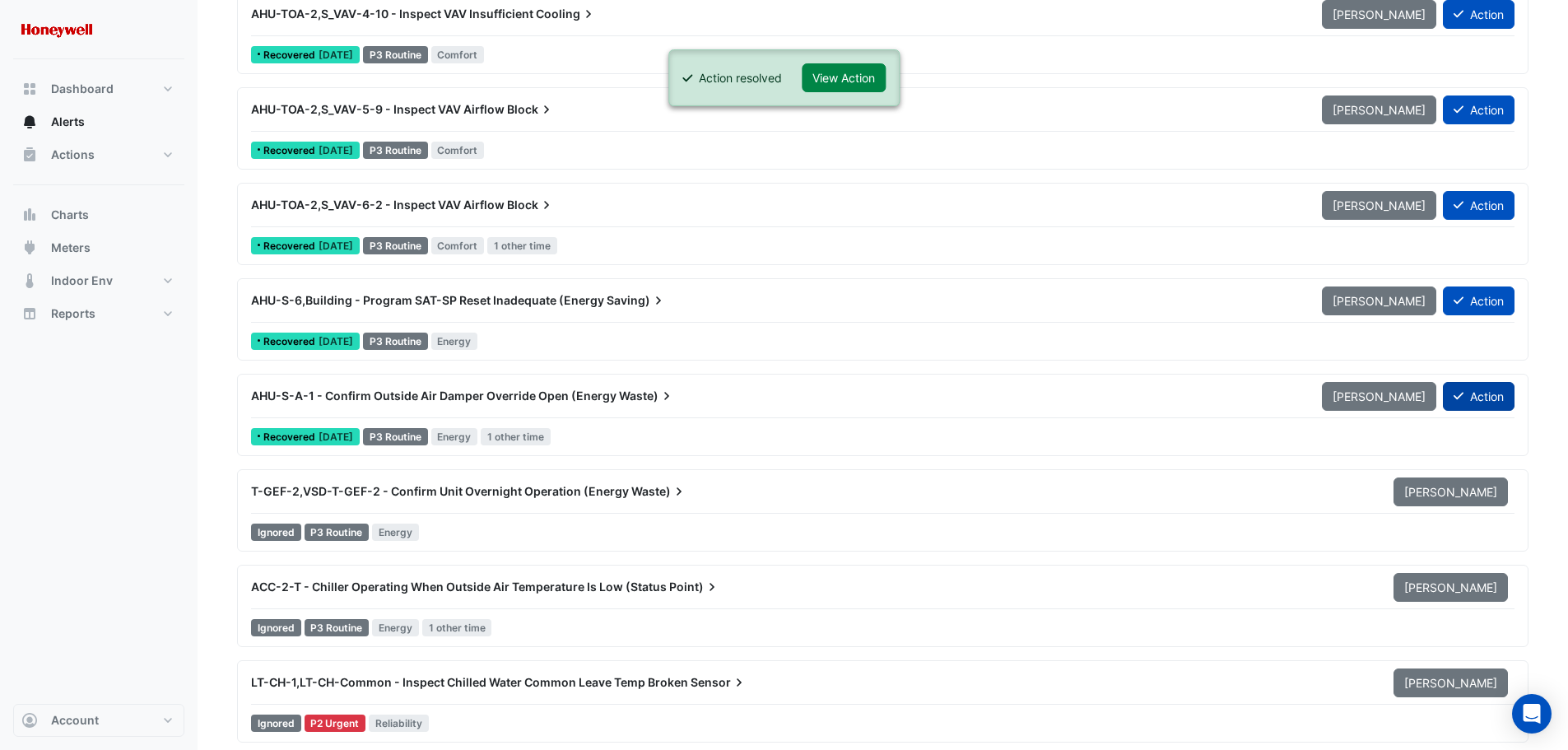
click at [1461, 396] on icon at bounding box center [1458, 395] width 10 height 11
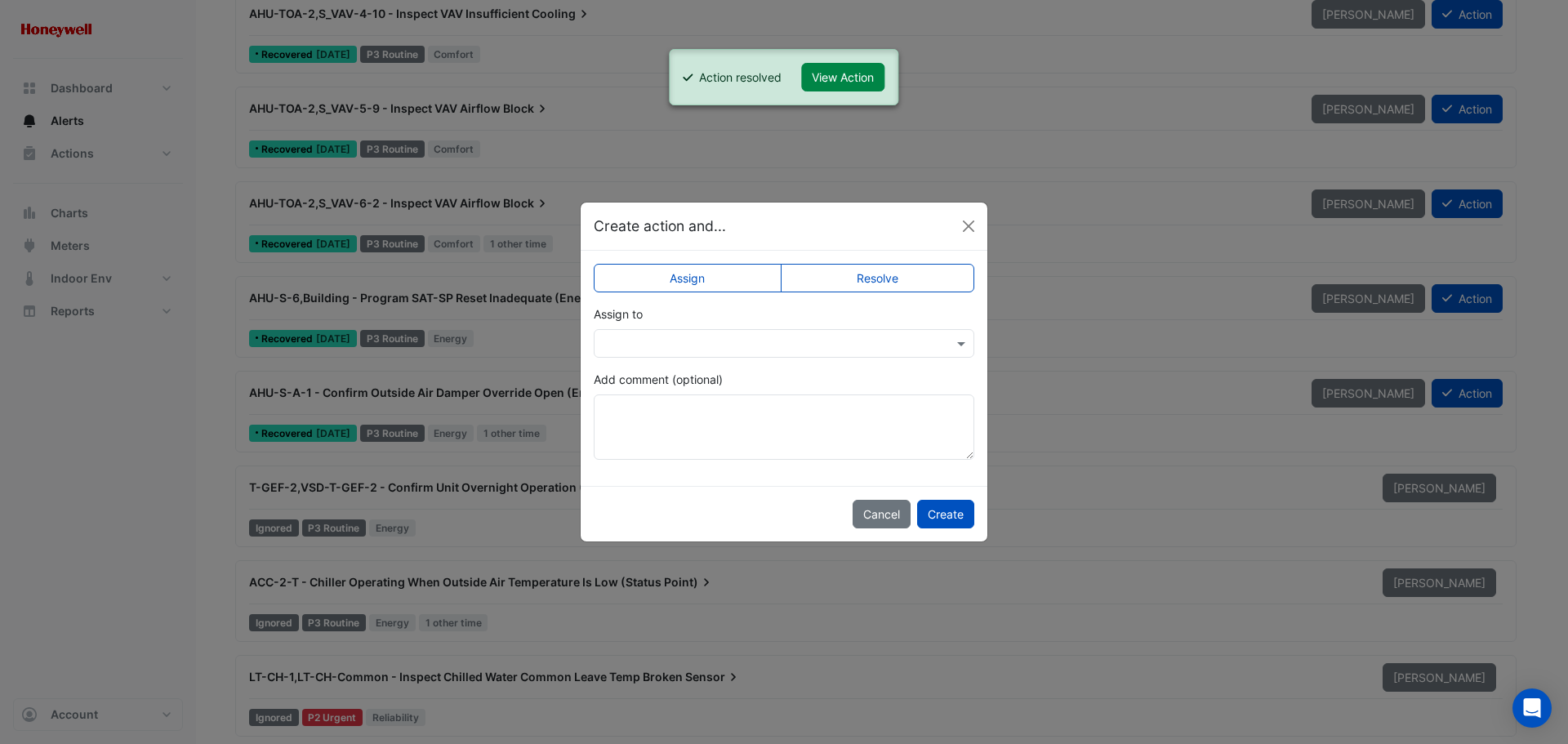
drag, startPoint x: 889, startPoint y: 279, endPoint x: 883, endPoint y: 298, distance: 19.9
click at [886, 280] on label "Resolve" at bounding box center [878, 278] width 194 height 28
click at [947, 510] on button "Create" at bounding box center [946, 513] width 57 height 28
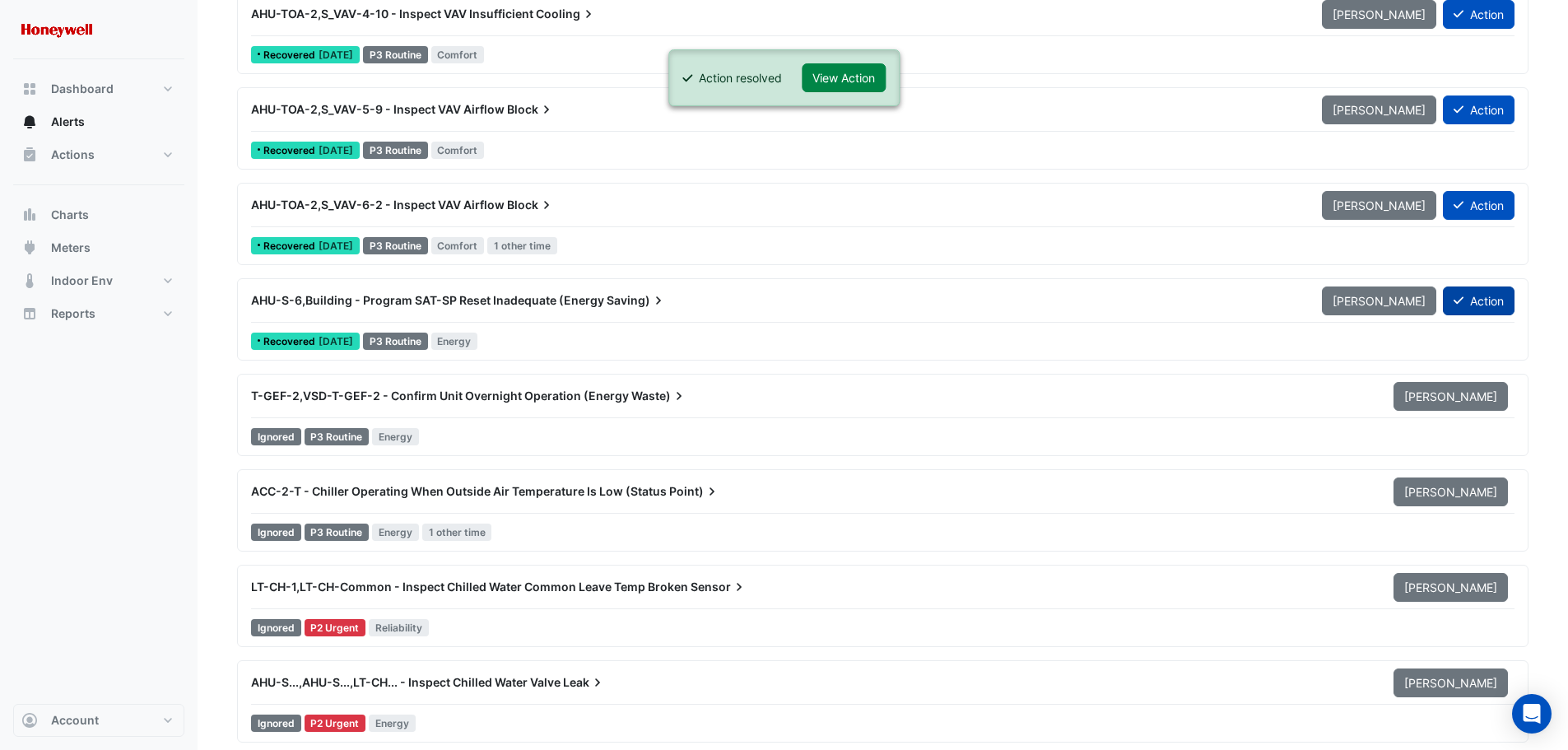
click at [1469, 302] on button "Action" at bounding box center [1479, 300] width 72 height 29
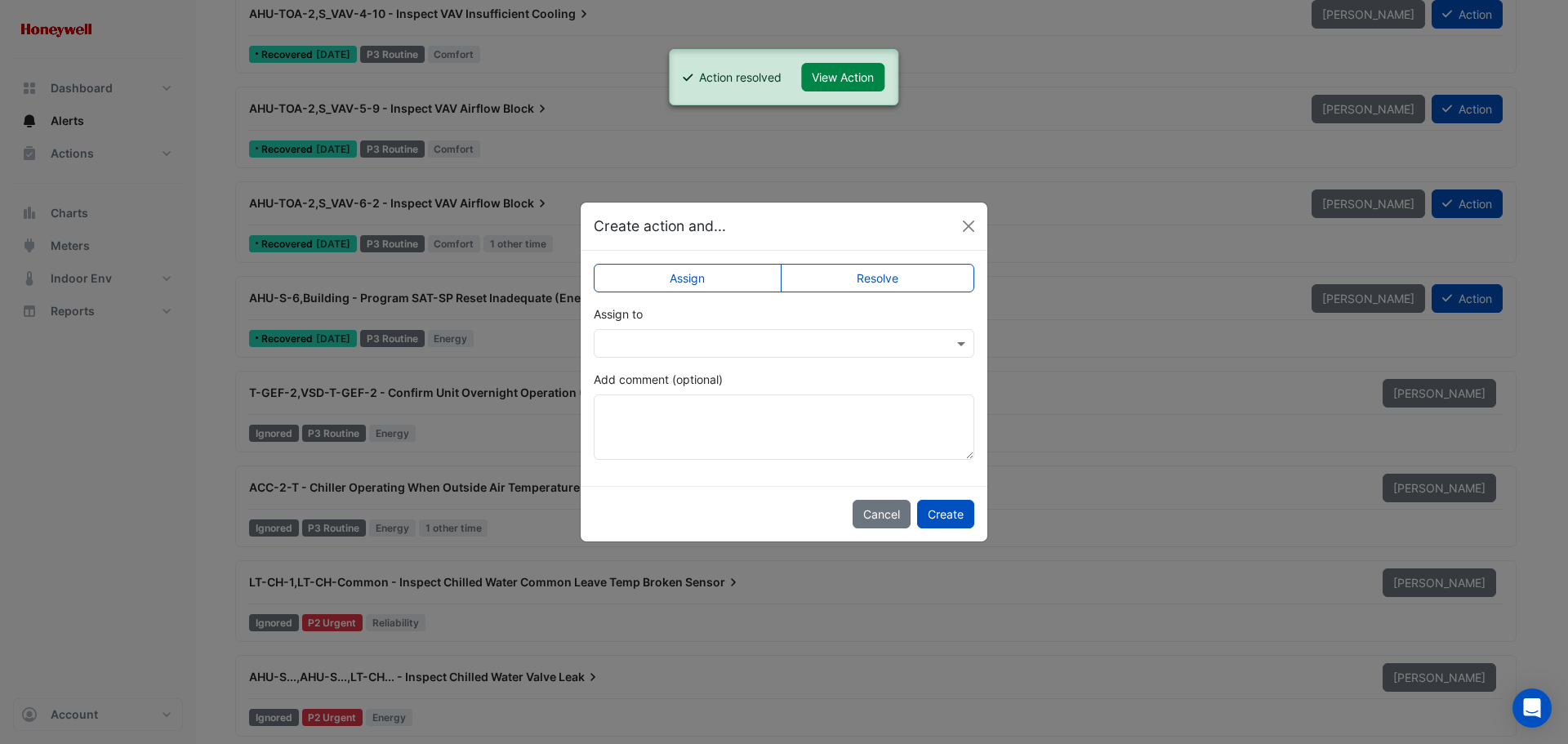
click at [917, 278] on label "Resolve" at bounding box center [878, 278] width 194 height 28
click at [954, 515] on button "Create" at bounding box center [946, 513] width 57 height 28
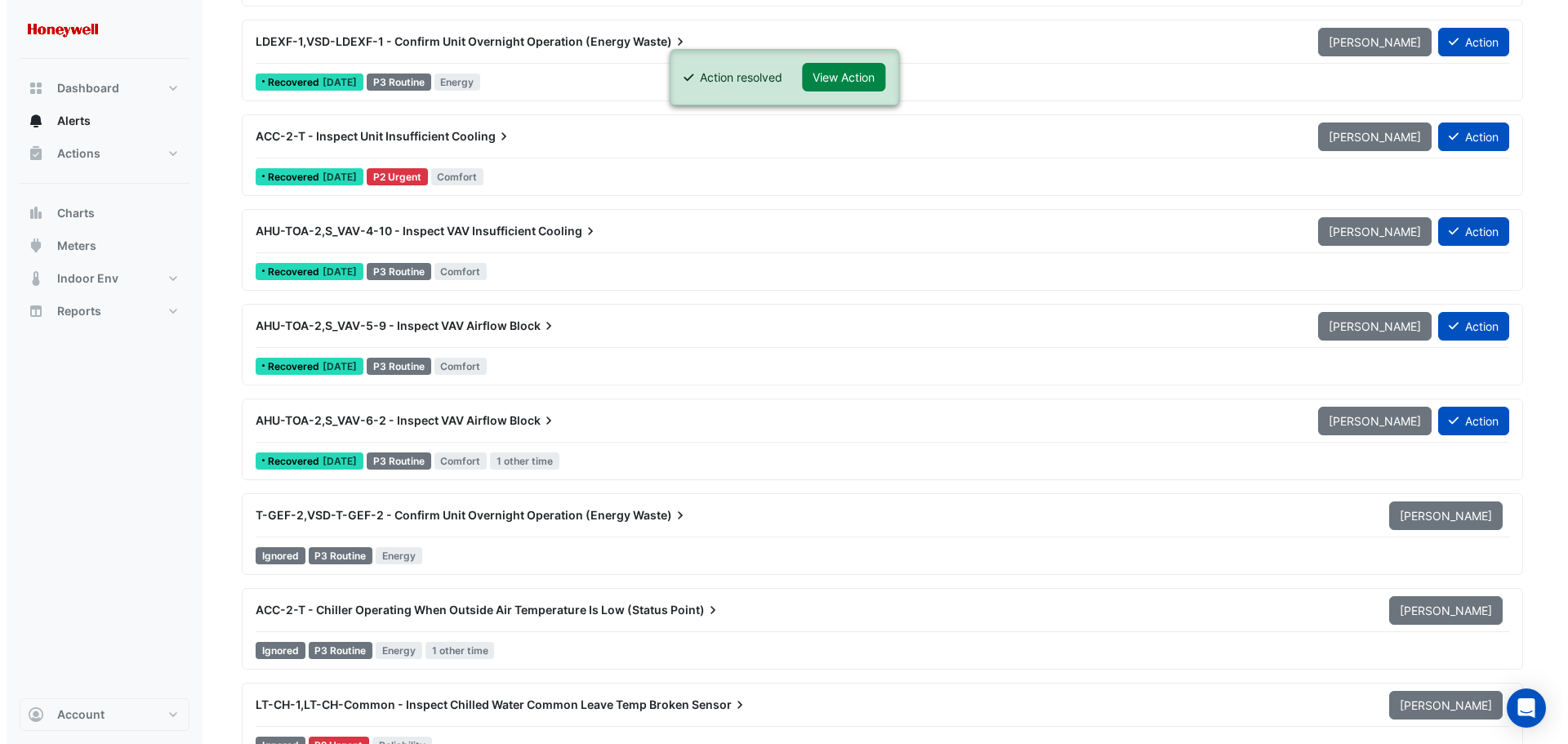
scroll to position [1959, 0]
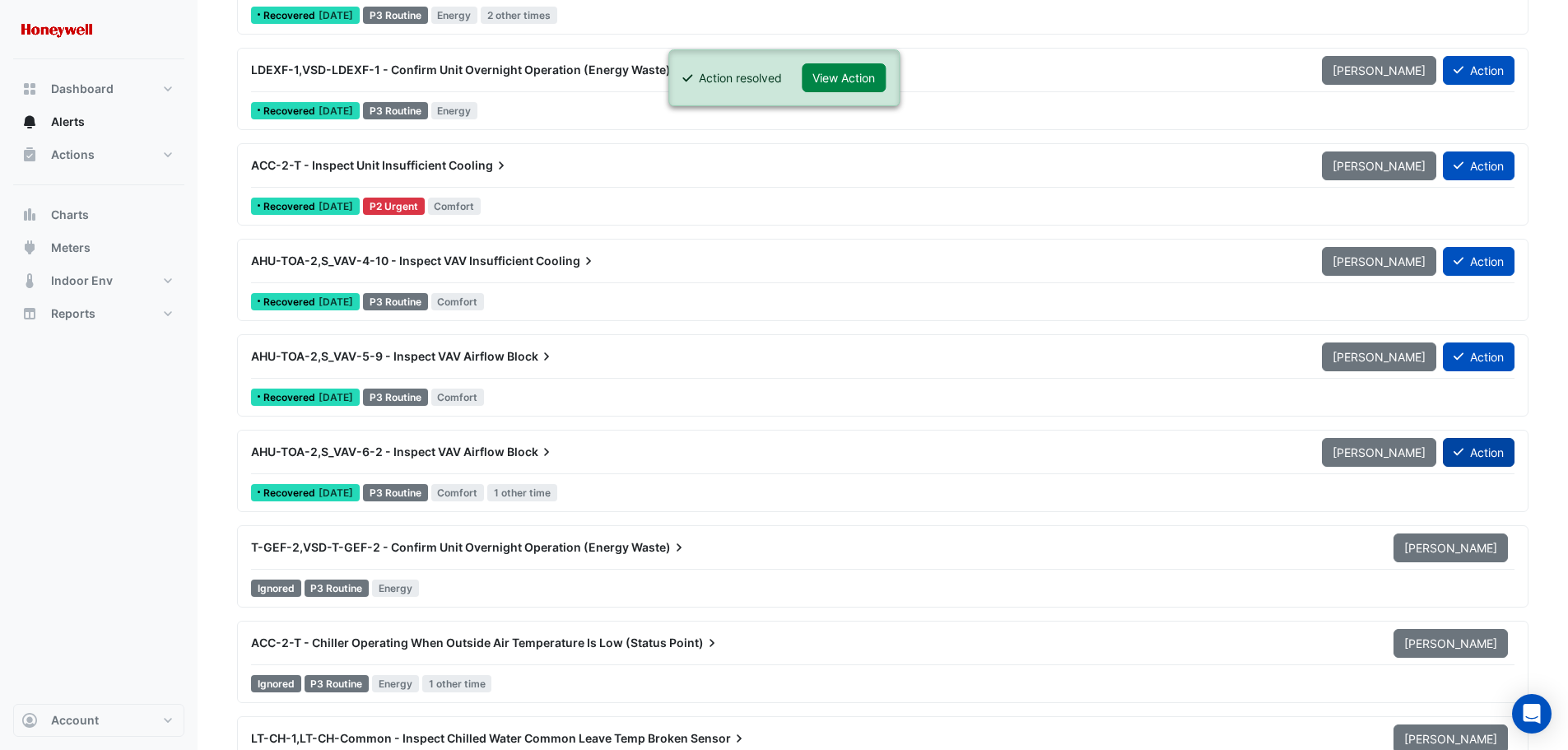
click at [1457, 455] on icon at bounding box center [1458, 451] width 10 height 11
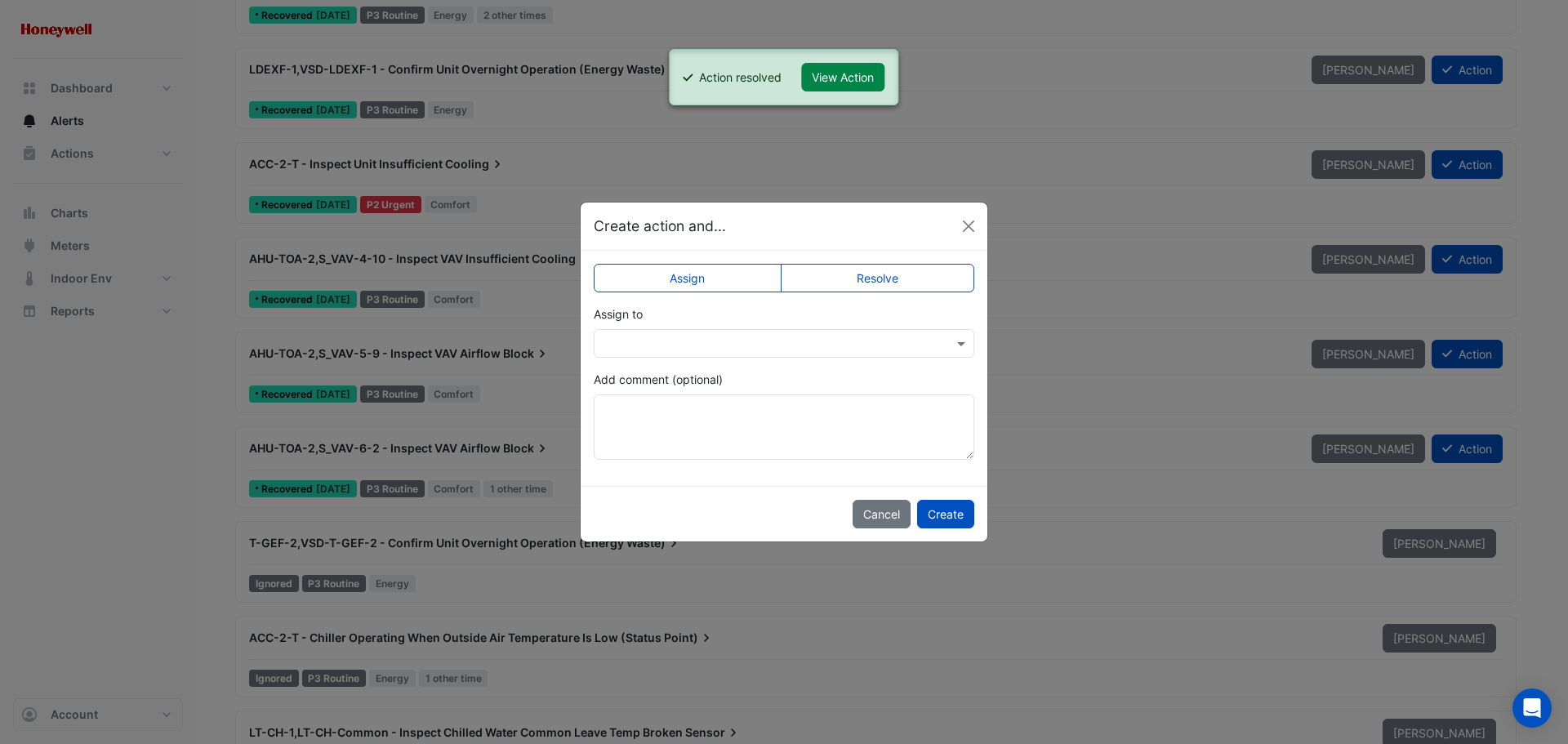
click at [892, 283] on label "Resolve" at bounding box center [878, 278] width 194 height 28
click at [955, 517] on button "Create" at bounding box center [946, 513] width 57 height 28
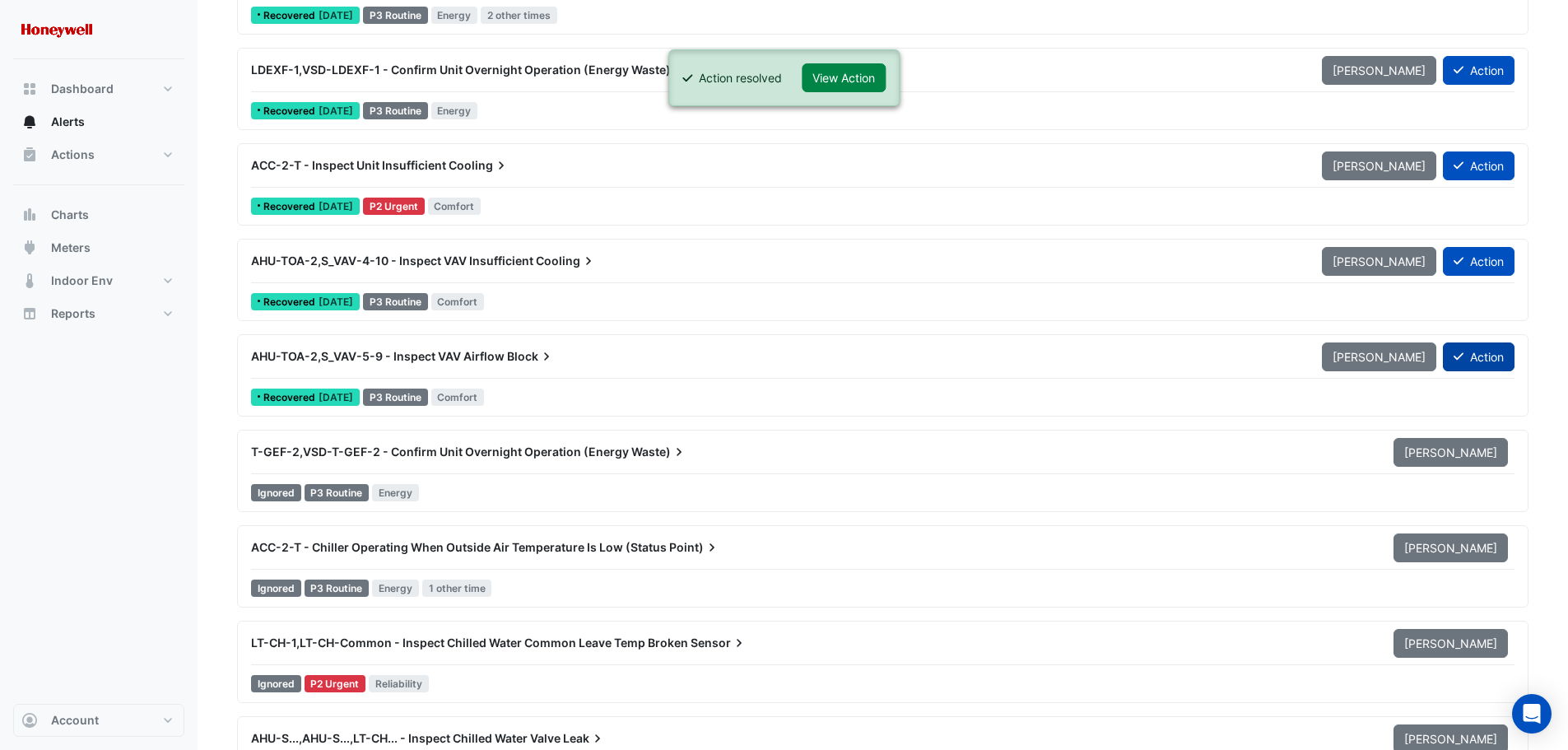
click at [1479, 360] on button "Action" at bounding box center [1479, 356] width 72 height 29
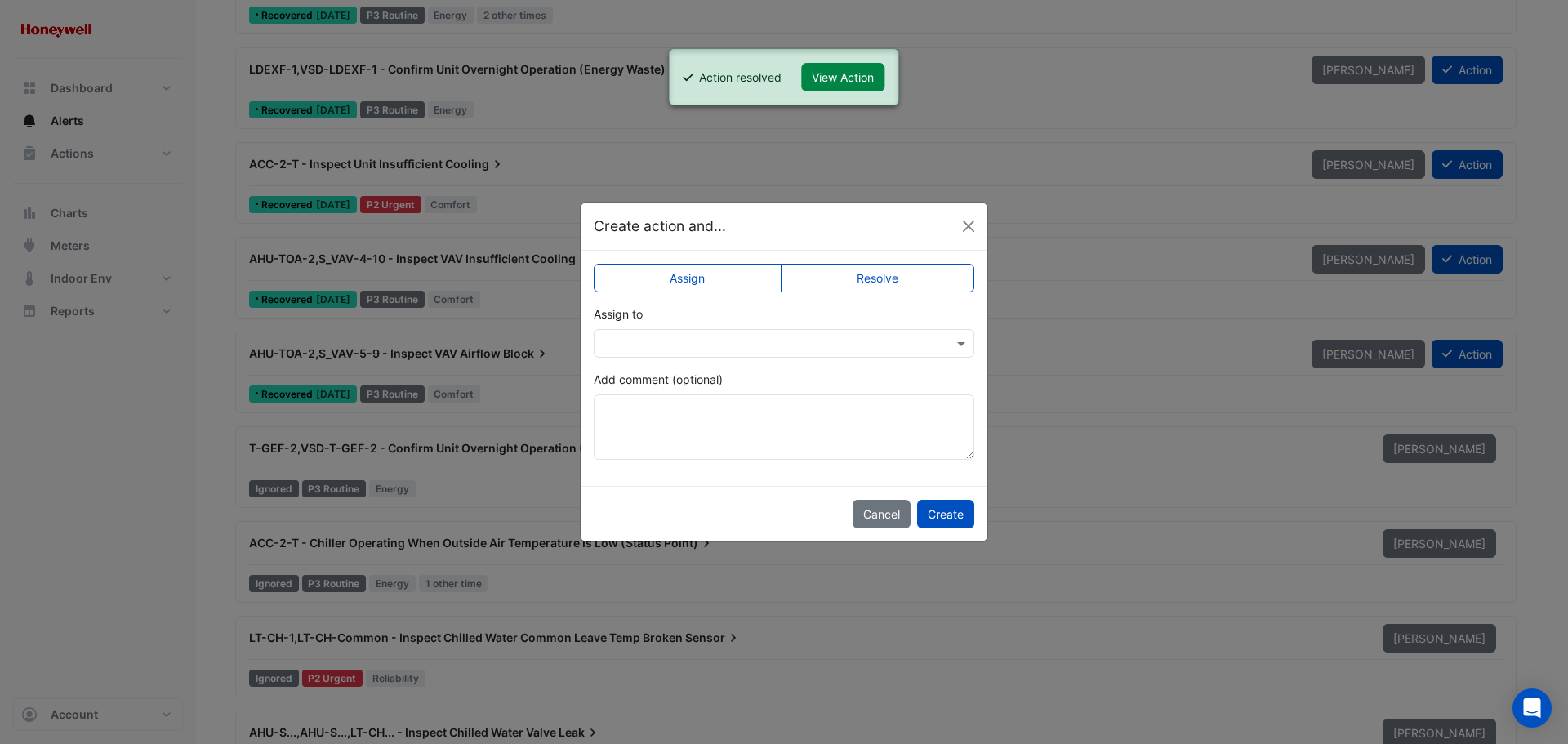
click at [930, 279] on label "Resolve" at bounding box center [878, 278] width 194 height 28
click at [954, 515] on button "Create" at bounding box center [946, 513] width 57 height 28
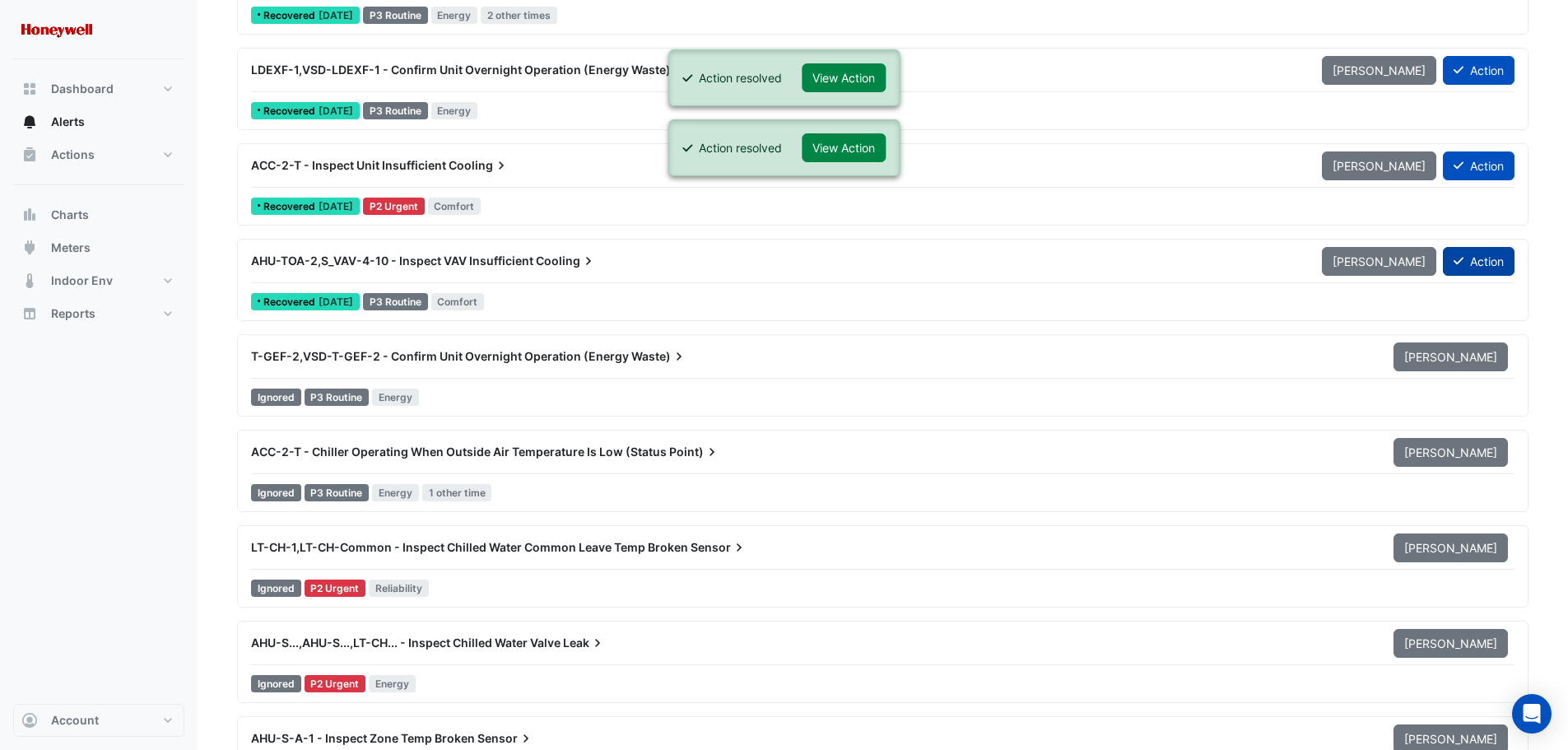
click at [1459, 258] on icon at bounding box center [1458, 260] width 10 height 11
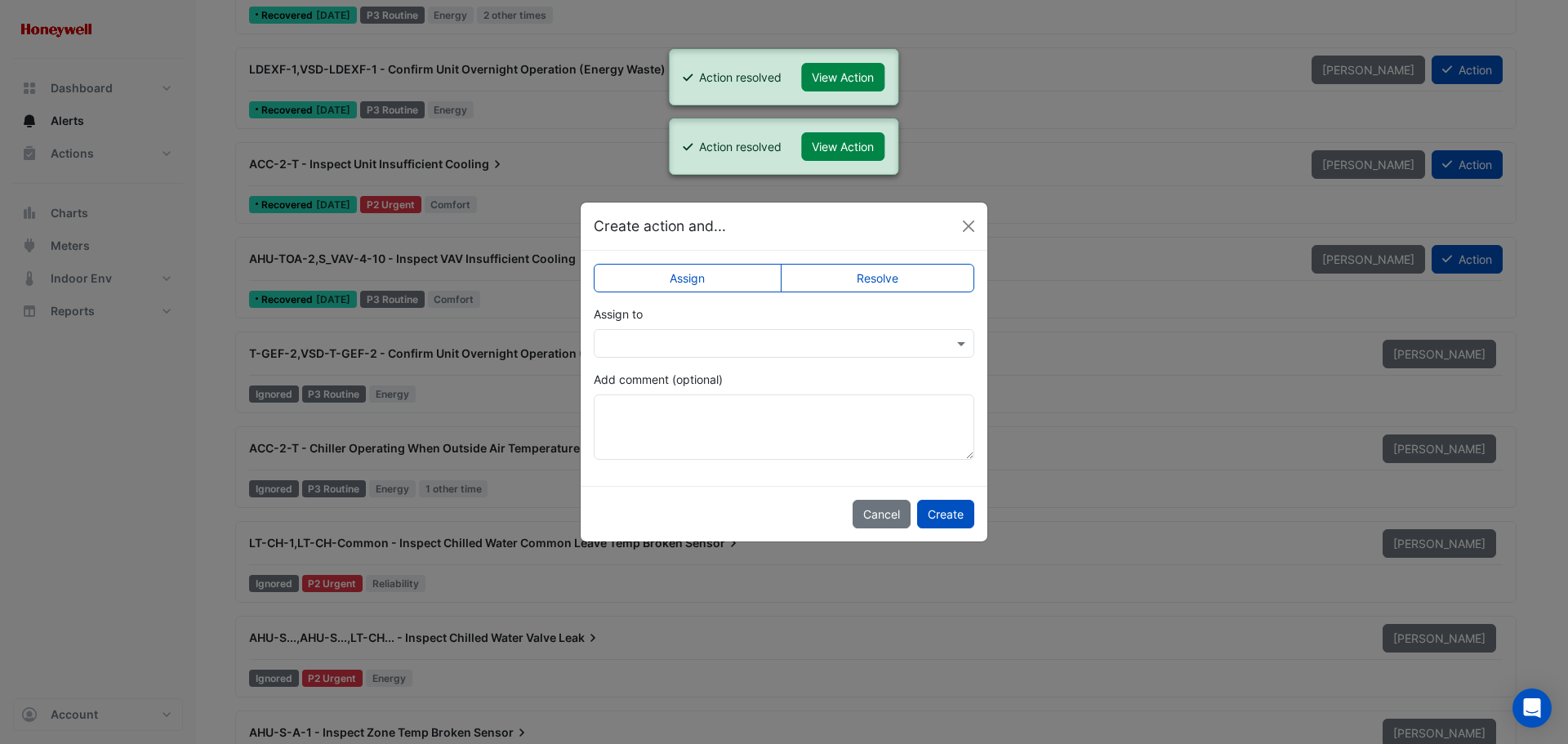
click at [855, 280] on label "Resolve" at bounding box center [878, 278] width 194 height 28
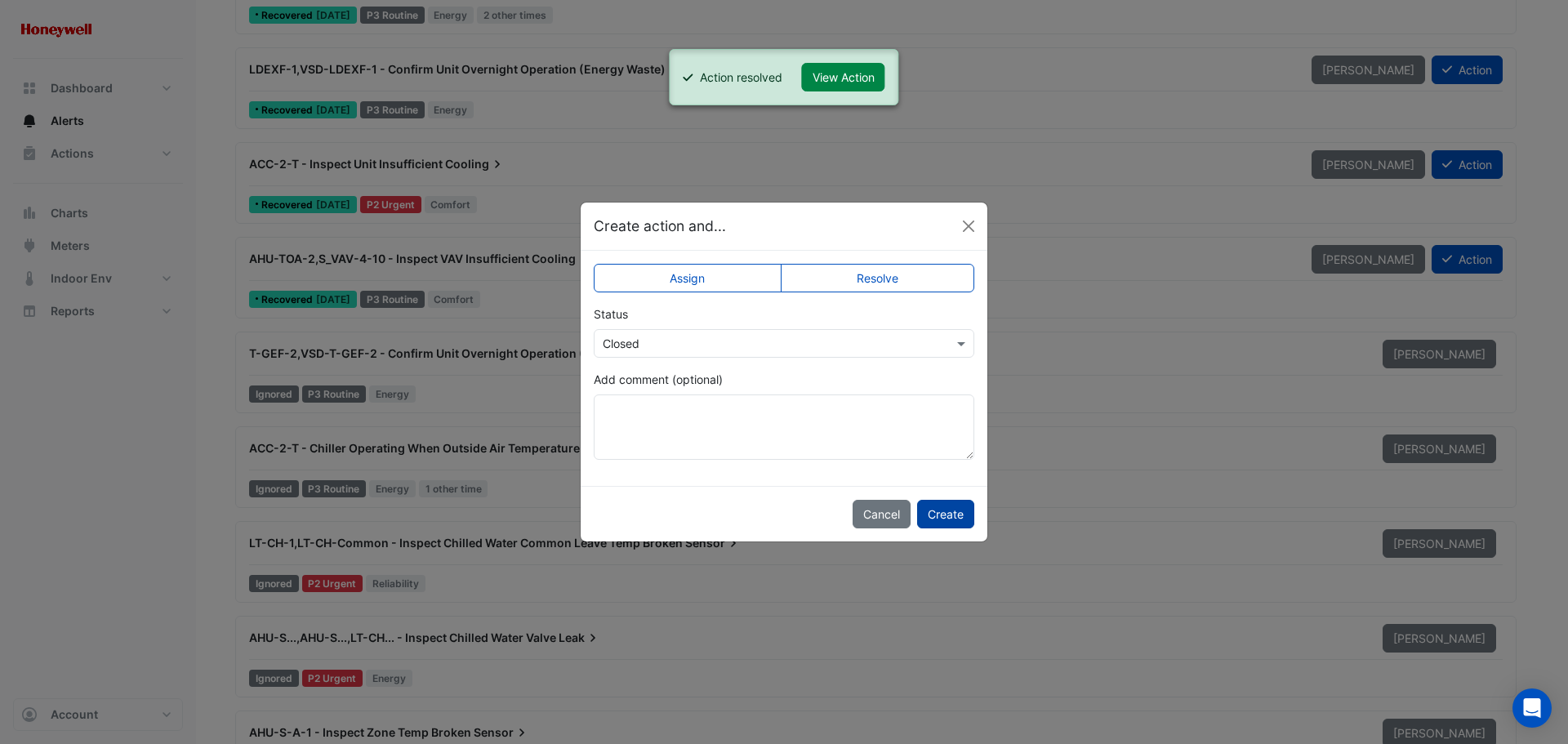
click at [936, 507] on button "Create" at bounding box center [946, 513] width 57 height 28
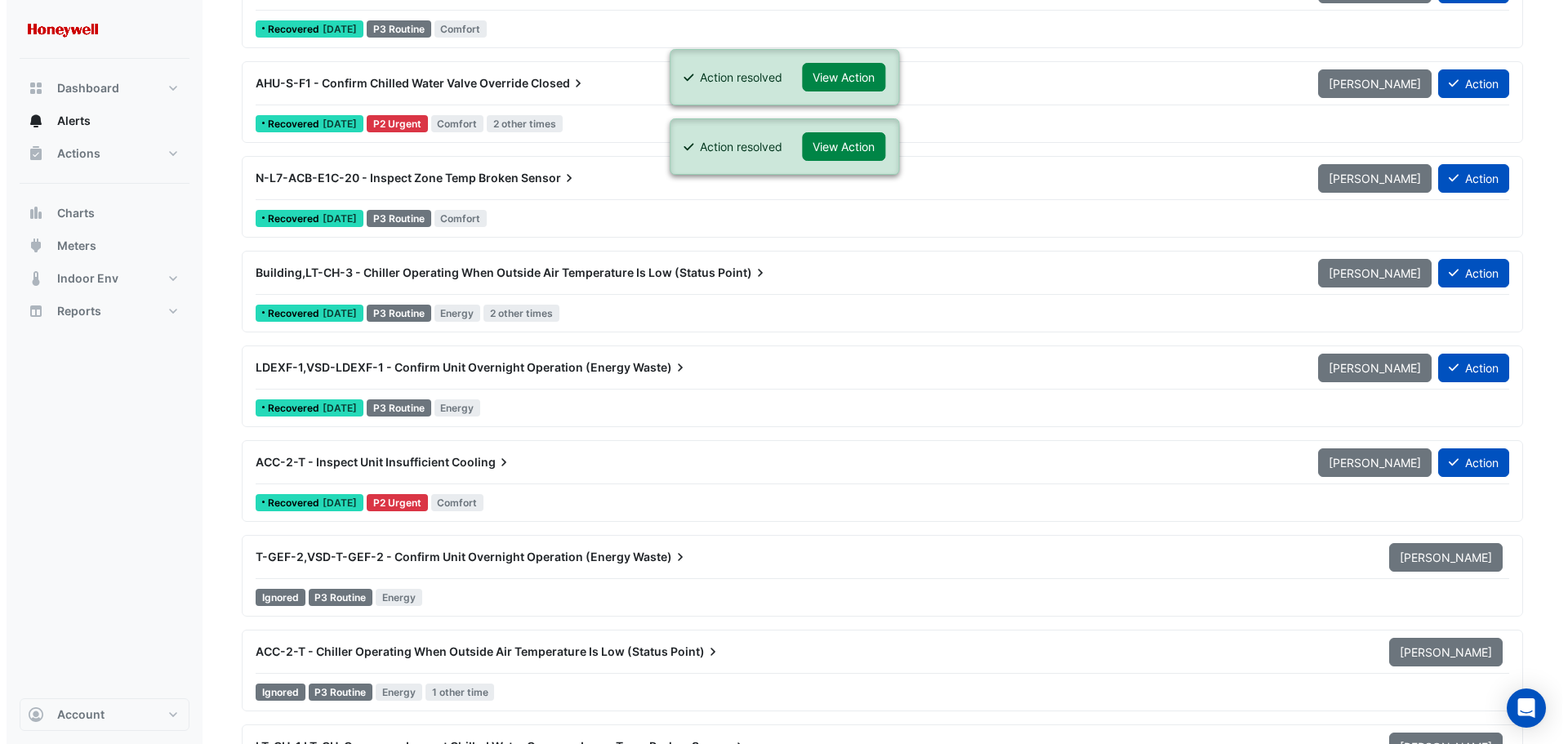
scroll to position [1632, 0]
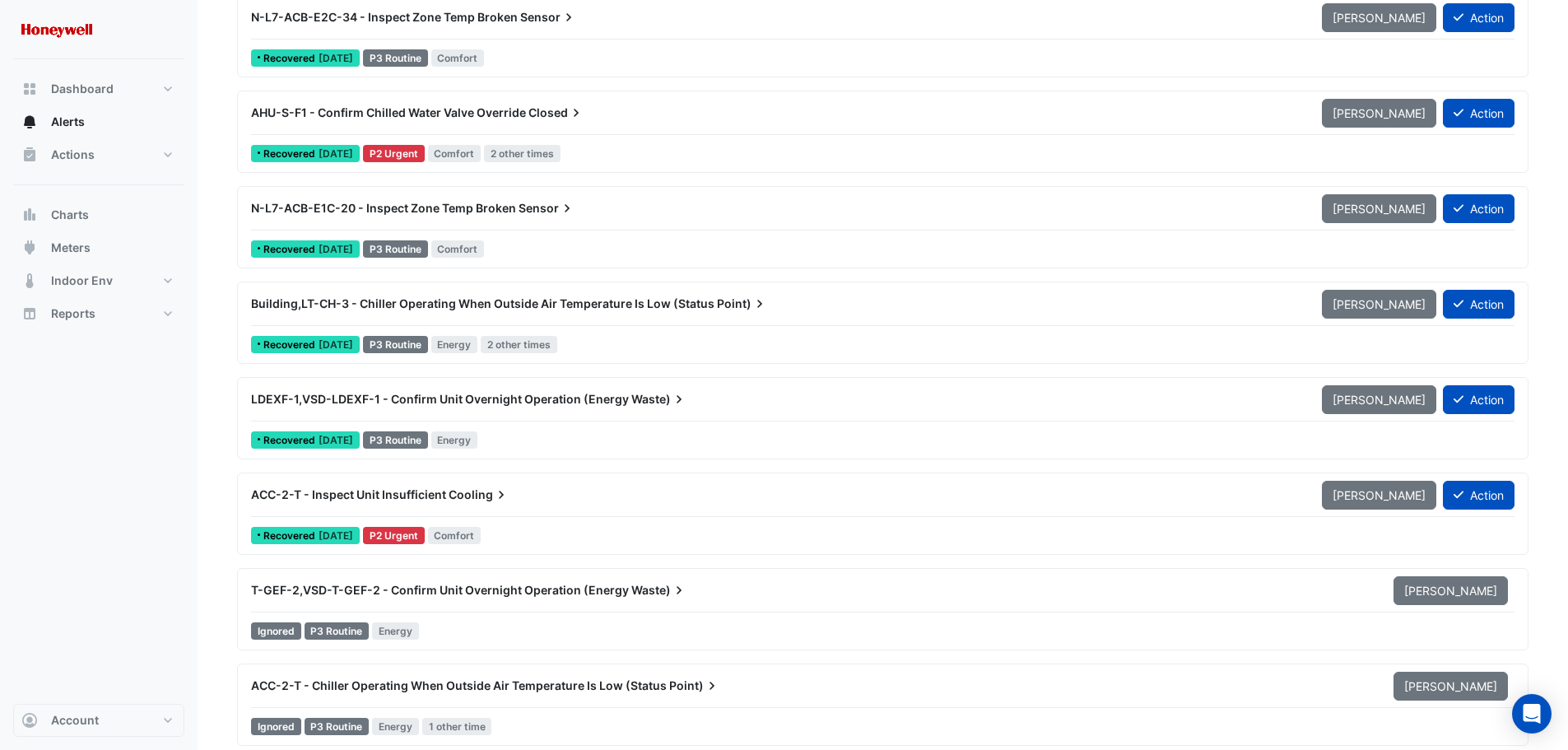
click at [387, 496] on span "ACC-2-T - Inspect Unit Insufficient" at bounding box center [348, 494] width 195 height 14
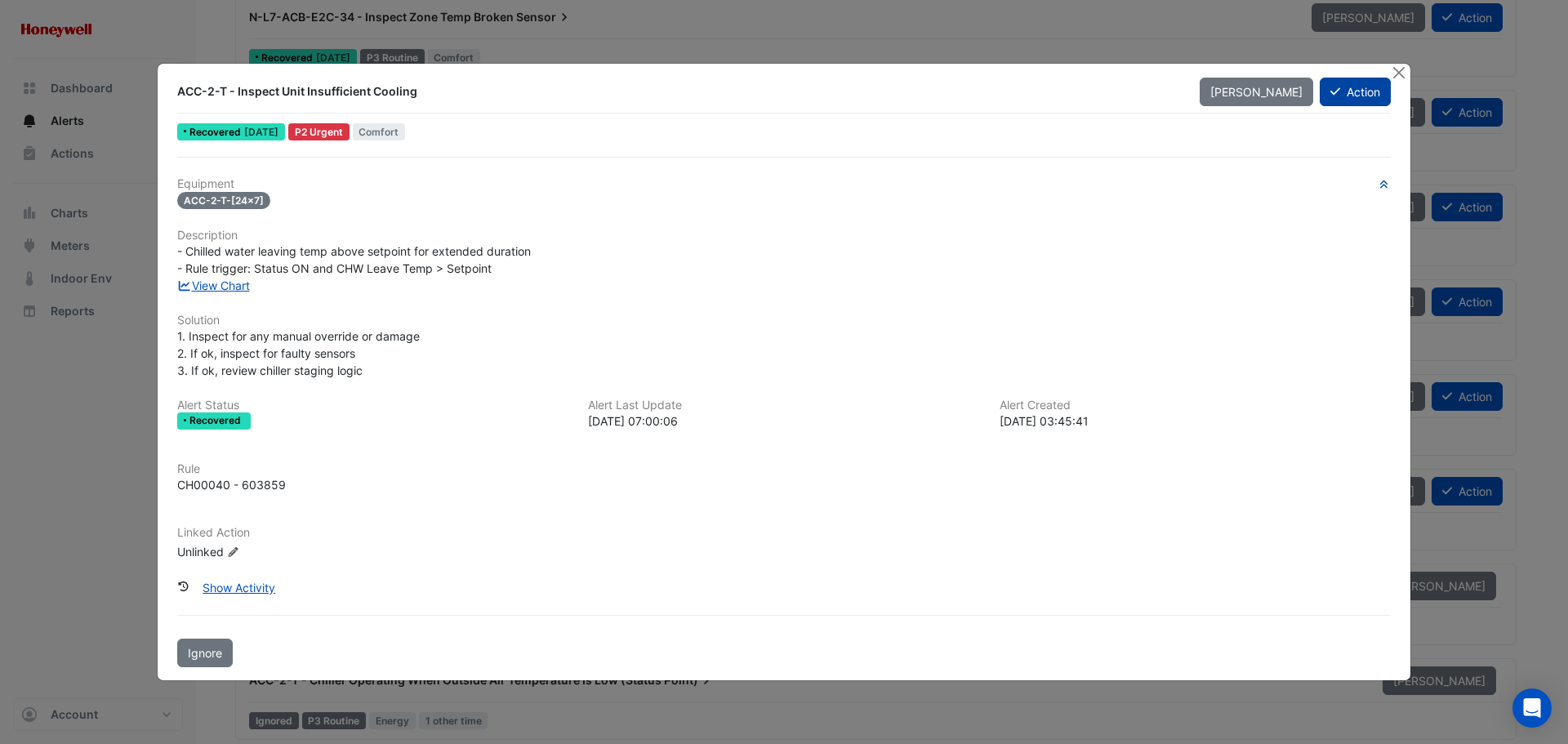
click at [1342, 92] on button "Action" at bounding box center [1355, 91] width 71 height 28
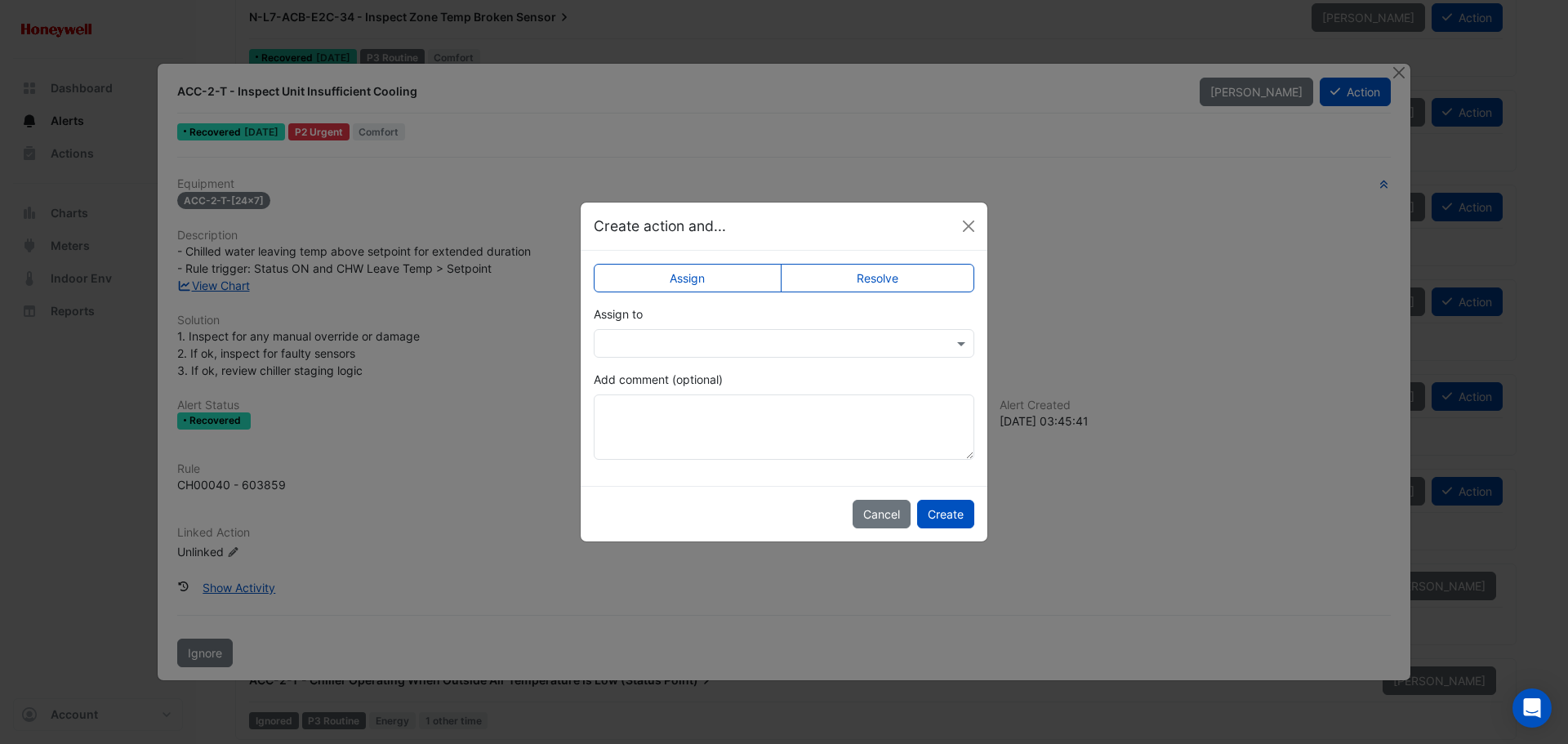
click at [682, 344] on input "text" at bounding box center [767, 344] width 330 height 17
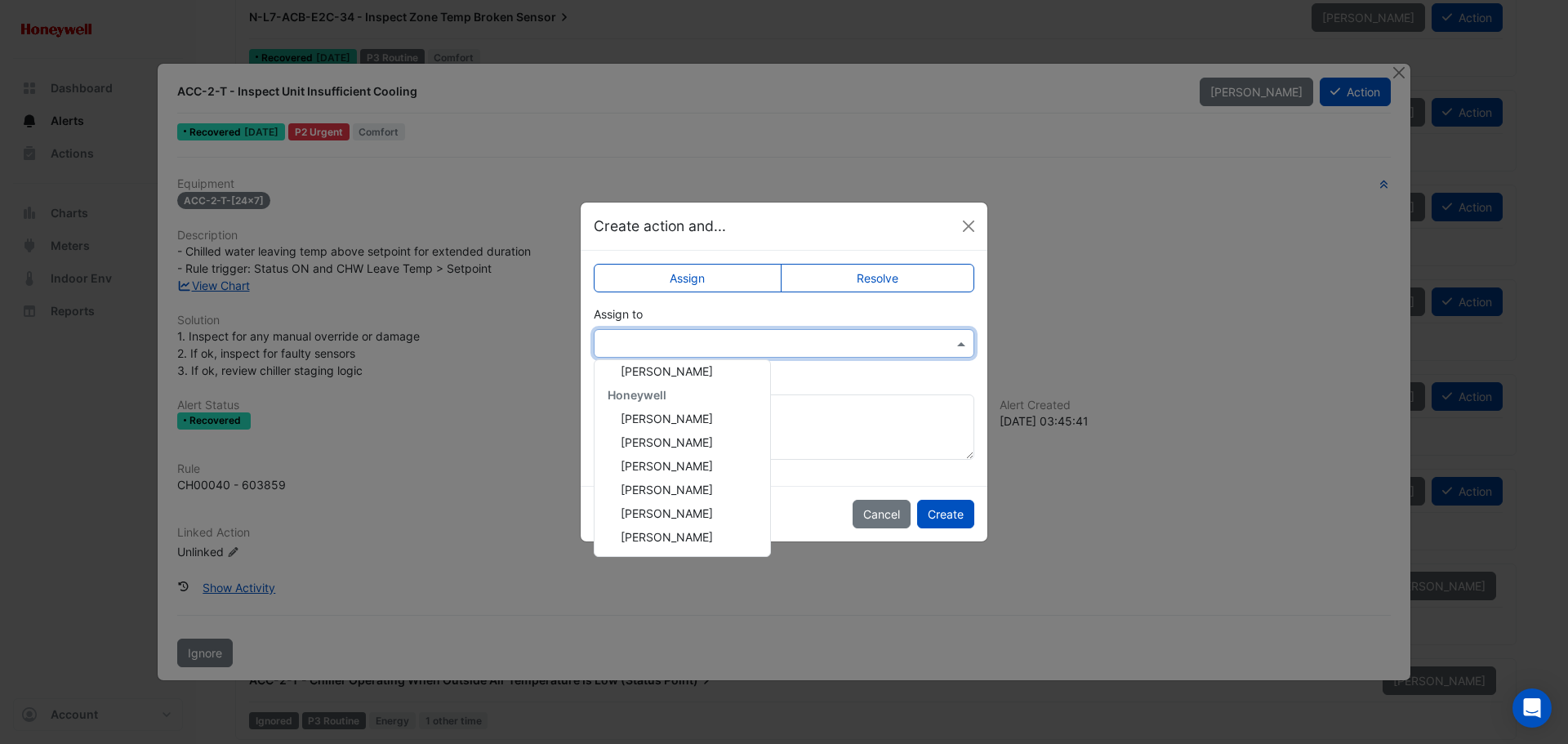
scroll to position [480, 0]
click at [676, 520] on span "[PERSON_NAME]" at bounding box center [666, 513] width 92 height 14
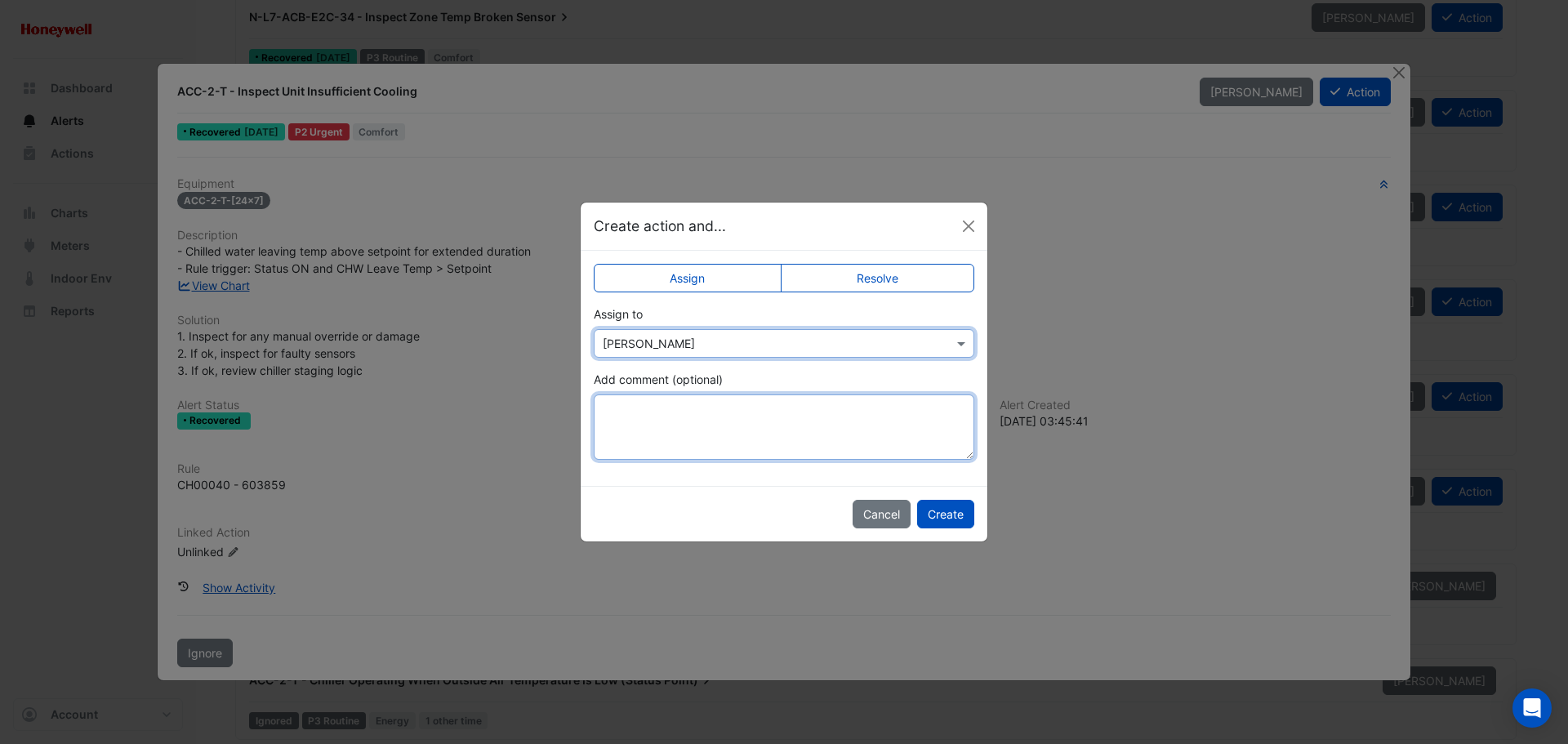
click at [663, 428] on textarea "Add comment (optional)" at bounding box center [784, 427] width 380 height 65
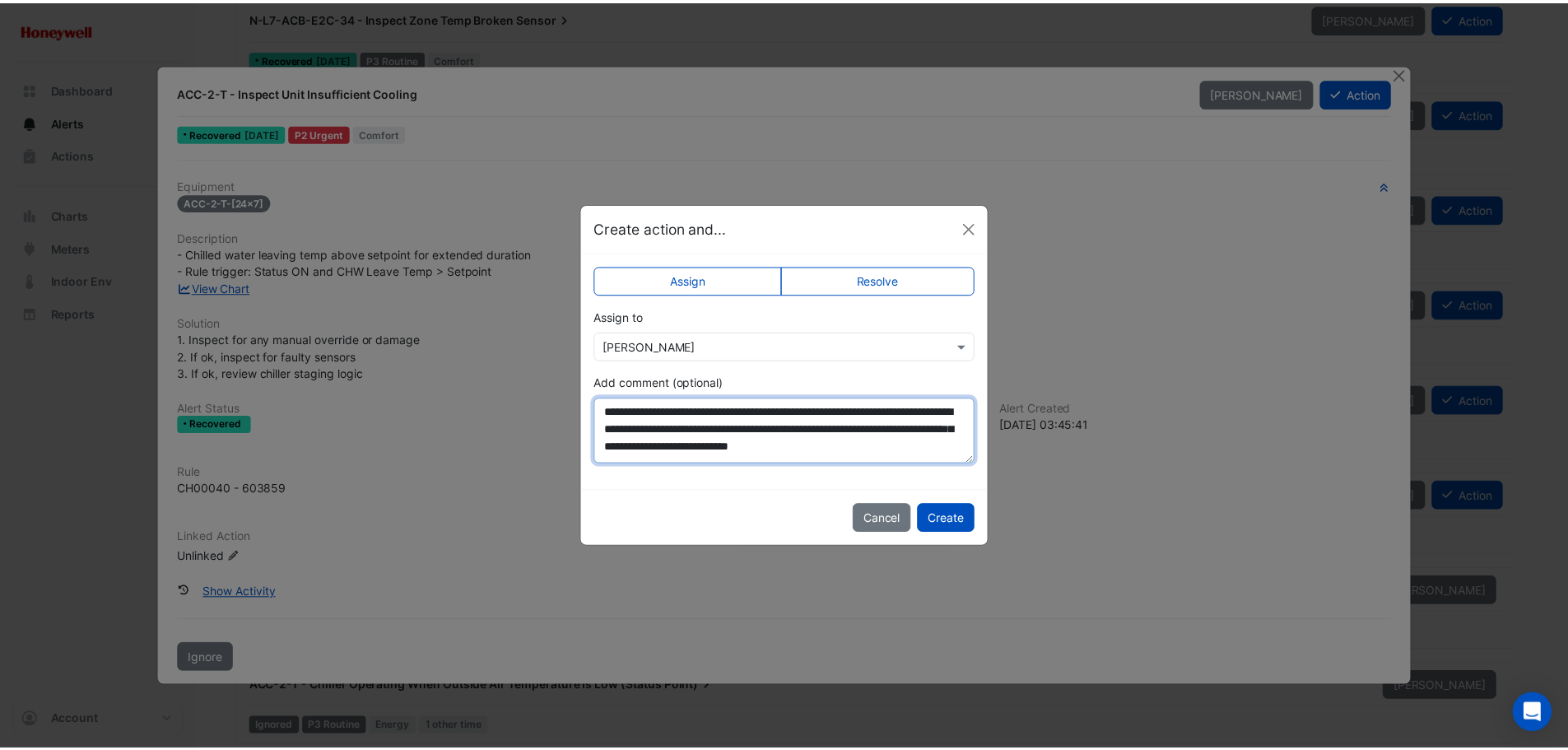
scroll to position [9, 0]
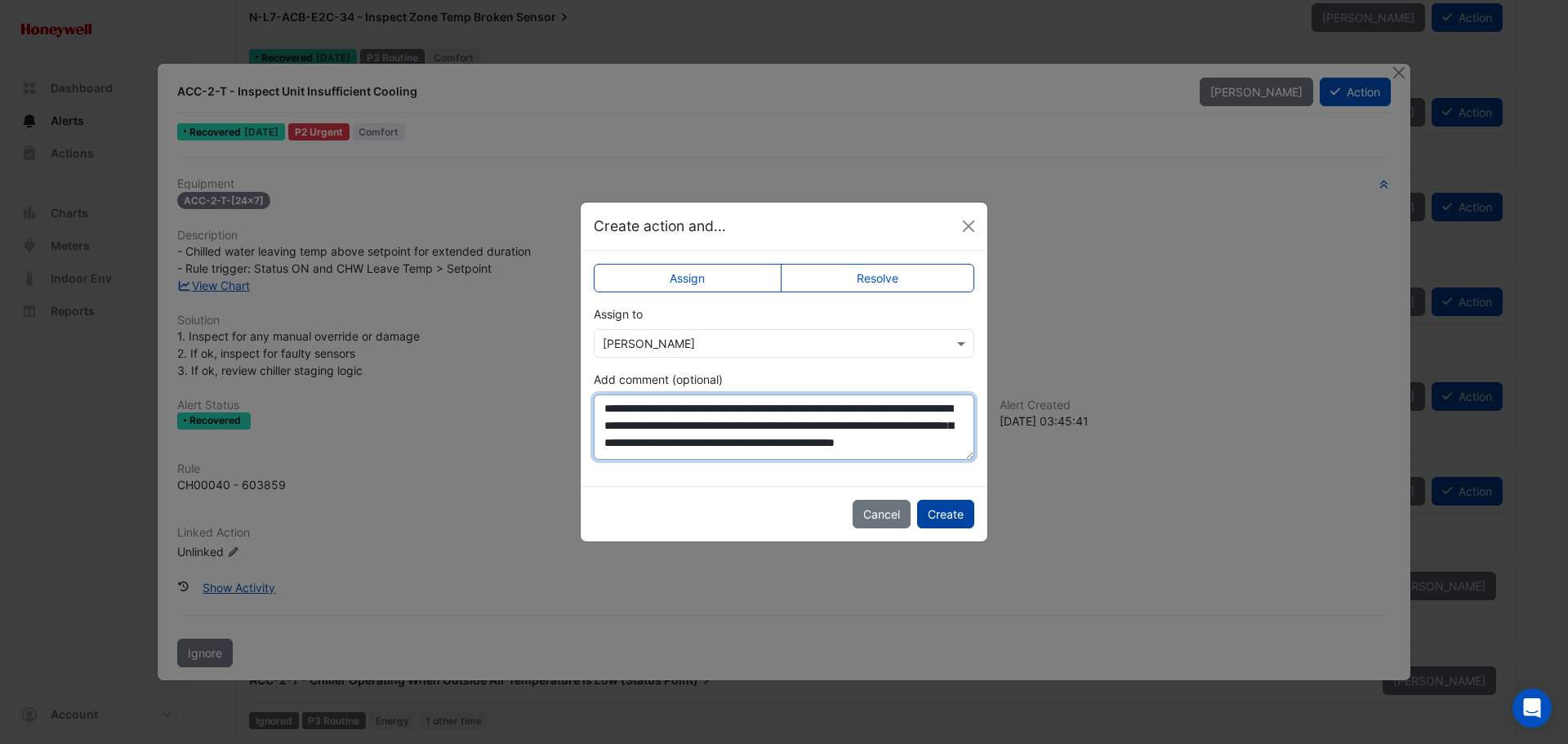
type textarea "**********"
click at [949, 520] on button "Create" at bounding box center [946, 513] width 57 height 28
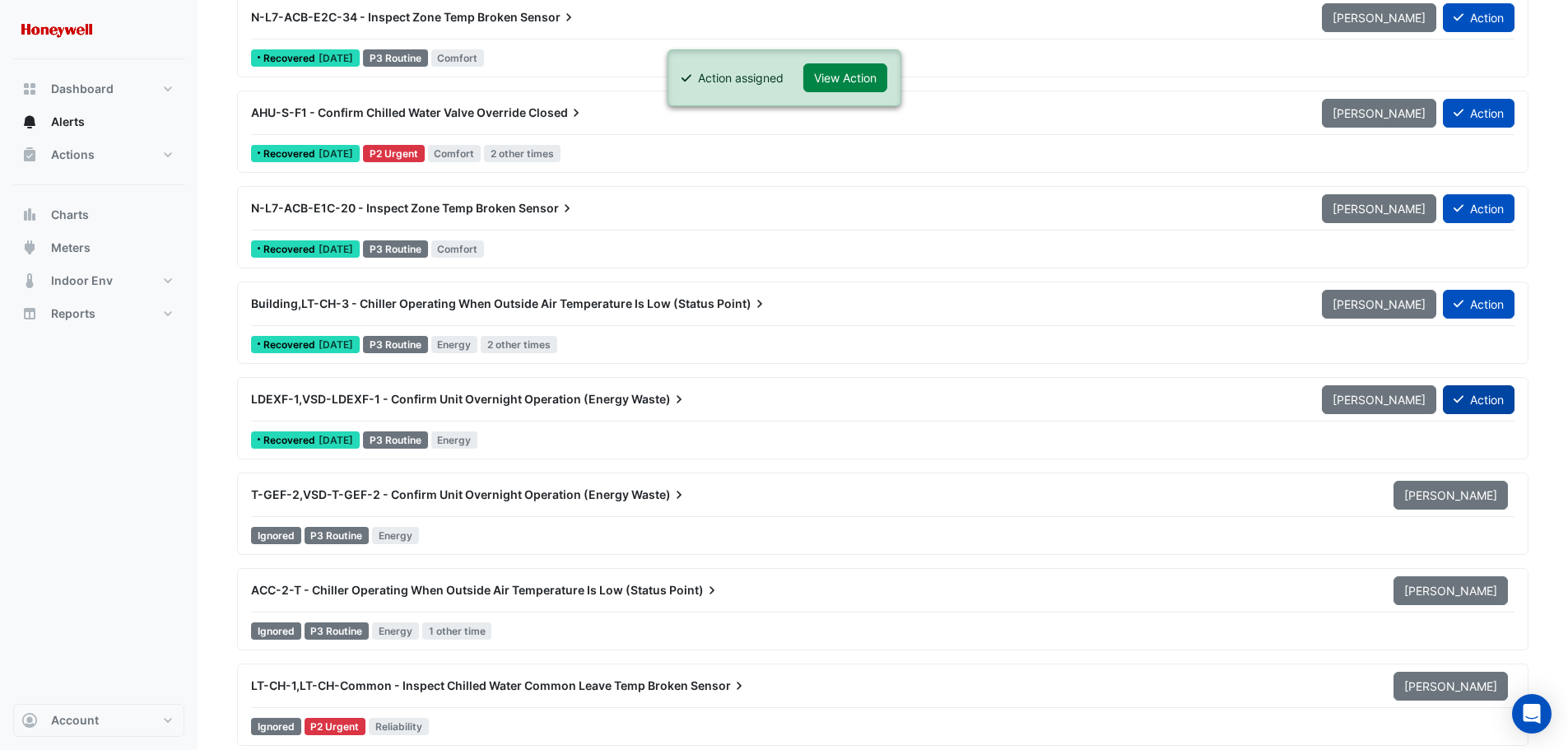
click at [1483, 401] on button "Action" at bounding box center [1479, 399] width 72 height 29
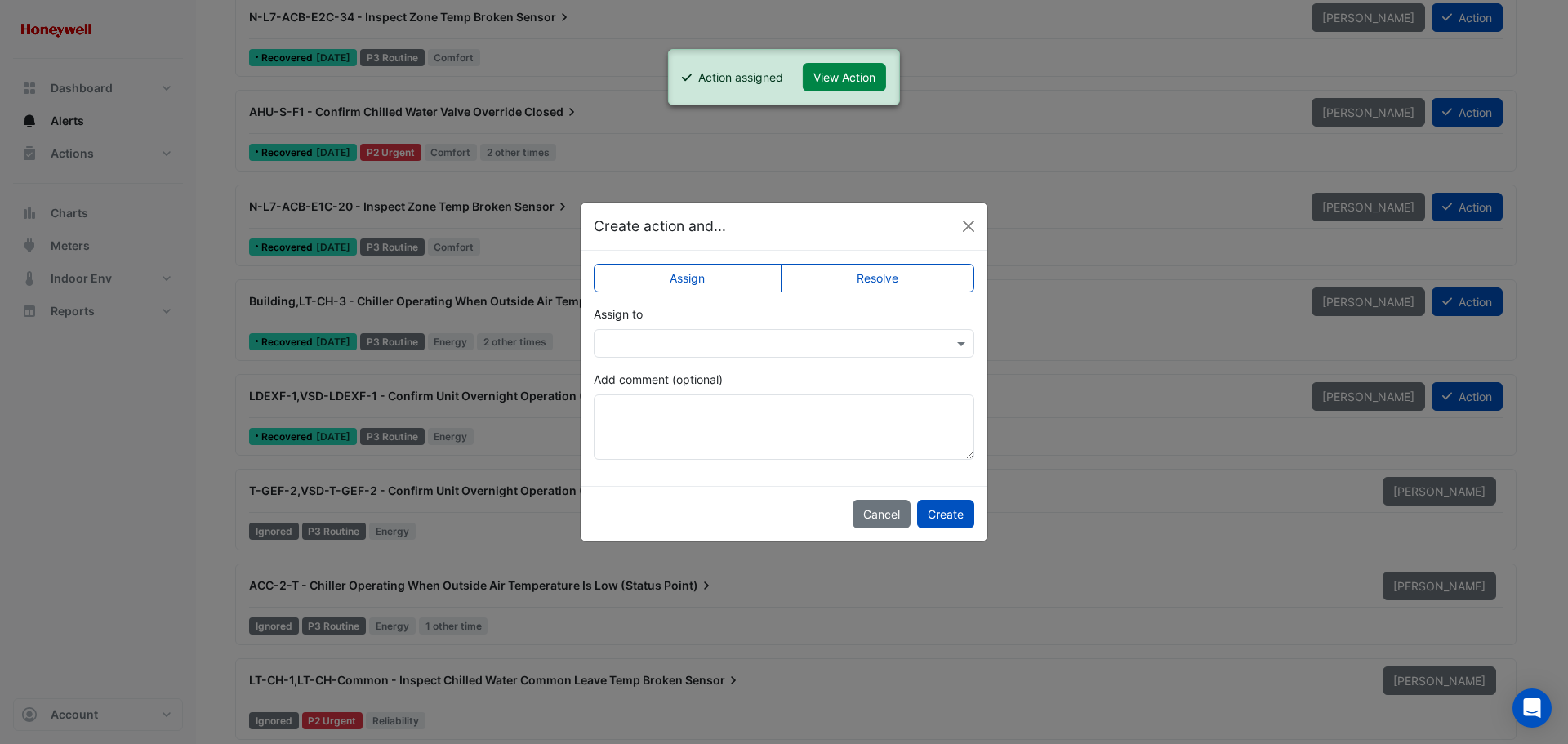
click at [906, 280] on label "Resolve" at bounding box center [878, 278] width 194 height 28
click at [953, 515] on button "Create" at bounding box center [946, 513] width 57 height 28
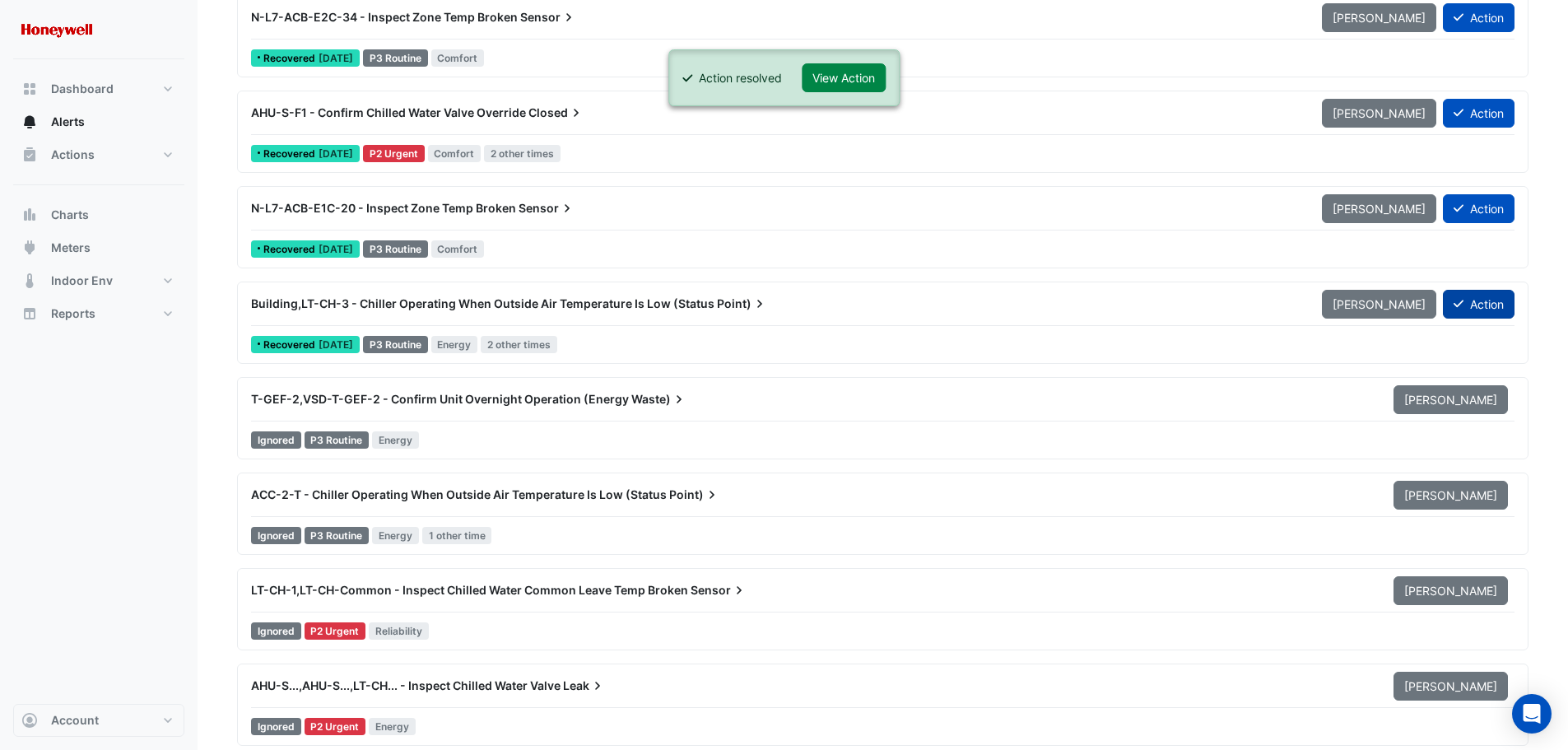
click at [1473, 304] on button "Action" at bounding box center [1479, 303] width 72 height 29
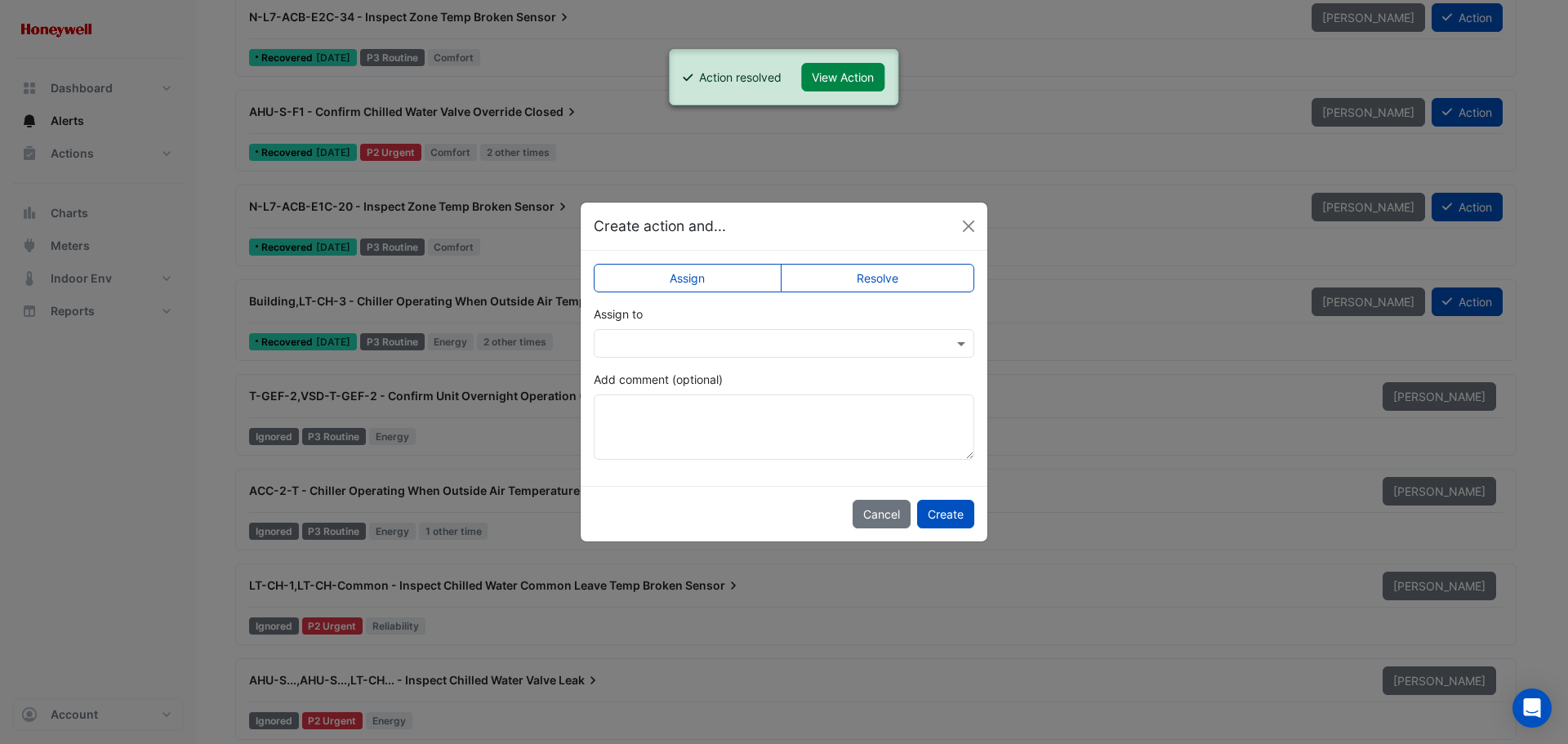
click at [912, 271] on label "Resolve" at bounding box center [878, 278] width 194 height 28
click at [959, 509] on button "Create" at bounding box center [946, 513] width 57 height 28
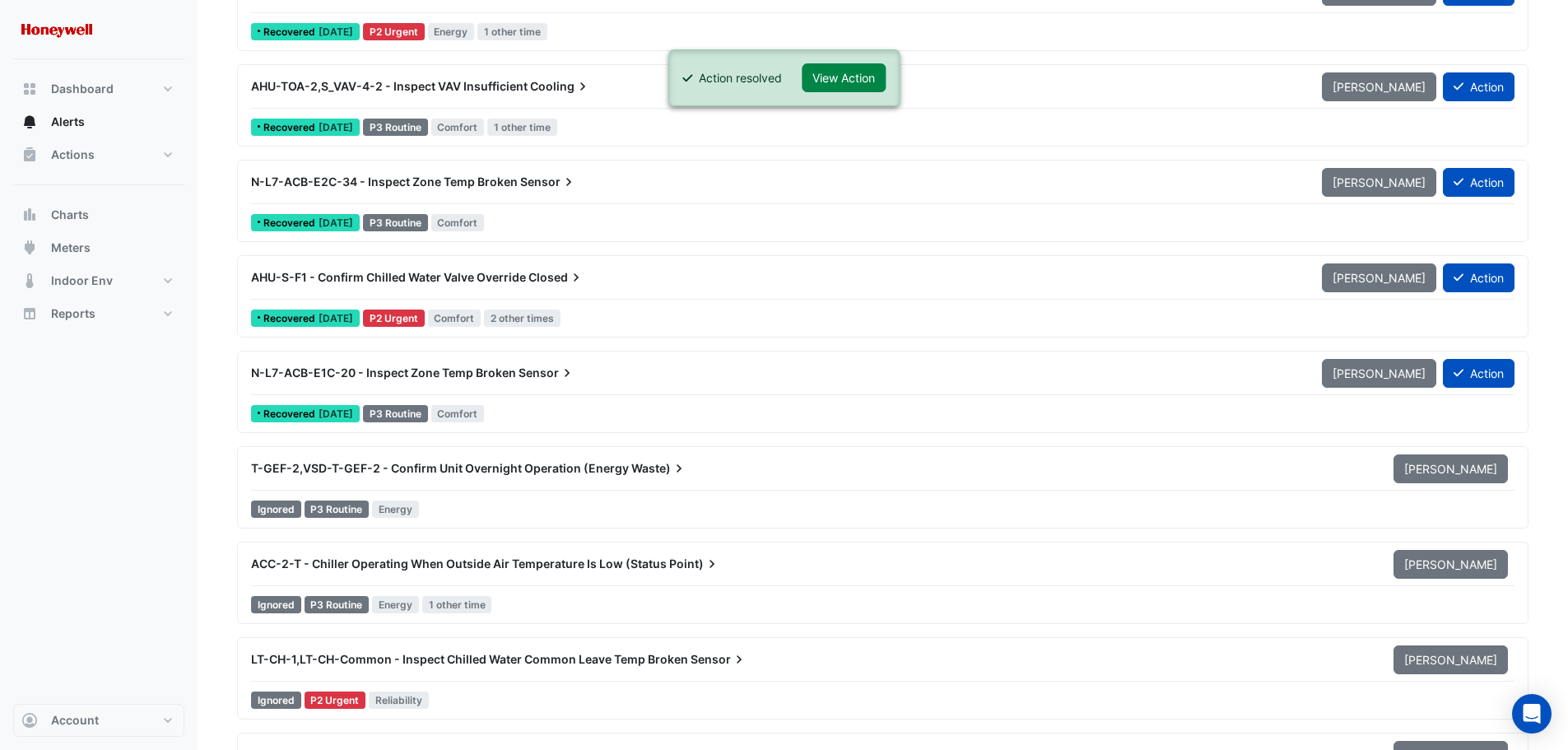
scroll to position [1399, 0]
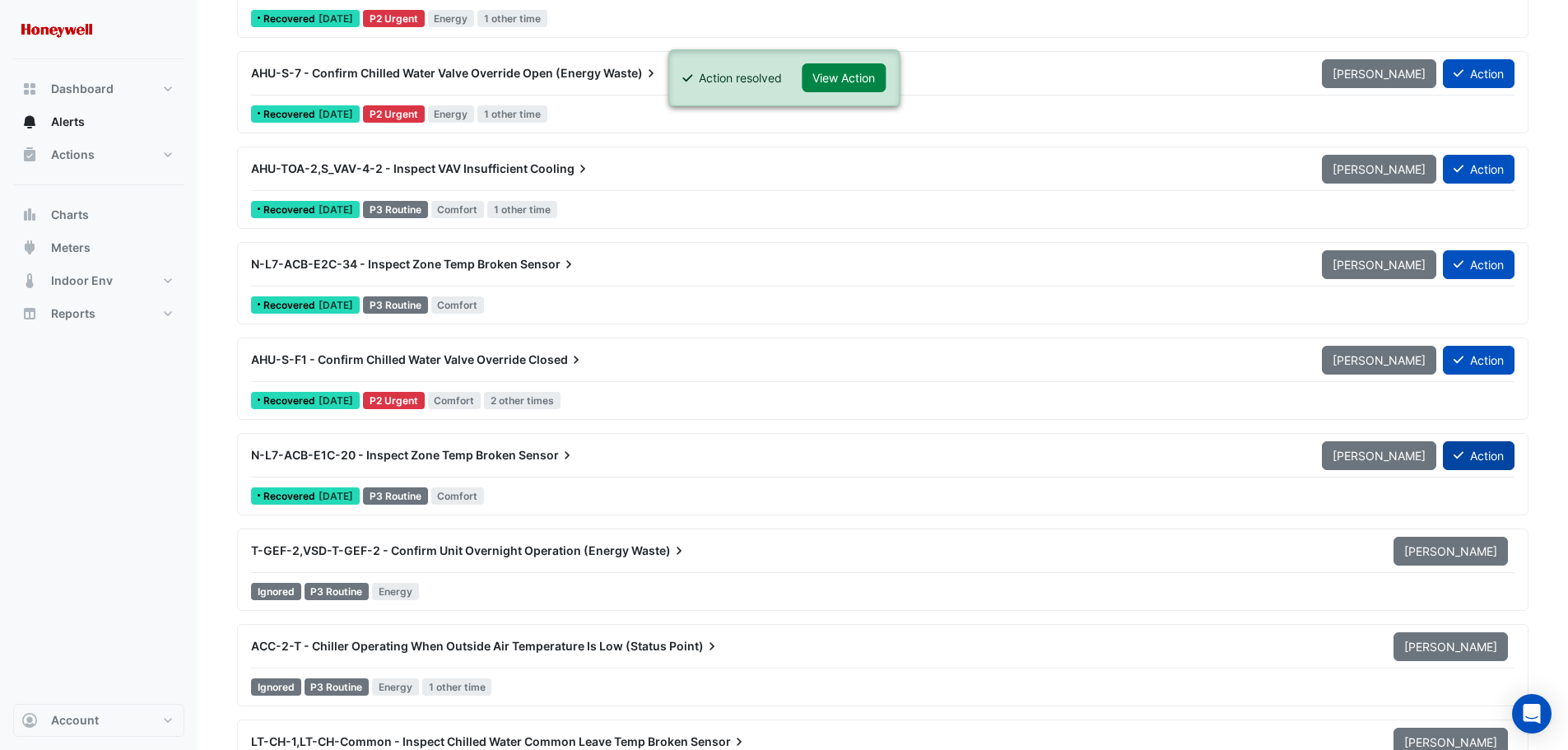
click at [1473, 457] on button "Action" at bounding box center [1479, 455] width 72 height 29
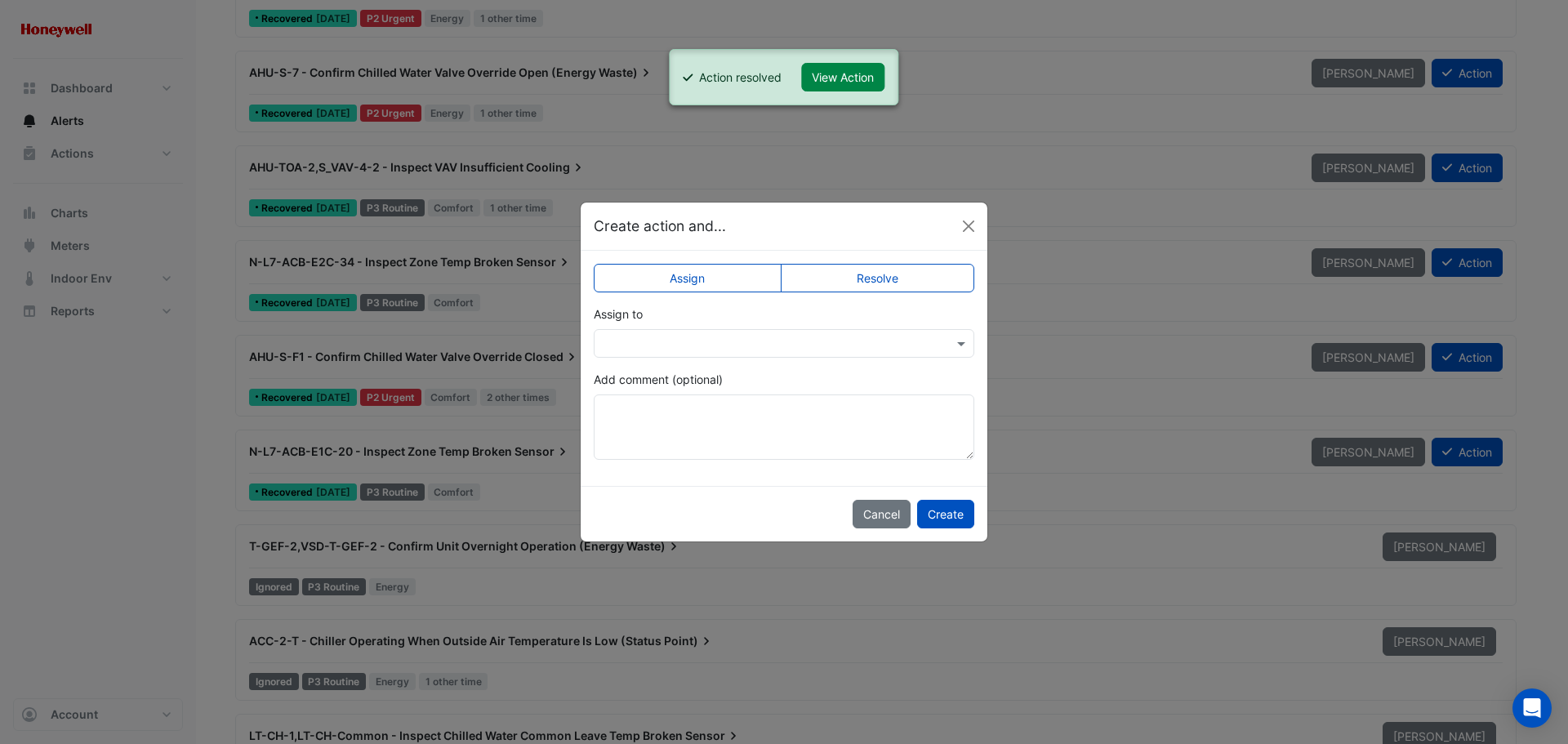
drag, startPoint x: 895, startPoint y: 275, endPoint x: 967, endPoint y: 451, distance: 190.2
click at [894, 275] on label "Resolve" at bounding box center [878, 278] width 194 height 28
click at [952, 506] on button "Create" at bounding box center [946, 513] width 57 height 28
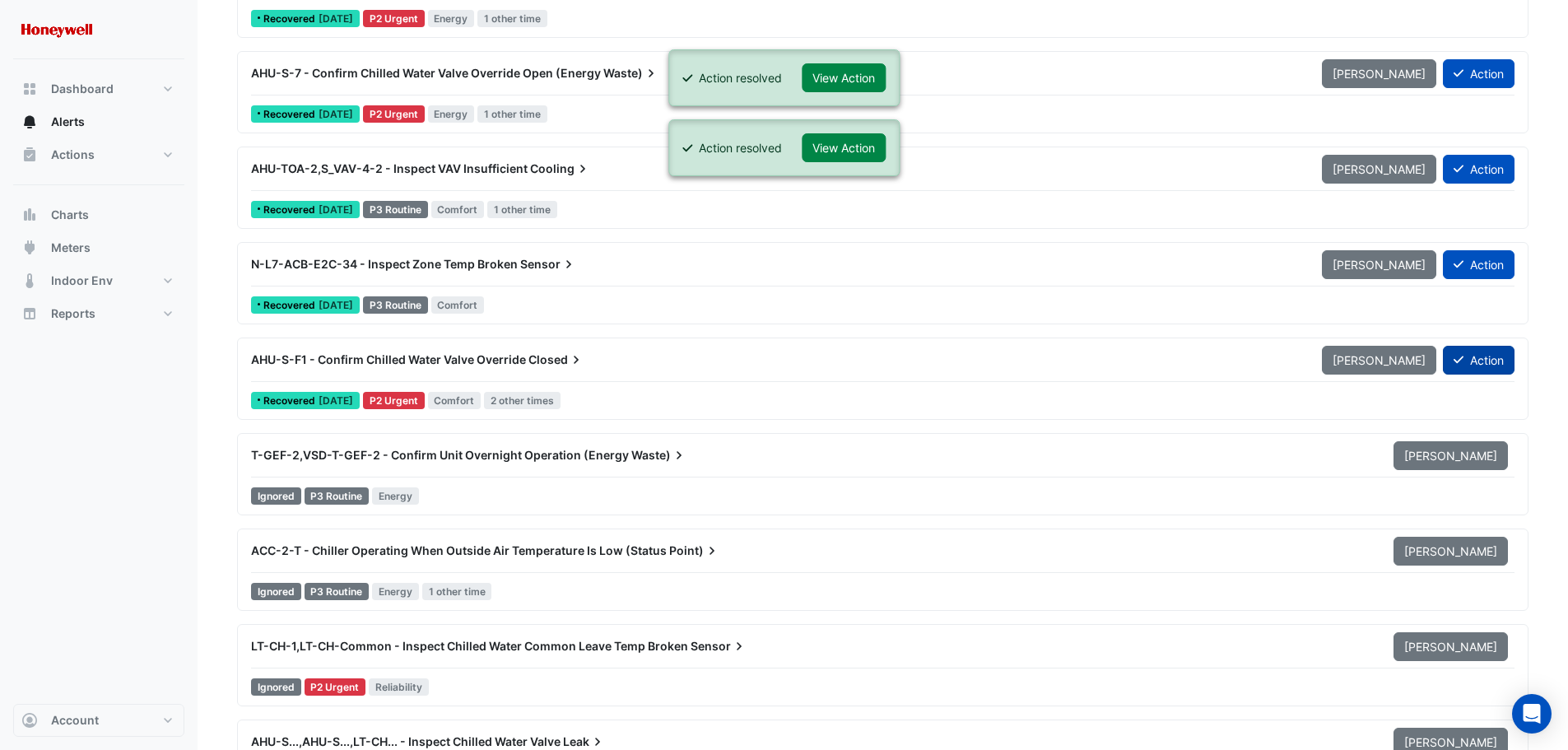
click at [1466, 358] on button "Action" at bounding box center [1479, 360] width 72 height 29
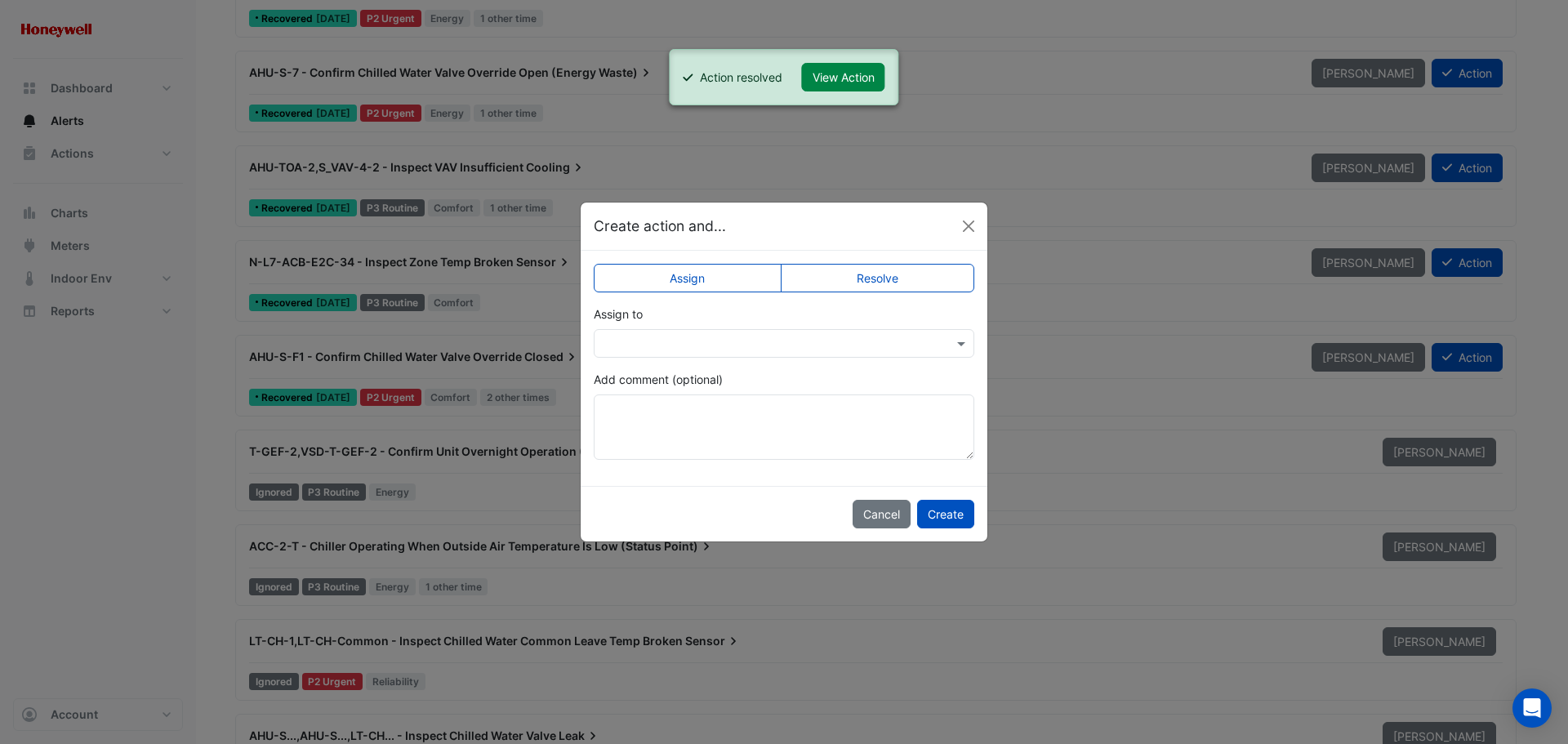
click at [899, 275] on label "Resolve" at bounding box center [878, 278] width 194 height 28
click at [959, 515] on button "Create" at bounding box center [946, 513] width 57 height 28
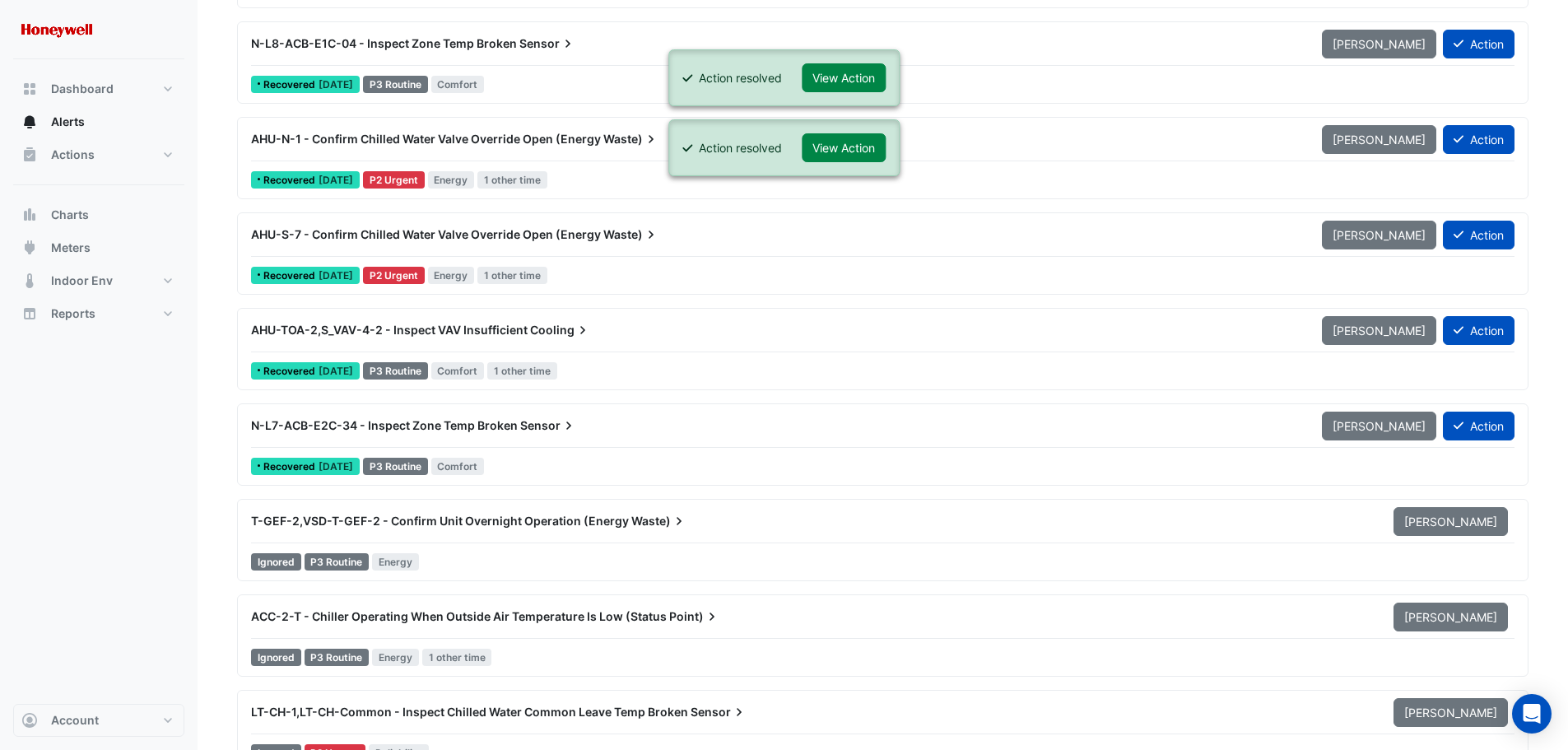
scroll to position [1235, 0]
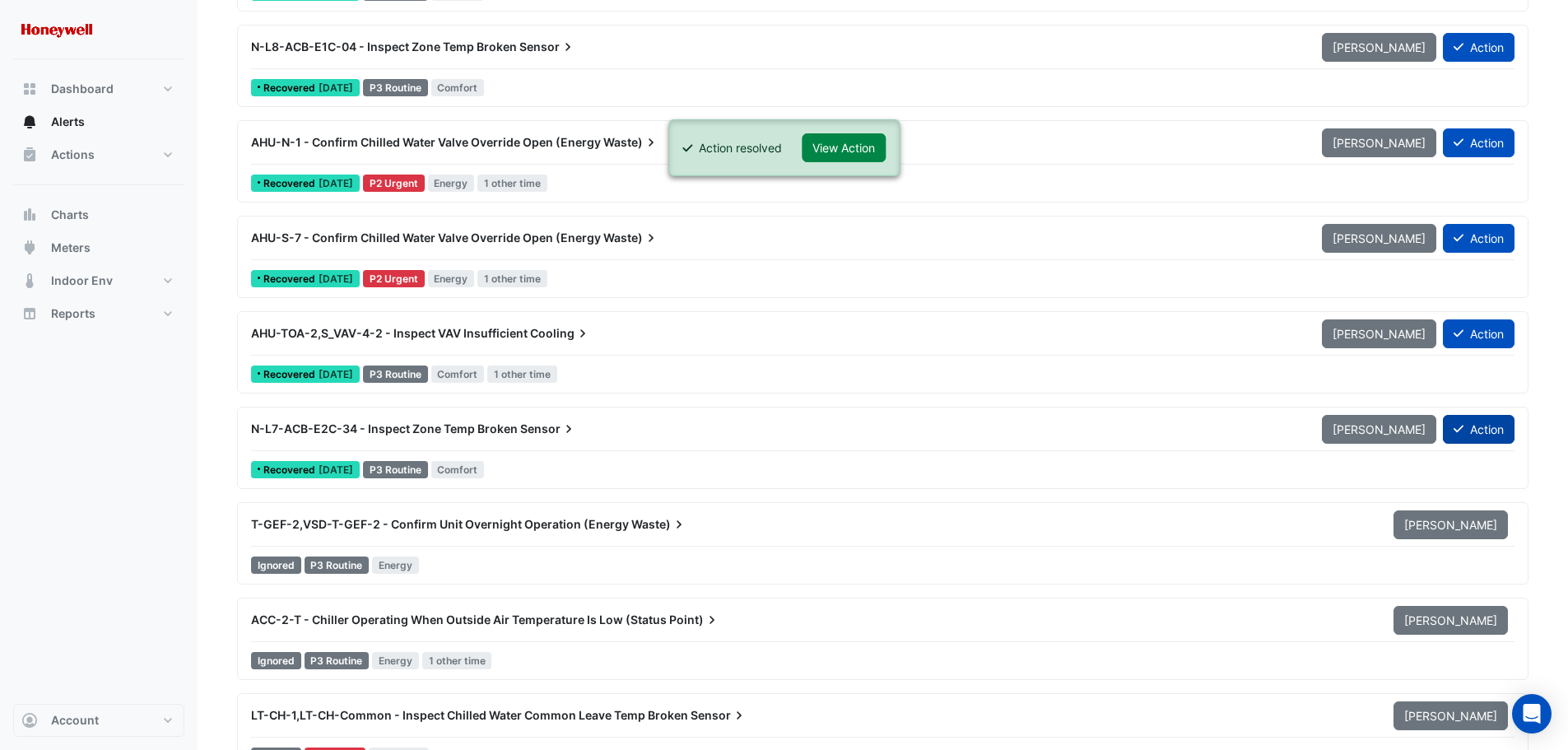
click at [1482, 436] on button "Action" at bounding box center [1479, 428] width 72 height 29
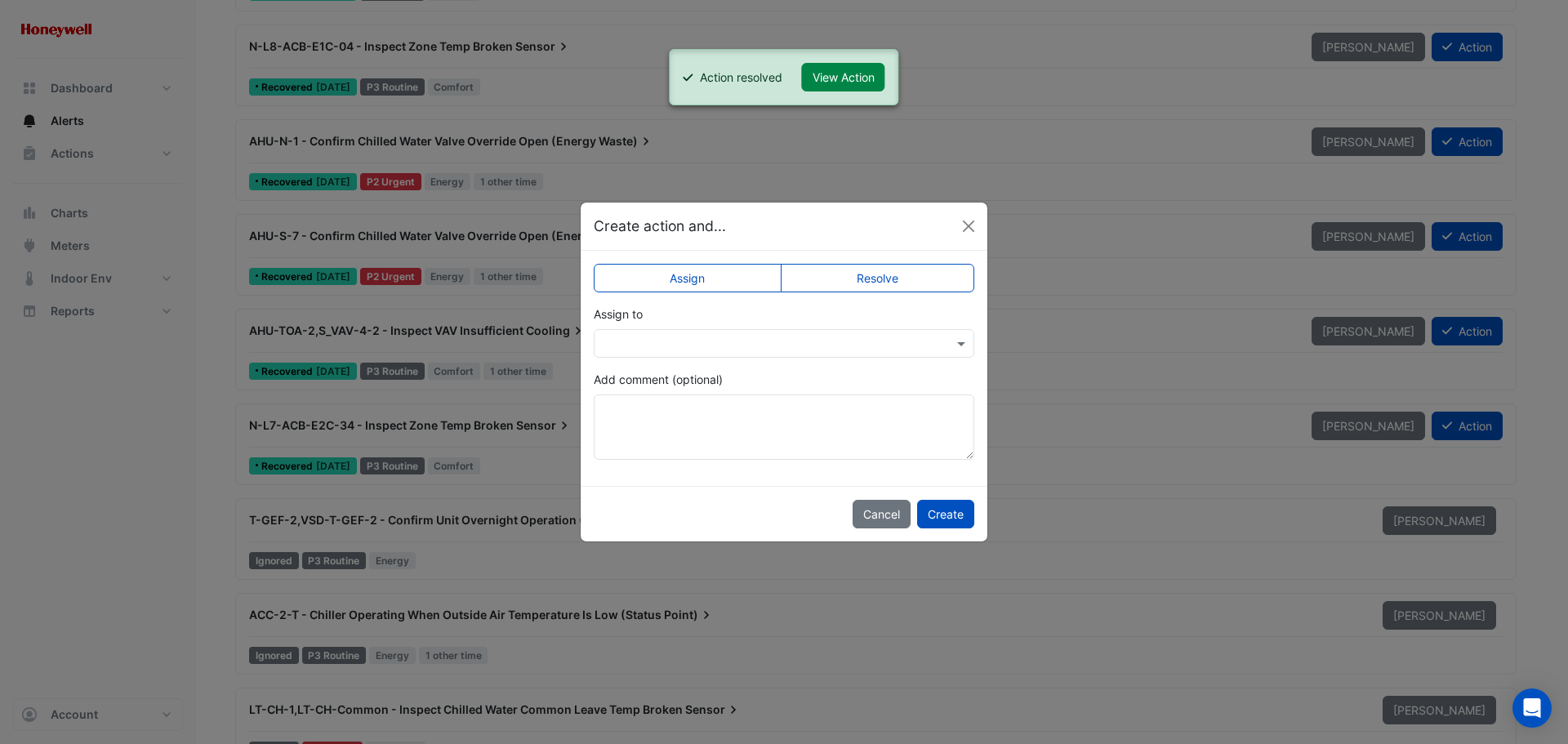
click at [881, 281] on label "Resolve" at bounding box center [878, 278] width 194 height 28
click at [953, 516] on button "Create" at bounding box center [946, 513] width 57 height 28
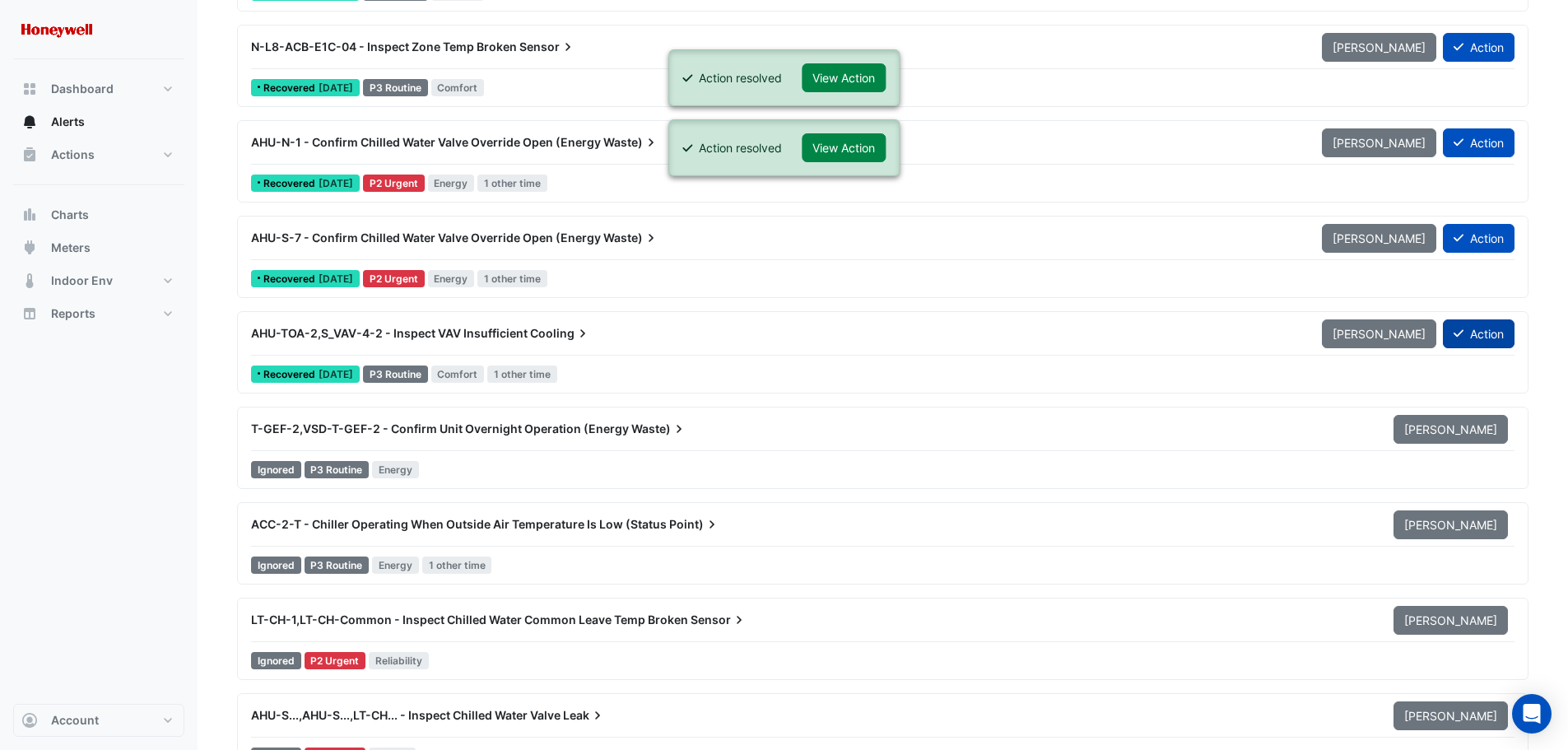
click at [1474, 344] on button "Action" at bounding box center [1479, 333] width 72 height 29
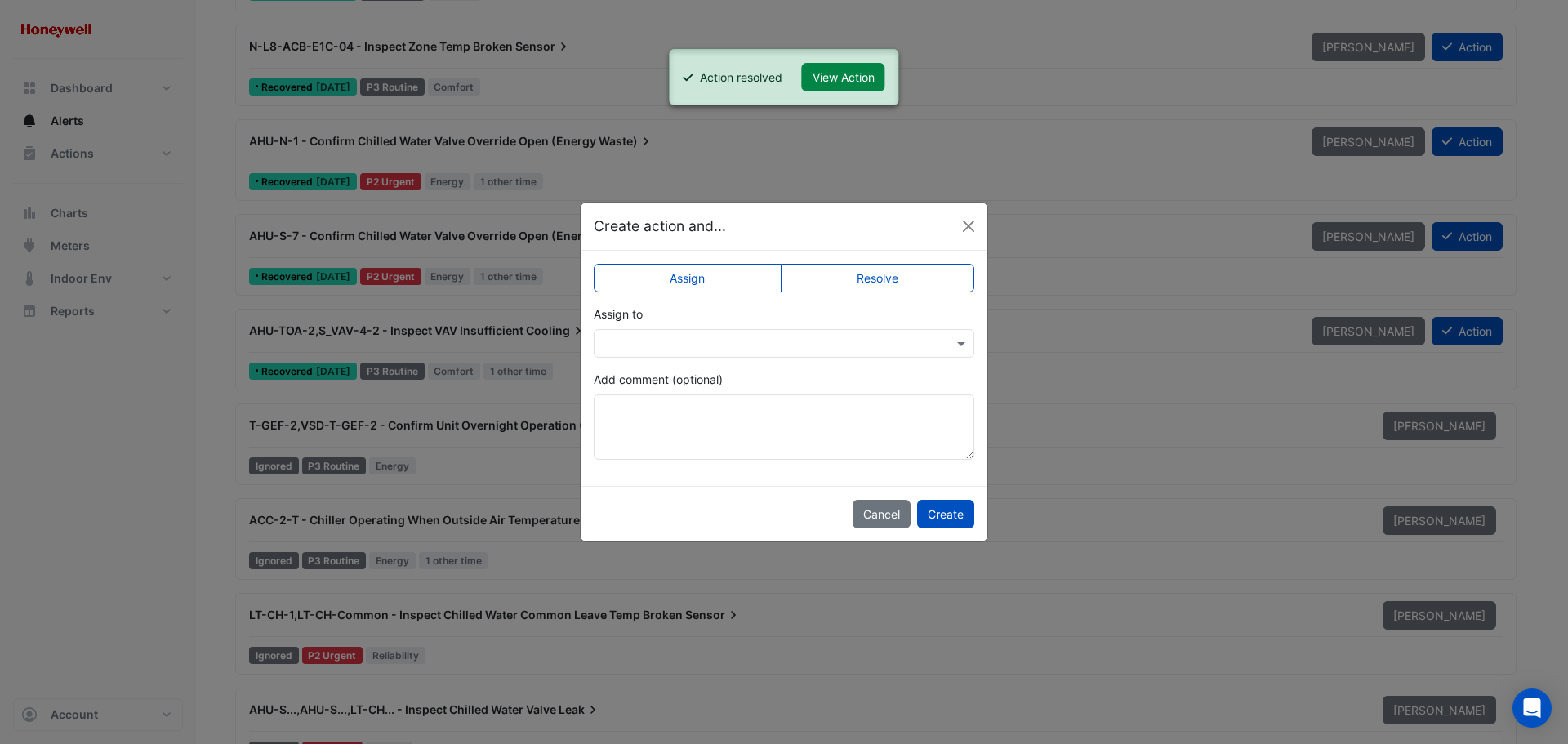
click at [924, 279] on label "Resolve" at bounding box center [878, 278] width 194 height 28
click at [941, 508] on button "Create" at bounding box center [946, 513] width 57 height 28
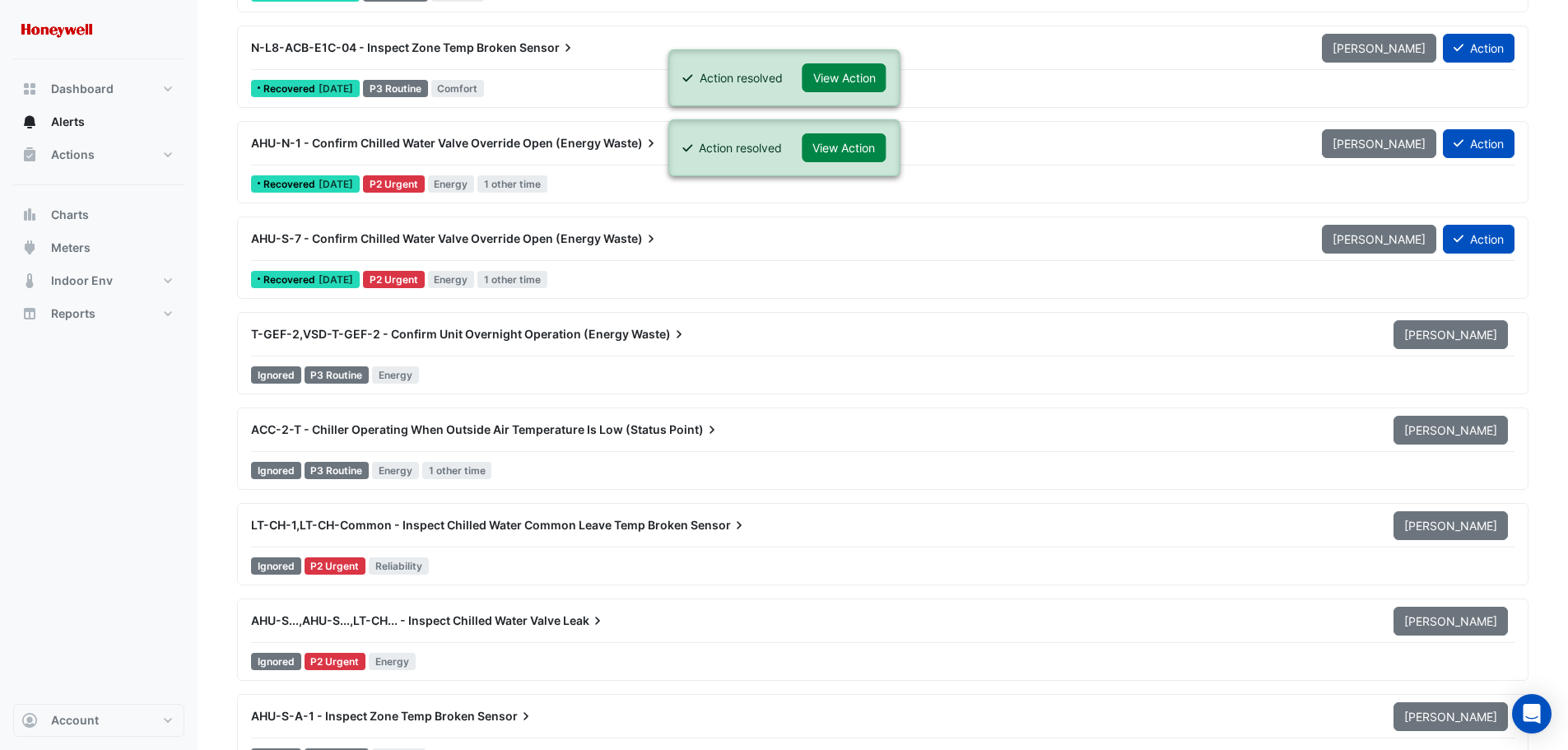
scroll to position [1070, 0]
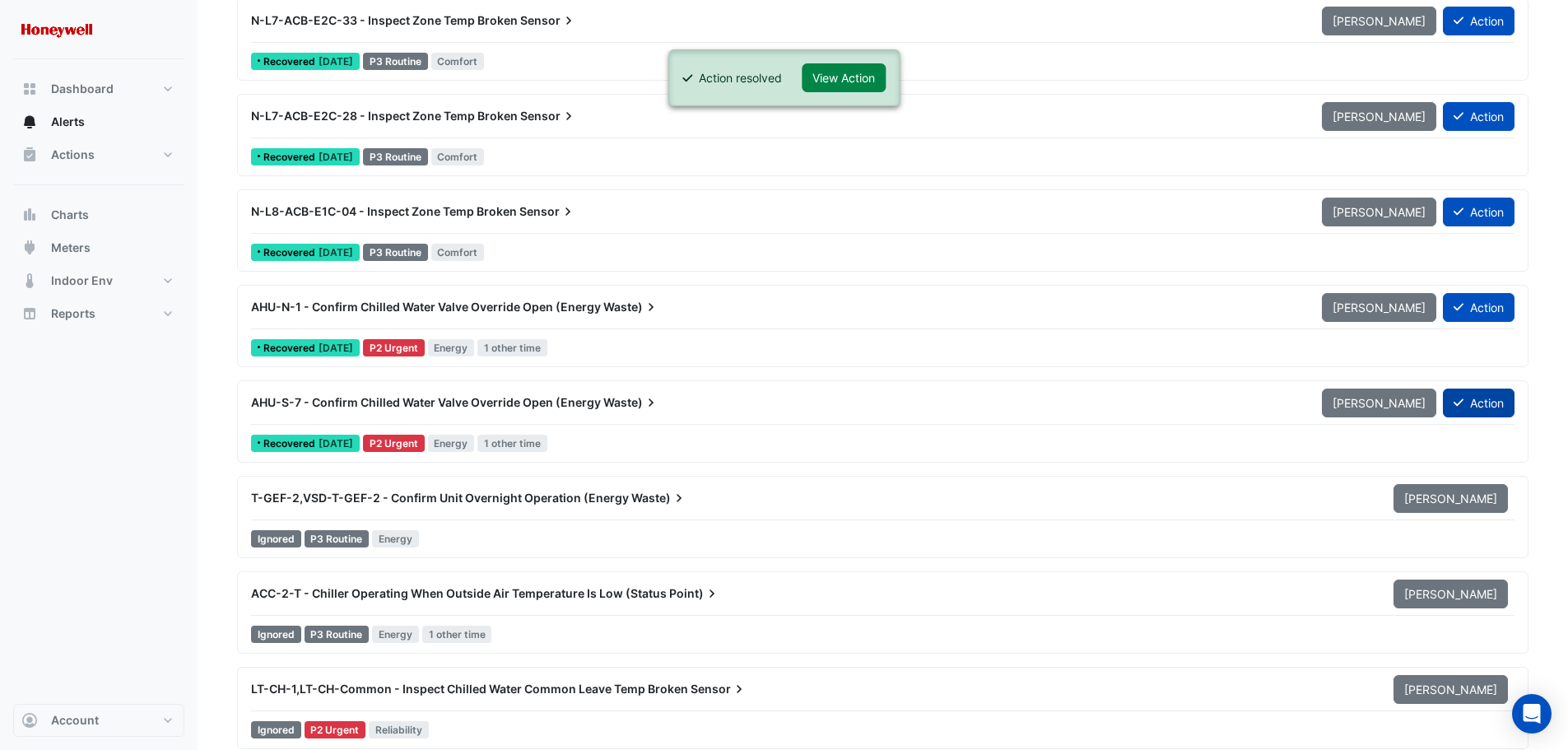
click at [1485, 399] on button "Action" at bounding box center [1479, 402] width 72 height 29
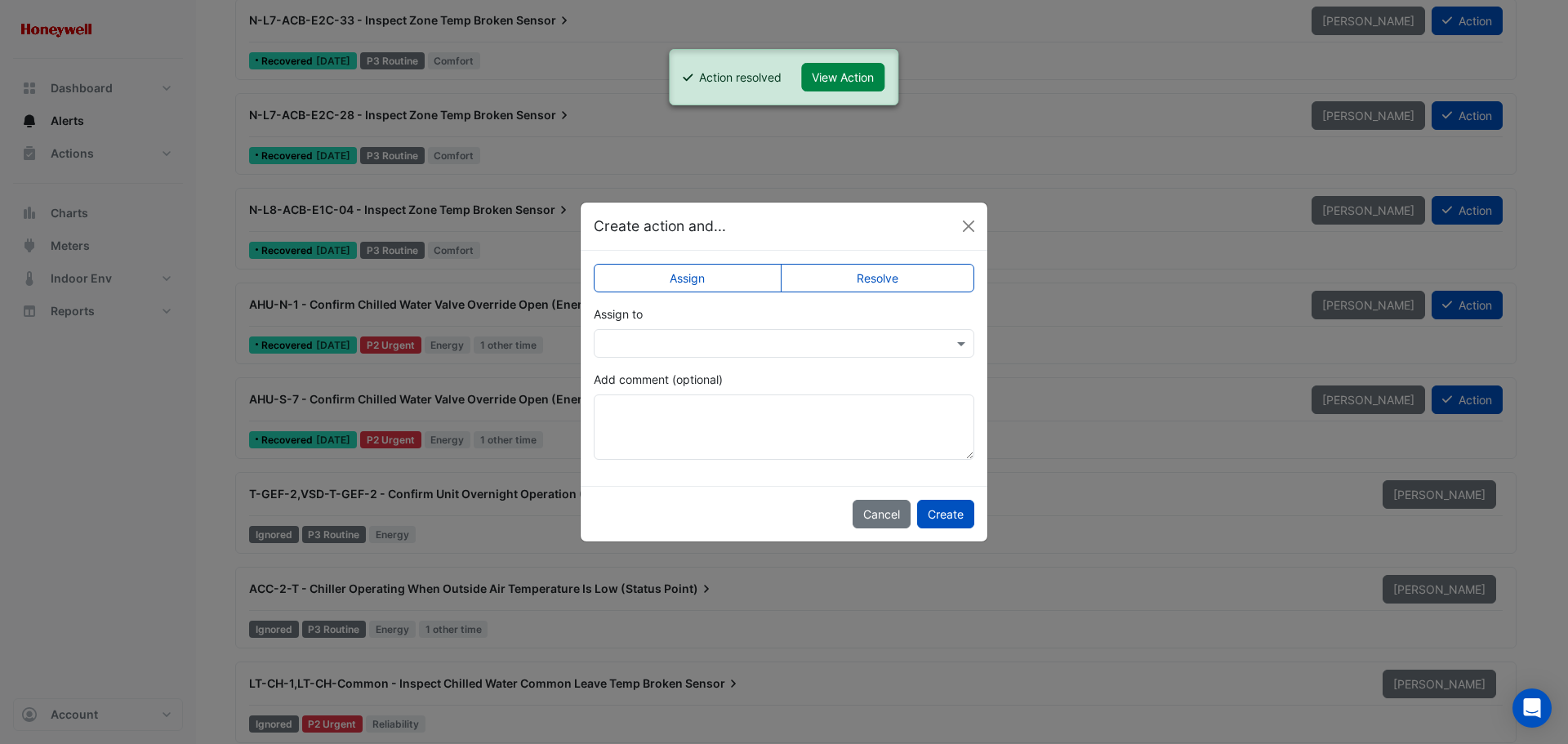
click at [899, 279] on label "Resolve" at bounding box center [878, 278] width 194 height 28
click at [945, 513] on button "Create" at bounding box center [946, 513] width 57 height 28
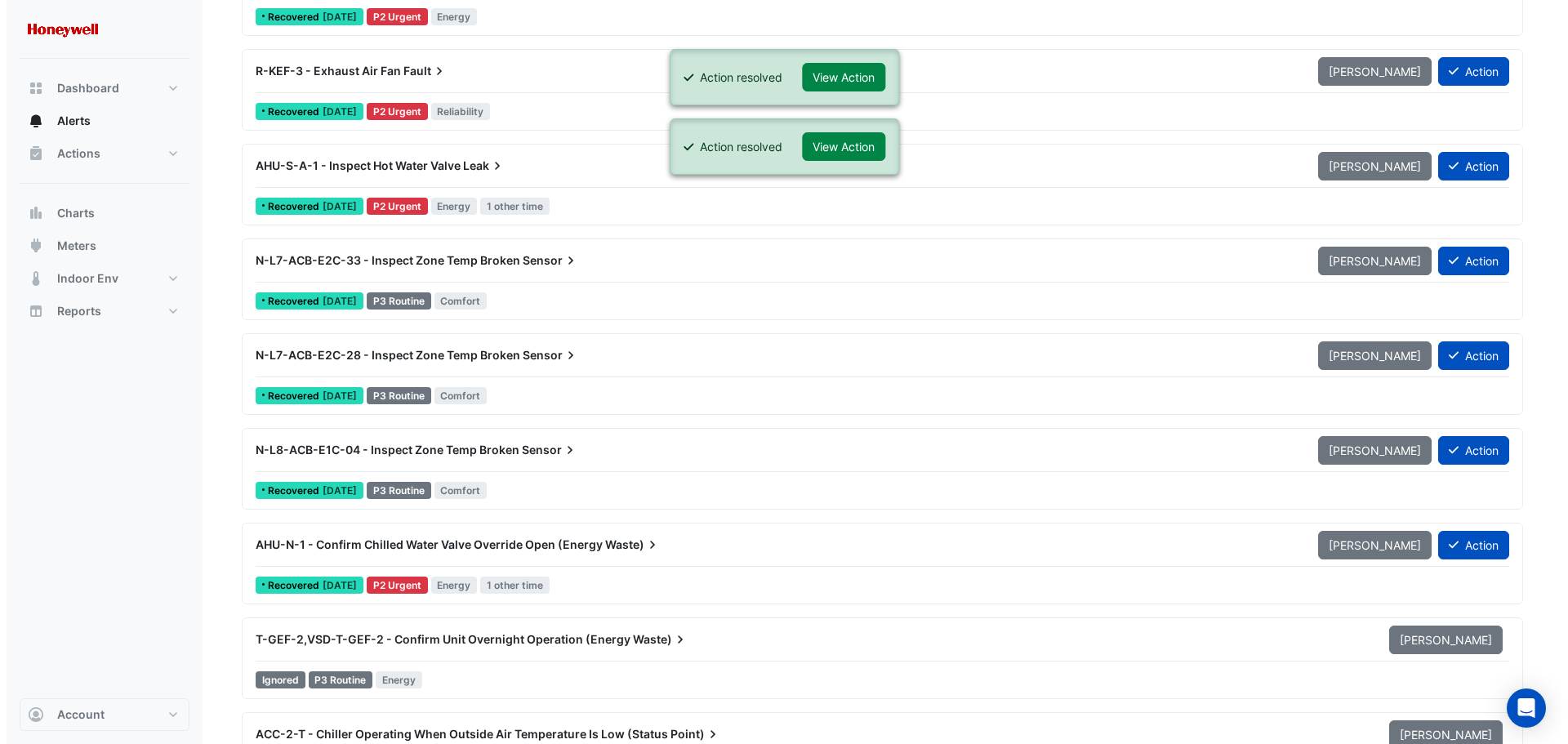
scroll to position [816, 0]
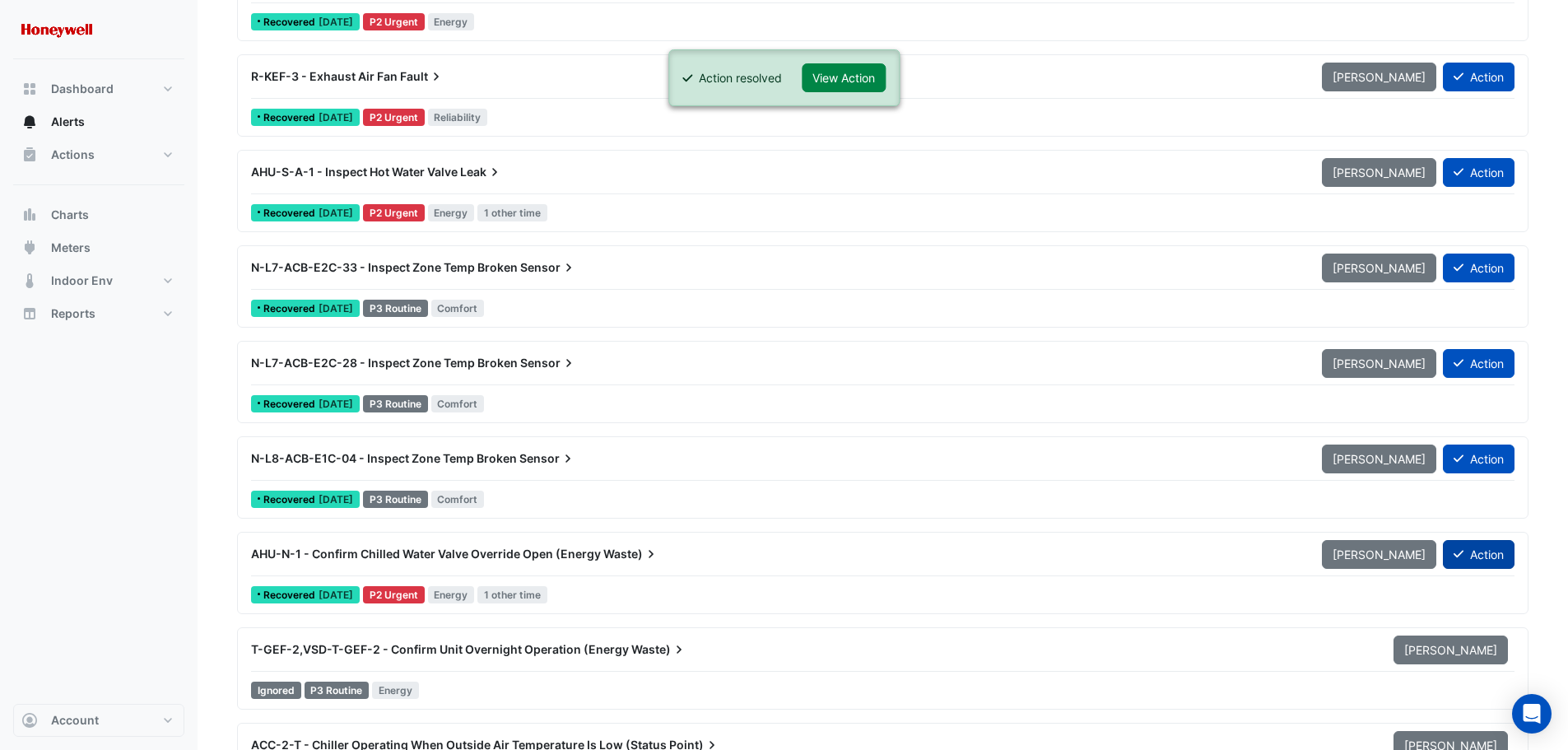
click at [1480, 552] on button "Action" at bounding box center [1479, 554] width 72 height 29
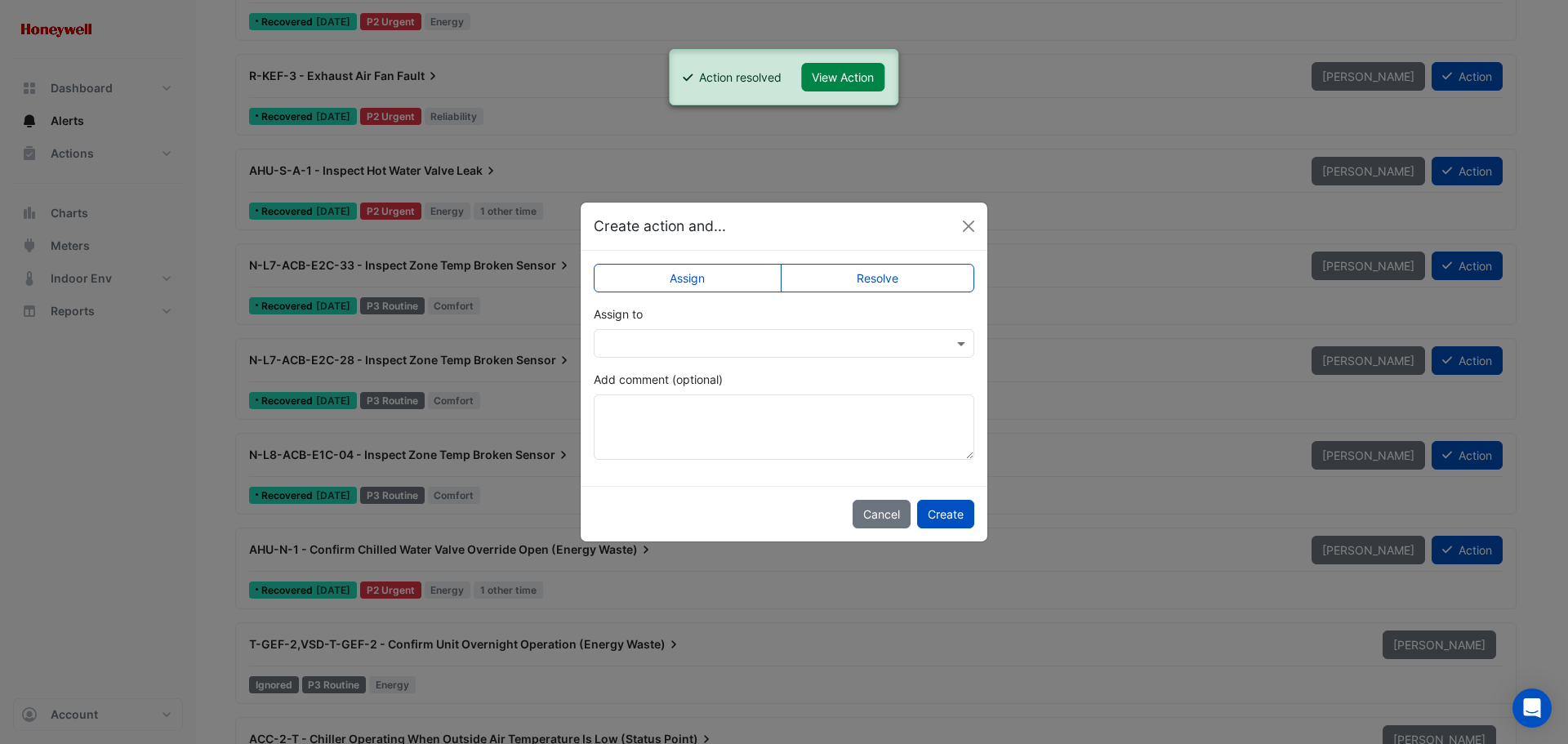
click at [888, 280] on label "Resolve" at bounding box center [878, 278] width 194 height 28
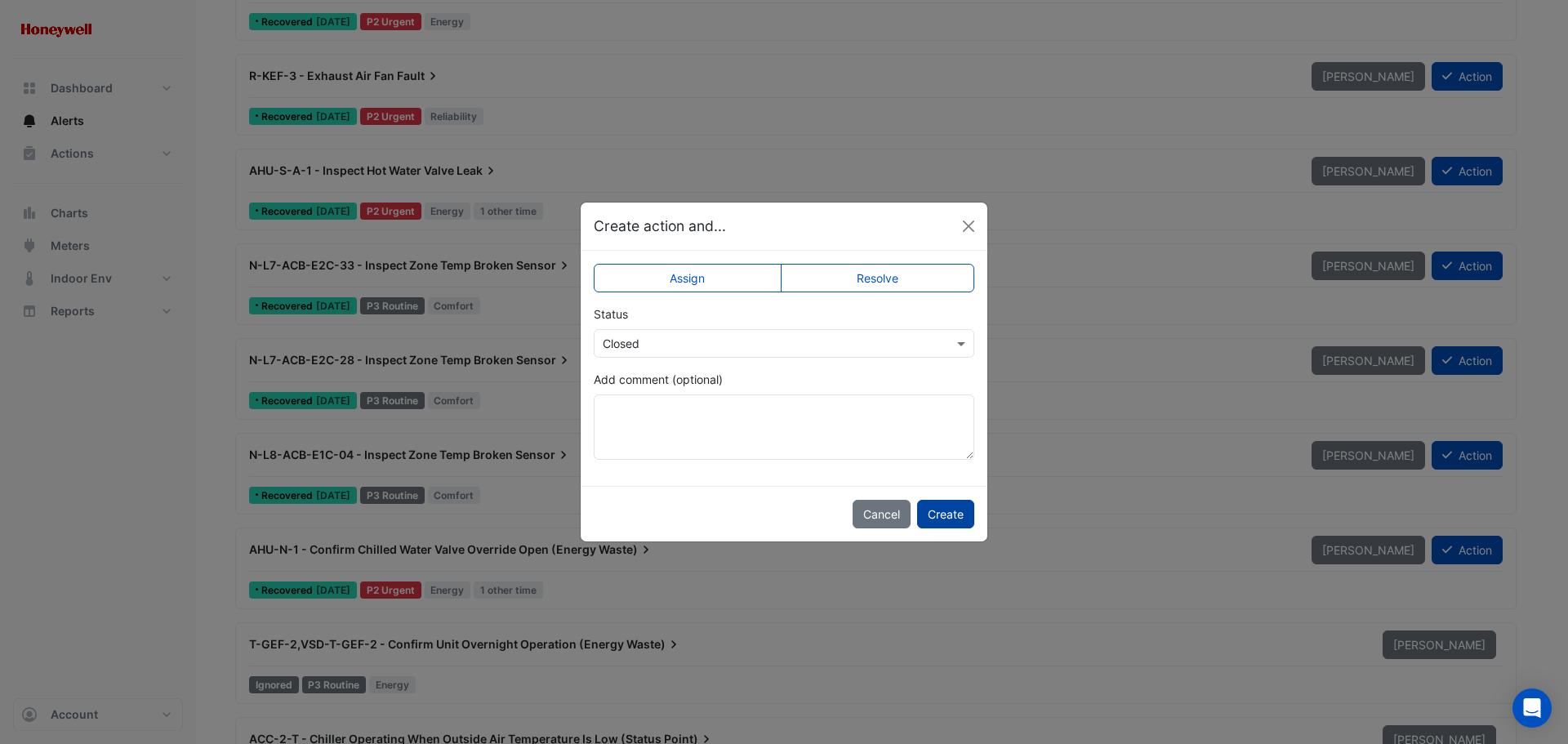
click at [954, 516] on button "Create" at bounding box center [946, 513] width 57 height 28
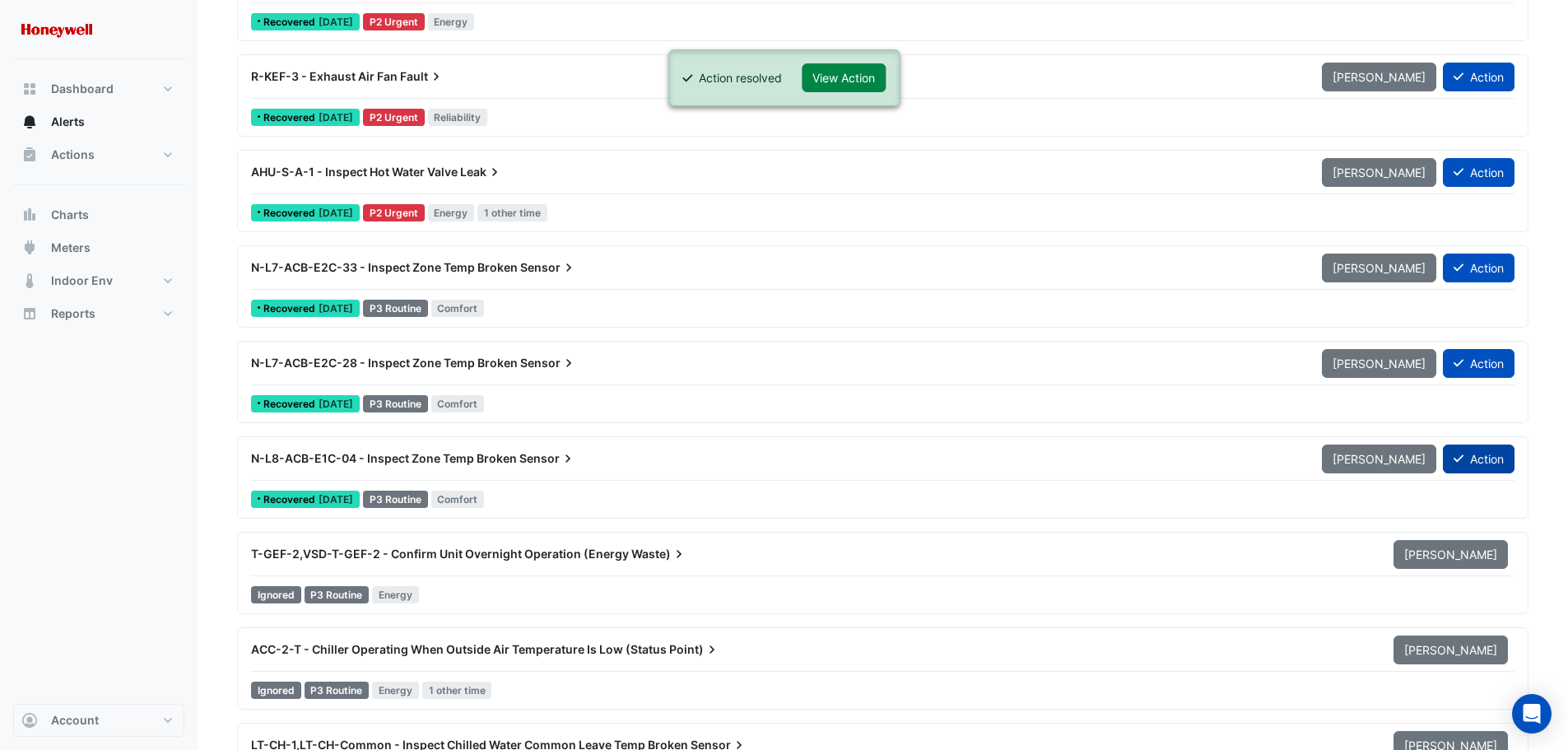
click at [1480, 460] on button "Action" at bounding box center [1479, 459] width 72 height 29
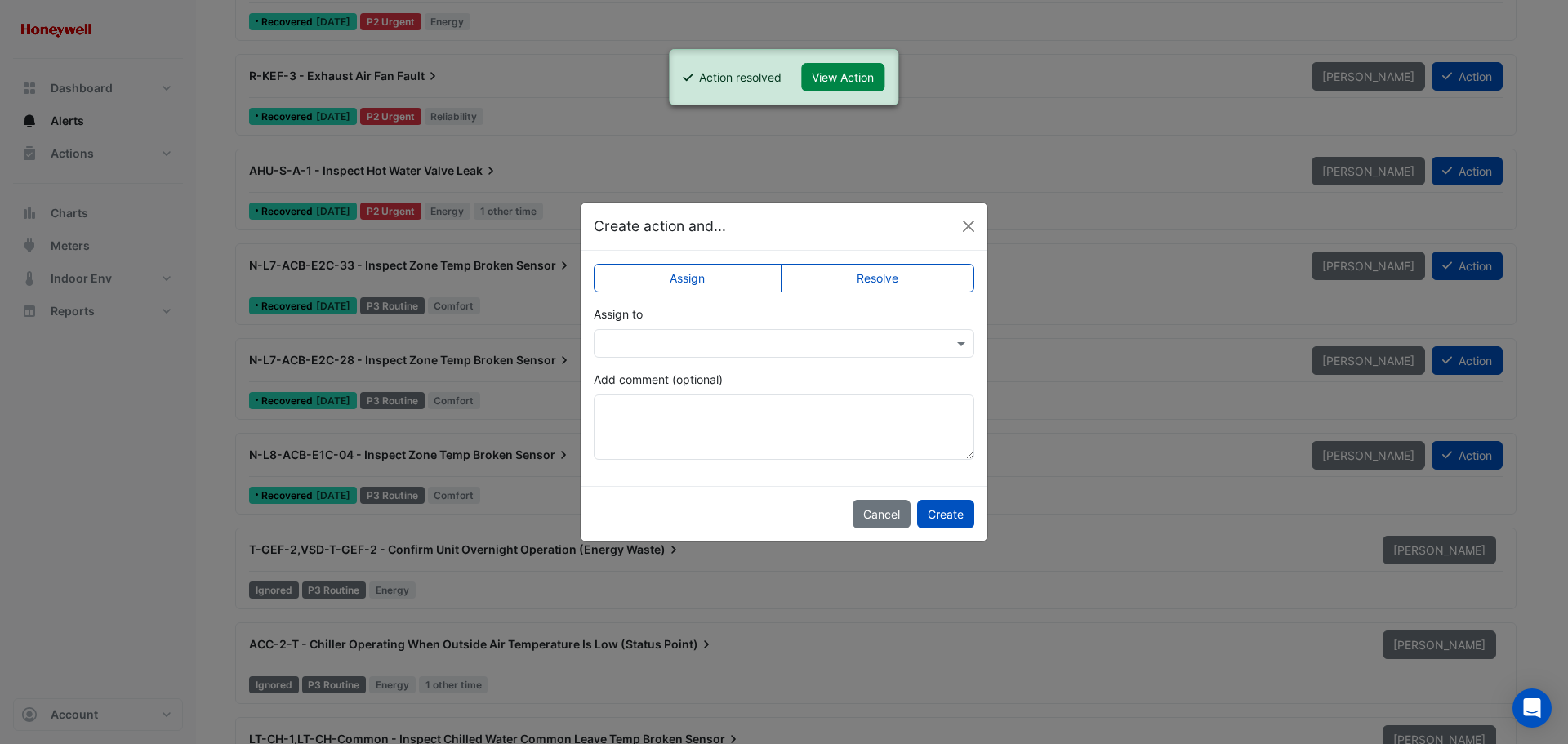
click at [902, 276] on label "Resolve" at bounding box center [878, 278] width 194 height 28
click at [950, 514] on button "Create" at bounding box center [946, 513] width 57 height 28
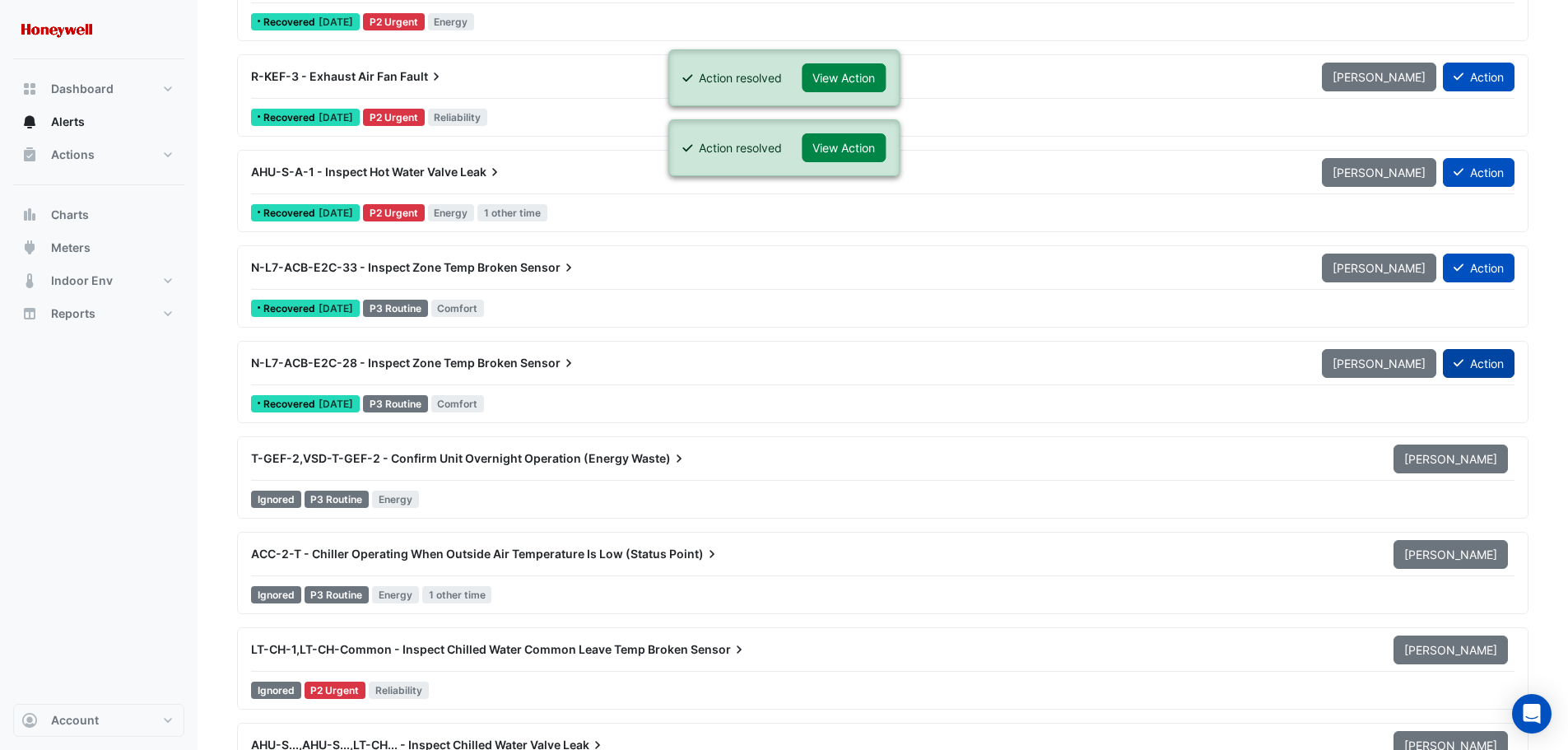
click at [1470, 358] on button "Action" at bounding box center [1479, 362] width 72 height 29
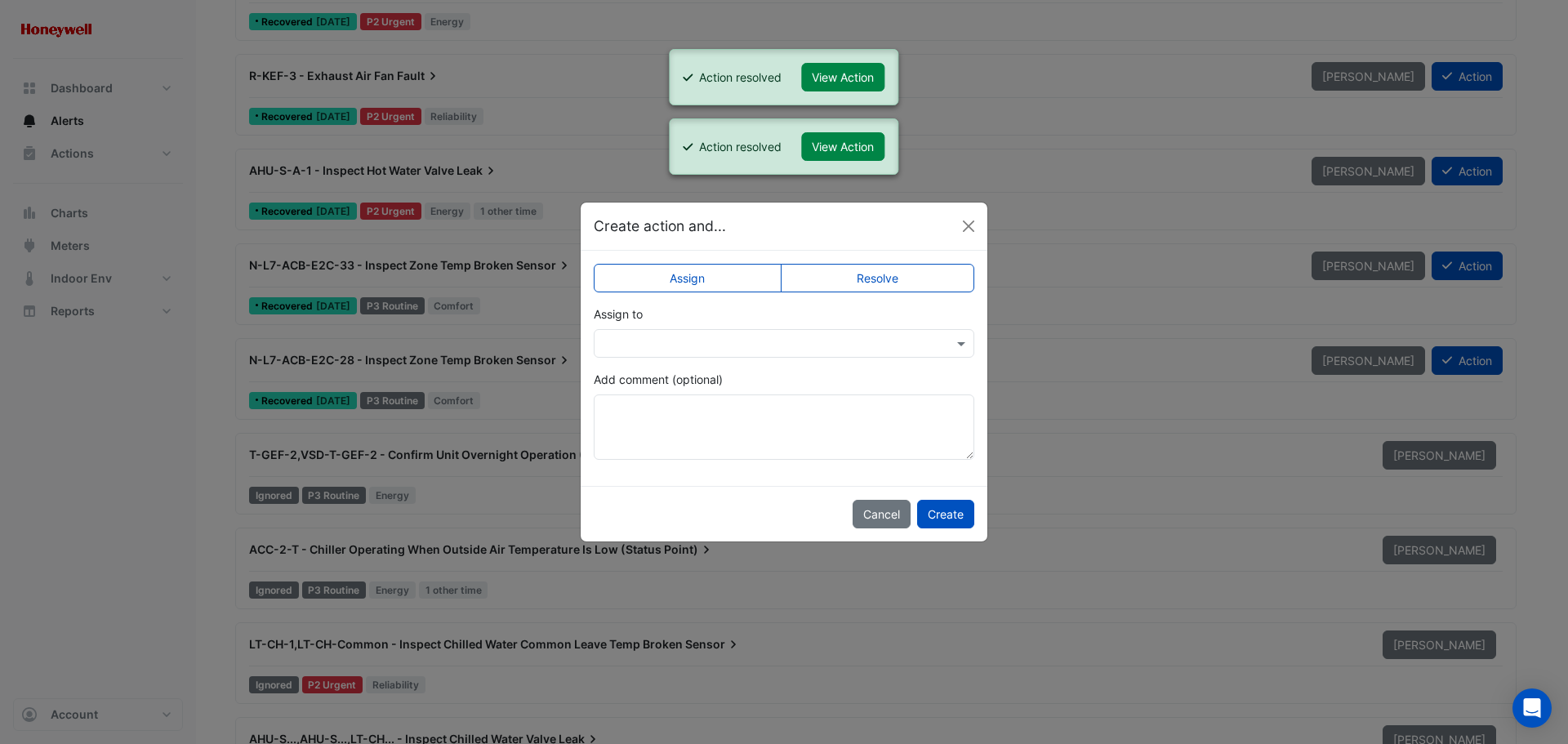
click at [922, 283] on label "Resolve" at bounding box center [878, 278] width 194 height 28
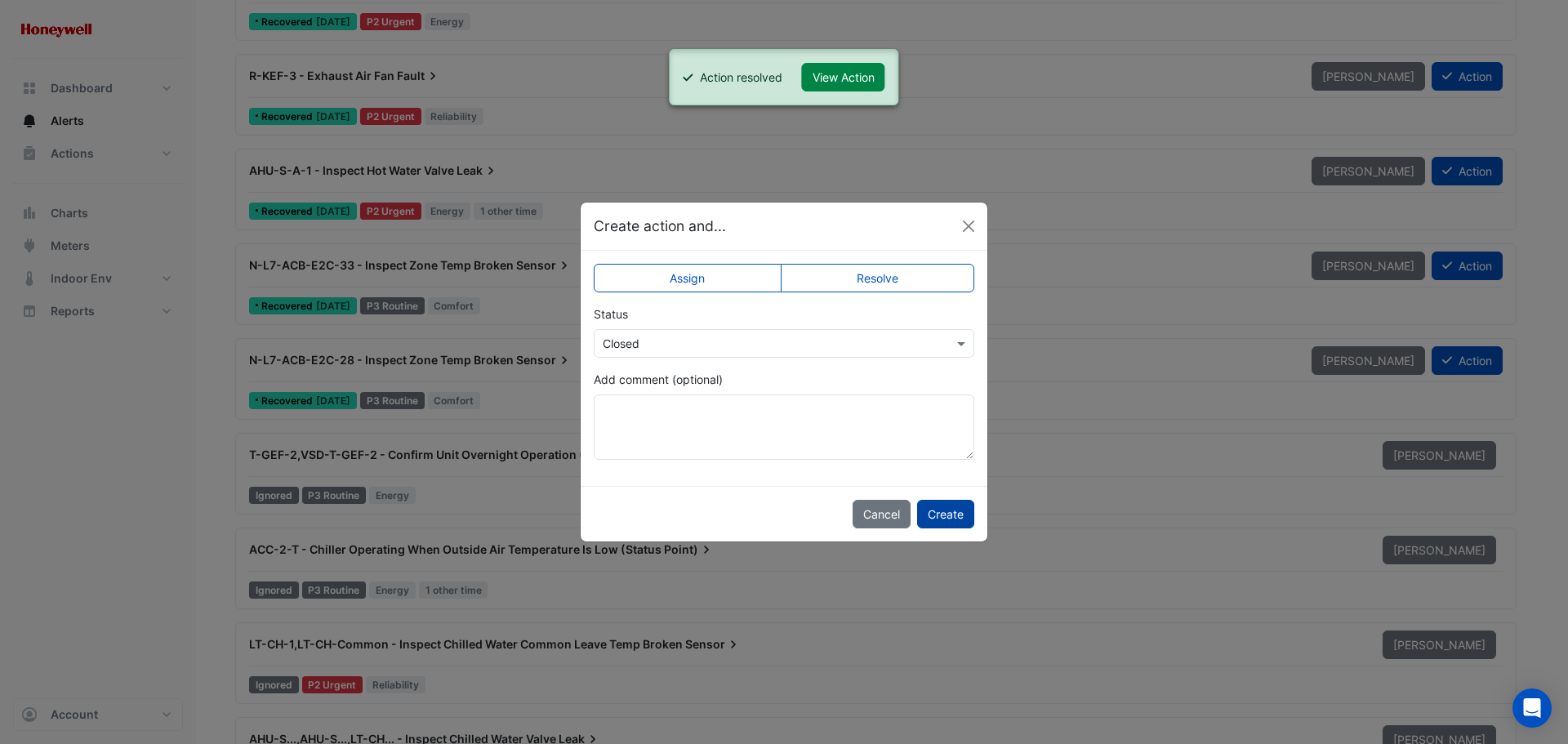
click at [950, 515] on button "Create" at bounding box center [946, 513] width 57 height 28
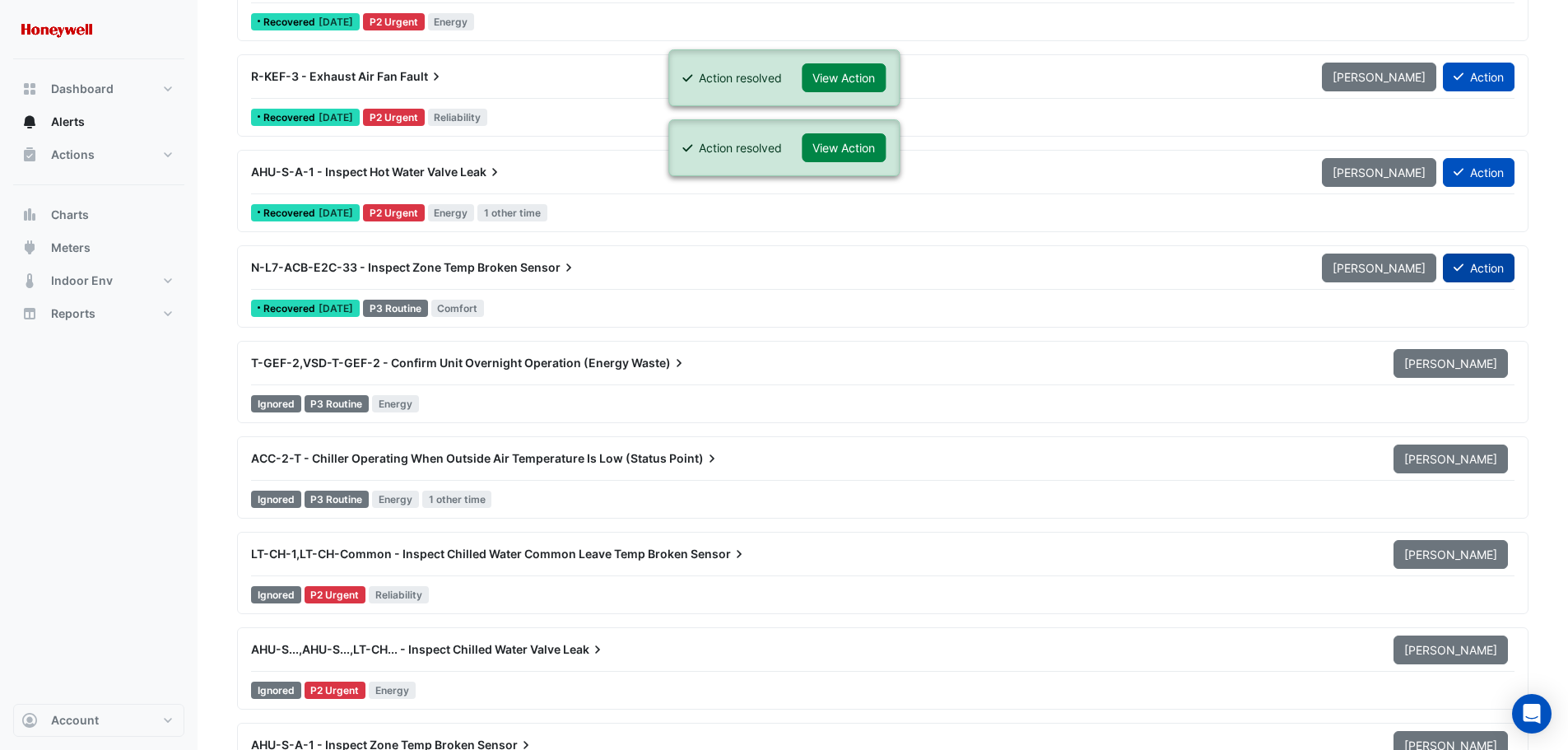
click at [1489, 261] on button "Action" at bounding box center [1479, 267] width 72 height 29
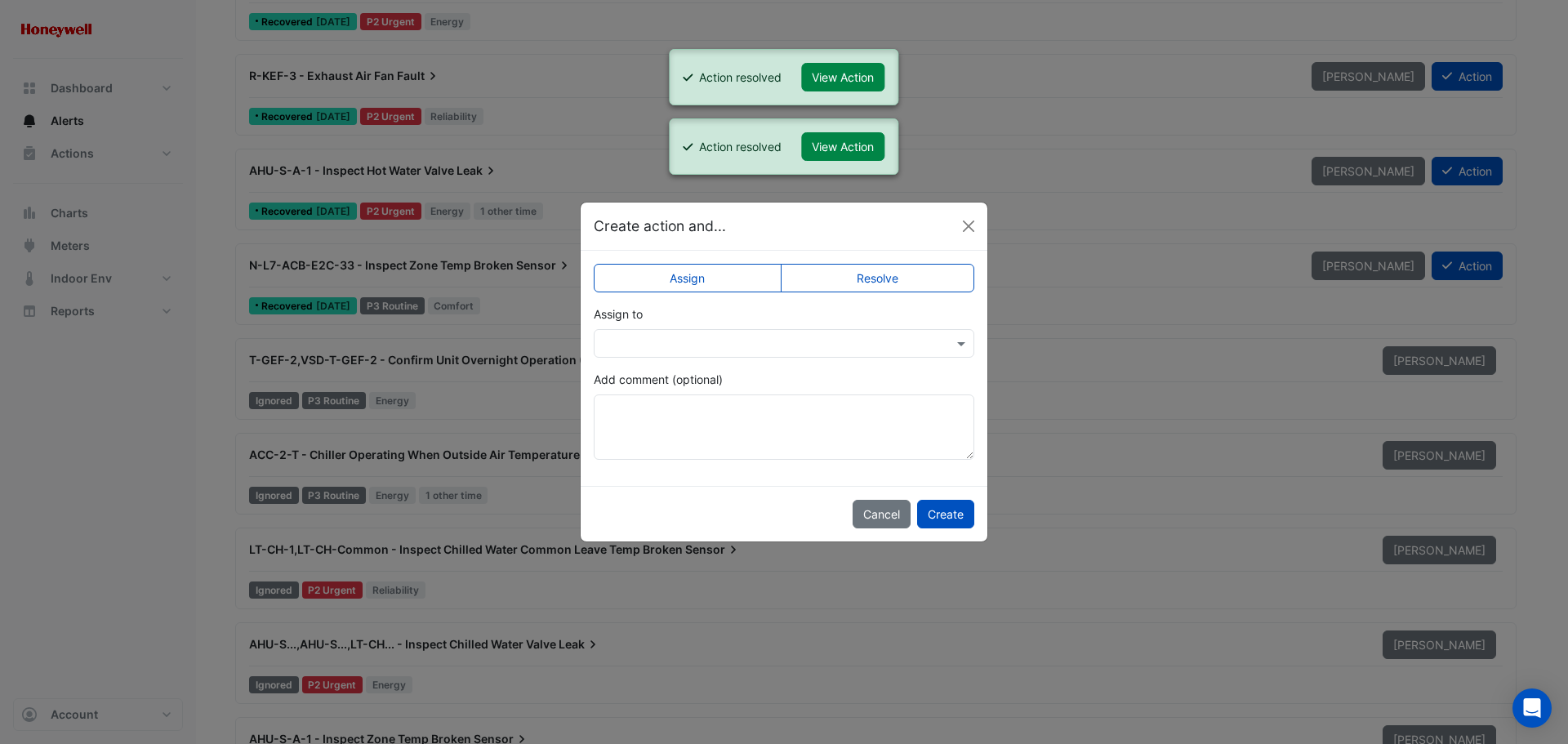
click at [916, 267] on label "Resolve" at bounding box center [878, 278] width 194 height 28
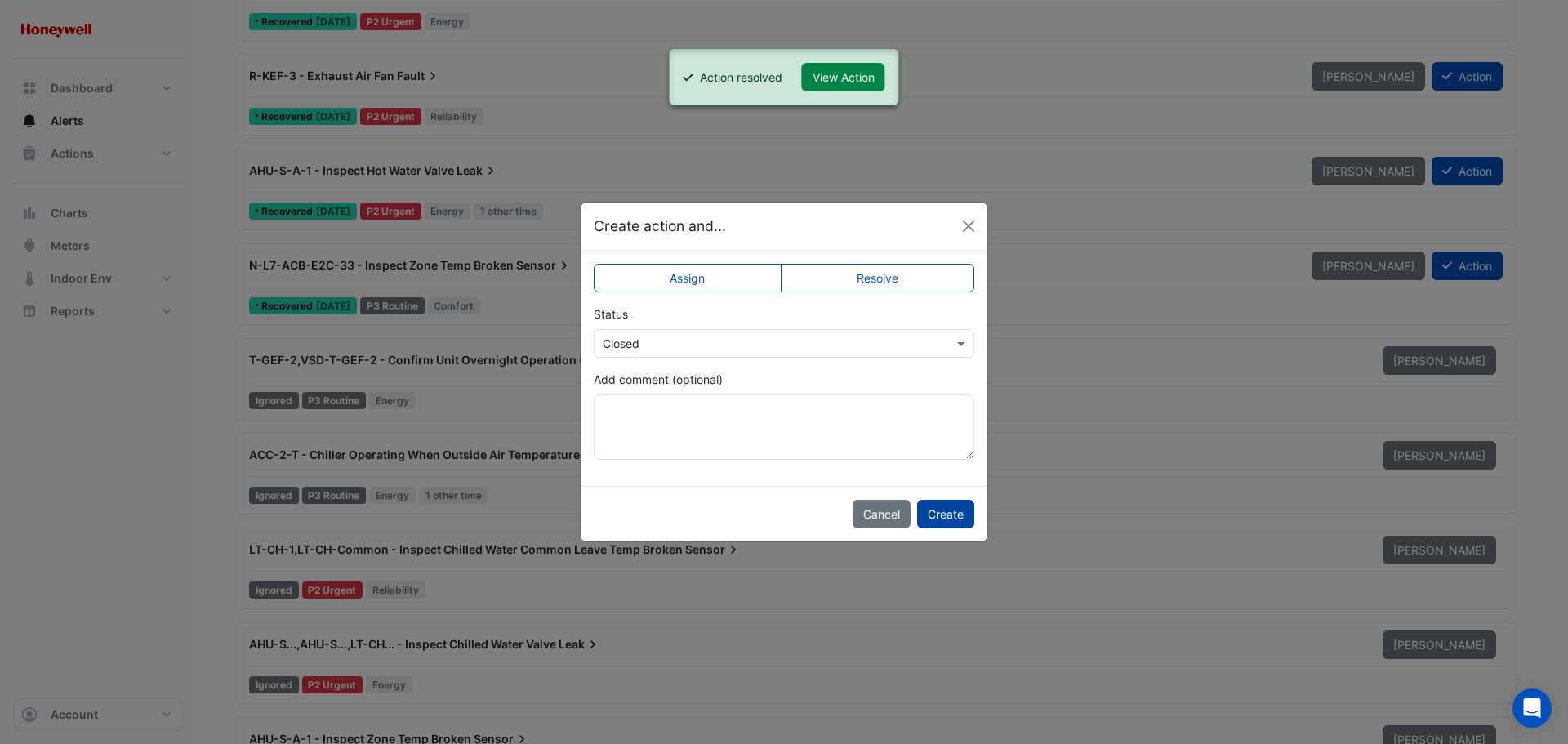
click at [939, 507] on button "Create" at bounding box center [946, 513] width 57 height 28
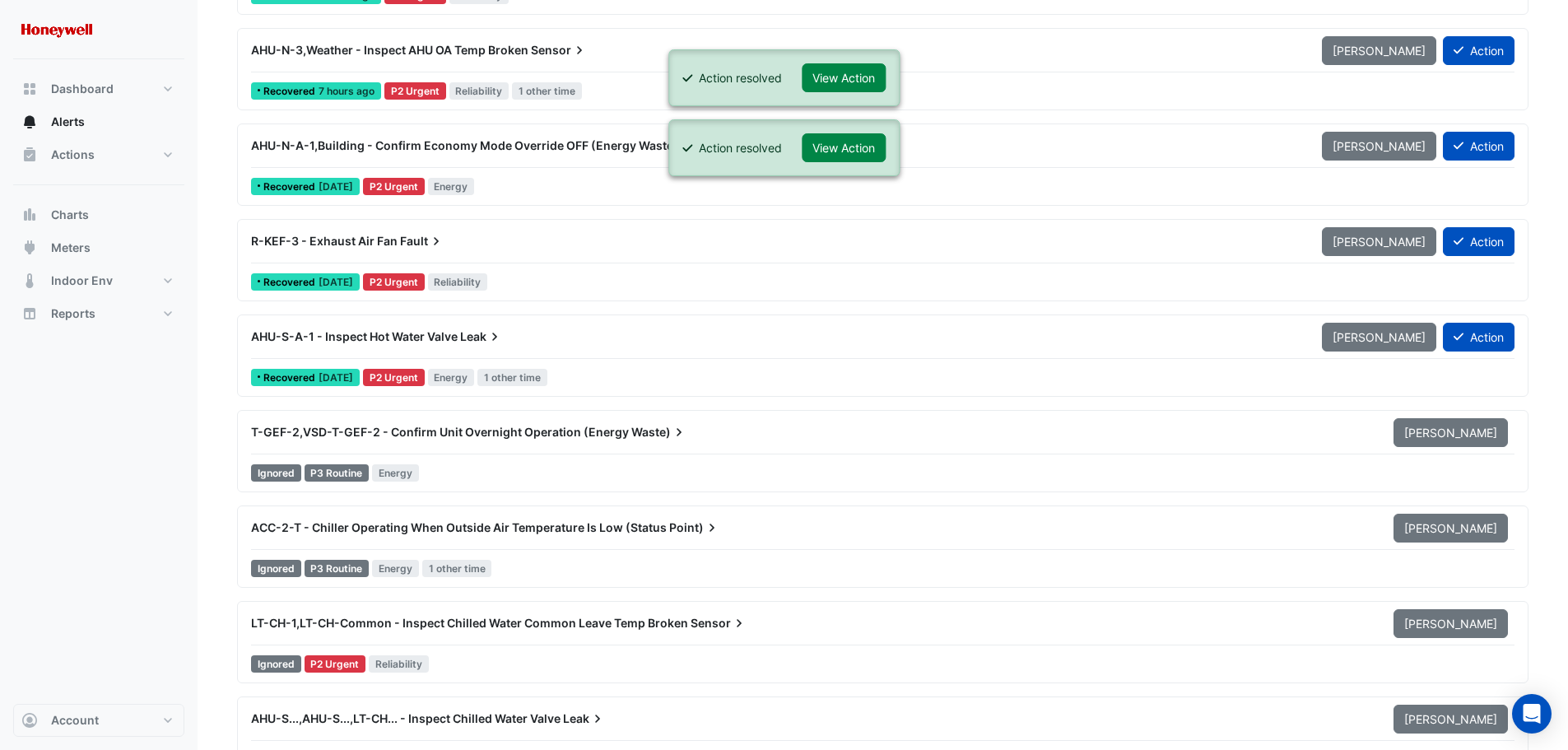
scroll to position [576, 0]
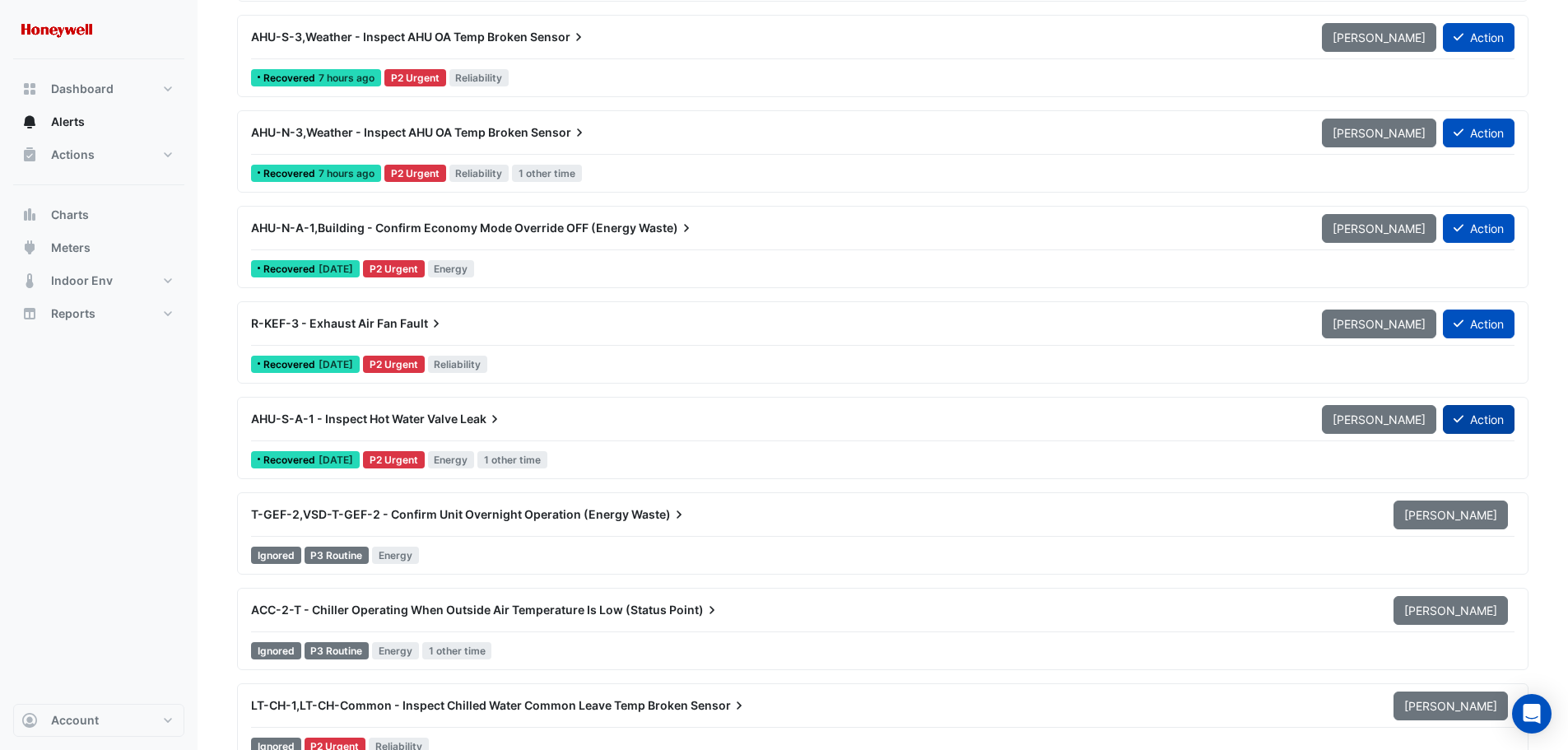
click at [1465, 420] on button "Action" at bounding box center [1479, 419] width 72 height 29
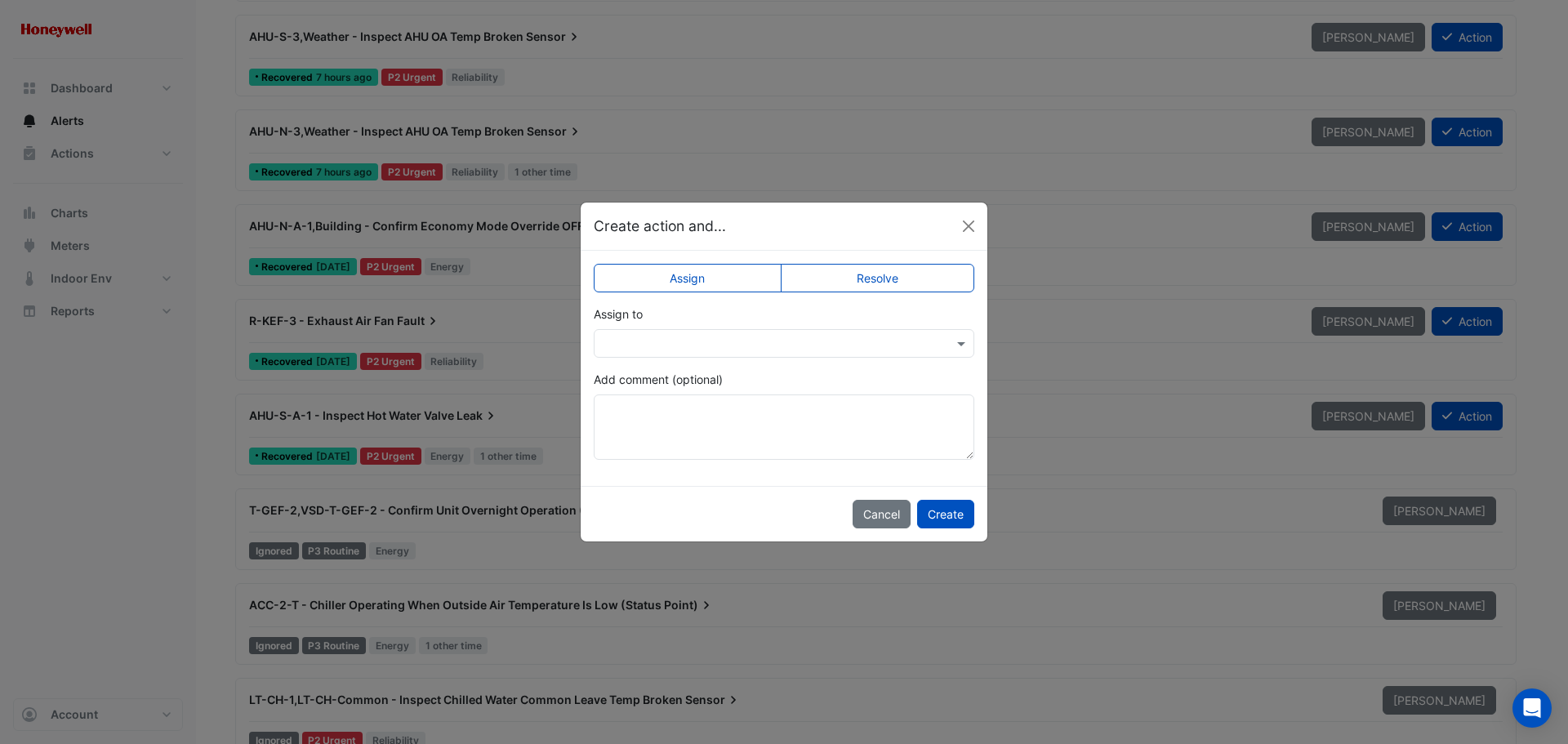
click at [882, 286] on label "Resolve" at bounding box center [878, 278] width 194 height 28
click at [954, 507] on button "Create" at bounding box center [946, 513] width 57 height 28
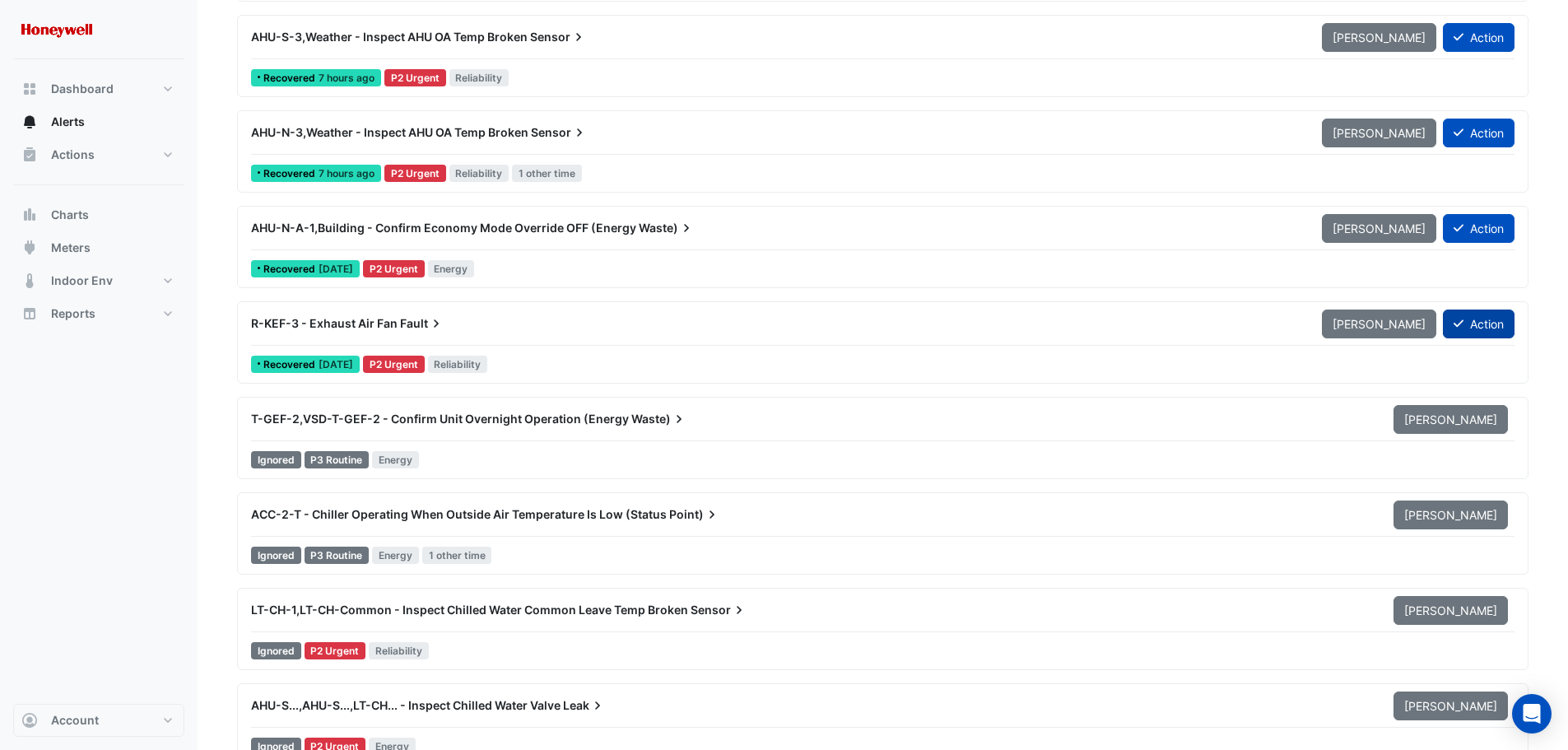
click at [1477, 322] on button "Action" at bounding box center [1479, 323] width 72 height 29
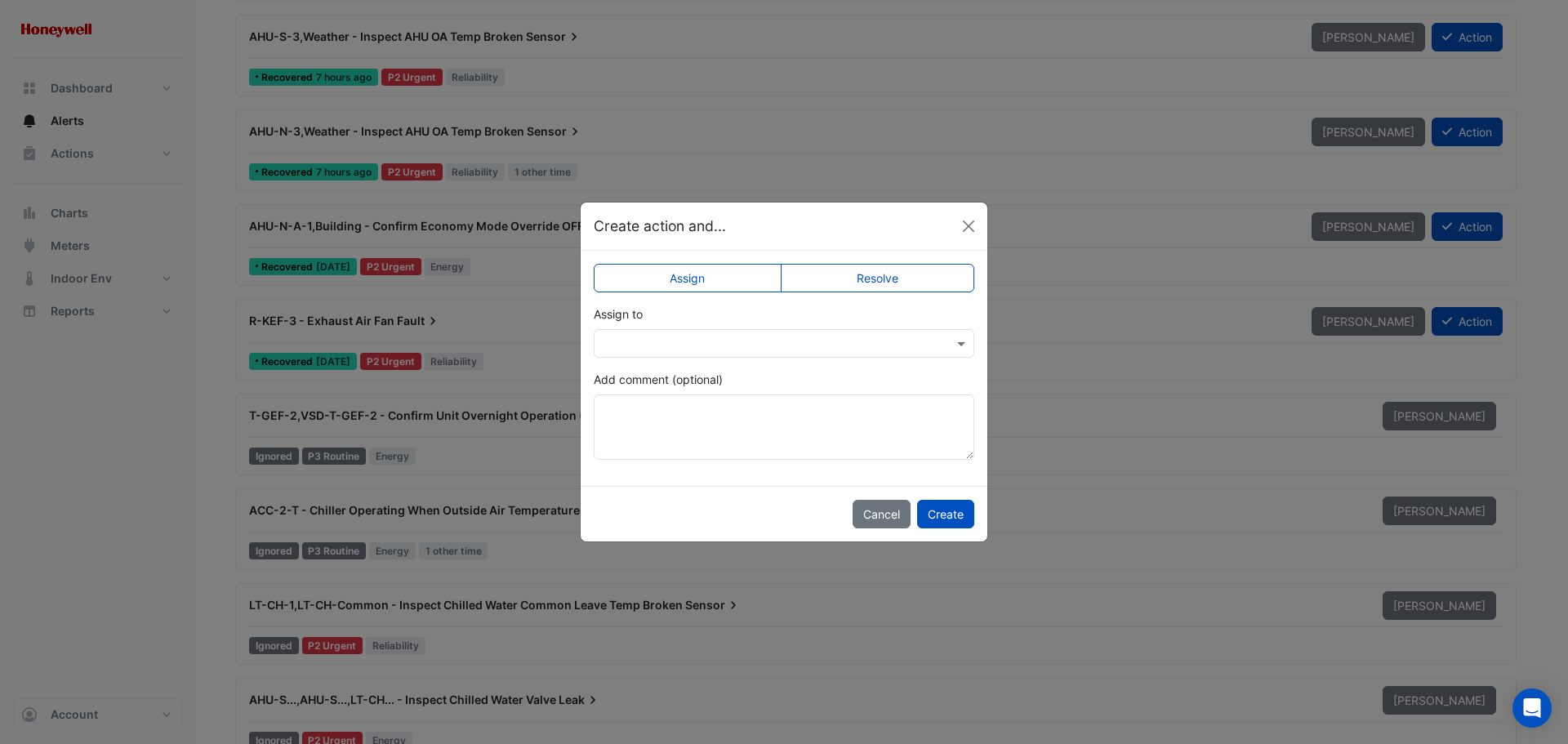
click at [862, 284] on label "Resolve" at bounding box center [878, 278] width 194 height 28
click at [755, 431] on textarea "Add comment (optional)" at bounding box center [784, 427] width 380 height 65
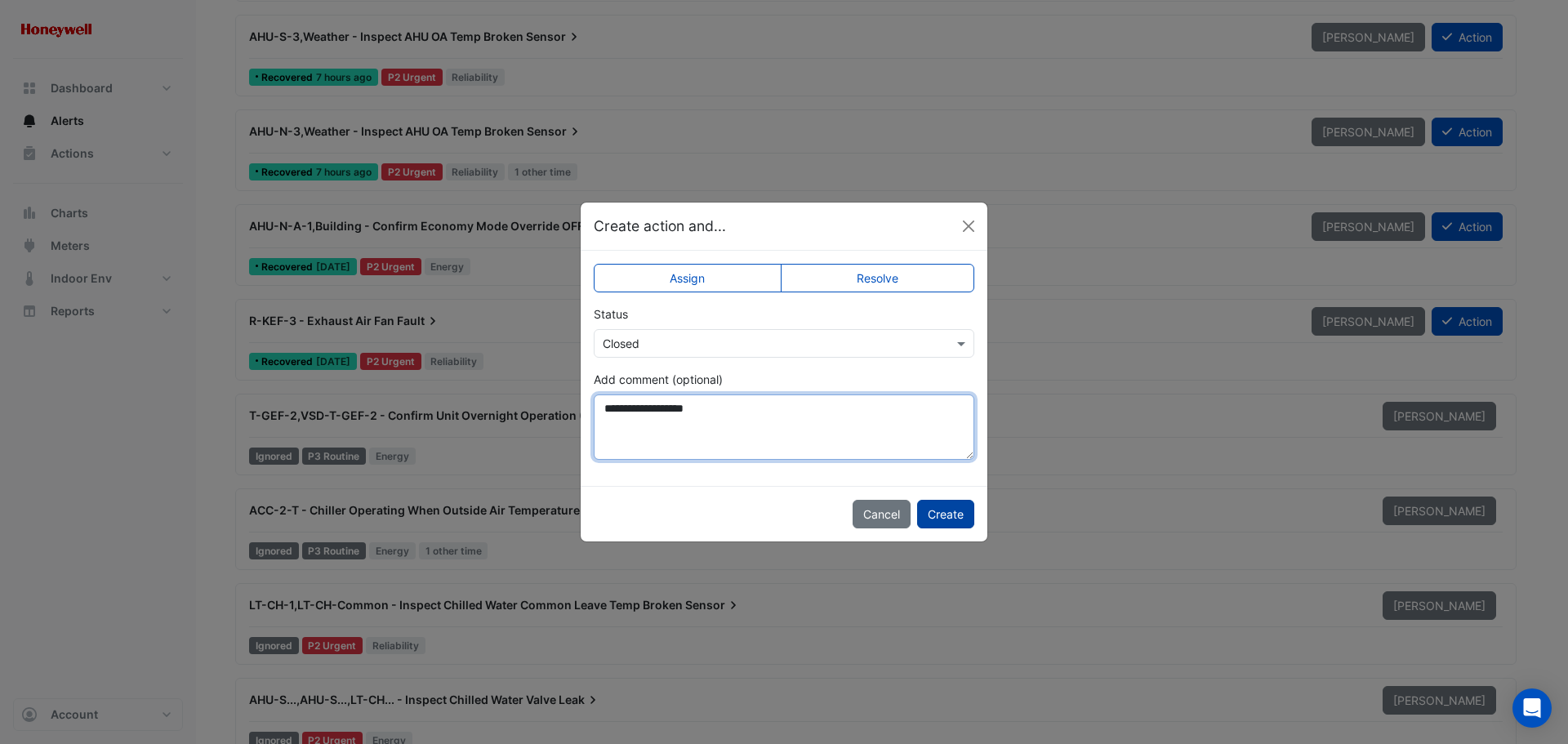
type textarea "**********"
click at [942, 513] on button "Create" at bounding box center [946, 513] width 57 height 28
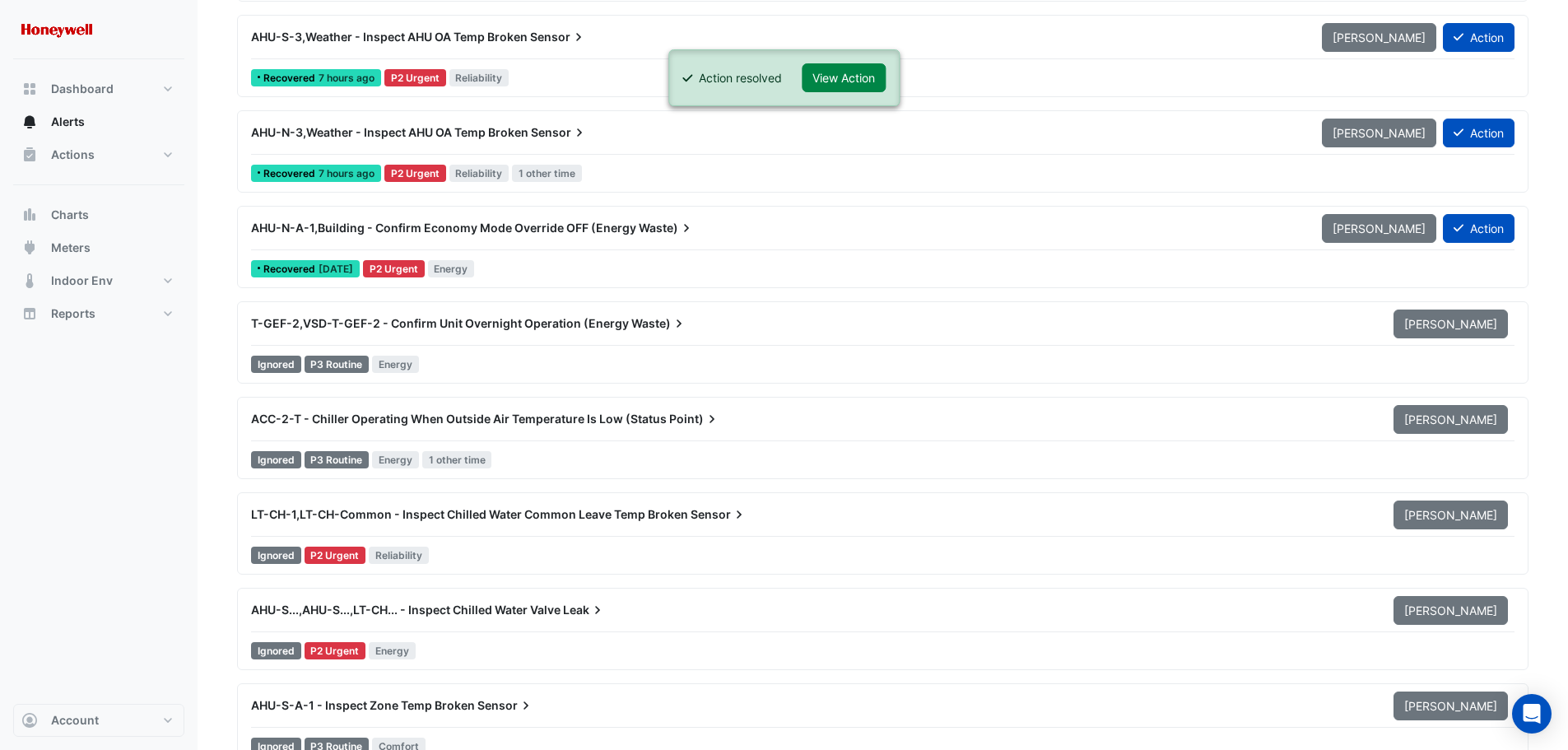
click at [718, 228] on div "AHU-N-A-1,Building - Confirm Economy Mode Override OFF (Energy Waste)" at bounding box center [776, 227] width 1051 height 16
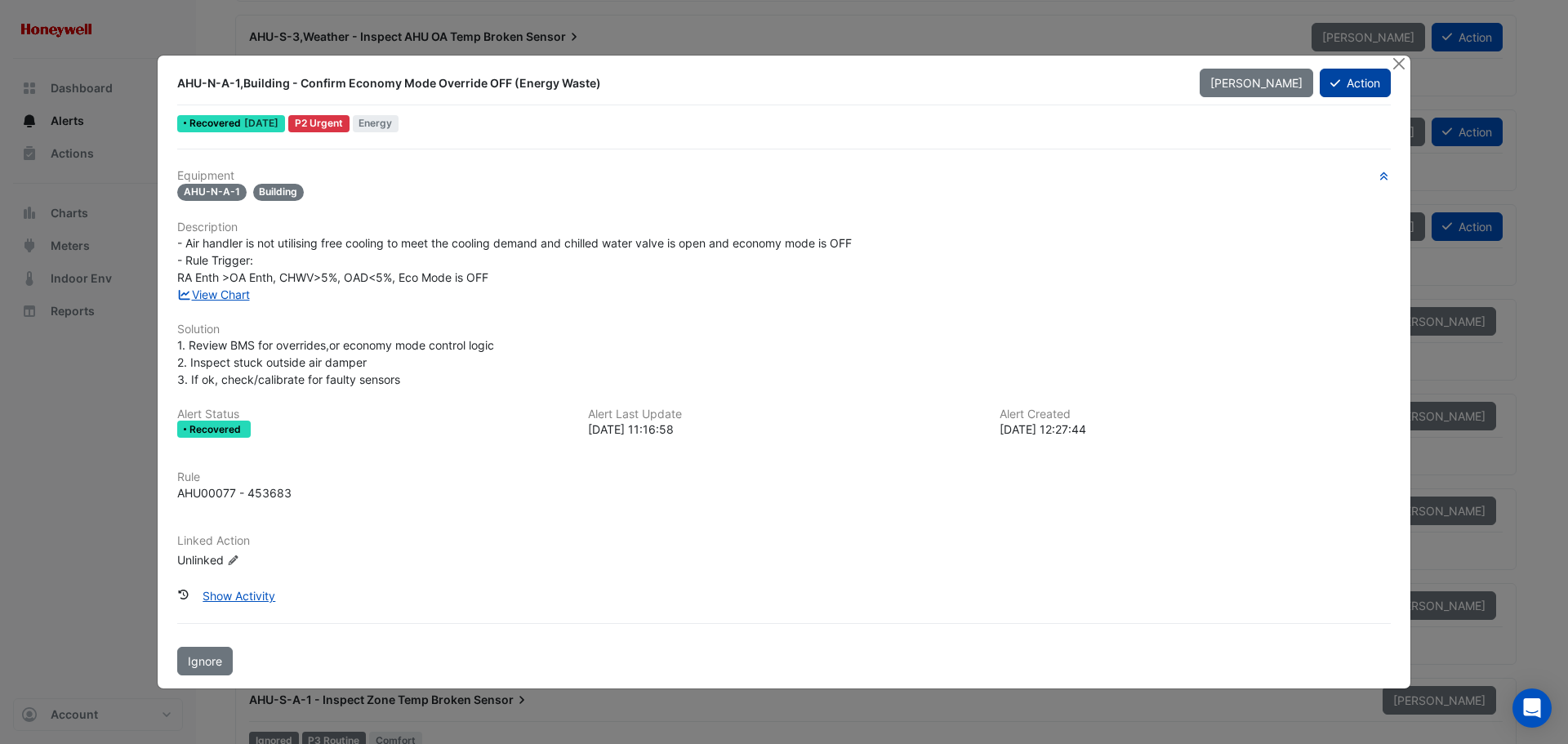
click at [1355, 75] on button "Action" at bounding box center [1355, 83] width 71 height 28
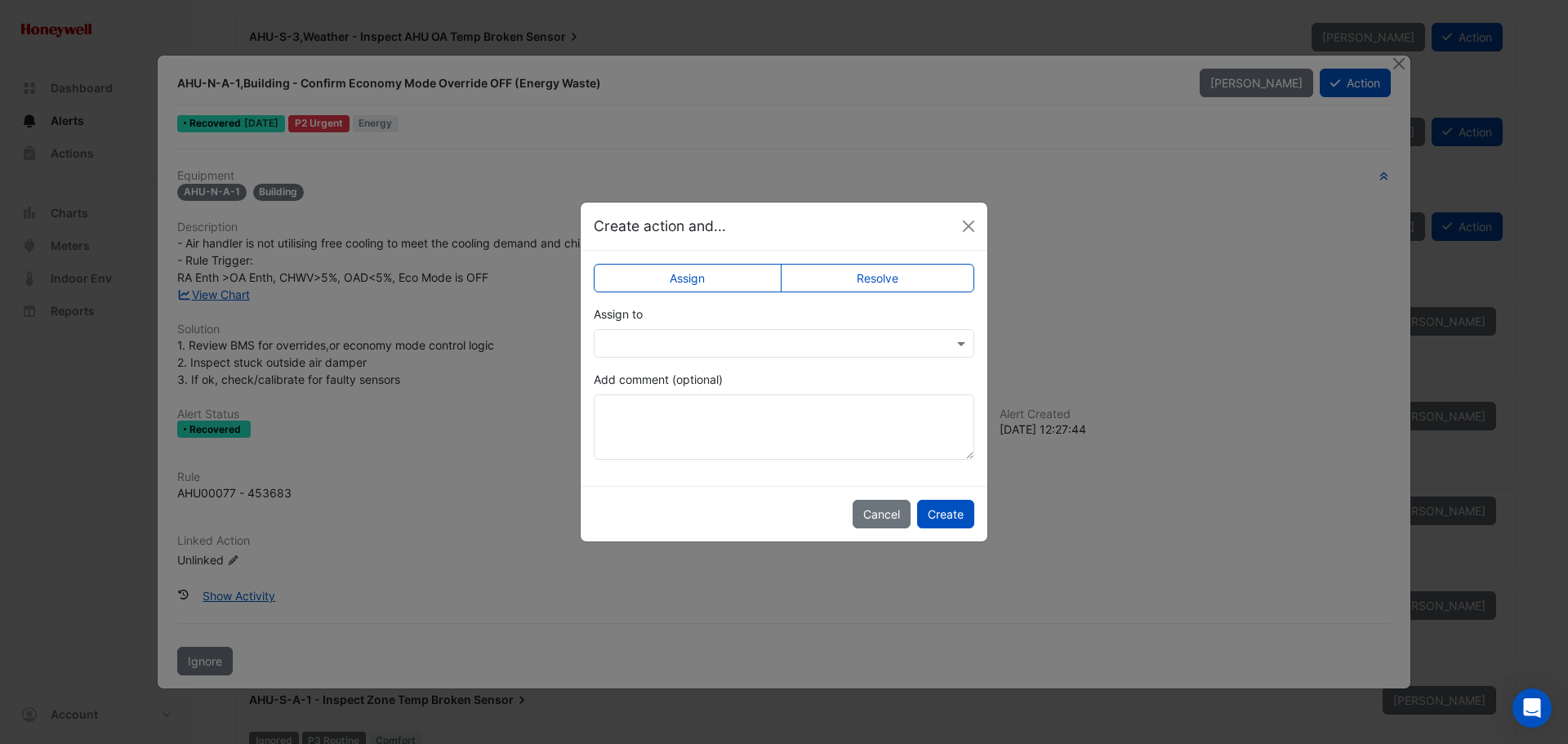
click at [741, 345] on input "text" at bounding box center [767, 344] width 330 height 17
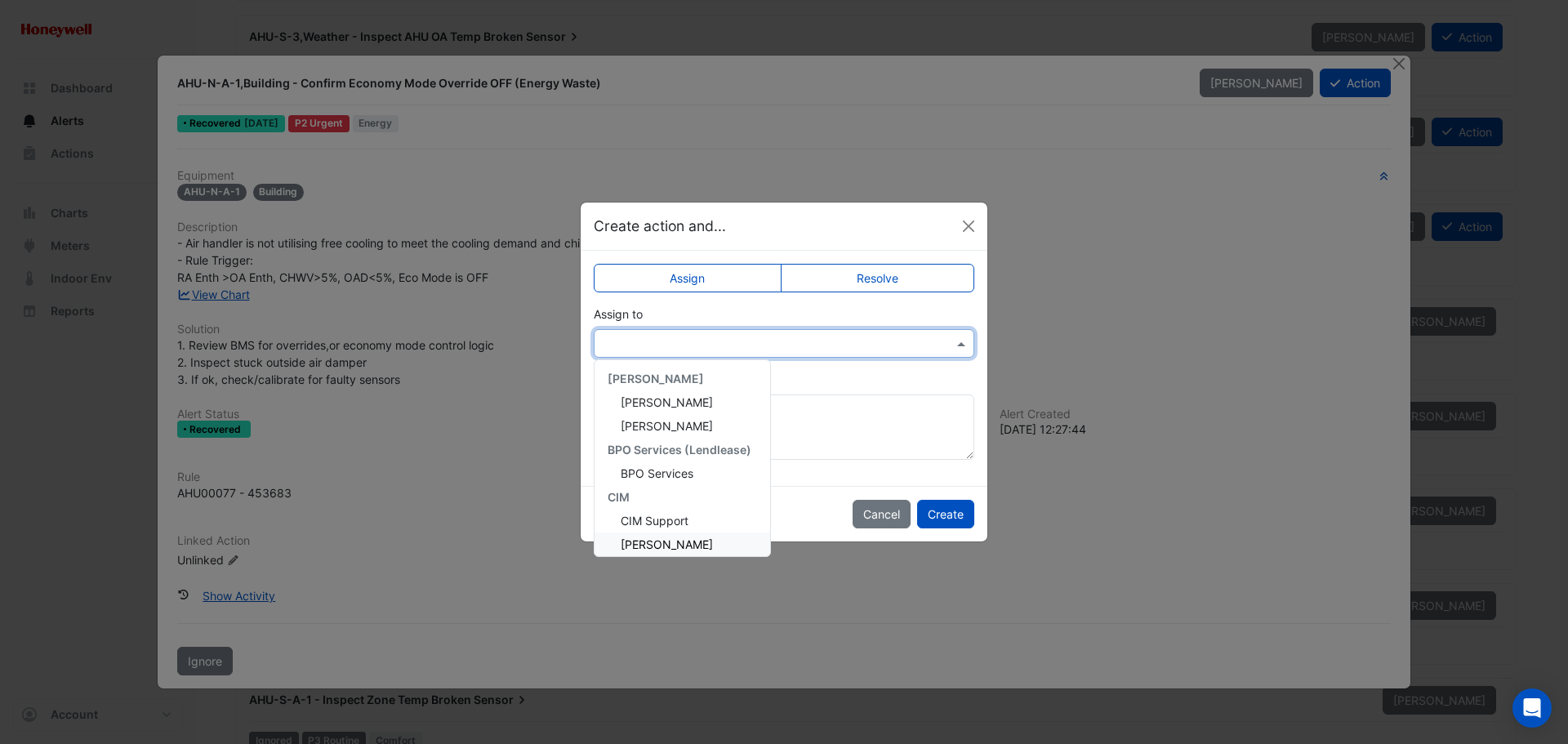
click at [663, 542] on span "[PERSON_NAME]" at bounding box center [666, 544] width 92 height 14
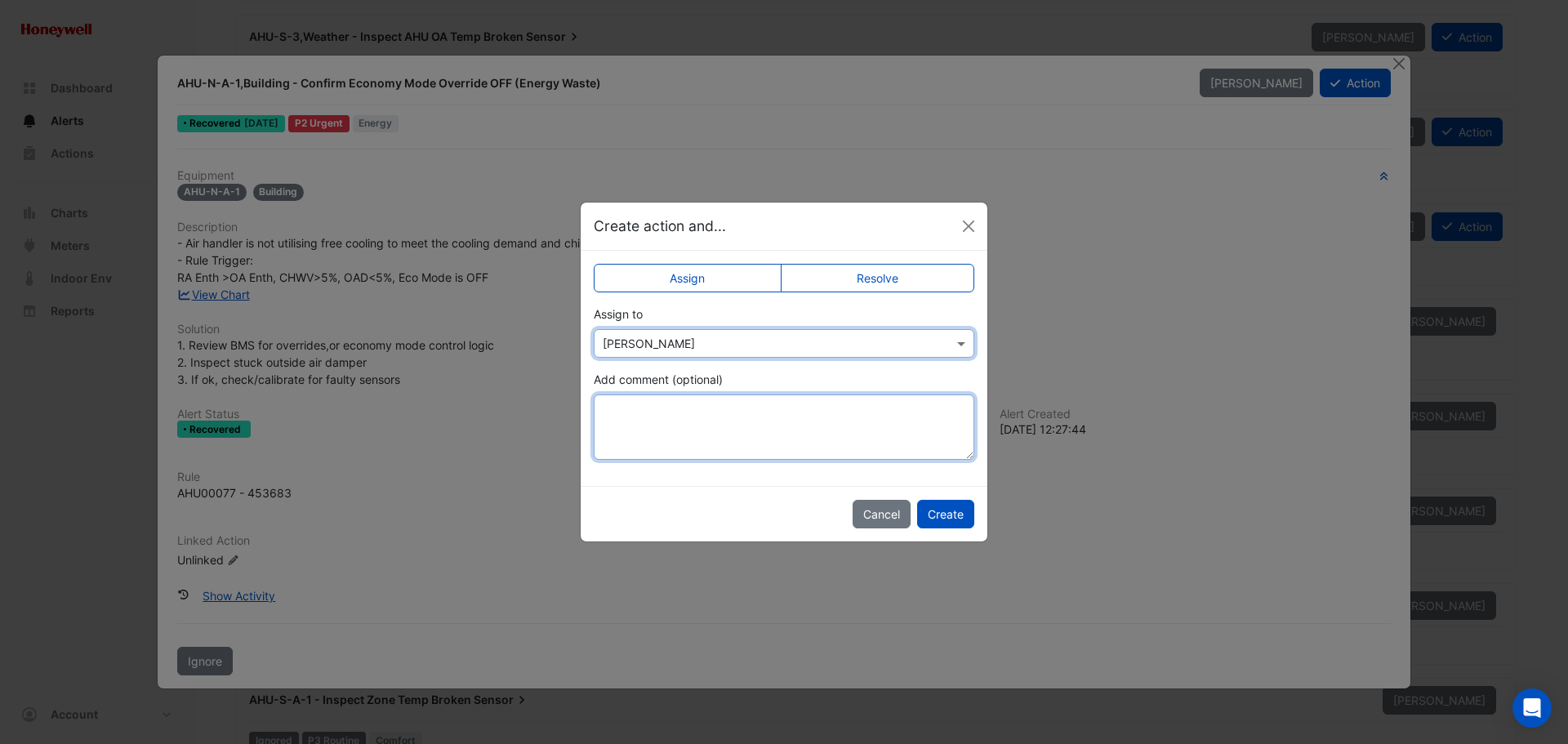
click at [667, 420] on textarea "Add comment (optional)" at bounding box center [784, 427] width 380 height 65
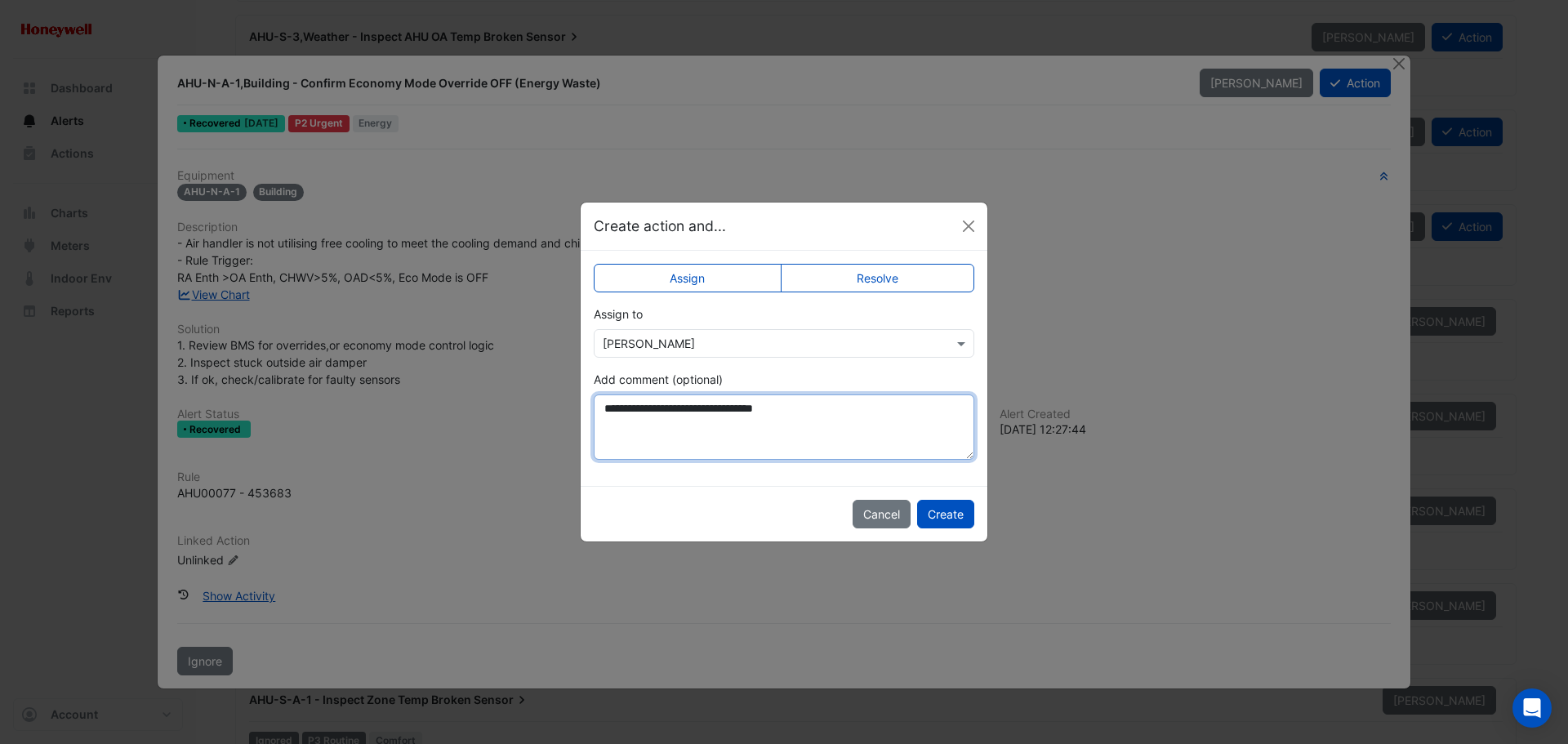
click at [868, 406] on textarea "**********" at bounding box center [784, 427] width 380 height 65
paste textarea "**********"
click at [687, 427] on textarea "**********" at bounding box center [784, 427] width 380 height 65
paste textarea "**********"
type textarea "**********"
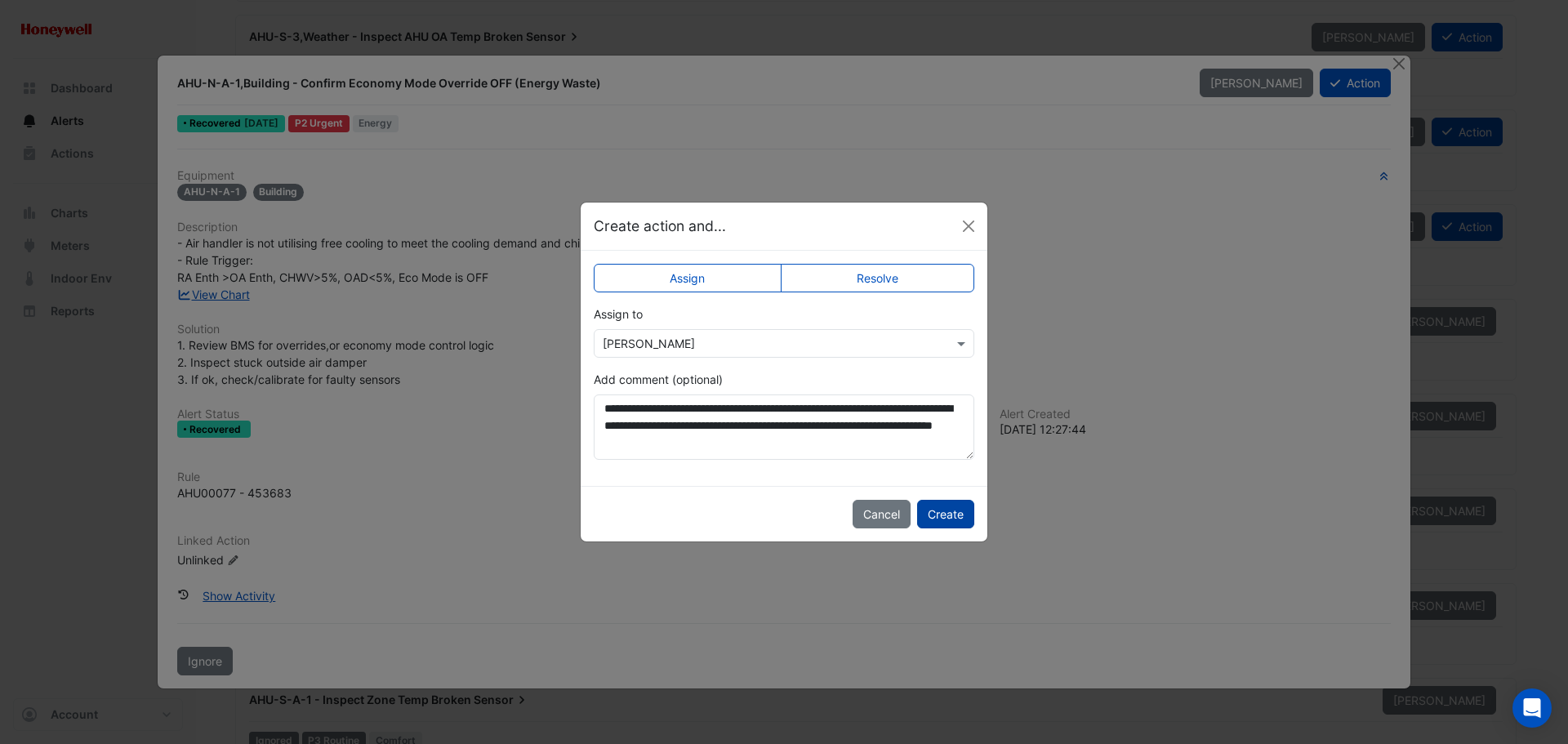
click at [952, 513] on button "Create" at bounding box center [946, 513] width 57 height 28
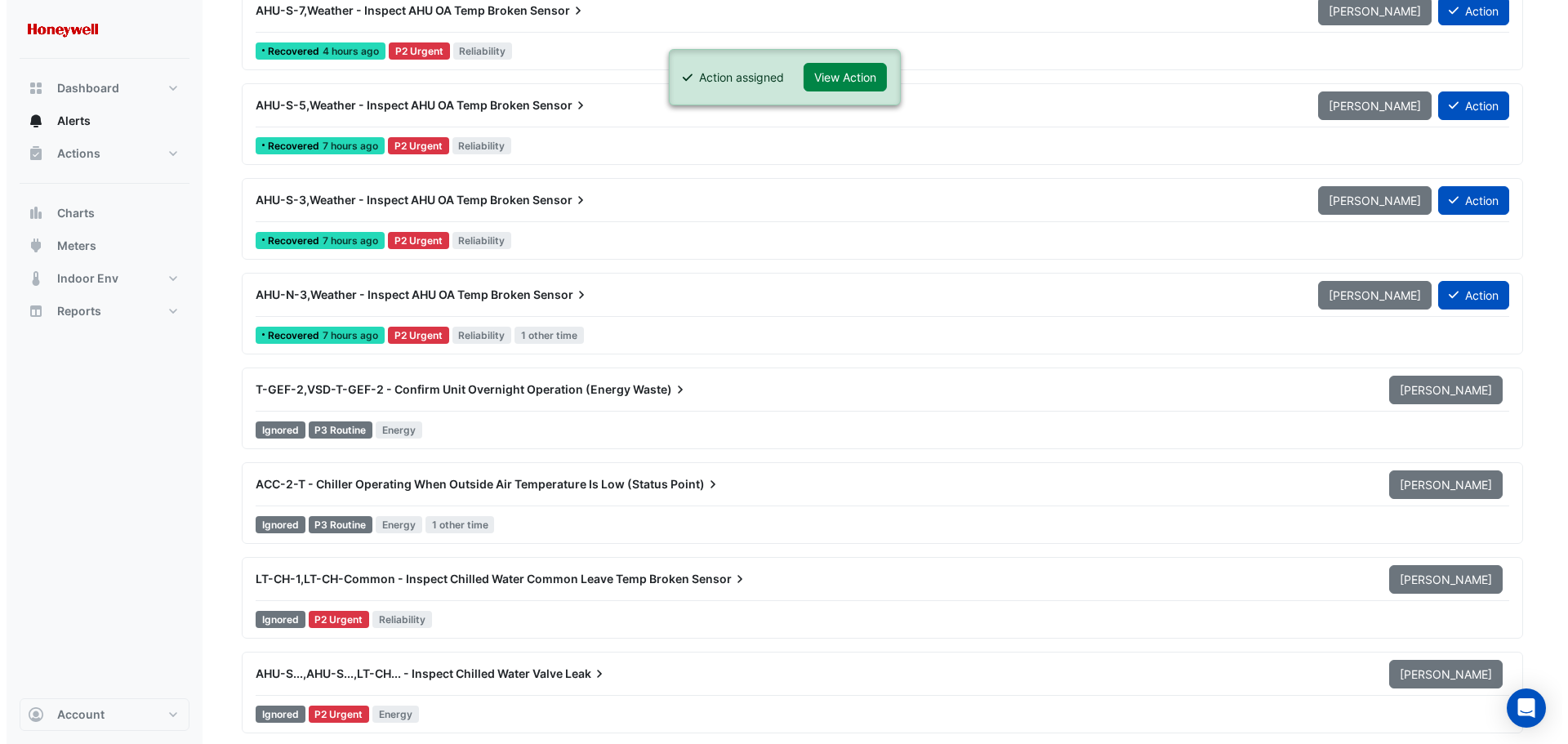
scroll to position [327, 0]
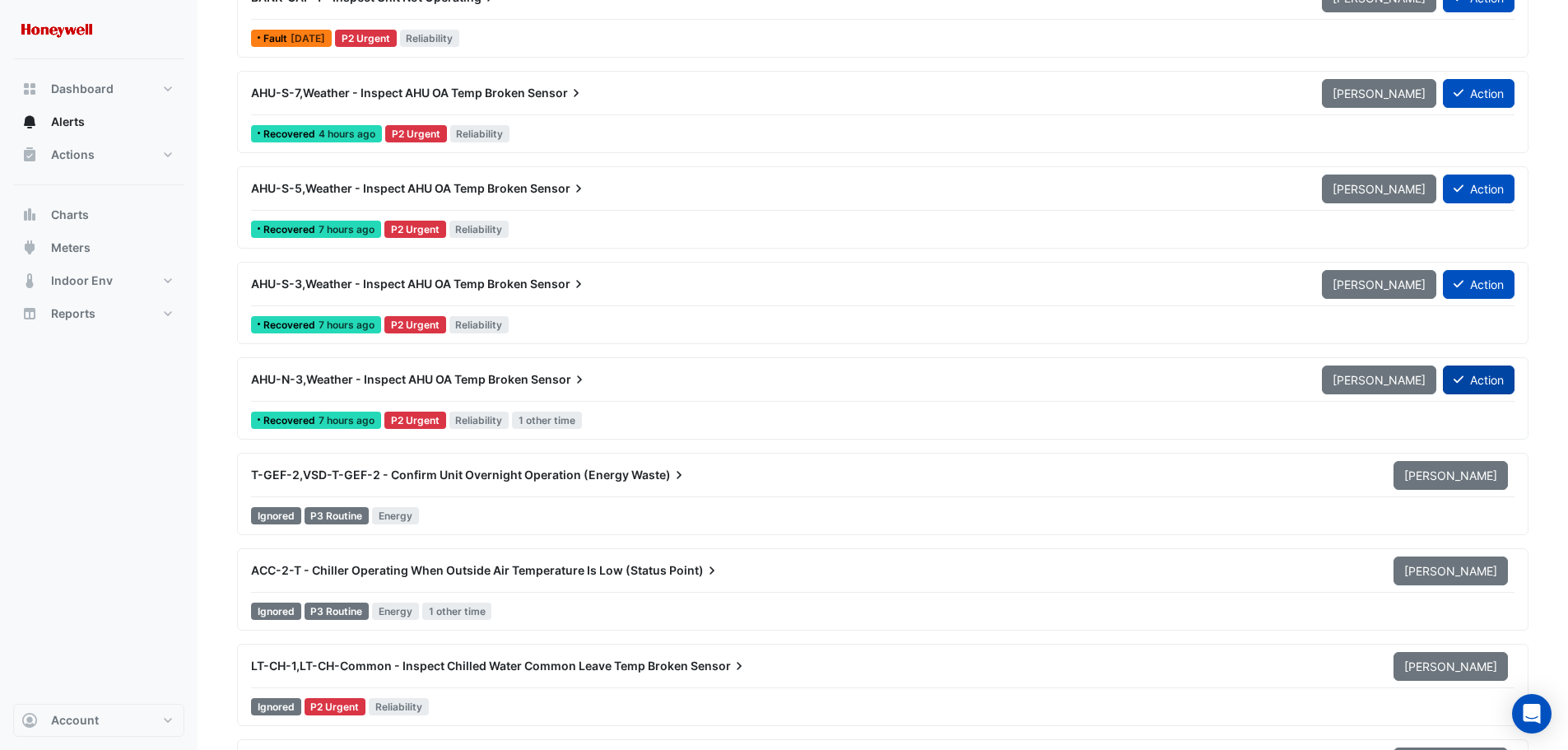
click at [1486, 379] on button "Action" at bounding box center [1479, 379] width 72 height 29
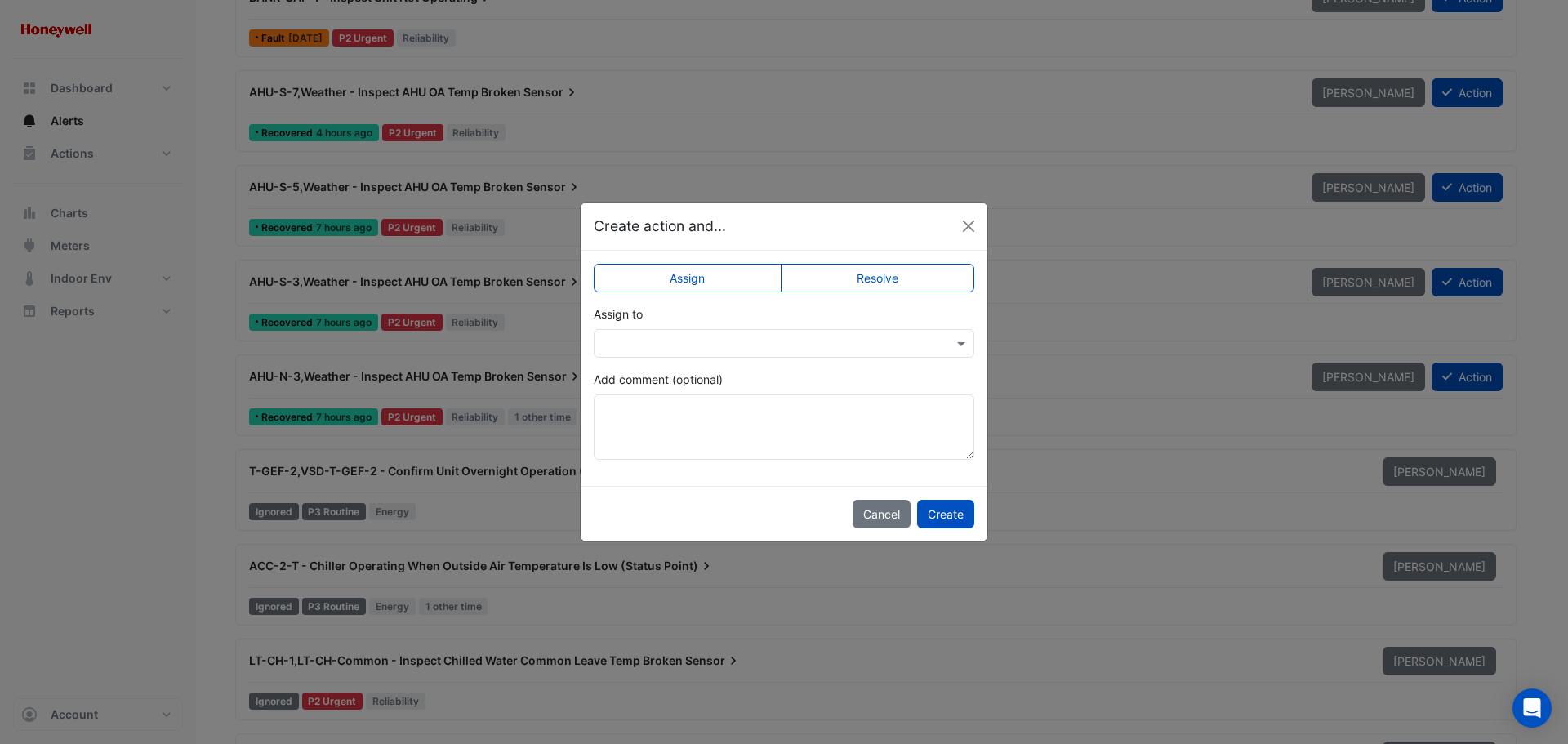
click at [858, 280] on label "Resolve" at bounding box center [878, 278] width 194 height 28
click at [704, 412] on textarea "Add comment (optional)" at bounding box center [784, 427] width 380 height 65
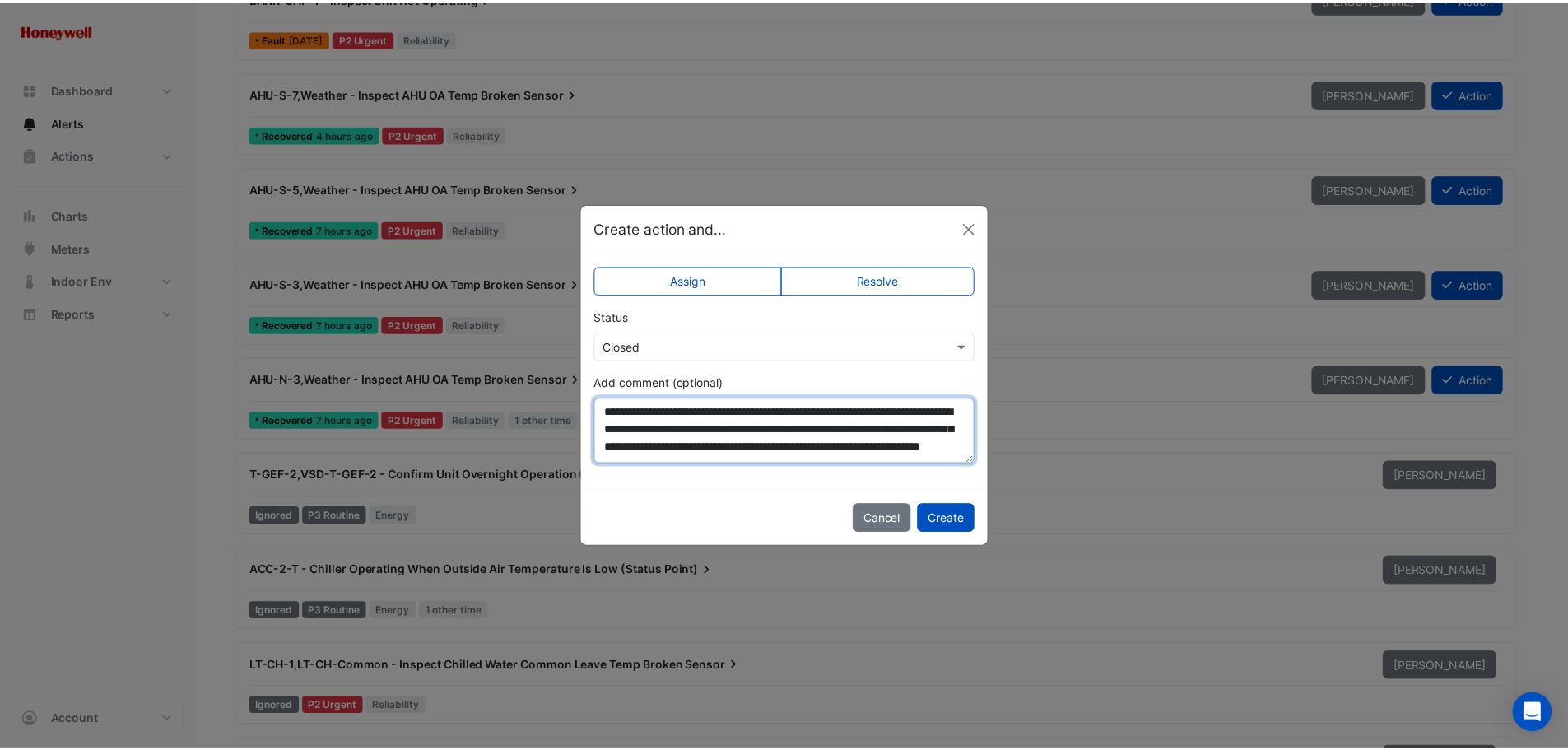
scroll to position [26, 0]
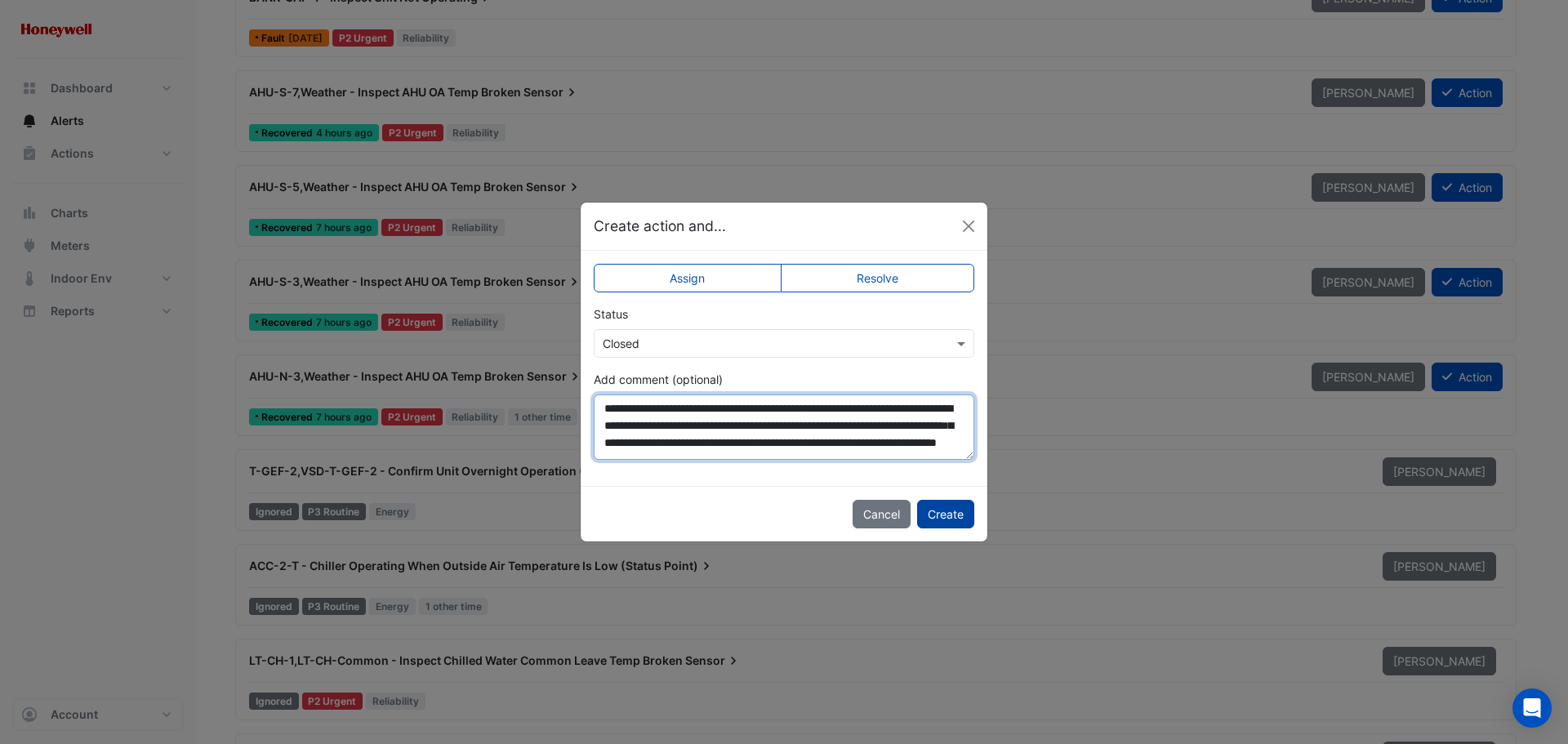
type textarea "**********"
click at [929, 521] on button "Create" at bounding box center [946, 513] width 57 height 28
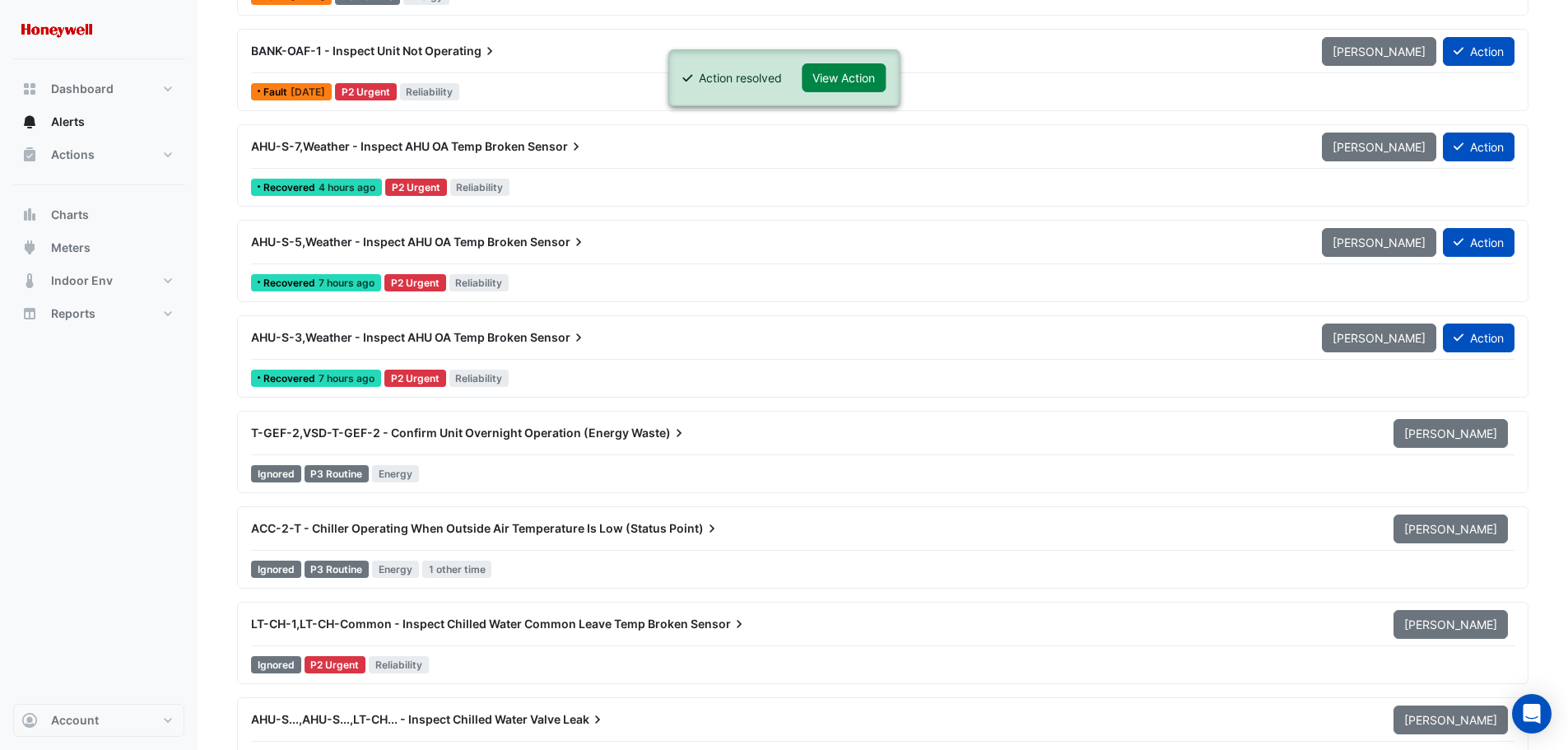
scroll to position [247, 0]
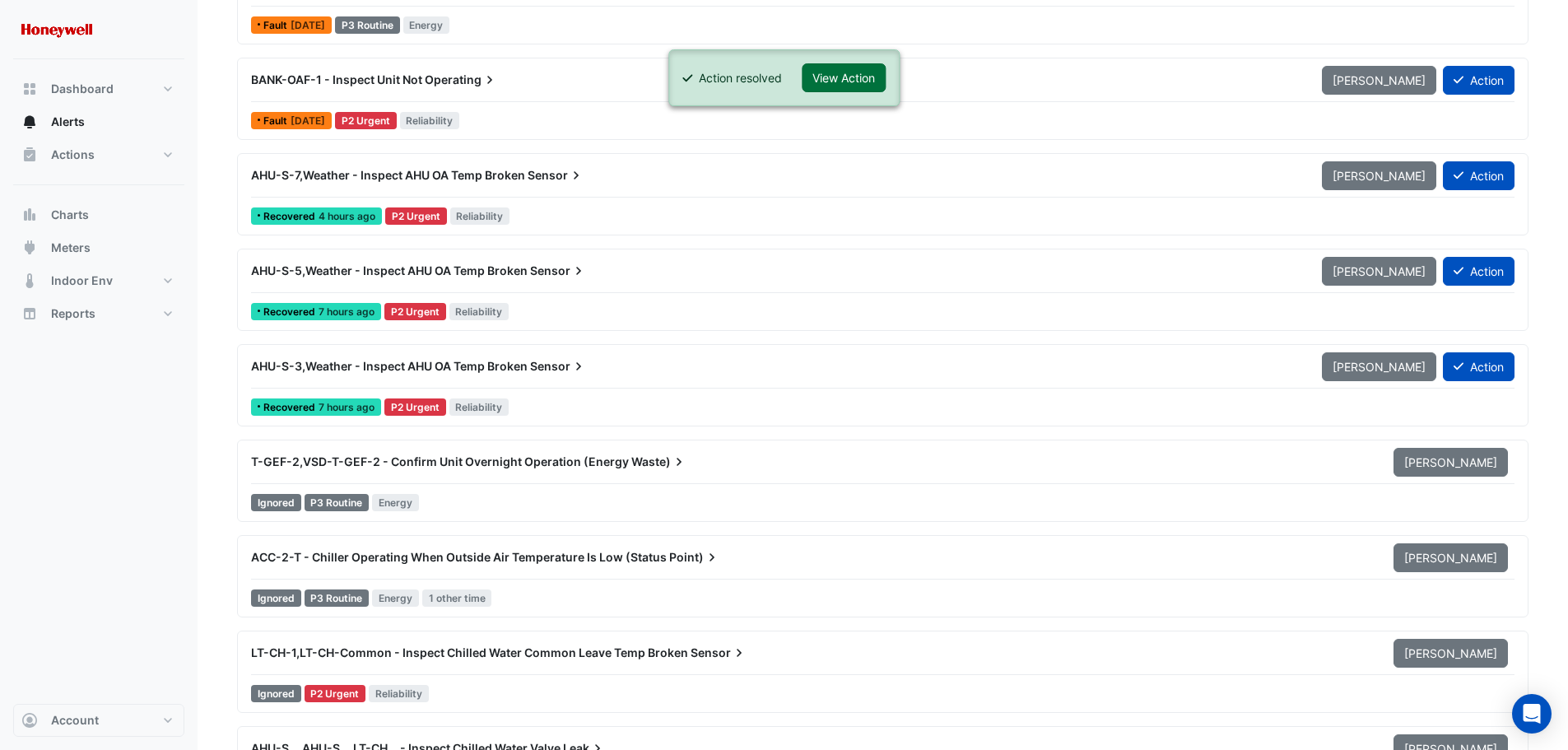
click at [862, 76] on button "View Action" at bounding box center [843, 77] width 84 height 29
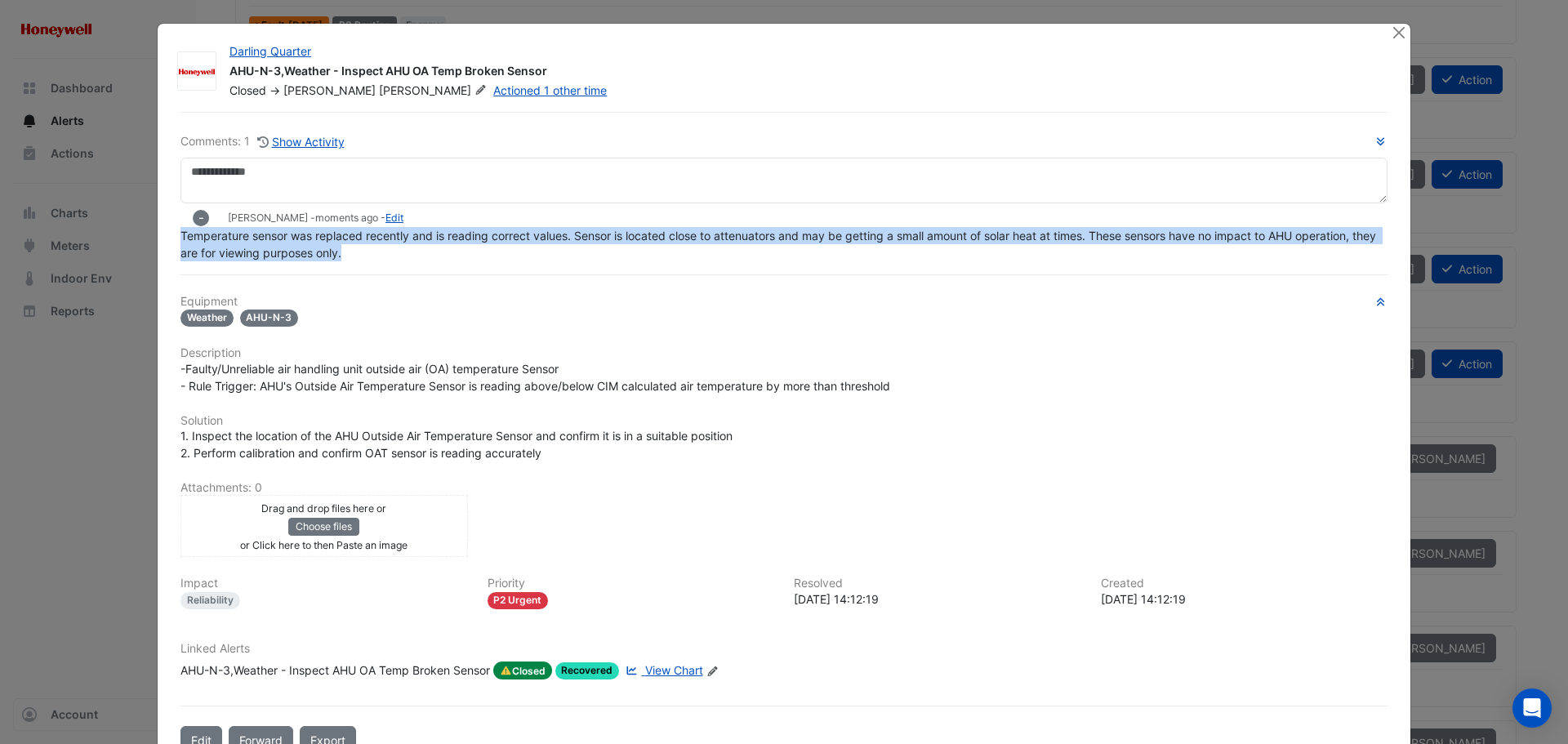
drag, startPoint x: 388, startPoint y: 288, endPoint x: 176, endPoint y: 240, distance: 217.4
click at [181, 240] on div "Temperature sensor was replaced recently and is reading correct values. Sensor …" at bounding box center [784, 244] width 1207 height 34
copy span "Temperature sensor was replaced recently and is reading correct values. Sensor …"
click at [1394, 35] on button "Close" at bounding box center [1398, 33] width 17 height 17
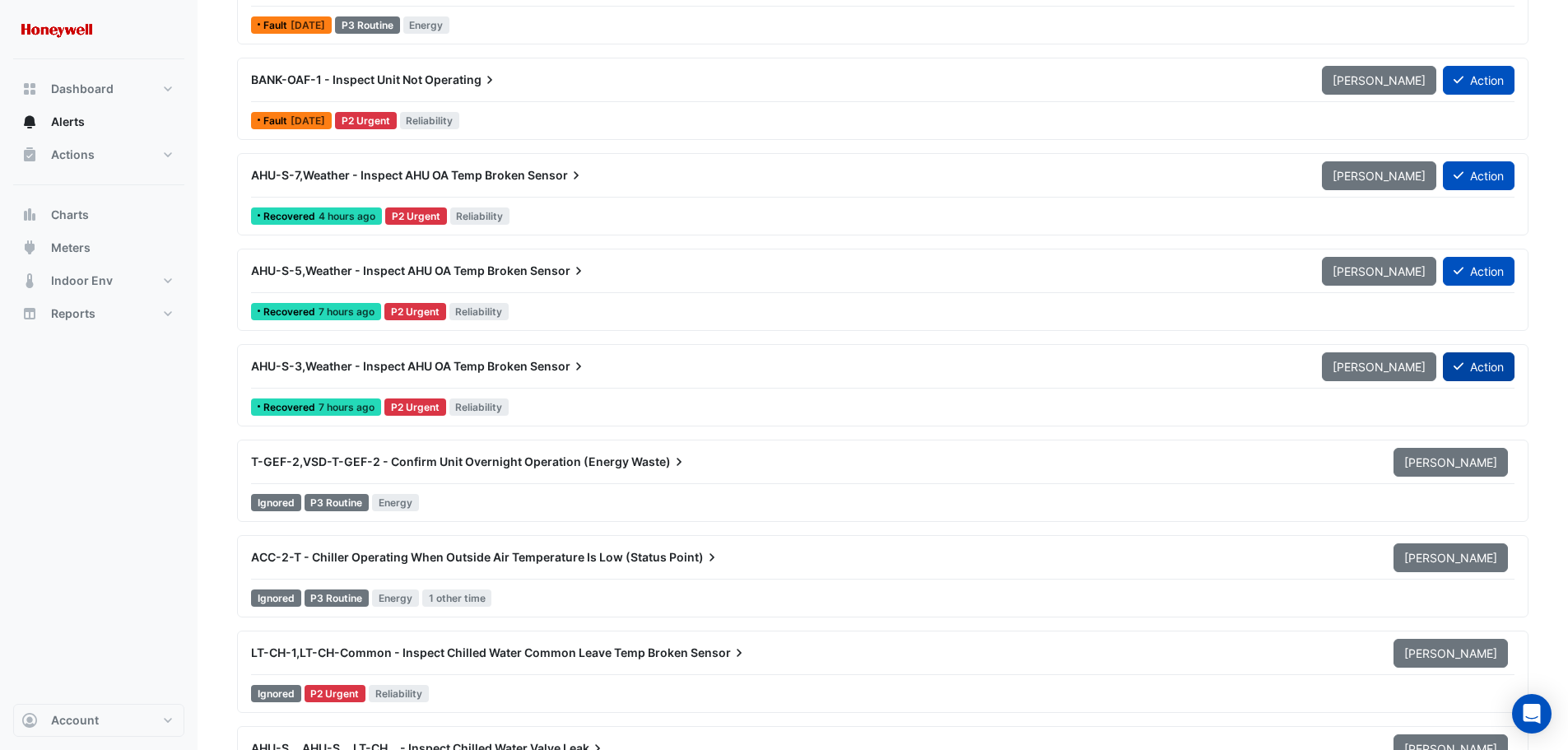
click at [1470, 374] on button "Action" at bounding box center [1479, 366] width 72 height 29
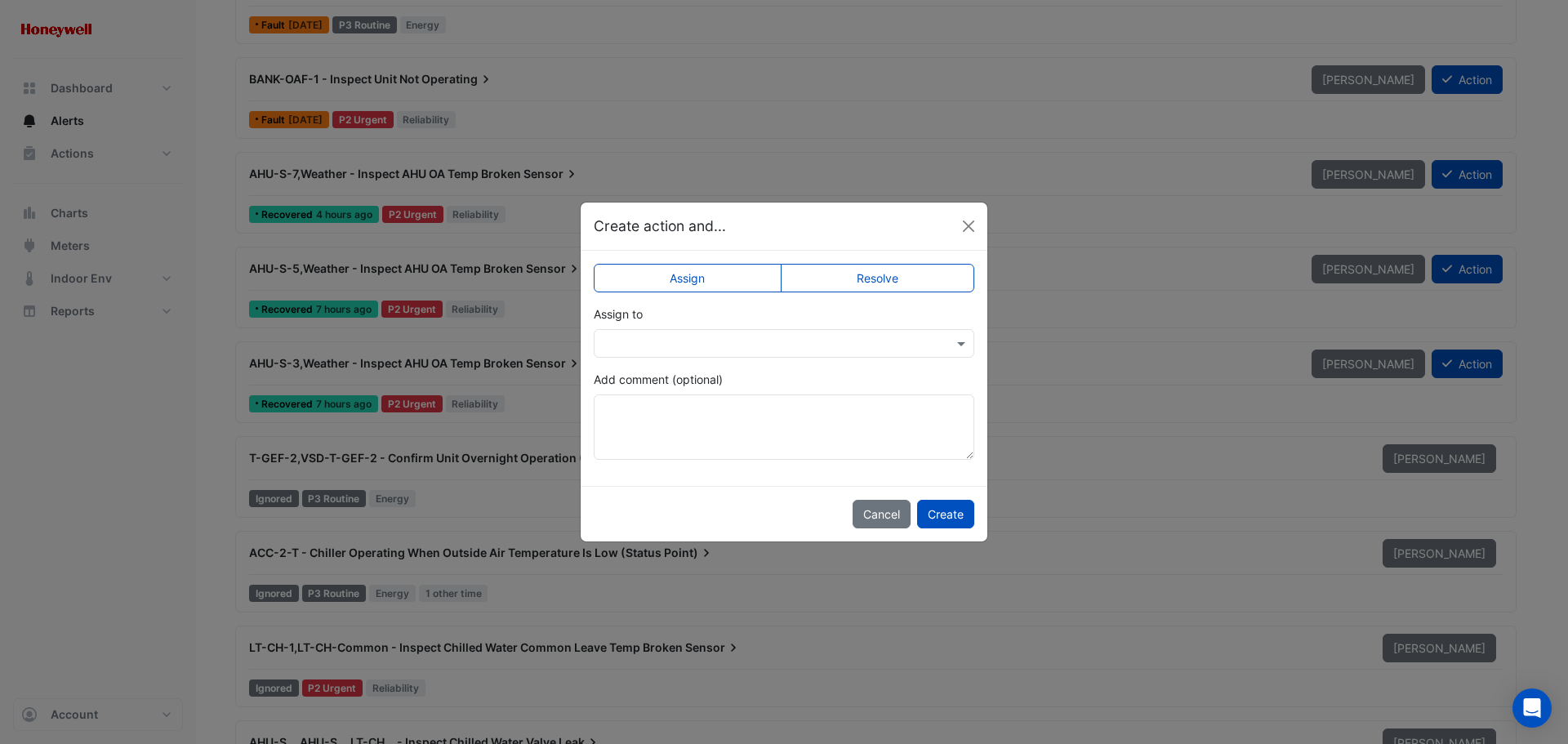
drag, startPoint x: 867, startPoint y: 282, endPoint x: 860, endPoint y: 297, distance: 16.6
click at [867, 282] on label "Resolve" at bounding box center [878, 278] width 194 height 28
click at [750, 424] on textarea "Add comment (optional)" at bounding box center [784, 427] width 380 height 65
click at [938, 513] on button "Create" at bounding box center [946, 513] width 57 height 28
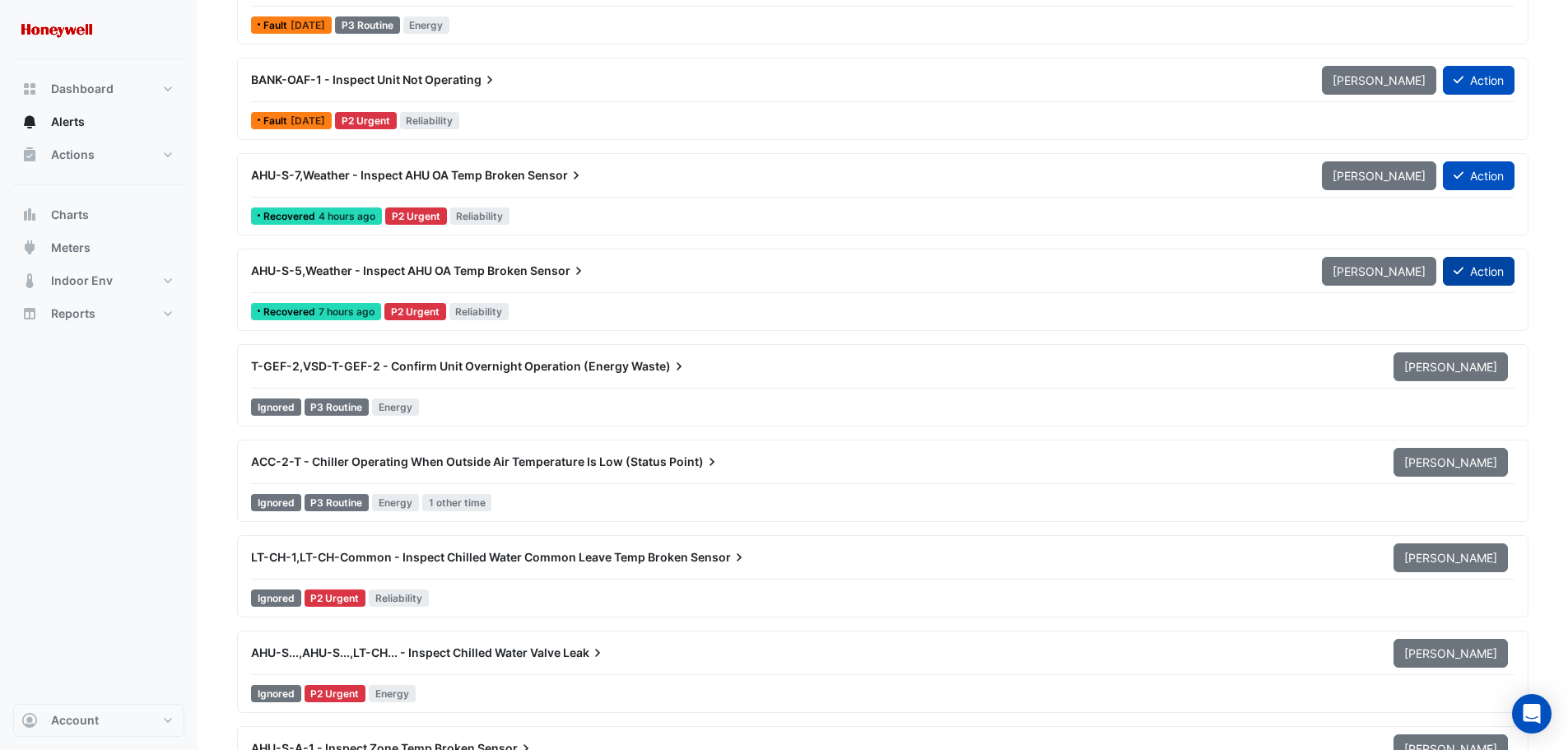
click at [1486, 265] on button "Action" at bounding box center [1479, 271] width 72 height 29
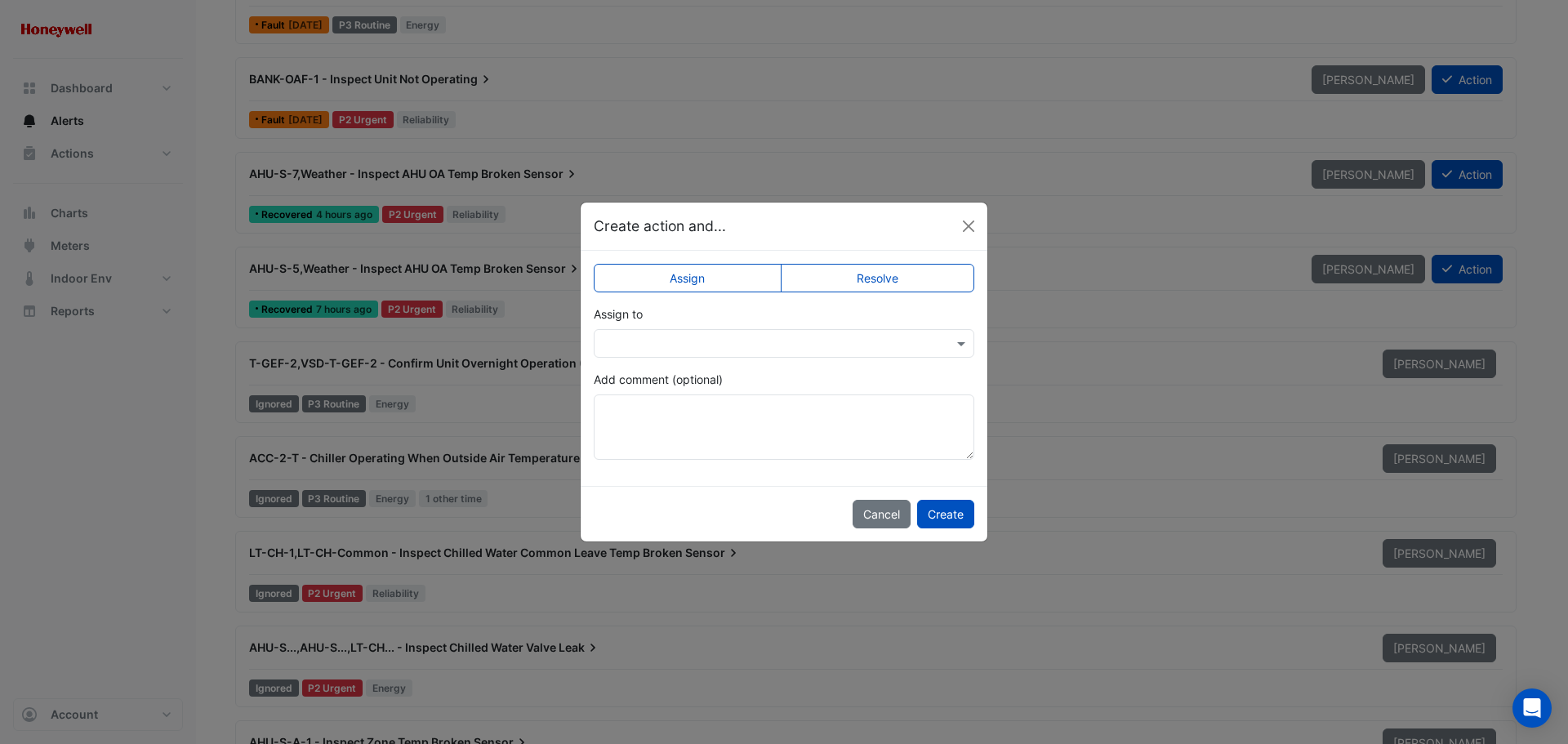
click at [881, 274] on label "Resolve" at bounding box center [878, 278] width 194 height 28
click at [935, 507] on button "Create" at bounding box center [946, 513] width 57 height 28
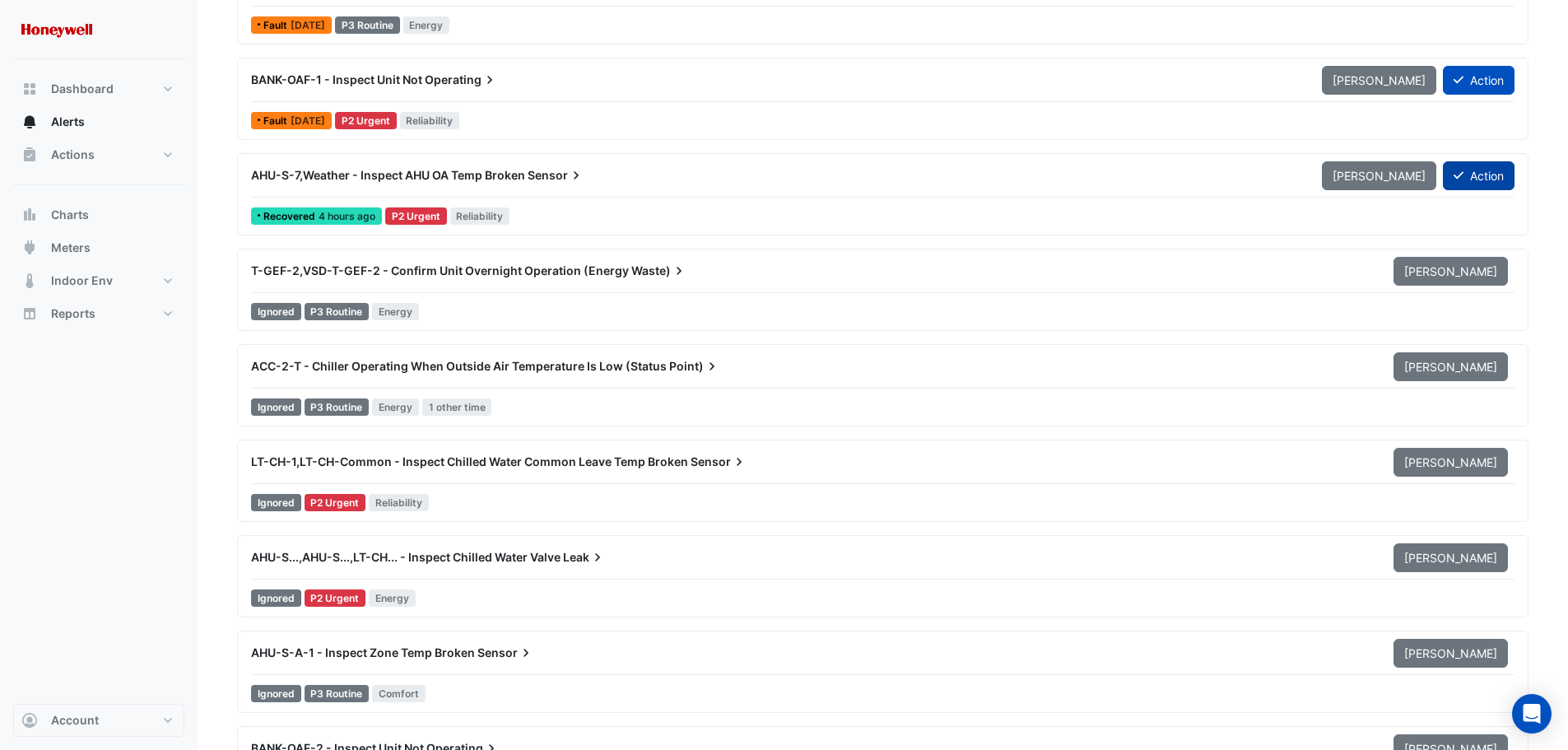
click at [1473, 166] on button "Action" at bounding box center [1479, 175] width 72 height 29
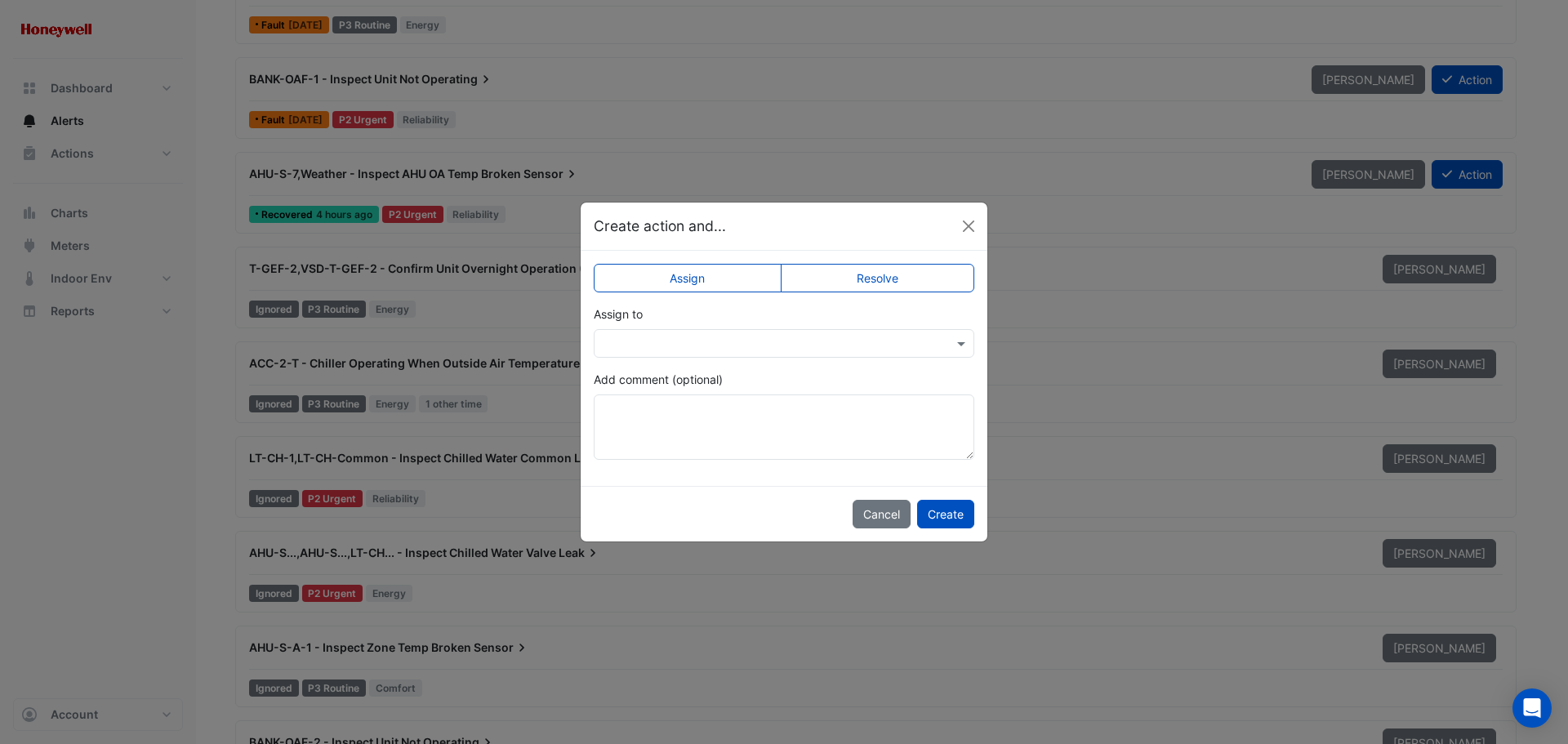
click at [861, 276] on label "Resolve" at bounding box center [878, 278] width 194 height 28
click at [939, 513] on button "Create" at bounding box center [946, 513] width 57 height 28
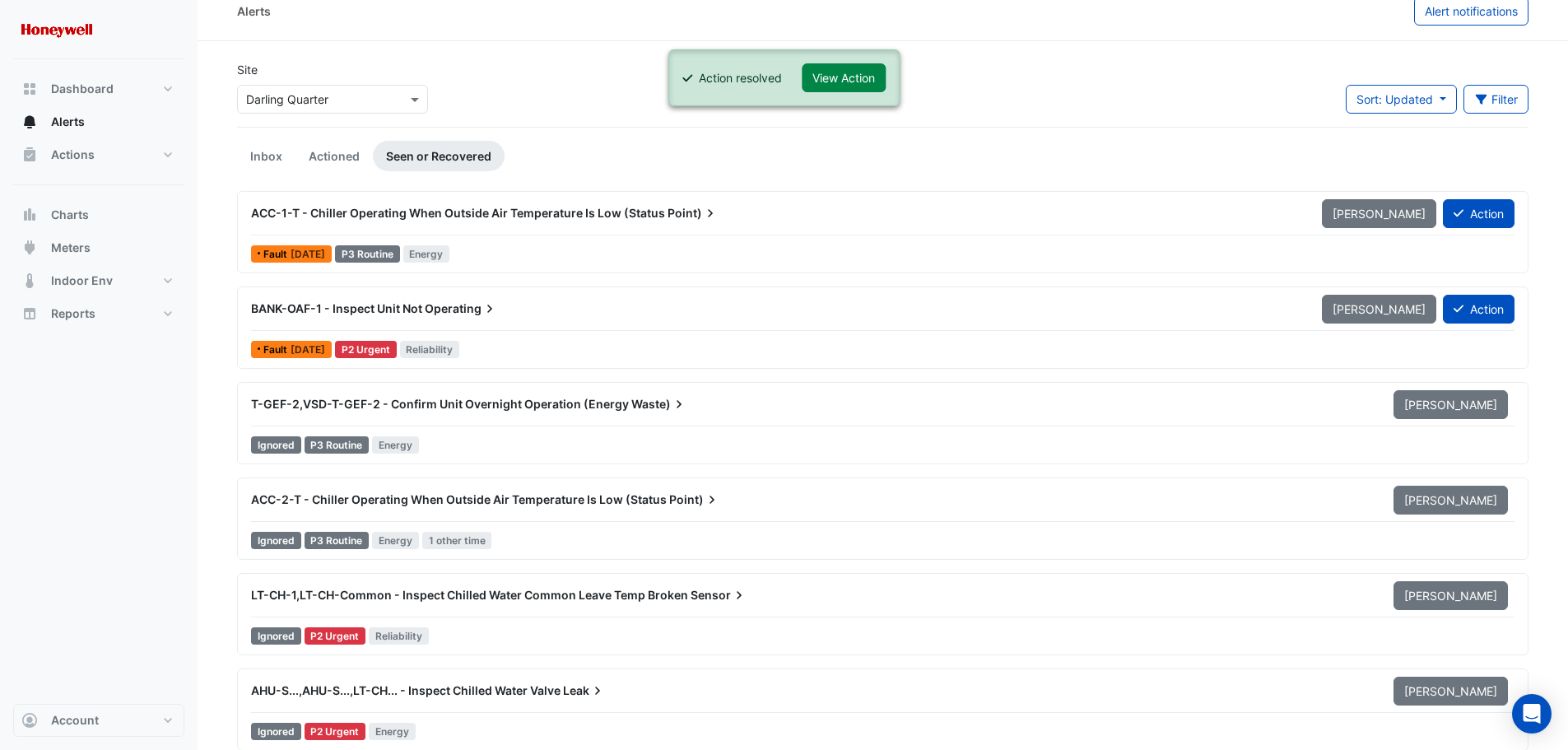
scroll to position [0, 0]
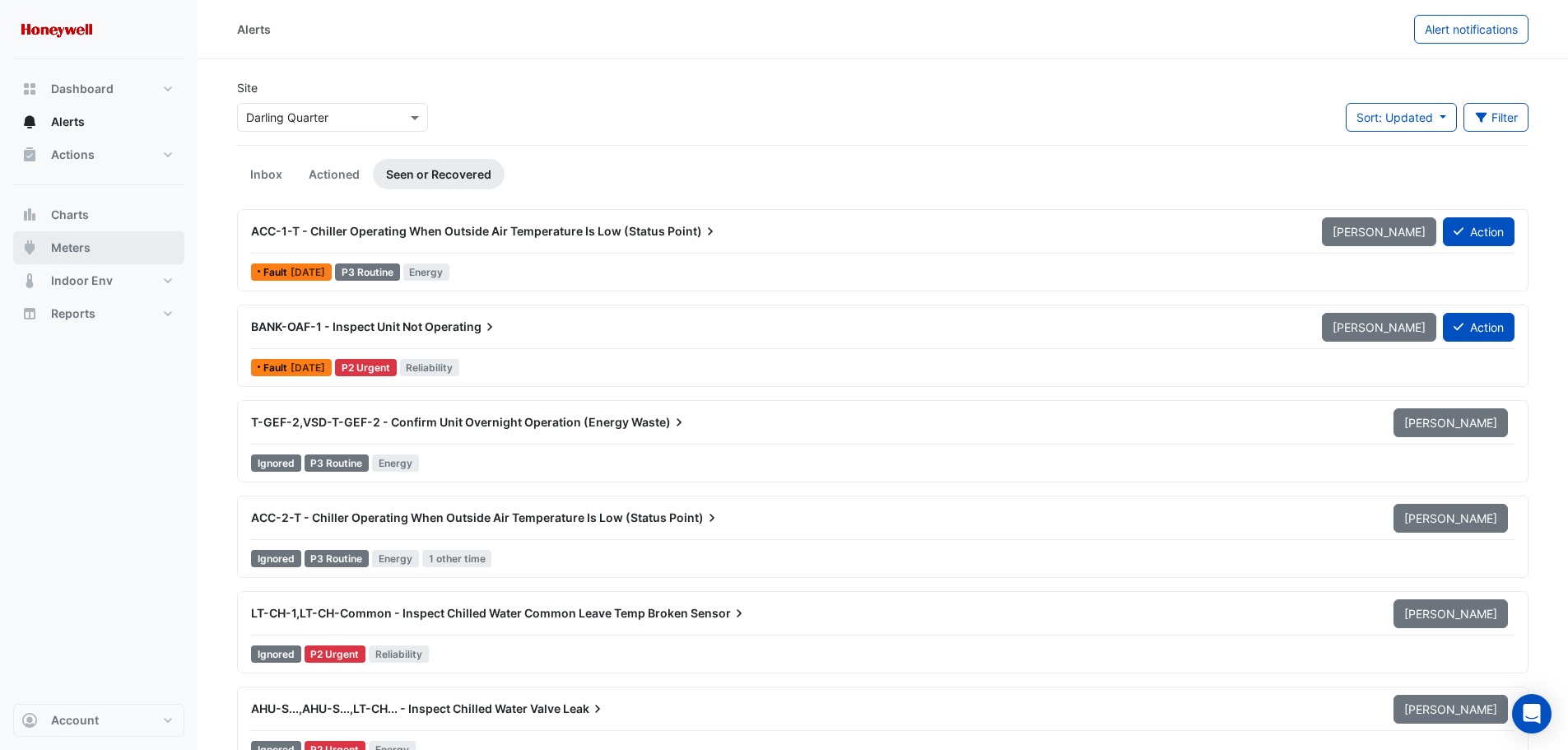
click at [80, 250] on span "Meters" at bounding box center [71, 247] width 40 height 16
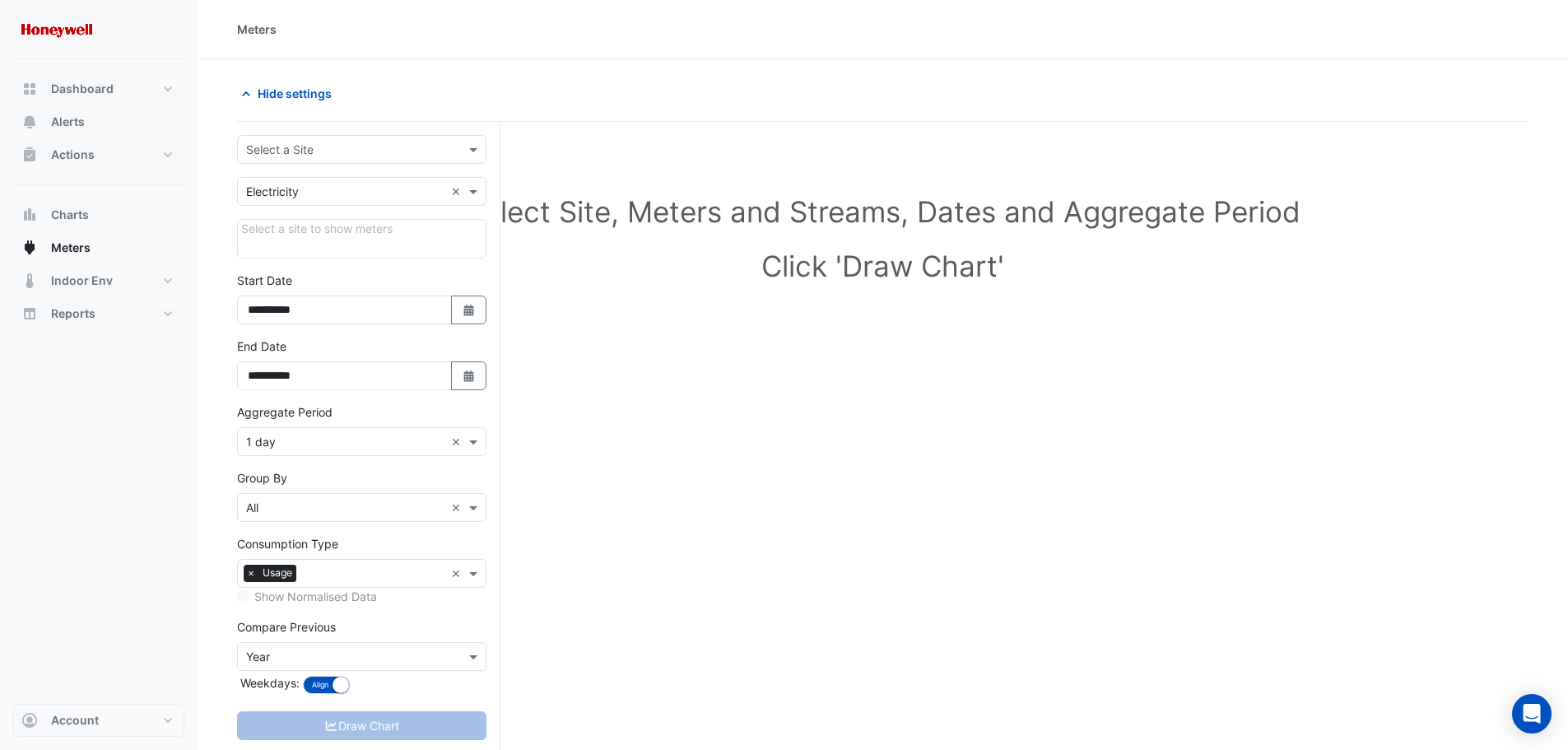
click at [399, 155] on input "text" at bounding box center [345, 150] width 199 height 17
click at [361, 186] on div "Darling Quarter" at bounding box center [362, 185] width 248 height 24
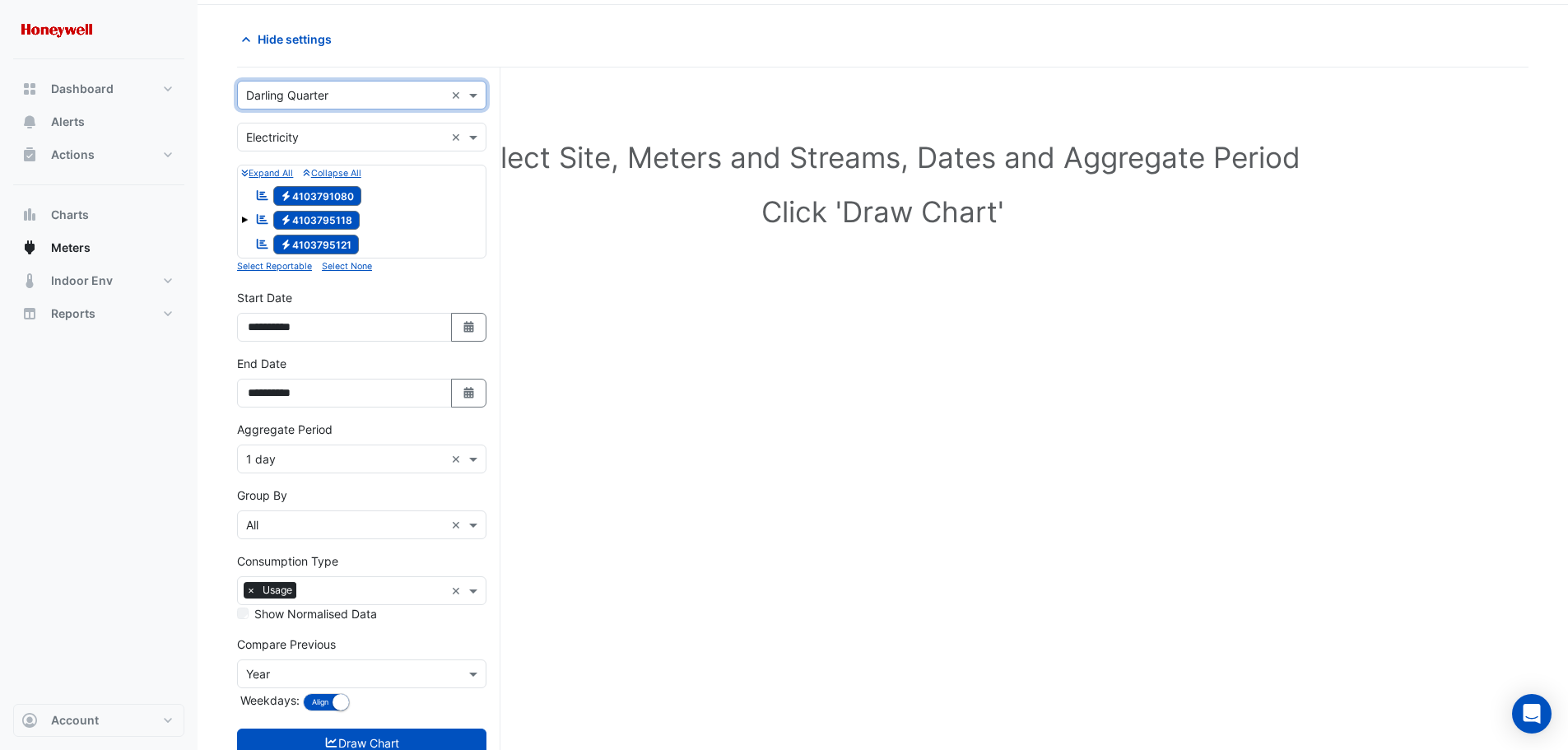
scroll to position [107, 0]
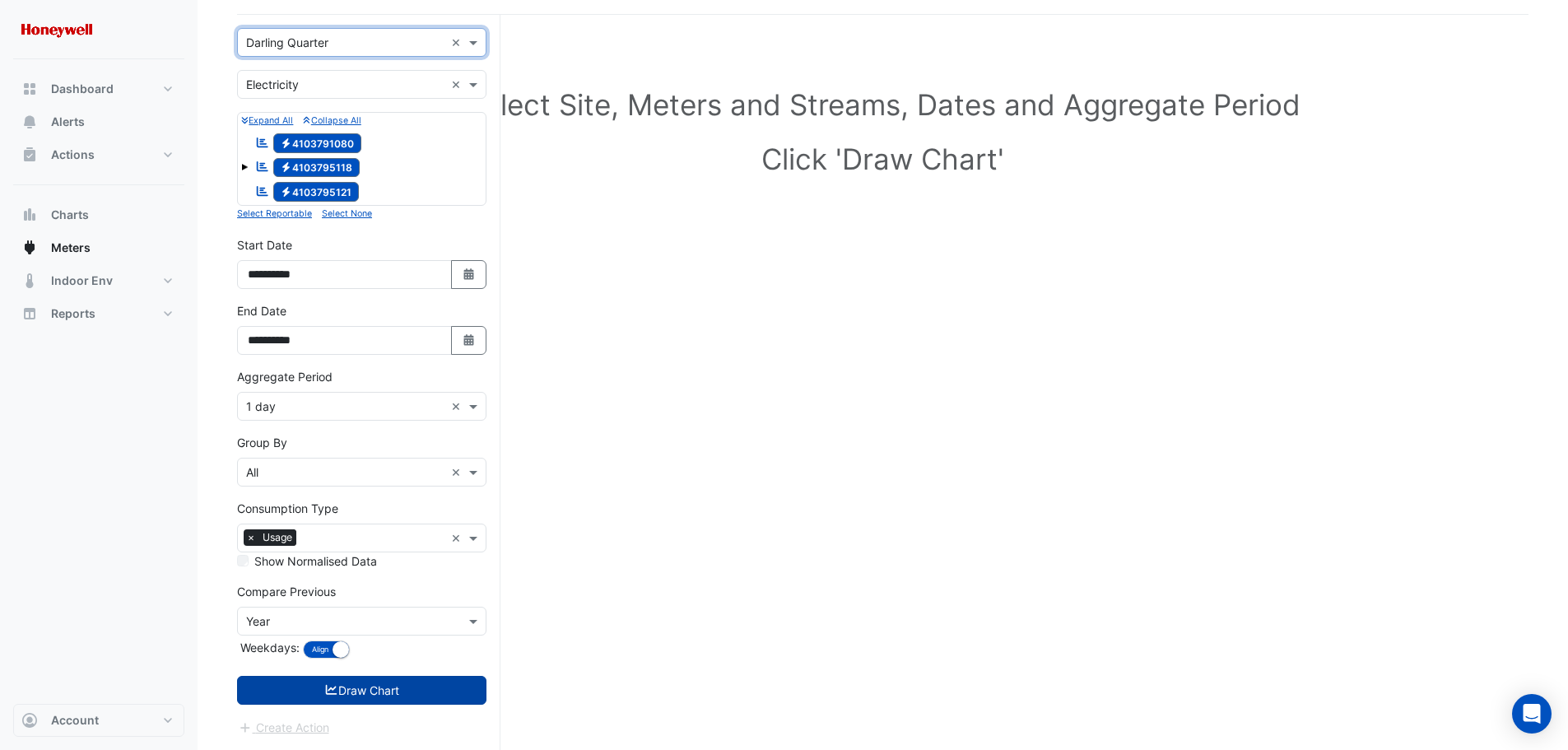
click at [382, 691] on button "Draw Chart" at bounding box center [362, 689] width 250 height 29
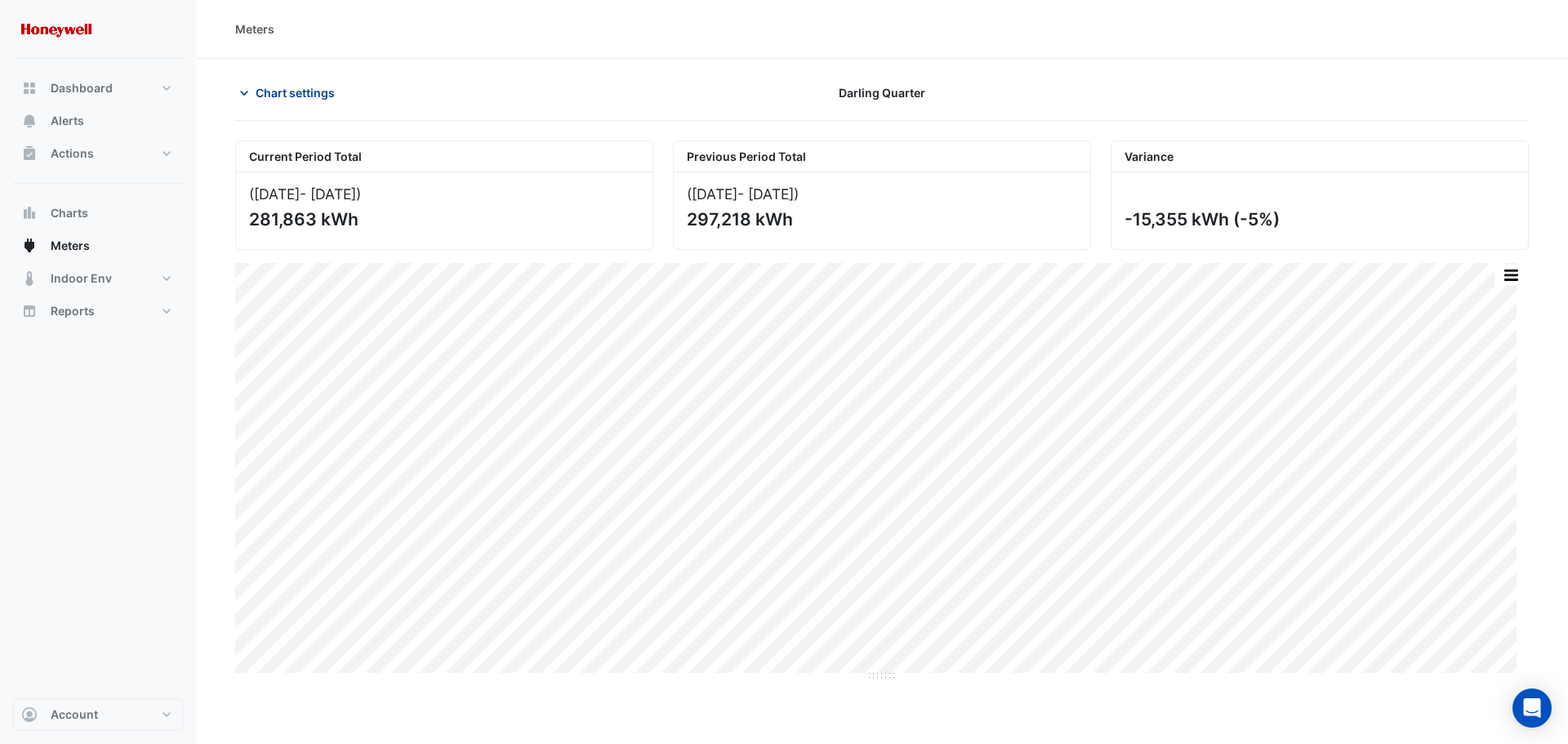
click at [250, 93] on icon "button" at bounding box center [244, 93] width 16 height 16
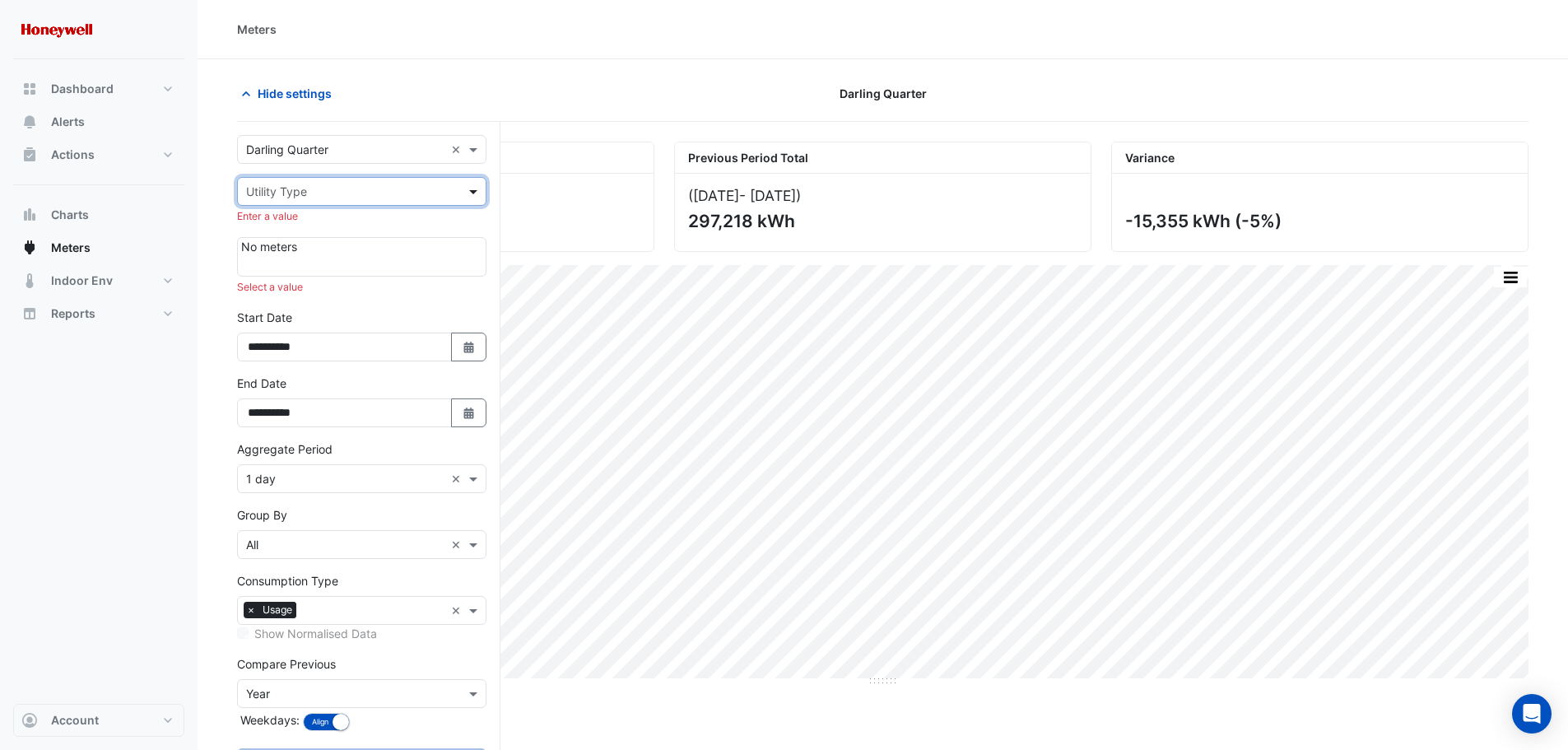
click at [471, 187] on span at bounding box center [475, 192] width 21 height 17
click at [304, 249] on div "Gas" at bounding box center [362, 251] width 248 height 24
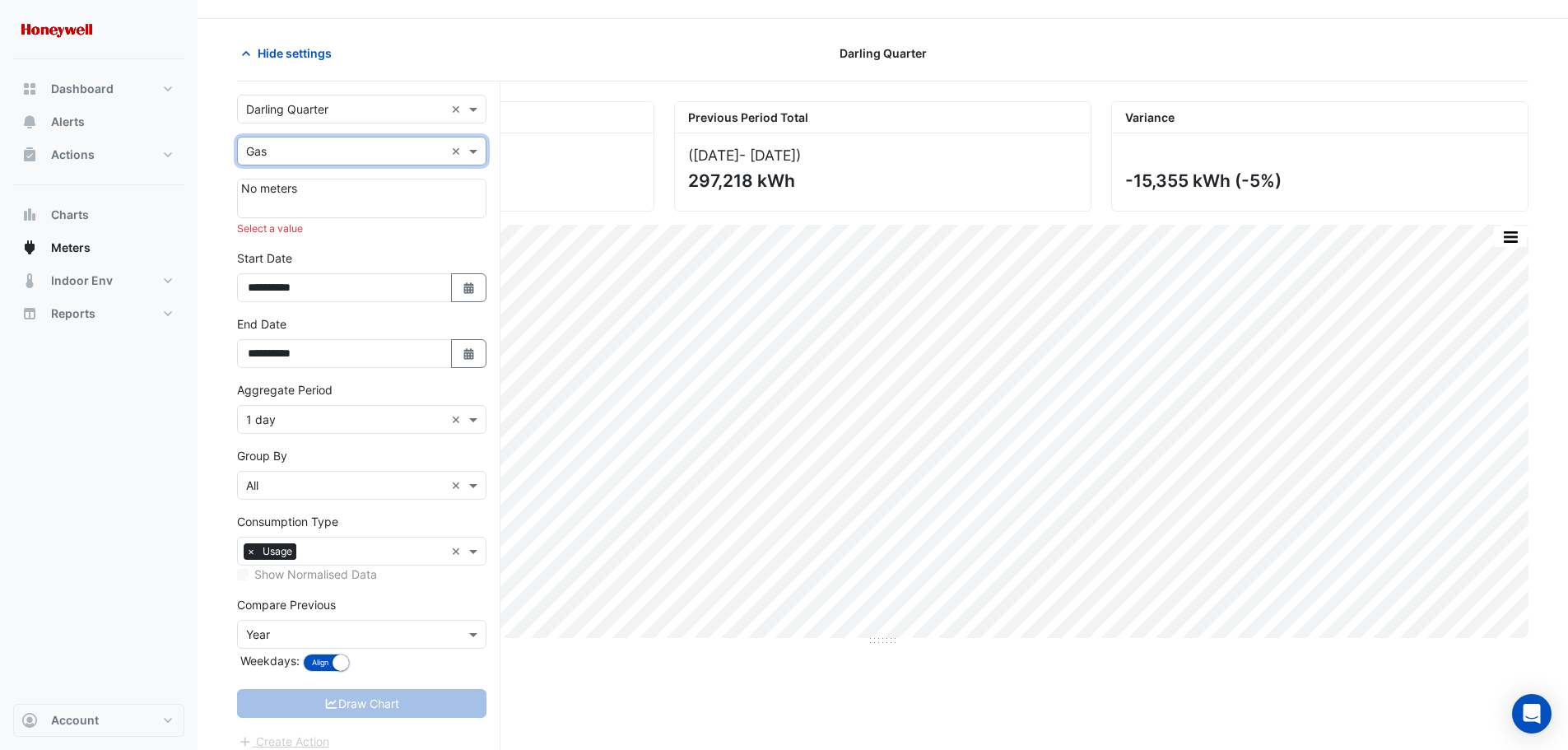
scroll to position [62, 0]
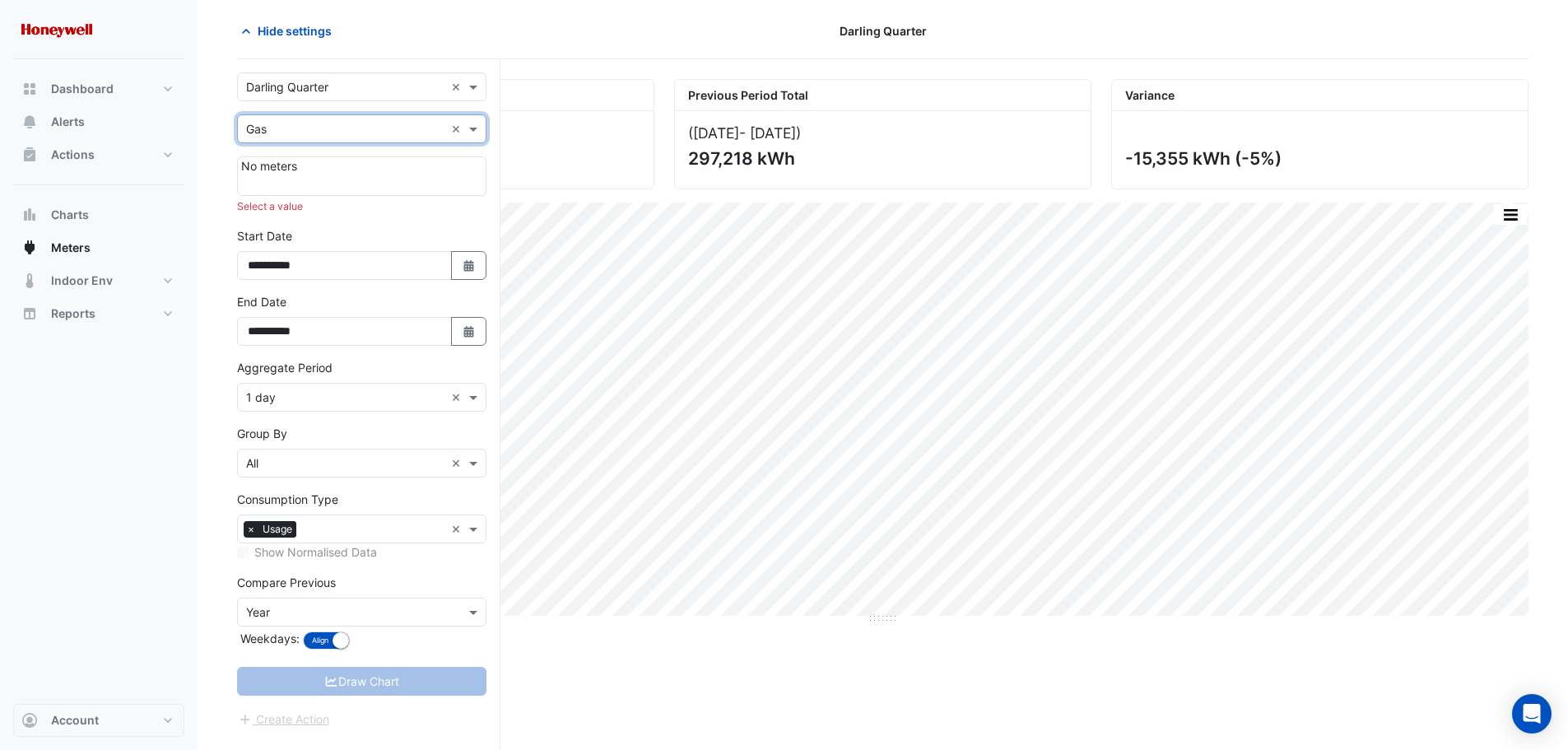
click at [393, 681] on div "Draw Chart" at bounding box center [362, 681] width 250 height 29
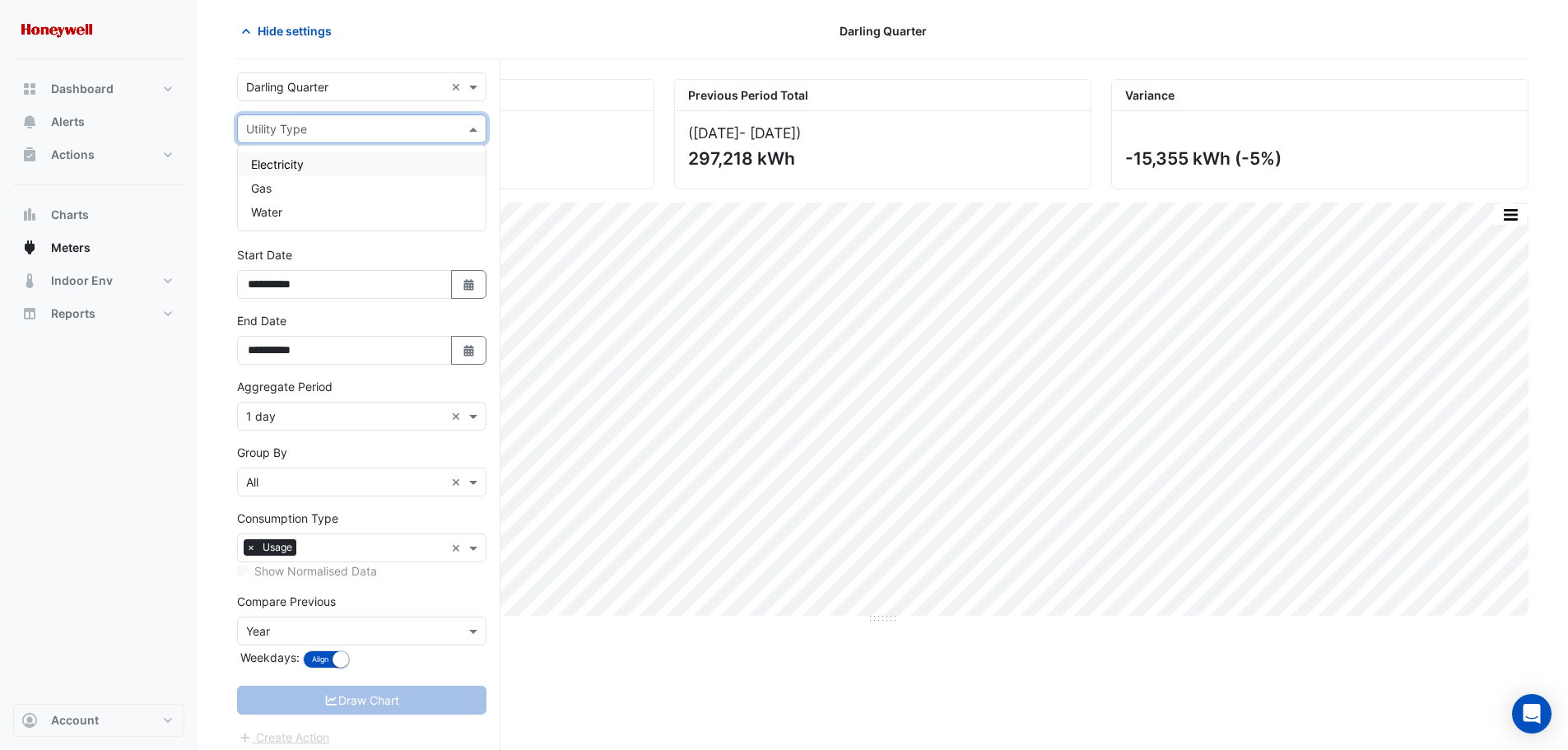
click at [470, 125] on span at bounding box center [475, 129] width 21 height 17
click at [267, 205] on span "Water" at bounding box center [266, 212] width 31 height 14
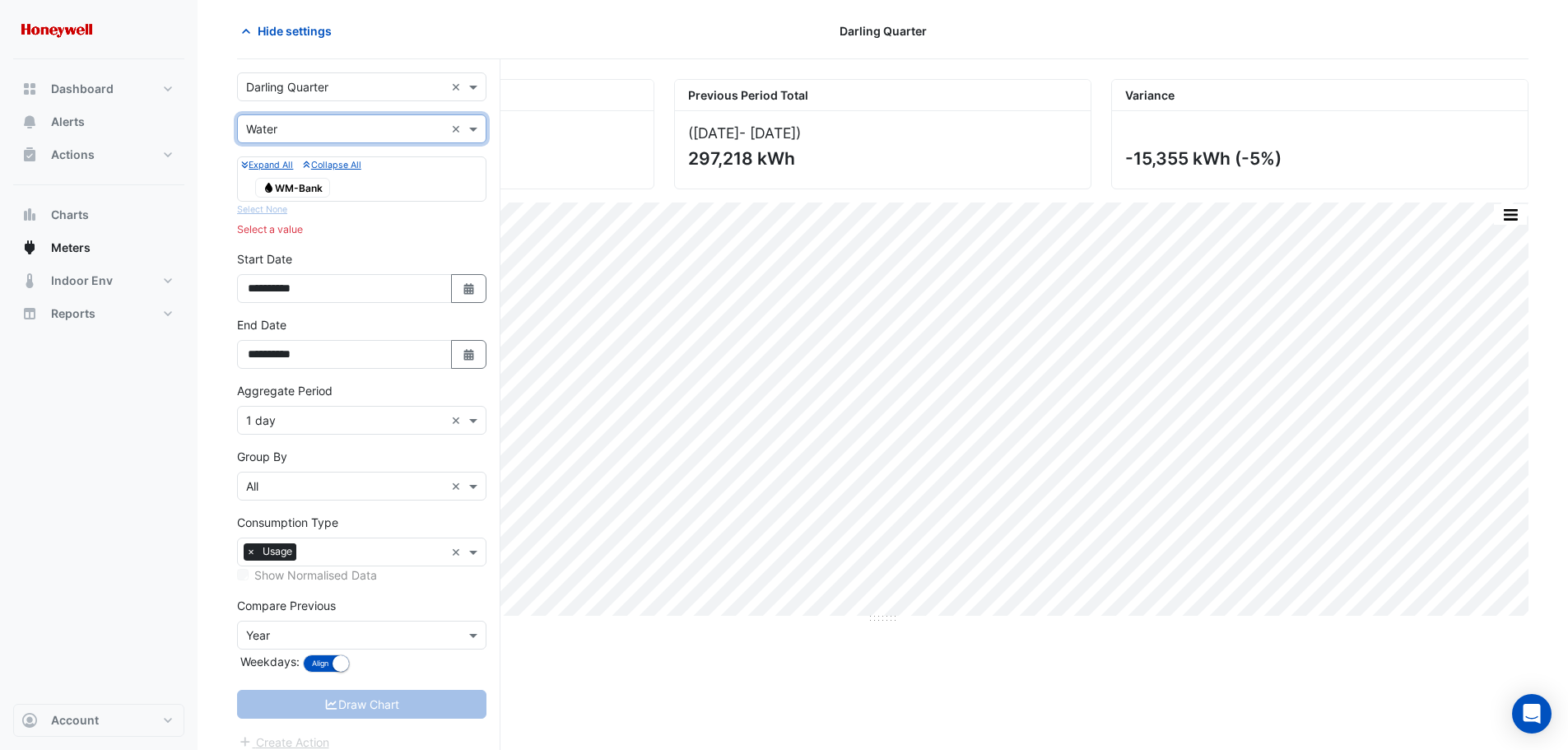
click at [297, 186] on span "Water WM-Bank" at bounding box center [292, 187] width 75 height 20
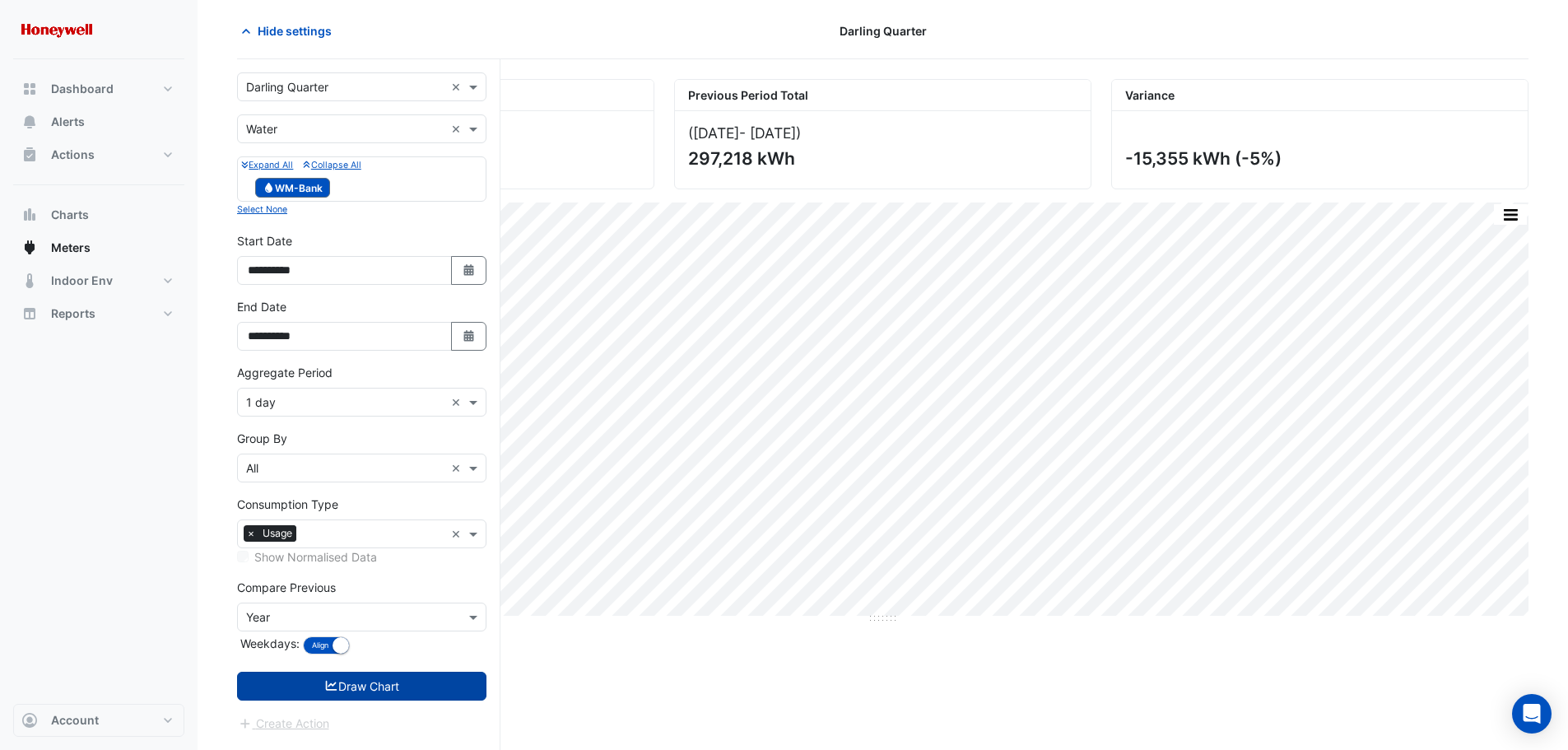
click at [340, 688] on button "Draw Chart" at bounding box center [362, 685] width 250 height 29
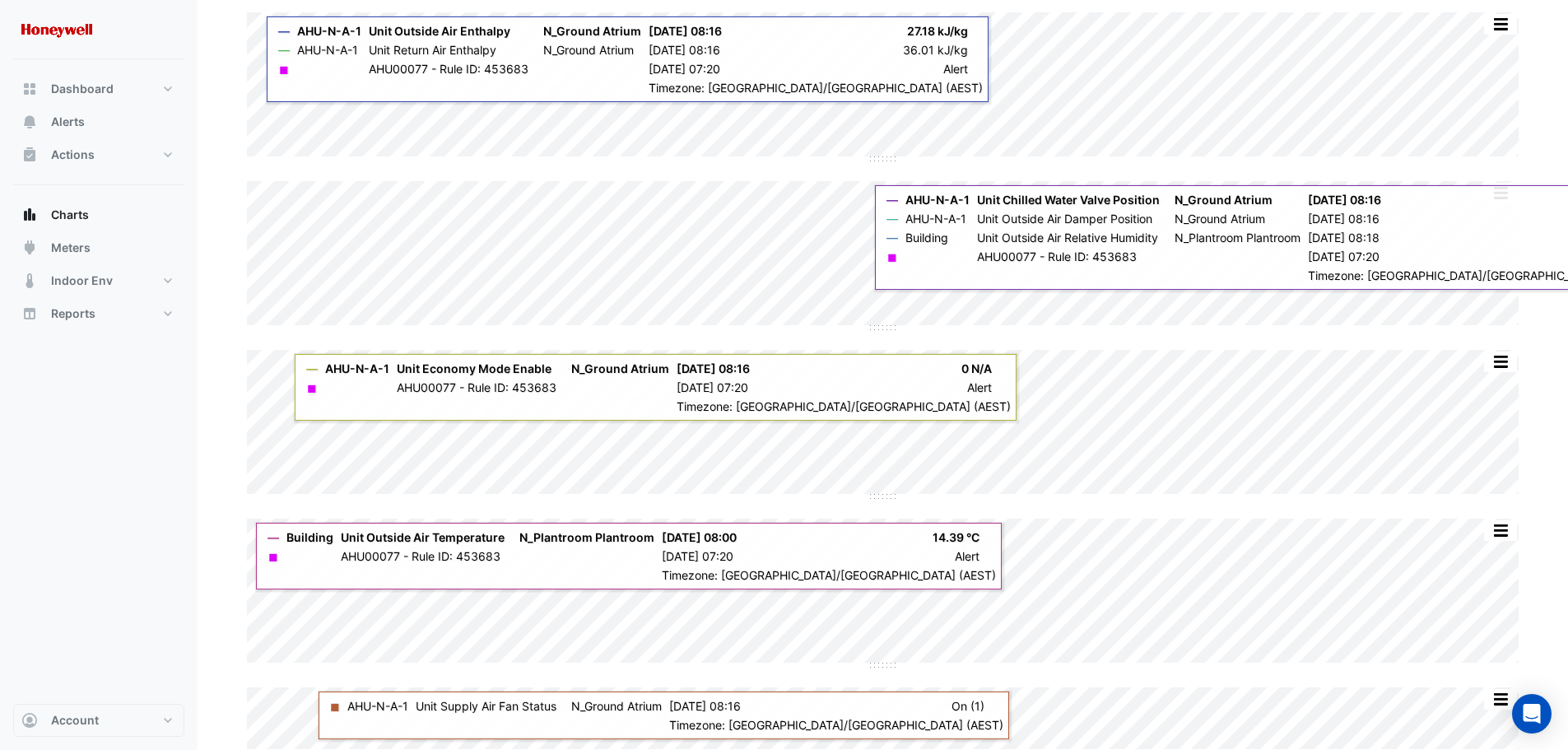
scroll to position [132, 0]
